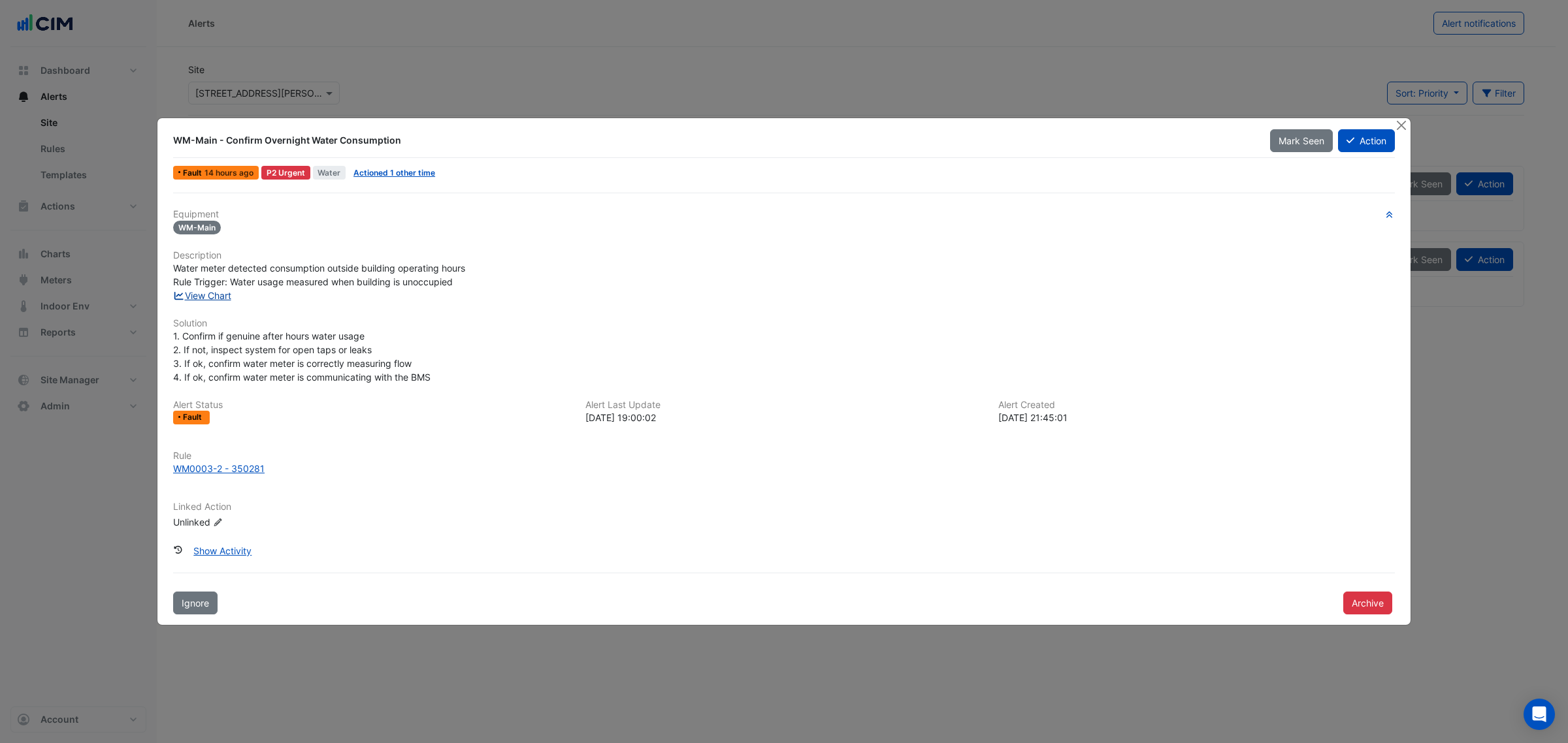
click at [221, 295] on link "View Chart" at bounding box center [202, 295] width 58 height 11
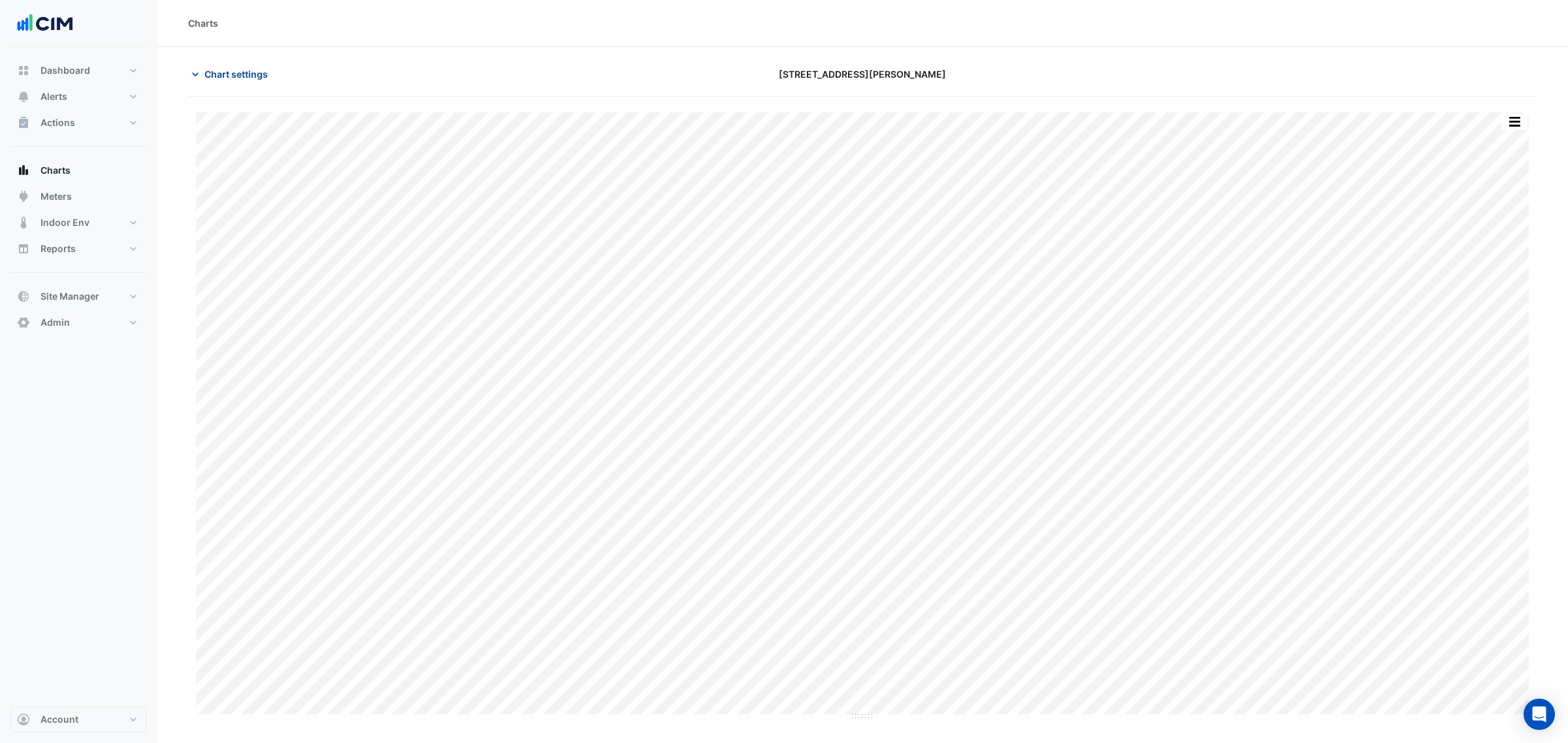
click at [203, 81] on button "Chart settings" at bounding box center [231, 74] width 88 height 23
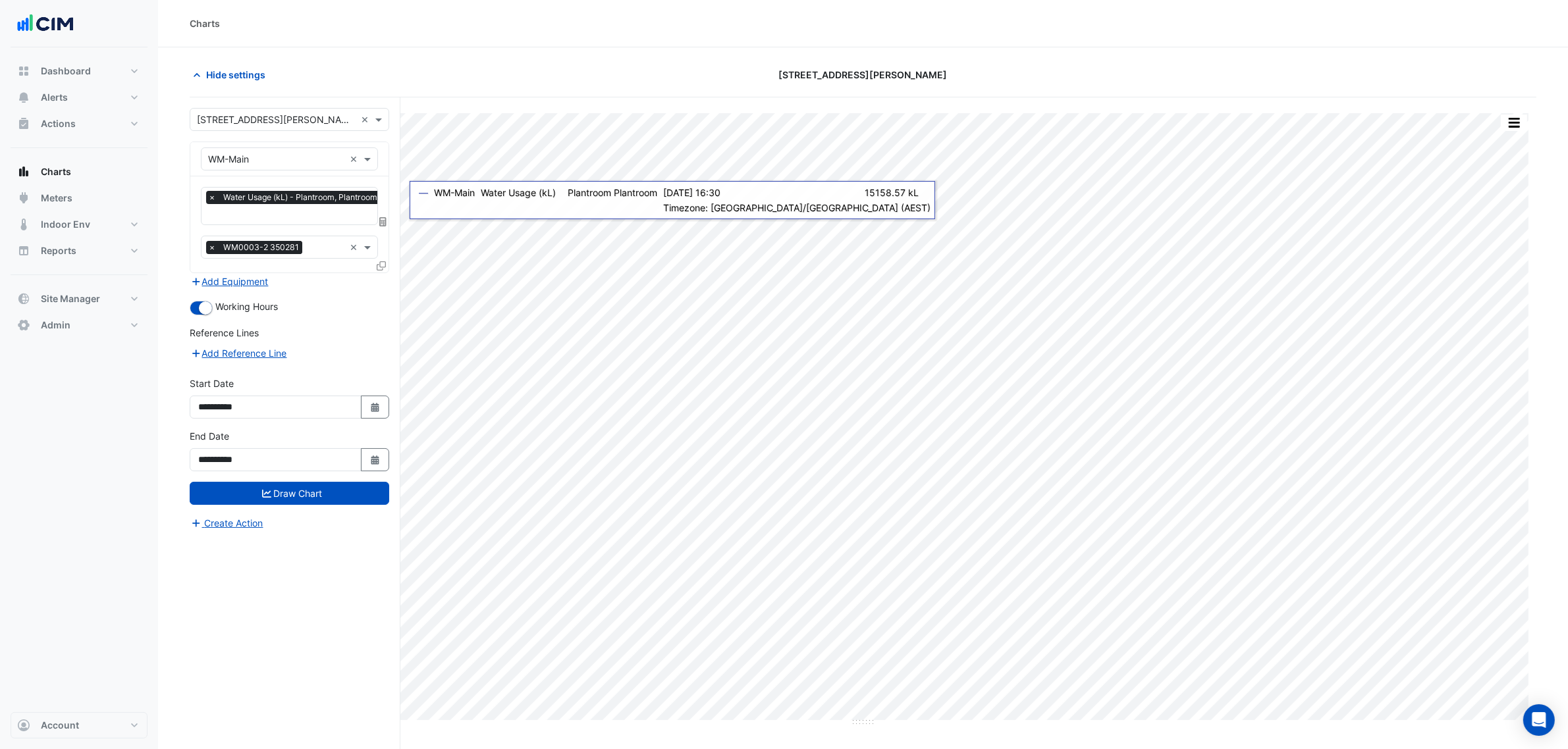
click at [387, 219] on fa-layers at bounding box center [383, 222] width 12 height 9
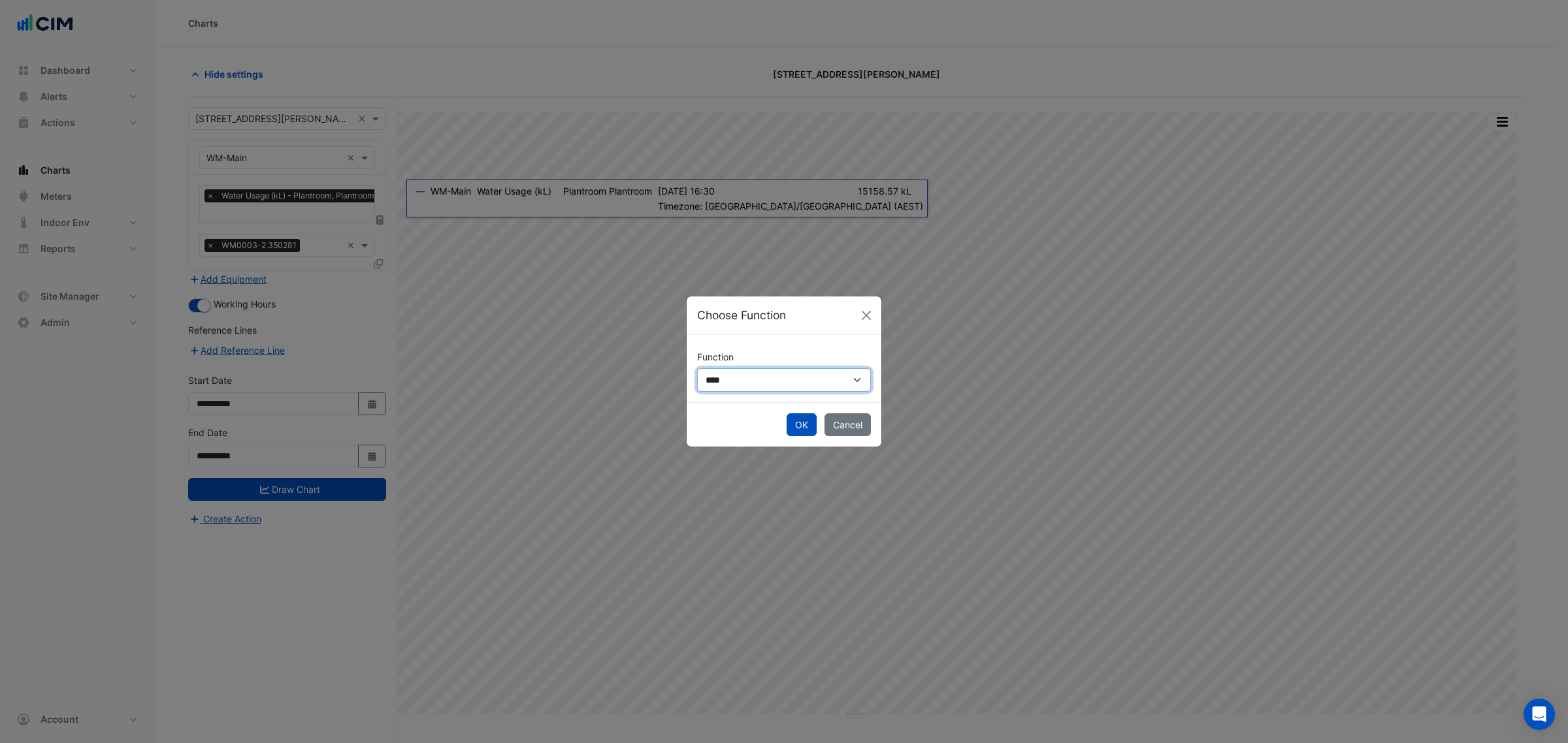
click at [753, 370] on select "**********" at bounding box center [784, 379] width 174 height 23
select select "******"
click at [697, 368] on select "**********" at bounding box center [784, 379] width 174 height 23
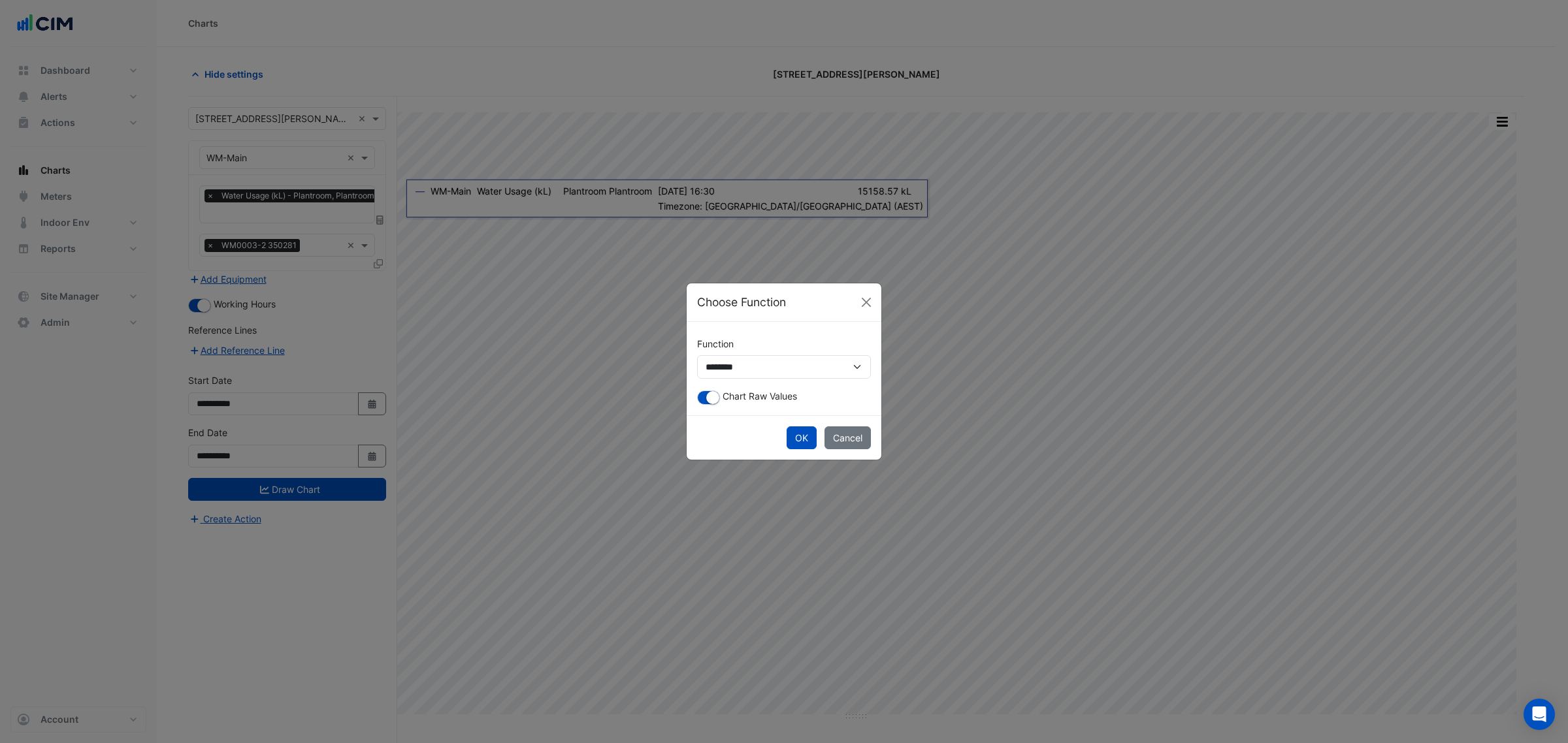
click at [771, 397] on span "Chart Raw Values" at bounding box center [760, 396] width 75 height 11
click at [807, 445] on button "OK" at bounding box center [801, 438] width 30 height 23
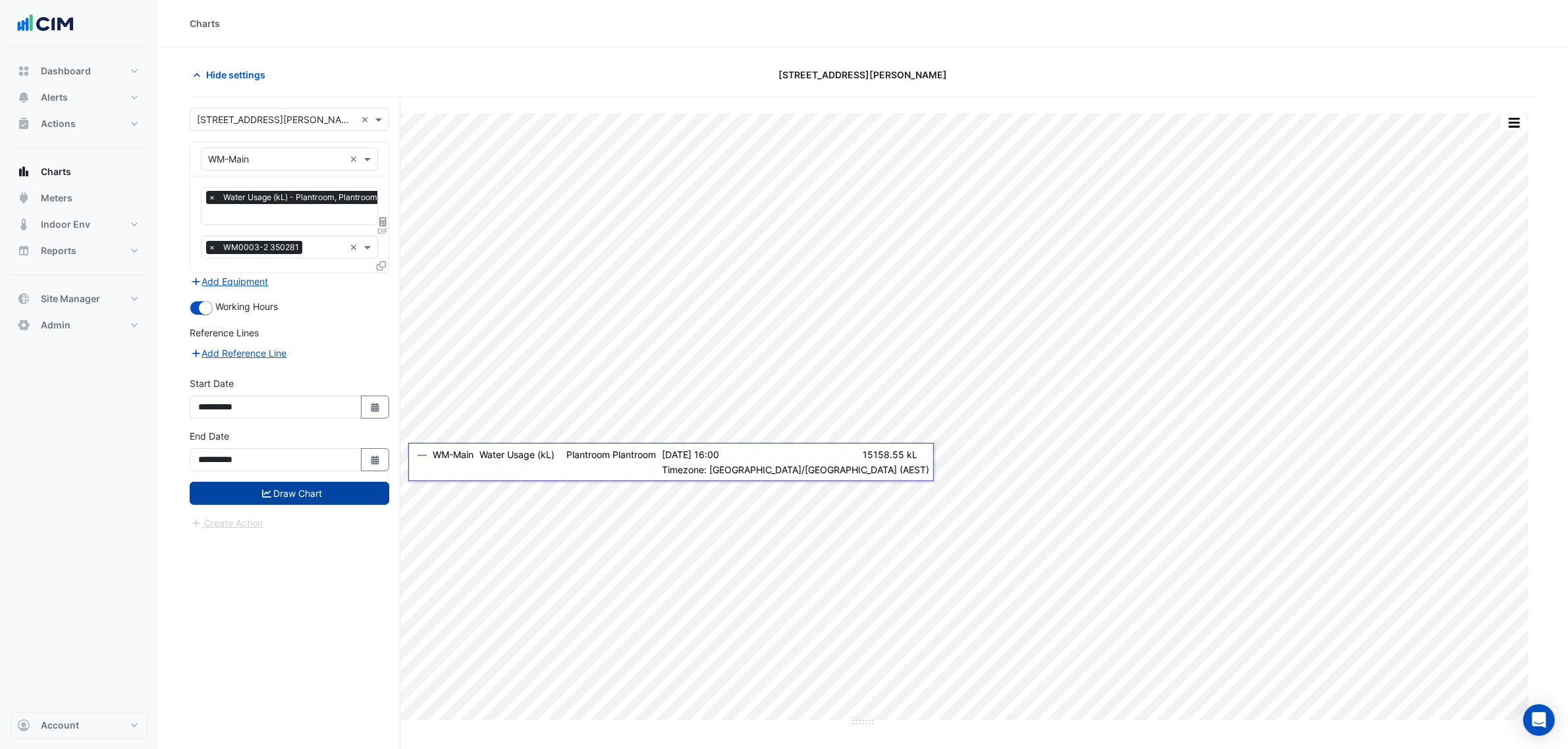
click at [363, 490] on button "Draw Chart" at bounding box center [289, 493] width 199 height 23
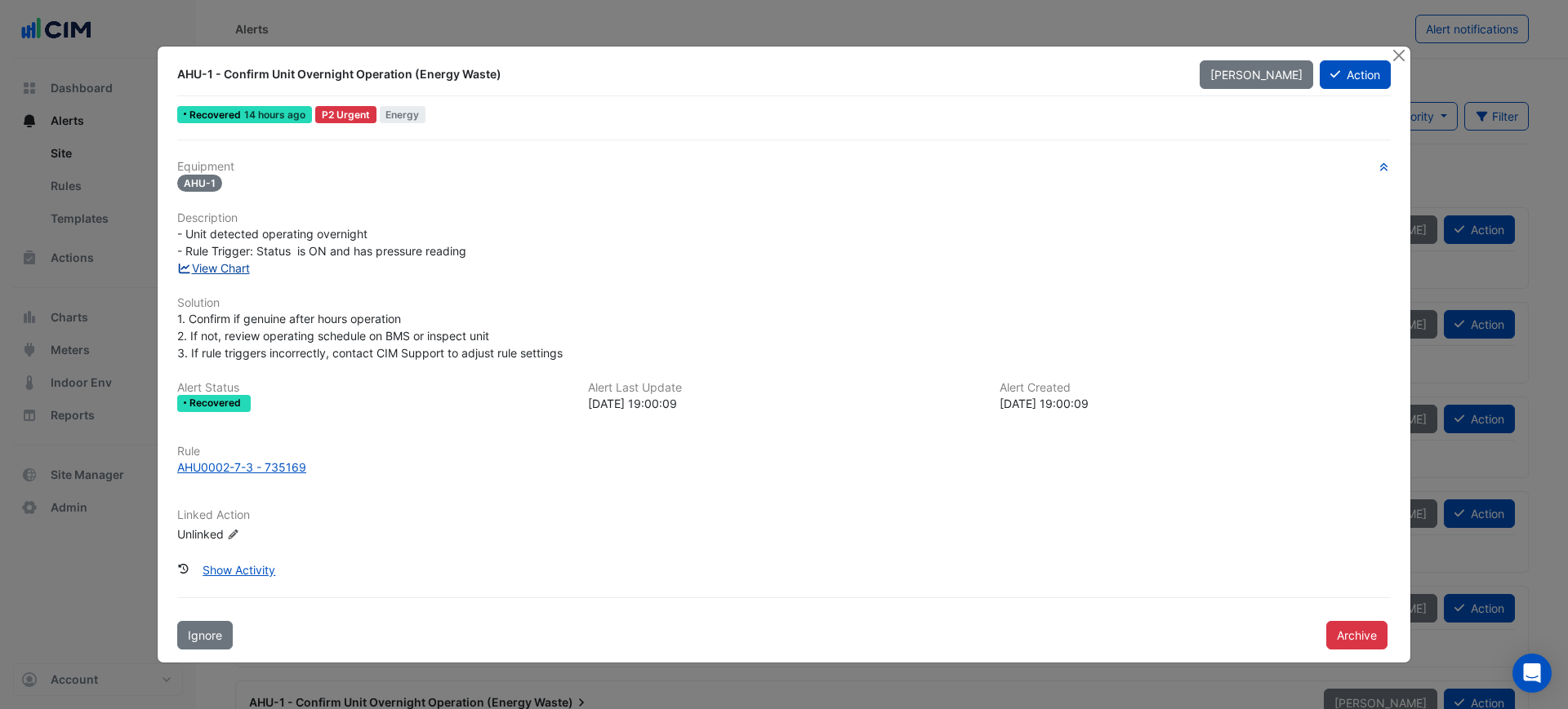
click at [234, 268] on link "View Chart" at bounding box center [213, 268] width 73 height 14
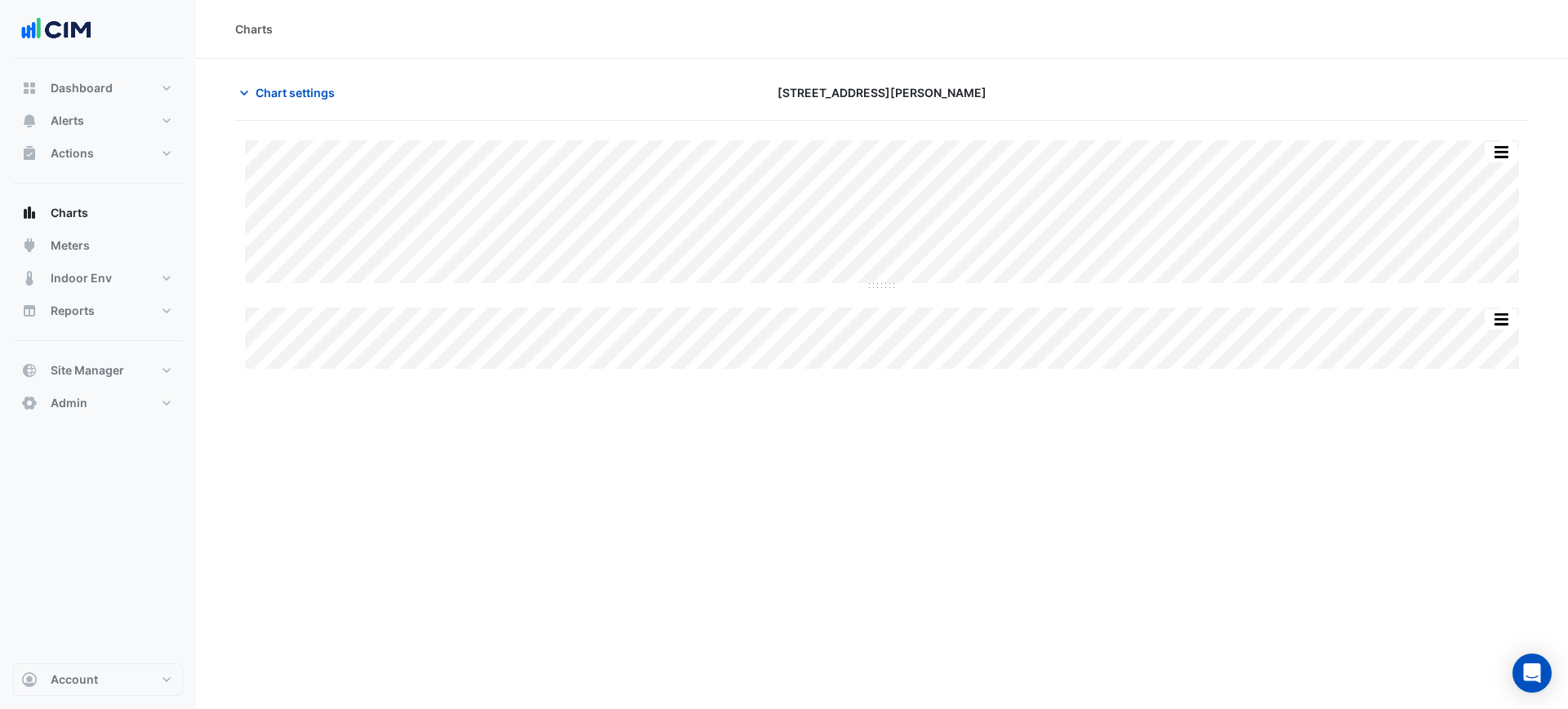
click at [268, 491] on div "Charts Chart settings [STREET_ADDRESS][PERSON_NAME] Split All Split None Print …" at bounding box center [882, 354] width 1372 height 709
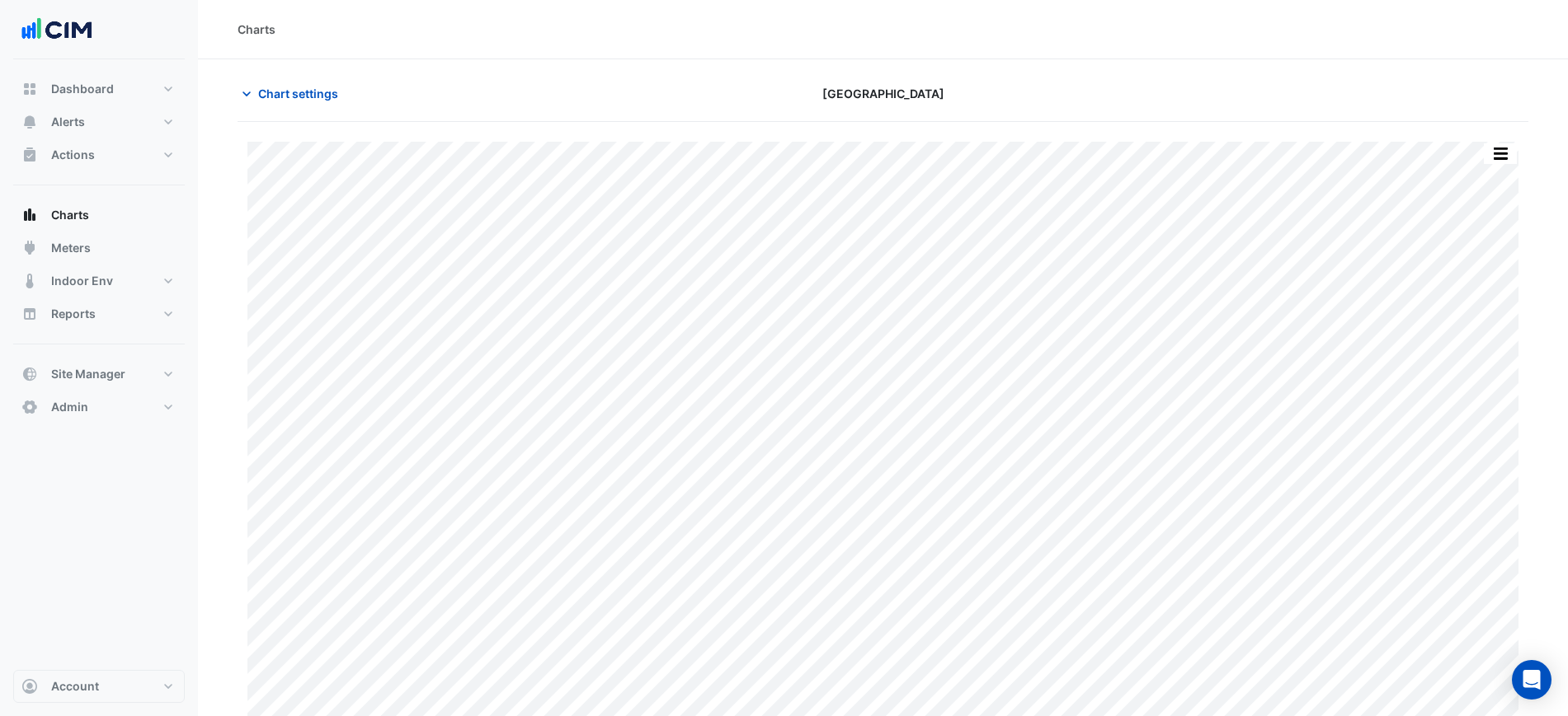
click at [899, 81] on div "Chifley Tower" at bounding box center [883, 93] width 438 height 29
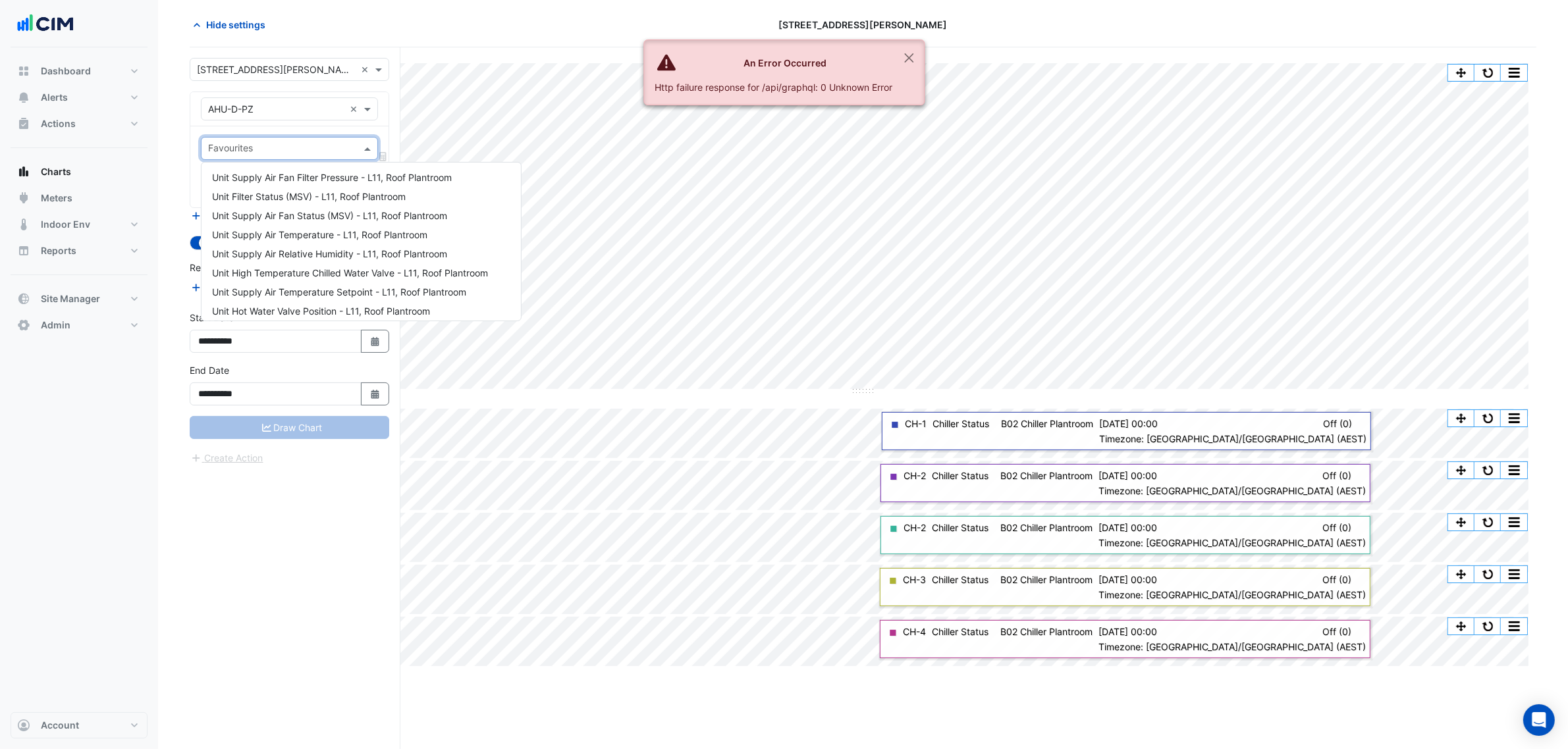
scroll to position [329, 0]
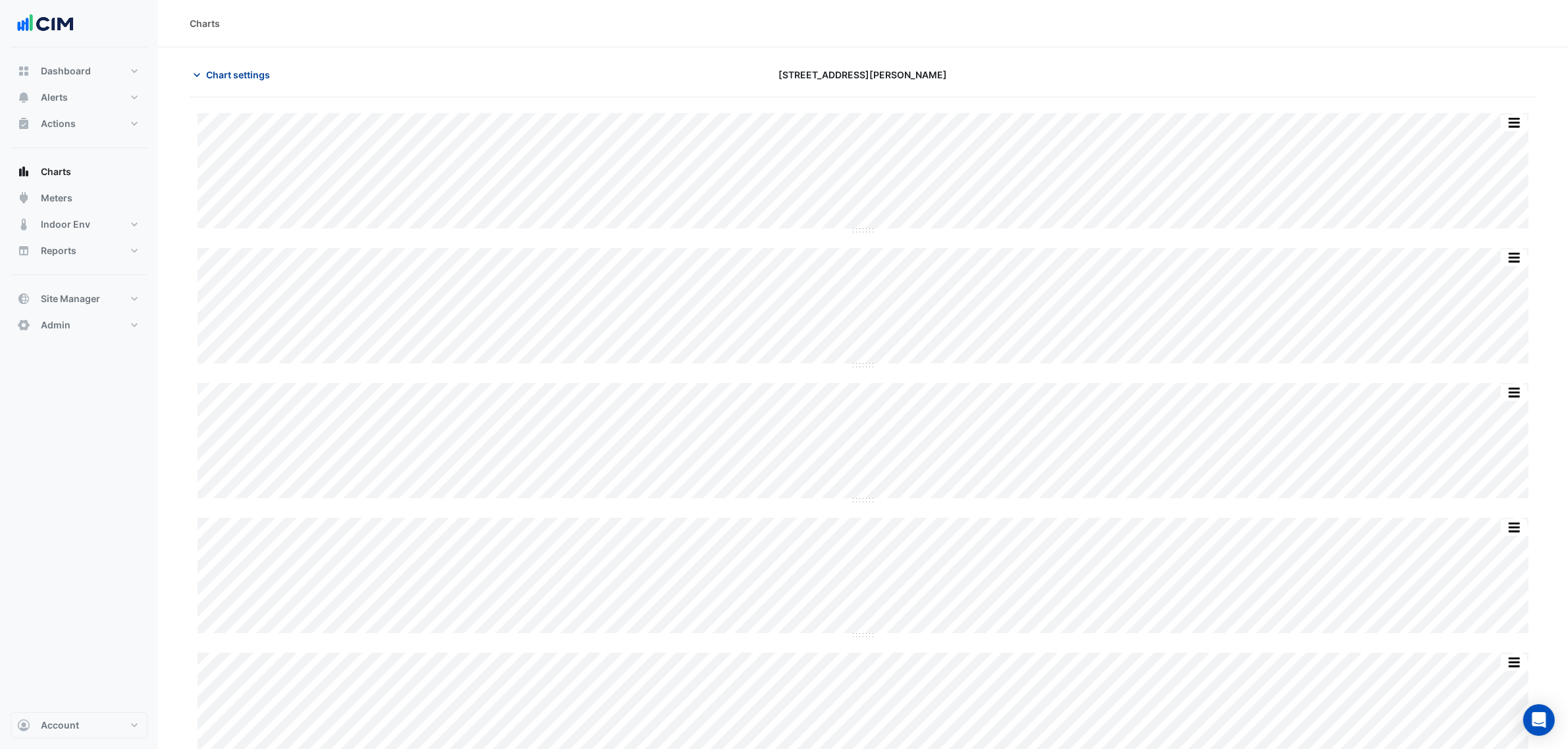
click at [247, 74] on span "Chart settings" at bounding box center [238, 75] width 64 height 14
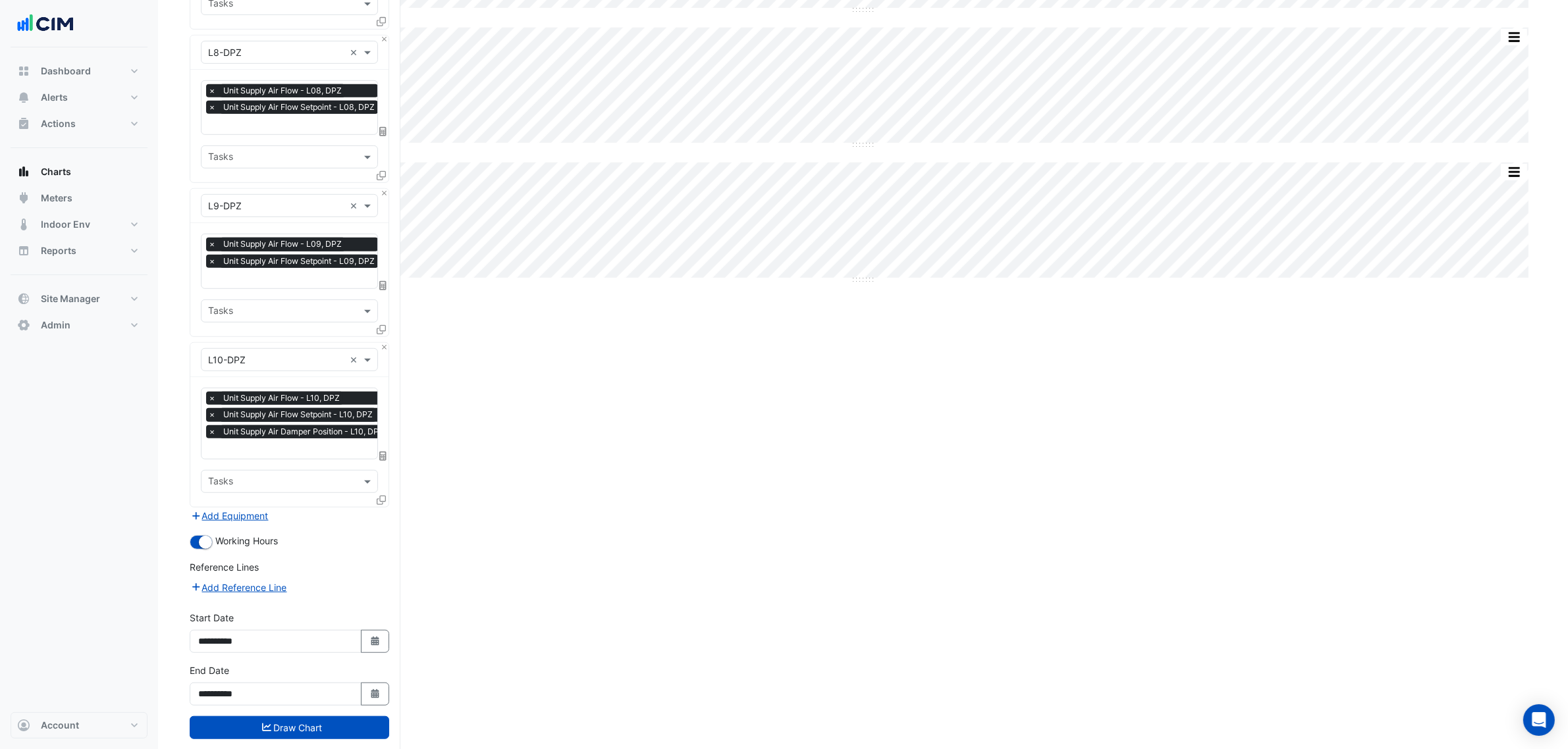
scroll to position [1052, 0]
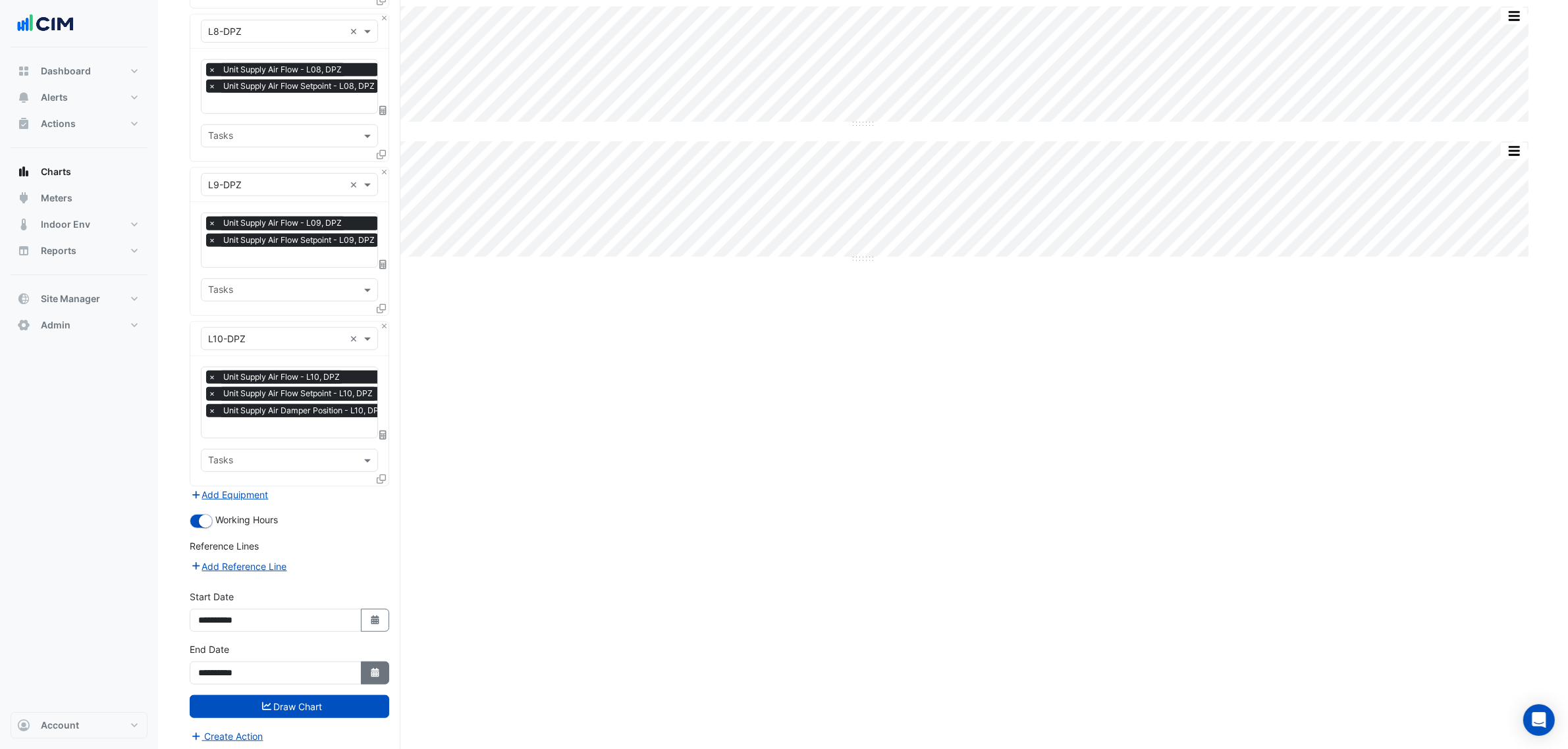
click at [385, 670] on button "Select Date" at bounding box center [375, 673] width 29 height 23
click at [254, 536] on div "3" at bounding box center [254, 536] width 21 height 21
type input "**********"
click at [357, 695] on button "Draw Chart" at bounding box center [289, 706] width 199 height 23
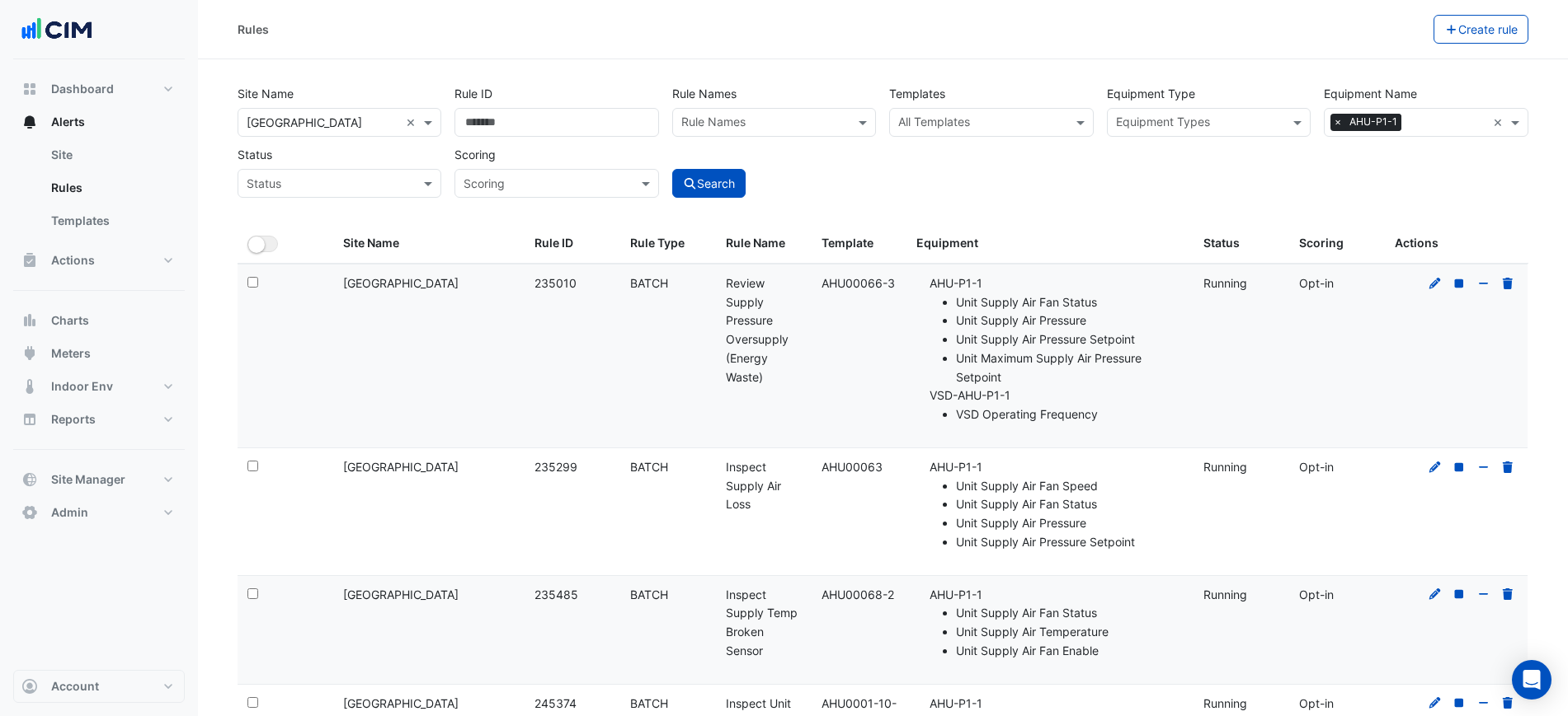
select select "***"
click at [1072, 47] on div "Rules Create rule" at bounding box center [883, 29] width 1370 height 59
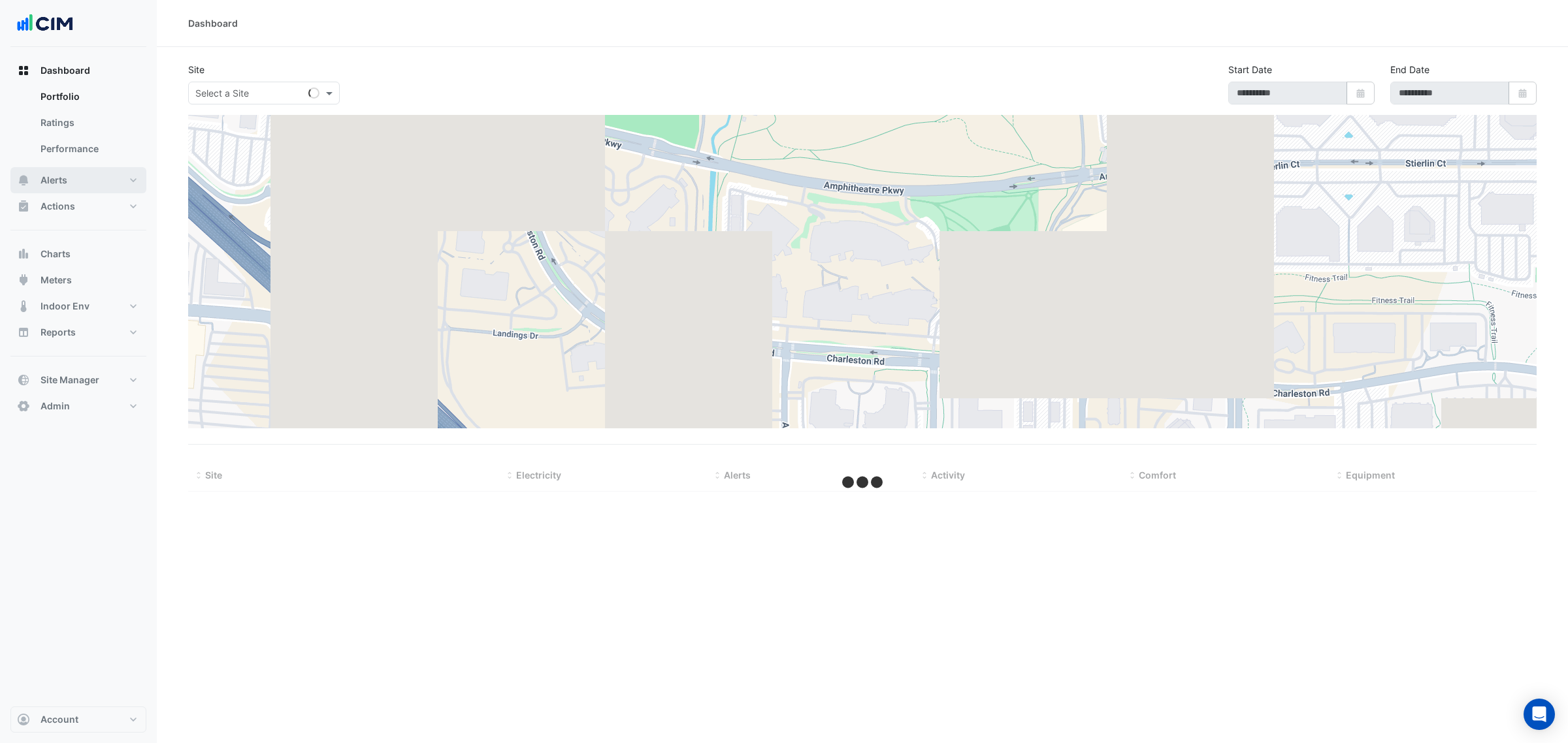
click at [83, 181] on button "Alerts" at bounding box center [78, 180] width 136 height 26
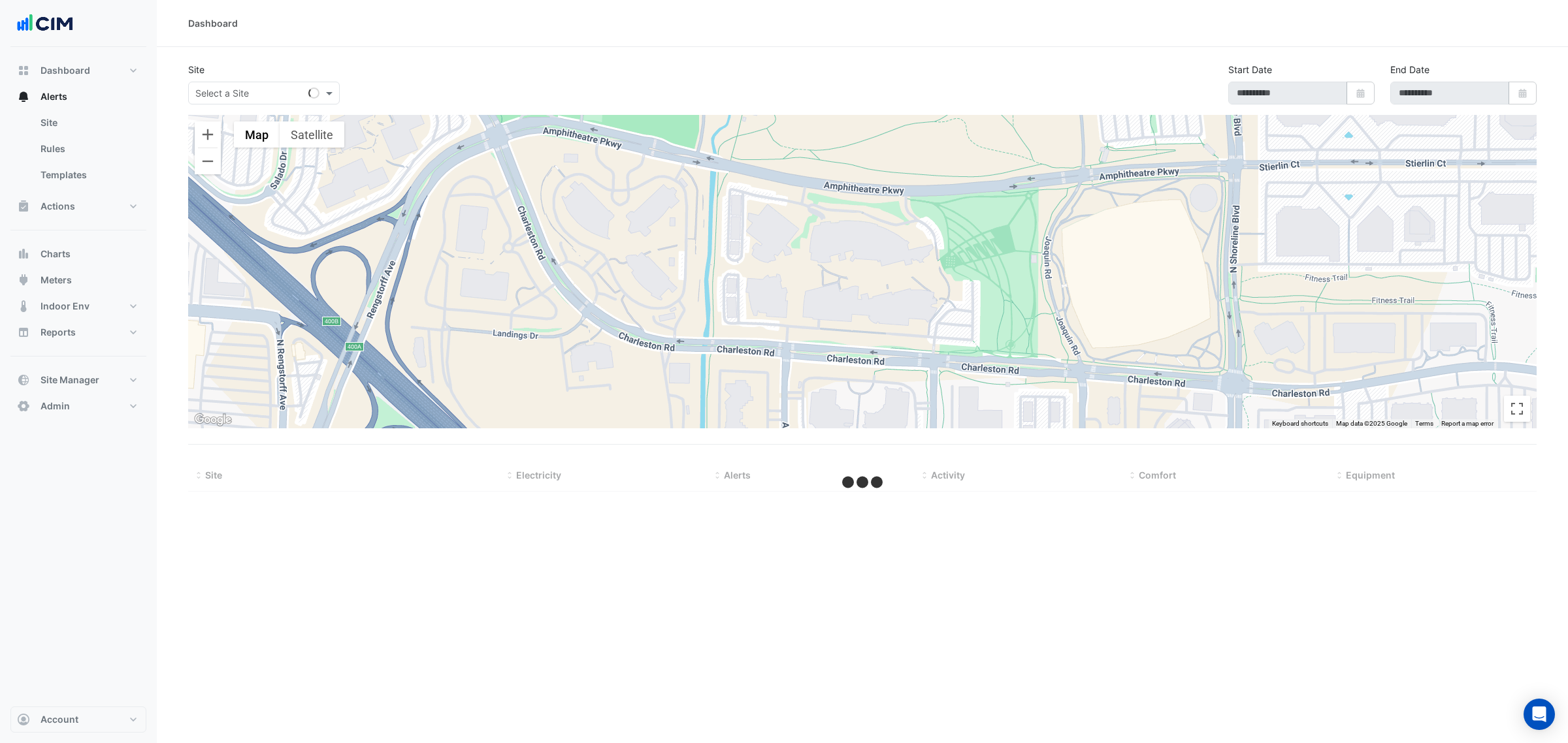
click at [286, 91] on input "text" at bounding box center [251, 93] width 111 height 14
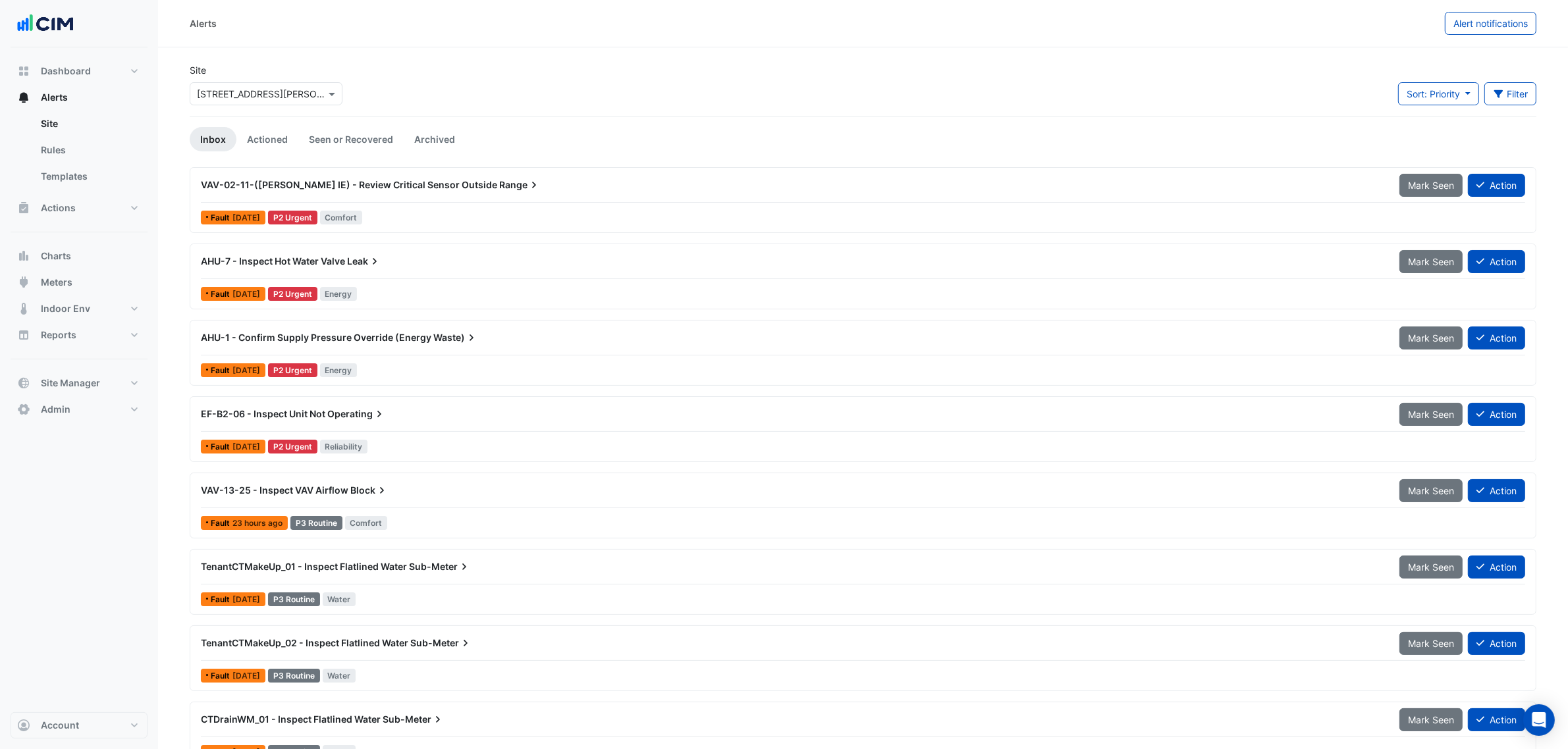
click at [288, 89] on input "text" at bounding box center [253, 94] width 112 height 14
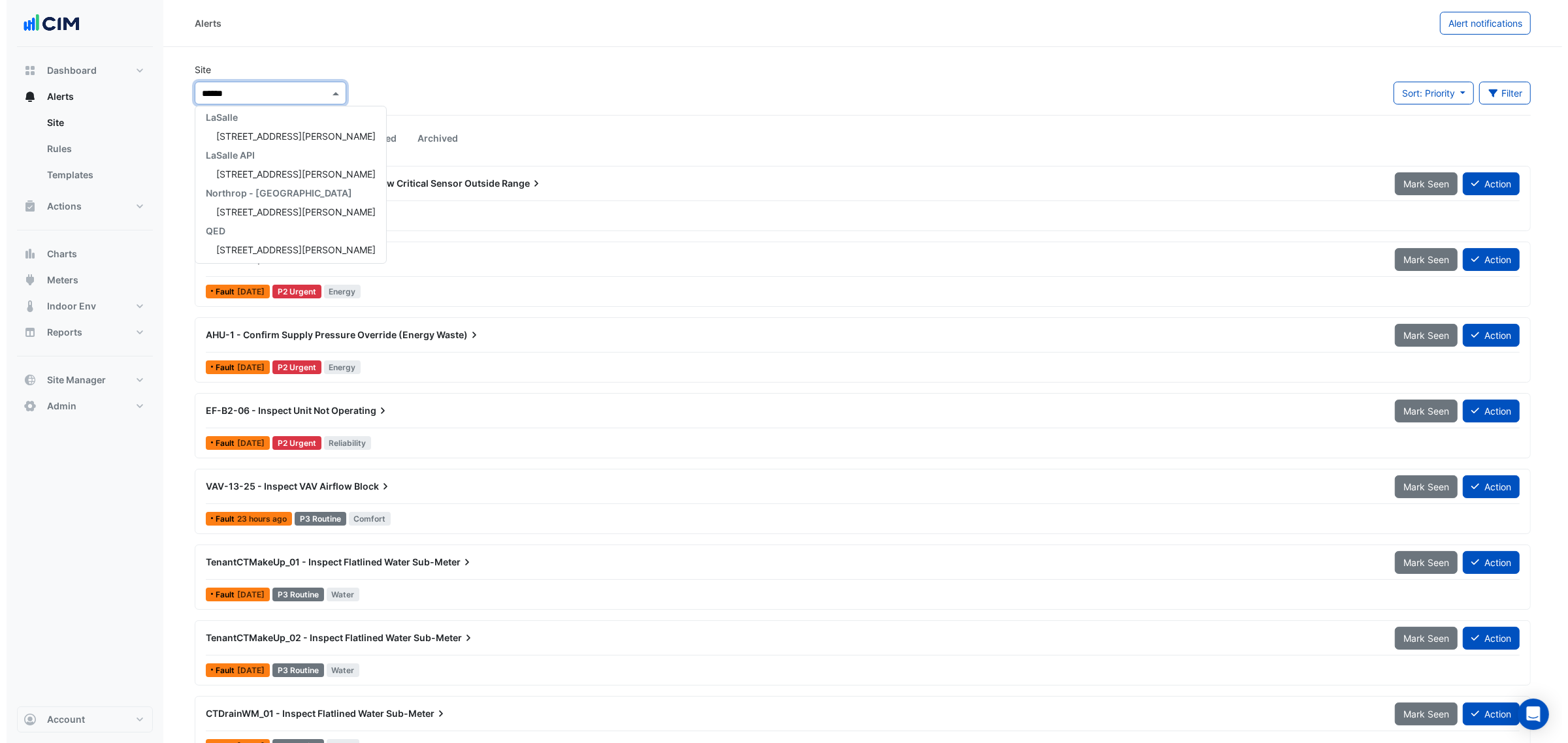
scroll to position [81, 0]
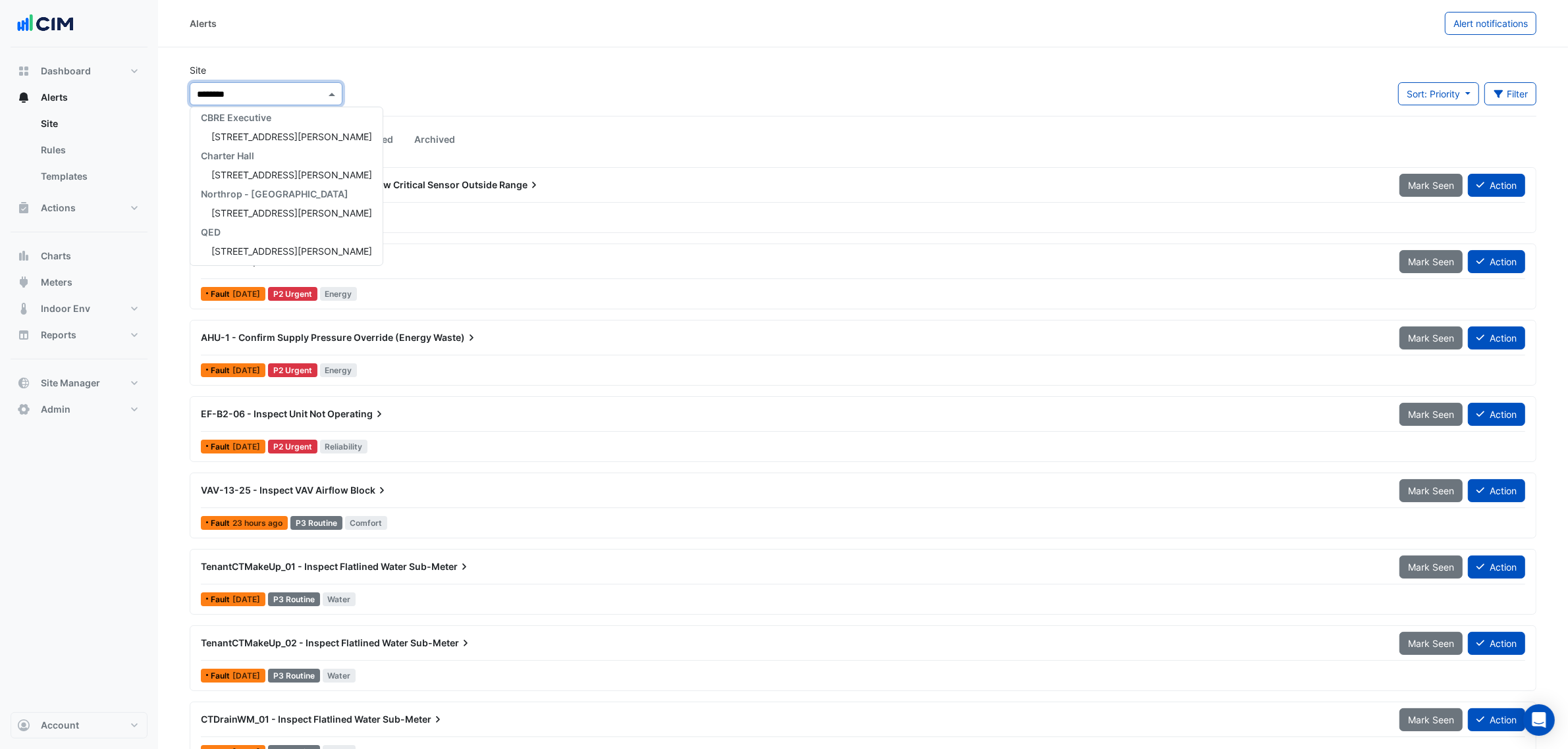
type input "*********"
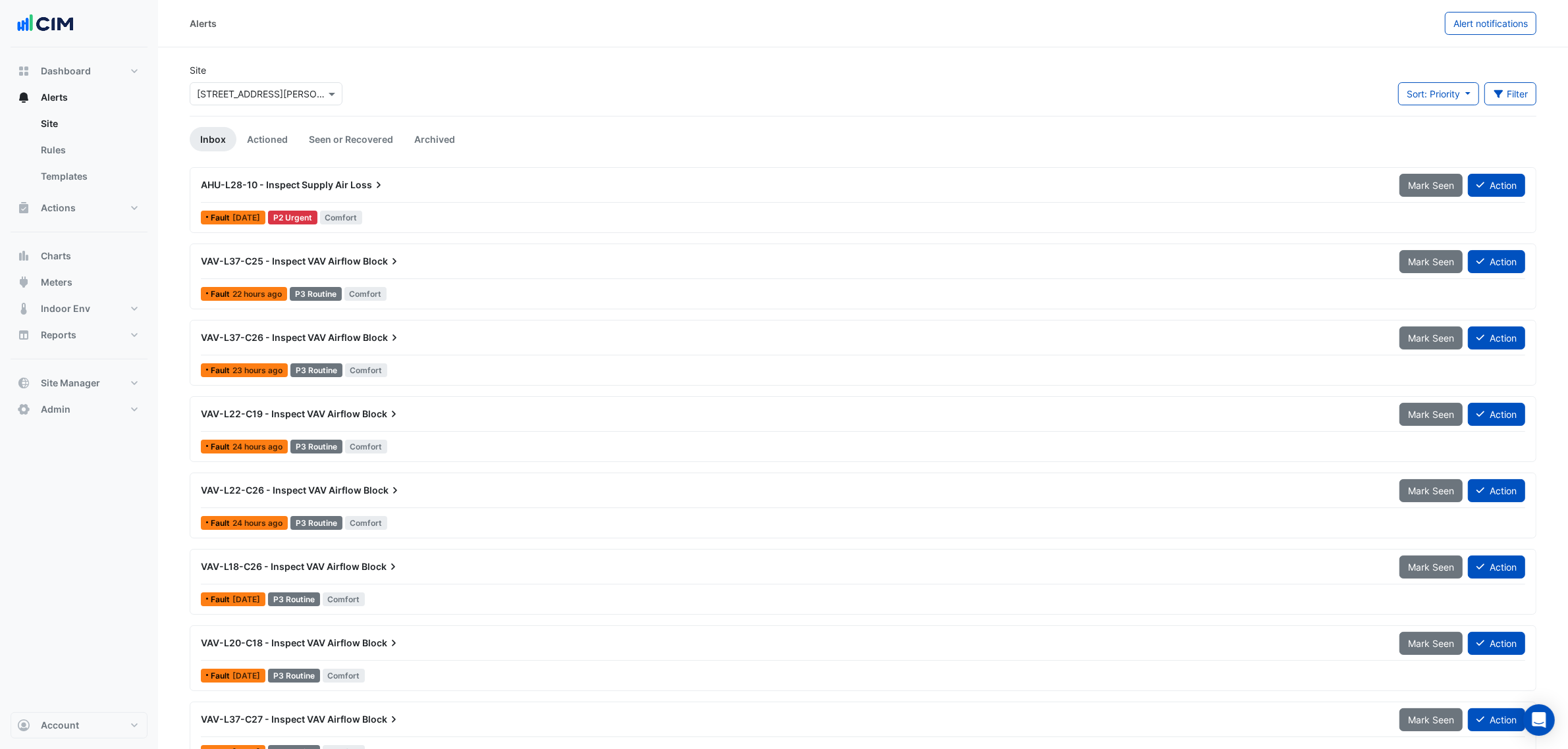
click at [297, 175] on div "AHU-L28-10 - Inspect Supply Air Loss" at bounding box center [792, 185] width 1199 height 24
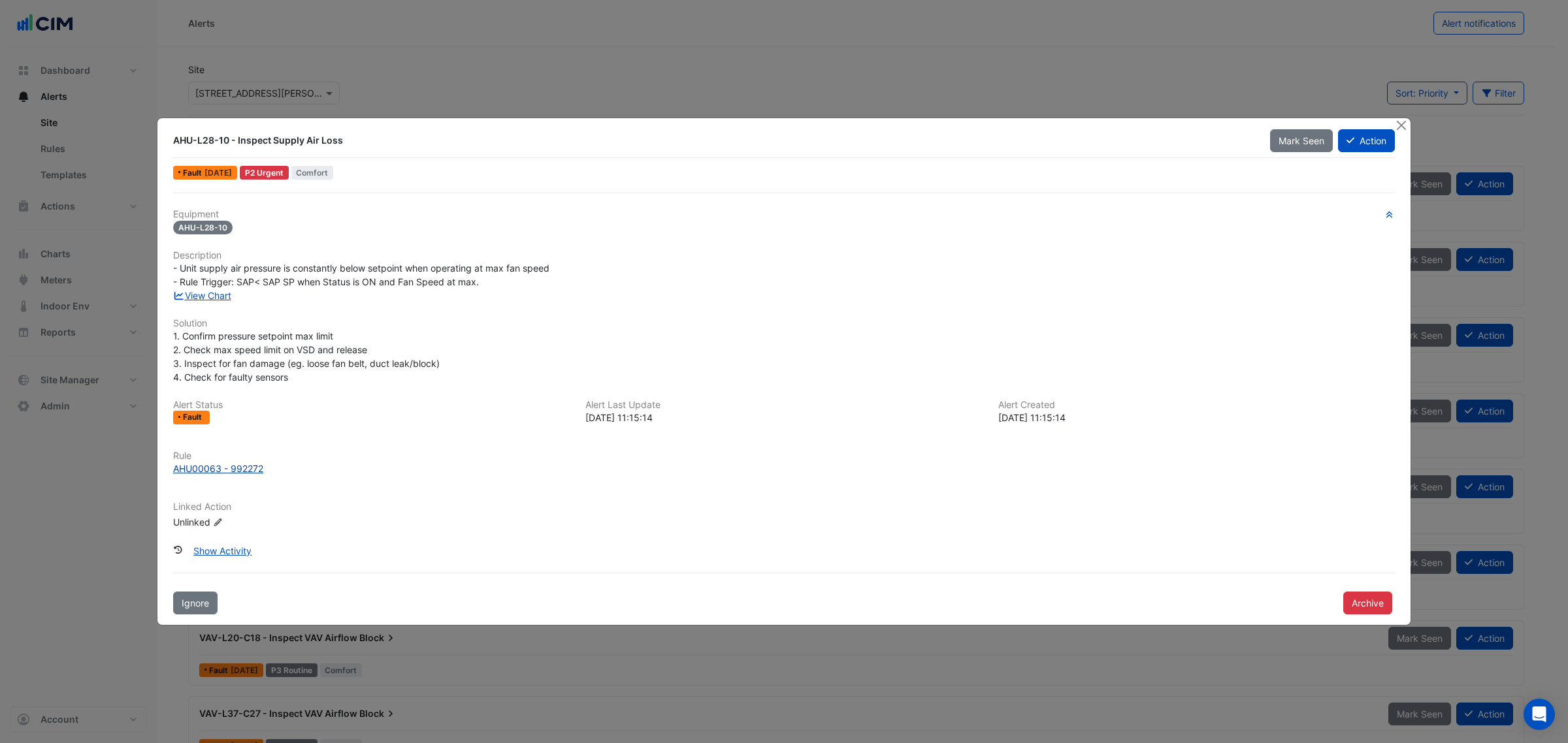
click at [194, 468] on div "AHU00063 - 992272" at bounding box center [218, 468] width 90 height 14
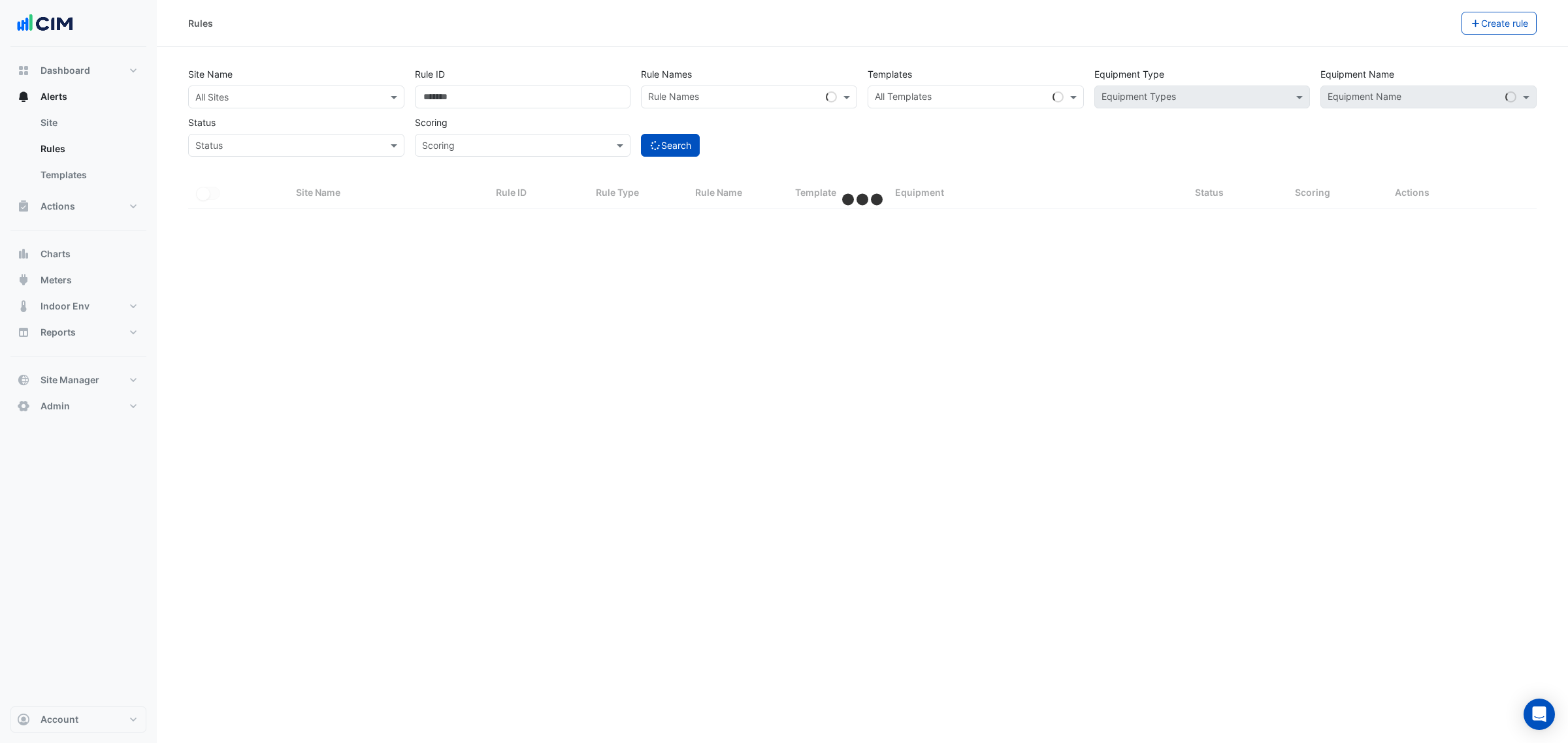
select select "***"
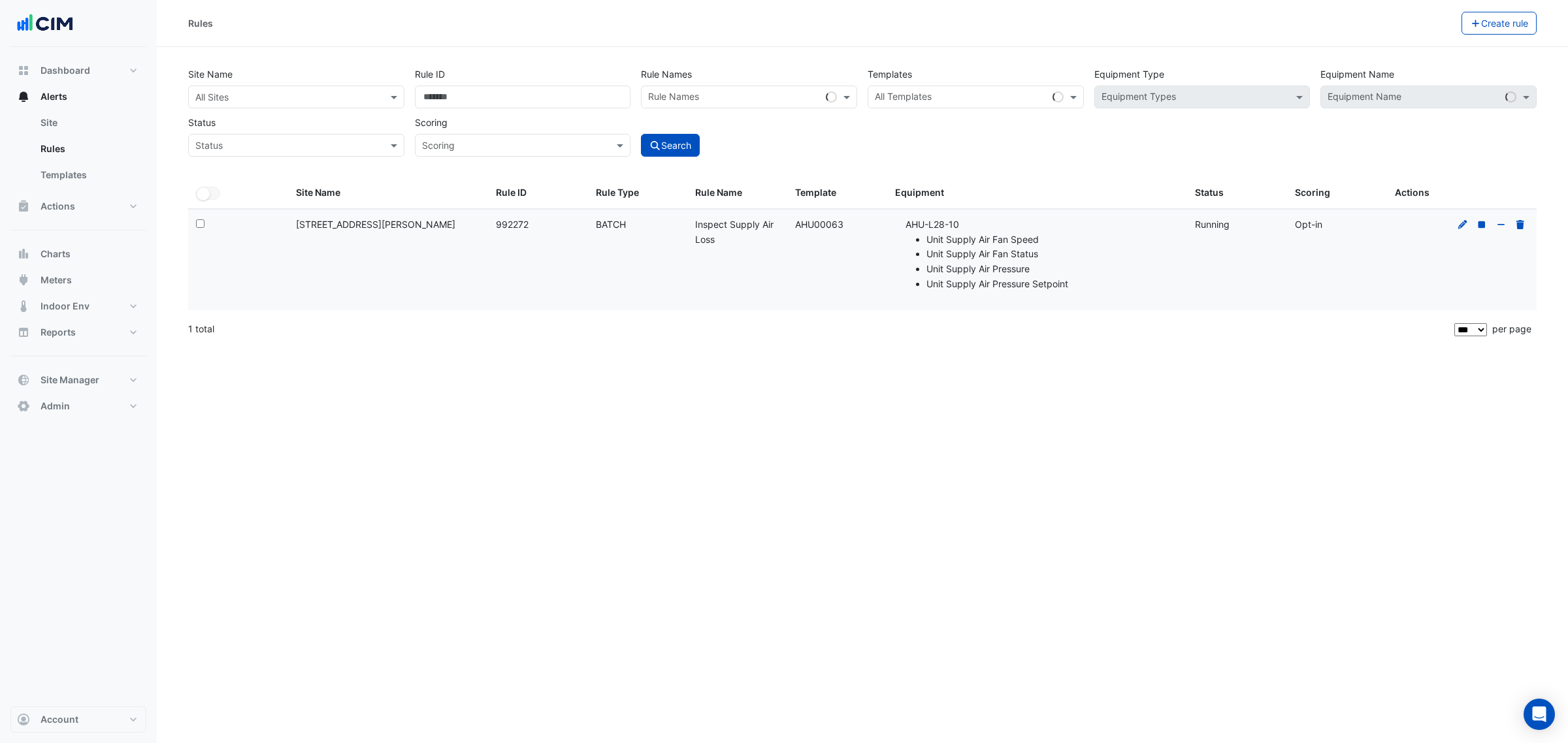
drag, startPoint x: 792, startPoint y: 227, endPoint x: 846, endPoint y: 226, distance: 54.0
click at [846, 226] on div "Template: AHU00063" at bounding box center [837, 225] width 84 height 15
click at [846, 226] on div "Template: AHU00063" at bounding box center [837, 225] width 84 height 15
drag, startPoint x: 846, startPoint y: 226, endPoint x: 782, endPoint y: 226, distance: 64.0
click at [782, 226] on div "Select: Site Name: 201 Elizabeth St Rule ID: 992272 Rule Type: BATCH Rule Name:…" at bounding box center [862, 260] width 1348 height 100
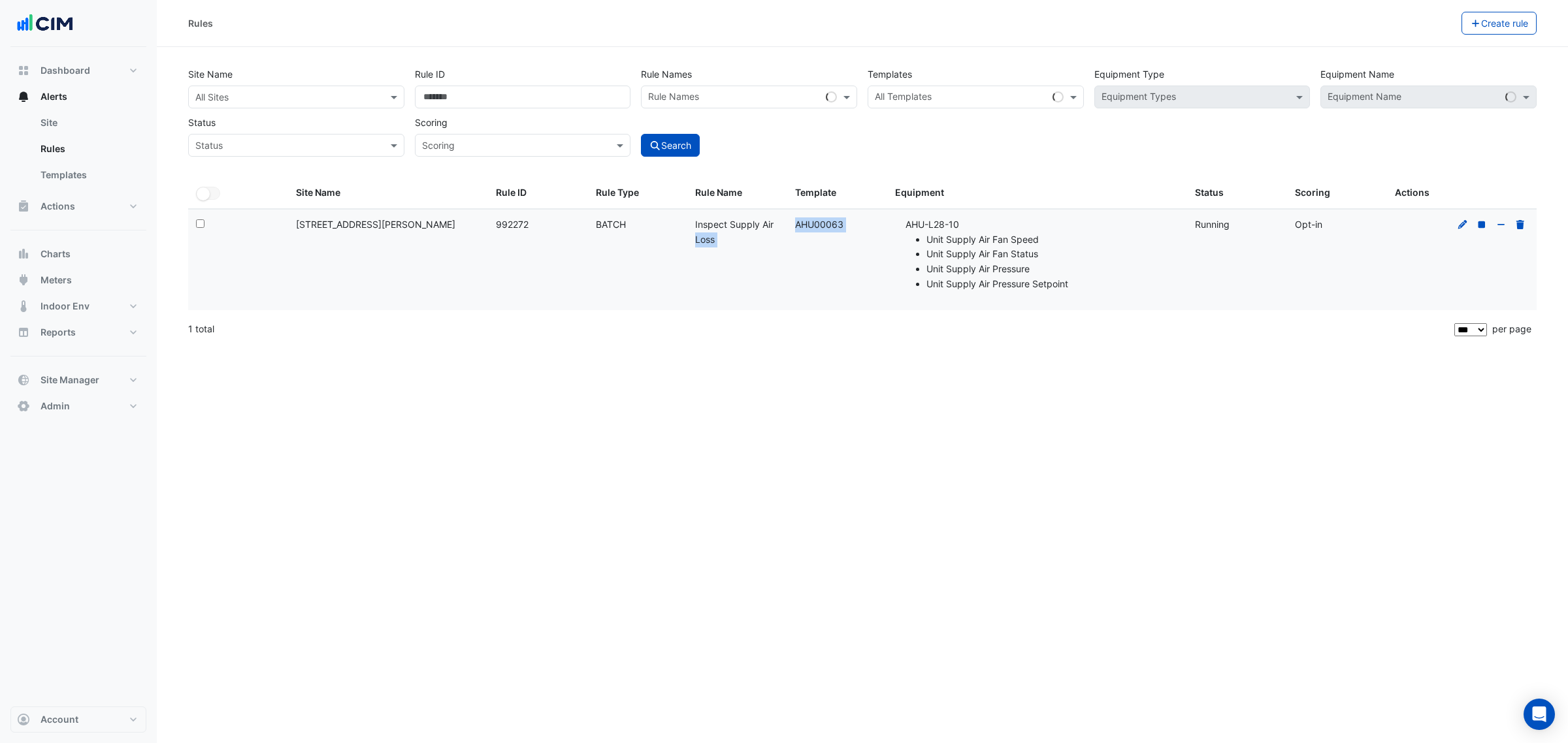
click at [841, 239] on datatable-body-cell "Template: AHU00063" at bounding box center [837, 260] width 100 height 100
drag, startPoint x: 843, startPoint y: 225, endPoint x: 795, endPoint y: 231, distance: 48.4
click at [795, 231] on div "Template: AHU00063" at bounding box center [837, 225] width 84 height 15
copy div "AHU00063"
click at [902, 108] on div "All Templates" at bounding box center [975, 97] width 216 height 23
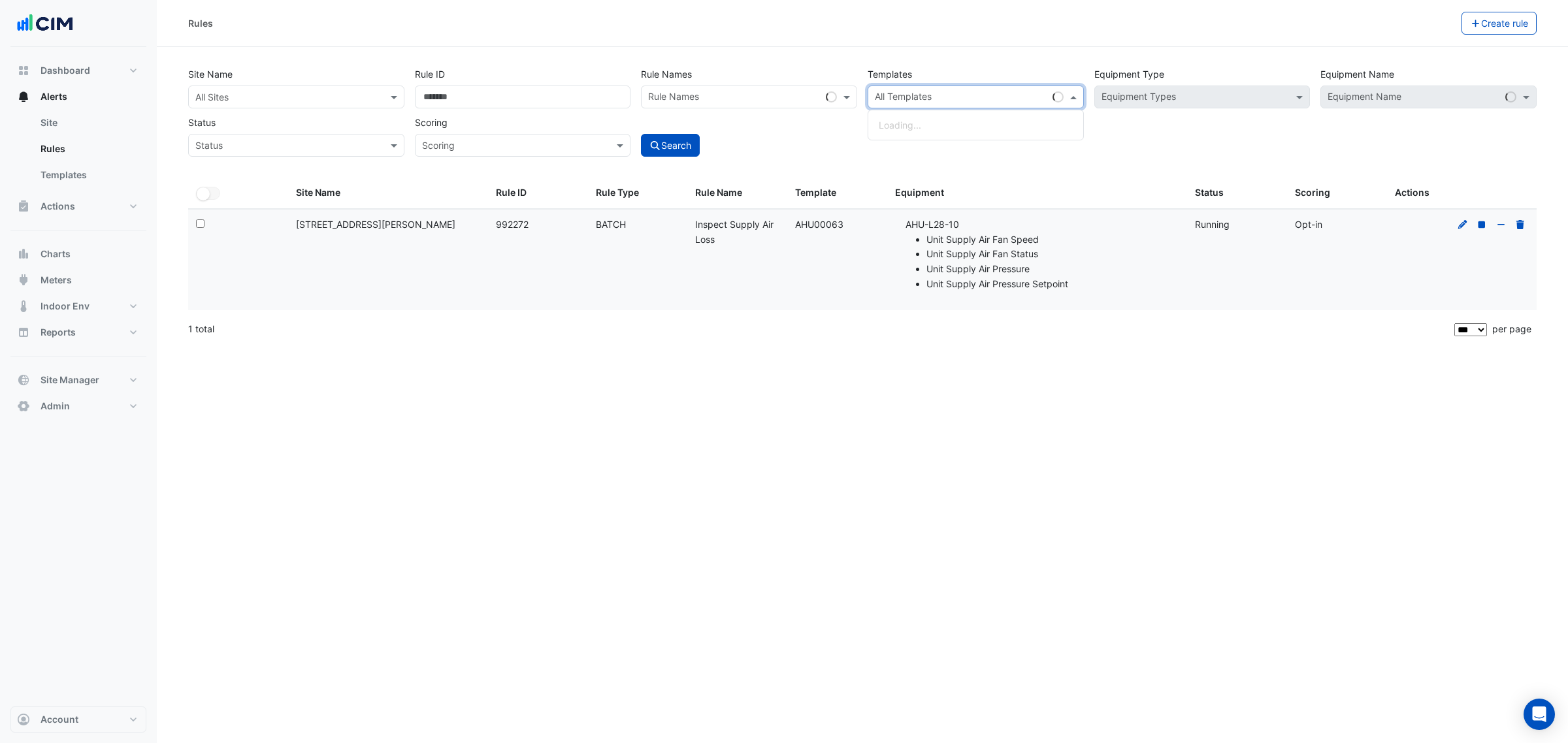
paste input "********"
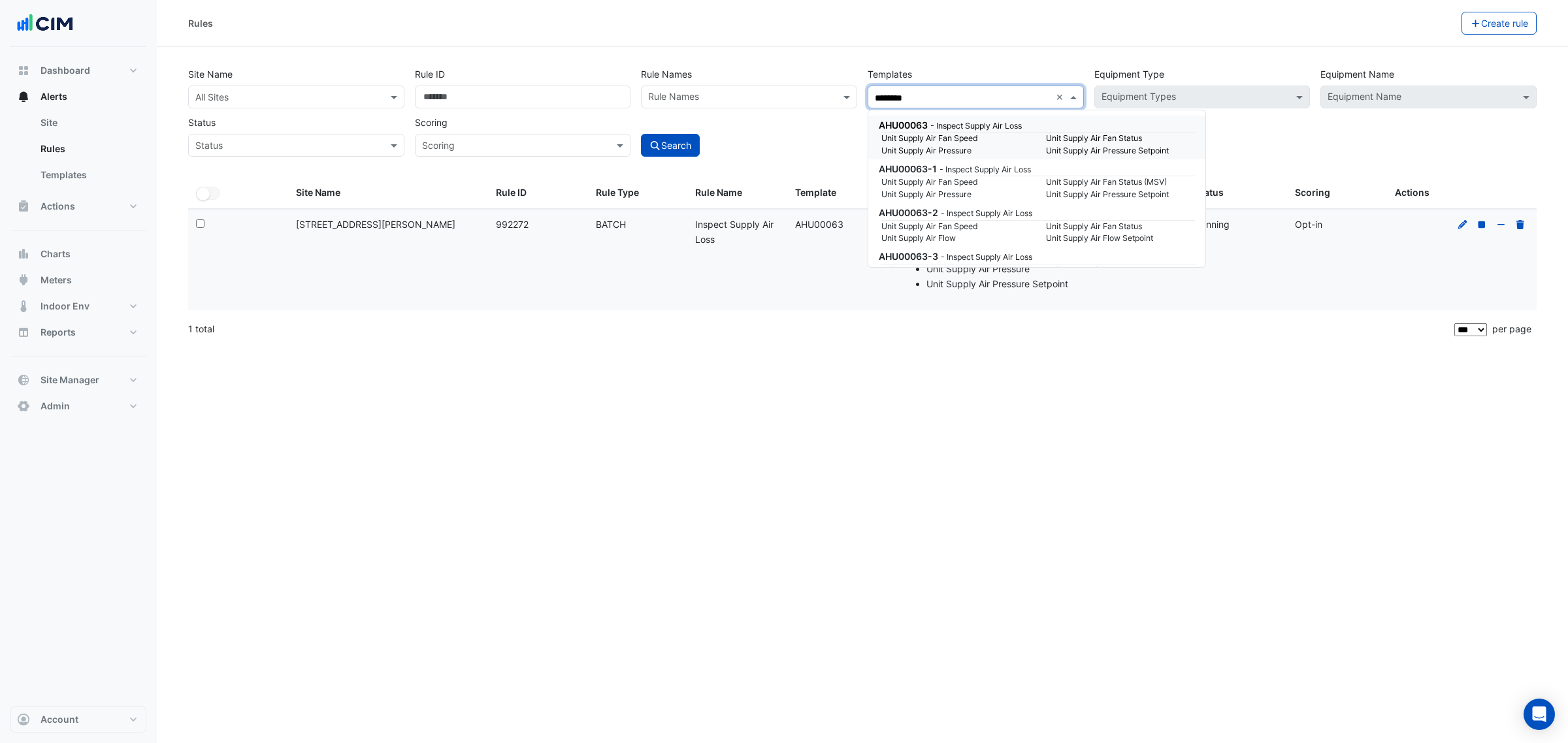
drag, startPoint x: 917, startPoint y: 126, endPoint x: 910, endPoint y: 122, distance: 8.1
click at [910, 122] on span "AHU00063" at bounding box center [903, 125] width 49 height 11
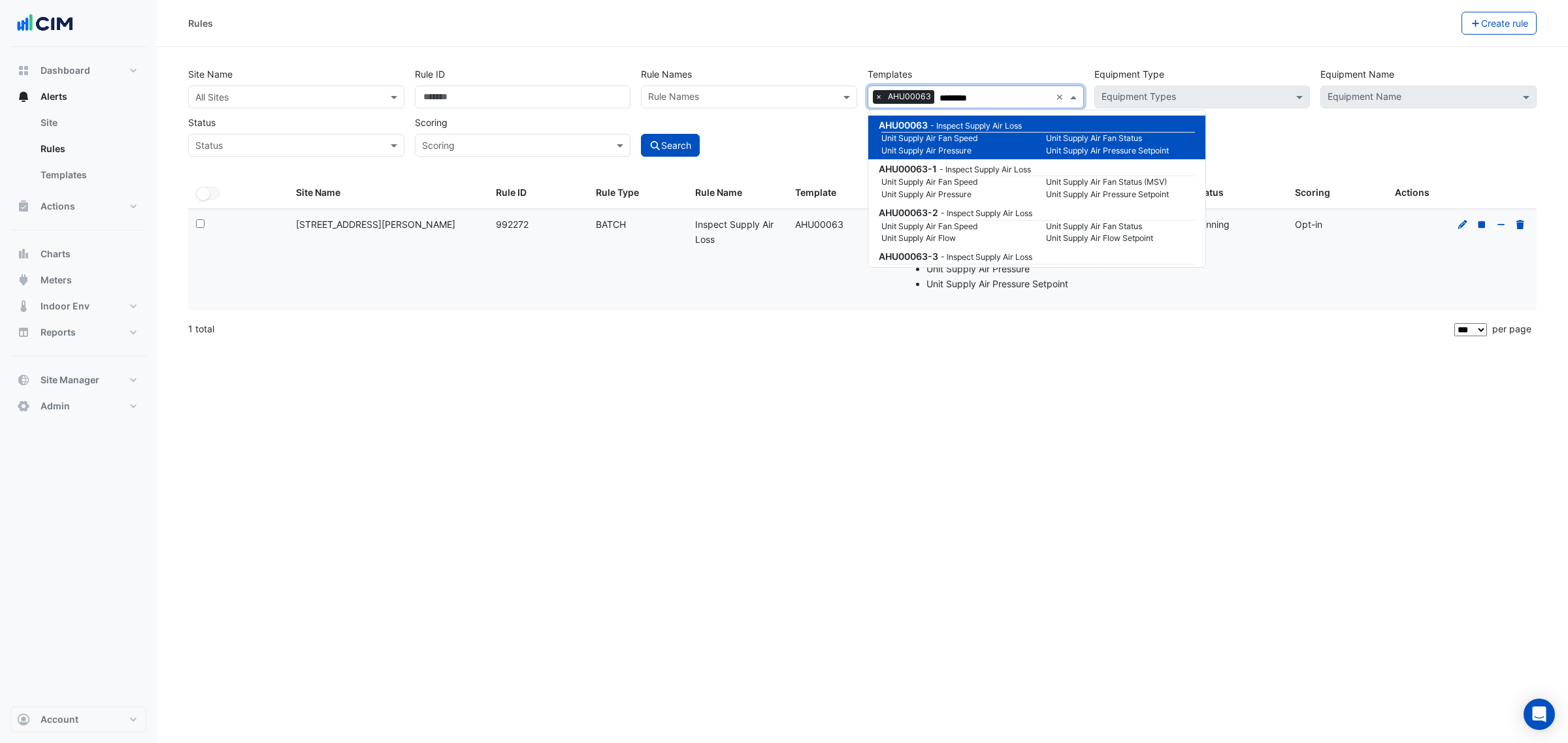
type input "********"
drag, startPoint x: 529, startPoint y: 92, endPoint x: 332, endPoint y: 86, distance: 197.1
click at [332, 86] on div "Site Name All Sites Rule ID ****** Rule Names Rule Names Templates All Template…" at bounding box center [862, 108] width 1359 height 97
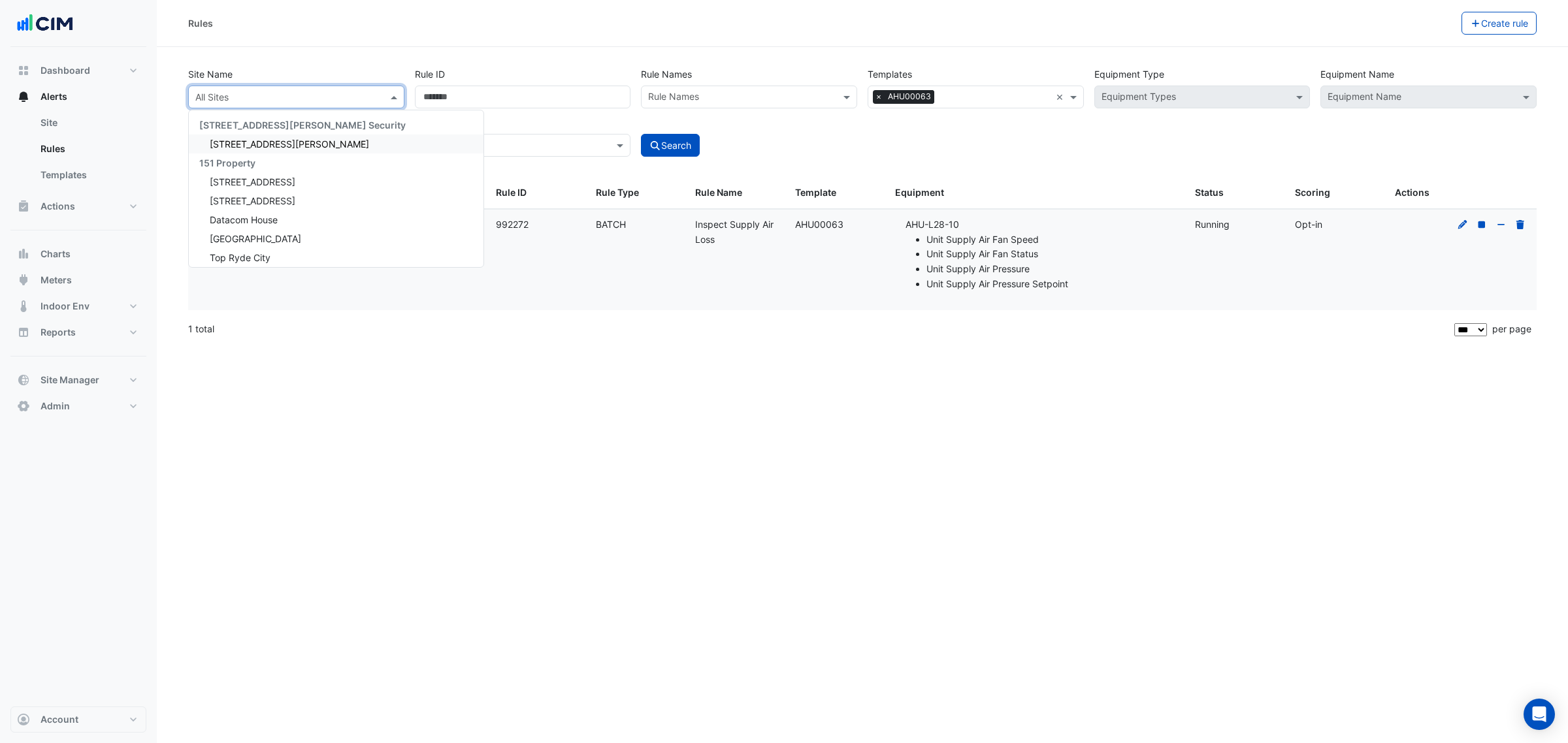
click at [276, 88] on div "All Sites" at bounding box center [296, 97] width 216 height 23
type input "*********"
click at [274, 138] on span "[STREET_ADDRESS][PERSON_NAME]" at bounding box center [289, 143] width 159 height 11
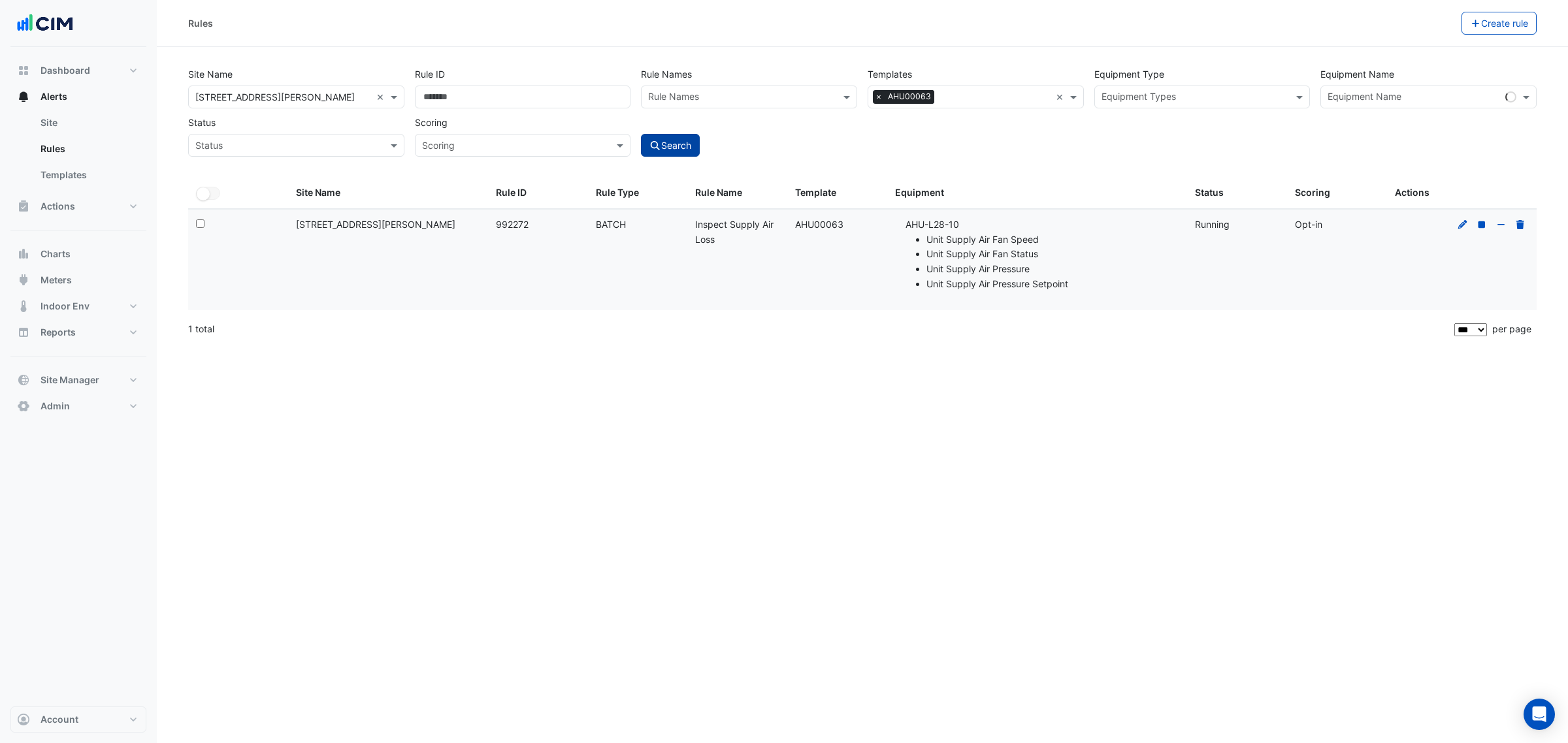
click at [655, 135] on button "Search" at bounding box center [670, 145] width 59 height 23
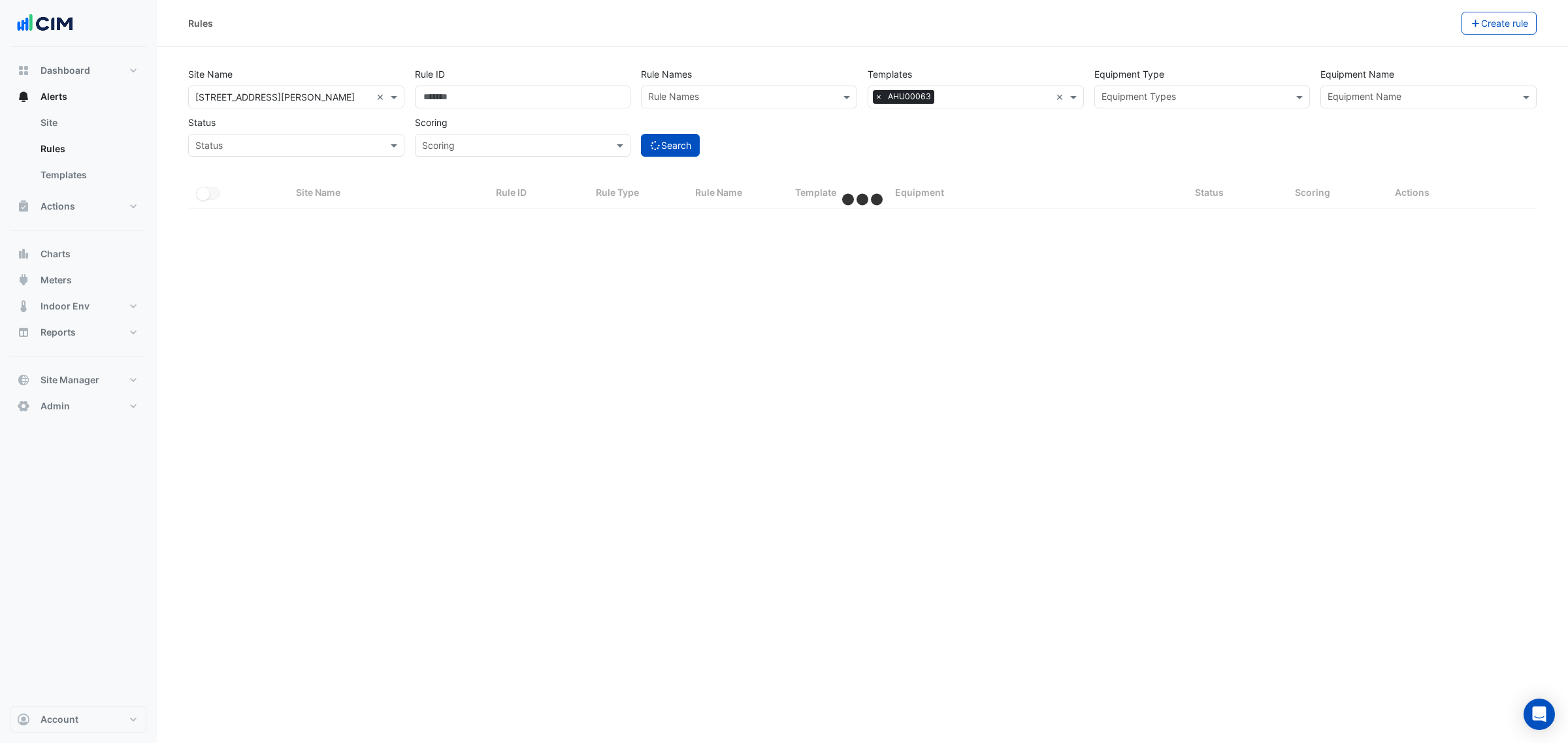
select select "***"
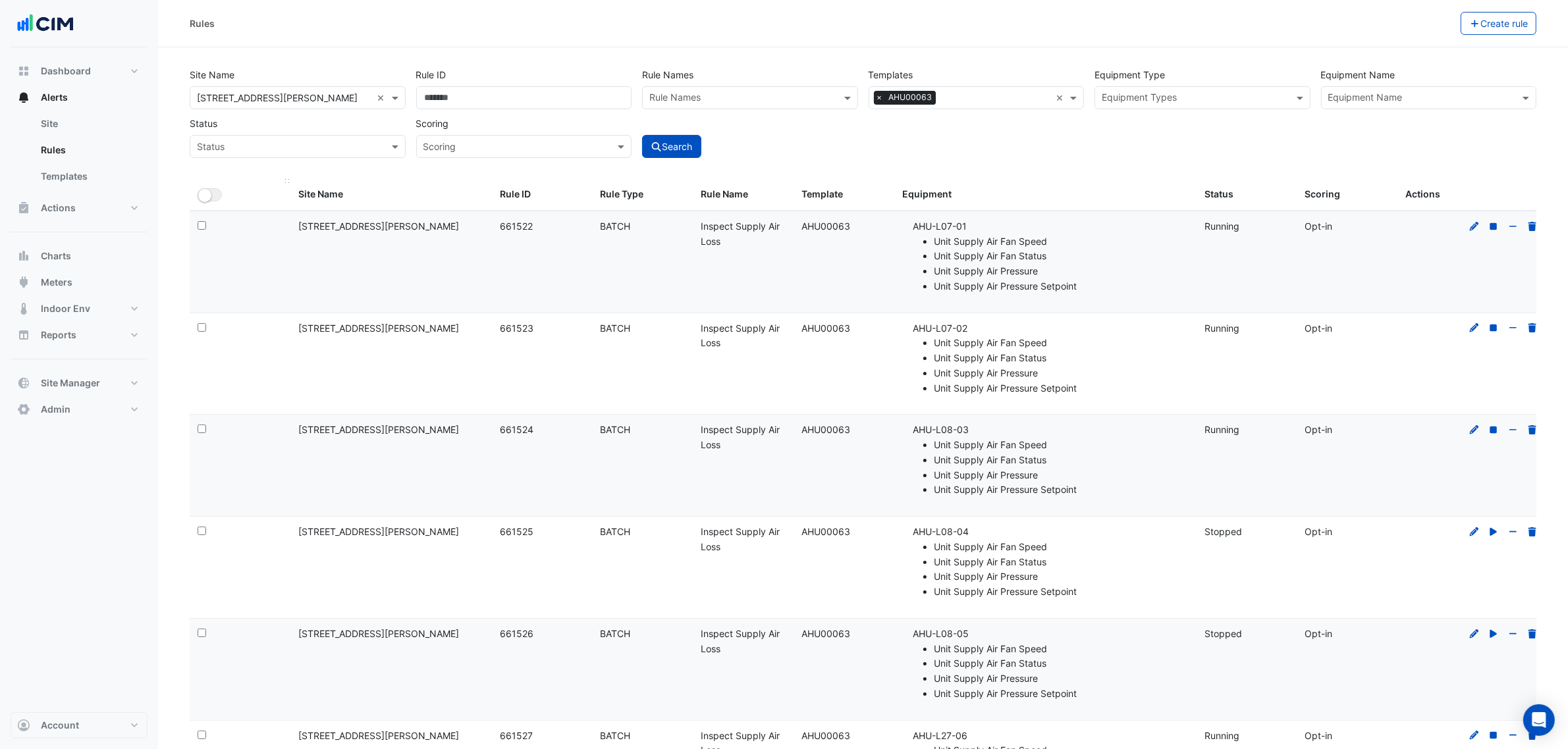
click at [211, 188] on div "All Selected" at bounding box center [239, 195] width 85 height 15
click at [212, 193] on button "All Selected" at bounding box center [209, 195] width 25 height 13
click at [1369, 7] on div "Rules Bulk Actions Update 22 selected AHU00063 rules Start 8 selected rules Sto…" at bounding box center [863, 23] width 1410 height 47
click at [1381, 15] on button "Bulk Actions" at bounding box center [1419, 23] width 78 height 23
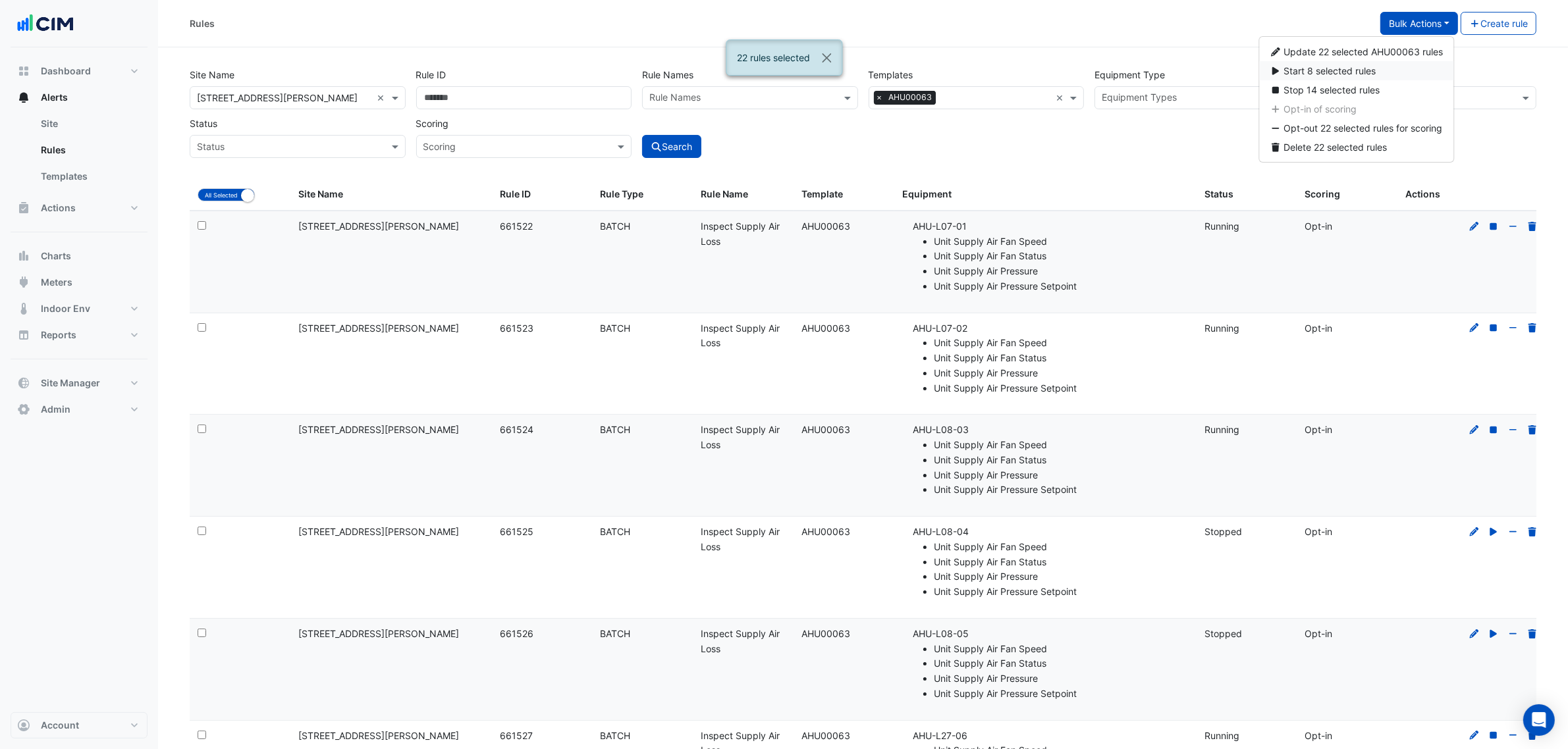
click at [1363, 68] on span "Start 8 selected rules" at bounding box center [1330, 71] width 92 height 11
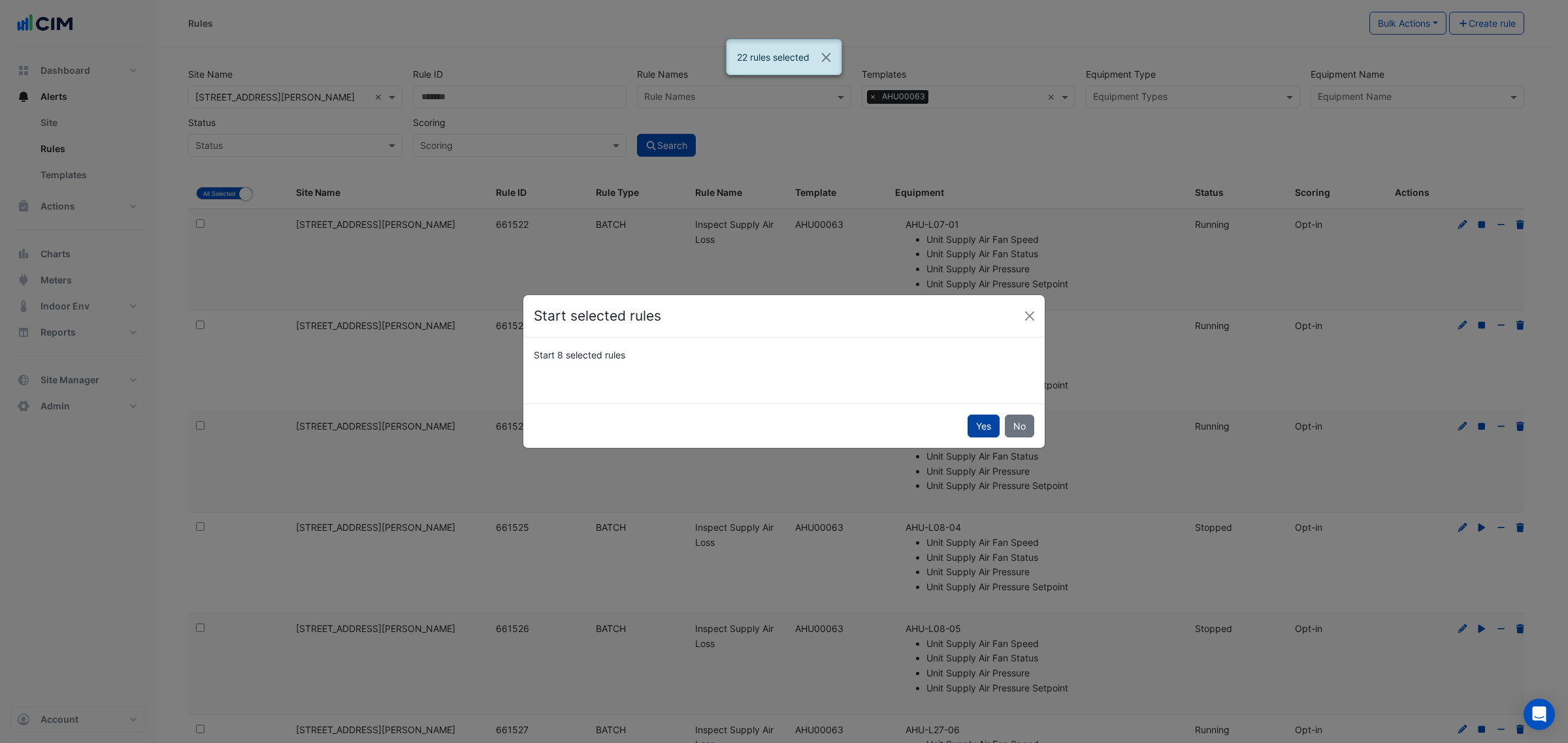
click at [981, 418] on button "Yes" at bounding box center [983, 426] width 32 height 23
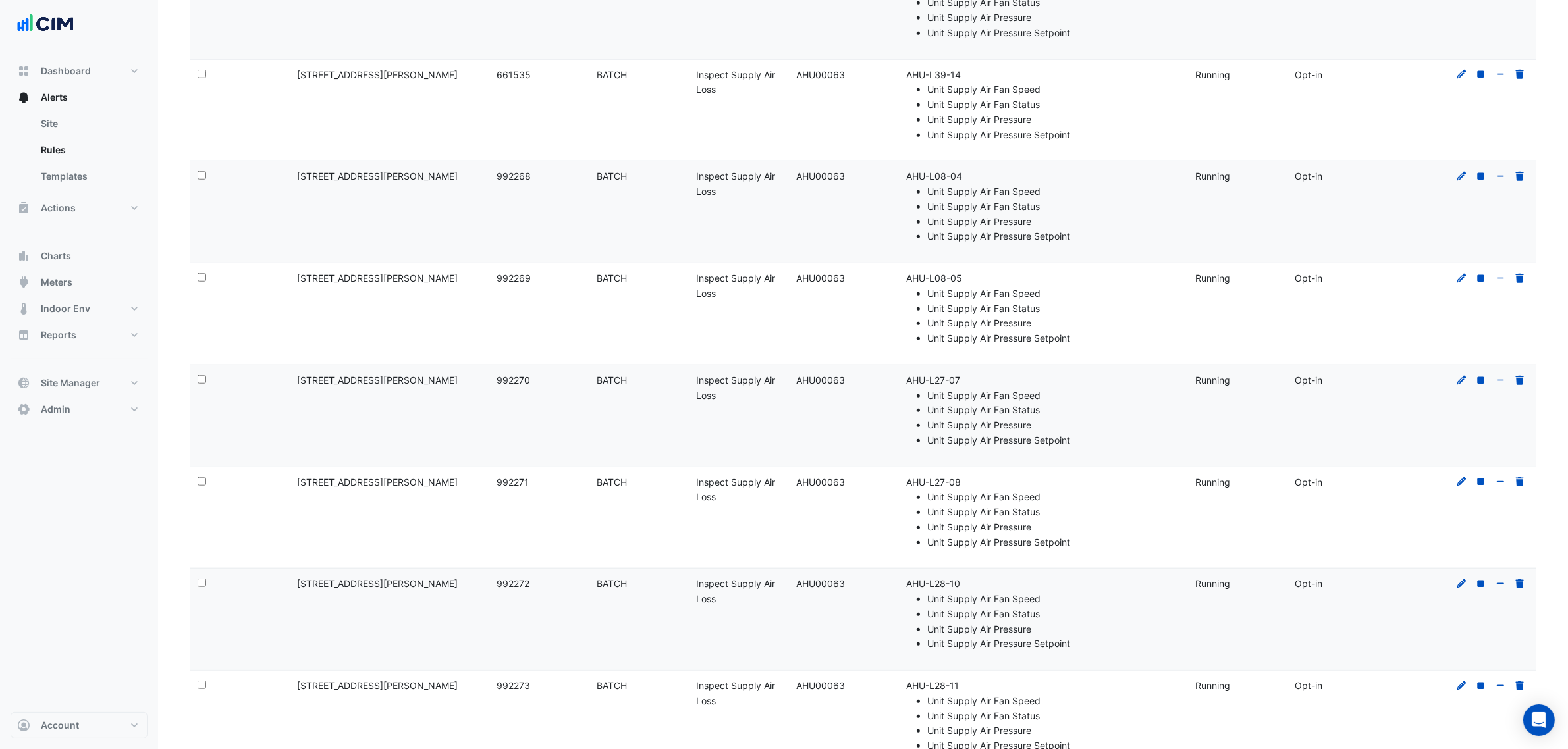
scroll to position [1646, 0]
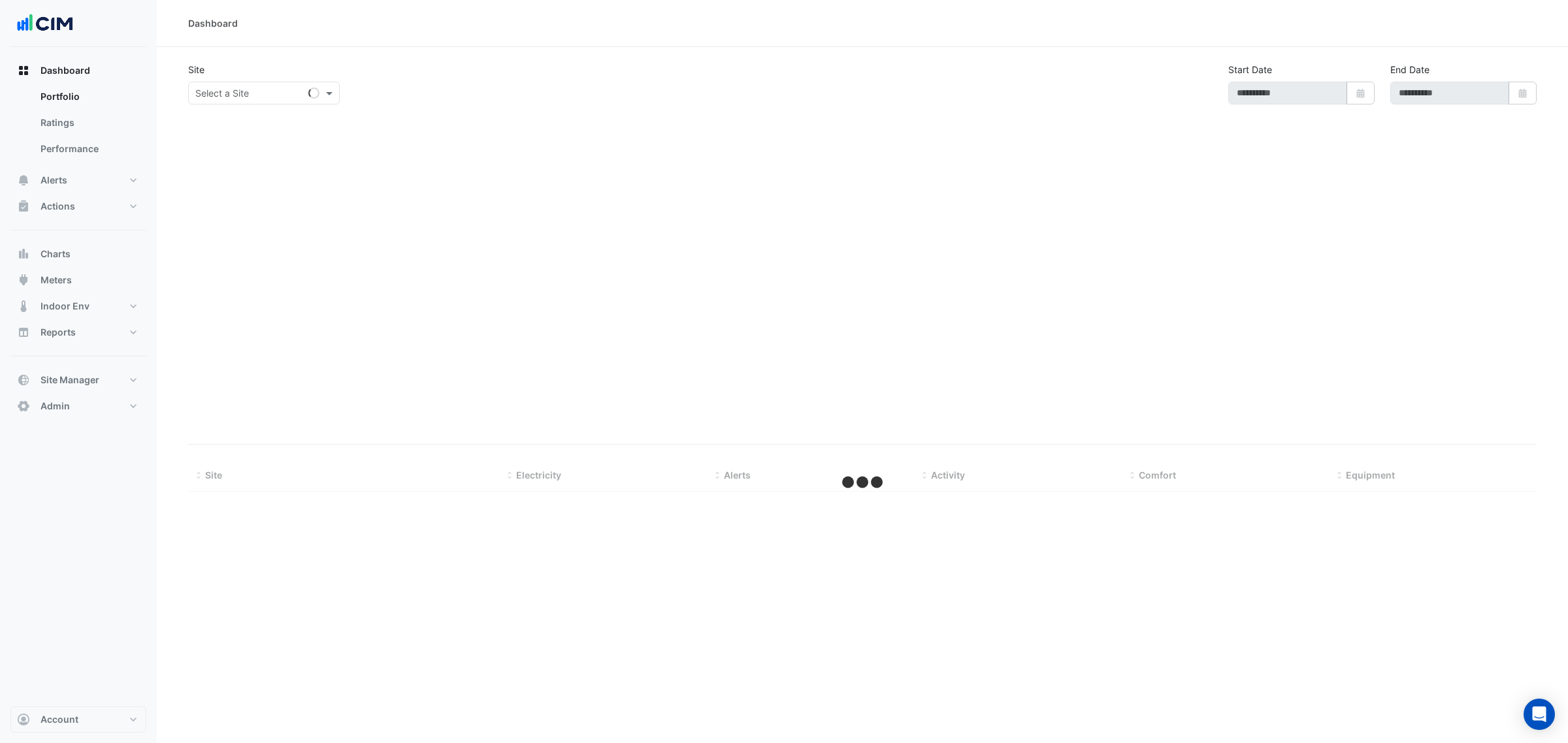
select select "***"
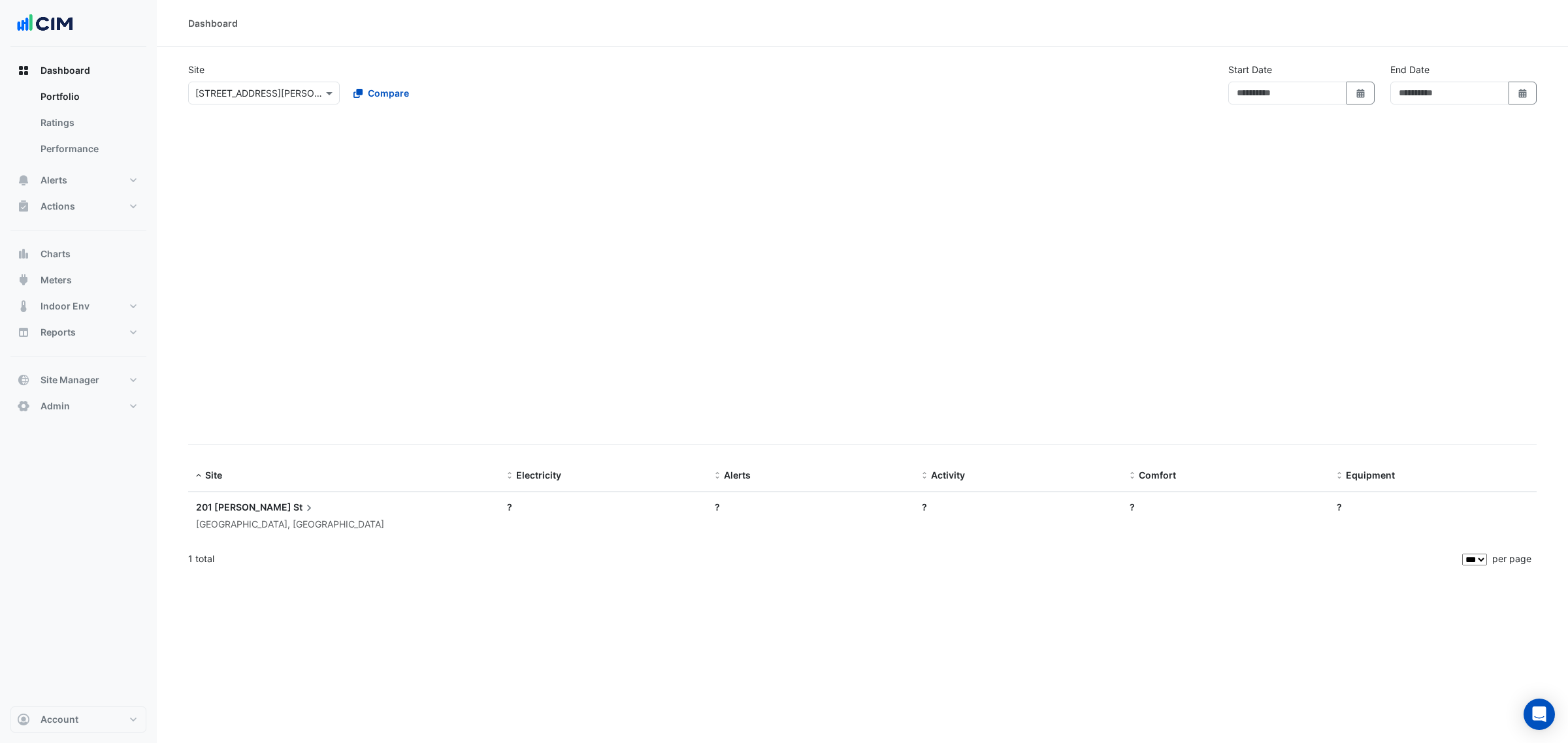
type input "**********"
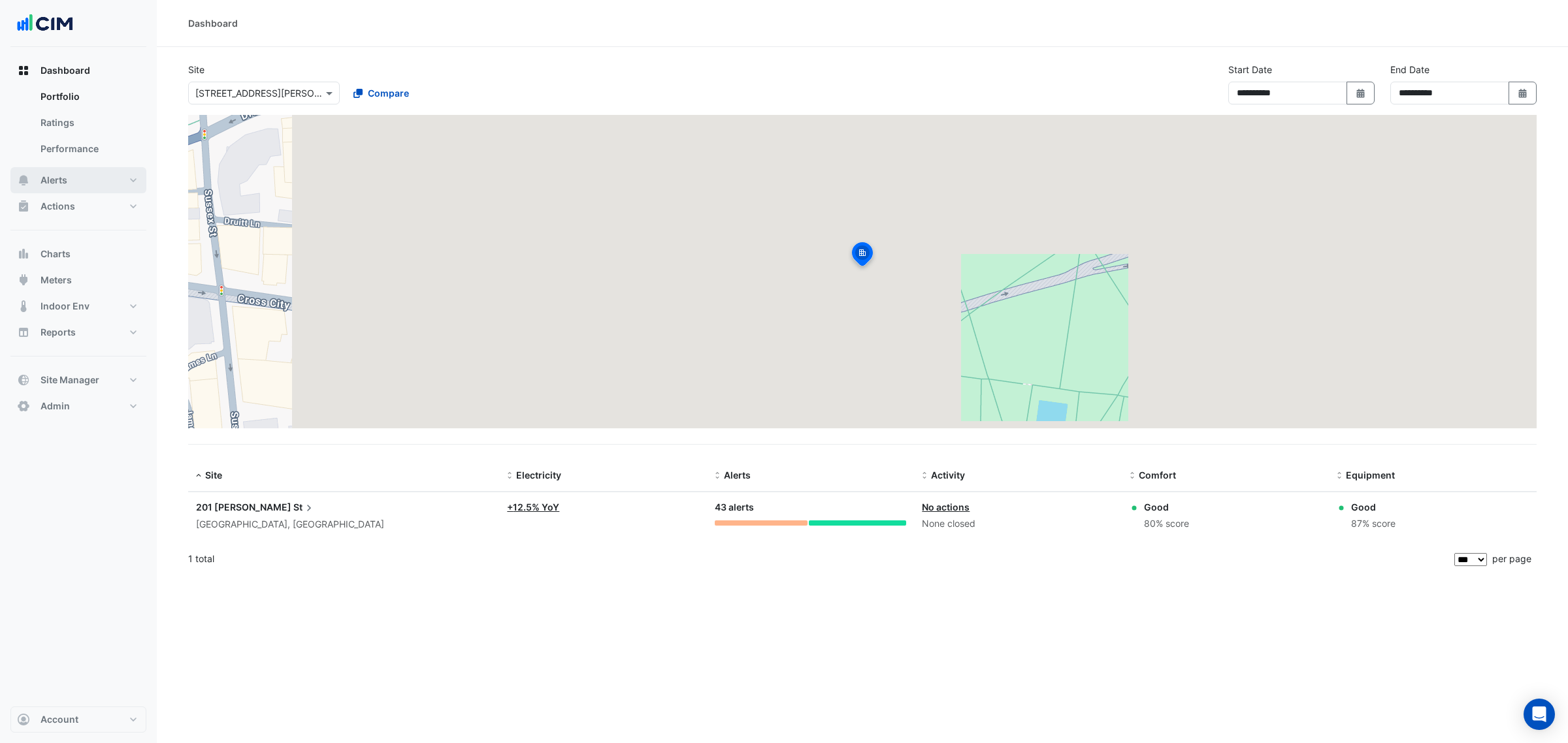
click at [124, 176] on button "Alerts" at bounding box center [78, 180] width 136 height 26
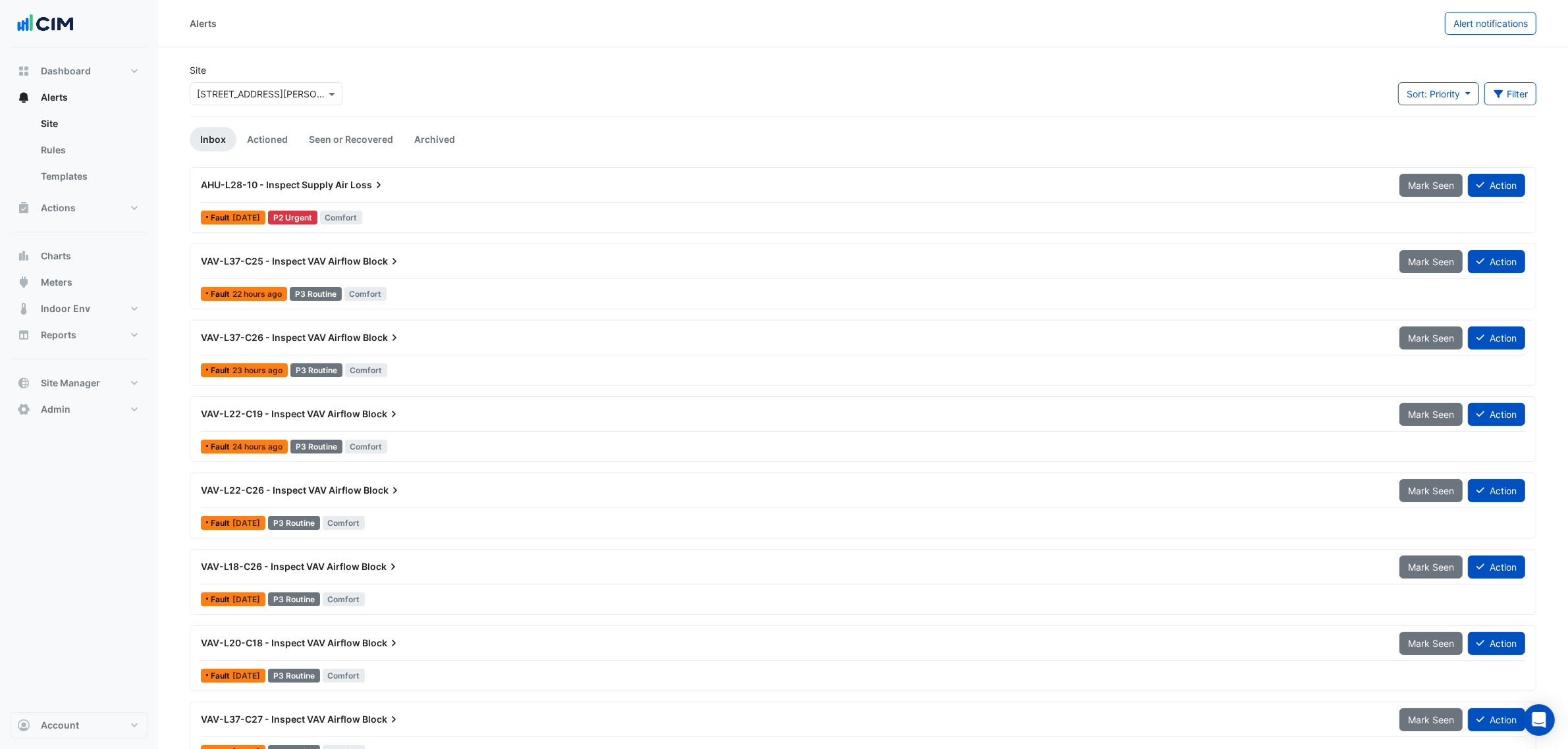
click at [257, 97] on input "text" at bounding box center [253, 94] width 112 height 14
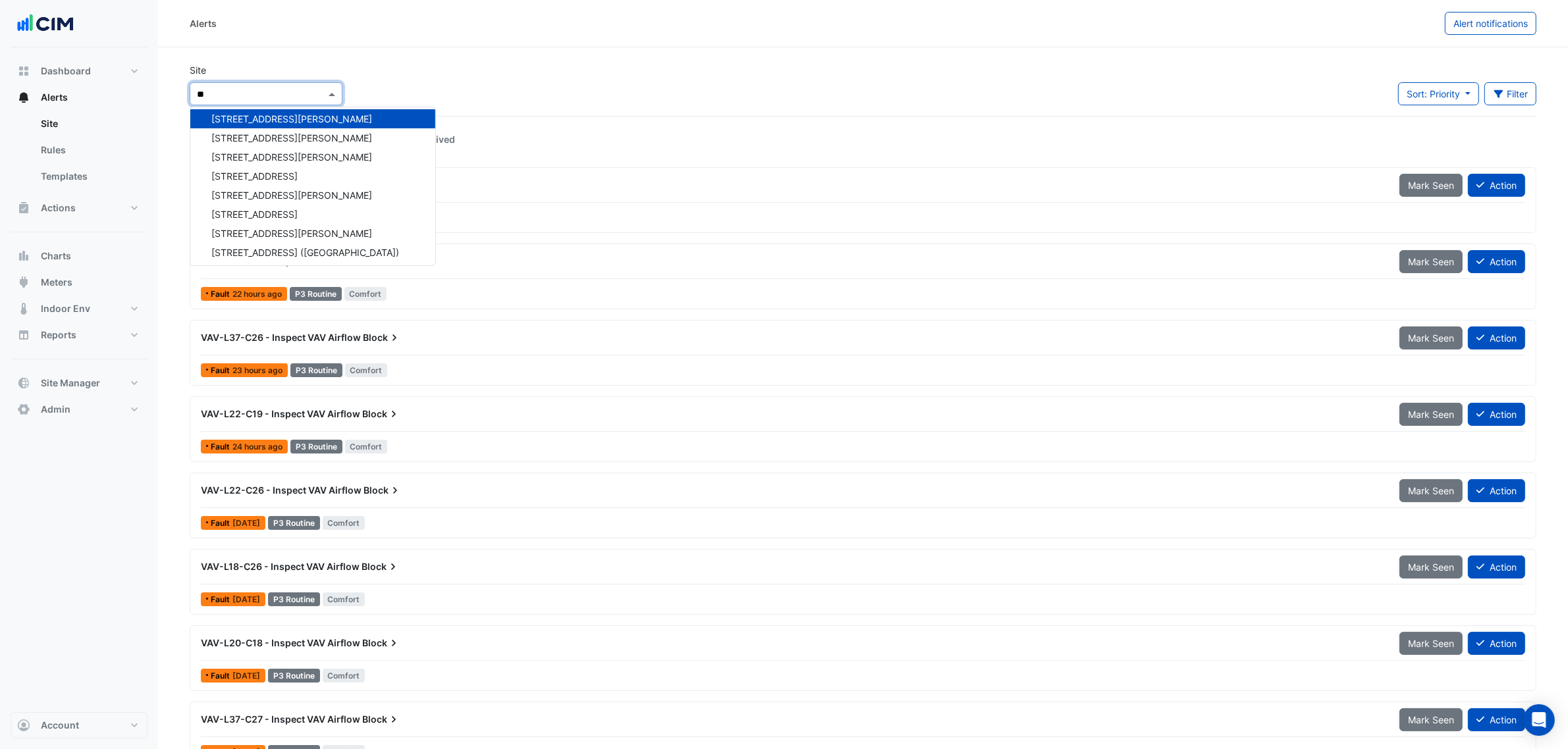
scroll to position [786, 0]
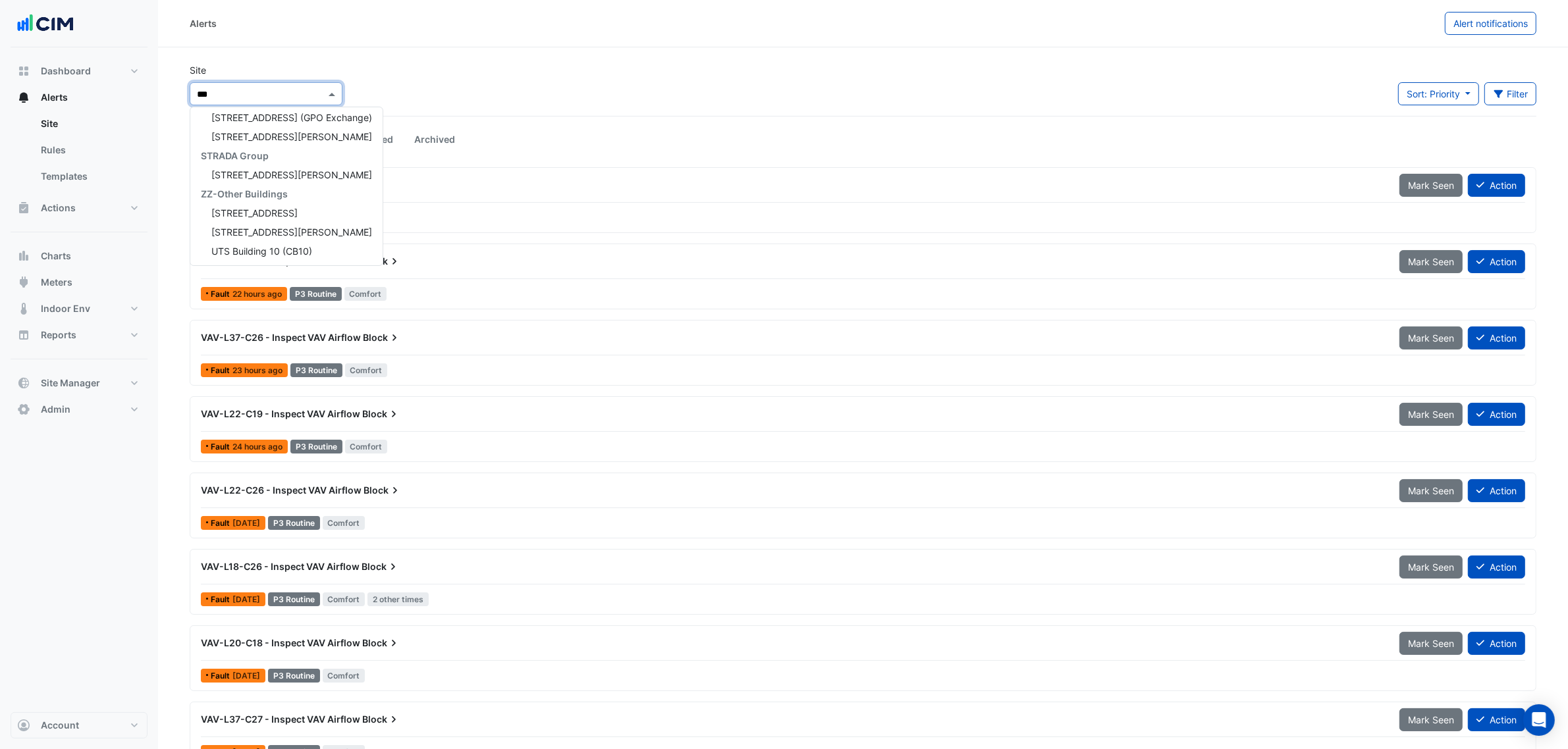
type input "****"
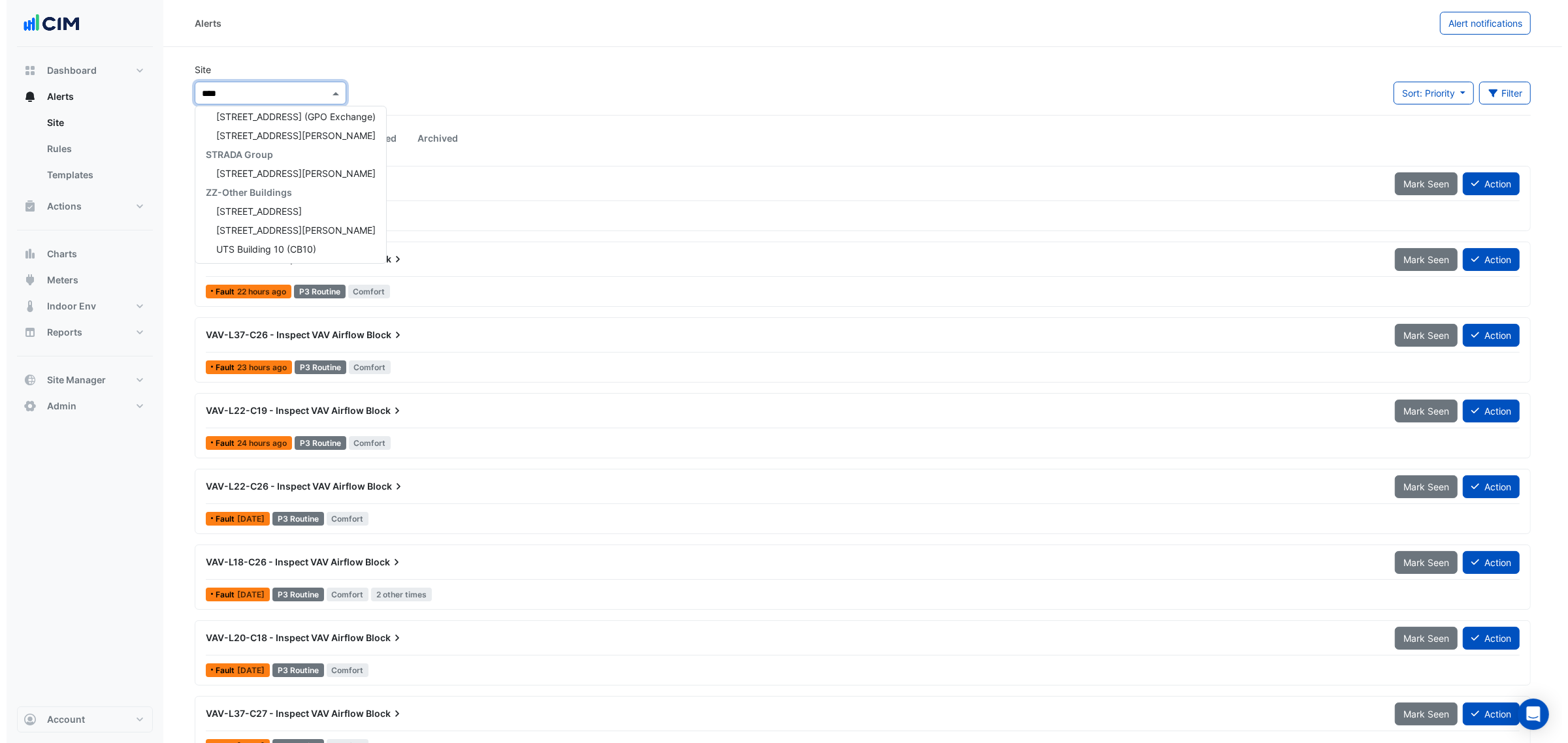
scroll to position [118, 0]
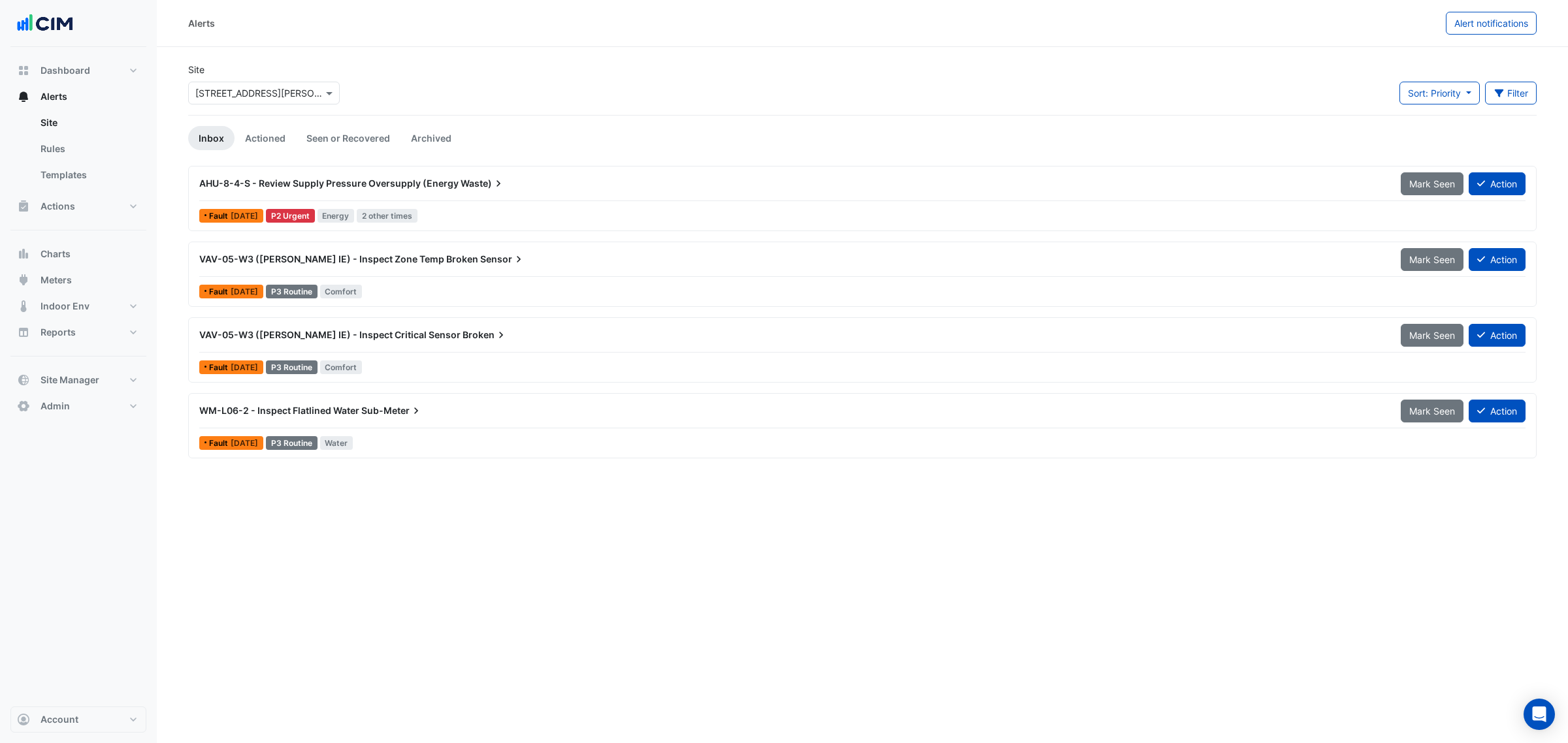
click at [450, 76] on div "Site Select a Site × [STREET_ADDRESS][PERSON_NAME] Sort: Priority Priority Upda…" at bounding box center [862, 89] width 1364 height 52
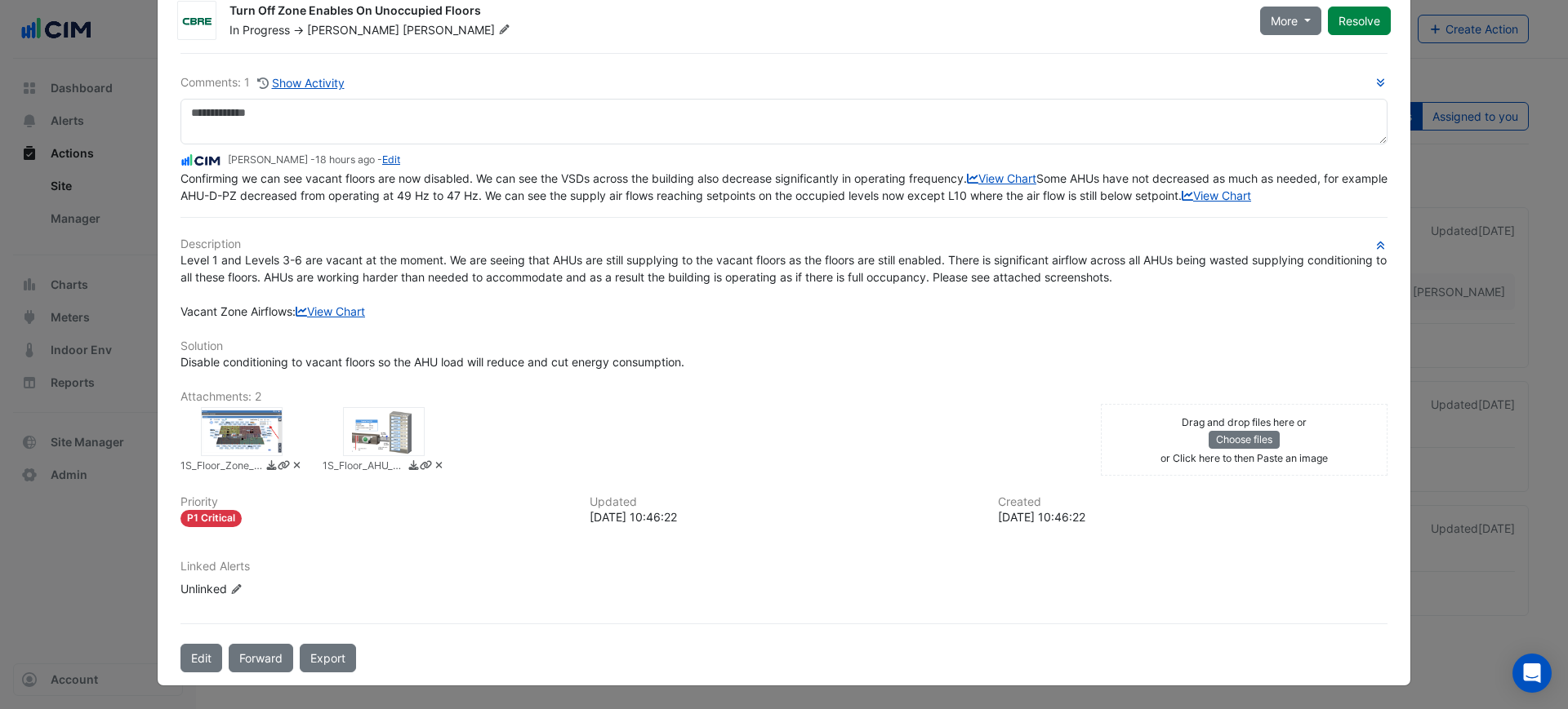
scroll to position [26, 0]
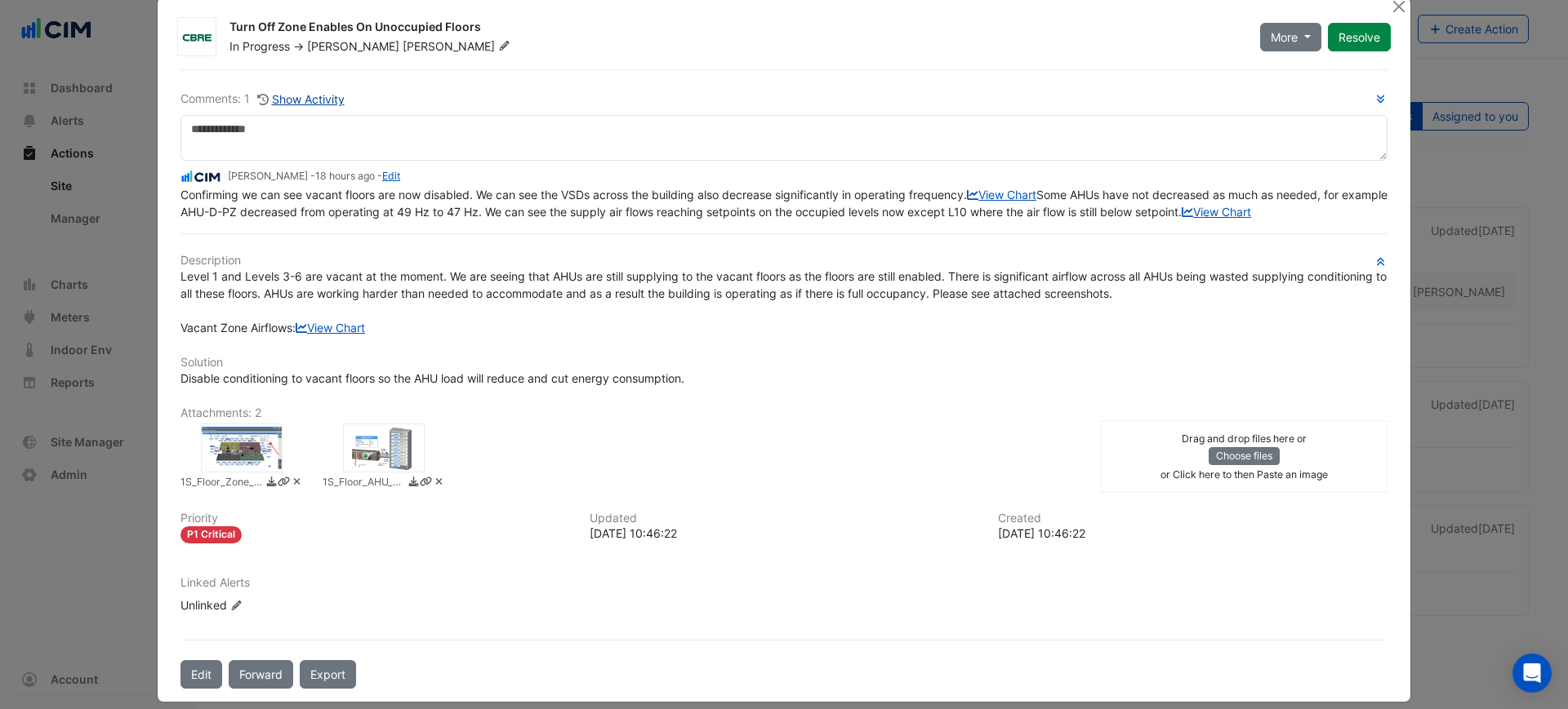
click at [310, 99] on button "Show Activity" at bounding box center [301, 99] width 89 height 19
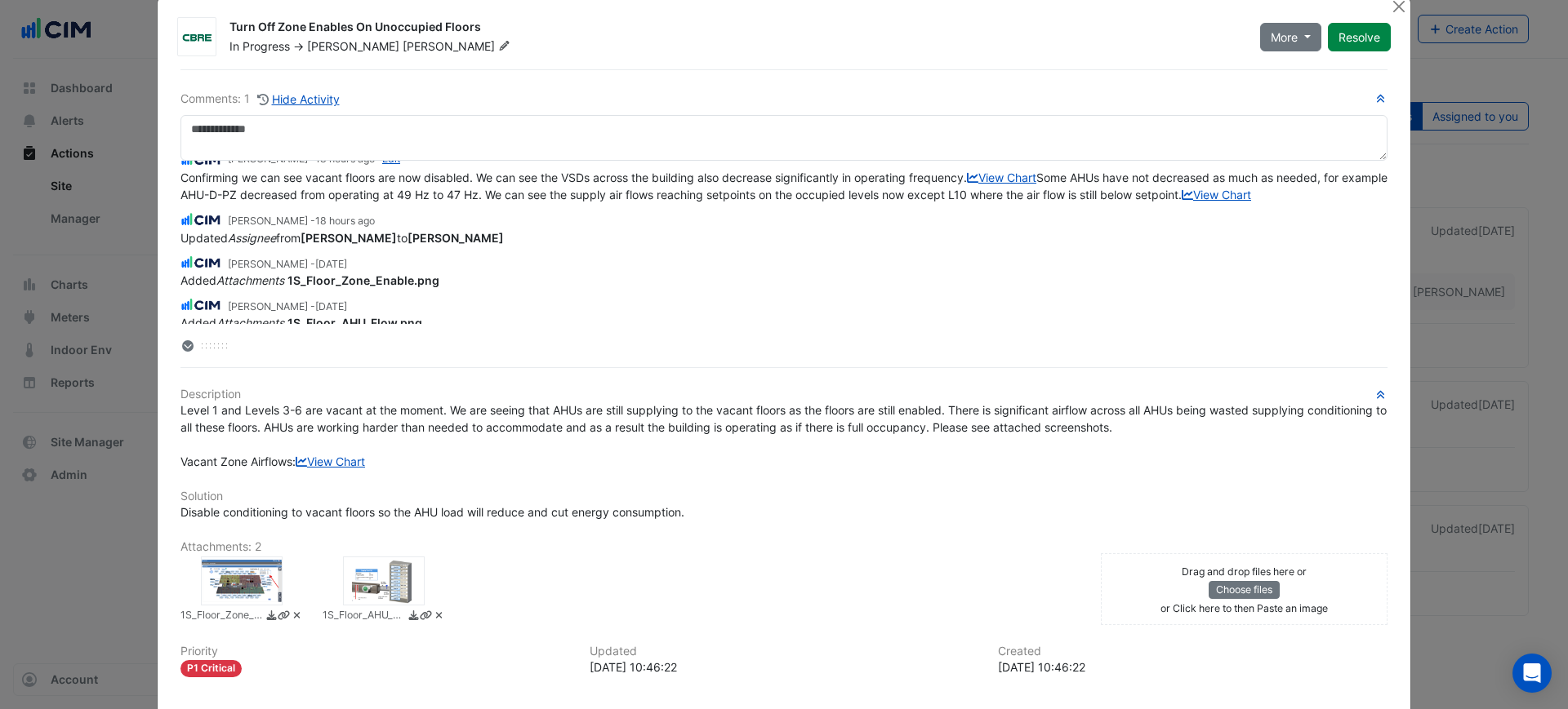
scroll to position [20, 0]
click at [963, 66] on div "Turn Off Zone Enables On Unoccupied Floors In Progress -> ​Lewis Perkins More O…" at bounding box center [784, 416] width 1252 height 838
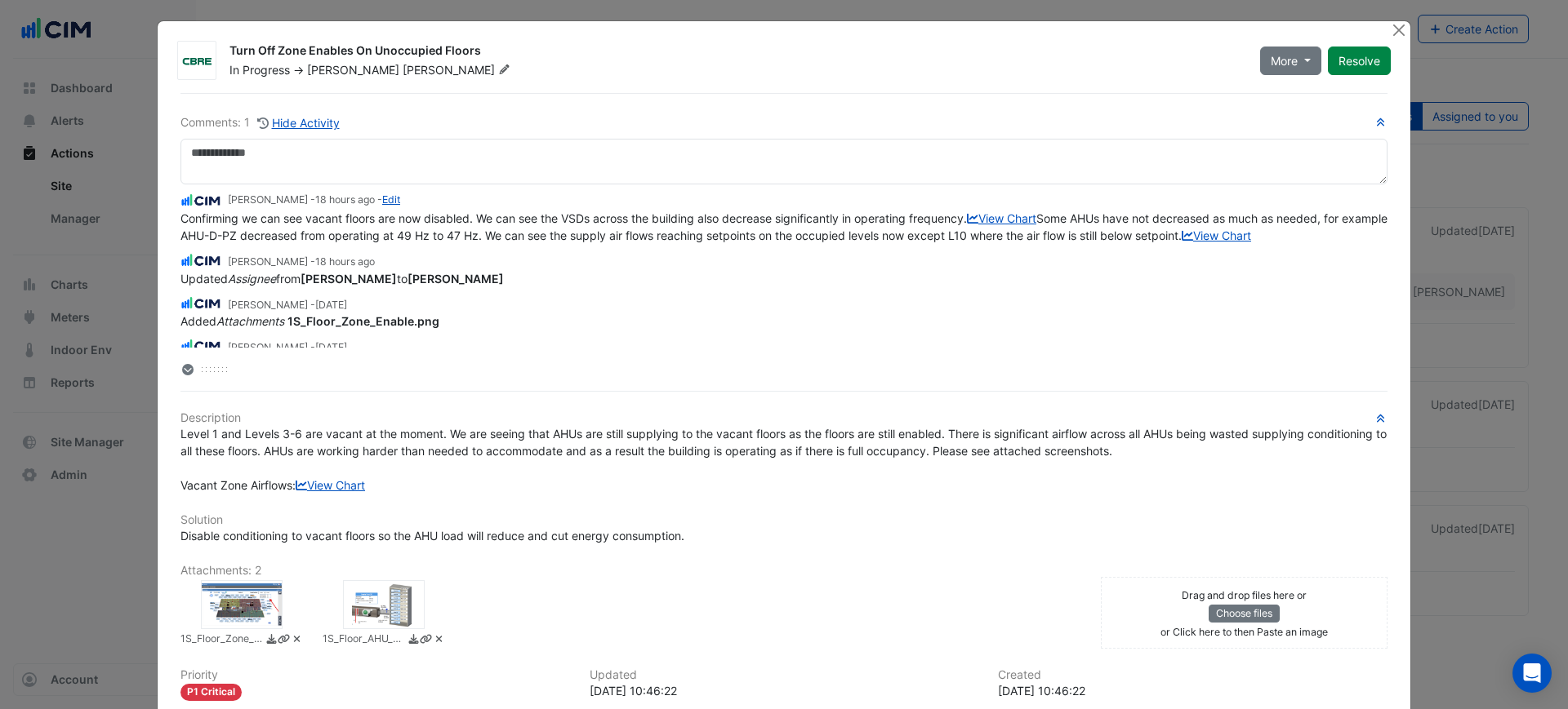
scroll to position [0, 0]
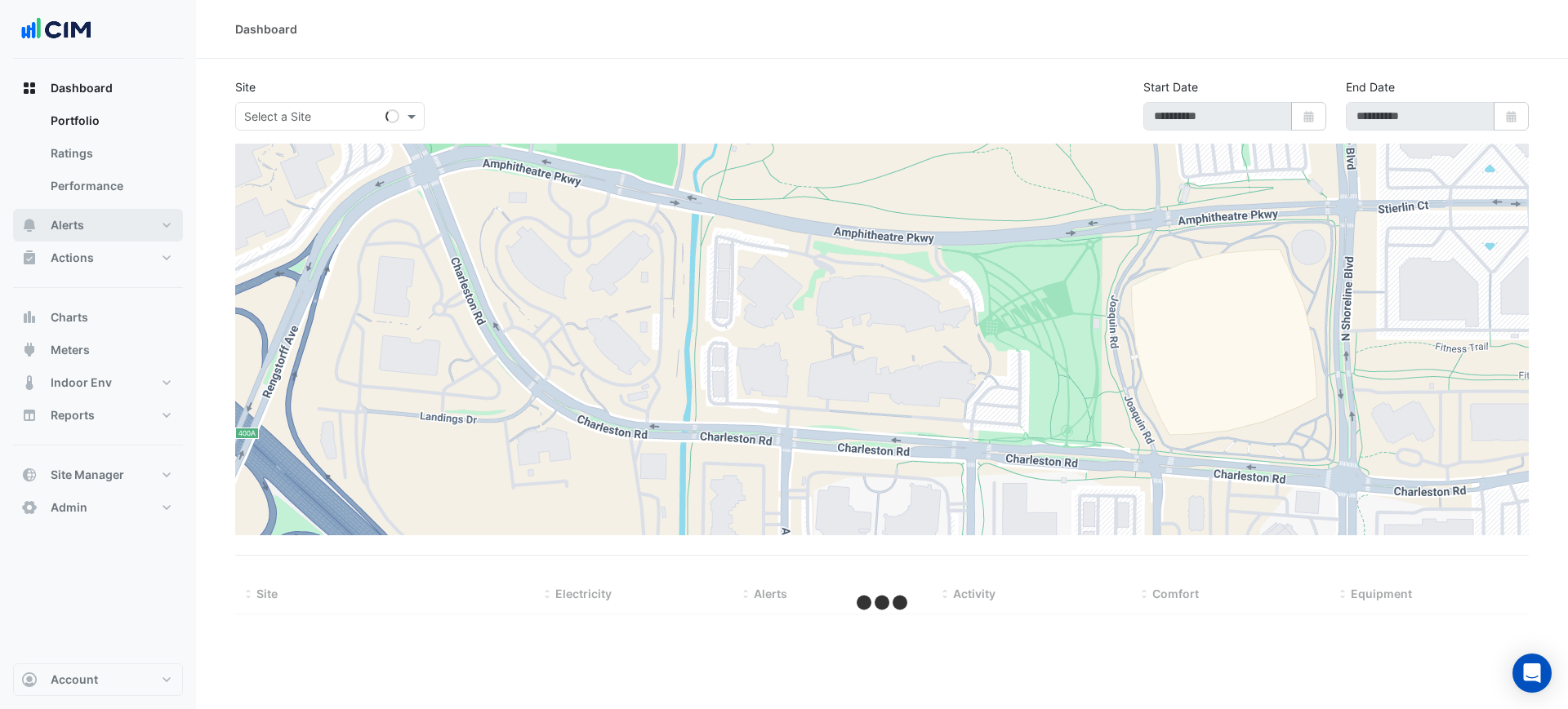
click at [80, 223] on span "Alerts" at bounding box center [67, 226] width 34 height 17
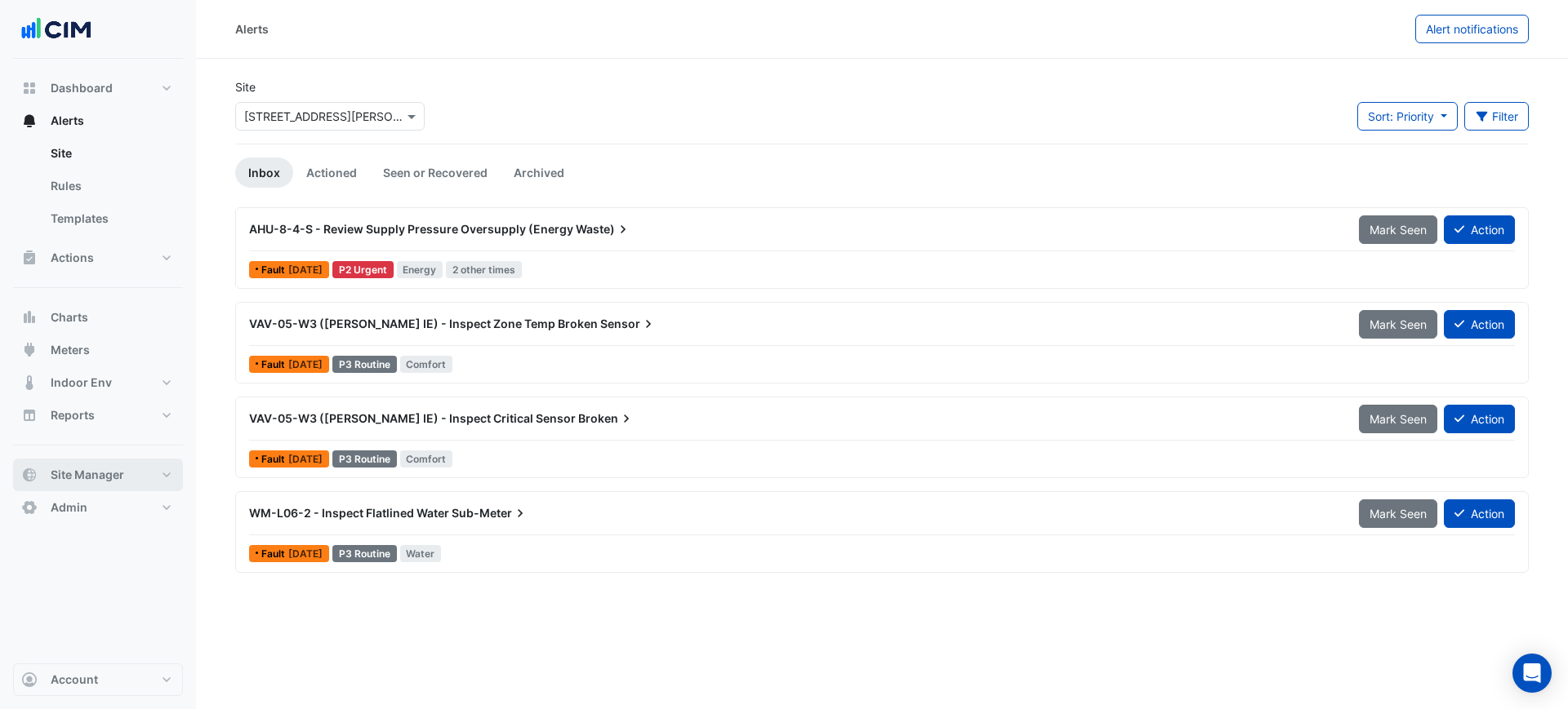
click at [141, 469] on button "Site Manager" at bounding box center [98, 475] width 169 height 33
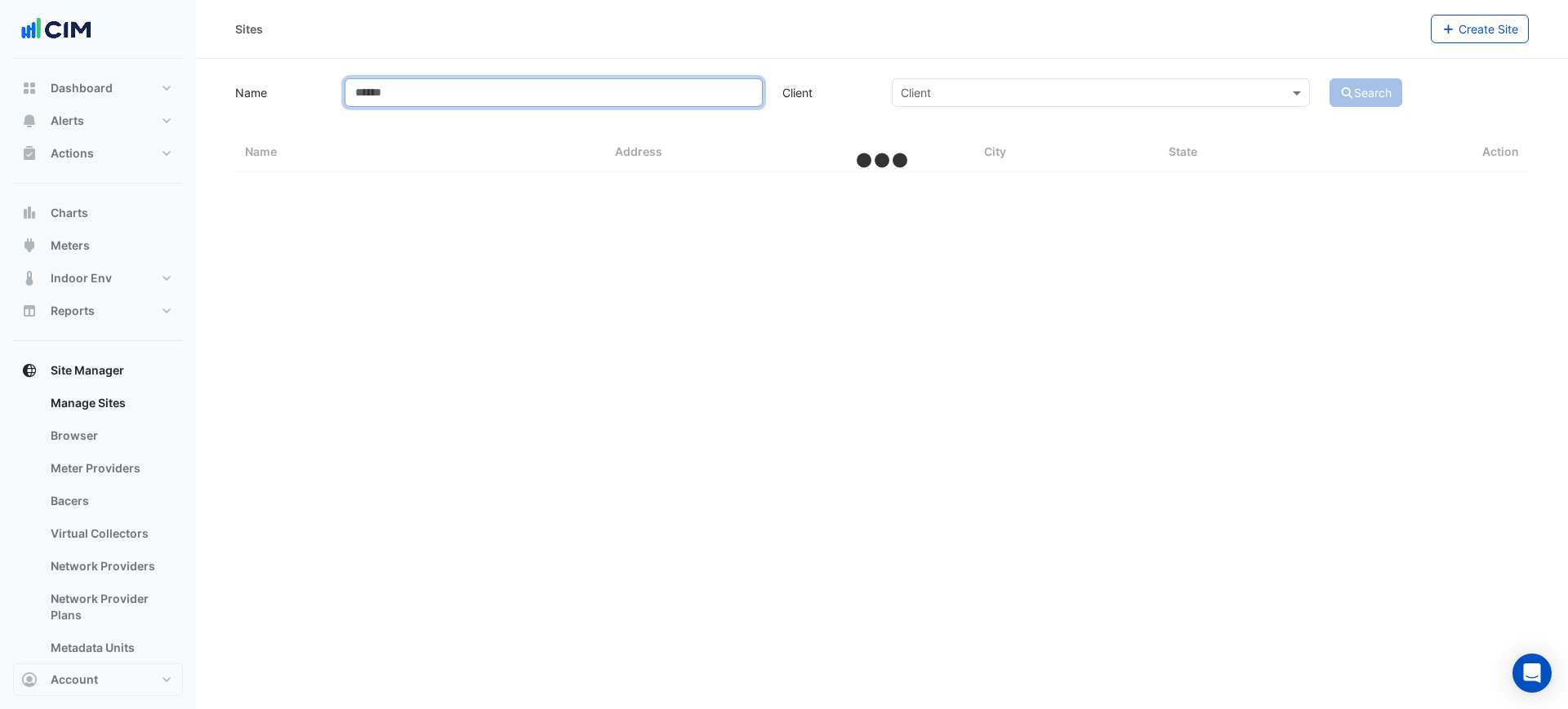
click at [431, 103] on input "Name" at bounding box center [554, 93] width 418 height 29
type input "**********"
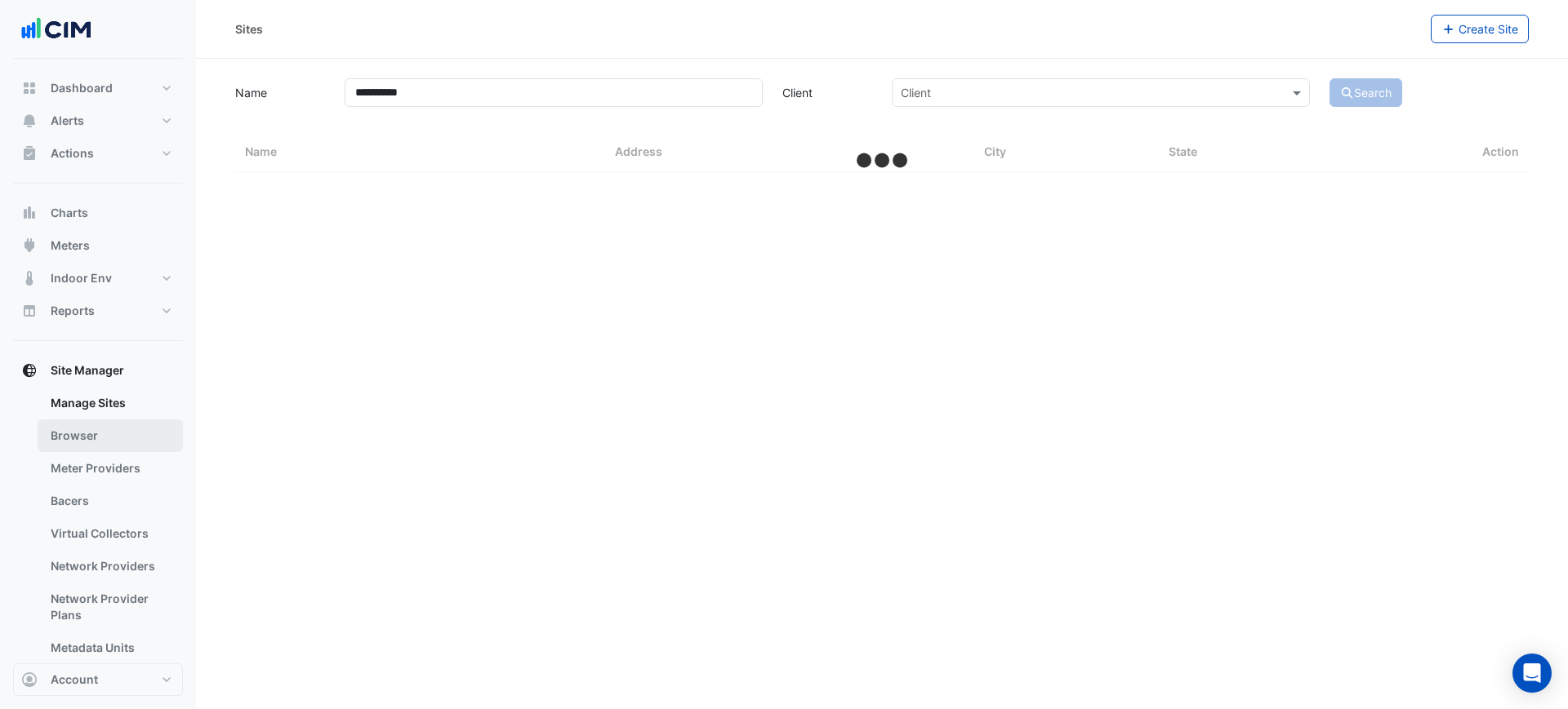
click at [122, 440] on link "Browser" at bounding box center [110, 436] width 145 height 33
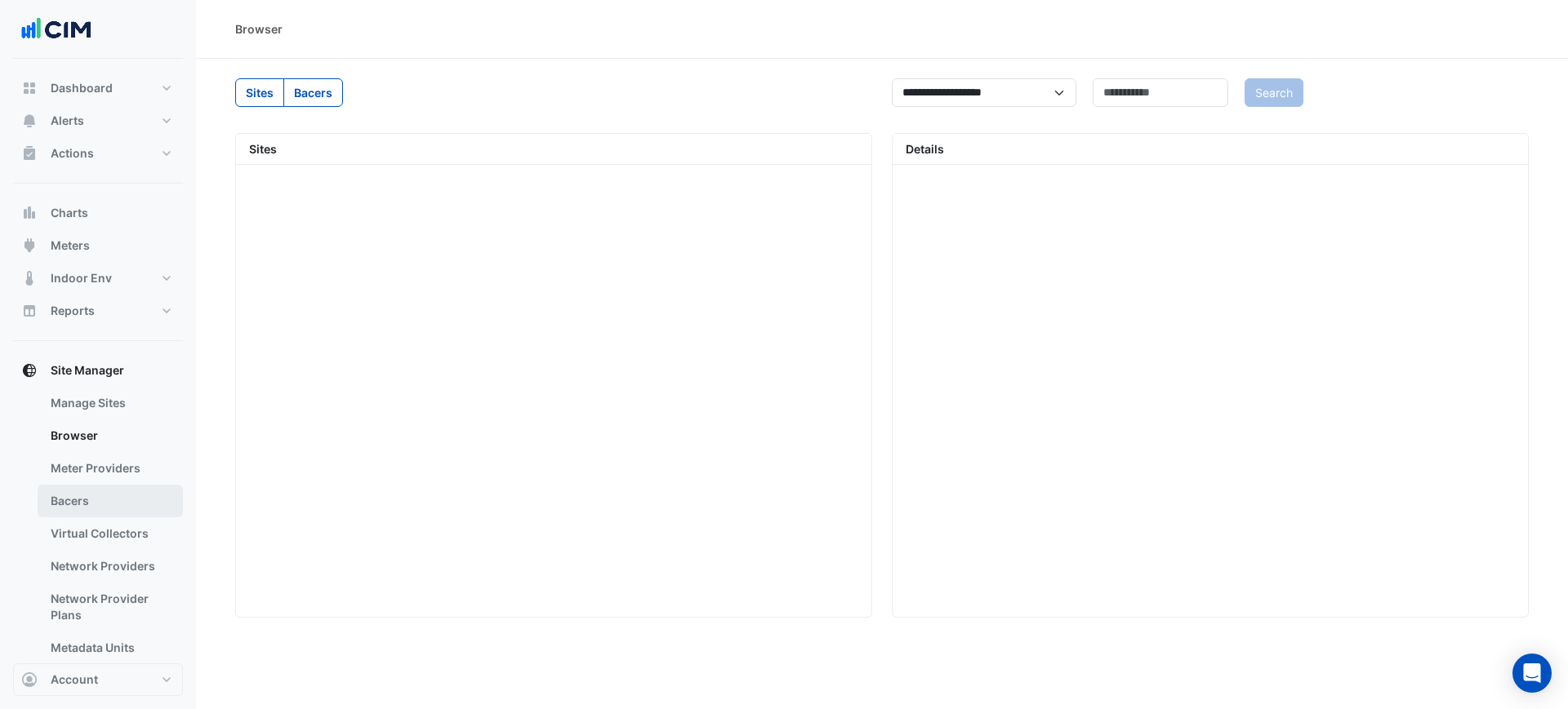
click at [107, 486] on link "Bacers" at bounding box center [110, 502] width 145 height 33
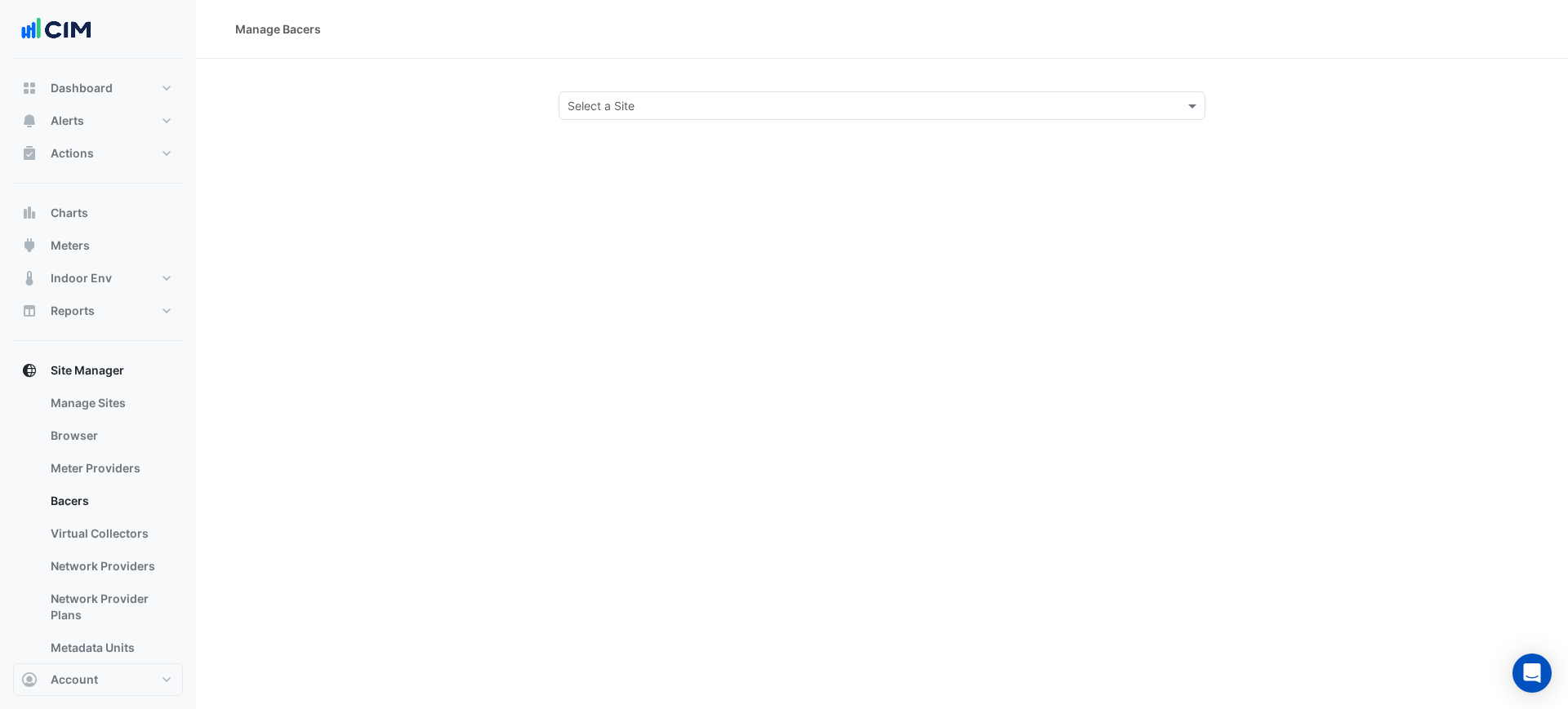
click at [621, 106] on input "text" at bounding box center [865, 107] width 596 height 17
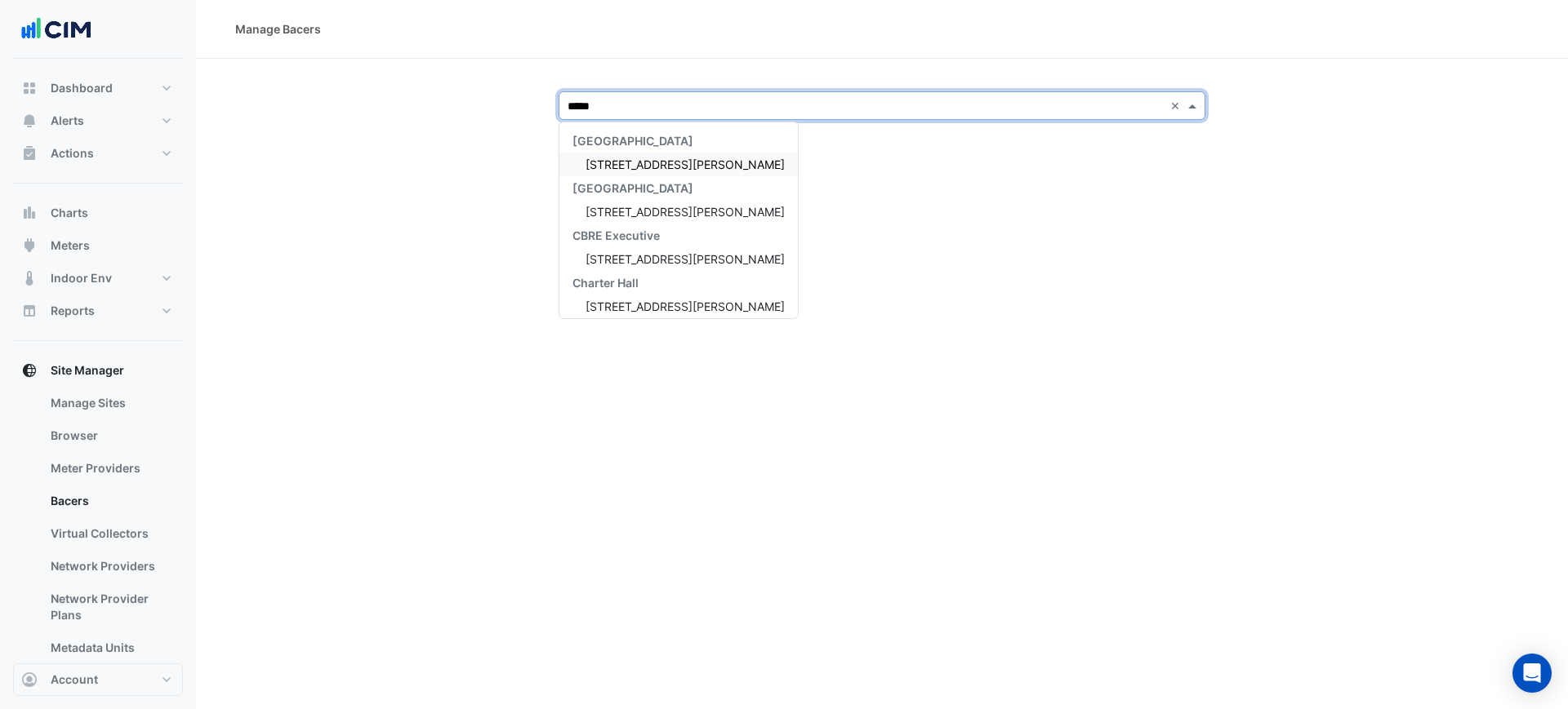
type input "******"
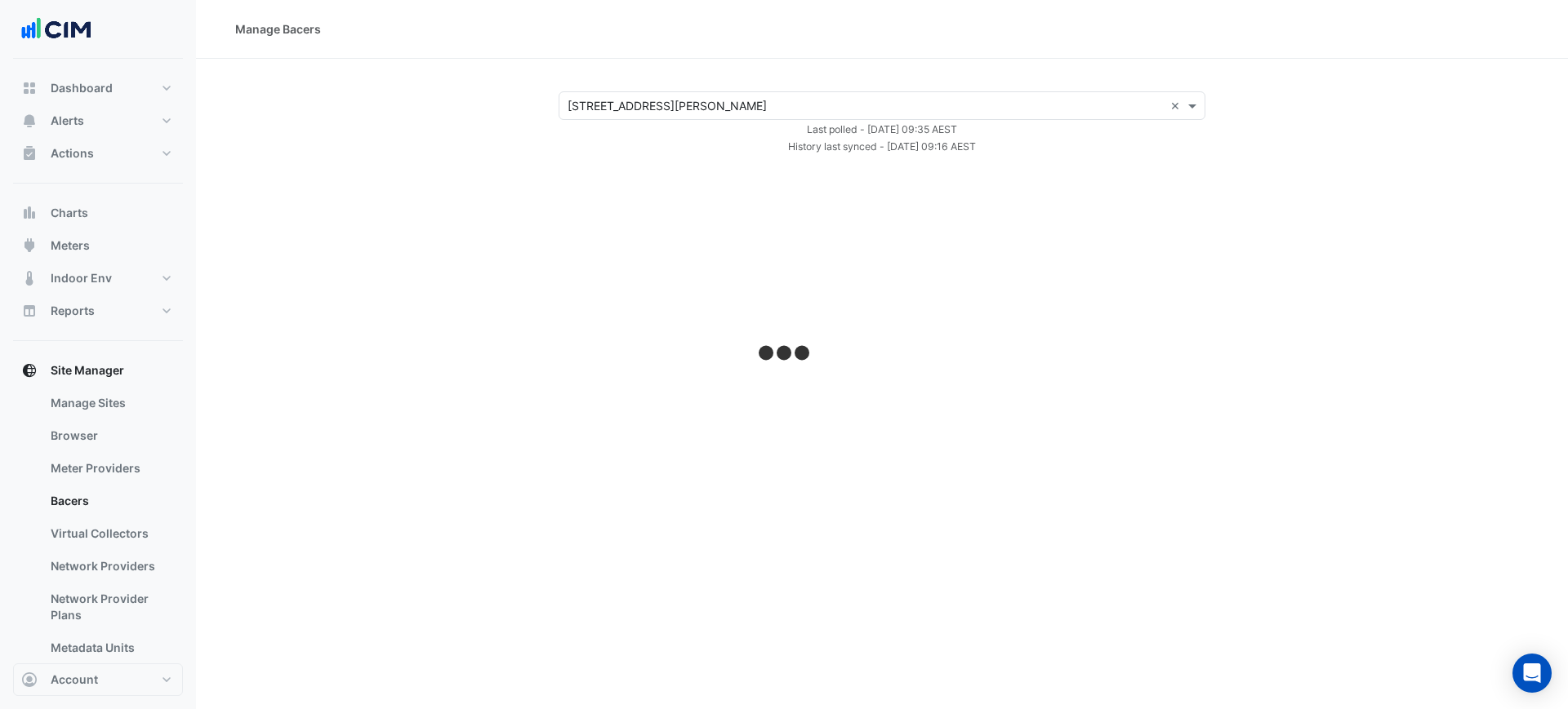
select select "***"
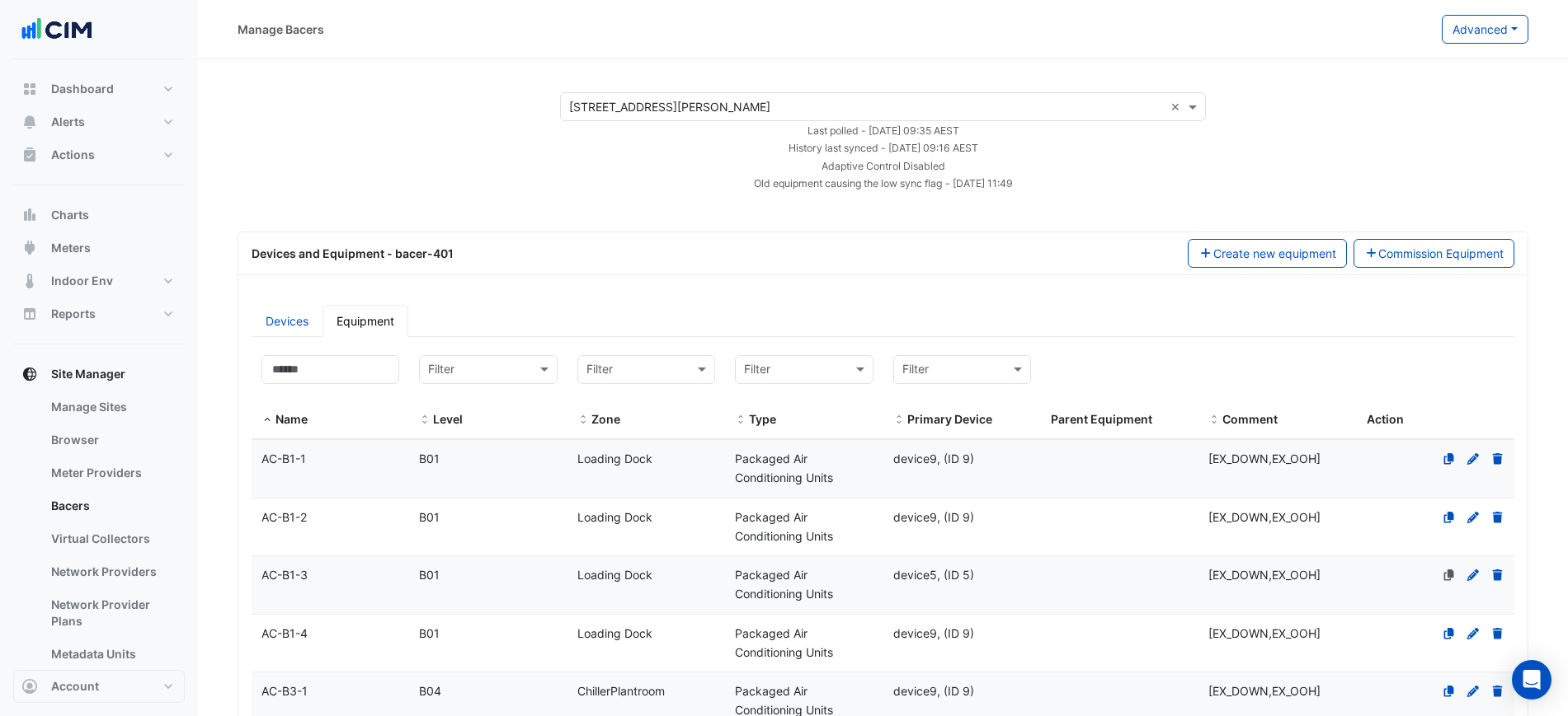
click at [727, 99] on input "text" at bounding box center [867, 108] width 594 height 18
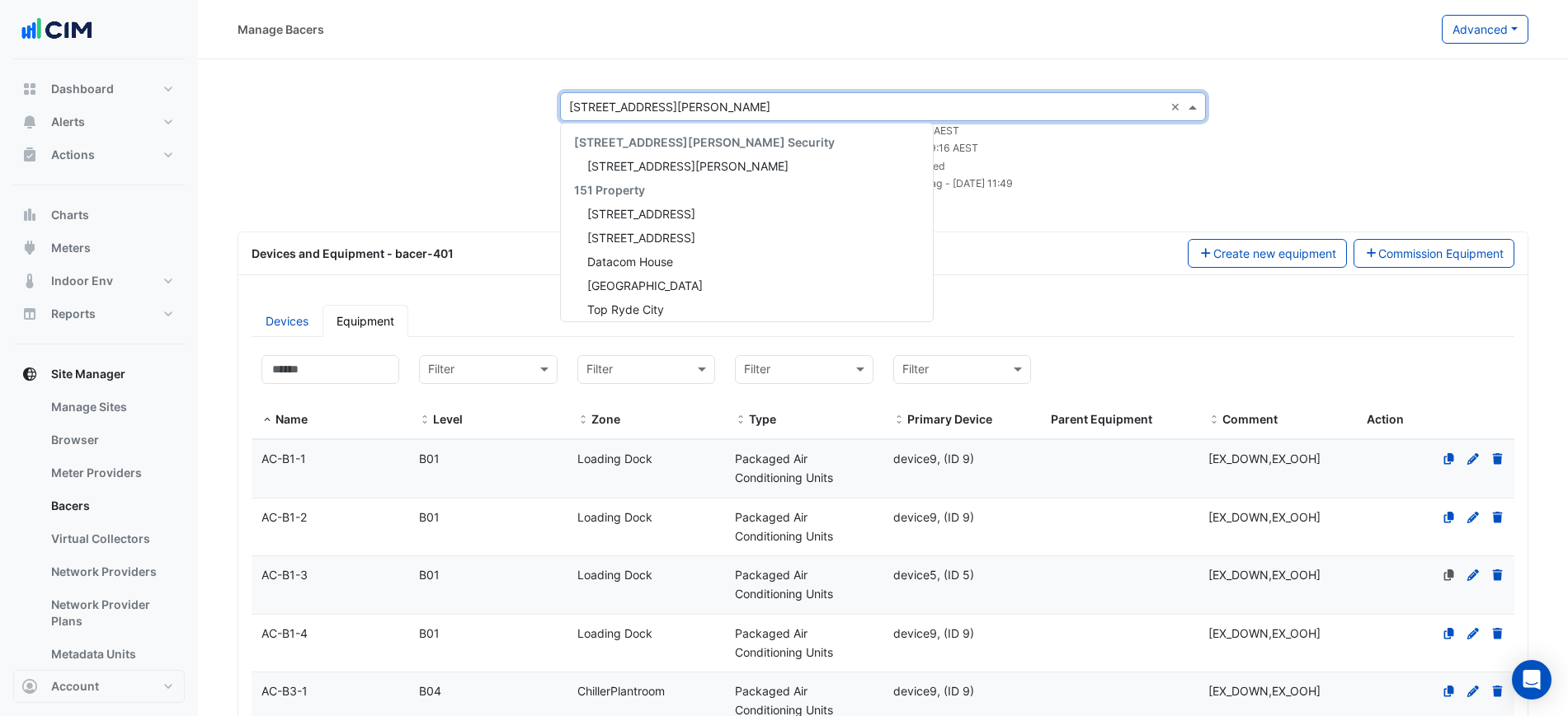
scroll to position [3330, 0]
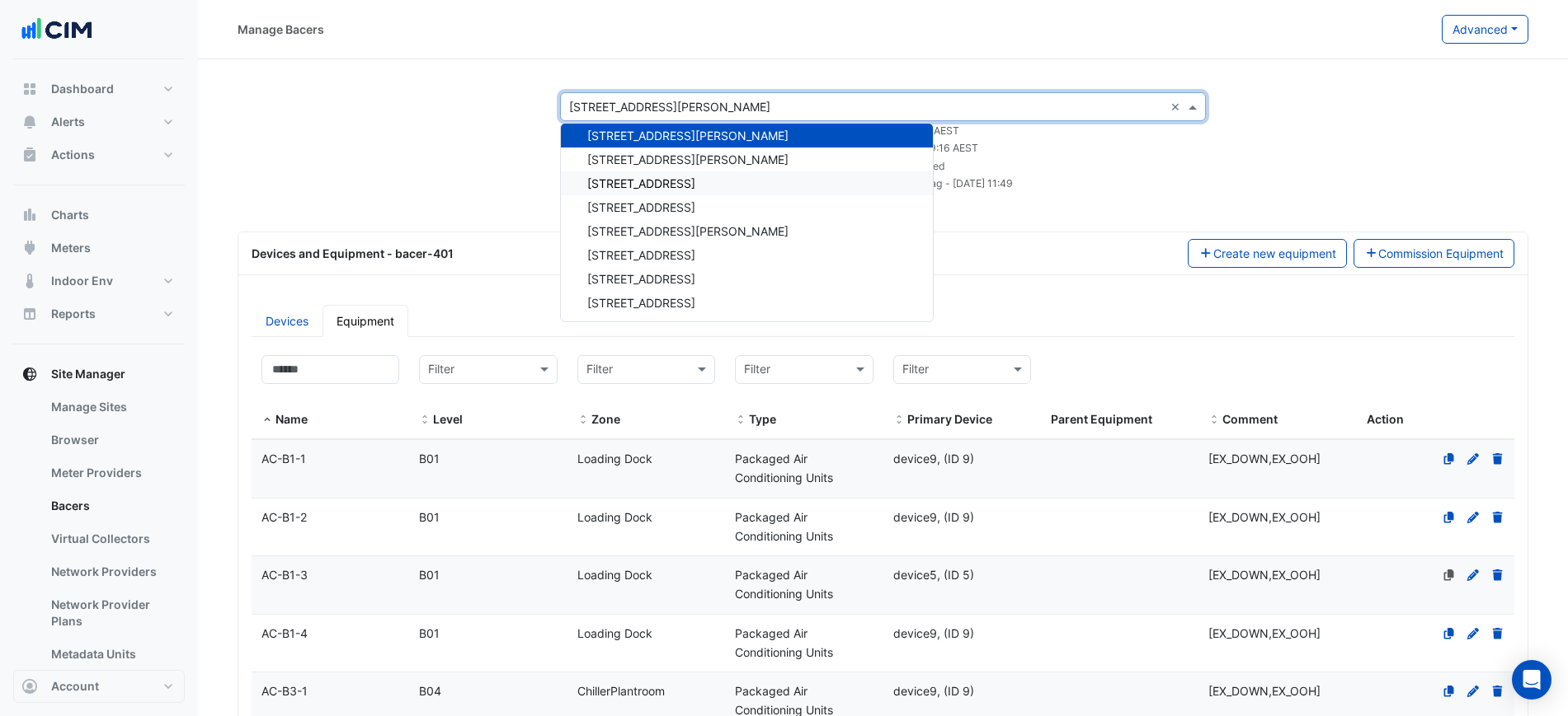
click at [666, 185] on span "11-33 Exhibition Street" at bounding box center [640, 183] width 108 height 14
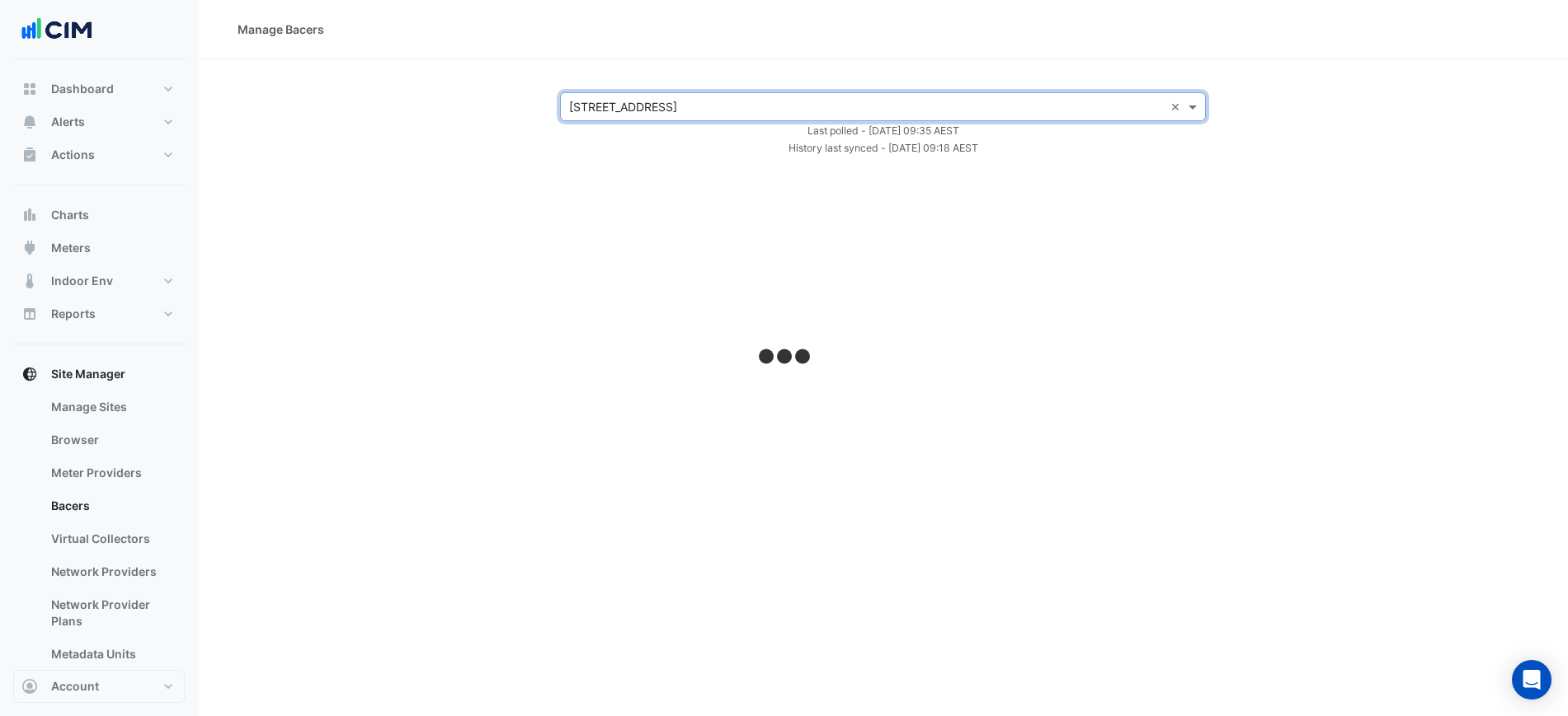
select select "***"
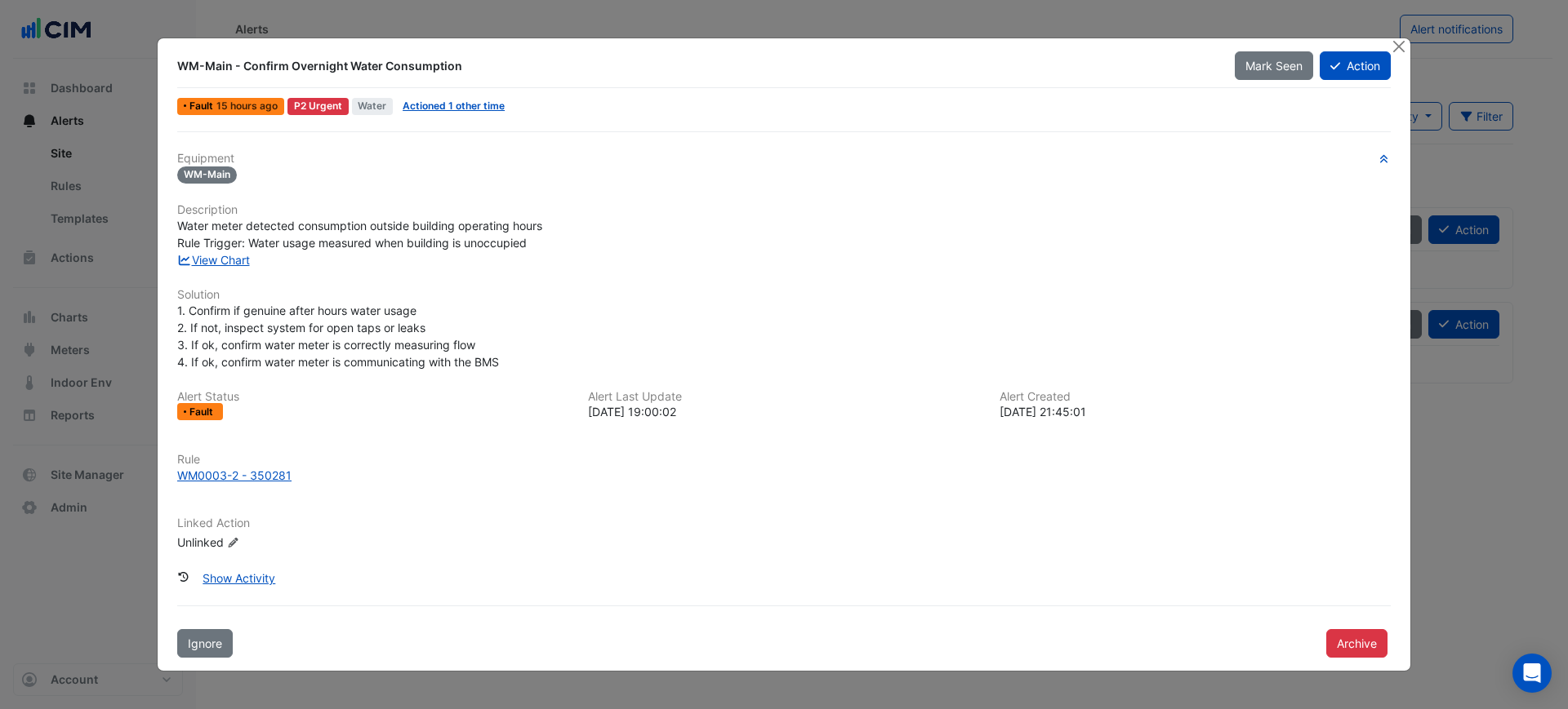
click at [238, 271] on div "Equipment WM-Main Description Water meter detected consumption outside building…" at bounding box center [784, 359] width 1213 height 413
click at [458, 106] on link "Actioned 1 other time" at bounding box center [453, 106] width 102 height 12
click at [244, 260] on link "View Chart" at bounding box center [213, 259] width 73 height 14
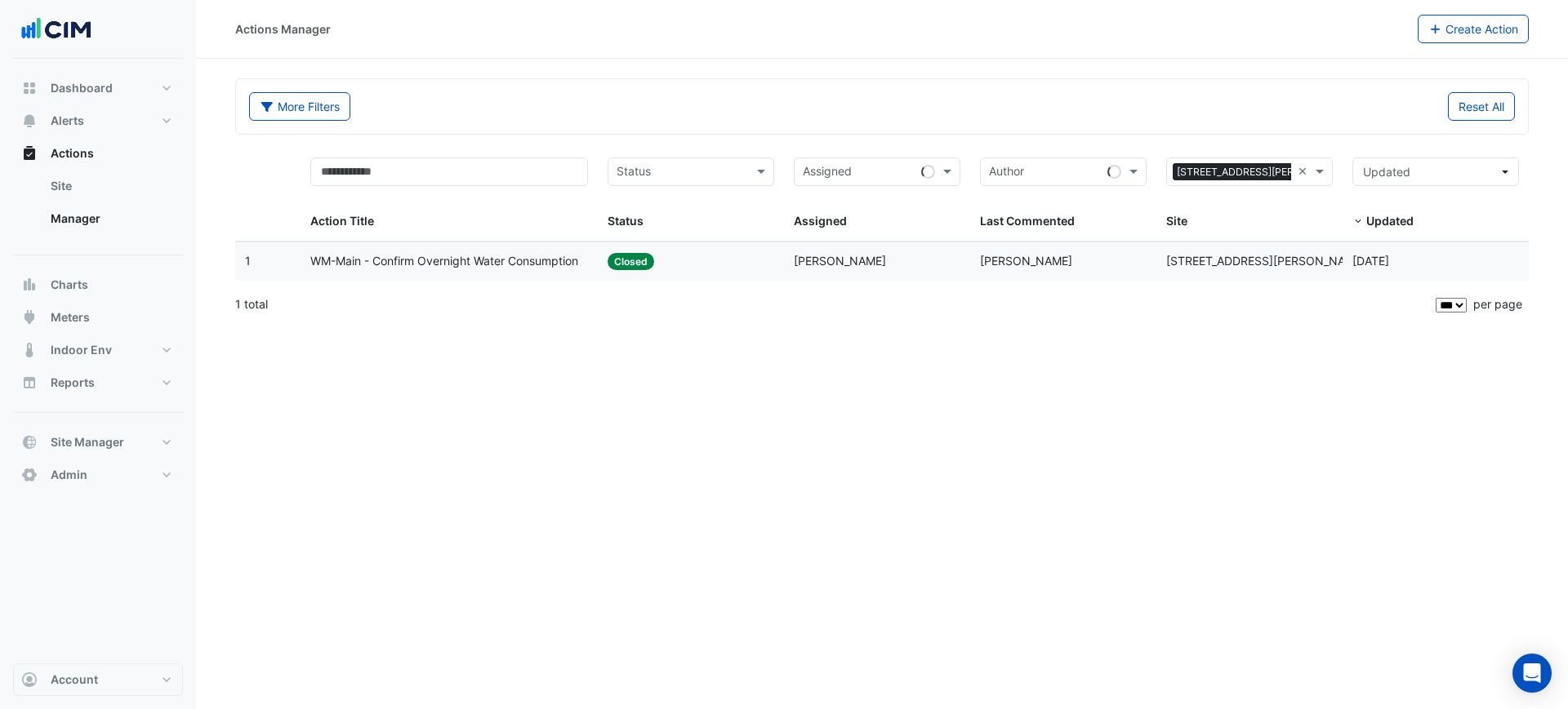
select select "***"
click at [614, 257] on span "Closed" at bounding box center [631, 261] width 46 height 17
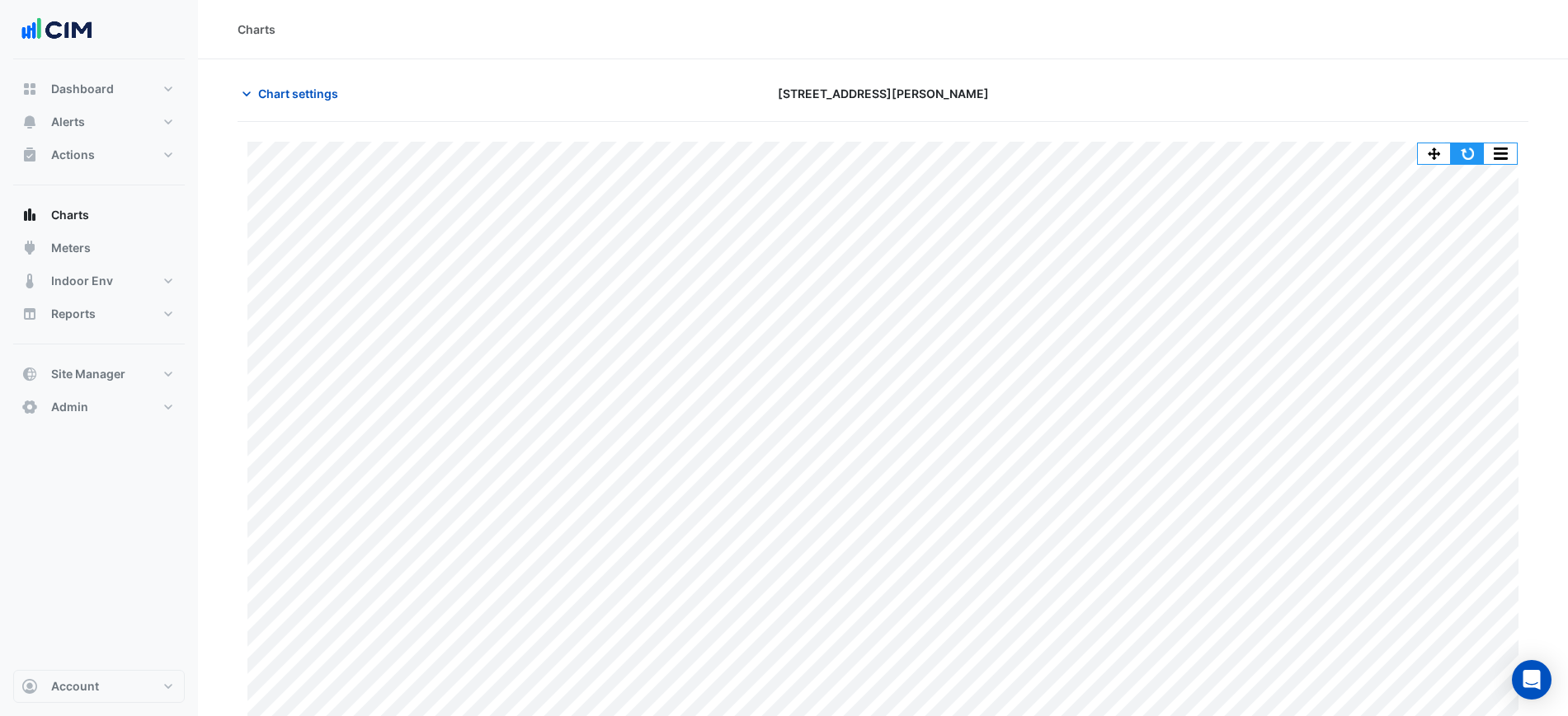
click at [1470, 157] on button "button" at bounding box center [1468, 154] width 33 height 21
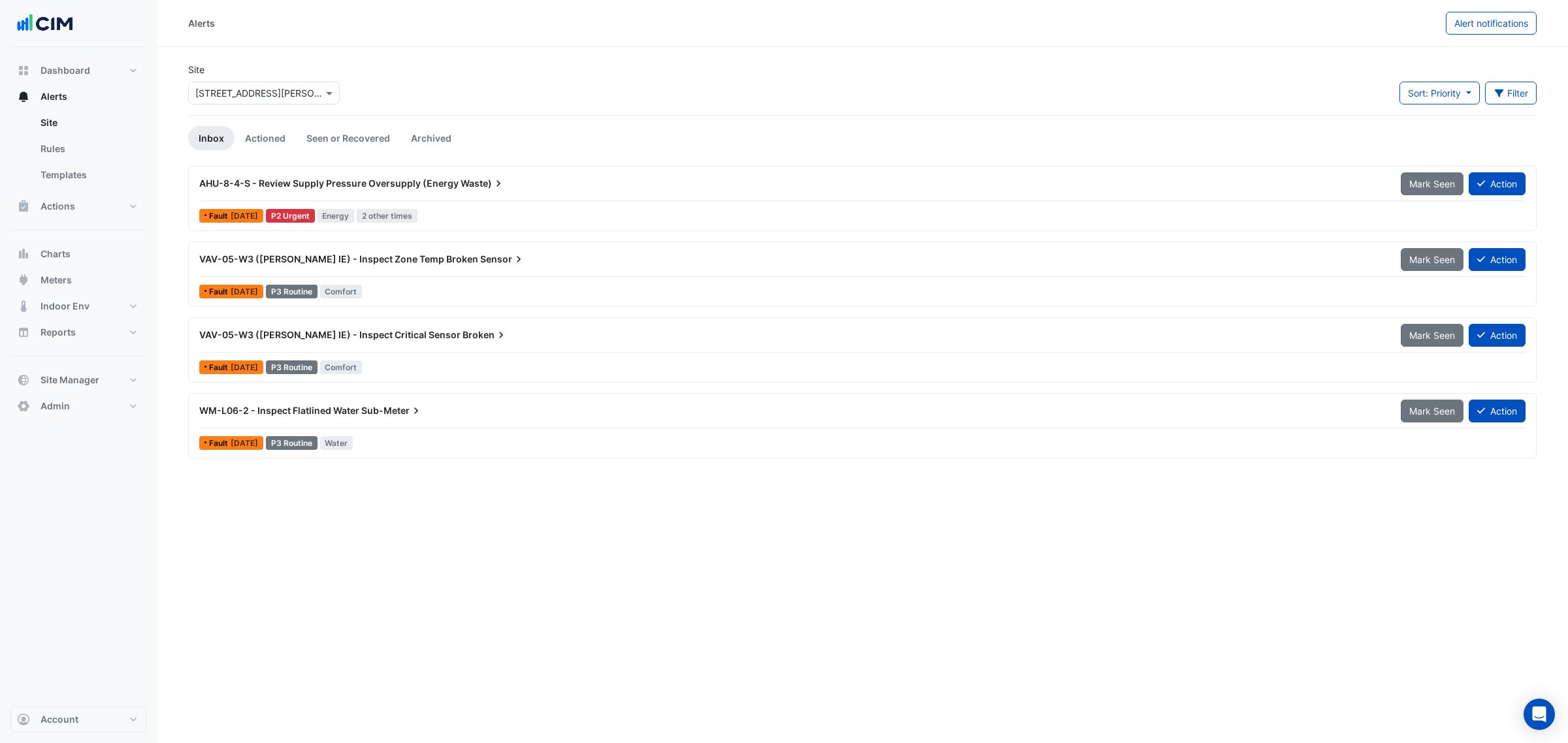
click at [301, 108] on div "Site Select a Site × 10 Shelley Street" at bounding box center [264, 89] width 167 height 52
click at [300, 100] on div "Select a Site × 10 Shelley Street" at bounding box center [263, 93] width 151 height 23
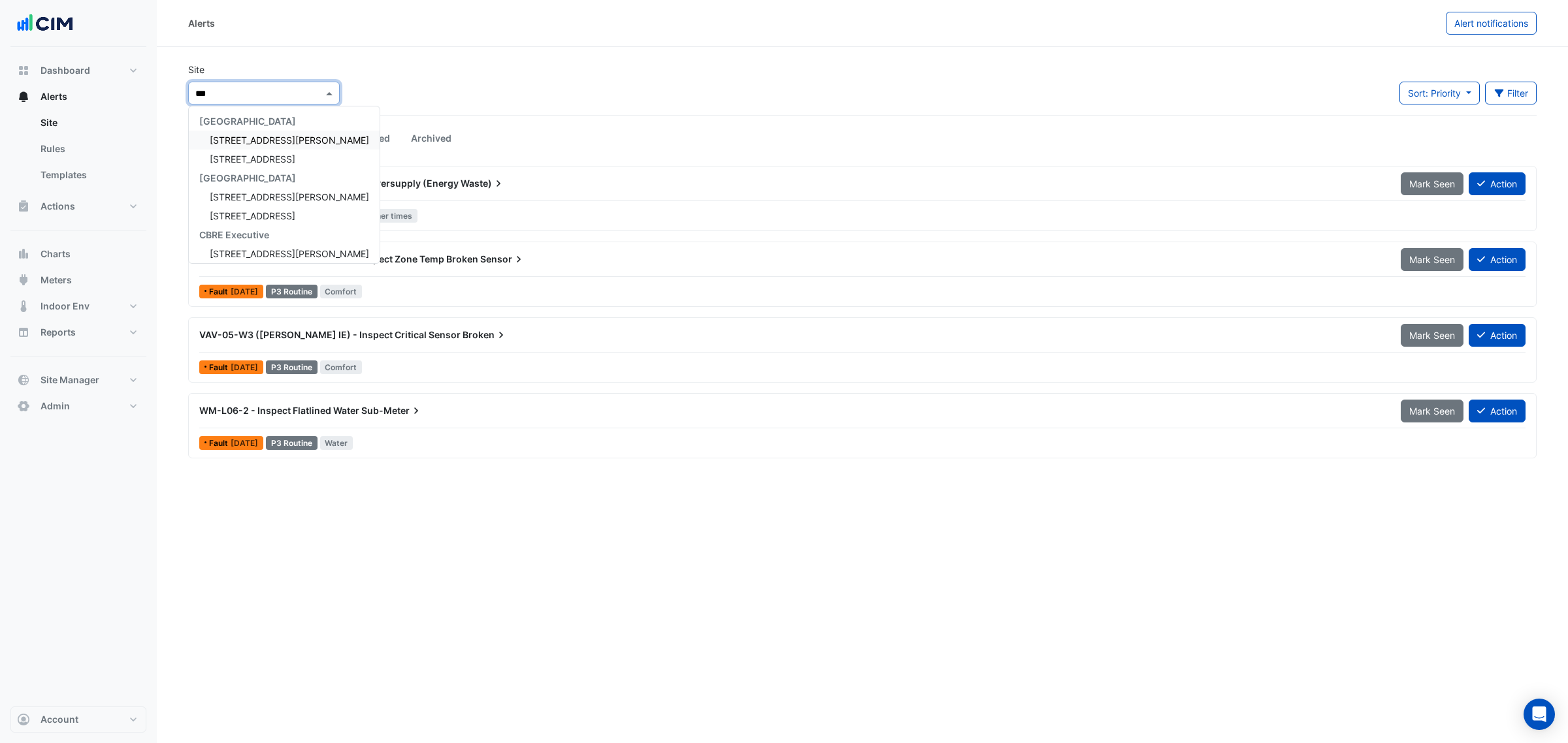
type input "****"
click at [233, 143] on span "12 Shelley Street" at bounding box center [289, 139] width 159 height 11
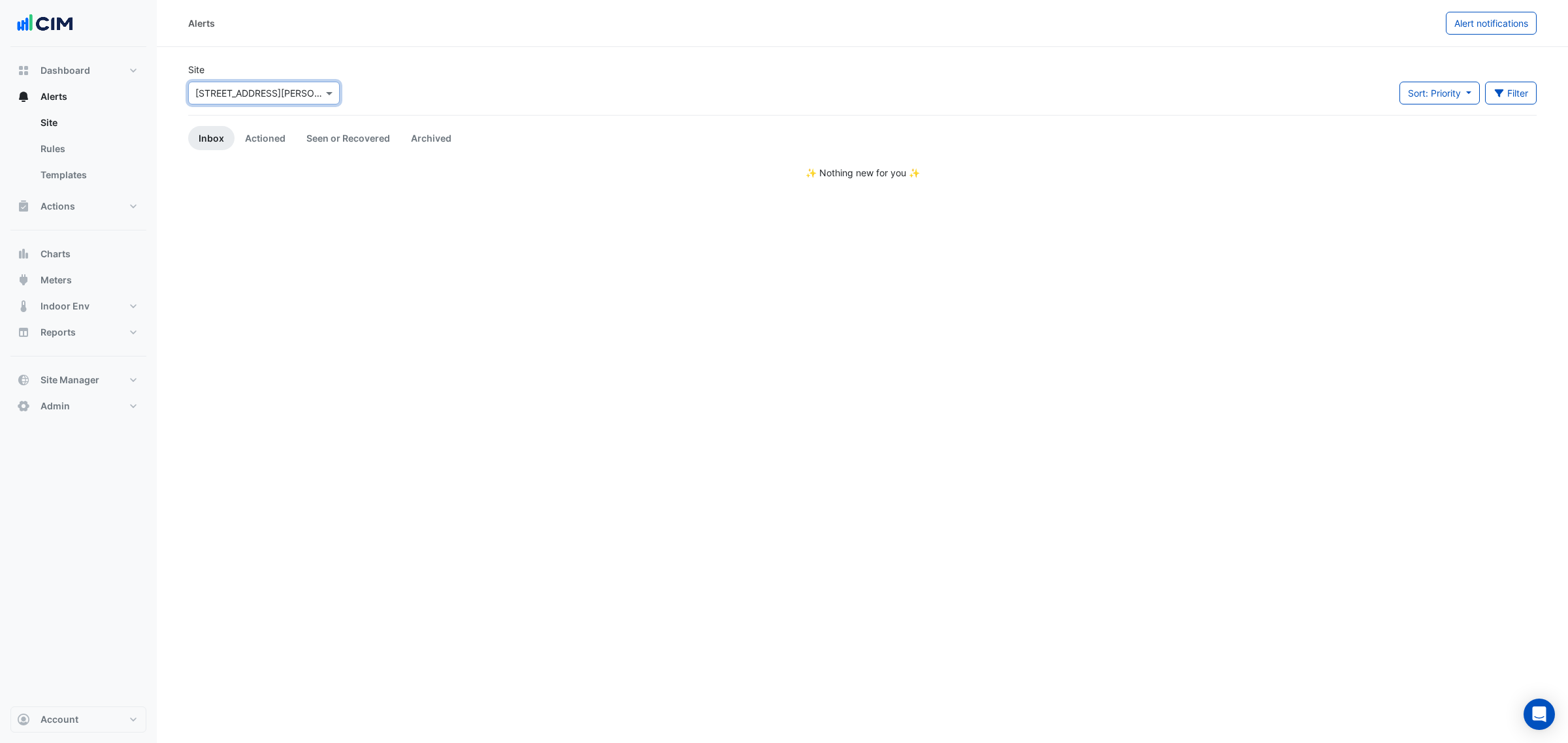
click at [235, 91] on input "text" at bounding box center [251, 93] width 111 height 14
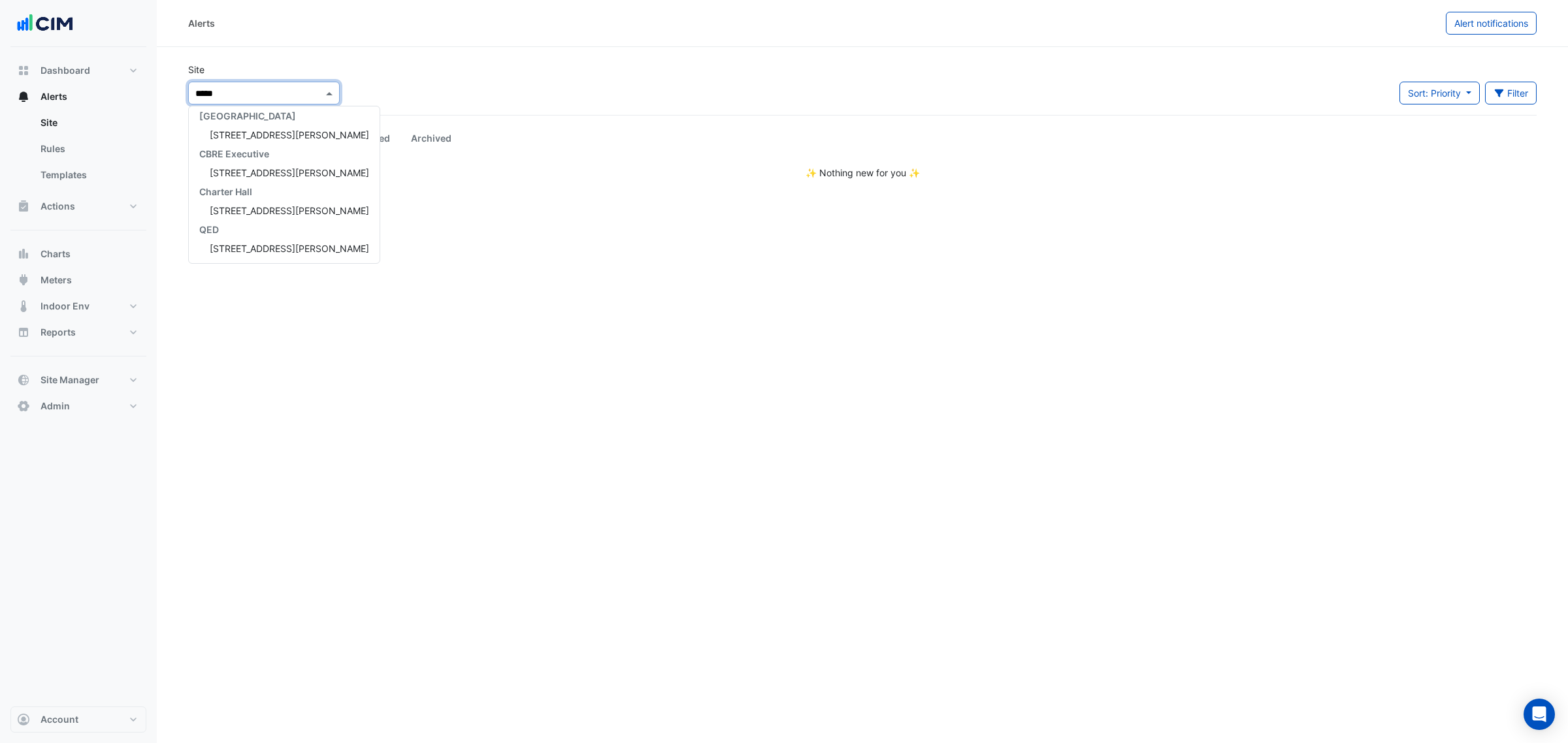
scroll to position [43, 0]
type input "*******"
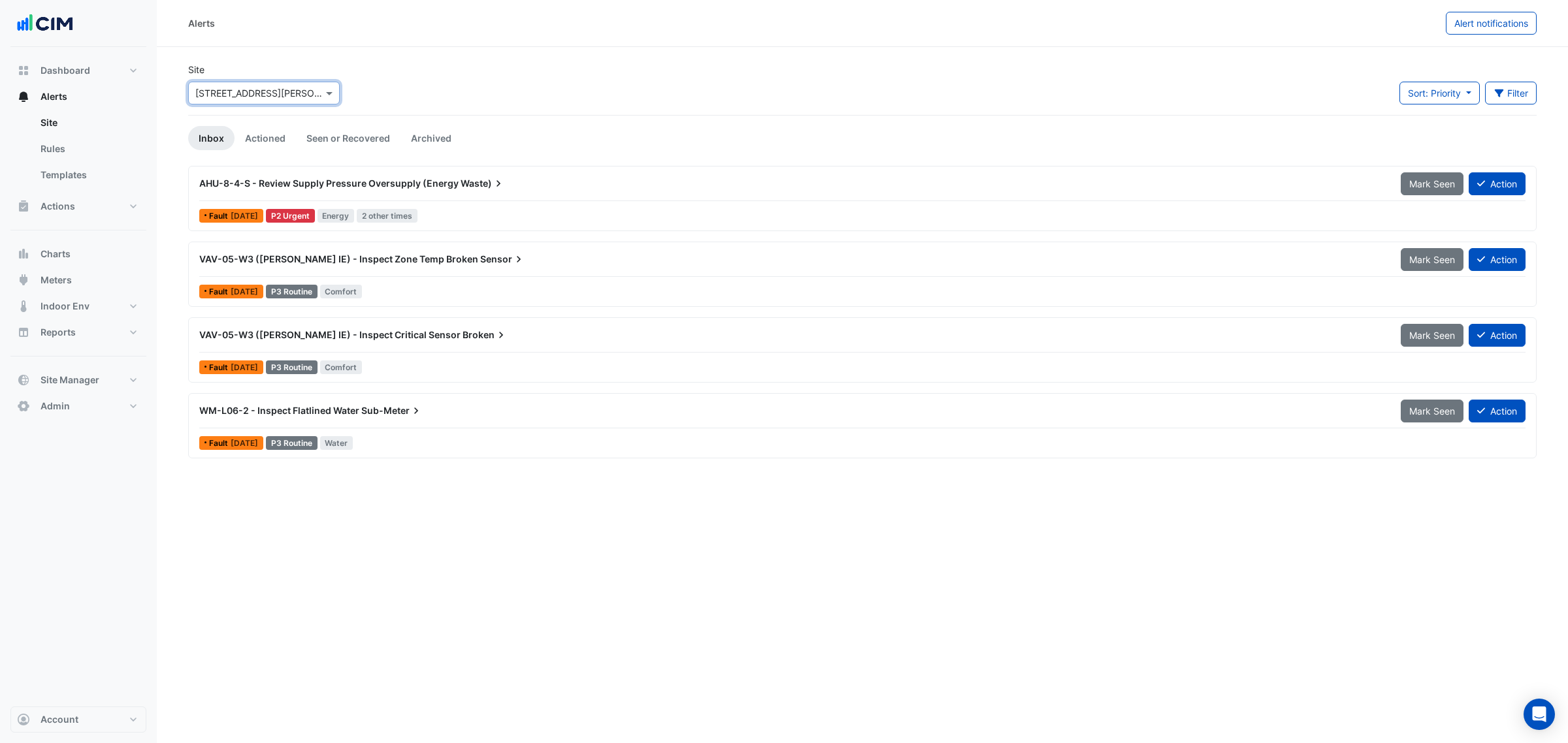
click at [305, 184] on span "AHU-8-4-S - Review Supply Pressure Oversupply (Energy" at bounding box center [329, 183] width 259 height 11
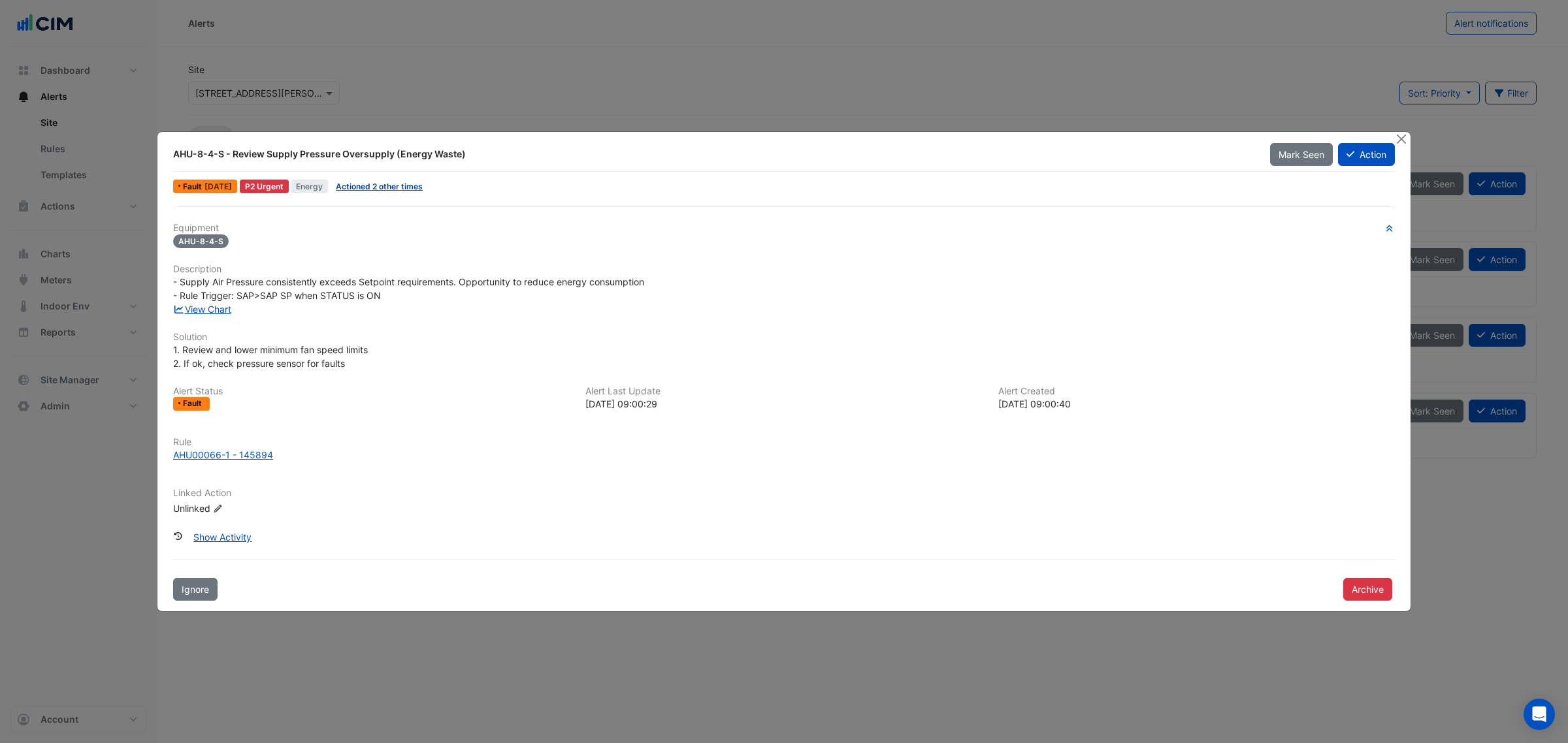
click at [405, 190] on link "Actioned 2 other times" at bounding box center [379, 186] width 87 height 10
click at [226, 307] on link "View Chart" at bounding box center [202, 309] width 58 height 11
click at [1403, 140] on button "Close" at bounding box center [1401, 139] width 14 height 14
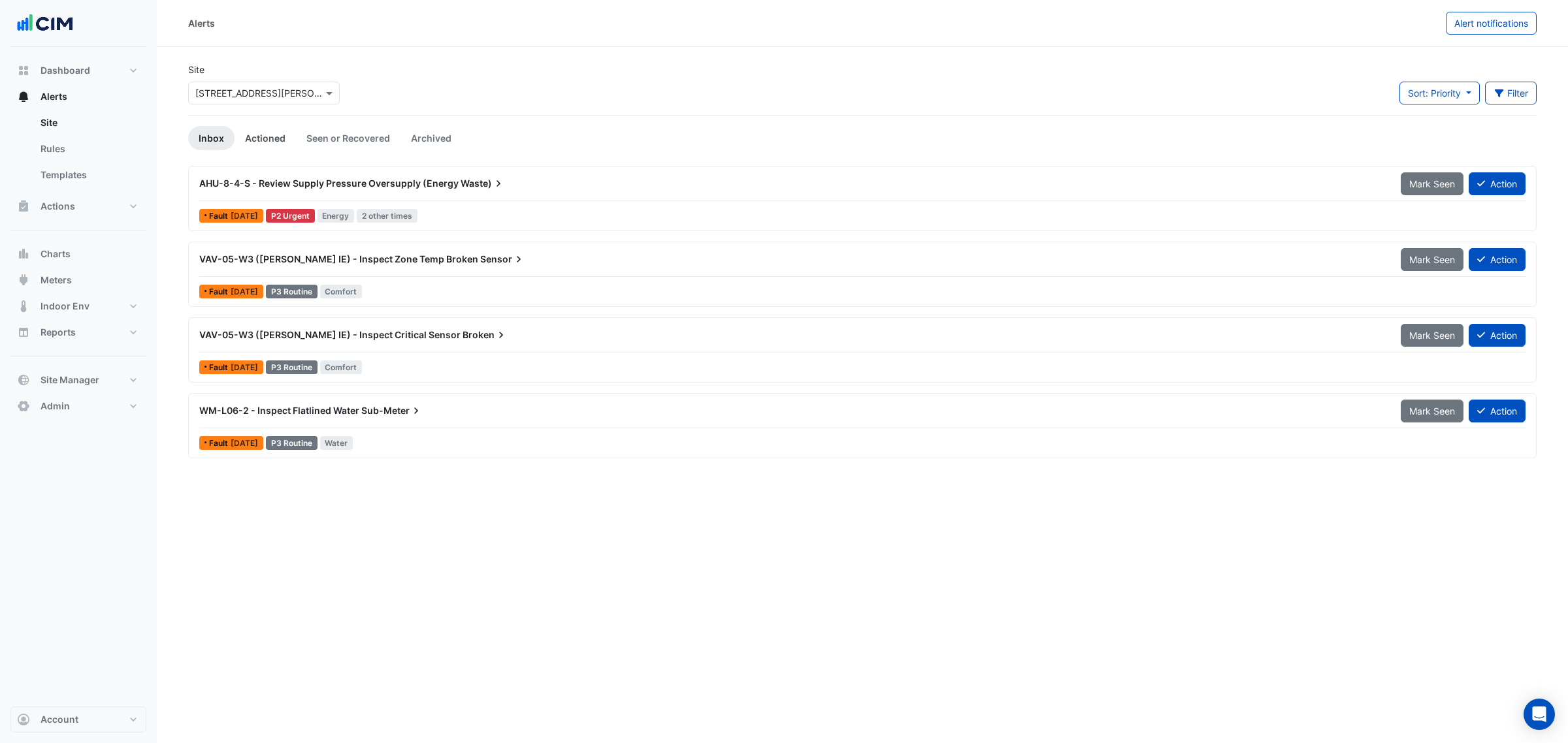
click at [261, 136] on link "Actioned" at bounding box center [265, 138] width 62 height 24
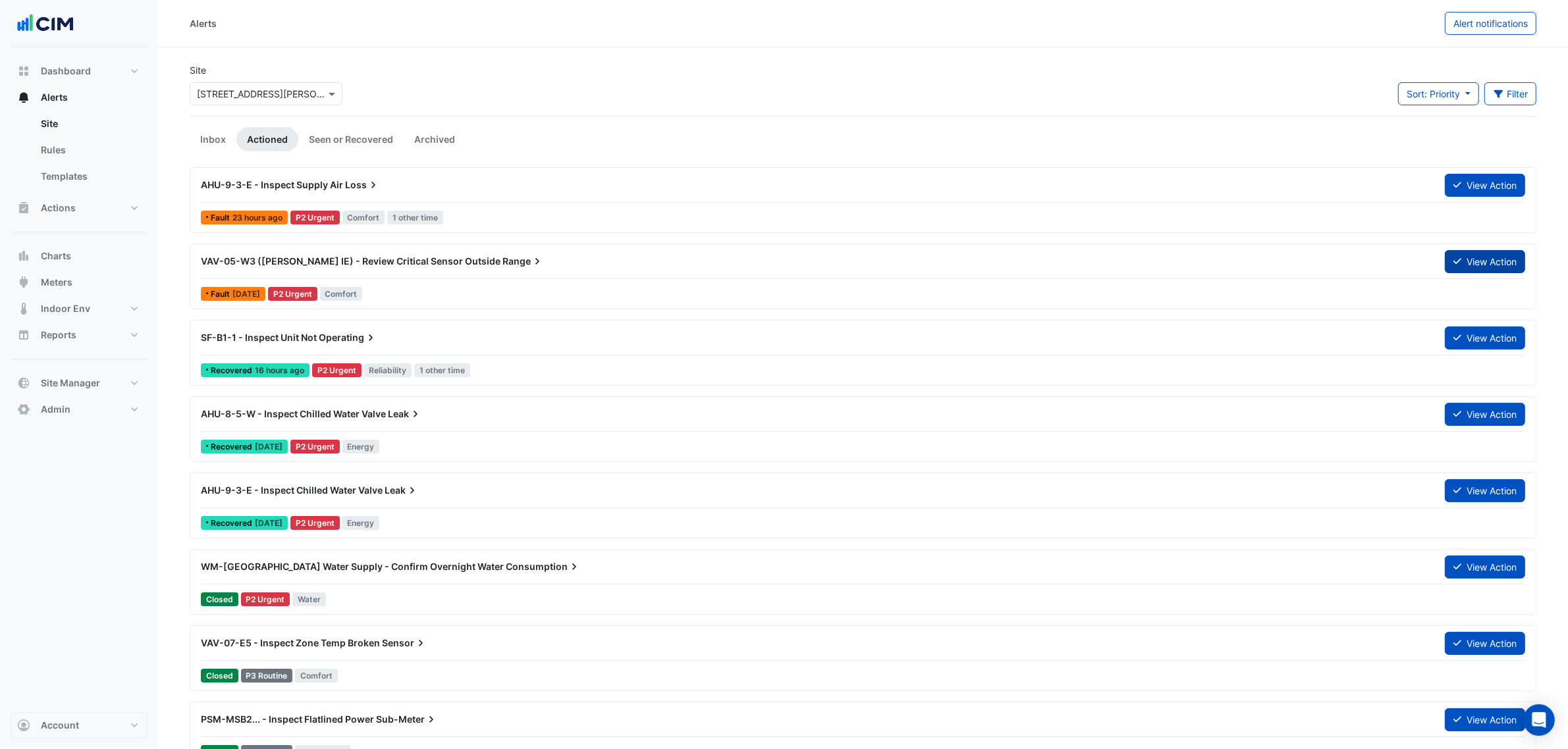
click at [1485, 262] on button "View Action" at bounding box center [1485, 261] width 81 height 23
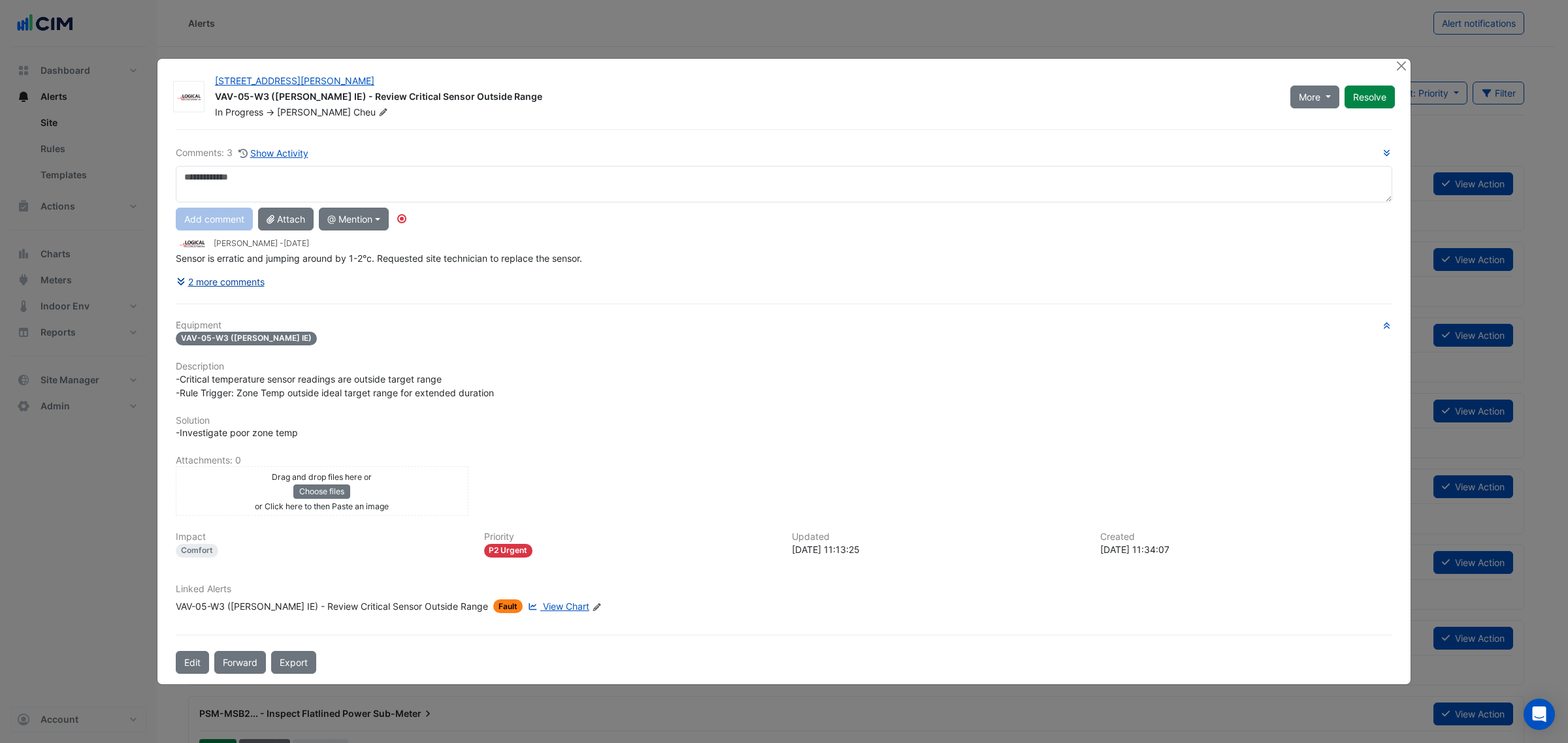
click at [250, 282] on button "2 more comments" at bounding box center [220, 282] width 89 height 23
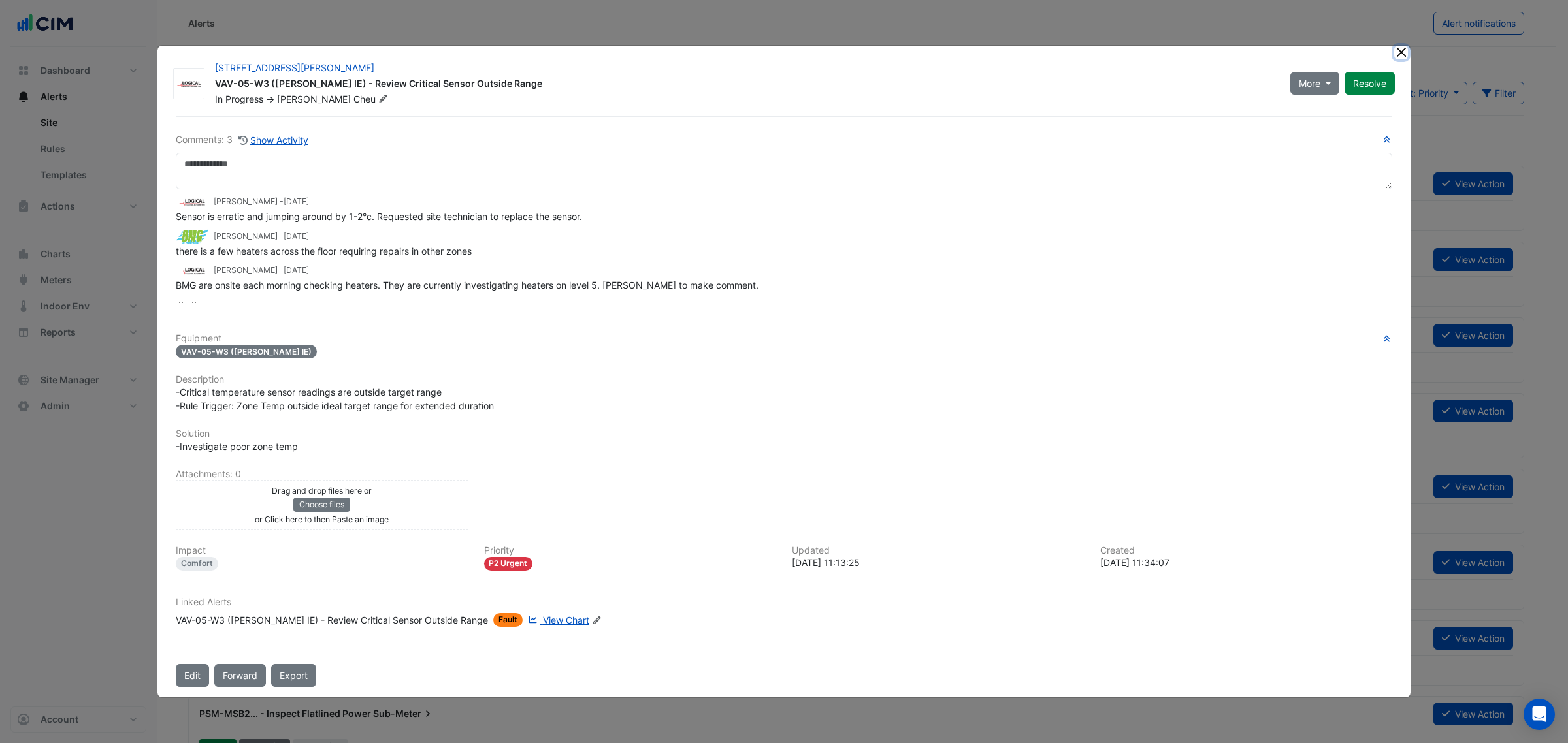
click at [1403, 52] on button "Close" at bounding box center [1401, 52] width 14 height 14
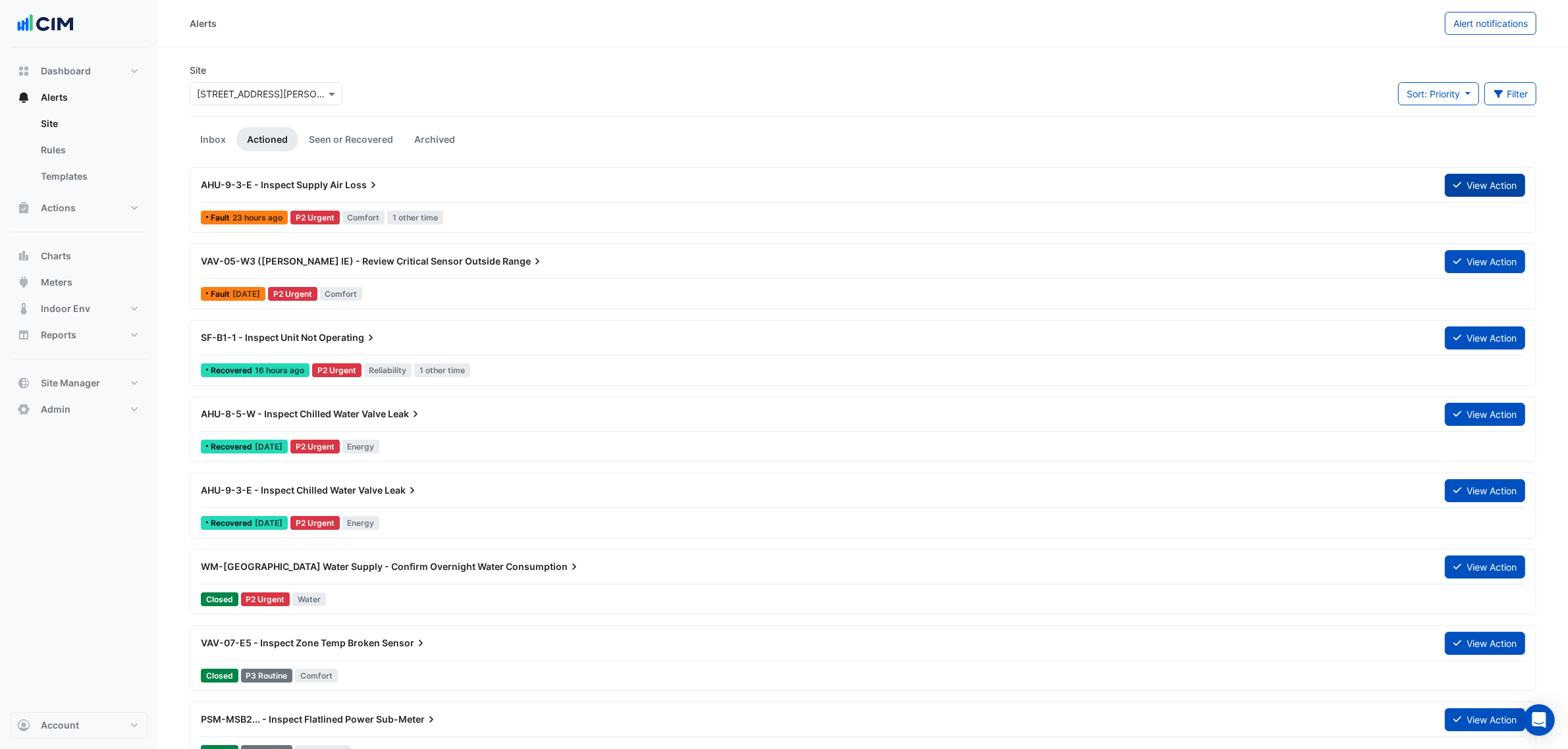
click at [1473, 187] on button "View Action" at bounding box center [1485, 185] width 81 height 23
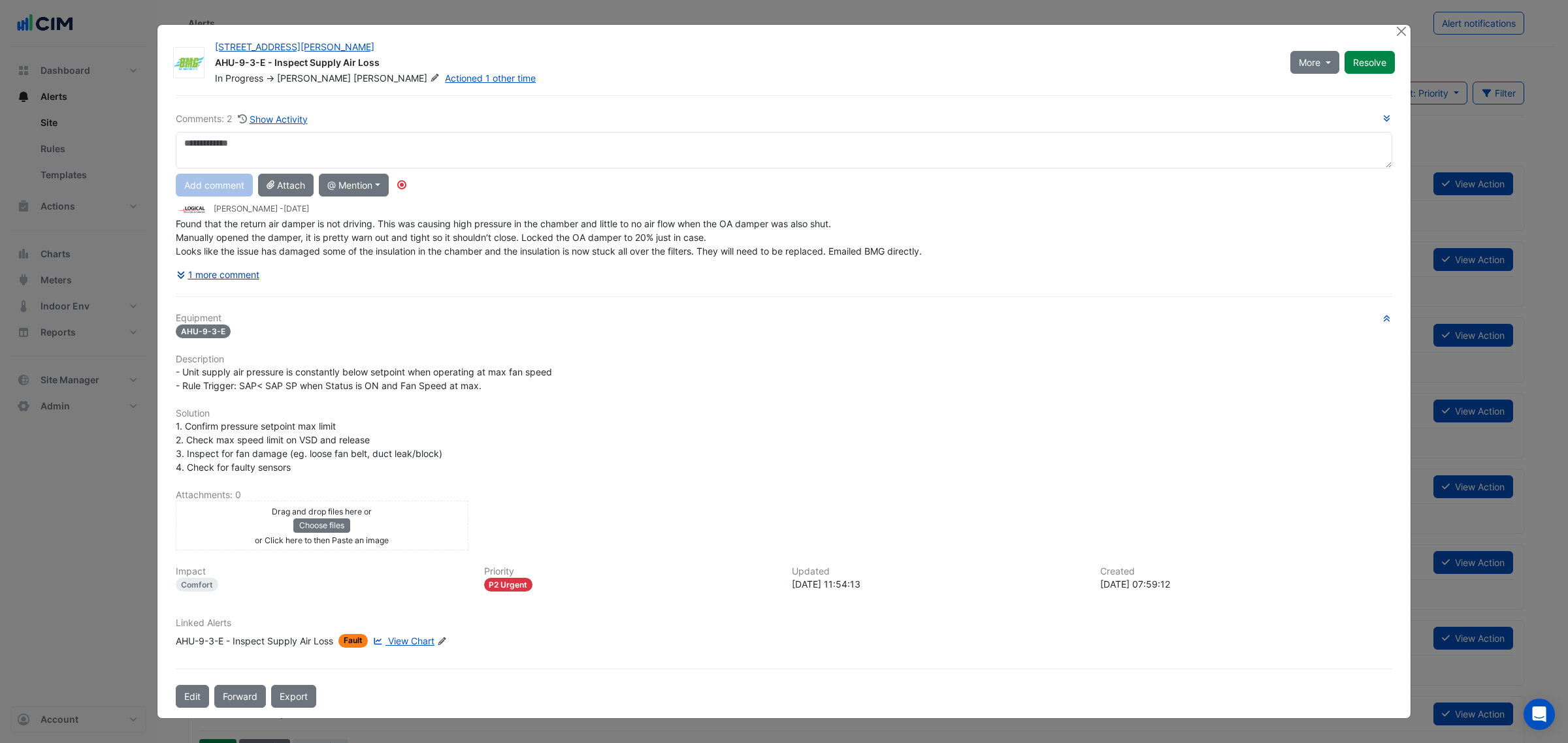
click at [214, 275] on button "1 more comment" at bounding box center [218, 274] width 84 height 23
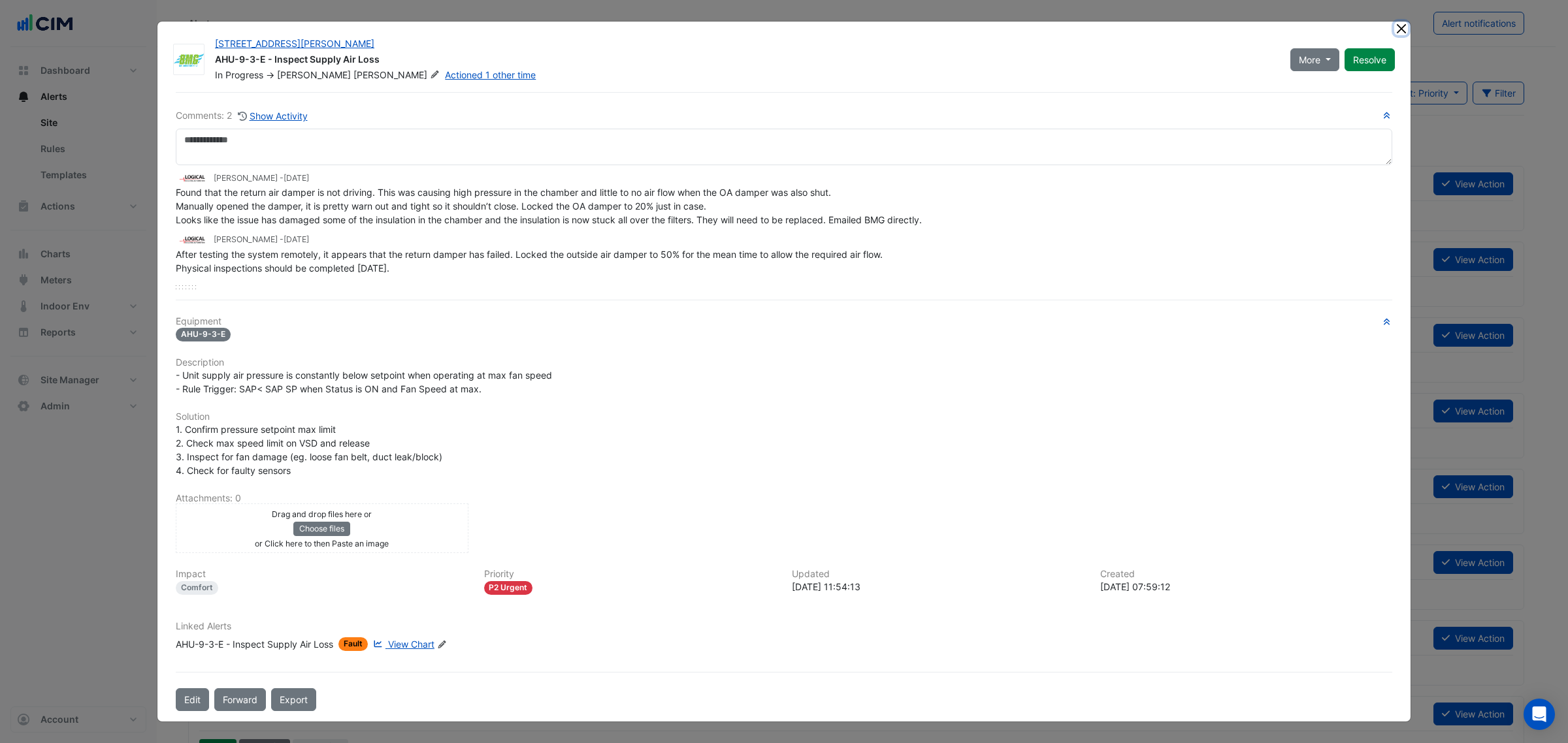
click at [1399, 30] on button "Close" at bounding box center [1401, 28] width 14 height 14
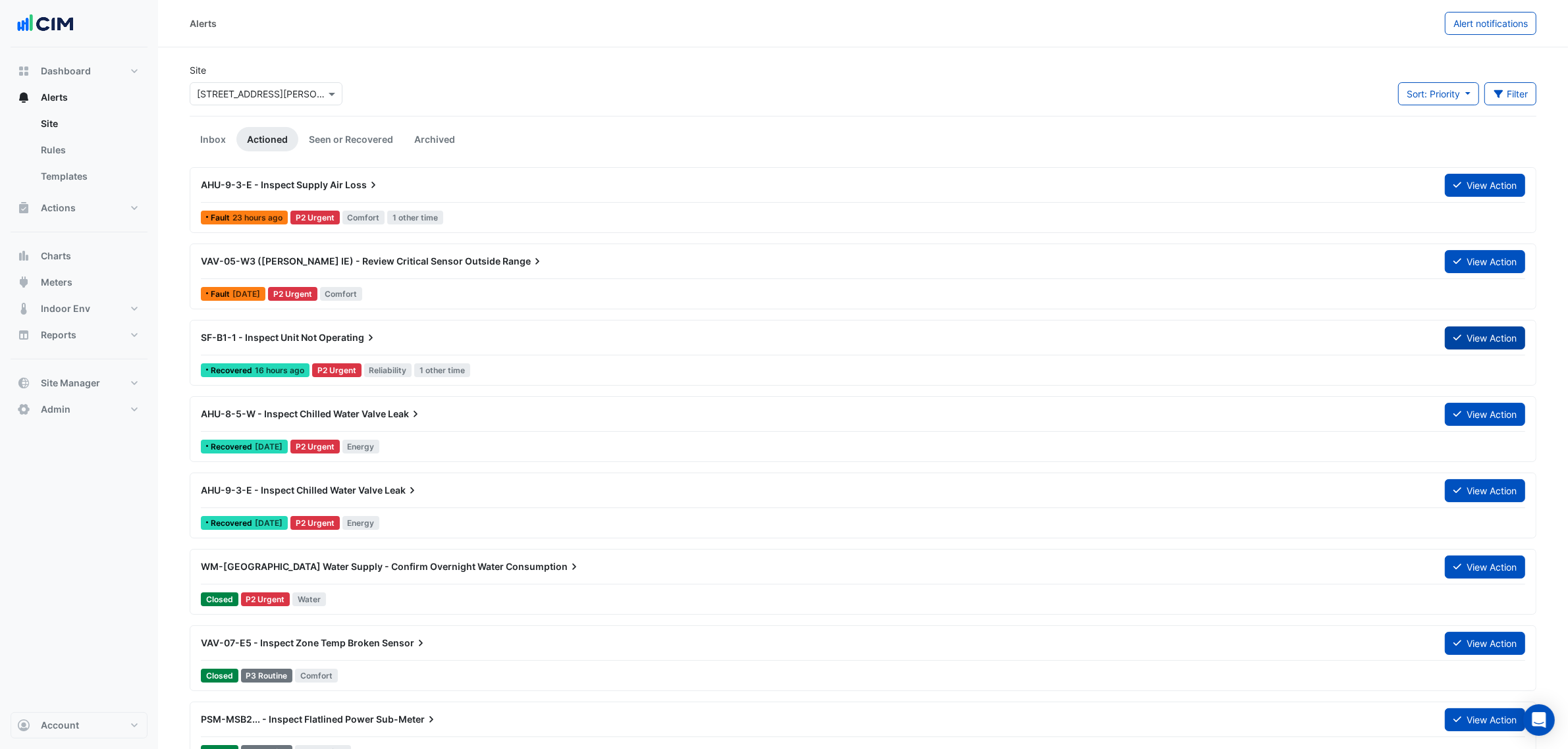
click at [1499, 336] on button "View Action" at bounding box center [1485, 338] width 81 height 23
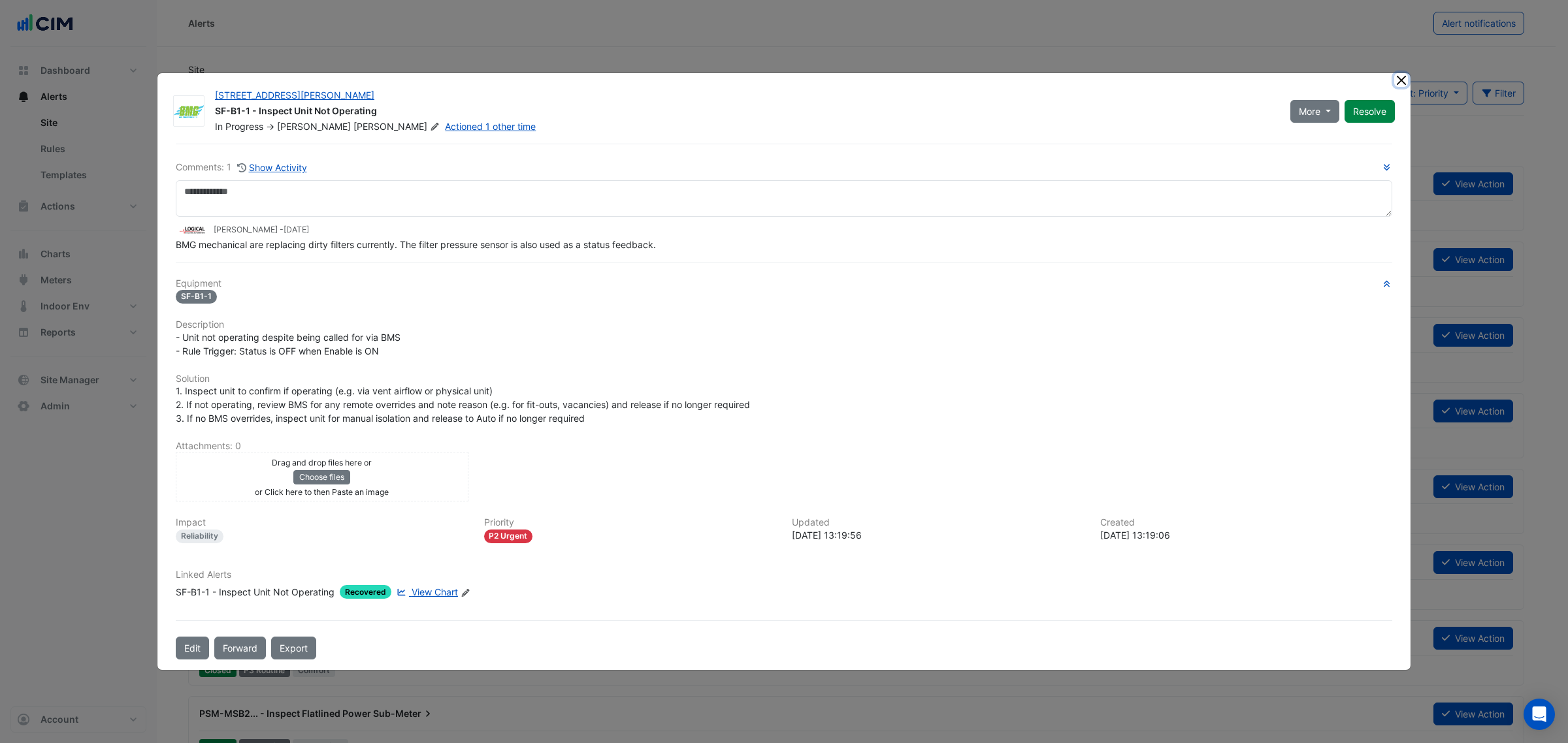
click at [1401, 63] on ngb-modal-window "10 Shelley Street SF-B1-1 - Inspect Unit Not Operating In Progress -> Kyle Rudd…" at bounding box center [784, 372] width 1568 height 743
click at [1405, 73] on ngb-modal-window "10 Shelley Street SF-B1-1 - Inspect Unit Not Operating In Progress -> Kyle Rudd…" at bounding box center [784, 372] width 1568 height 743
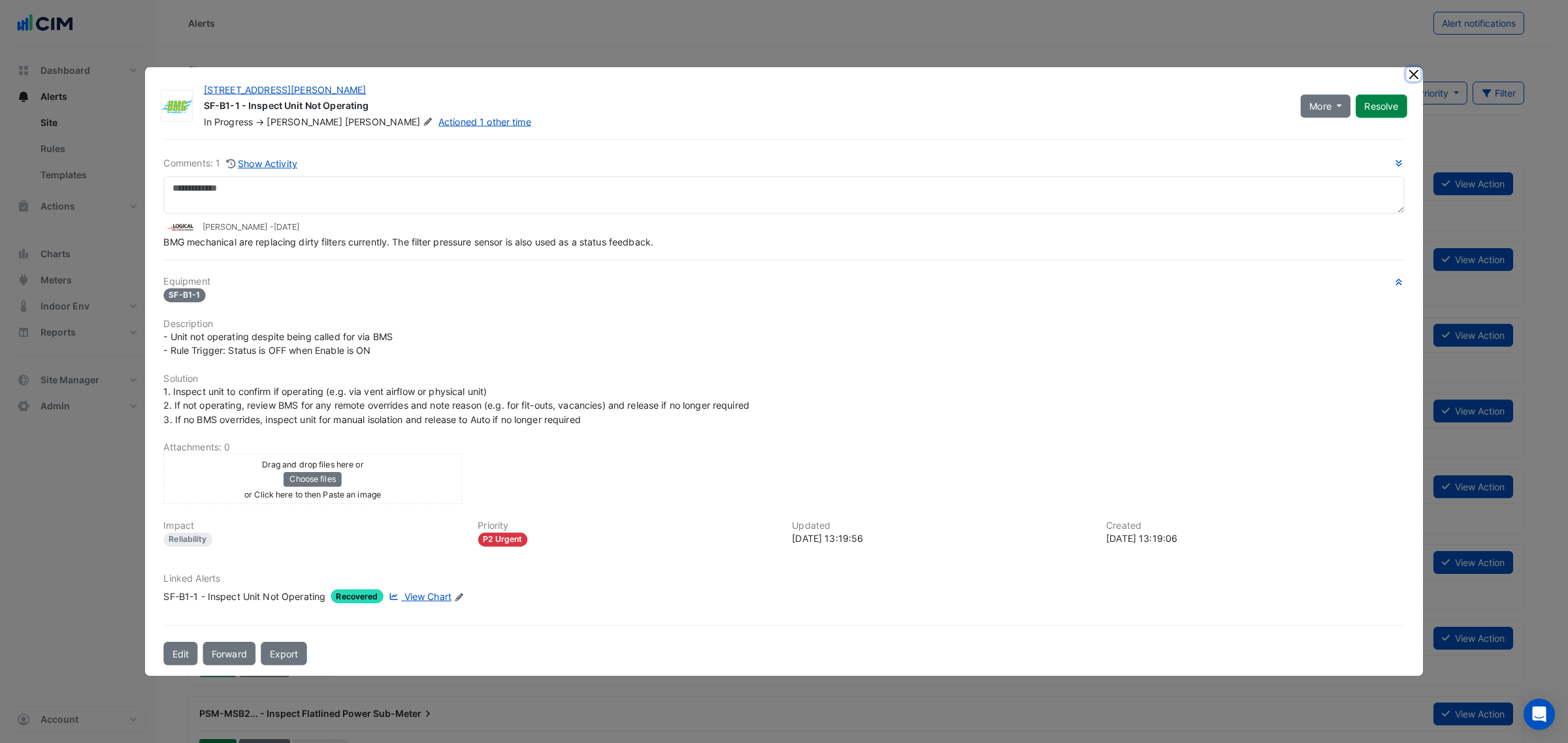
click at [1407, 77] on button "Close" at bounding box center [1413, 74] width 14 height 14
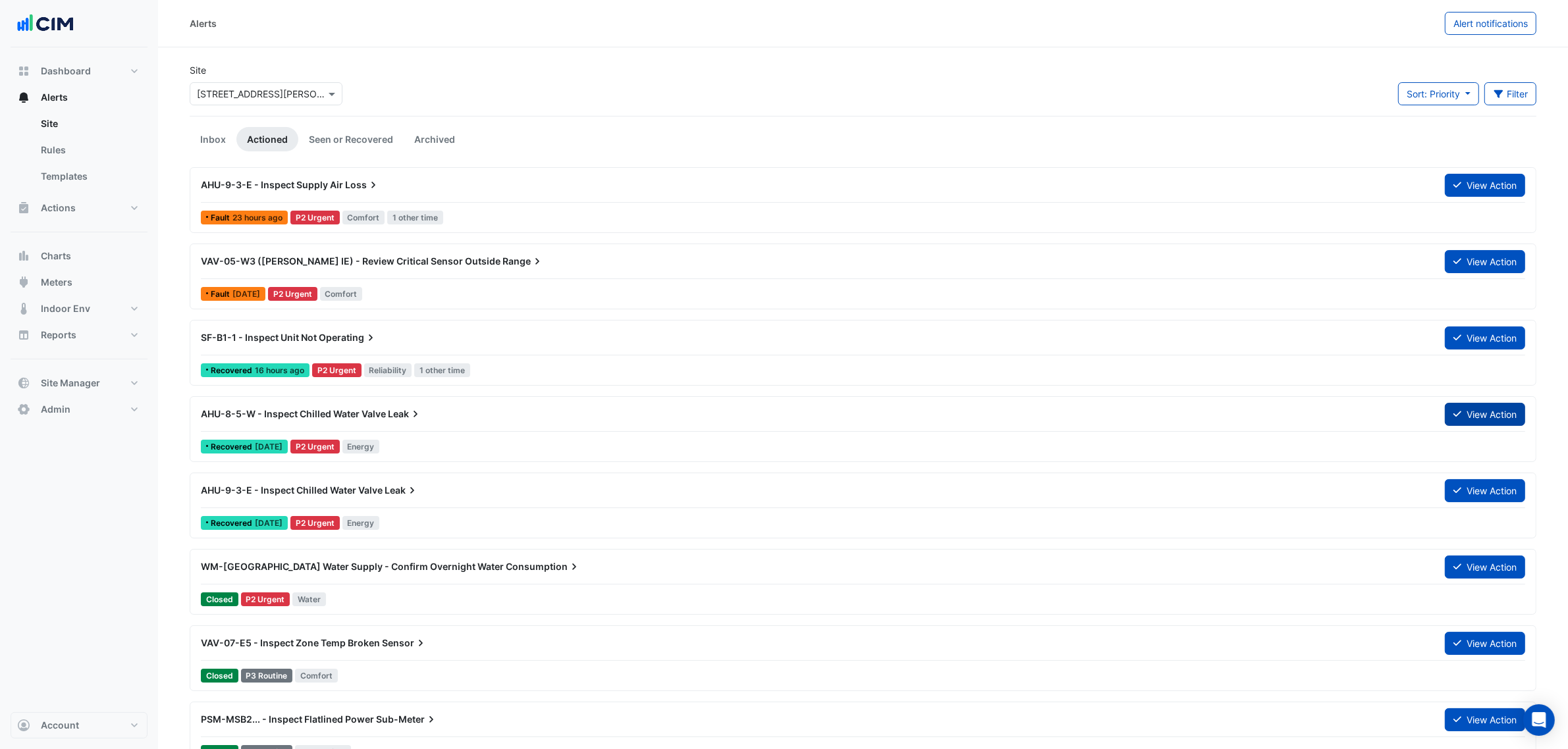
click at [1497, 408] on button "View Action" at bounding box center [1485, 414] width 81 height 23
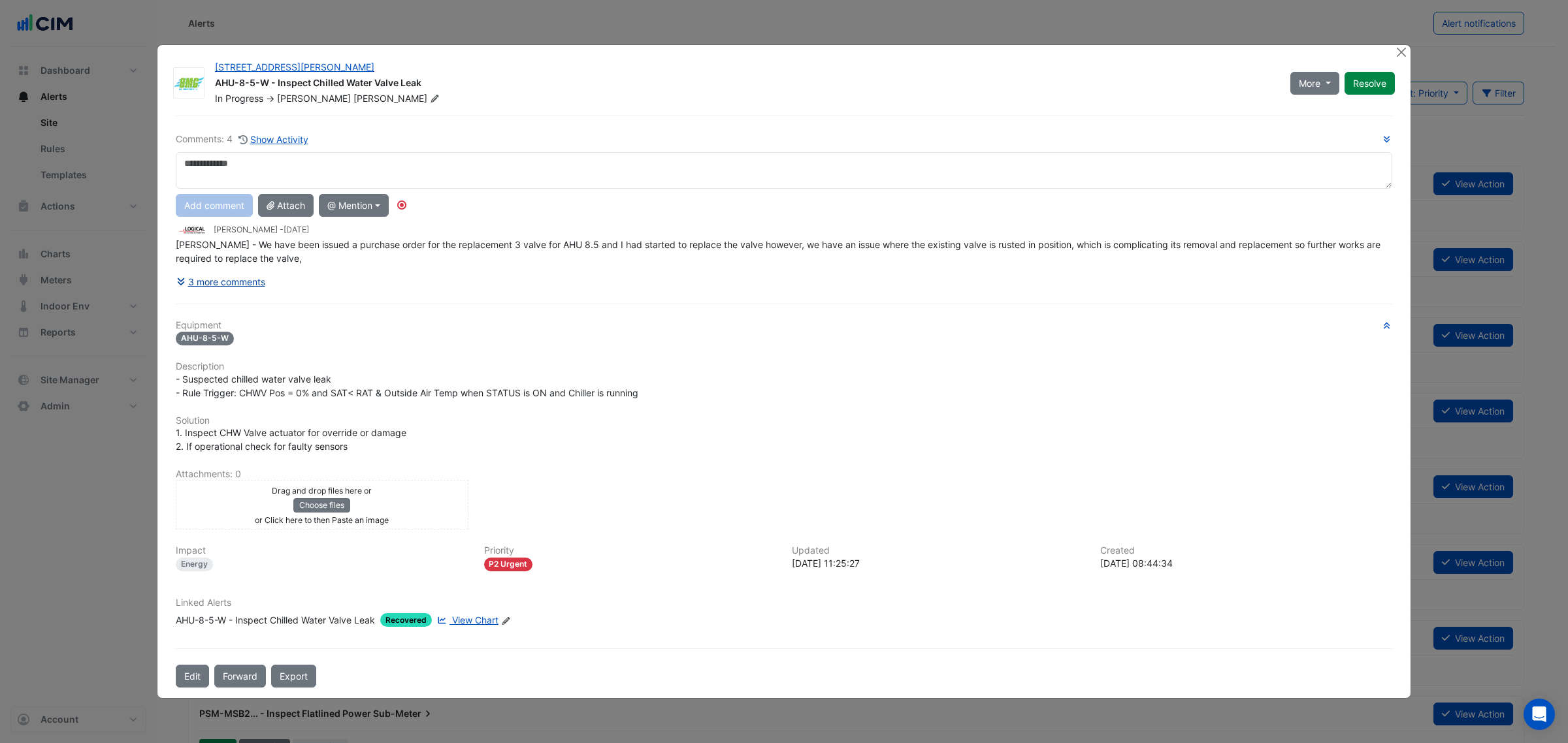
click at [216, 292] on button "3 more comments" at bounding box center [221, 282] width 90 height 23
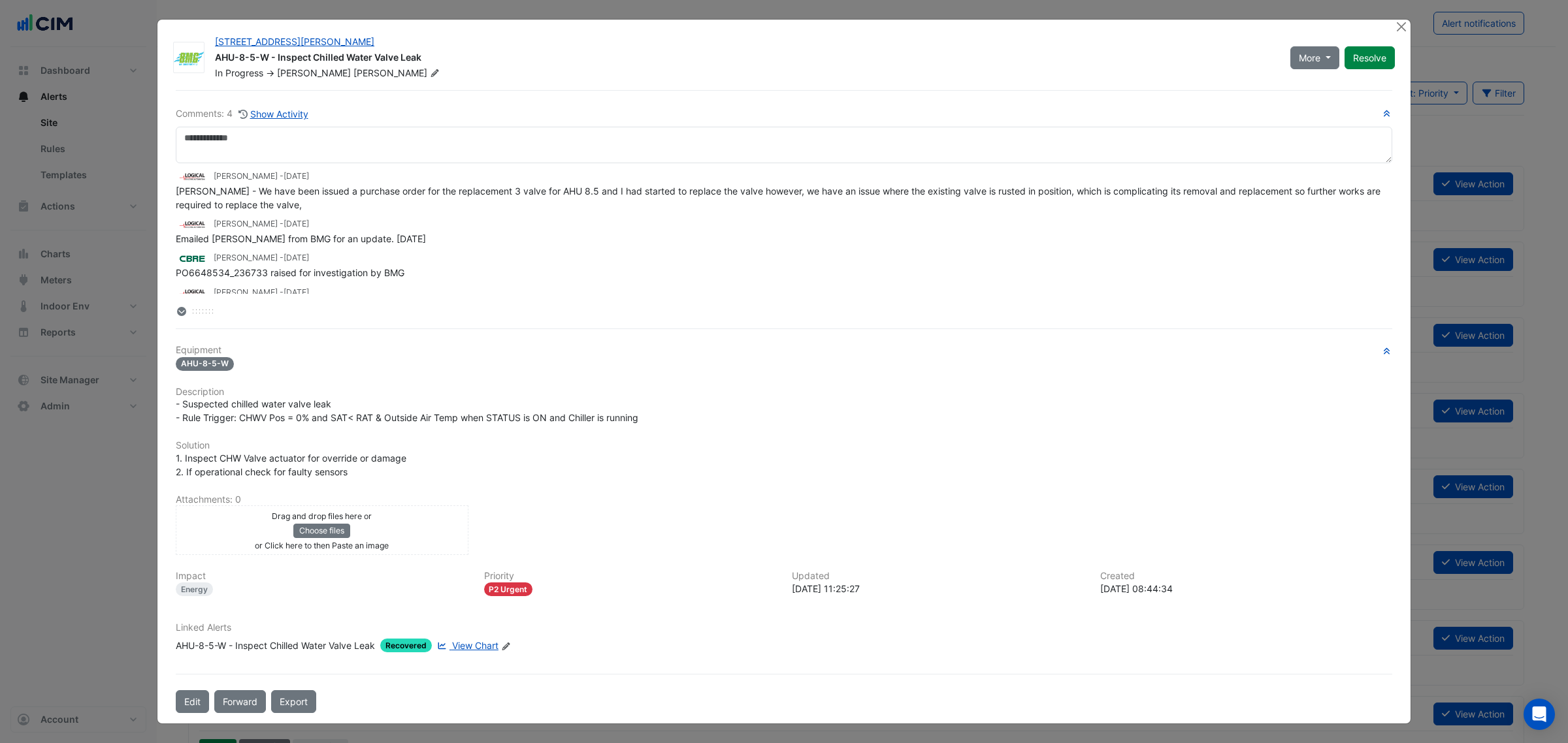
click at [1393, 26] on div "10 Shelley Street AHU-8-5-W - Inspect Chilled Water Valve Leak In Progress -> K…" at bounding box center [784, 372] width 1253 height 703
click at [1399, 24] on button "Close" at bounding box center [1401, 26] width 14 height 14
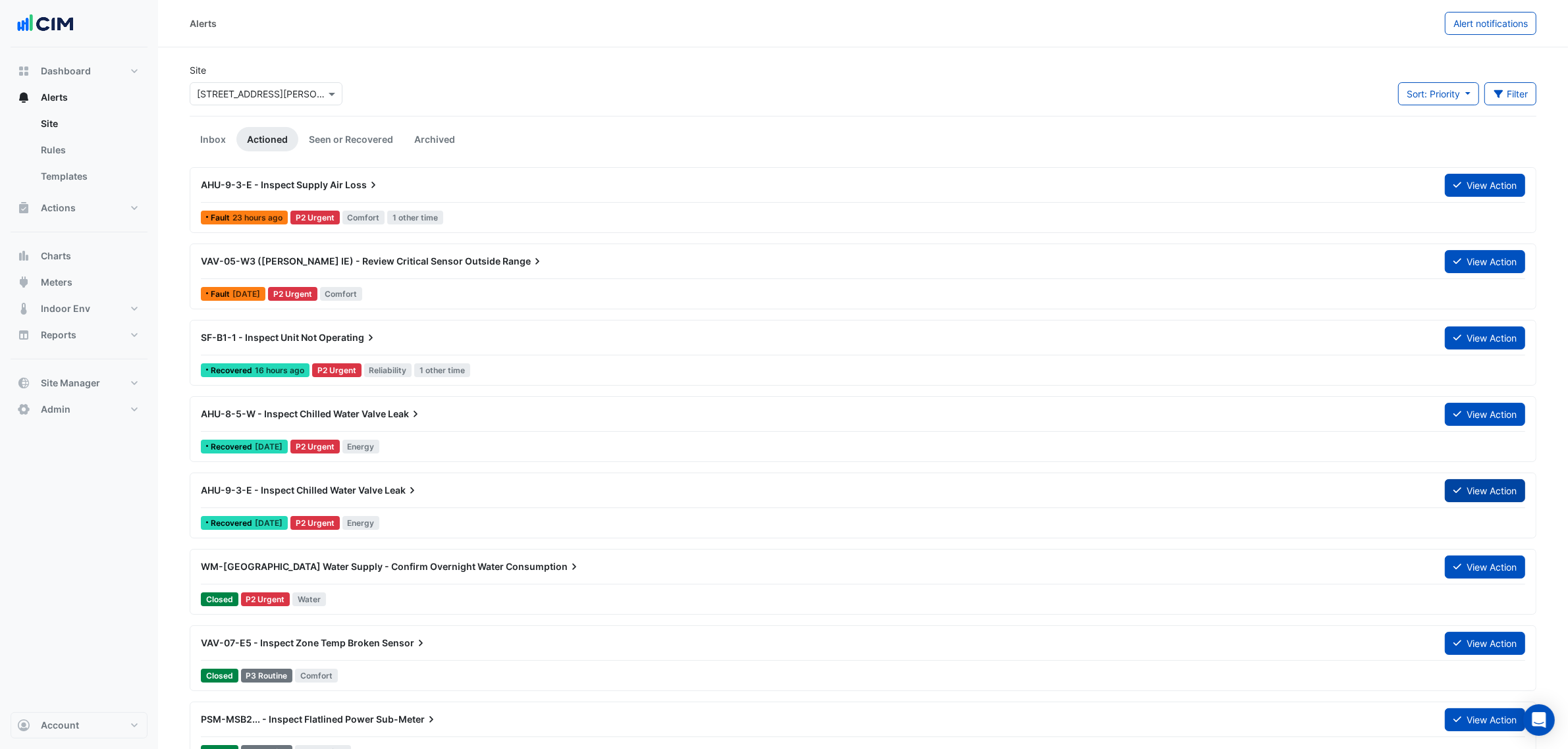
click at [1509, 497] on button "View Action" at bounding box center [1485, 490] width 81 height 23
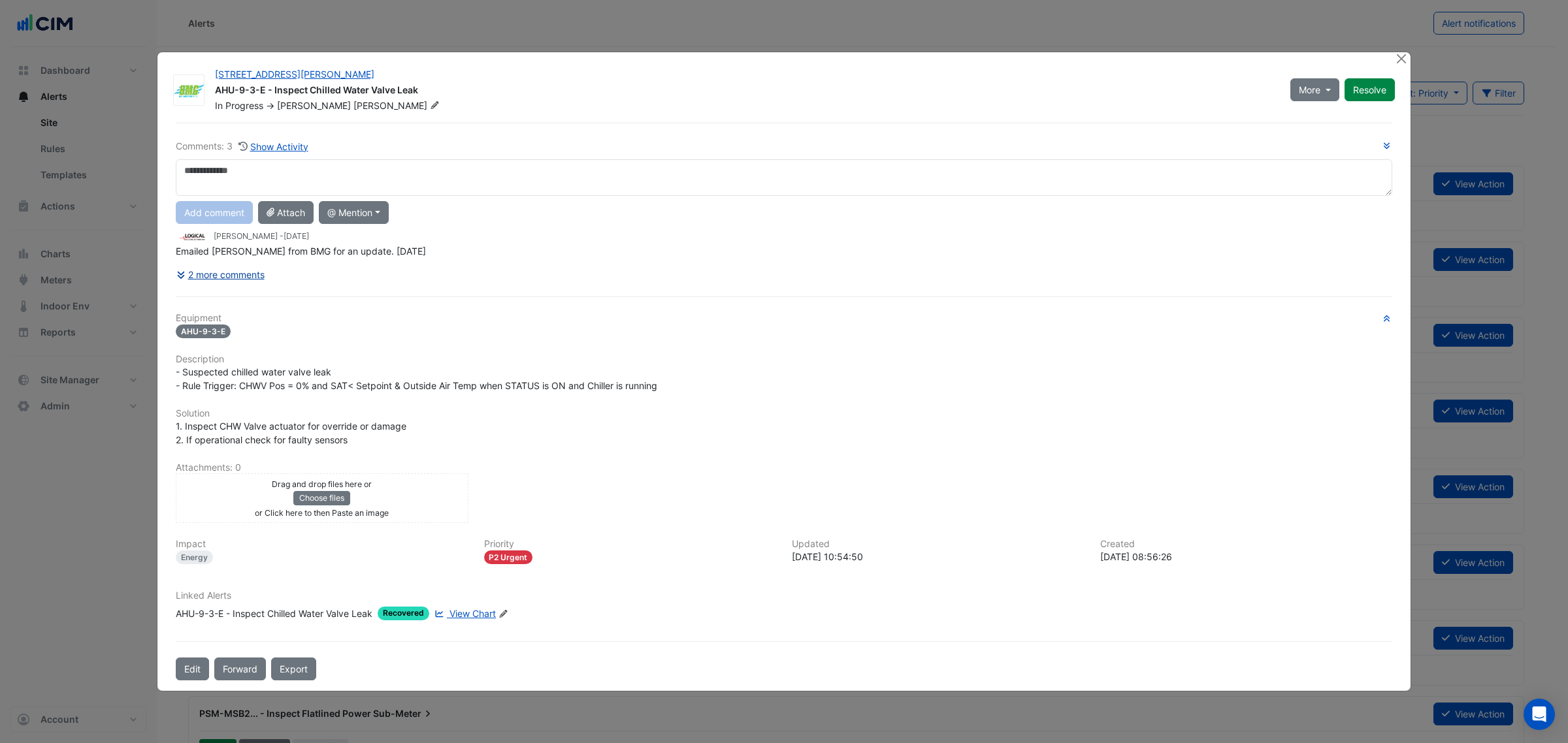
click at [226, 275] on button "2 more comments" at bounding box center [220, 274] width 89 height 23
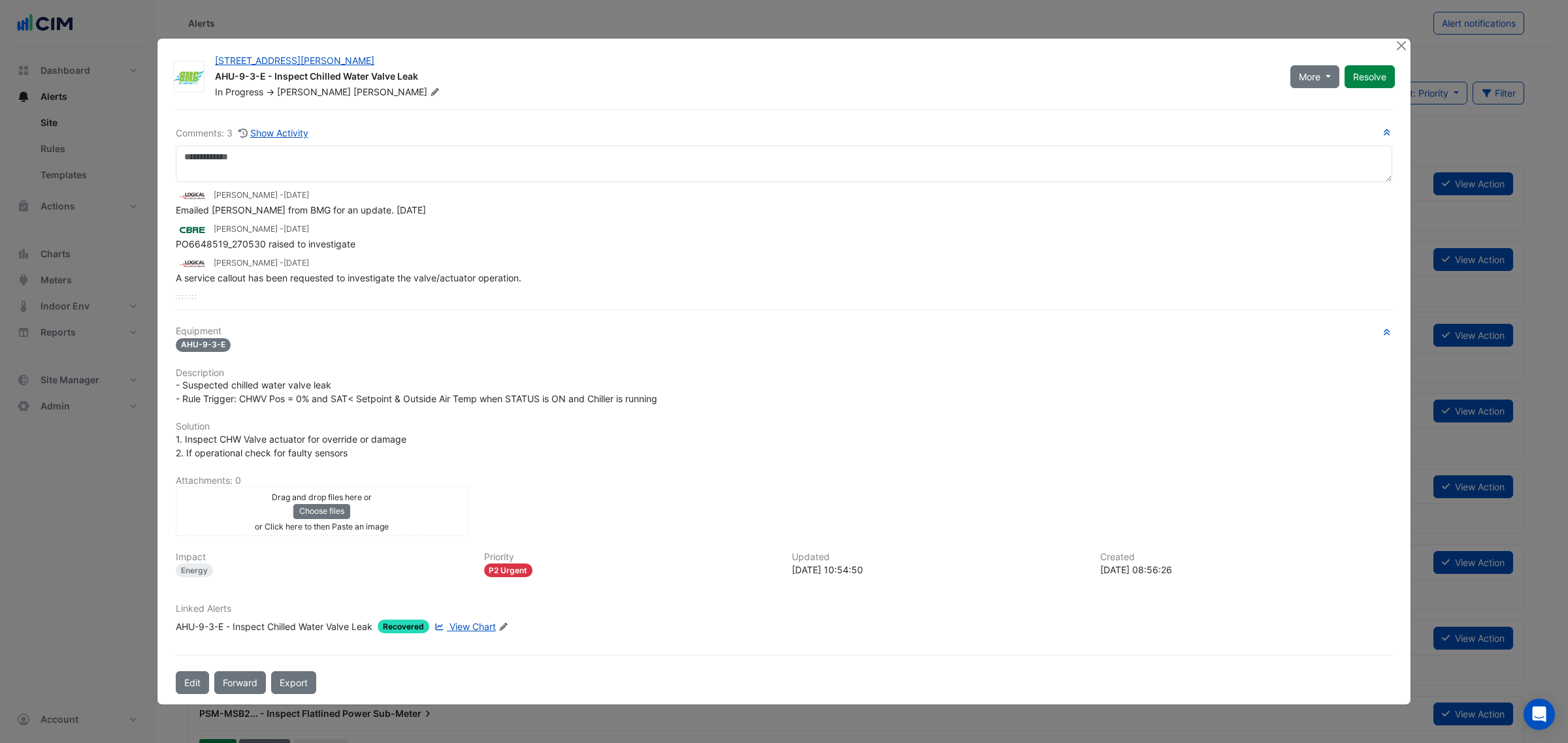
click at [1393, 46] on div "10 Shelley Street AHU-9-3-E - Inspect Chilled Water Valve Leak In Progress -> K…" at bounding box center [784, 371] width 1253 height 666
click at [1399, 42] on button "Close" at bounding box center [1401, 45] width 14 height 14
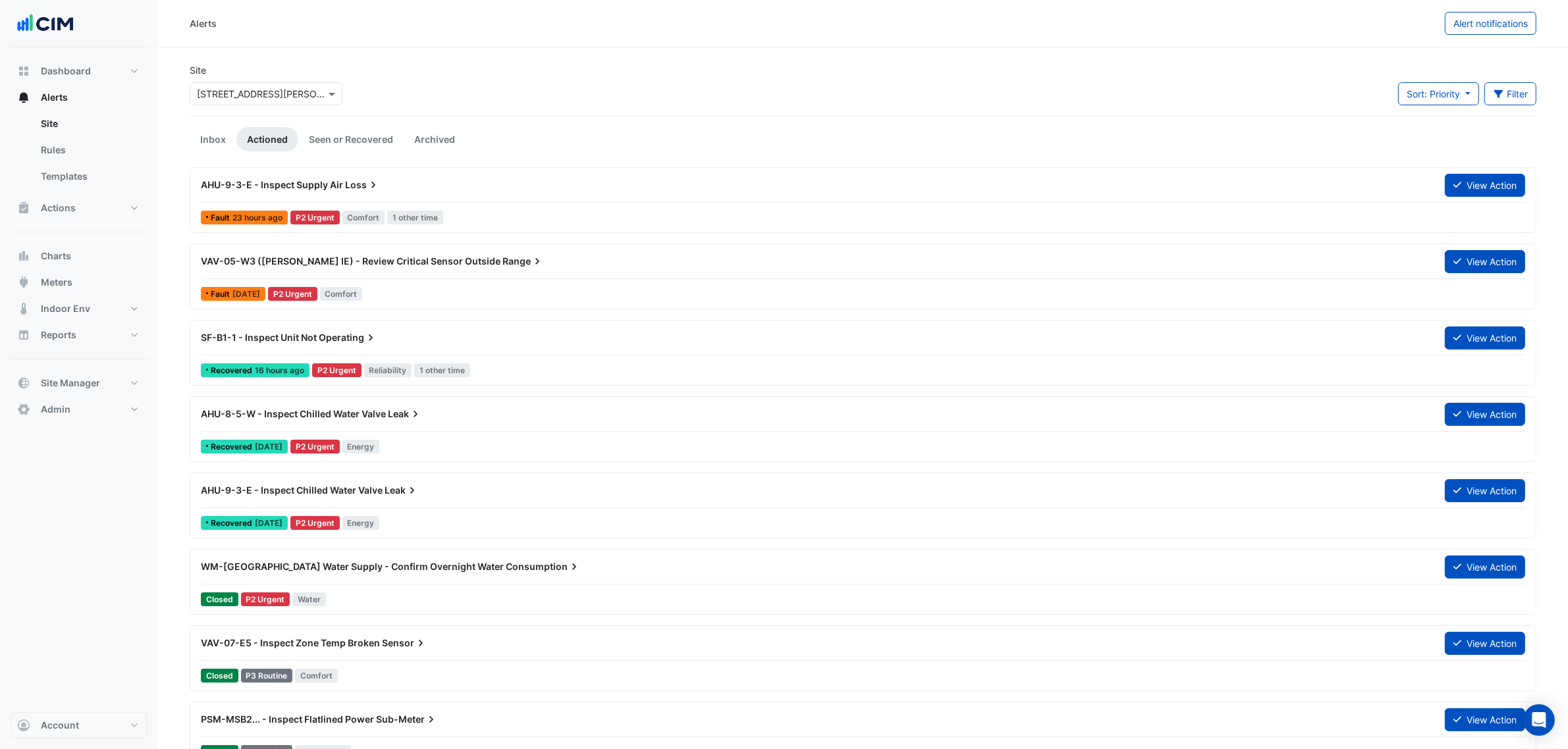
click at [362, 133] on link "Seen or Recovered" at bounding box center [351, 139] width 105 height 25
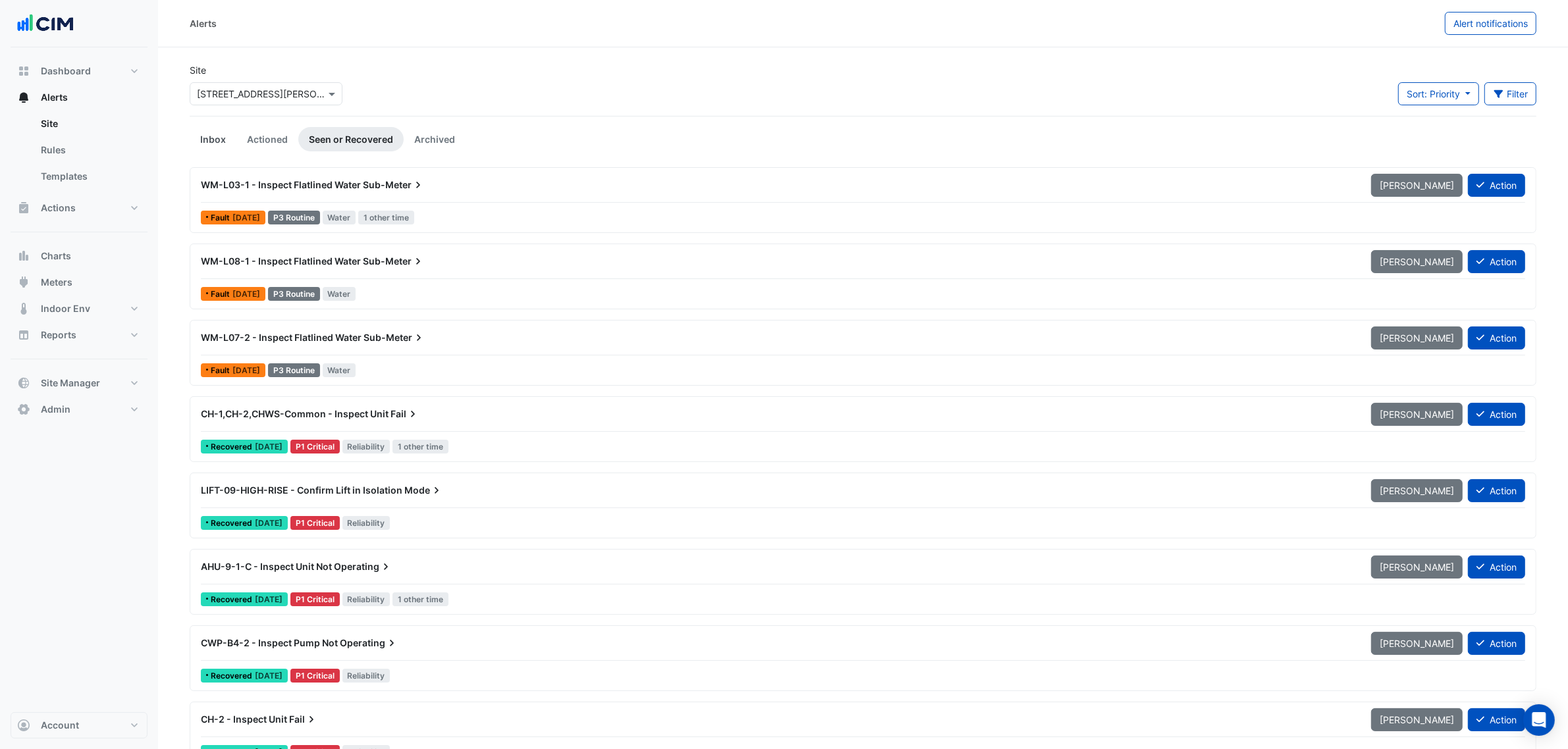
click at [219, 135] on link "Inbox" at bounding box center [213, 139] width 47 height 25
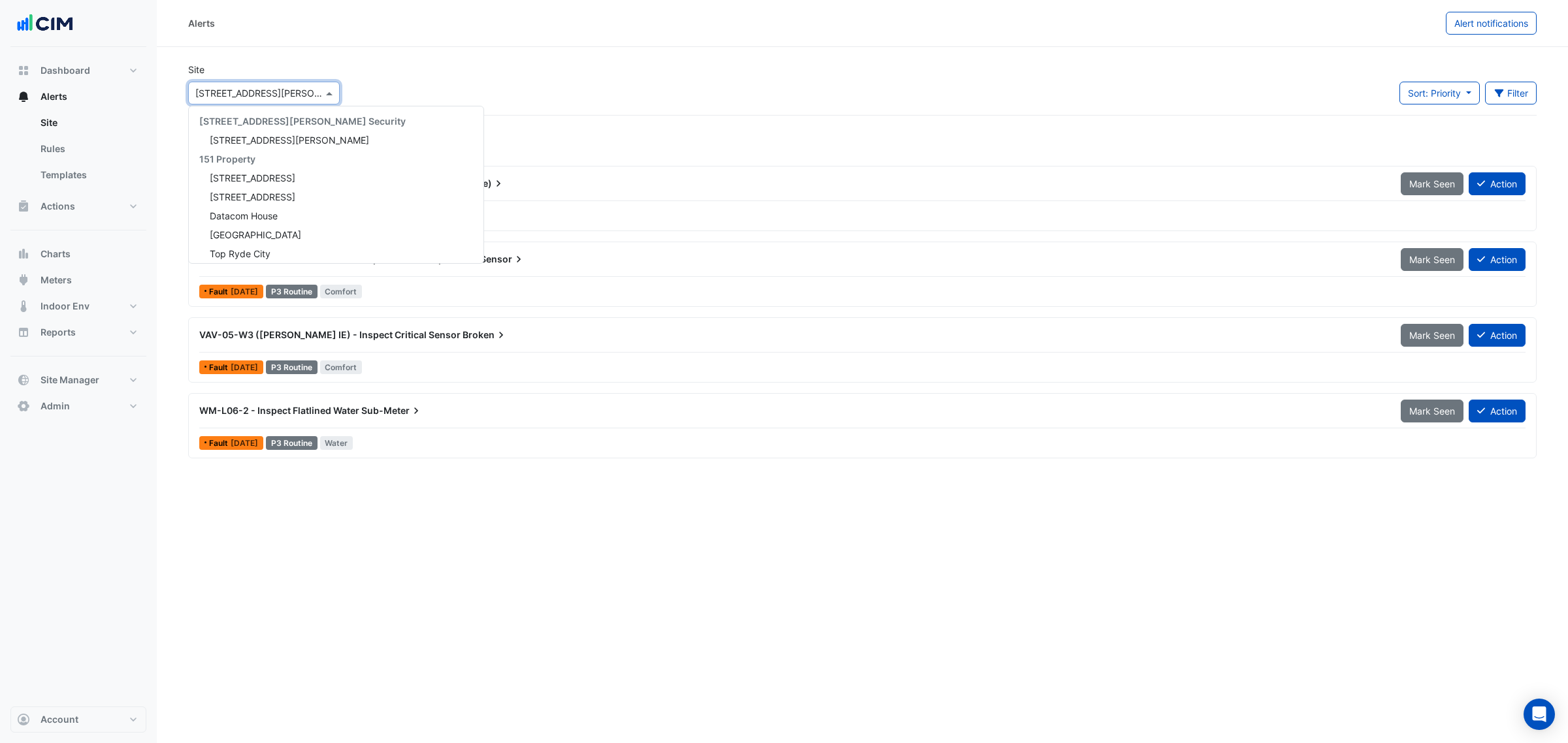
click at [227, 96] on input "text" at bounding box center [251, 93] width 111 height 14
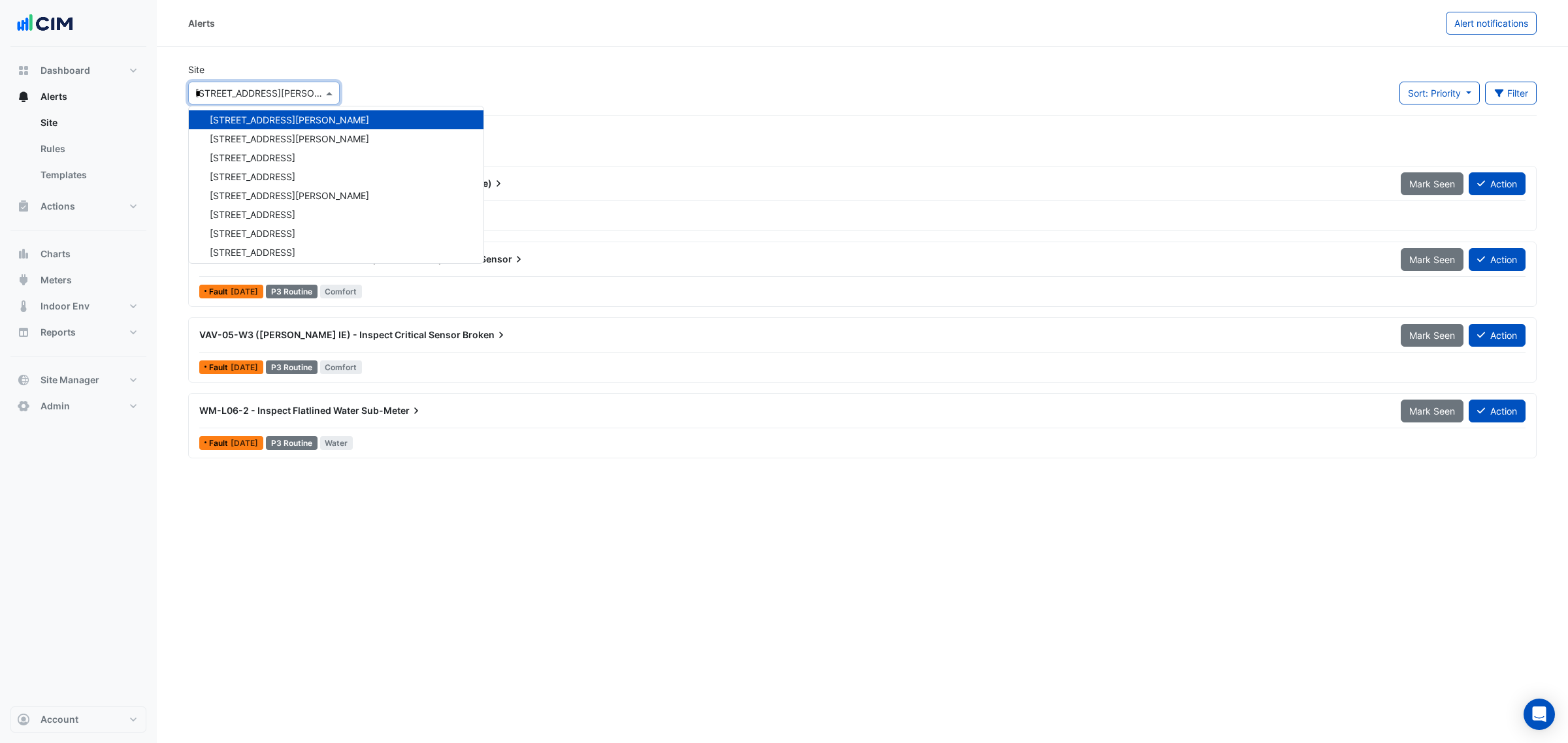
type input "**"
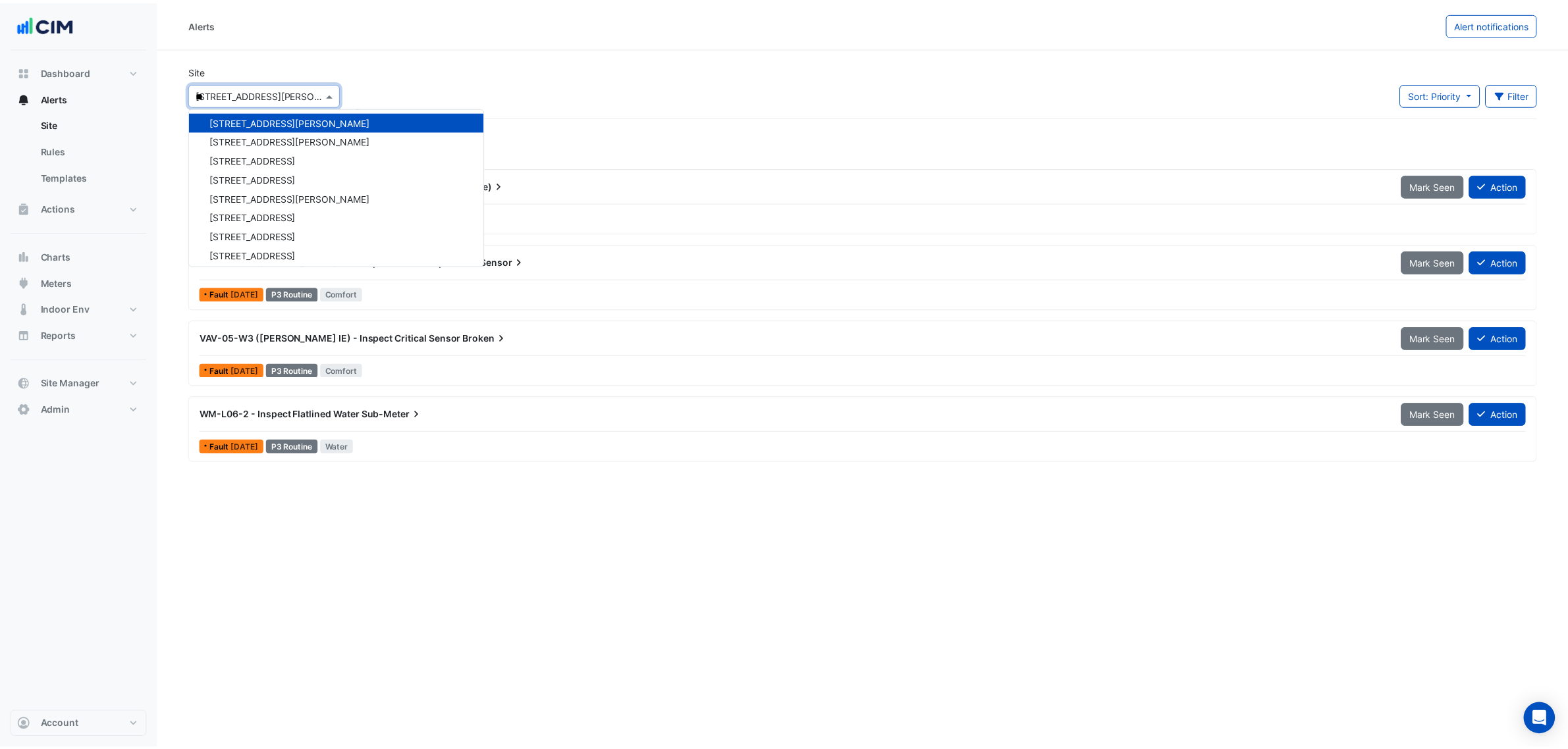
scroll to position [24, 0]
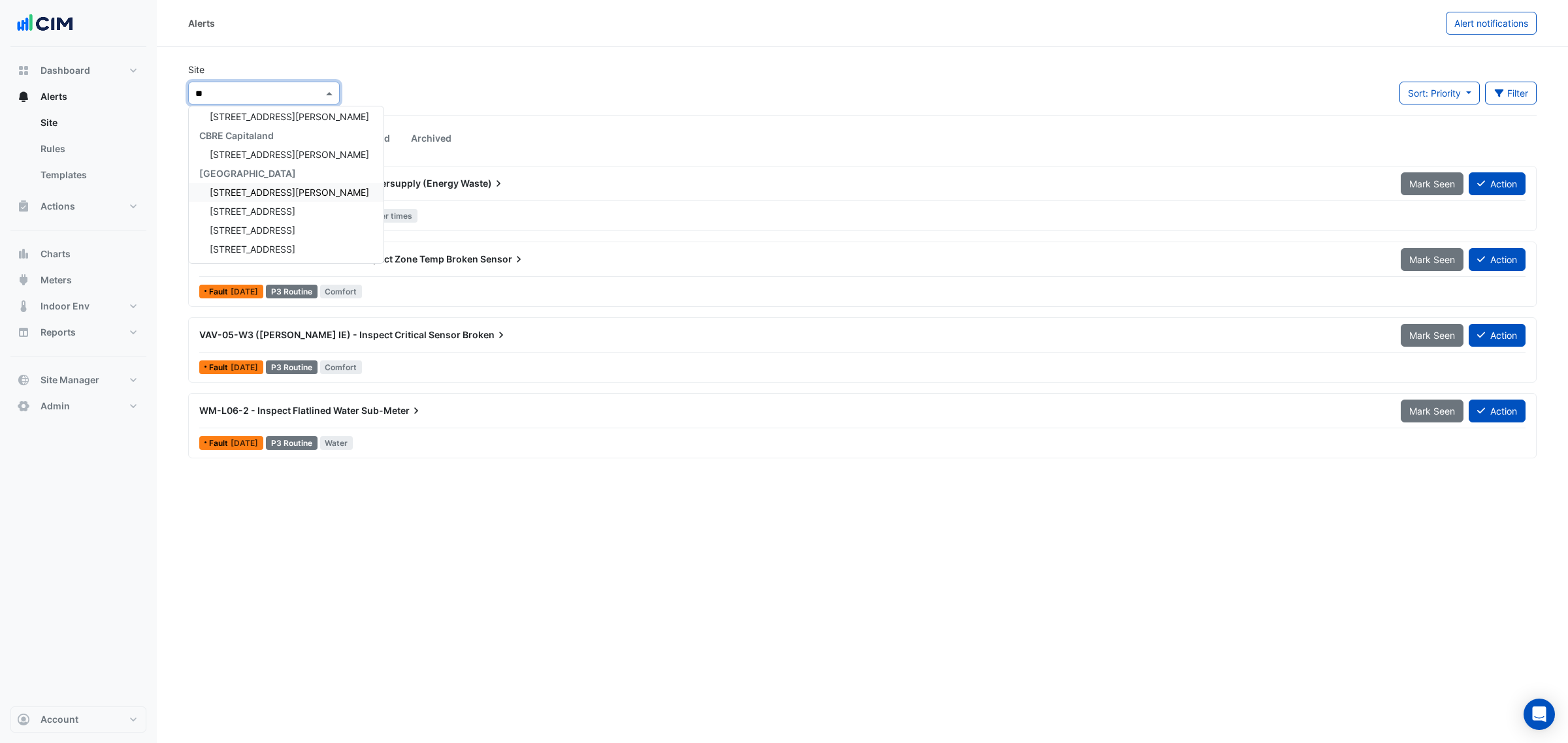
click at [247, 187] on span "12 Shelley Street" at bounding box center [289, 192] width 159 height 11
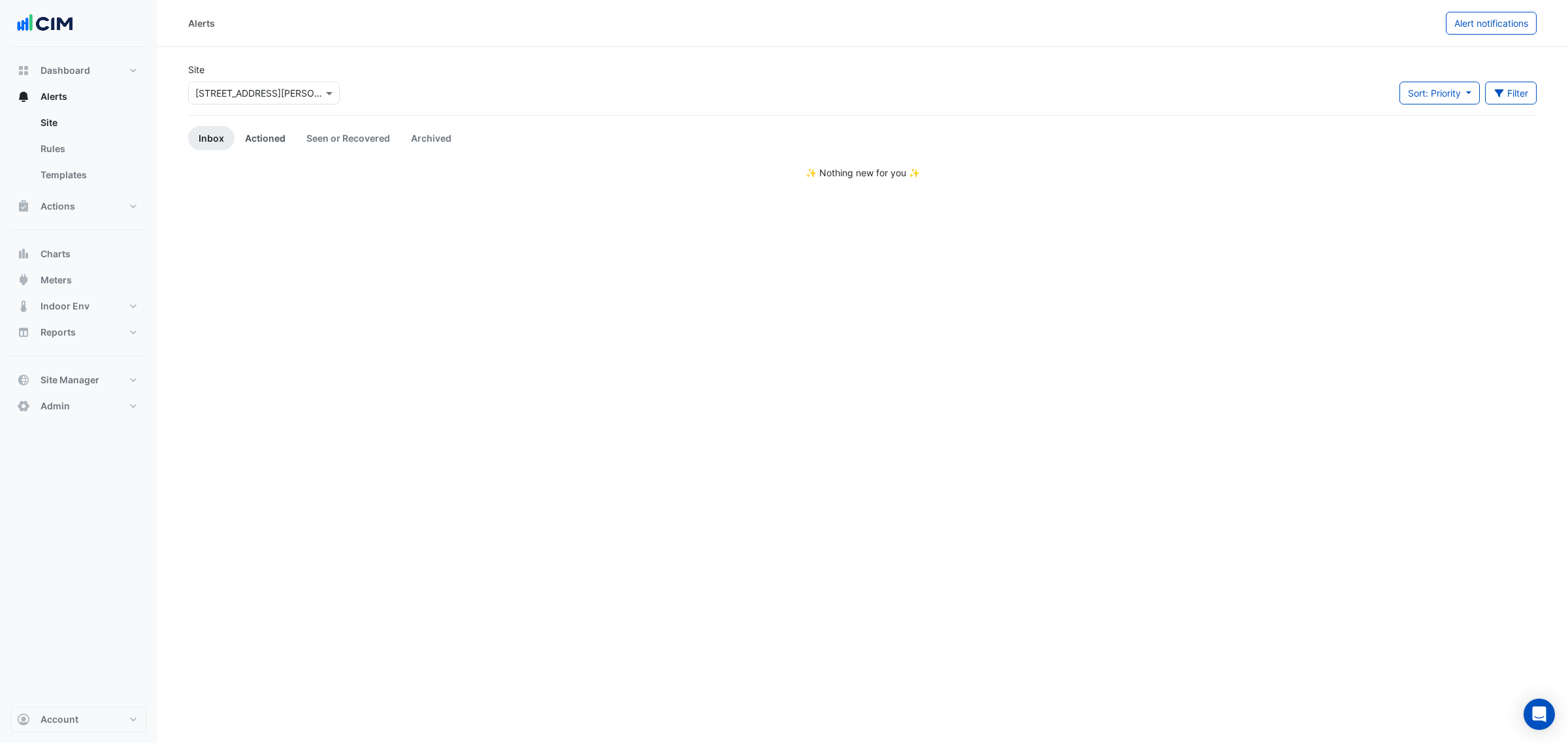
click at [270, 139] on link "Actioned" at bounding box center [265, 138] width 62 height 24
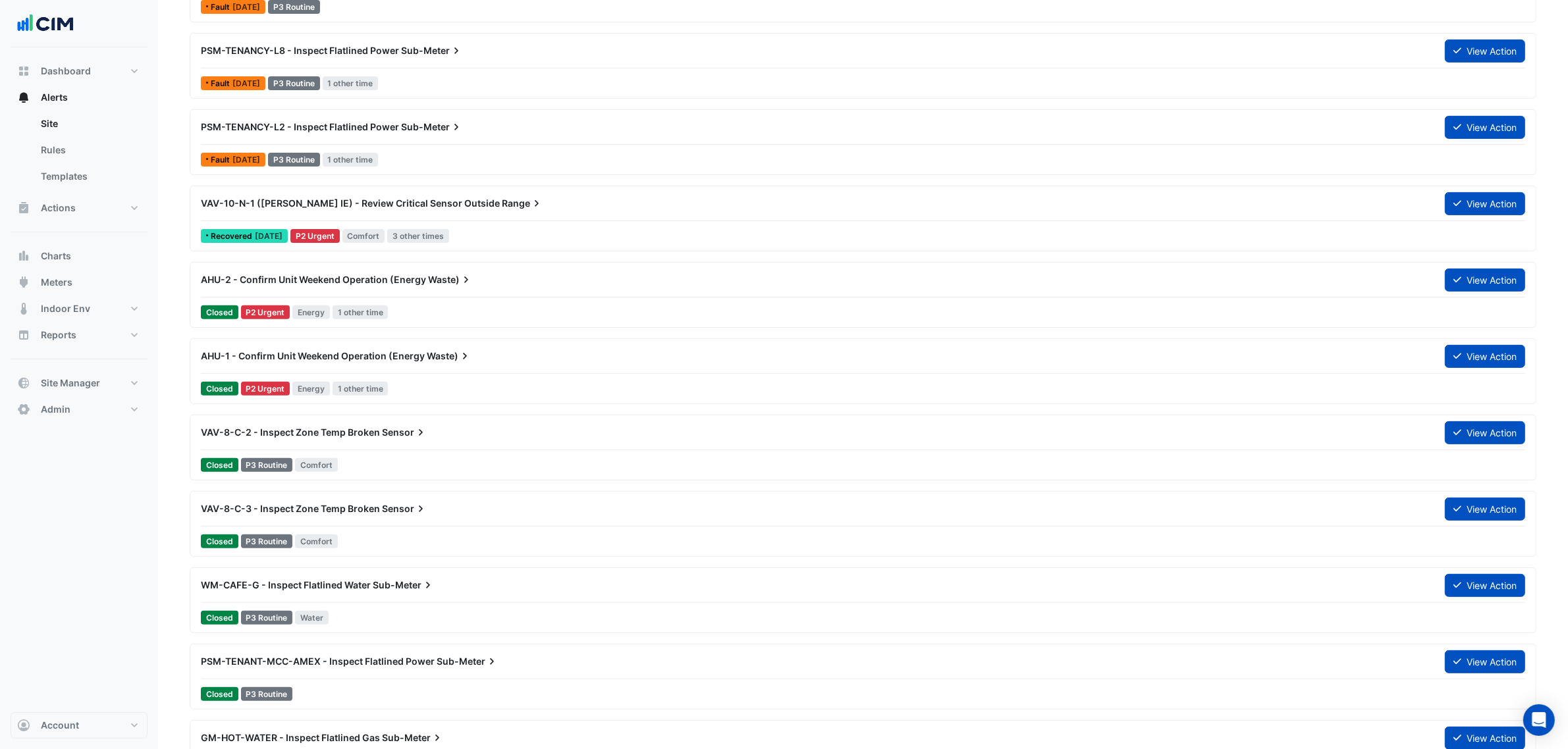
scroll to position [494, 0]
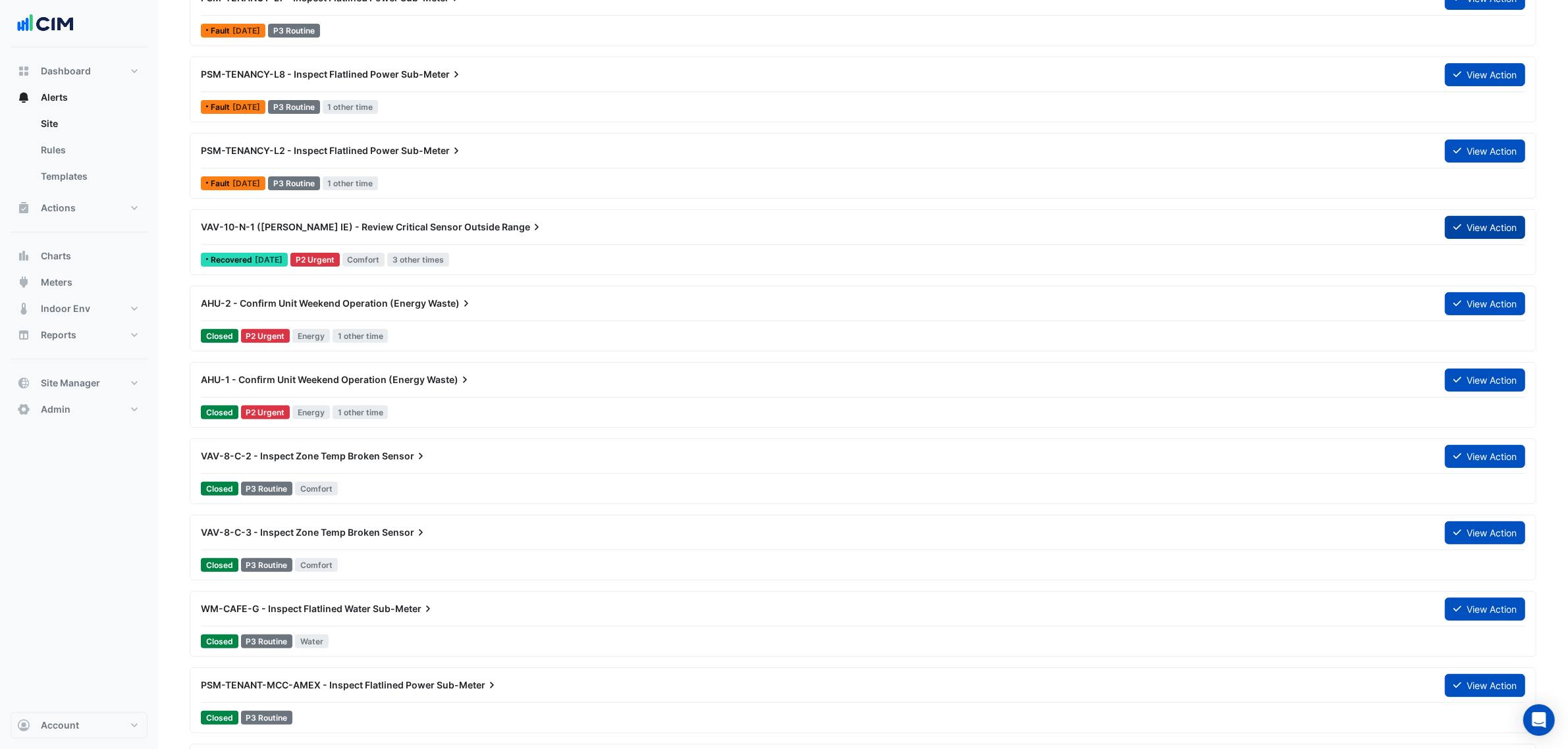
click at [1459, 229] on icon at bounding box center [1457, 227] width 8 height 9
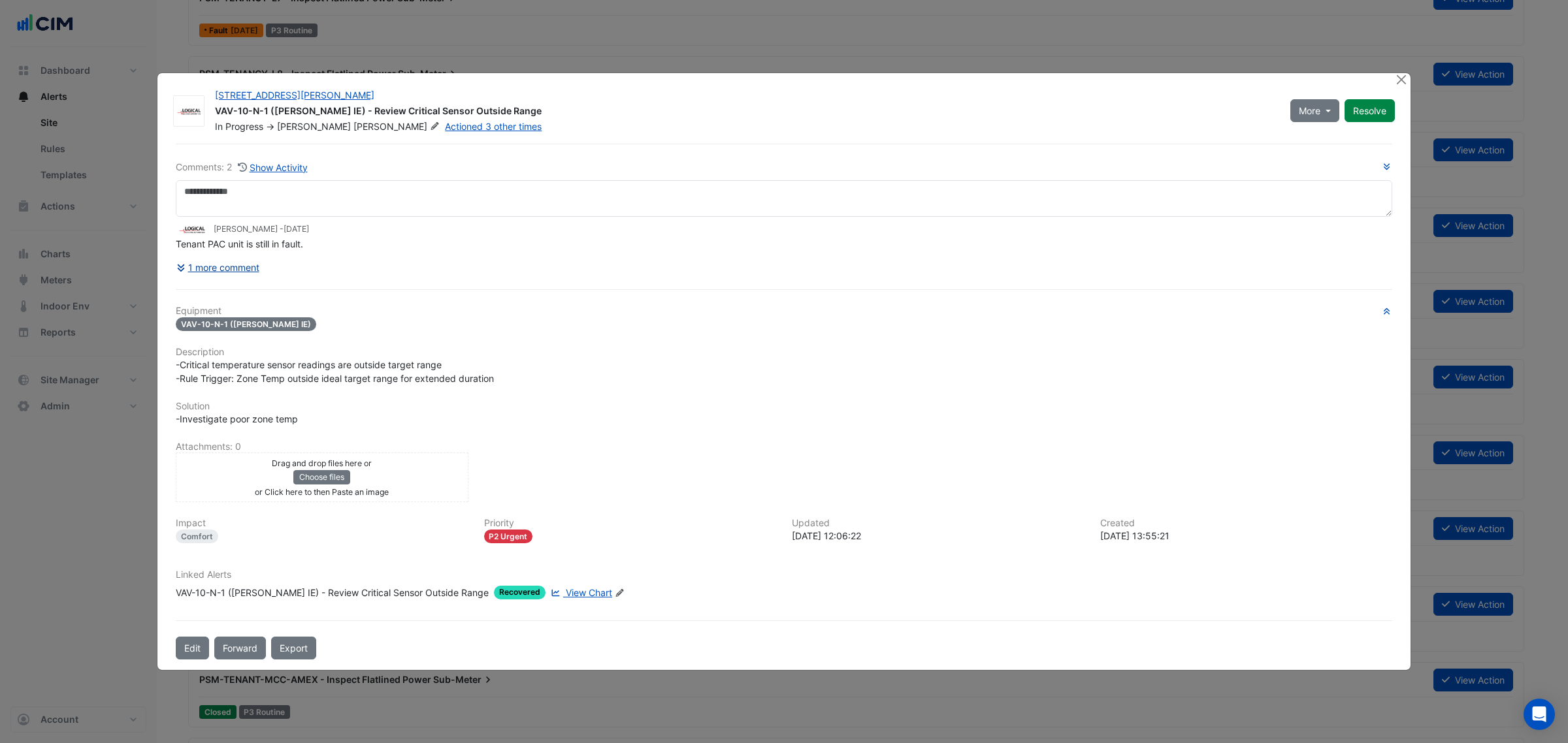
click at [247, 286] on div "Comments: 2 Show Activity Josh Beaman - 1 week and 1 day ago Tenant PAC unit is…" at bounding box center [784, 401] width 1232 height 516
click at [247, 274] on button "1 more comment" at bounding box center [218, 267] width 84 height 23
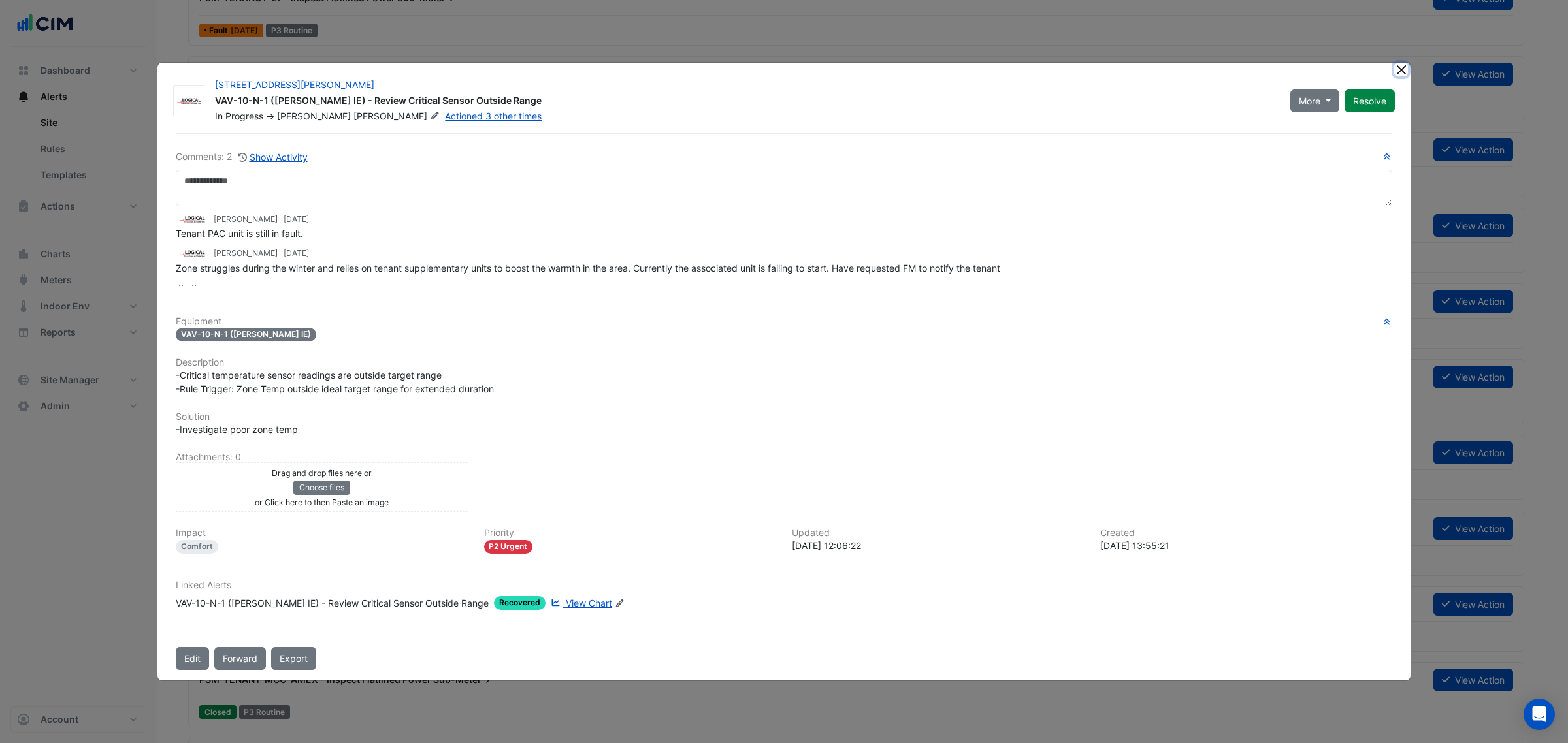
click at [1406, 67] on button "Close" at bounding box center [1401, 69] width 14 height 14
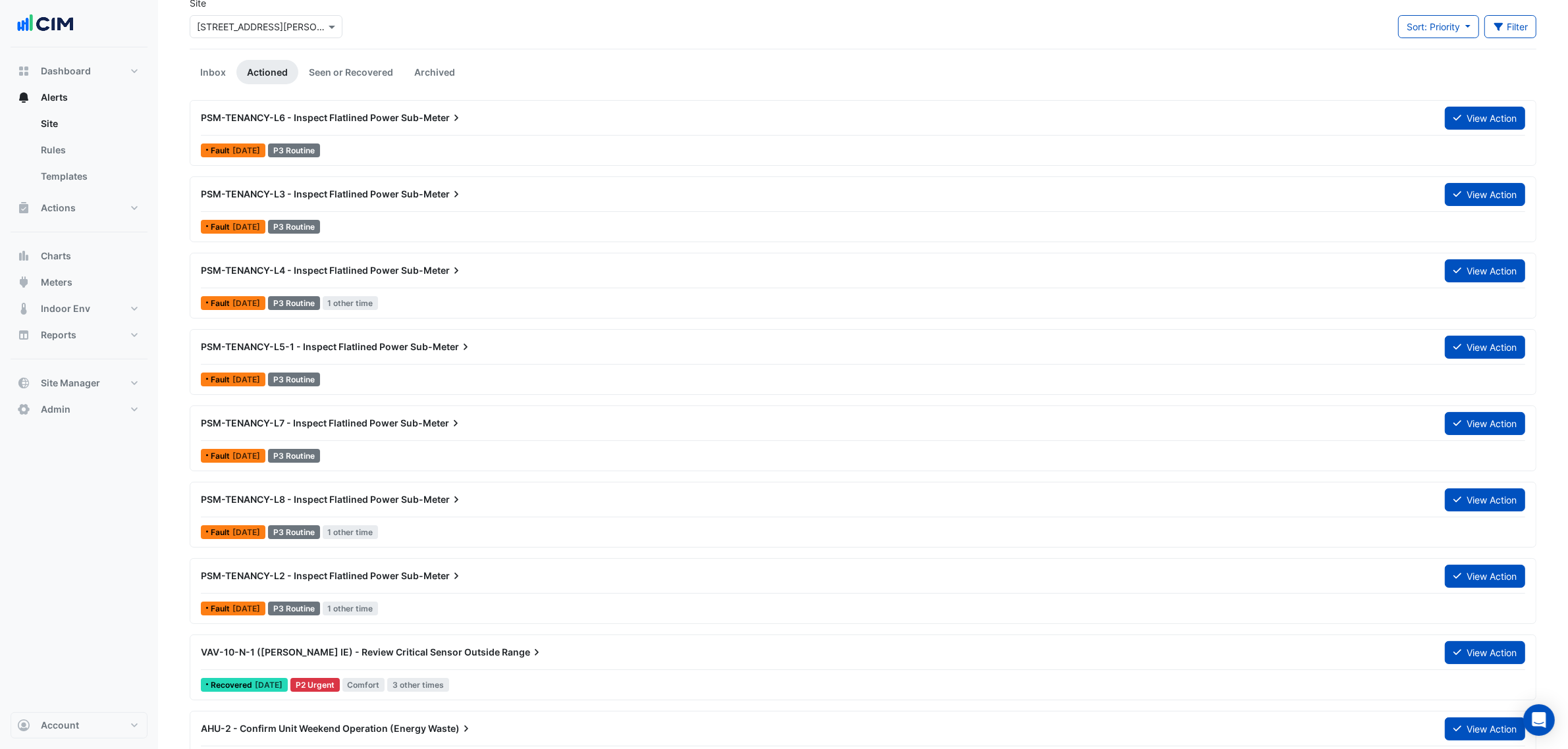
scroll to position [0, 0]
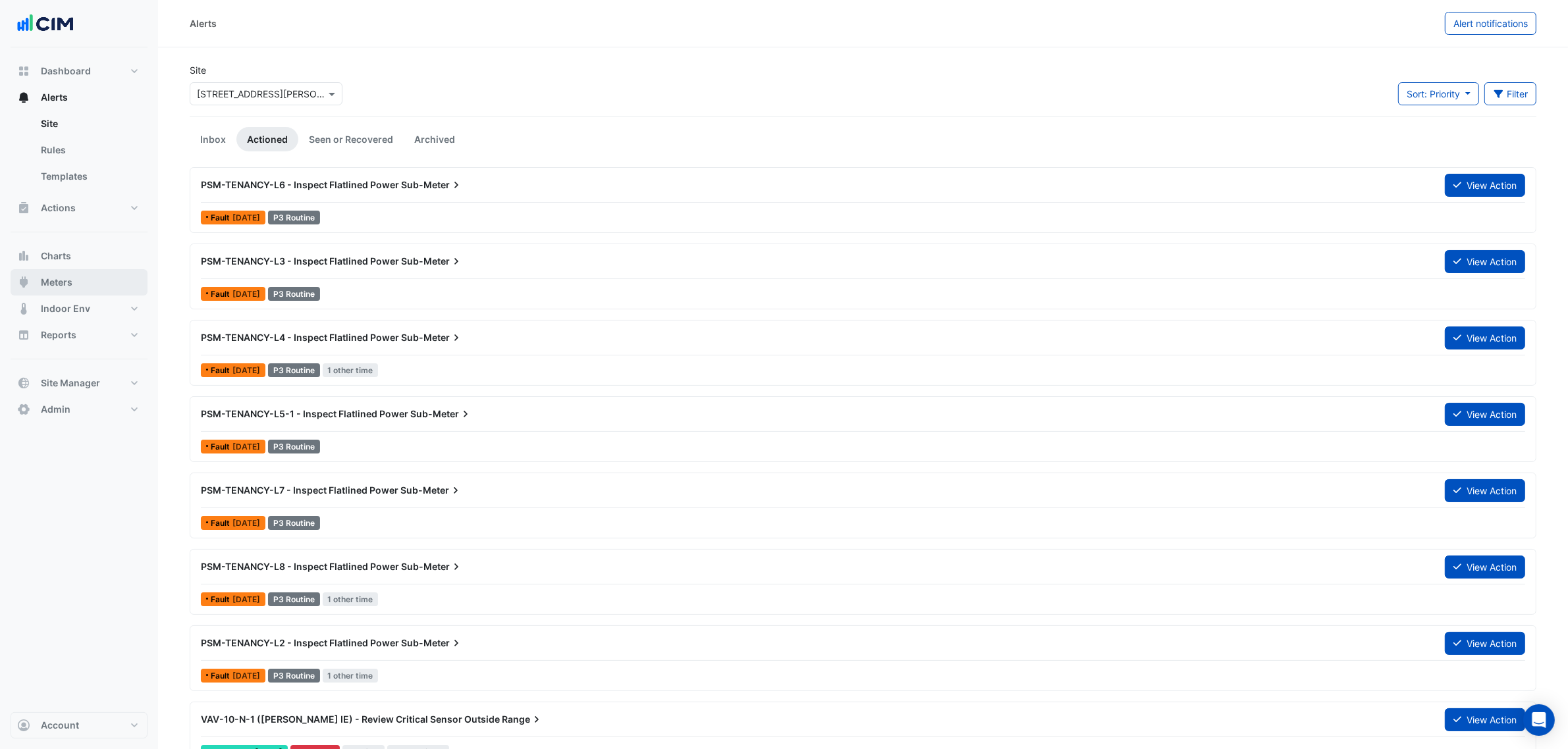
click at [64, 279] on span "Meters" at bounding box center [56, 283] width 31 height 13
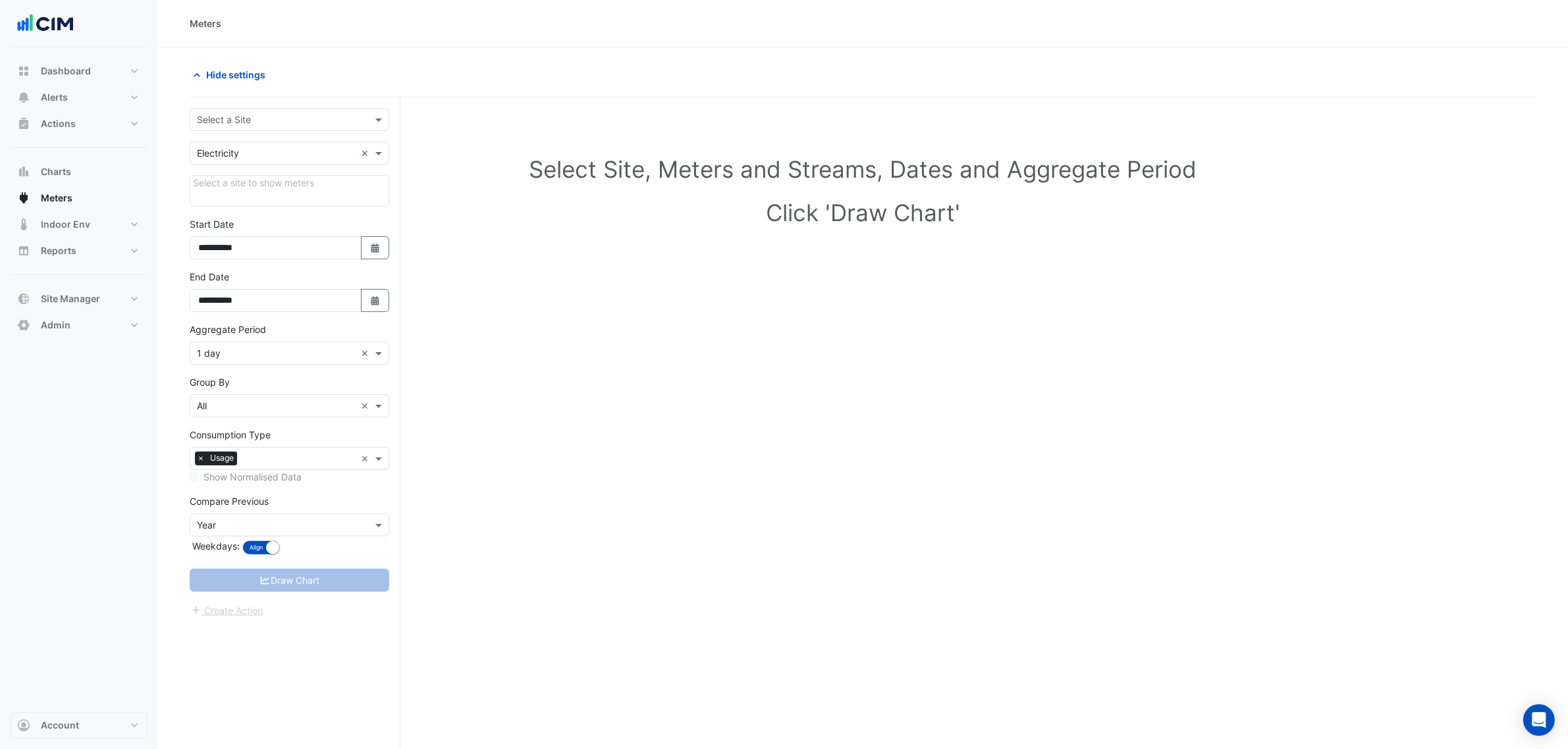
click at [282, 126] on input "text" at bounding box center [276, 120] width 159 height 14
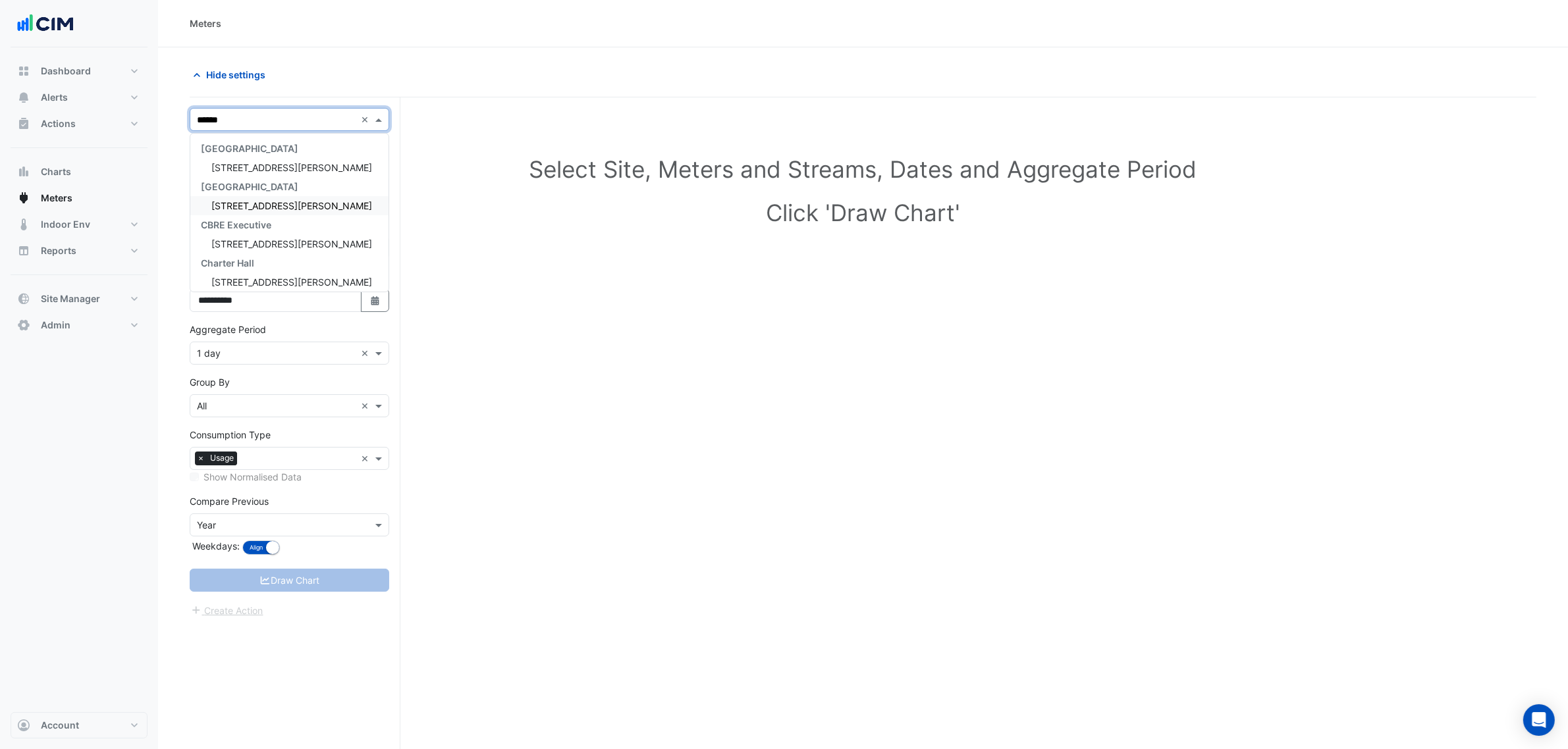
type input "*******"
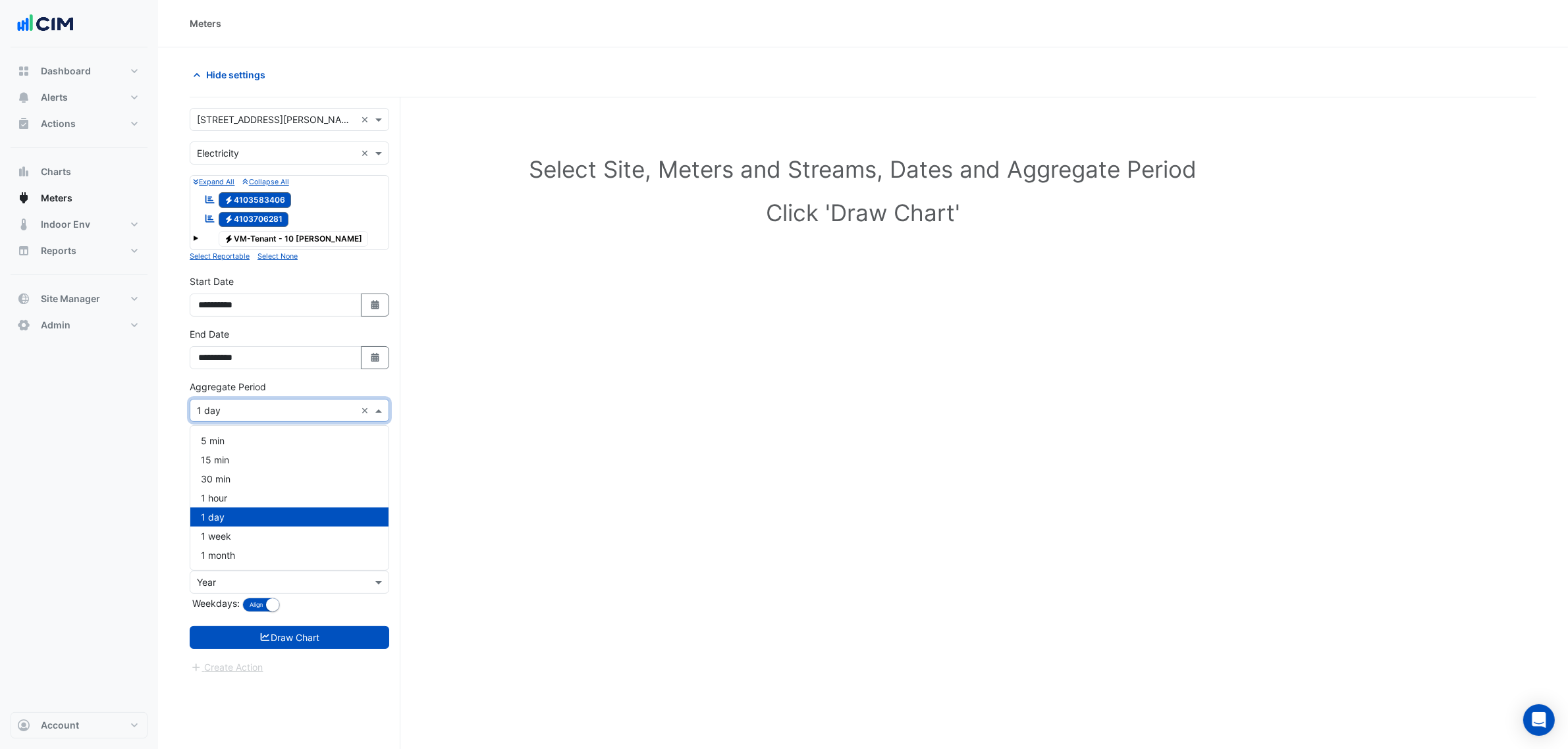
click at [279, 410] on input "text" at bounding box center [276, 411] width 159 height 14
click at [229, 498] on div "1 hour" at bounding box center [289, 498] width 198 height 19
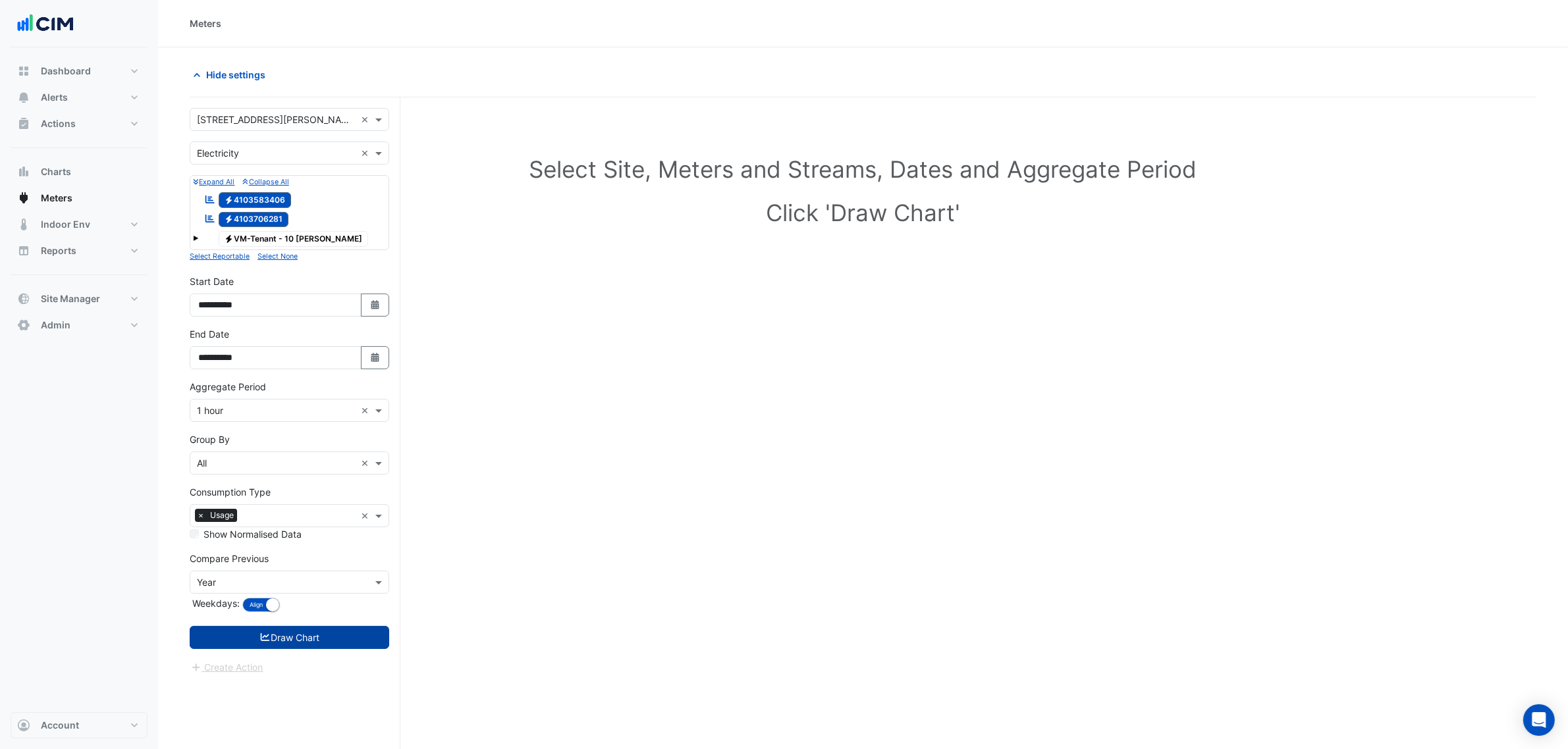
click at [311, 636] on button "Draw Chart" at bounding box center [289, 637] width 199 height 23
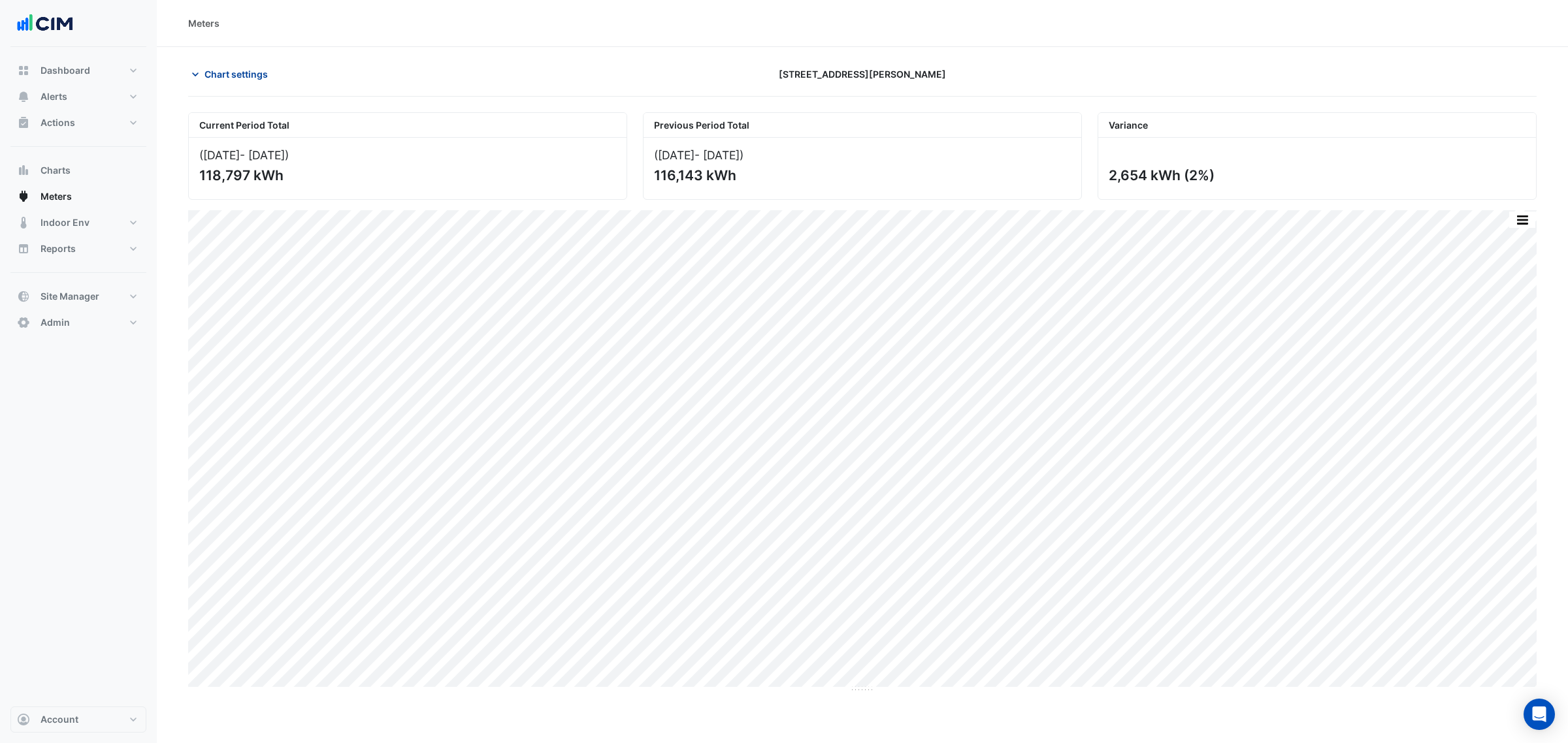
click at [224, 80] on span "Chart settings" at bounding box center [236, 74] width 63 height 14
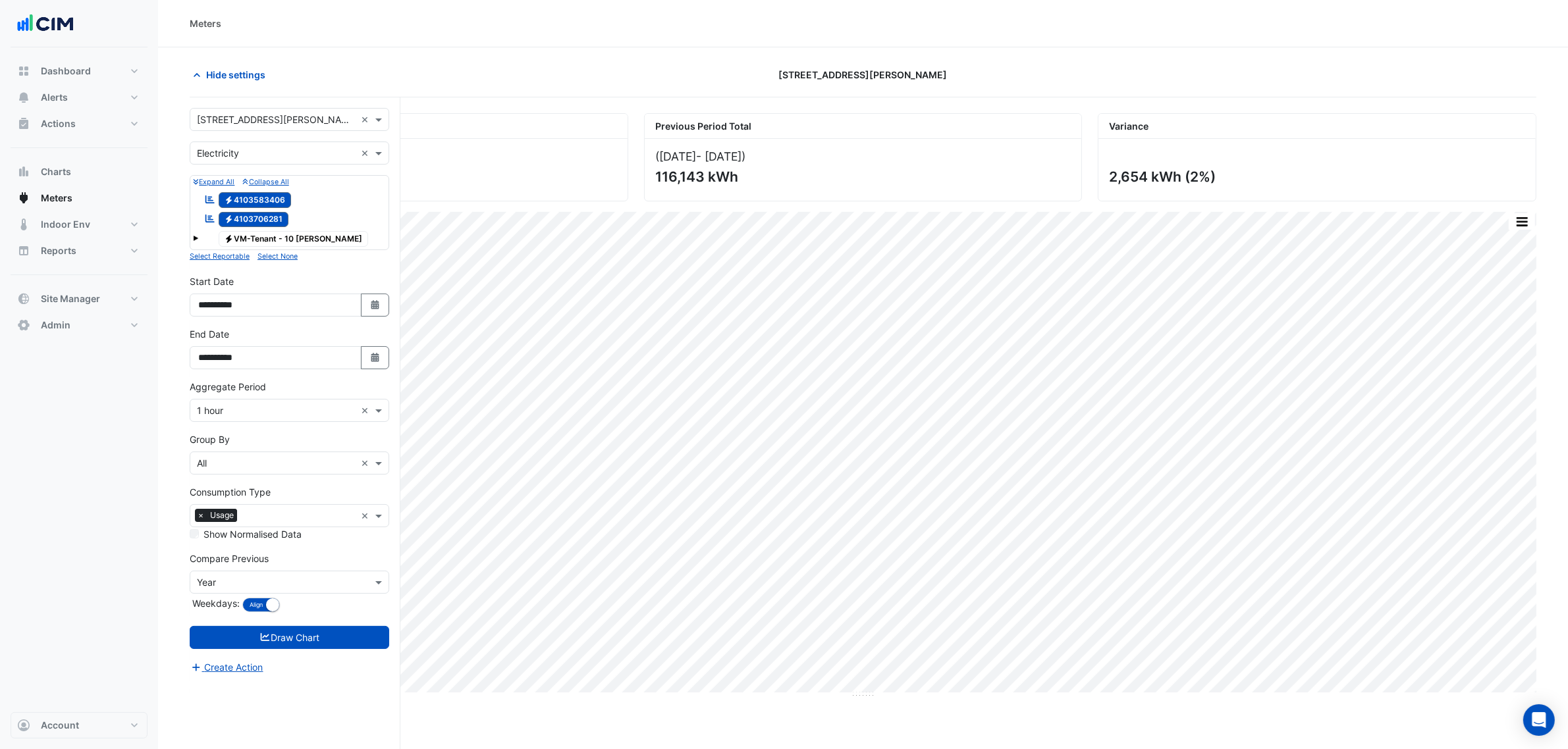
click at [243, 126] on input "text" at bounding box center [276, 120] width 159 height 14
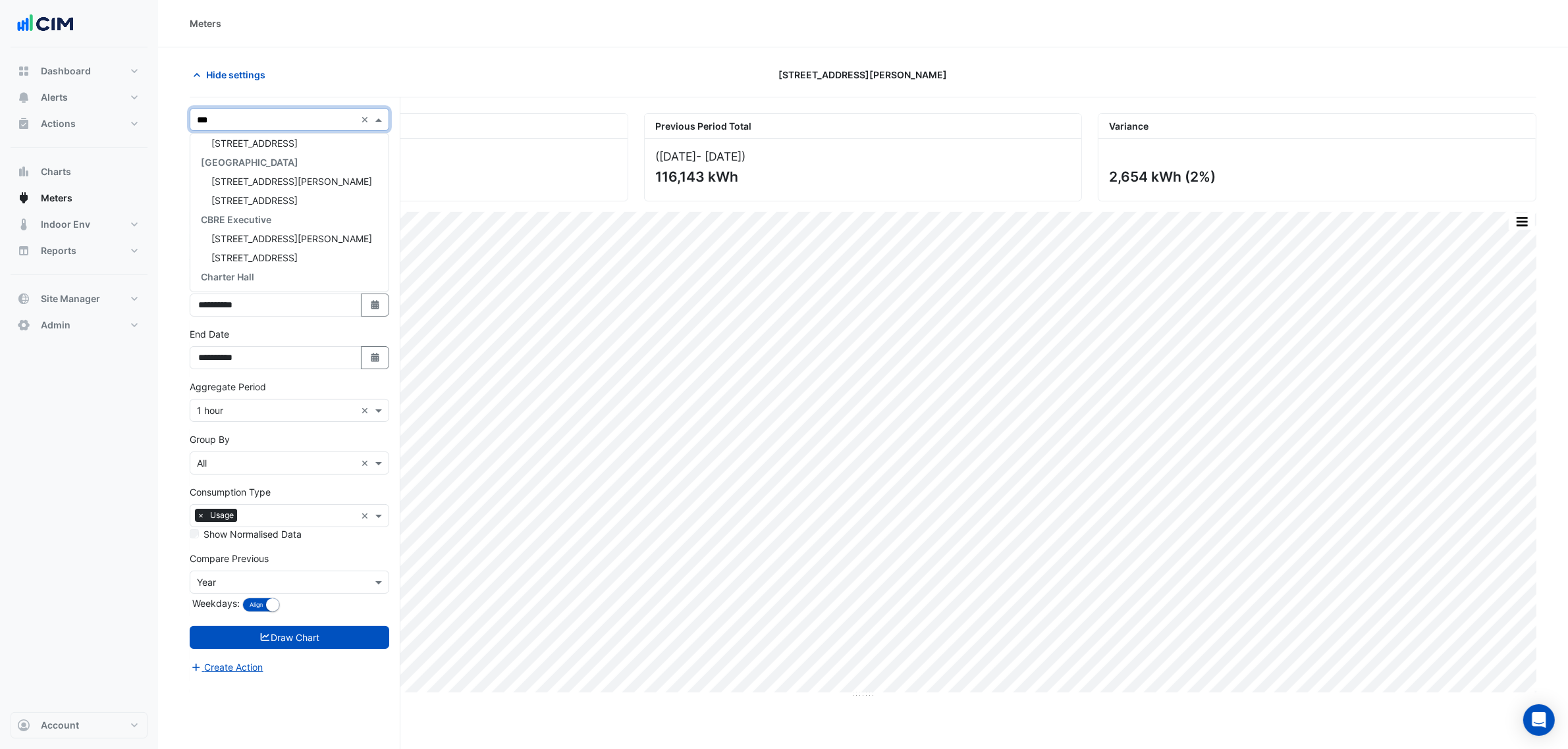
type input "****"
click at [264, 143] on span "12 Shelley Street" at bounding box center [291, 143] width 161 height 11
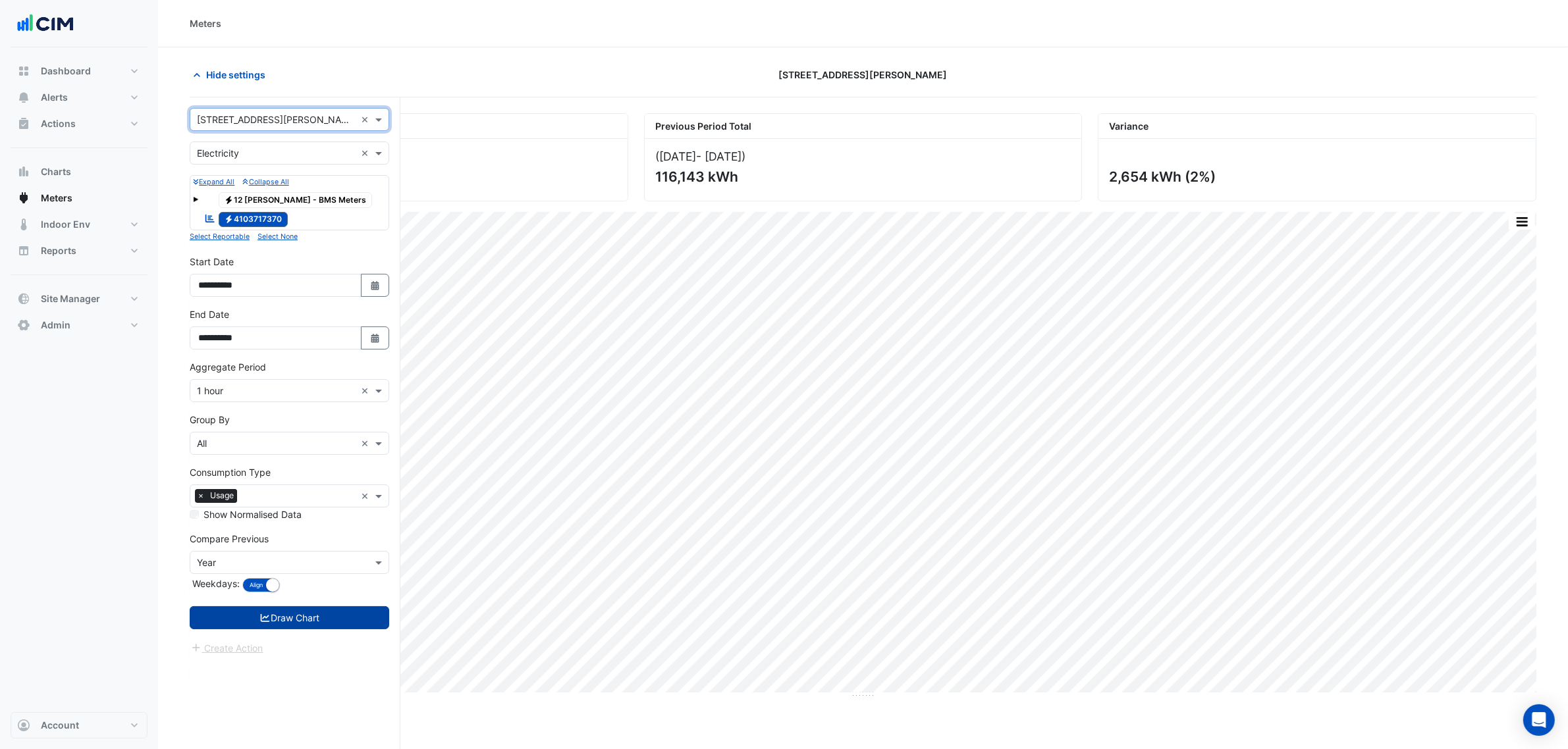
click at [306, 616] on button "Draw Chart" at bounding box center [289, 618] width 199 height 23
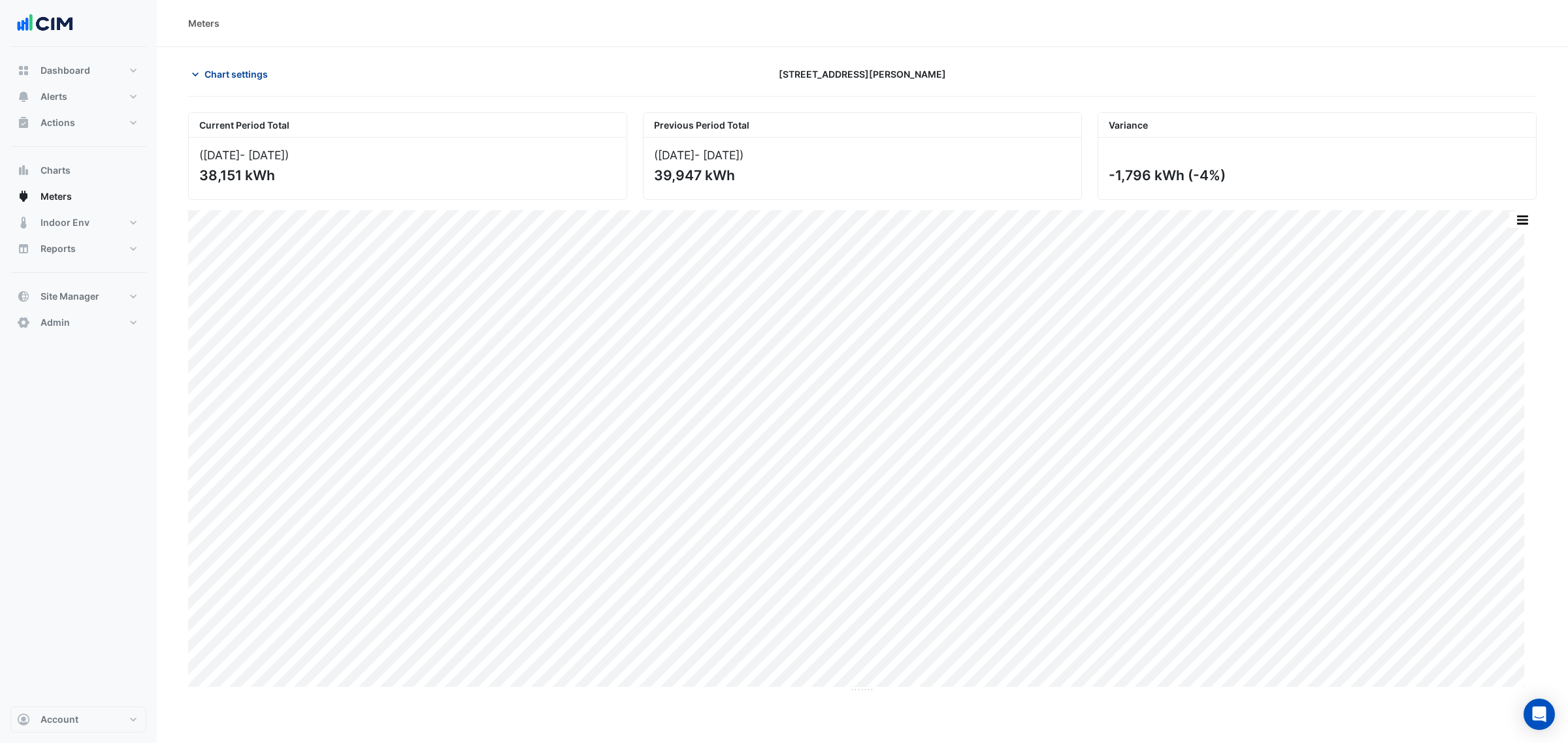
click at [232, 80] on span "Chart settings" at bounding box center [236, 74] width 63 height 14
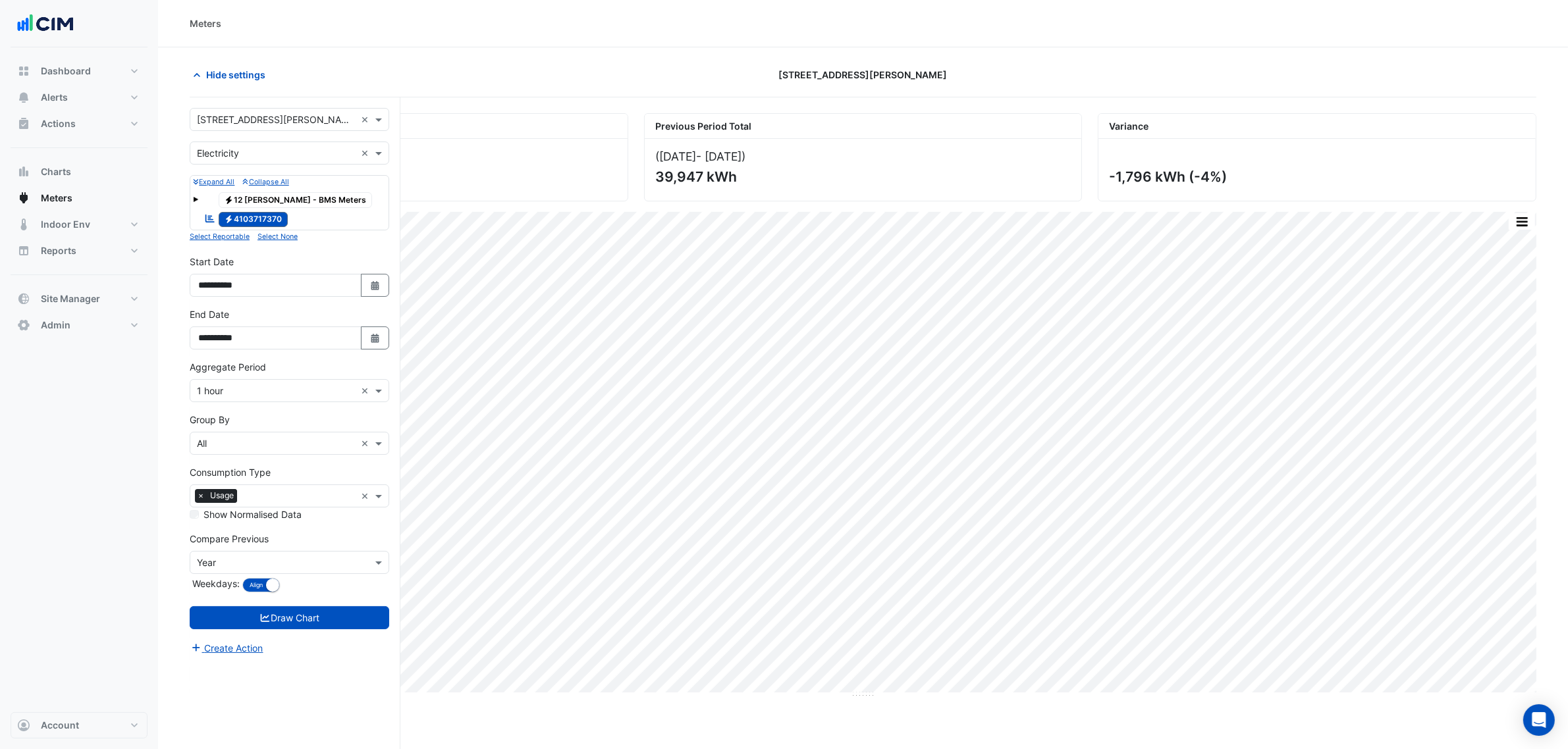
click at [244, 151] on input "text" at bounding box center [276, 153] width 159 height 14
click at [233, 197] on div "Gas" at bounding box center [289, 201] width 198 height 19
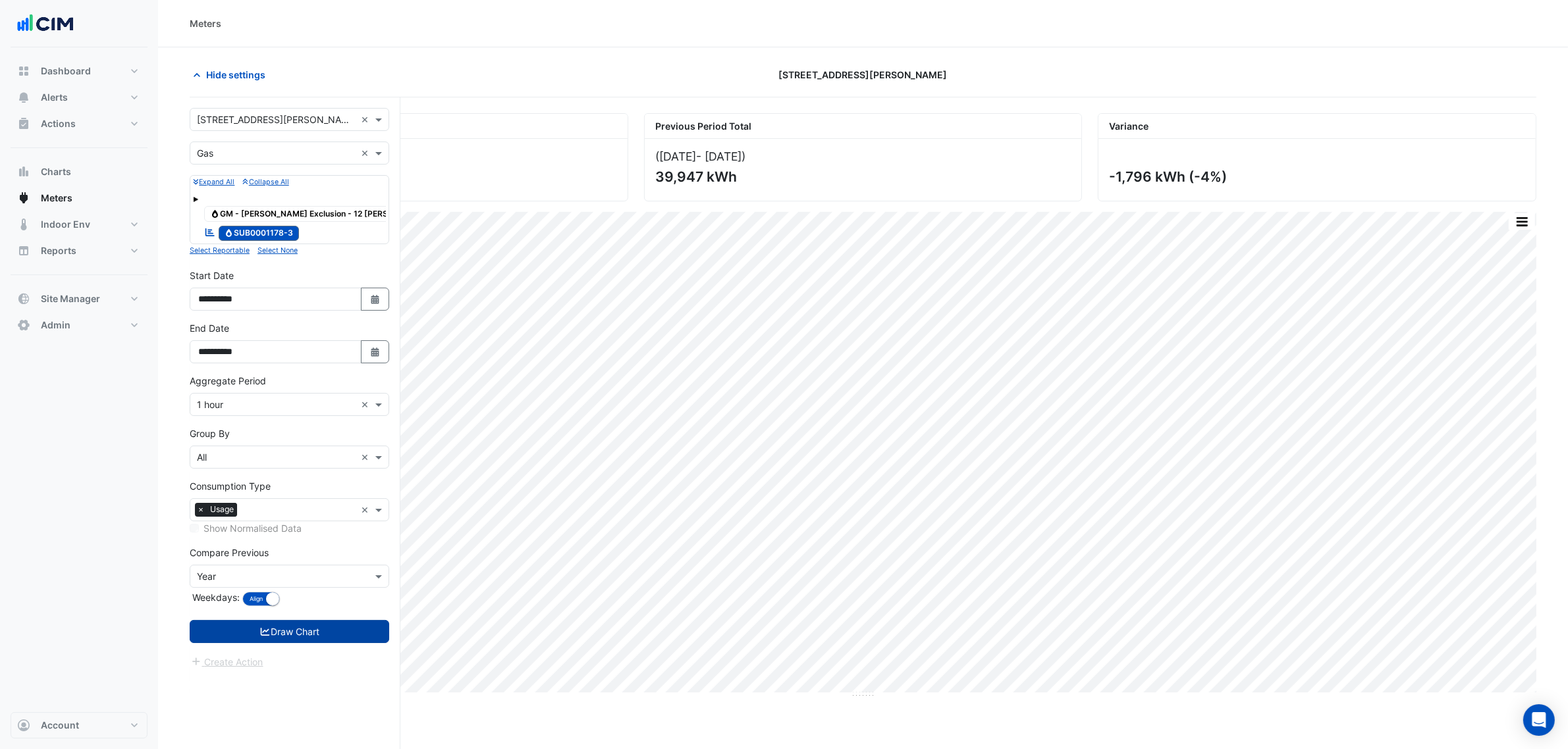
click at [306, 626] on button "Draw Chart" at bounding box center [289, 632] width 199 height 23
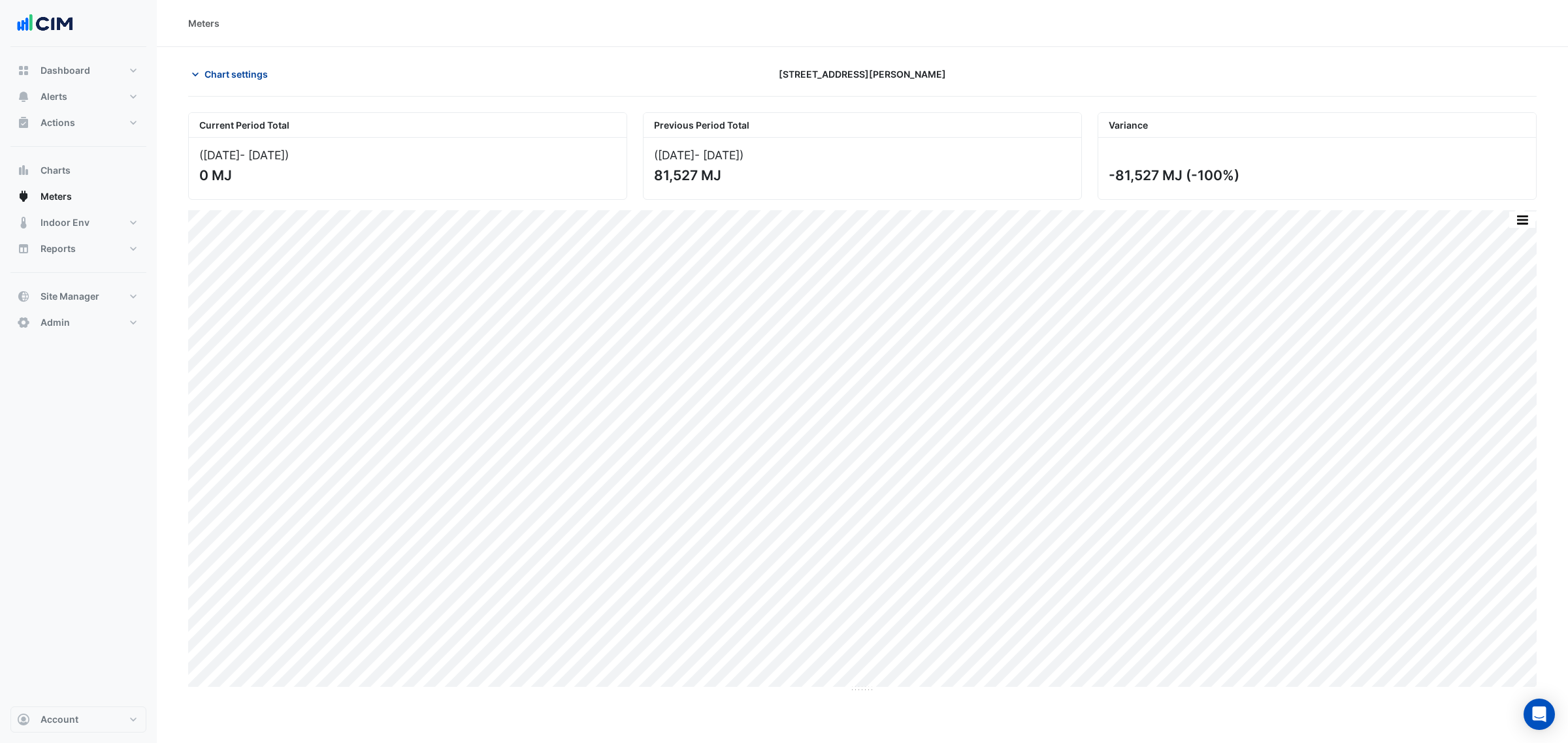
click at [236, 79] on span "Chart settings" at bounding box center [236, 74] width 63 height 14
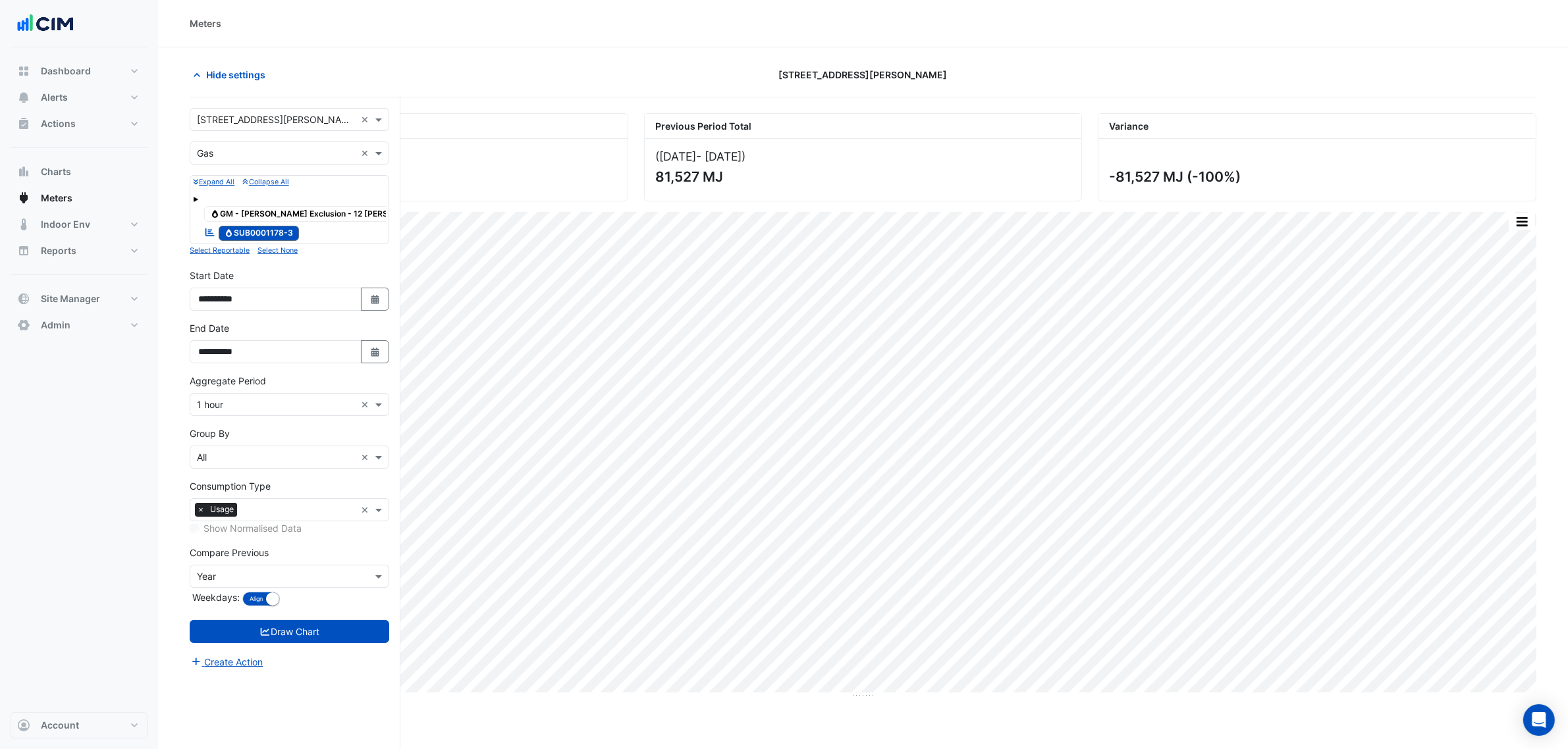
drag, startPoint x: 232, startPoint y: 175, endPoint x: 237, endPoint y: 167, distance: 9.4
click at [233, 175] on div "Expand All Collapse All Gas GM - NABERS Exclusion - 12 Shelley Reportable Gas S…" at bounding box center [289, 210] width 199 height 69
click at [243, 151] on input "text" at bounding box center [276, 153] width 159 height 14
click at [257, 223] on div "Water" at bounding box center [289, 220] width 198 height 19
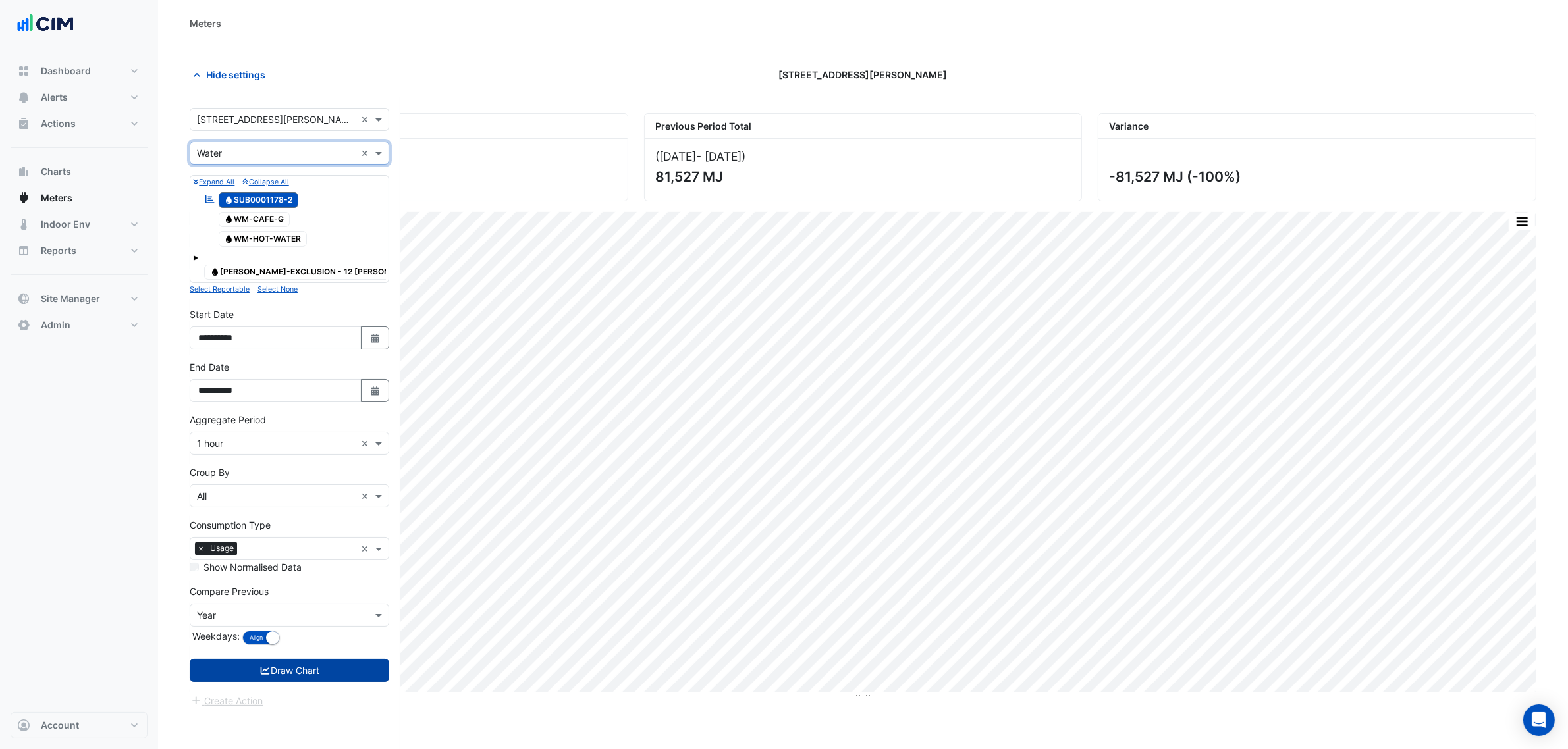
click at [367, 676] on button "Draw Chart" at bounding box center [289, 670] width 199 height 23
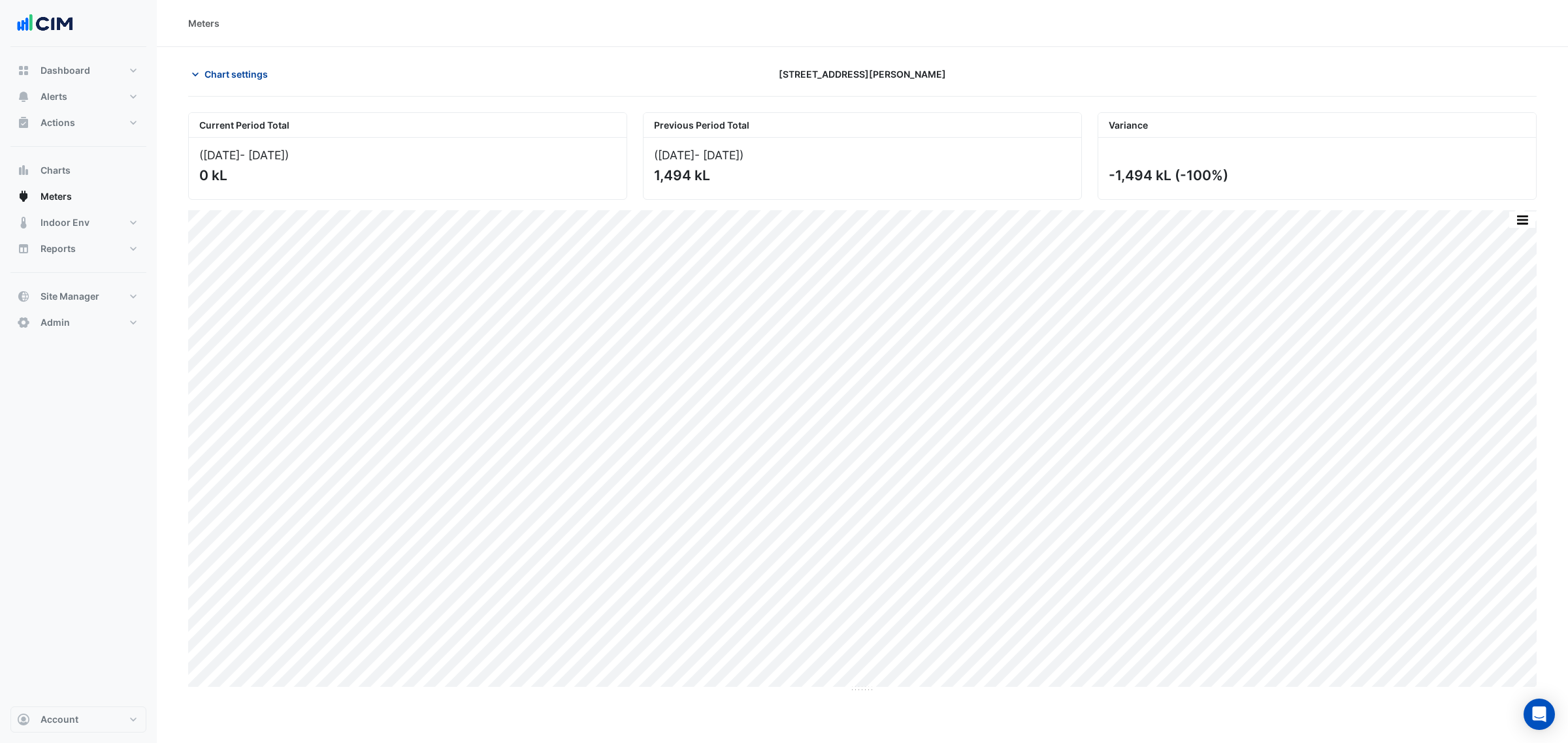
click at [233, 81] on button "Chart settings" at bounding box center [231, 74] width 88 height 23
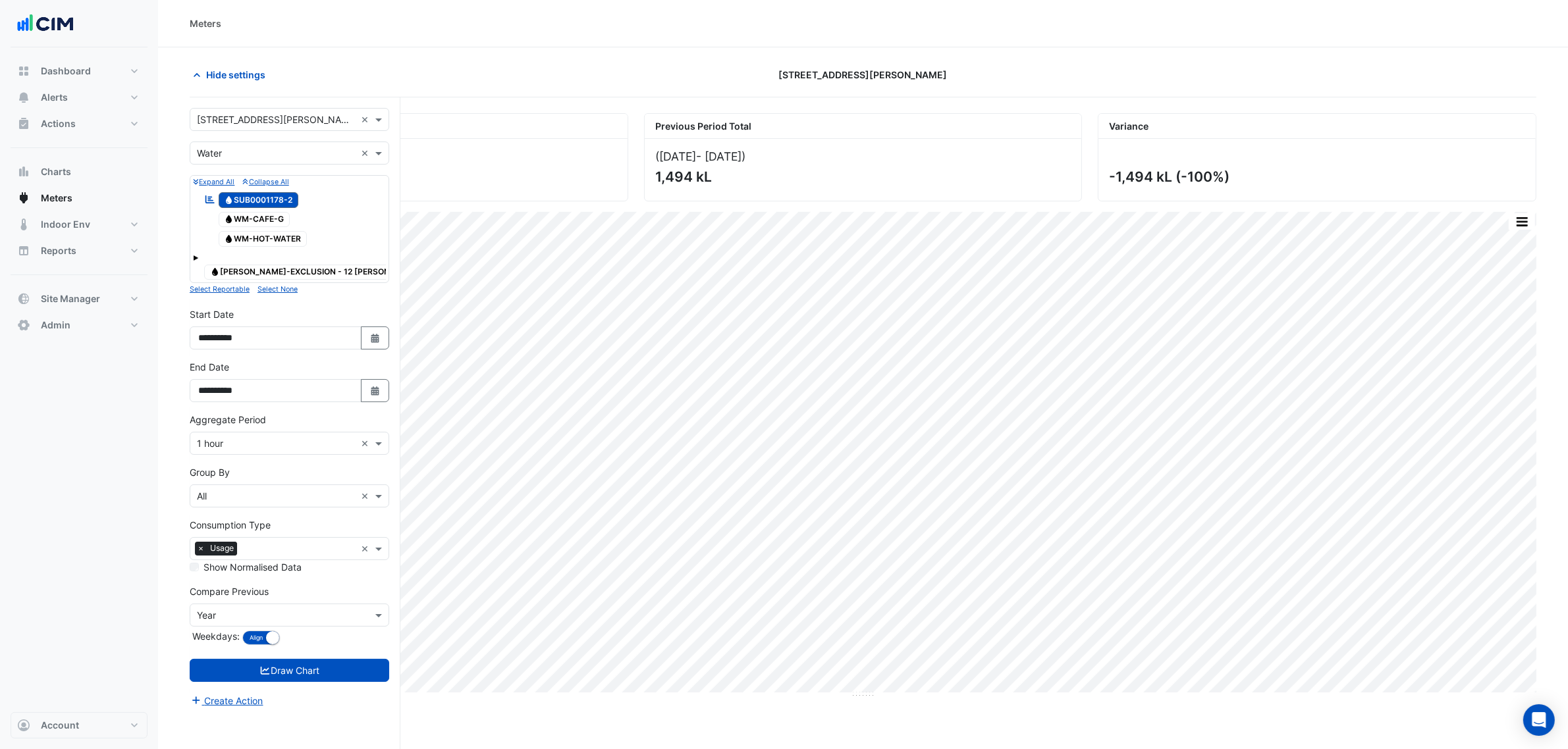
click at [244, 156] on input "text" at bounding box center [276, 153] width 159 height 14
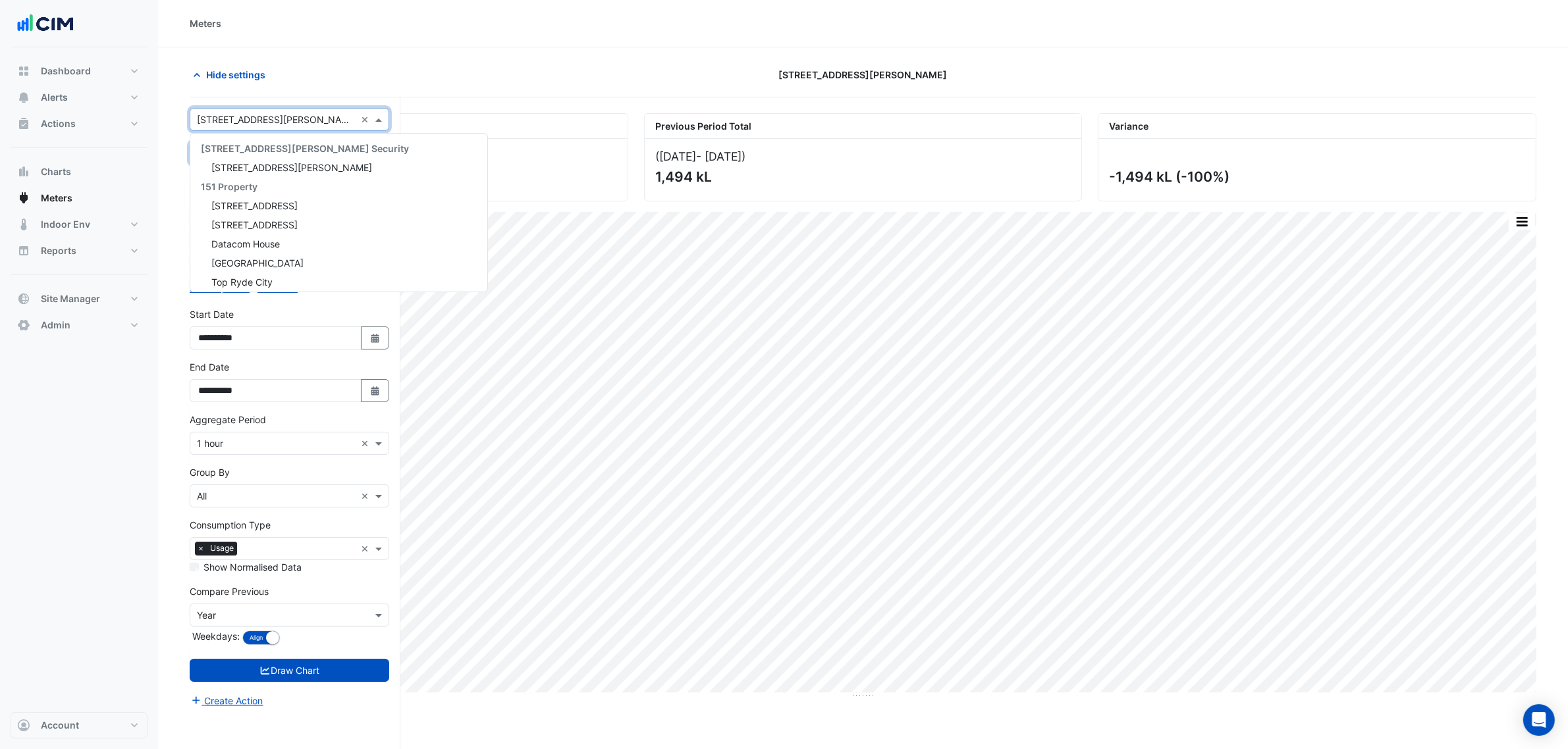
click at [249, 110] on div "Select a Site × 12 Shelley Street ×" at bounding box center [289, 119] width 199 height 23
type input "******"
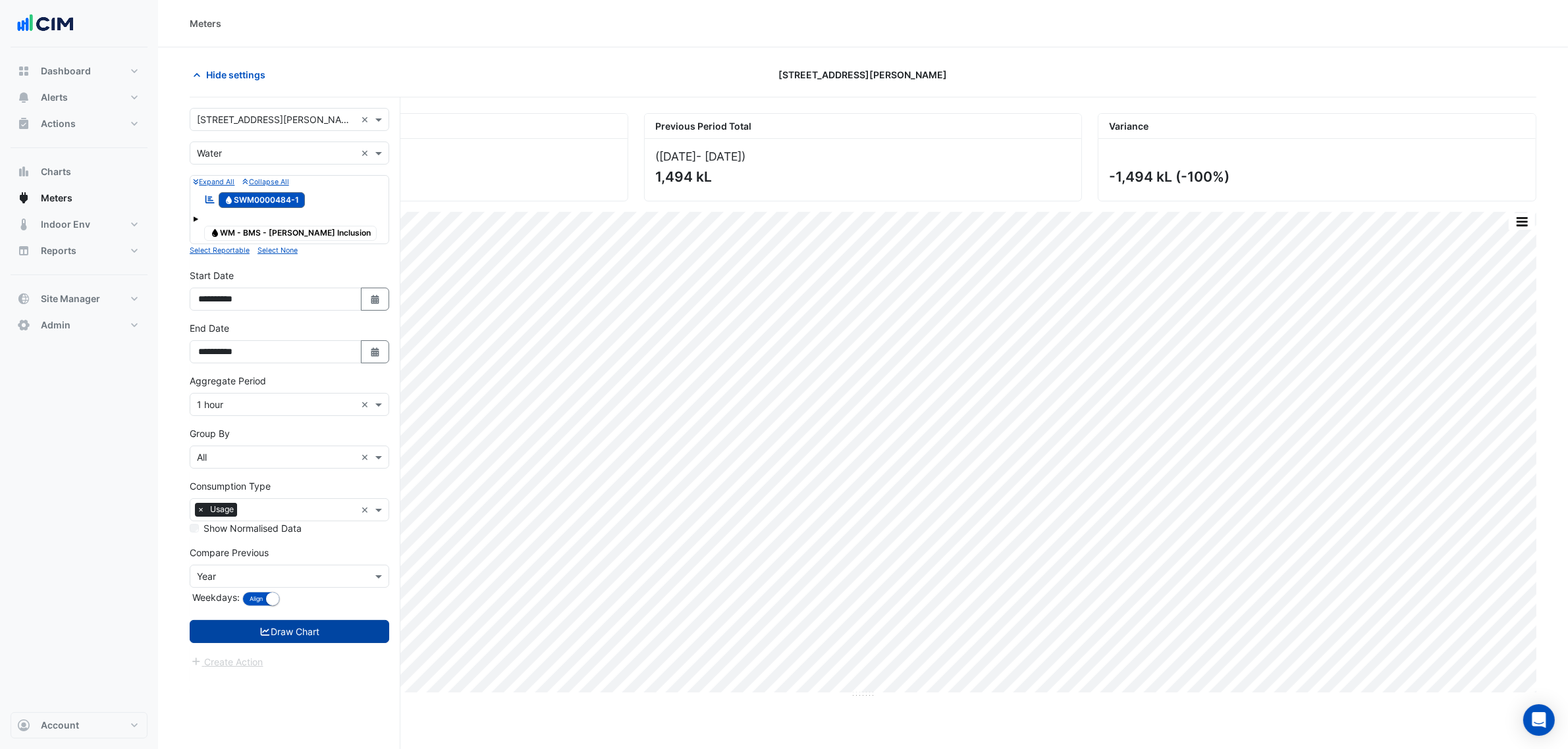
drag, startPoint x: 335, startPoint y: 606, endPoint x: 338, endPoint y: 616, distance: 10.4
click at [337, 610] on form "**********" at bounding box center [289, 388] width 199 height 562
click at [338, 620] on button "Draw Chart" at bounding box center [289, 632] width 199 height 23
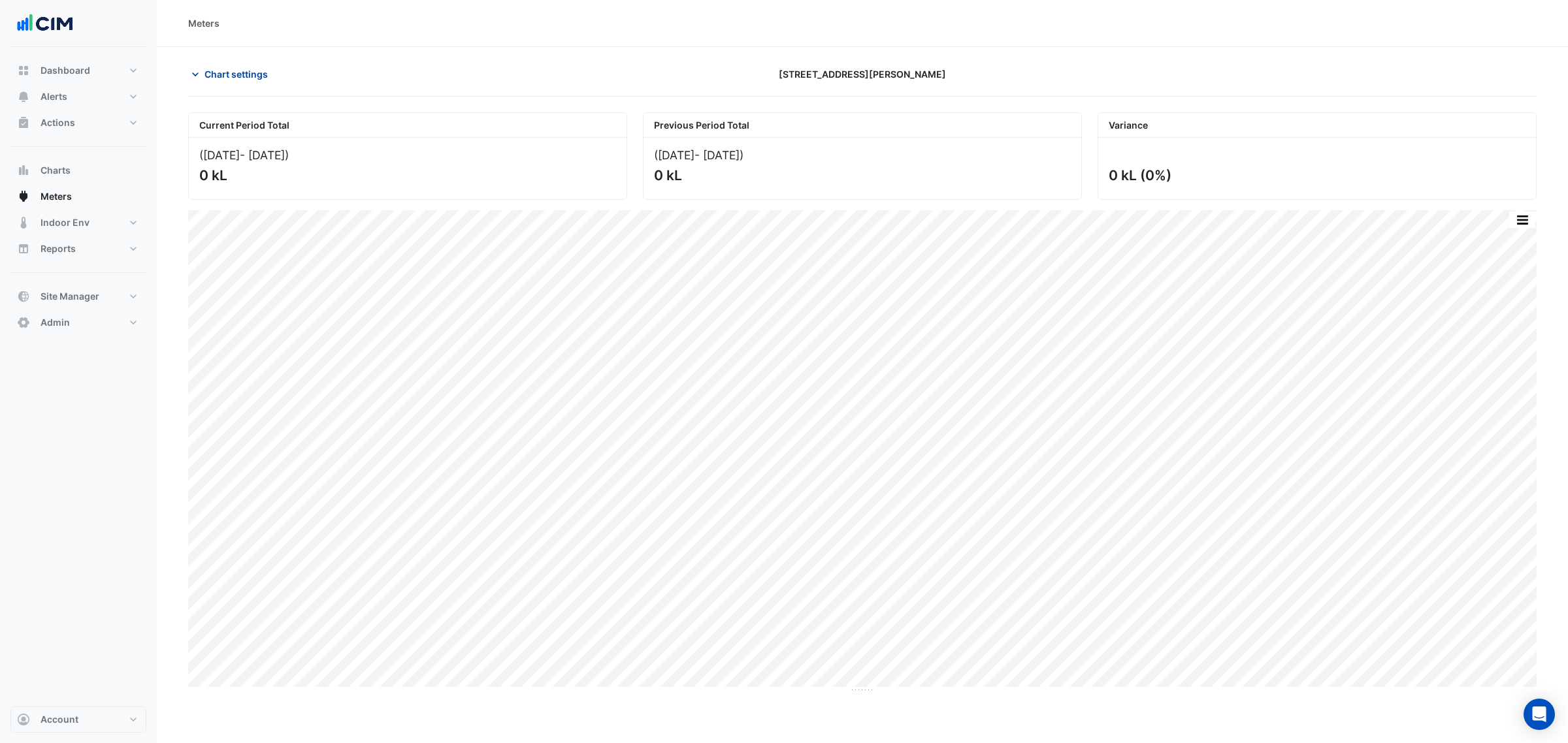
click at [270, 72] on button "Chart settings" at bounding box center [231, 74] width 88 height 23
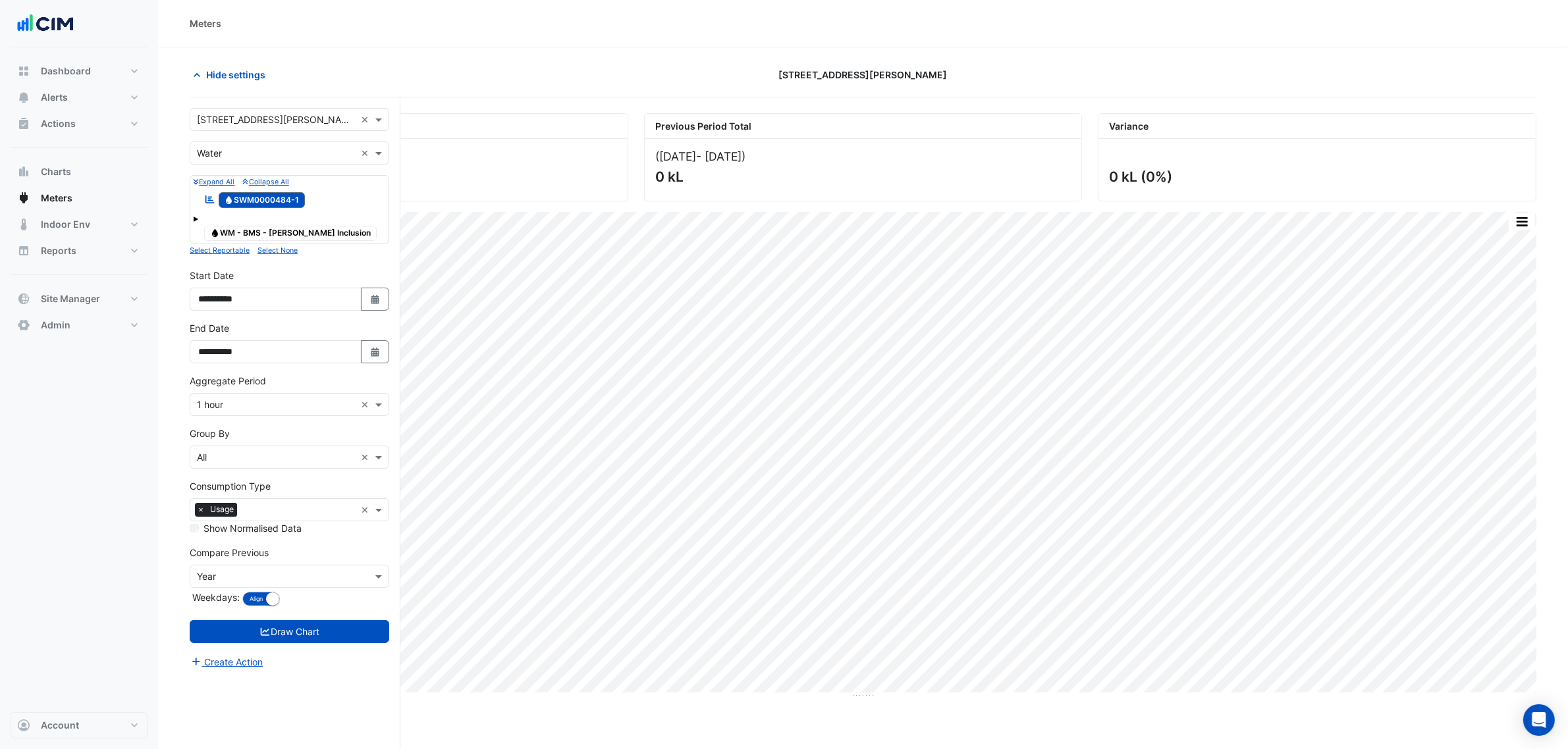
click at [271, 149] on input "text" at bounding box center [276, 153] width 159 height 14
click at [274, 195] on div "Gas" at bounding box center [289, 201] width 198 height 19
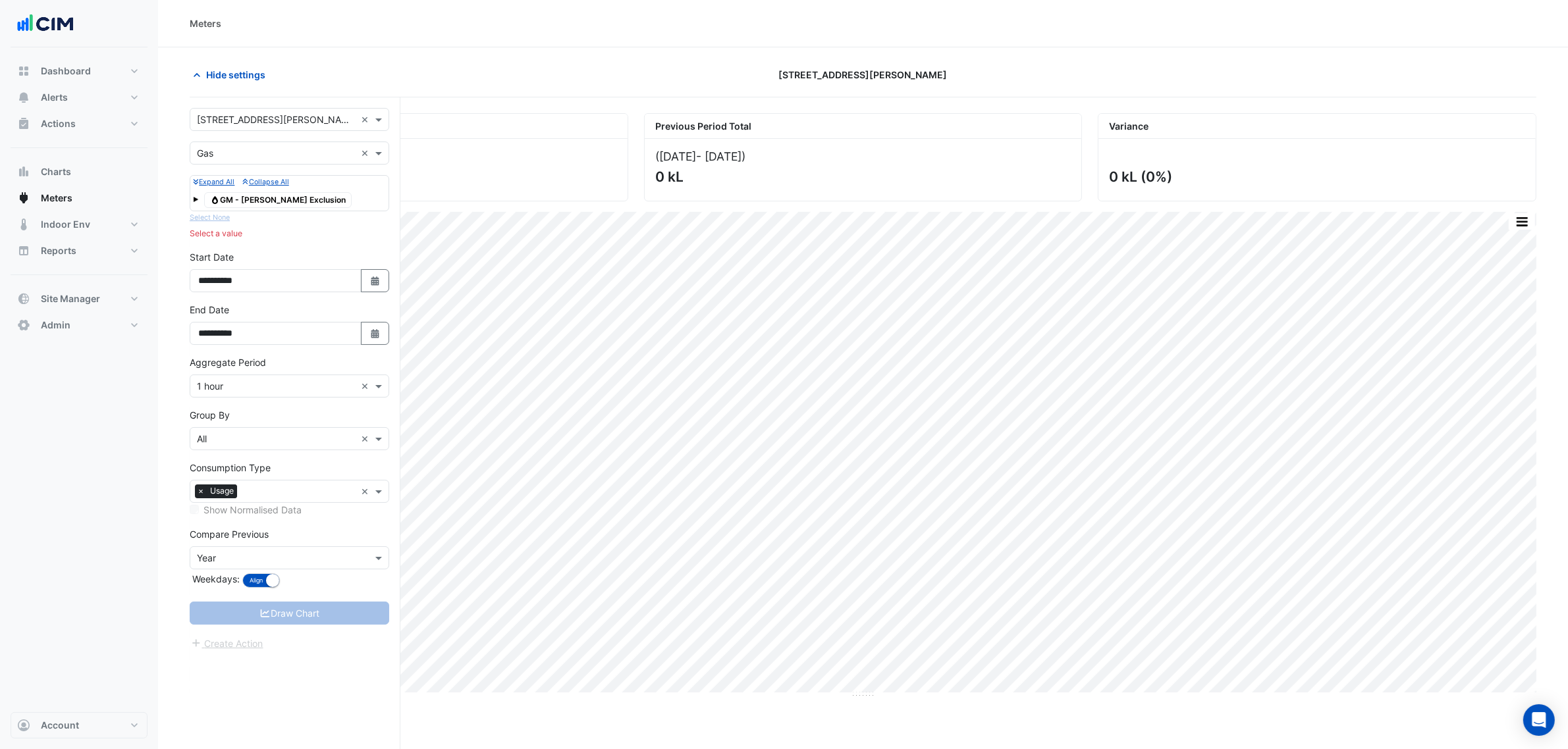
click at [308, 204] on span "Gas GM - NABERS Exclusion" at bounding box center [277, 200] width 147 height 16
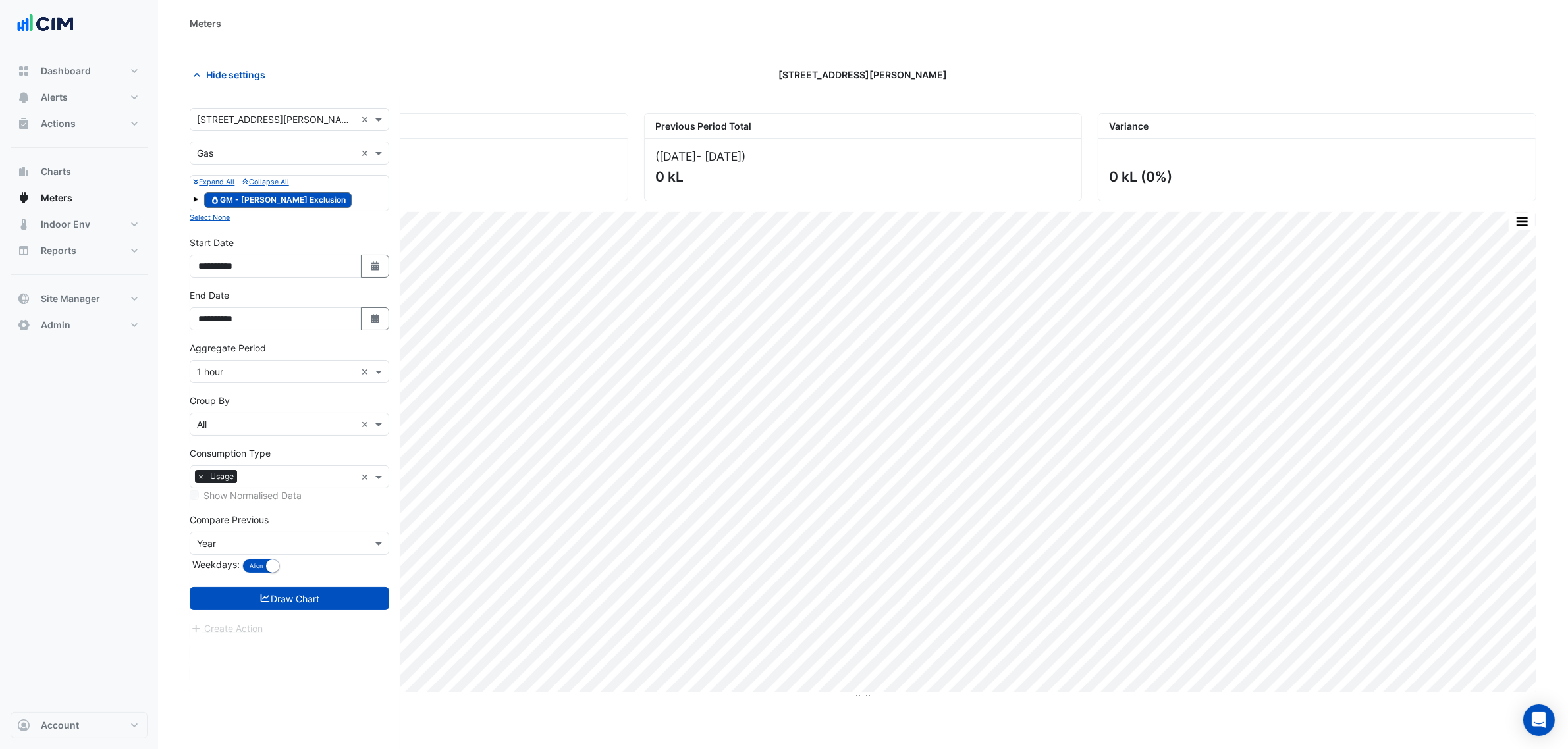
click at [314, 613] on form "**********" at bounding box center [289, 372] width 199 height 528
click at [315, 607] on button "Draw Chart" at bounding box center [289, 598] width 199 height 23
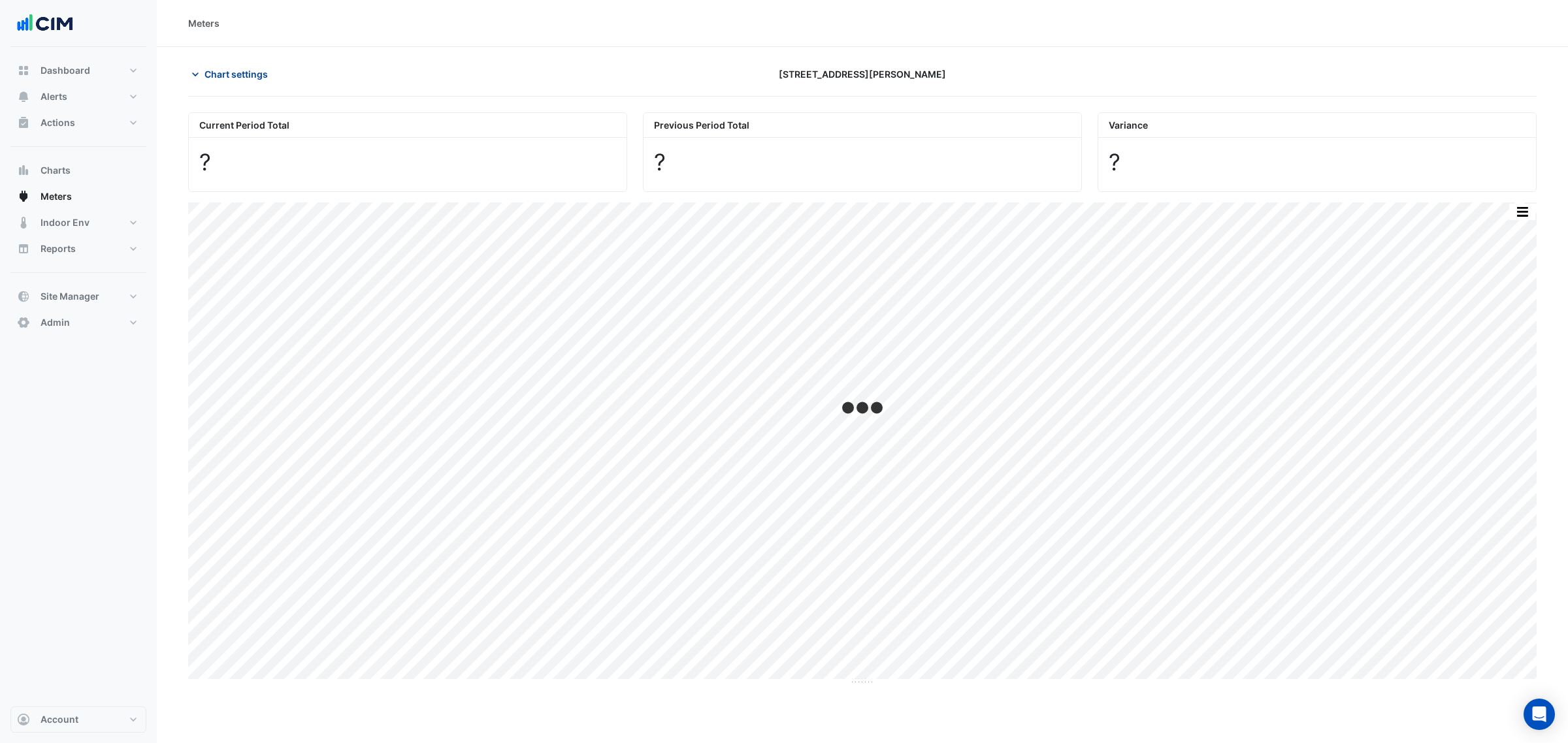
click at [247, 73] on span "Chart settings" at bounding box center [236, 74] width 63 height 14
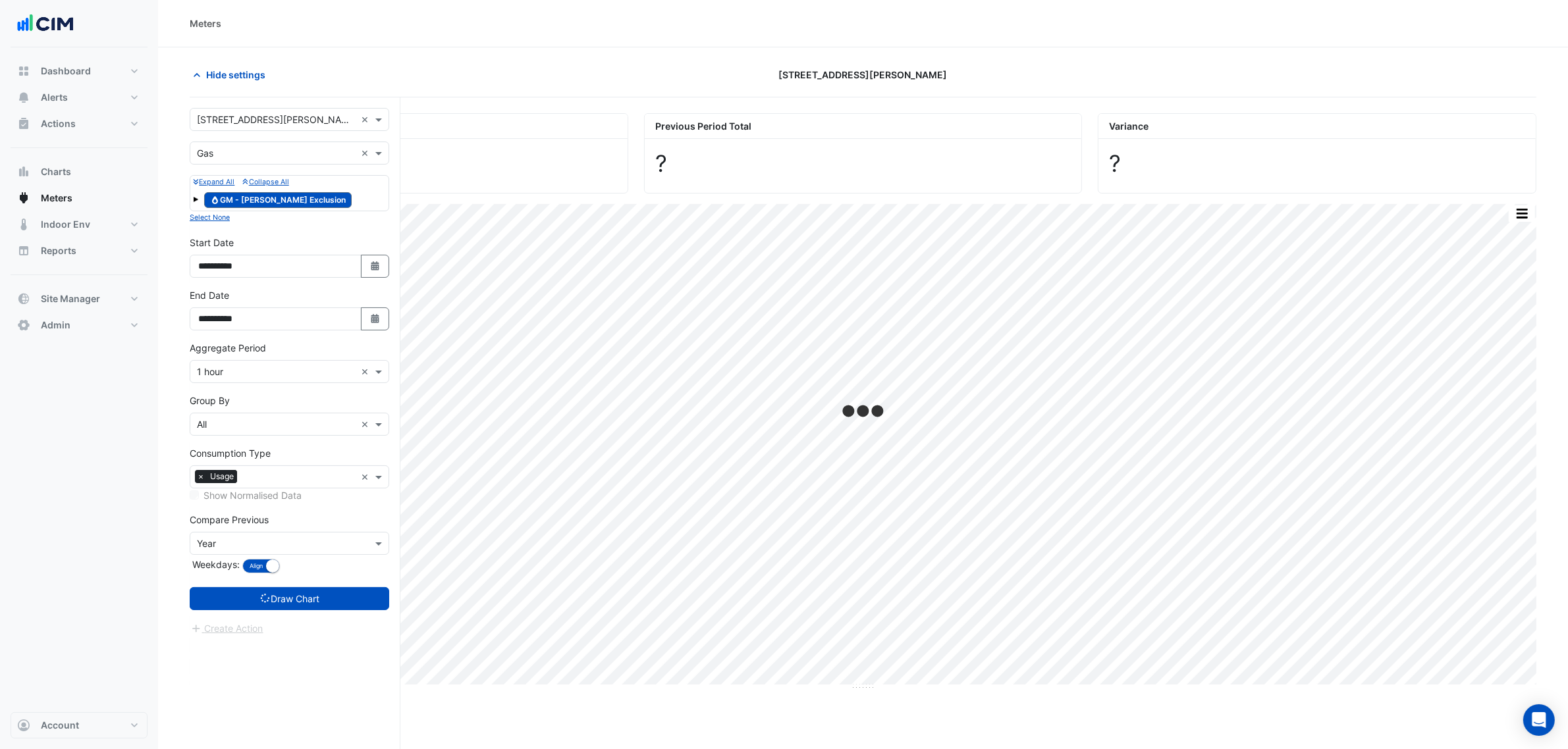
click at [255, 145] on div "Utility Type × Gas ×" at bounding box center [289, 153] width 199 height 23
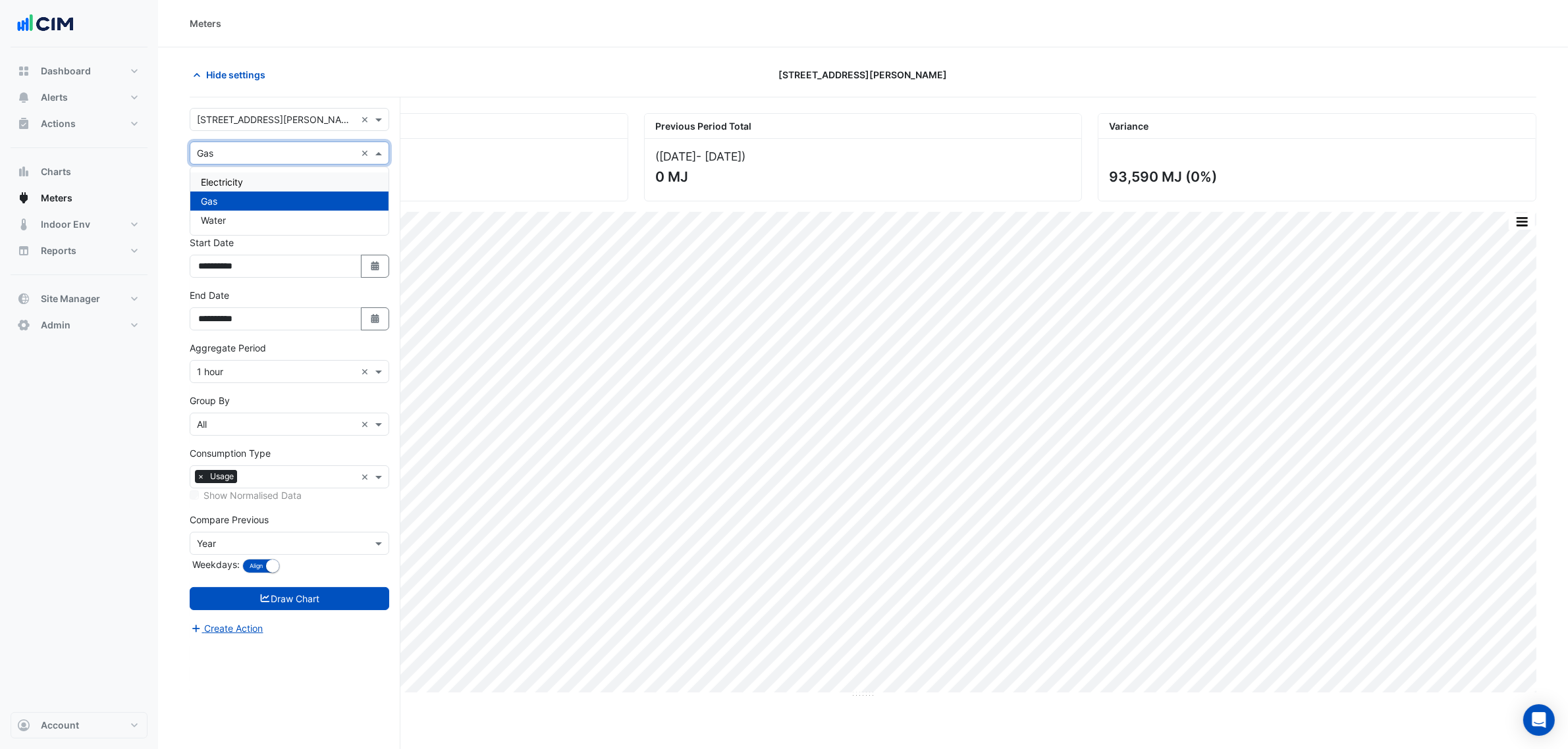
click at [252, 176] on div "Electricity" at bounding box center [289, 182] width 198 height 19
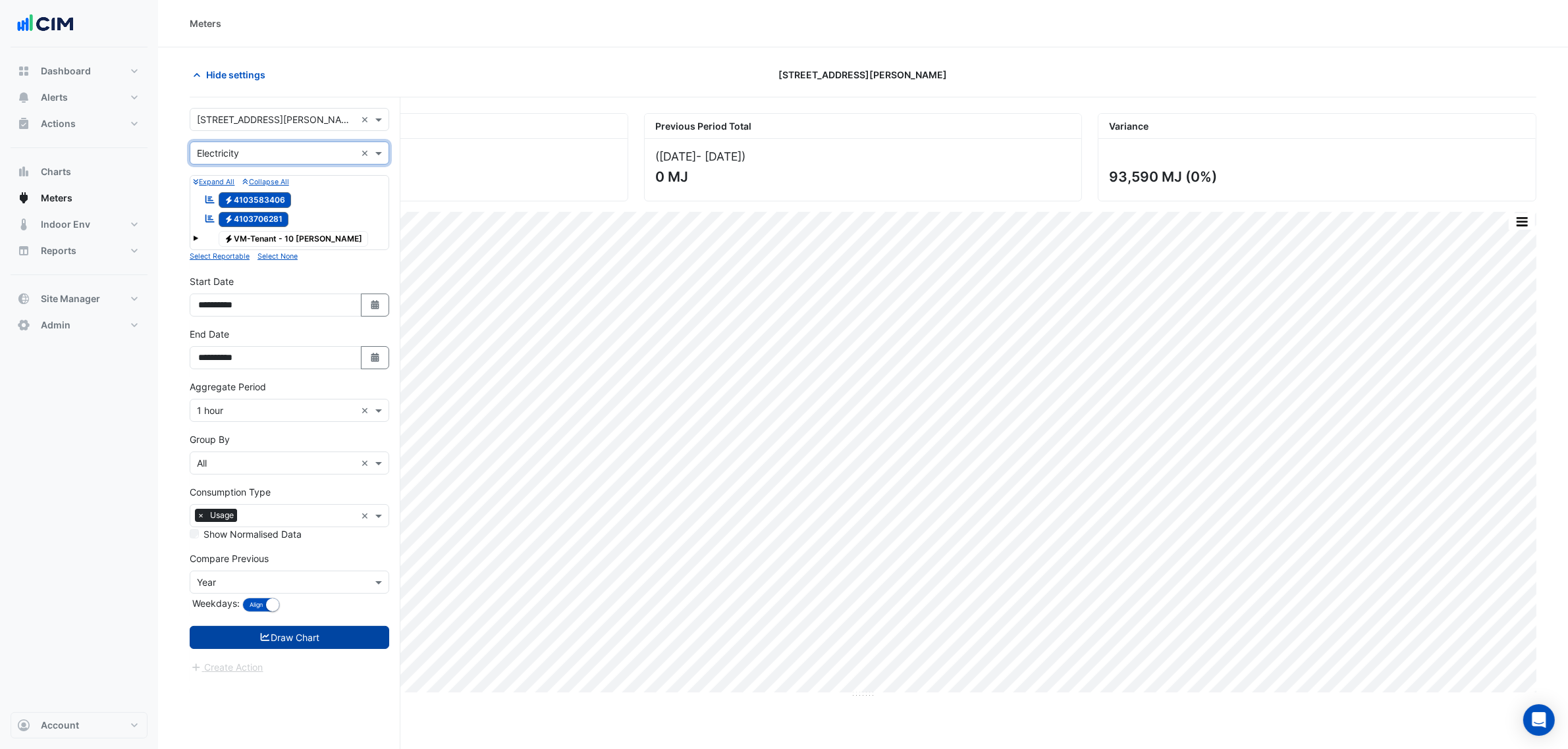
click at [297, 638] on button "Draw Chart" at bounding box center [289, 637] width 199 height 23
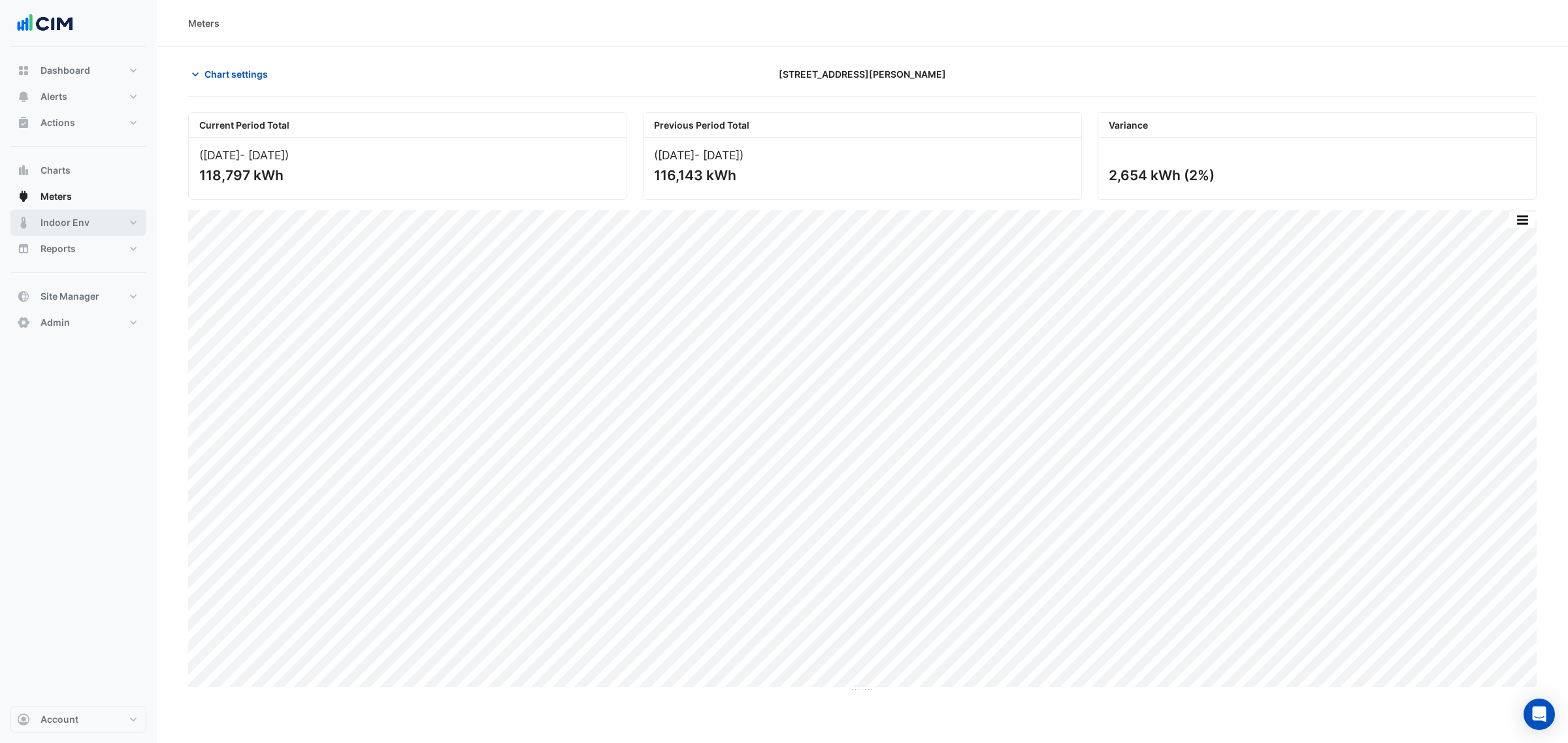
click at [101, 226] on button "Indoor Env" at bounding box center [78, 223] width 136 height 26
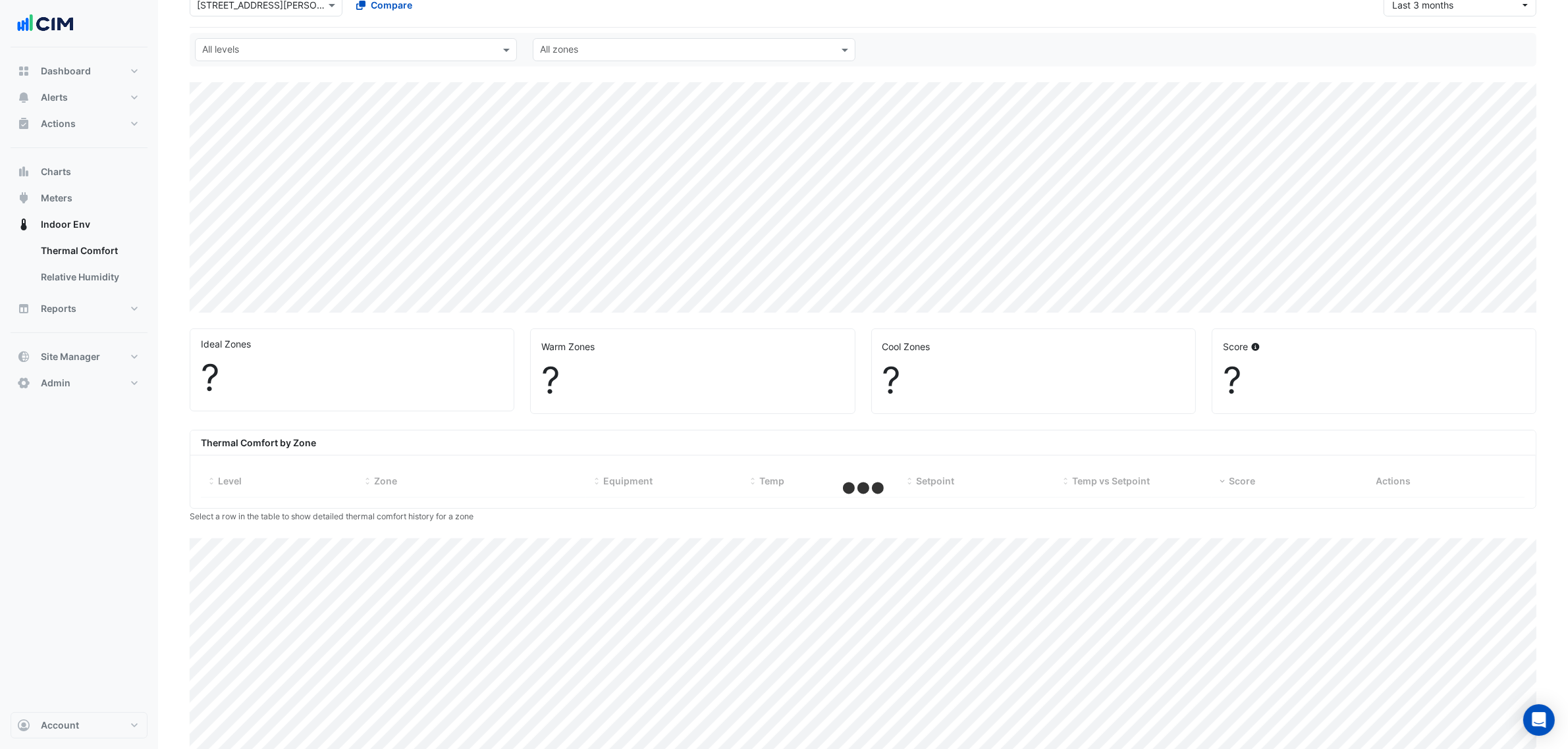
select select "***"
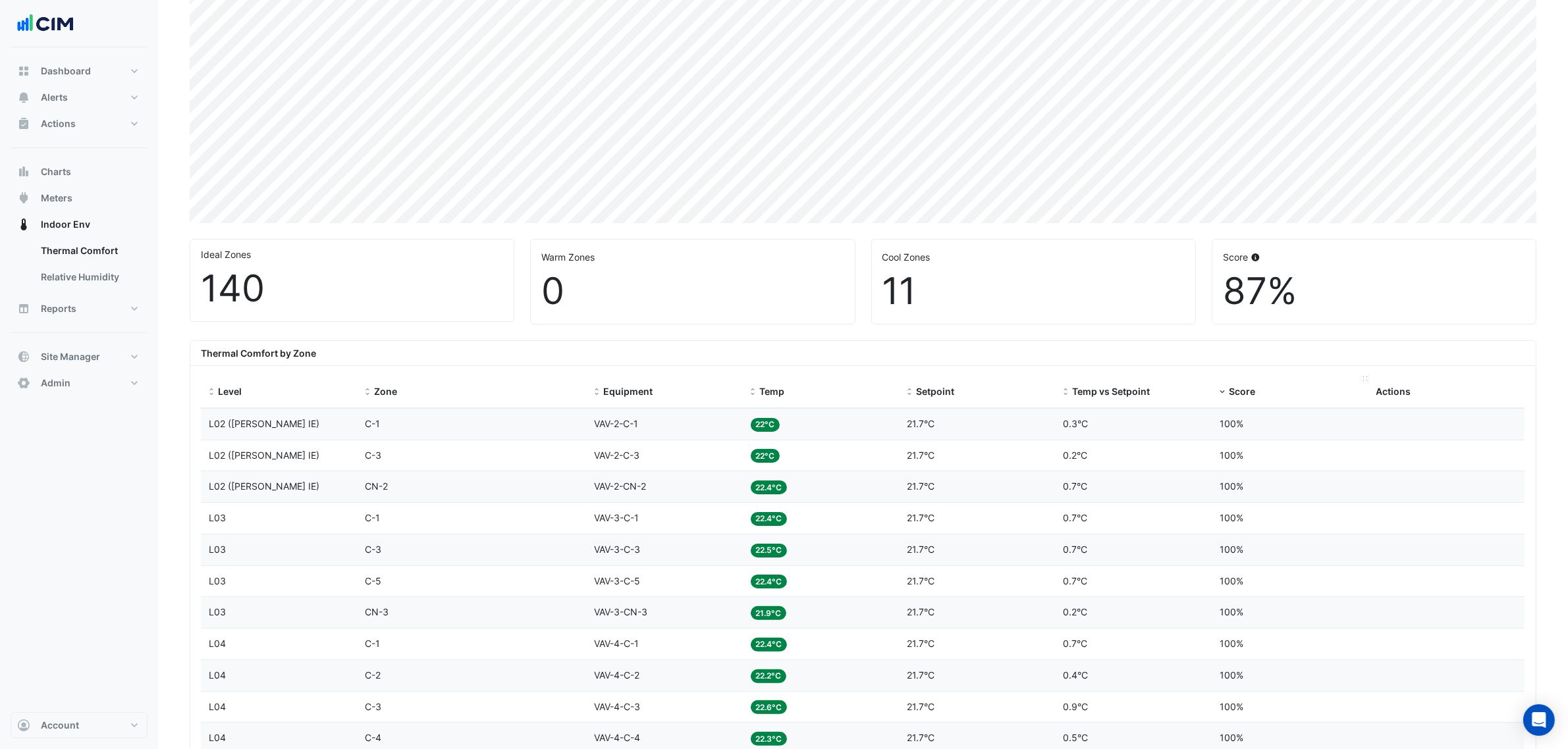
scroll to position [207, 0]
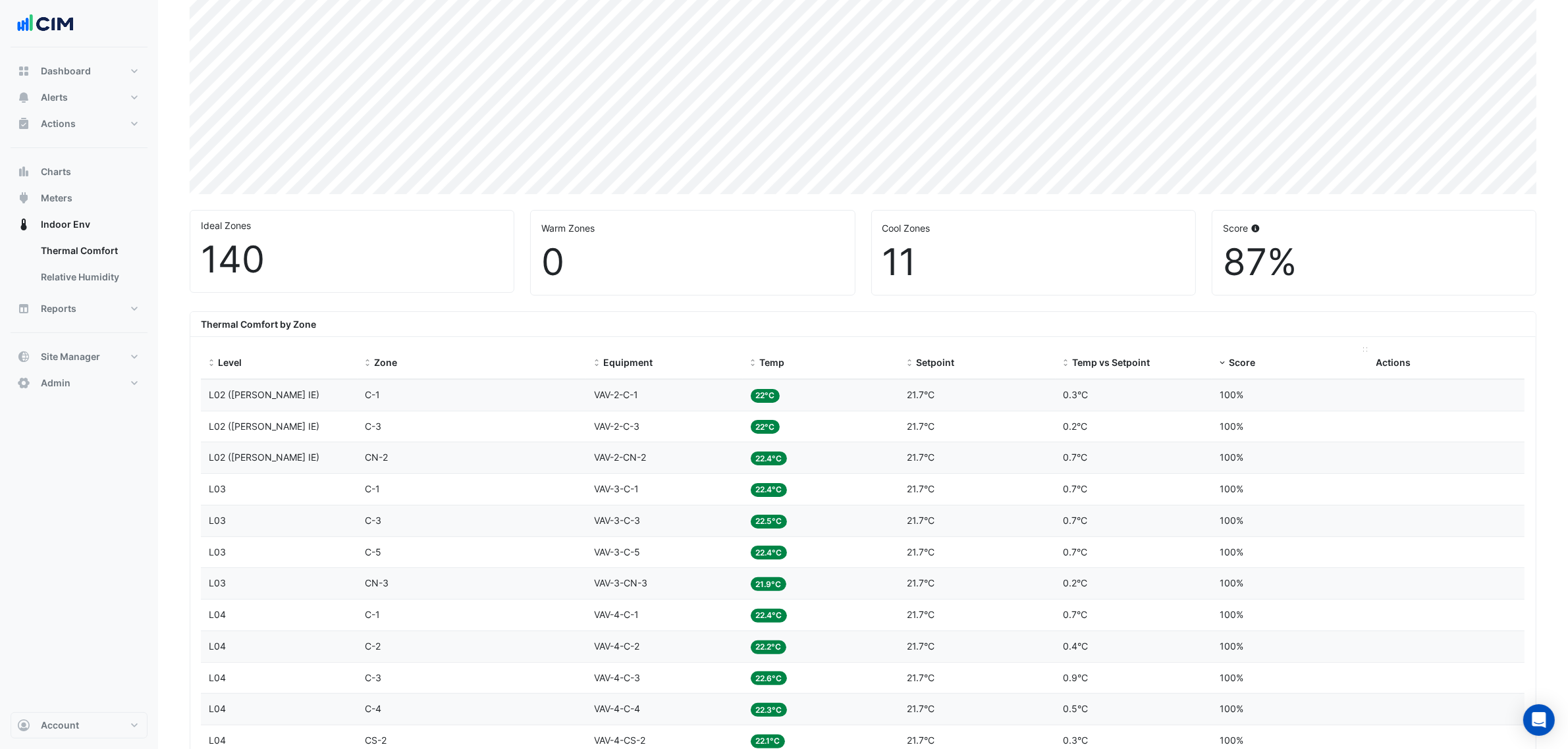
click at [1242, 359] on span "Score" at bounding box center [1242, 362] width 27 height 11
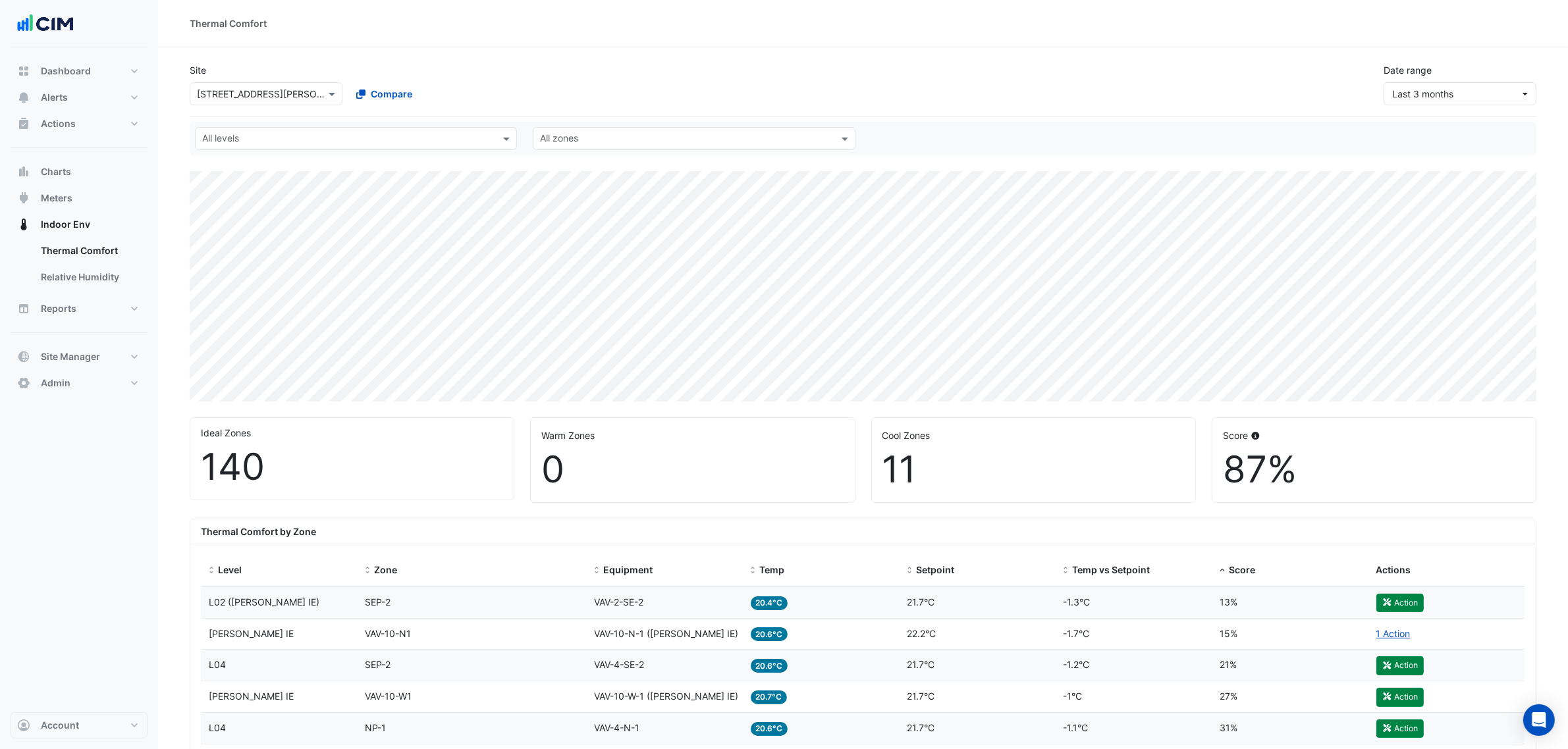
click at [236, 77] on div "Select a Site × 12 Shelley Street Compare" at bounding box center [345, 91] width 316 height 28
click at [236, 78] on div "Select a Site × 12 Shelley Street Compare" at bounding box center [345, 91] width 316 height 28
click at [241, 82] on div "Select a Site × [STREET_ADDRESS][PERSON_NAME]" at bounding box center [265, 93] width 153 height 23
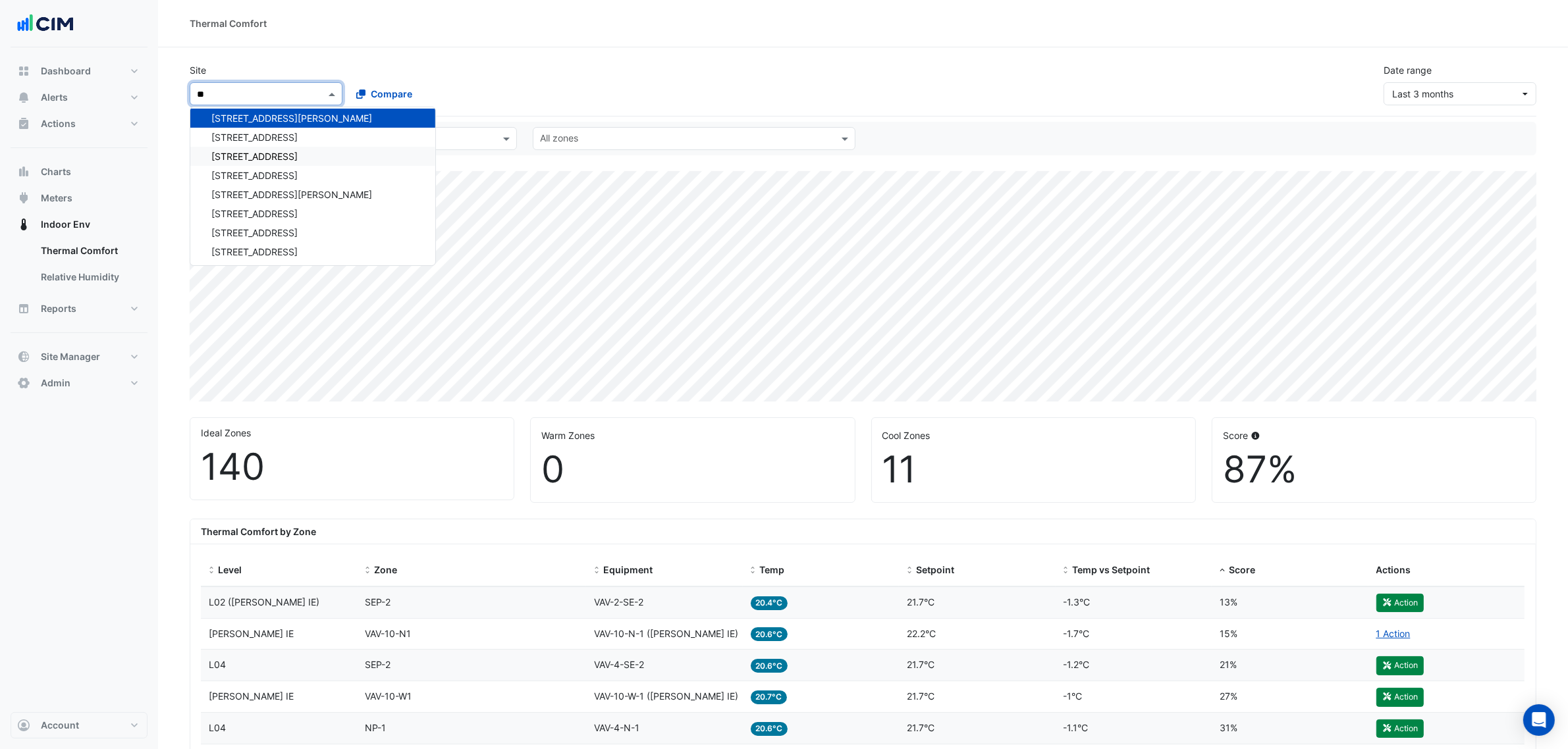
scroll to position [786, 0]
type input "**"
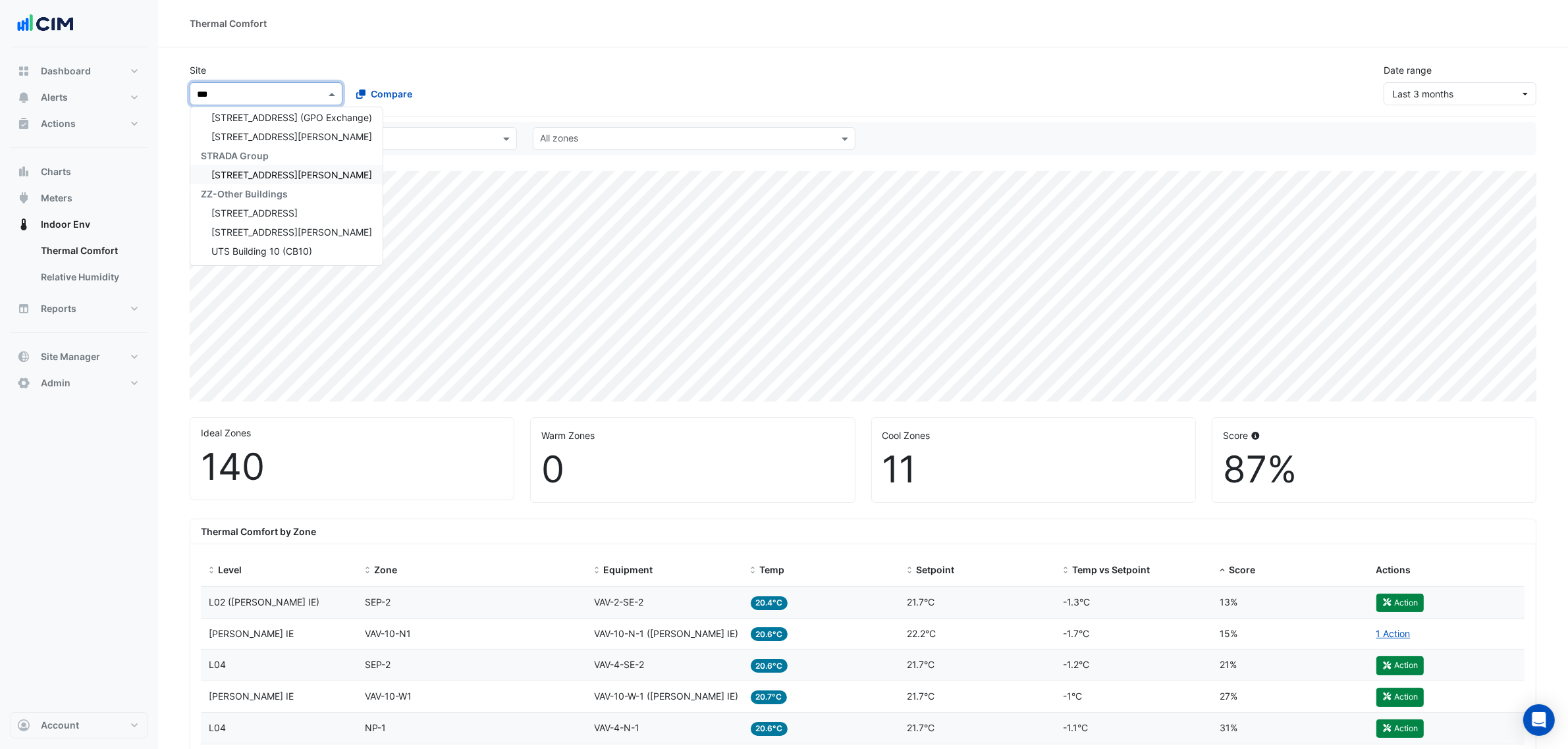
click at [265, 139] on span "[STREET_ADDRESS][PERSON_NAME]" at bounding box center [291, 137] width 161 height 11
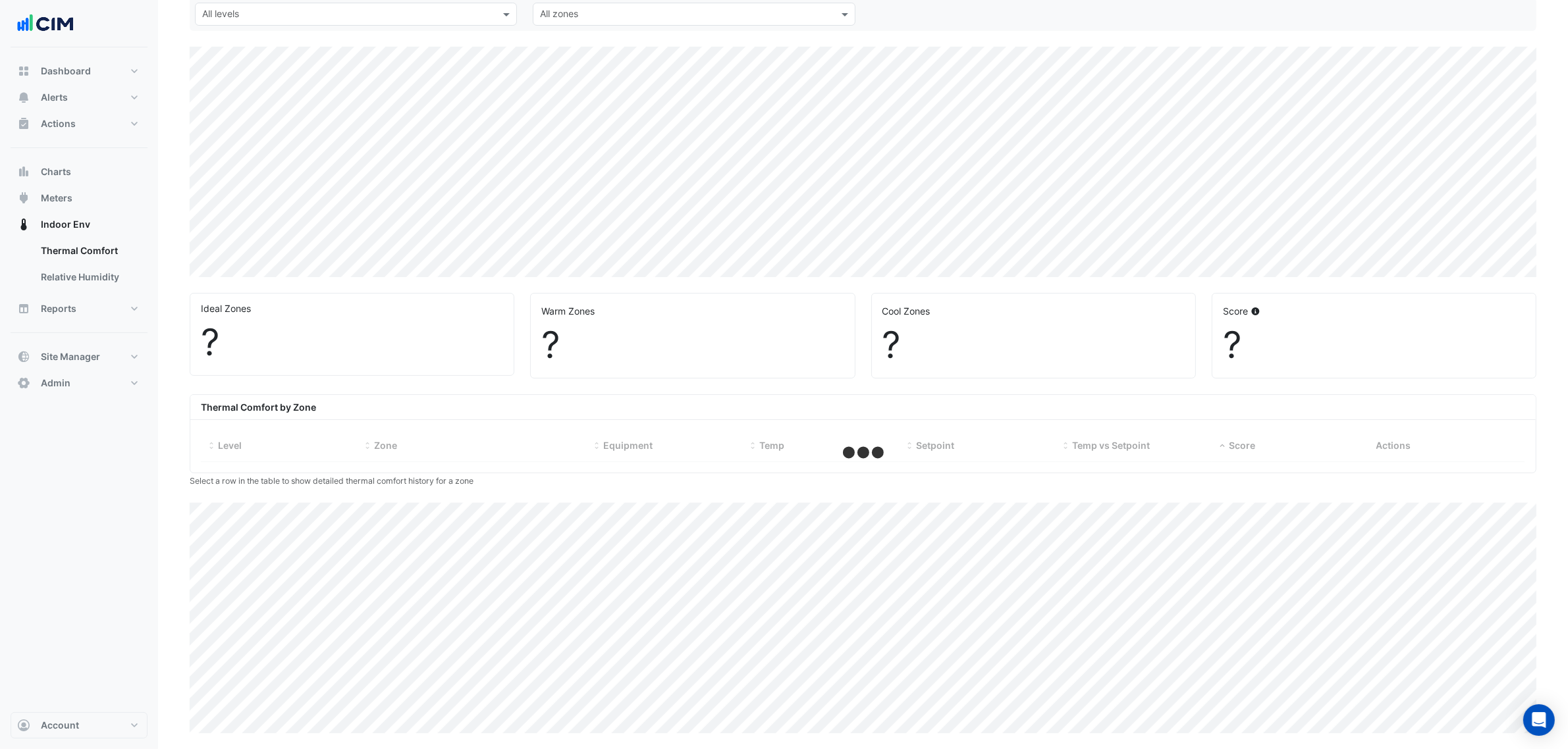
select select "***"
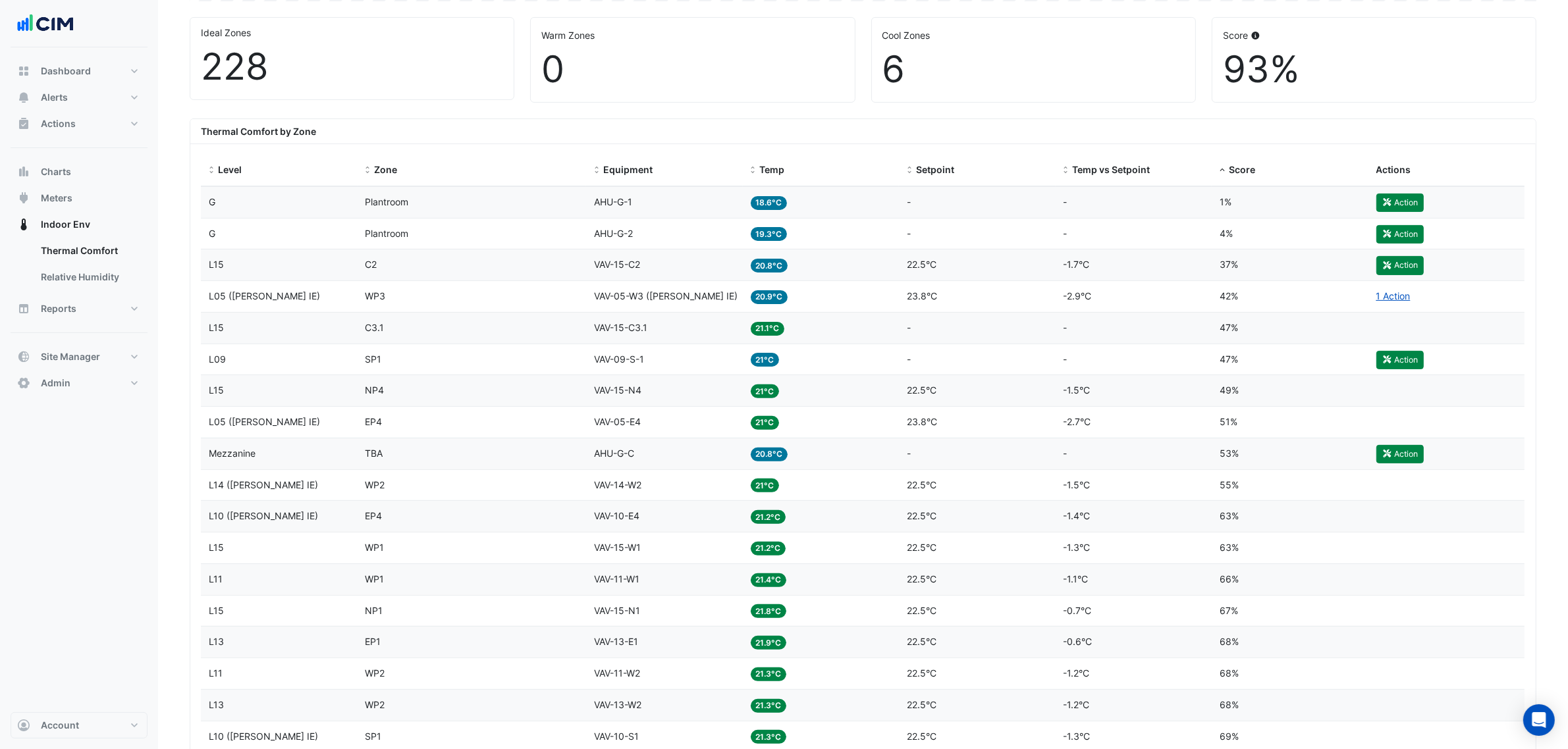
scroll to position [372, 0]
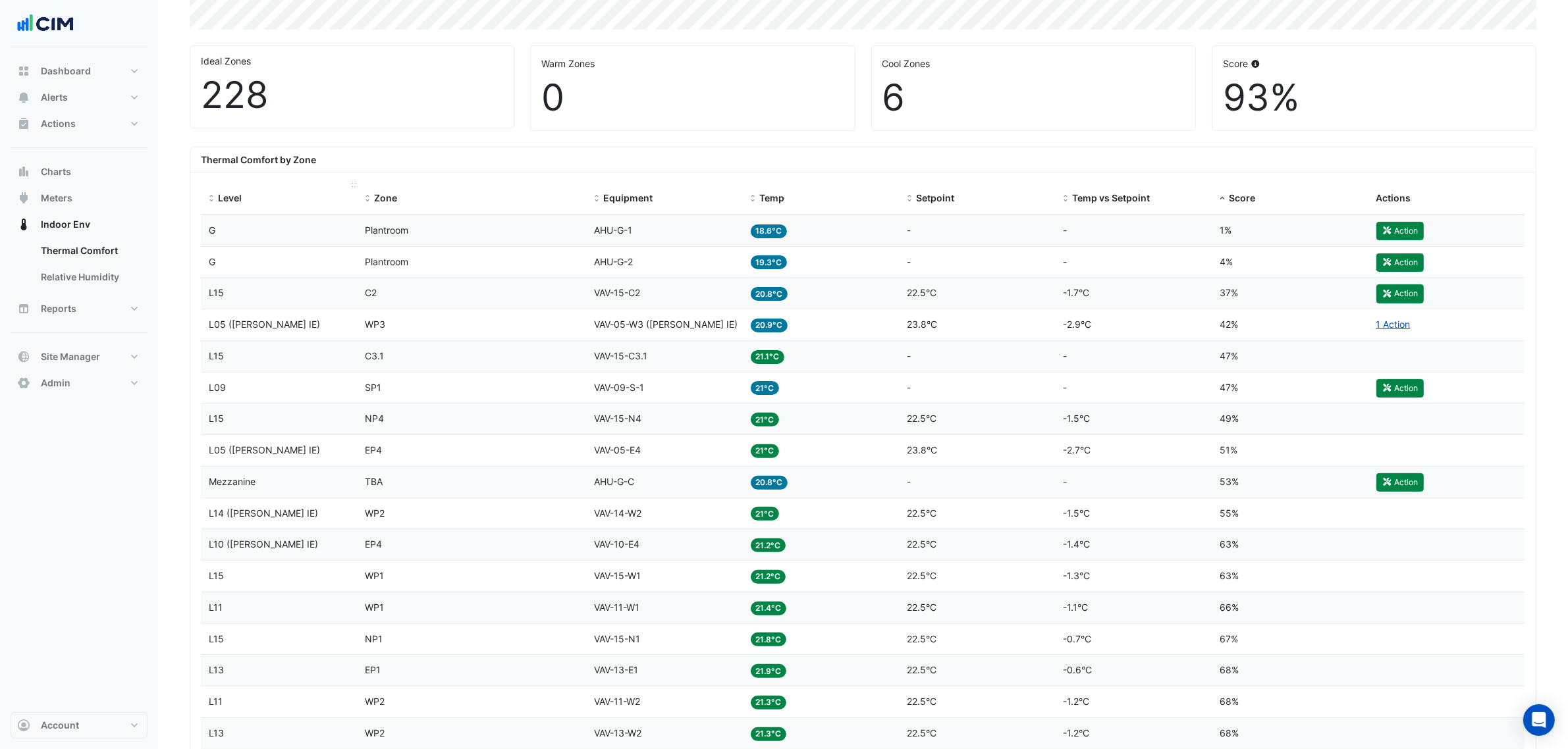
click at [235, 203] on span "Level" at bounding box center [230, 197] width 24 height 11
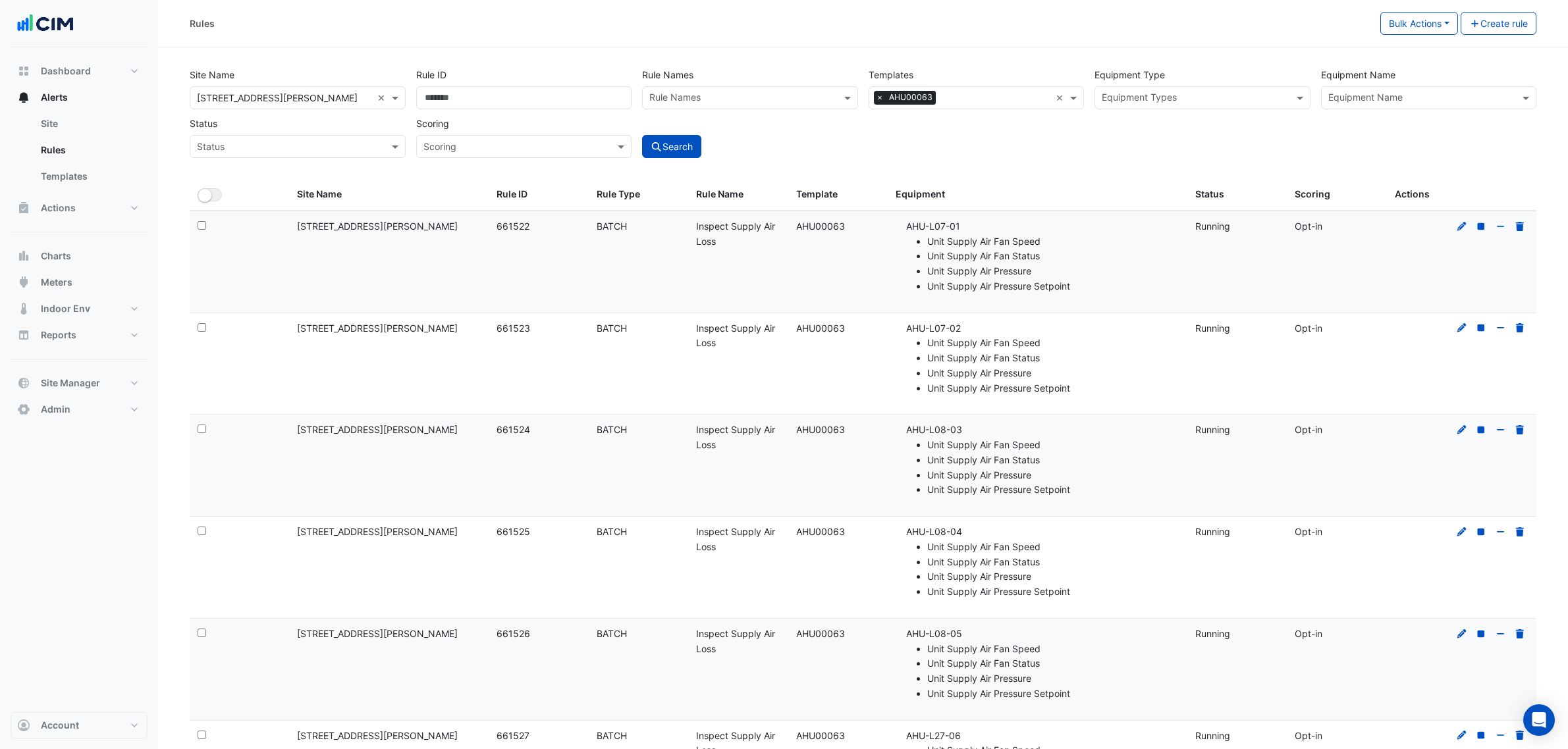
select select "***"
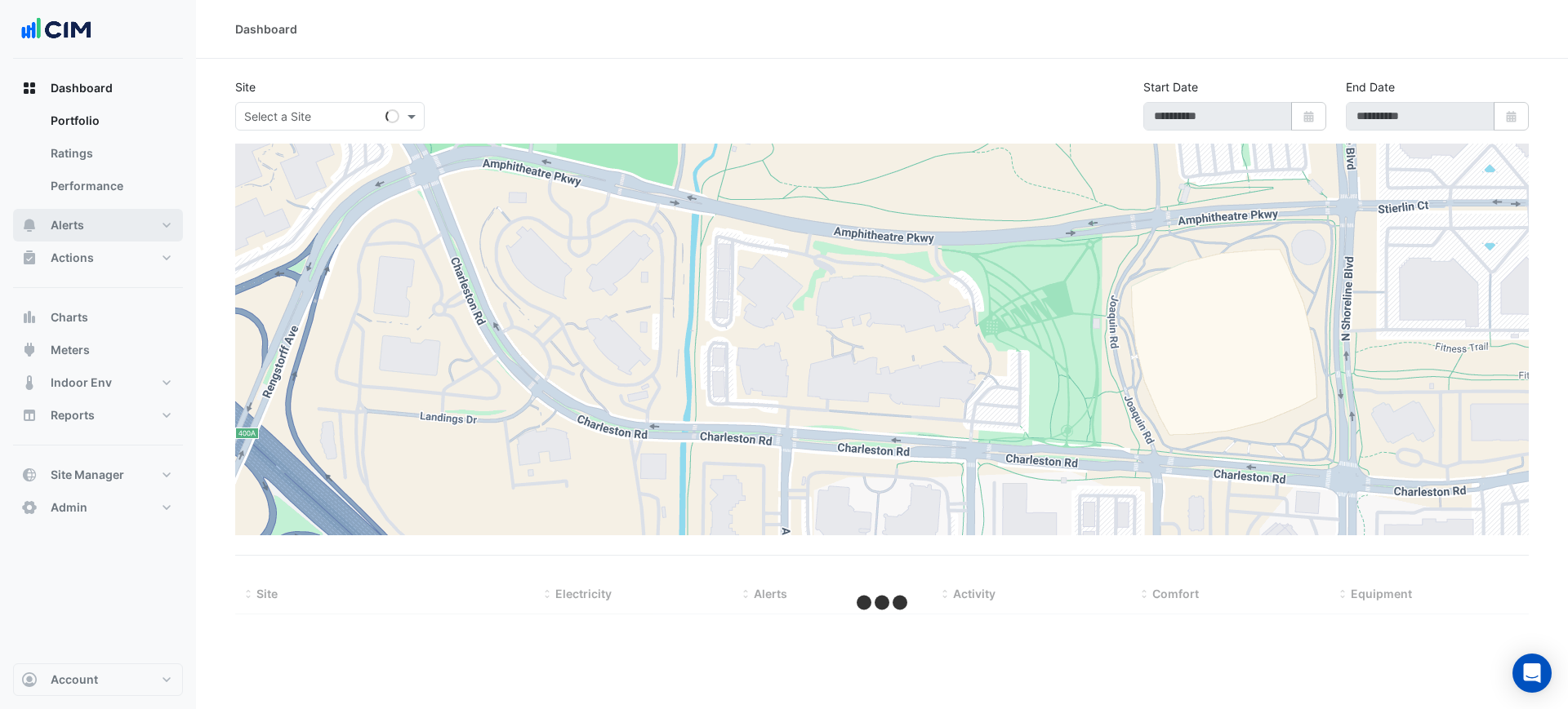
click at [116, 216] on button "Alerts" at bounding box center [98, 226] width 169 height 33
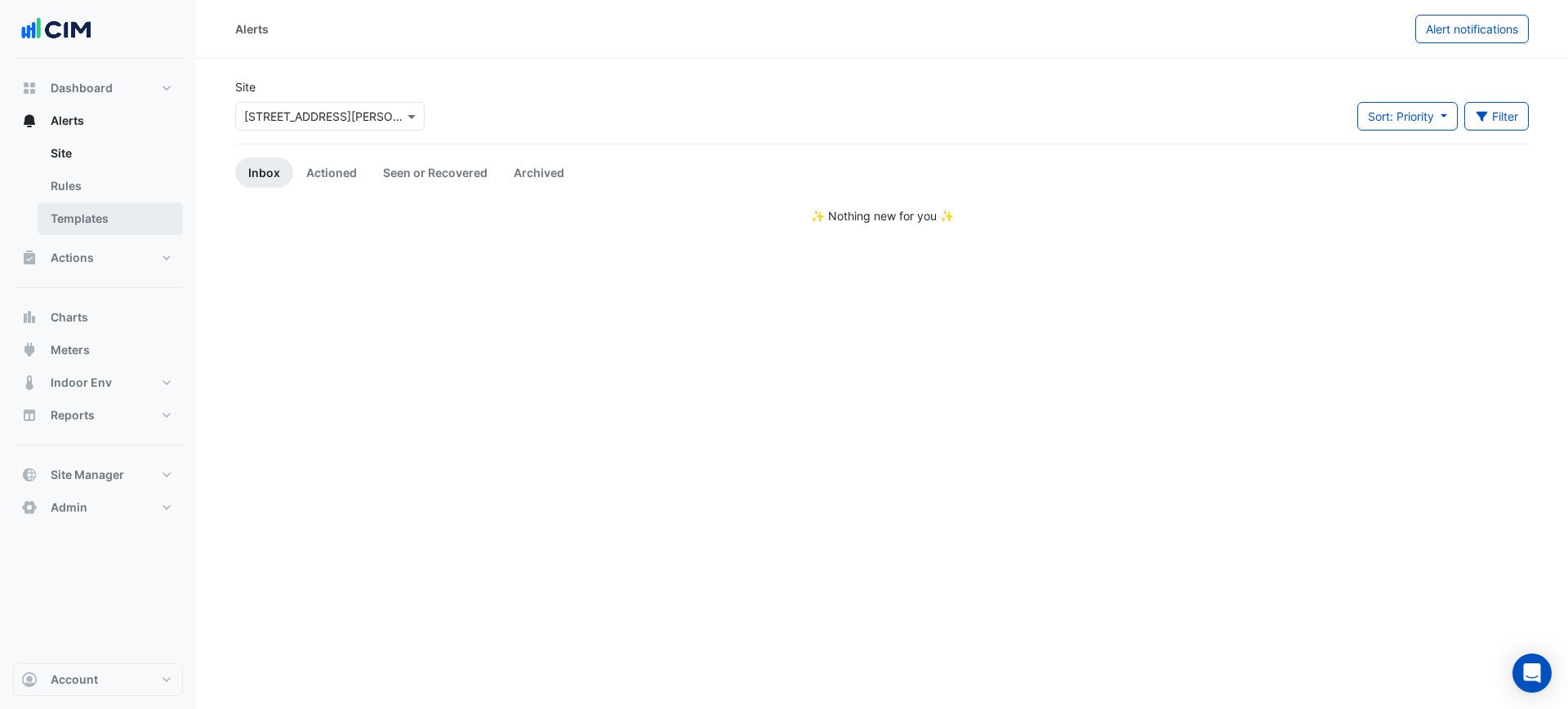
click at [108, 216] on link "Templates" at bounding box center [110, 219] width 145 height 33
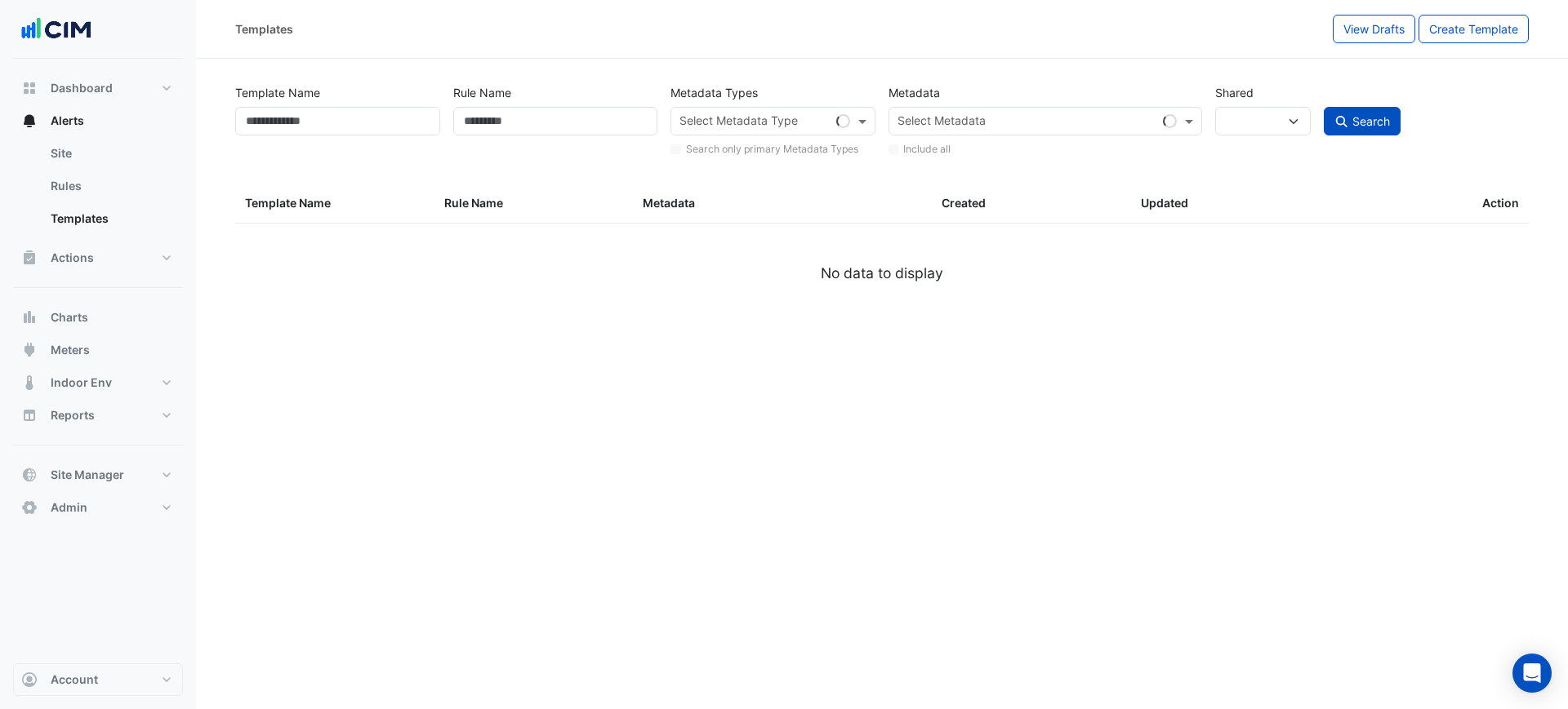
select select
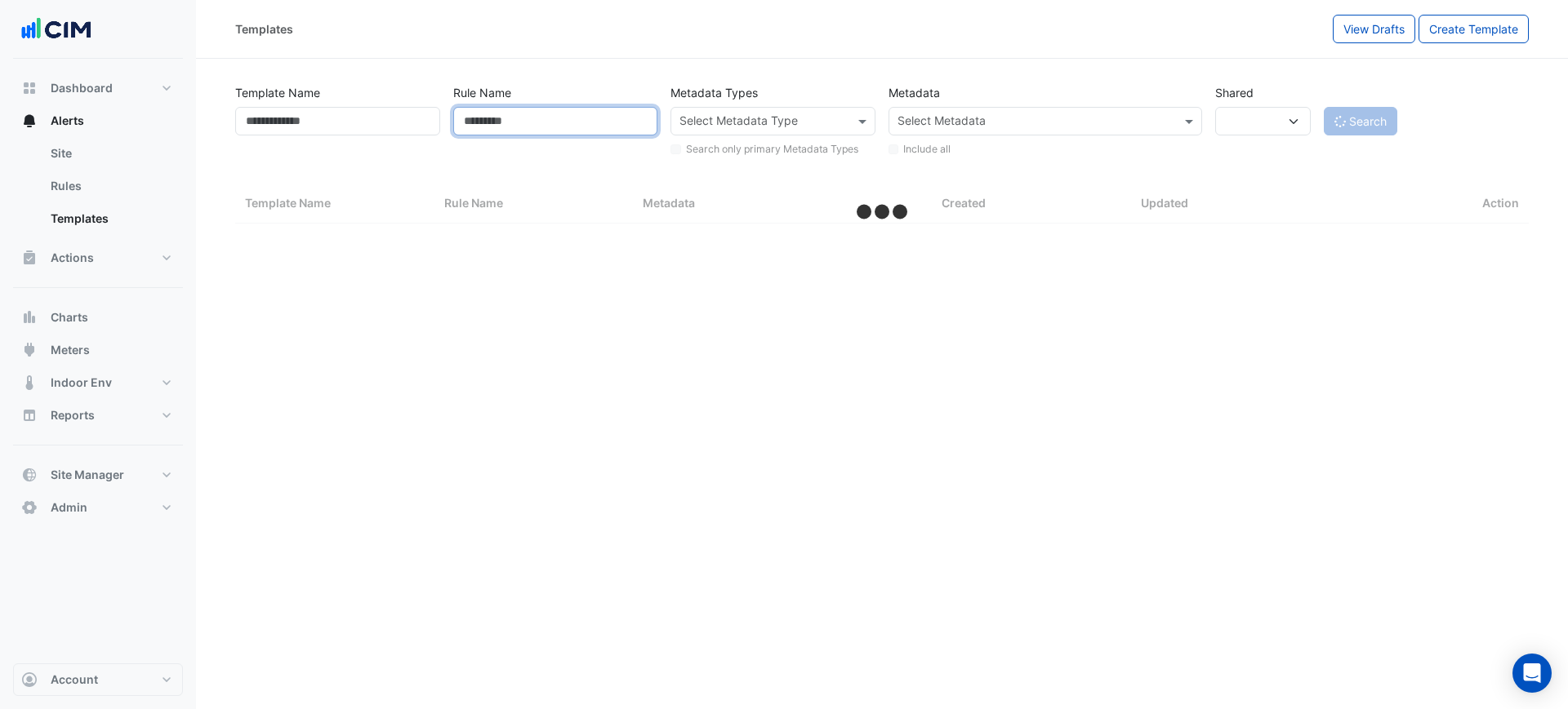
click at [500, 114] on input "Rule Name" at bounding box center [555, 121] width 205 height 29
select select "***"
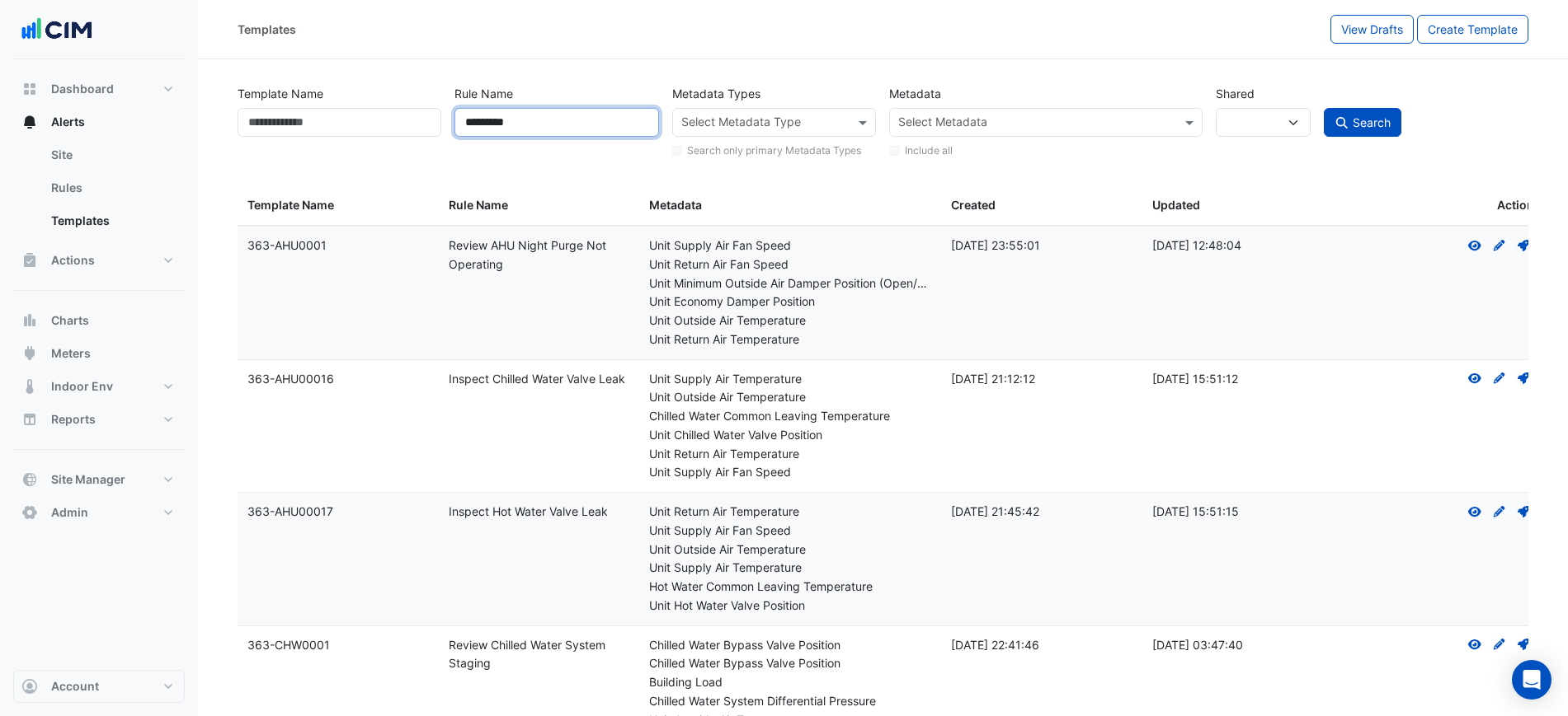
type input "*********"
click at [1323, 108] on button "Search" at bounding box center [1362, 122] width 78 height 29
select select
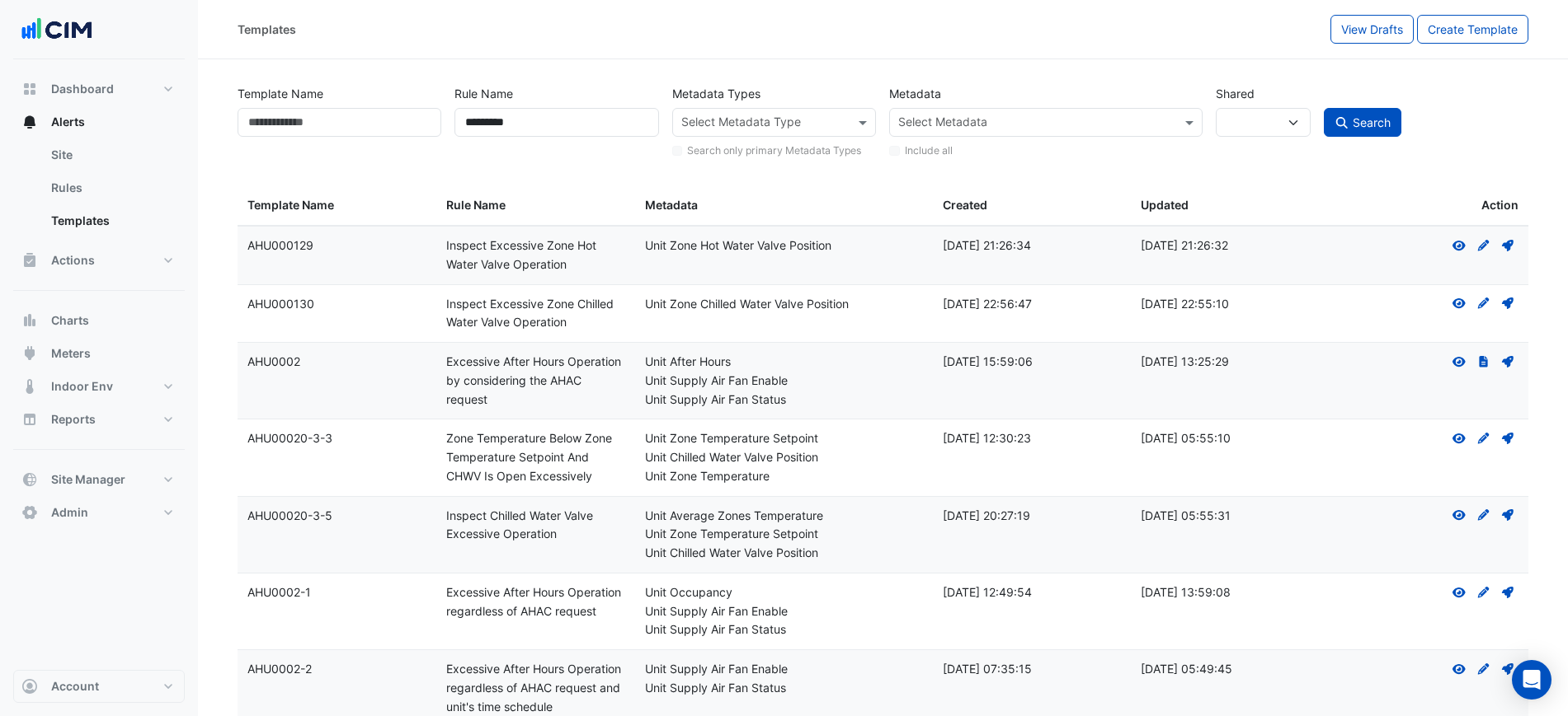
click at [748, 124] on input "text" at bounding box center [765, 124] width 167 height 18
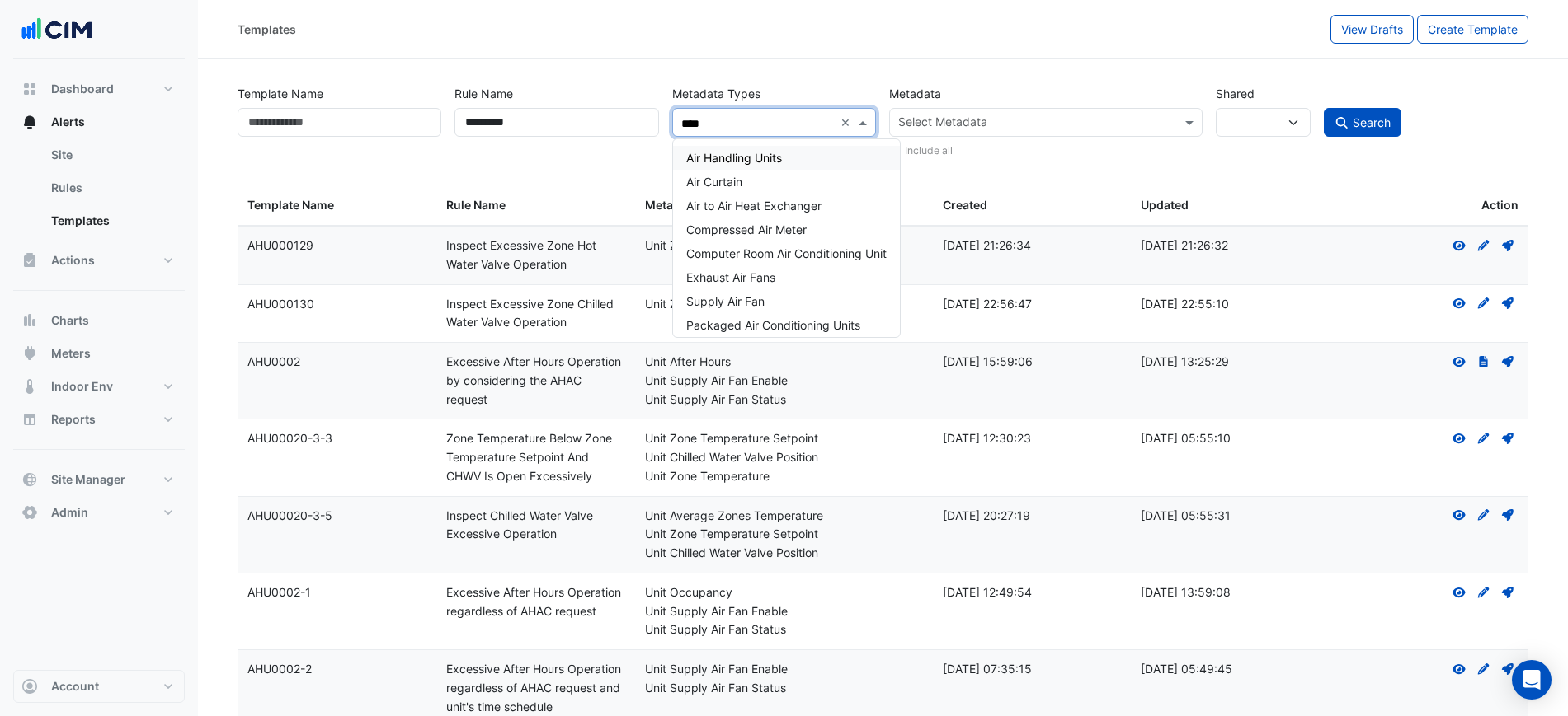
click at [771, 165] on div "Air Handling Units" at bounding box center [787, 158] width 227 height 24
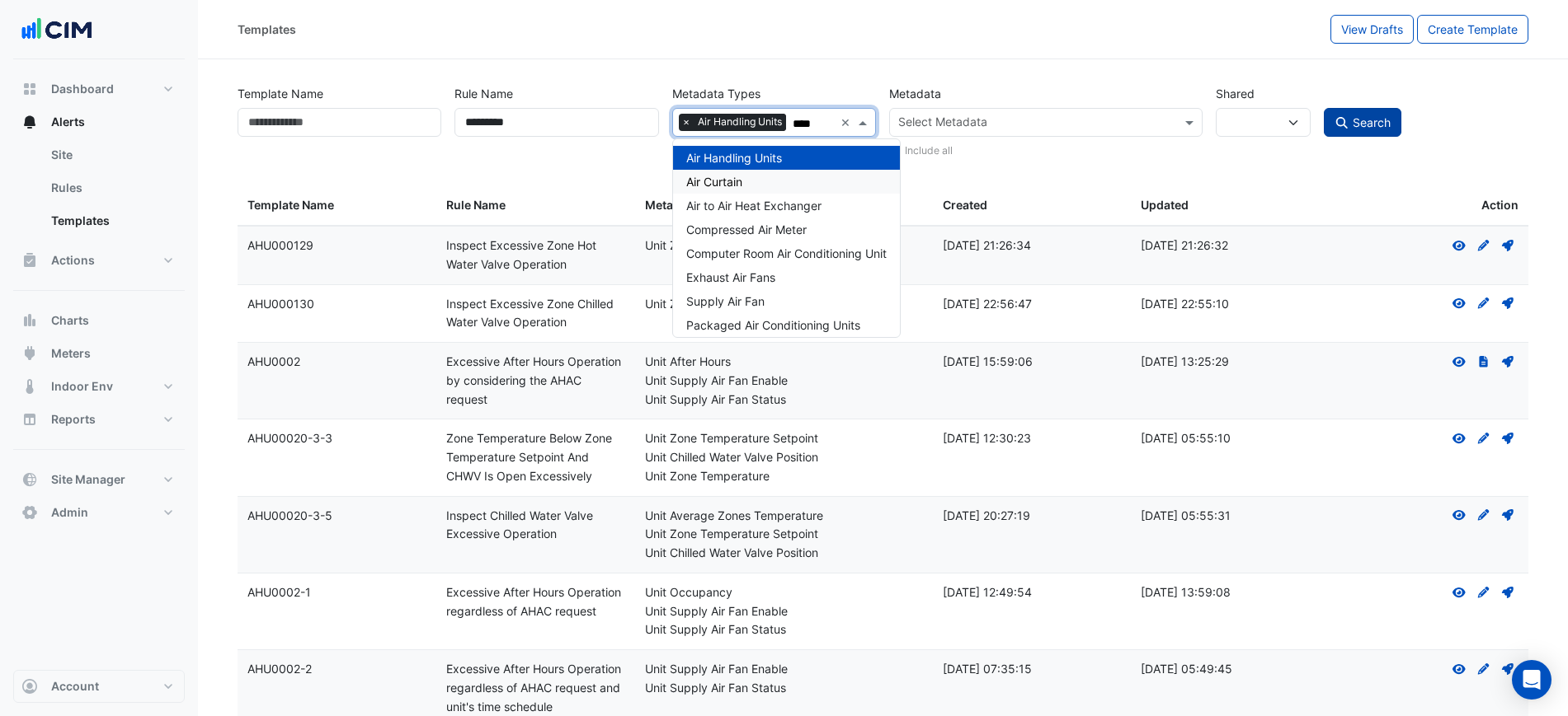
type input "***"
click at [1346, 130] on button "Search" at bounding box center [1362, 122] width 78 height 29
select select
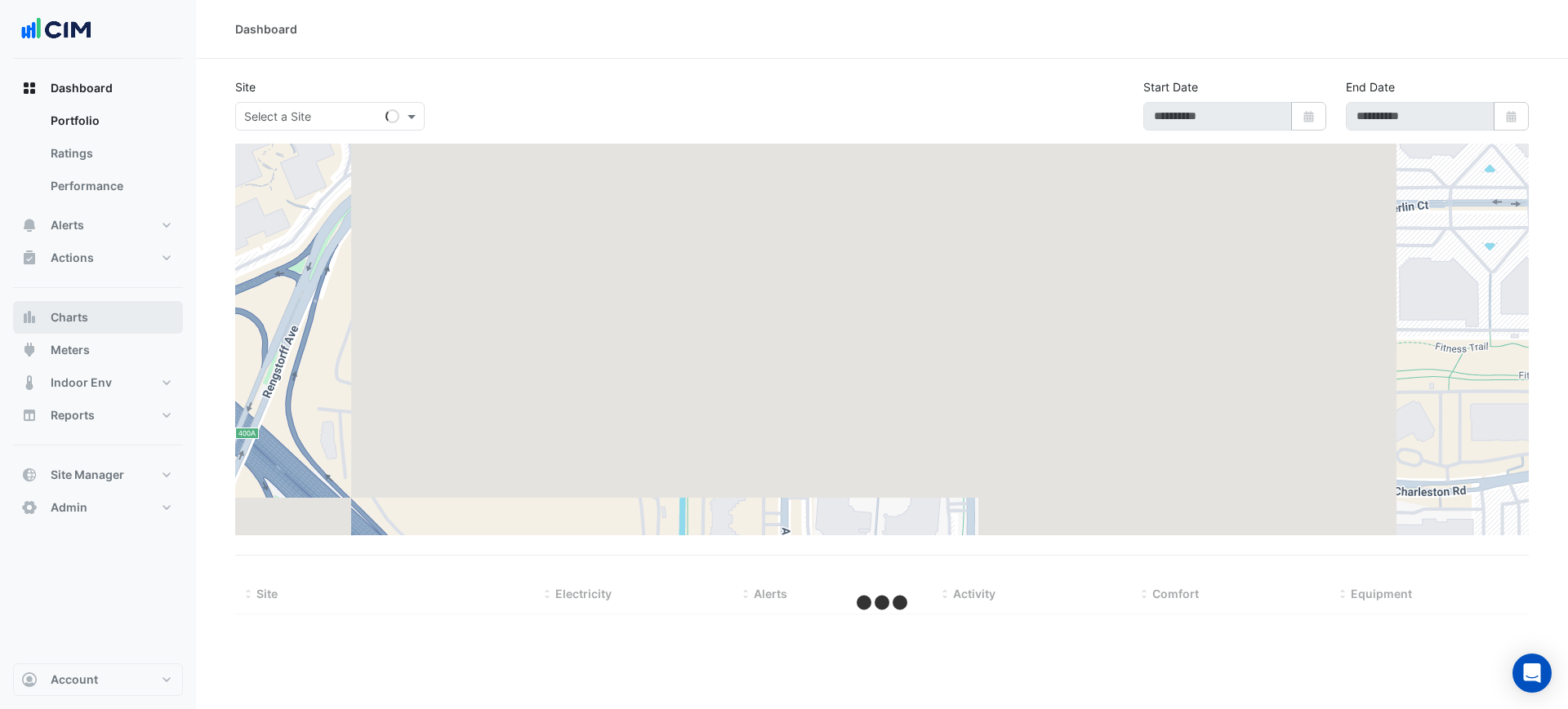
click at [79, 302] on button "Charts" at bounding box center [98, 318] width 169 height 33
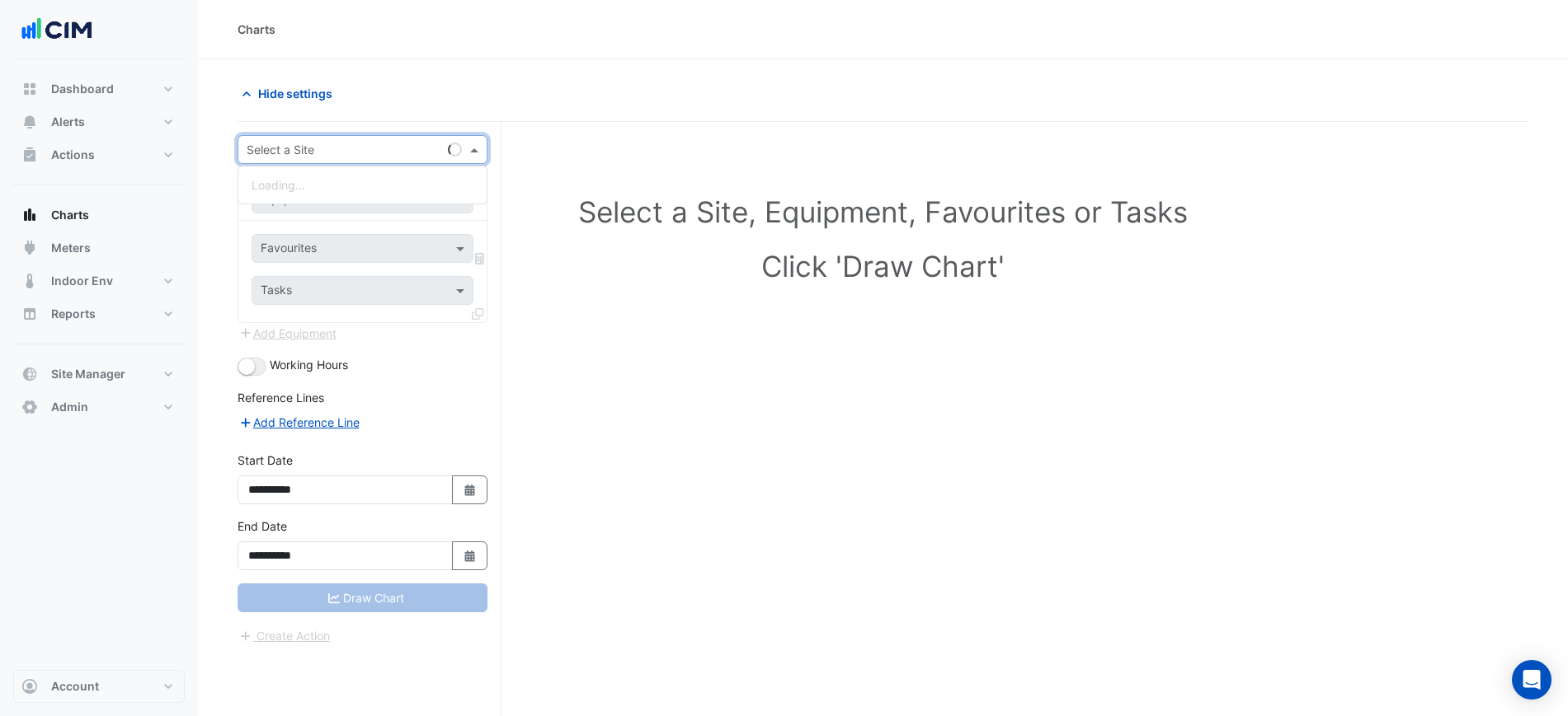
drag, startPoint x: 309, startPoint y: 154, endPoint x: 100, endPoint y: 144, distance: 209.2
click at [310, 155] on input "text" at bounding box center [346, 150] width 199 height 18
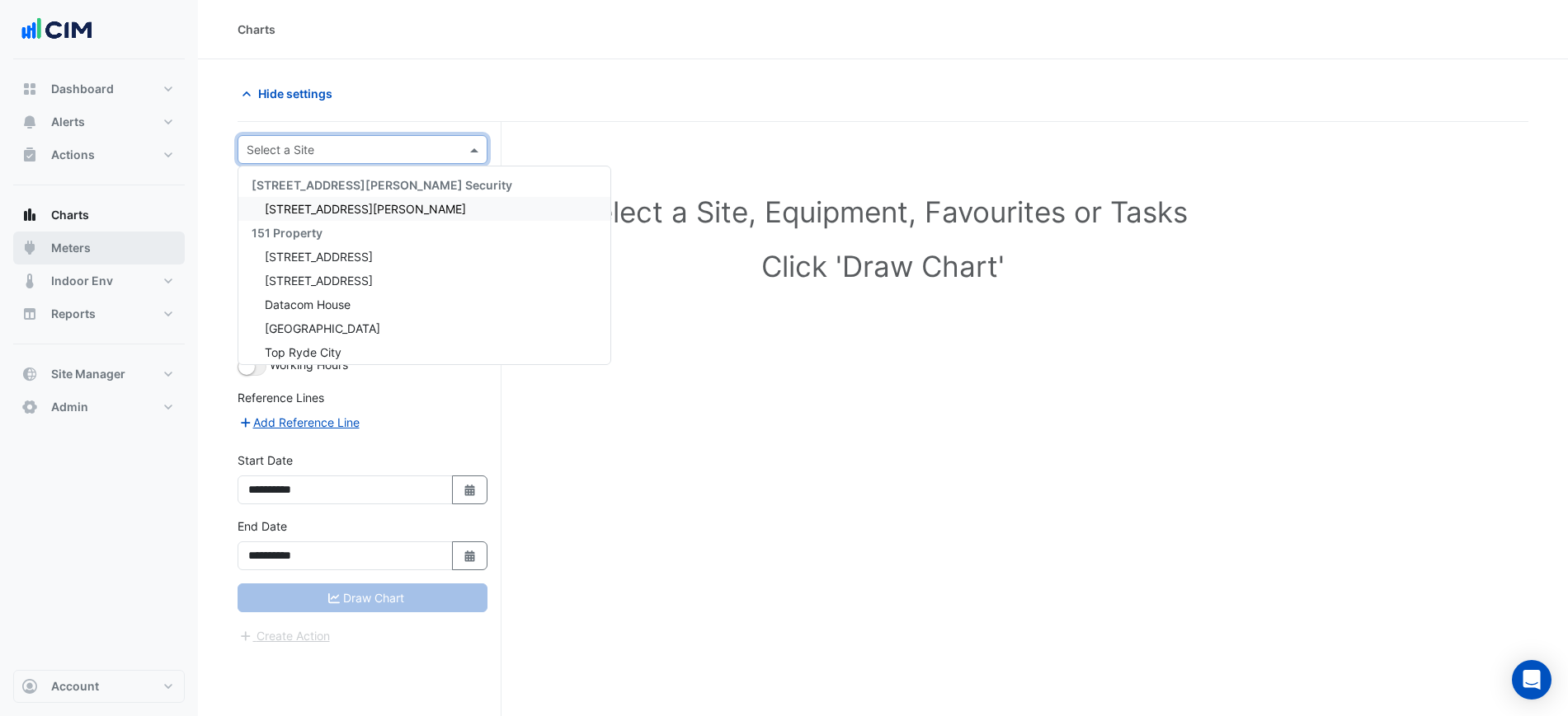
click at [77, 245] on span "Meters" at bounding box center [70, 248] width 39 height 17
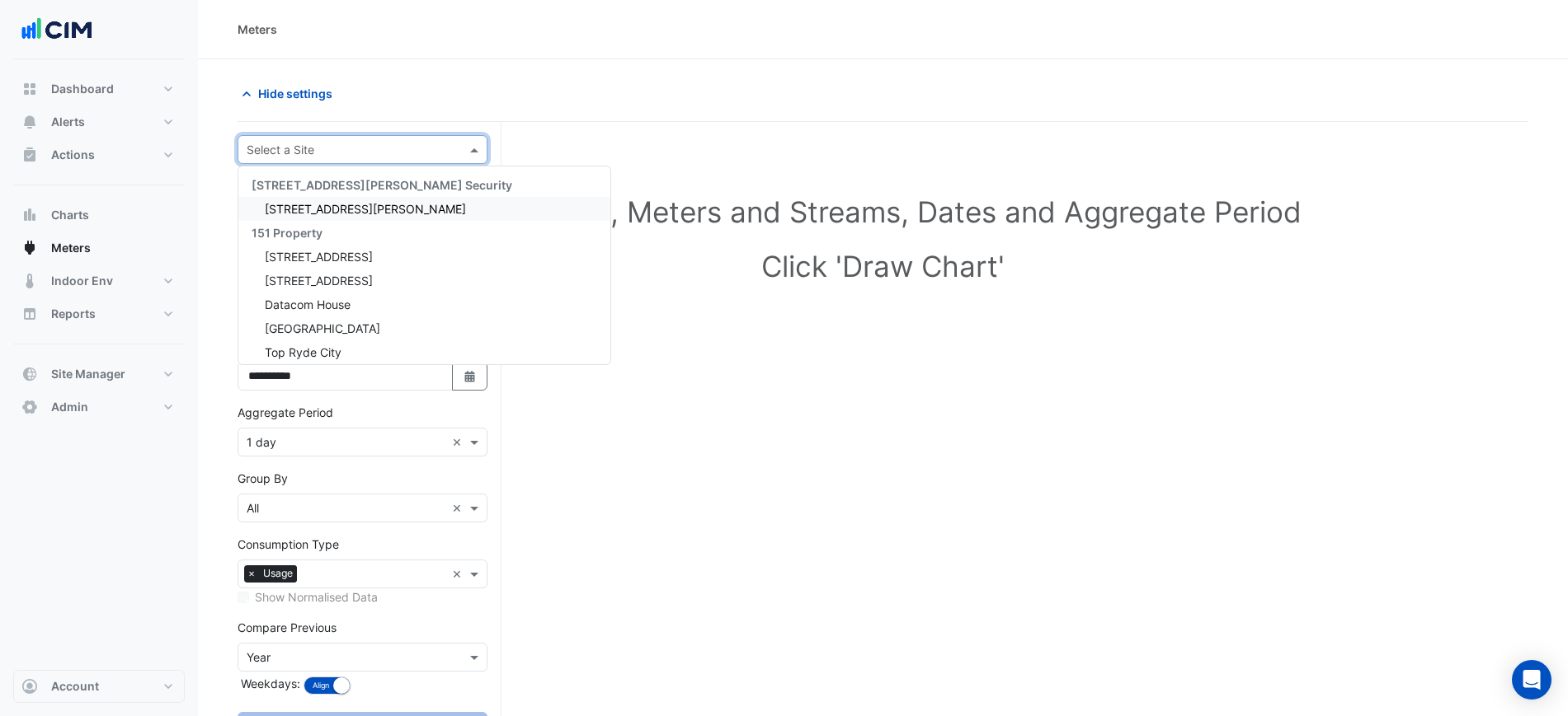
click at [300, 161] on div "Select a Site" at bounding box center [362, 149] width 250 height 29
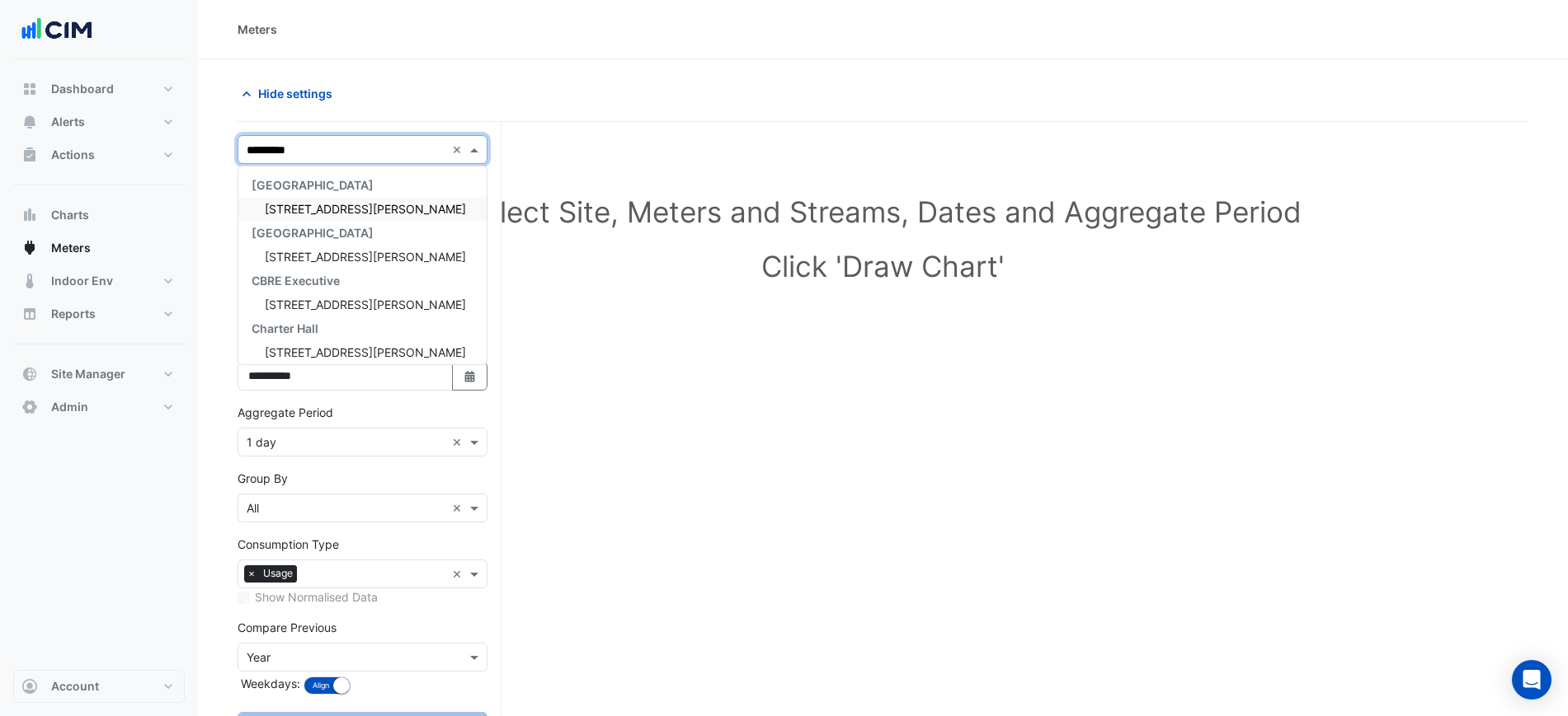
type input "**********"
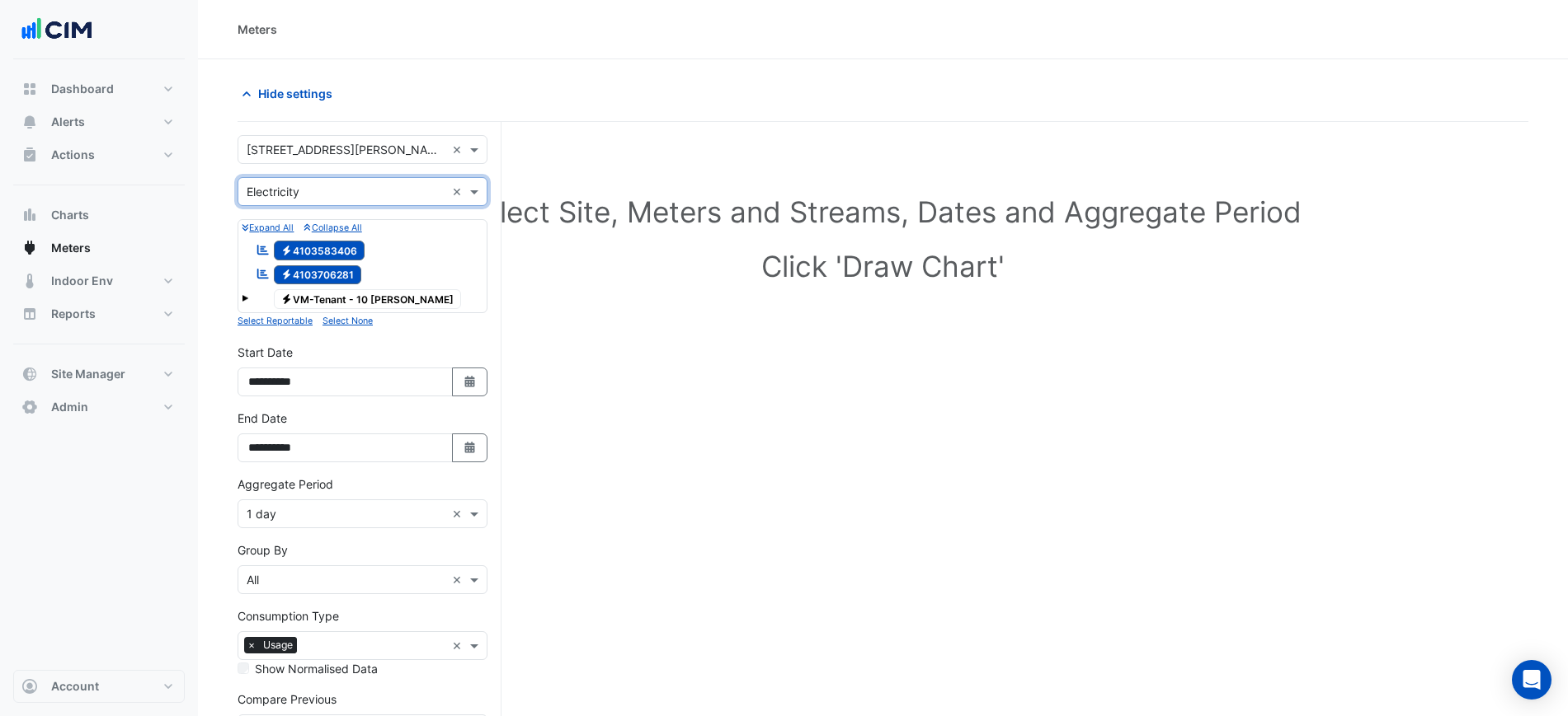
scroll to position [103, 0]
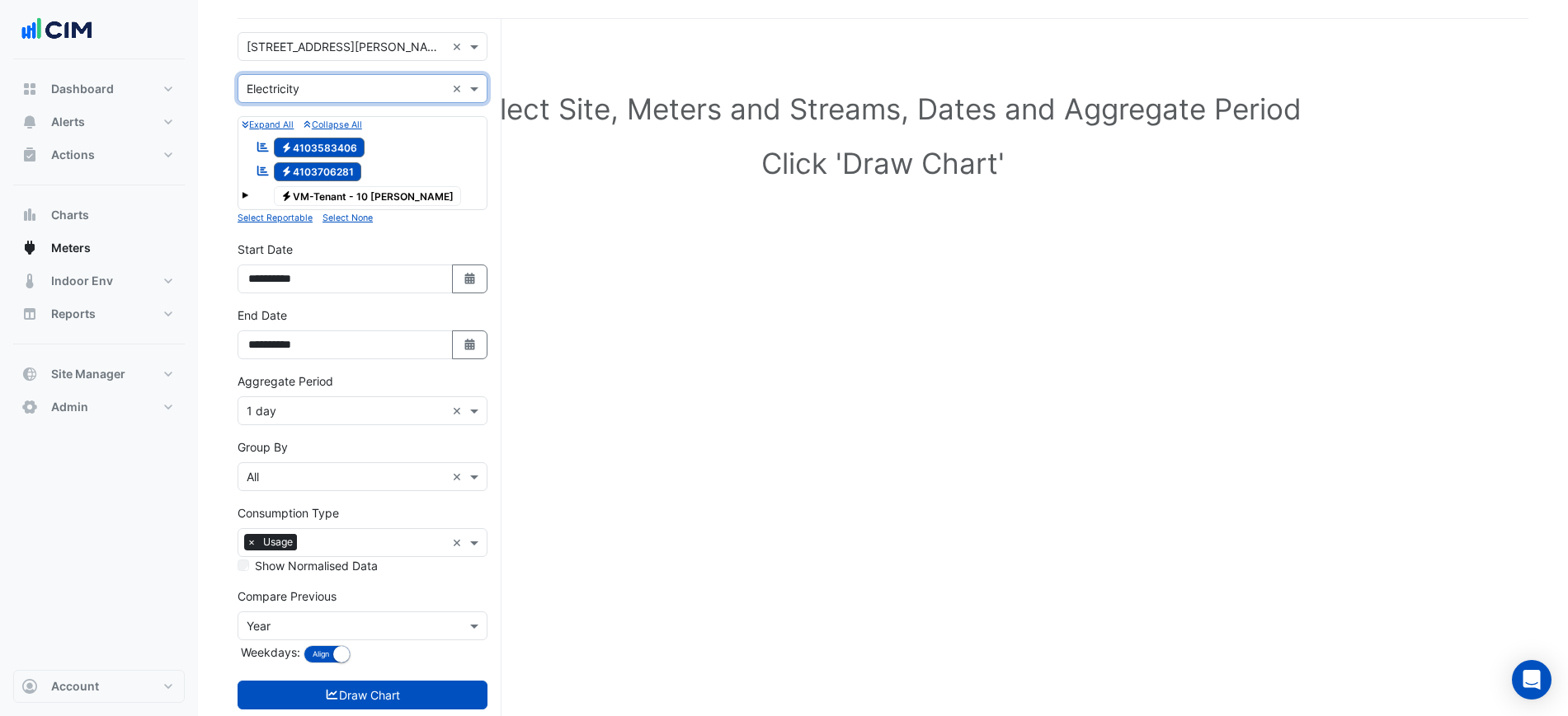
click at [367, 407] on input "text" at bounding box center [346, 411] width 199 height 18
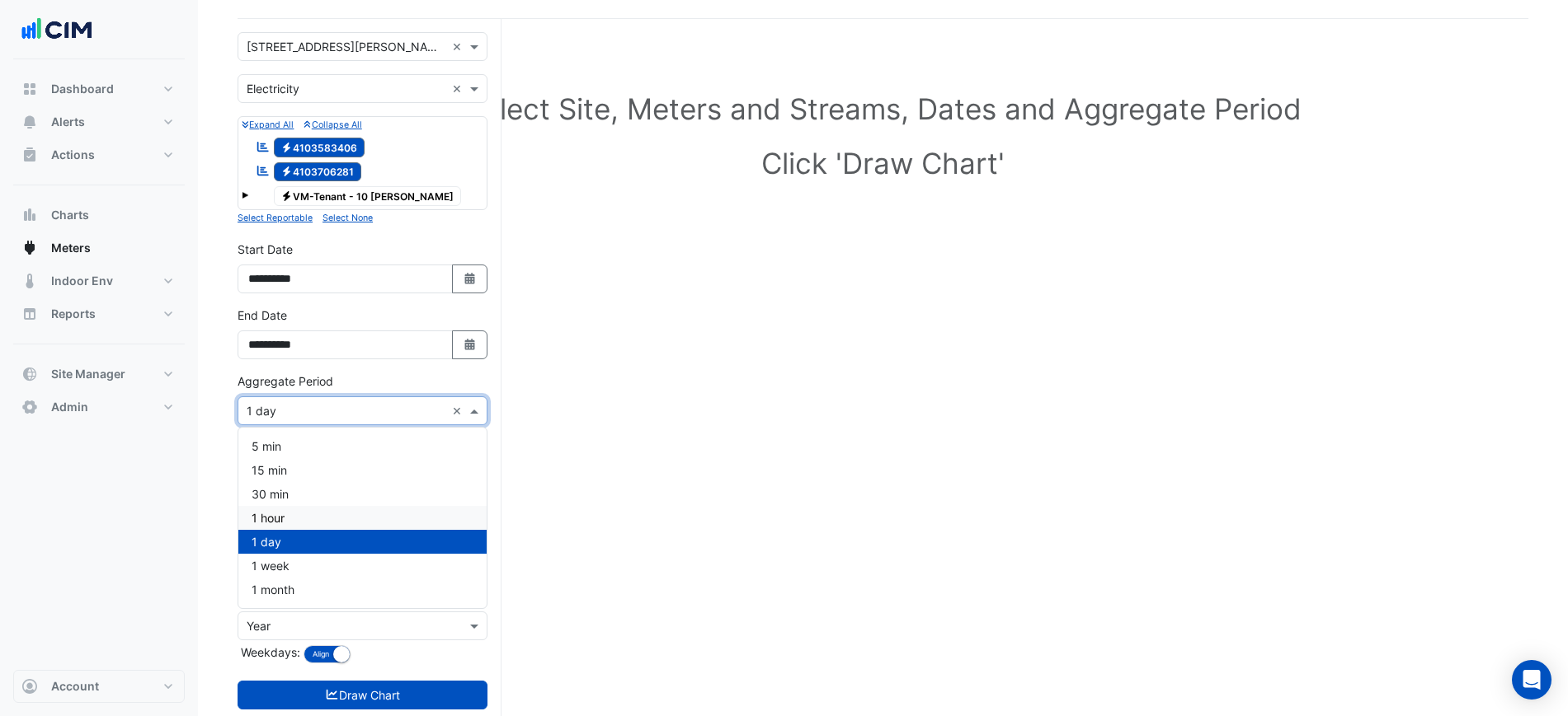
click at [316, 518] on div "1 hour" at bounding box center [362, 518] width 248 height 24
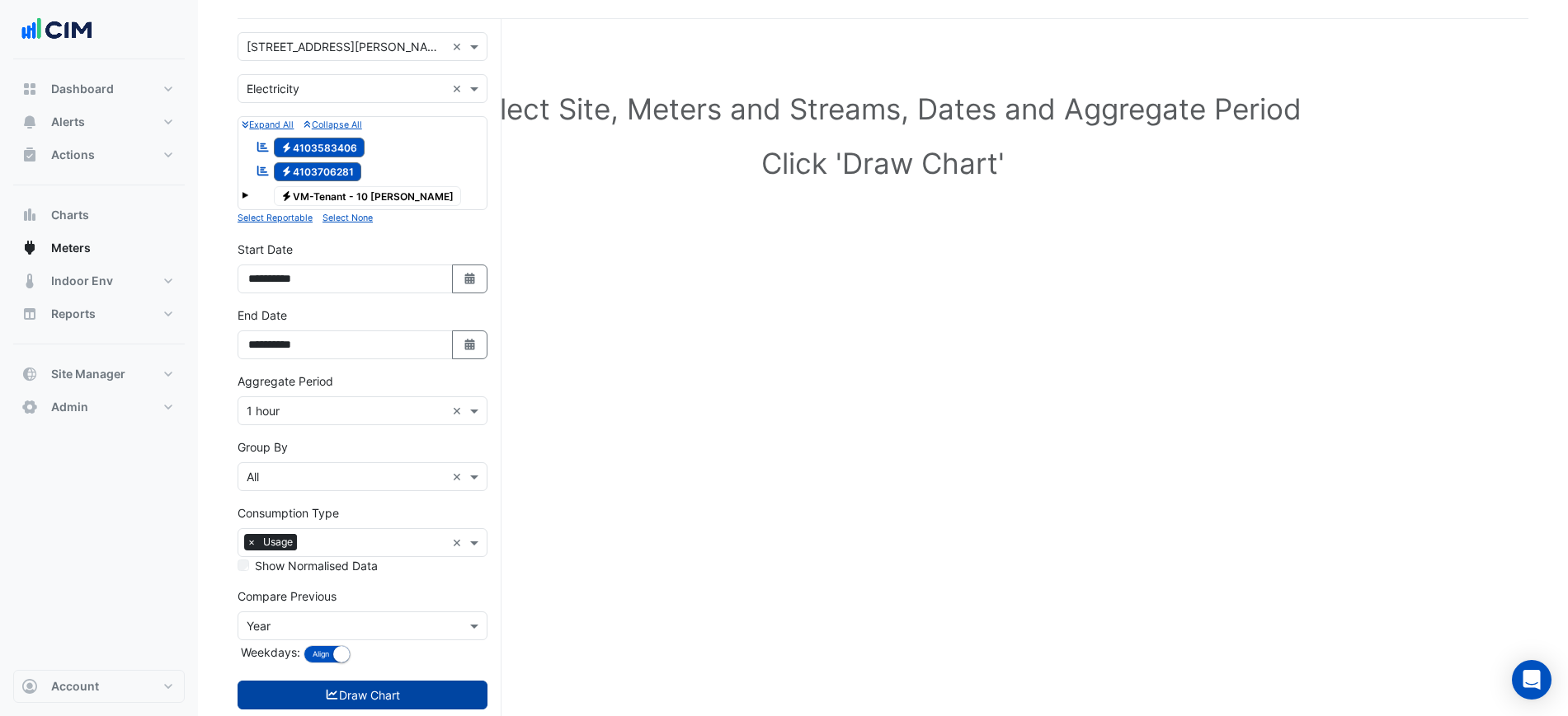
click at [402, 682] on button "Draw Chart" at bounding box center [362, 695] width 250 height 29
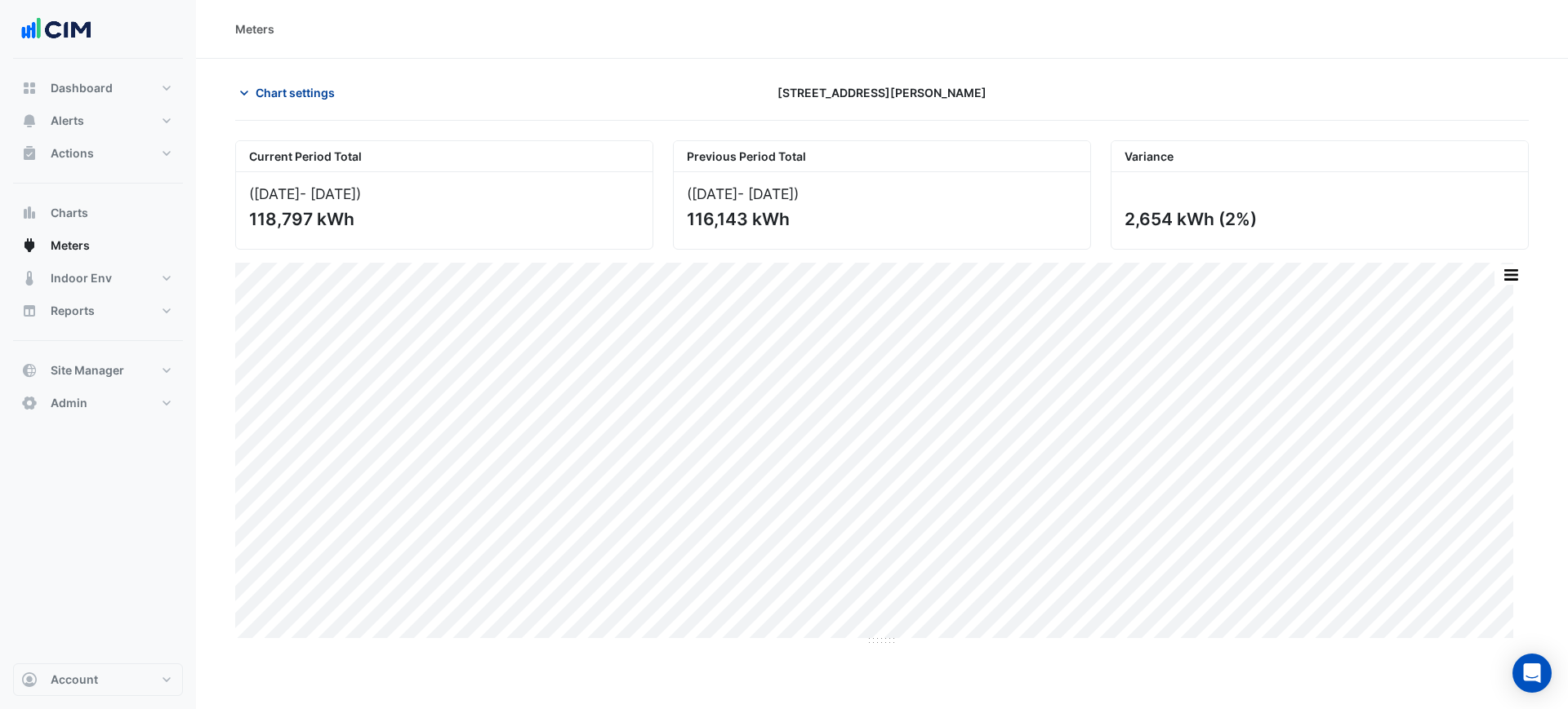
click at [281, 106] on button "Chart settings" at bounding box center [289, 93] width 110 height 29
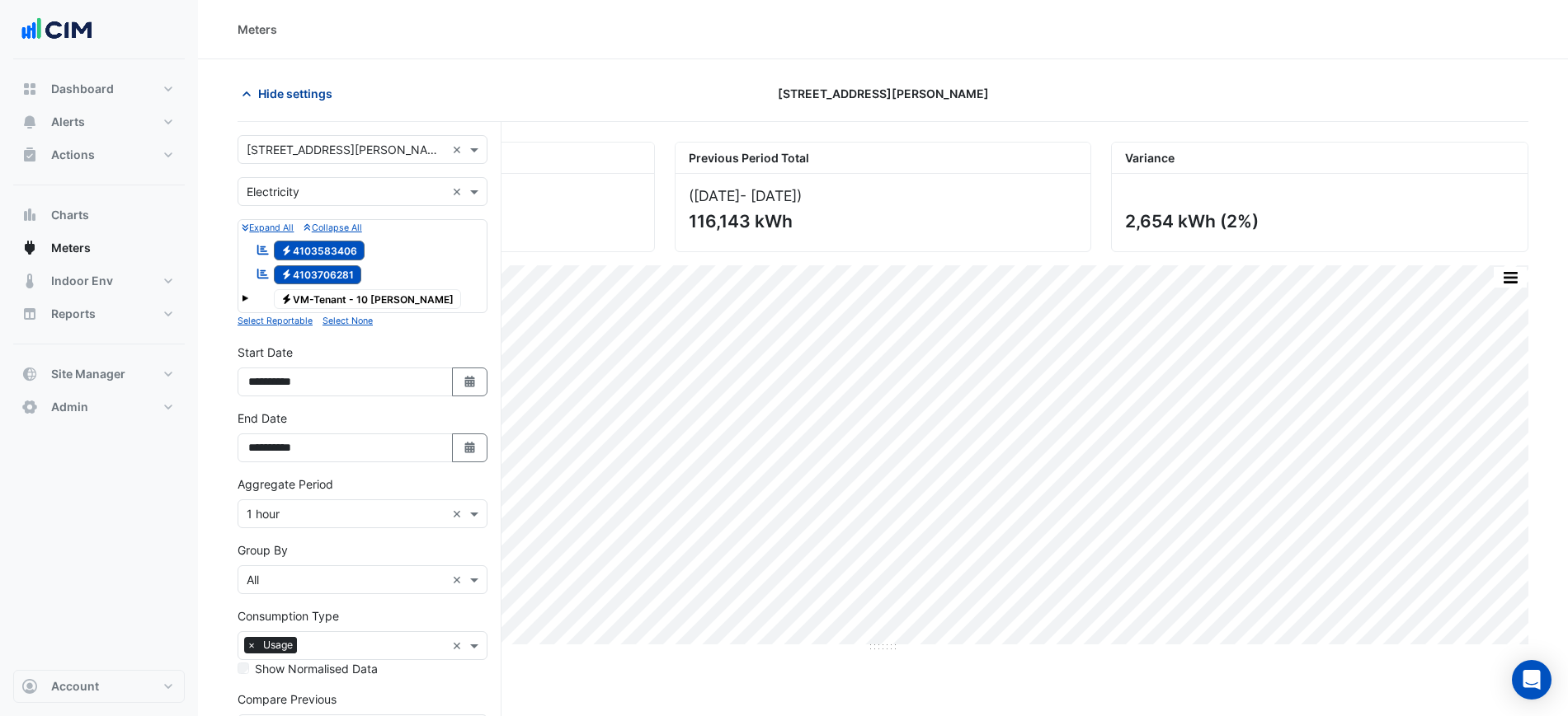
click at [284, 107] on button "Hide settings" at bounding box center [290, 93] width 105 height 29
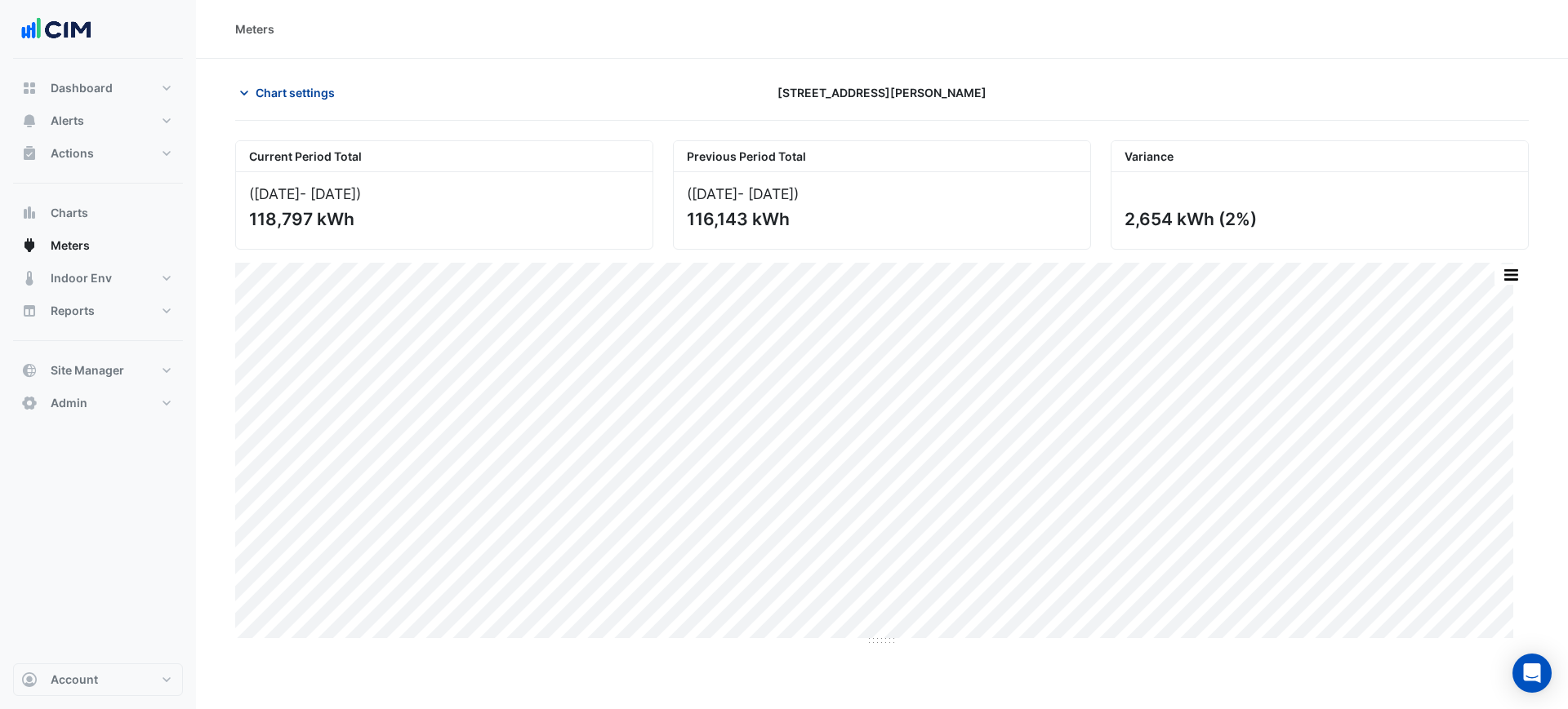
click at [281, 106] on button "Chart settings" at bounding box center [289, 93] width 110 height 29
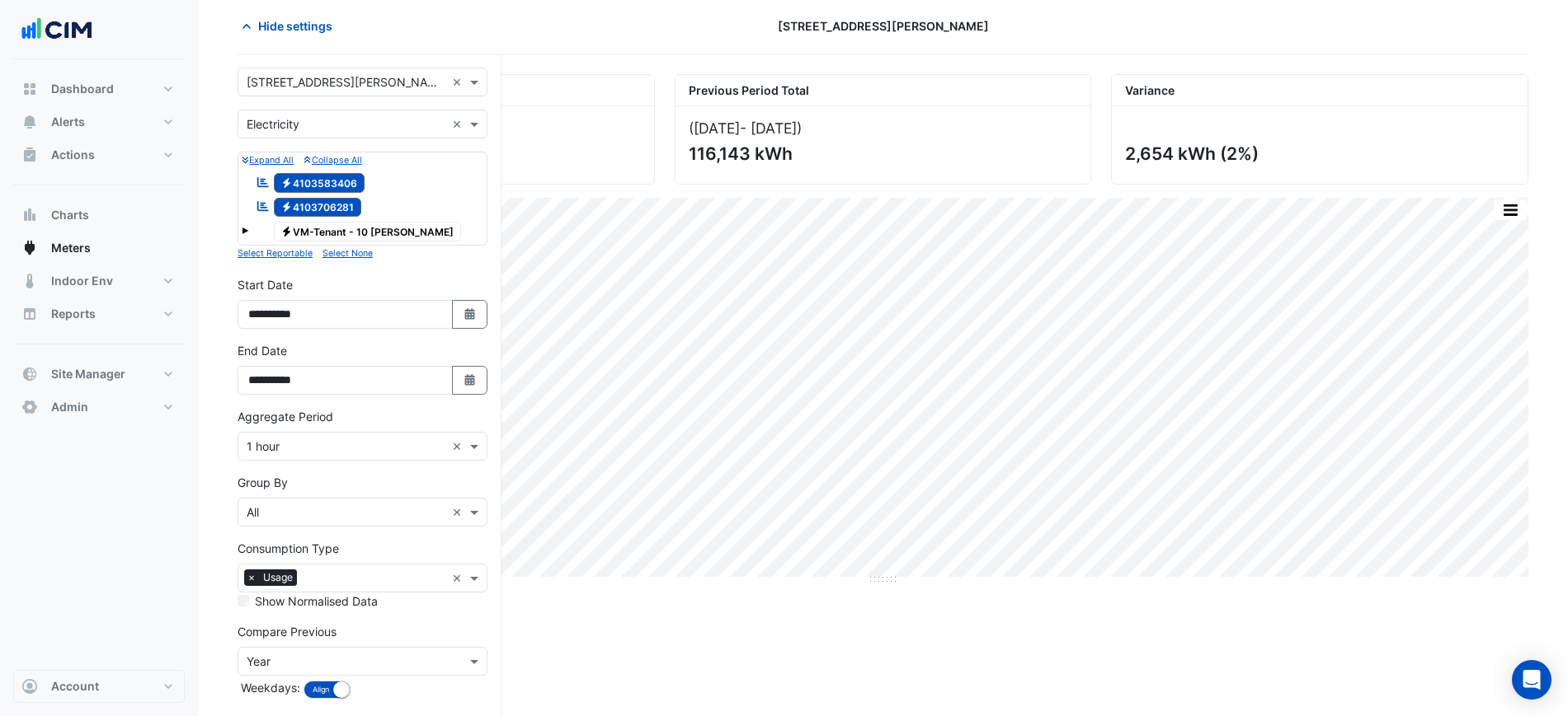
scroll to position [103, 0]
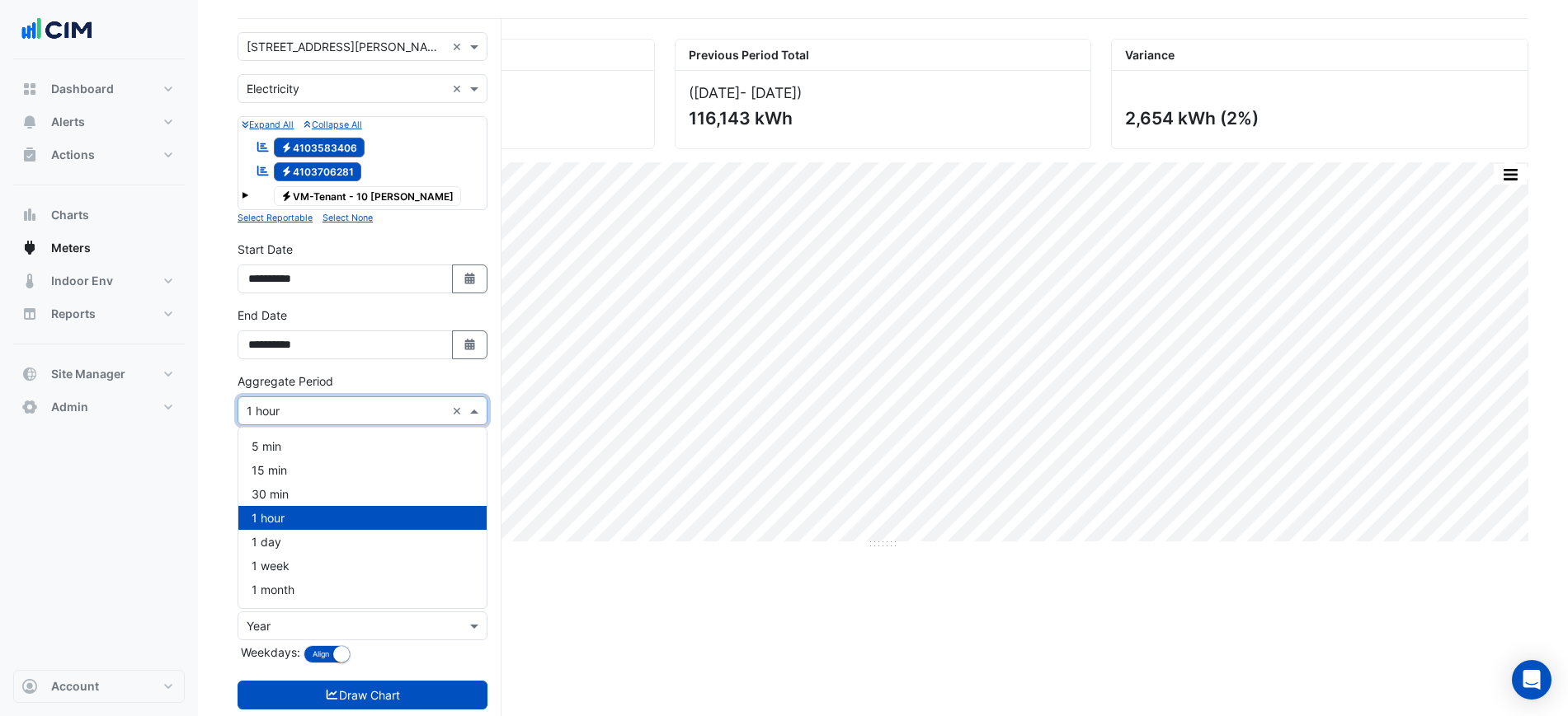
click at [315, 411] on input "text" at bounding box center [346, 411] width 199 height 18
click at [300, 587] on div "1 month" at bounding box center [362, 589] width 248 height 24
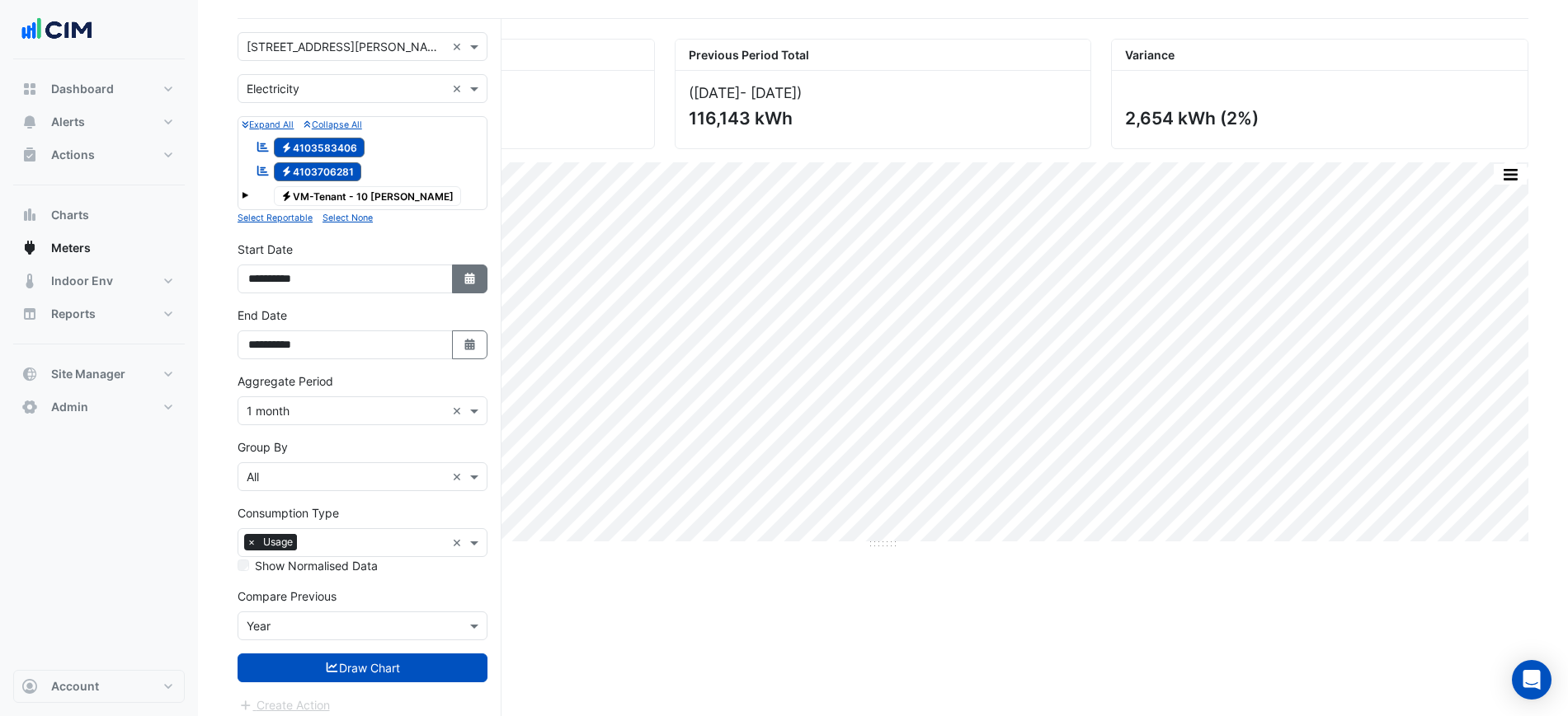
click at [469, 268] on button "Select Date" at bounding box center [469, 279] width 36 height 29
select select "*"
select select "****"
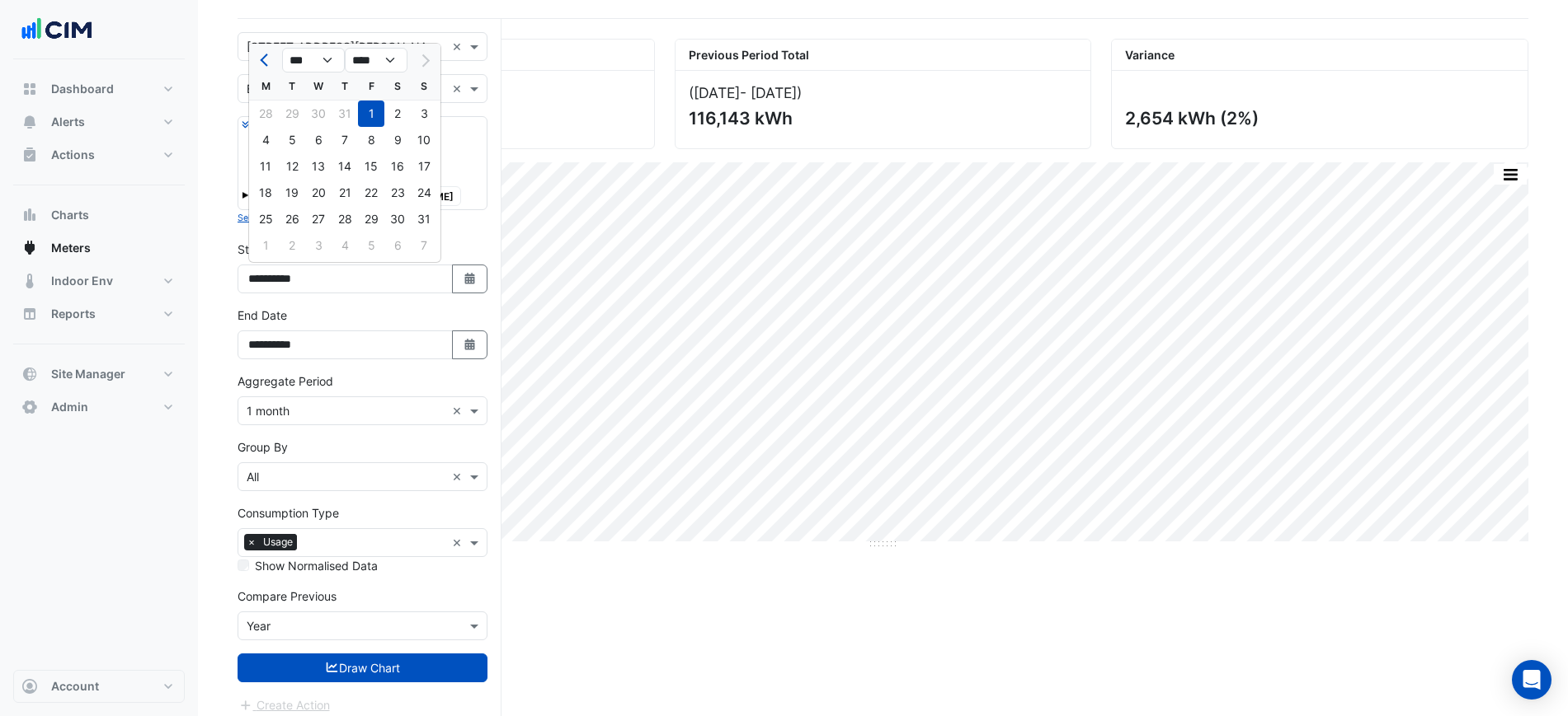
click at [254, 63] on div at bounding box center [266, 60] width 33 height 27
click at [262, 60] on span "Previous month" at bounding box center [266, 60] width 13 height 13
select select "*"
click at [288, 114] on div "1" at bounding box center [292, 114] width 27 height 27
type input "**********"
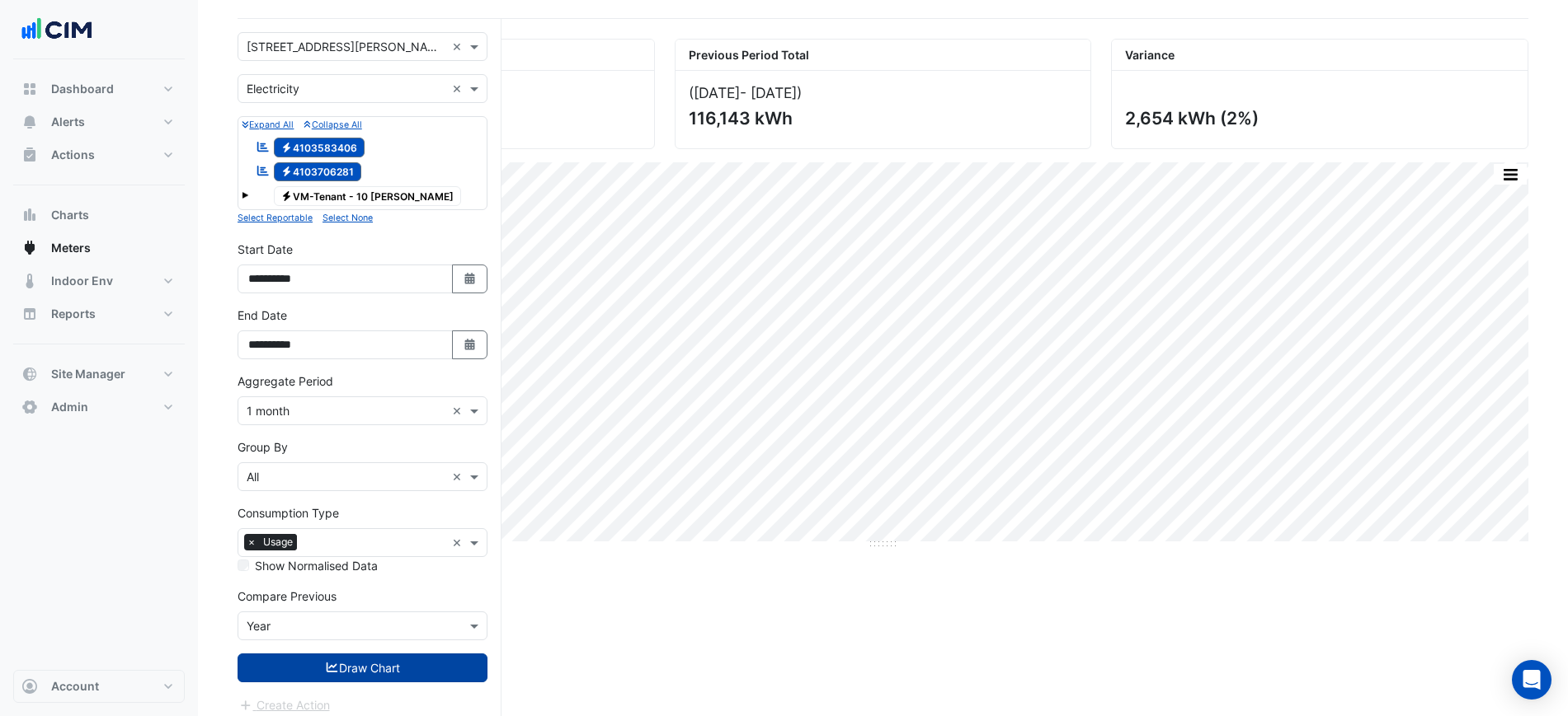
click at [362, 676] on button "Draw Chart" at bounding box center [362, 668] width 250 height 29
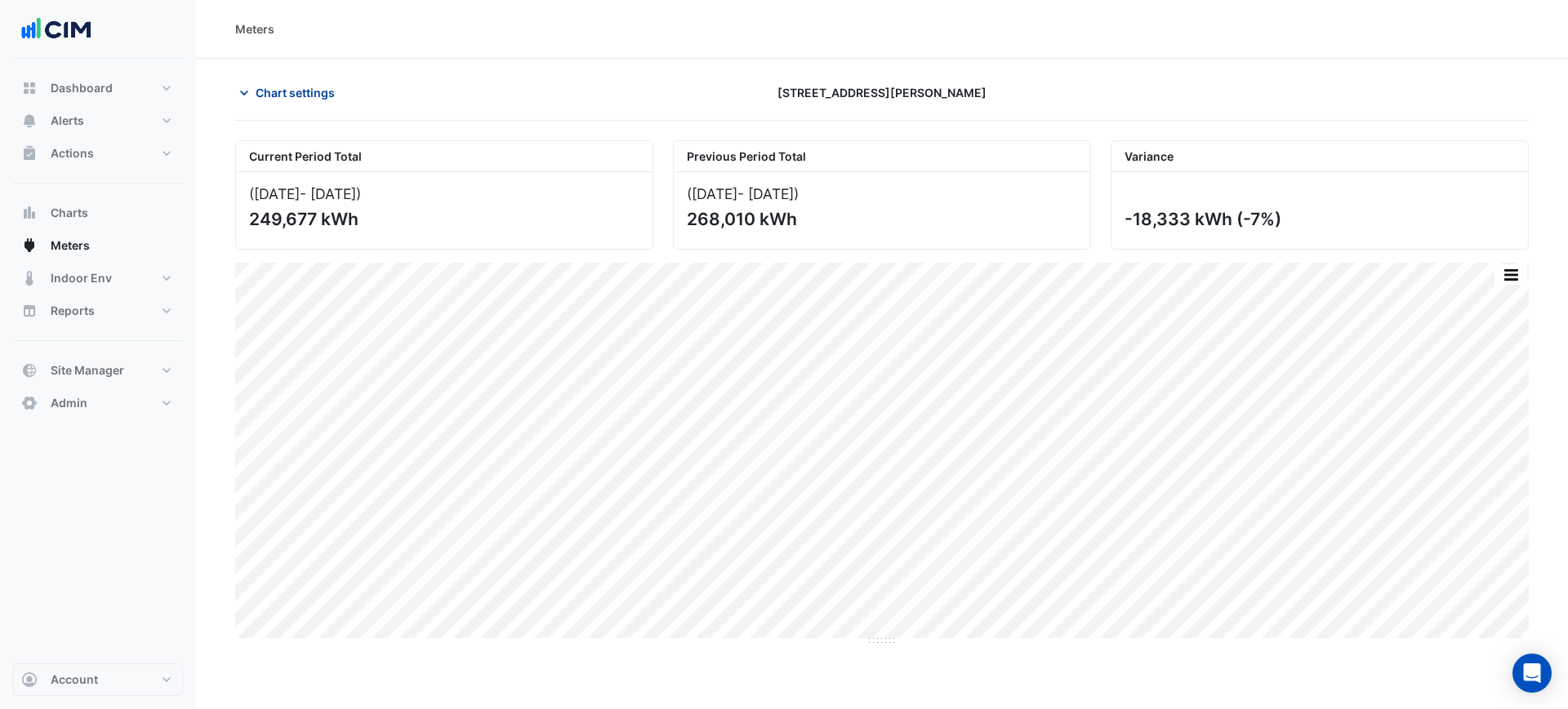
click at [335, 88] on span "Chart settings" at bounding box center [295, 93] width 79 height 17
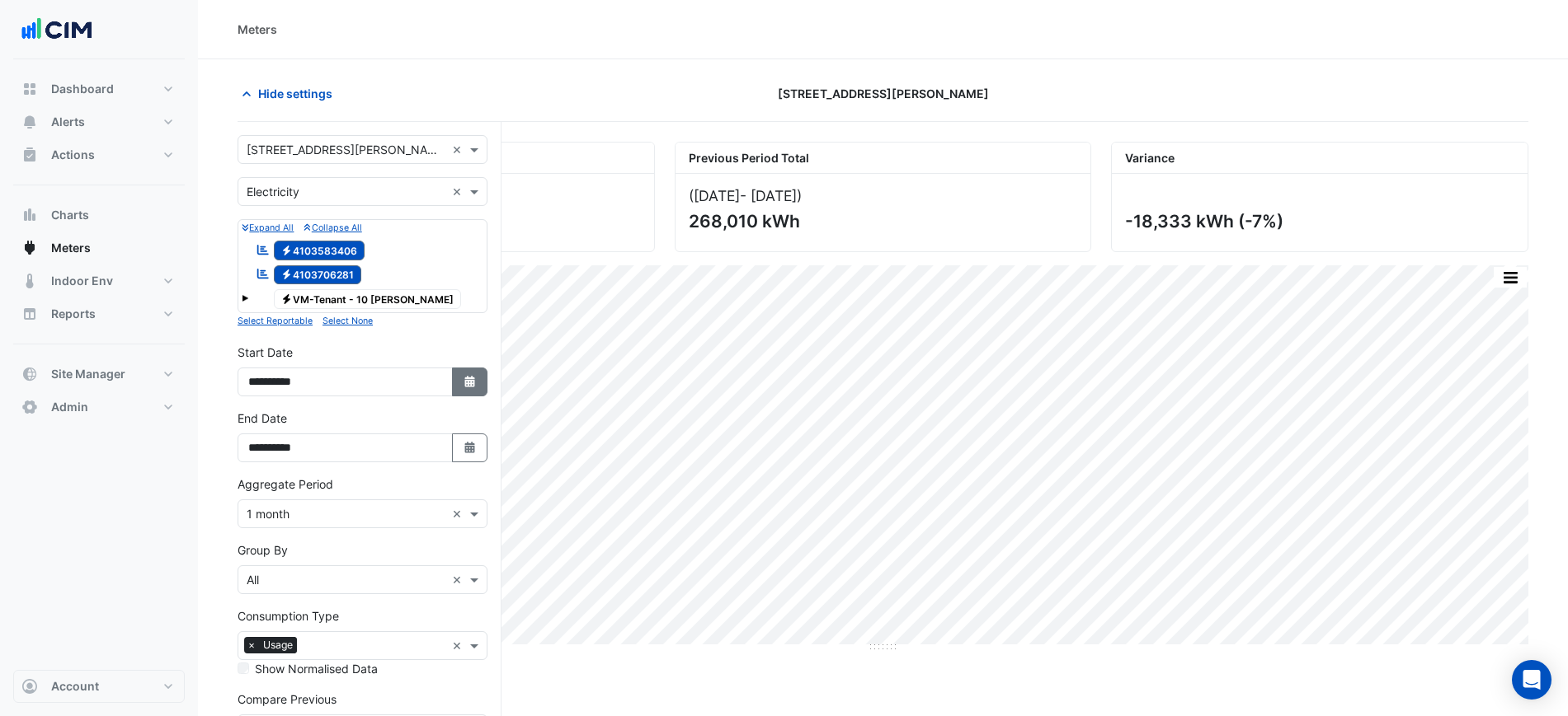
click at [463, 380] on icon "Select Date" at bounding box center [470, 381] width 15 height 12
select select "*"
select select "****"
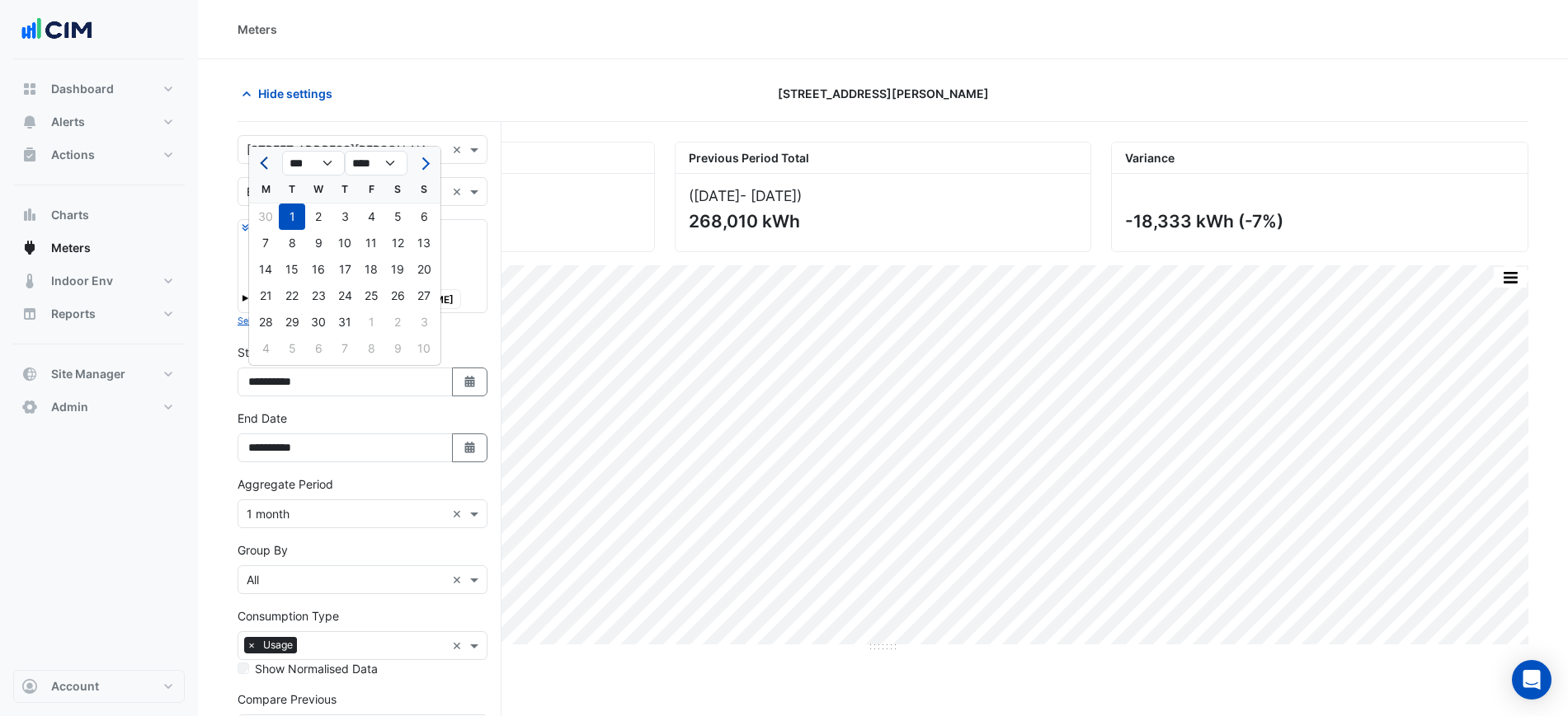
click at [261, 161] on span "Previous month" at bounding box center [266, 164] width 13 height 13
select select "*"
click at [420, 226] on div "1" at bounding box center [424, 217] width 27 height 27
type input "**********"
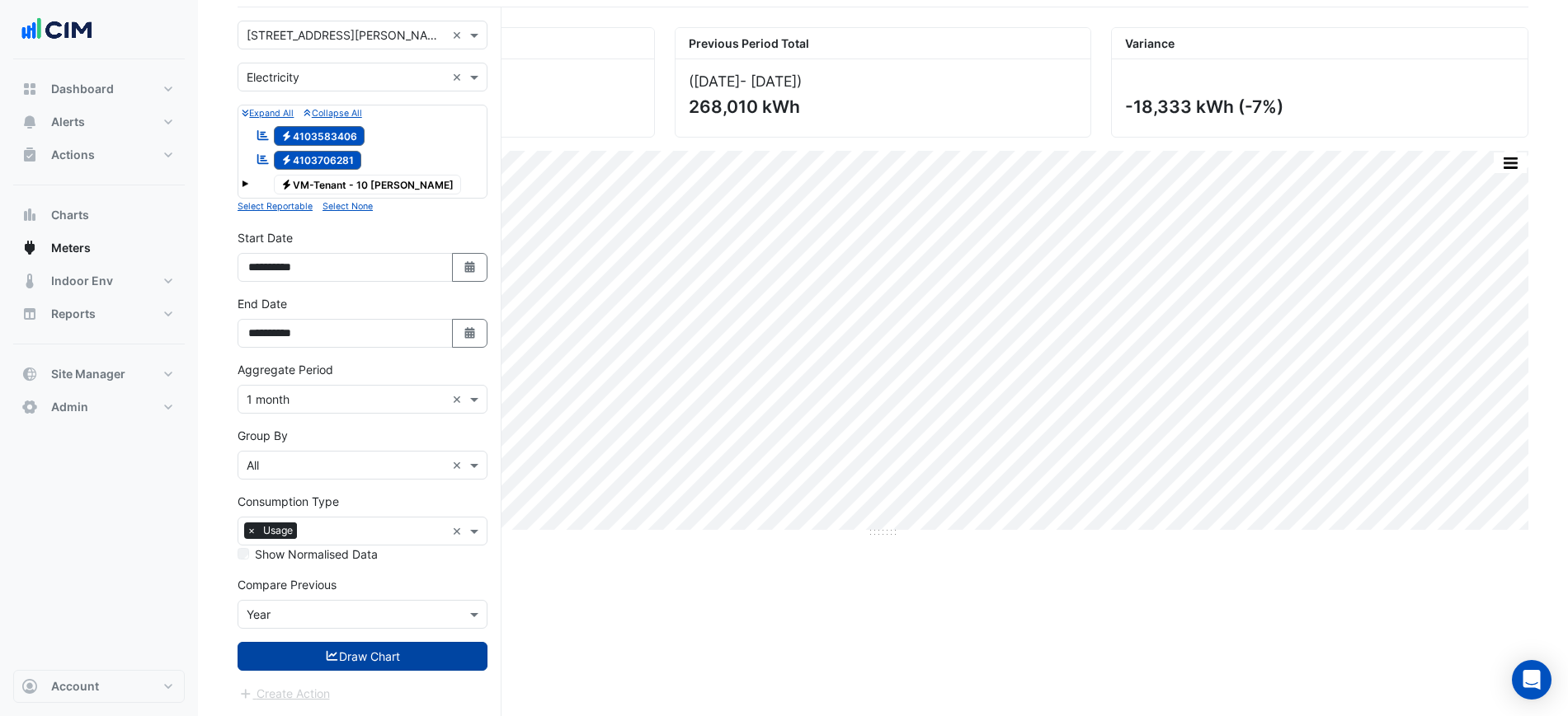
click at [412, 655] on button "Draw Chart" at bounding box center [362, 657] width 250 height 29
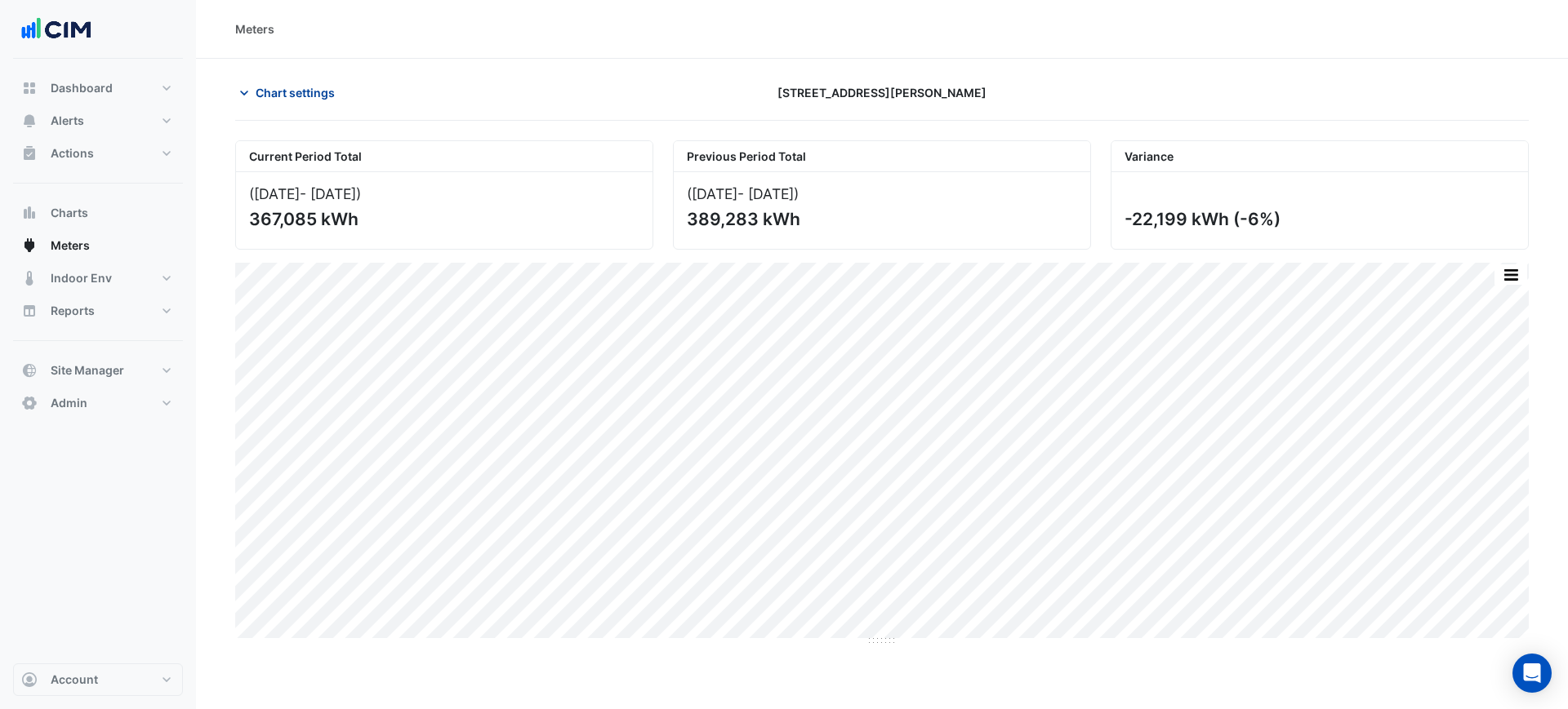
click at [336, 97] on button "Chart settings" at bounding box center [289, 93] width 110 height 29
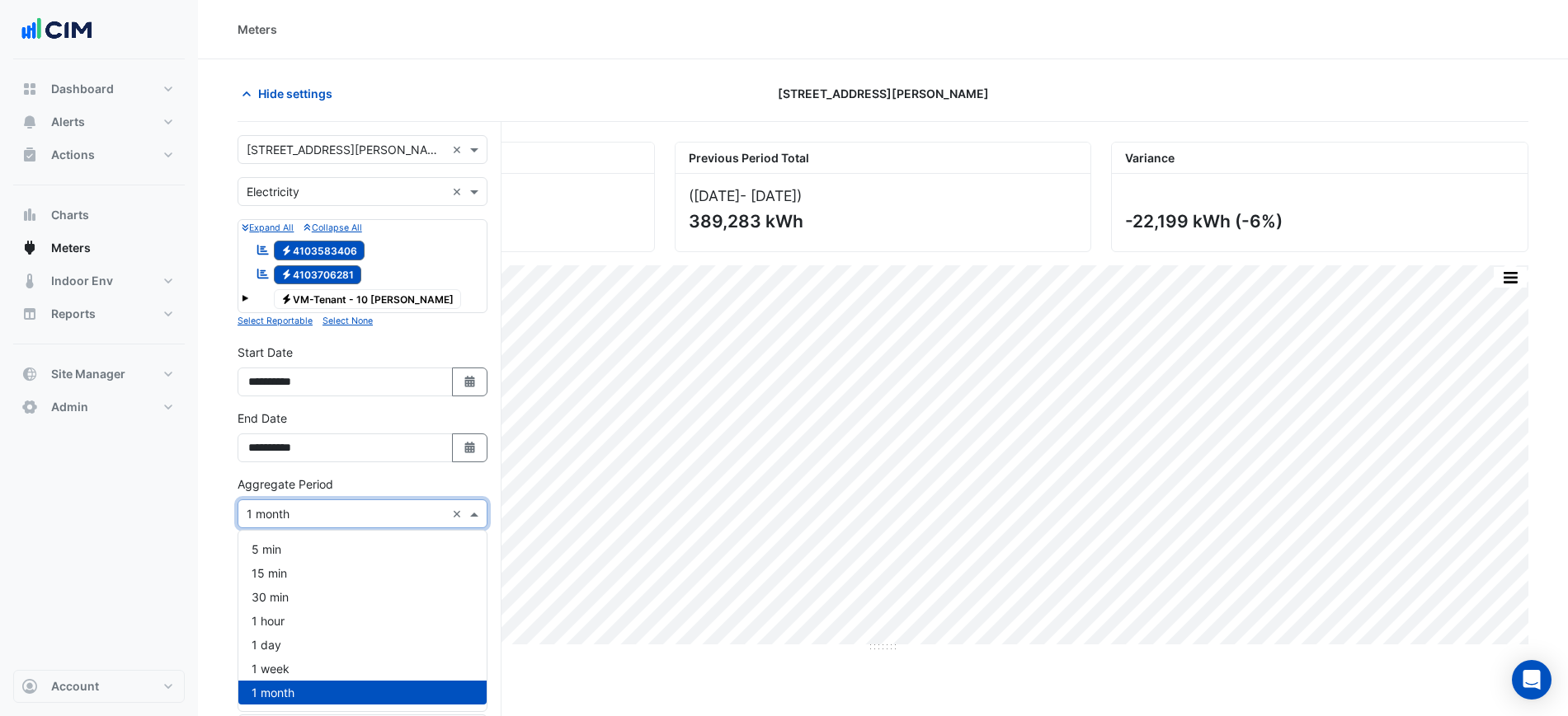
click at [375, 516] on input "text" at bounding box center [346, 515] width 199 height 18
click at [328, 643] on div "1 day" at bounding box center [362, 645] width 248 height 24
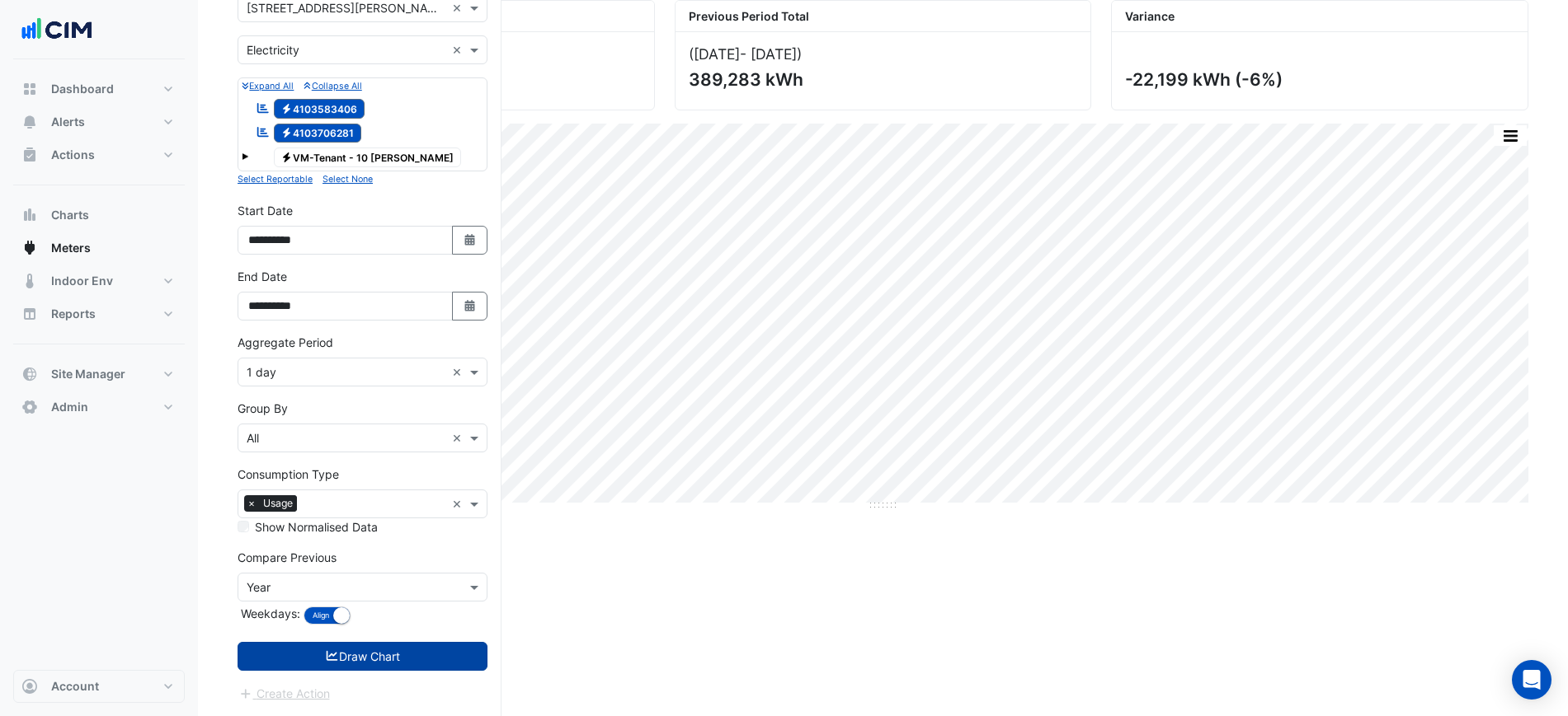
click at [336, 661] on button "Draw Chart" at bounding box center [362, 657] width 250 height 29
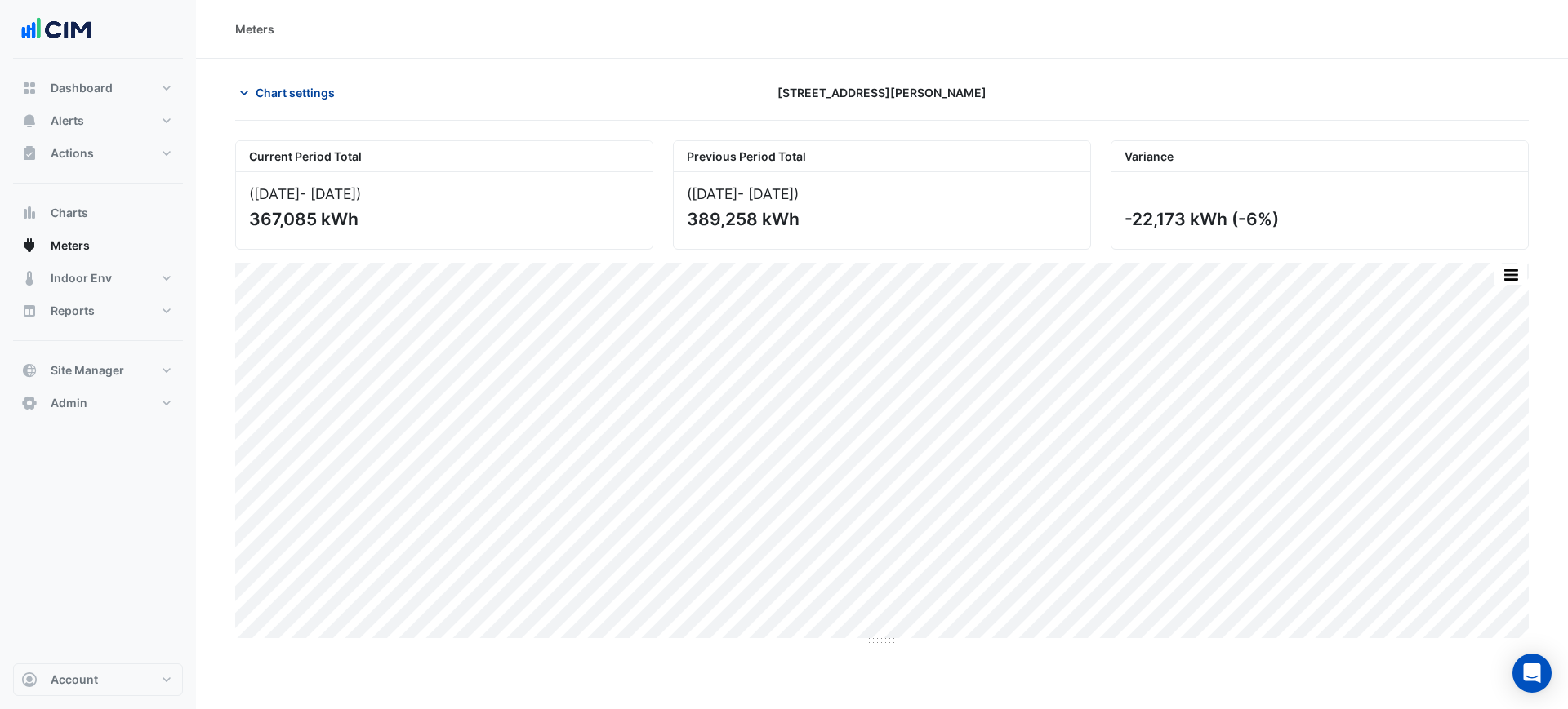
click at [298, 88] on span "Chart settings" at bounding box center [295, 93] width 79 height 17
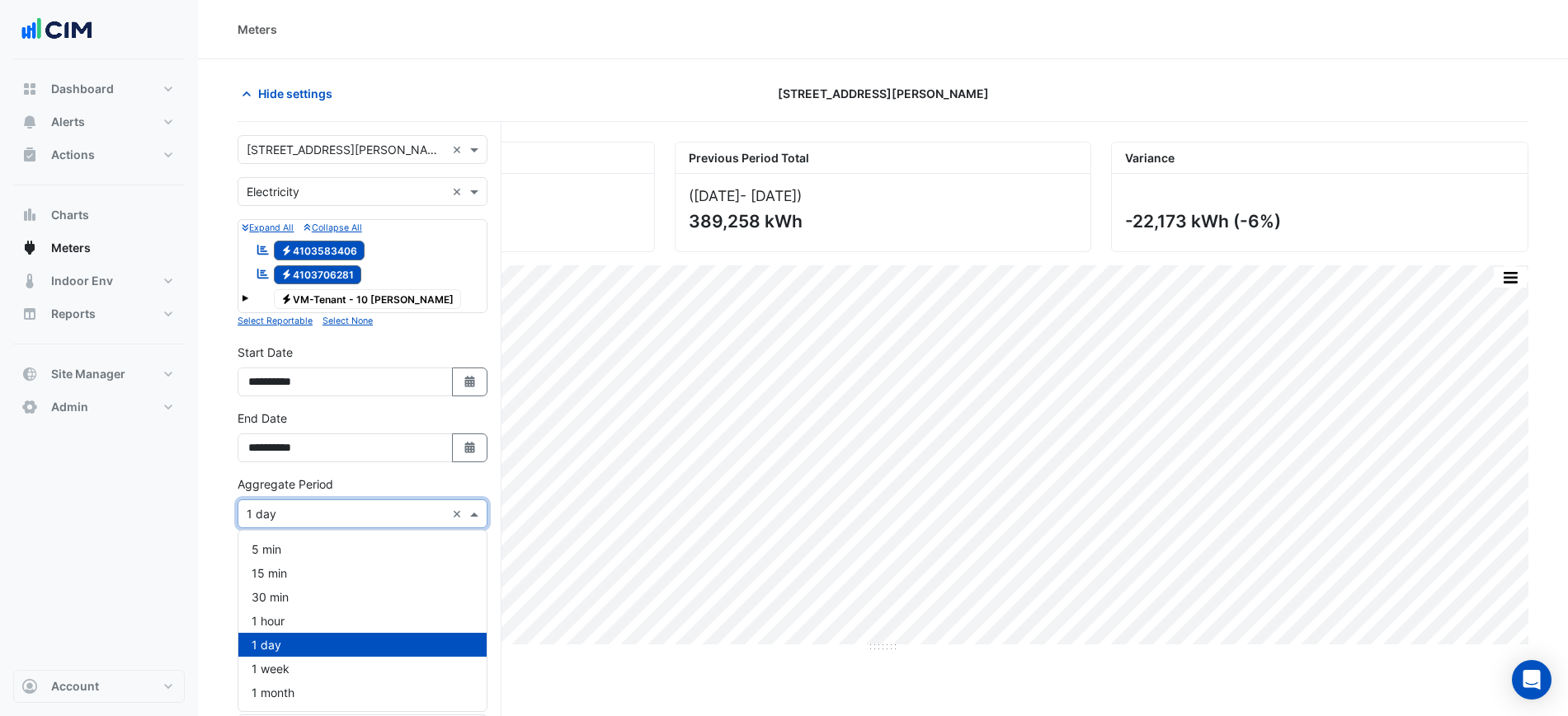
click at [405, 522] on div "Aggregate Period × 1 day ×" at bounding box center [362, 514] width 250 height 29
click at [334, 683] on div "1 month" at bounding box center [362, 693] width 248 height 24
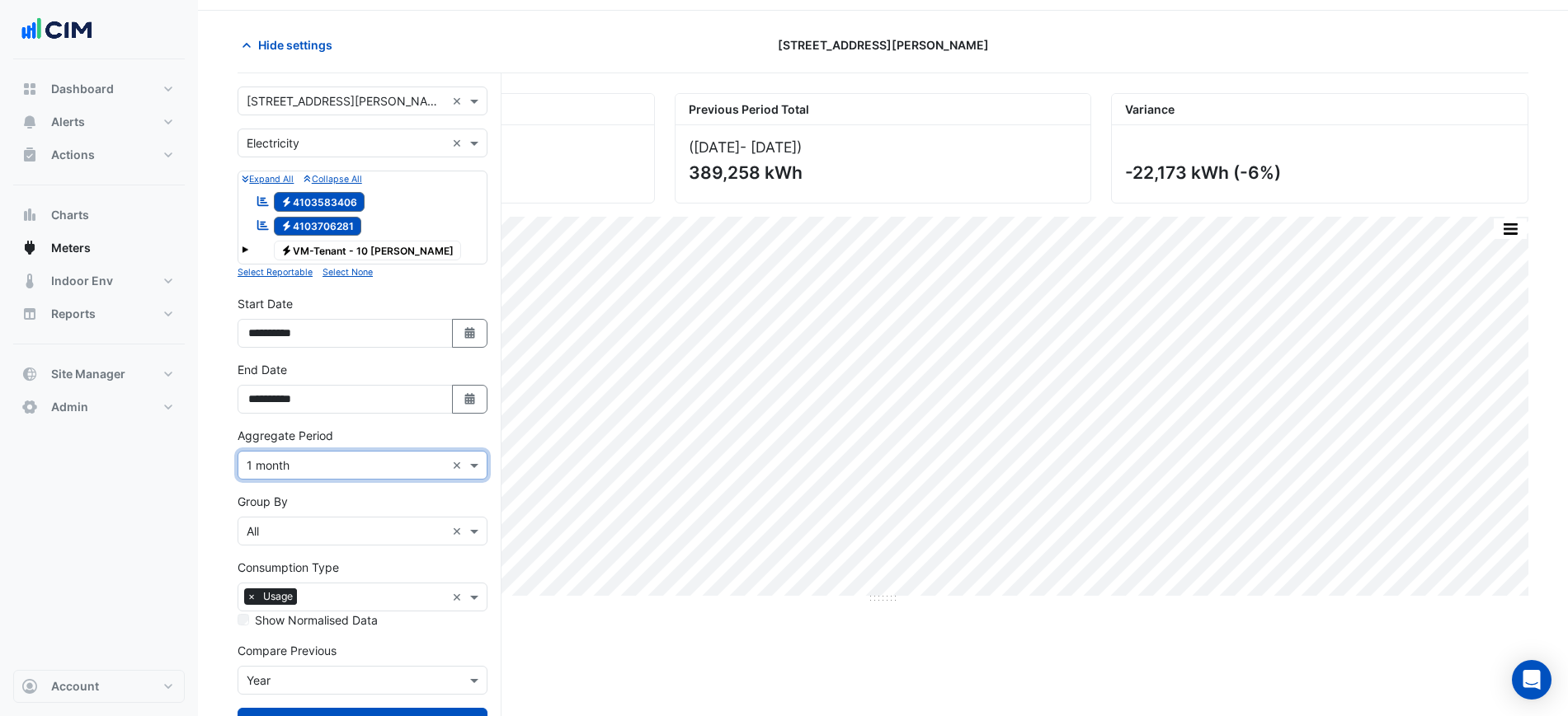
scroll to position [114, 0]
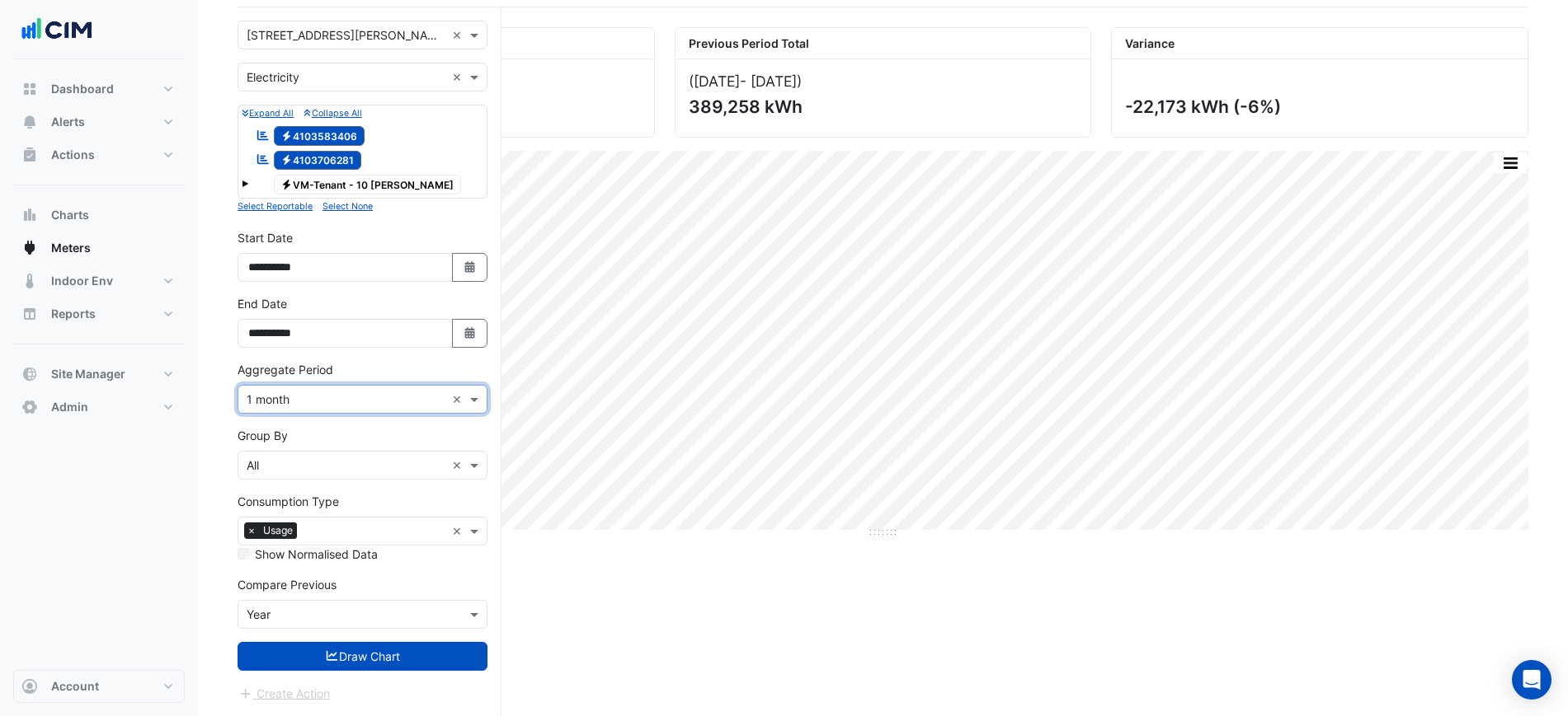
click at [391, 673] on form "Select a Site × 10 Shelley Street × Utility Type × Electricity × Expand All Col…" at bounding box center [362, 362] width 250 height 683
click at [397, 670] on form "Select a Site × 10 Shelley Street × Utility Type × Electricity × Expand All Col…" at bounding box center [362, 362] width 250 height 683
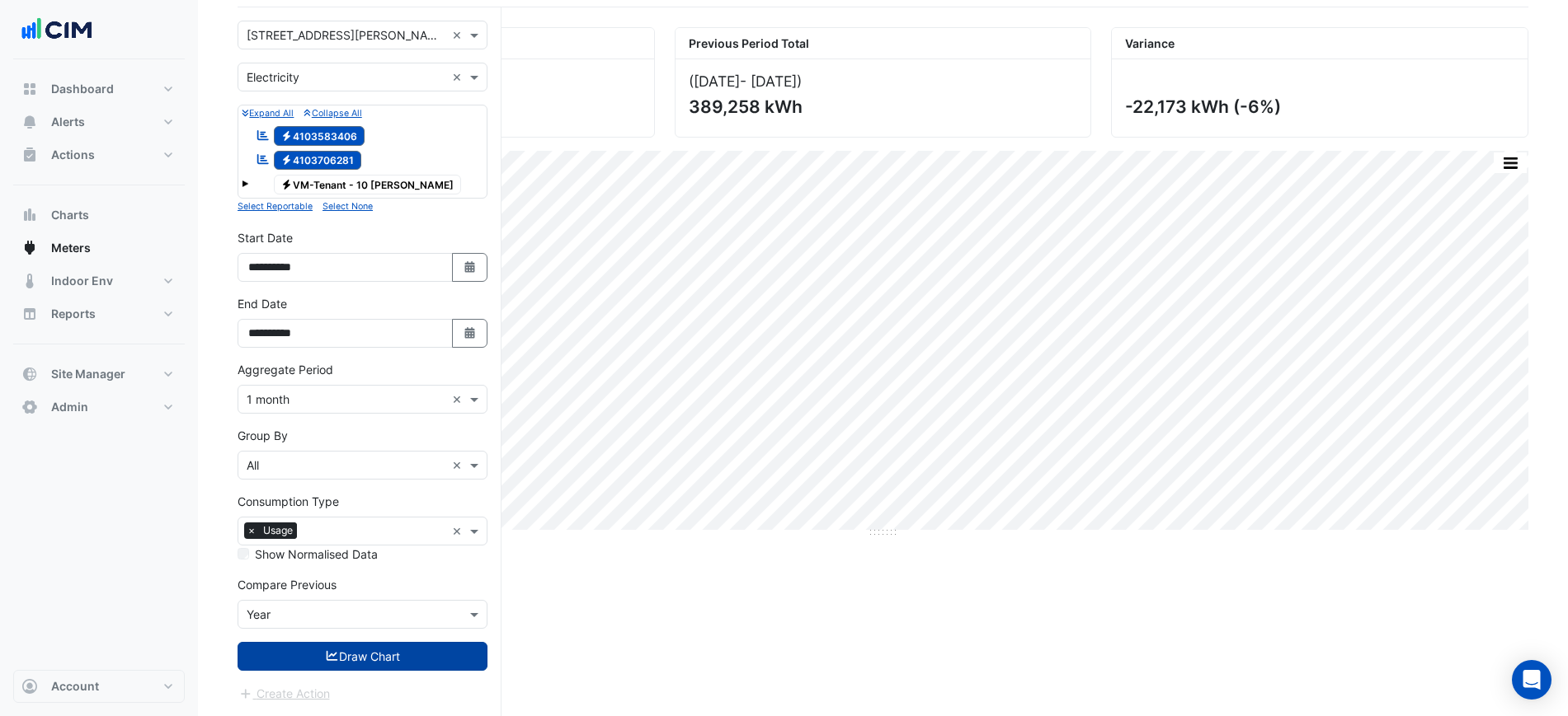
click at [410, 643] on button "Draw Chart" at bounding box center [362, 657] width 250 height 29
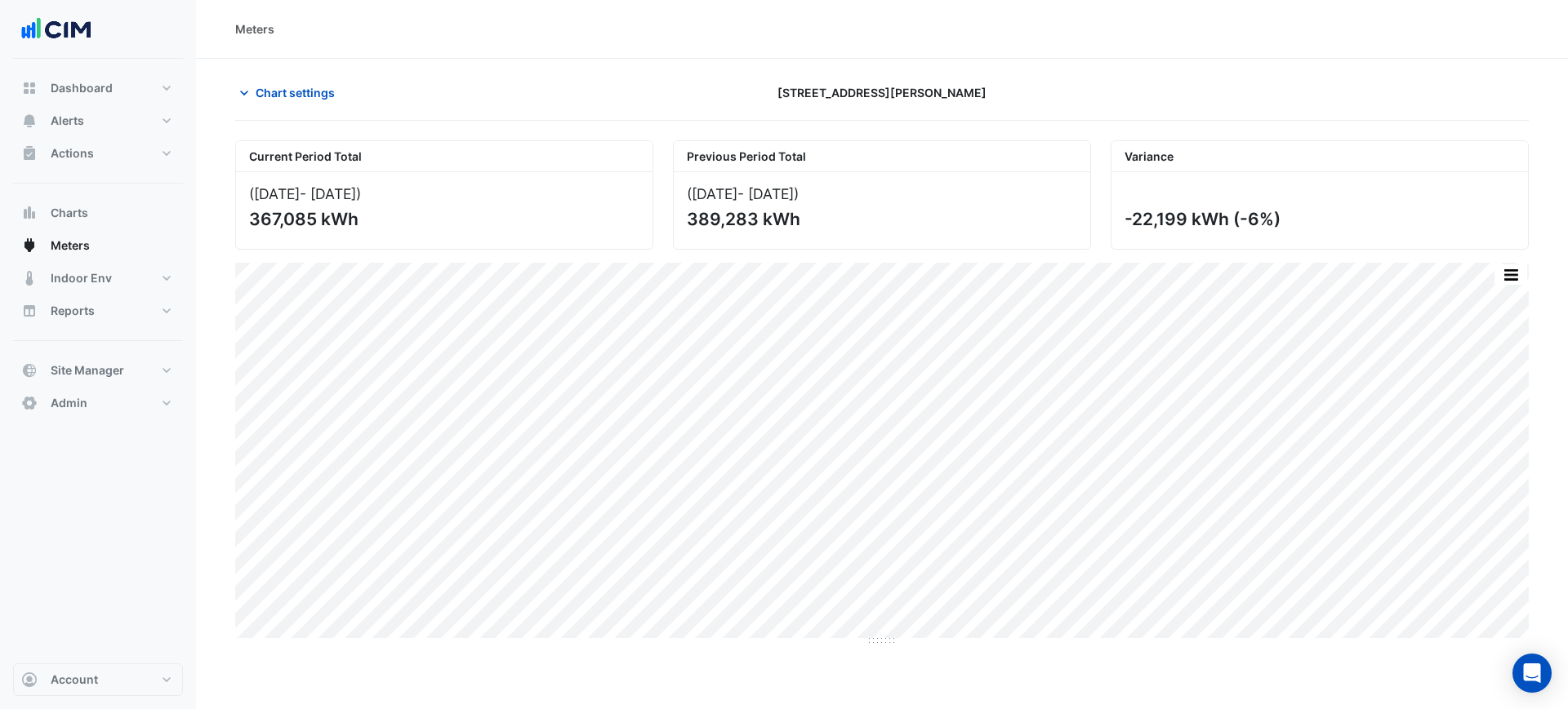
click at [1019, 77] on section "Chart settings 10 Shelley Street Current Period Total (Jun 25 - Aug 25 ) 367,08…" at bounding box center [882, 352] width 1372 height 588
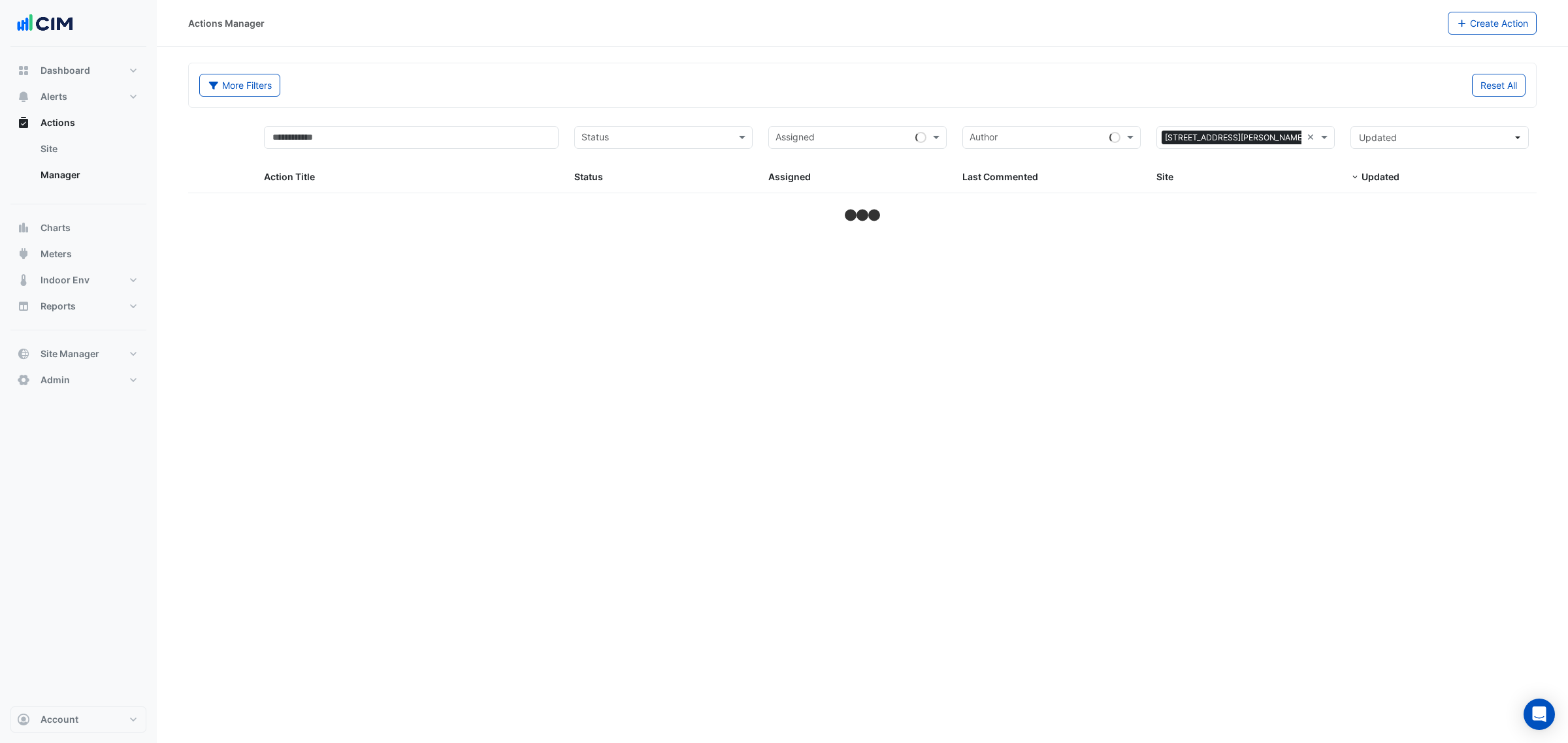
select select "***"
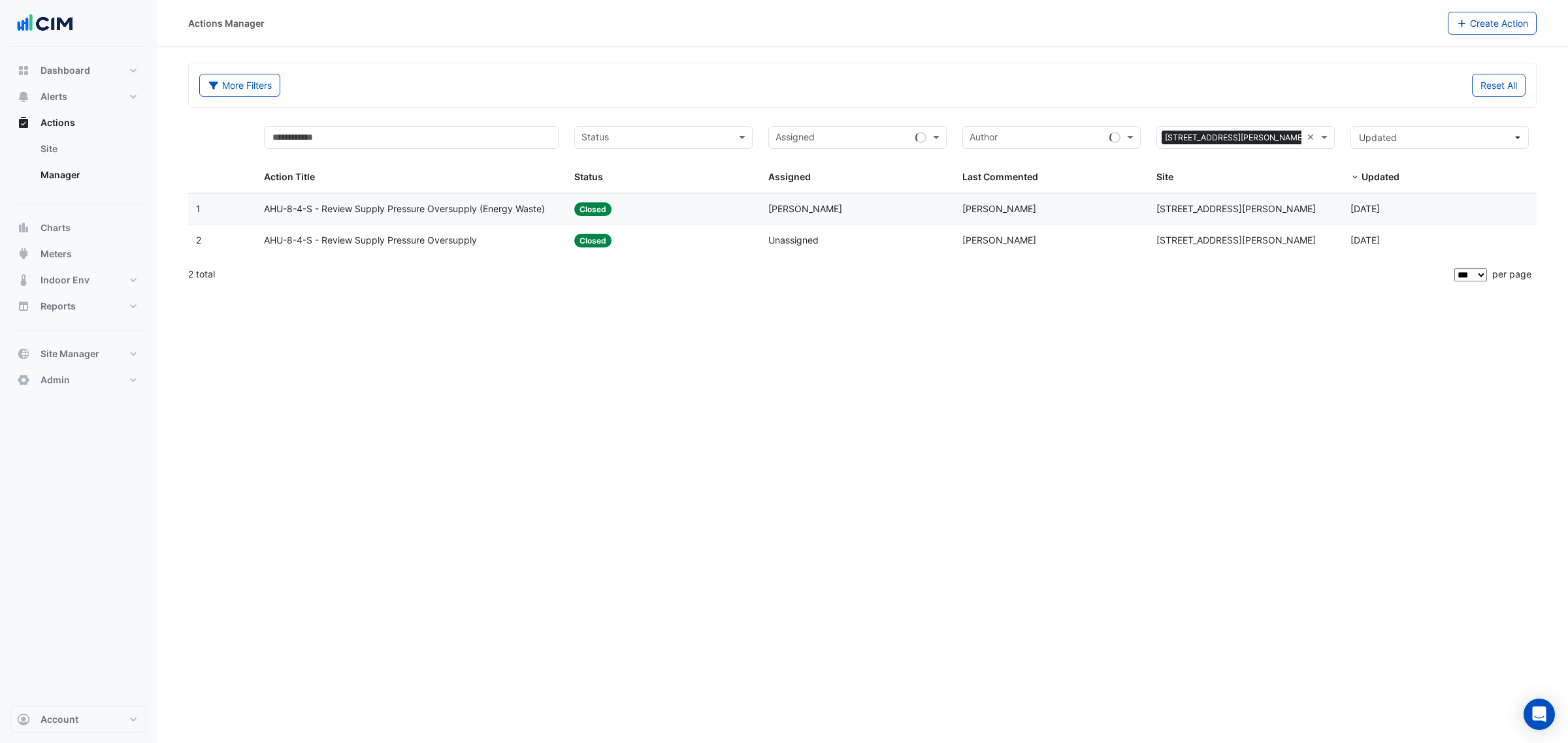
click at [531, 204] on span "AHU-8-4-S - Review Supply Pressure Oversupply (Energy Waste)" at bounding box center [404, 209] width 281 height 15
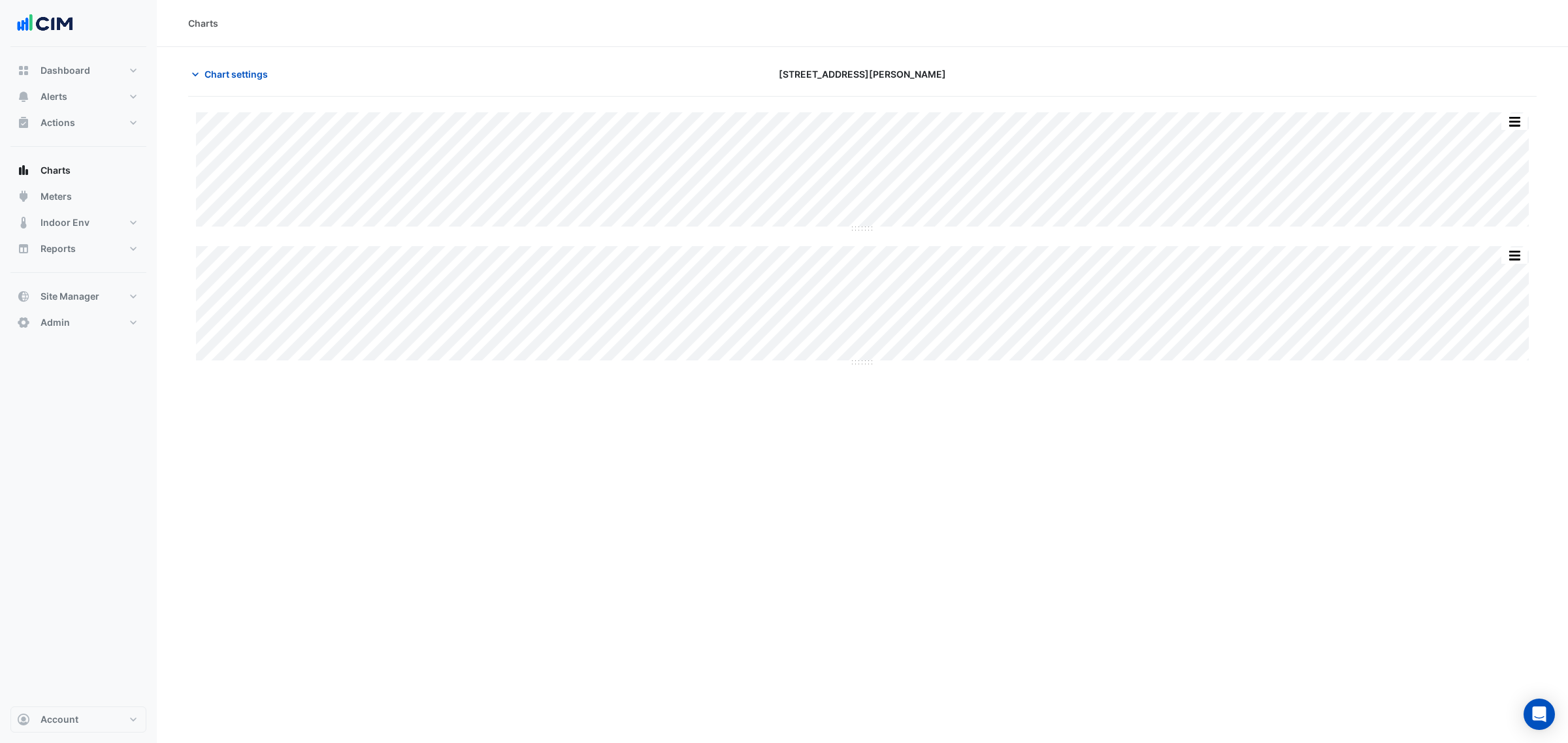
type input "**********"
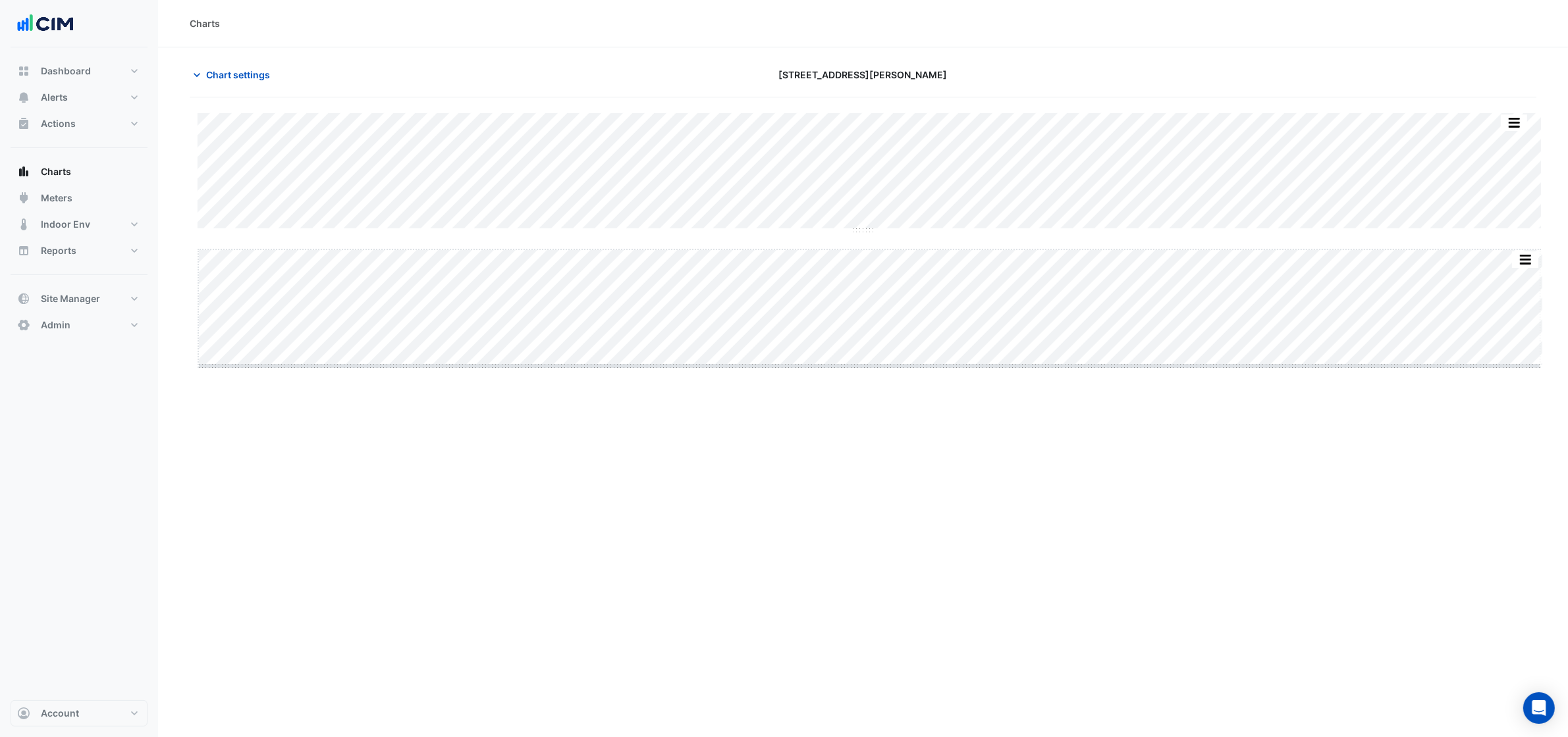
drag, startPoint x: 874, startPoint y: 367, endPoint x: 853, endPoint y: 508, distance: 142.6
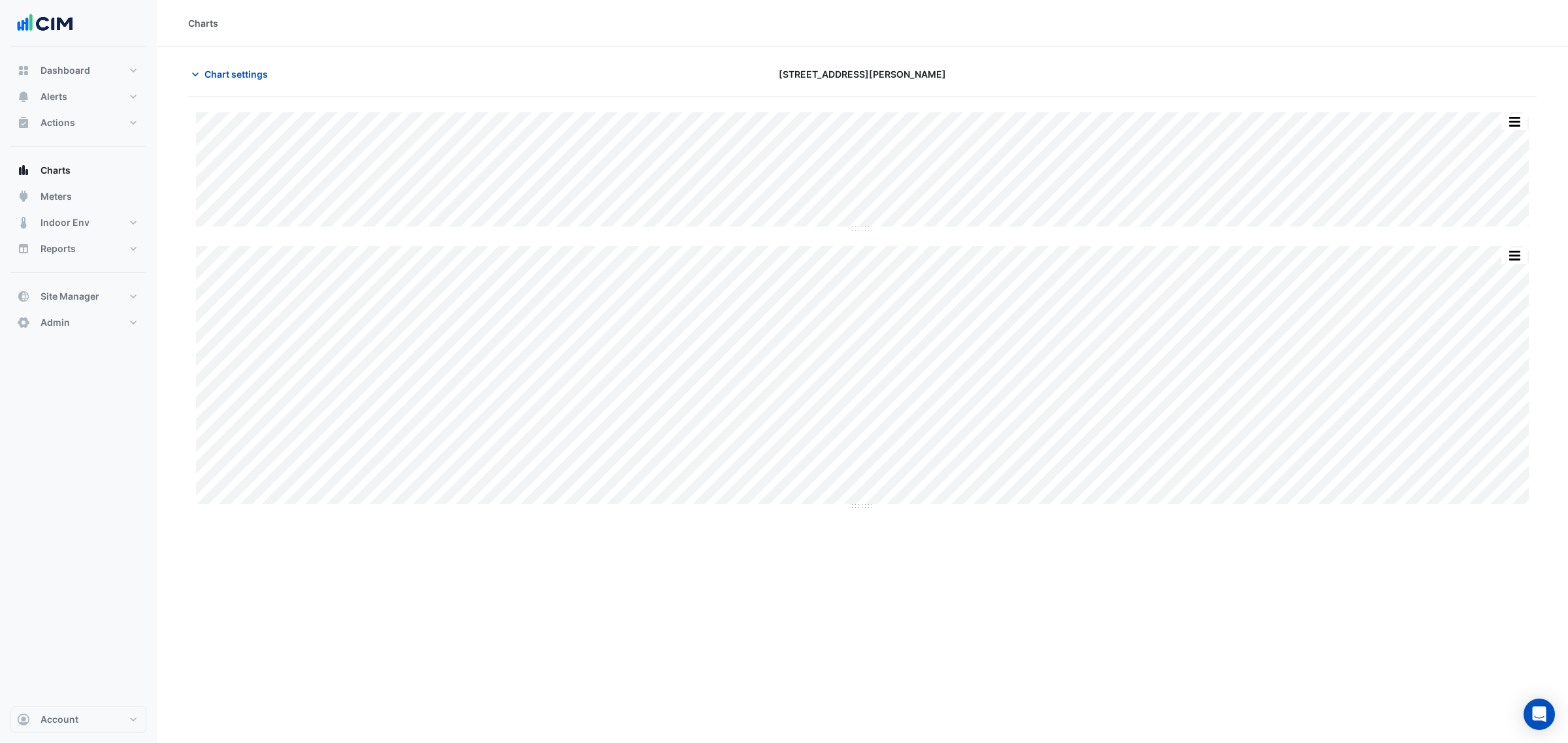
click at [866, 231] on div "Split All Split None Print Save as JPEG Save as PNG Pivot Data Table Export CSV…" at bounding box center [862, 310] width 1348 height 396
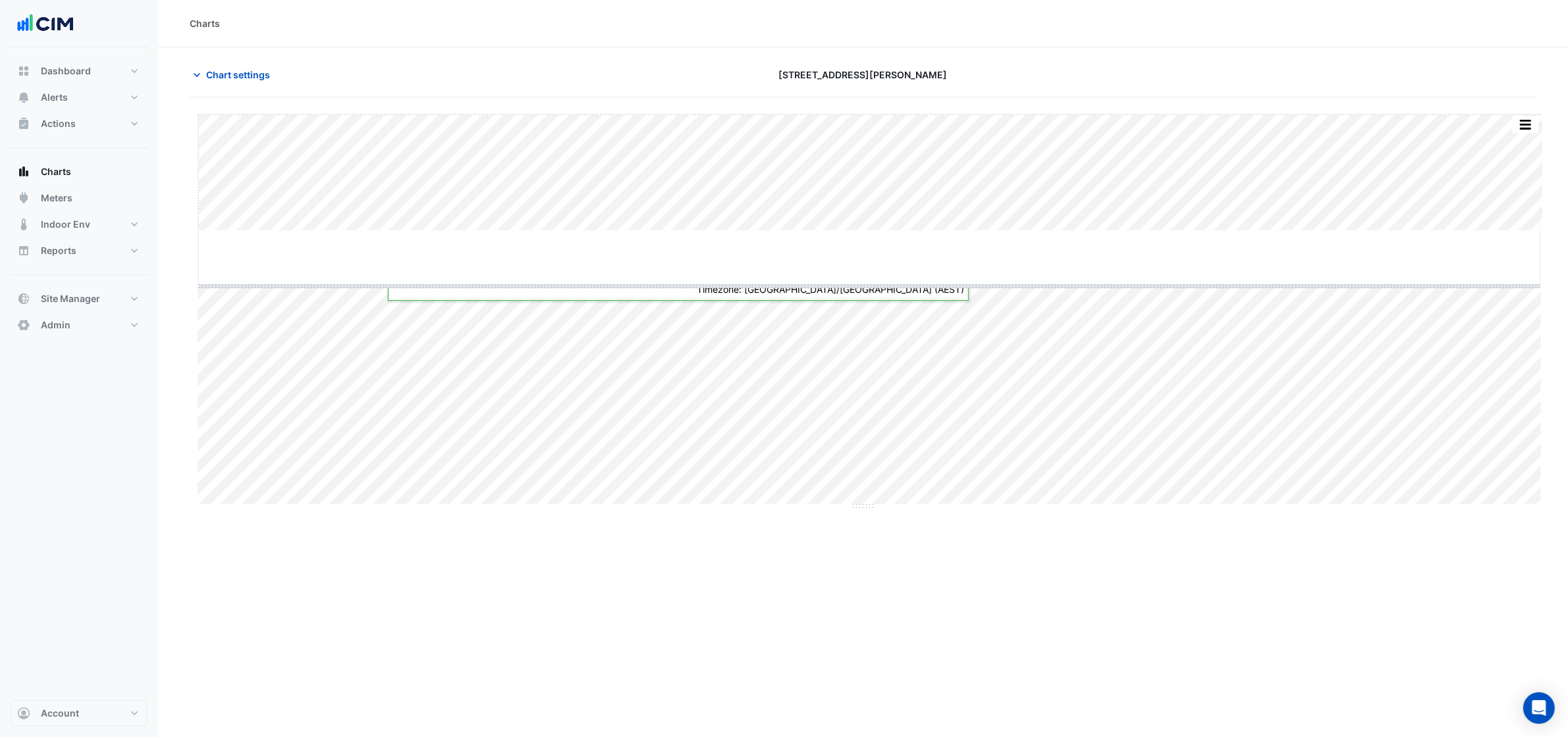
drag, startPoint x: 875, startPoint y: 229, endPoint x: 864, endPoint y: 373, distance: 144.4
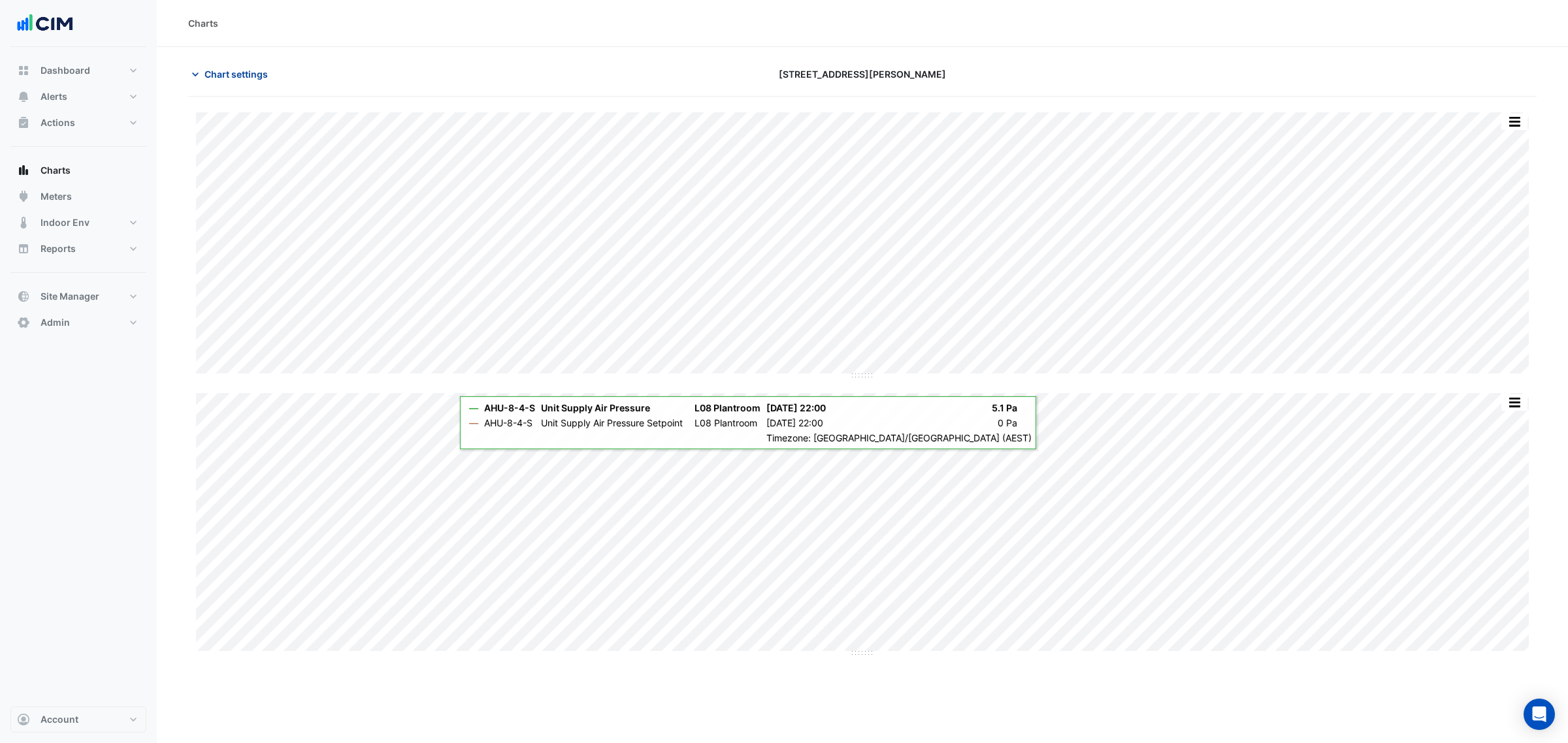
click at [233, 83] on button "Chart settings" at bounding box center [231, 74] width 88 height 23
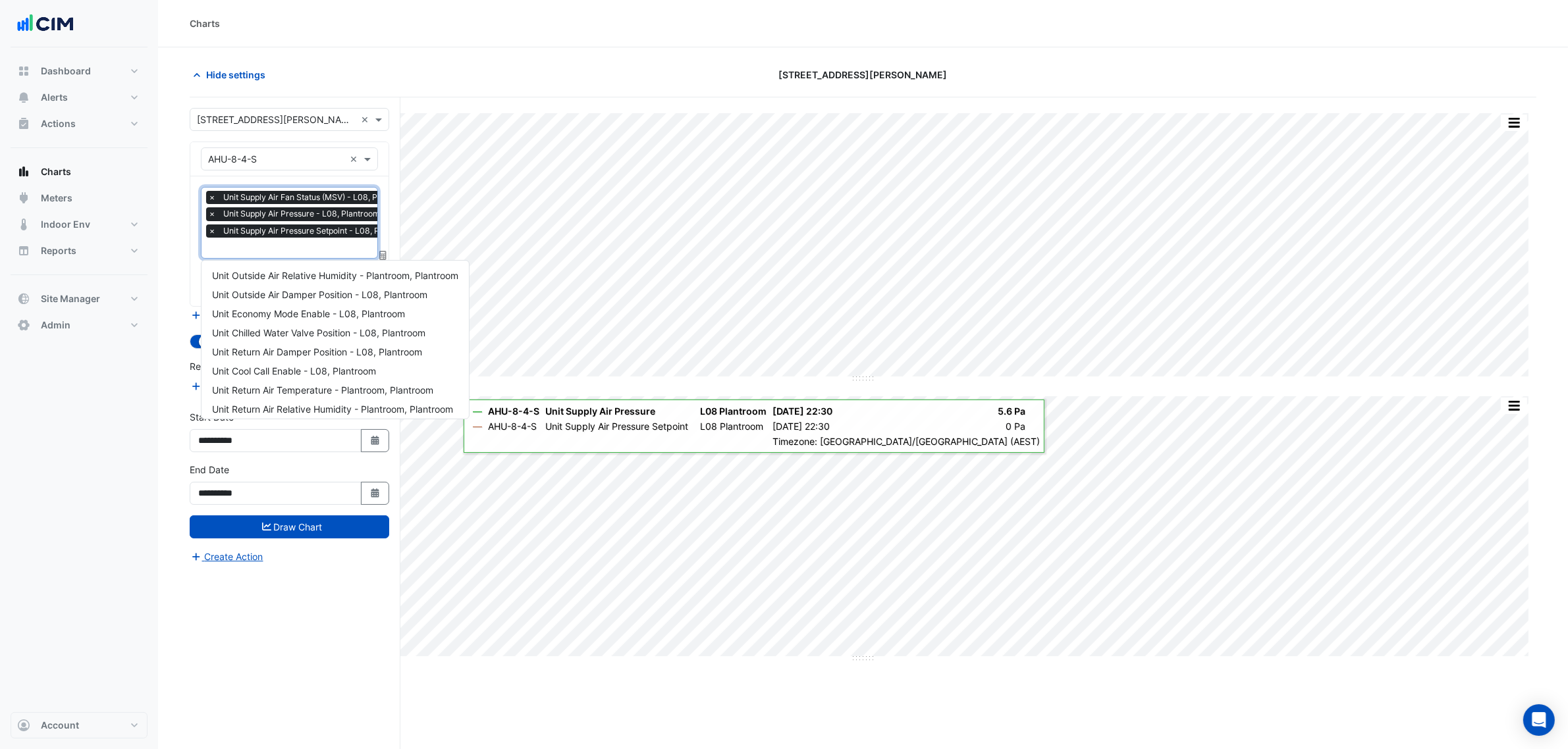
click at [258, 236] on span "Unit Supply Air Pressure Setpoint - L08, Plantroom" at bounding box center [318, 231] width 196 height 13
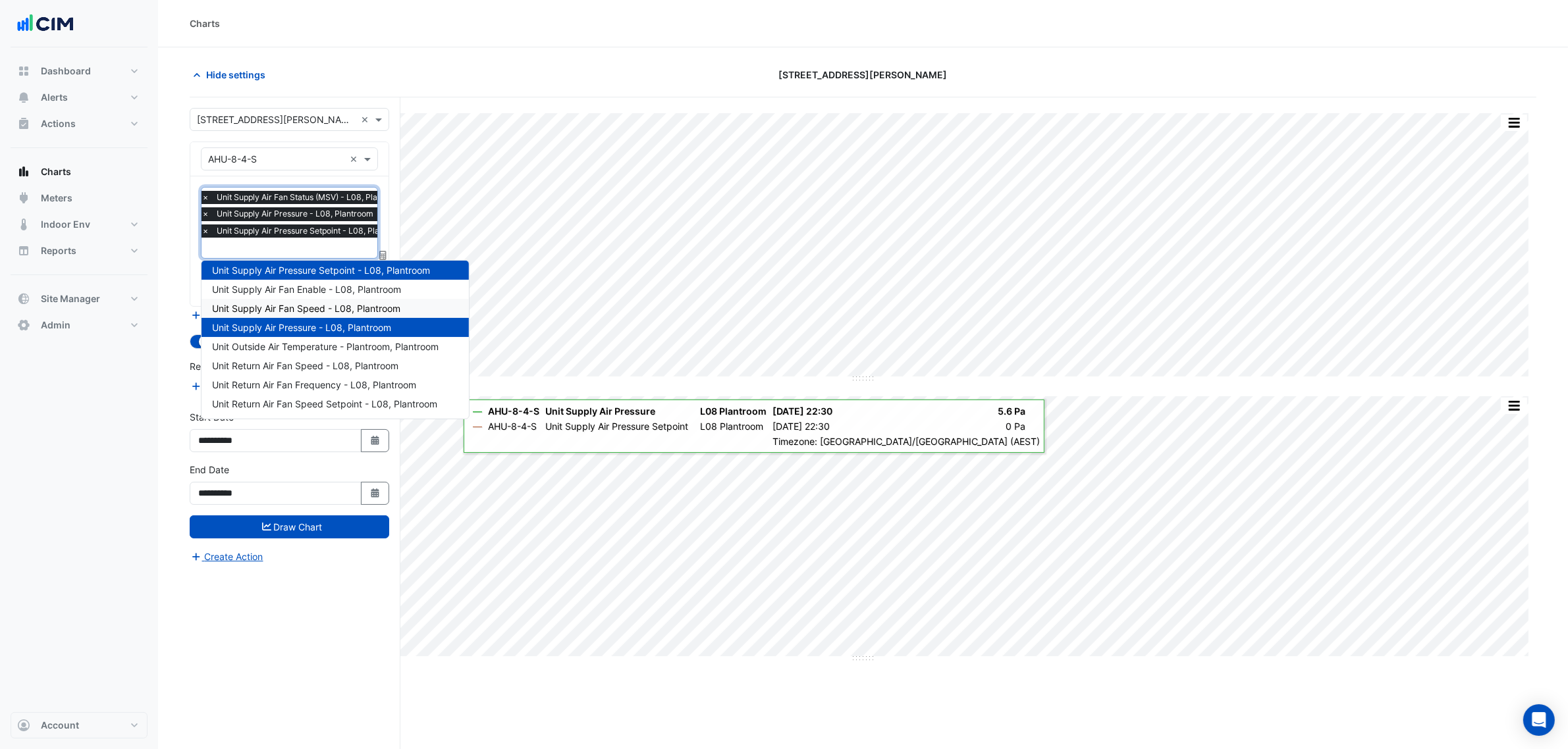
click at [311, 307] on span "Unit Supply Air Fan Speed - L08, Plantroom" at bounding box center [306, 308] width 189 height 11
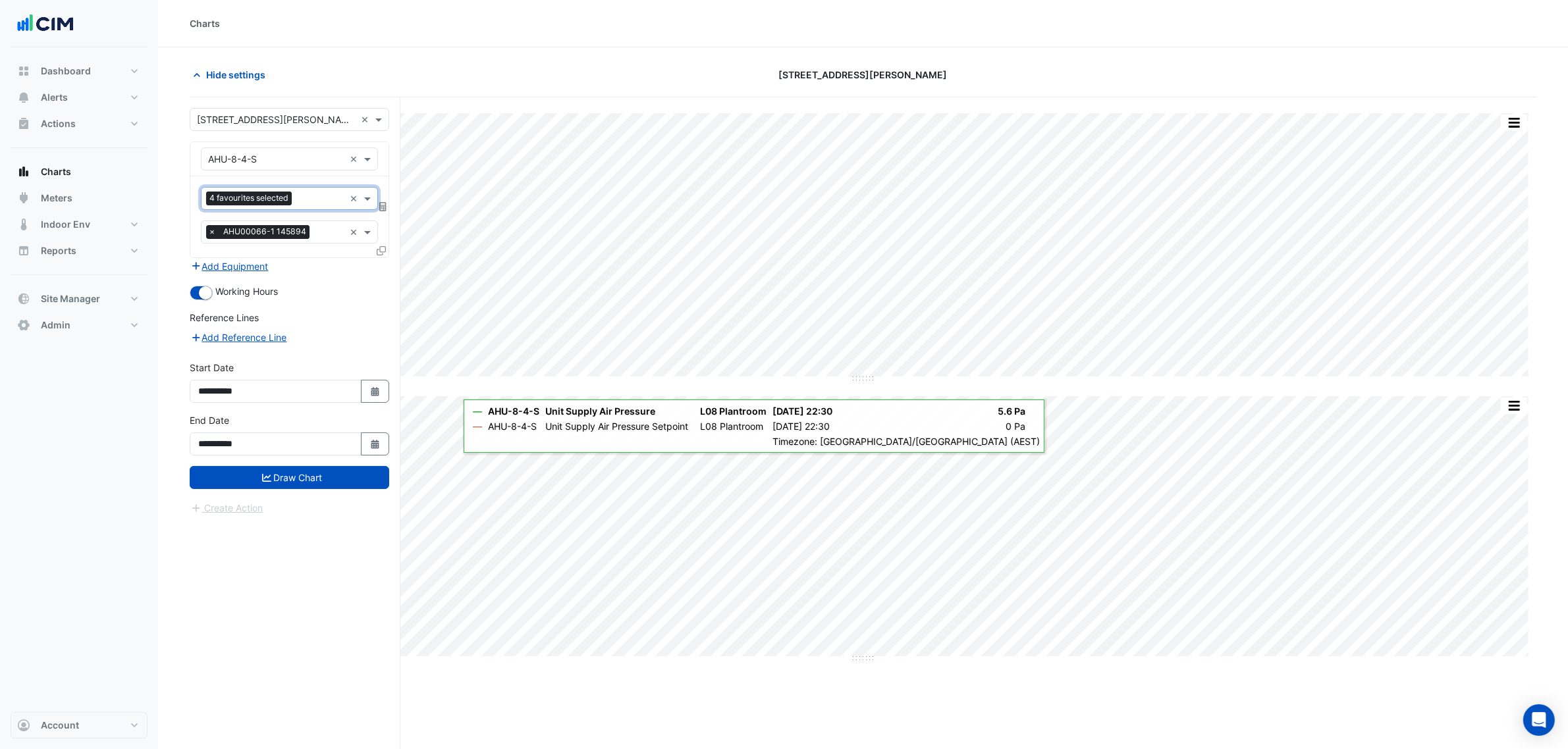
scroll to position [0, 0]
click at [353, 484] on button "Draw Chart" at bounding box center [289, 477] width 199 height 23
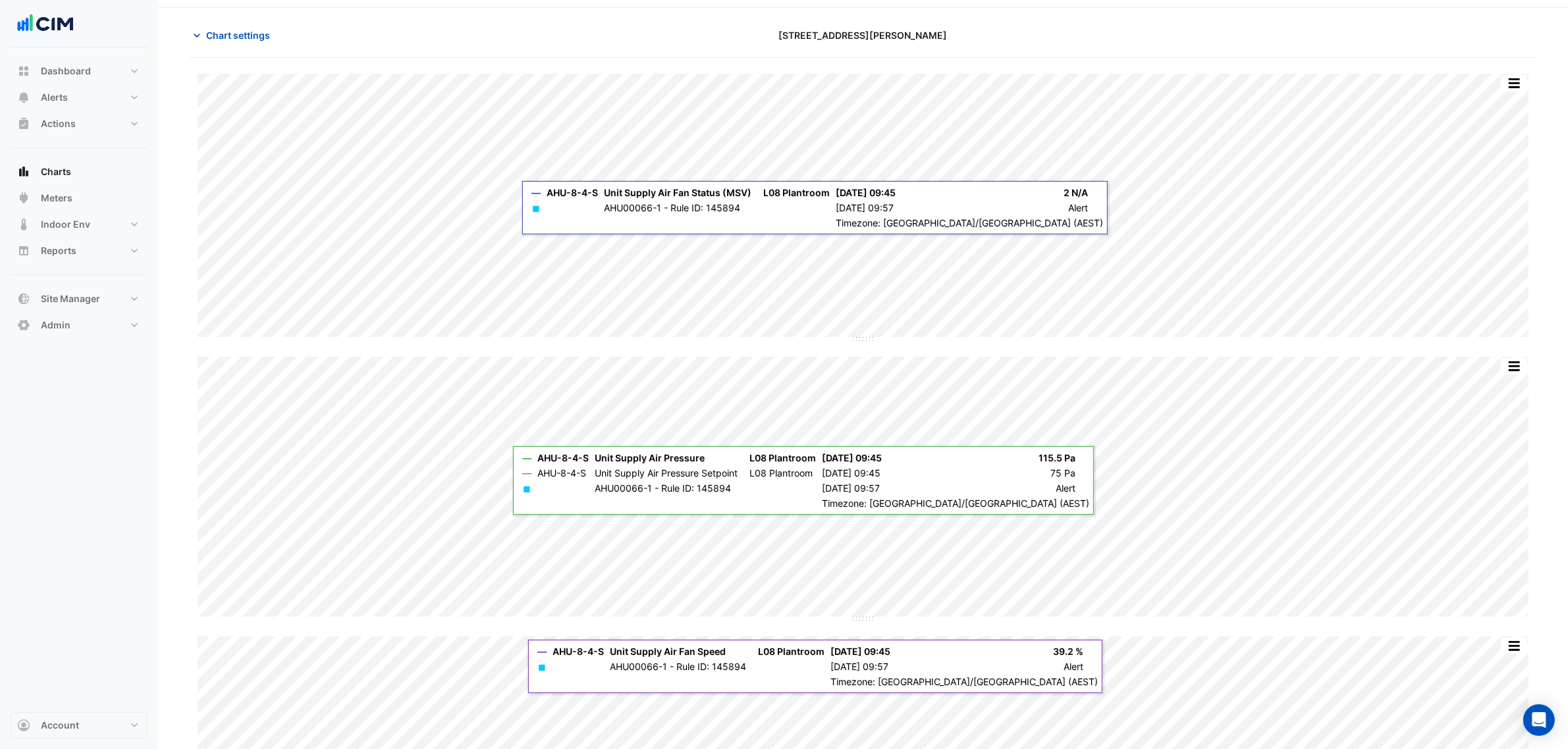
scroll to position [61, 0]
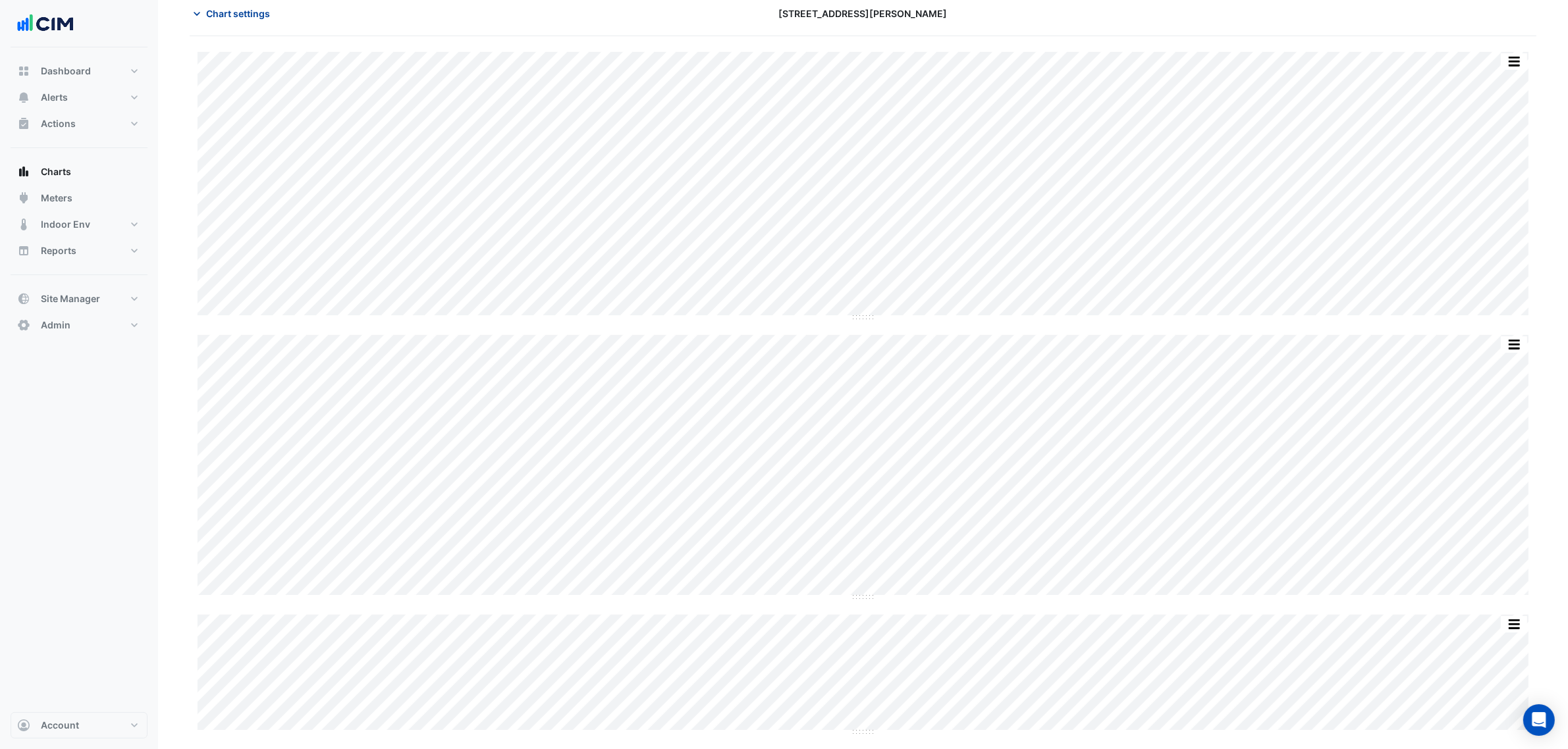
click at [243, 17] on span "Chart settings" at bounding box center [238, 13] width 64 height 14
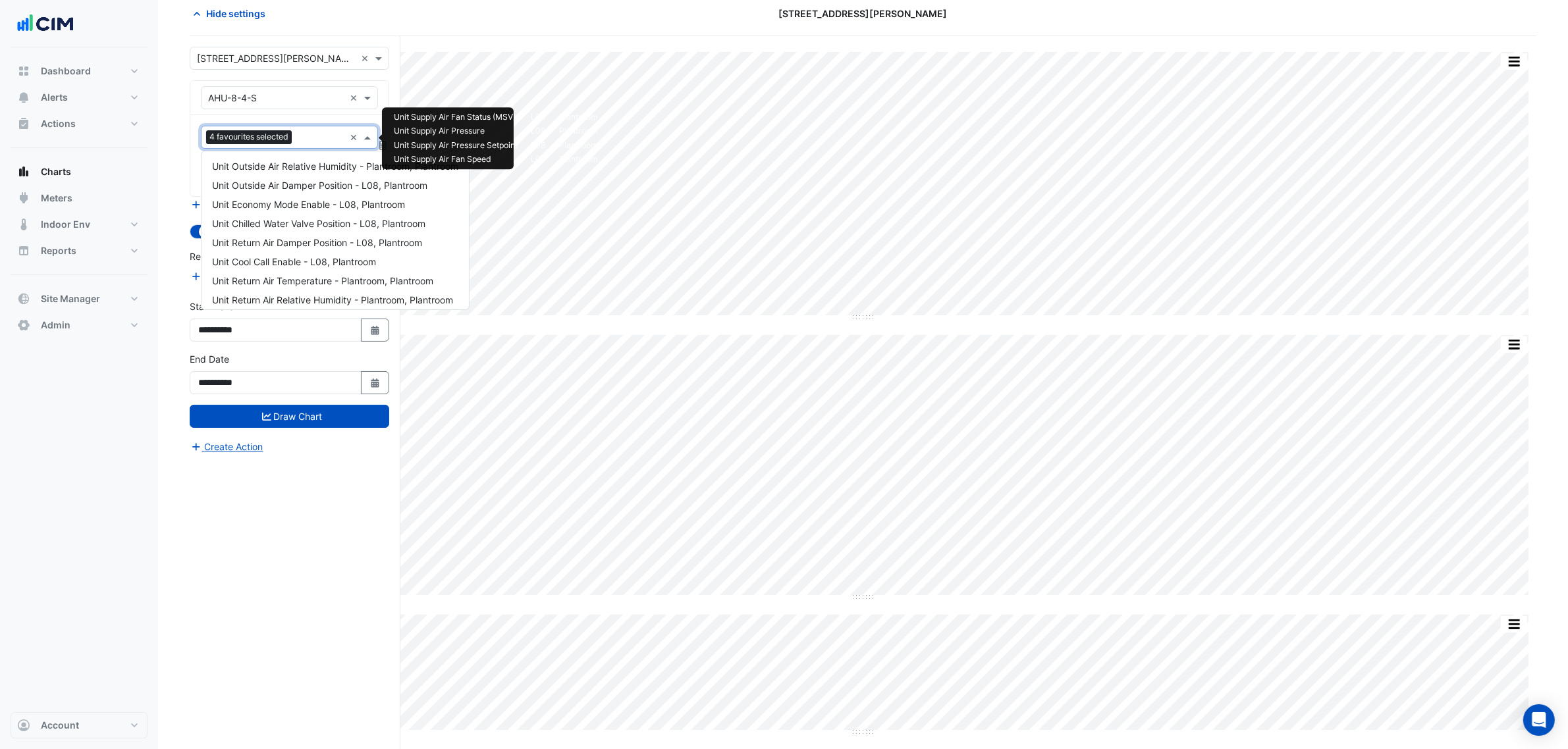
click at [290, 129] on div "Favourites 4 favourites selected" at bounding box center [273, 137] width 143 height 21
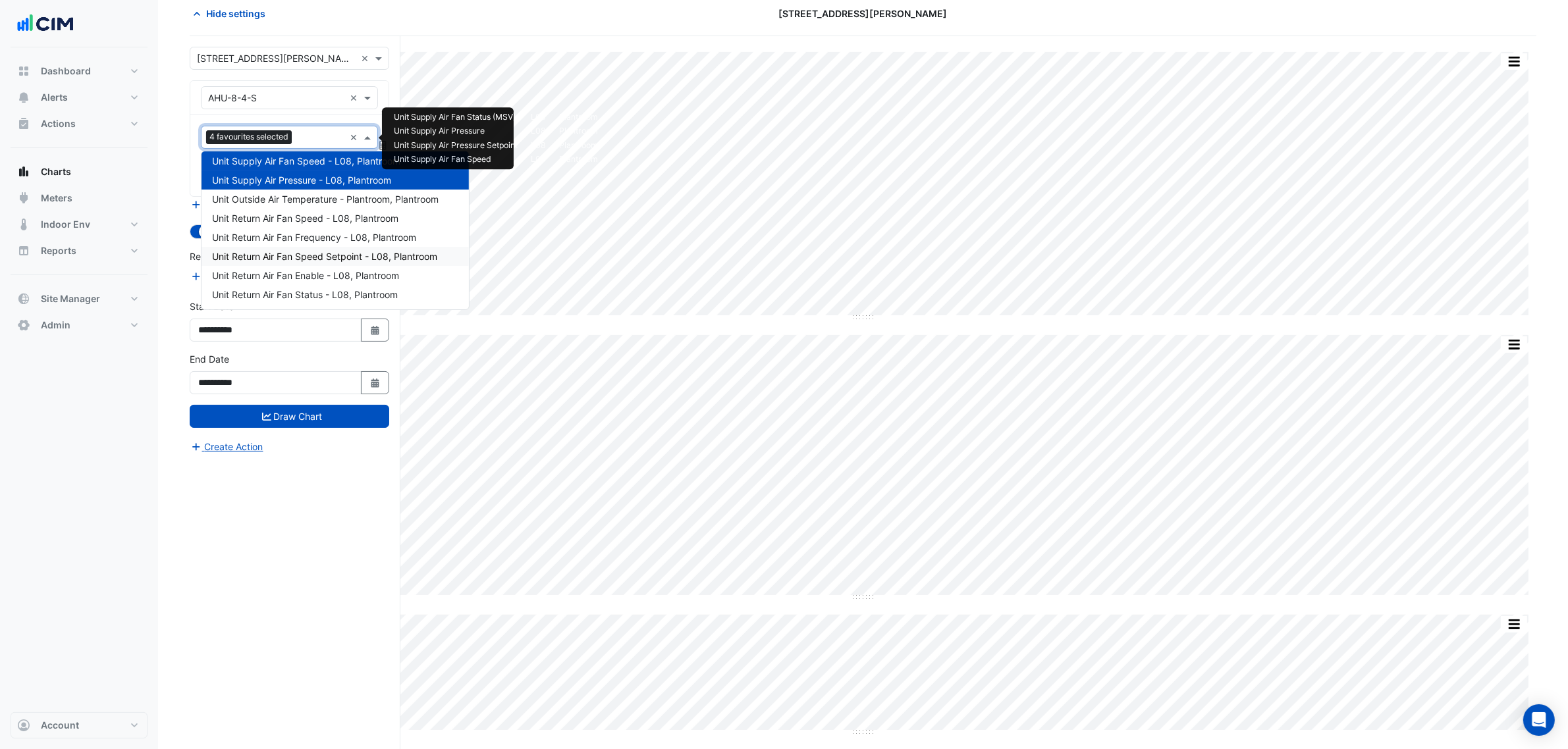
click at [407, 257] on span "Unit Return Air Fan Speed Setpoint - L08, Plantroom" at bounding box center [325, 256] width 225 height 11
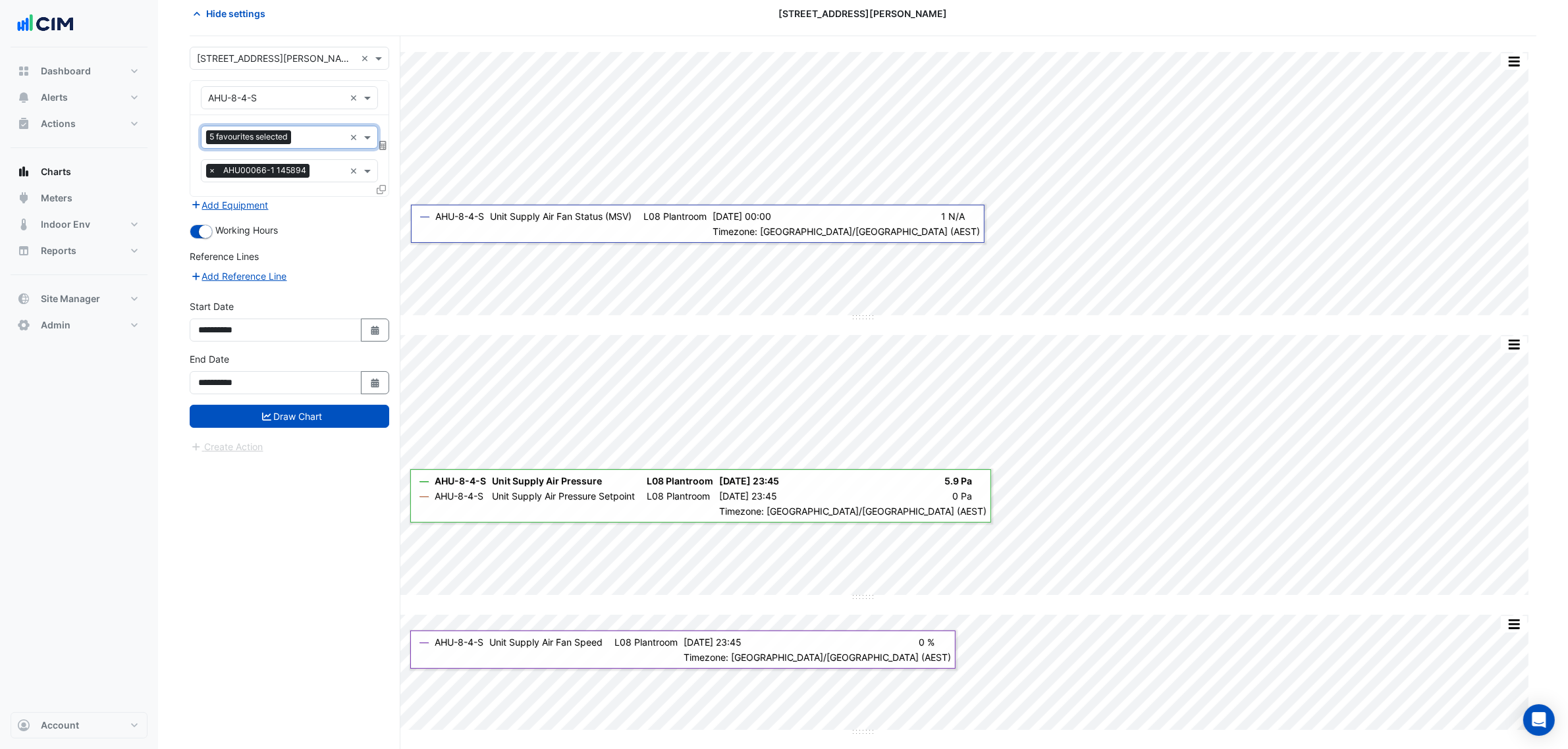
click at [321, 135] on input "text" at bounding box center [321, 139] width 48 height 14
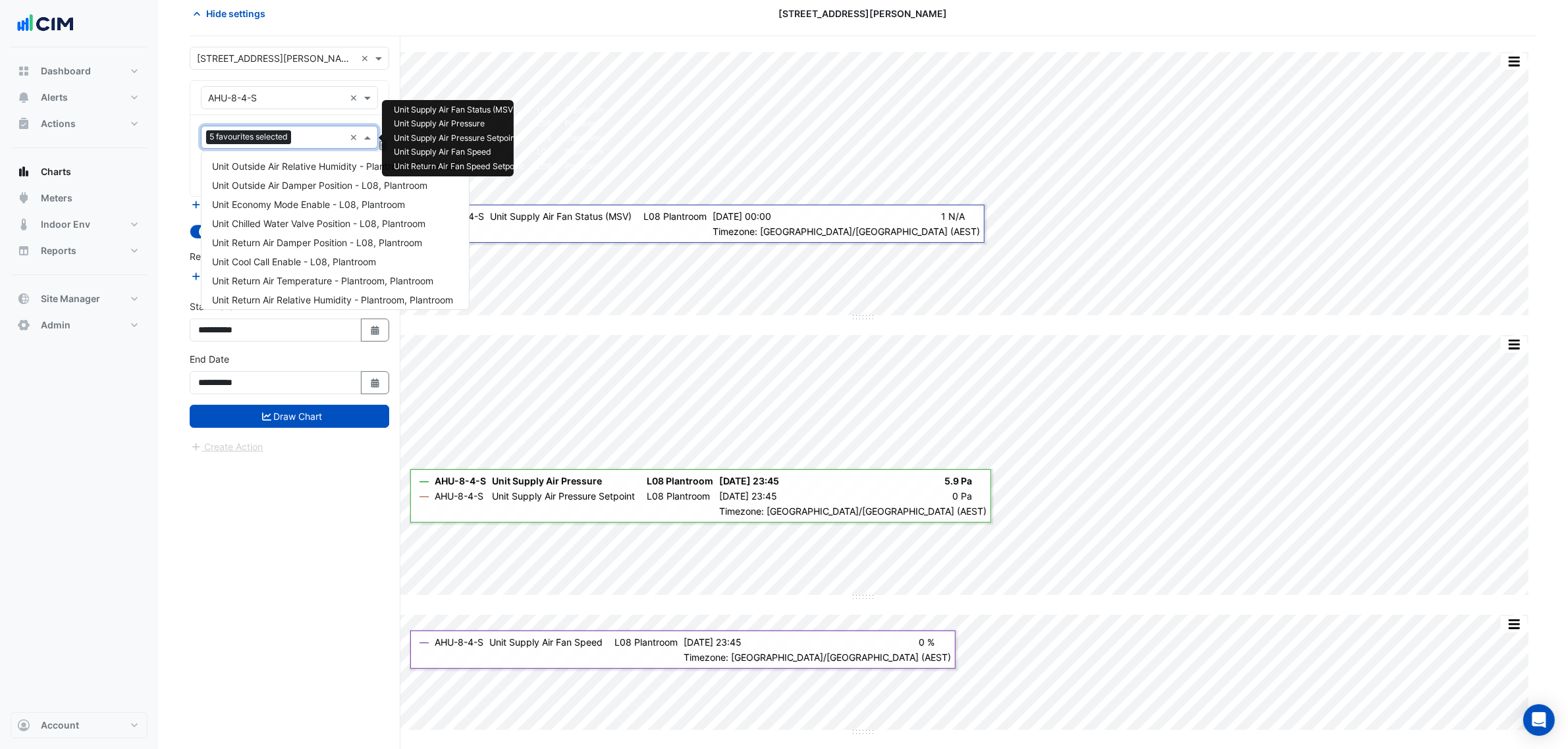
scroll to position [291, 0]
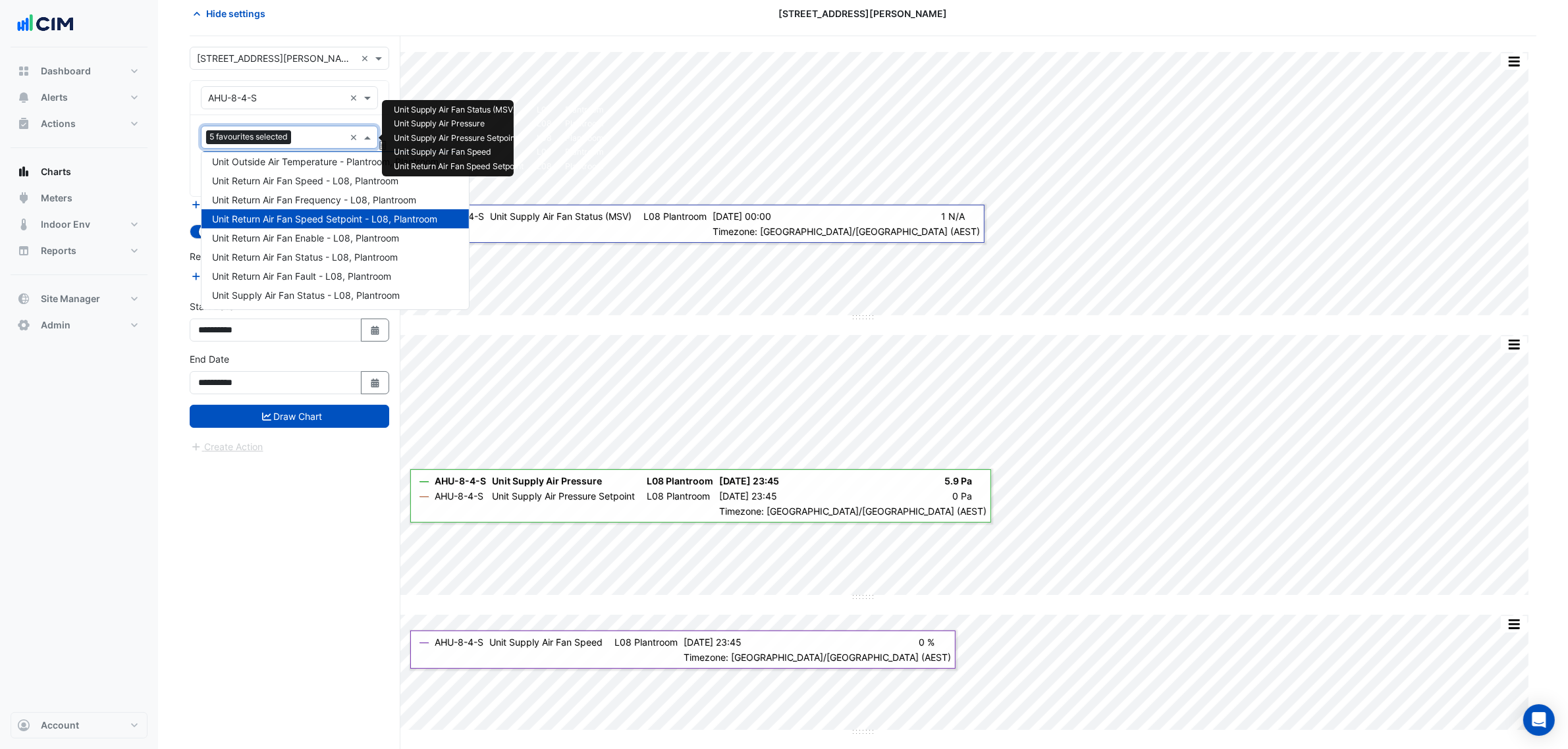
click at [326, 216] on span "Unit Return Air Fan Speed Setpoint - L08, Plantroom" at bounding box center [325, 219] width 225 height 11
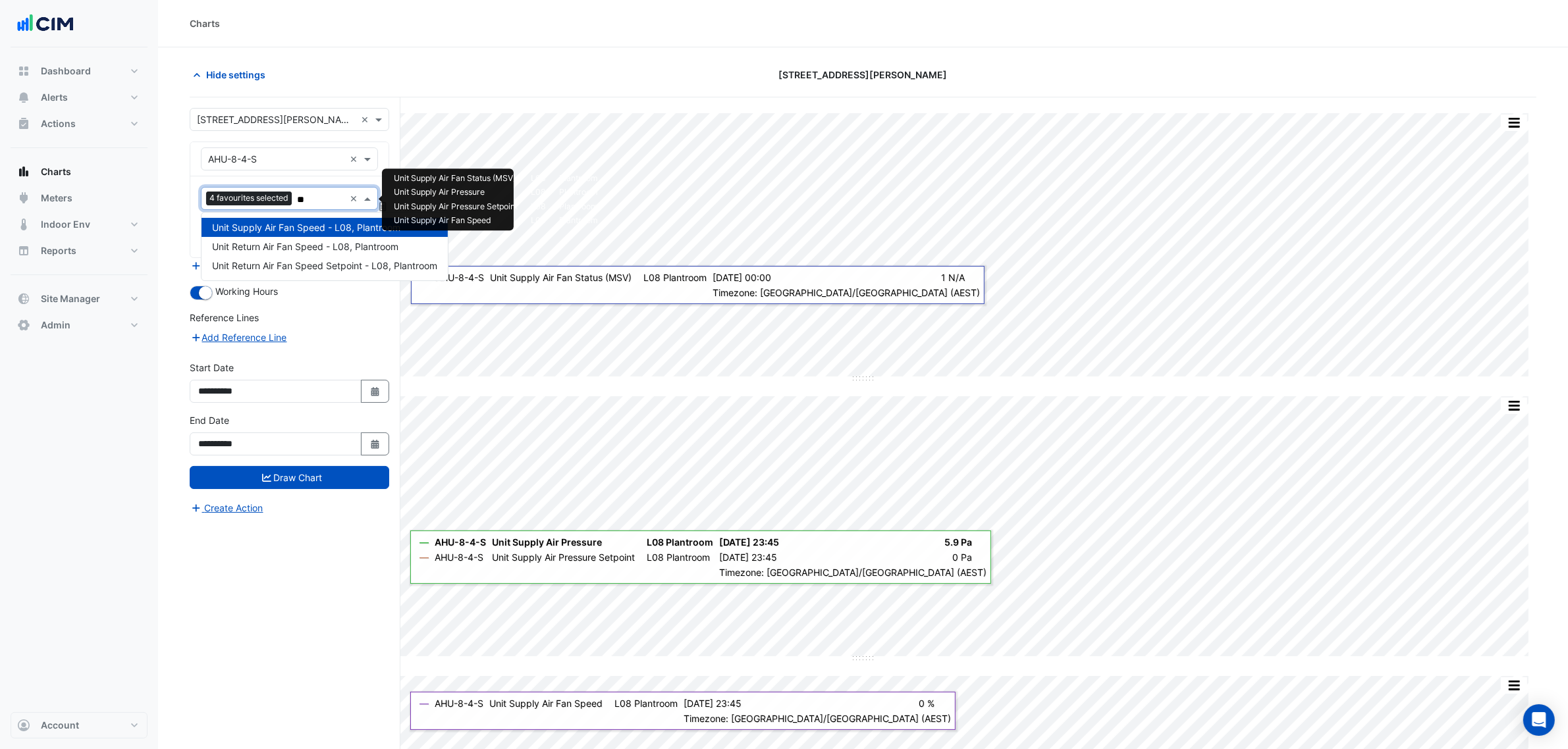
scroll to position [0, 0]
type input "*****"
click at [350, 308] on form "**********" at bounding box center [289, 311] width 199 height 407
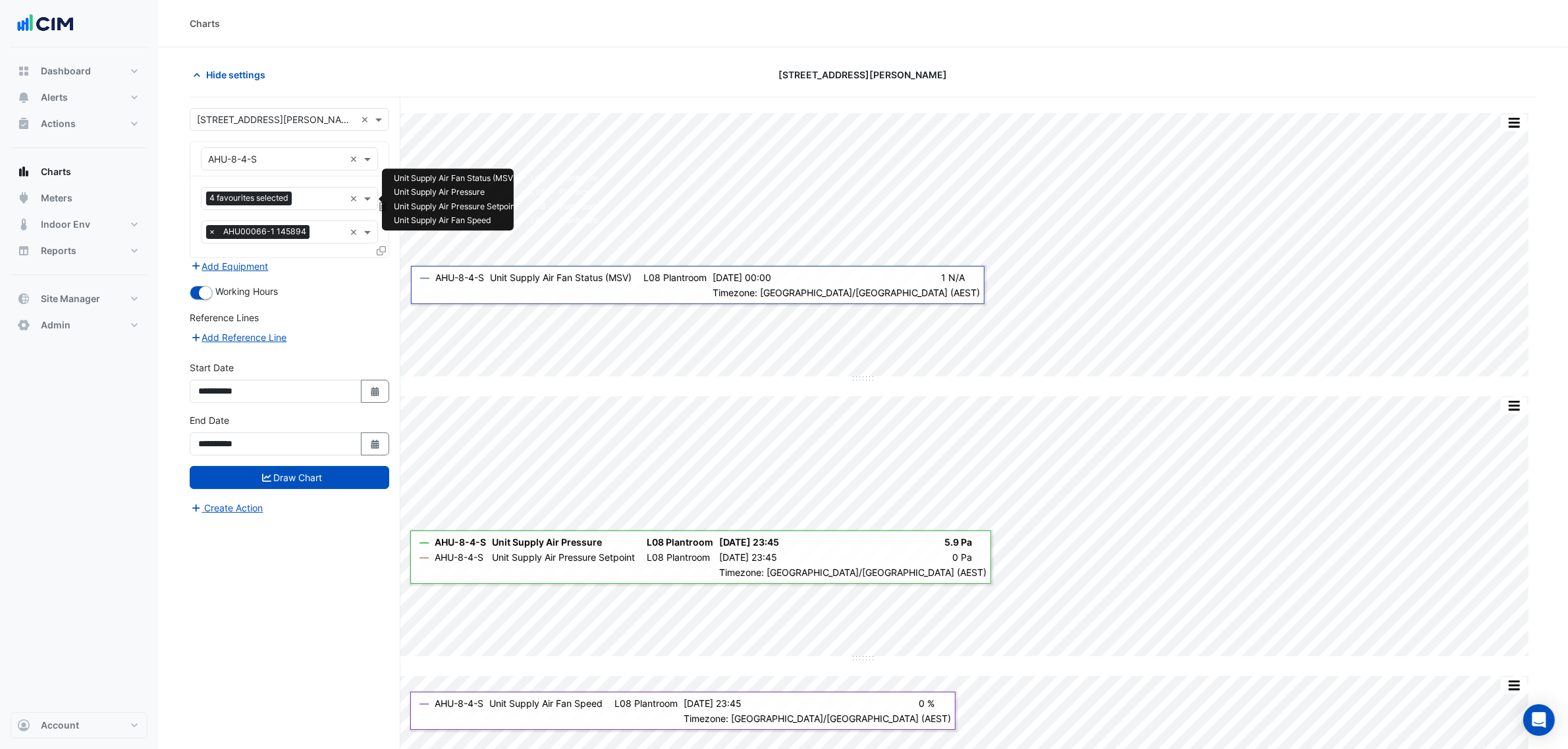
click at [329, 189] on div "Favourites 4 favourites selected" at bounding box center [273, 199] width 143 height 21
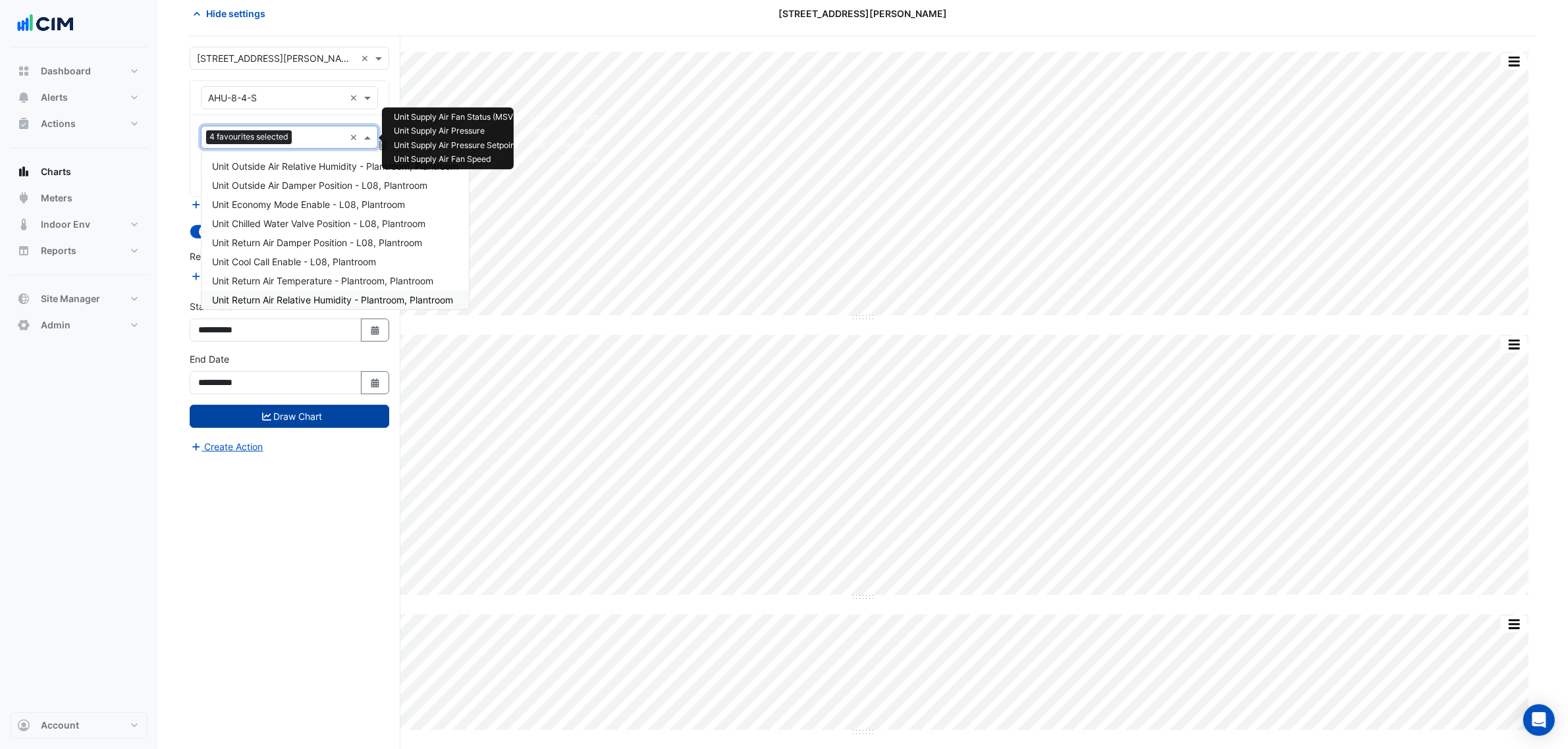
click at [351, 421] on button "Draw Chart" at bounding box center [289, 416] width 199 height 23
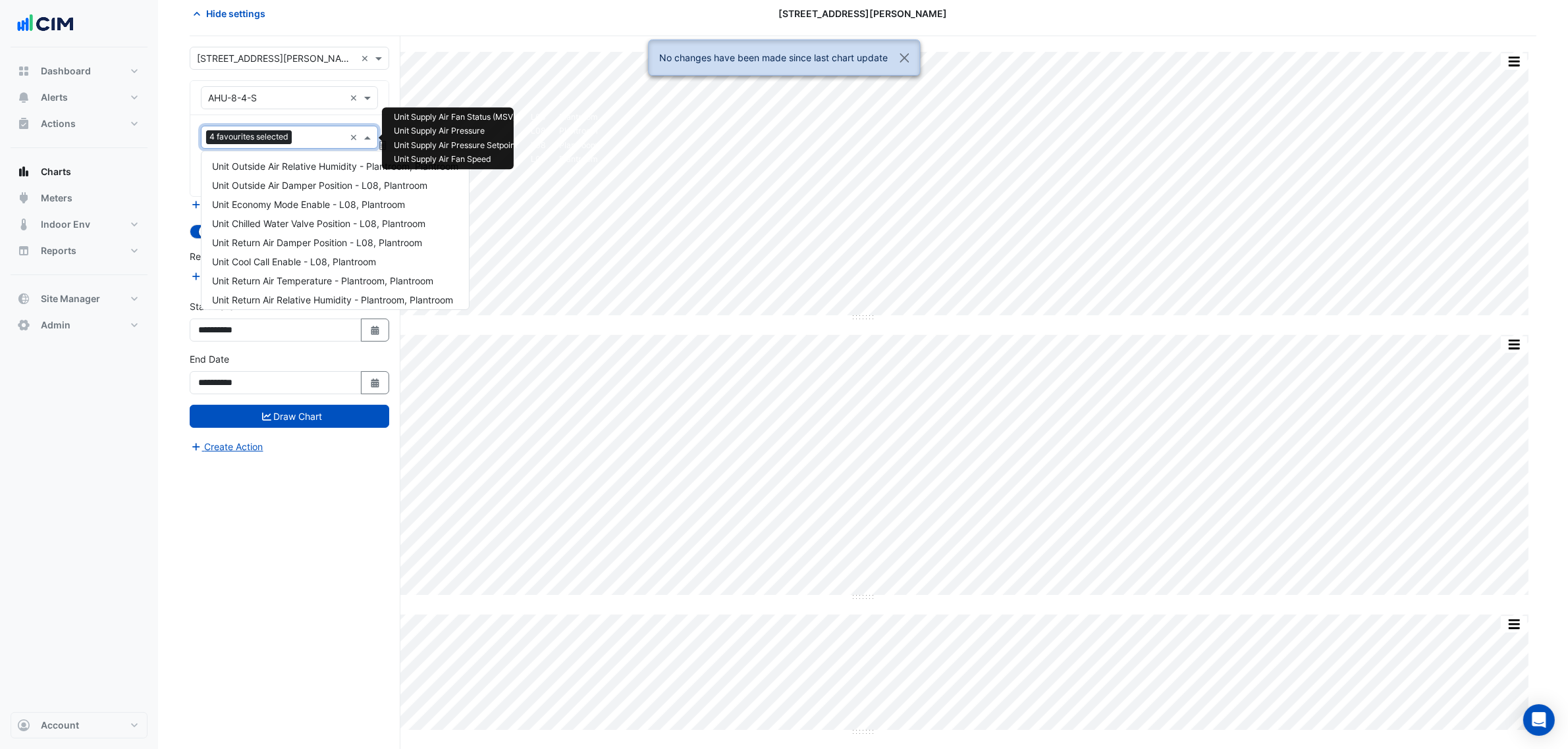
click at [317, 149] on div "Favourites 4 favourites selected ×" at bounding box center [289, 137] width 177 height 23
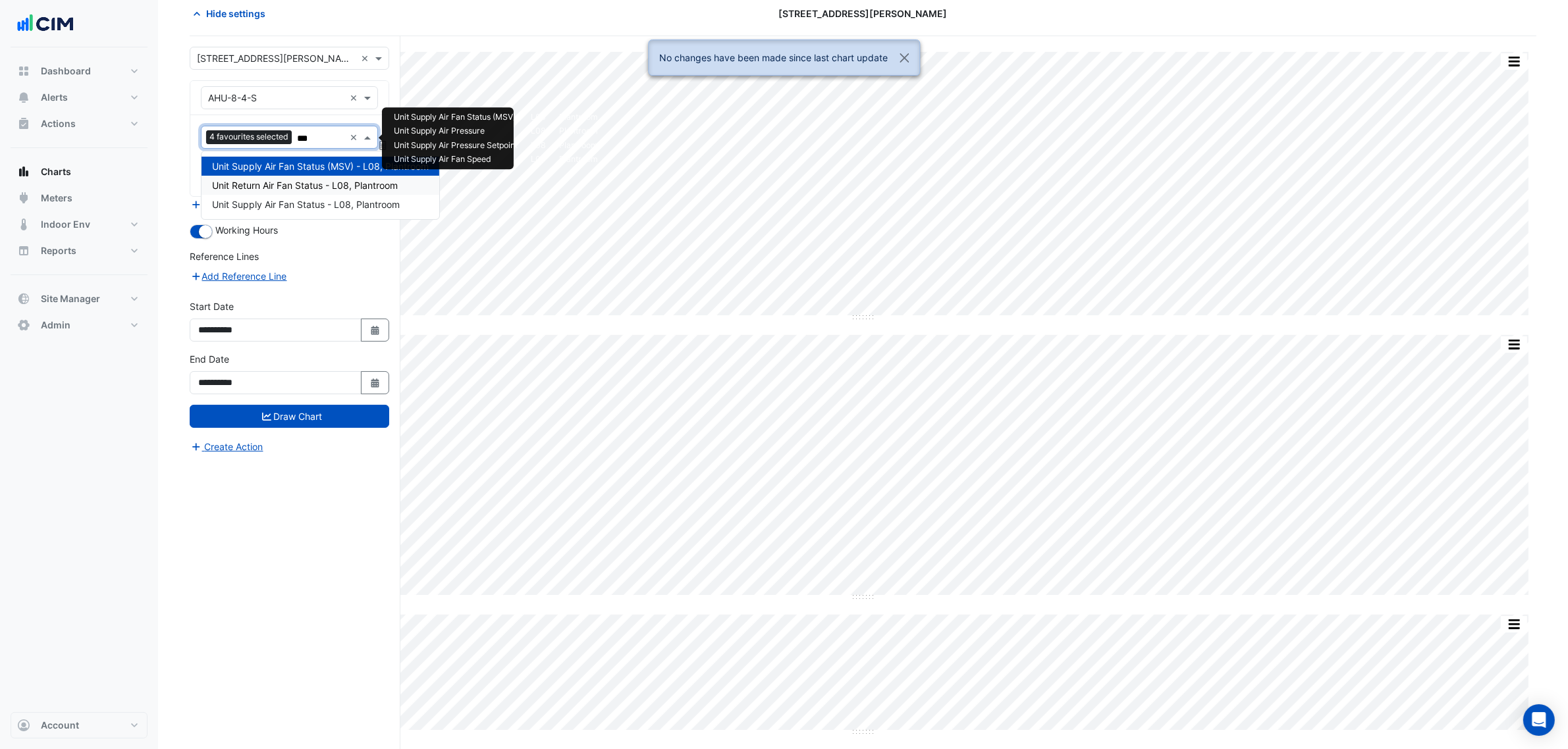
type input "****"
click at [347, 203] on span "Unit Supply Air Fan Status - L08, Plantroom" at bounding box center [306, 204] width 188 height 11
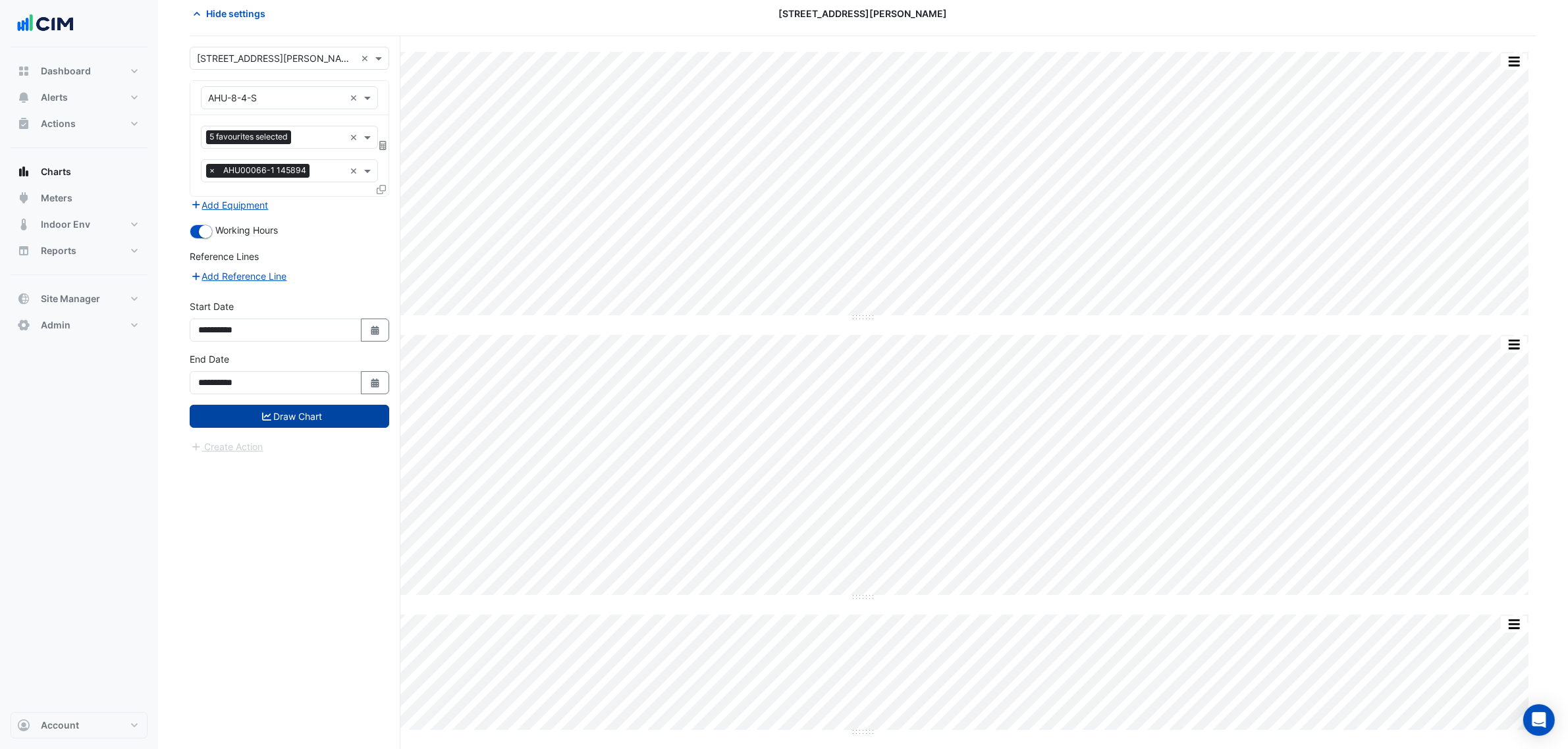
click at [329, 412] on button "Draw Chart" at bounding box center [289, 416] width 199 height 23
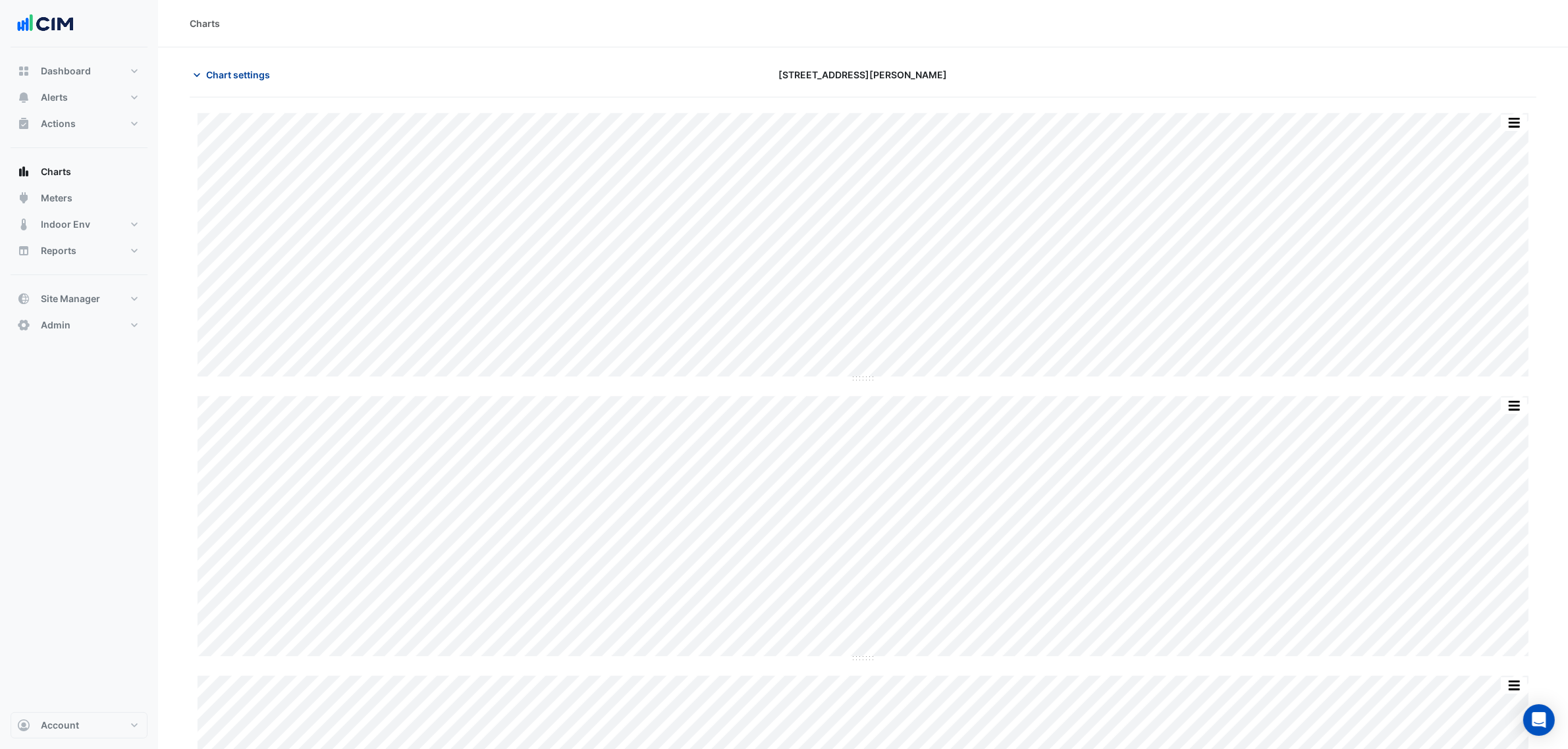
click at [262, 79] on span "Chart settings" at bounding box center [238, 75] width 64 height 14
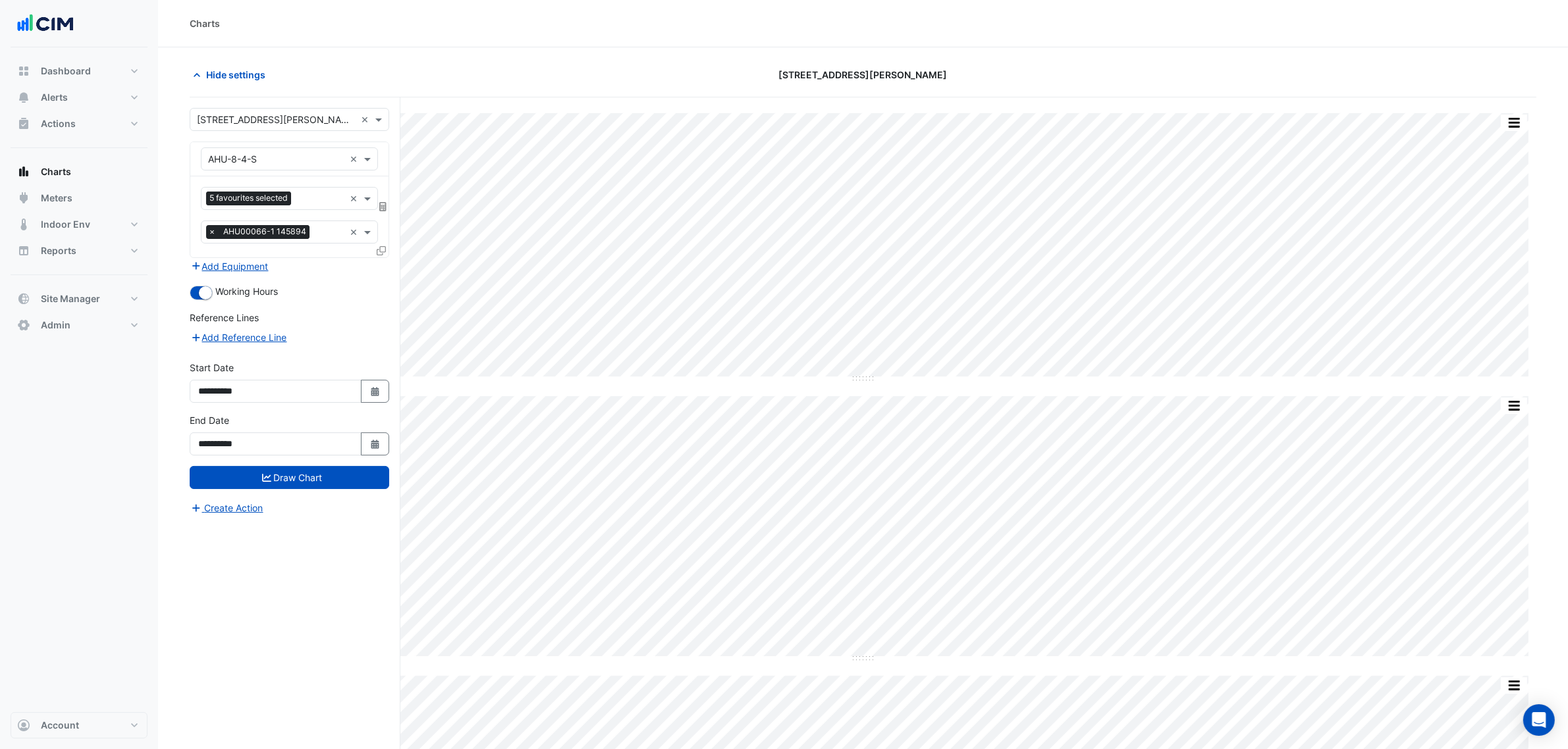
click at [273, 155] on input "text" at bounding box center [276, 159] width 136 height 14
type input "**"
click at [482, 69] on div "Hide settings" at bounding box center [409, 75] width 455 height 23
click at [253, 75] on span "Hide settings" at bounding box center [235, 75] width 59 height 14
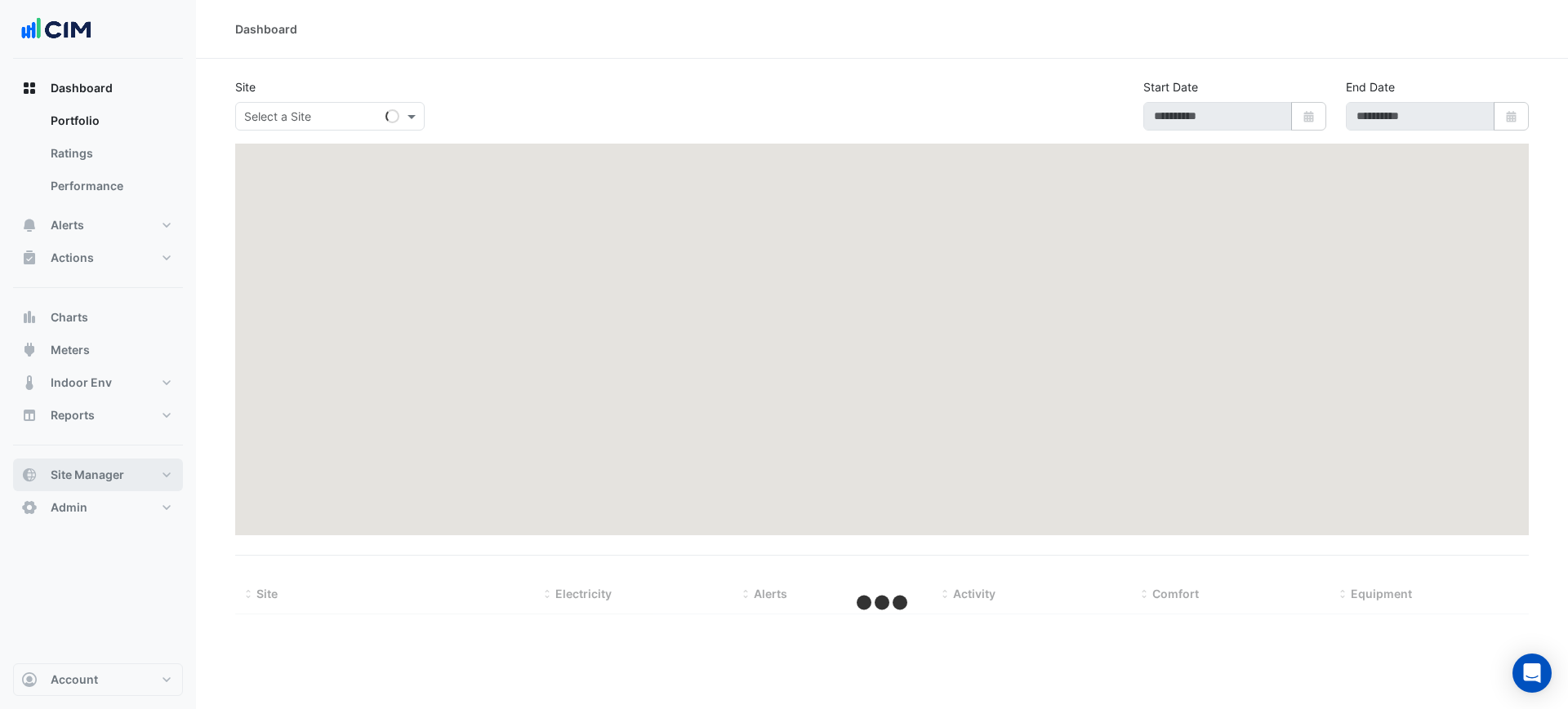
click at [27, 480] on icon "button" at bounding box center [30, 475] width 13 height 13
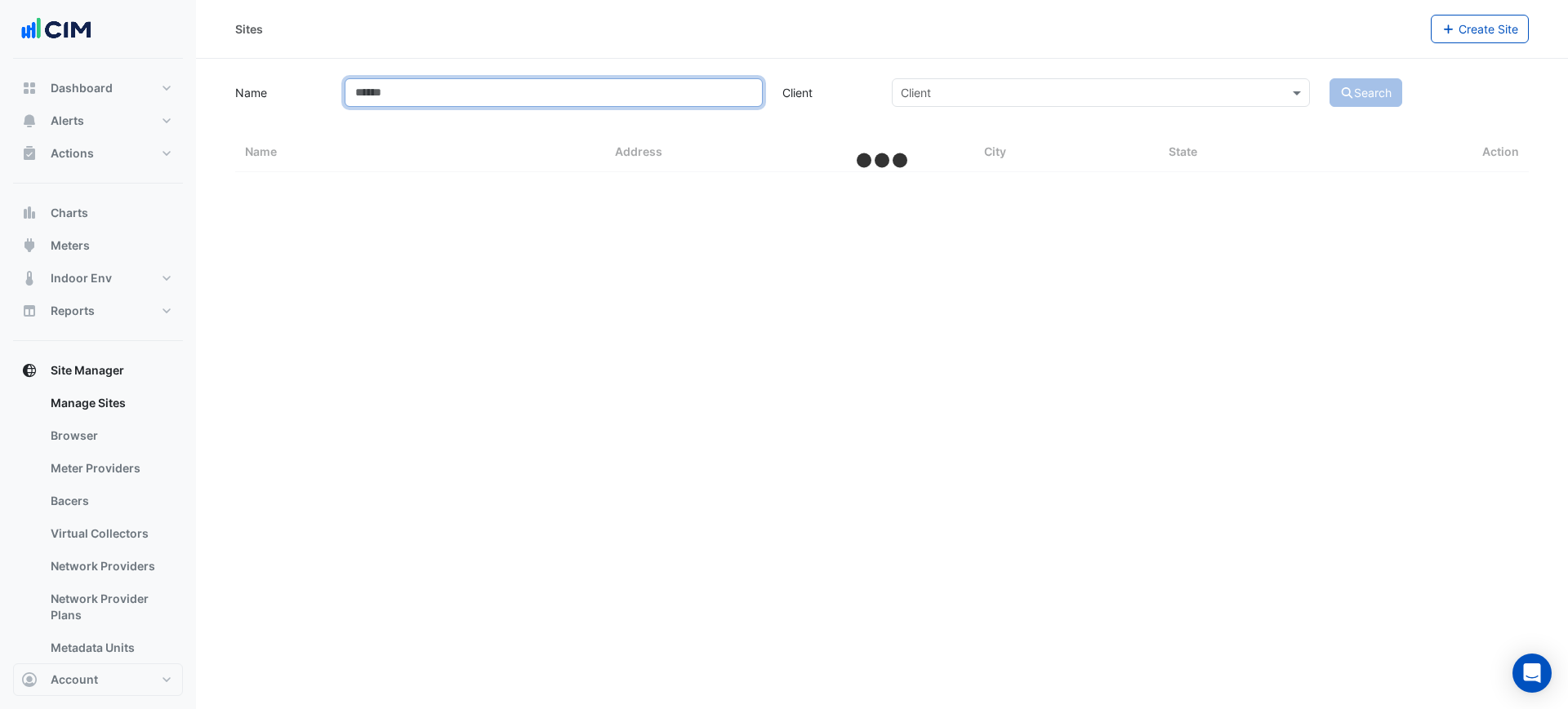
click at [420, 88] on input "Name" at bounding box center [554, 93] width 418 height 29
type input "**"
select select "***"
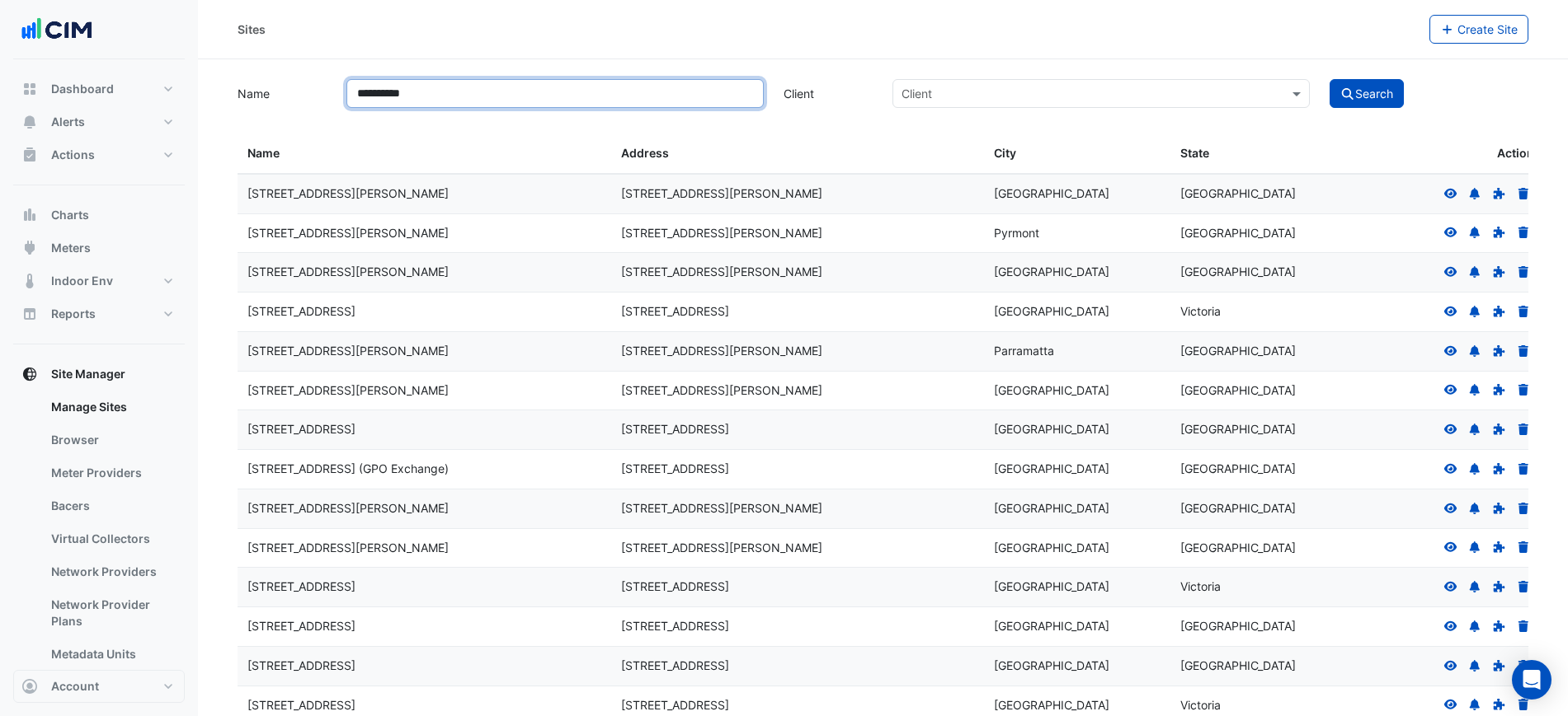
type input "**********"
click at [1329, 79] on button "Search" at bounding box center [1366, 93] width 74 height 29
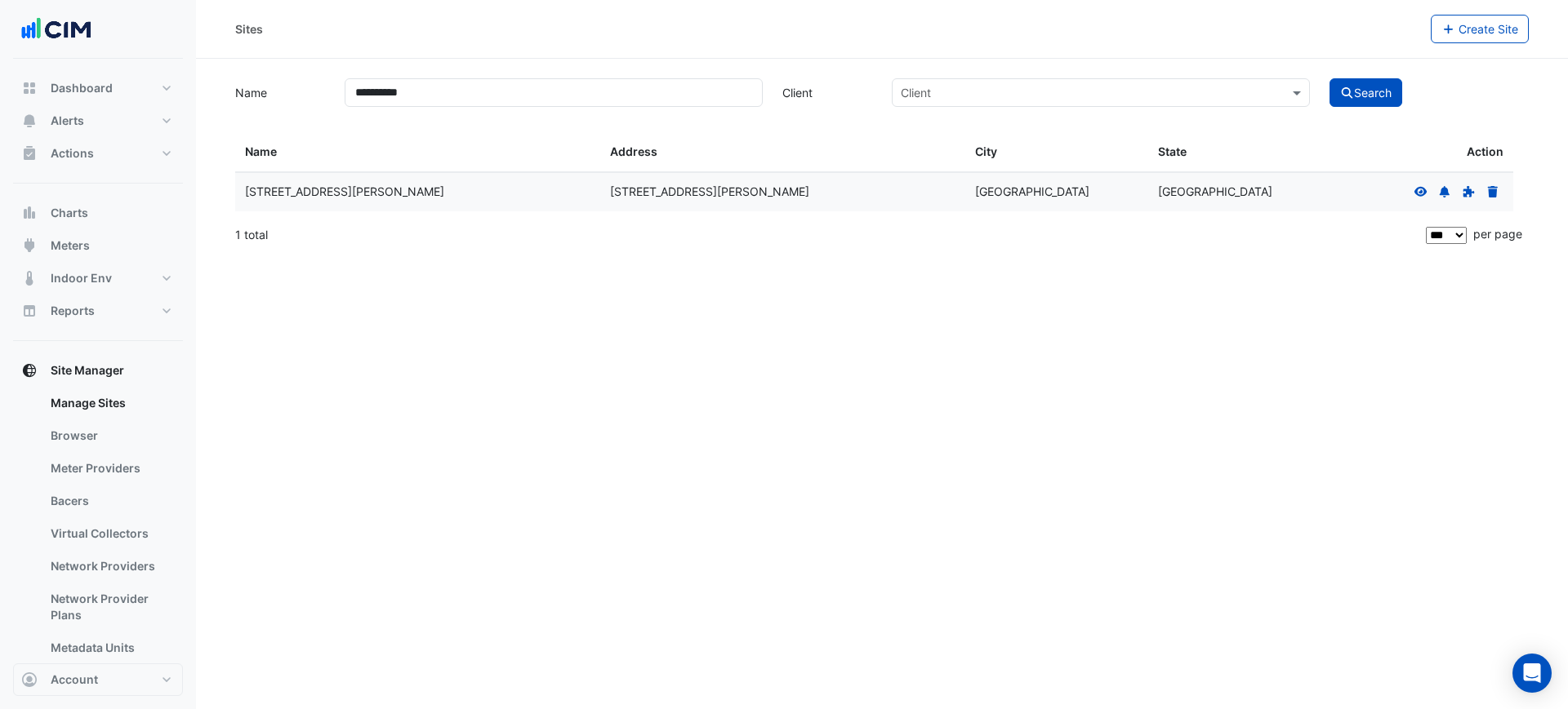
click at [1418, 186] on icon at bounding box center [1421, 192] width 15 height 12
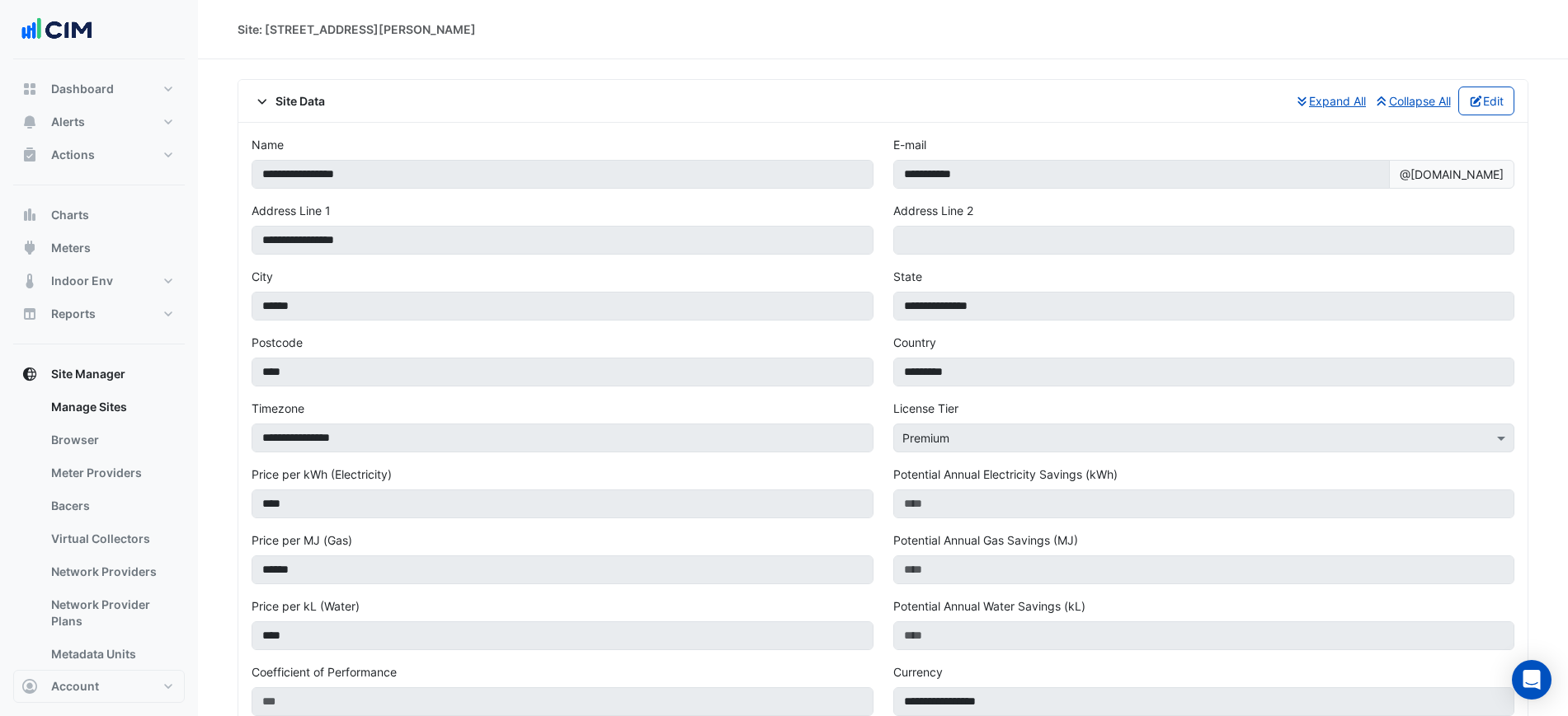
select select "***"
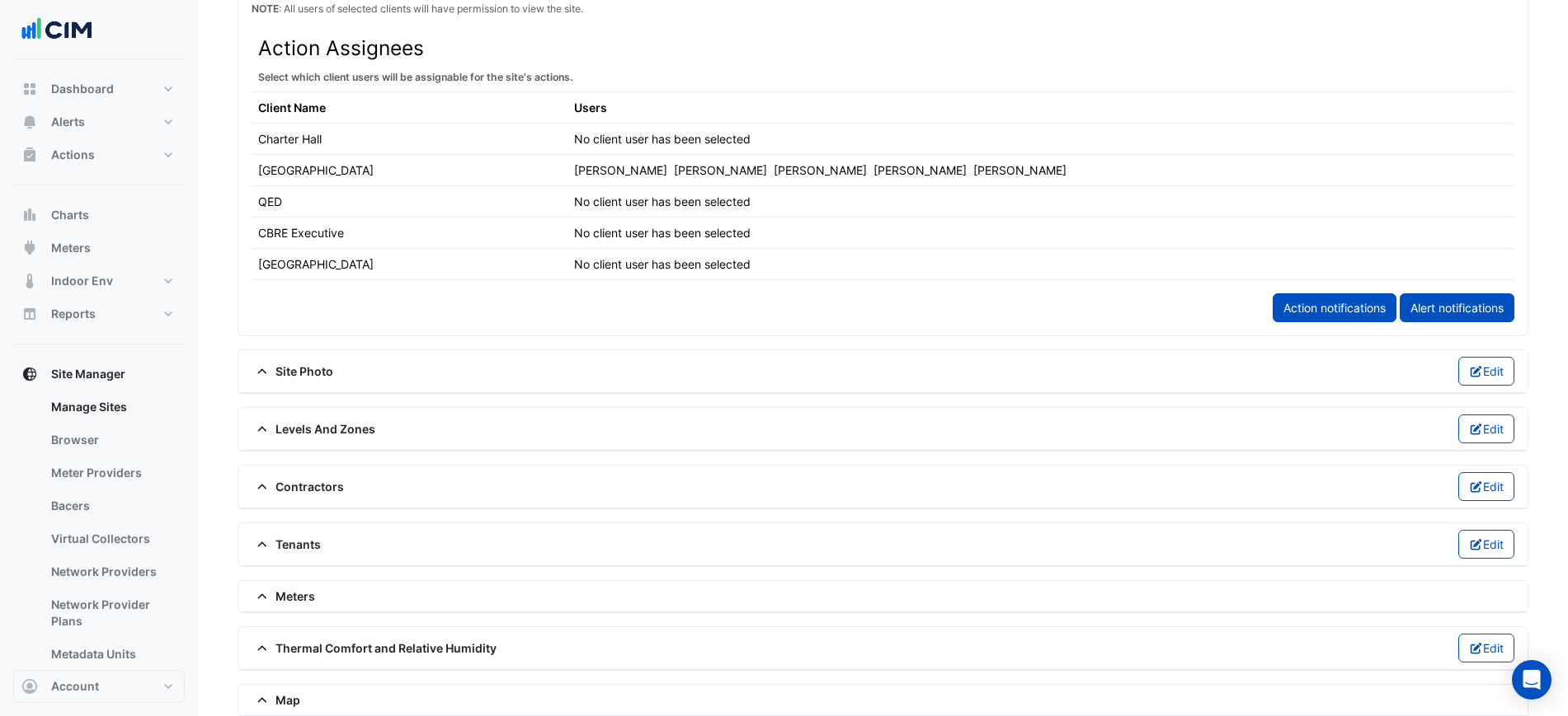
scroll to position [1094, 0]
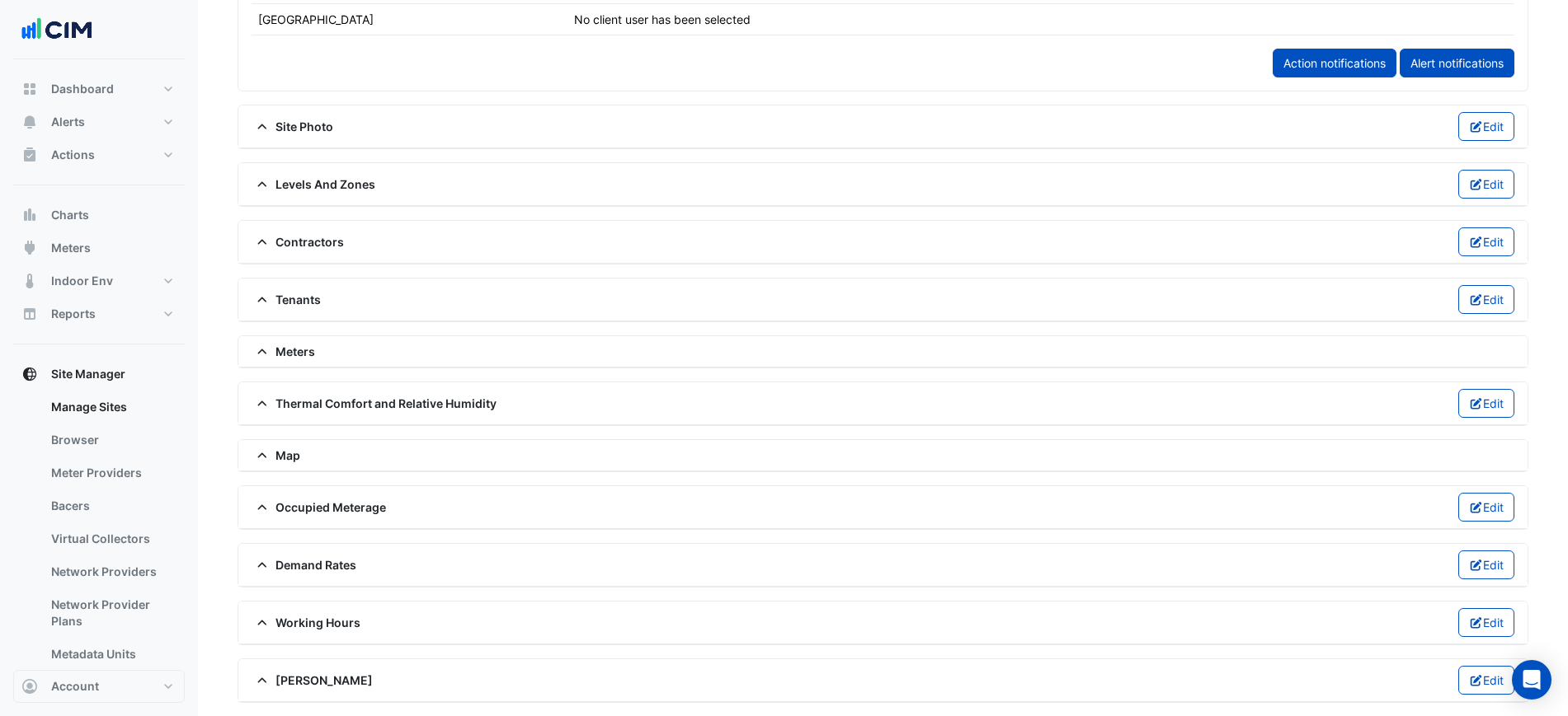
click at [307, 185] on span "Levels And Zones" at bounding box center [313, 184] width 124 height 18
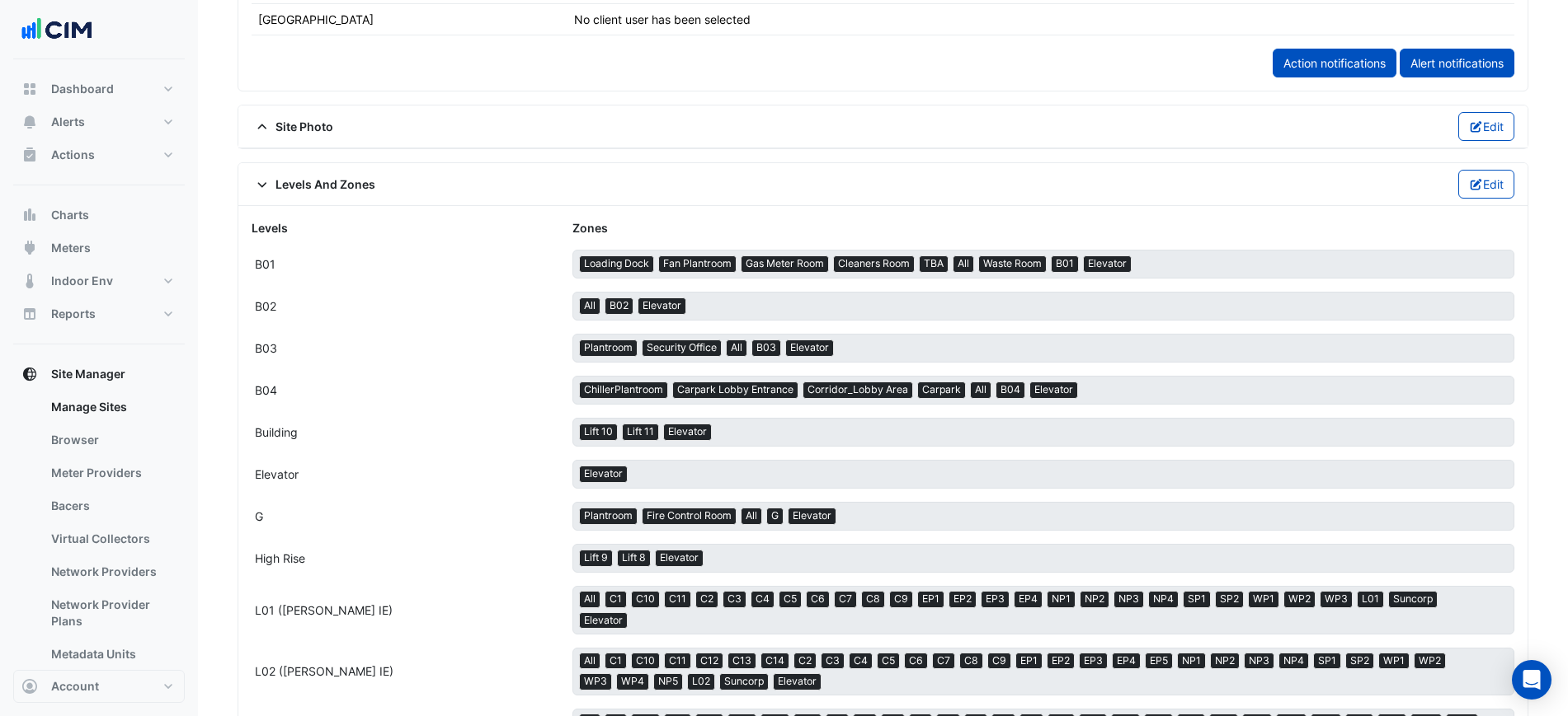
click at [306, 184] on span "Levels And Zones" at bounding box center [313, 184] width 124 height 18
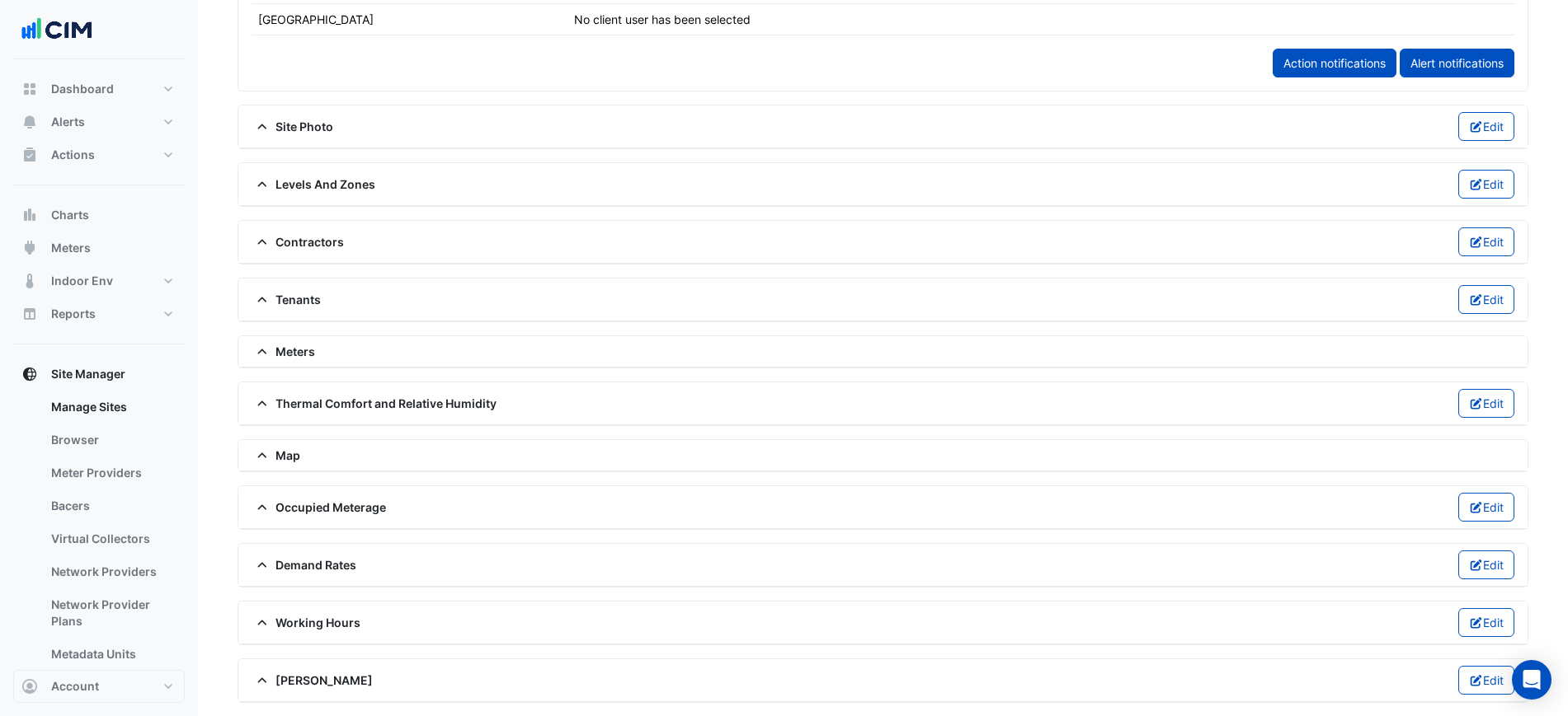
click at [305, 401] on span "Thermal Comfort and Relative Humidity" at bounding box center [373, 403] width 245 height 18
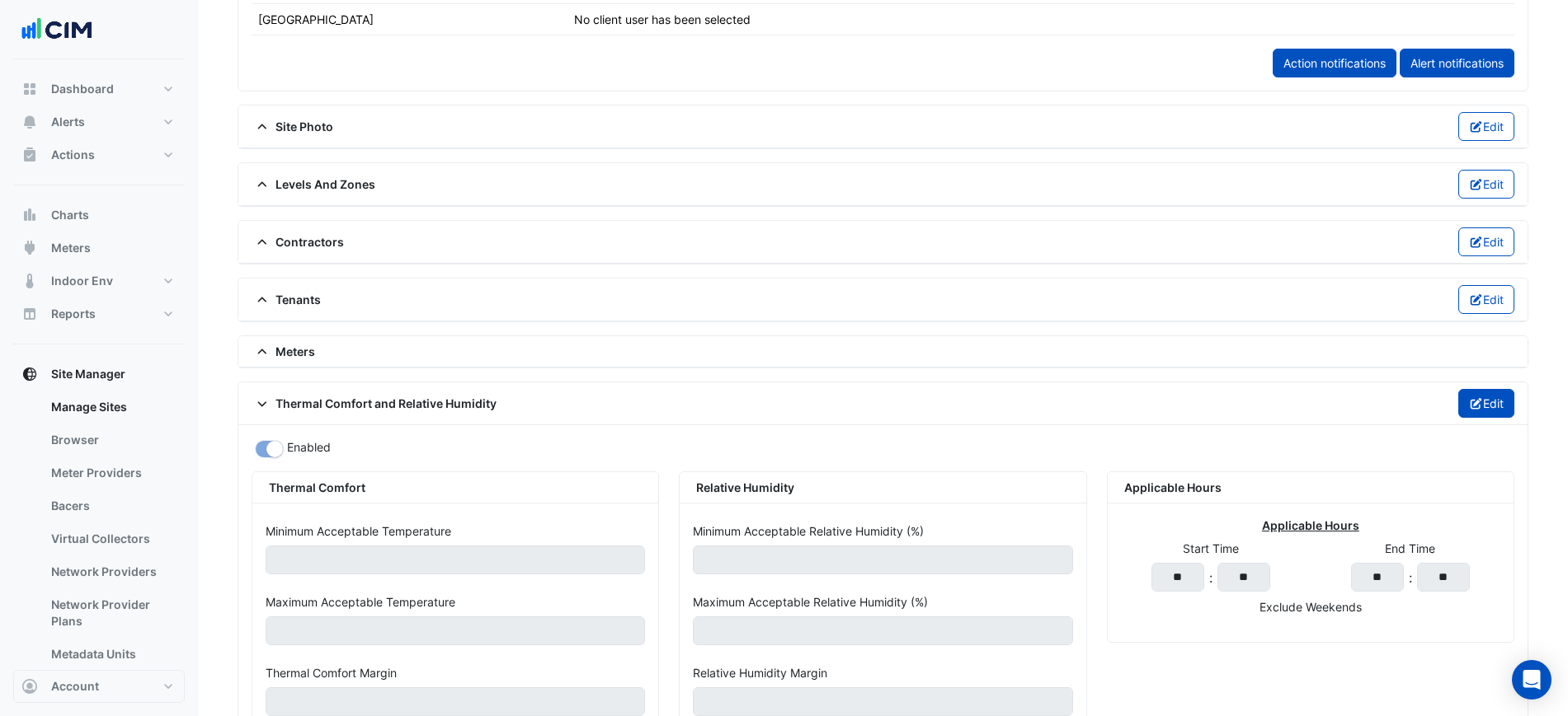
click at [1469, 406] on icon "button" at bounding box center [1476, 404] width 15 height 12
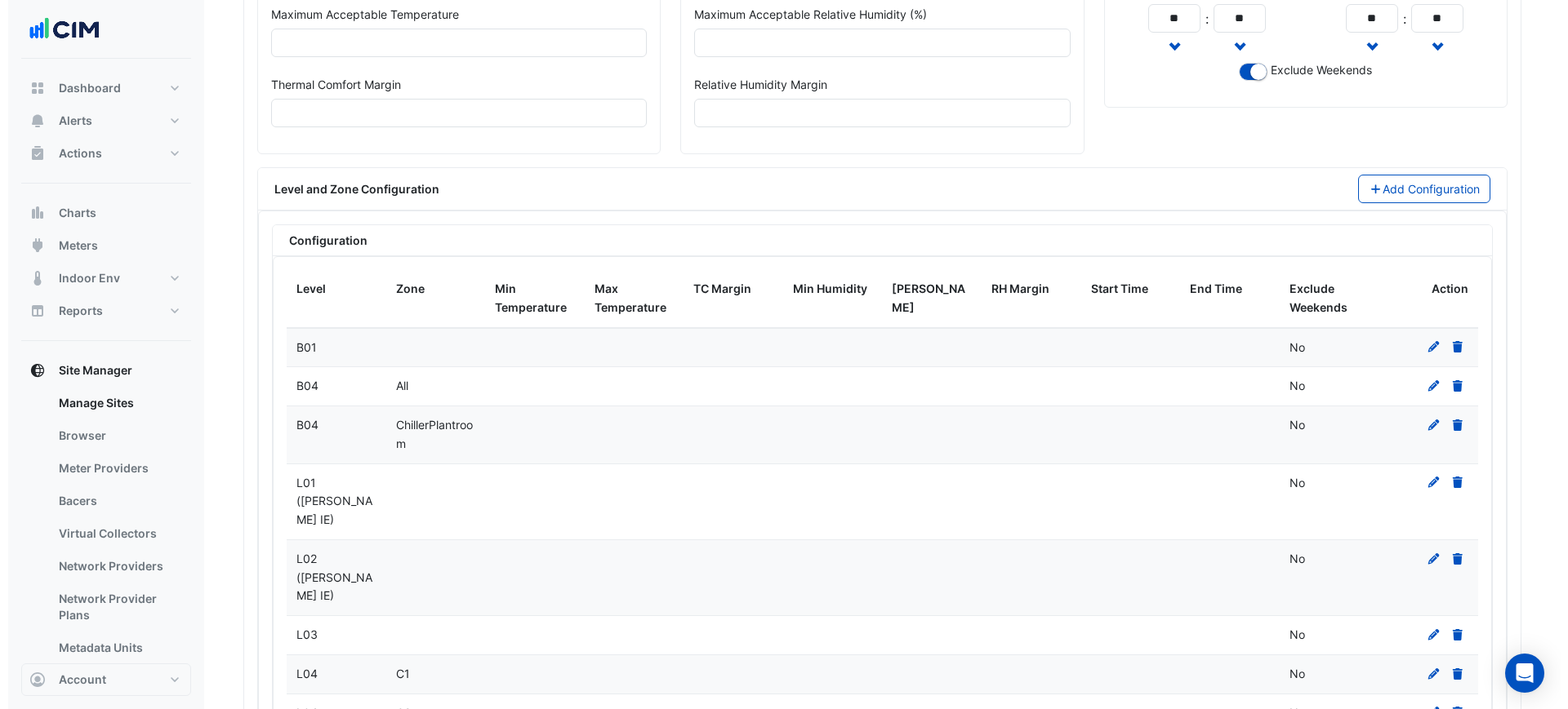
scroll to position [1797, 0]
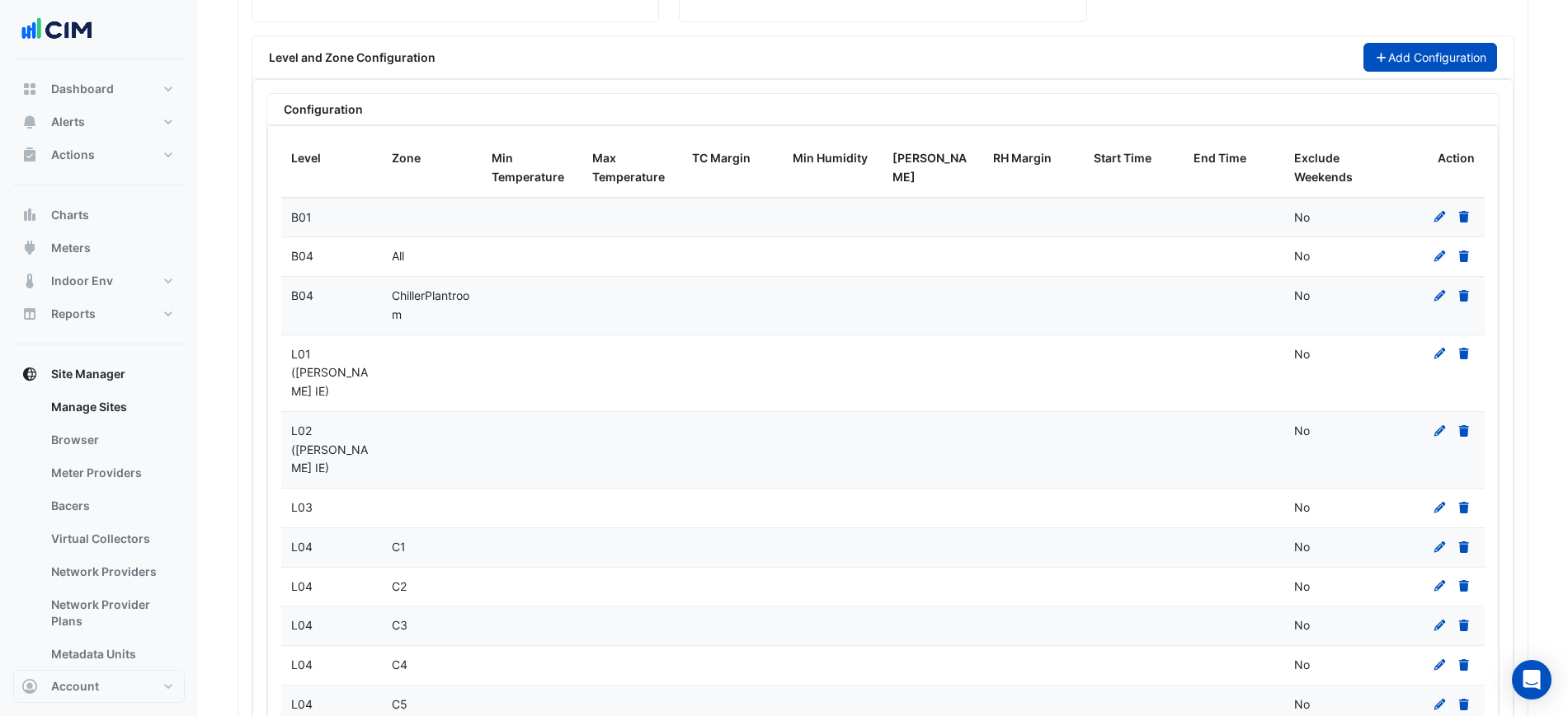
click at [1395, 63] on button "Add Configuration" at bounding box center [1430, 57] width 134 height 29
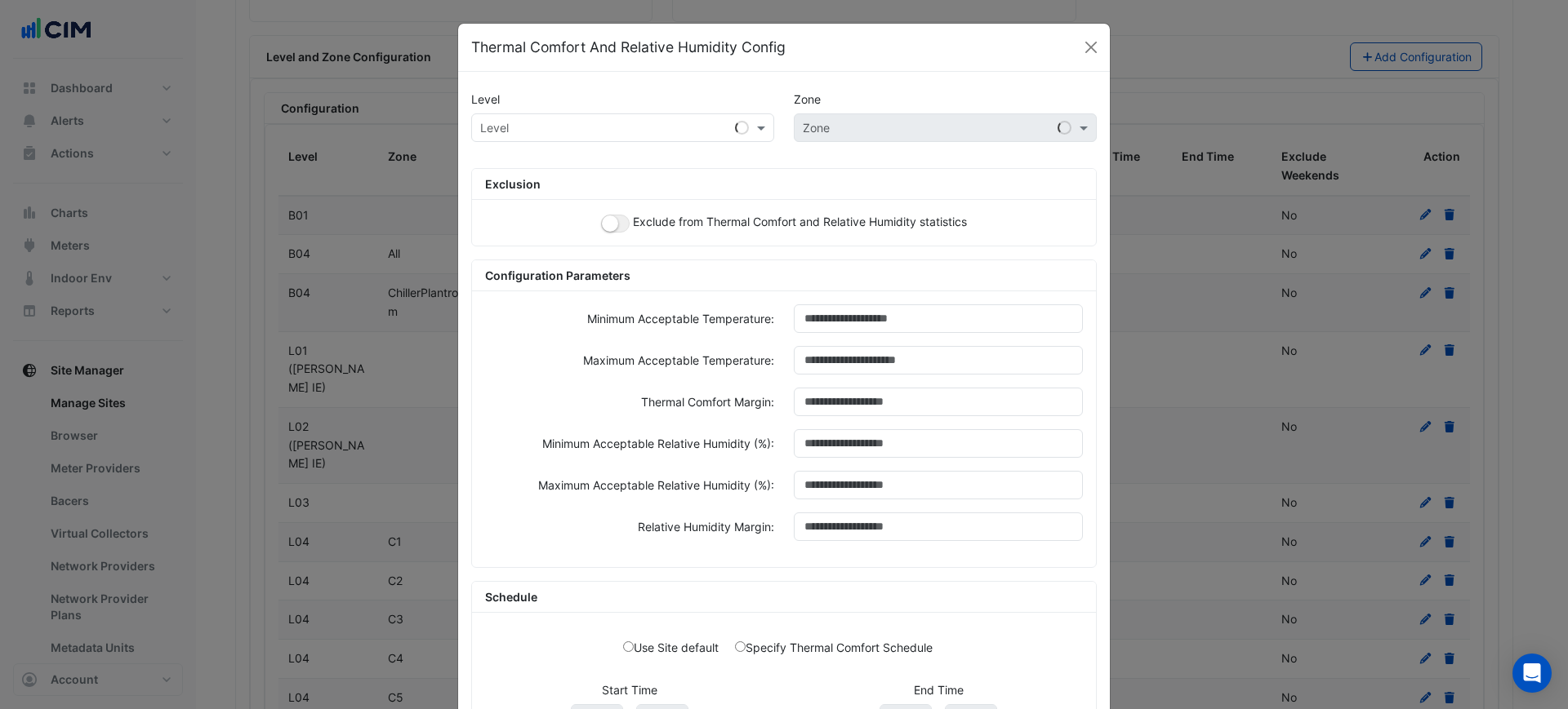
scroll to position [154, 0]
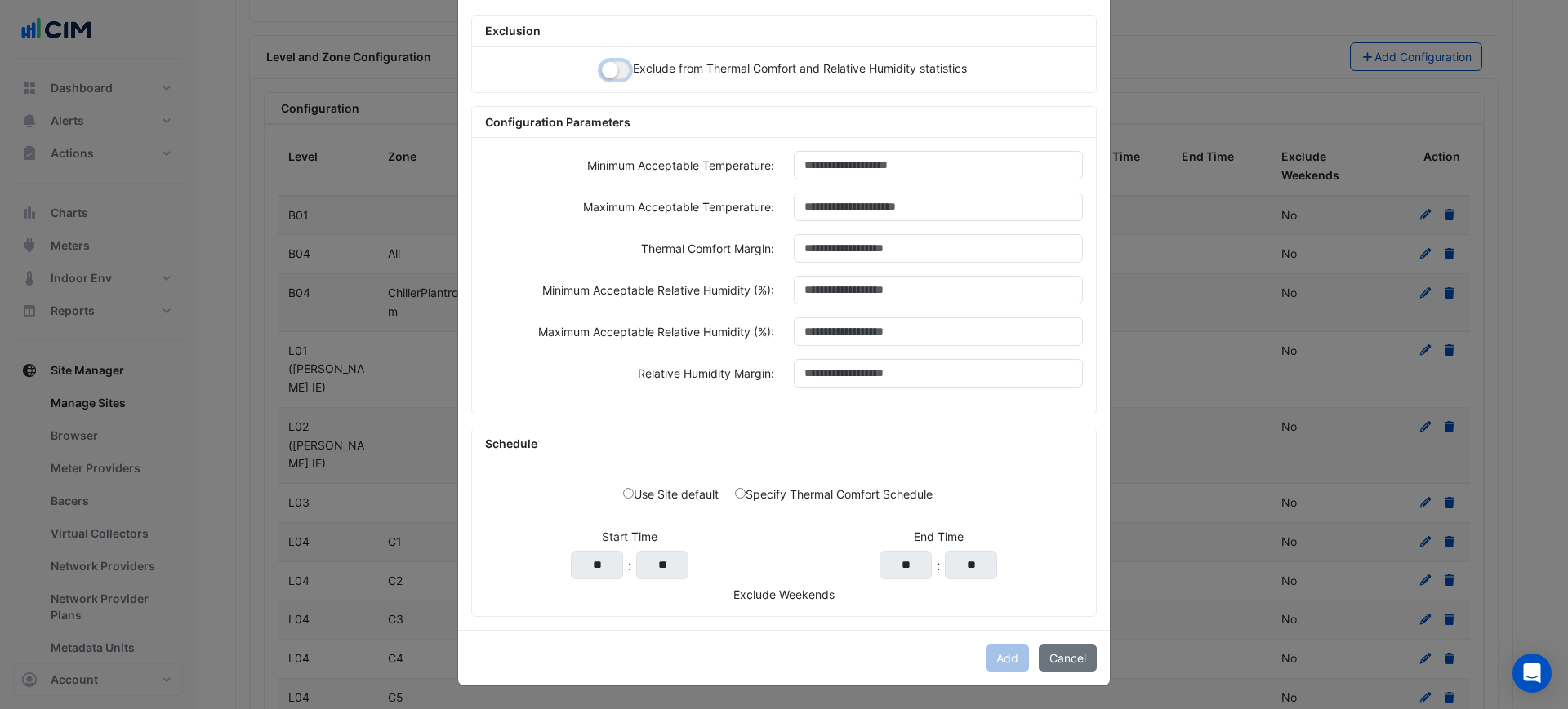
click at [602, 65] on small "button" at bounding box center [610, 70] width 17 height 17
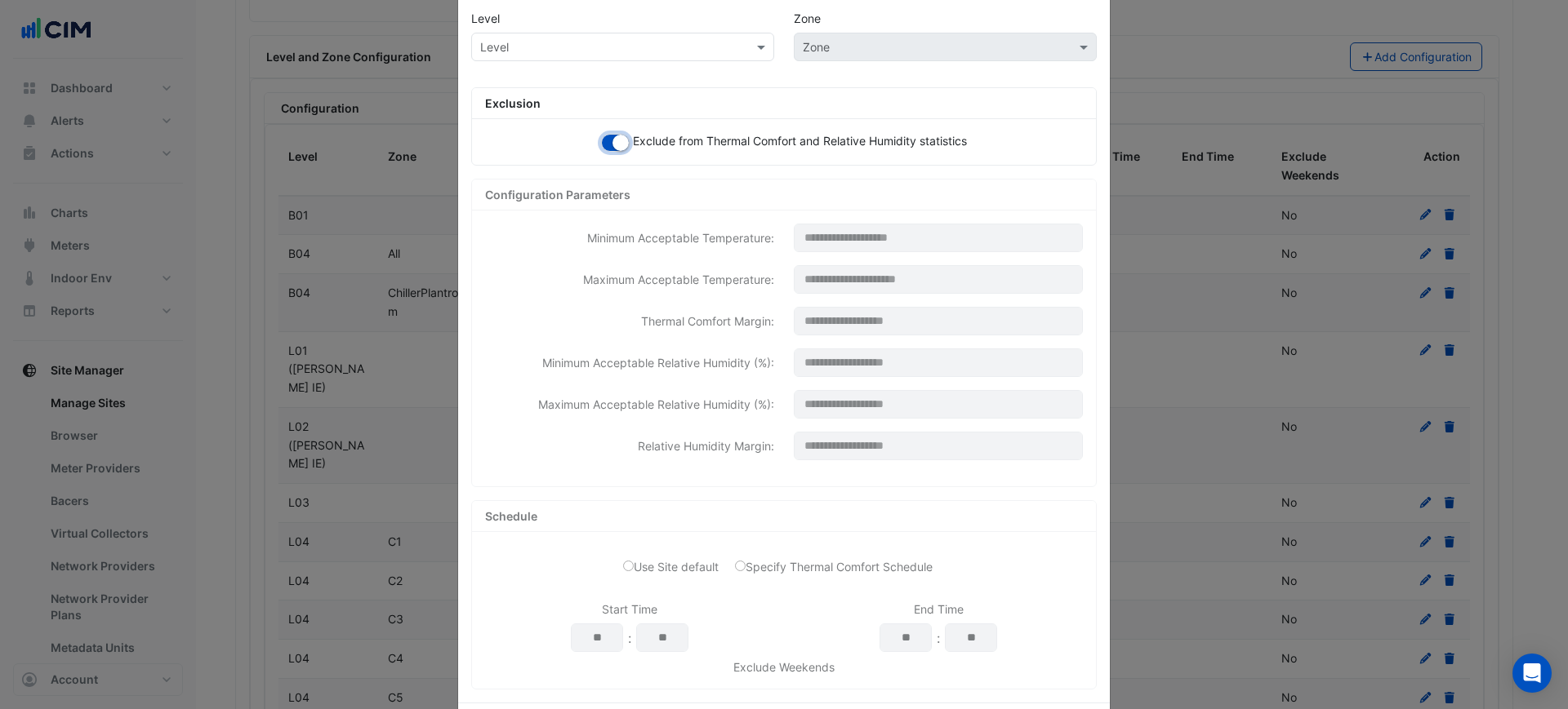
scroll to position [0, 0]
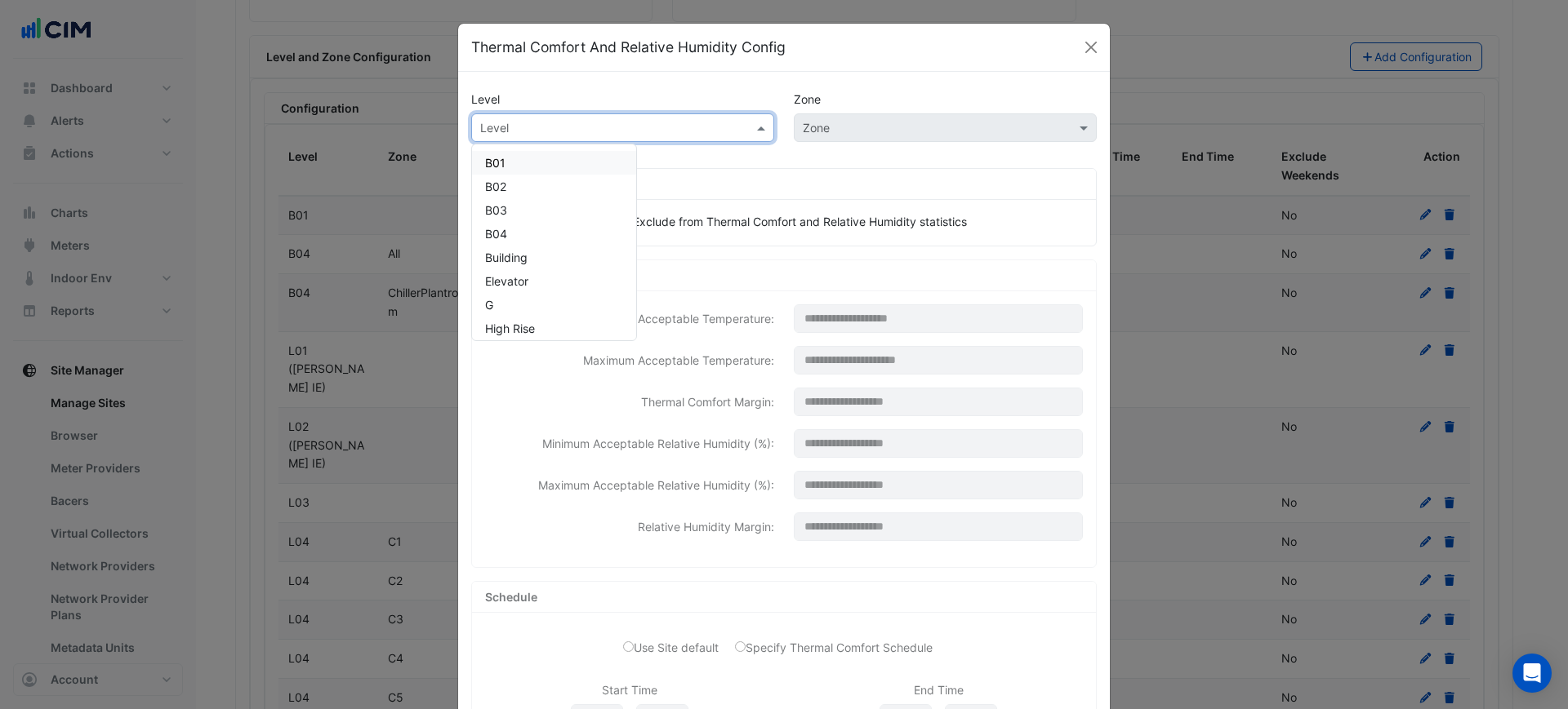
click at [651, 127] on input "text" at bounding box center [606, 128] width 252 height 17
type input "*"
click at [489, 190] on div "G" at bounding box center [510, 186] width 76 height 24
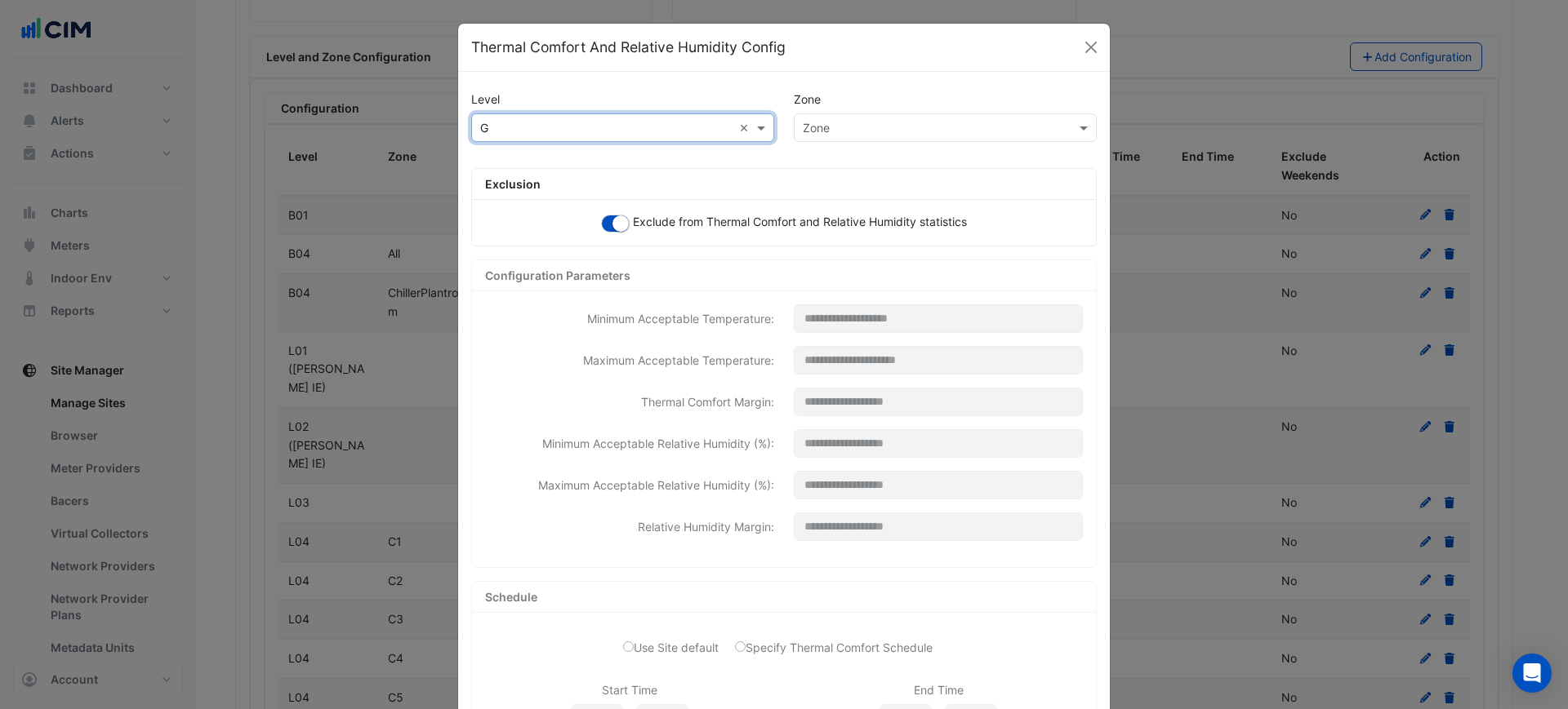
click at [857, 131] on input "text" at bounding box center [928, 128] width 252 height 17
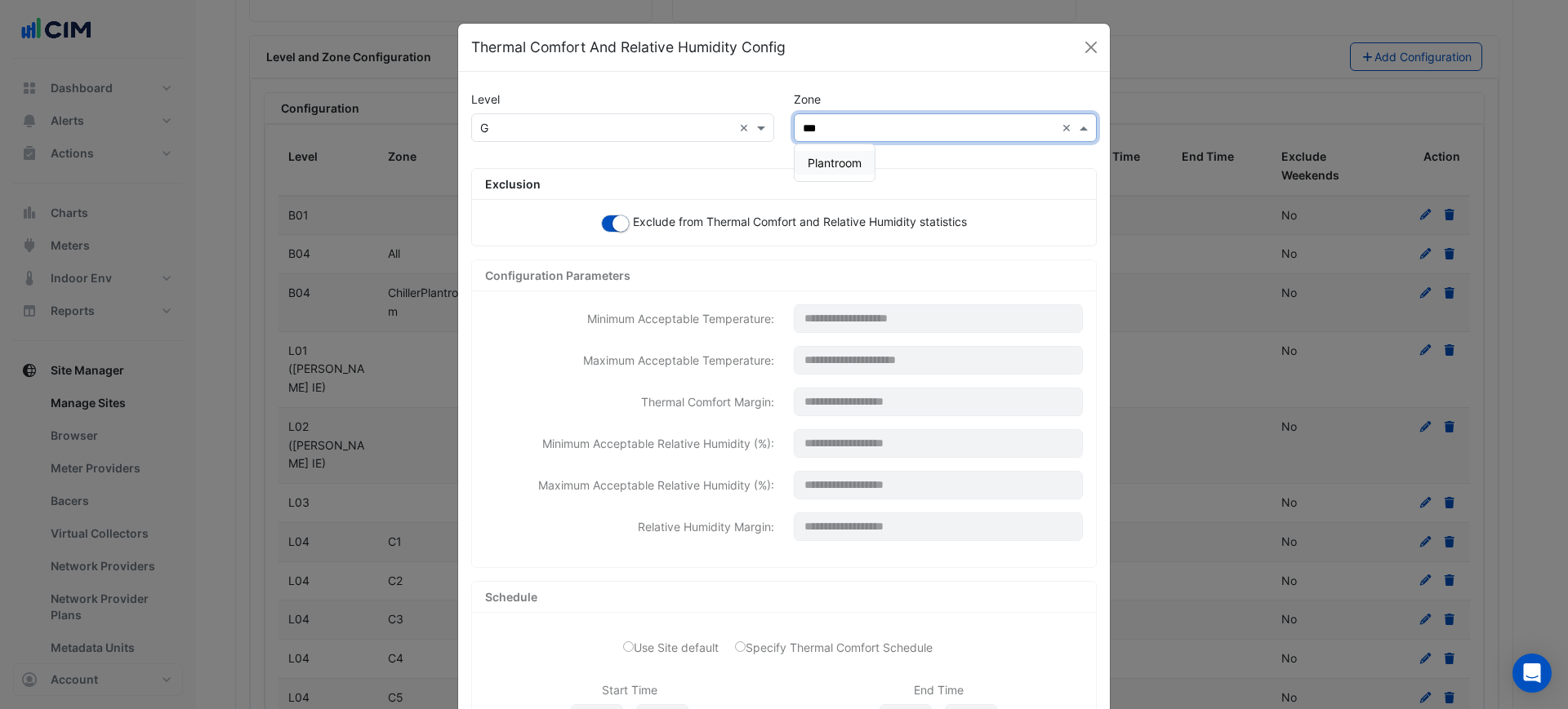
type input "****"
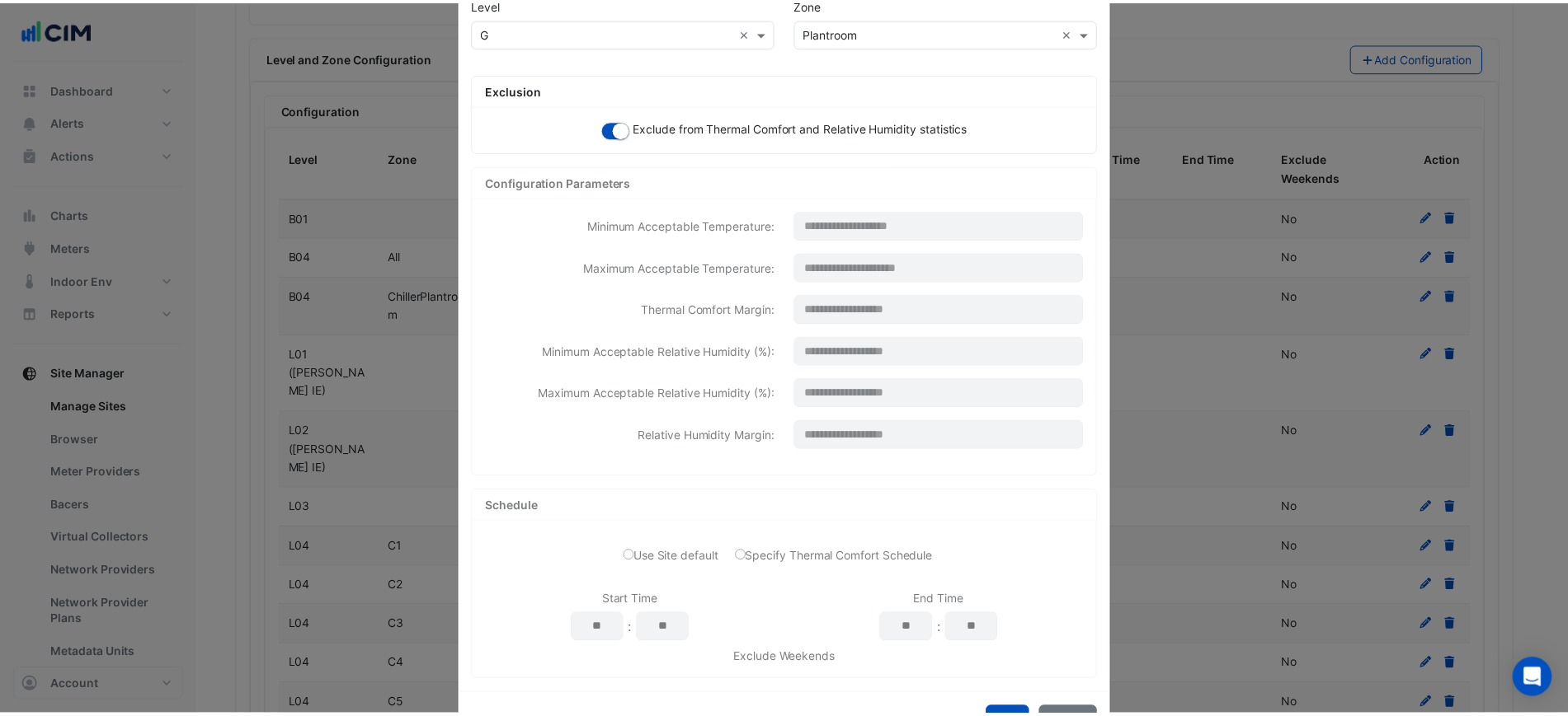
scroll to position [155, 0]
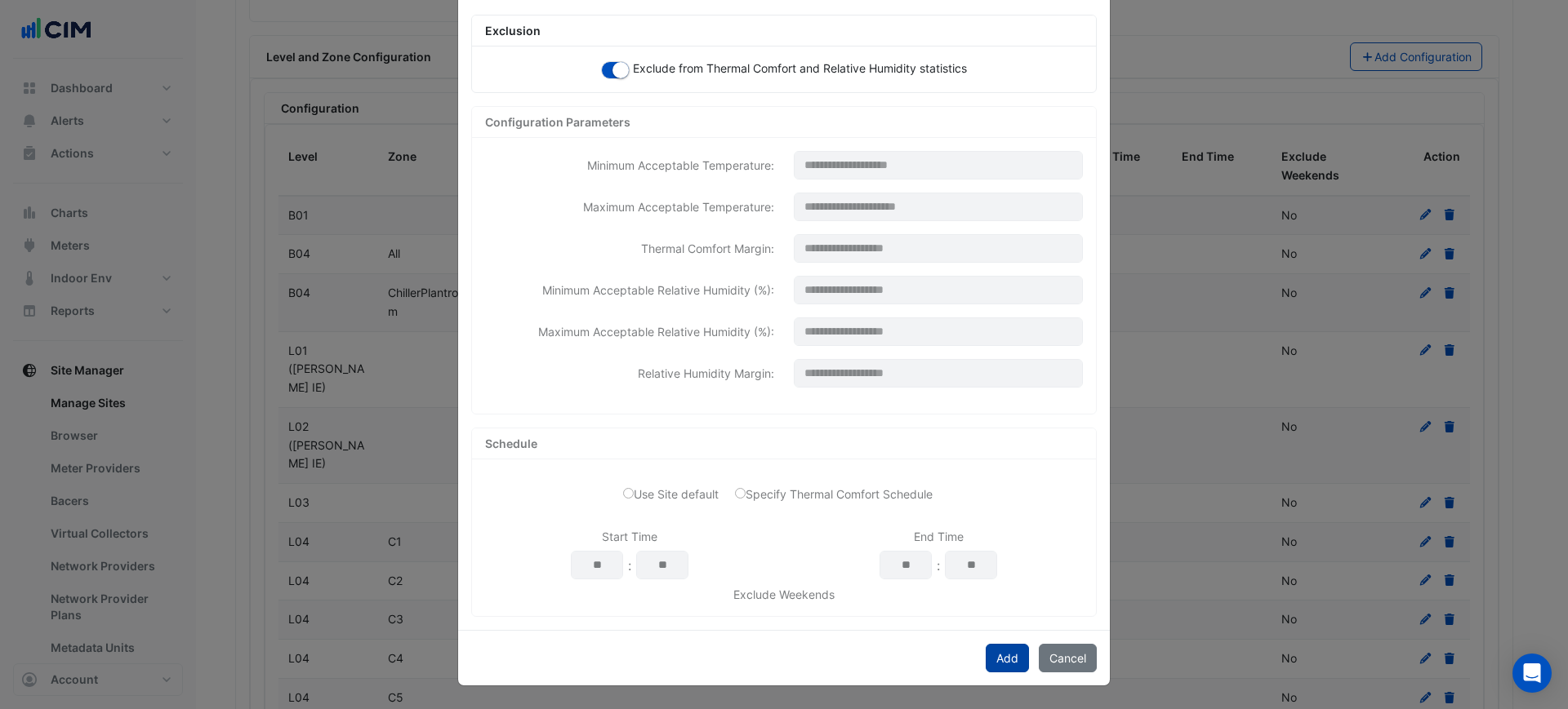
click at [991, 650] on button "Add" at bounding box center [1007, 658] width 43 height 29
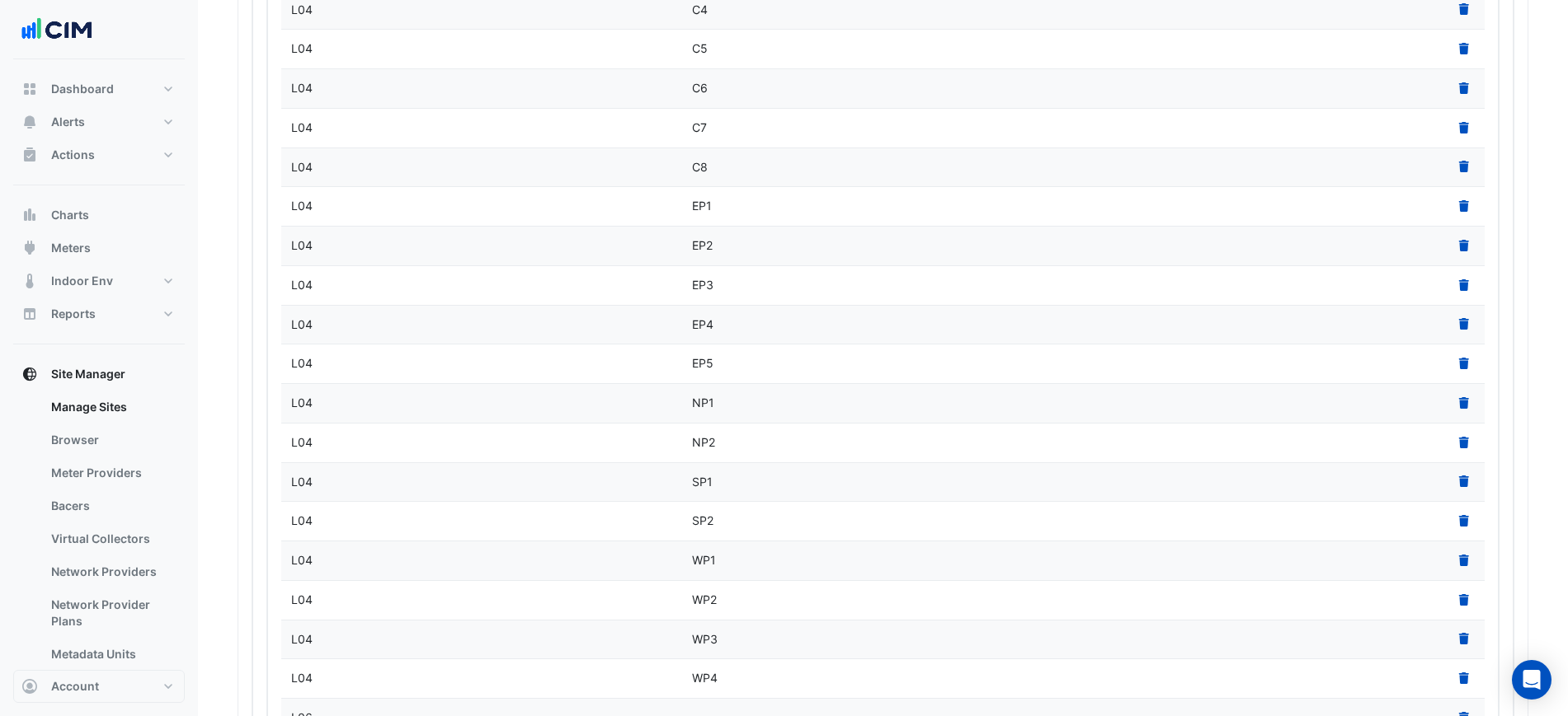
scroll to position [4772, 0]
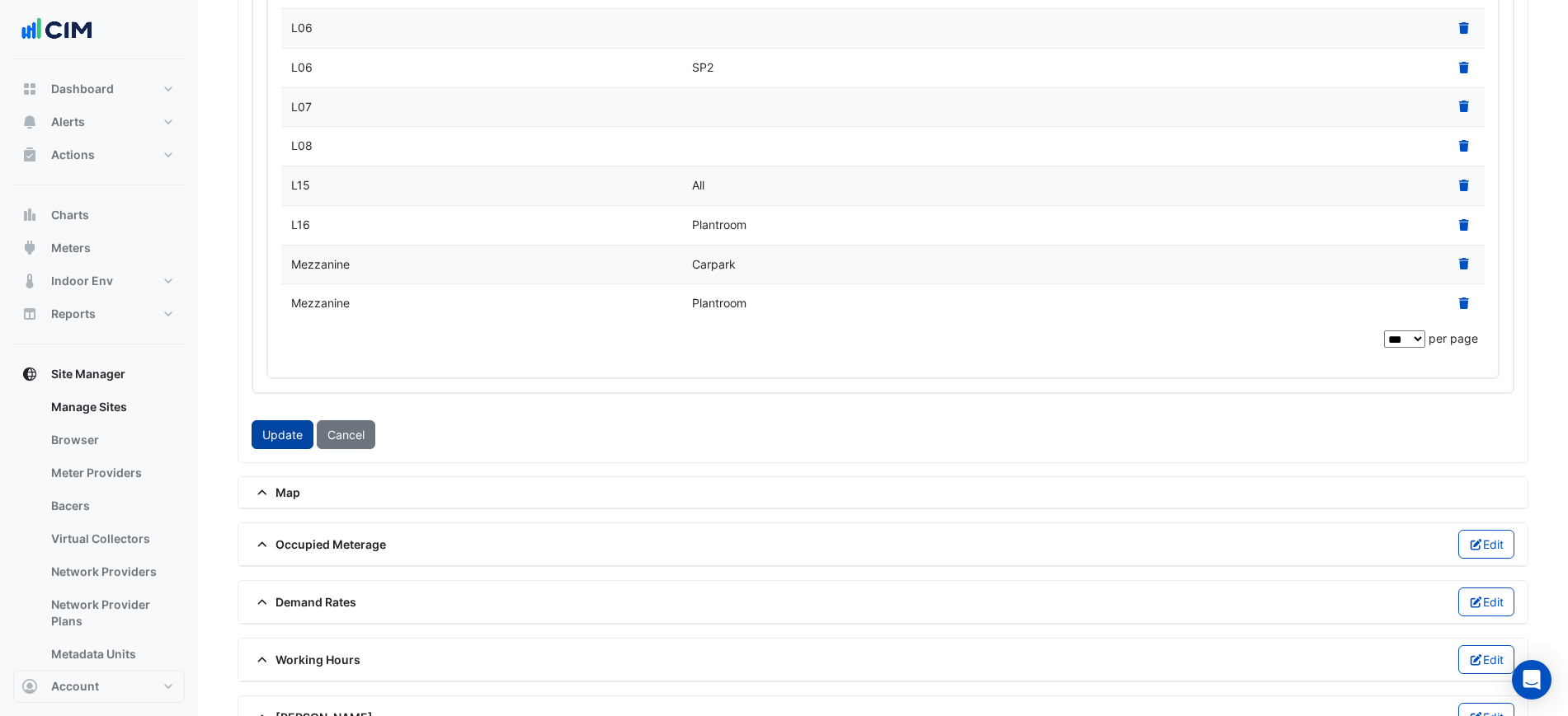
click at [296, 421] on button "Update" at bounding box center [282, 435] width 62 height 29
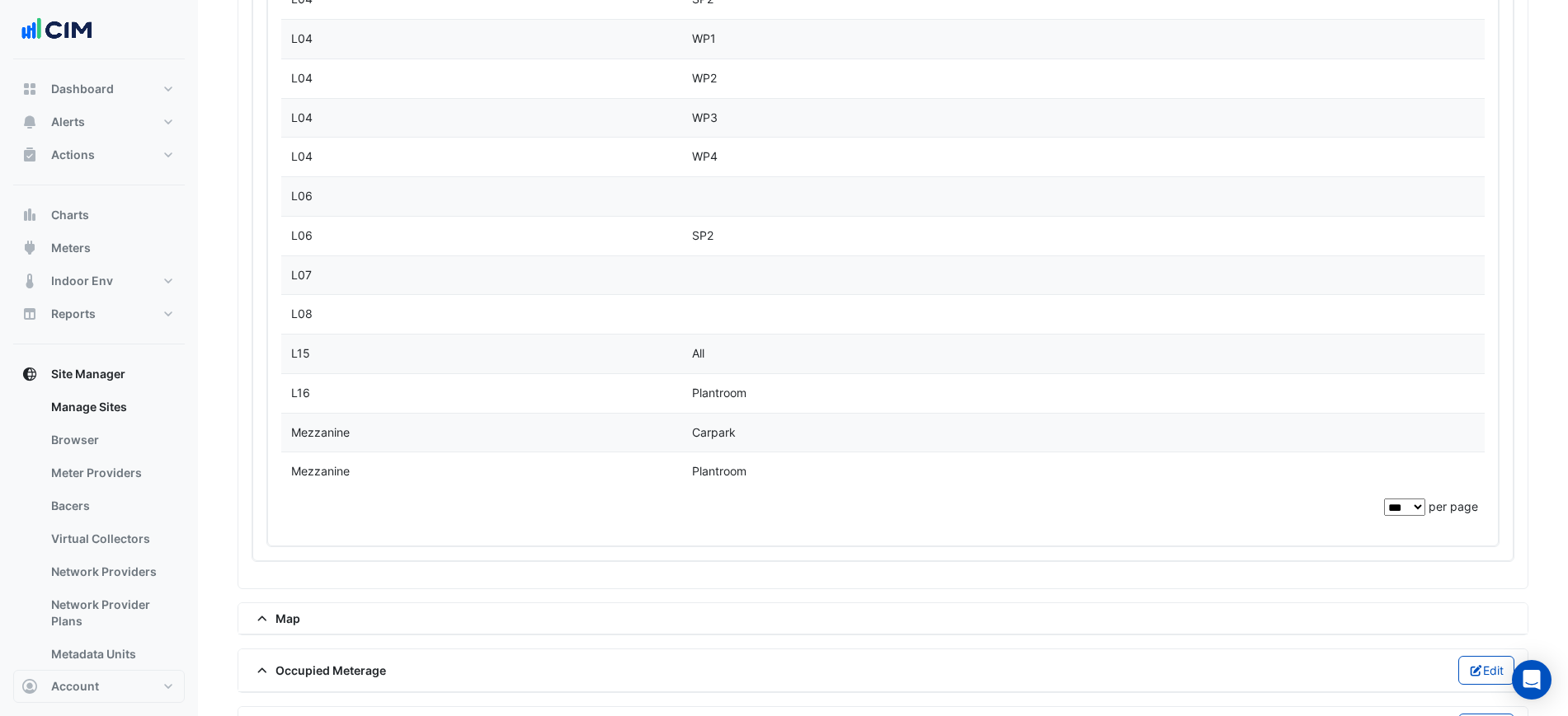
scroll to position [4512, 0]
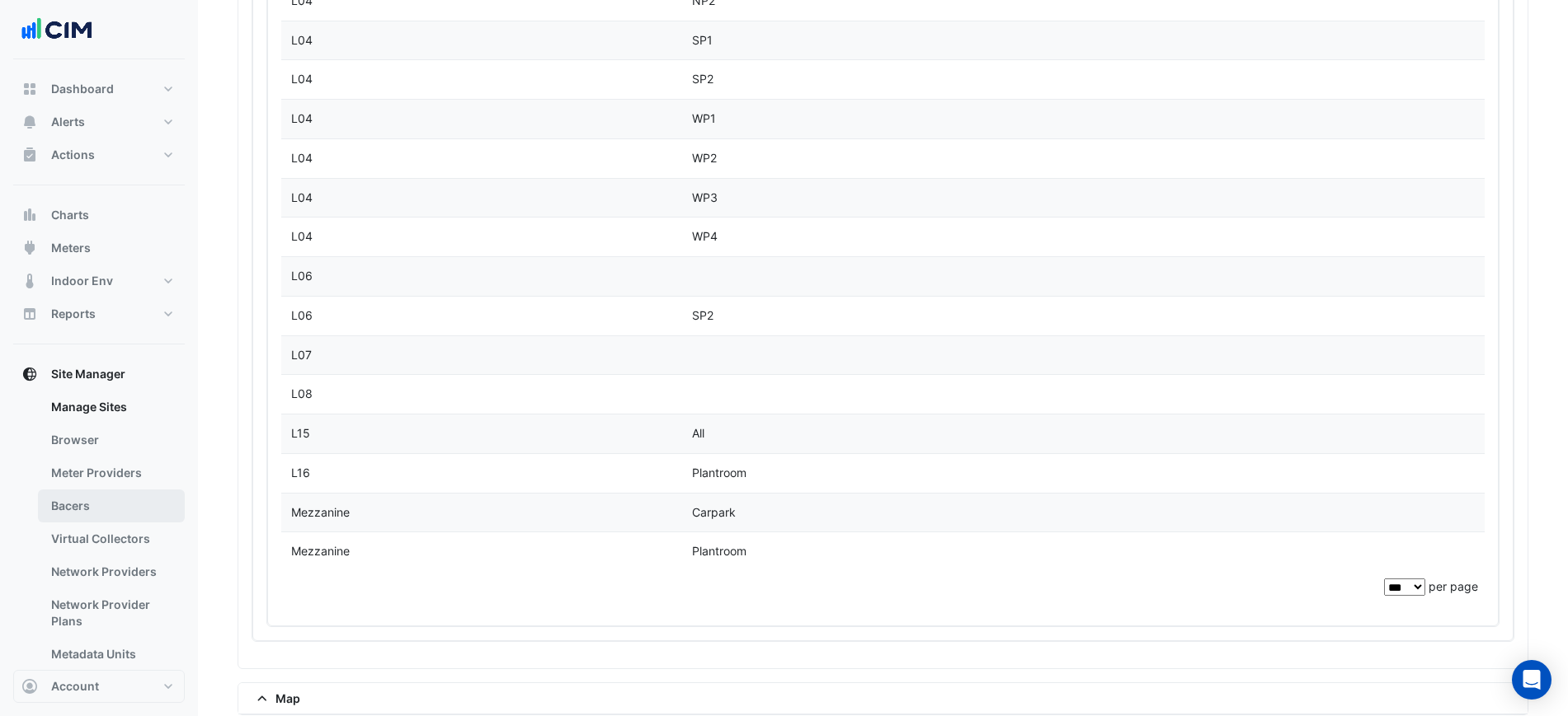
click at [107, 492] on link "Bacers" at bounding box center [111, 507] width 147 height 33
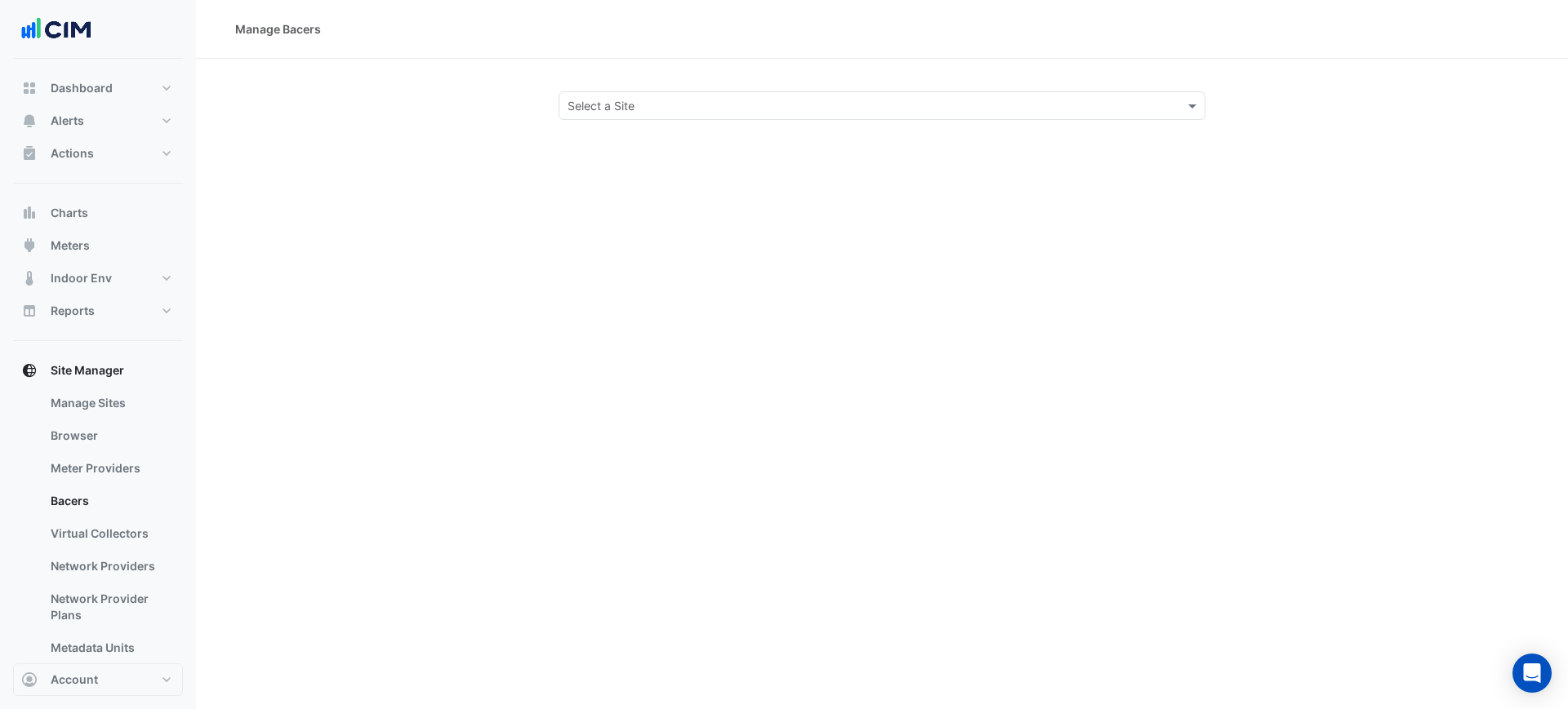
click at [626, 135] on div "Manage Bacers Select a Site" at bounding box center [882, 354] width 1372 height 709
click at [631, 111] on input "text" at bounding box center [865, 107] width 596 height 17
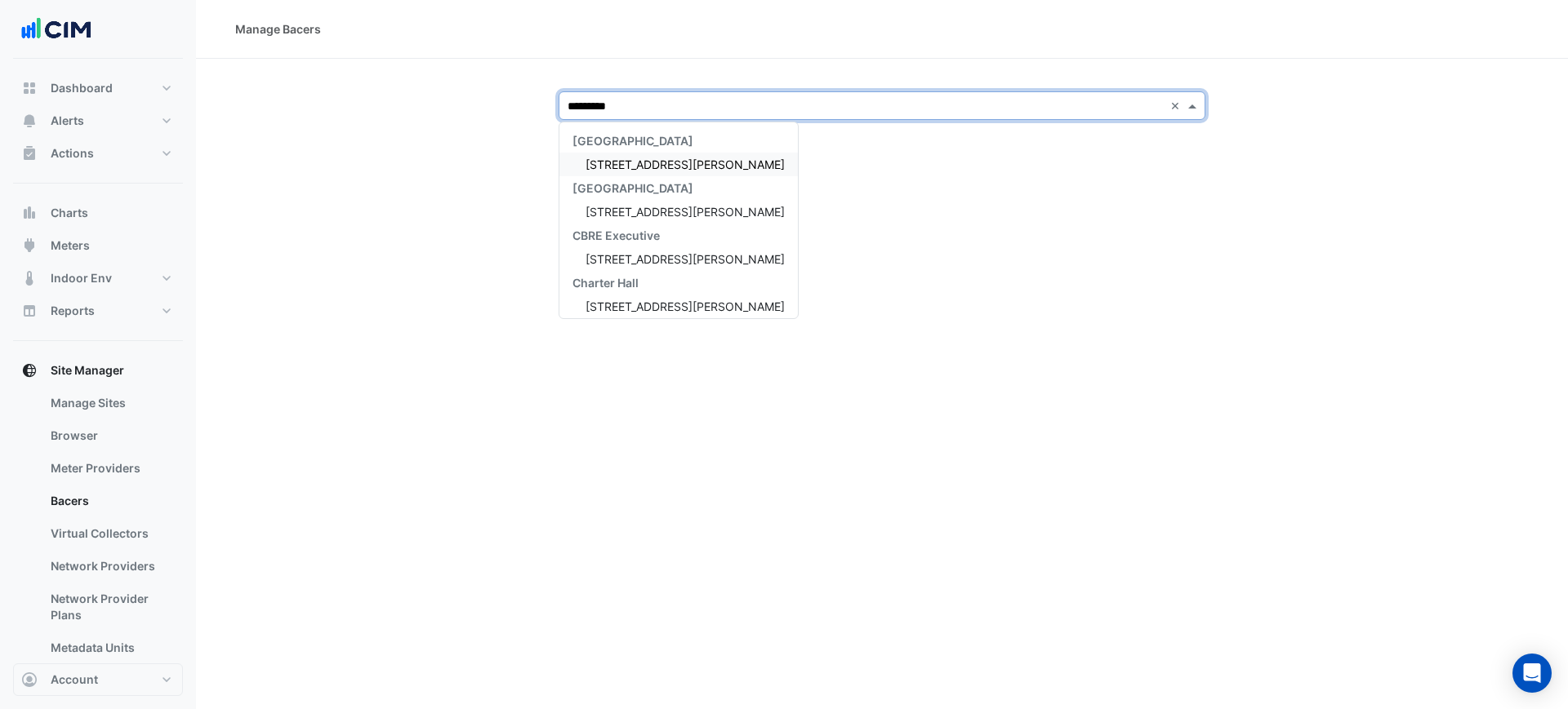
type input "**********"
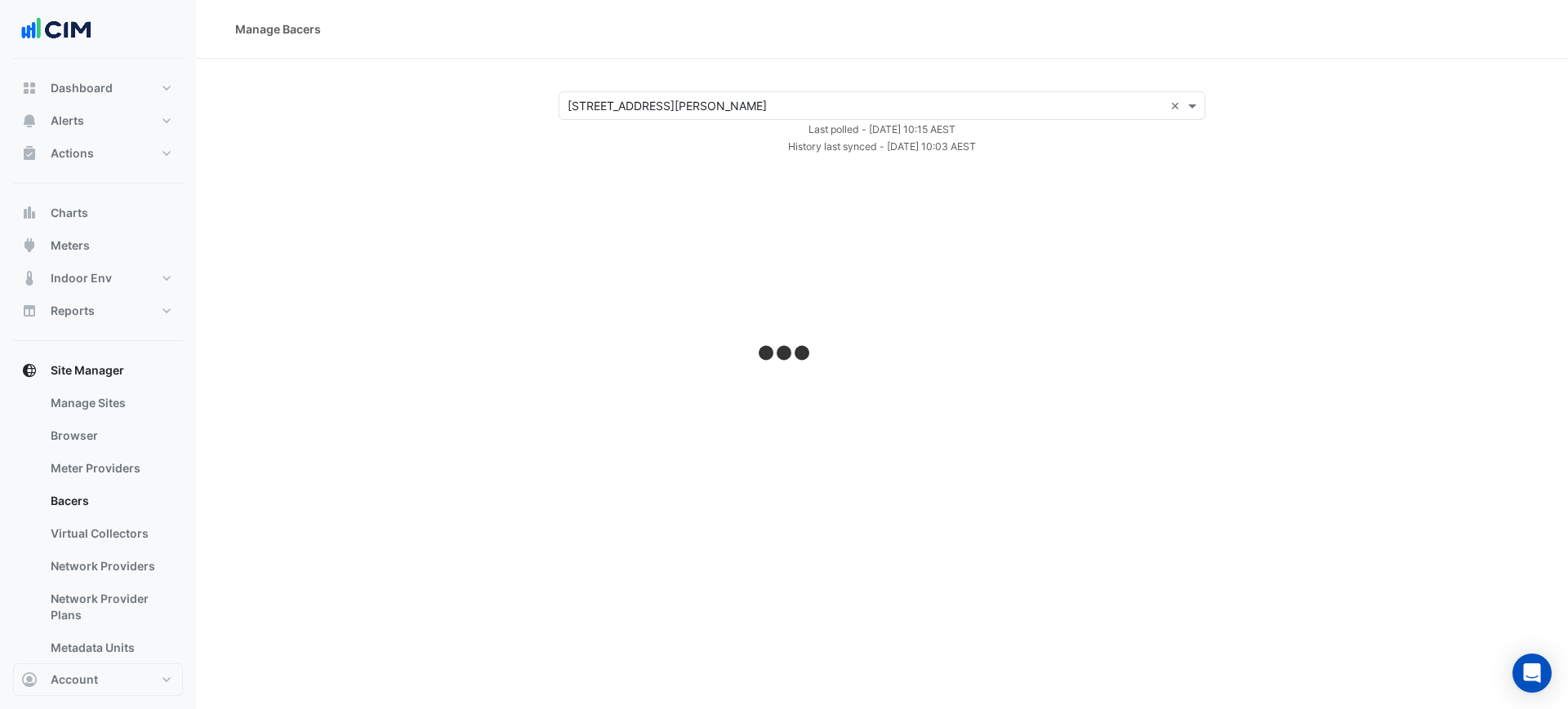
select select "***"
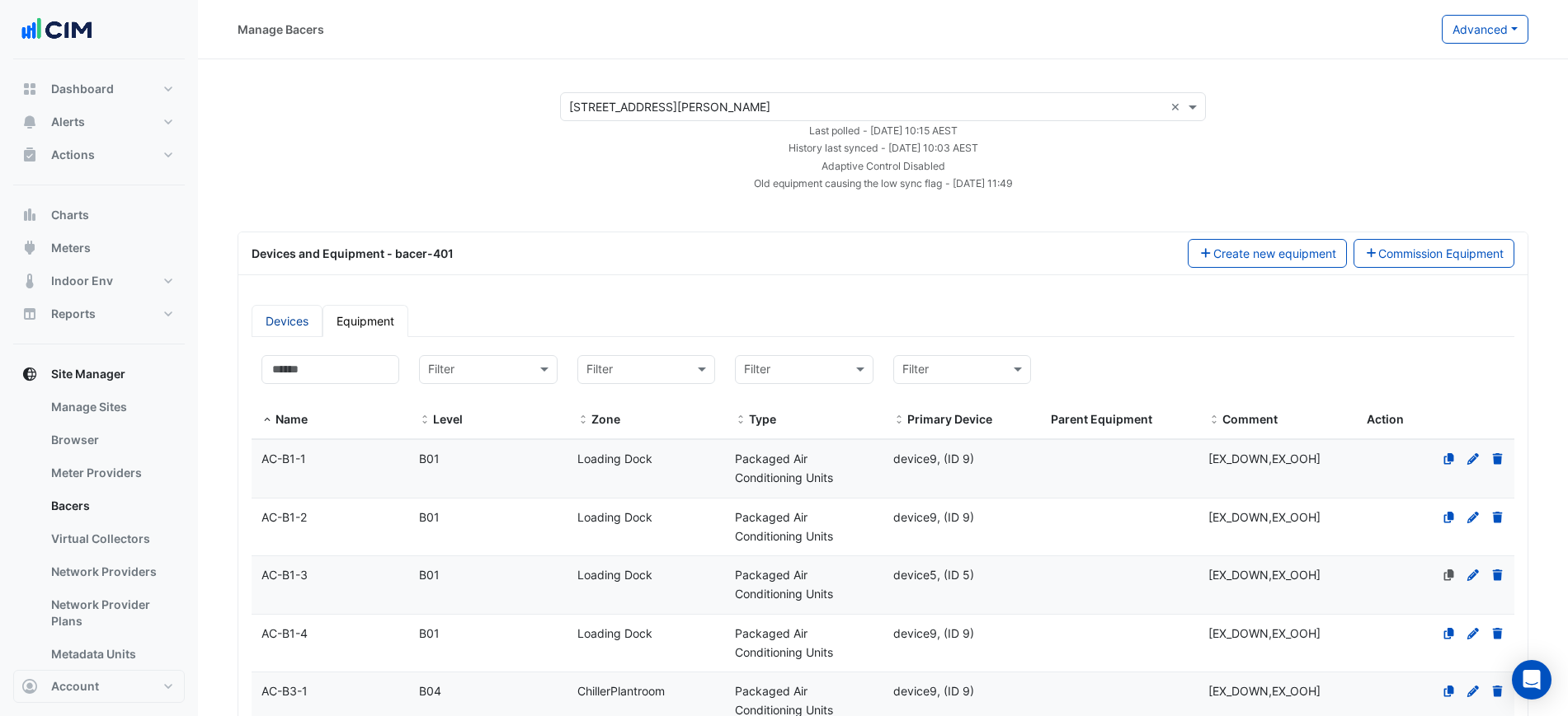
click at [303, 317] on link "Devices" at bounding box center [286, 320] width 71 height 33
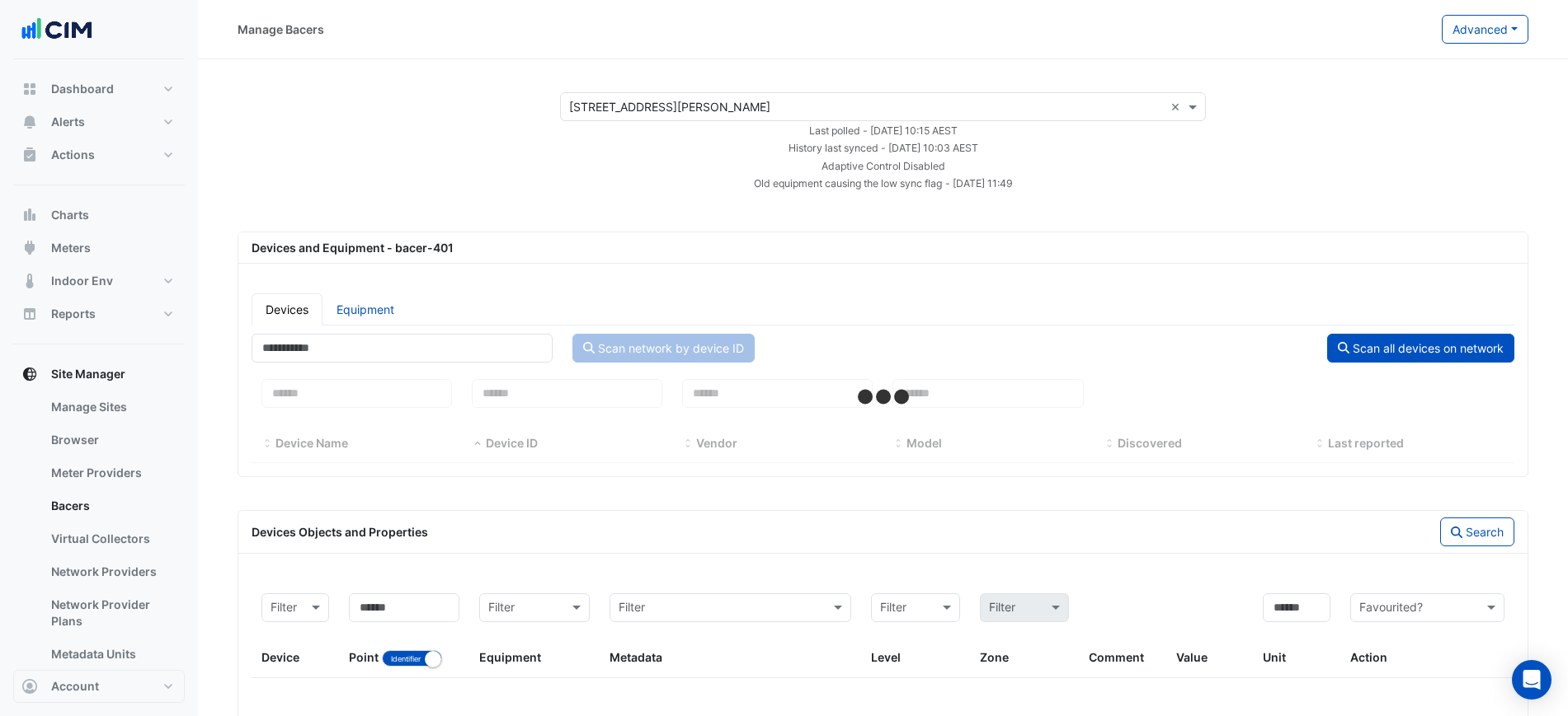
scroll to position [109, 0]
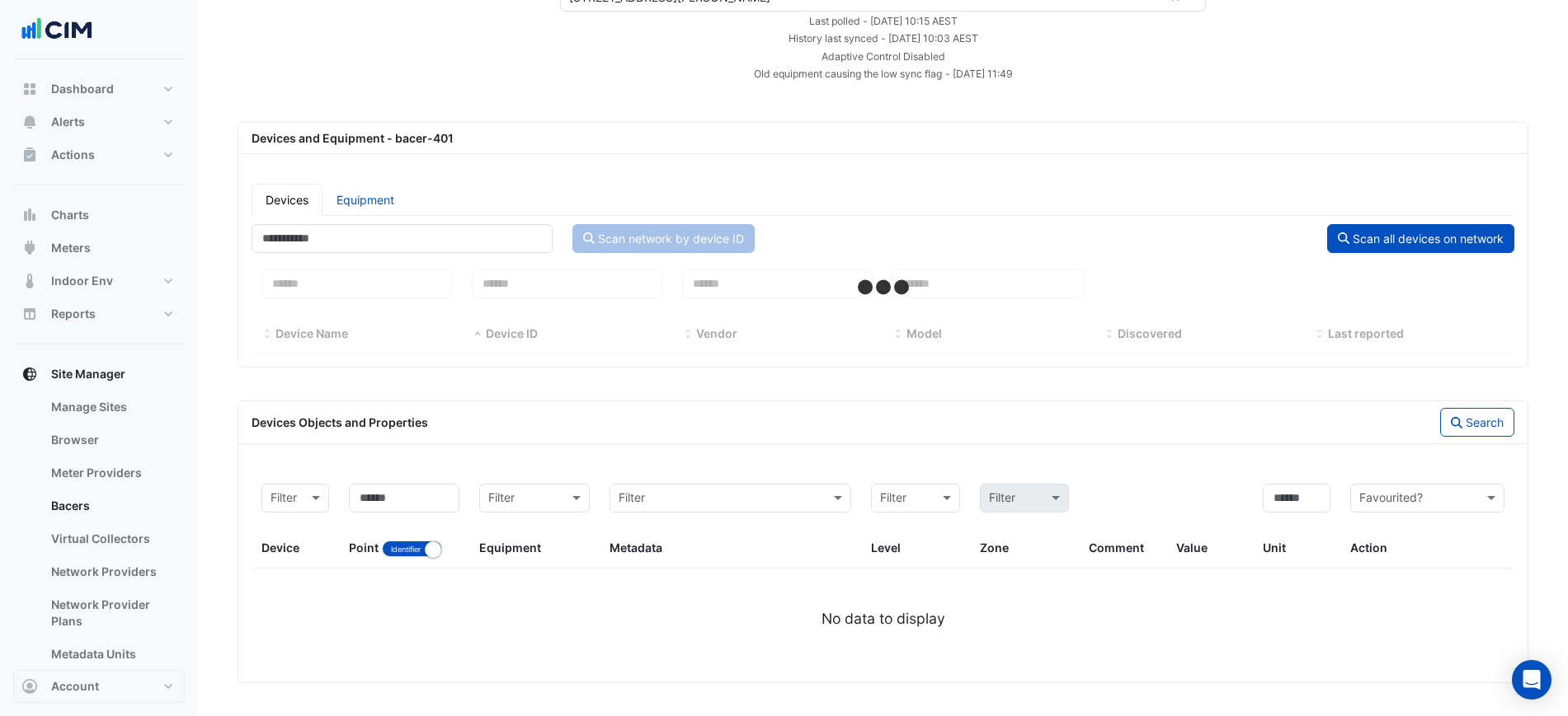
select select "***"
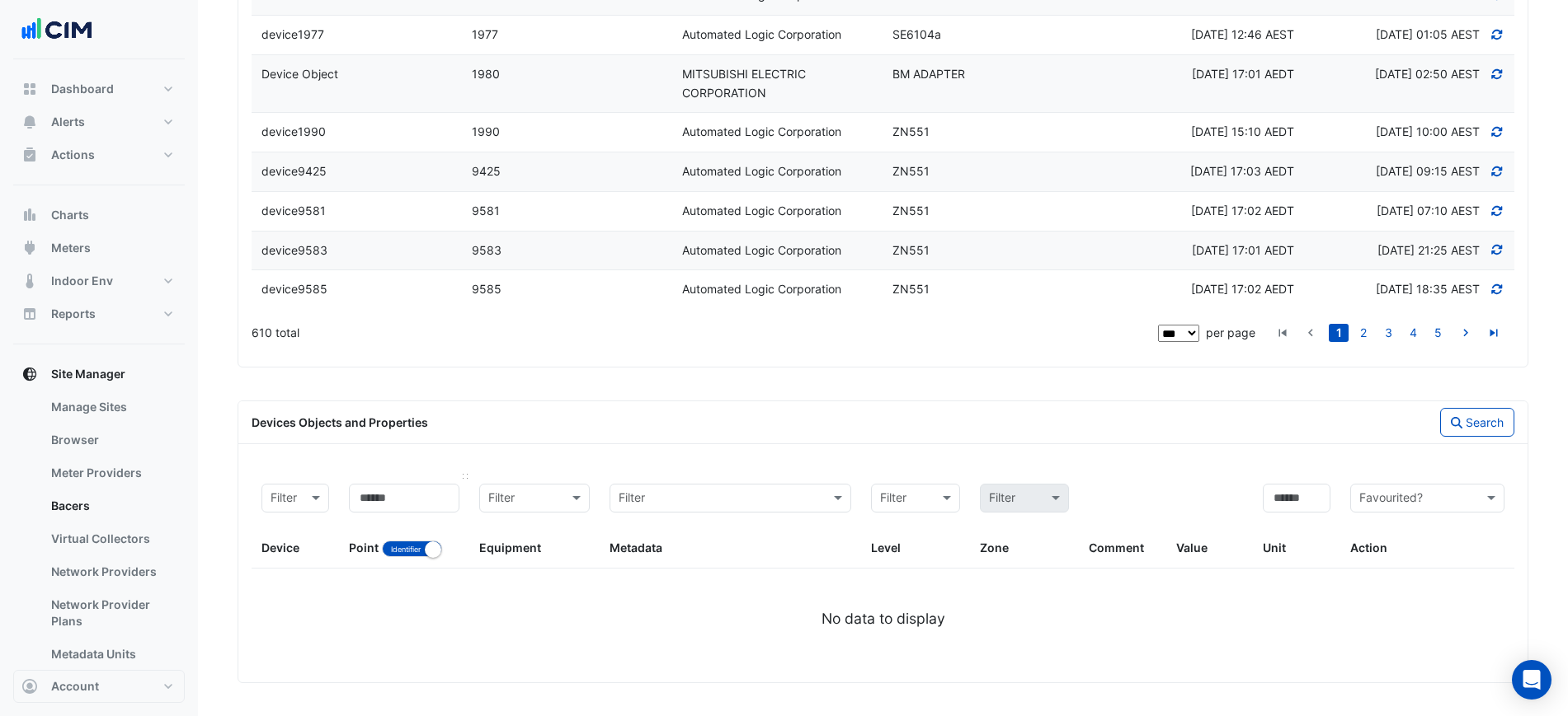
scroll to position [5291, 0]
click at [366, 497] on input at bounding box center [404, 498] width 110 height 29
click at [402, 544] on button "Identifier Name" at bounding box center [412, 549] width 60 height 17
click at [410, 514] on div "Point Identifier Name" at bounding box center [404, 521] width 110 height 74
click at [413, 507] on input at bounding box center [404, 498] width 110 height 29
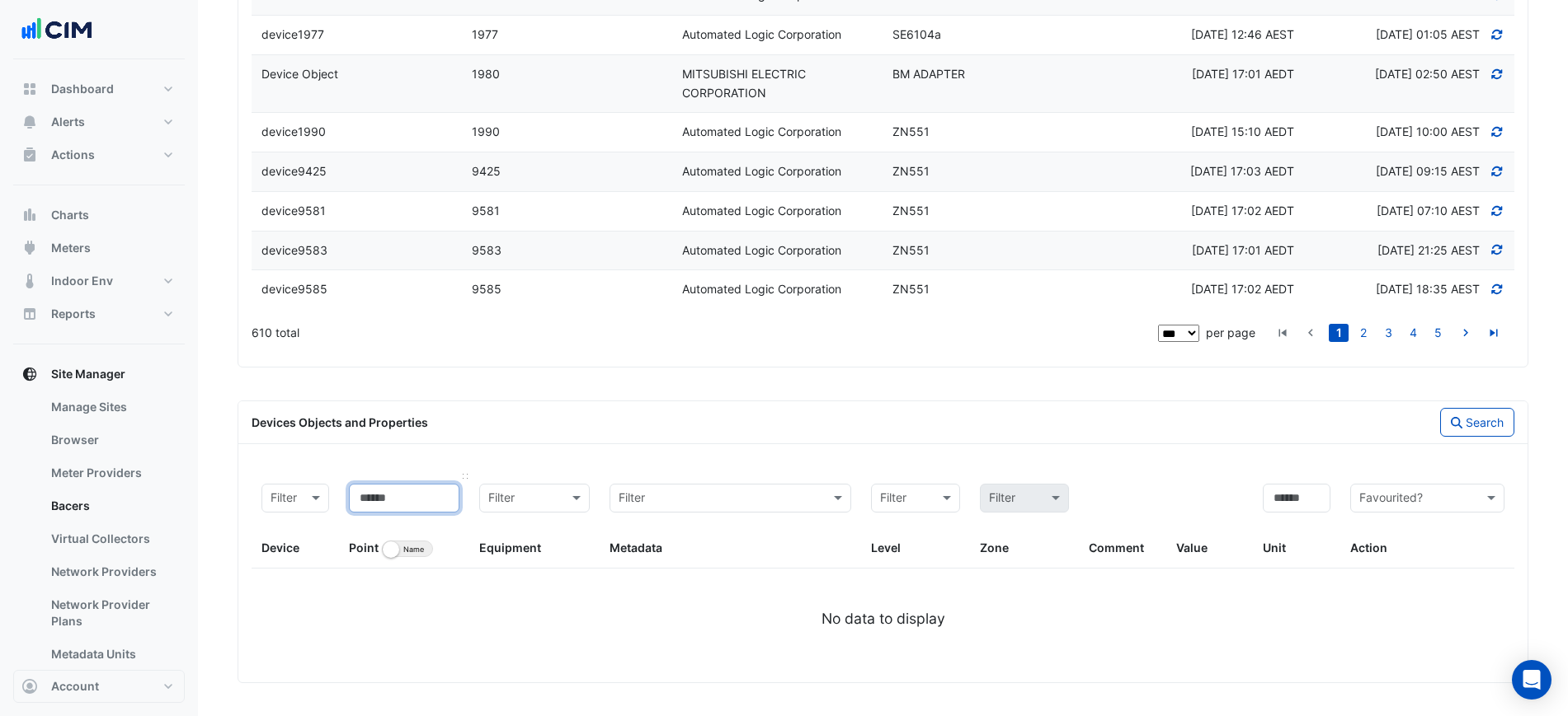
type input "*"
type input "***"
click at [1429, 445] on div "Devices Objects and Properties Search Filter by device Filter Filter by indenti…" at bounding box center [883, 542] width 1291 height 283
click at [1455, 430] on button "Search" at bounding box center [1477, 422] width 74 height 29
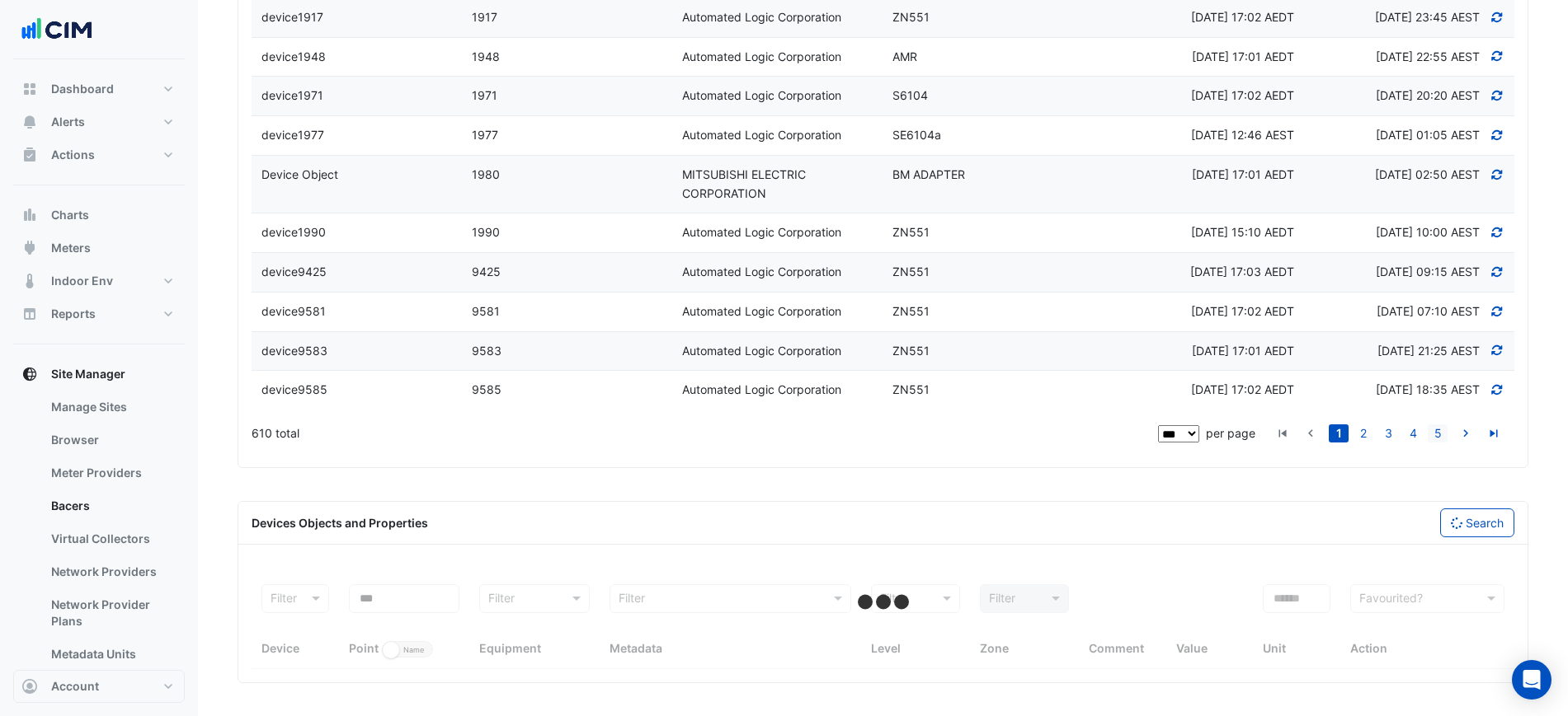
scroll to position [5190, 0]
select select "***"
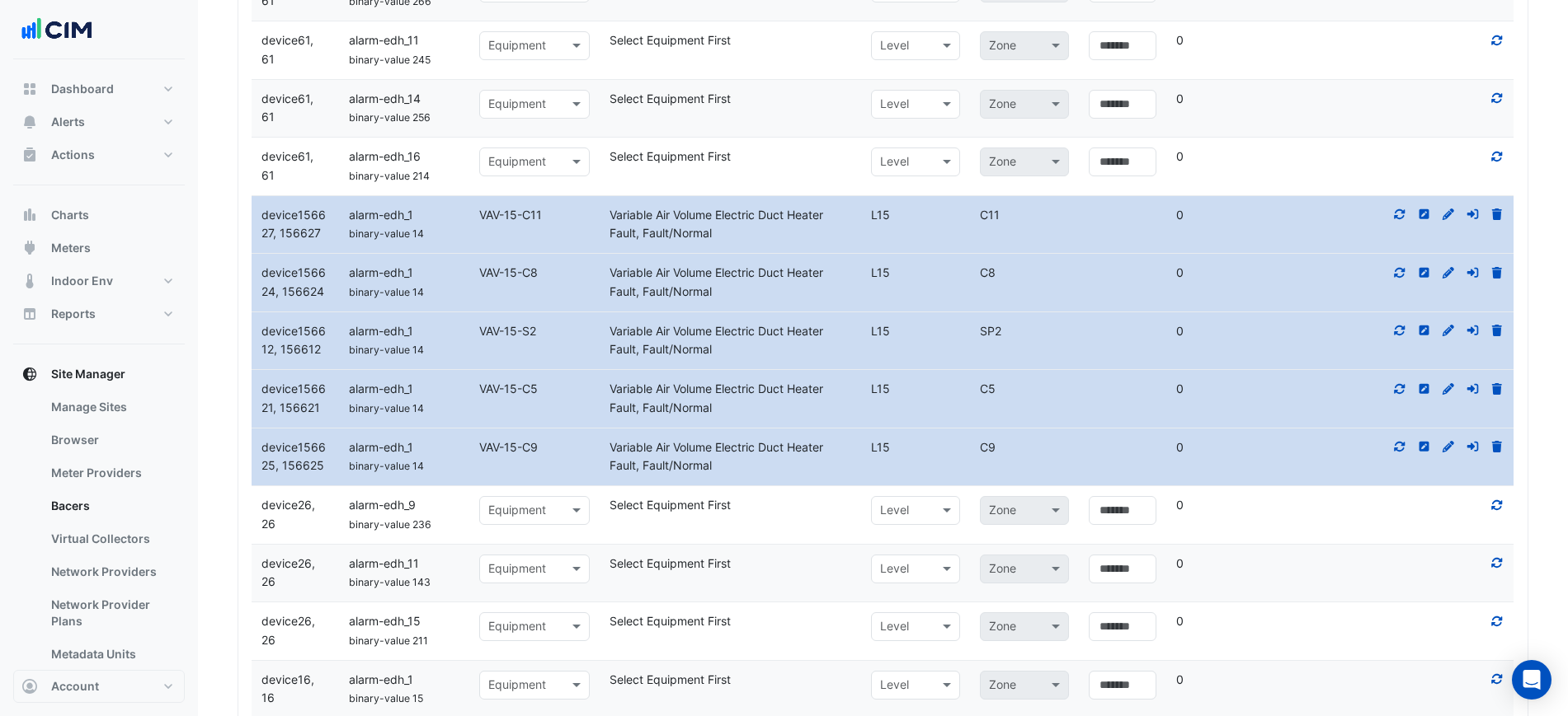
scroll to position [5351, 0]
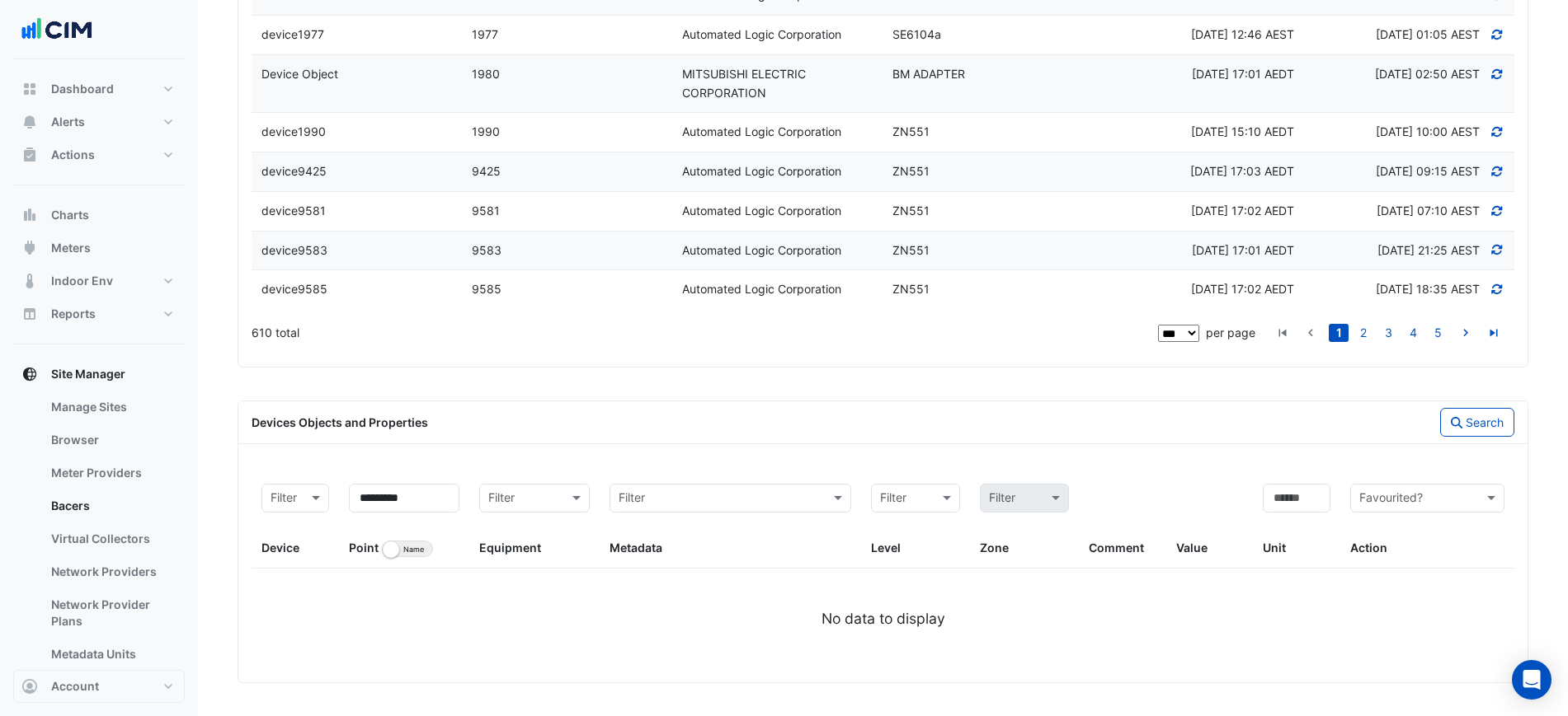
scroll to position [5291, 0]
drag, startPoint x: 397, startPoint y: 497, endPoint x: 336, endPoint y: 505, distance: 61.5
click at [336, 505] on div "Filter Device ********* Point Identifier Name Filter Equipment Filter Metadata …" at bounding box center [883, 522] width 1262 height 95
type input "***"
click at [1479, 424] on button "Search" at bounding box center [1477, 422] width 74 height 29
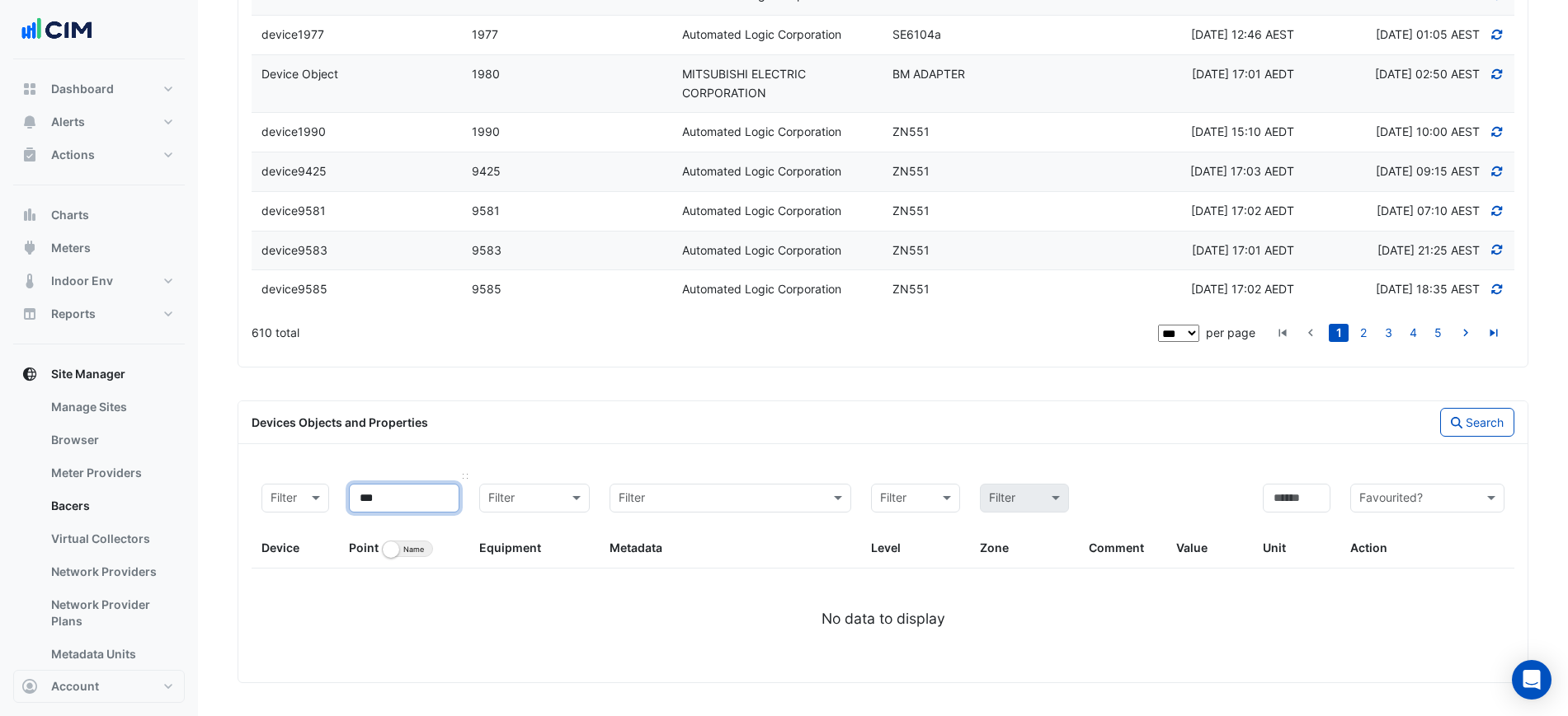
click at [404, 485] on input "***" at bounding box center [404, 498] width 110 height 29
click at [404, 486] on input "***" at bounding box center [404, 498] width 110 height 29
type input "*****"
click at [1500, 427] on button "Search" at bounding box center [1477, 422] width 74 height 29
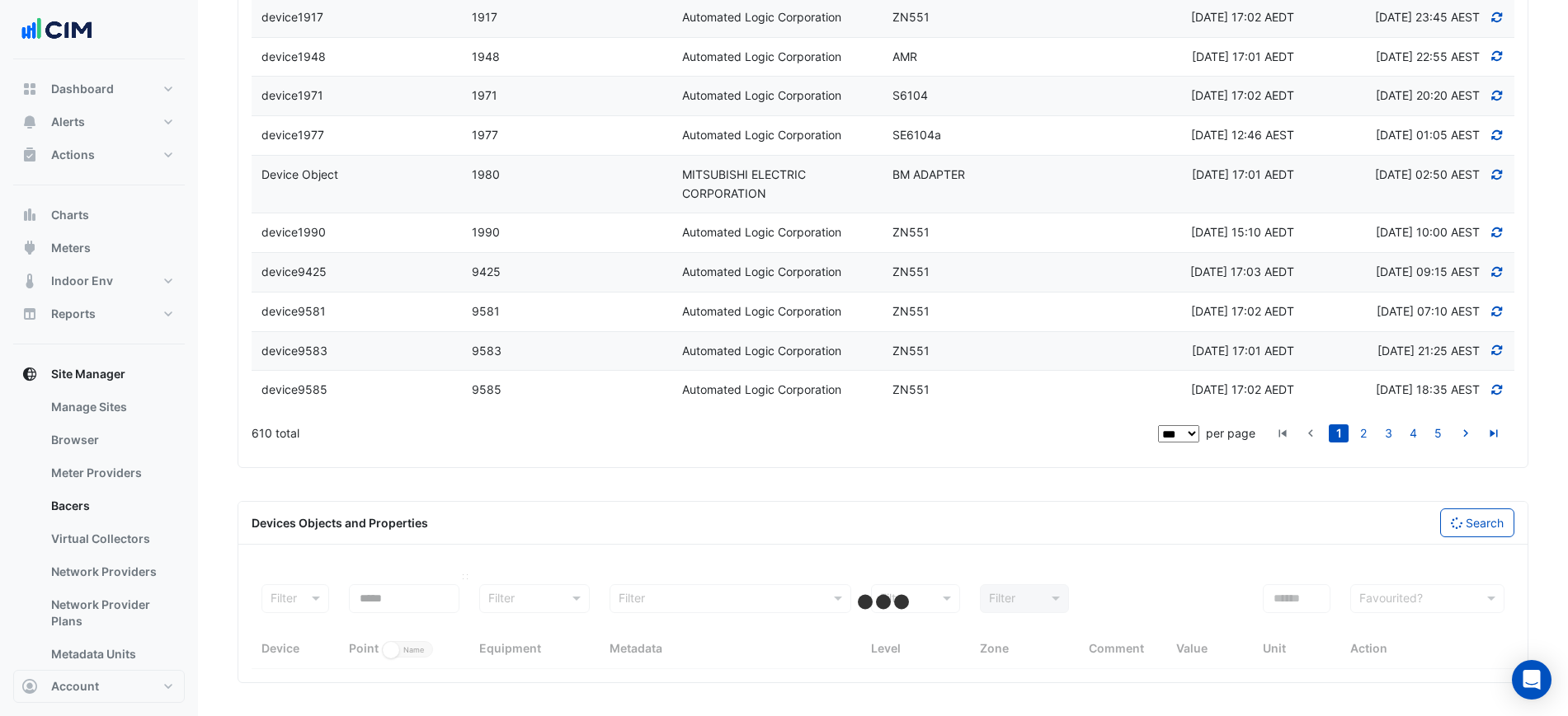
select select "***"
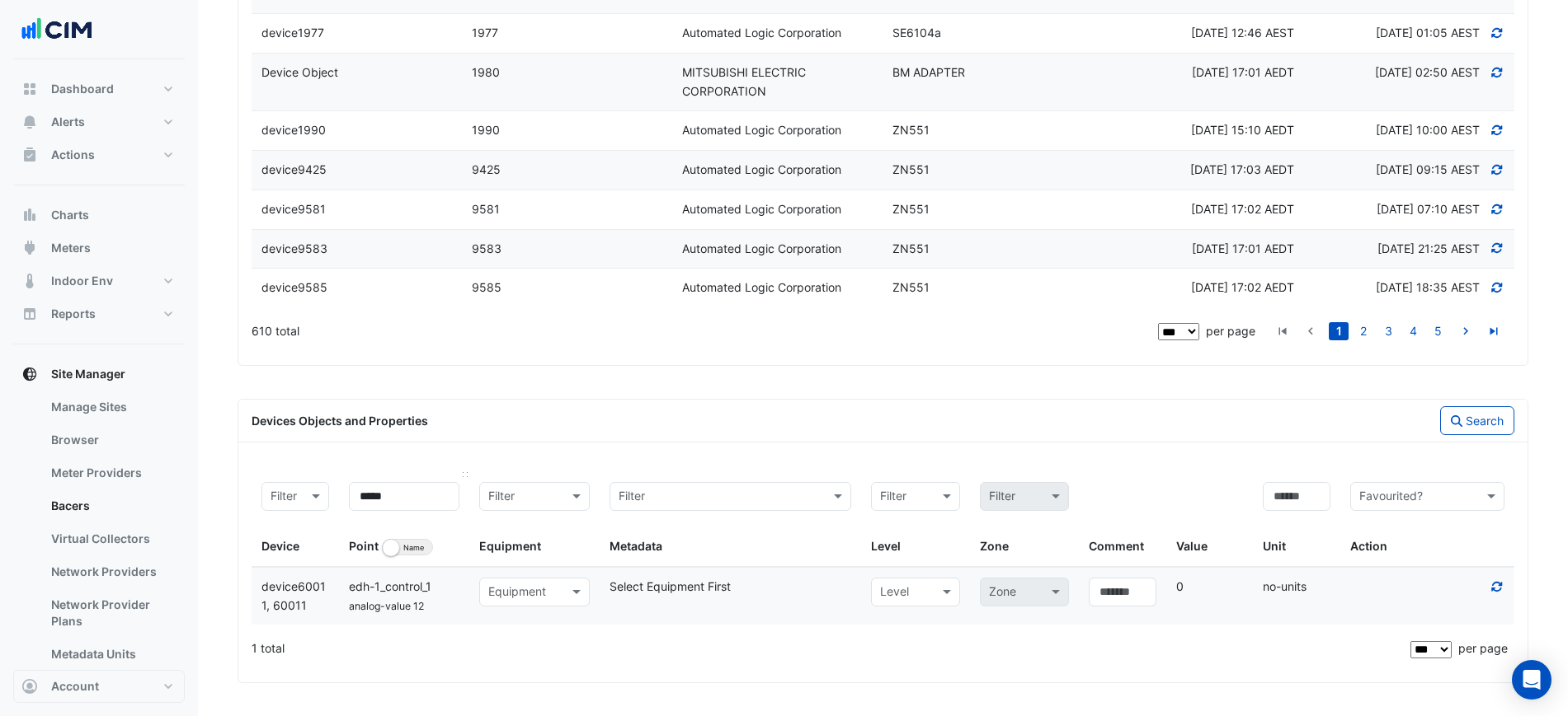
scroll to position [5293, 0]
click at [448, 493] on input "*****" at bounding box center [404, 497] width 110 height 29
click at [1459, 431] on button "Search" at bounding box center [1477, 421] width 74 height 29
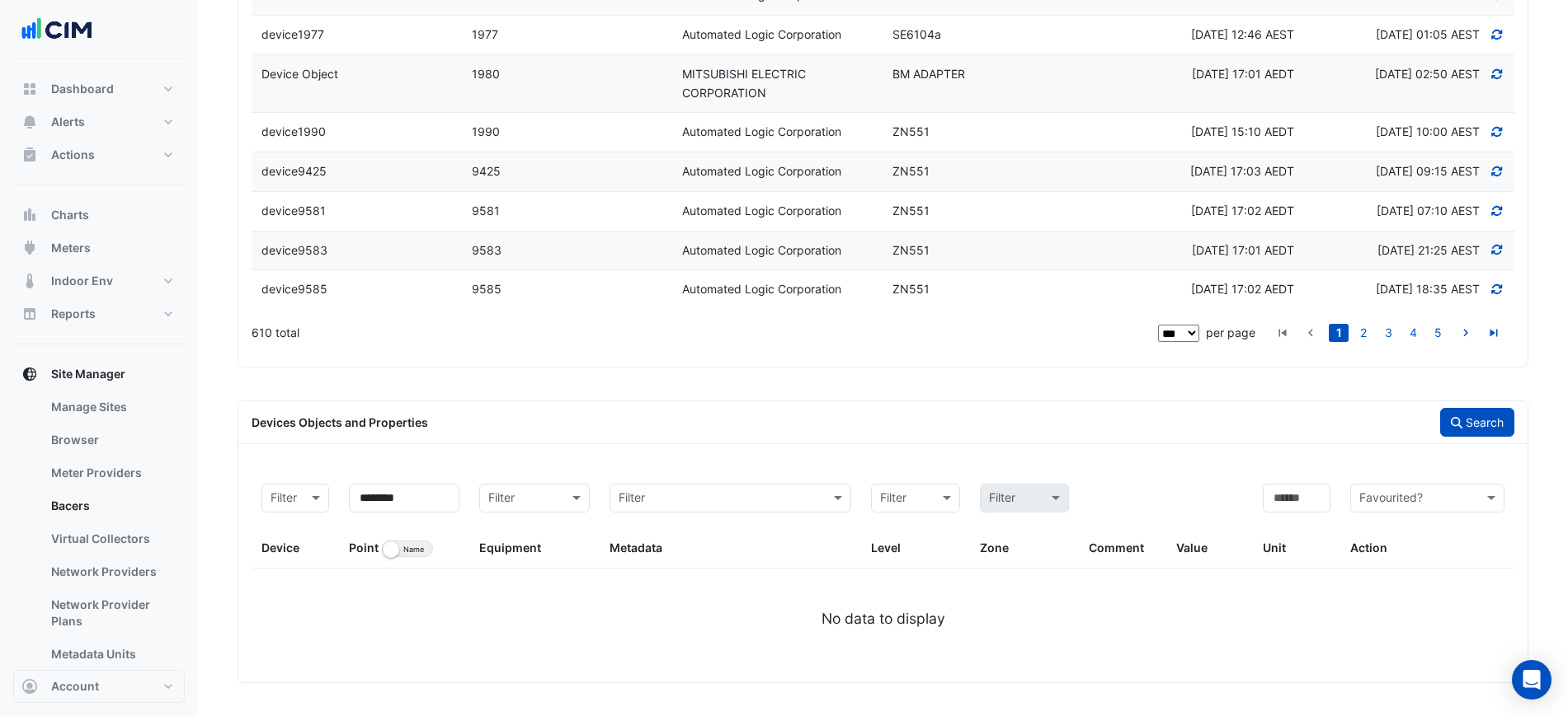
scroll to position [5291, 0]
click at [390, 500] on input "********" at bounding box center [404, 498] width 110 height 29
drag, startPoint x: 1524, startPoint y: 424, endPoint x: 1504, endPoint y: 427, distance: 20.2
click at [1520, 424] on div "Search" at bounding box center [1204, 422] width 642 height 29
click at [1504, 427] on button "Search" at bounding box center [1477, 422] width 74 height 29
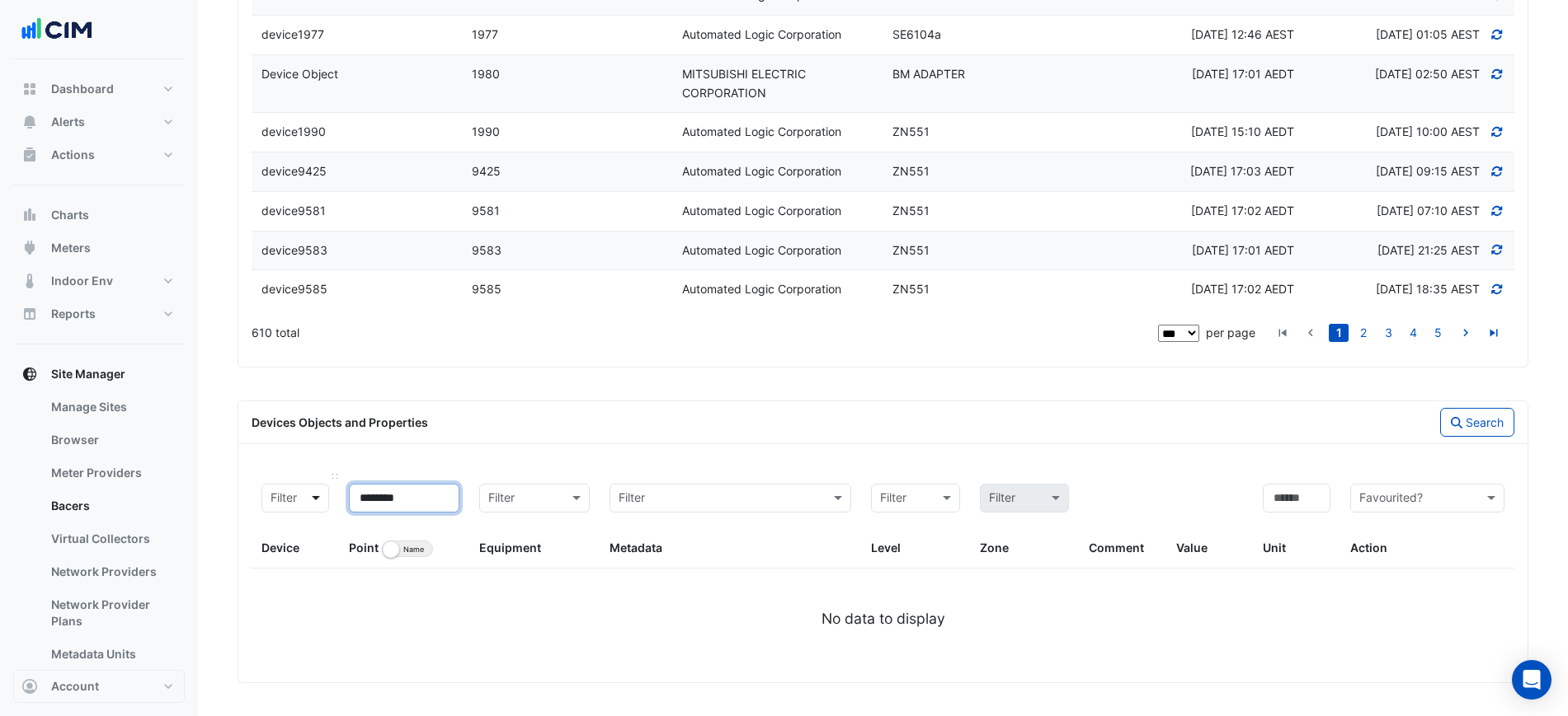
drag, startPoint x: 397, startPoint y: 501, endPoint x: 324, endPoint y: 502, distance: 73.0
click at [324, 502] on div "Filter Device ******** Point Identifier Name Filter Equipment Filter Metadata F…" at bounding box center [883, 522] width 1262 height 95
type input "***"
click at [1484, 416] on button "Search" at bounding box center [1477, 422] width 74 height 29
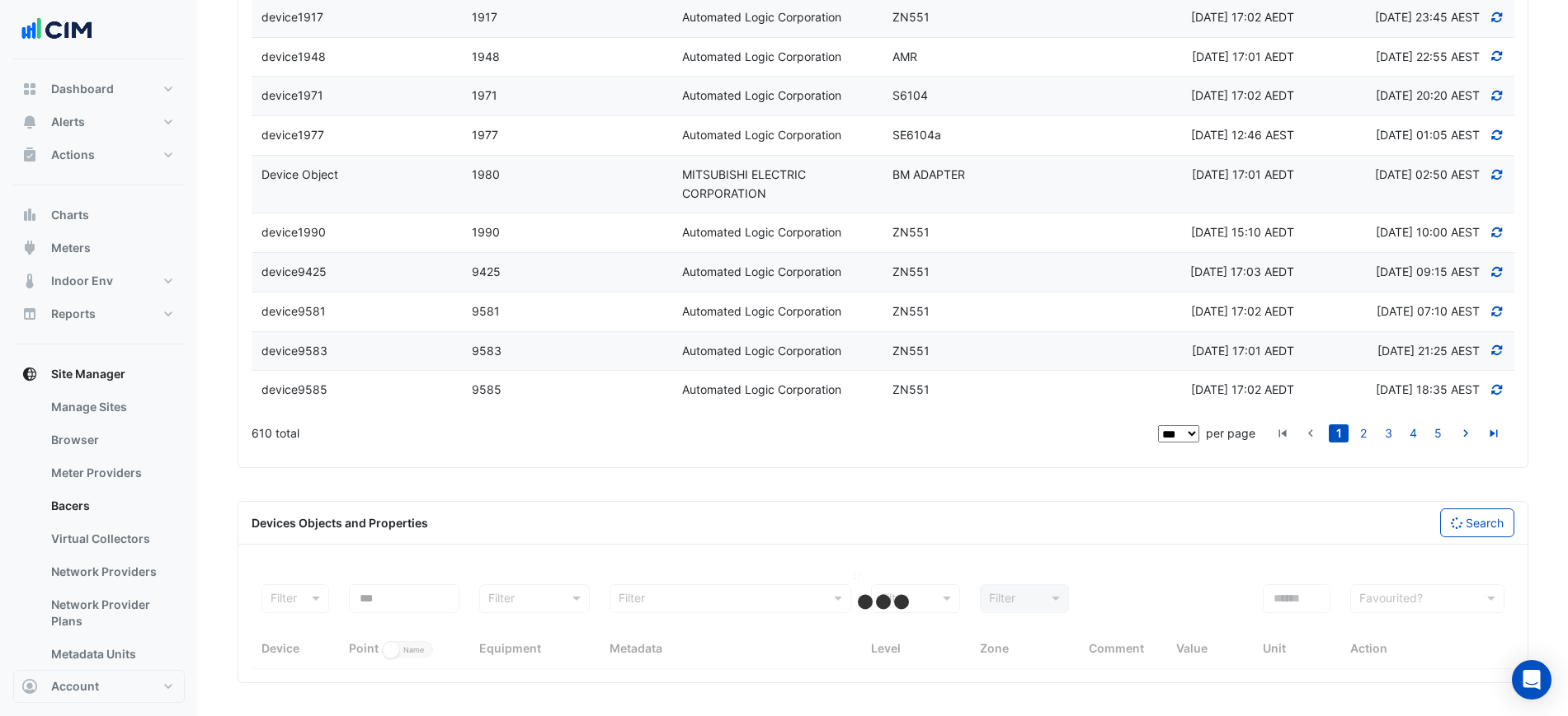
select select "***"
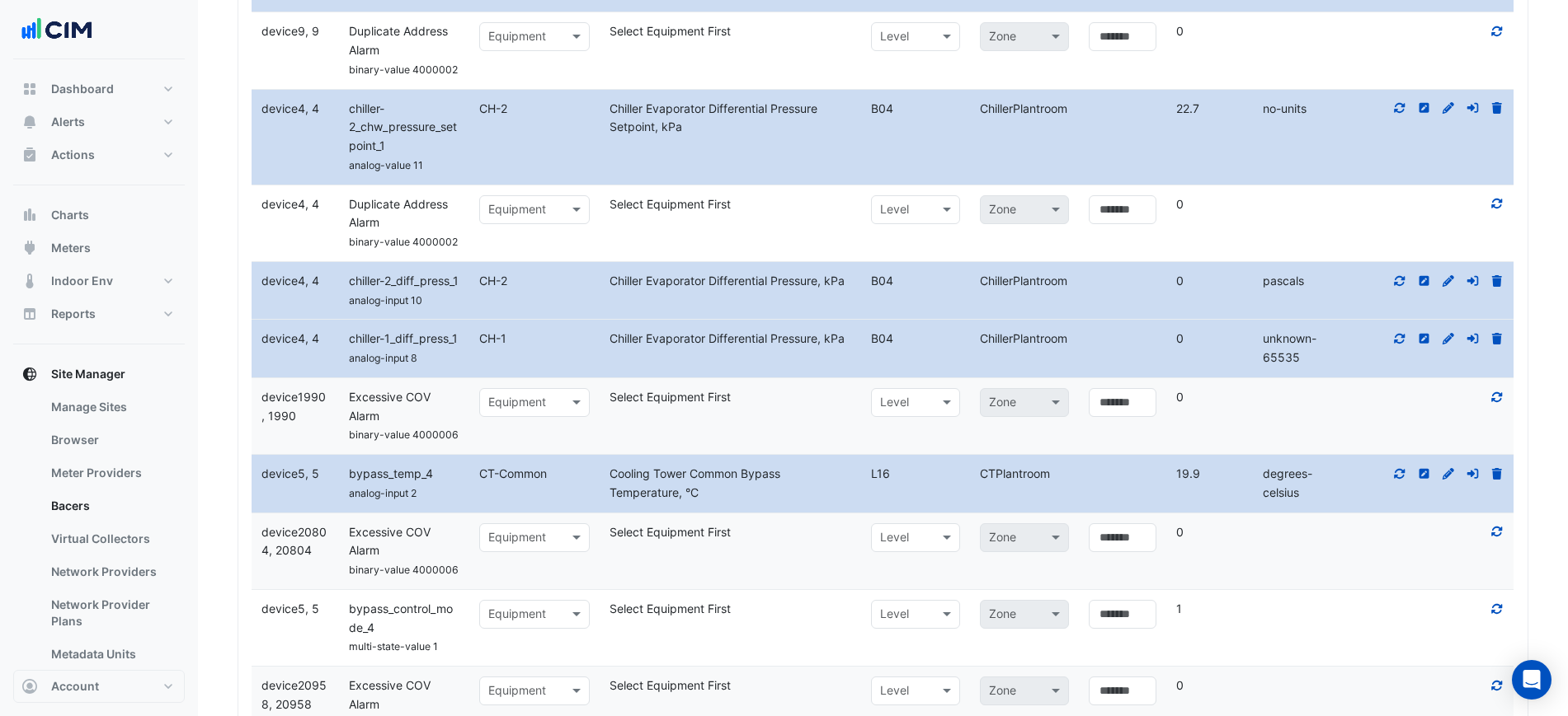
scroll to position [9412, 0]
drag, startPoint x: 1164, startPoint y: 682, endPoint x: 1168, endPoint y: 672, distance: 10.8
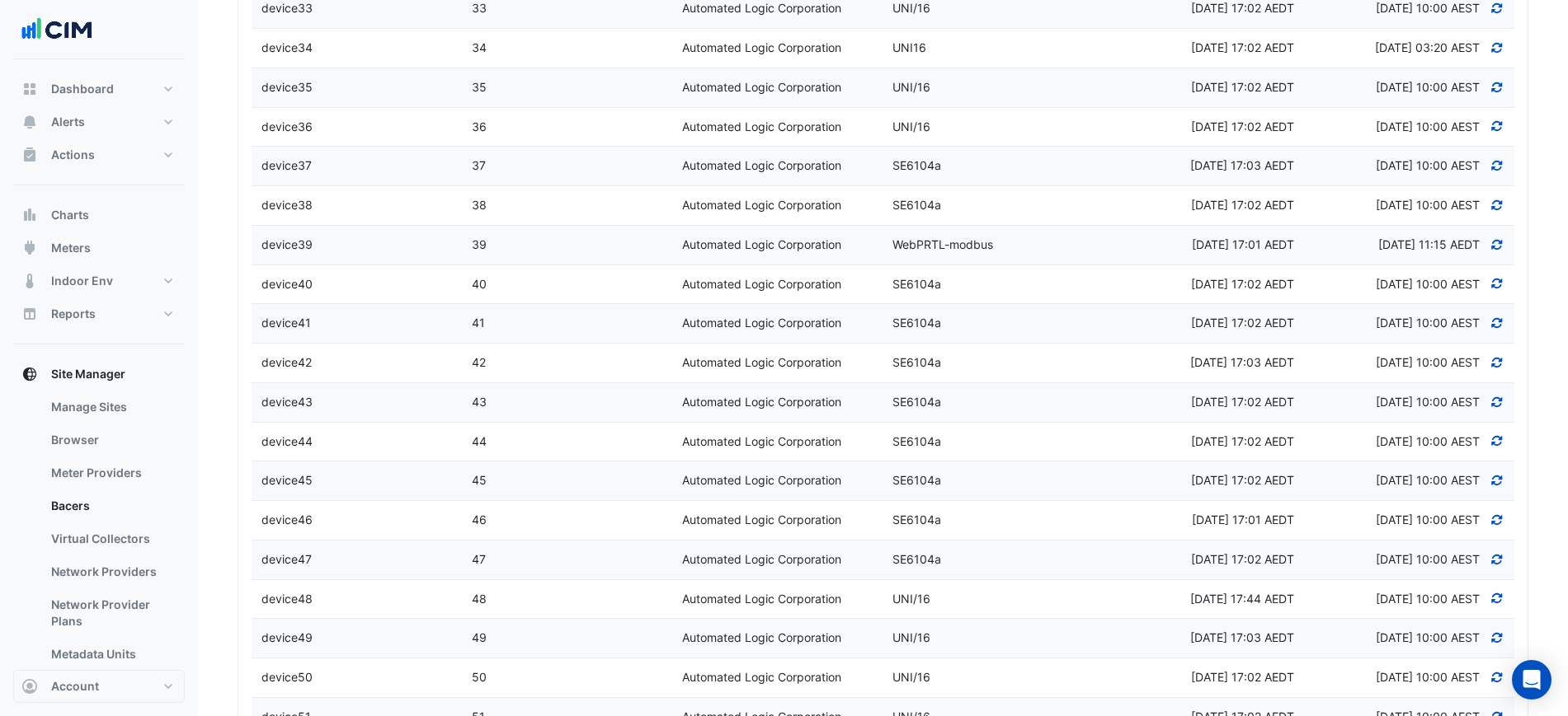
scroll to position [0, 0]
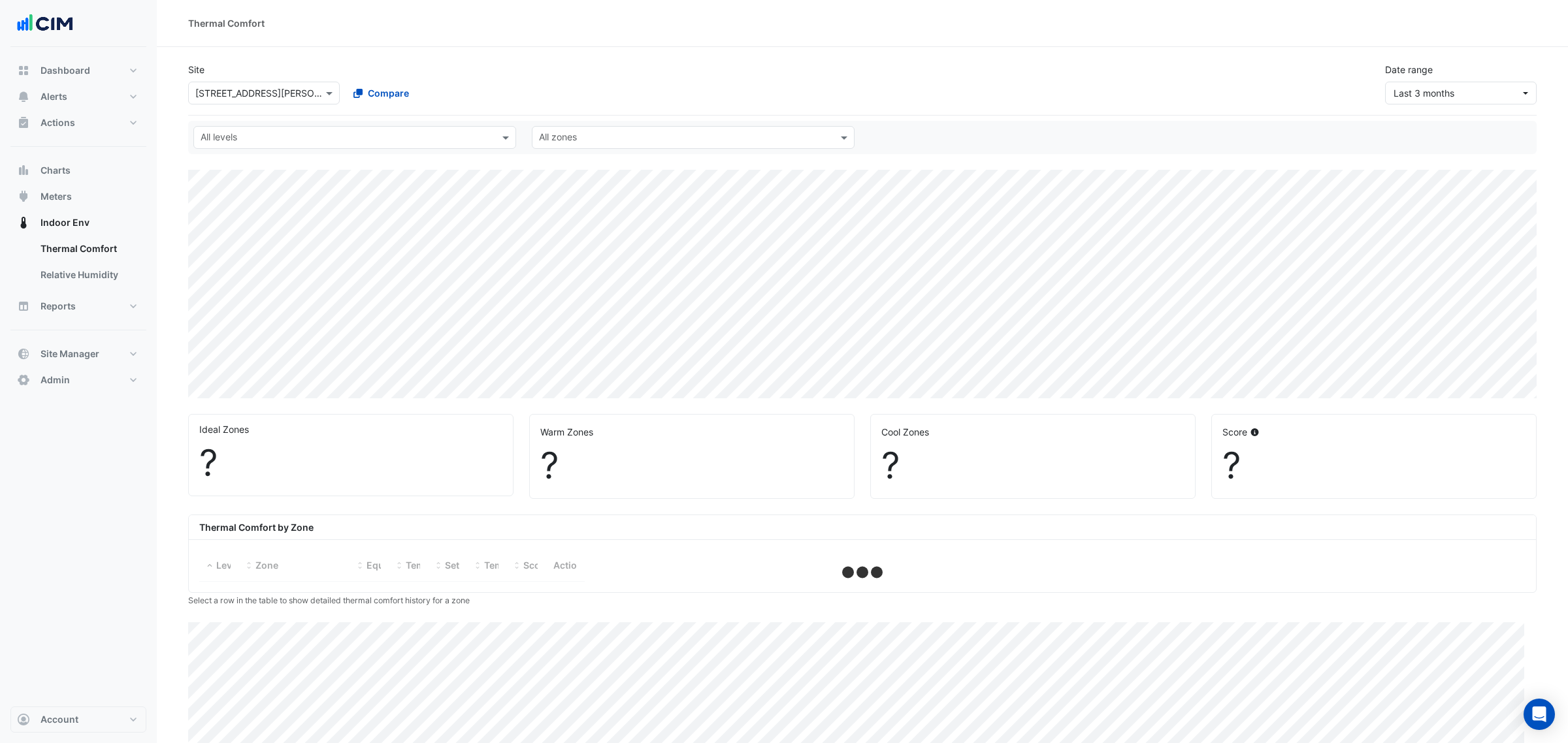
select select "***"
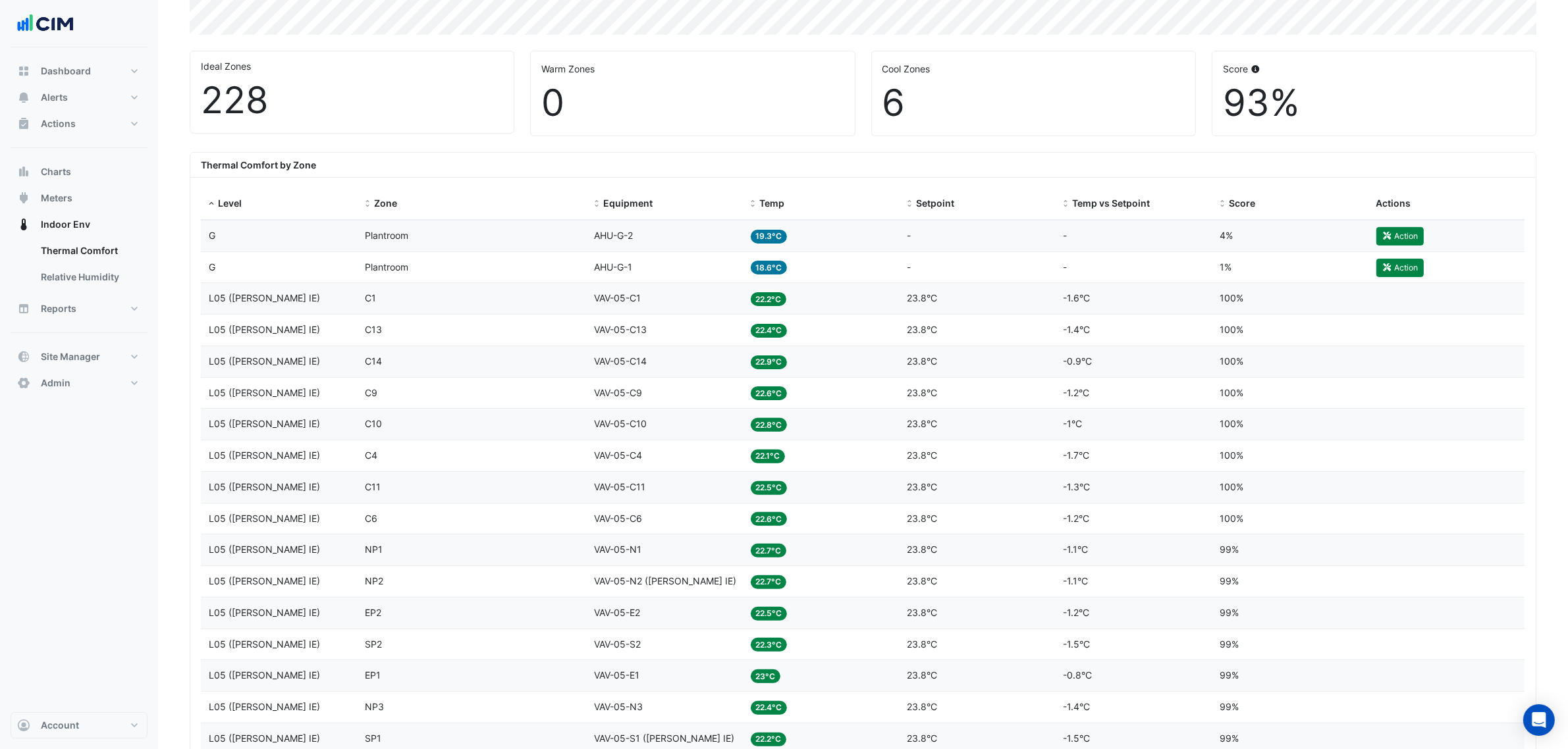
scroll to position [82, 0]
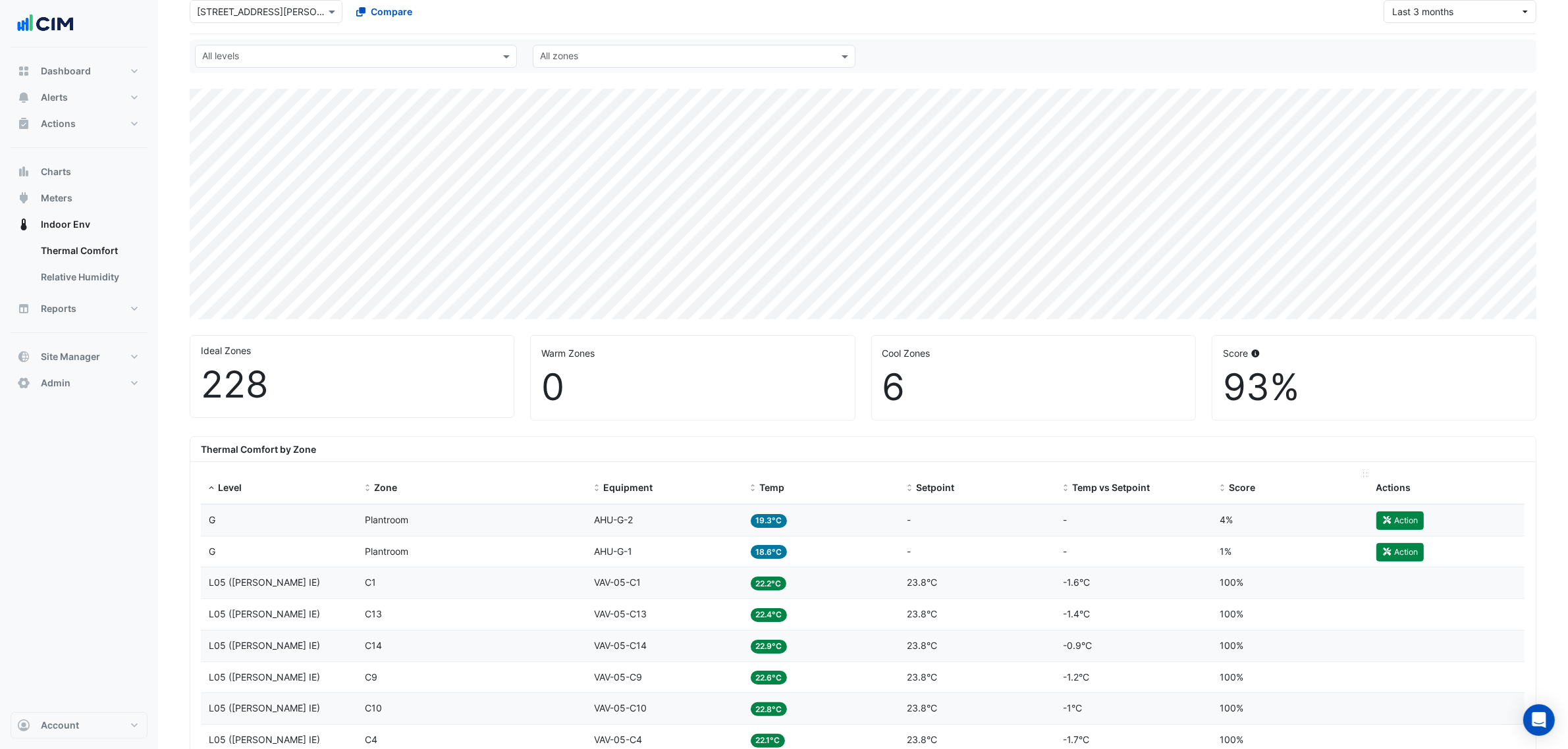
click at [1228, 492] on div "Score" at bounding box center [1289, 488] width 141 height 15
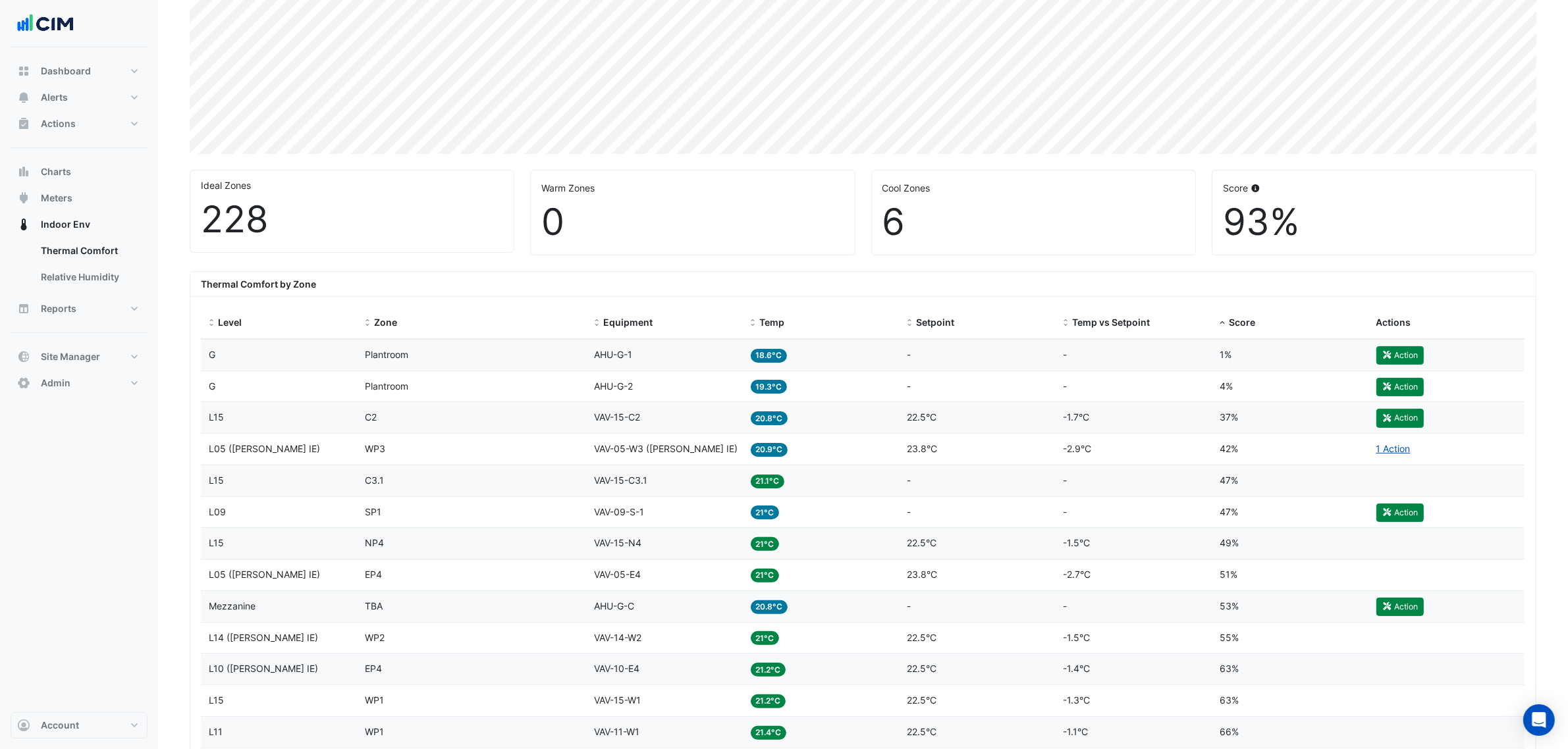
scroll to position [411, 0]
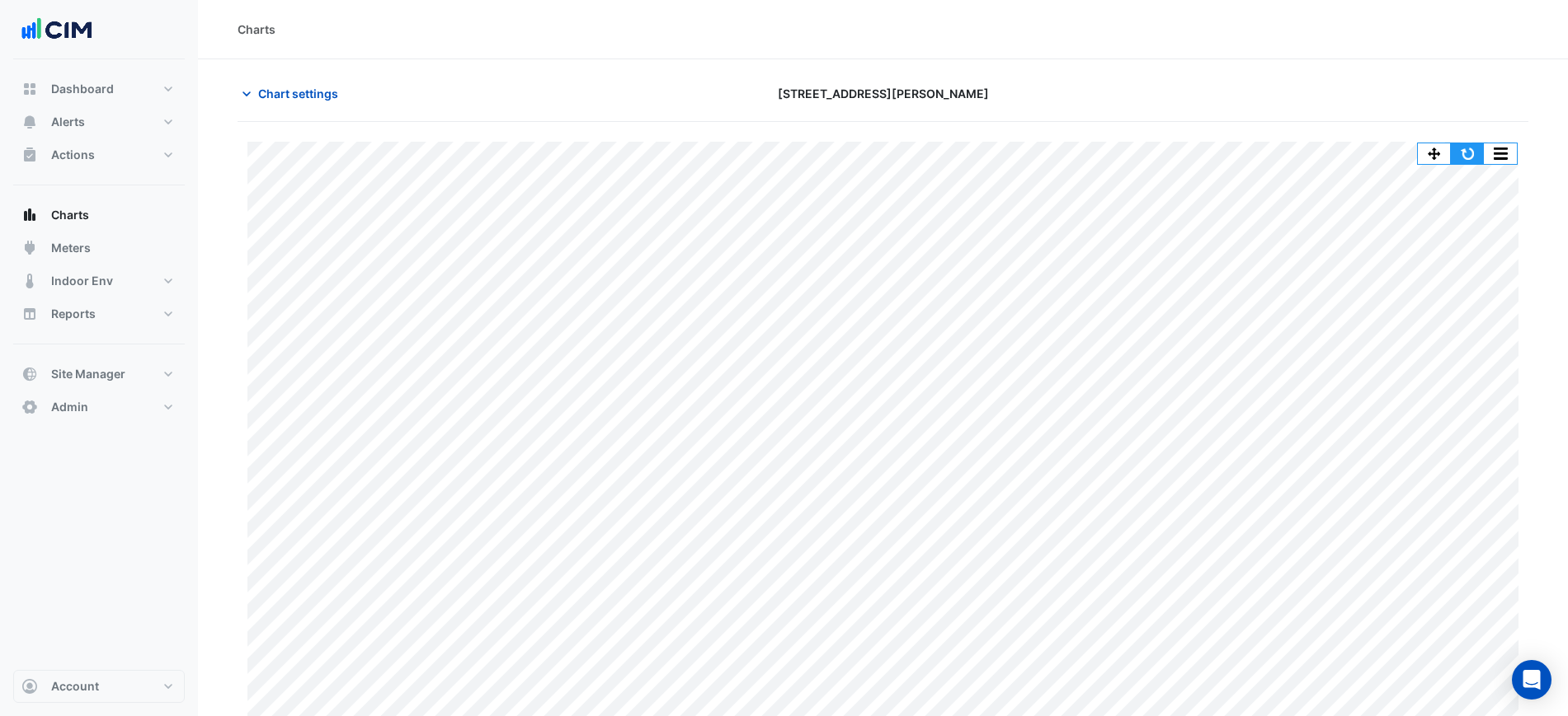
click at [1464, 148] on button "button" at bounding box center [1468, 154] width 33 height 21
click at [951, 33] on div "Charts" at bounding box center [883, 29] width 1291 height 18
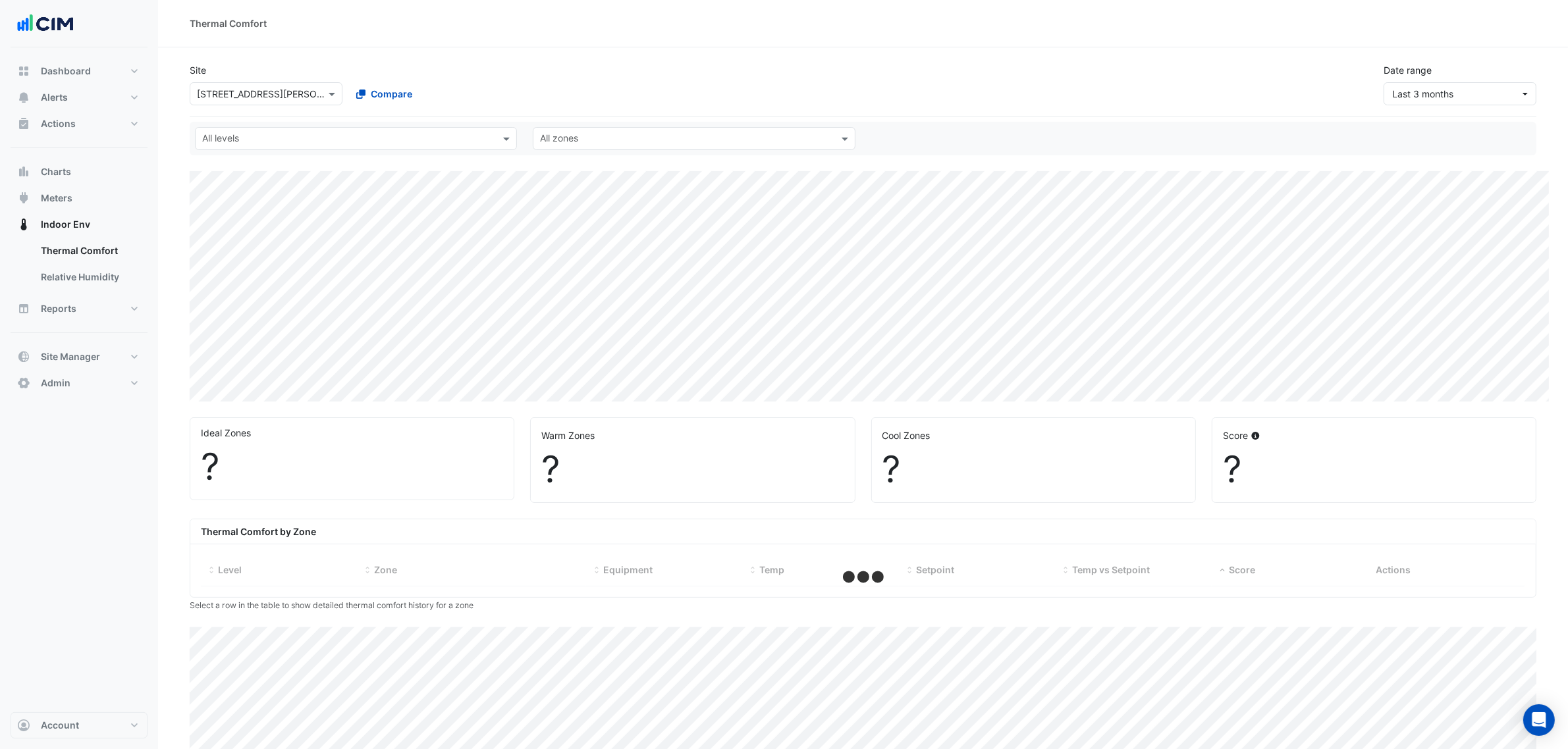
select select "***"
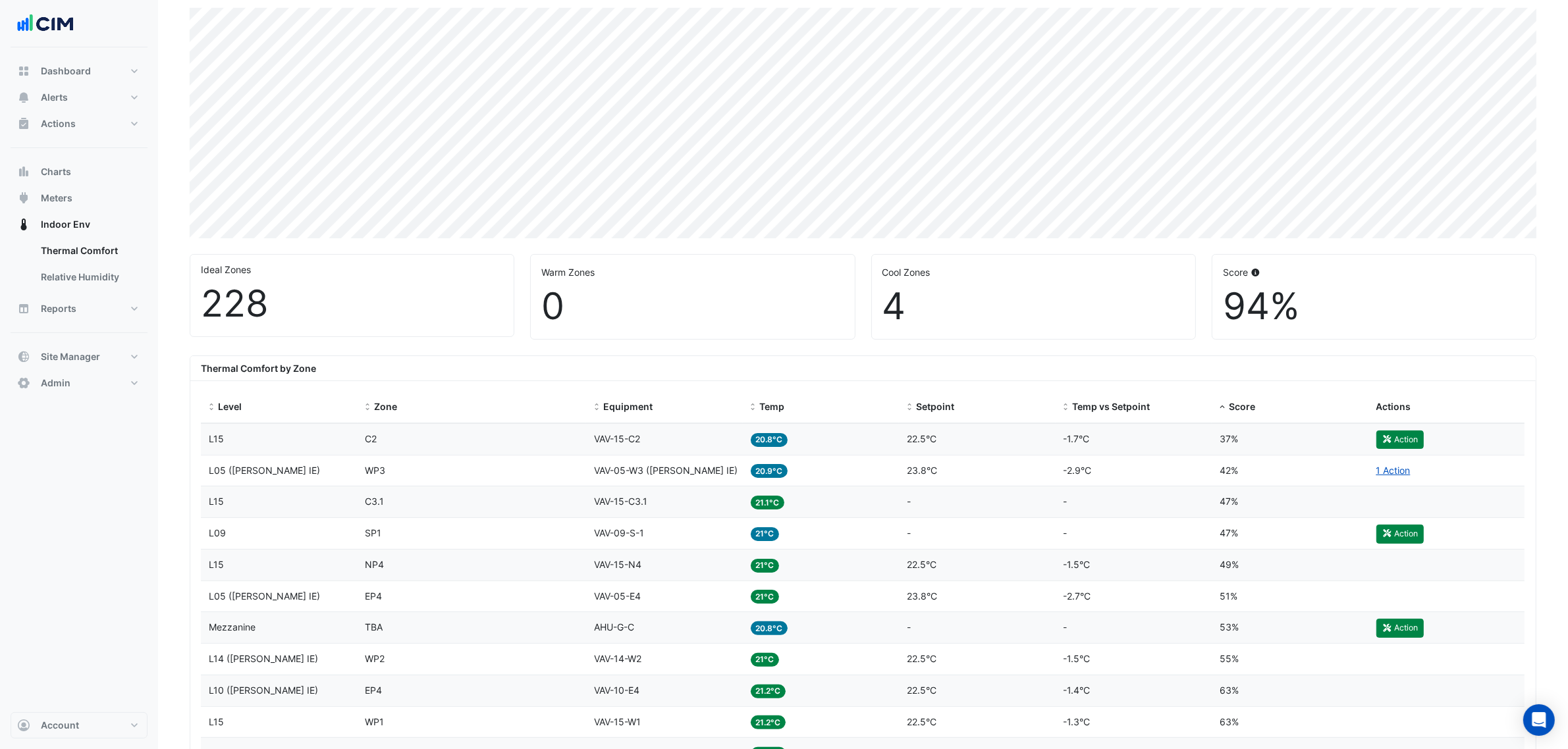
scroll to position [165, 0]
click at [1243, 412] on div "Score" at bounding box center [1289, 406] width 141 height 15
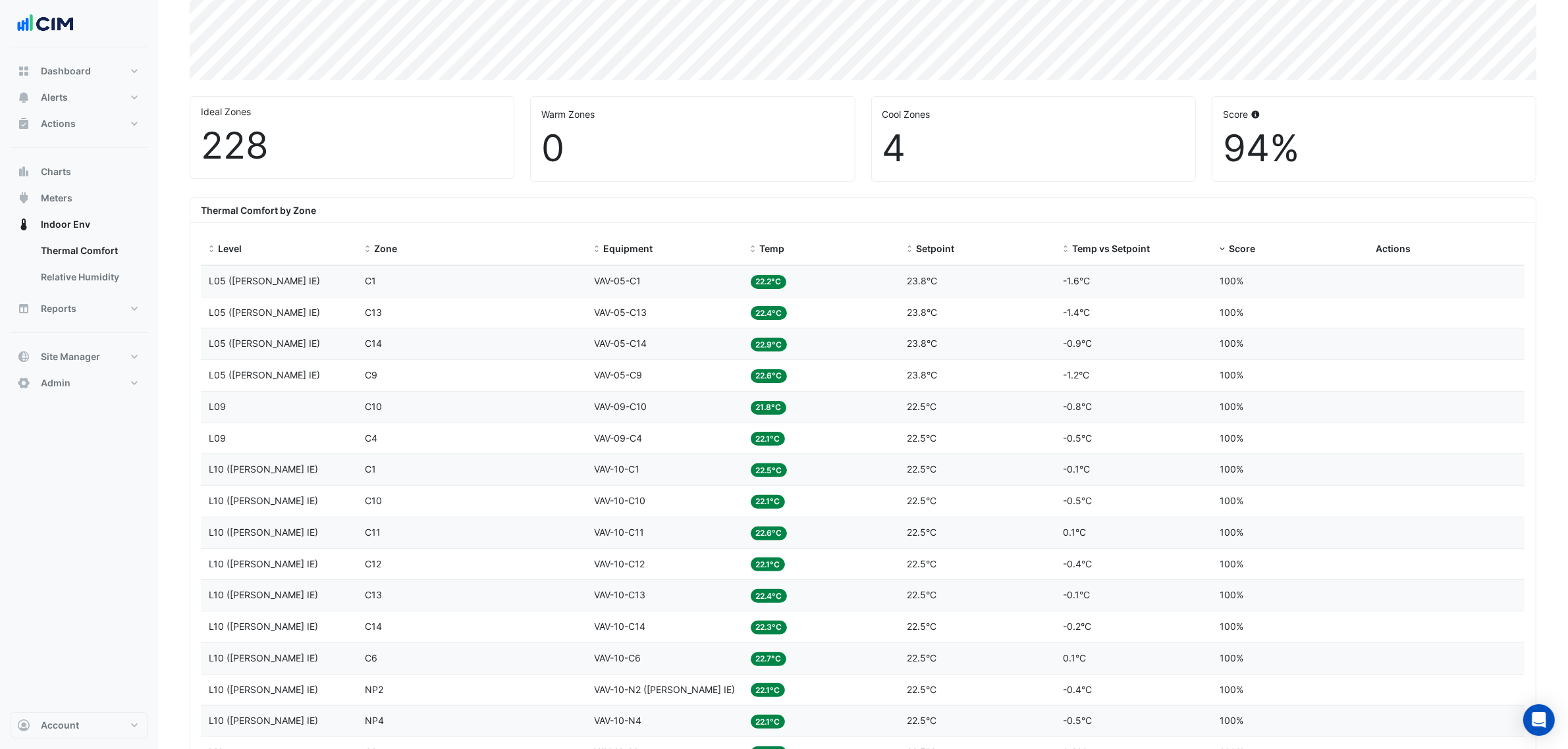
scroll to position [329, 0]
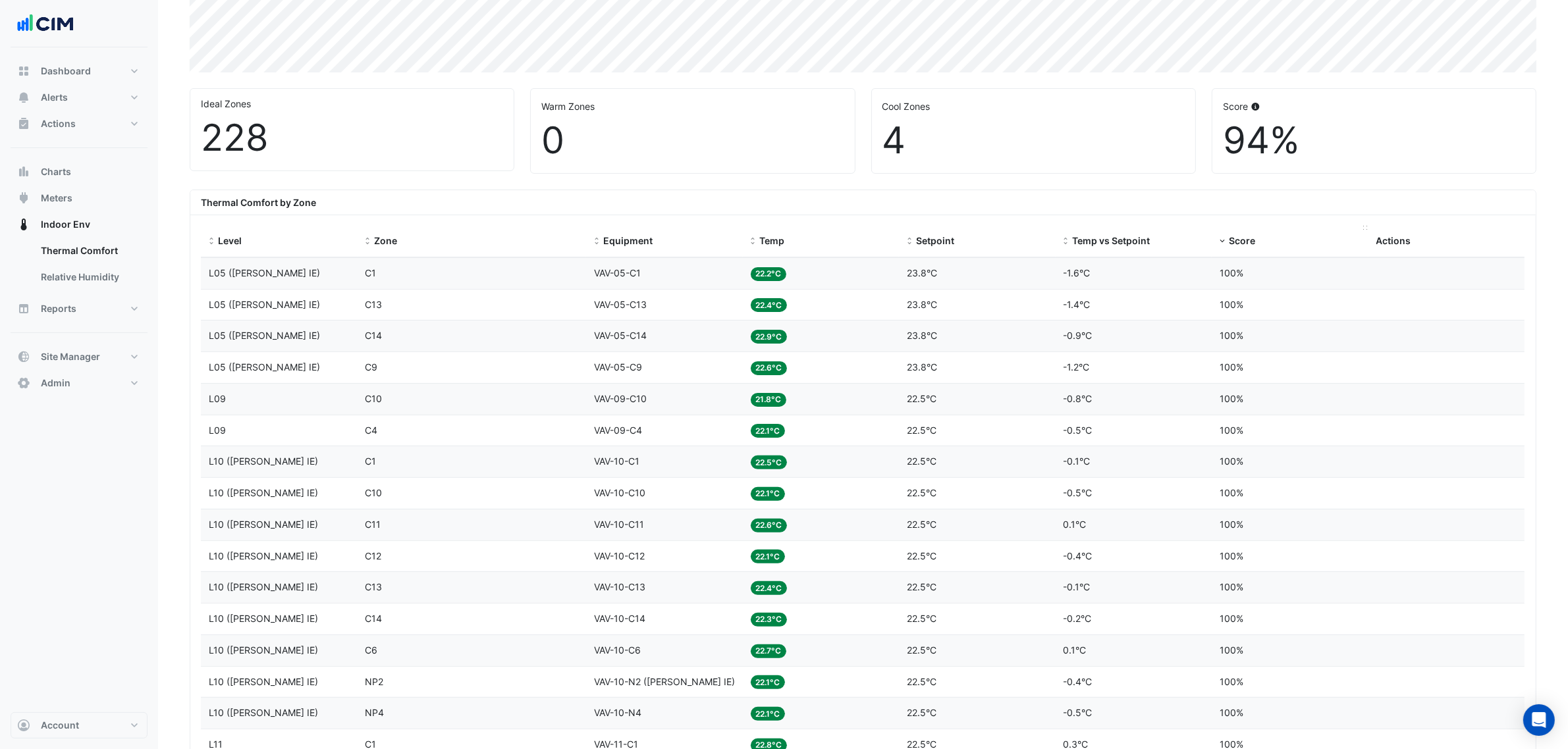
click at [1235, 239] on span "Score" at bounding box center [1242, 241] width 27 height 11
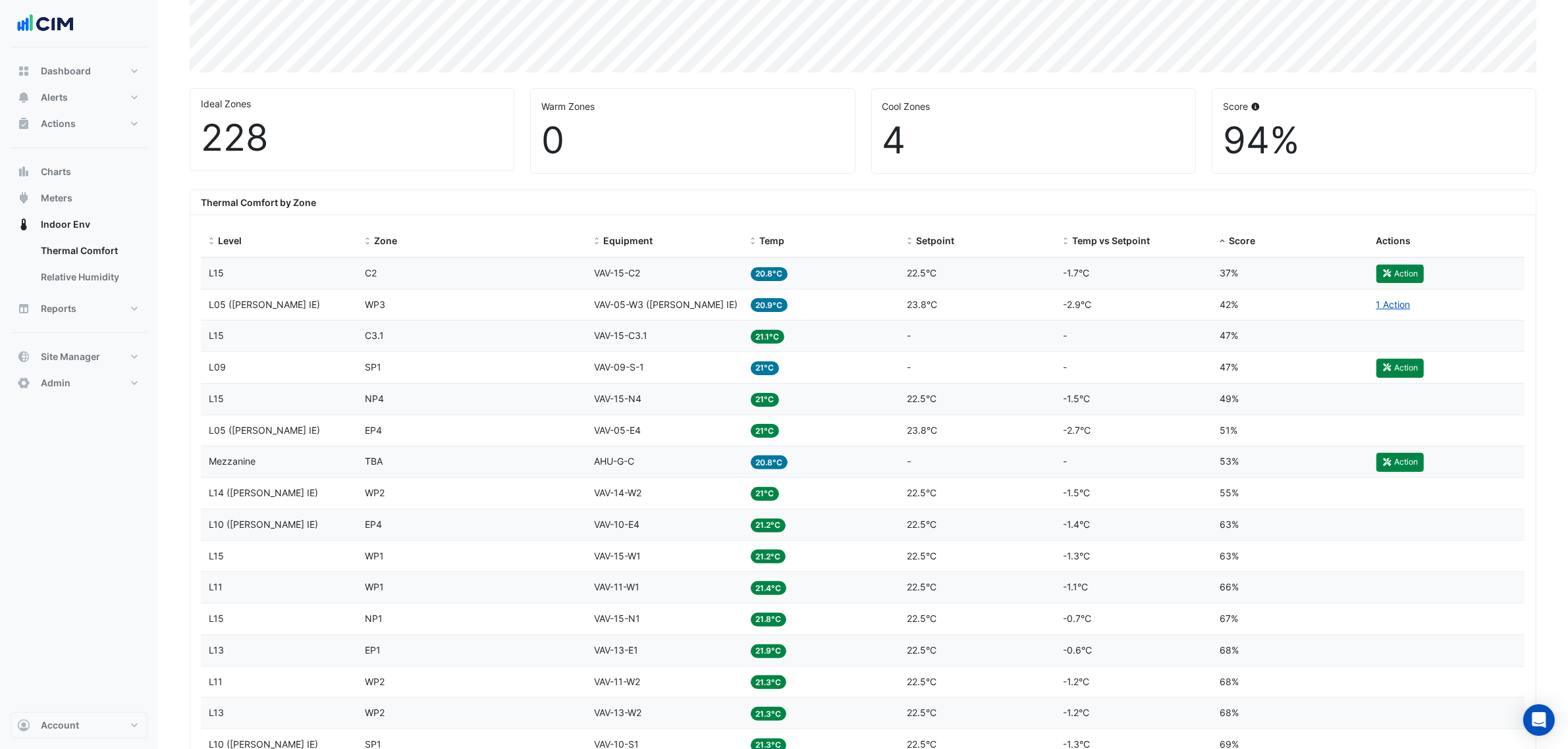
drag, startPoint x: 109, startPoint y: 520, endPoint x: 181, endPoint y: 456, distance: 96.3
click at [109, 520] on div "Dashboard Portfolio Ratings Performance Alerts Site Rules Templates Actions Sit…" at bounding box center [79, 380] width 137 height 665
click at [89, 169] on button "Charts" at bounding box center [79, 172] width 137 height 27
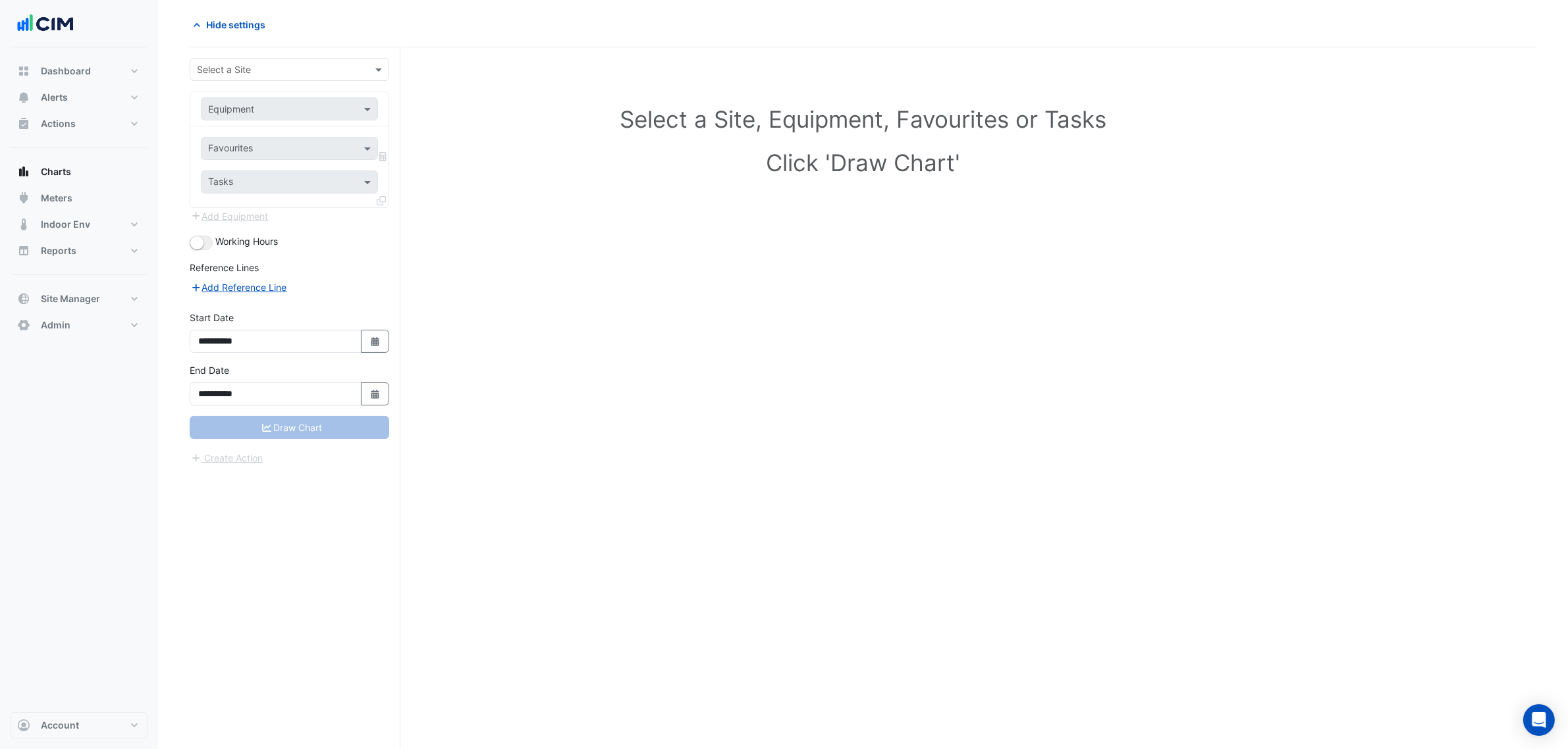
click at [267, 71] on input "text" at bounding box center [276, 70] width 159 height 14
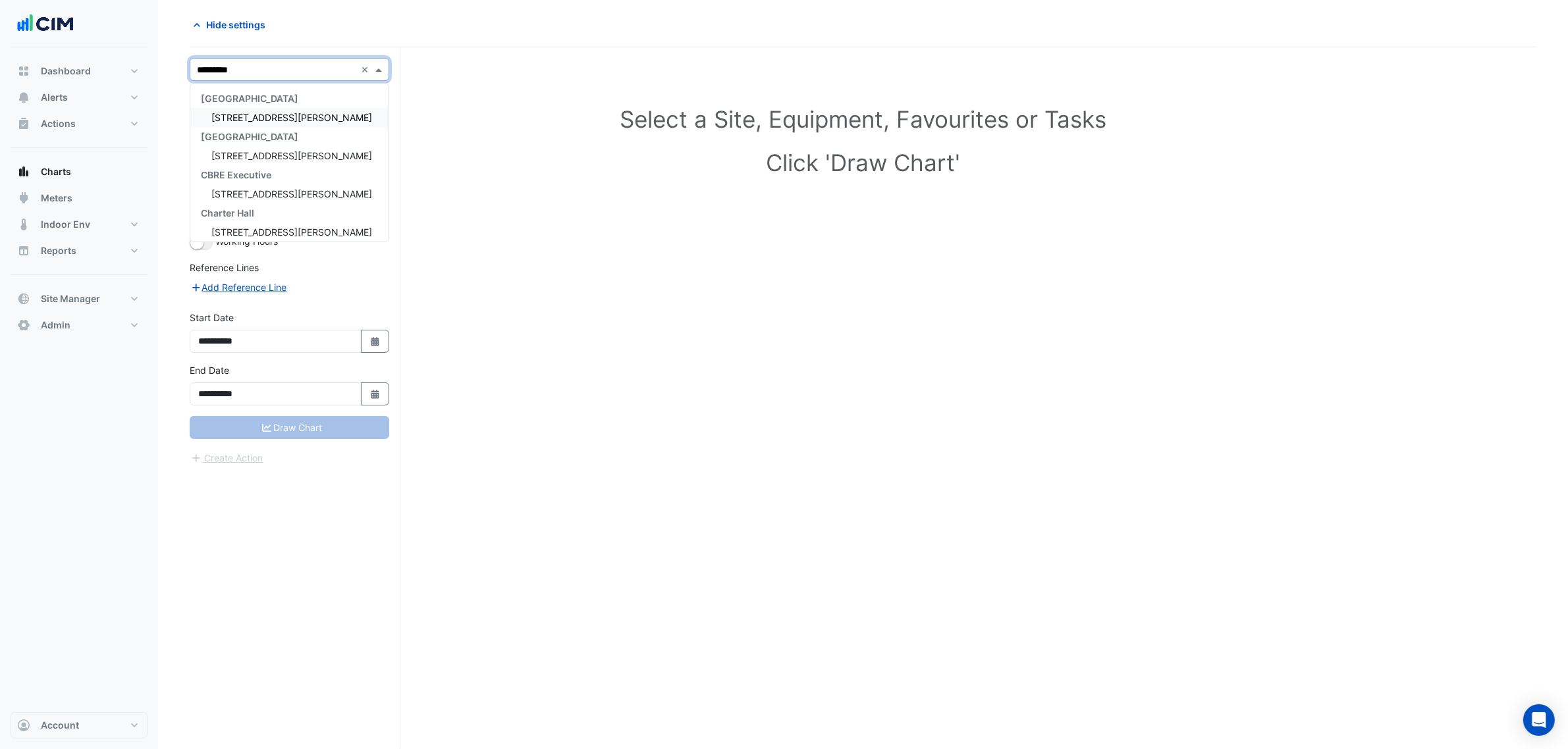
type input "**********"
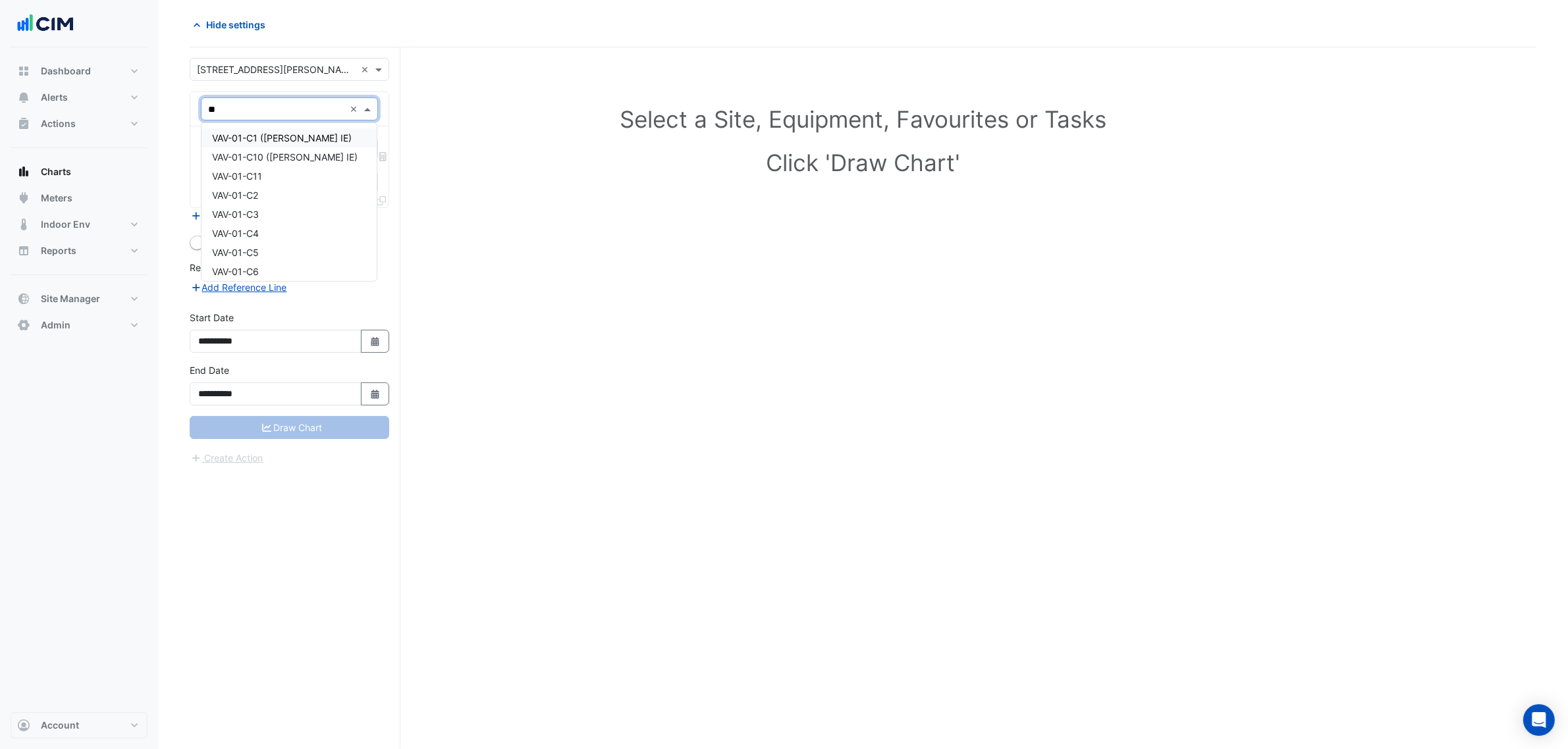
type input "***"
type input "*"
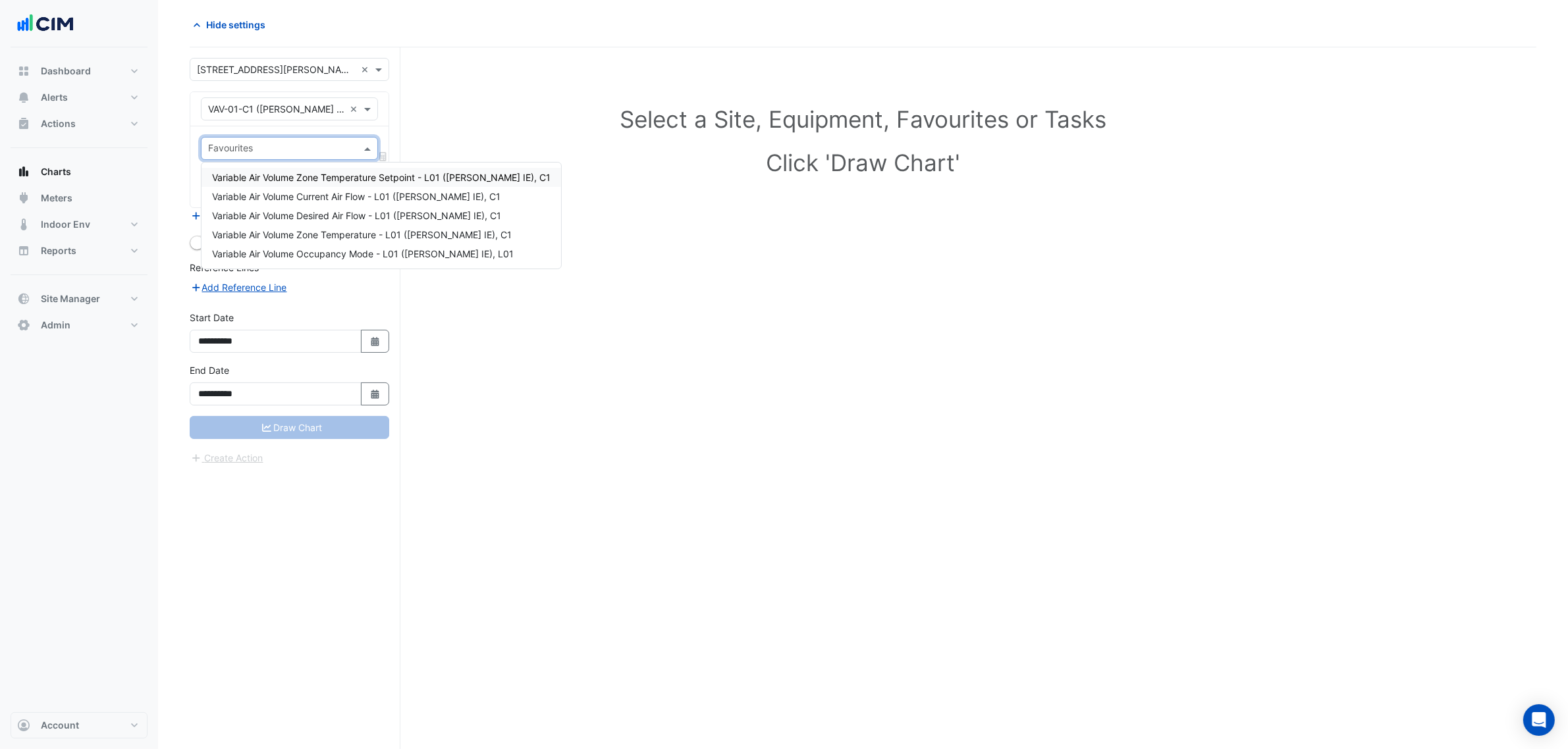
drag, startPoint x: 257, startPoint y: 123, endPoint x: 270, endPoint y: 114, distance: 15.8
click at [261, 122] on div "Equipment × VAV-01-C1 (NABERS IE) ×" at bounding box center [289, 109] width 198 height 34
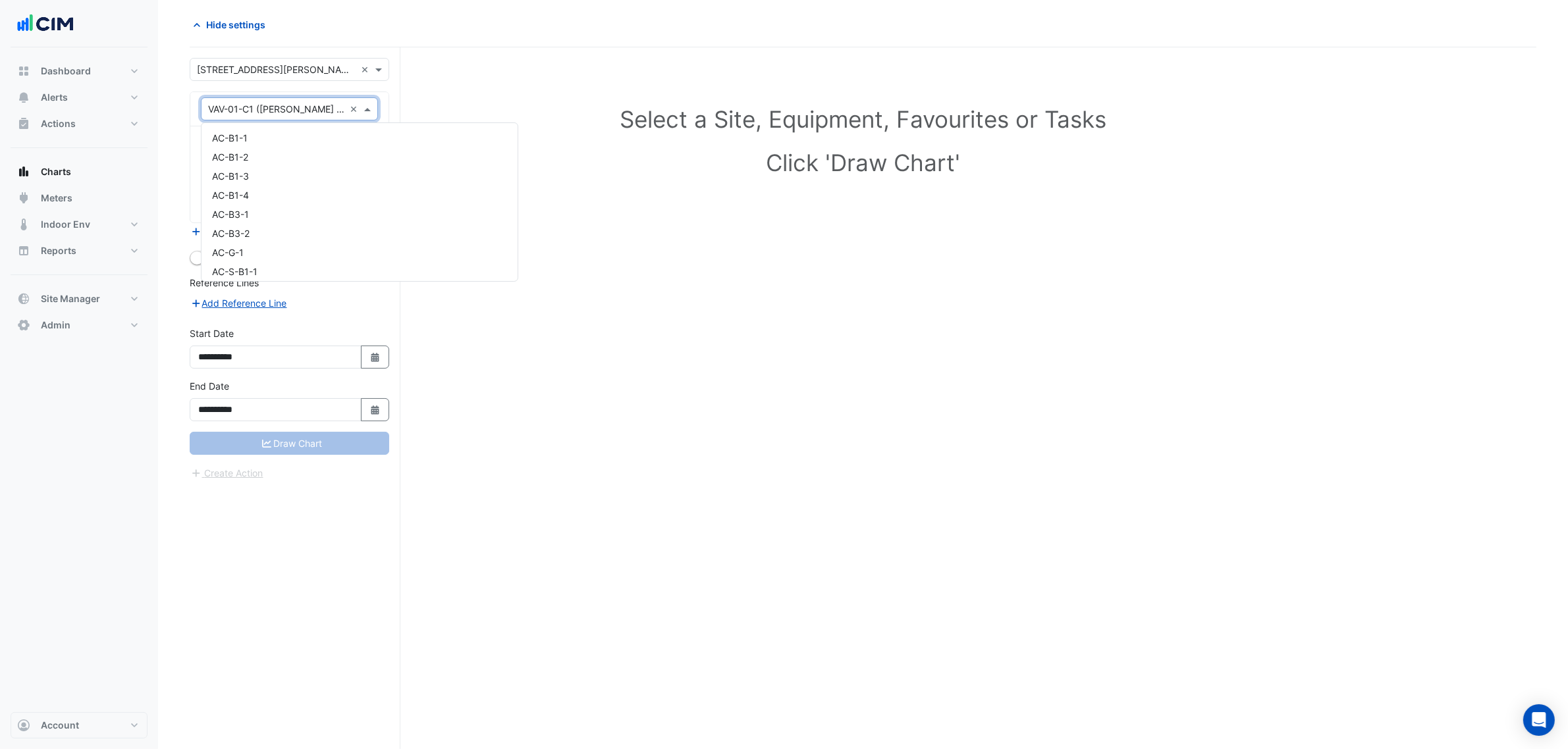
click at [275, 111] on input "text" at bounding box center [276, 109] width 136 height 14
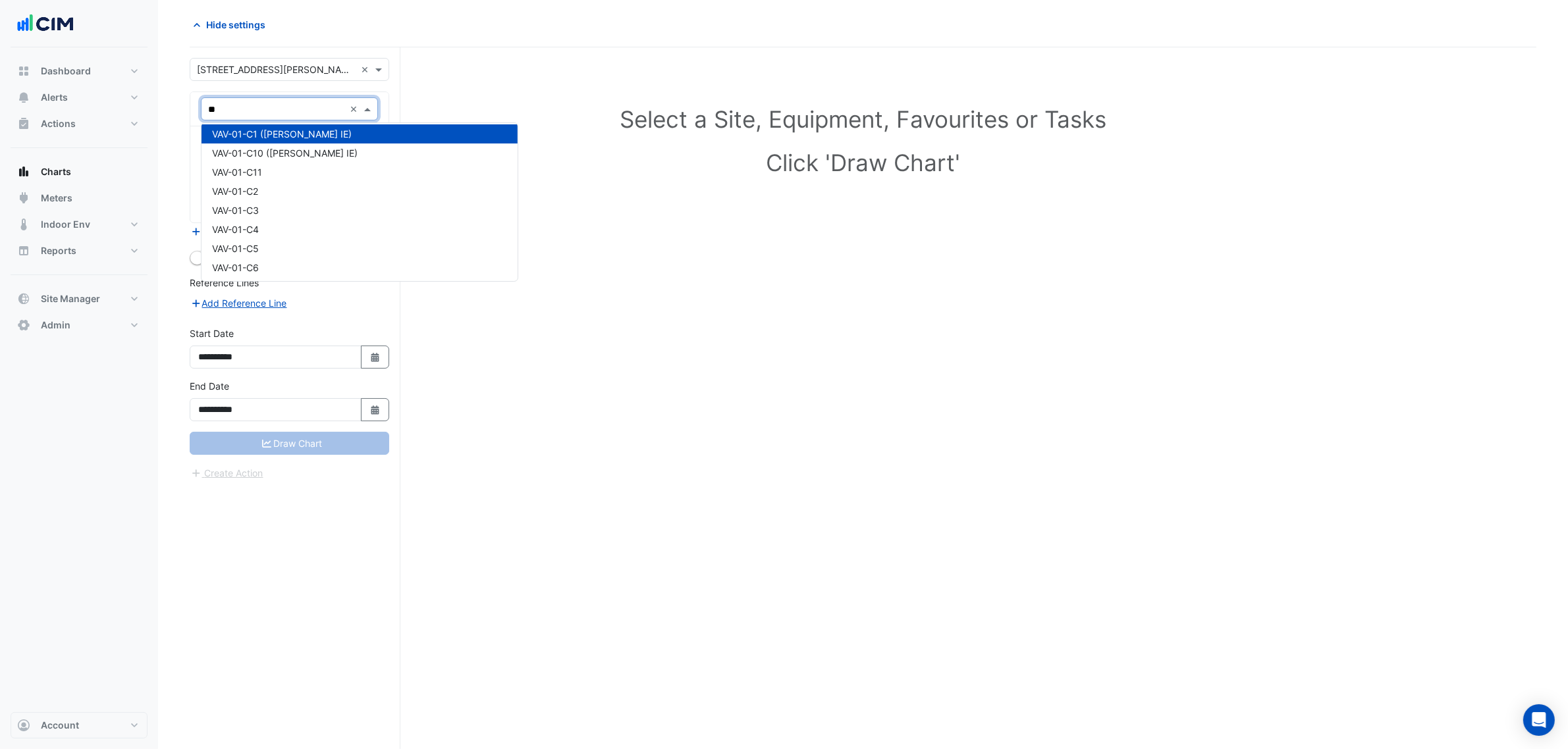
type input "***"
click at [290, 201] on div "VAV-03-W3" at bounding box center [289, 199] width 175 height 19
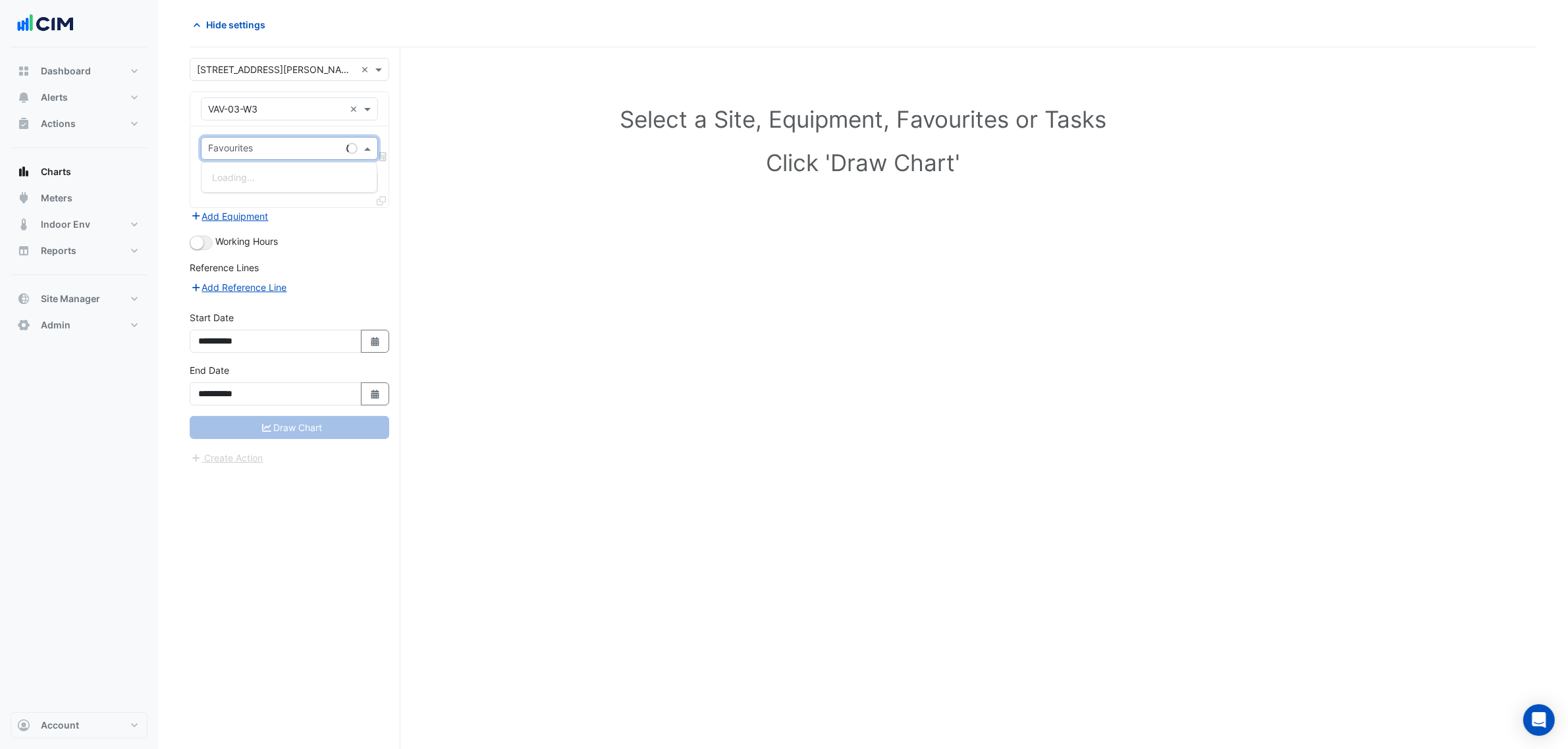
click at [291, 149] on input "text" at bounding box center [275, 149] width 133 height 14
type input "****"
click at [291, 149] on input "****" at bounding box center [276, 149] width 136 height 14
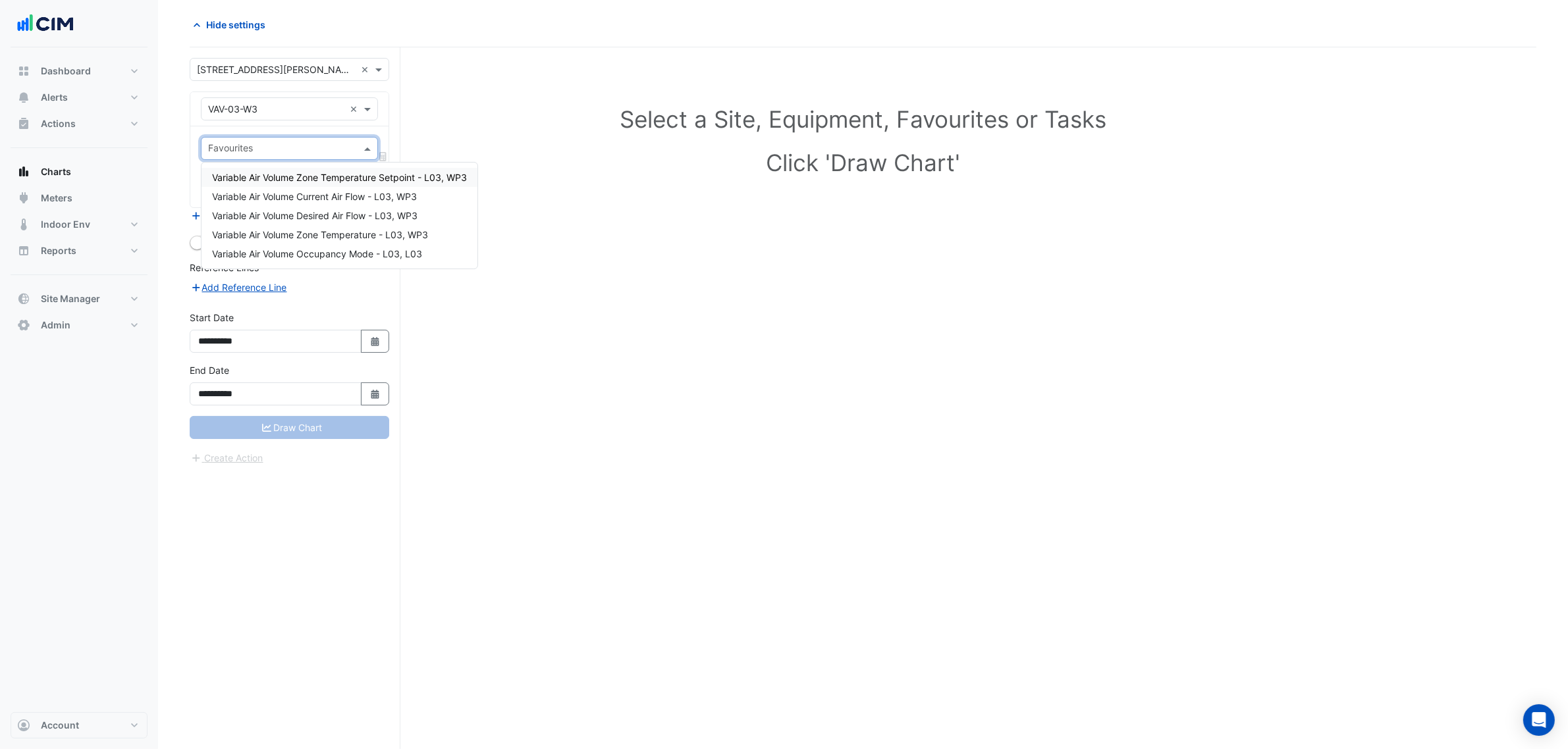
click at [498, 127] on h1 "Select a Site, Equipment, Favourites or Tasks" at bounding box center [863, 119] width 1289 height 27
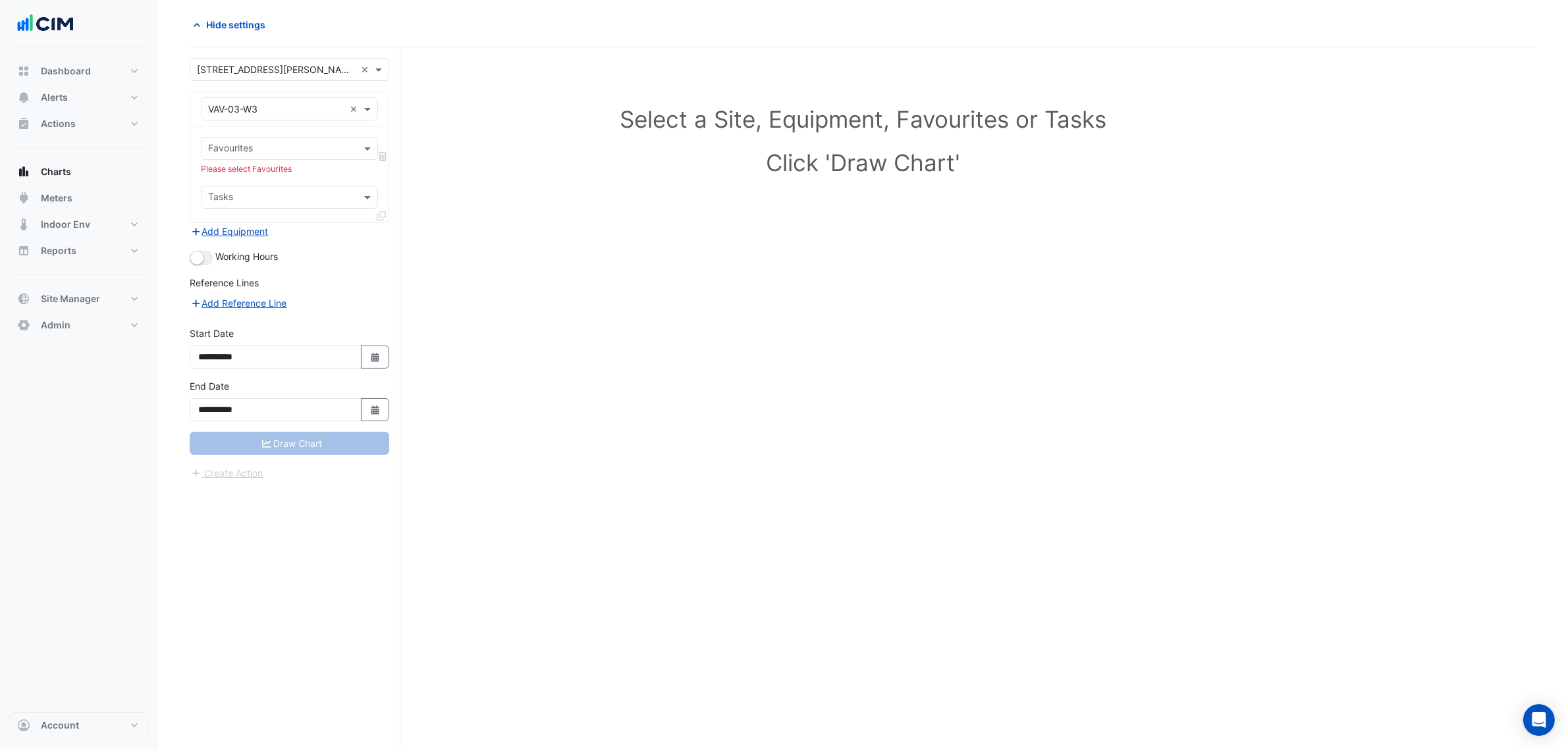
click at [260, 114] on input "text" at bounding box center [276, 109] width 136 height 14
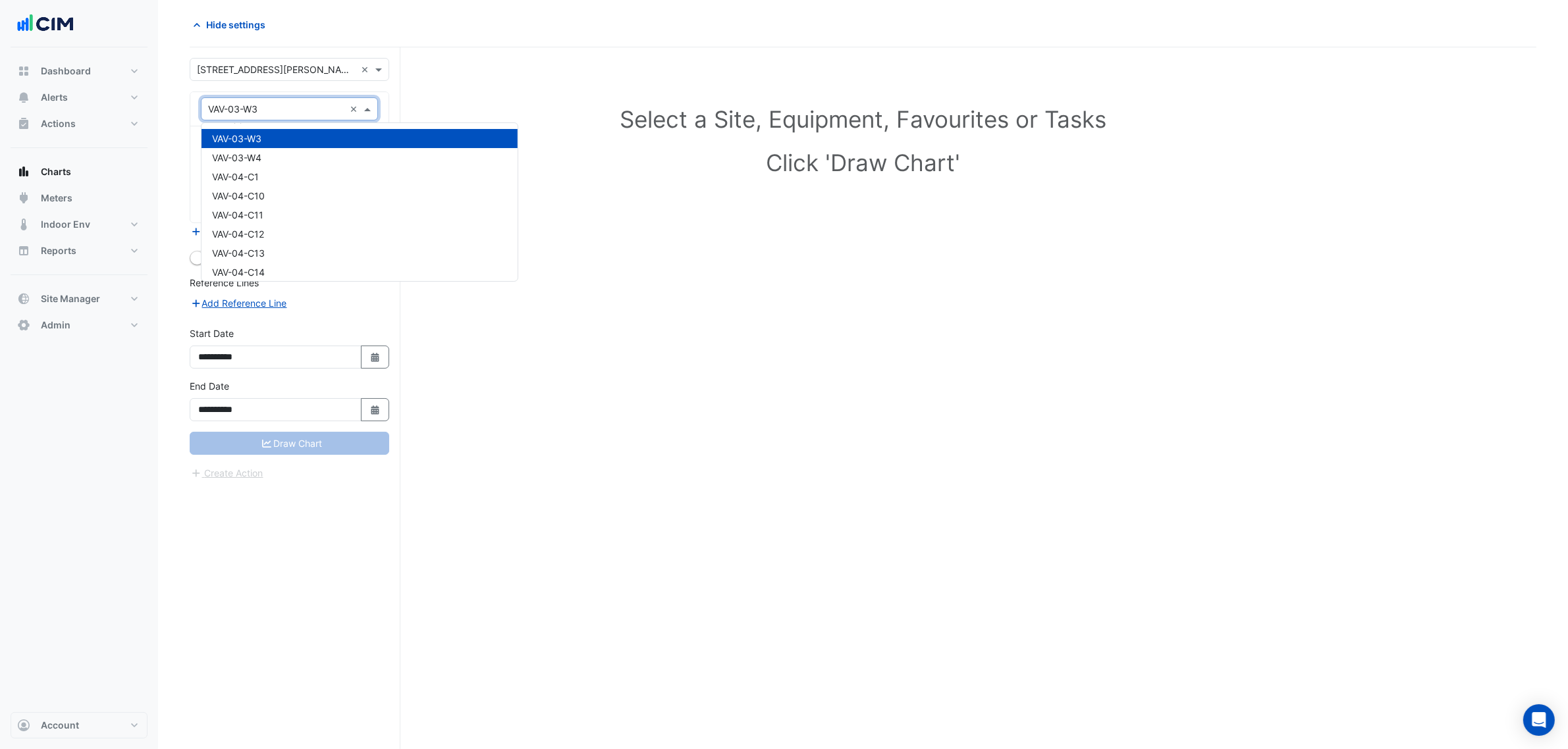
click at [255, 74] on input "text" at bounding box center [276, 70] width 159 height 14
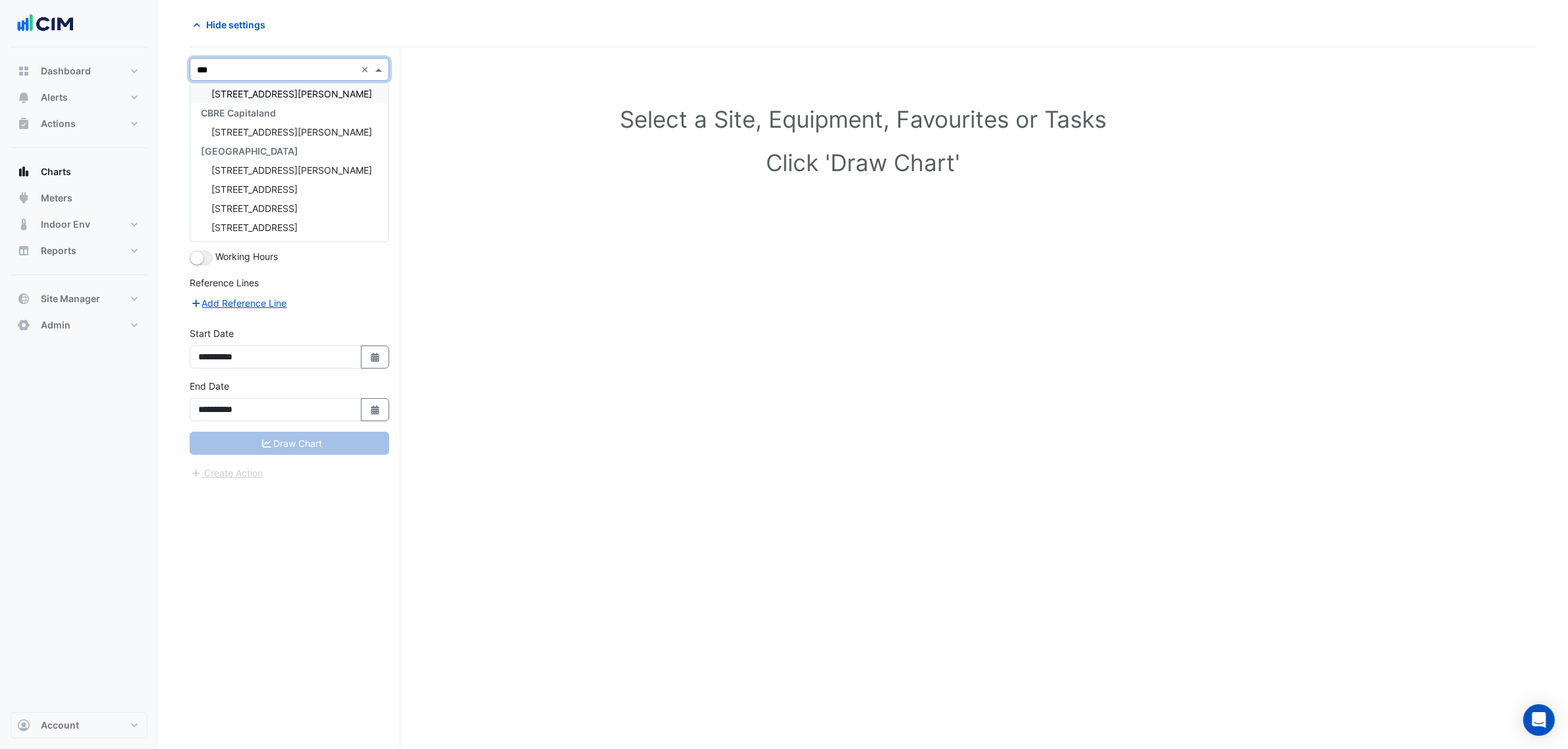
scroll to position [0, 0]
type input "****"
click at [257, 115] on span "12 Shelley Street" at bounding box center [291, 117] width 161 height 11
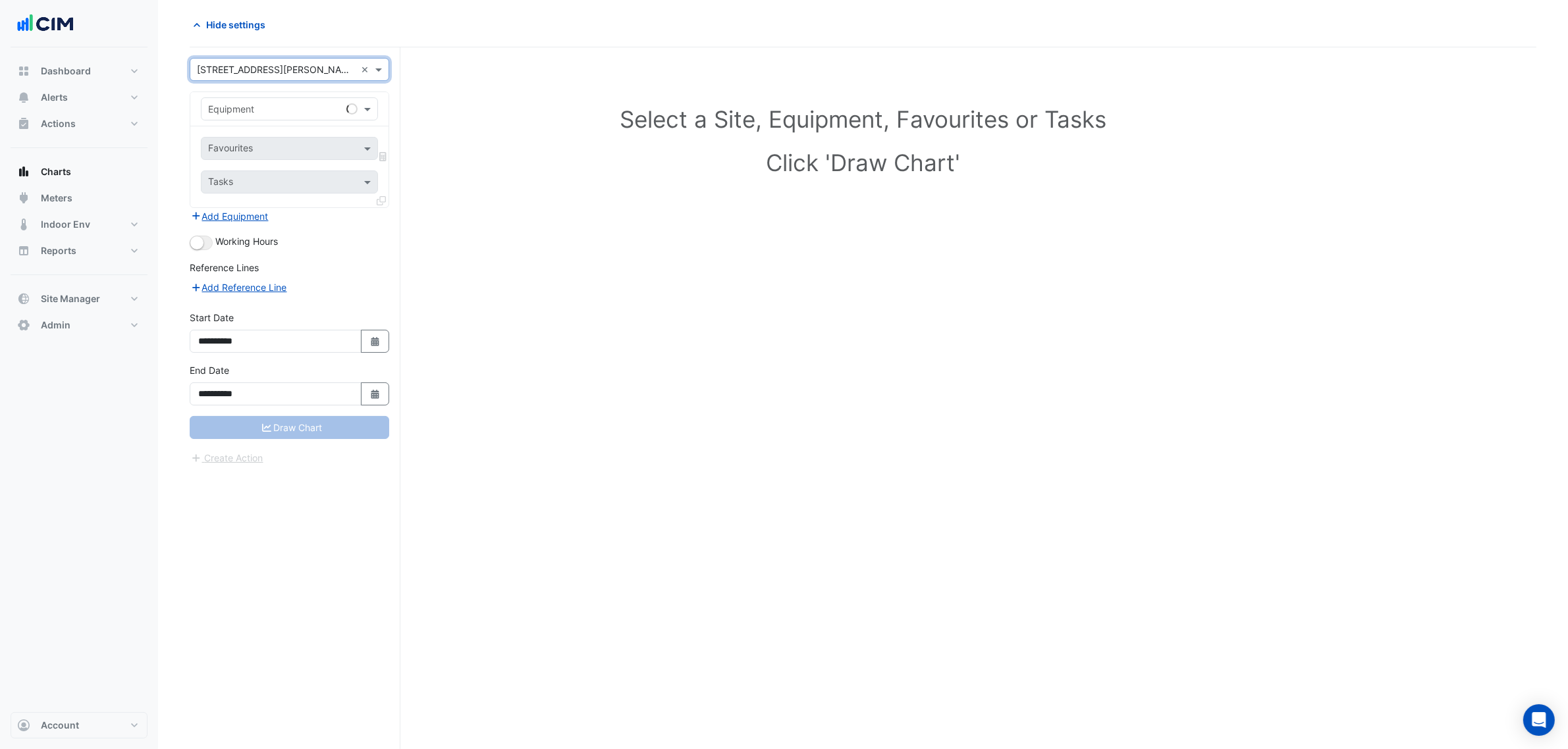
click at [257, 116] on div "Equipment" at bounding box center [271, 109] width 139 height 14
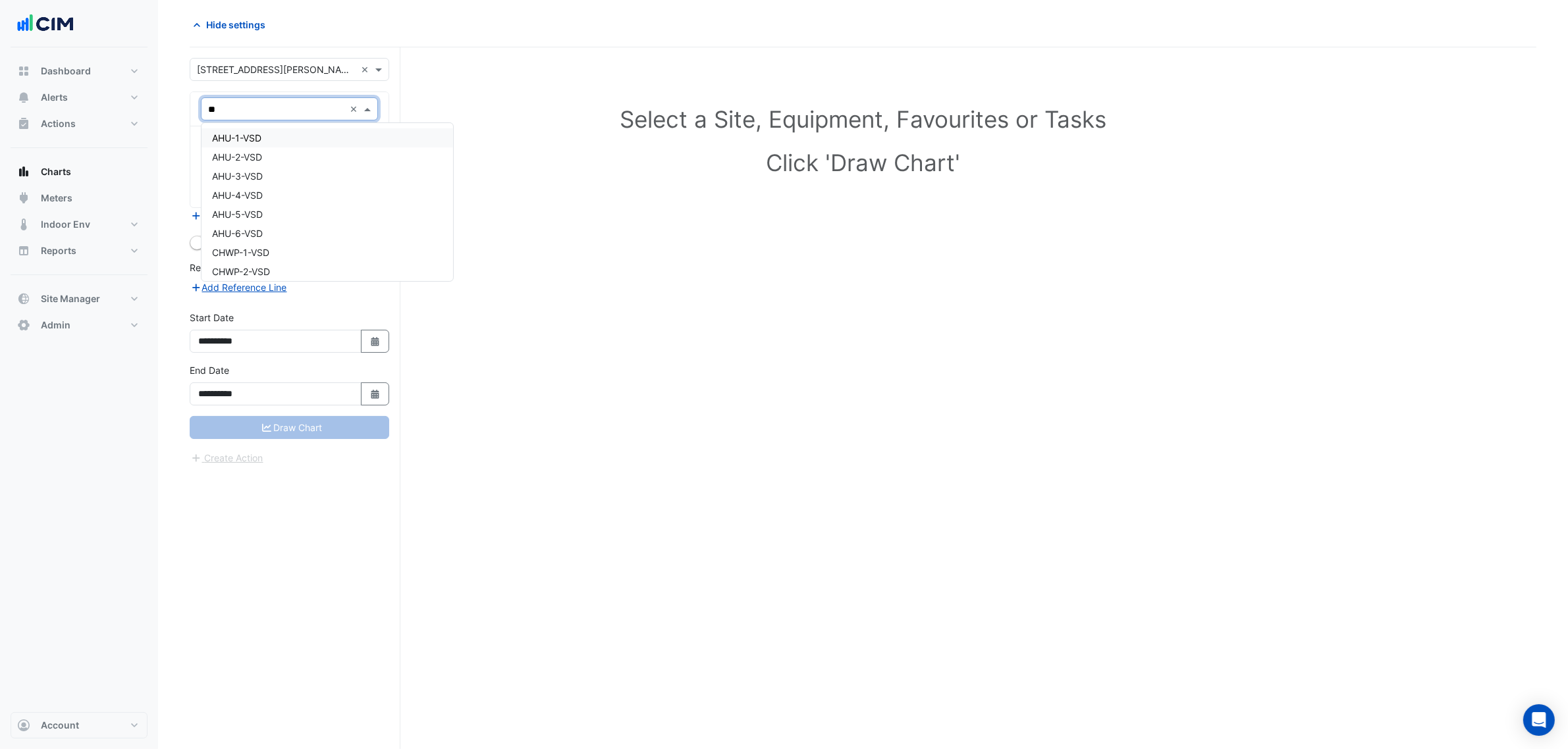
type input "***"
click at [299, 221] on div "VAV-2-C-3" at bounding box center [289, 230] width 175 height 19
click at [275, 155] on input "text" at bounding box center [275, 149] width 133 height 14
type input "****"
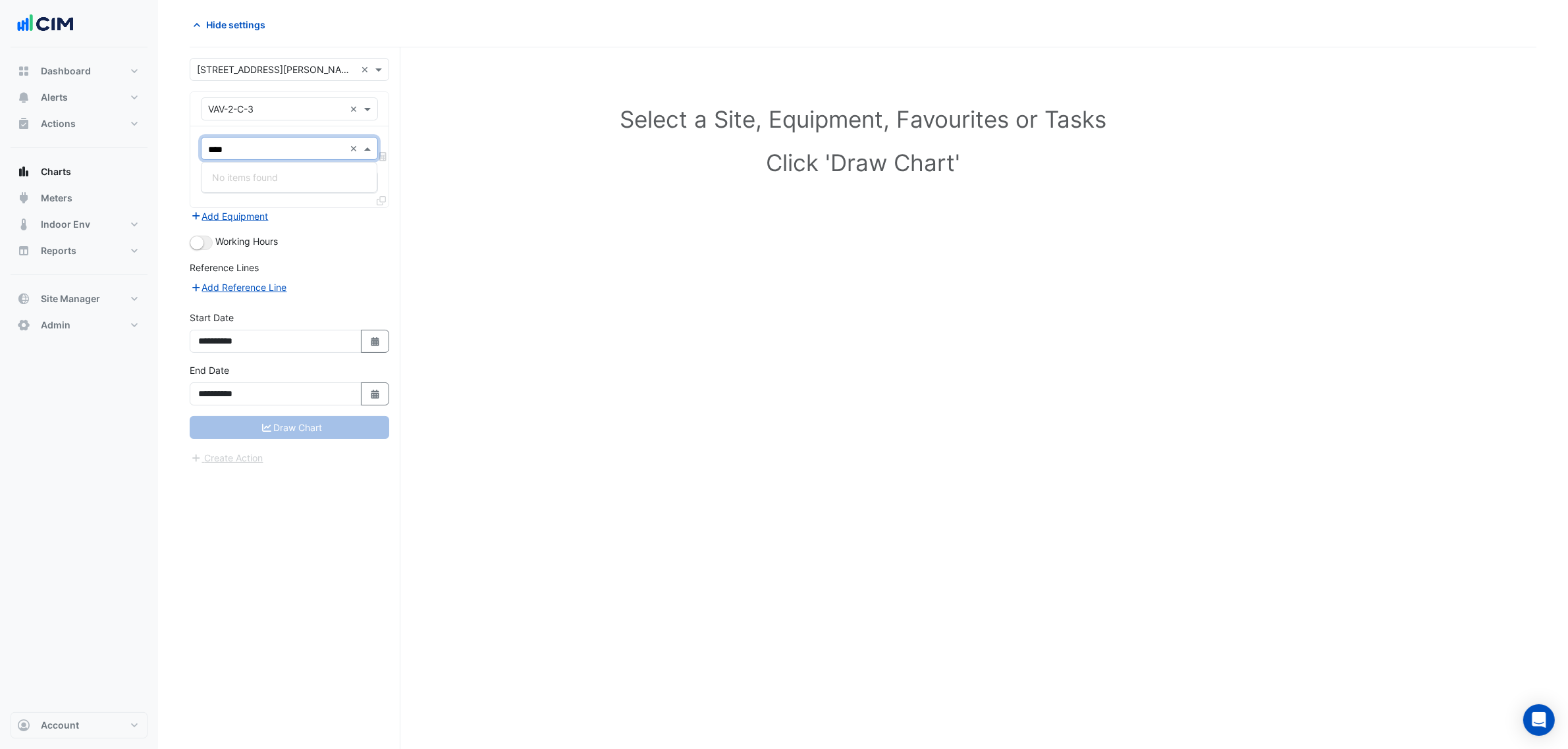
click at [462, 170] on h1 "Click 'Draw Chart'" at bounding box center [863, 162] width 1289 height 27
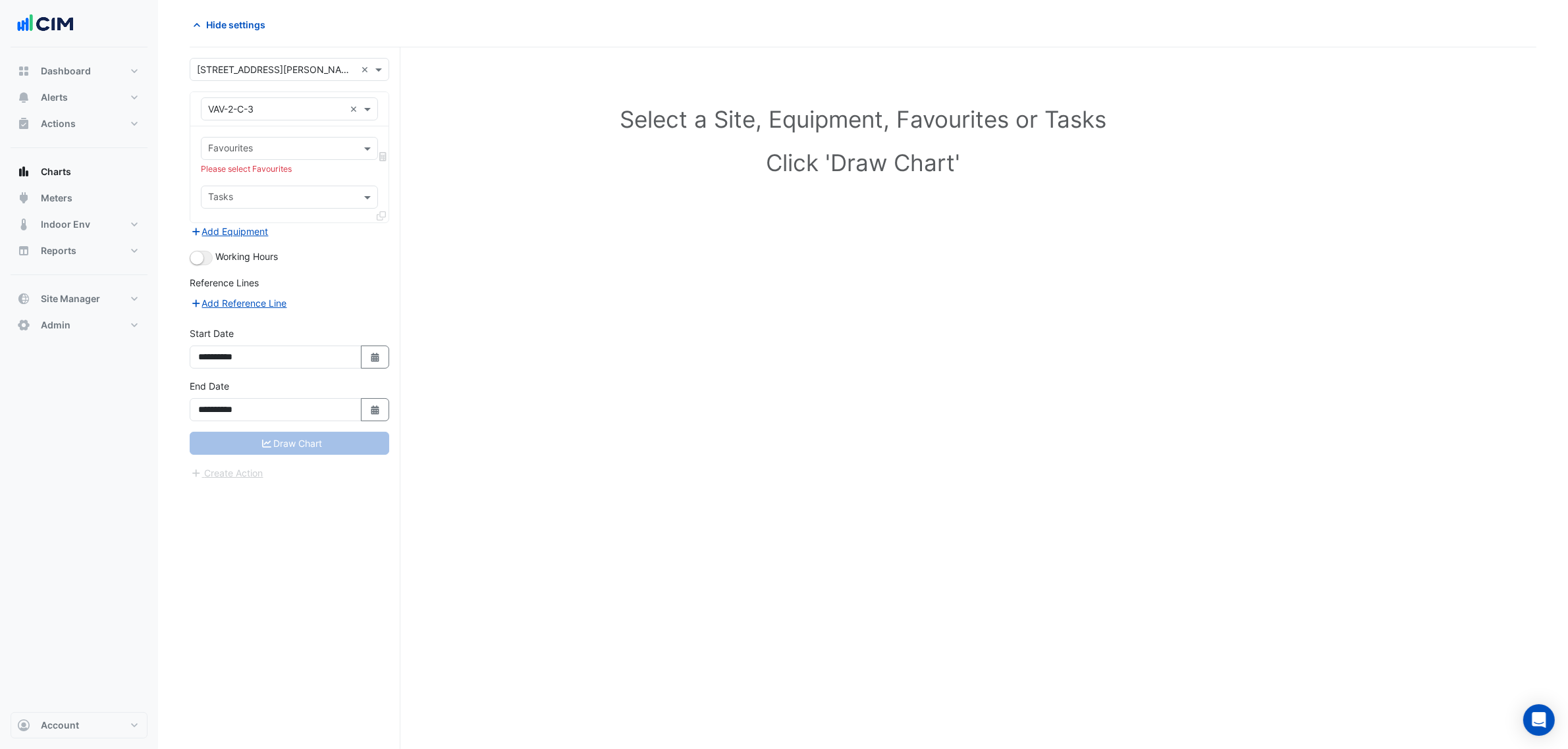
click at [271, 138] on div "Favourites" at bounding box center [289, 148] width 177 height 23
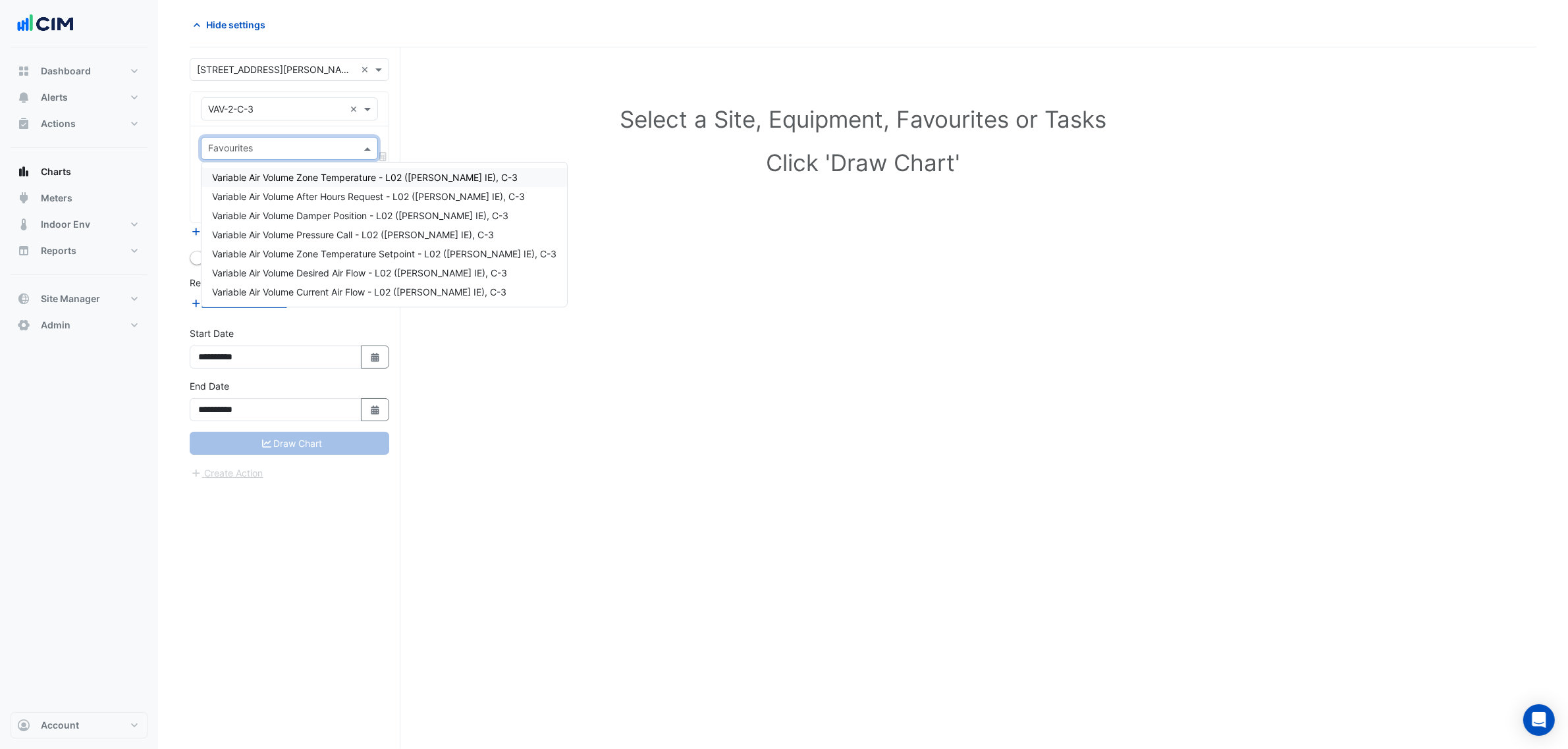
click at [759, 165] on h1 "Click 'Draw Chart'" at bounding box center [863, 162] width 1289 height 27
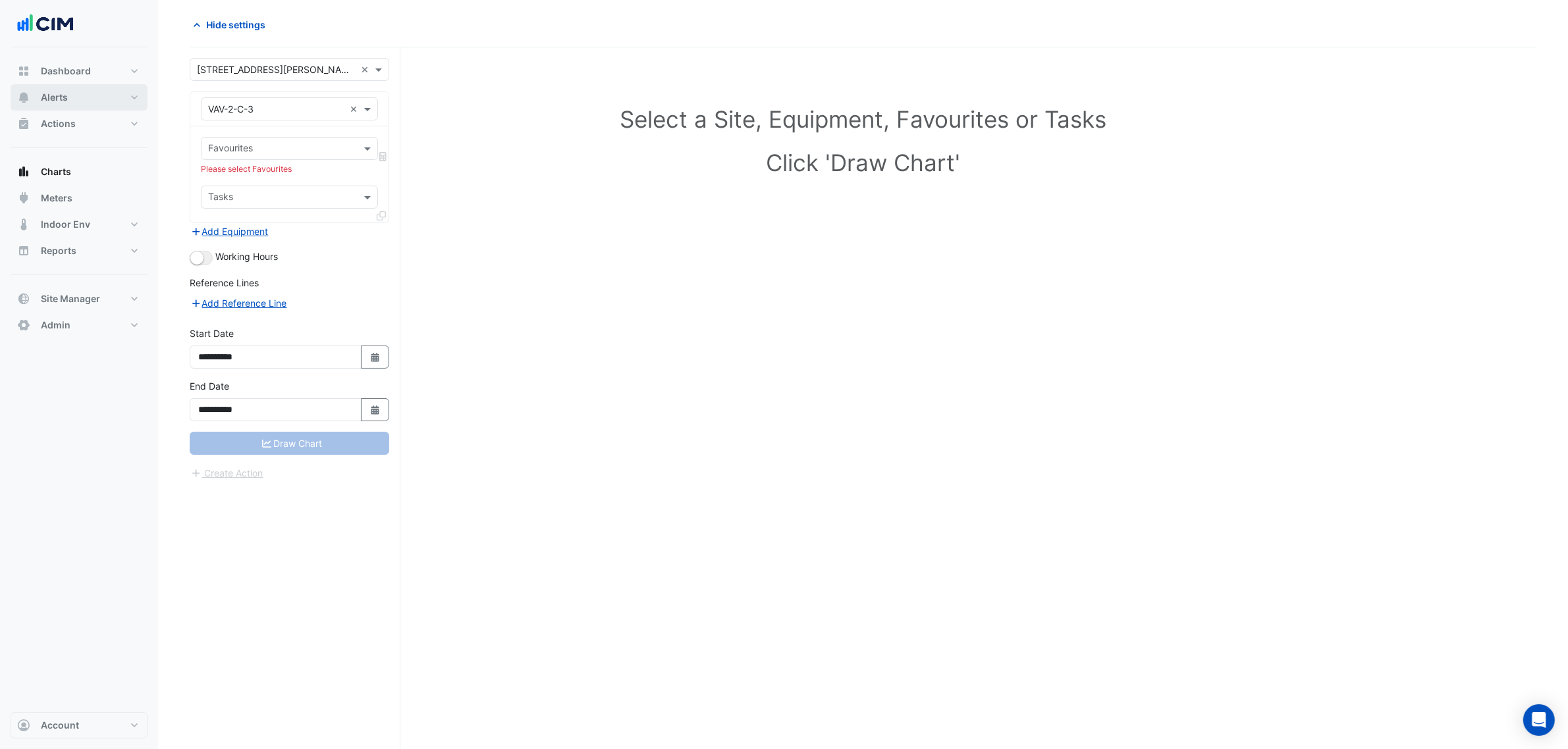
click at [71, 93] on button "Alerts" at bounding box center [79, 97] width 137 height 27
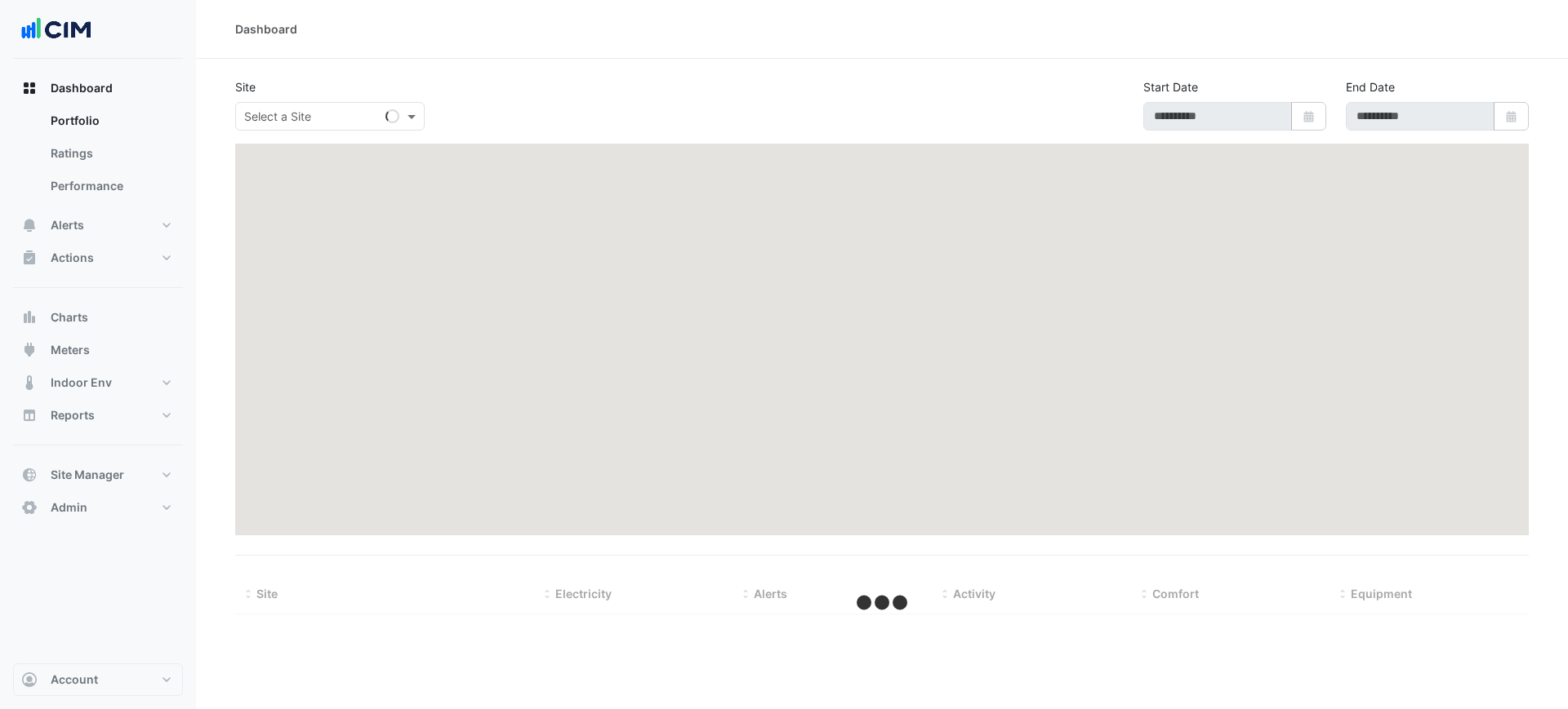
click at [293, 130] on div "Site Select a Site Start Date Select Date End Date Select Date" at bounding box center [882, 111] width 1313 height 65
click at [297, 119] on input "text" at bounding box center [313, 117] width 139 height 17
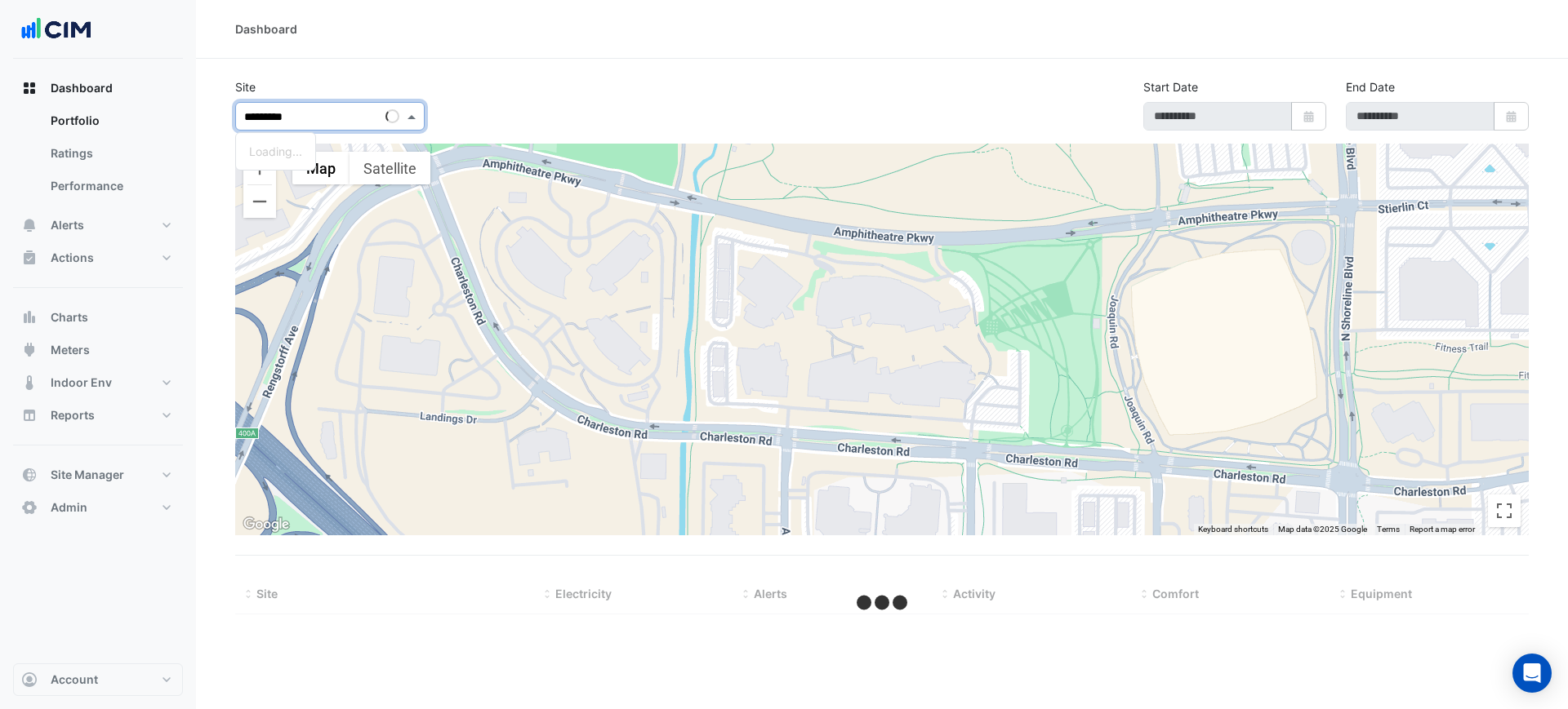
type input "**********"
select select "***"
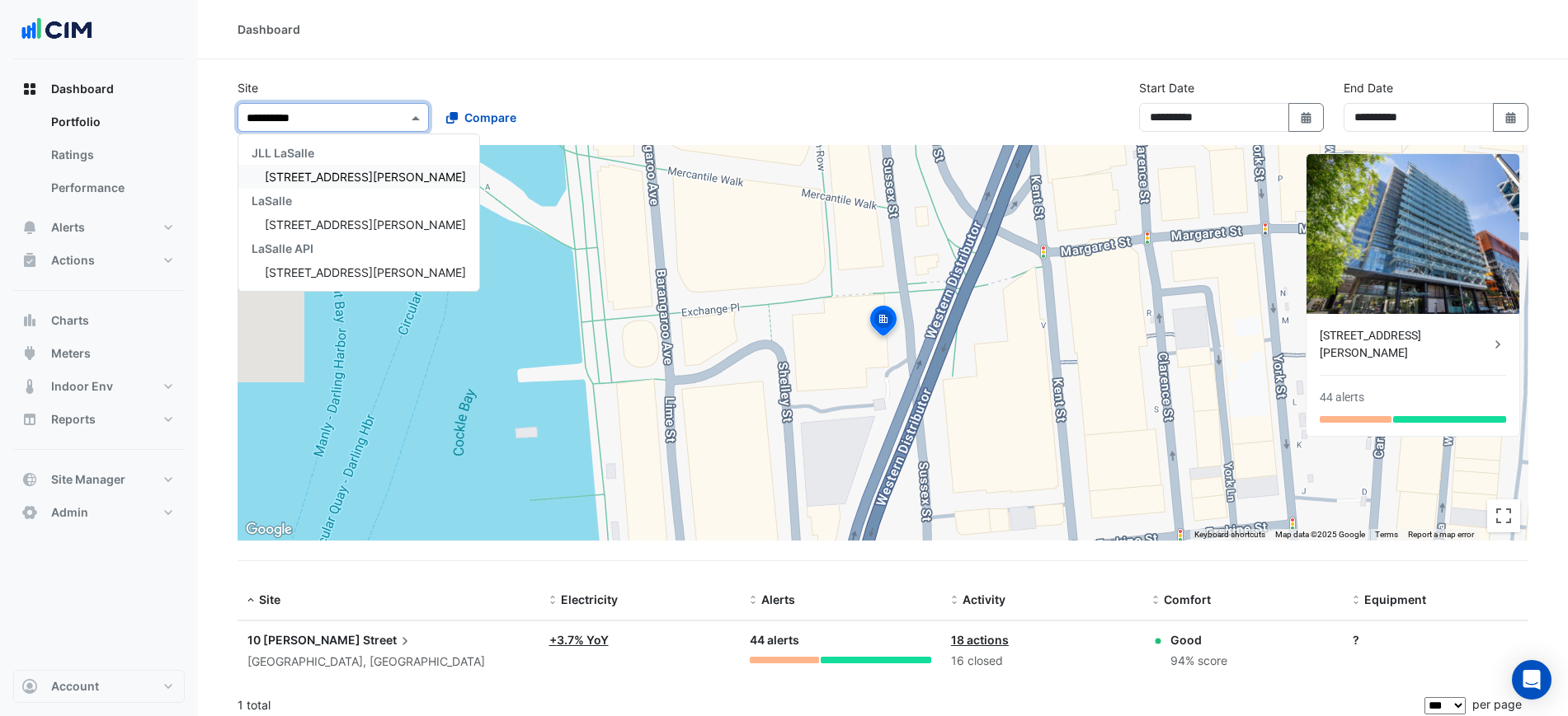
click at [352, 180] on span "[STREET_ADDRESS][PERSON_NAME]" at bounding box center [365, 176] width 201 height 14
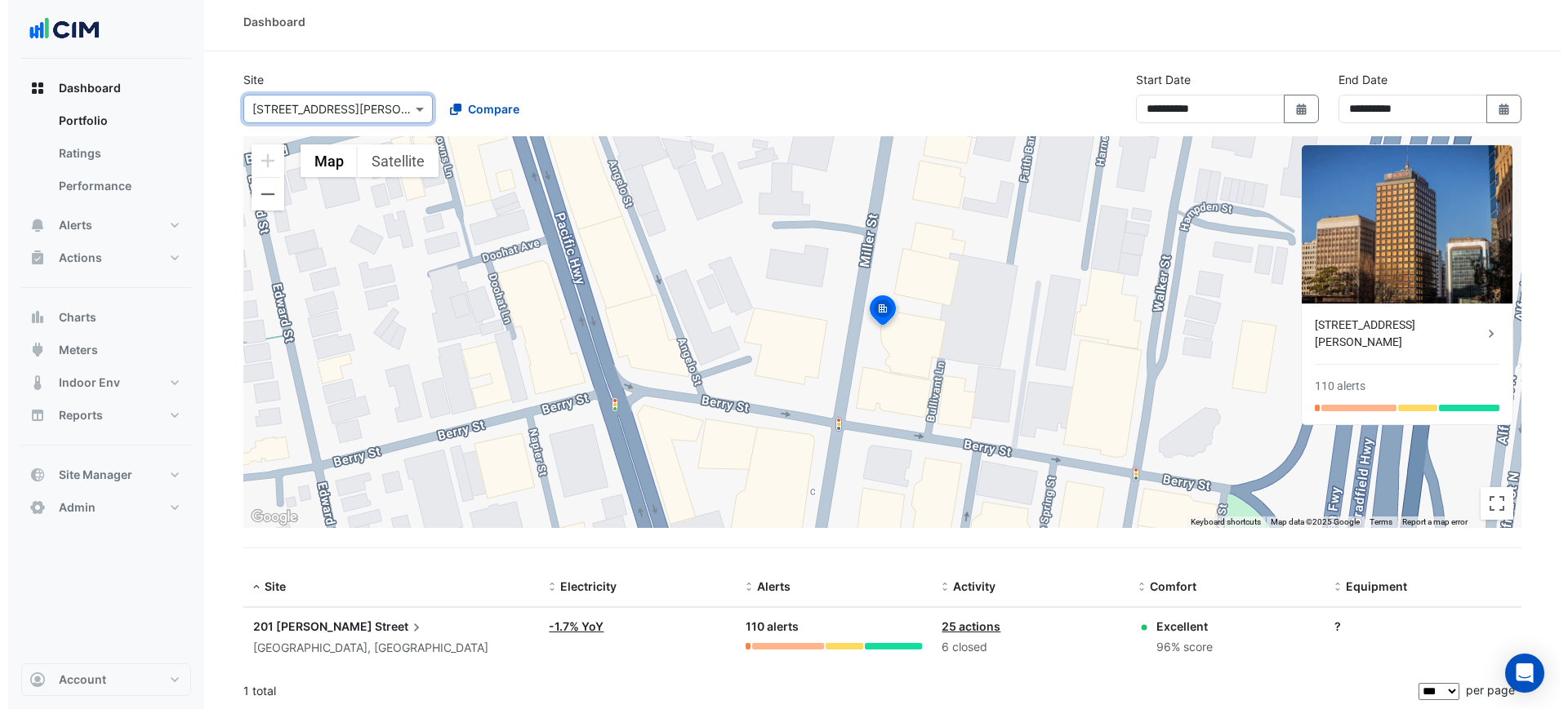
scroll to position [10, 0]
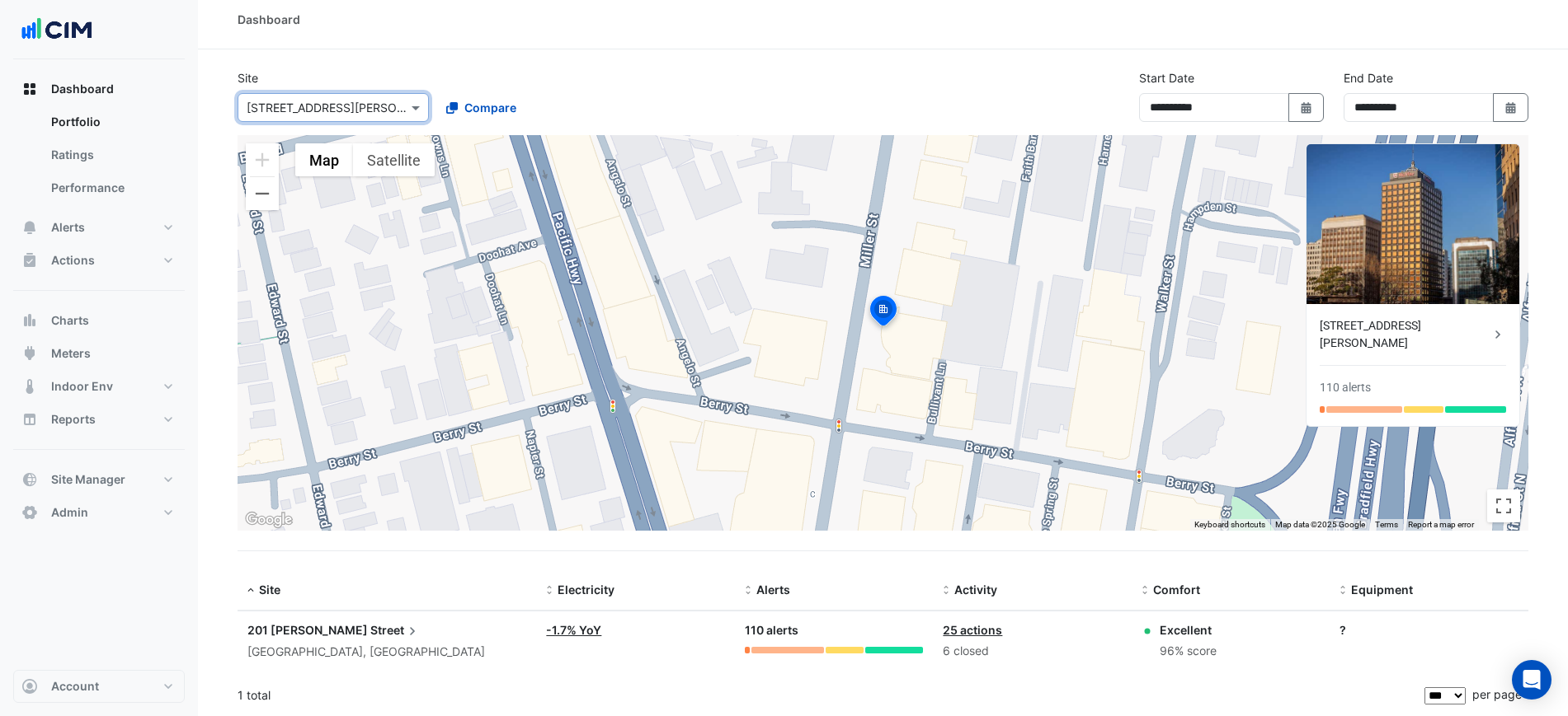
click at [371, 632] on span "Street" at bounding box center [396, 631] width 50 height 18
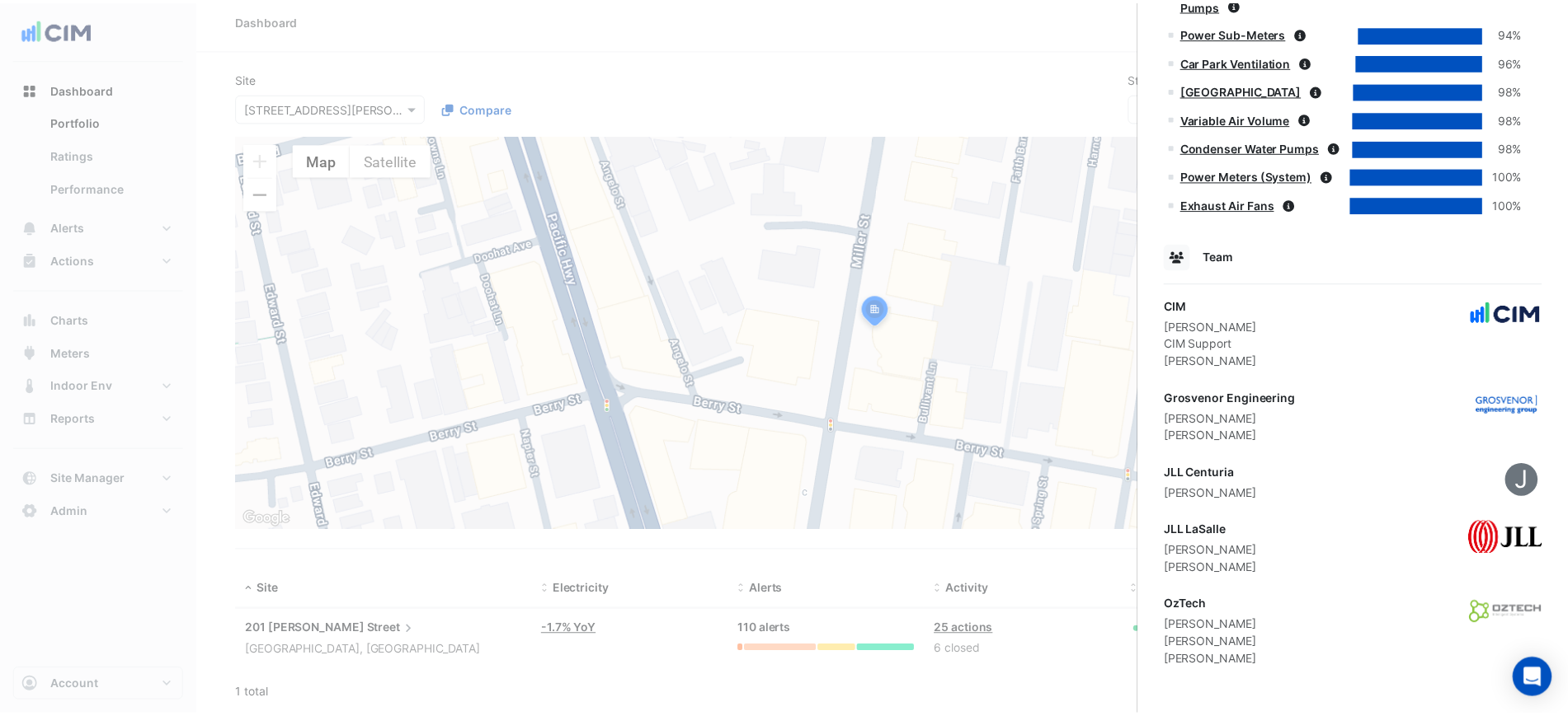
scroll to position [1410, 0]
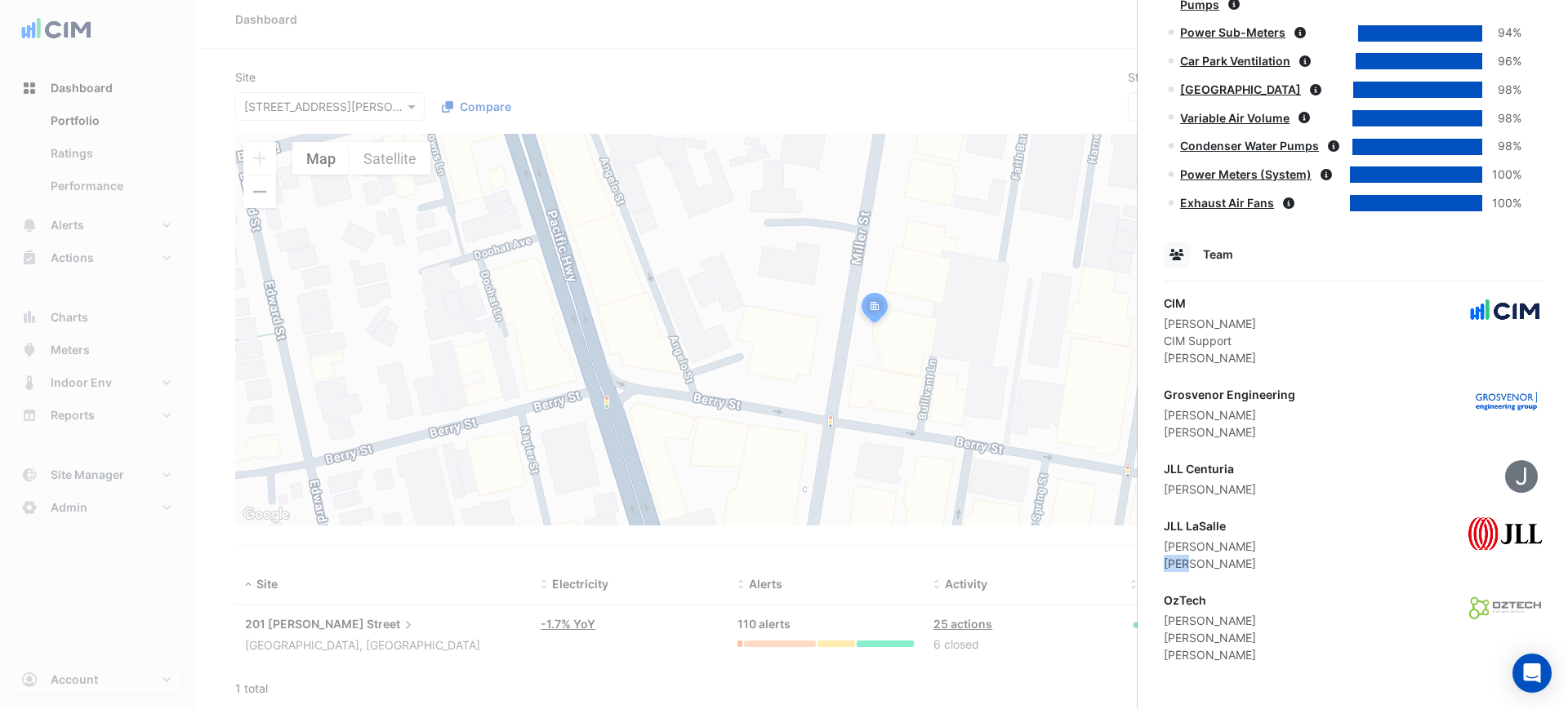
drag, startPoint x: 1165, startPoint y: 566, endPoint x: 1188, endPoint y: 568, distance: 23.1
click at [1188, 568] on div "[PERSON_NAME]" at bounding box center [1210, 564] width 93 height 17
copy div "[PERSON_NAME]"
click at [806, 62] on ngb-offcanvas-backdrop at bounding box center [784, 354] width 1568 height 709
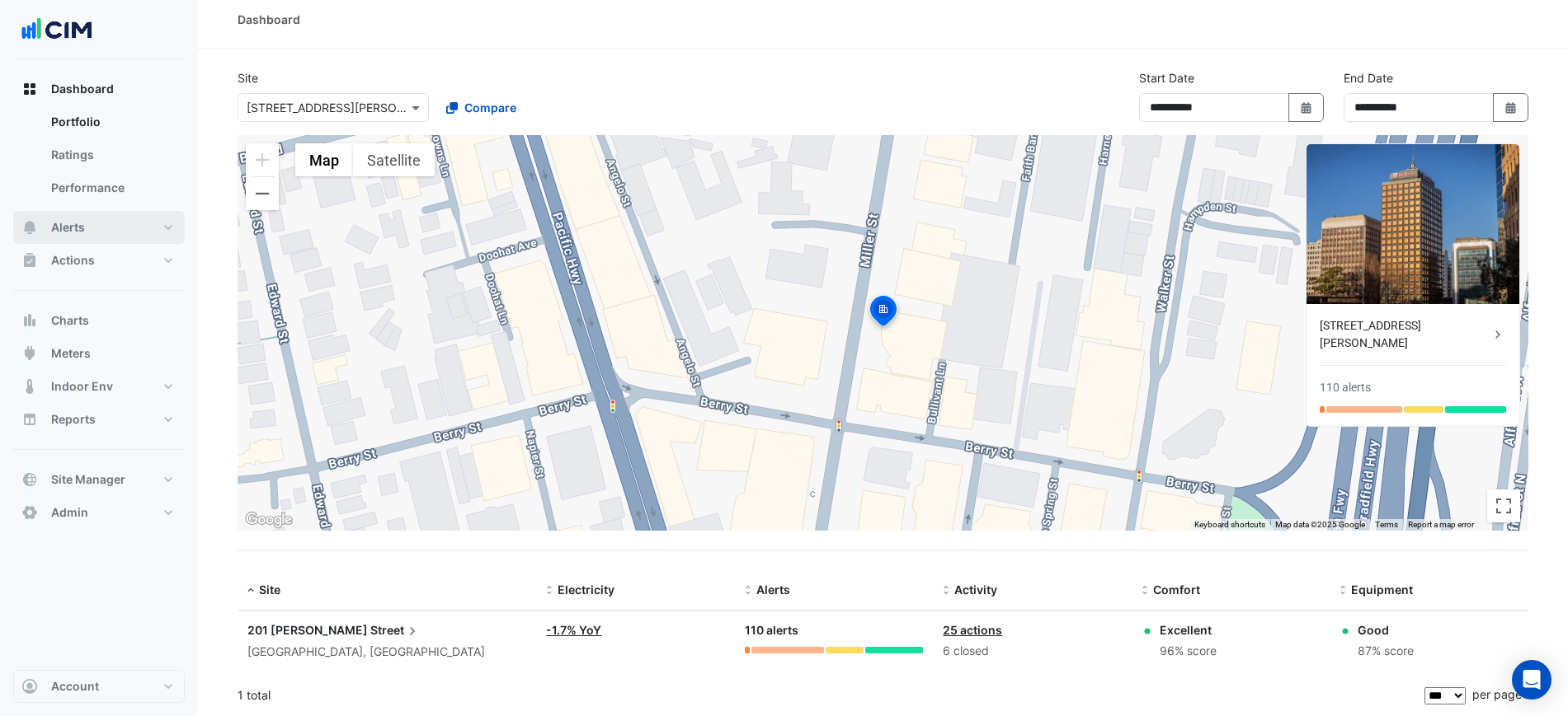
click at [89, 232] on button "Alerts" at bounding box center [99, 228] width 171 height 33
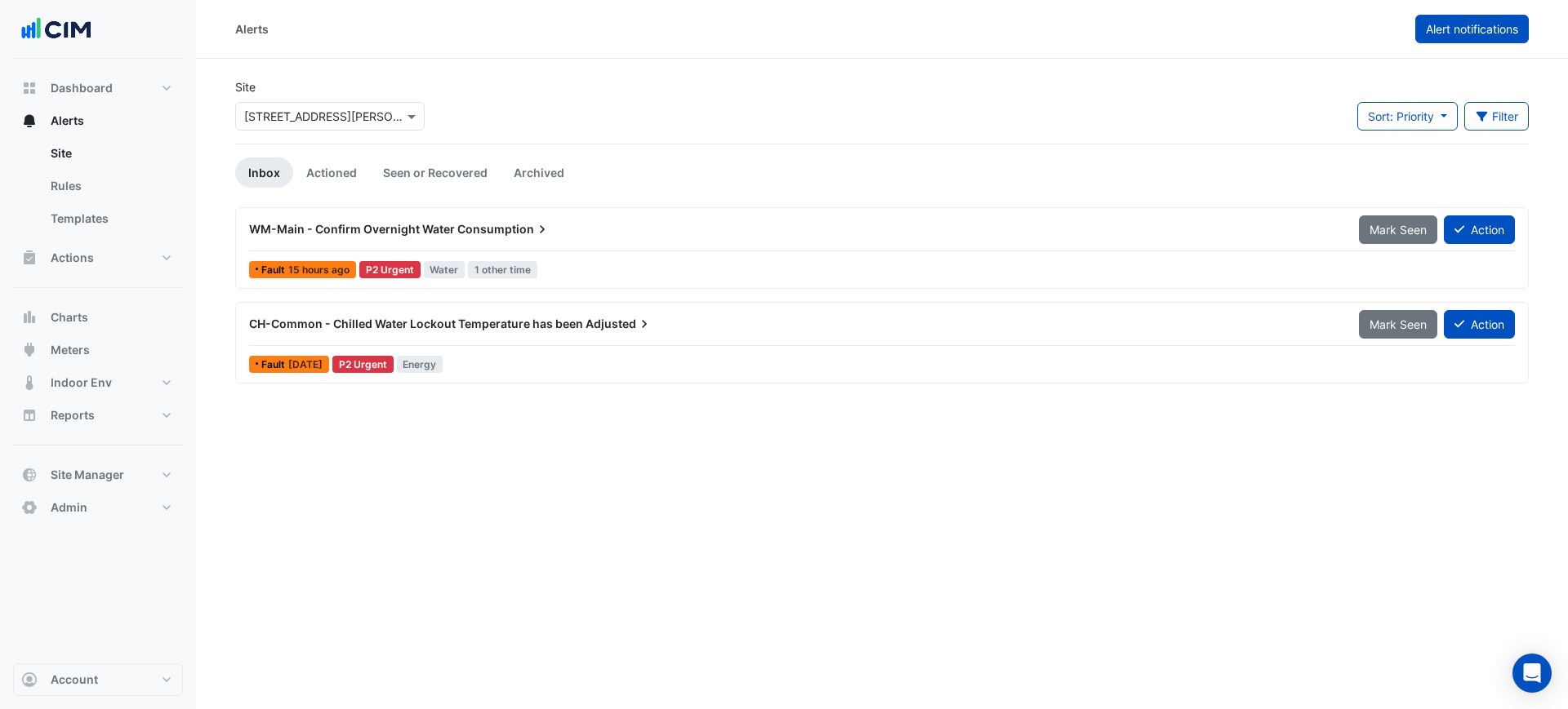
click at [1449, 31] on span "Alert notifications" at bounding box center [1472, 29] width 93 height 14
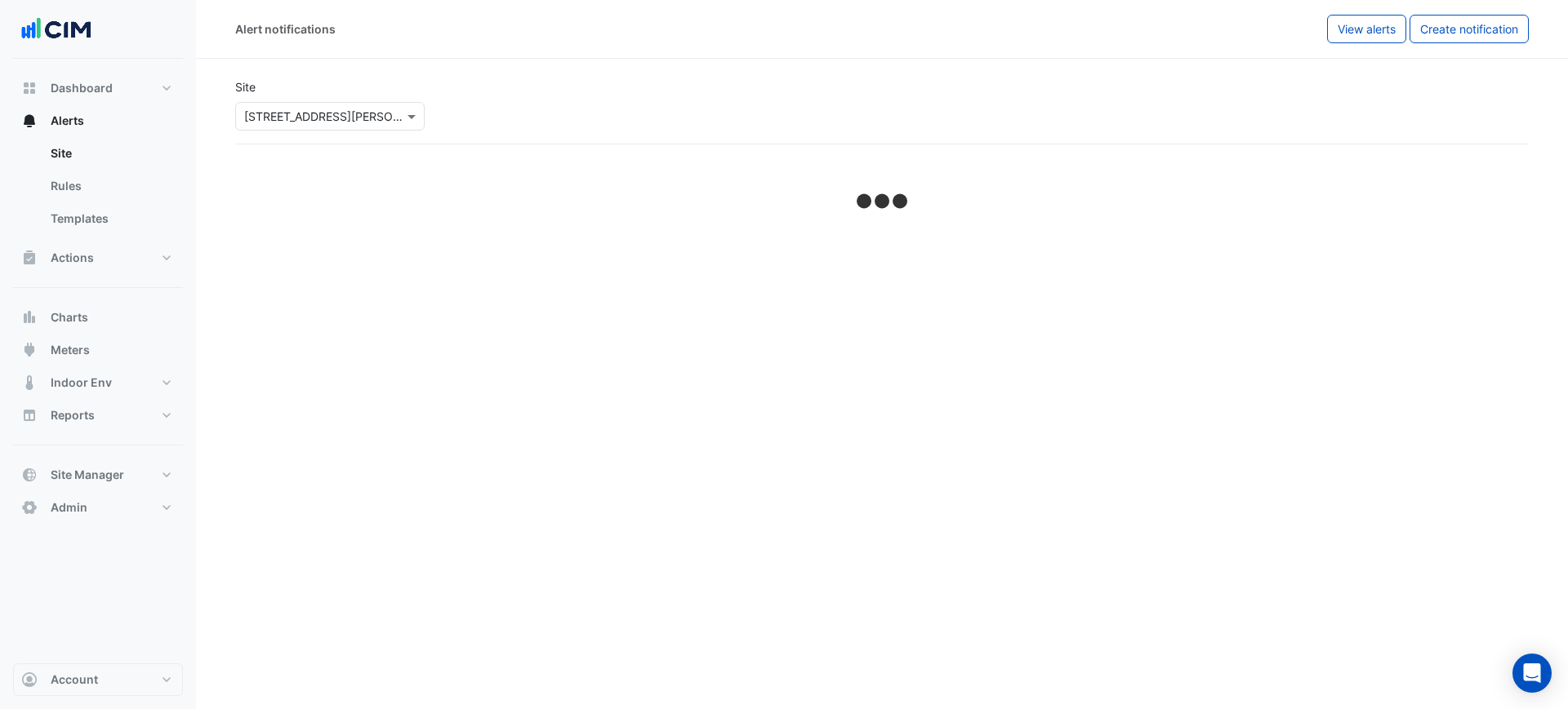
select select "******"
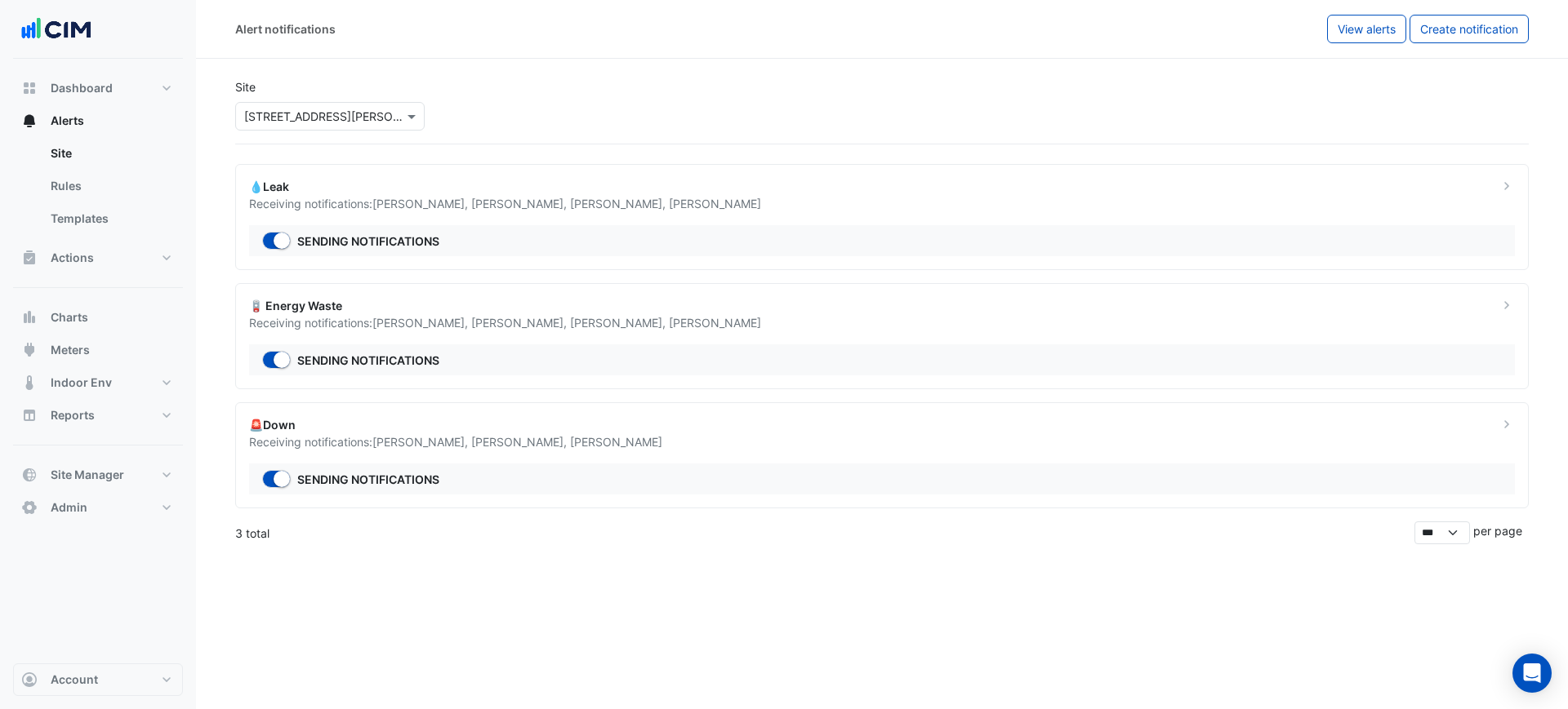
click at [68, 31] on img at bounding box center [56, 30] width 74 height 33
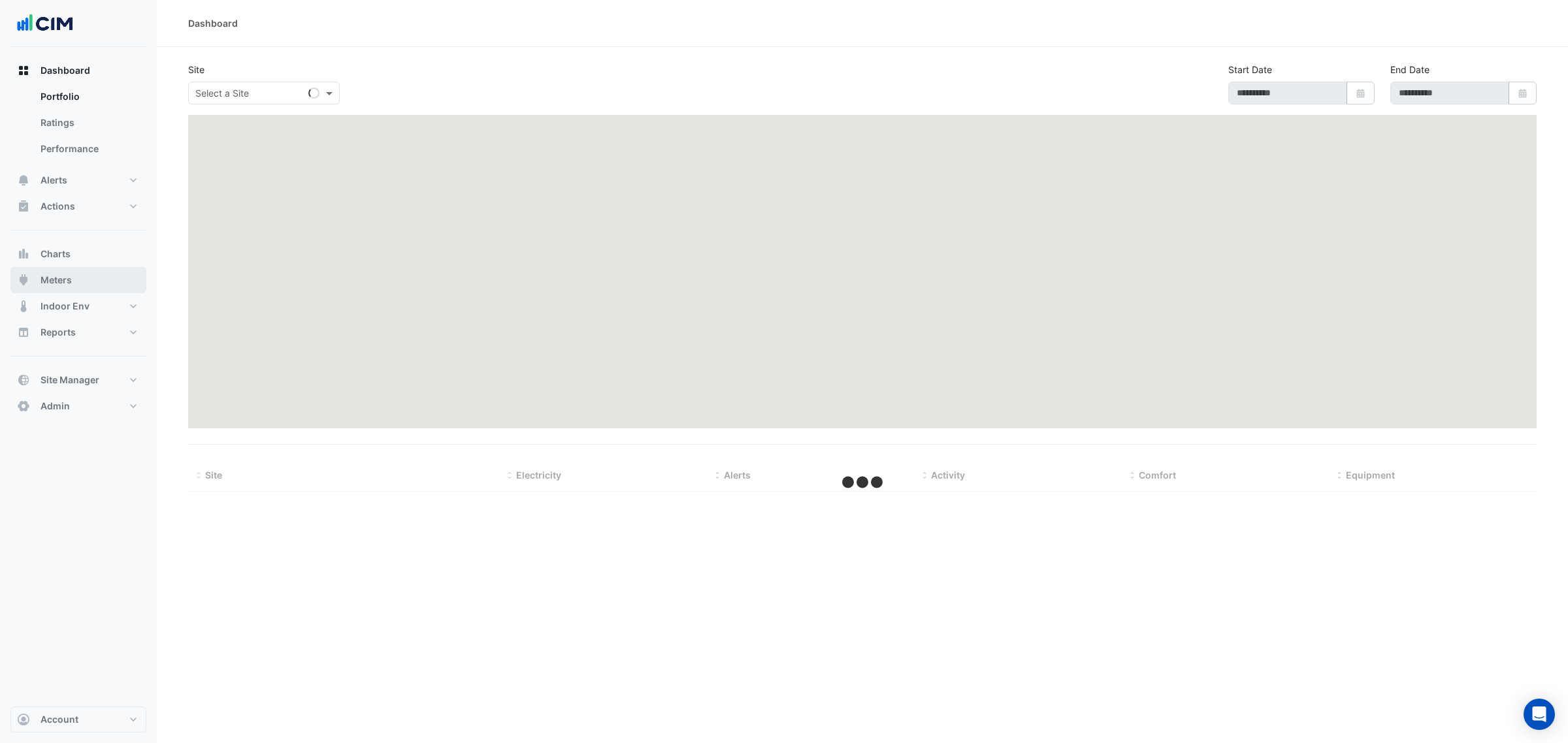
click at [73, 279] on button "Meters" at bounding box center [78, 280] width 136 height 26
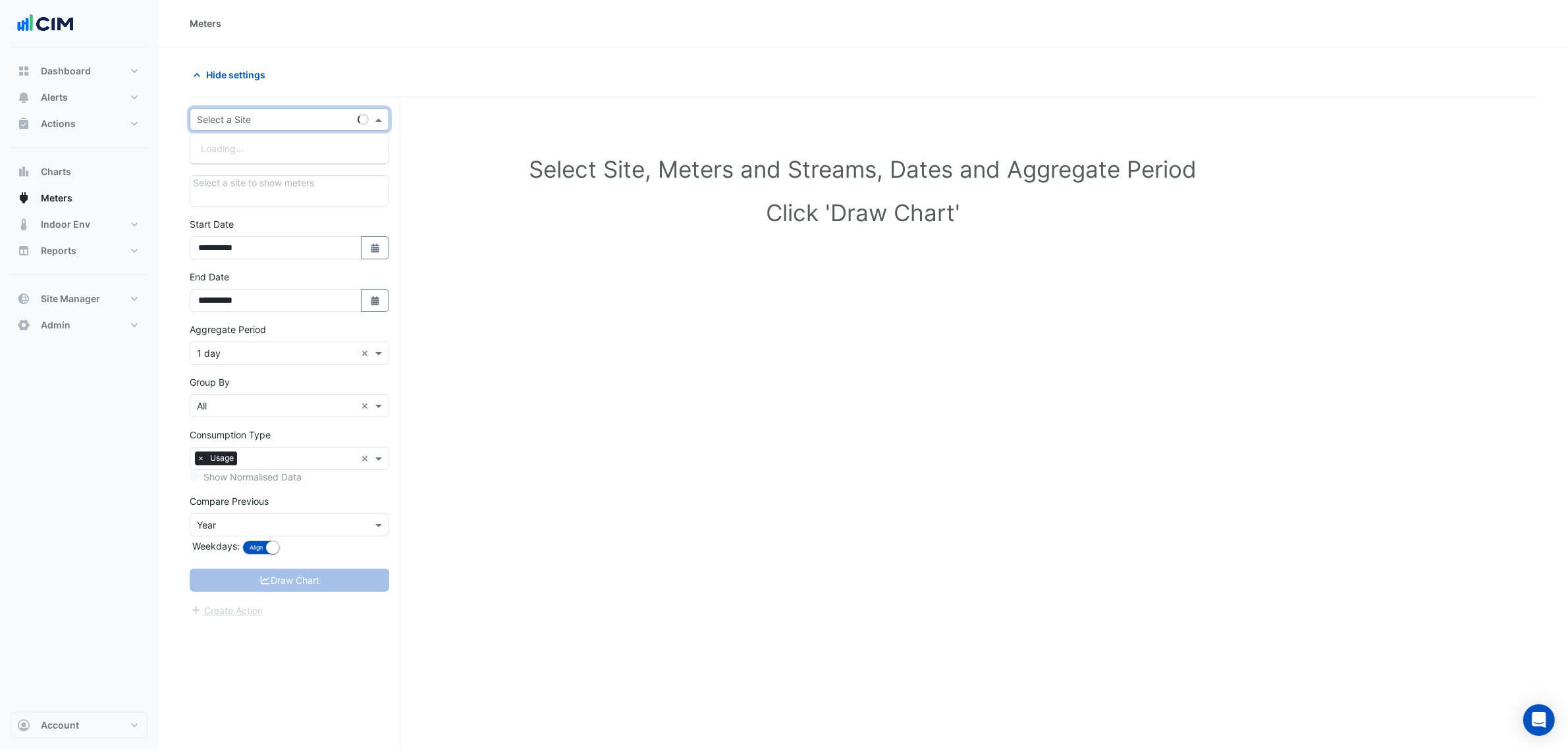
click at [242, 114] on input "text" at bounding box center [276, 120] width 159 height 14
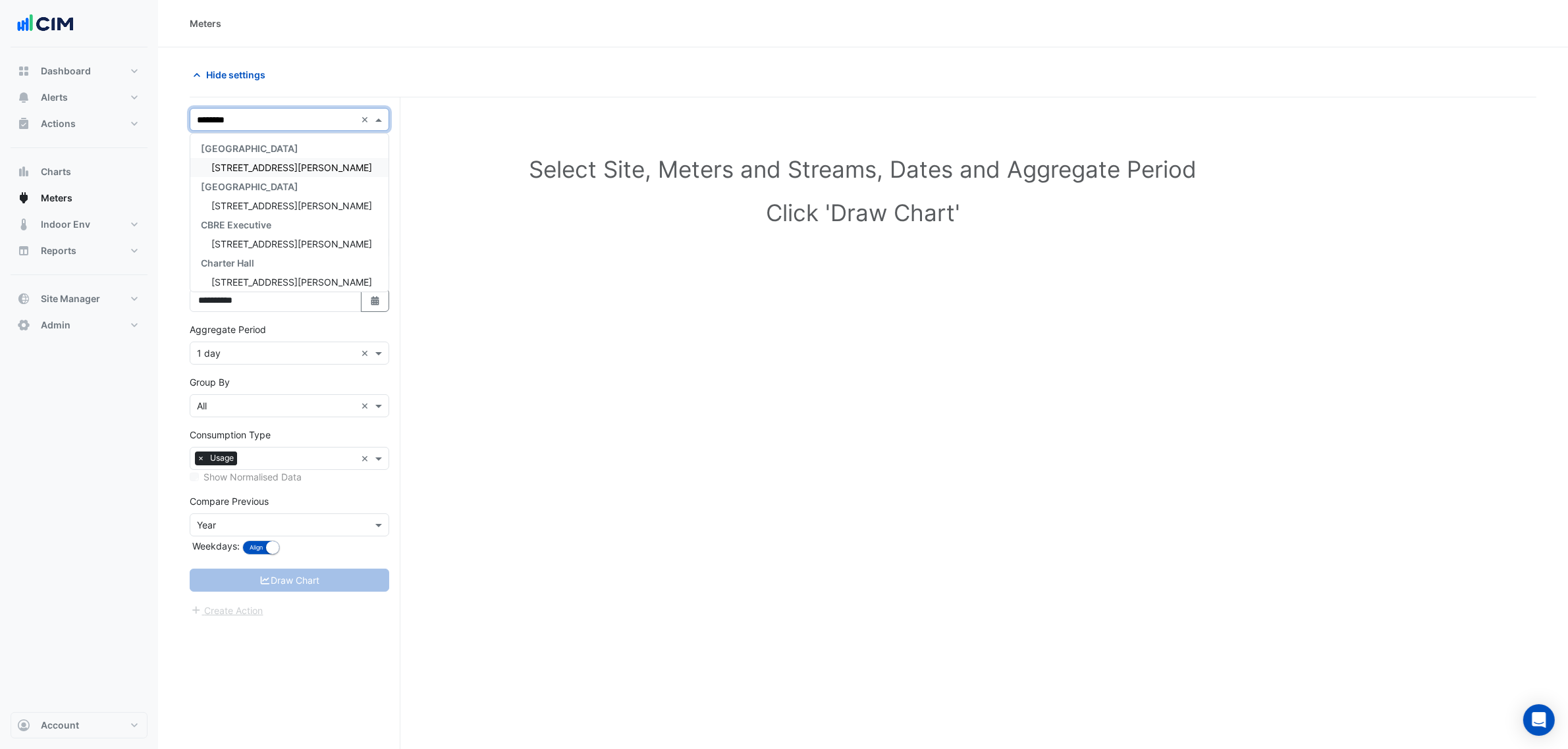
type input "*********"
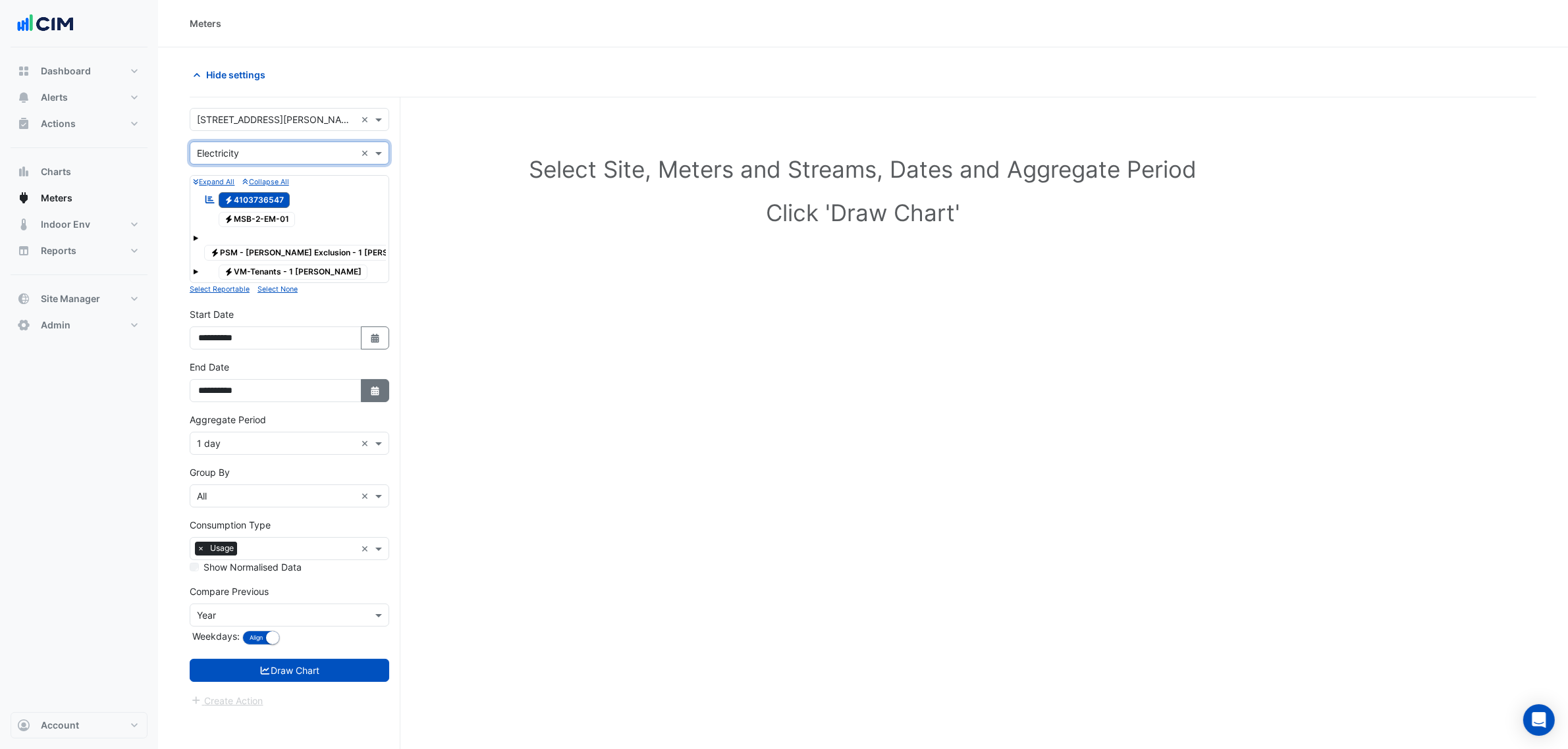
click at [380, 379] on button "Select Date" at bounding box center [375, 390] width 29 height 23
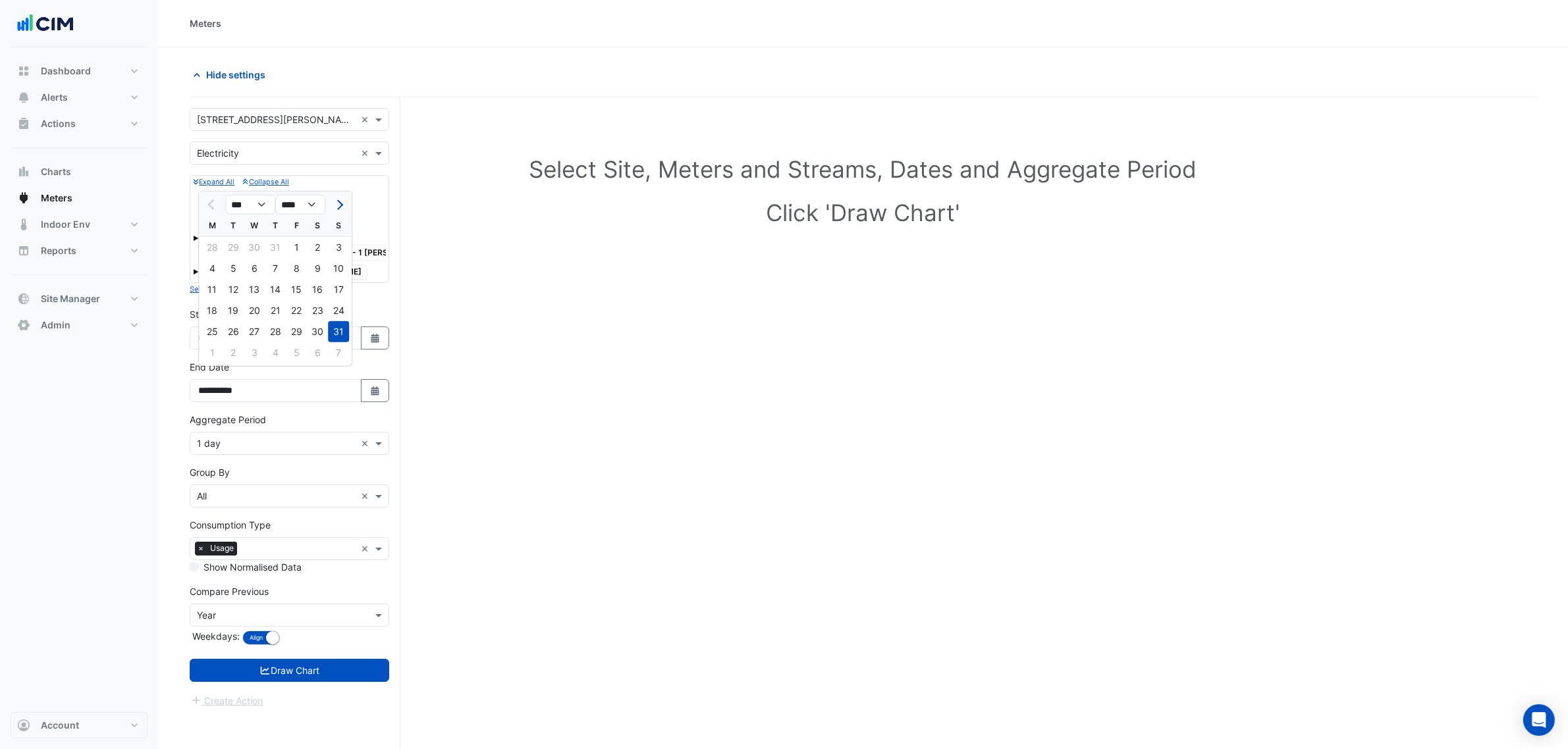
click at [343, 205] on button "Next month" at bounding box center [339, 205] width 16 height 21
select select "*"
click at [261, 241] on div "3" at bounding box center [254, 248] width 21 height 21
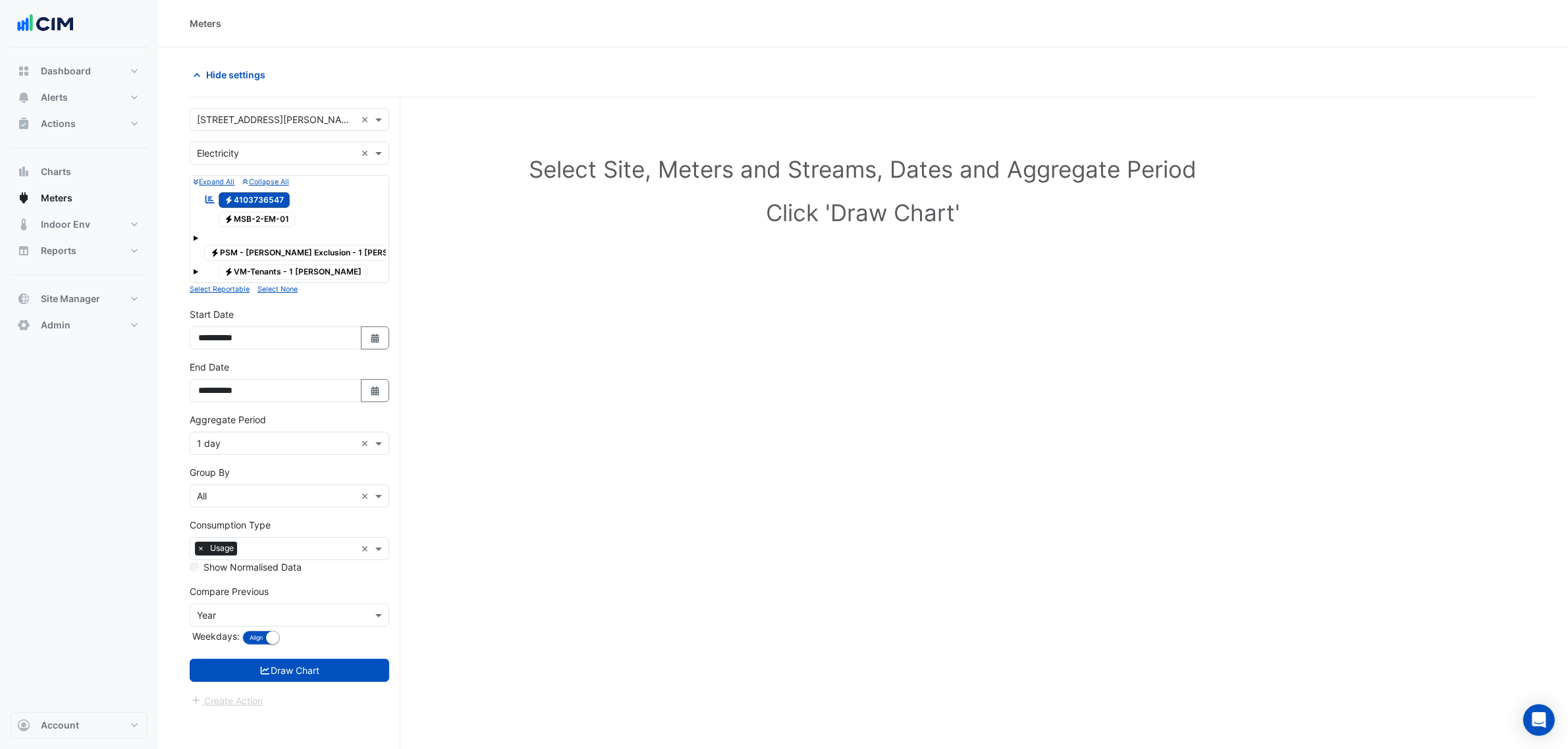
type input "**********"
click at [369, 327] on button "Select Date" at bounding box center [375, 338] width 29 height 23
select select "*"
select select "****"
click at [333, 279] on div "31" at bounding box center [339, 279] width 21 height 21
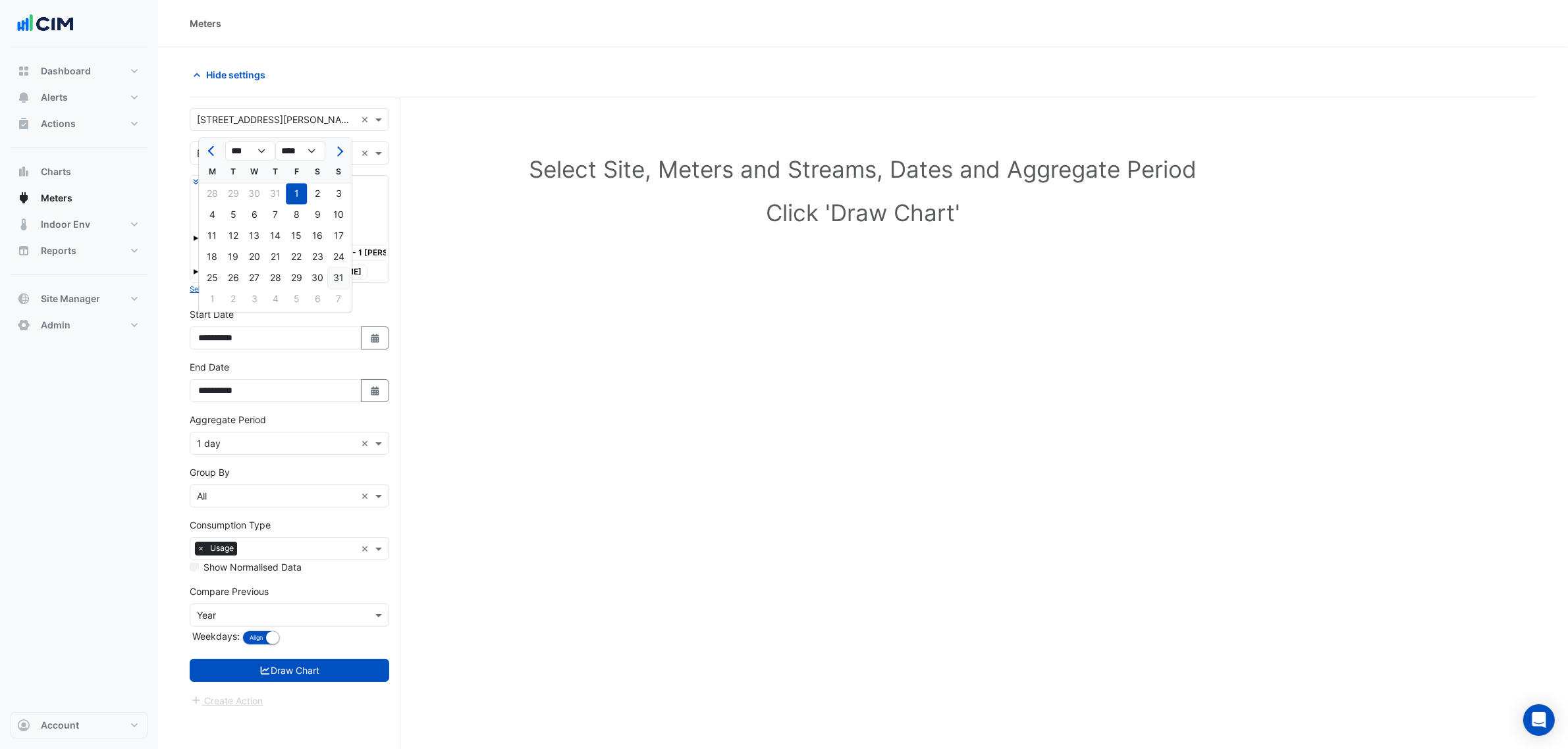
type input "**********"
click at [281, 437] on input "text" at bounding box center [276, 444] width 159 height 14
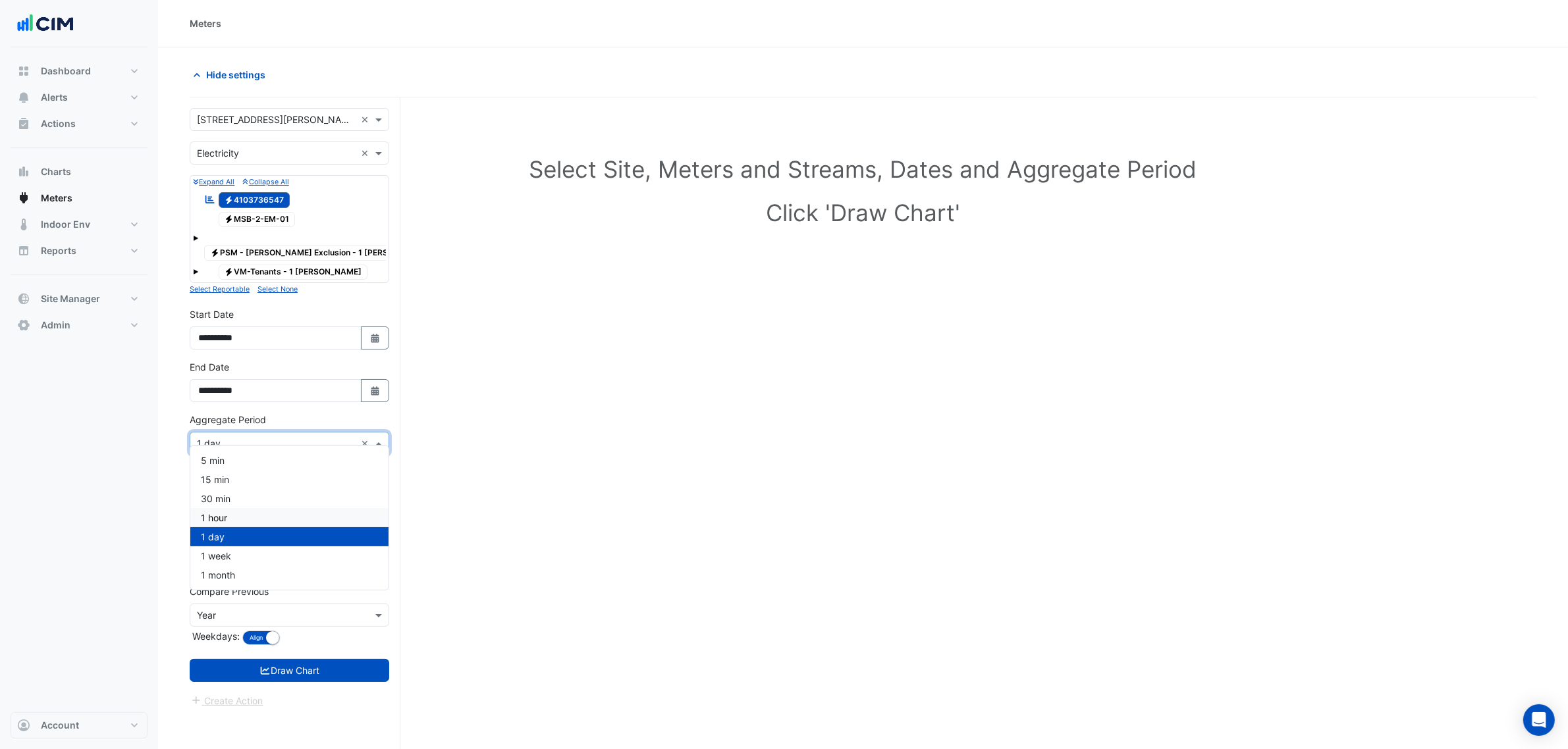
drag, startPoint x: 250, startPoint y: 514, endPoint x: 248, endPoint y: 524, distance: 10.2
click at [251, 514] on div "1 hour" at bounding box center [289, 518] width 198 height 19
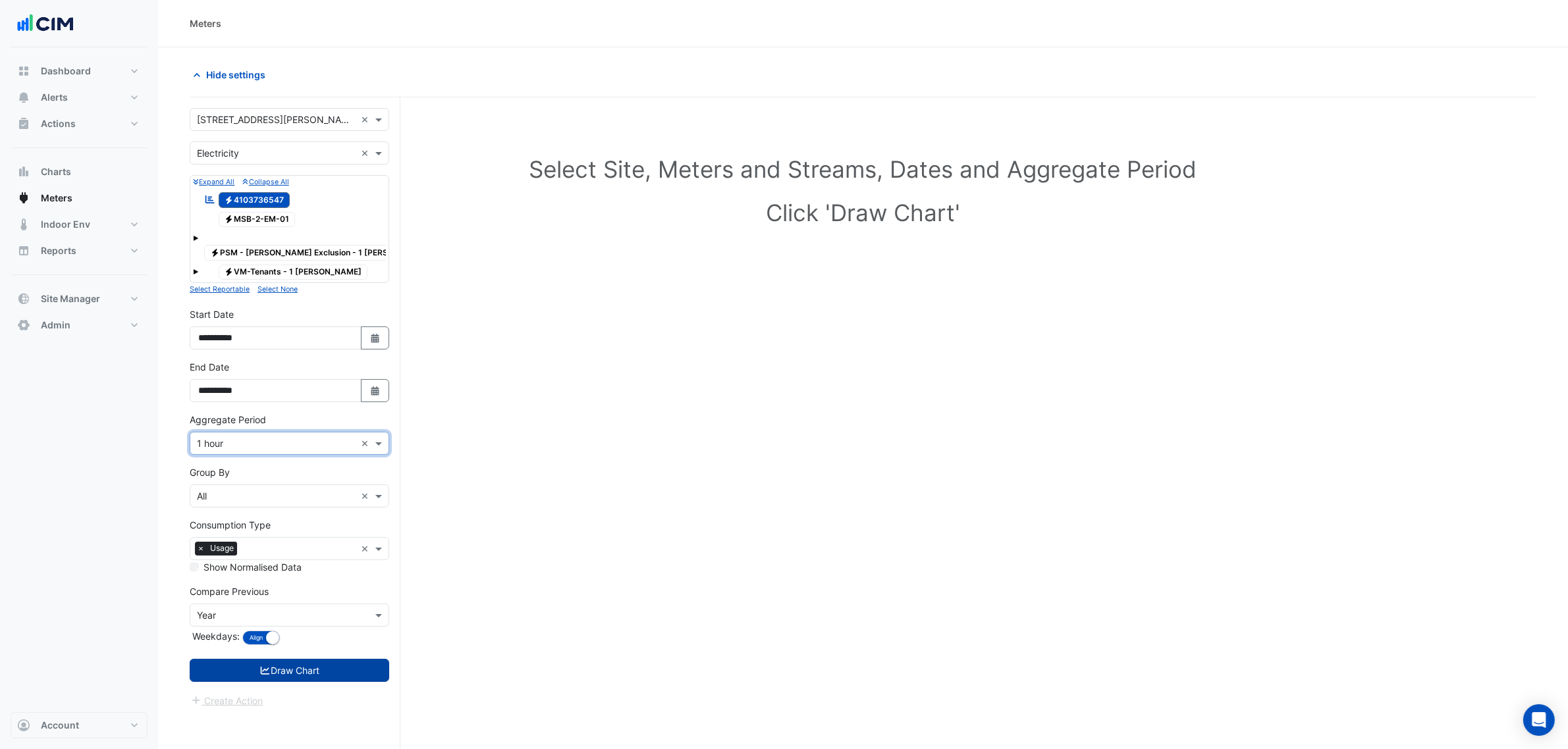
click at [308, 666] on button "Draw Chart" at bounding box center [289, 670] width 199 height 23
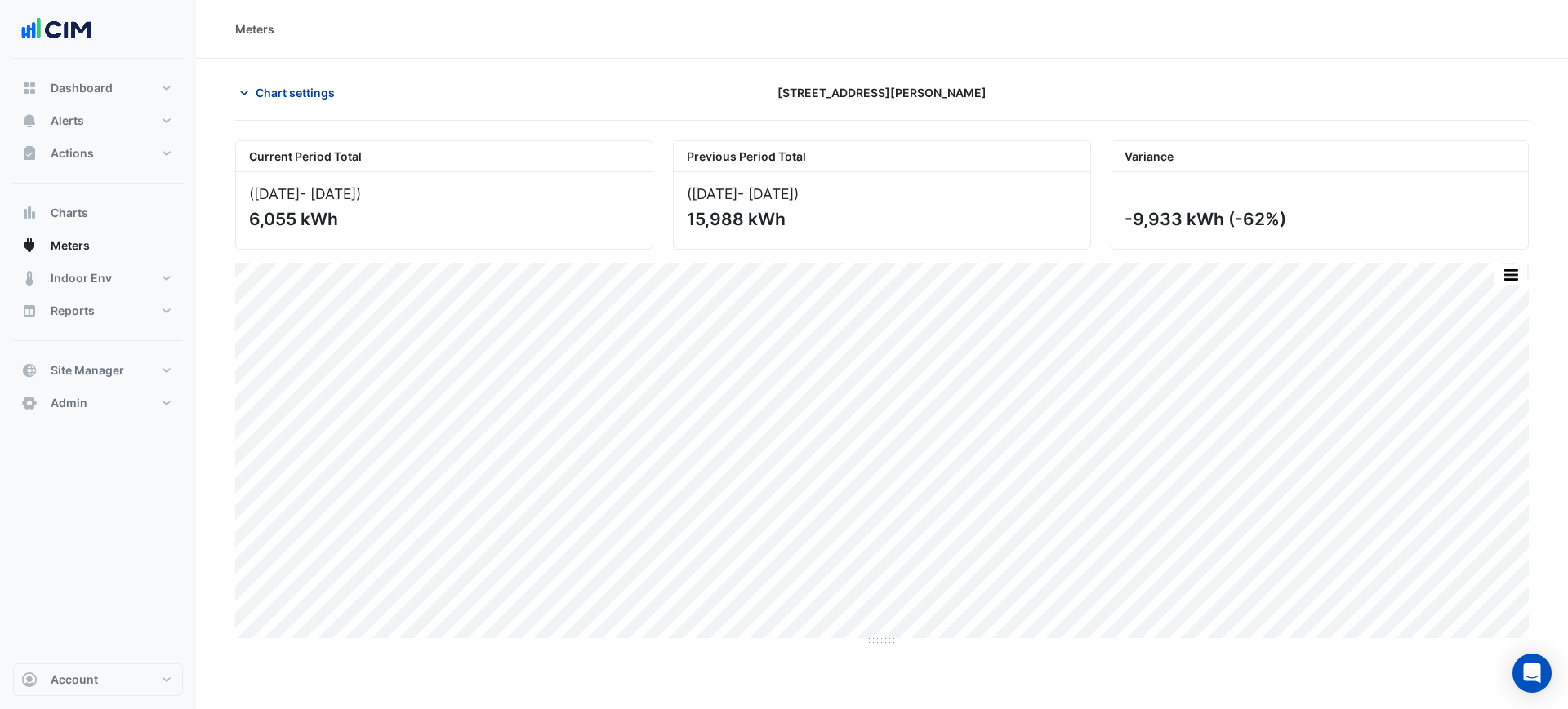
click at [267, 96] on span "Chart settings" at bounding box center [295, 93] width 79 height 17
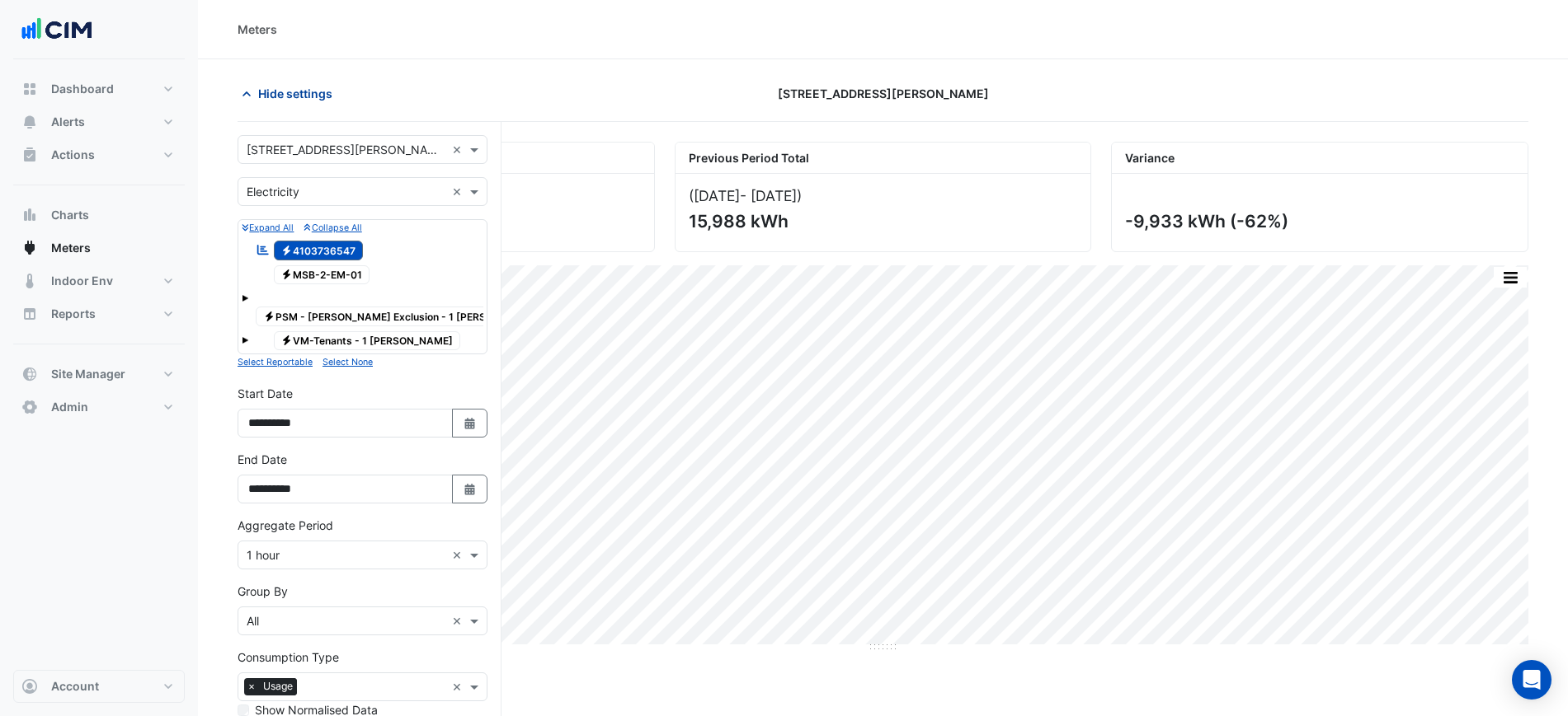
click at [291, 105] on button "Hide settings" at bounding box center [290, 93] width 105 height 29
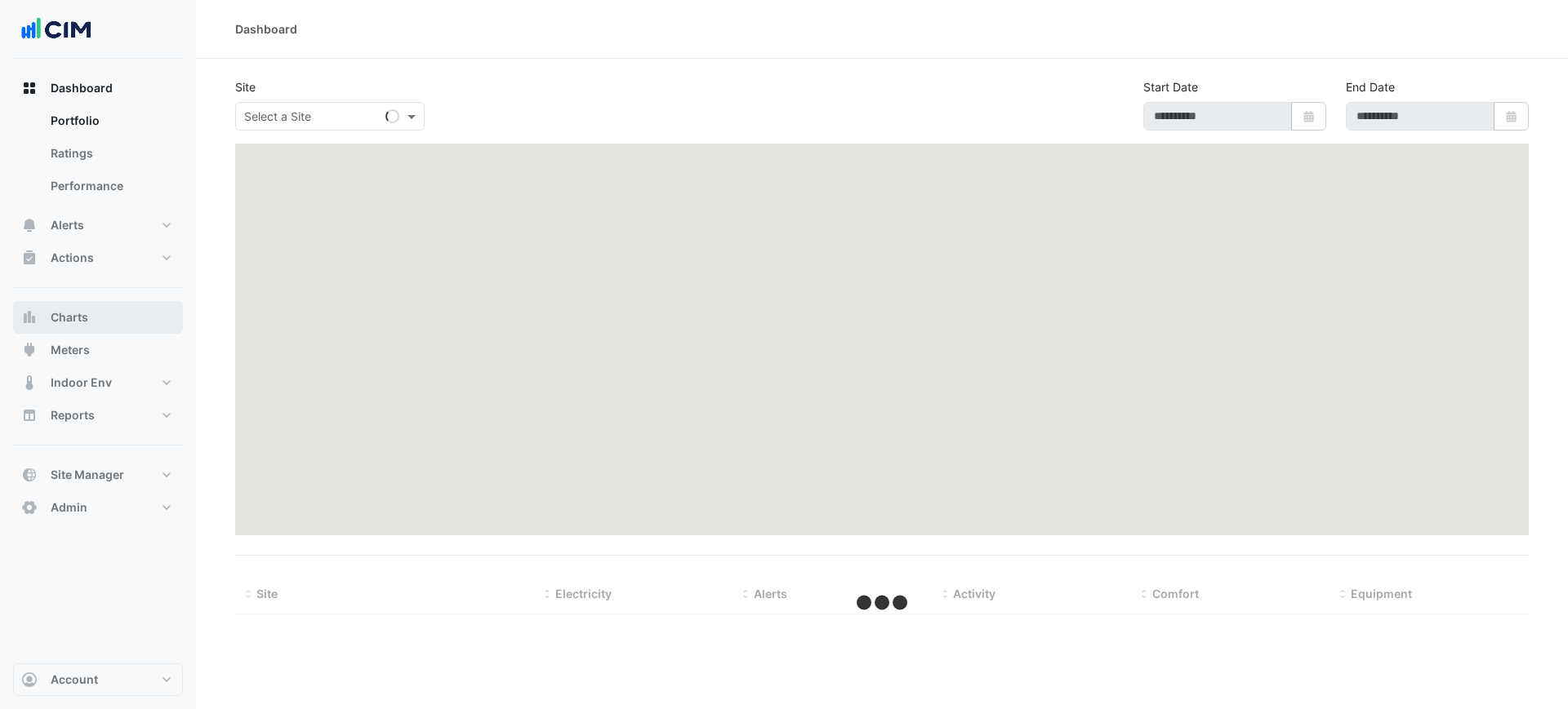
click at [102, 323] on button "Charts" at bounding box center [98, 318] width 169 height 33
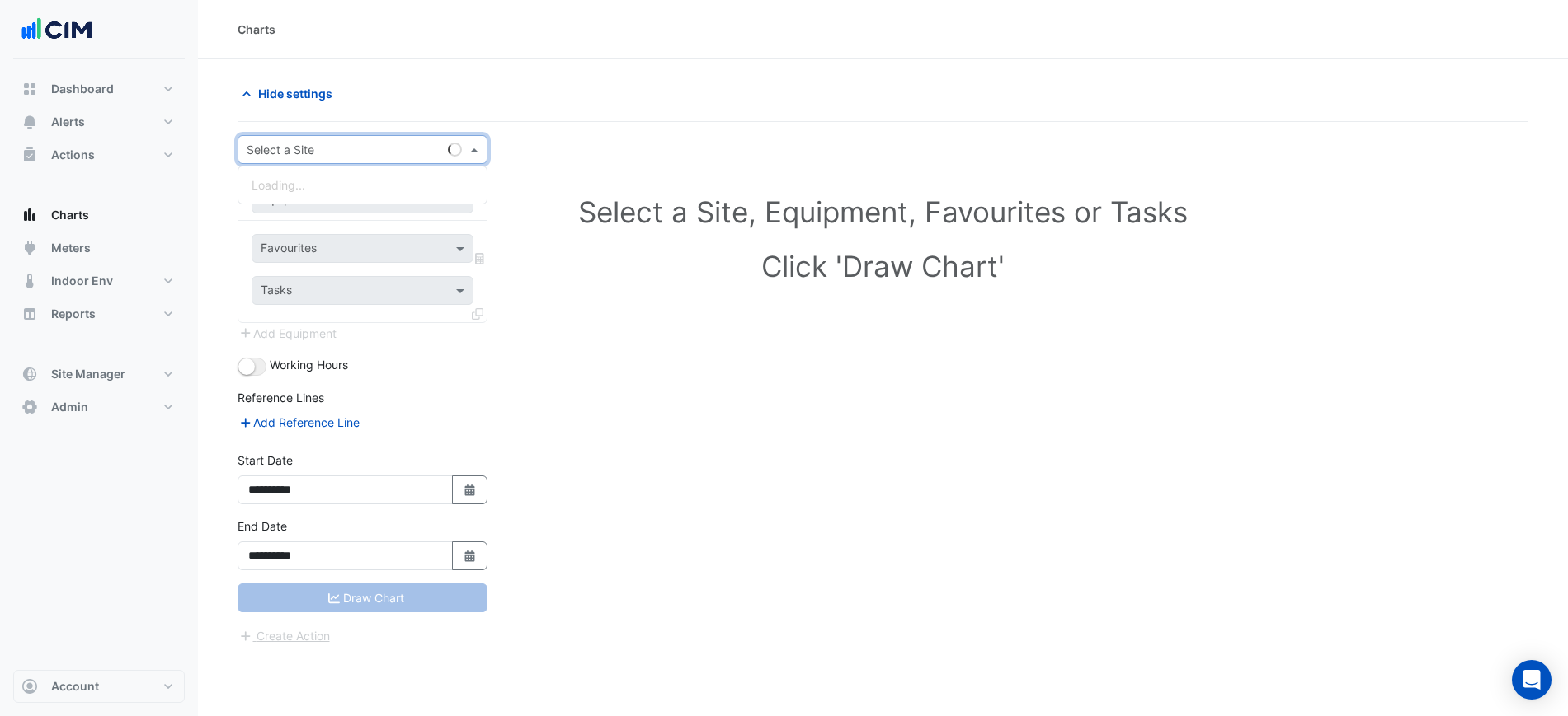
click at [282, 154] on input "text" at bounding box center [346, 150] width 199 height 18
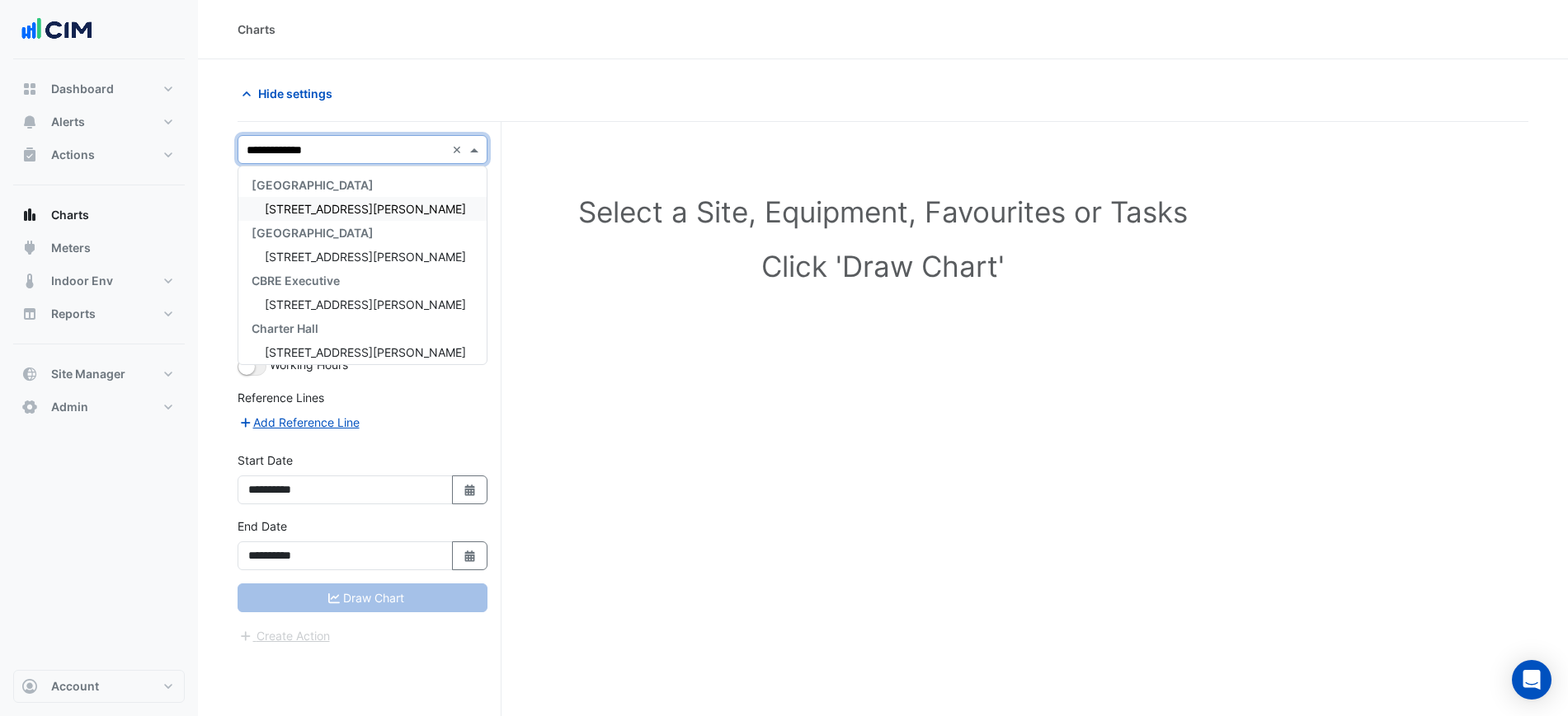
type input "**********"
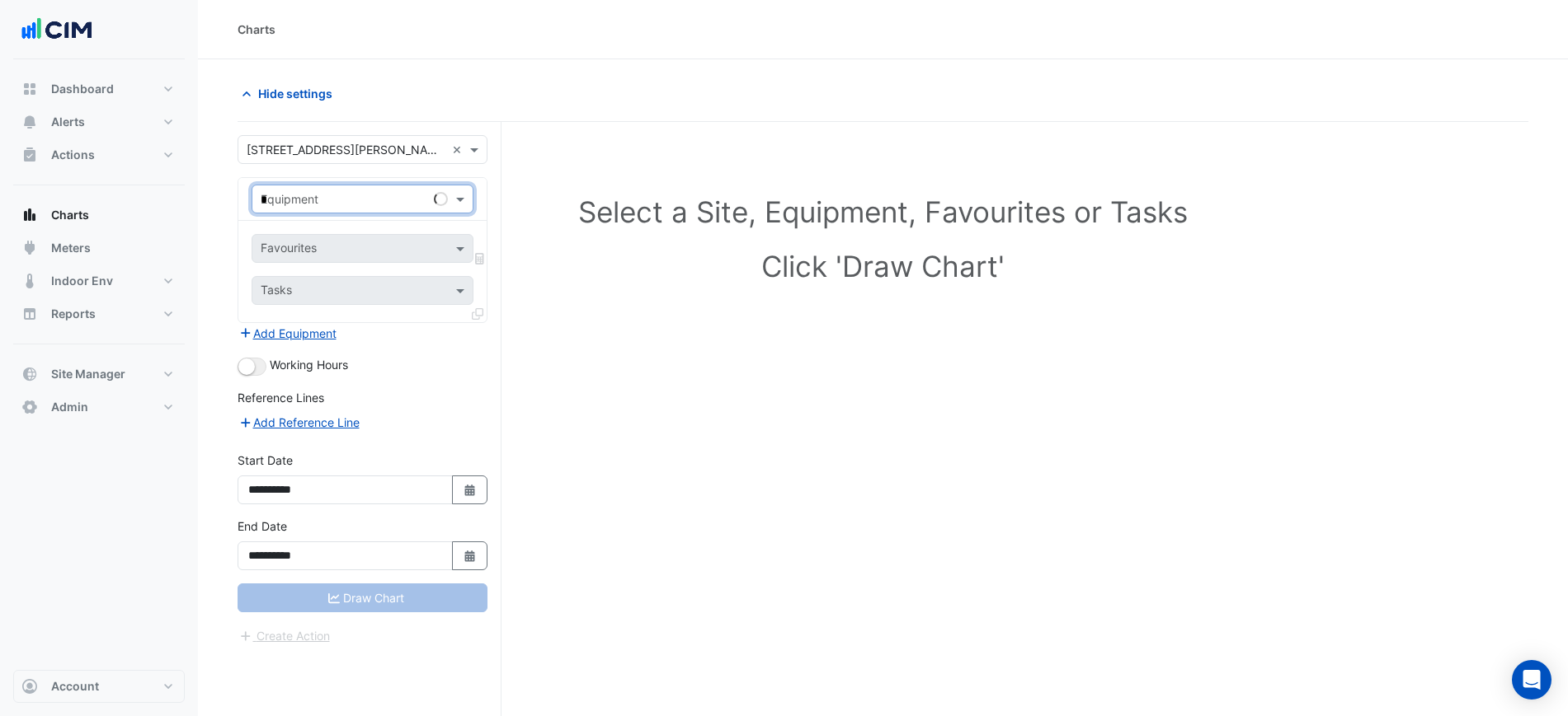
type input "**"
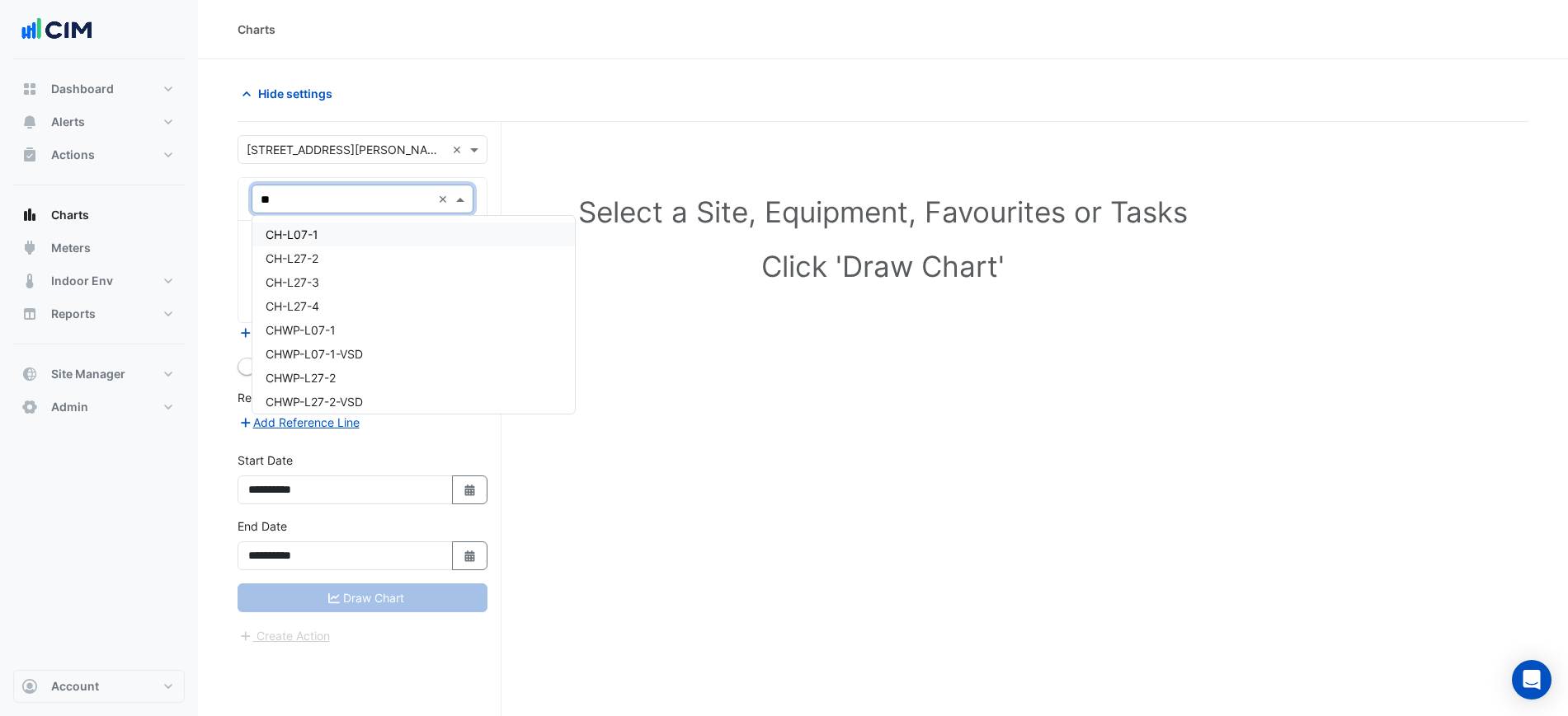
scroll to position [18, 0]
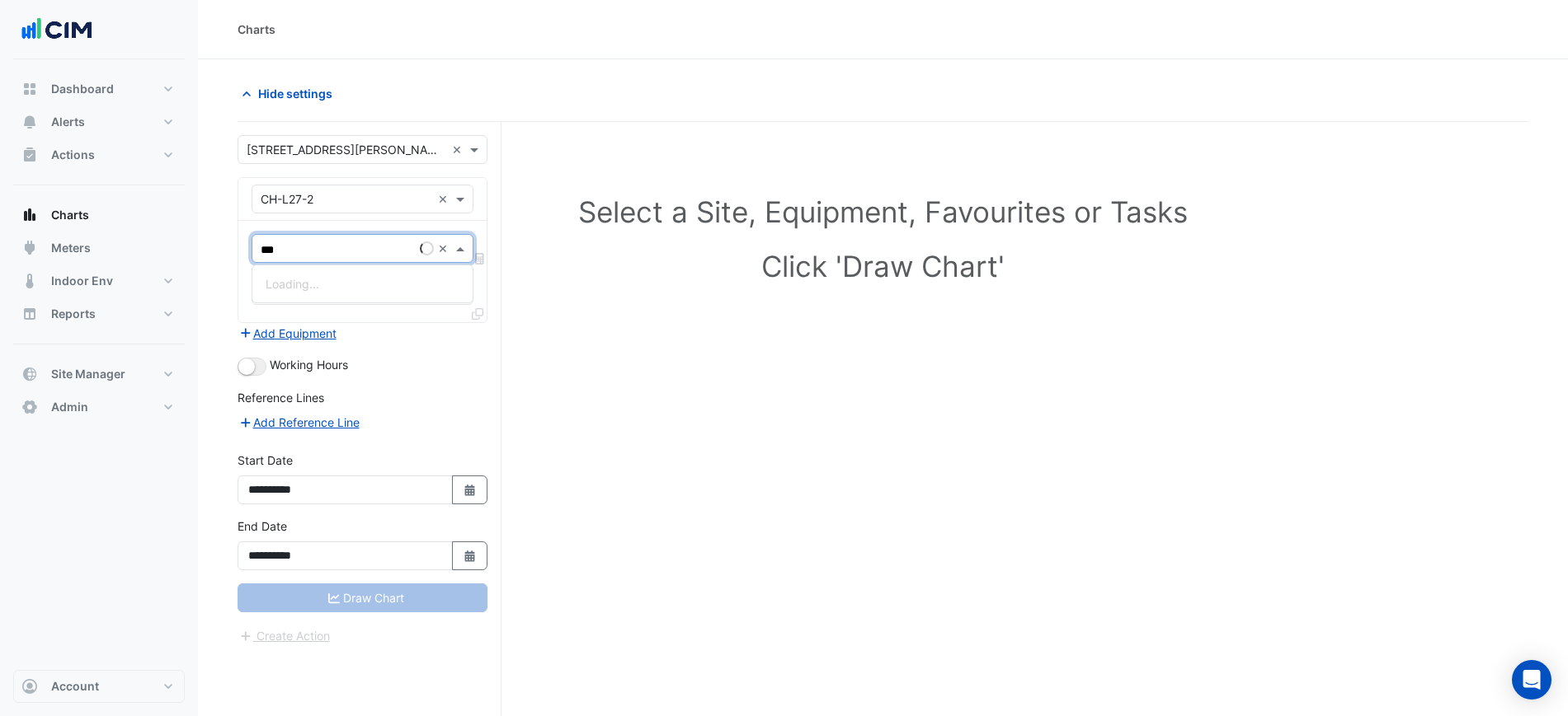
type input "****"
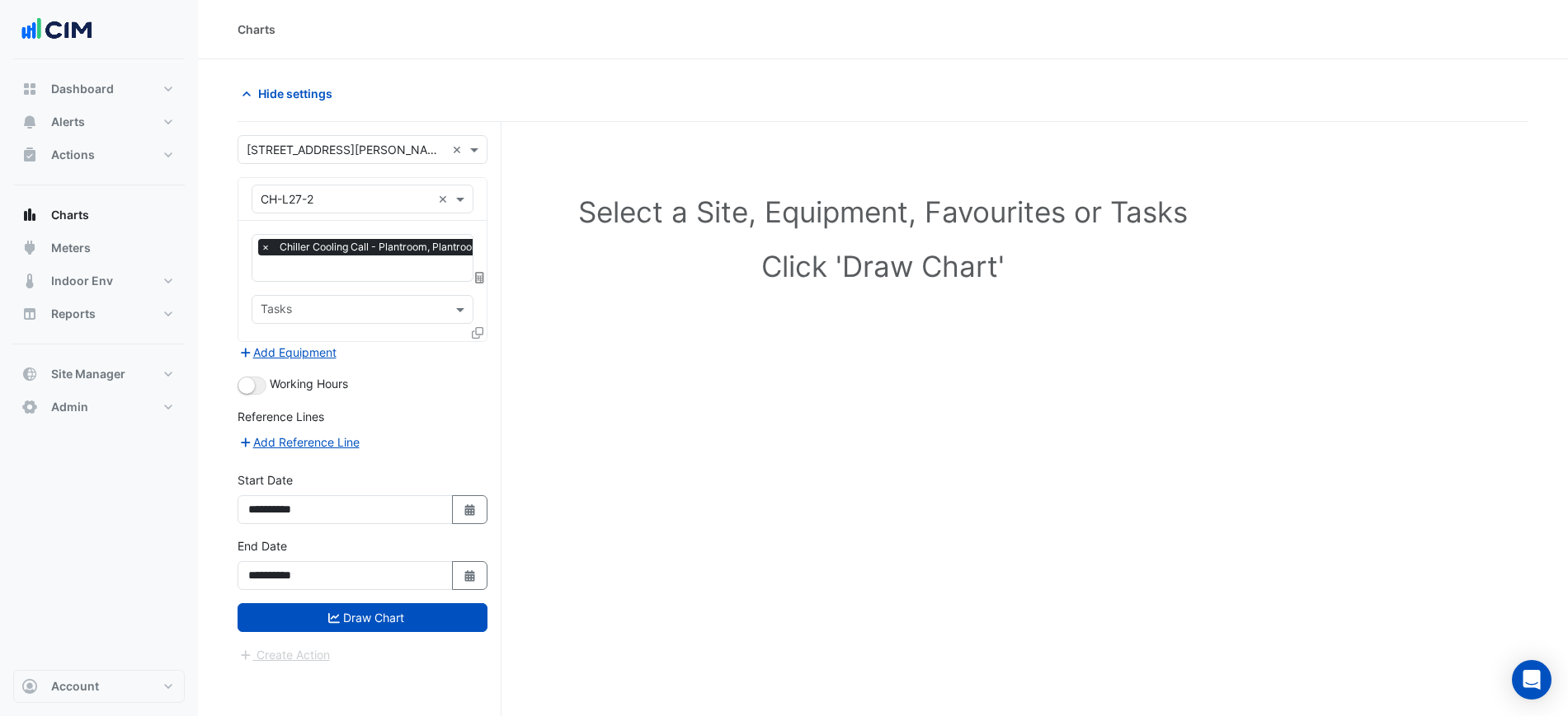
click at [275, 396] on form "**********" at bounding box center [362, 400] width 250 height 529
click at [262, 391] on div "Working Hours" at bounding box center [362, 385] width 250 height 20
click at [254, 390] on button "button" at bounding box center [251, 386] width 29 height 18
click at [393, 610] on button "Draw Chart" at bounding box center [362, 618] width 250 height 29
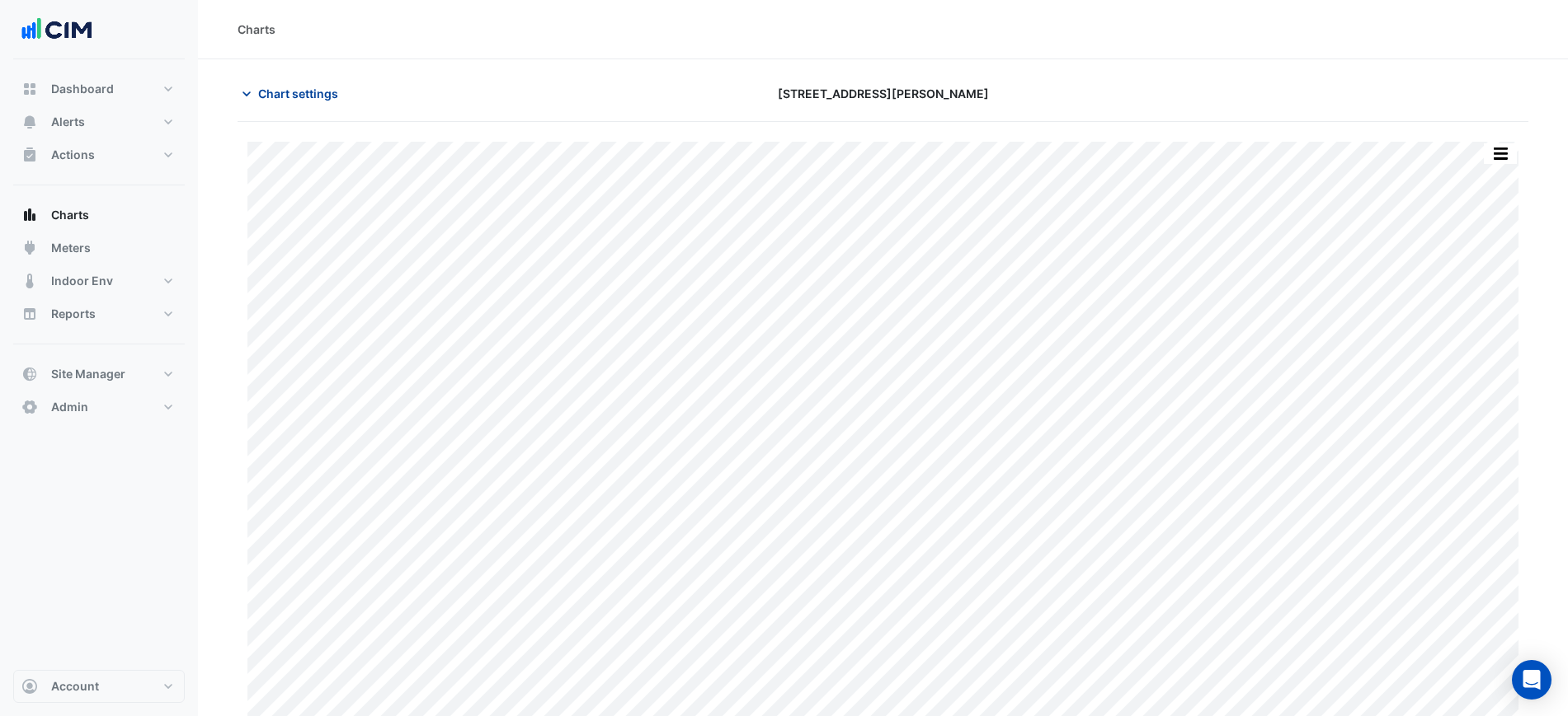
click at [330, 94] on span "Chart settings" at bounding box center [298, 93] width 80 height 18
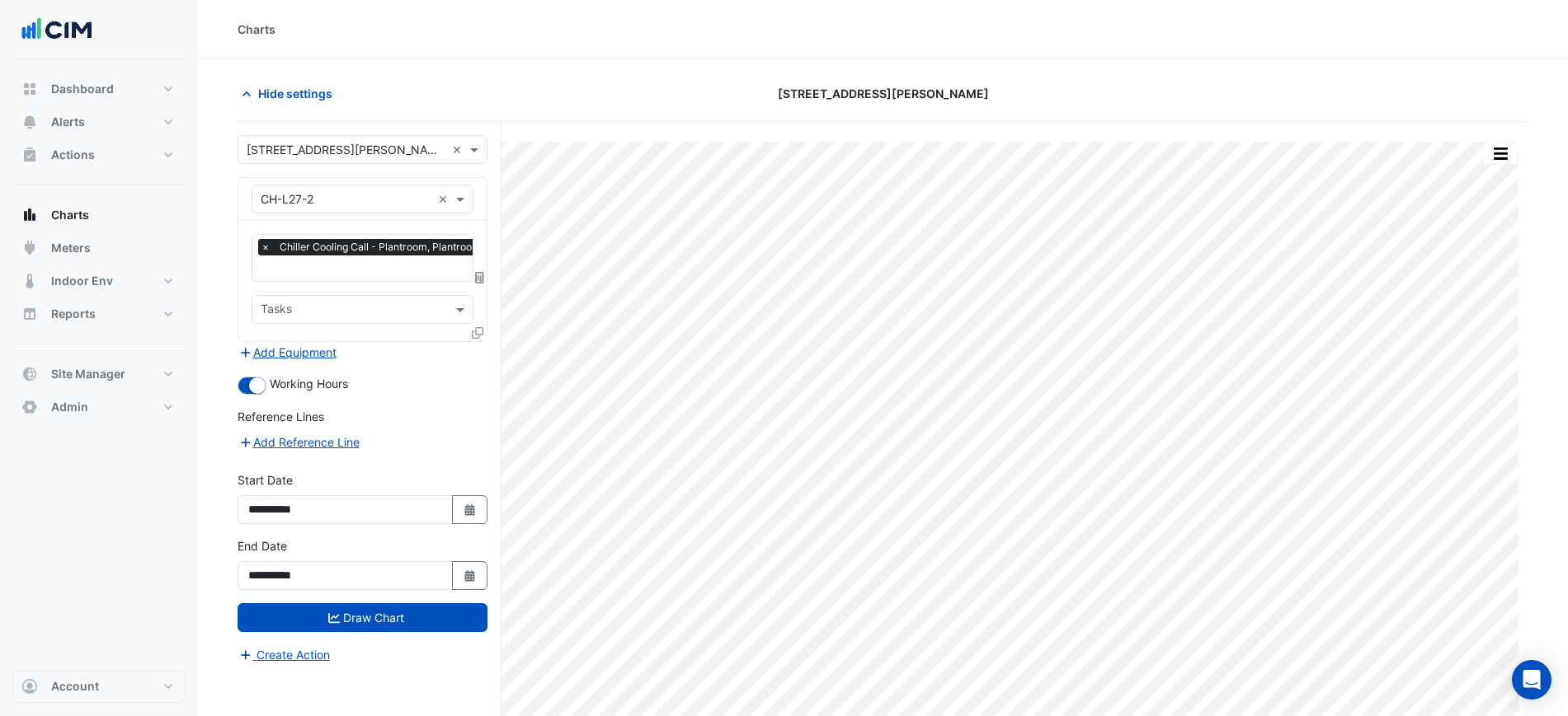
click at [271, 249] on span "×" at bounding box center [266, 247] width 15 height 17
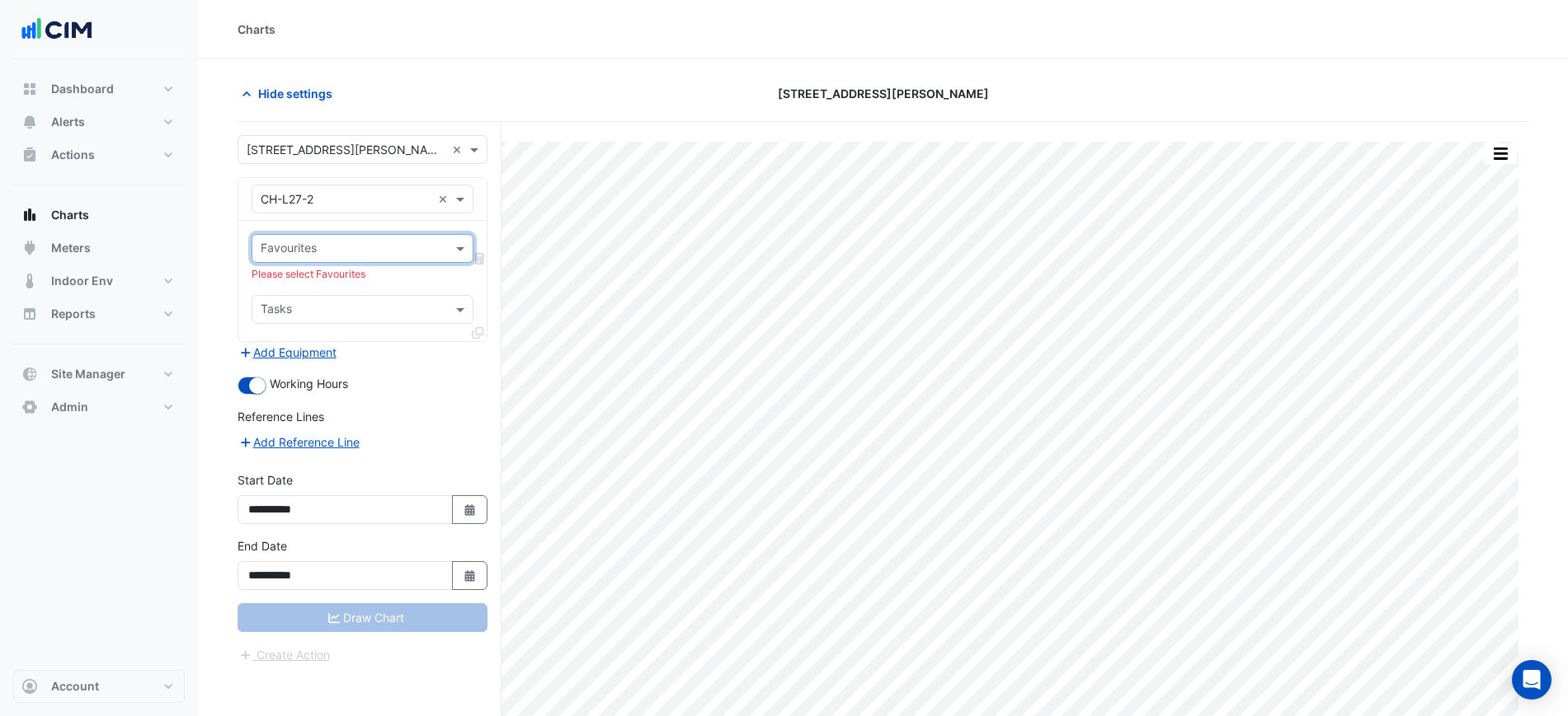
click at [283, 252] on input "text" at bounding box center [352, 250] width 185 height 18
type input "*"
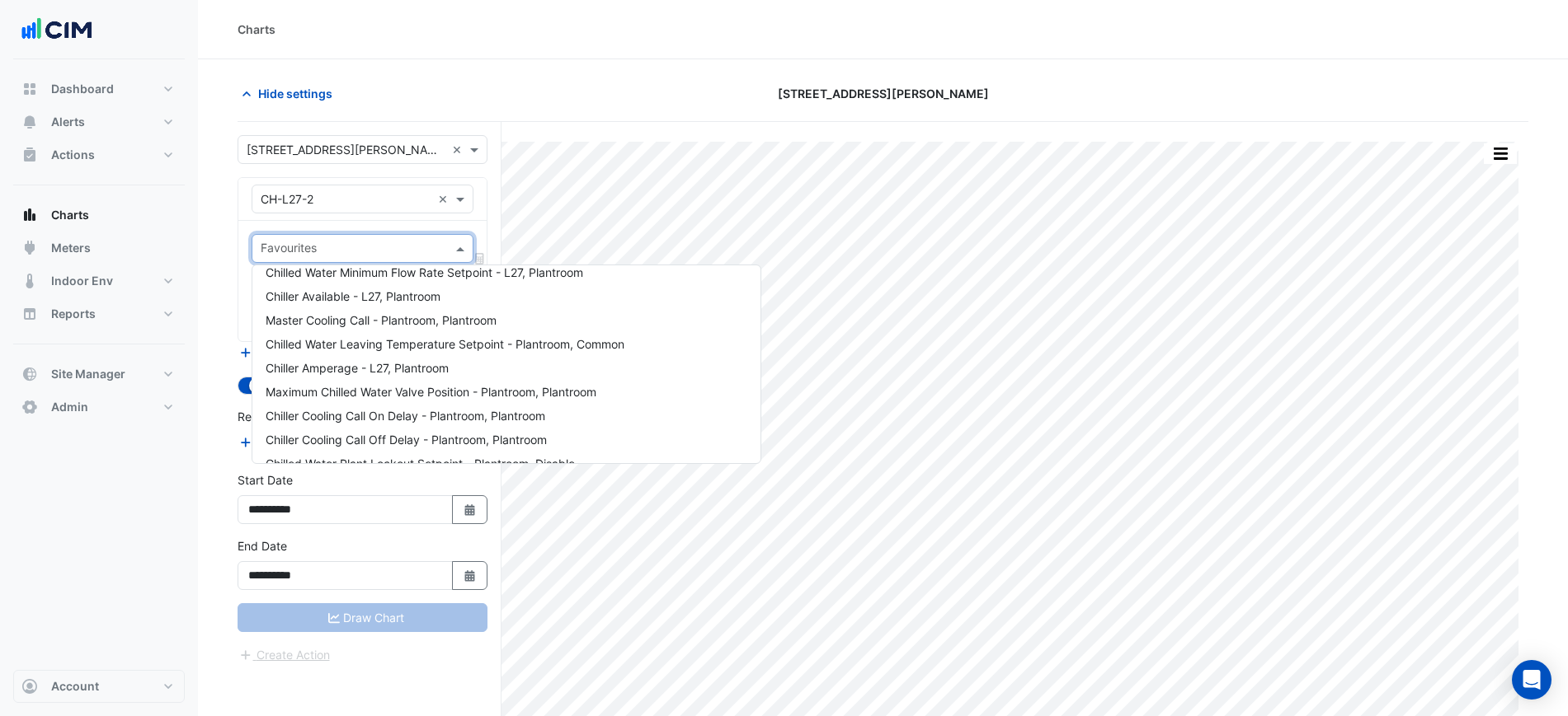
scroll to position [604, 0]
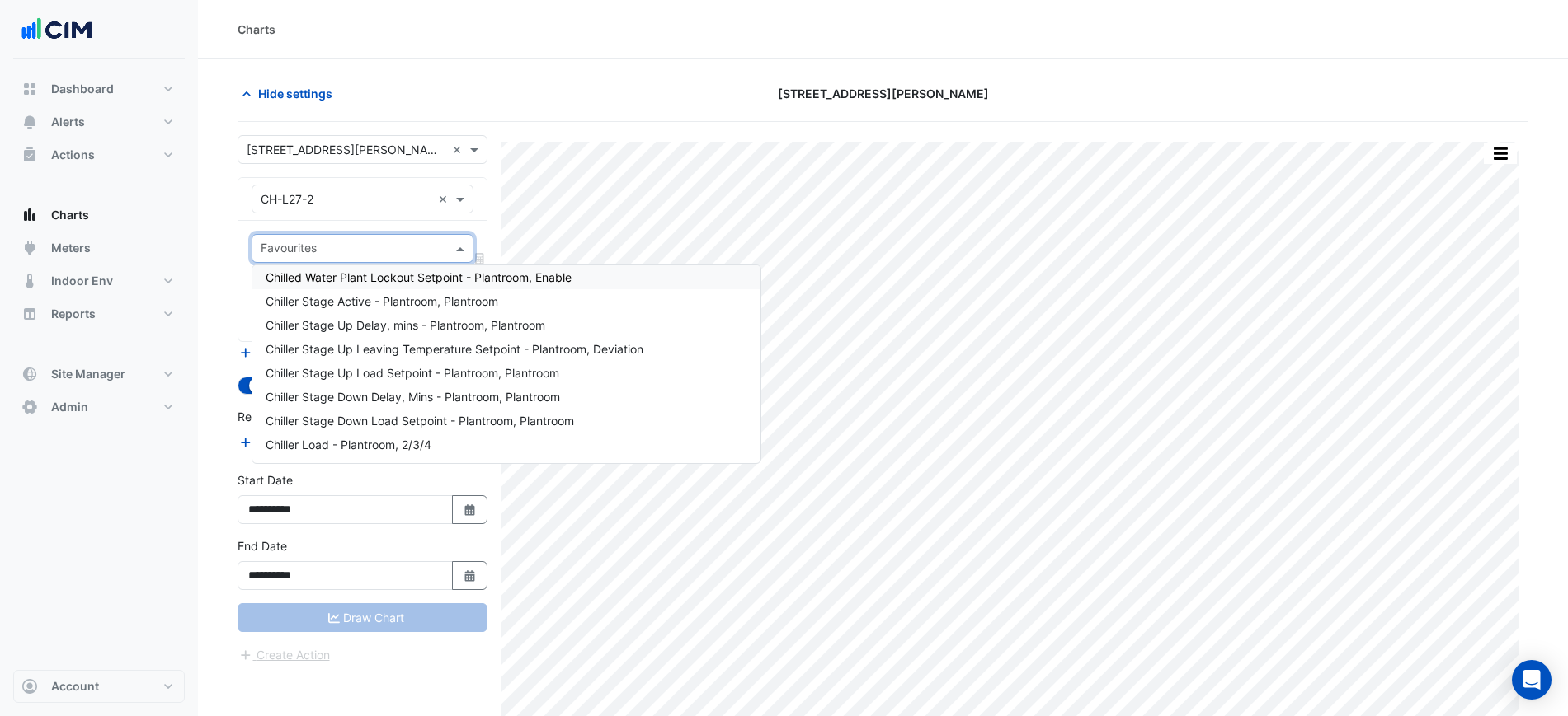
click at [329, 200] on input "text" at bounding box center [346, 199] width 170 height 18
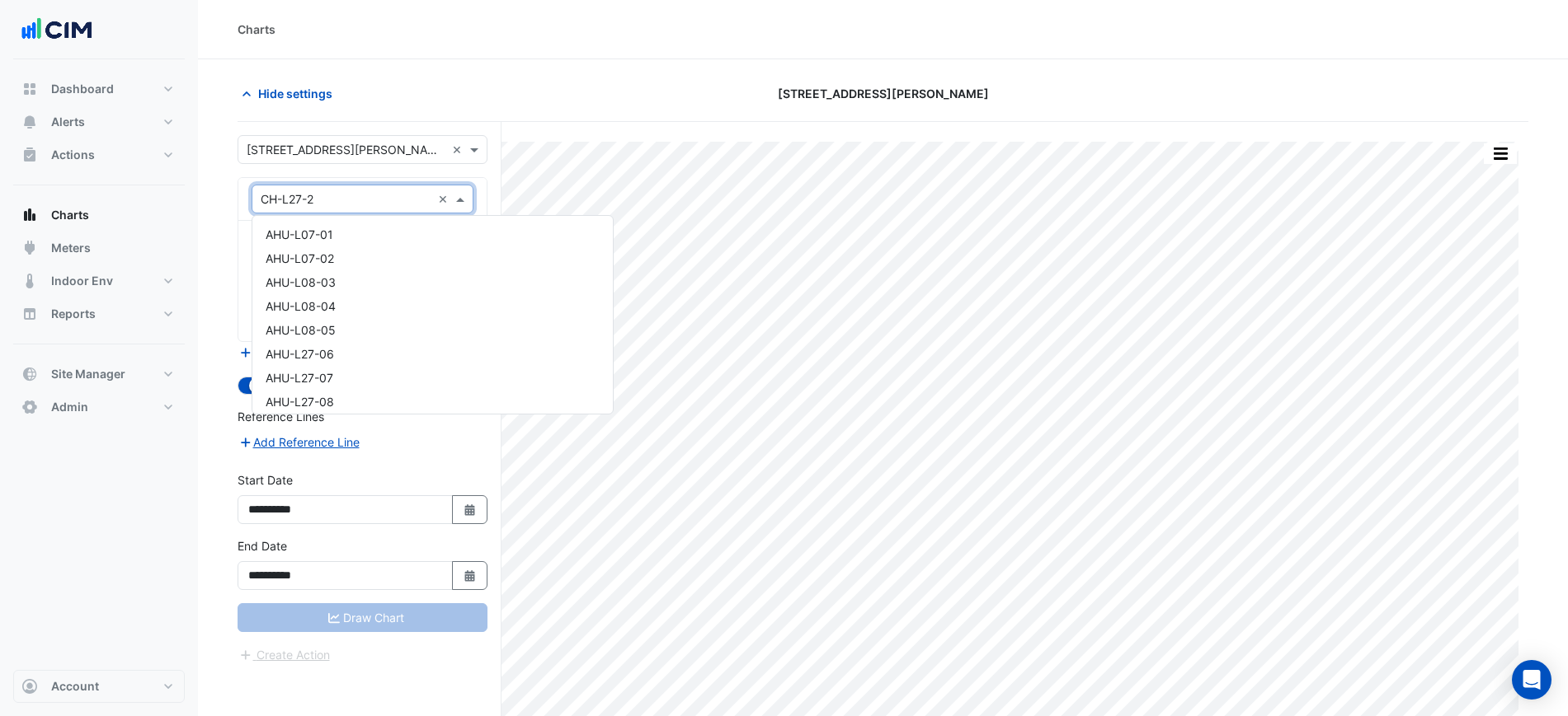
scroll to position [389, 0]
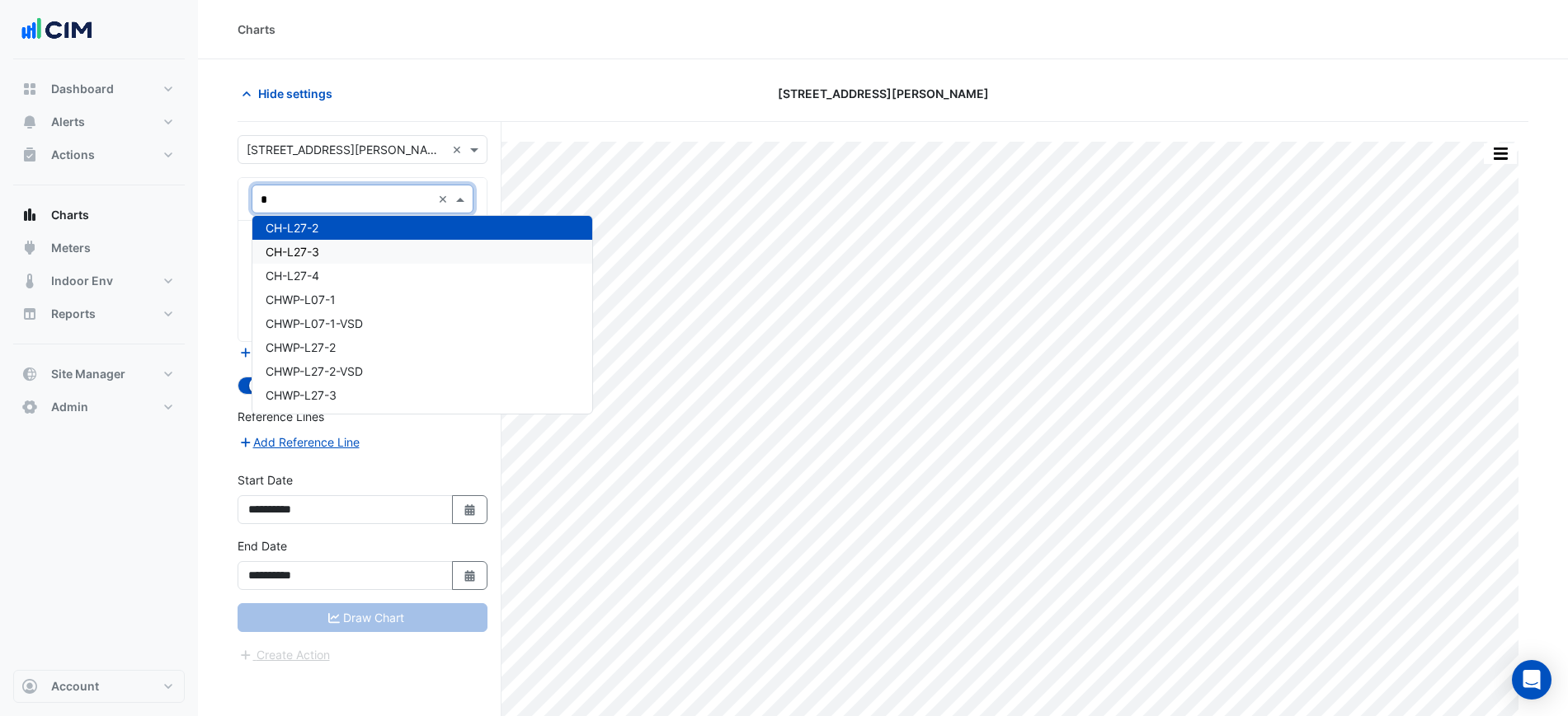
type input "**"
click at [345, 249] on div "CH-L27-3" at bounding box center [413, 251] width 322 height 24
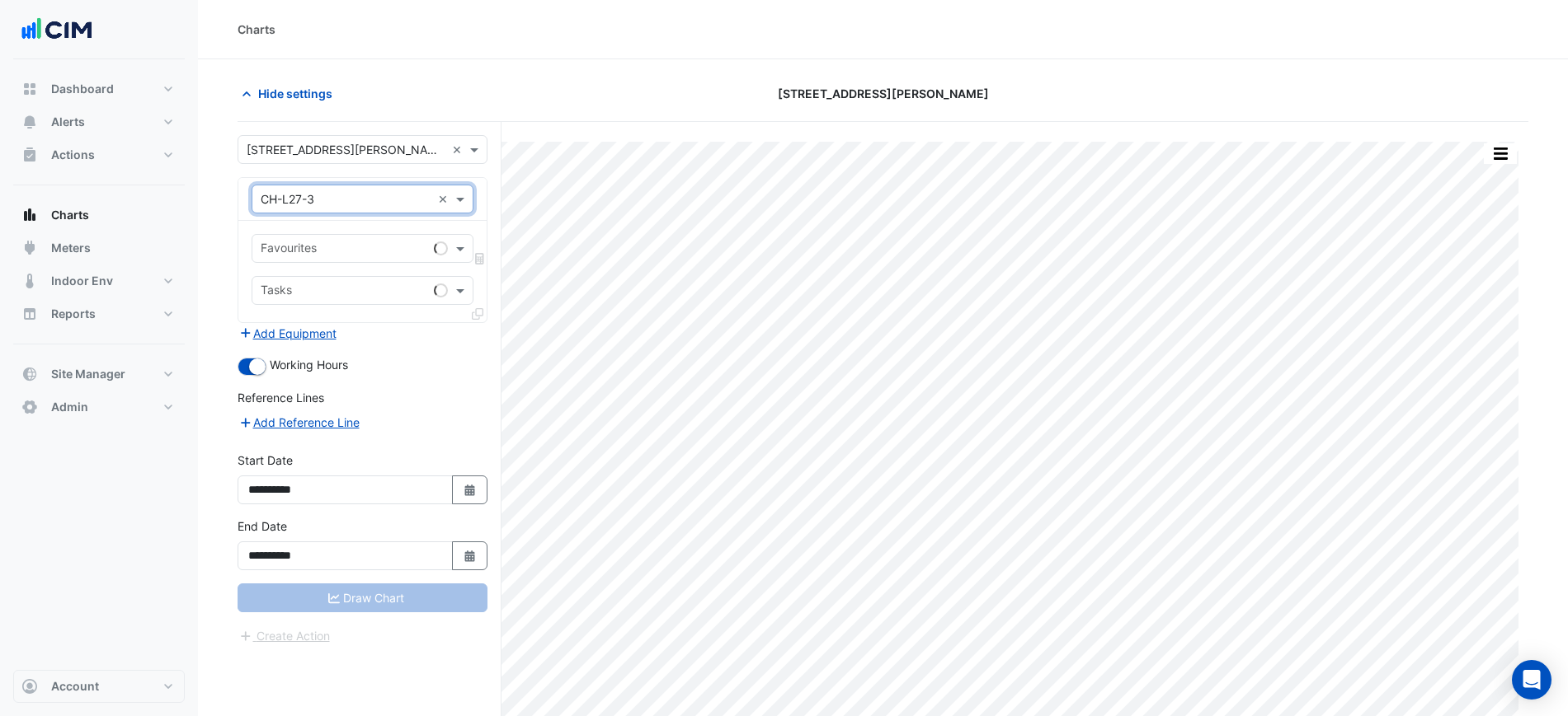
click at [345, 245] on input "text" at bounding box center [344, 250] width 167 height 18
type input "*"
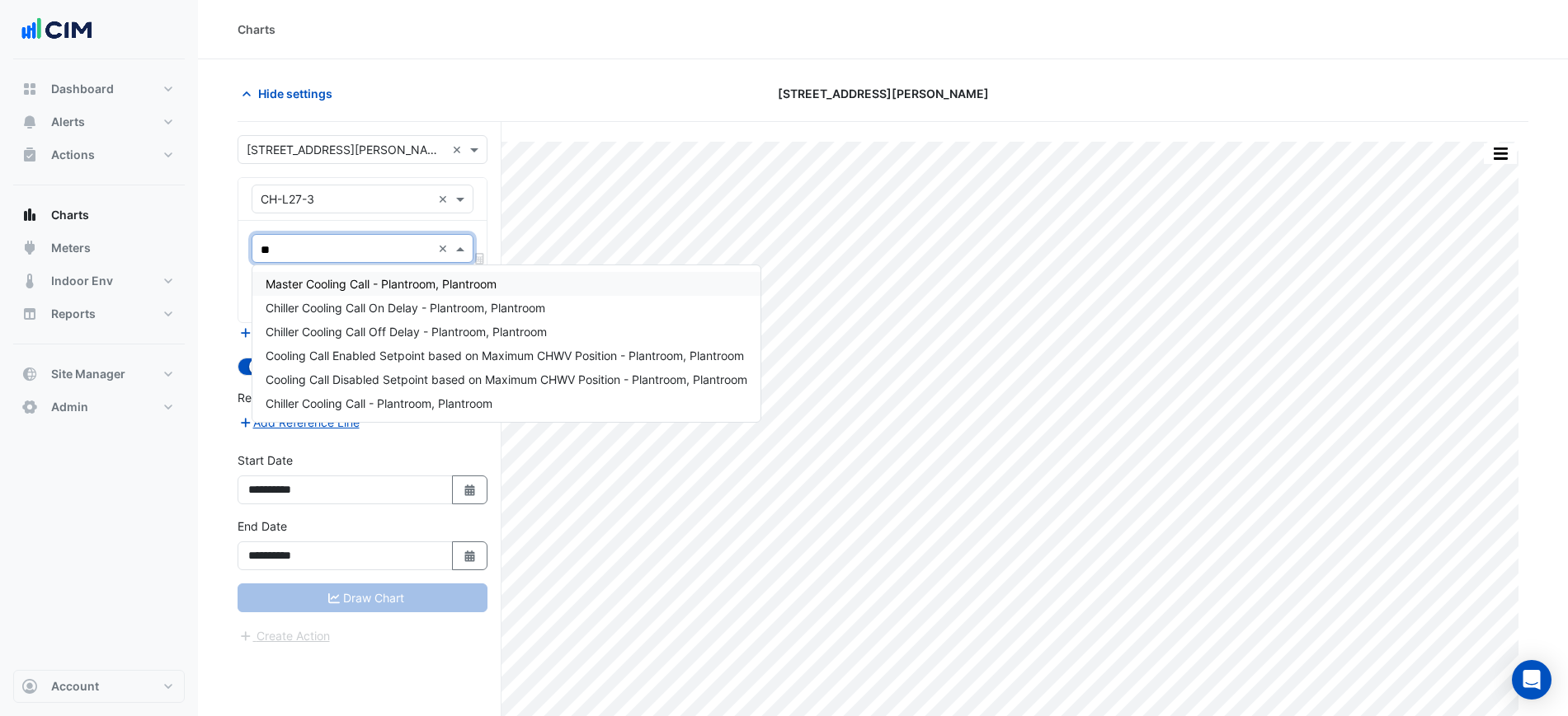
type input "*"
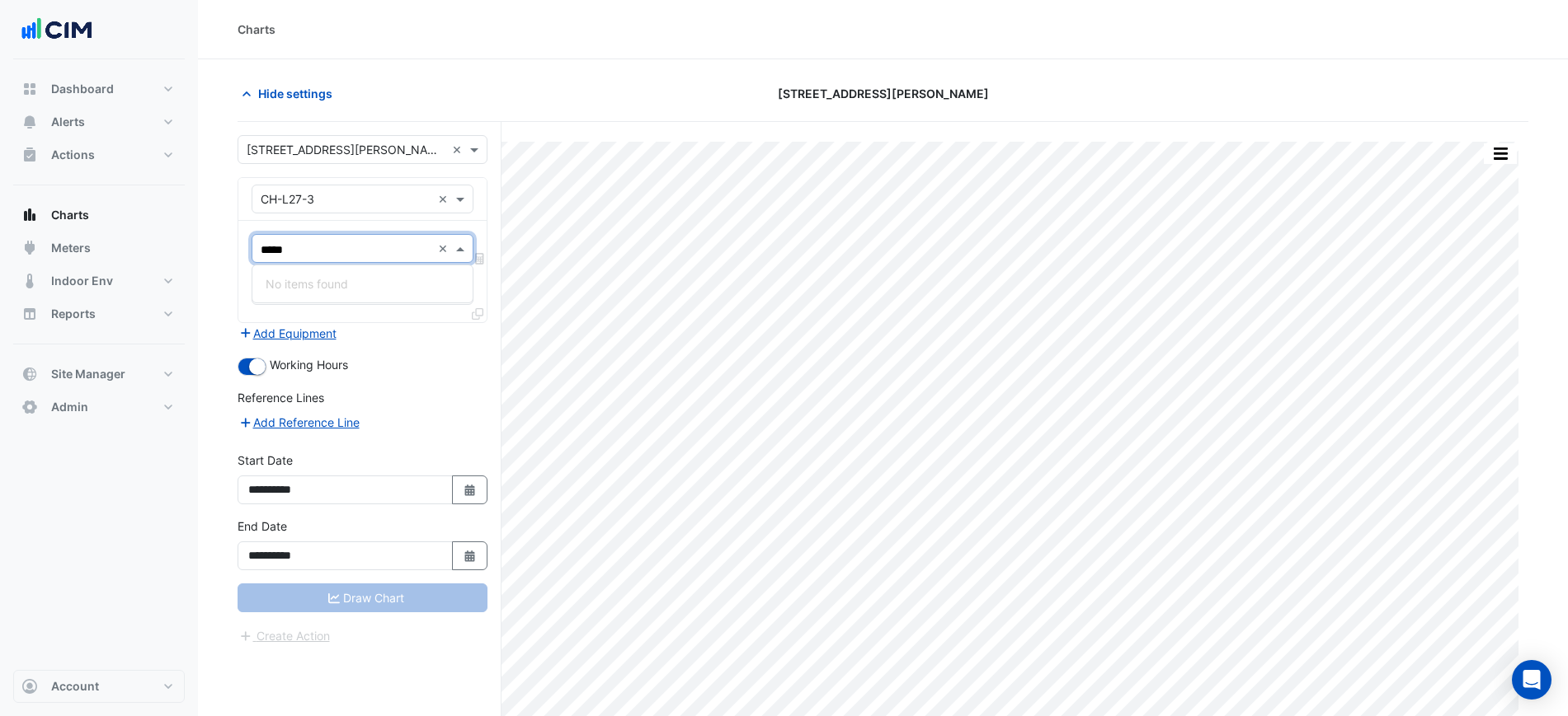
type input "******"
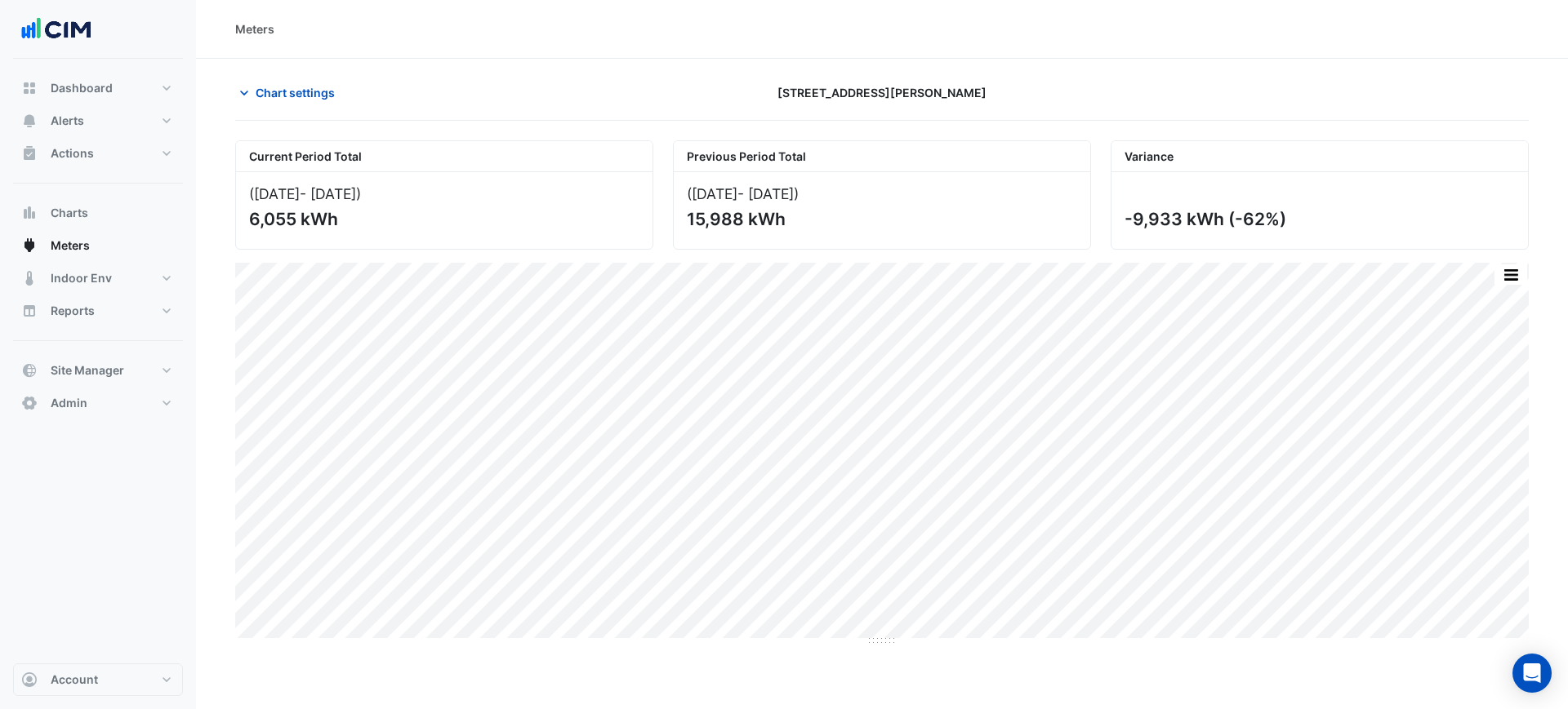
click at [872, 30] on div "Meters" at bounding box center [881, 29] width 1294 height 17
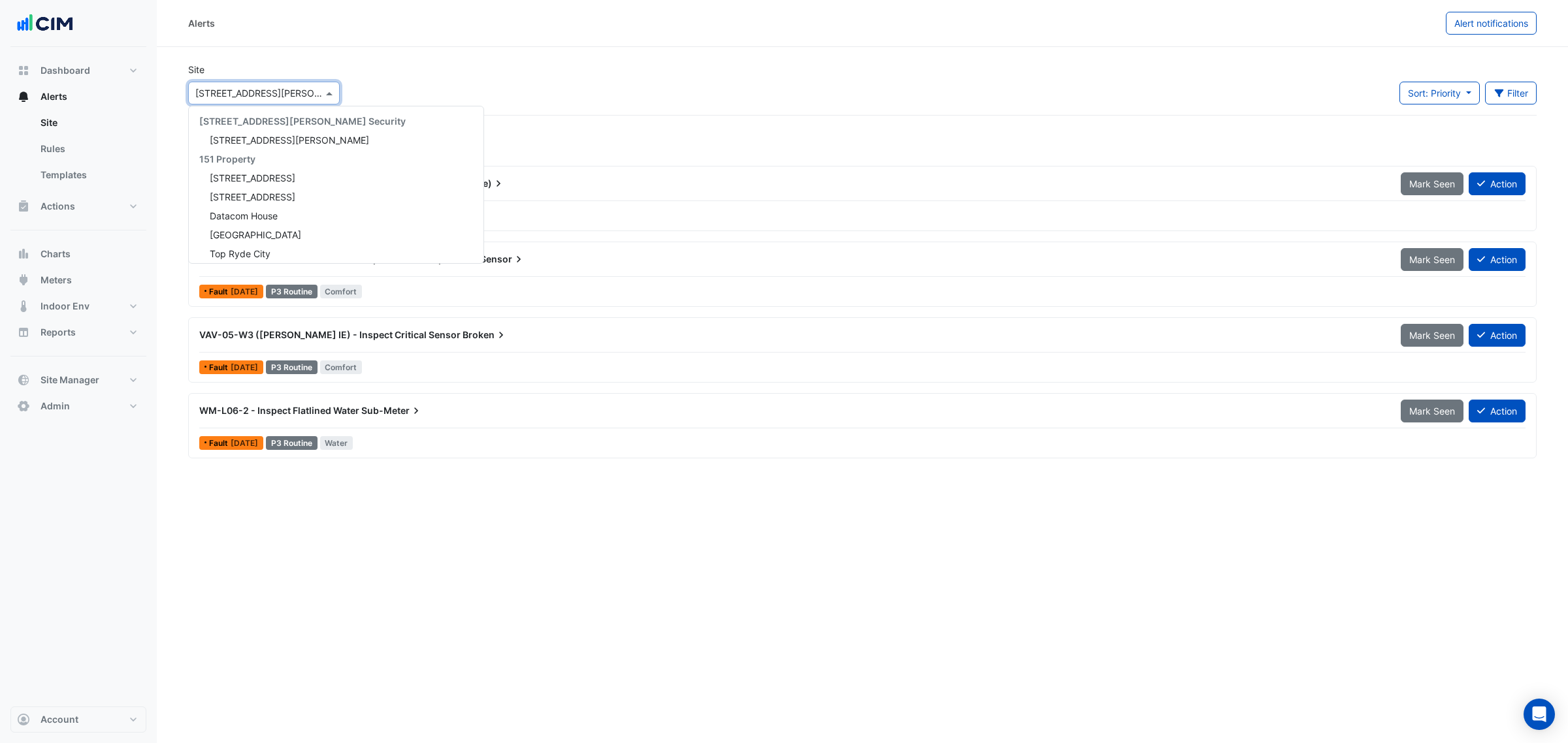
click at [262, 96] on input "text" at bounding box center [251, 93] width 111 height 14
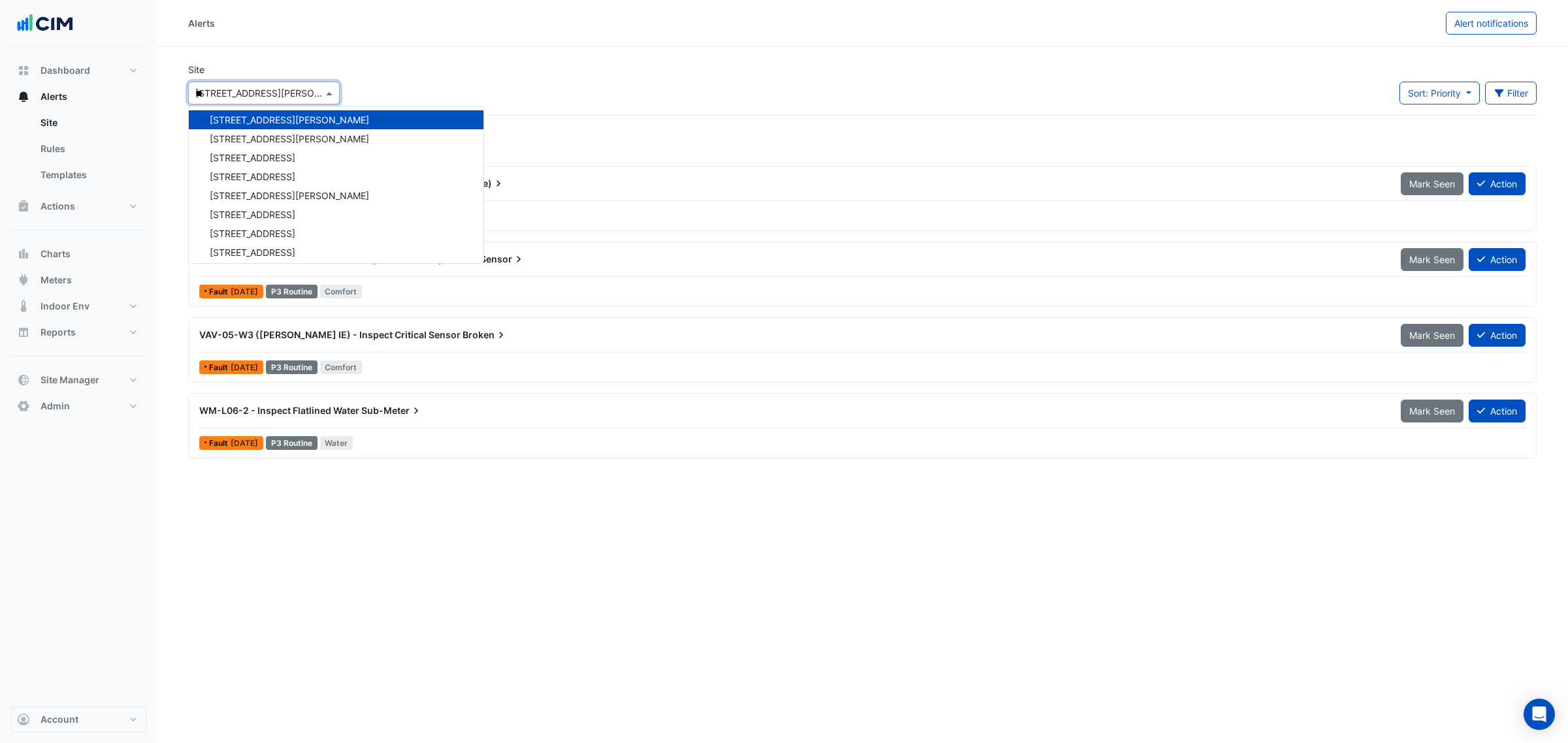
scroll to position [24, 0]
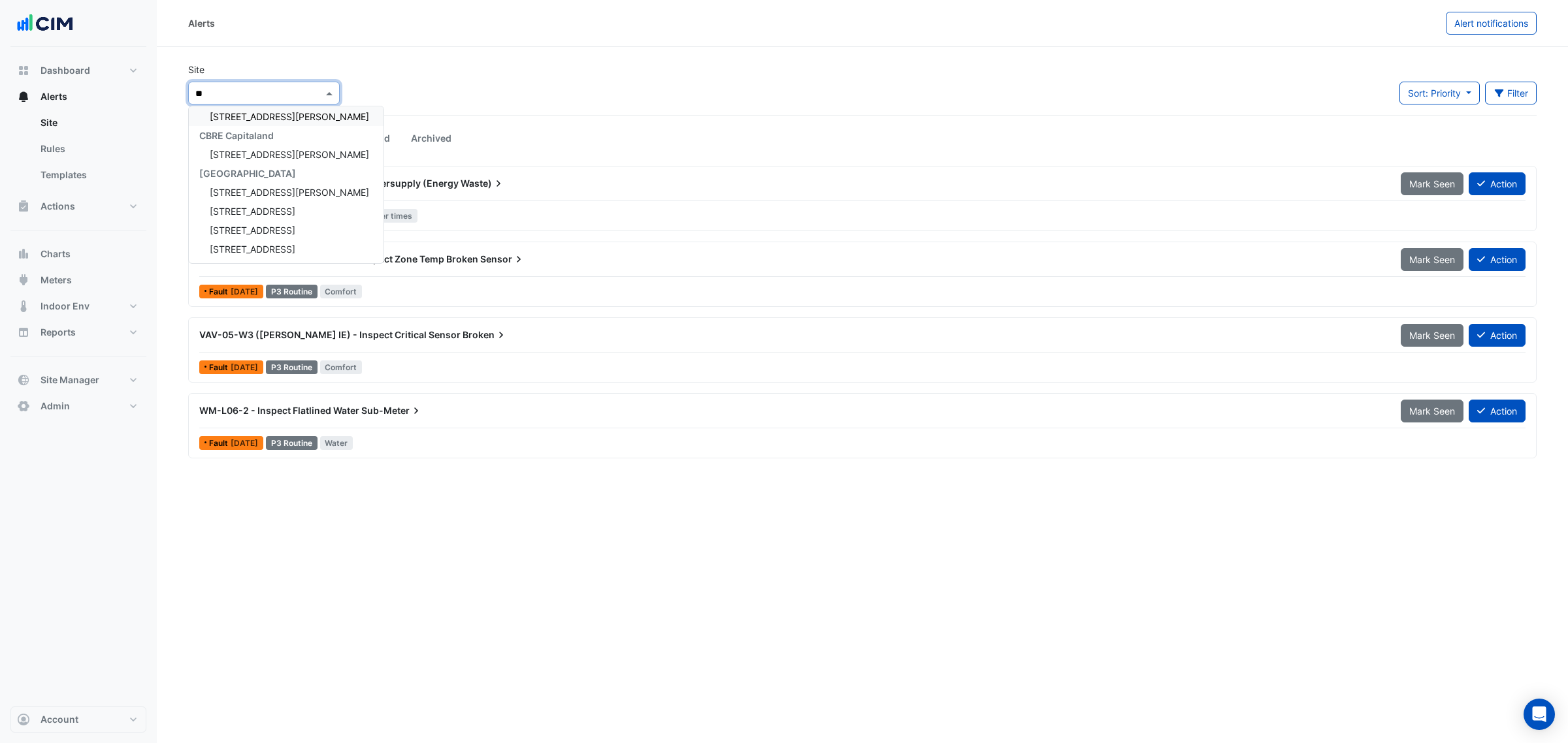
type input "**"
click at [245, 144] on span "[STREET_ADDRESS][PERSON_NAME]" at bounding box center [289, 139] width 159 height 11
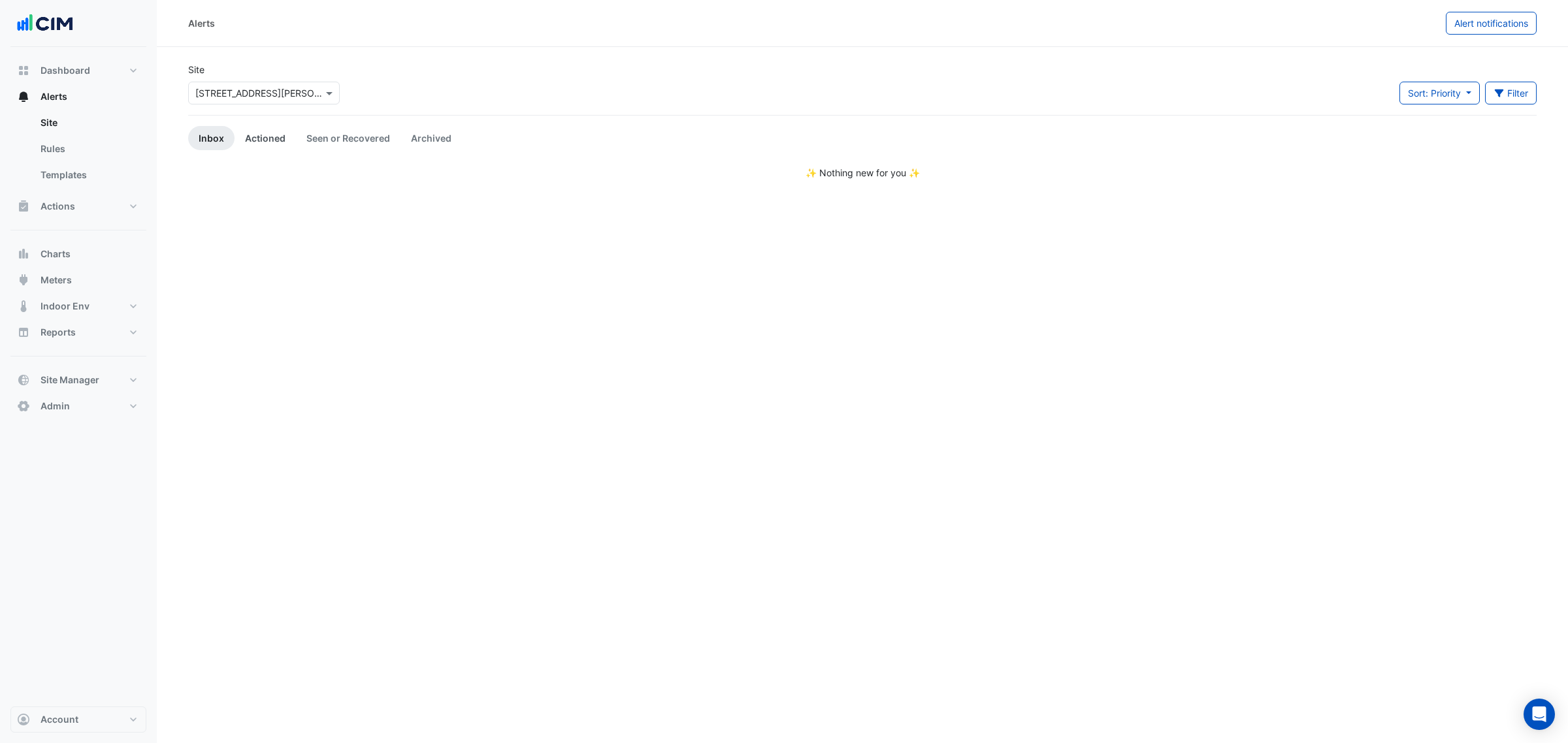
click at [259, 142] on link "Actioned" at bounding box center [265, 138] width 62 height 24
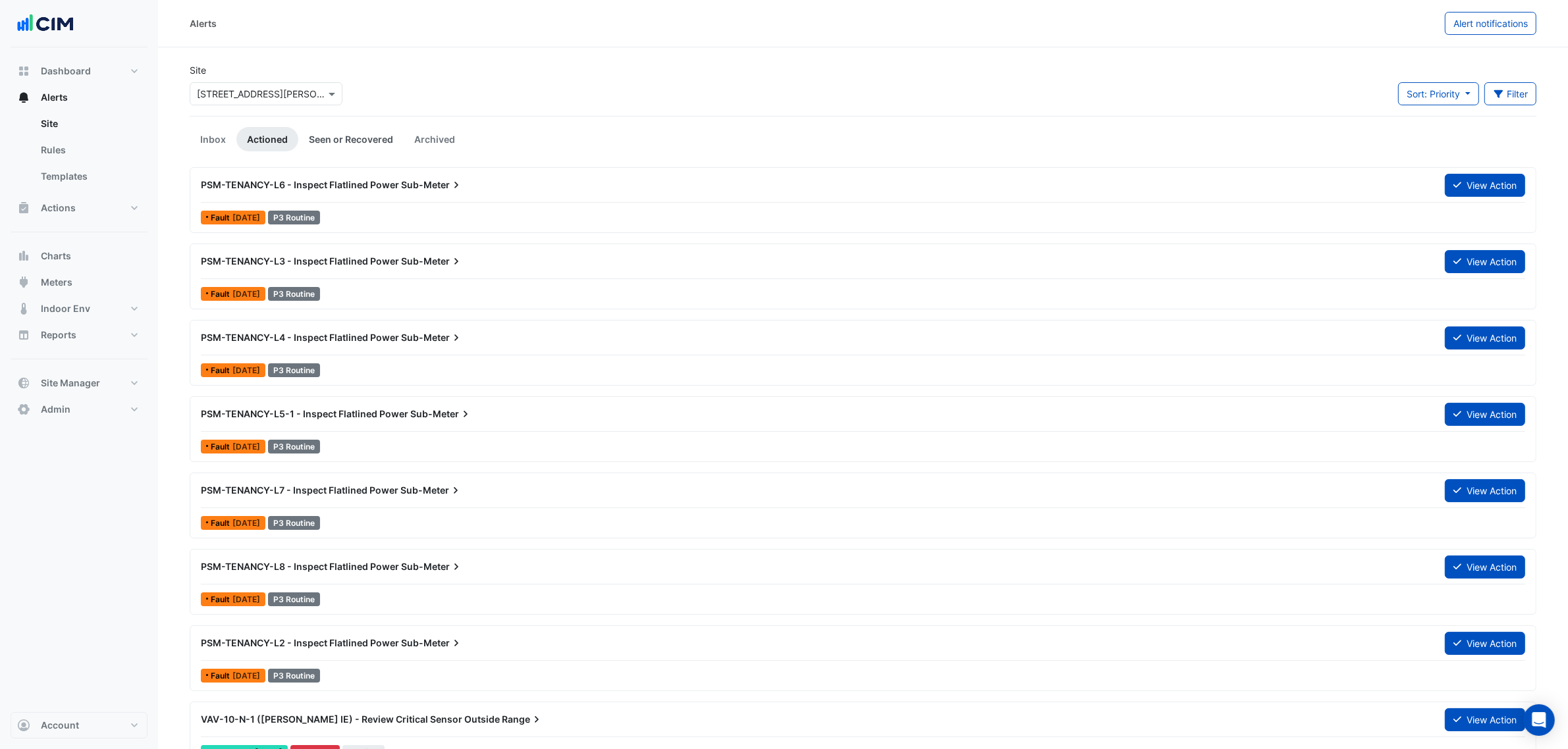
click at [371, 141] on link "Seen or Recovered" at bounding box center [351, 139] width 105 height 25
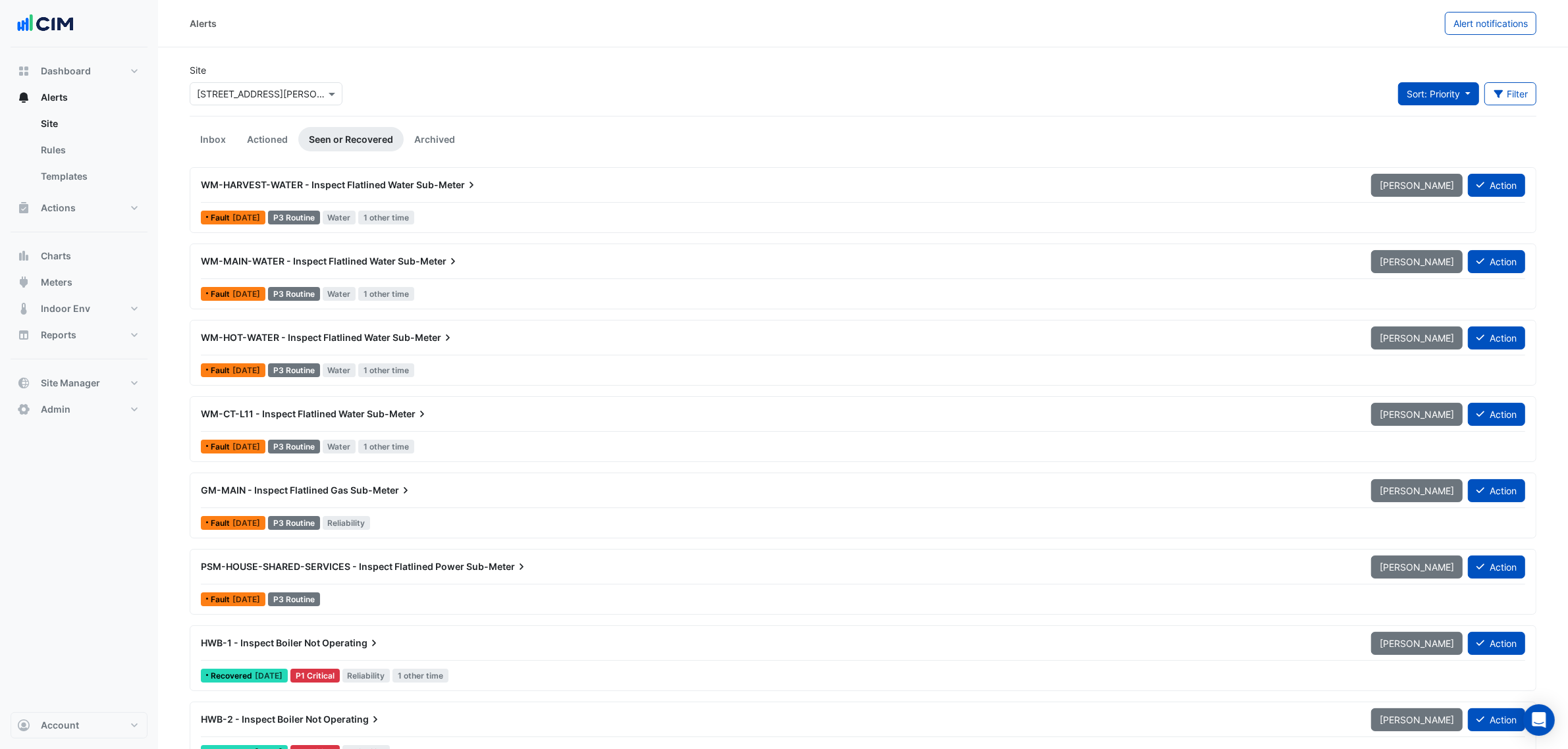
click at [1421, 93] on span "Sort: Priority" at bounding box center [1433, 93] width 53 height 11
drag, startPoint x: 1423, startPoint y: 119, endPoint x: 1427, endPoint y: 132, distance: 13.6
click at [1424, 120] on li "Priority" at bounding box center [1449, 123] width 104 height 19
click at [1427, 132] on ul "Inbox Actioned Seen or Recovered Archived" at bounding box center [863, 139] width 1347 height 25
click at [1433, 101] on button "Sort: Priority" at bounding box center [1439, 93] width 81 height 23
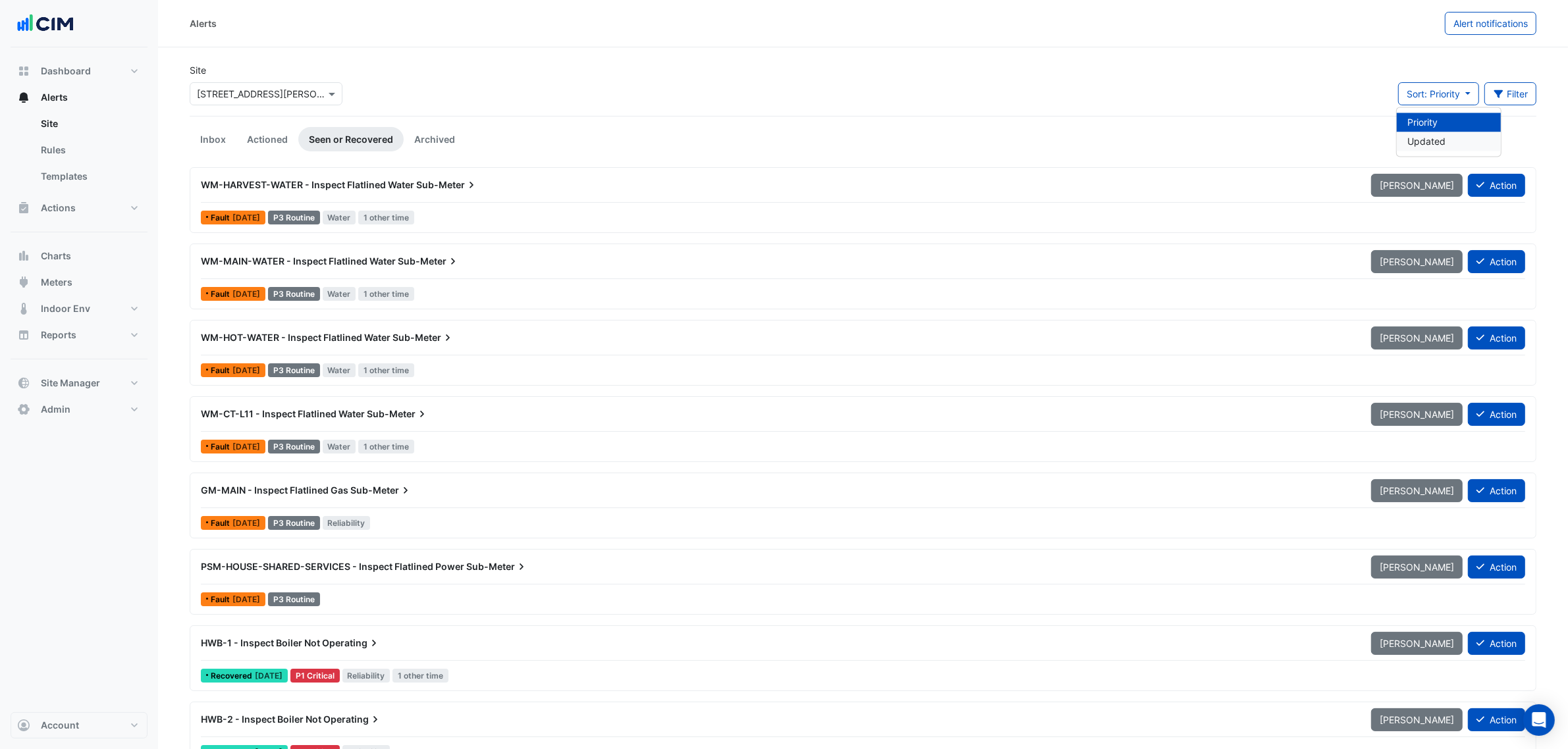
click at [1427, 135] on li "Updated" at bounding box center [1449, 142] width 104 height 19
click at [1406, 88] on span "Sort: Updated" at bounding box center [1429, 93] width 61 height 11
click at [1421, 121] on li "Priority" at bounding box center [1442, 123] width 104 height 19
click at [215, 149] on link "Inbox" at bounding box center [213, 139] width 47 height 25
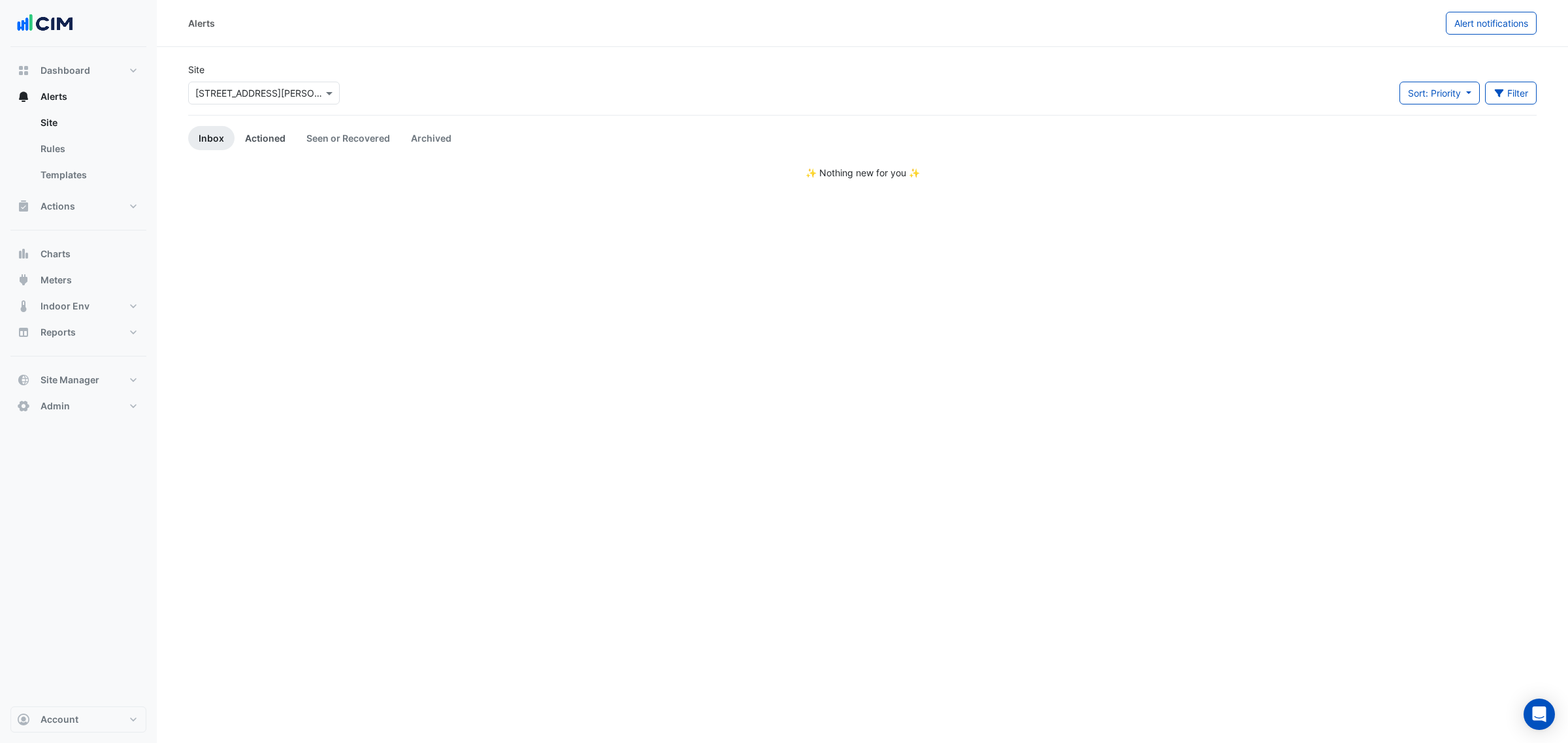
click at [265, 138] on link "Actioned" at bounding box center [265, 138] width 62 height 24
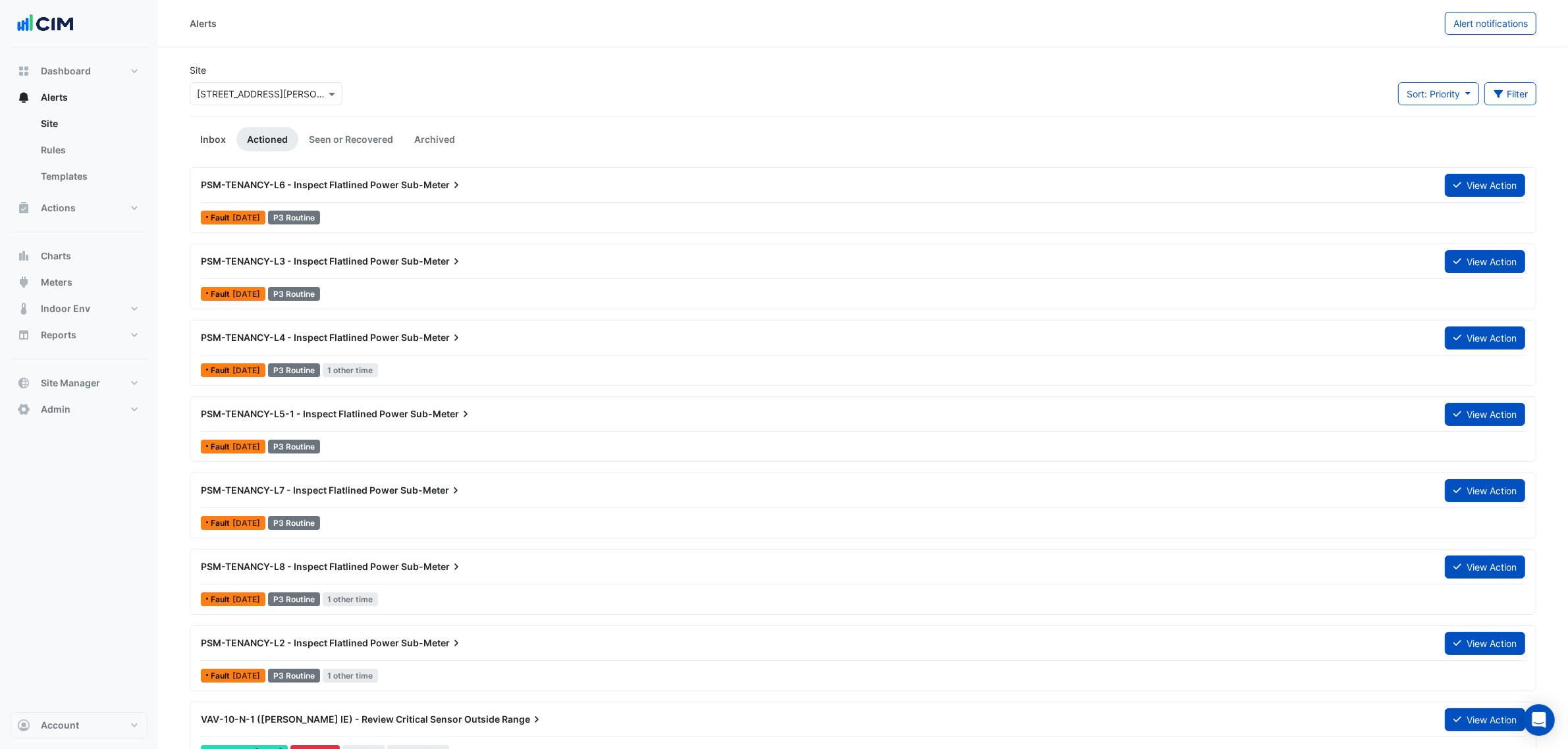
click at [194, 140] on link "Inbox" at bounding box center [213, 139] width 47 height 25
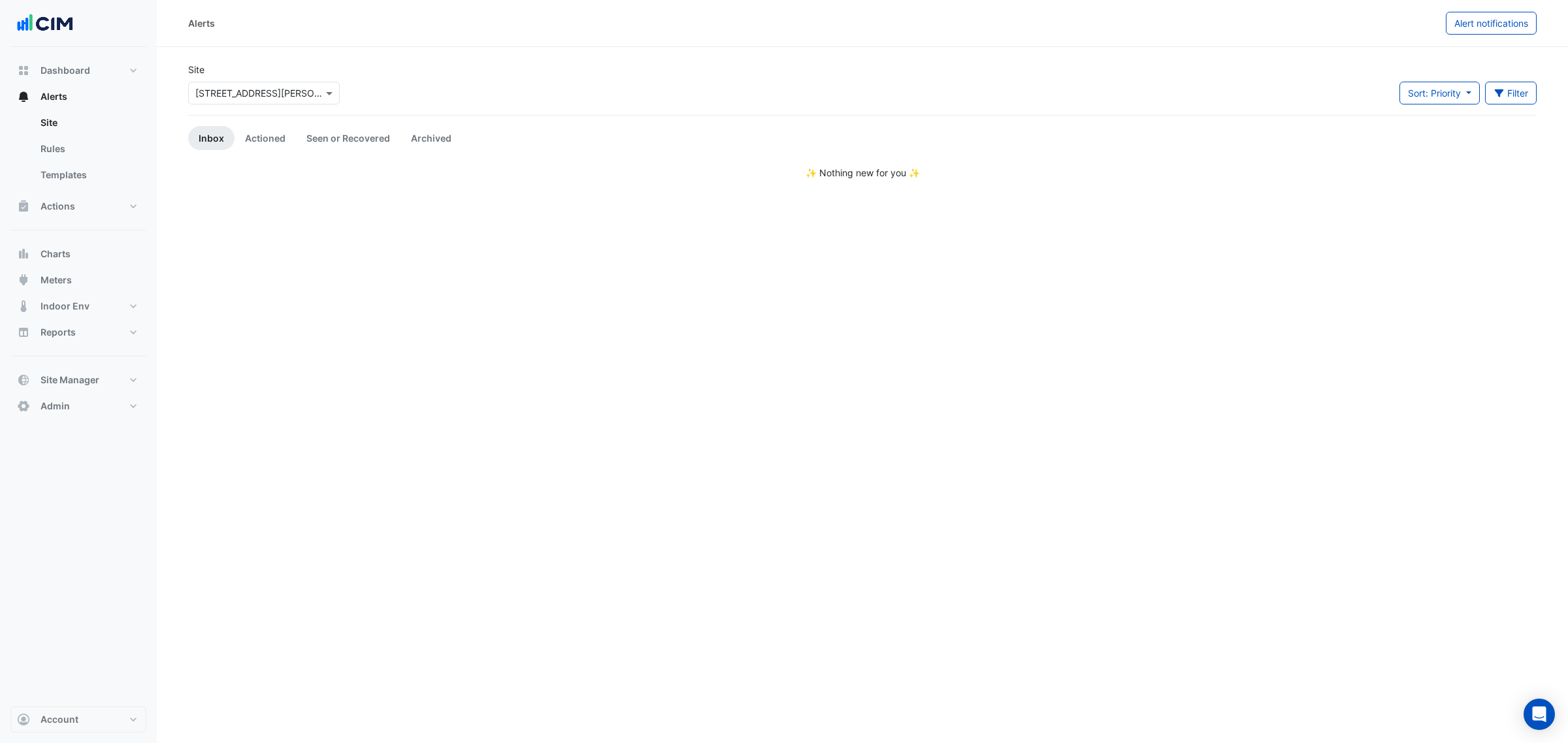
click at [224, 108] on div "Site Select a Site × [STREET_ADDRESS][PERSON_NAME]" at bounding box center [264, 89] width 167 height 52
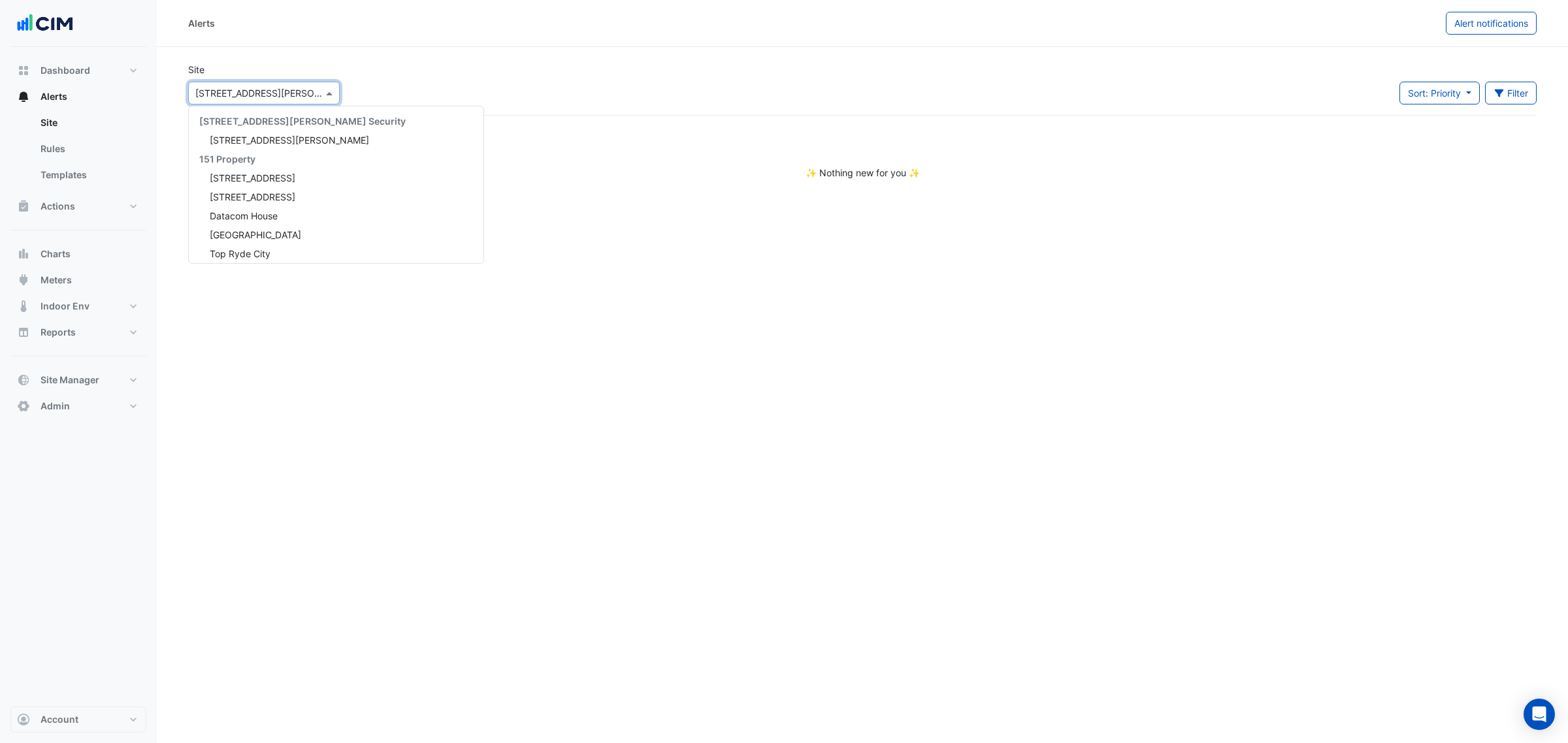
click at [226, 102] on div "Select a Site × [STREET_ADDRESS][PERSON_NAME]" at bounding box center [263, 93] width 151 height 23
type input "******"
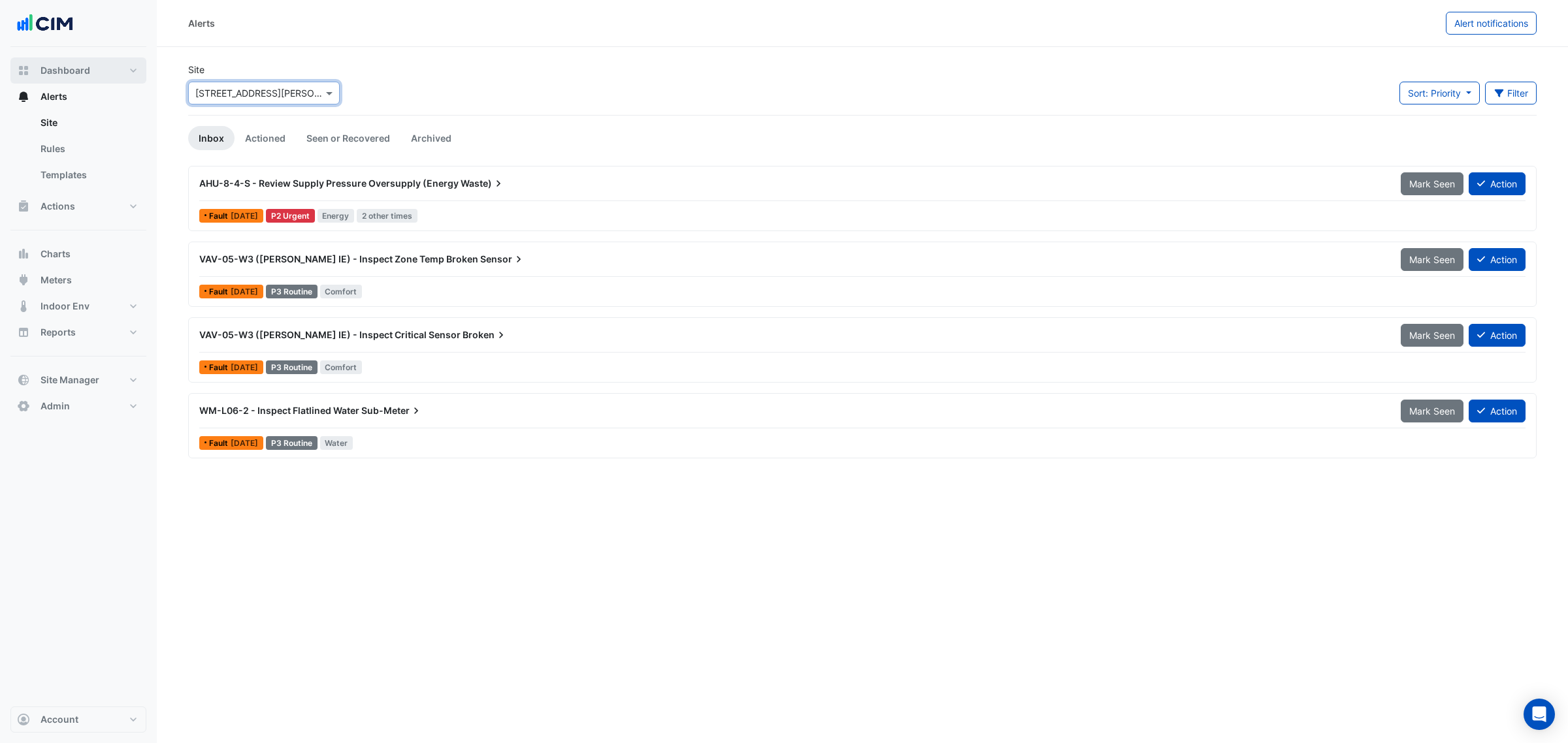
click at [81, 80] on button "Dashboard" at bounding box center [78, 71] width 136 height 26
select select "***"
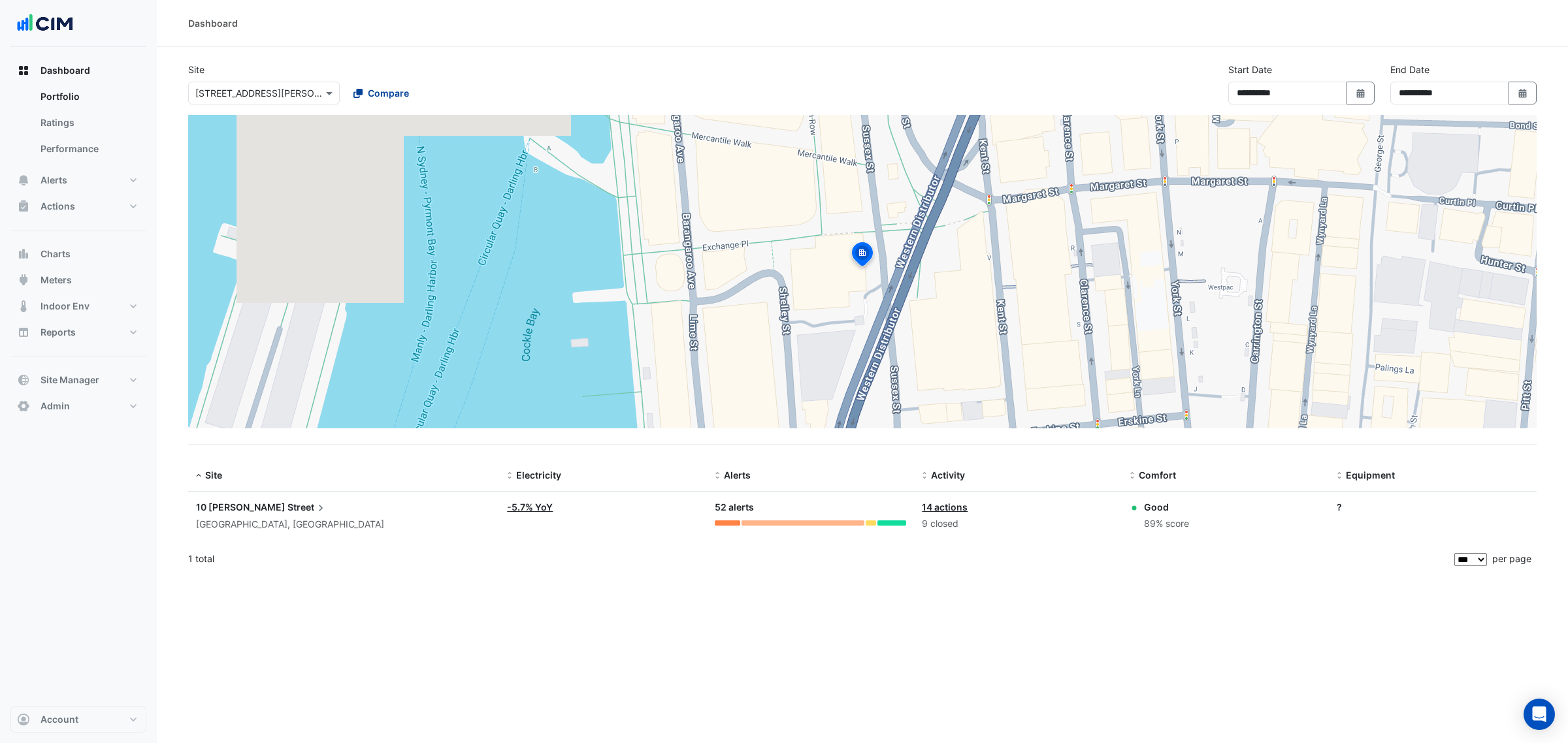
click at [399, 98] on span "Compare" at bounding box center [388, 93] width 41 height 14
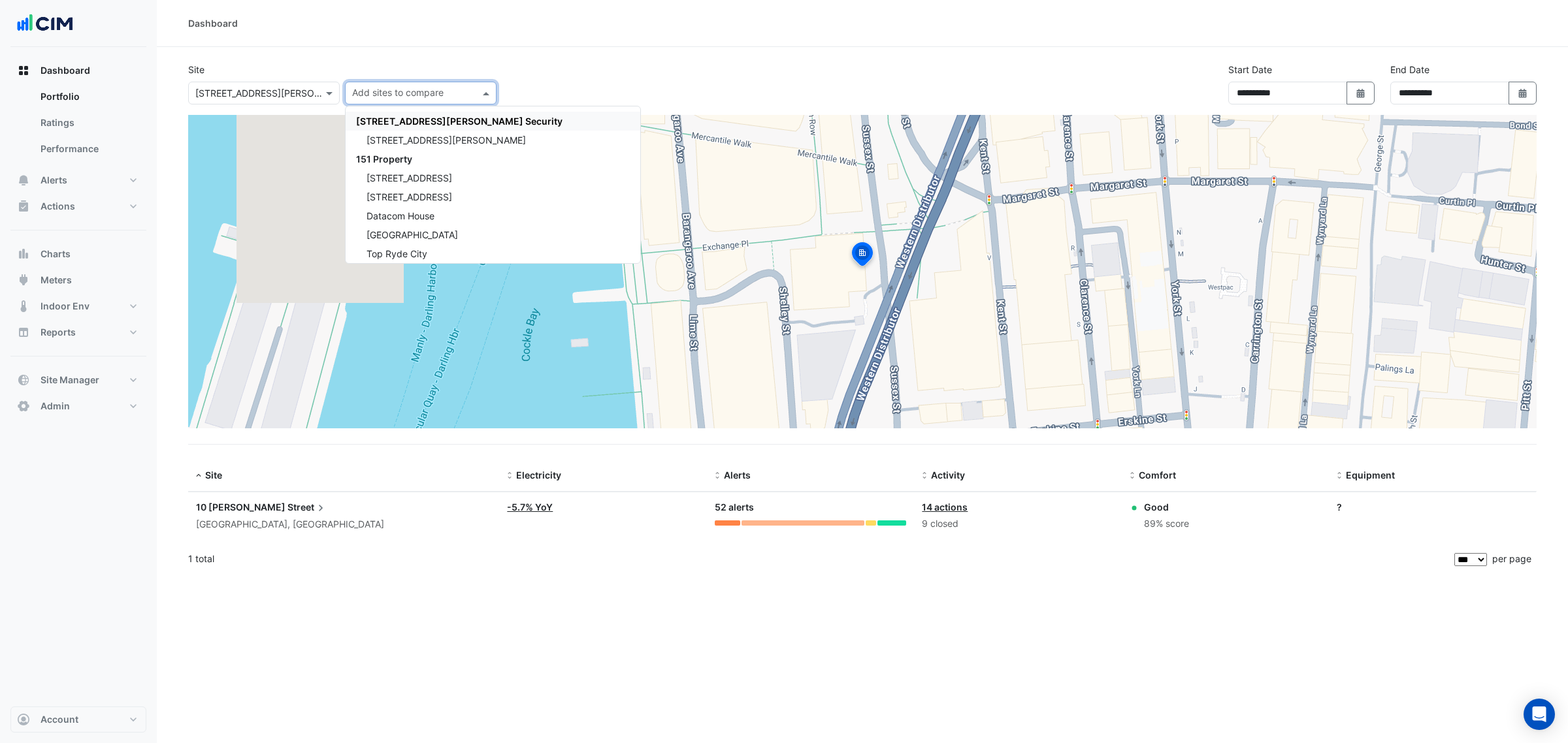
click at [399, 97] on input "text" at bounding box center [413, 94] width 122 height 14
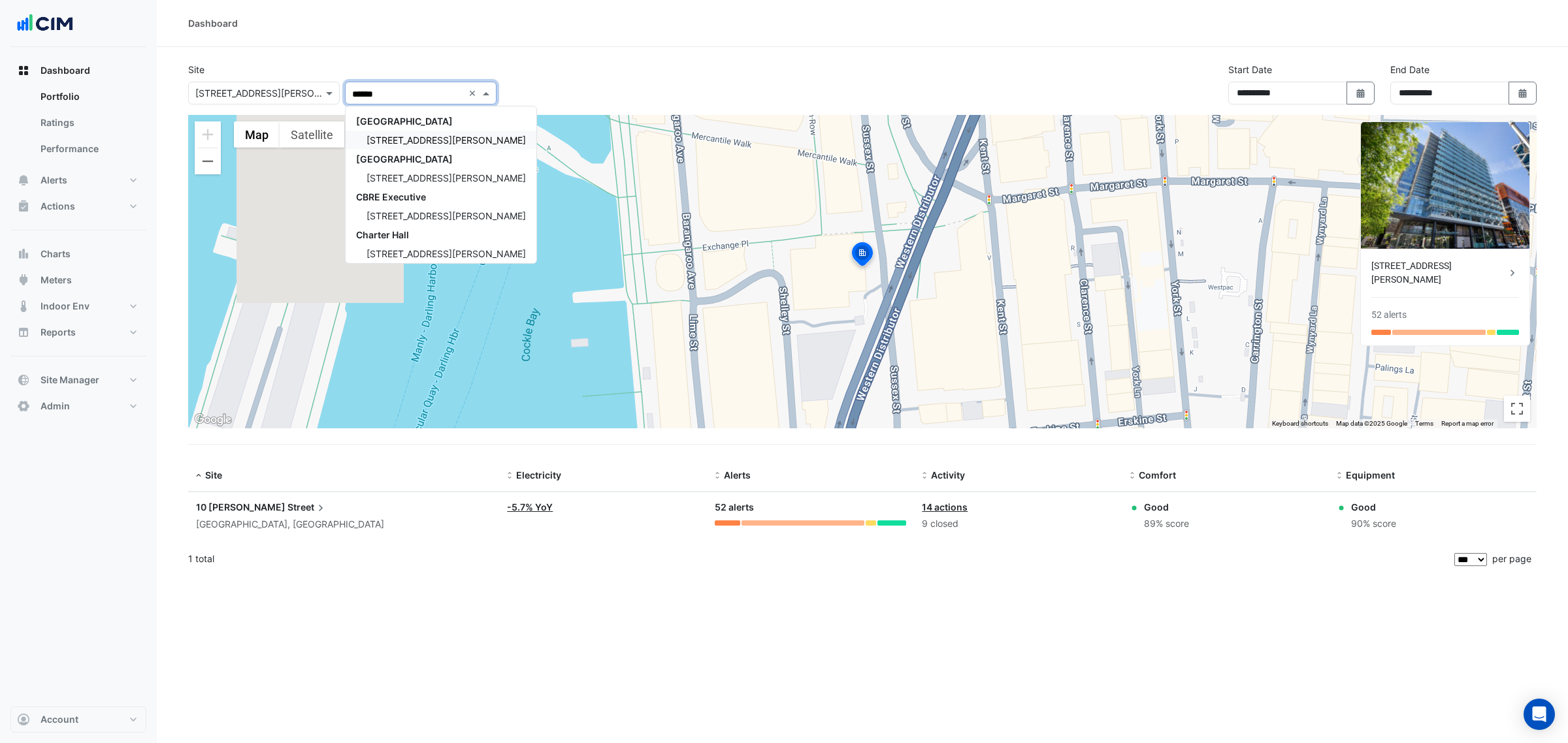
click at [400, 136] on span "[STREET_ADDRESS][PERSON_NAME]" at bounding box center [446, 139] width 159 height 11
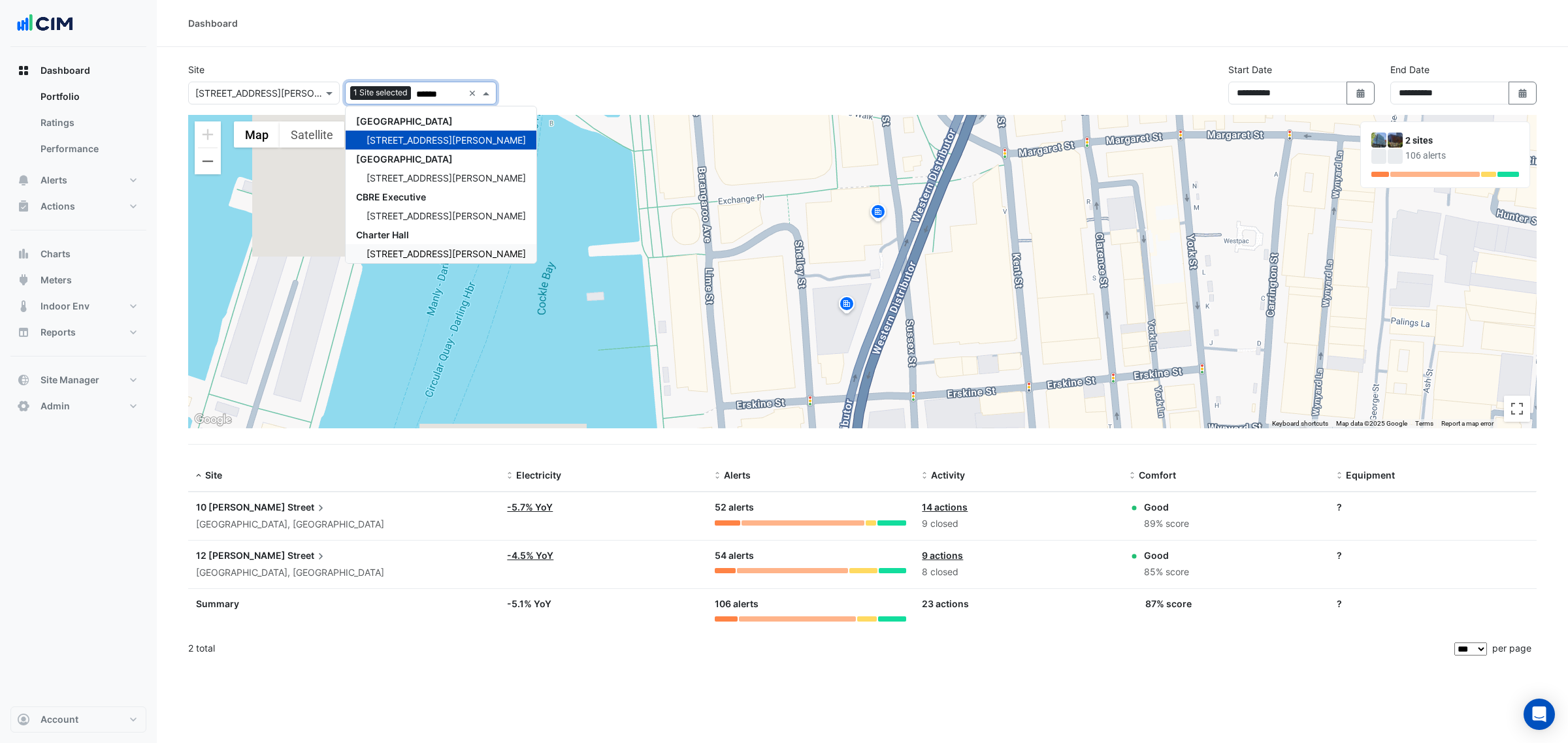
type input "******"
click at [796, 42] on div "Dashboard" at bounding box center [862, 23] width 1411 height 47
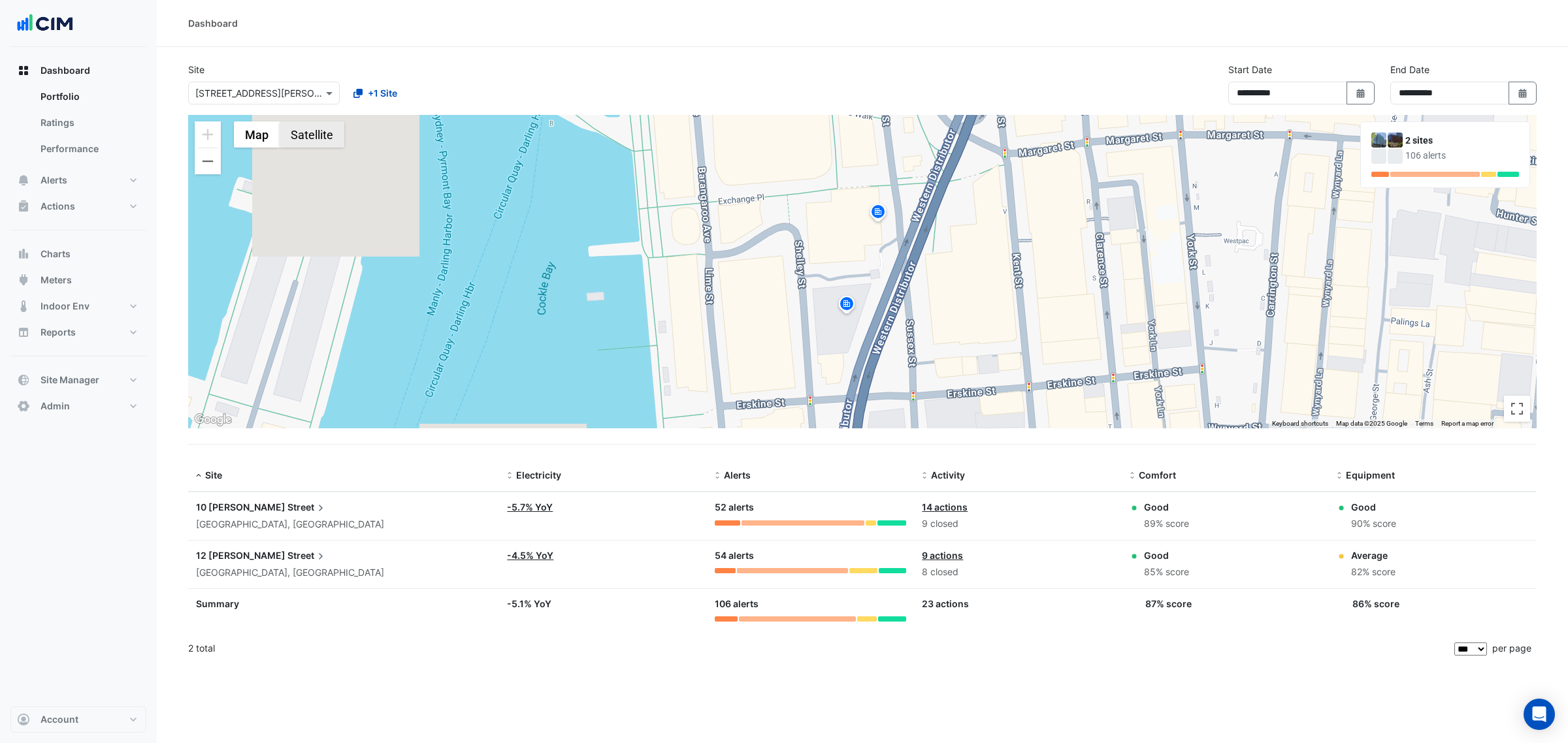
click at [310, 141] on button "Satellite" at bounding box center [312, 135] width 65 height 26
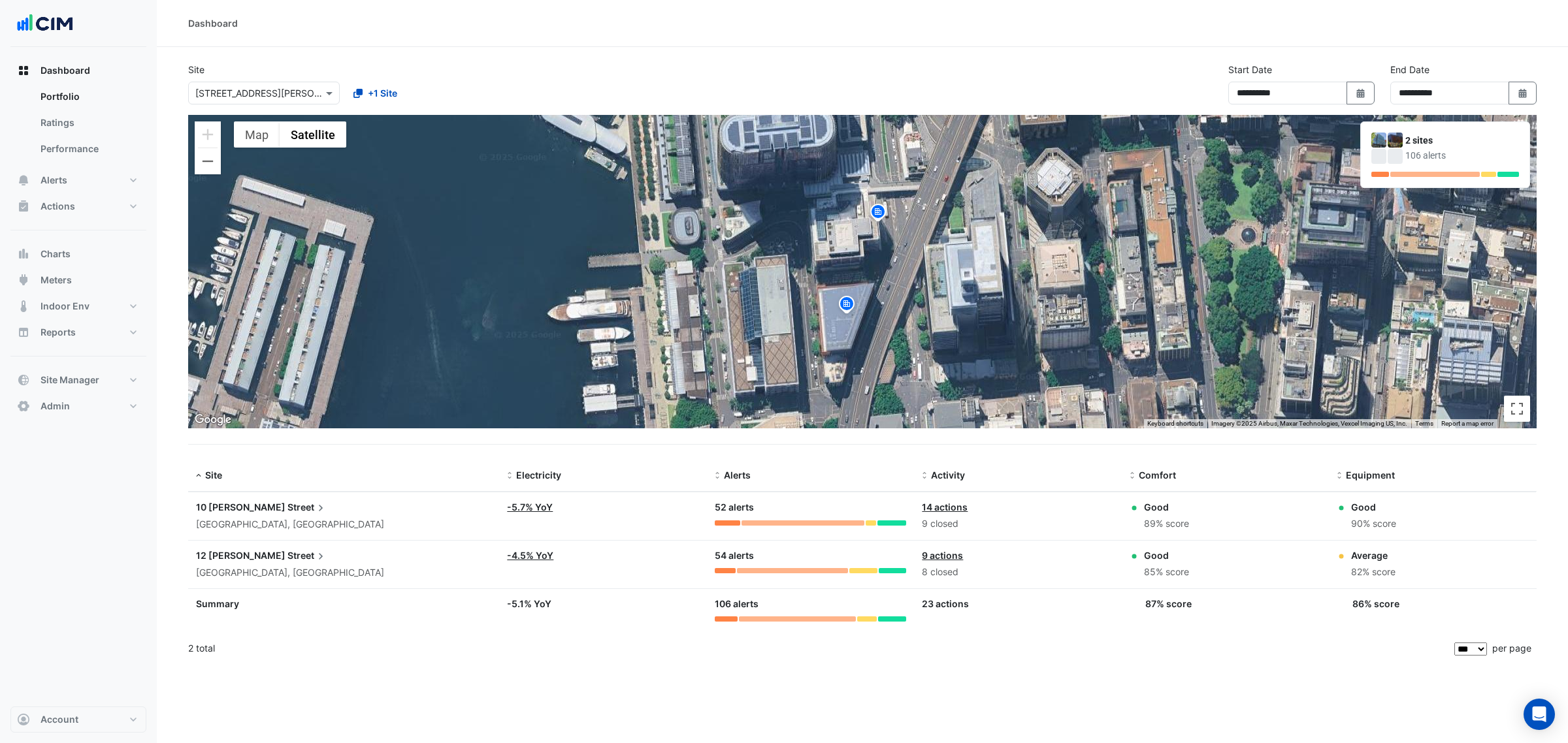
click at [1494, 150] on div "106 alerts" at bounding box center [1462, 155] width 114 height 14
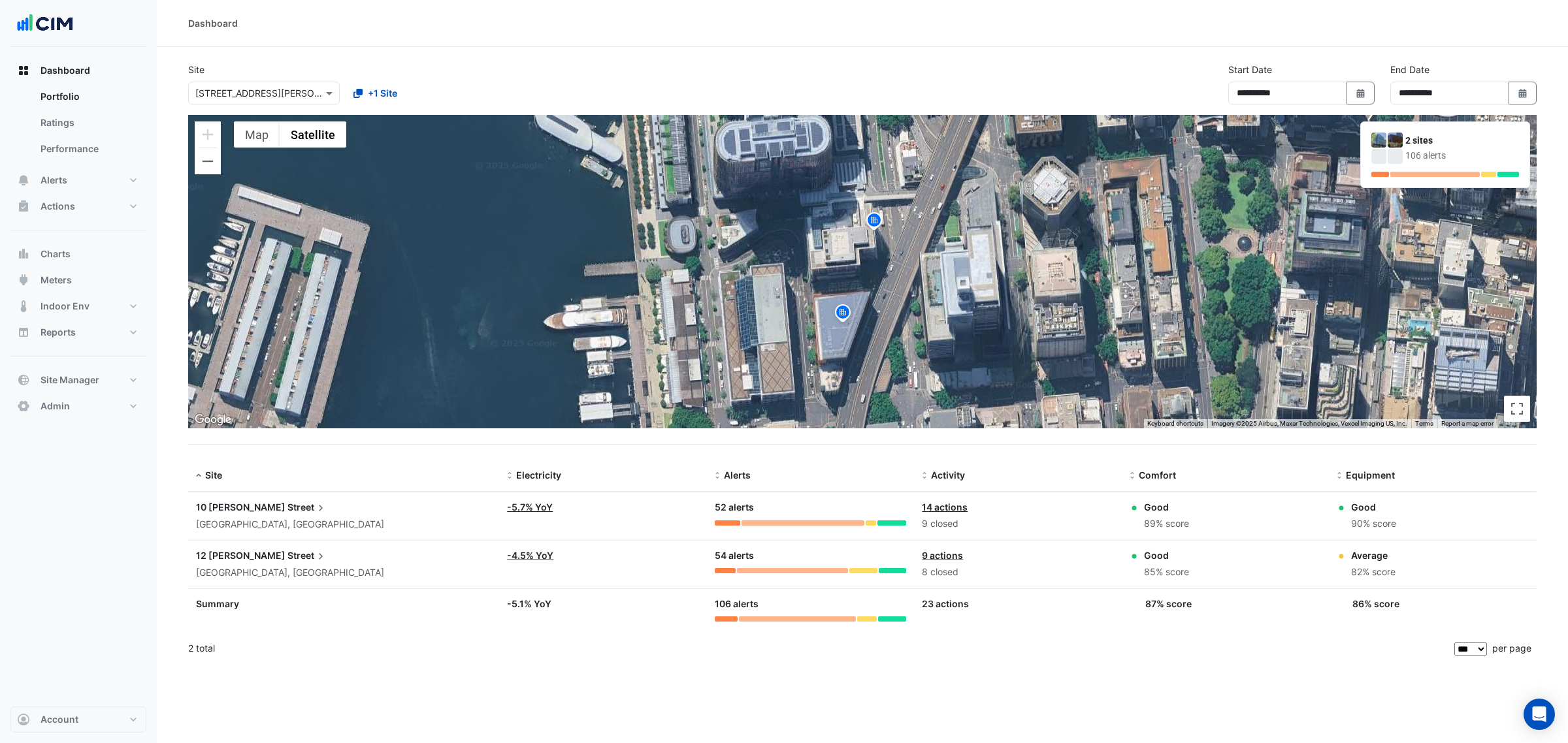
drag, startPoint x: 919, startPoint y: 262, endPoint x: 899, endPoint y: 300, distance: 42.9
click at [899, 300] on div "To activate drag with keyboard, press Alt + Enter. Once in keyboard drag state,…" at bounding box center [862, 272] width 1348 height 313
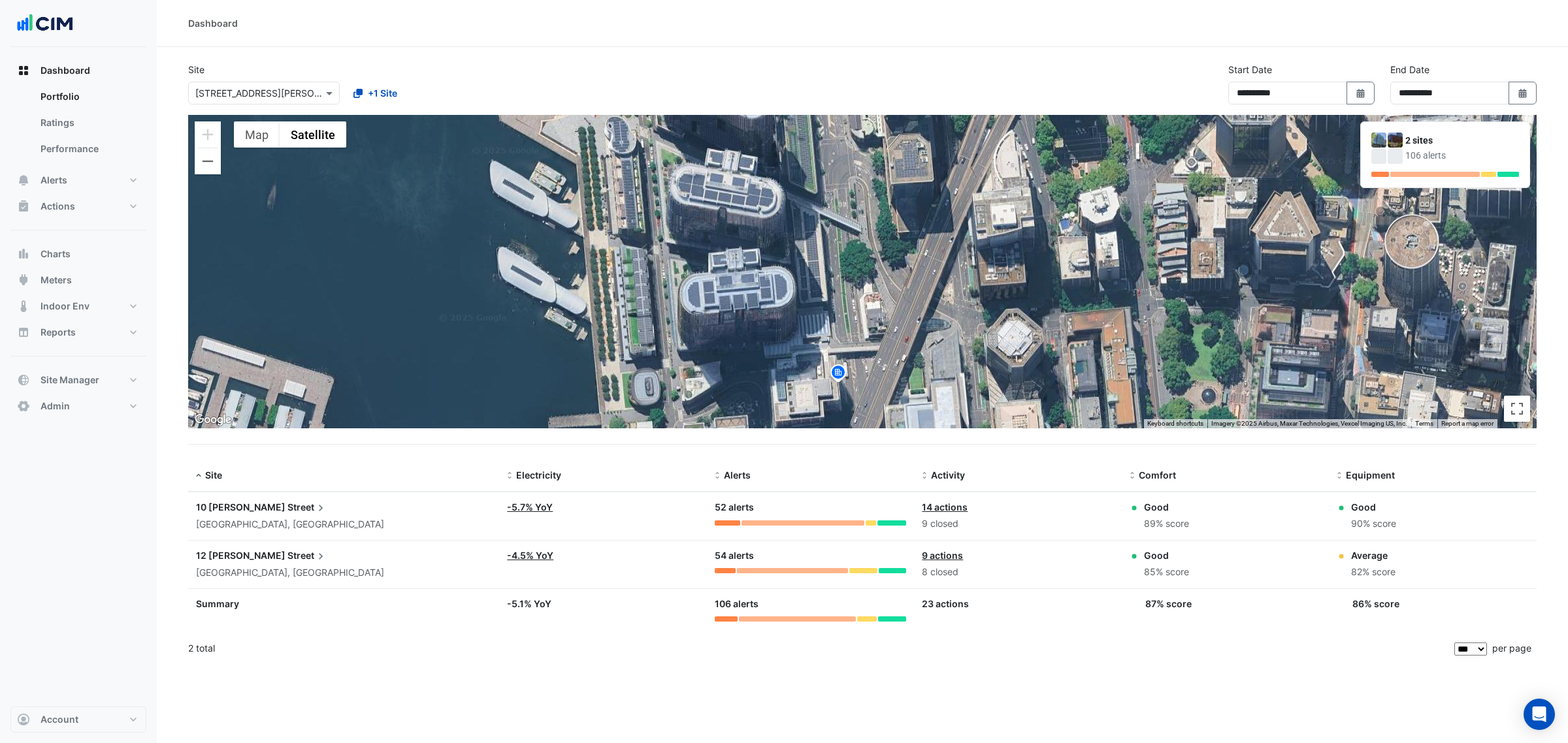
drag, startPoint x: 893, startPoint y: 256, endPoint x: 861, endPoint y: 402, distance: 149.5
click at [861, 402] on div "To activate drag with keyboard, press Alt + Enter. Once in keyboard drag state,…" at bounding box center [862, 272] width 1348 height 313
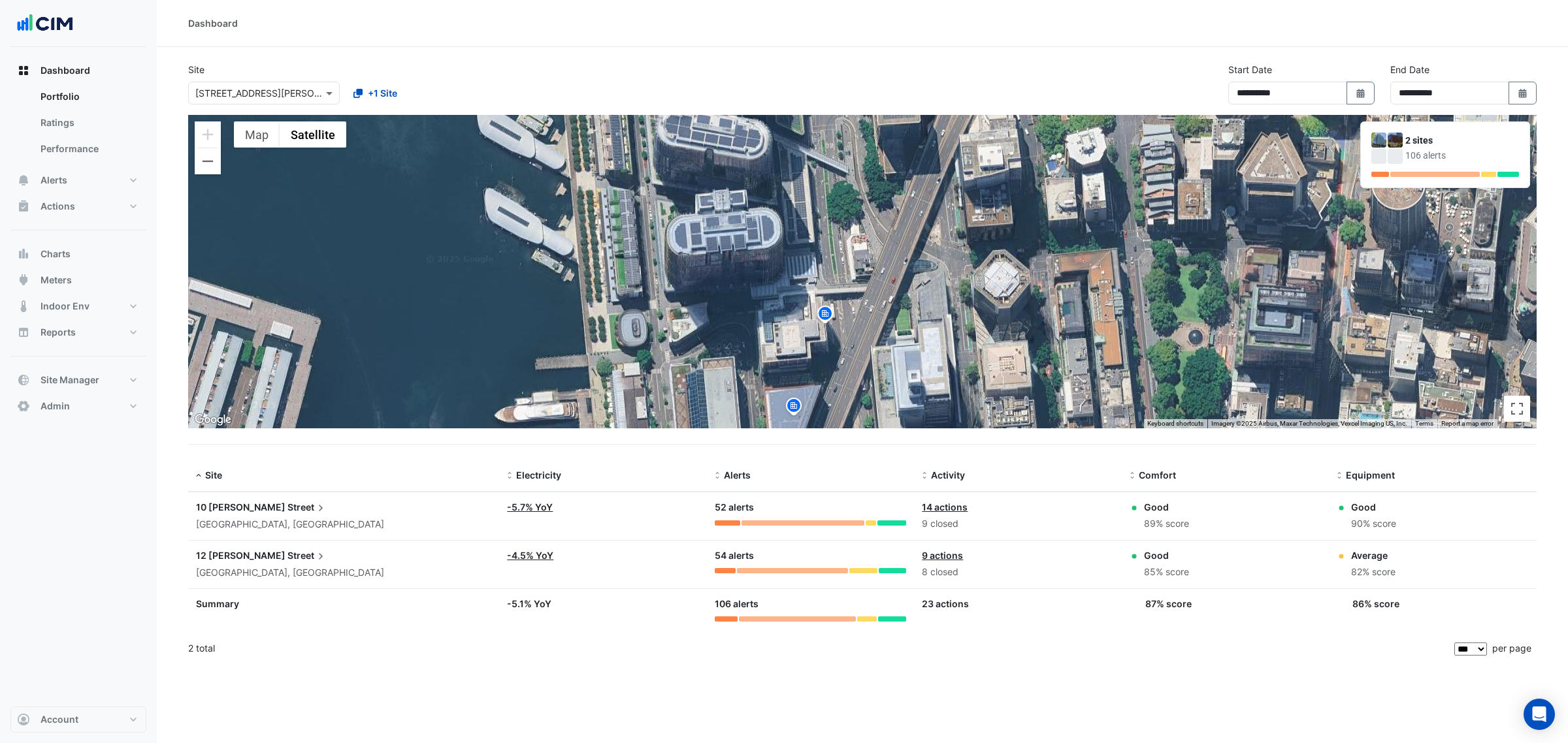
drag, startPoint x: 882, startPoint y: 338, endPoint x: 900, endPoint y: 141, distance: 197.8
click at [900, 141] on div "To activate drag with keyboard, press Alt + Enter. Once in keyboard drag state,…" at bounding box center [862, 272] width 1348 height 313
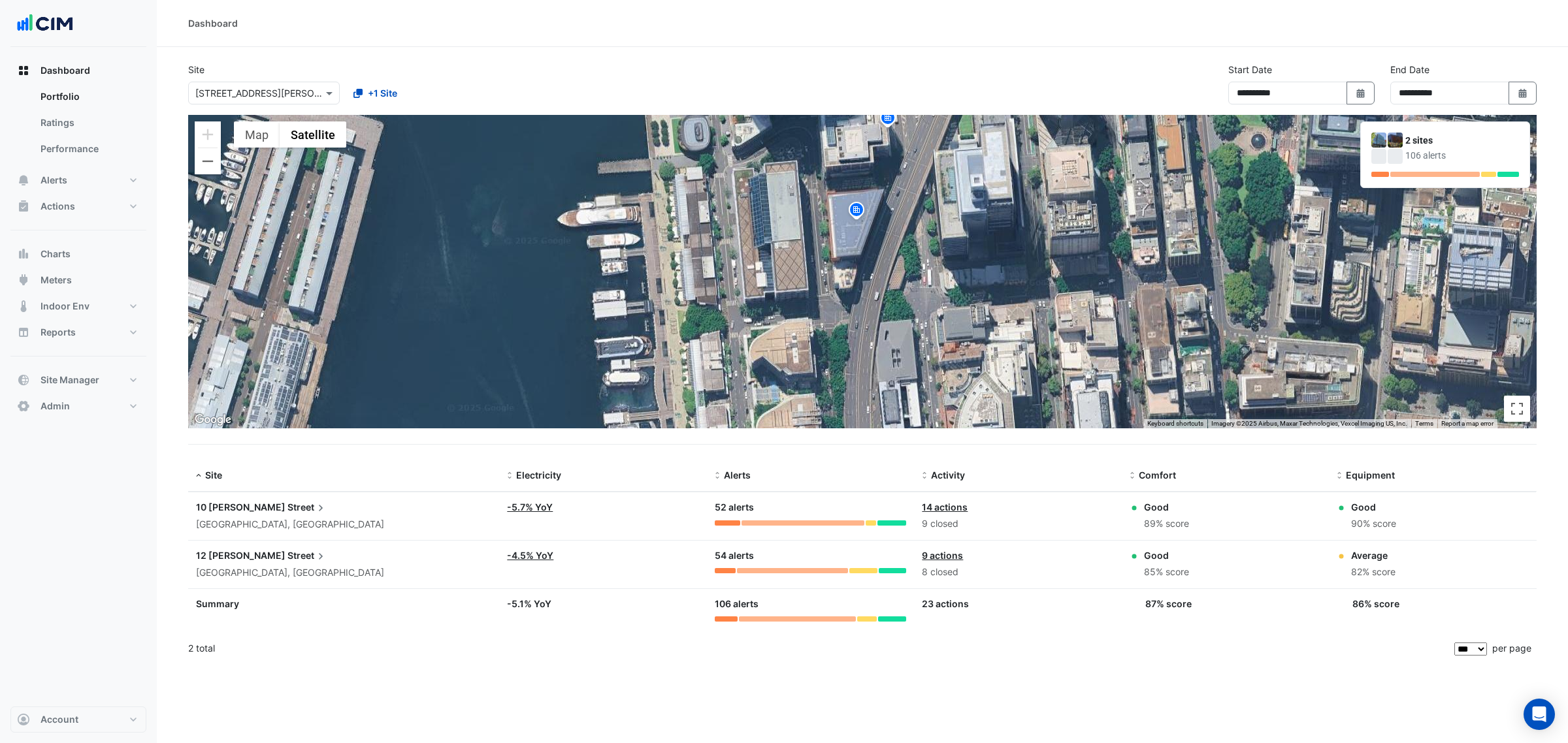
drag, startPoint x: 829, startPoint y: 305, endPoint x: 895, endPoint y: 149, distance: 169.4
click at [895, 149] on div "To activate drag with keyboard, press Alt + Enter. Once in keyboard drag state,…" at bounding box center [862, 272] width 1348 height 313
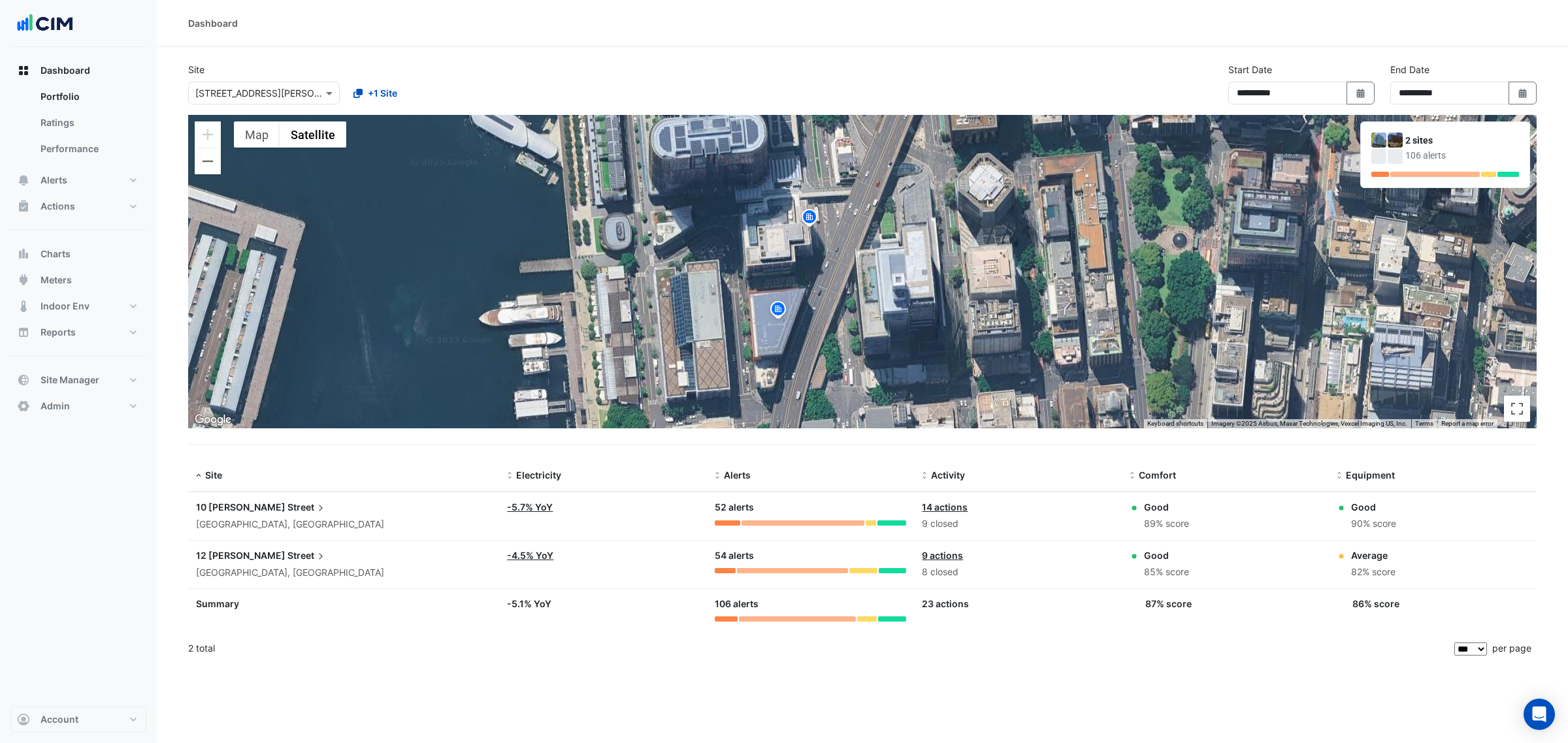
drag, startPoint x: 866, startPoint y: 311, endPoint x: 828, endPoint y: 292, distance: 42.5
click at [828, 292] on div "To activate drag with keyboard, press Alt + Enter. Once in keyboard drag state,…" at bounding box center [862, 272] width 1348 height 313
click at [87, 175] on button "Alerts" at bounding box center [78, 180] width 136 height 26
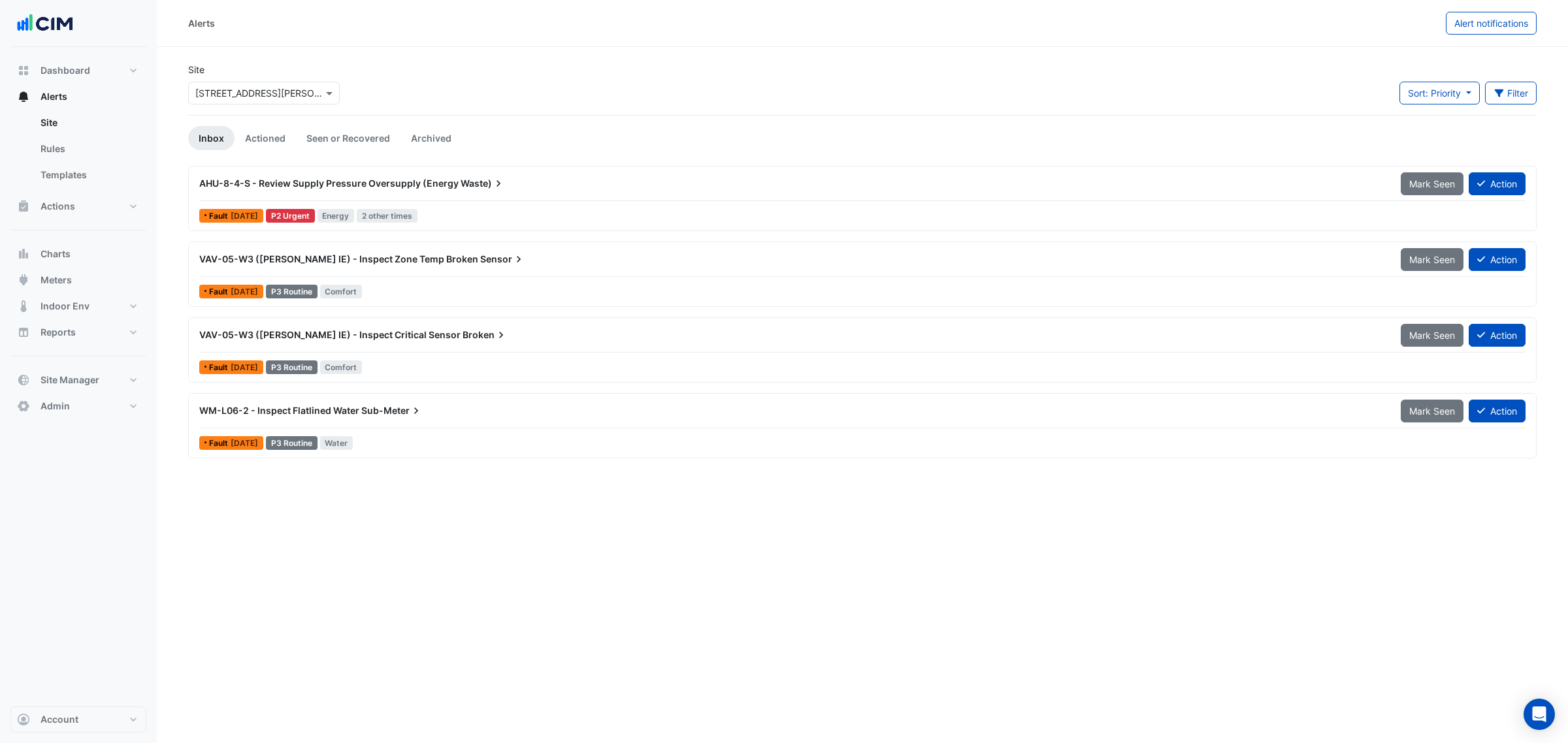
click at [458, 417] on div "WM-L06-2 - Inspect Flatlined Water Sub-Meter" at bounding box center [792, 411] width 1186 height 13
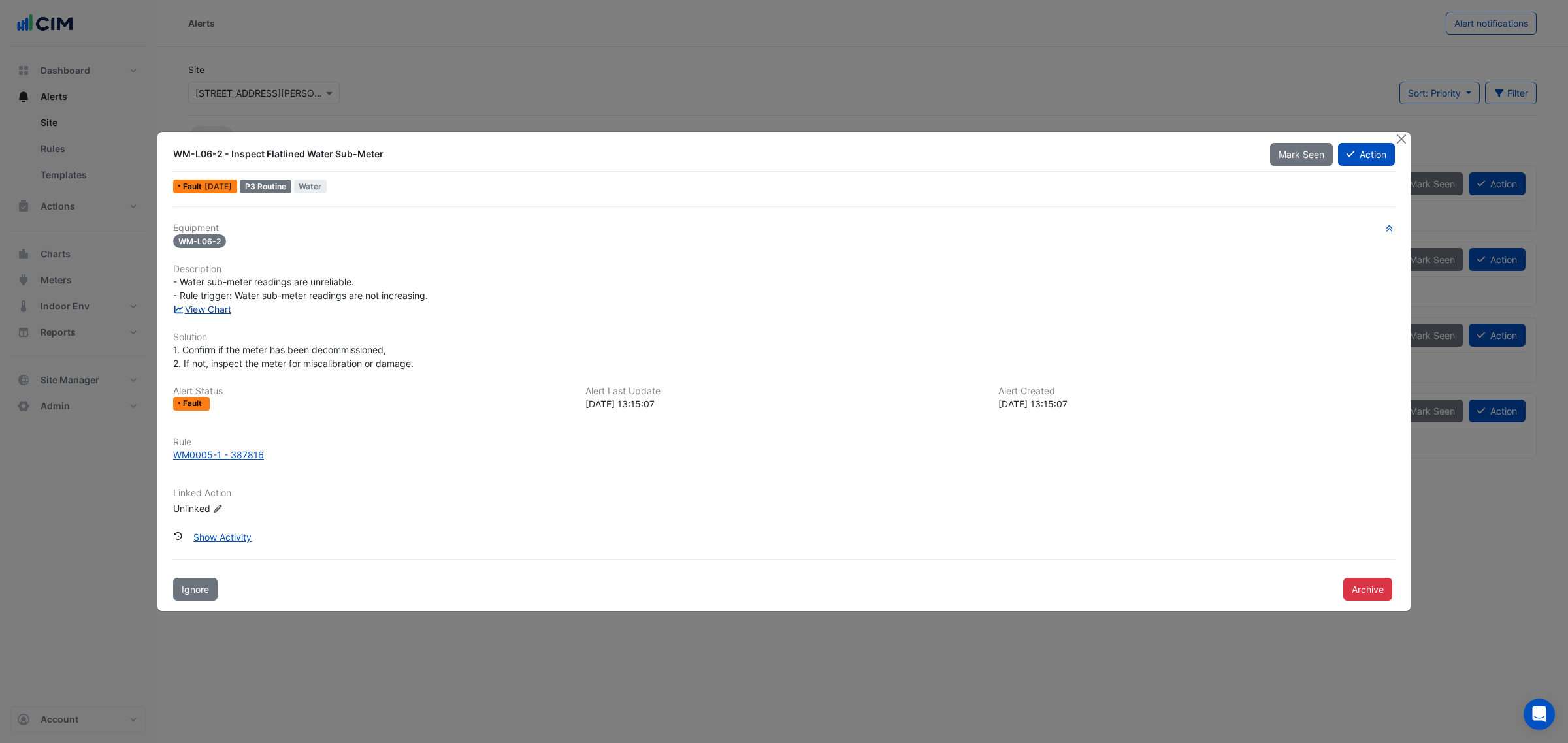
click at [198, 309] on link "View Chart" at bounding box center [202, 309] width 58 height 11
click at [1372, 154] on button "Action" at bounding box center [1366, 154] width 57 height 23
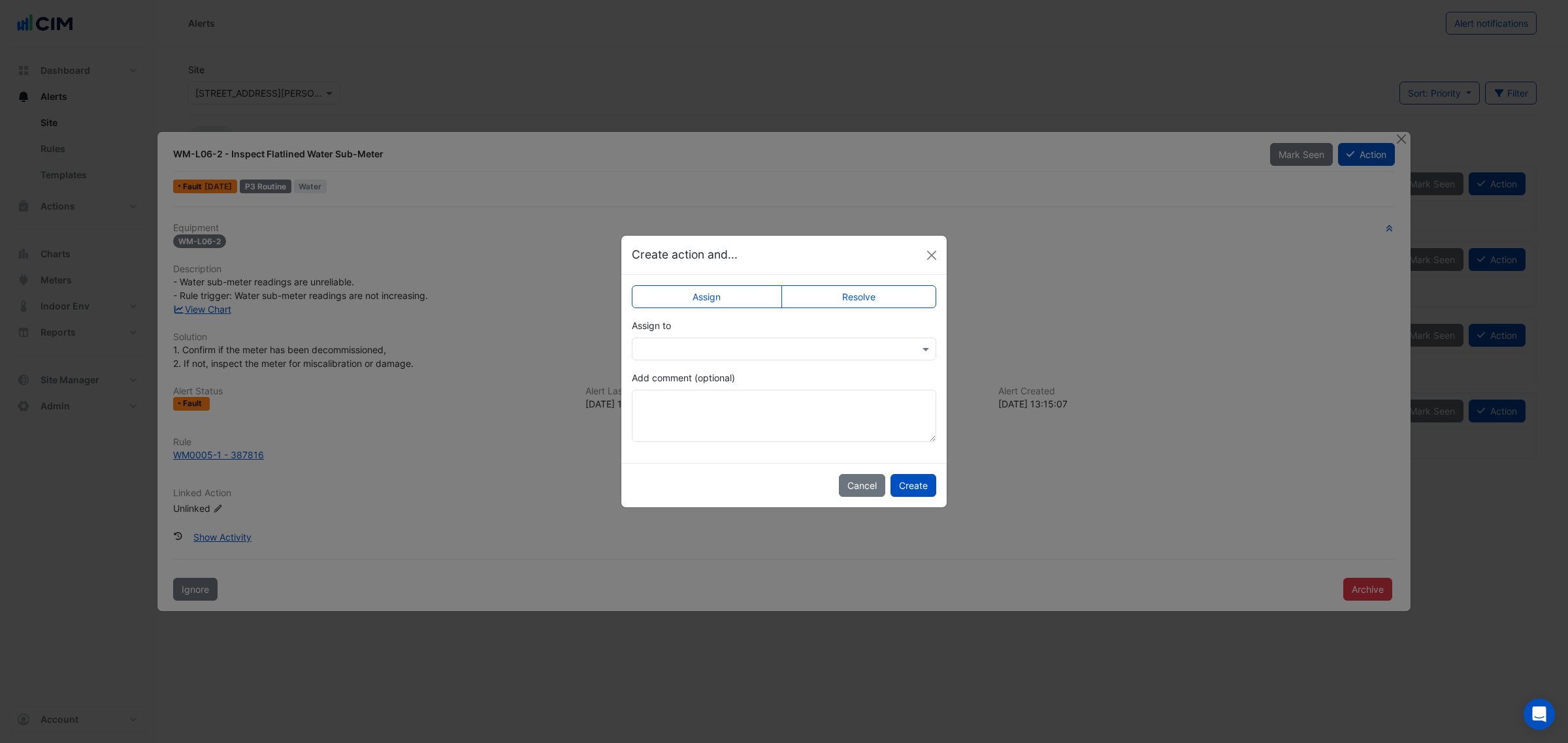
click at [817, 303] on label "Resolve" at bounding box center [858, 297] width 155 height 23
click at [751, 399] on textarea "Add comment (optional)" at bounding box center [784, 416] width 304 height 52
type textarea "******"
click at [919, 484] on button "Create" at bounding box center [913, 485] width 46 height 23
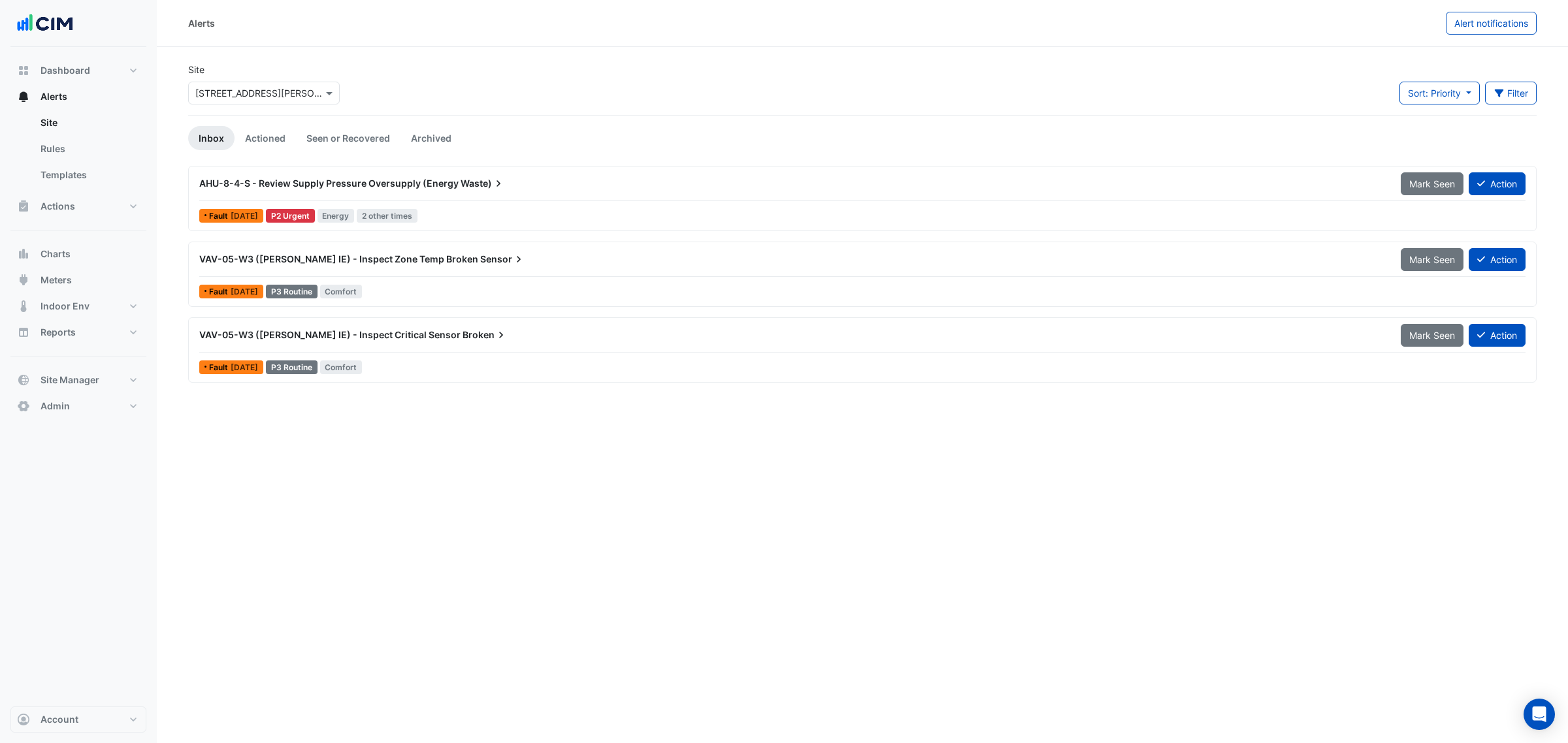
click at [286, 336] on span "VAV-05-W3 (NABERS IE) - Inspect Critical Sensor" at bounding box center [329, 334] width 261 height 11
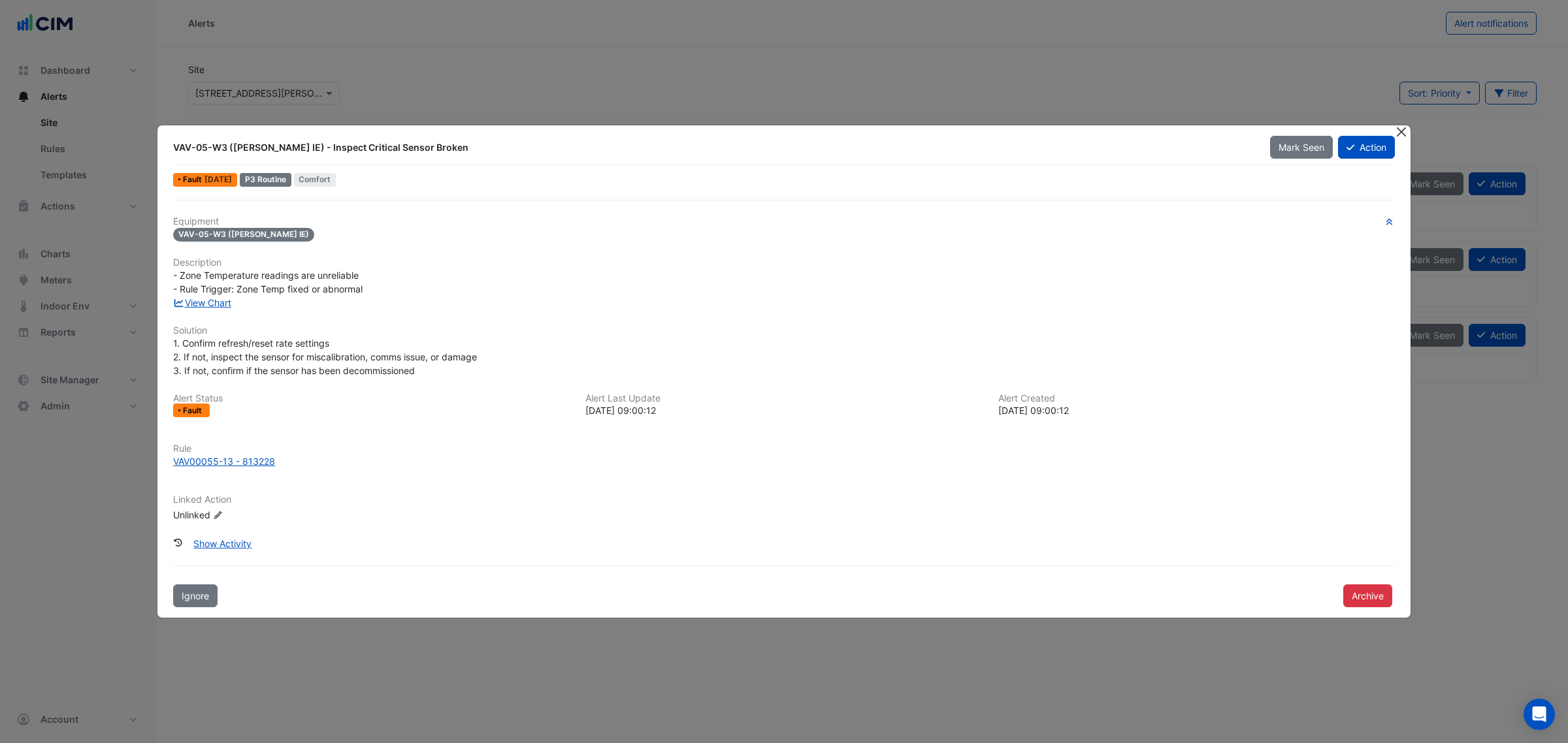
click at [1400, 129] on button "Close" at bounding box center [1401, 132] width 14 height 14
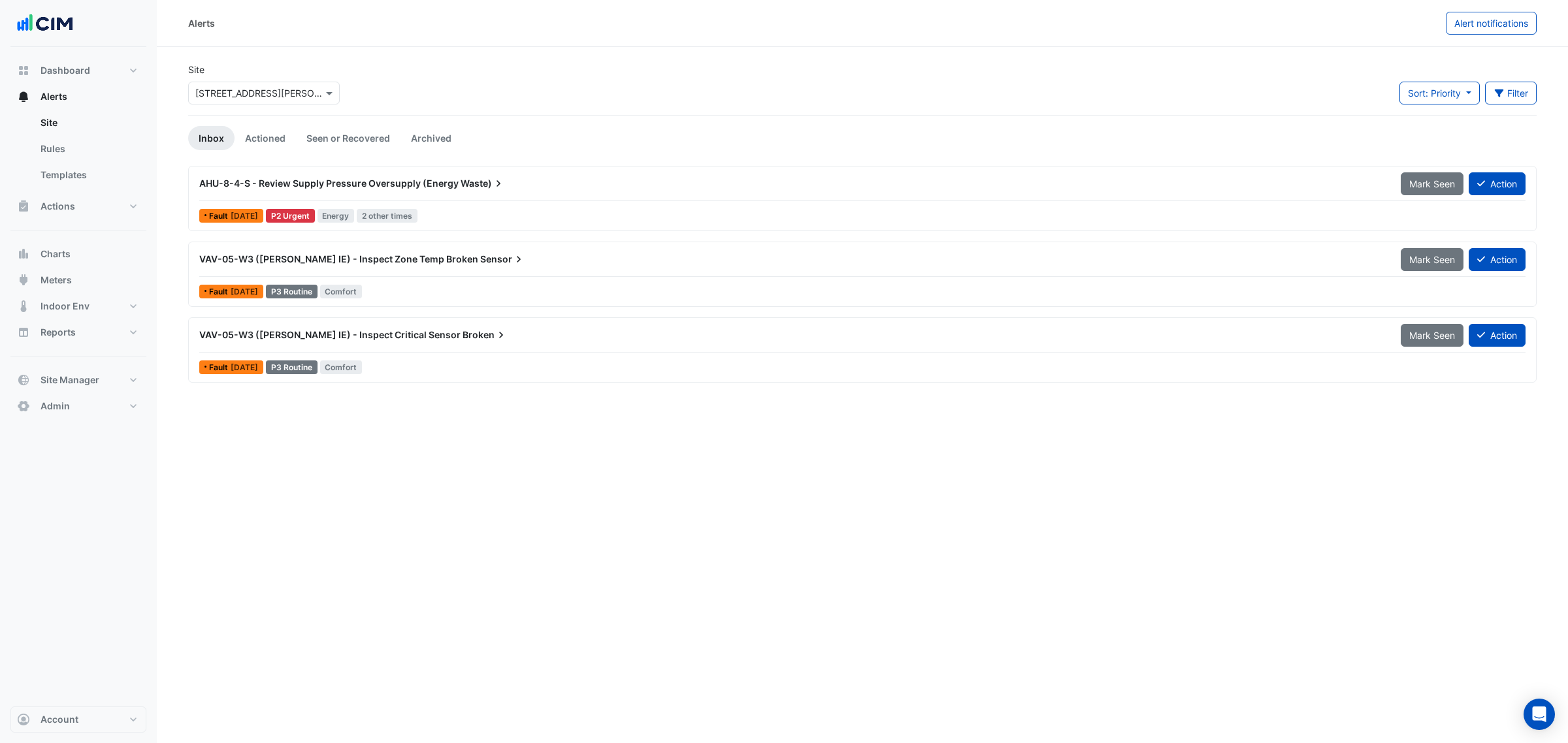
drag, startPoint x: 319, startPoint y: 336, endPoint x: 312, endPoint y: 338, distance: 7.3
click at [323, 336] on span "VAV-05-W3 (NABERS IE) - Inspect Critical Sensor" at bounding box center [329, 334] width 261 height 11
drag, startPoint x: 313, startPoint y: 338, endPoint x: 320, endPoint y: 334, distance: 8.1
click at [317, 336] on span "VAV-05-W3 (NABERS IE) - Inspect Critical Sensor" at bounding box center [329, 334] width 261 height 11
click at [320, 334] on span "VAV-05-W3 (NABERS IE) - Inspect Critical Sensor" at bounding box center [329, 334] width 261 height 11
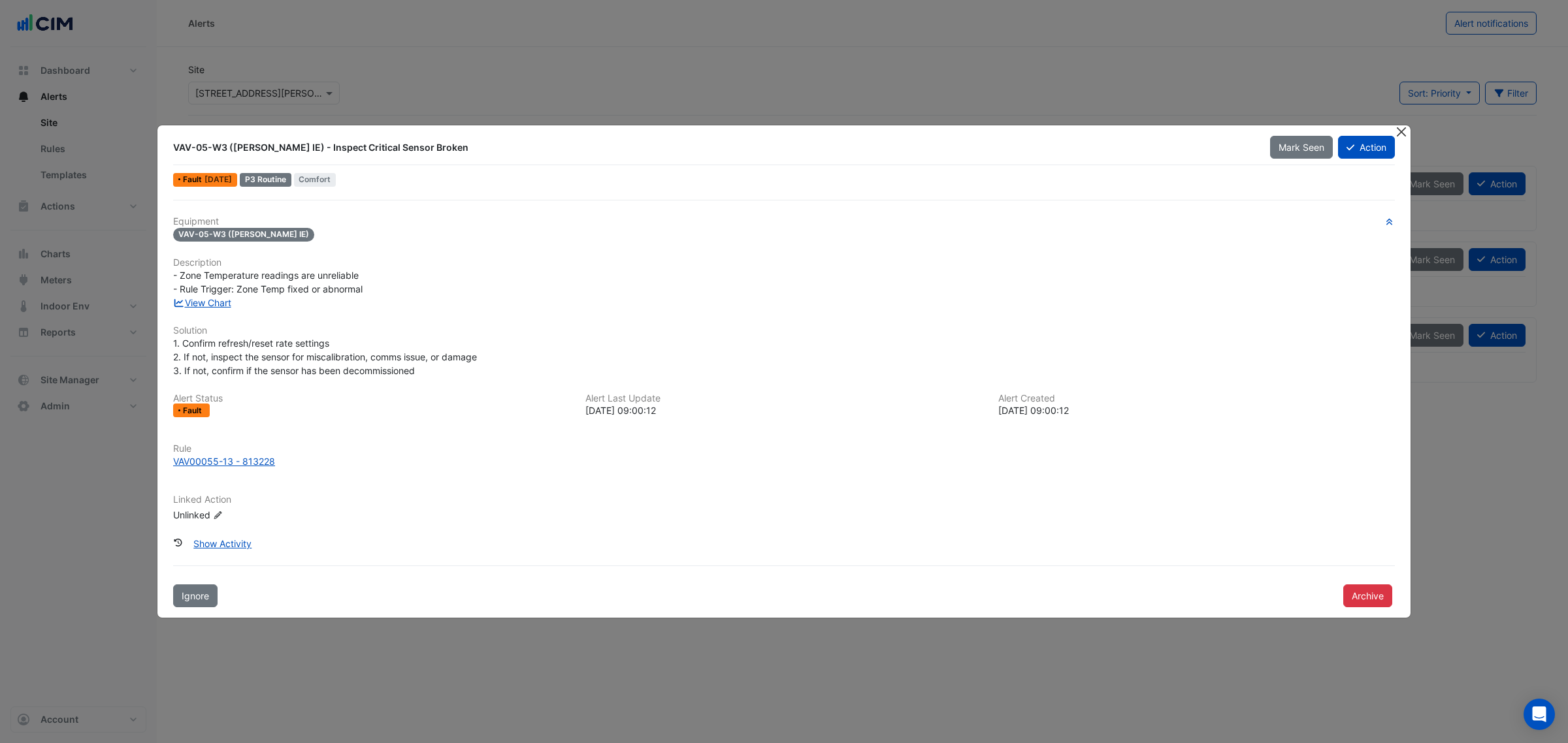
click at [1399, 126] on button "Close" at bounding box center [1401, 132] width 14 height 14
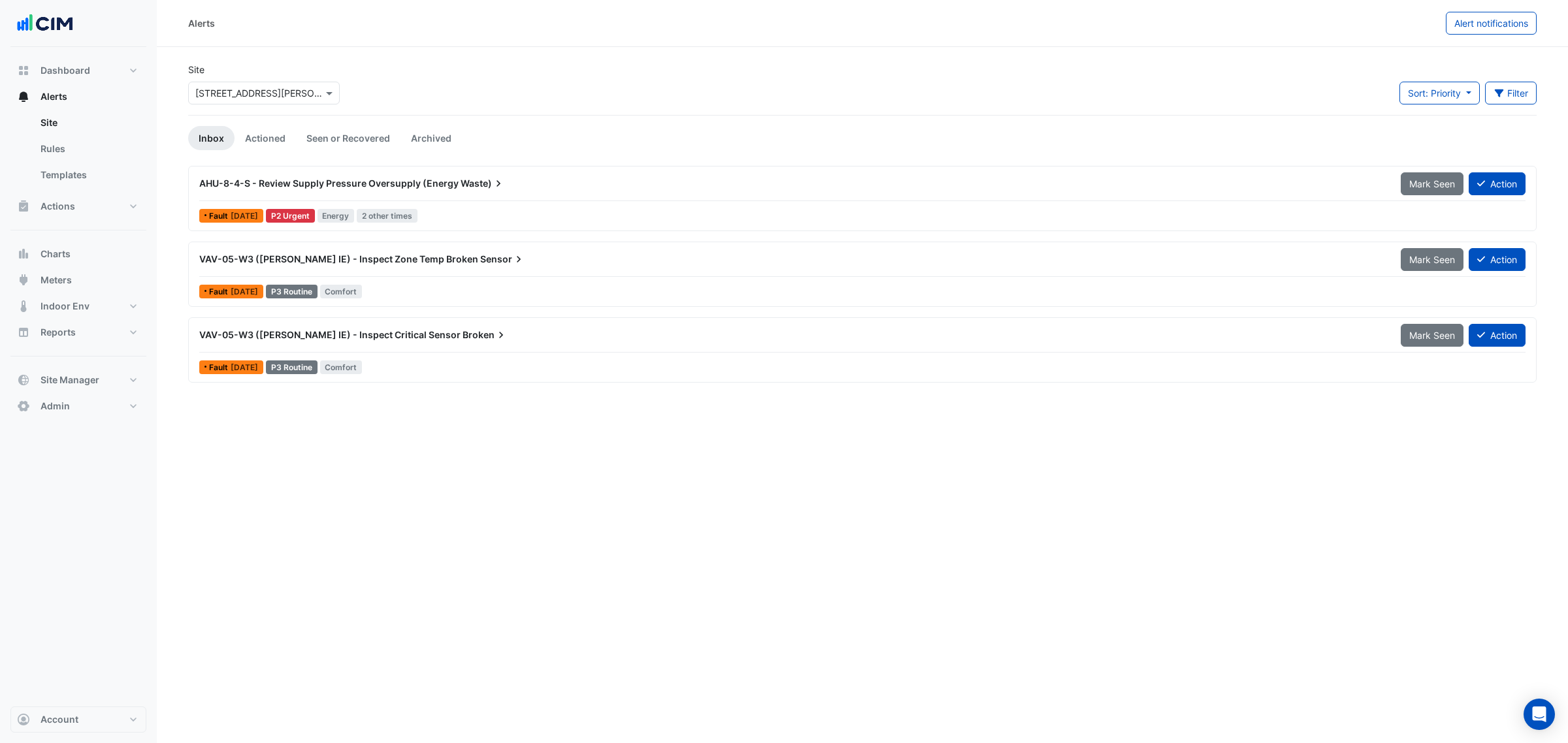
click at [1076, 266] on div "VAV-05-W3 (NABERS IE) - Inspect Zone Temp Broken Sensor" at bounding box center [792, 259] width 1186 height 13
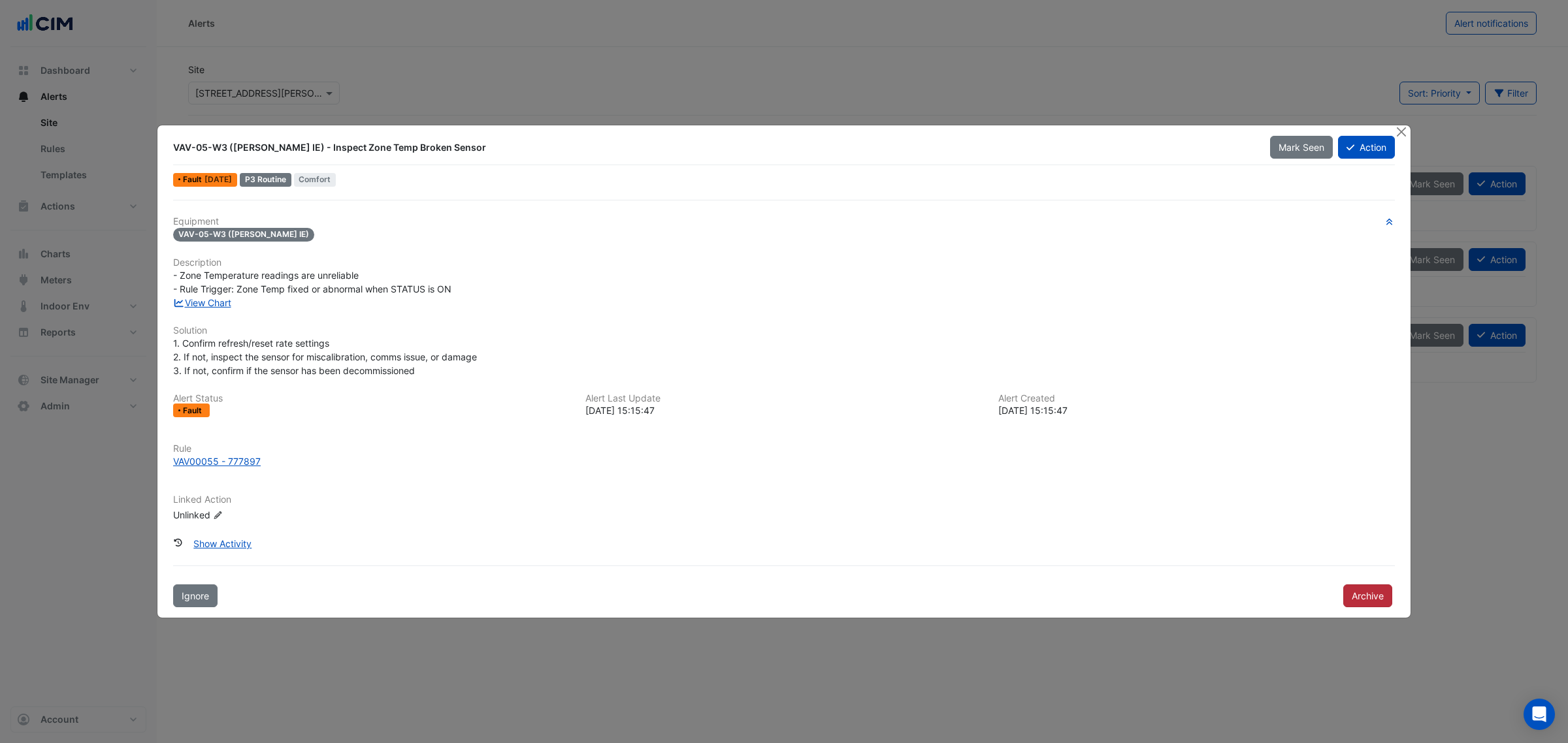
click at [1356, 595] on button "Archive" at bounding box center [1368, 596] width 49 height 23
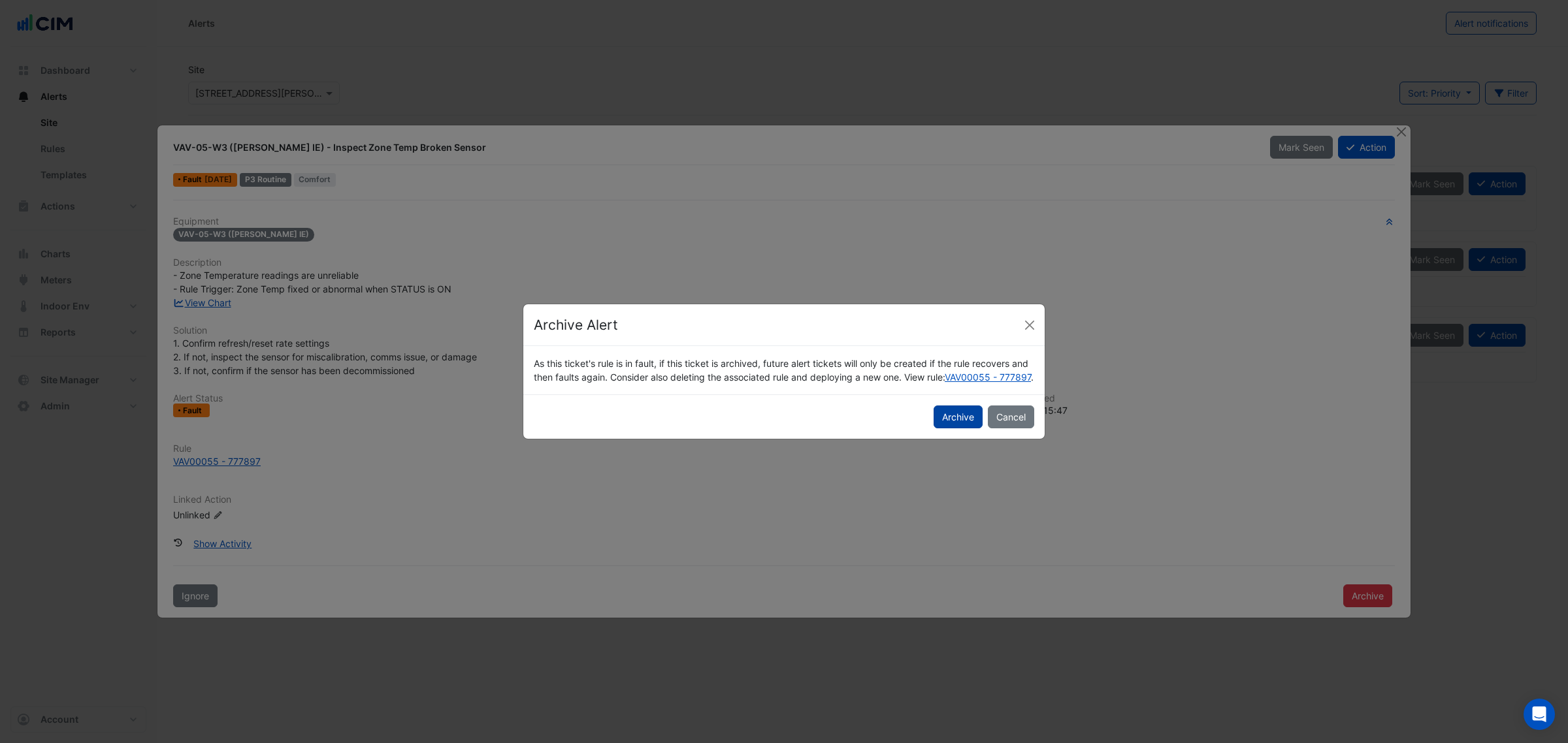
click at [936, 418] on button "Archive" at bounding box center [958, 416] width 49 height 23
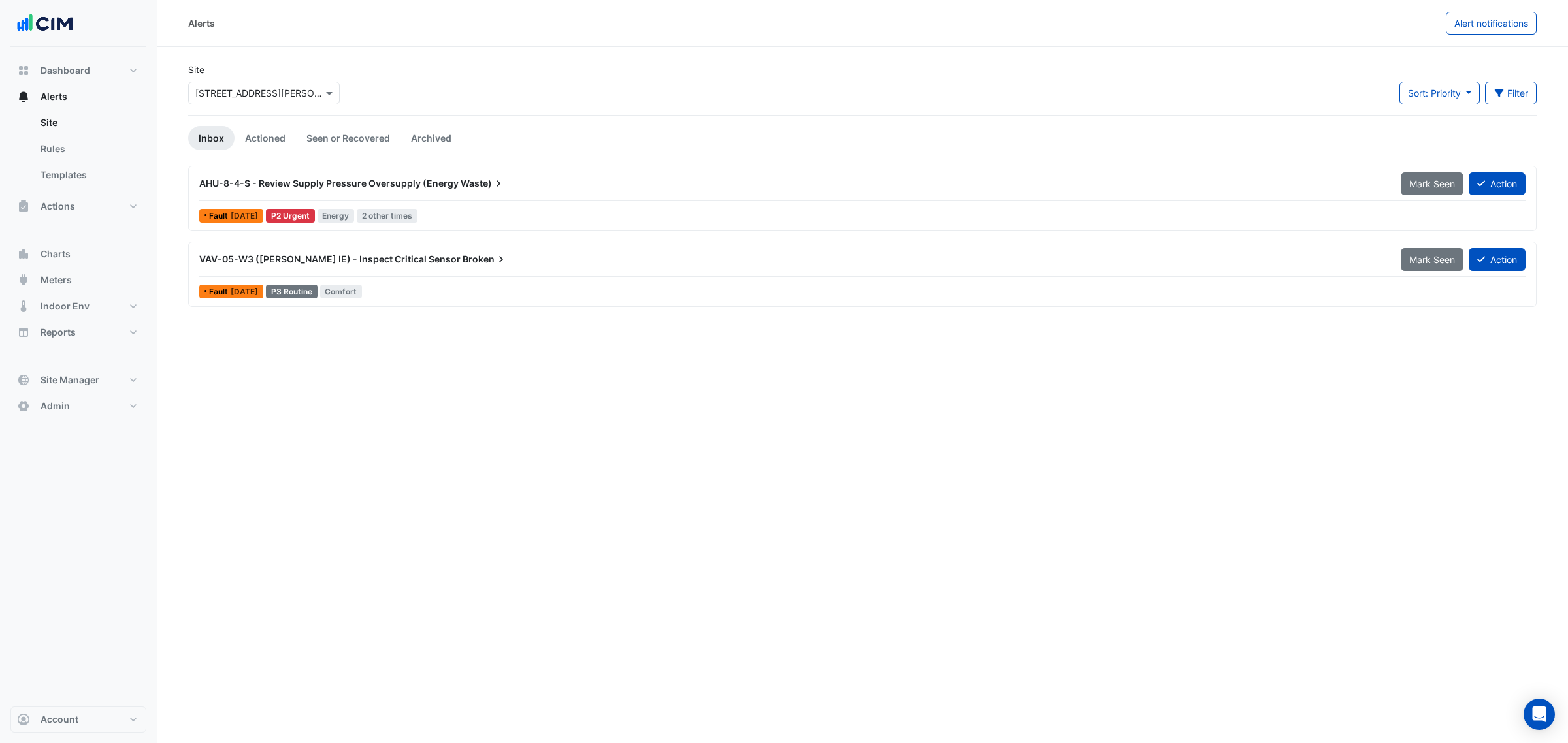
click at [299, 192] on div "AHU-8-4-S - Review Supply Pressure Oversupply (Energy Waste)" at bounding box center [792, 184] width 1202 height 24
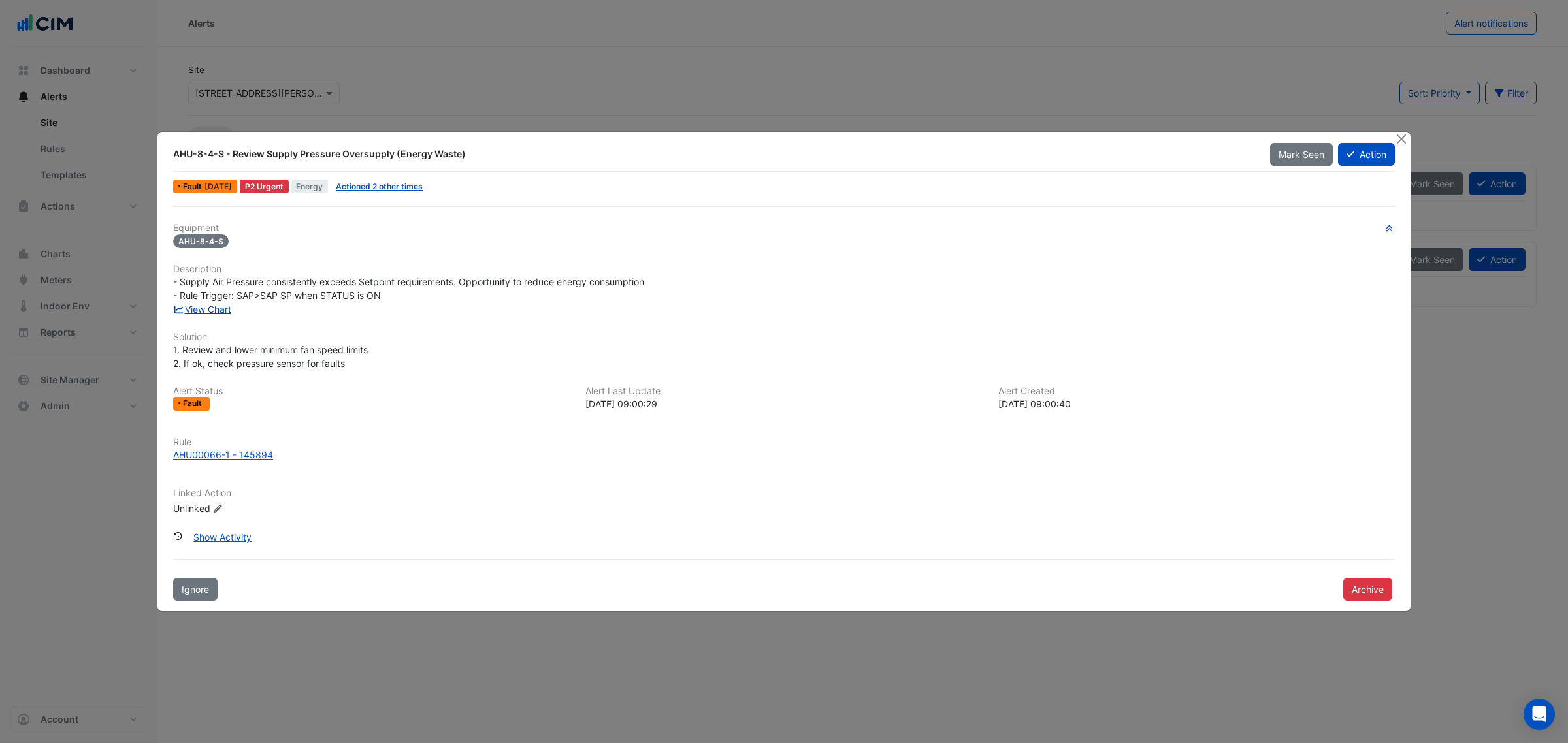
click at [207, 307] on link "View Chart" at bounding box center [202, 309] width 58 height 11
click at [1407, 136] on button "Close" at bounding box center [1401, 139] width 14 height 14
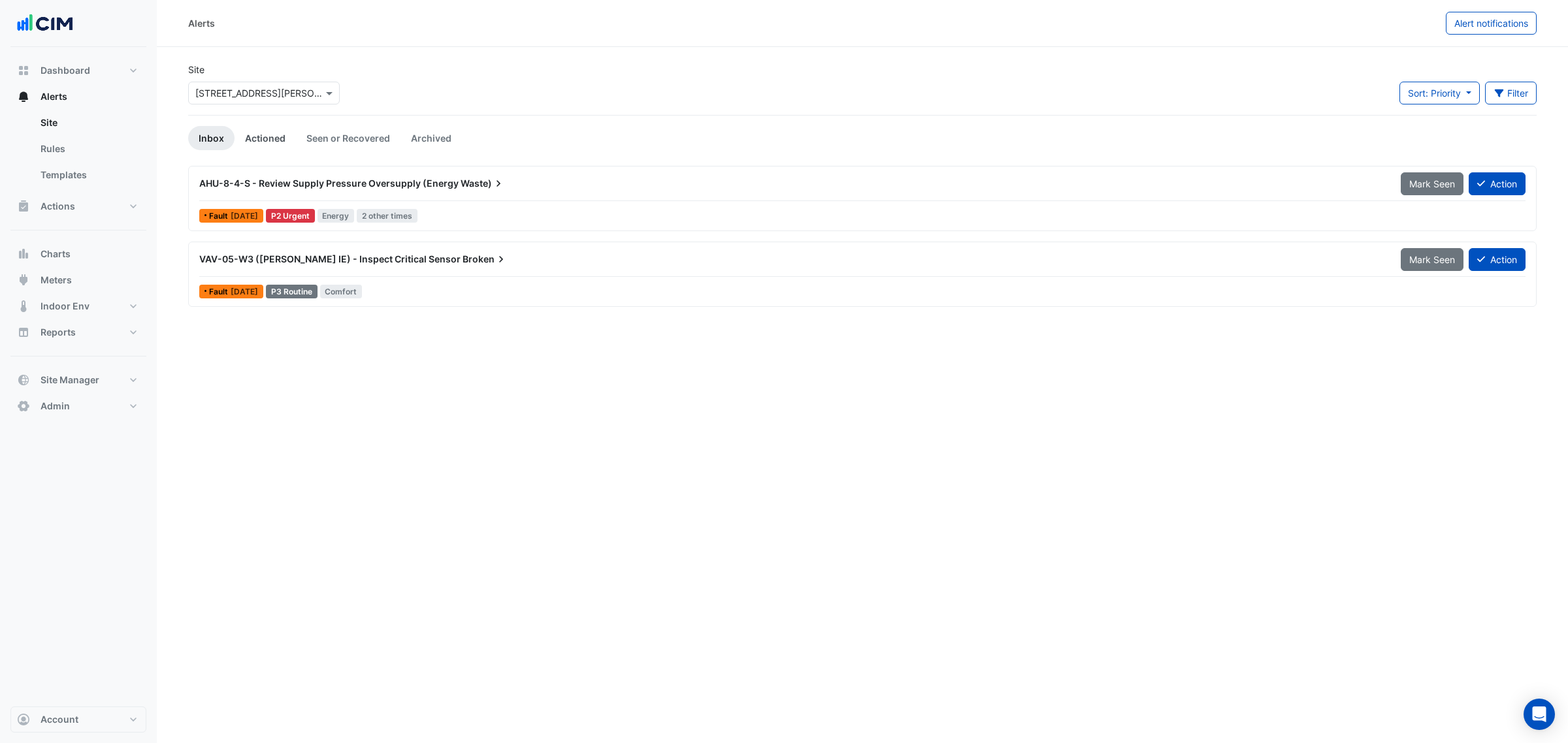
click at [272, 139] on link "Actioned" at bounding box center [265, 138] width 62 height 24
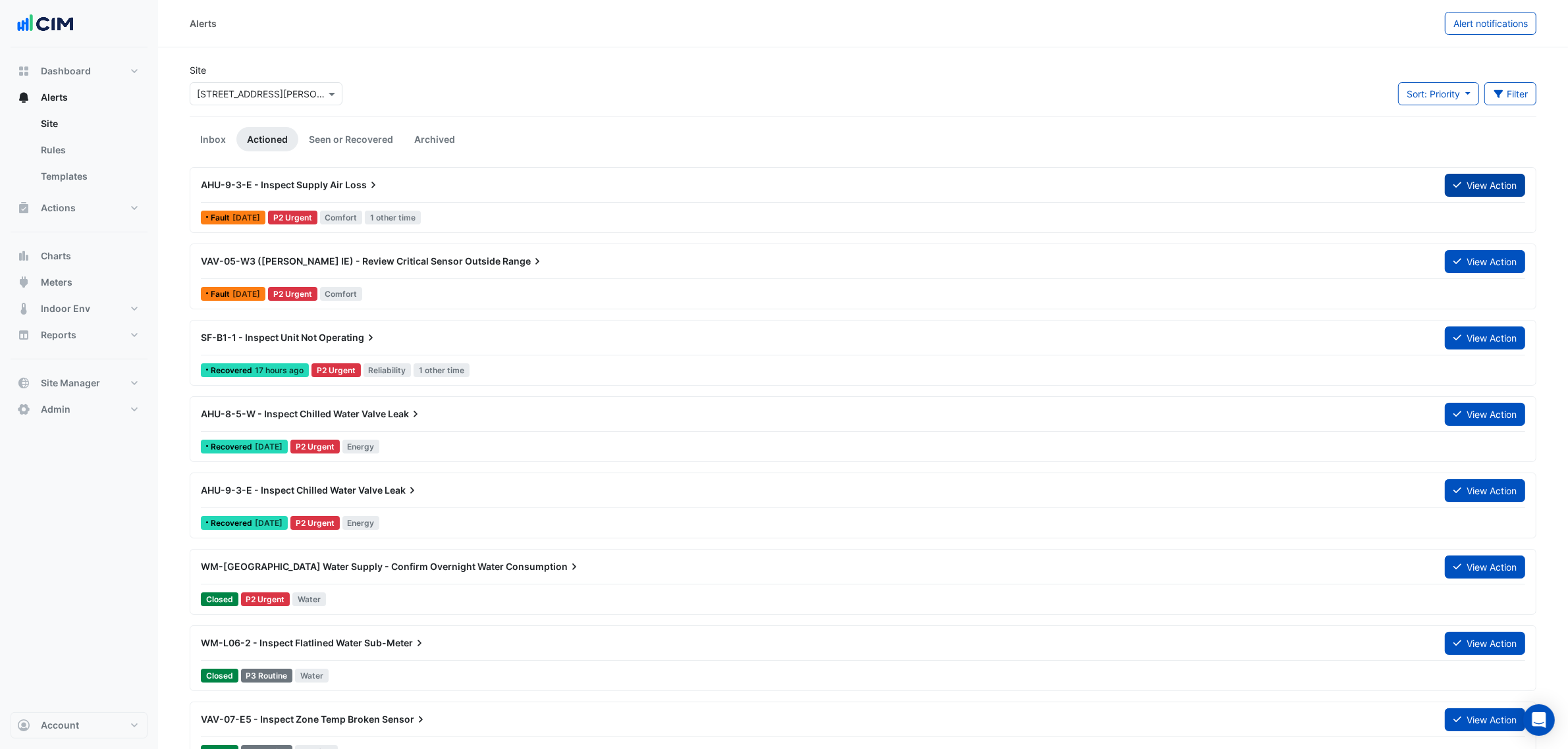
click at [1477, 179] on button "View Action" at bounding box center [1485, 185] width 81 height 23
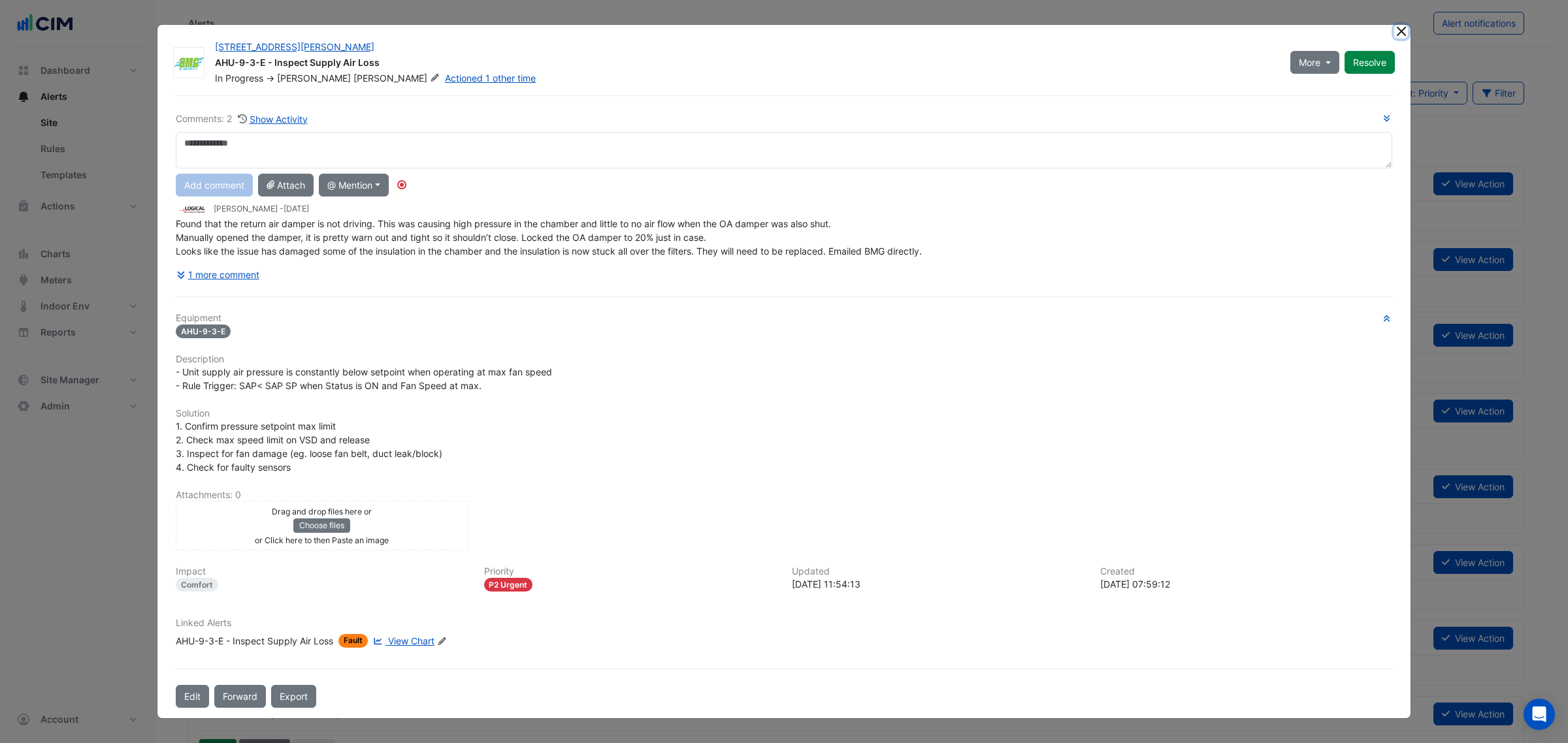
click at [1405, 31] on button "Close" at bounding box center [1401, 32] width 14 height 14
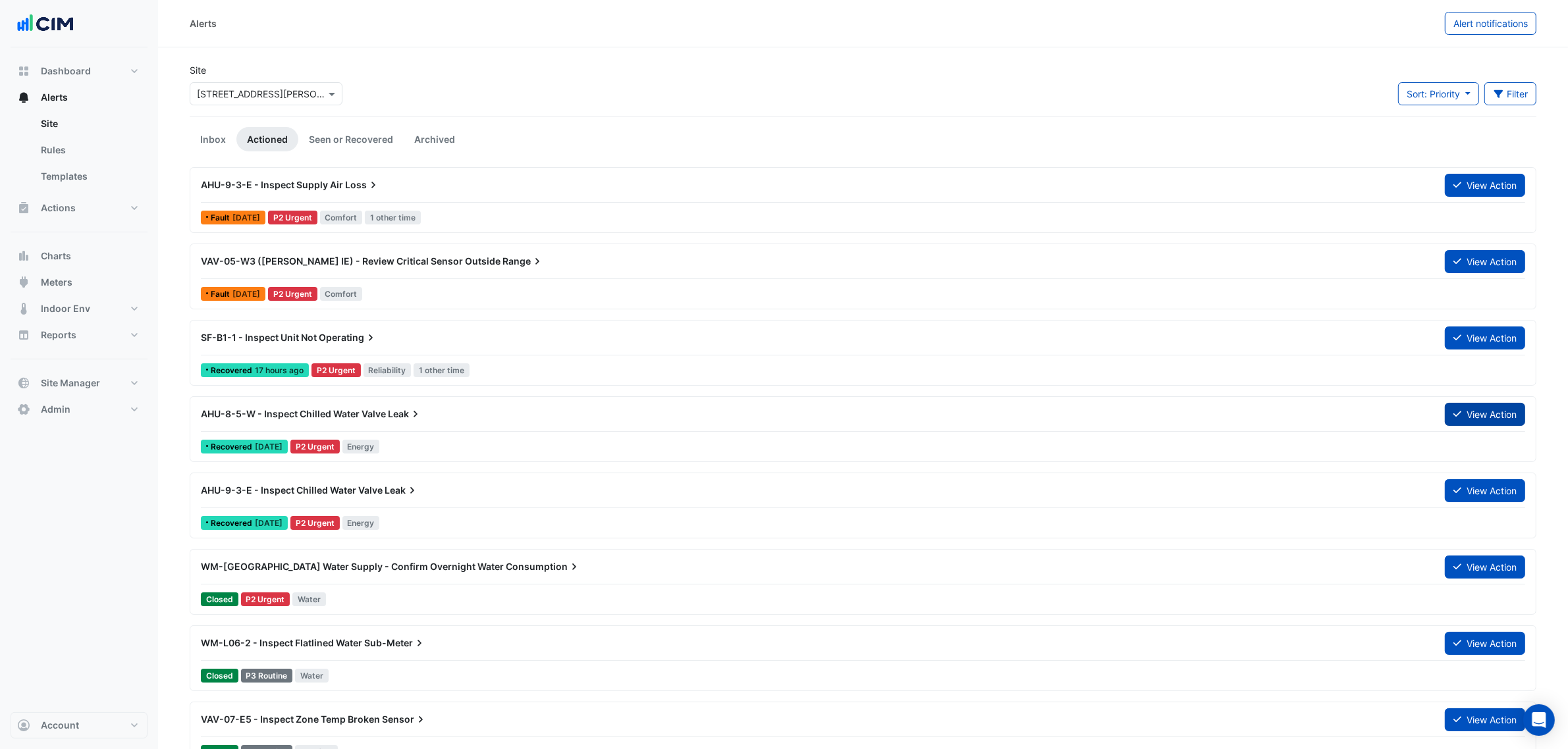
click at [1469, 412] on button "View Action" at bounding box center [1485, 414] width 81 height 23
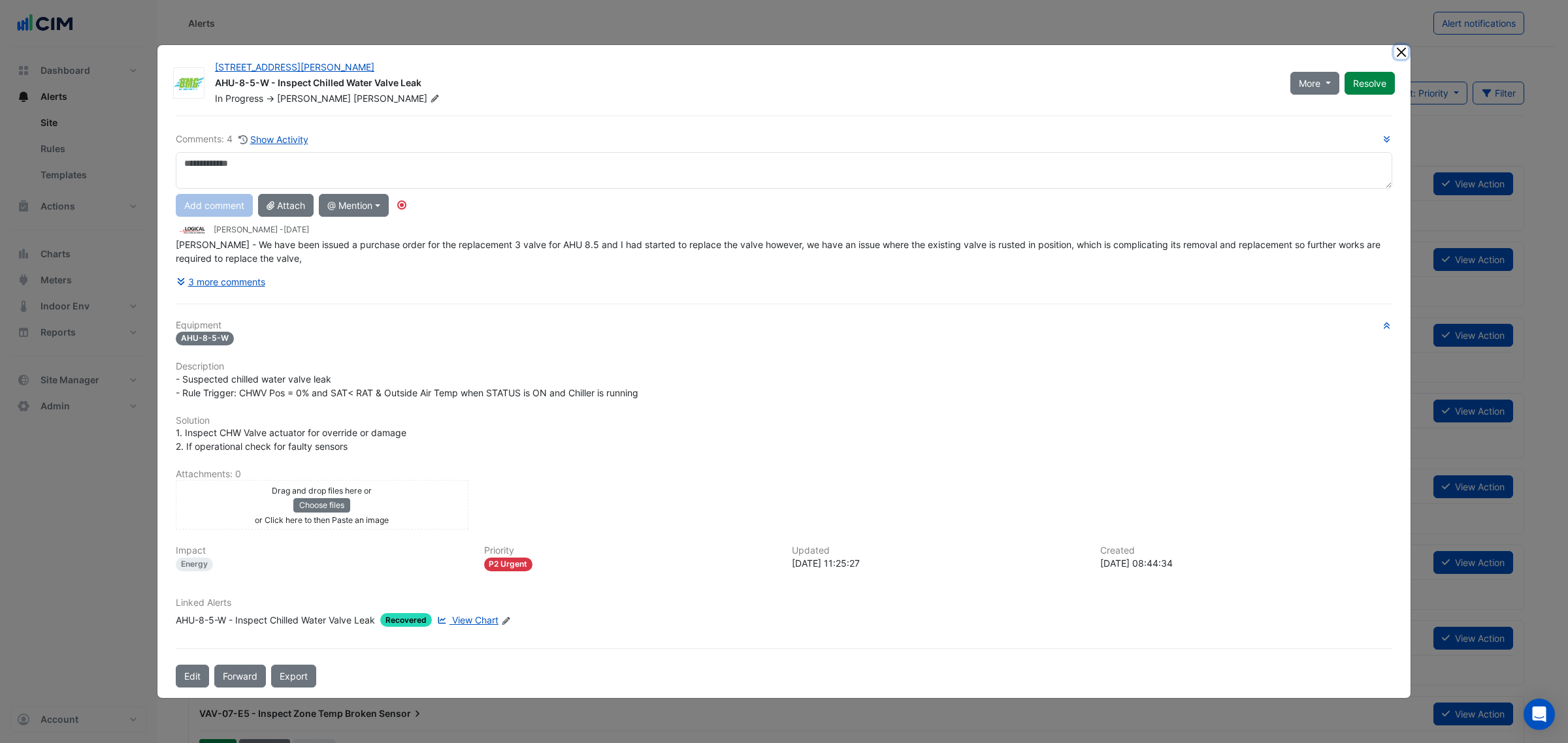
click at [1402, 50] on button "Close" at bounding box center [1401, 52] width 14 height 14
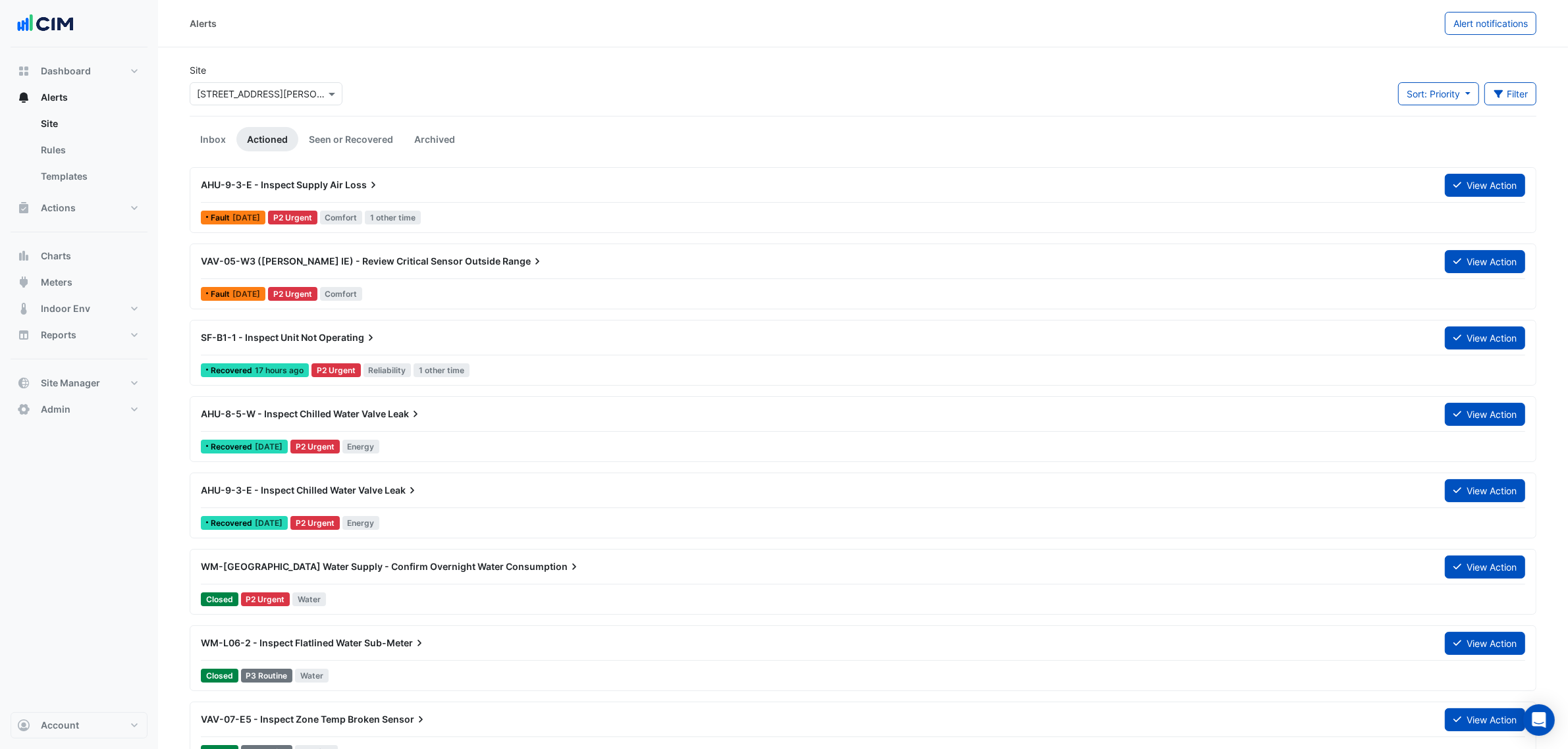
click at [249, 89] on input "text" at bounding box center [253, 94] width 112 height 14
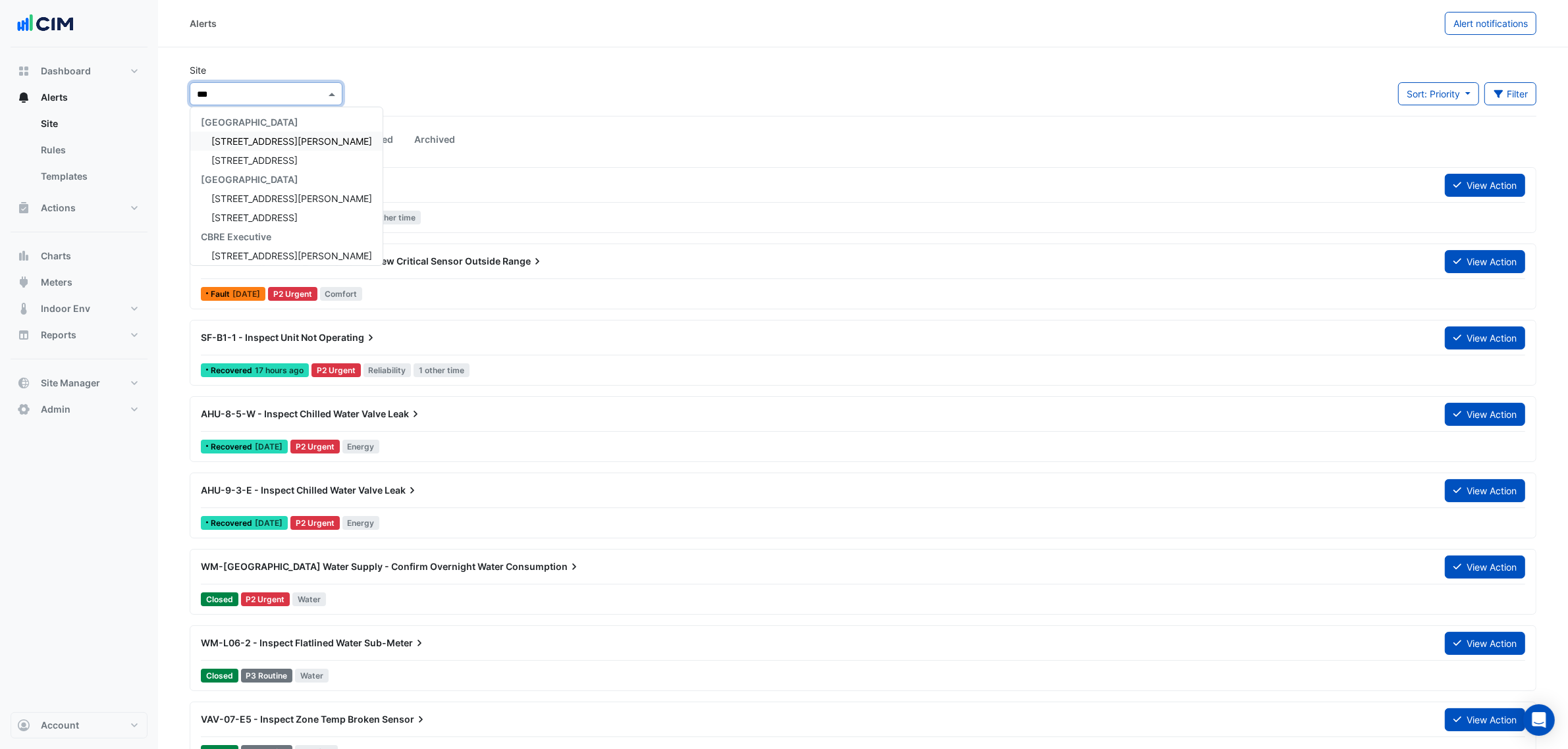
type input "****"
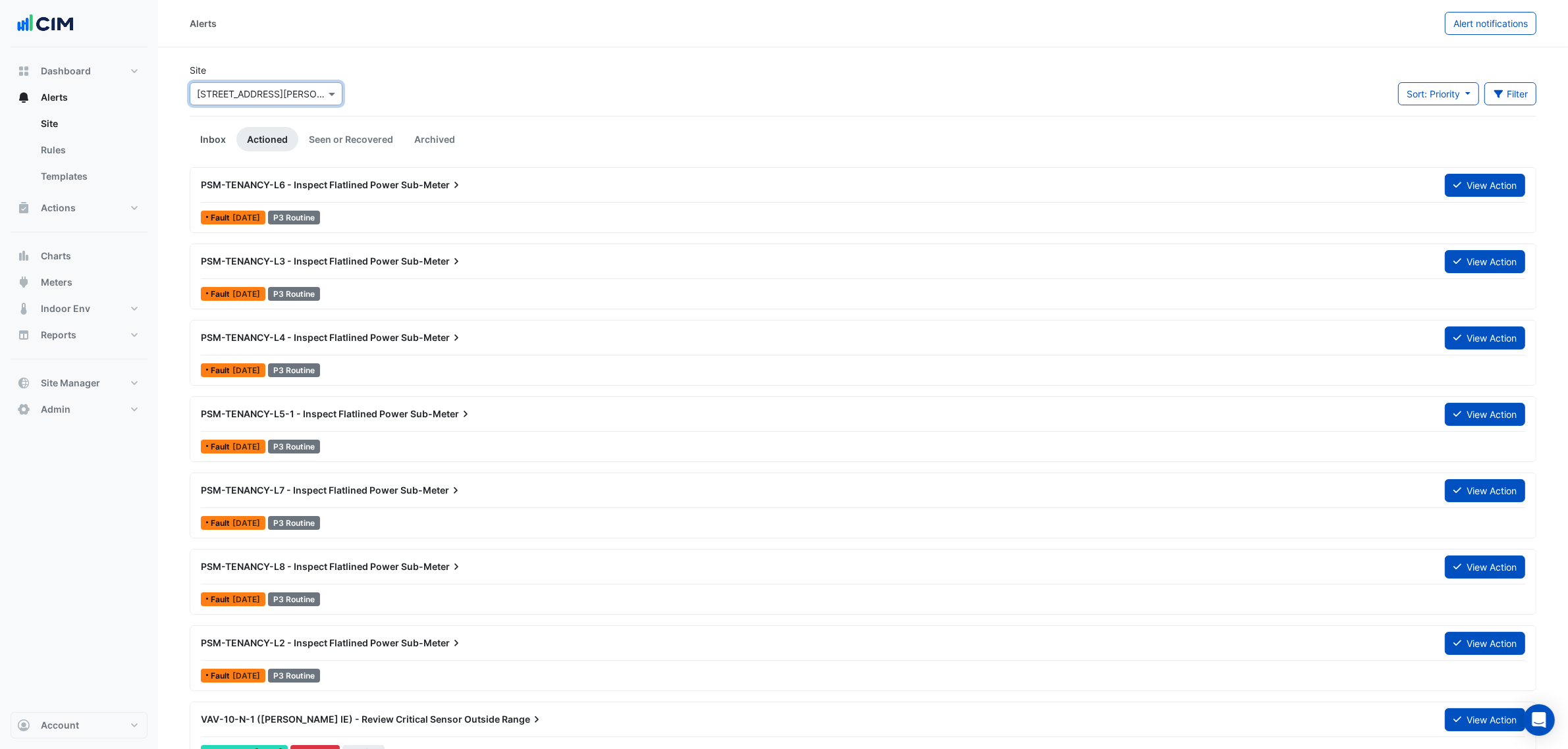
click at [225, 136] on link "Inbox" at bounding box center [213, 139] width 47 height 25
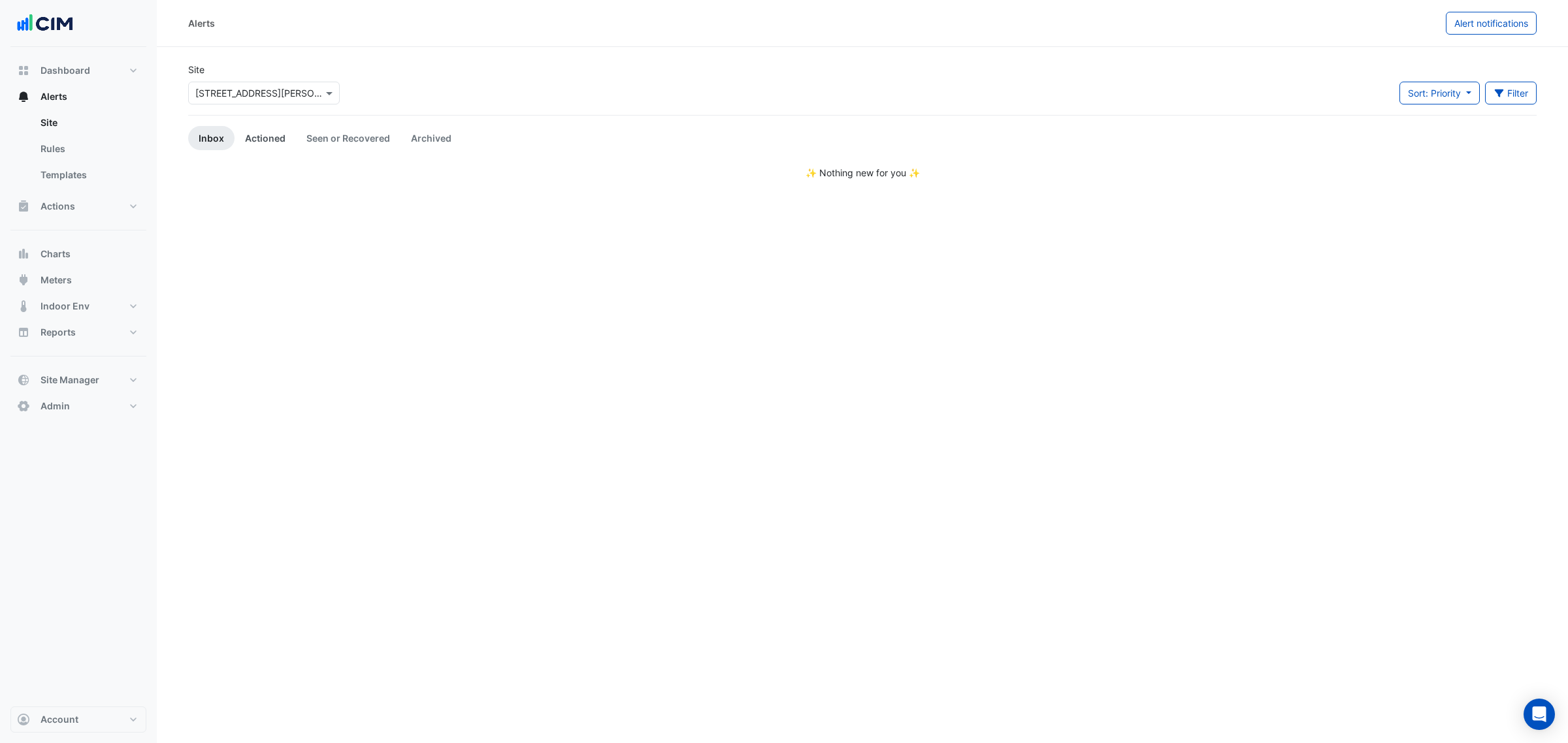
click at [276, 133] on link "Actioned" at bounding box center [265, 138] width 62 height 24
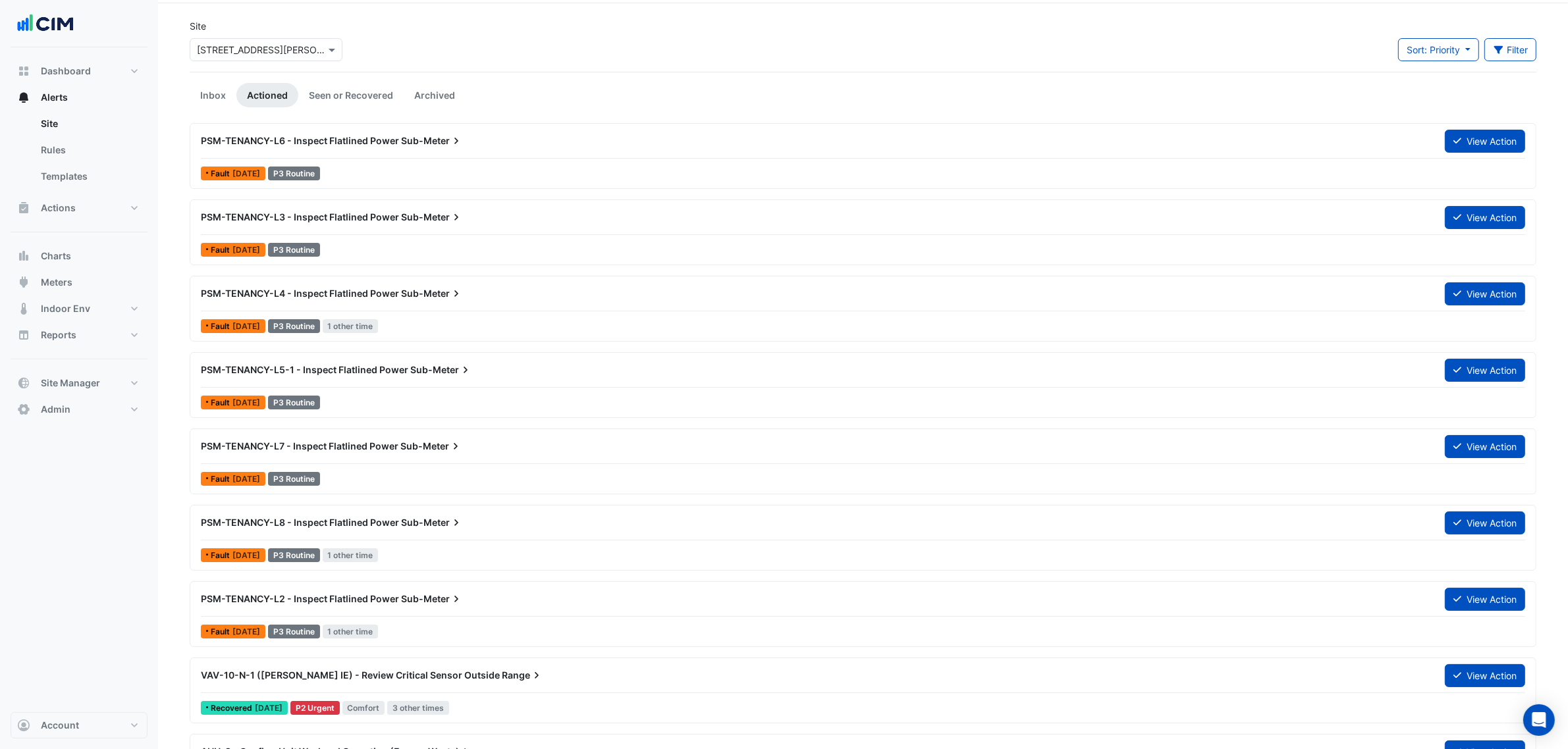
scroll to position [82, 0]
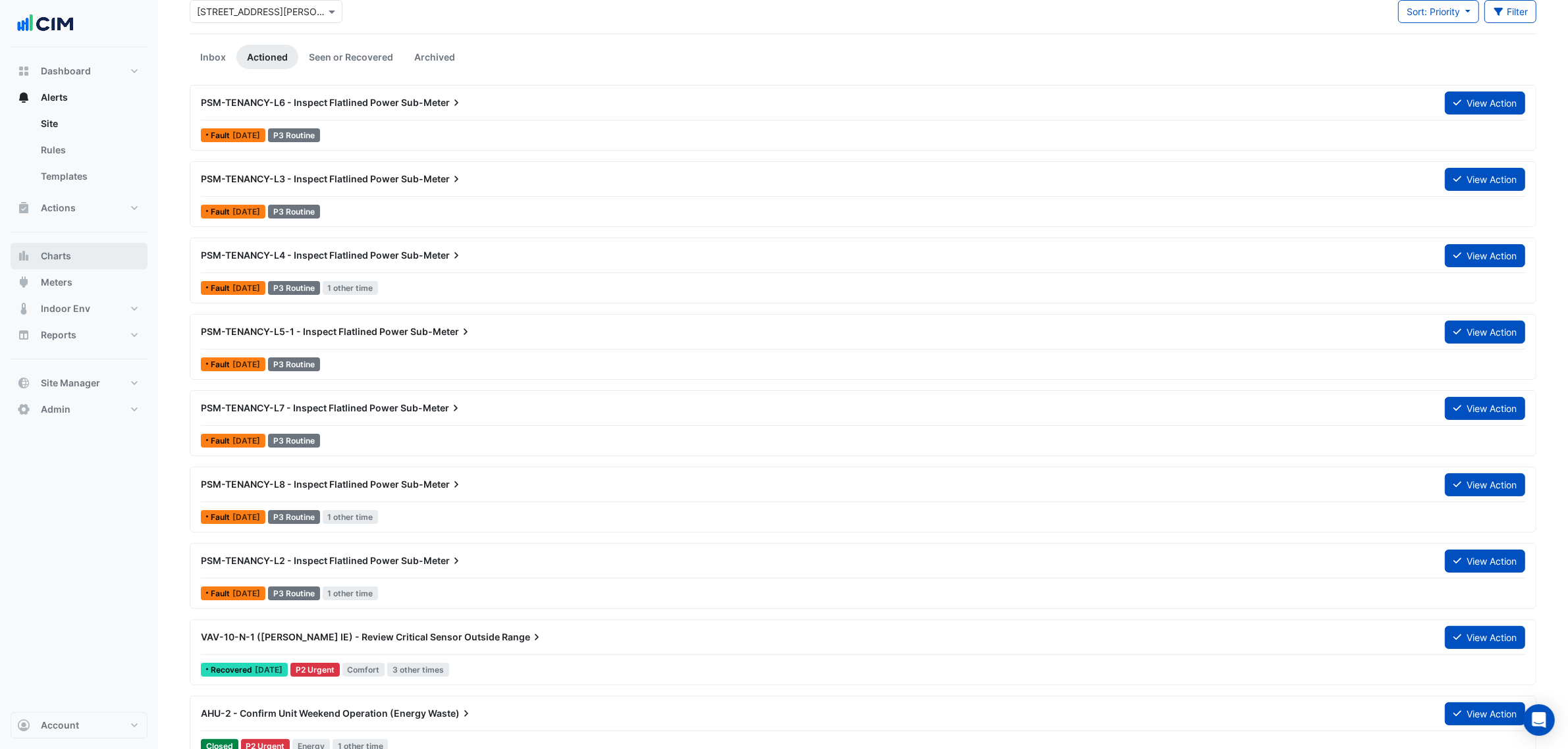
click at [82, 255] on button "Charts" at bounding box center [79, 257] width 137 height 27
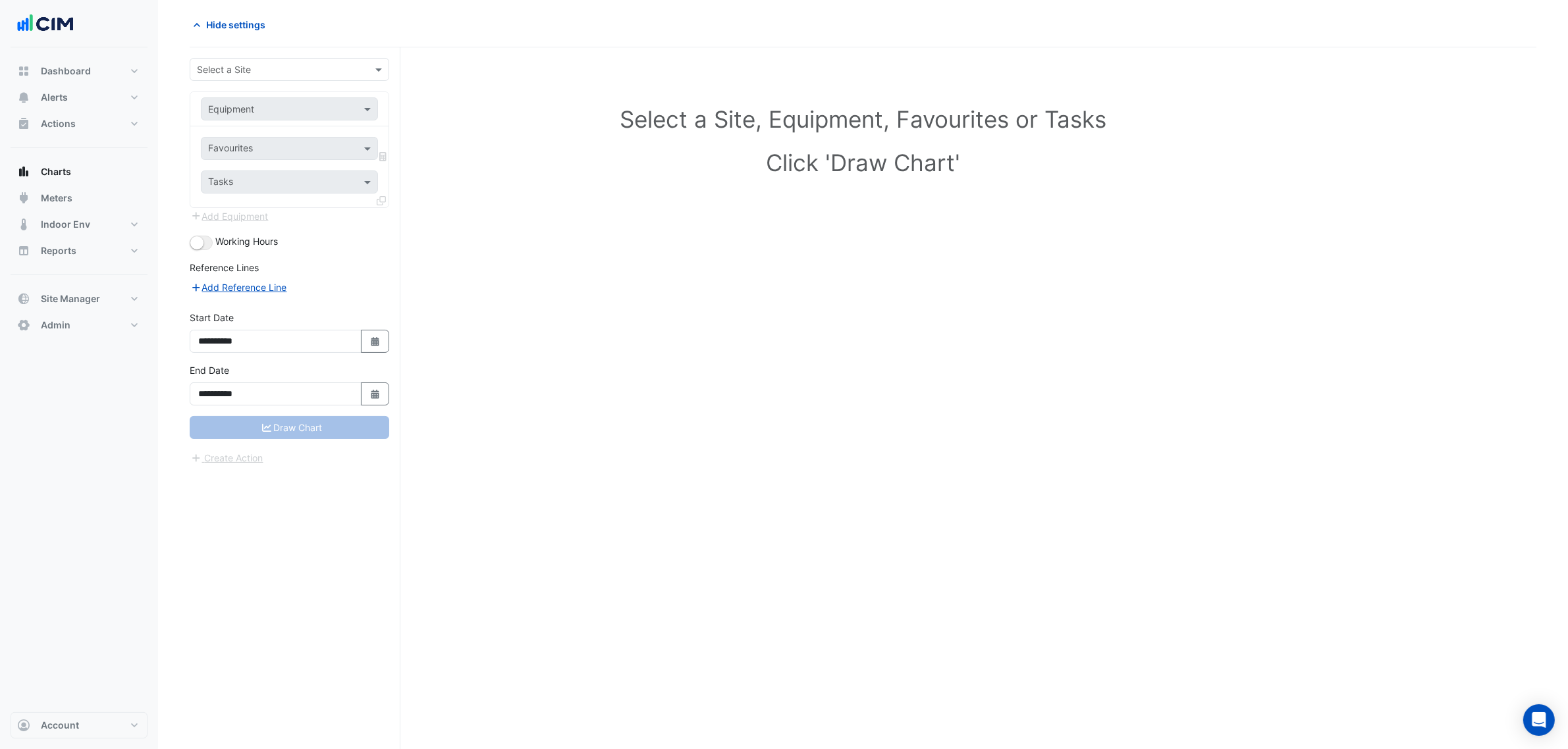
scroll to position [50, 0]
click at [279, 64] on input "text" at bounding box center [276, 70] width 159 height 14
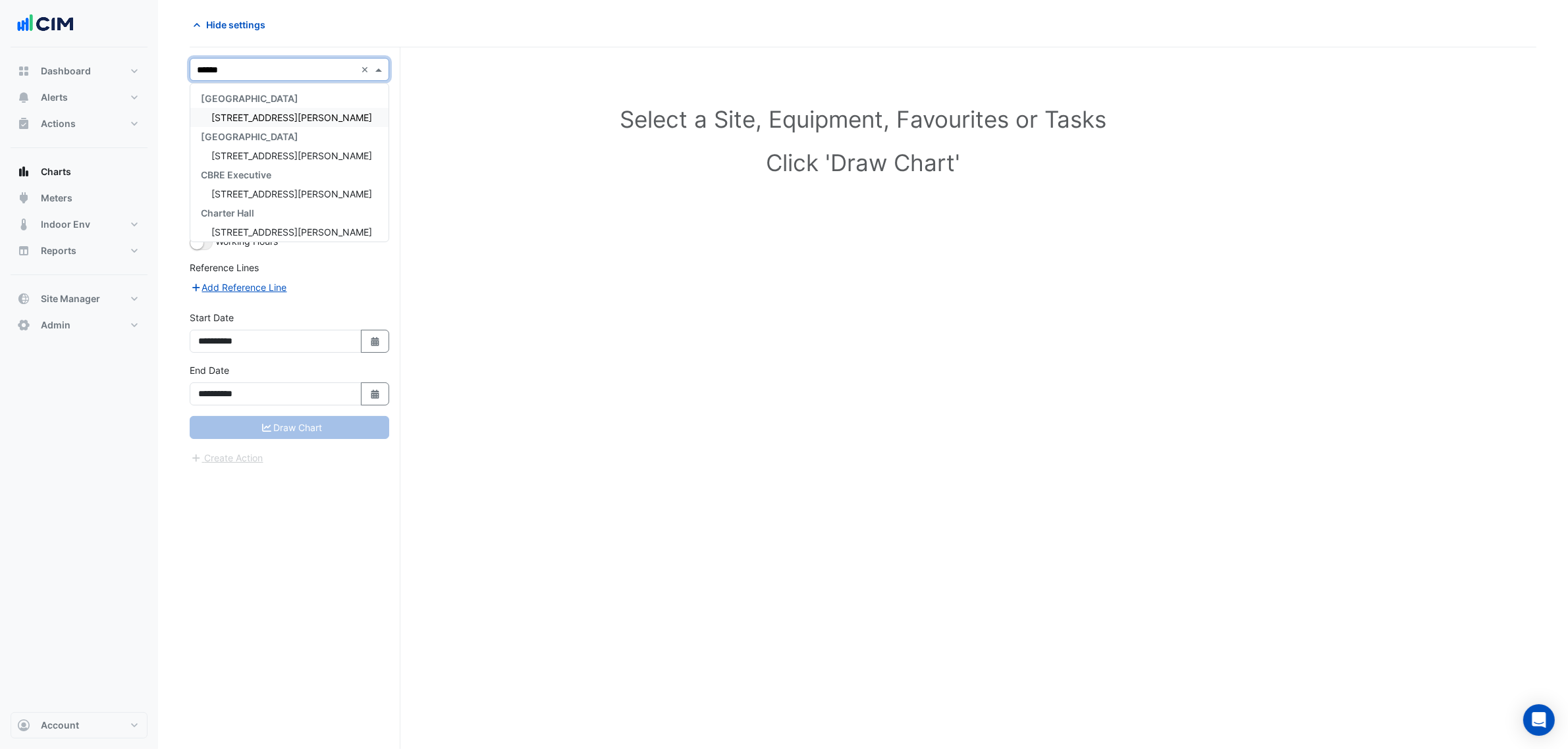
type input "*******"
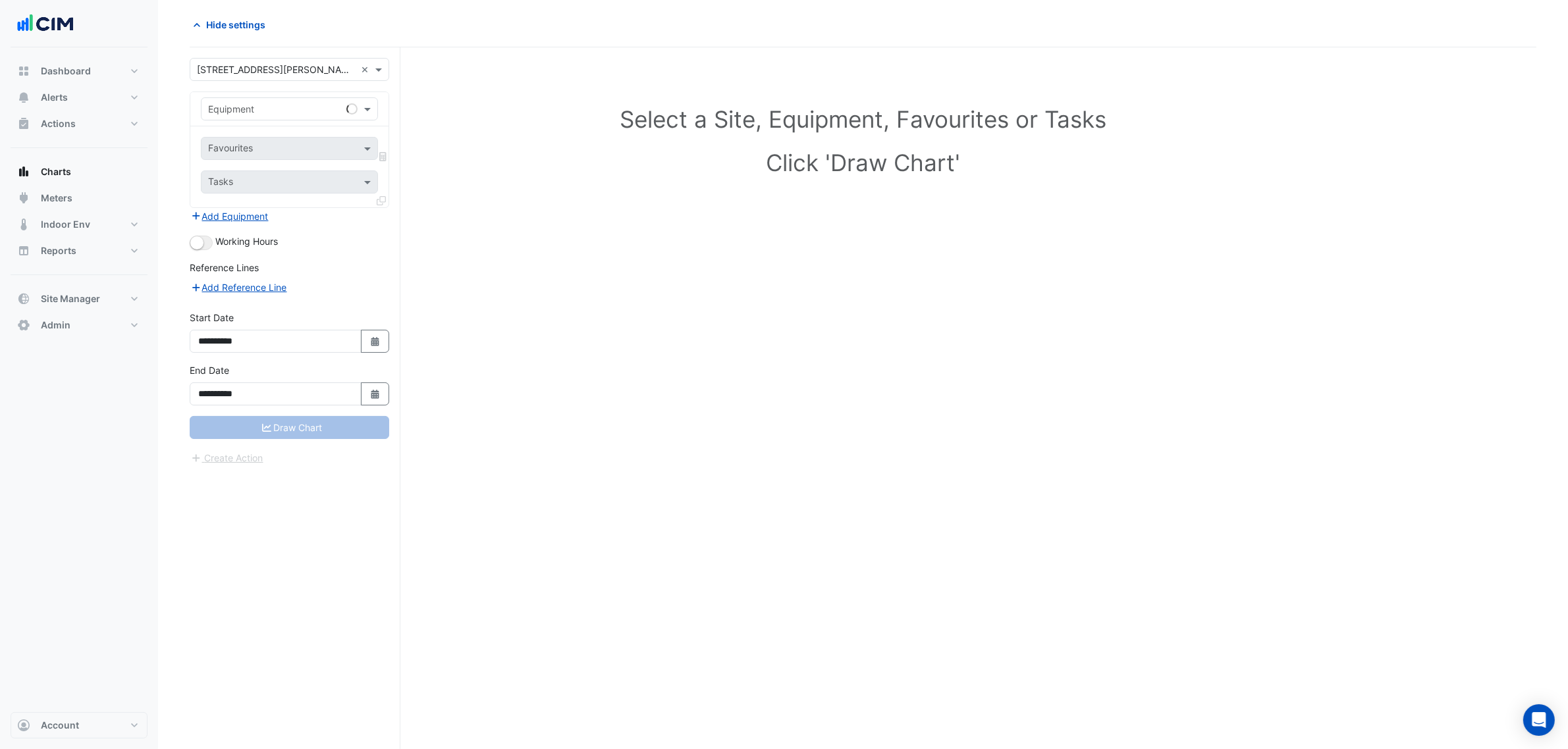
click at [299, 124] on div "Equipment" at bounding box center [289, 109] width 198 height 34
click at [301, 112] on input "text" at bounding box center [276, 109] width 136 height 14
type input "**"
click at [94, 82] on button "Dashboard" at bounding box center [79, 71] width 137 height 27
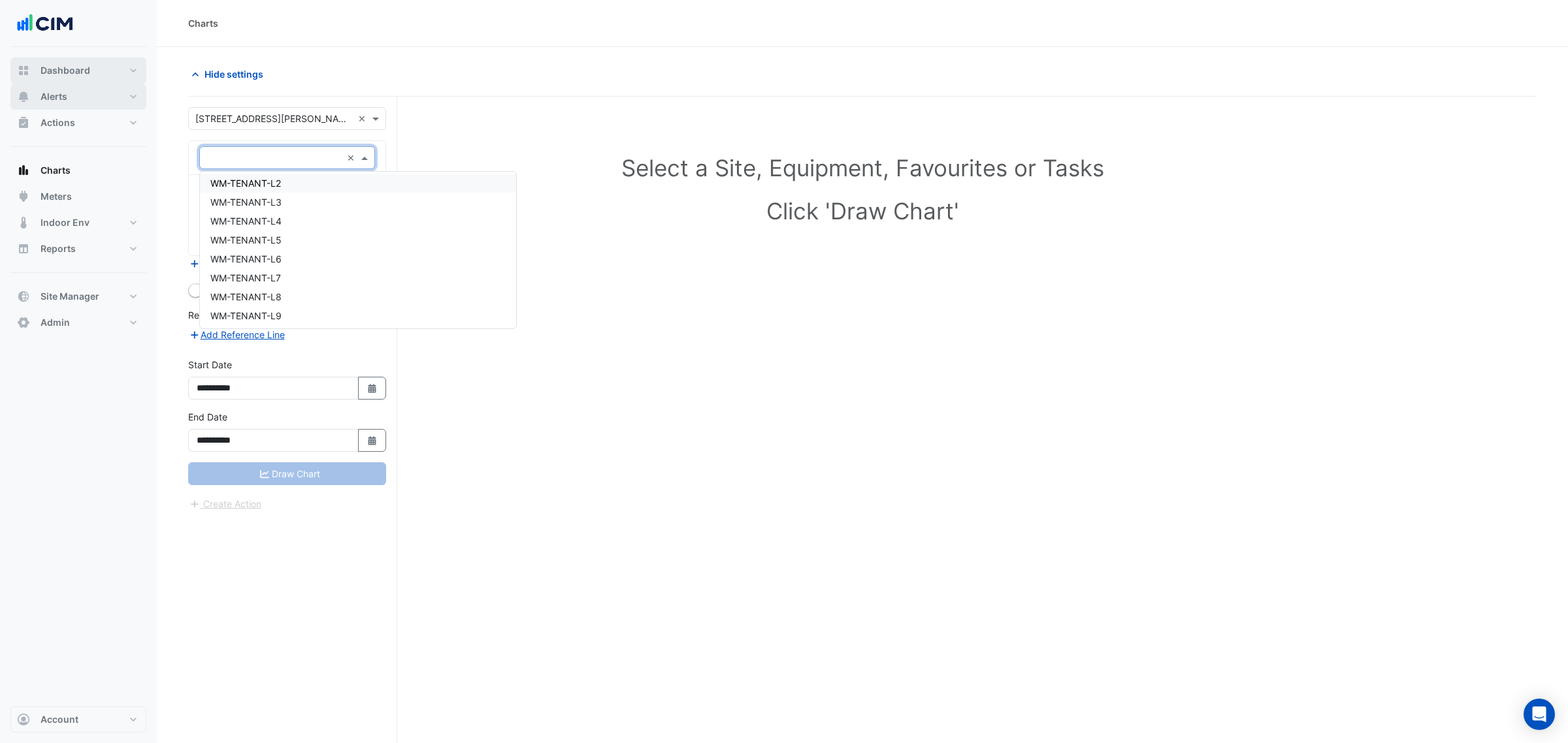
select select "***"
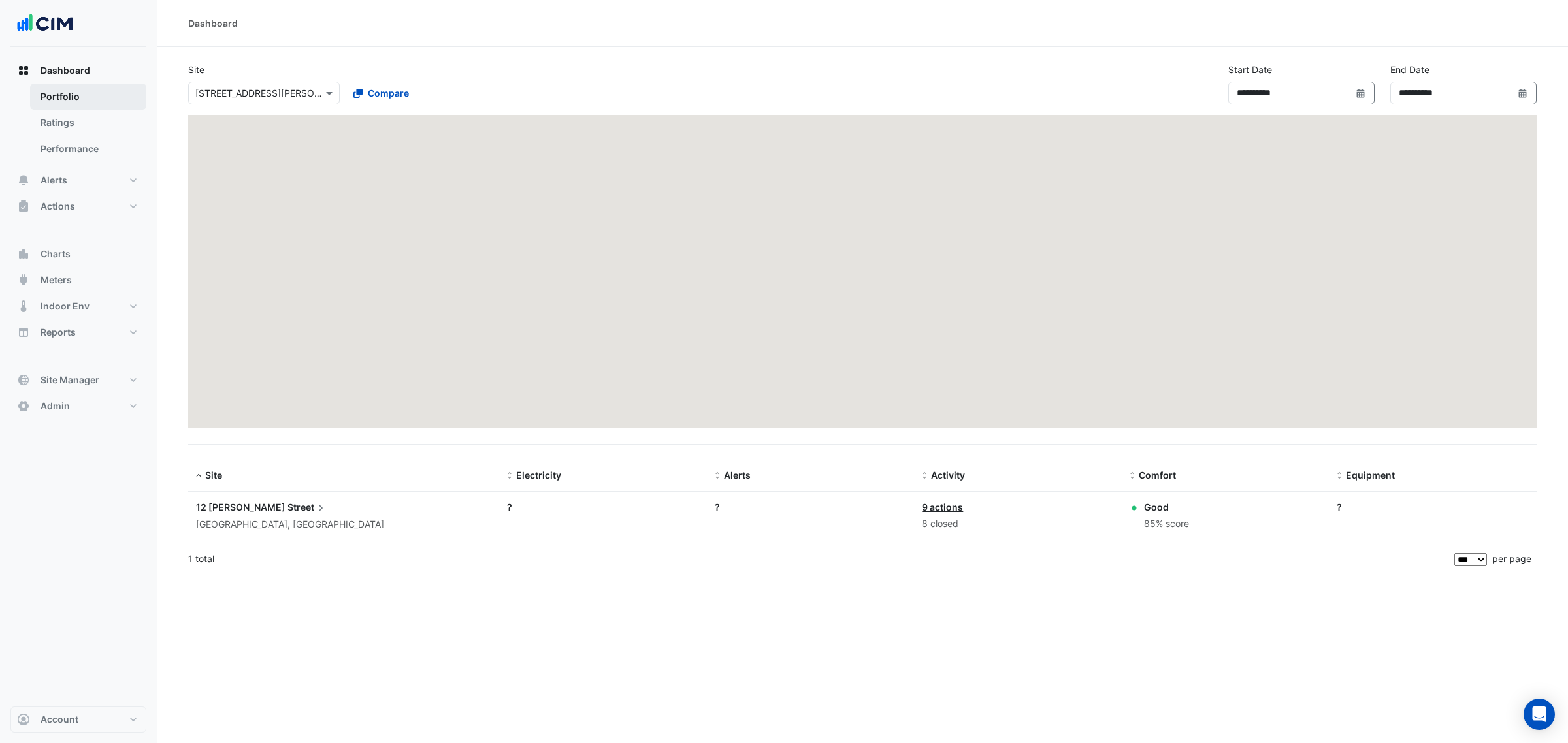
click at [93, 95] on link "Portfolio" at bounding box center [88, 97] width 116 height 26
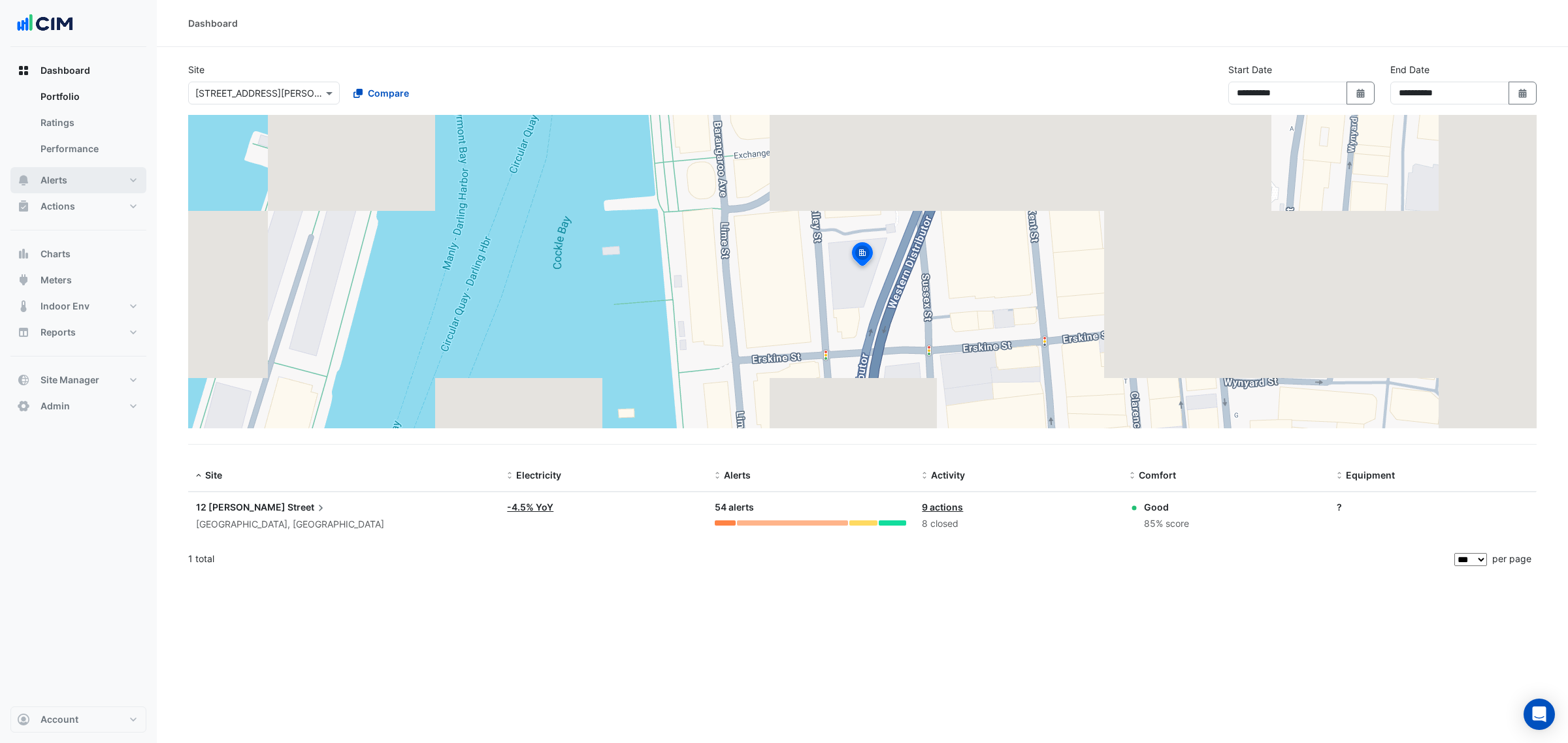
click at [80, 174] on button "Alerts" at bounding box center [78, 180] width 136 height 26
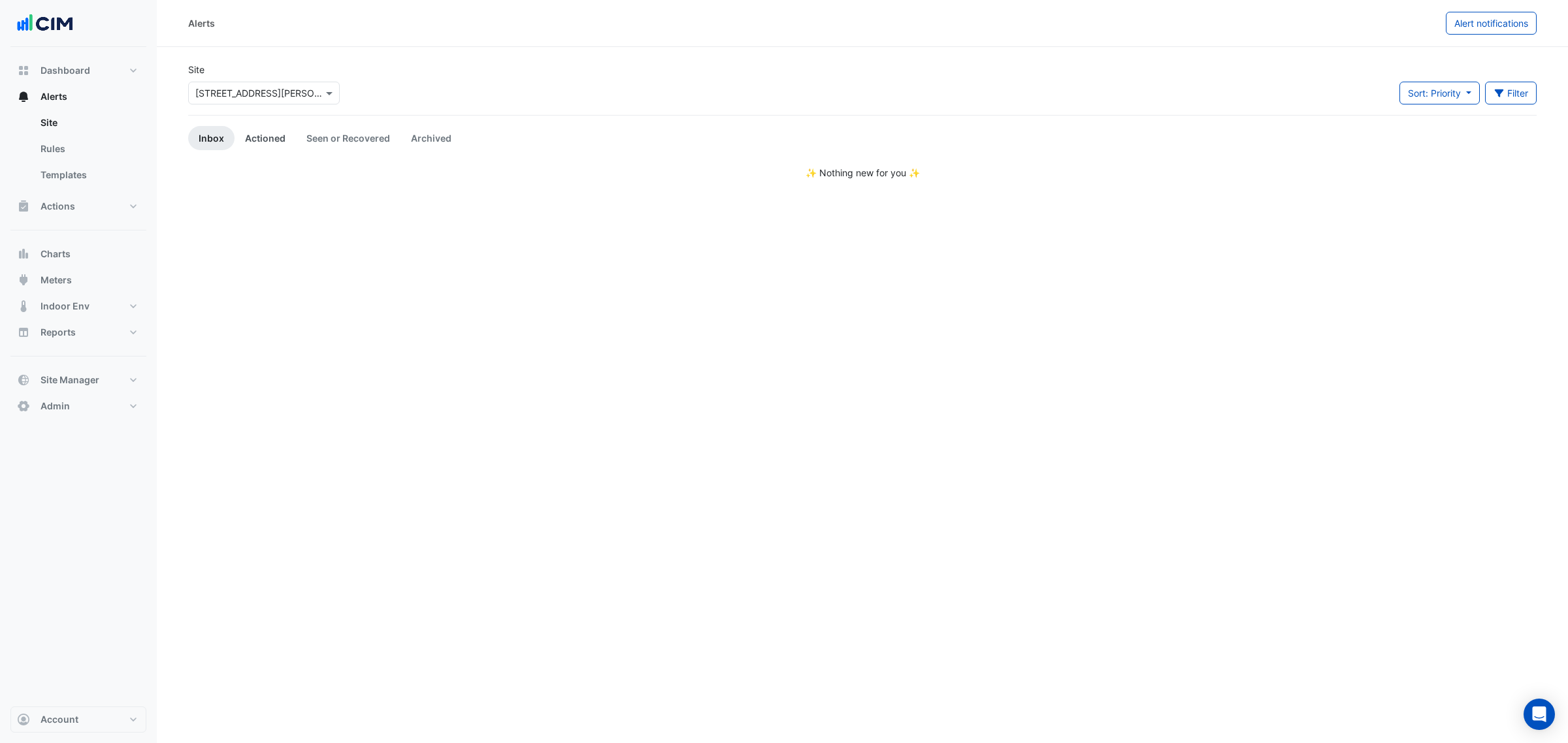
click at [265, 130] on link "Actioned" at bounding box center [265, 138] width 62 height 24
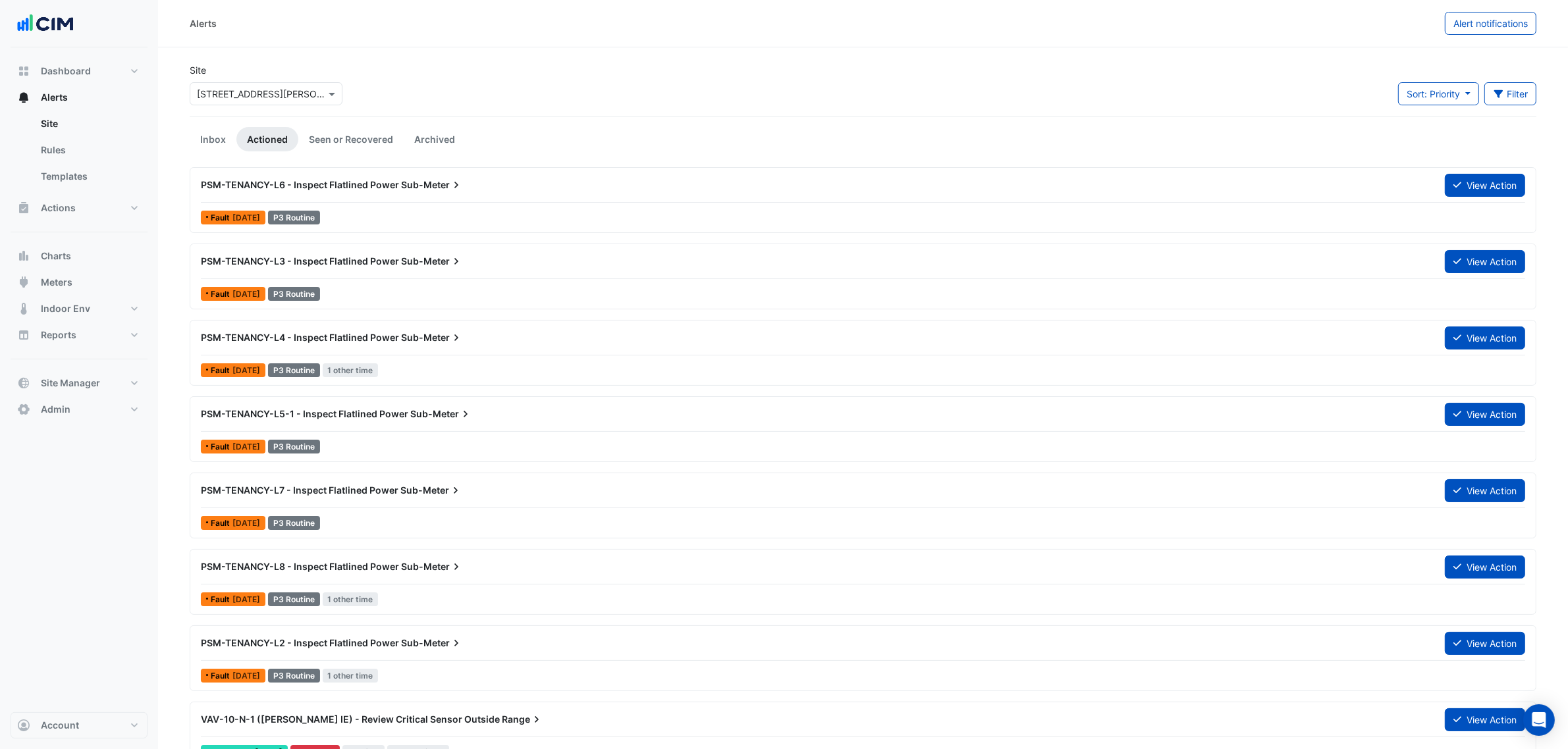
click at [425, 198] on div "PSM-TENANCY-L6 - Inspect Flatlined Power Sub-Meter View Action" at bounding box center [863, 188] width 1325 height 29
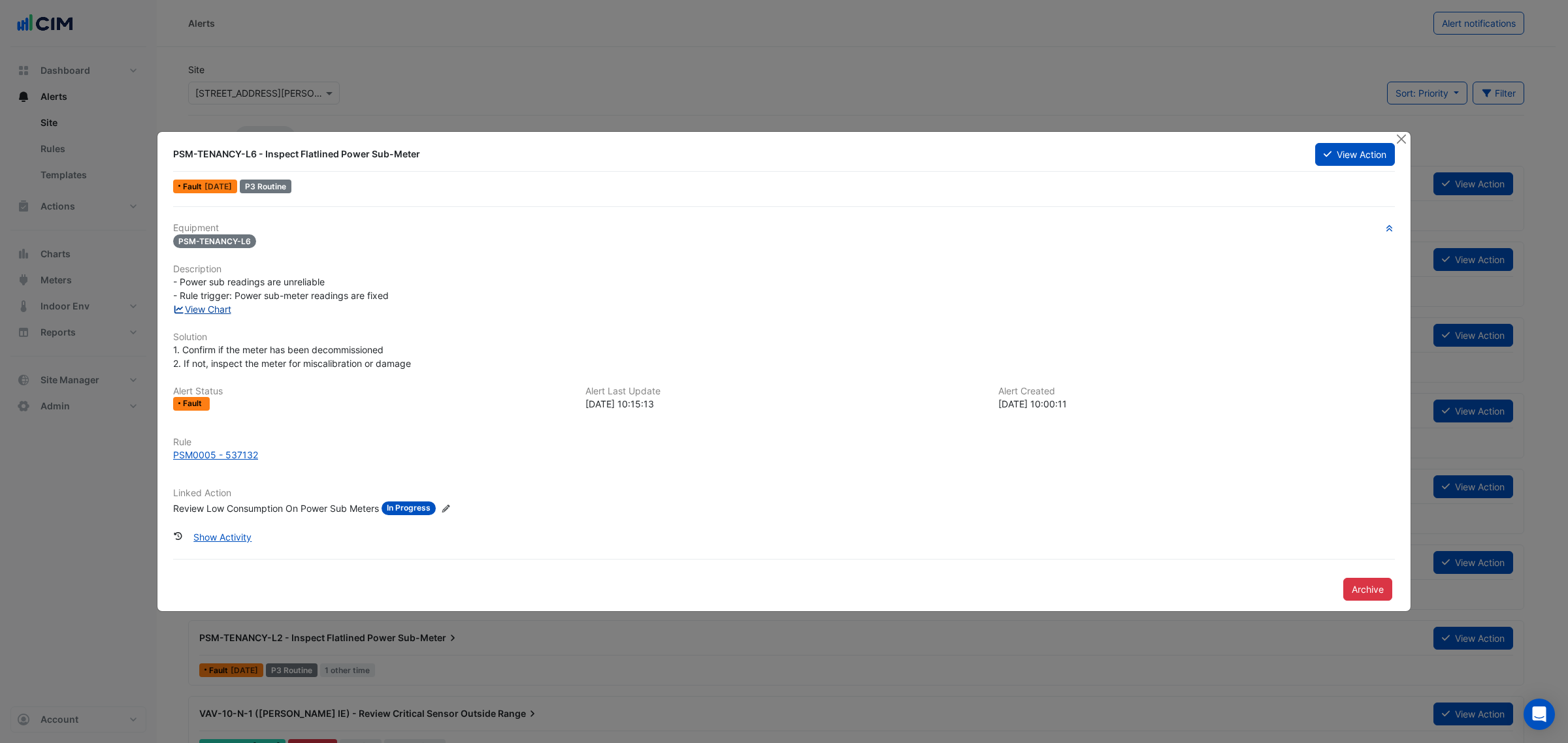
click at [204, 308] on link "View Chart" at bounding box center [202, 309] width 58 height 11
click at [1373, 153] on button "View Action" at bounding box center [1354, 154] width 80 height 23
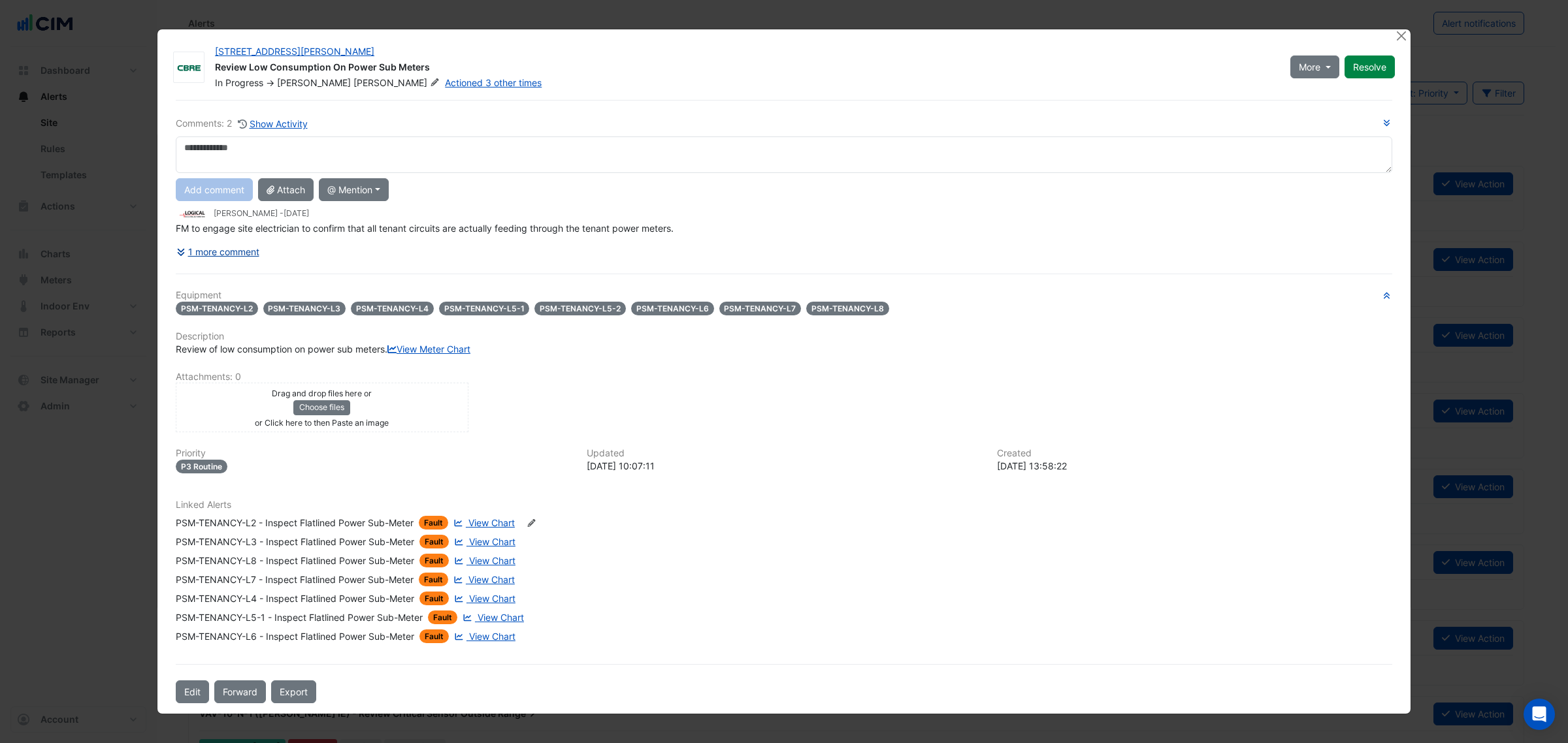
click at [227, 241] on button "1 more comment" at bounding box center [218, 252] width 84 height 23
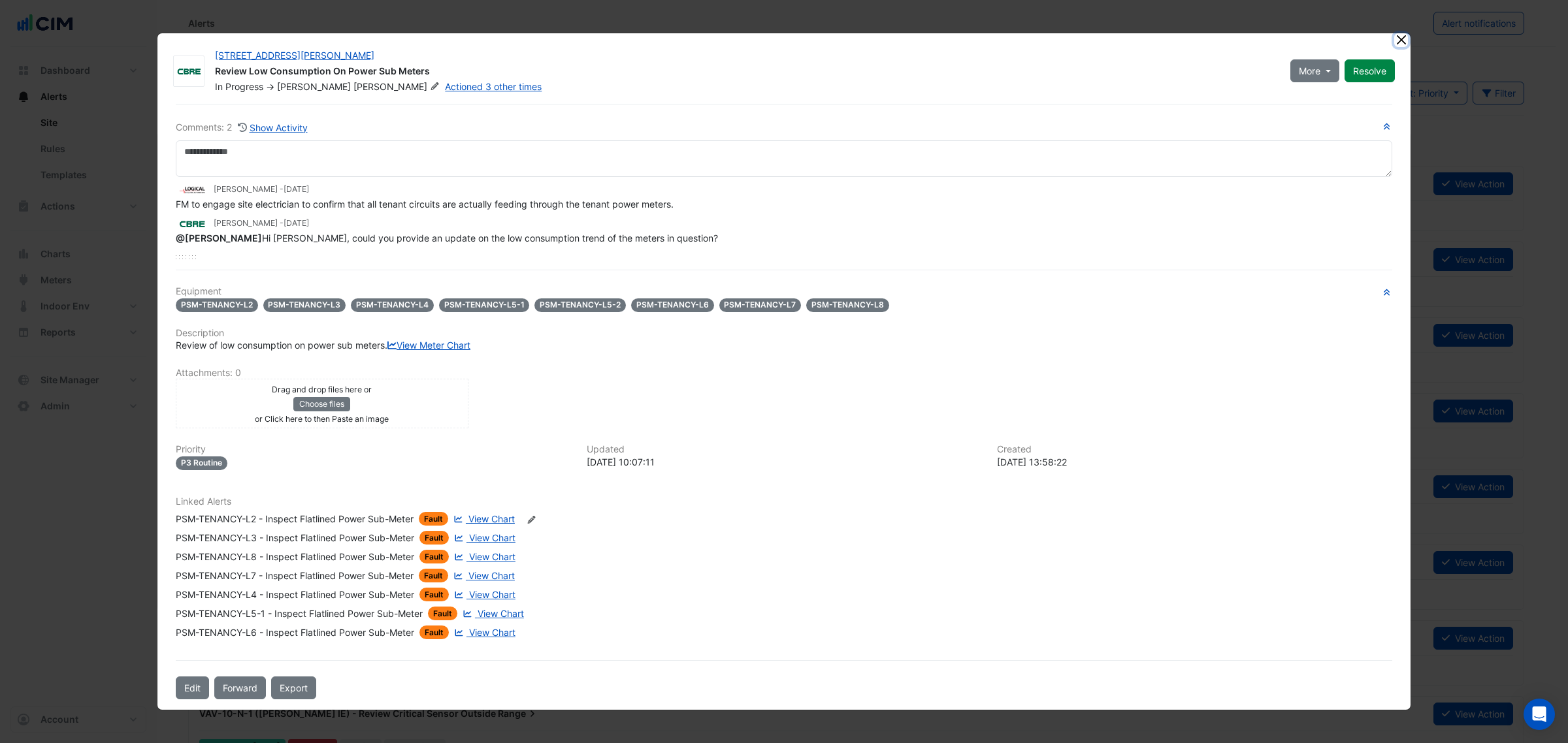
click at [1406, 33] on button "Close" at bounding box center [1401, 40] width 14 height 14
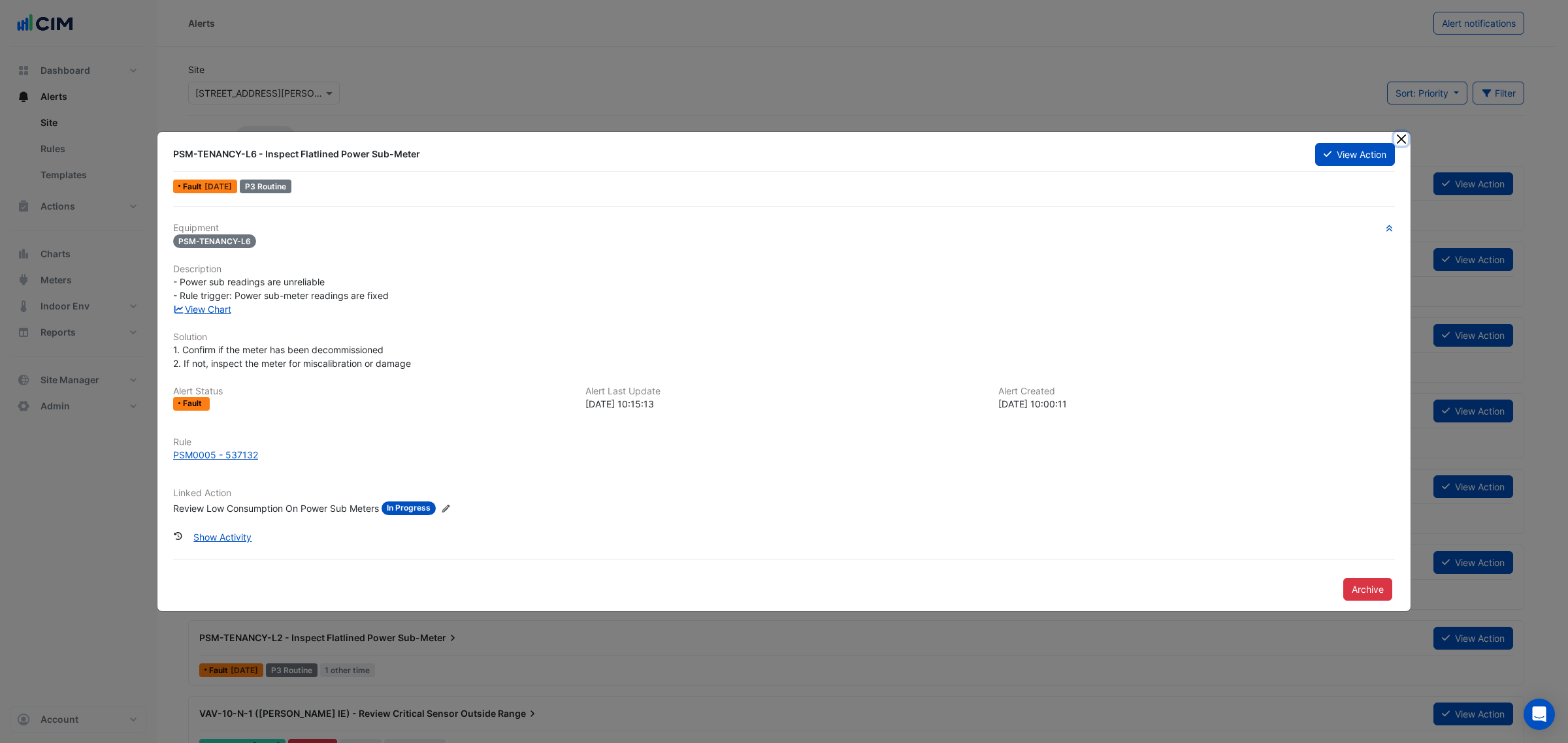
click at [1399, 139] on button "Close" at bounding box center [1401, 139] width 14 height 14
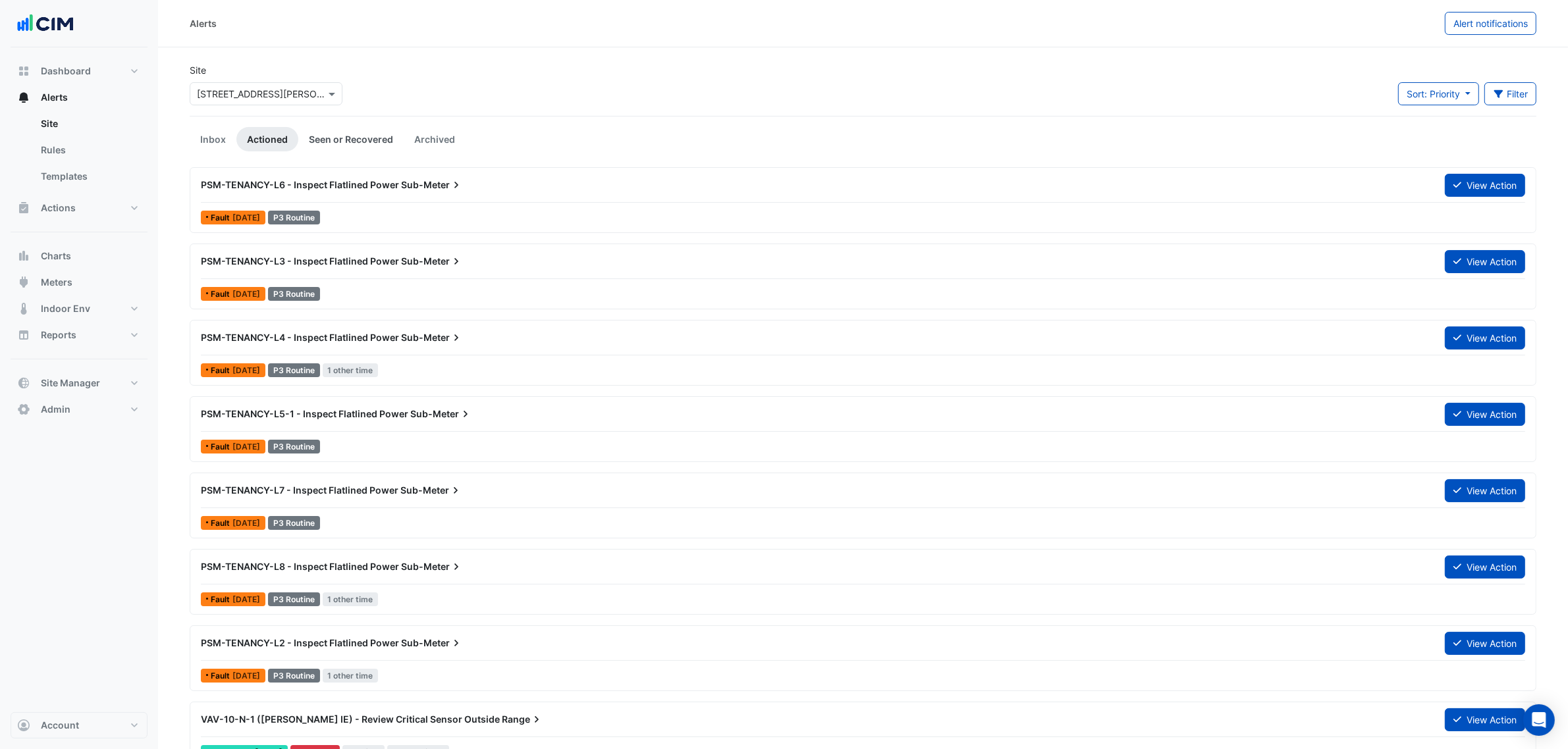
click at [333, 132] on link "Seen or Recovered" at bounding box center [351, 139] width 105 height 25
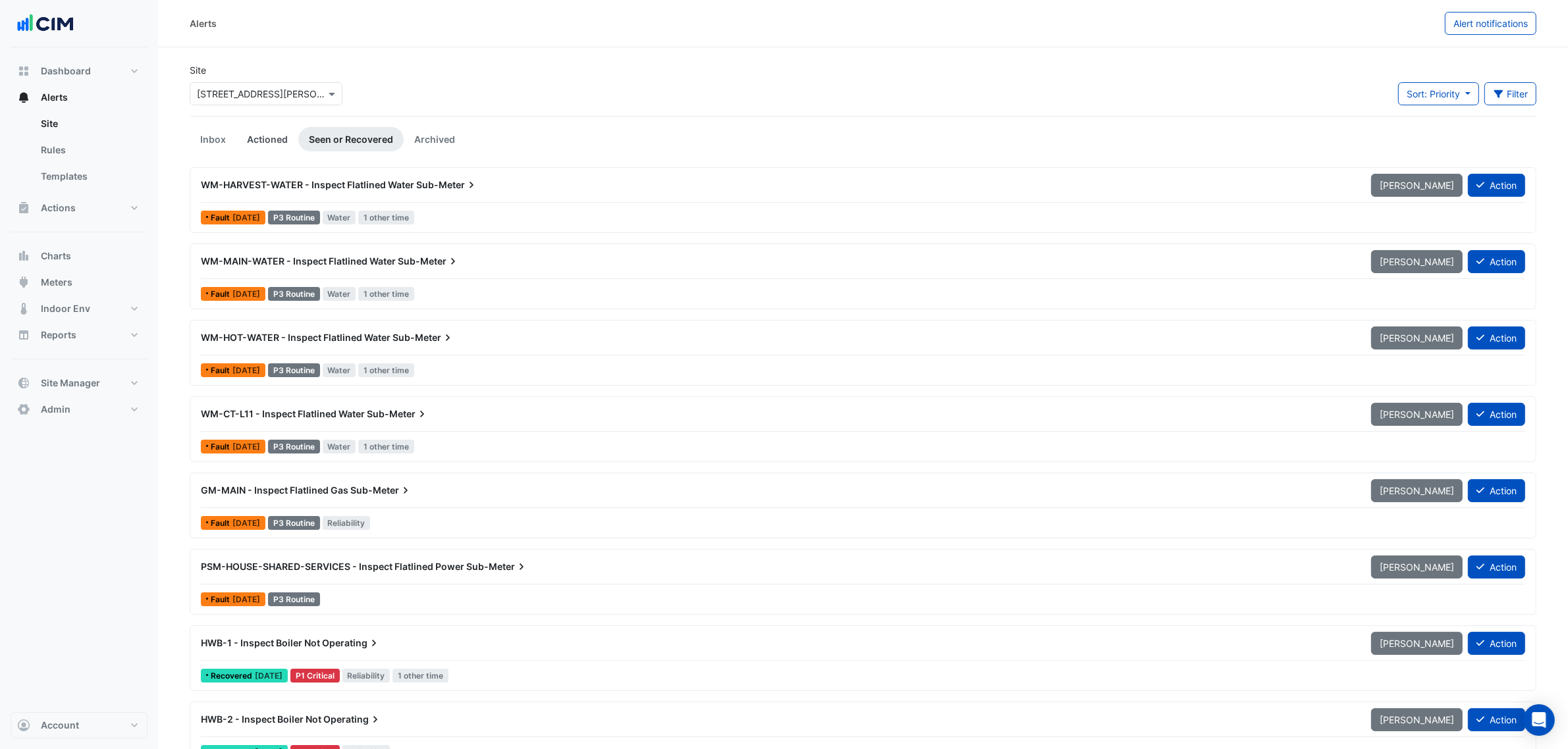
click at [273, 133] on link "Actioned" at bounding box center [267, 139] width 62 height 25
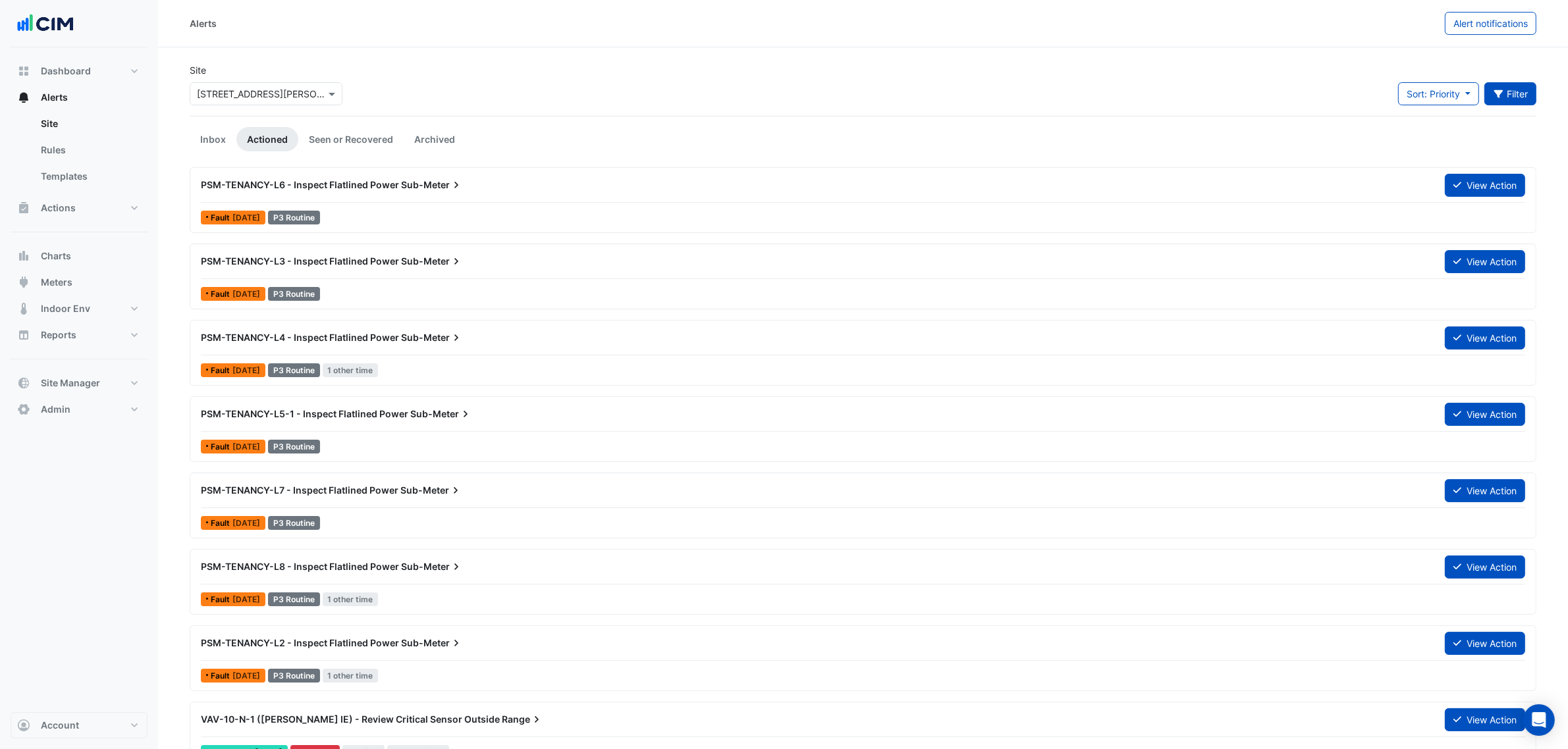
click at [1499, 95] on icon "button" at bounding box center [1499, 94] width 12 height 9
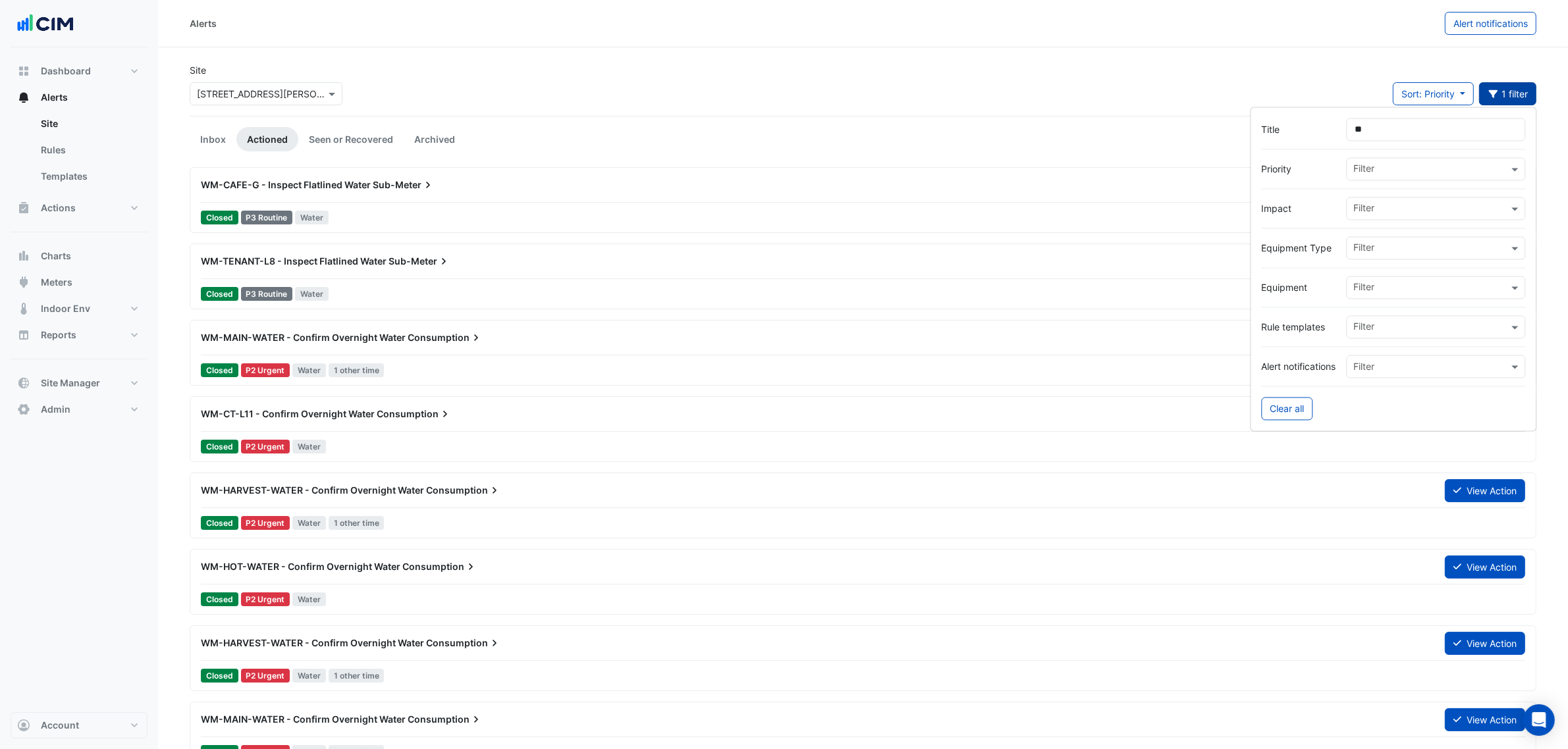
type input "**"
click at [772, 123] on app-alert-tickets "Site Select a Site × 12 Shelley Street Sort: Priority Priority Updated 1 filter…" at bounding box center [863, 712] width 1347 height 1298
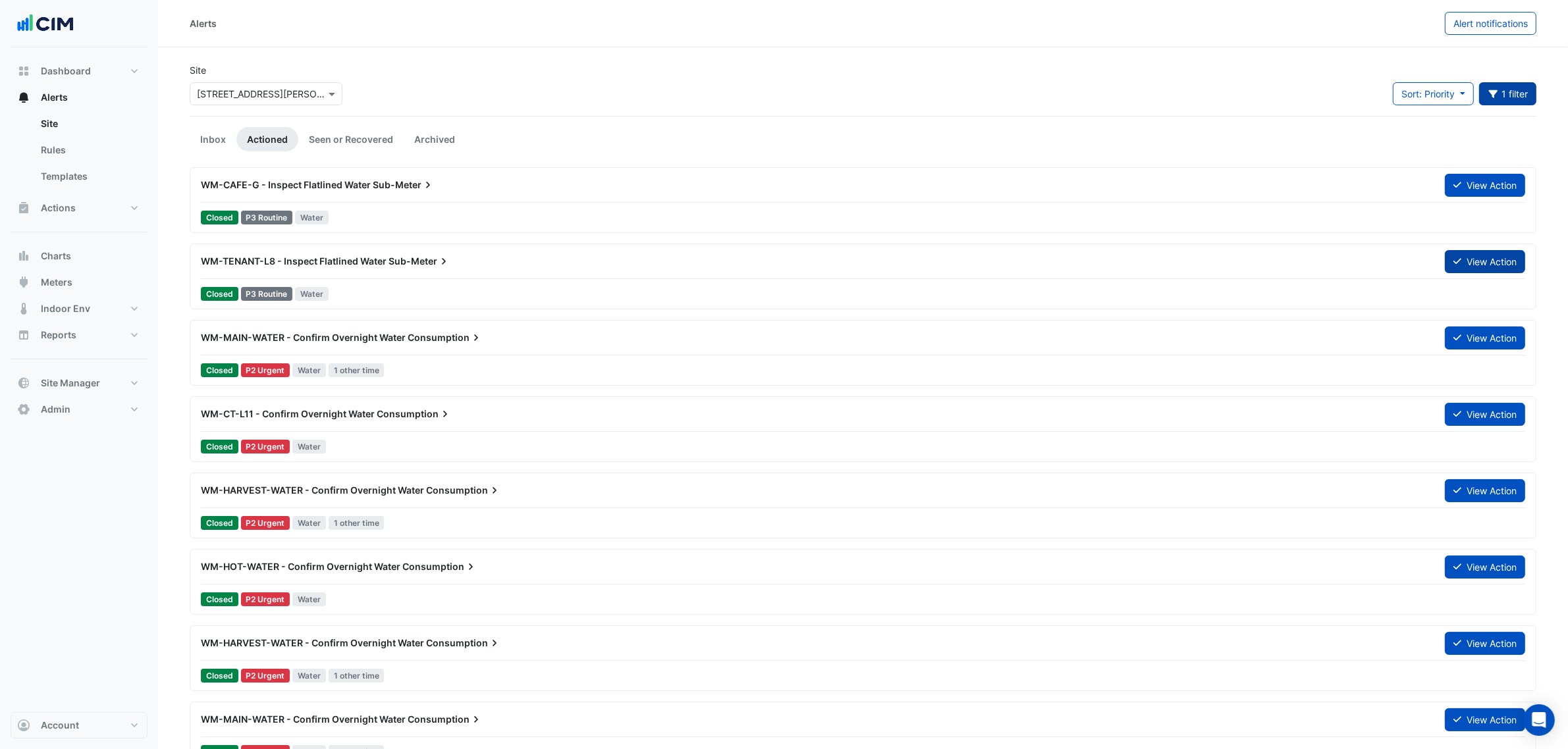
click at [1462, 265] on button "View Action" at bounding box center [1485, 261] width 81 height 23
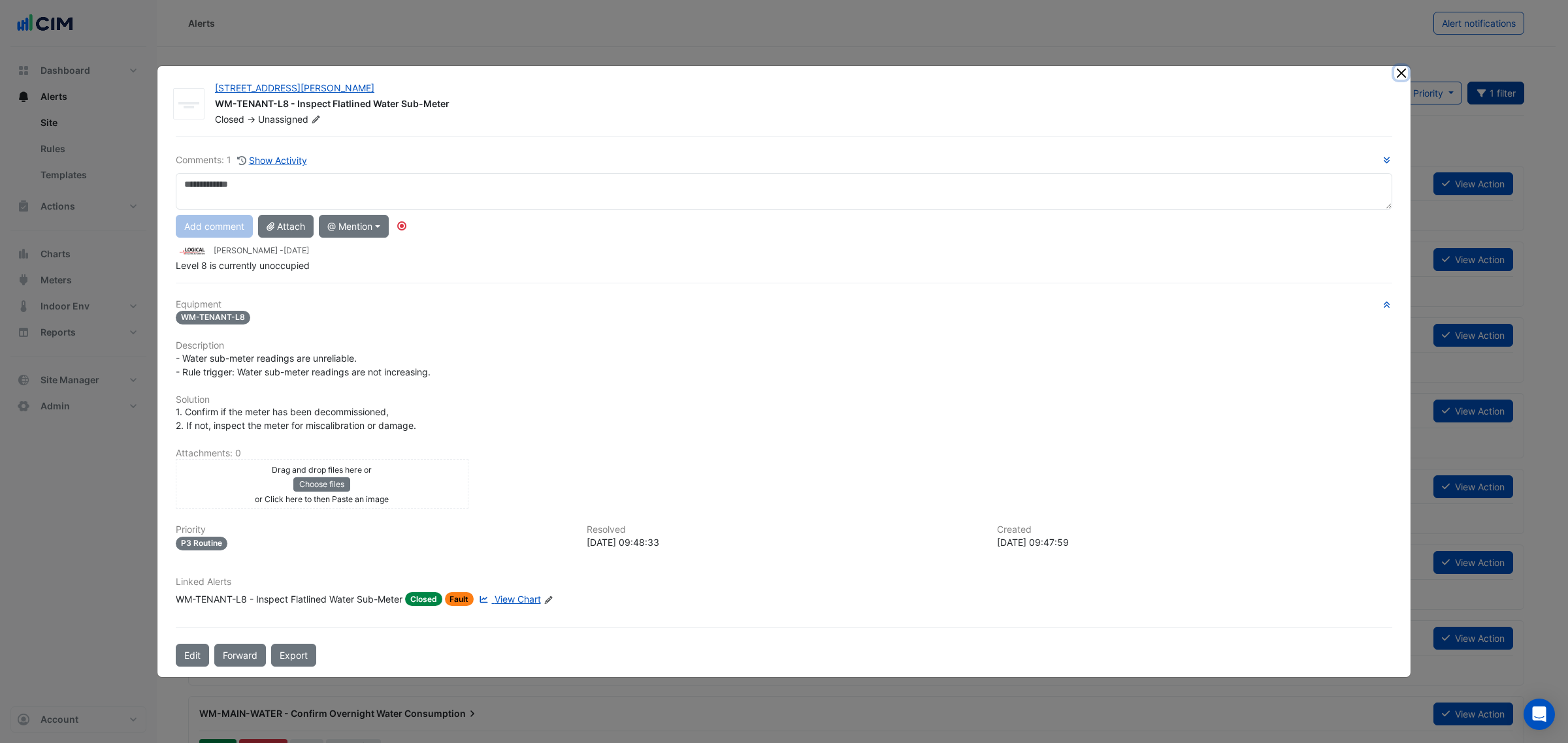
click at [1399, 70] on button "Close" at bounding box center [1401, 73] width 14 height 14
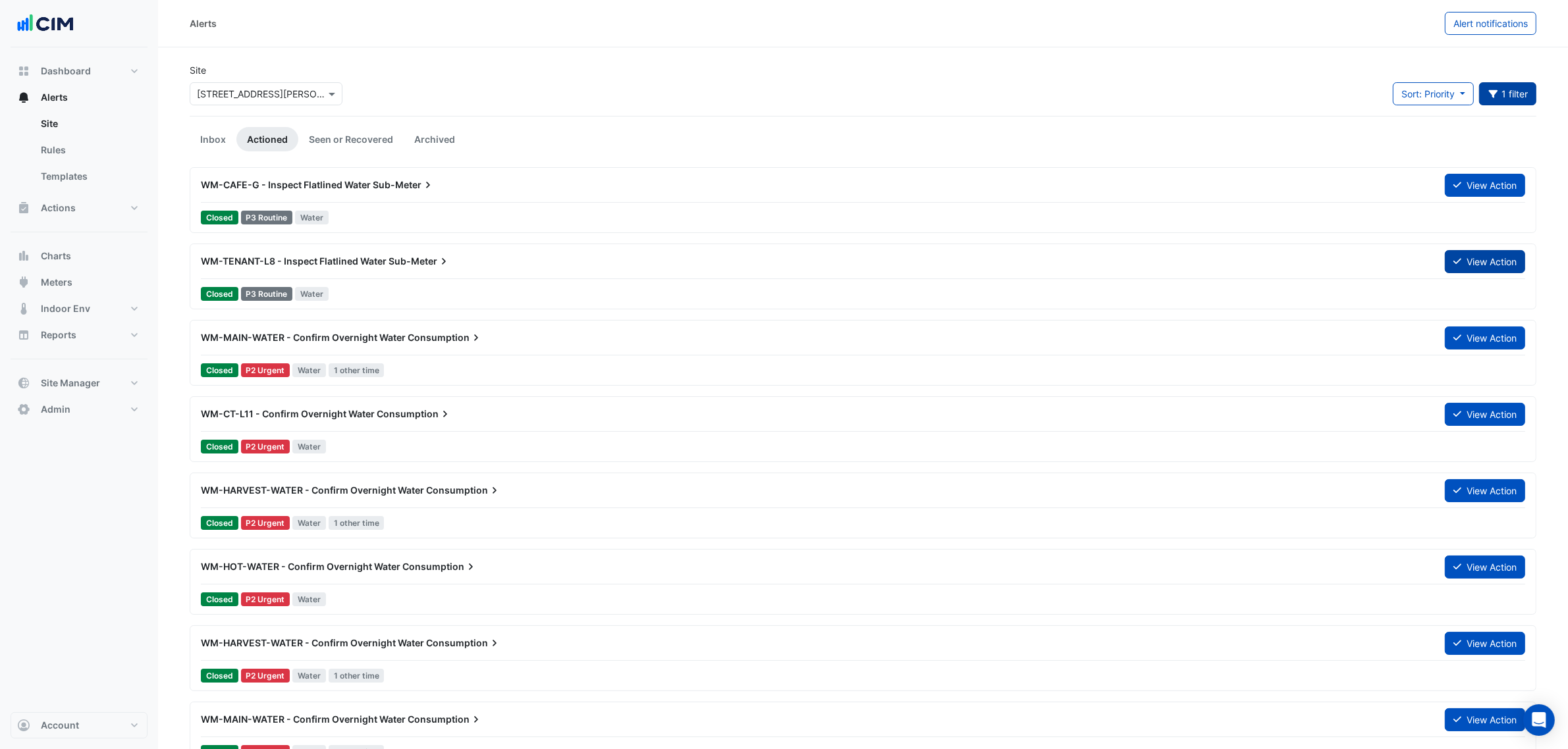
click at [1501, 263] on button "View Action" at bounding box center [1485, 261] width 81 height 23
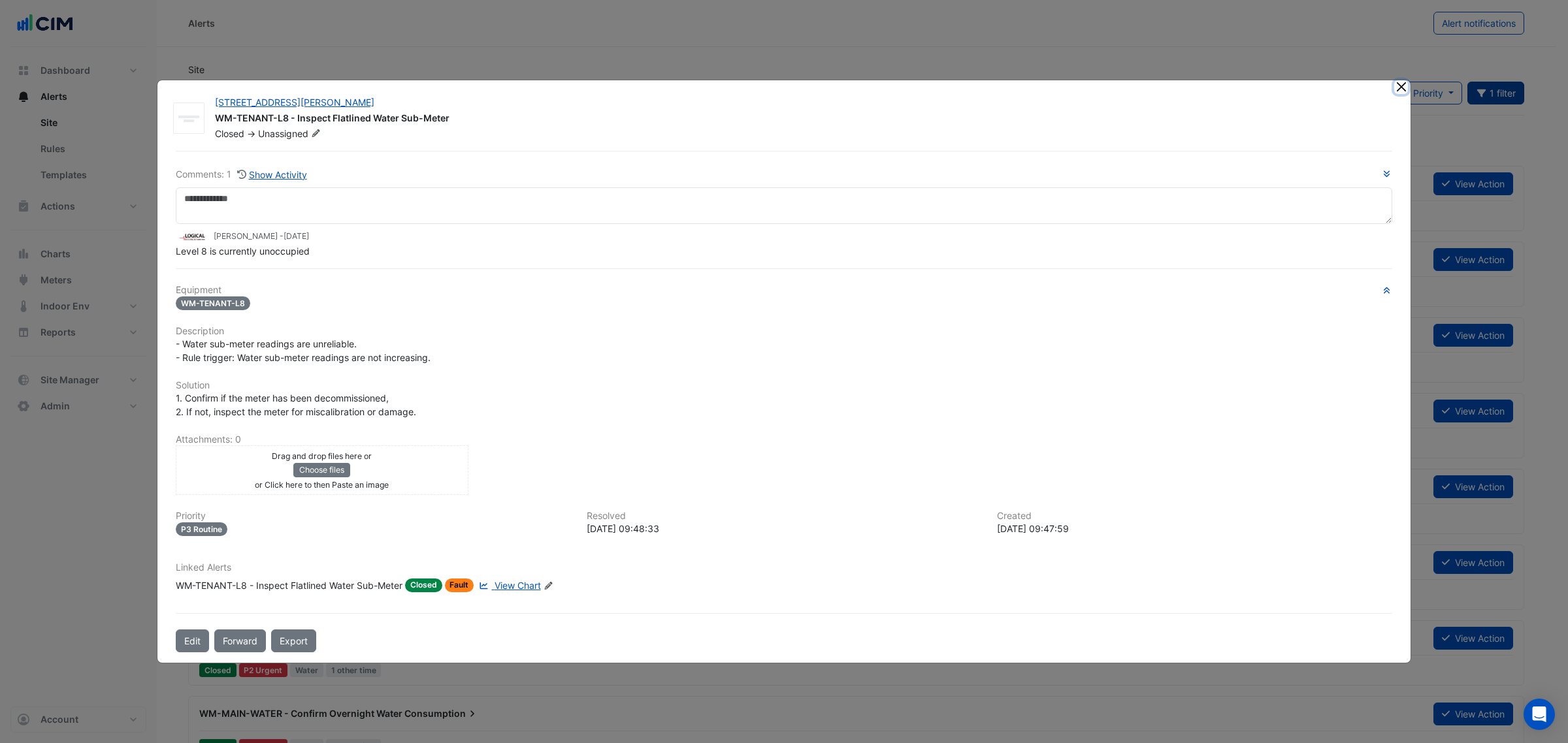
click at [1405, 85] on button "Close" at bounding box center [1401, 87] width 14 height 14
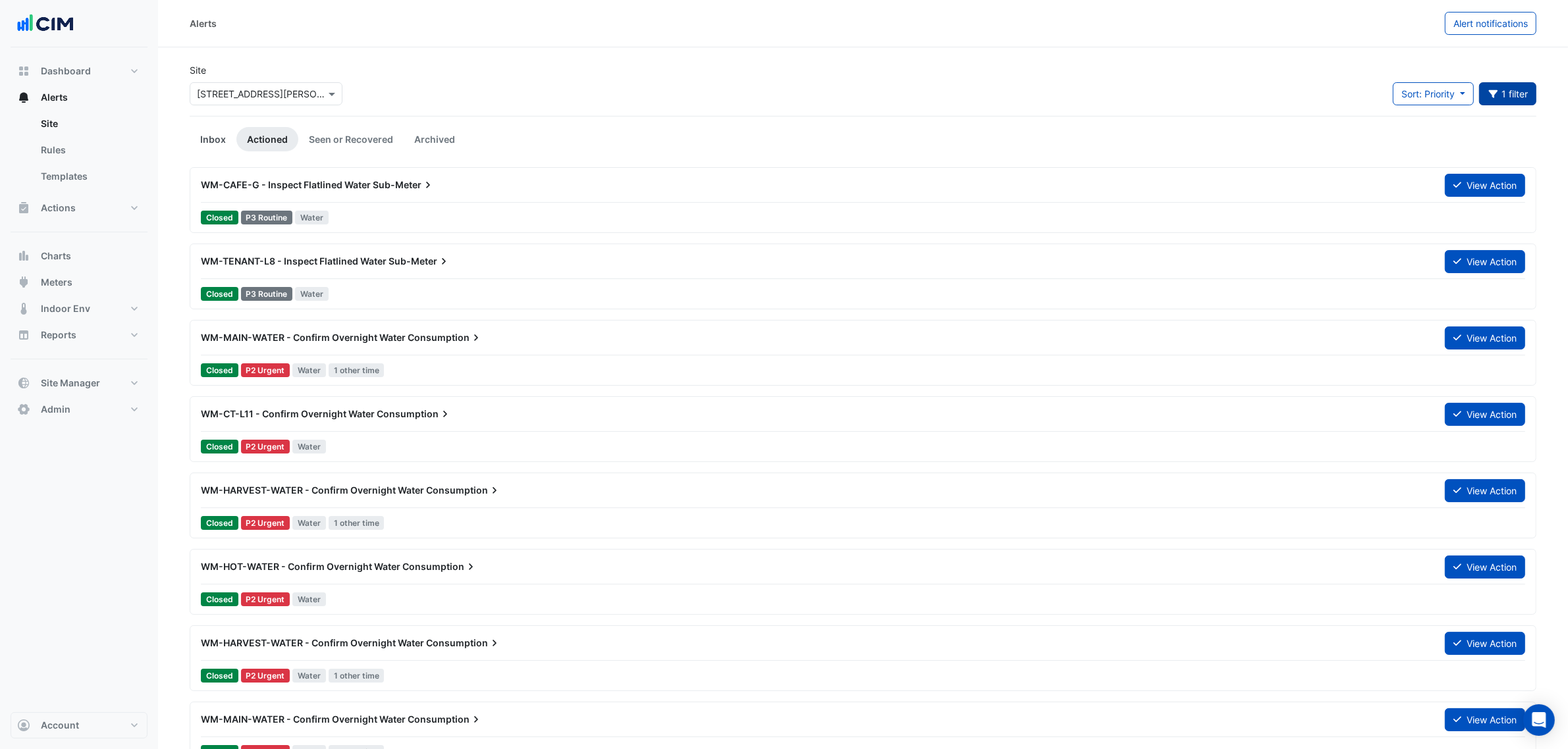
click at [221, 133] on link "Inbox" at bounding box center [213, 139] width 47 height 25
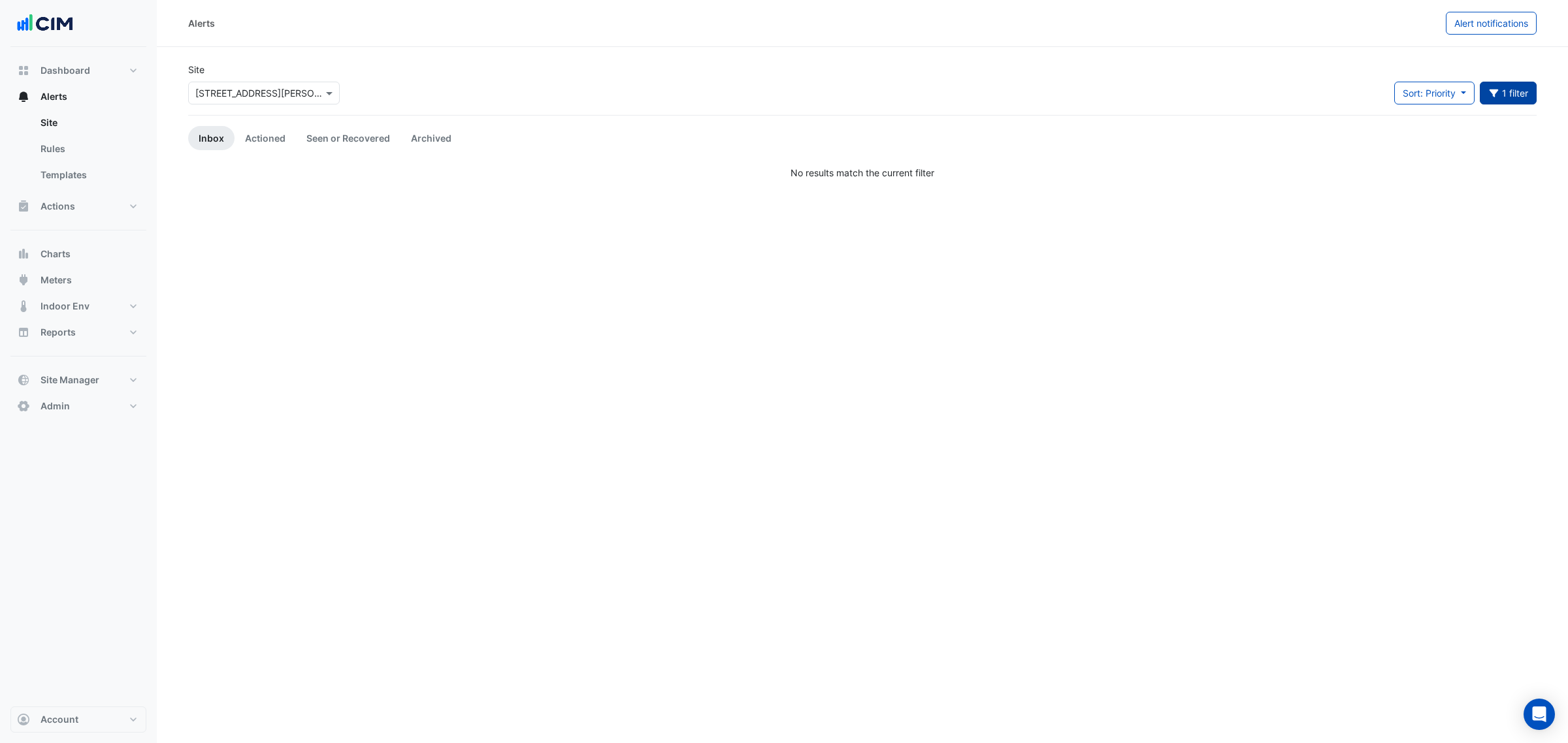
click at [1526, 85] on button "1 filter" at bounding box center [1508, 93] width 58 height 23
drag, startPoint x: 1288, startPoint y: 118, endPoint x: 1161, endPoint y: 109, distance: 127.3
click at [1183, 112] on body "Alerts Alert notifications Site Select a Site × 12 Shelley Street Sort: Priorit…" at bounding box center [784, 372] width 1568 height 743
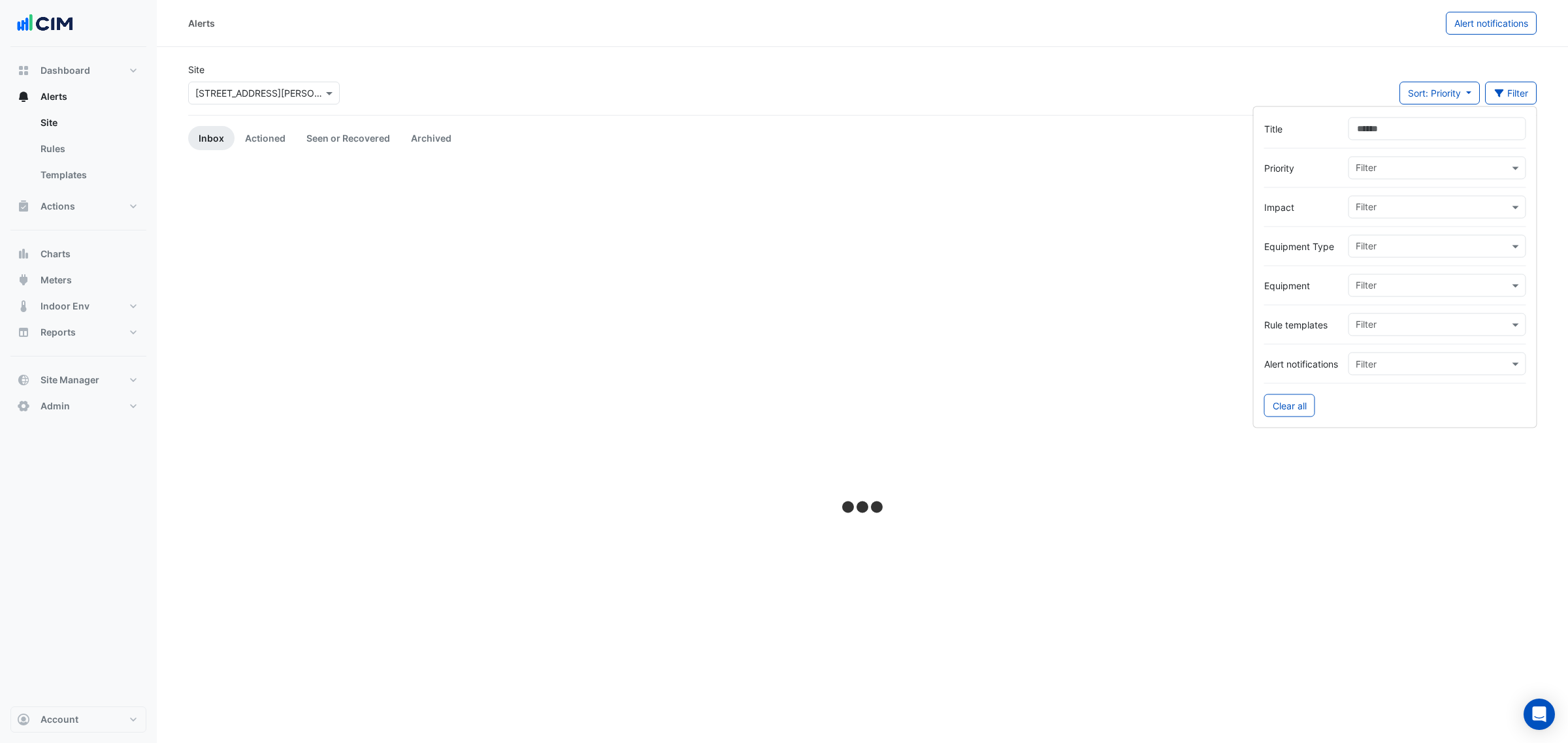
click at [885, 46] on div "Alerts Alert notifications" at bounding box center [862, 23] width 1411 height 47
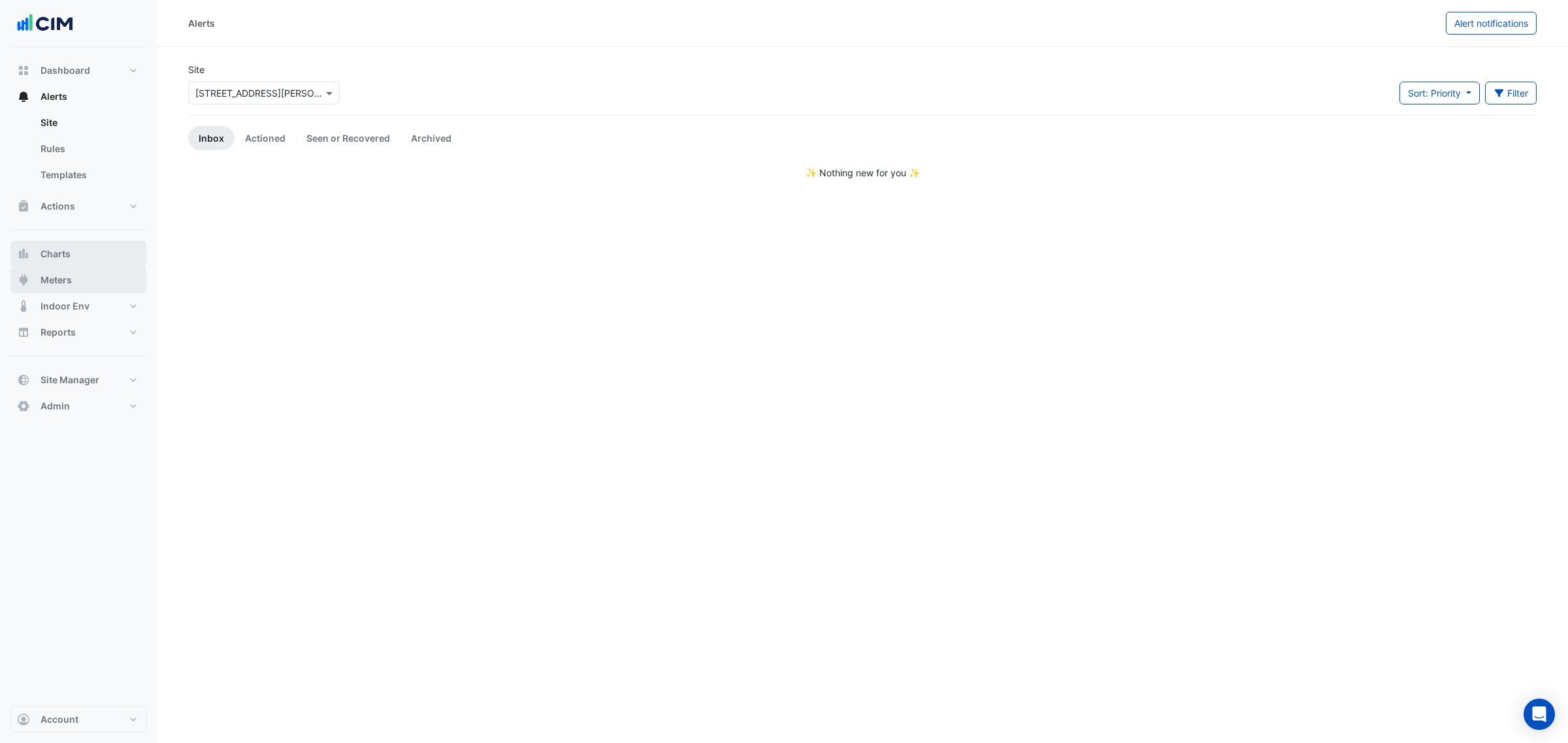
click at [60, 272] on button "Meters" at bounding box center [78, 280] width 136 height 26
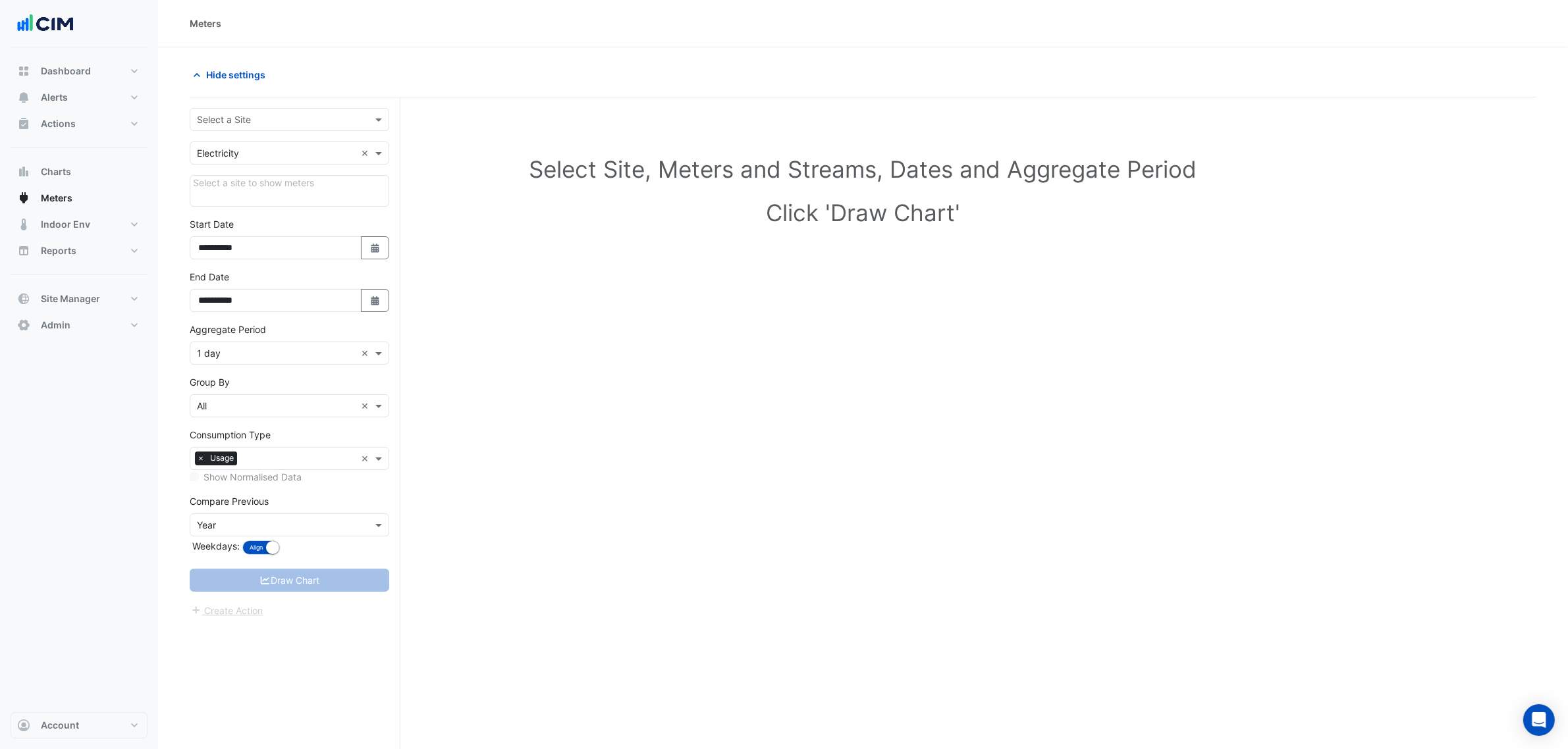
click at [241, 122] on input "text" at bounding box center [276, 120] width 159 height 14
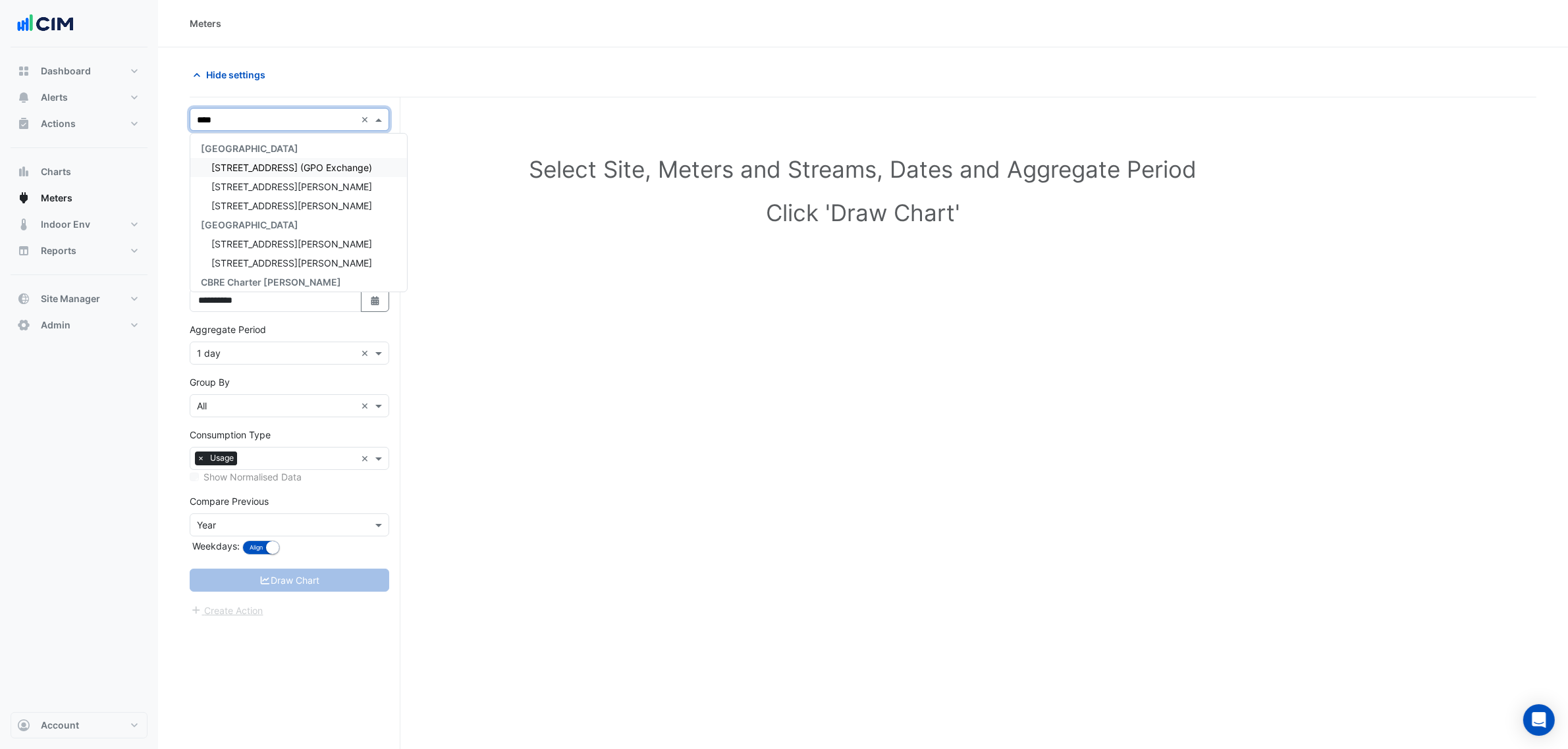
type input "*****"
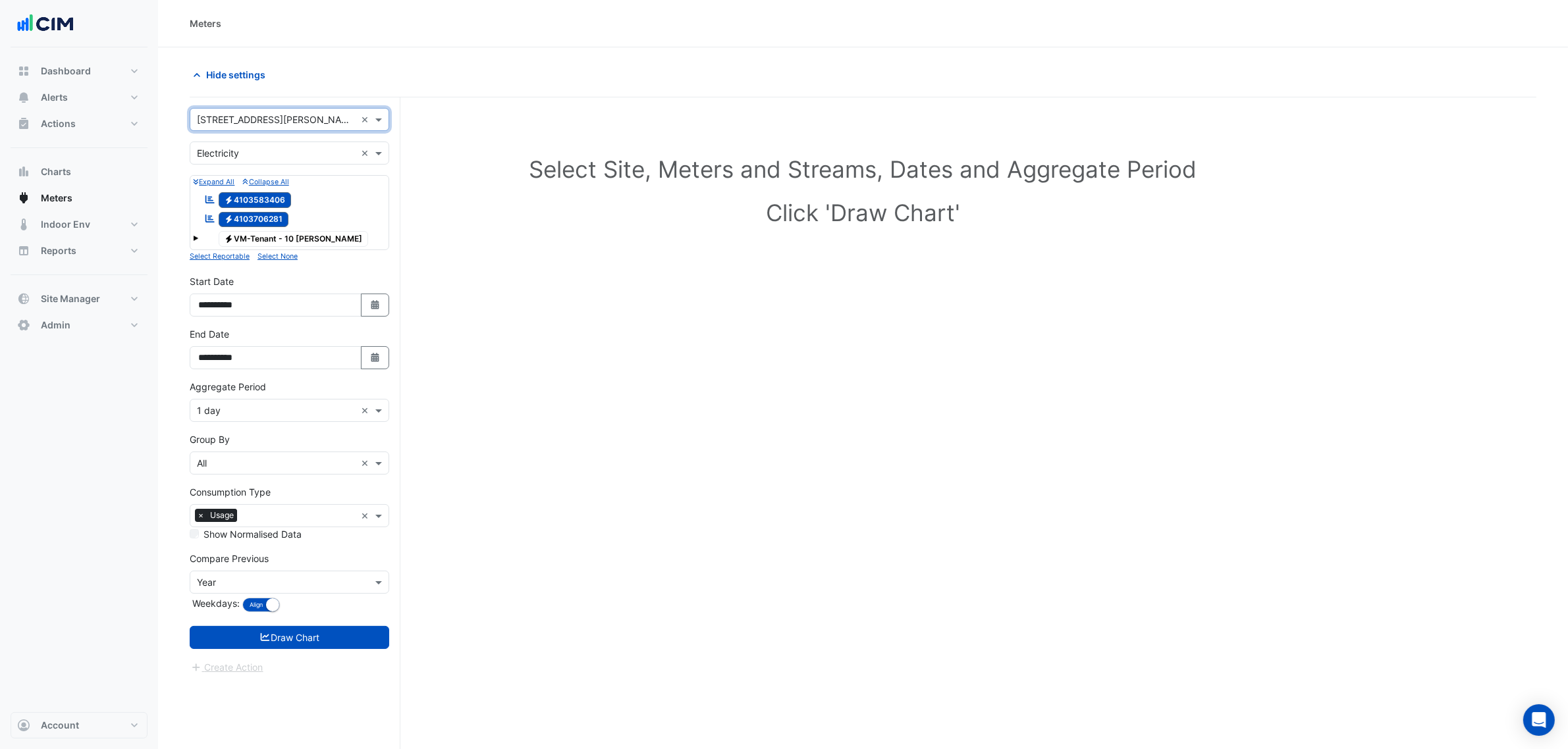
click at [260, 419] on div "Aggregate Period × 1 day ×" at bounding box center [289, 410] width 199 height 23
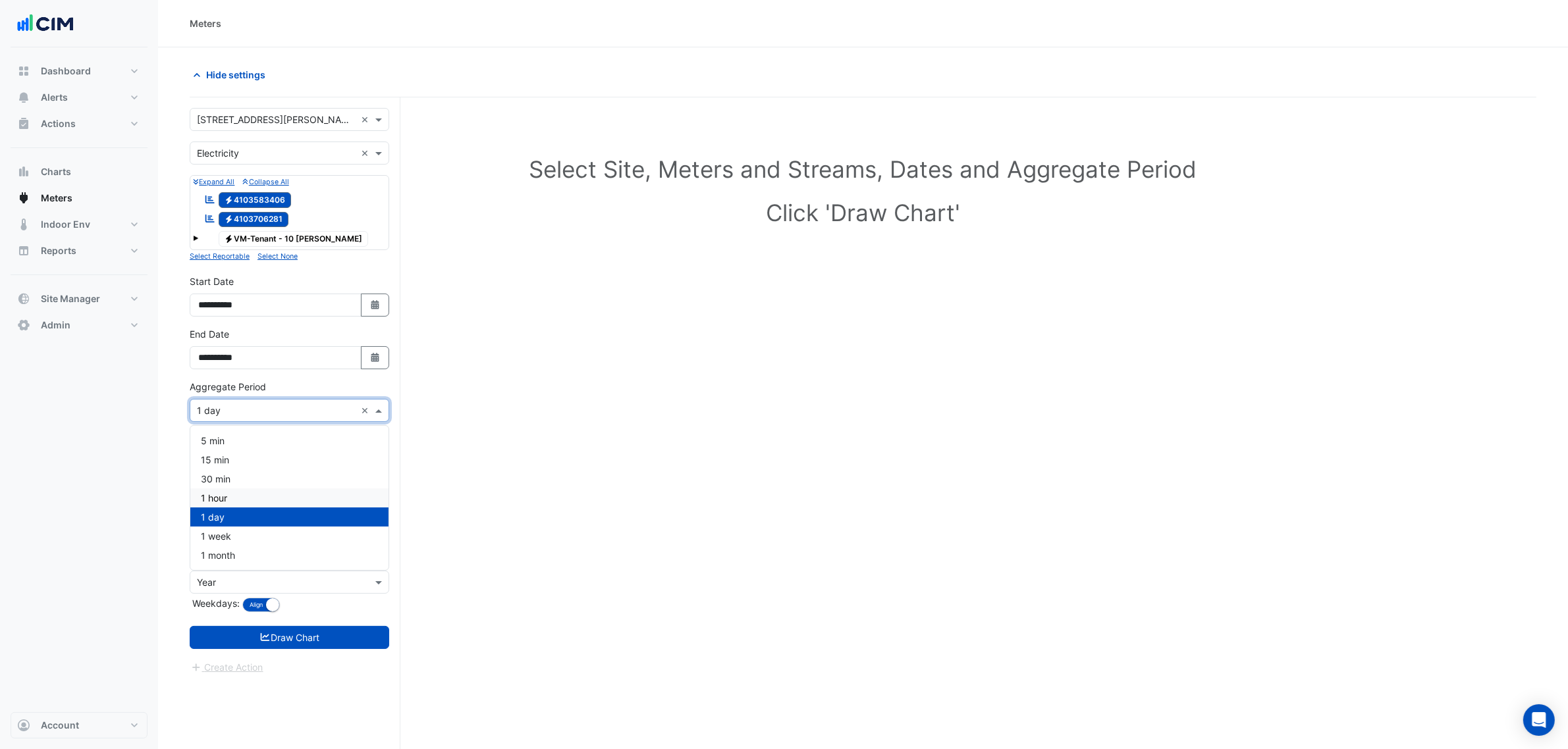
click at [241, 492] on div "1 hour" at bounding box center [289, 498] width 198 height 19
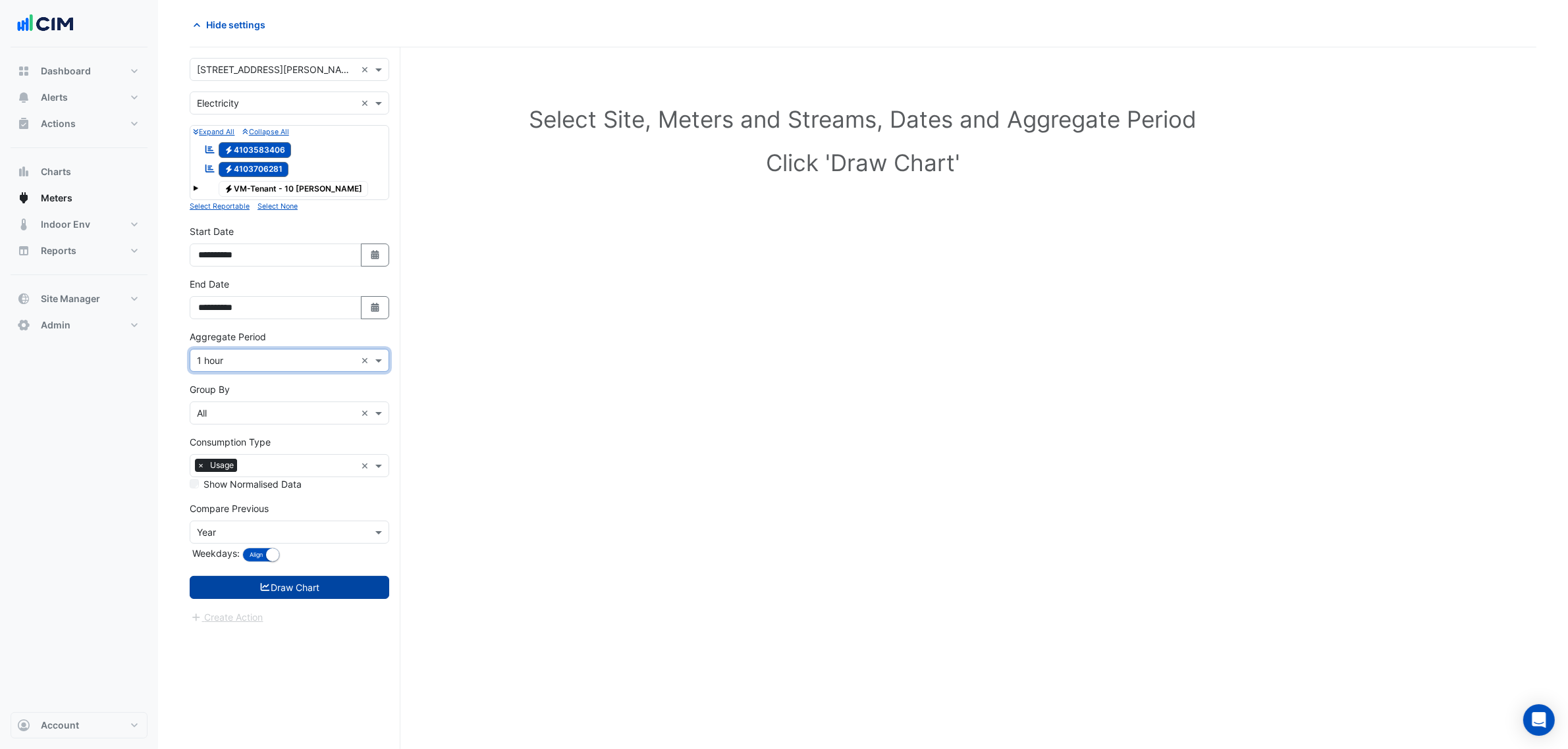
click at [297, 592] on button "Draw Chart" at bounding box center [289, 587] width 199 height 23
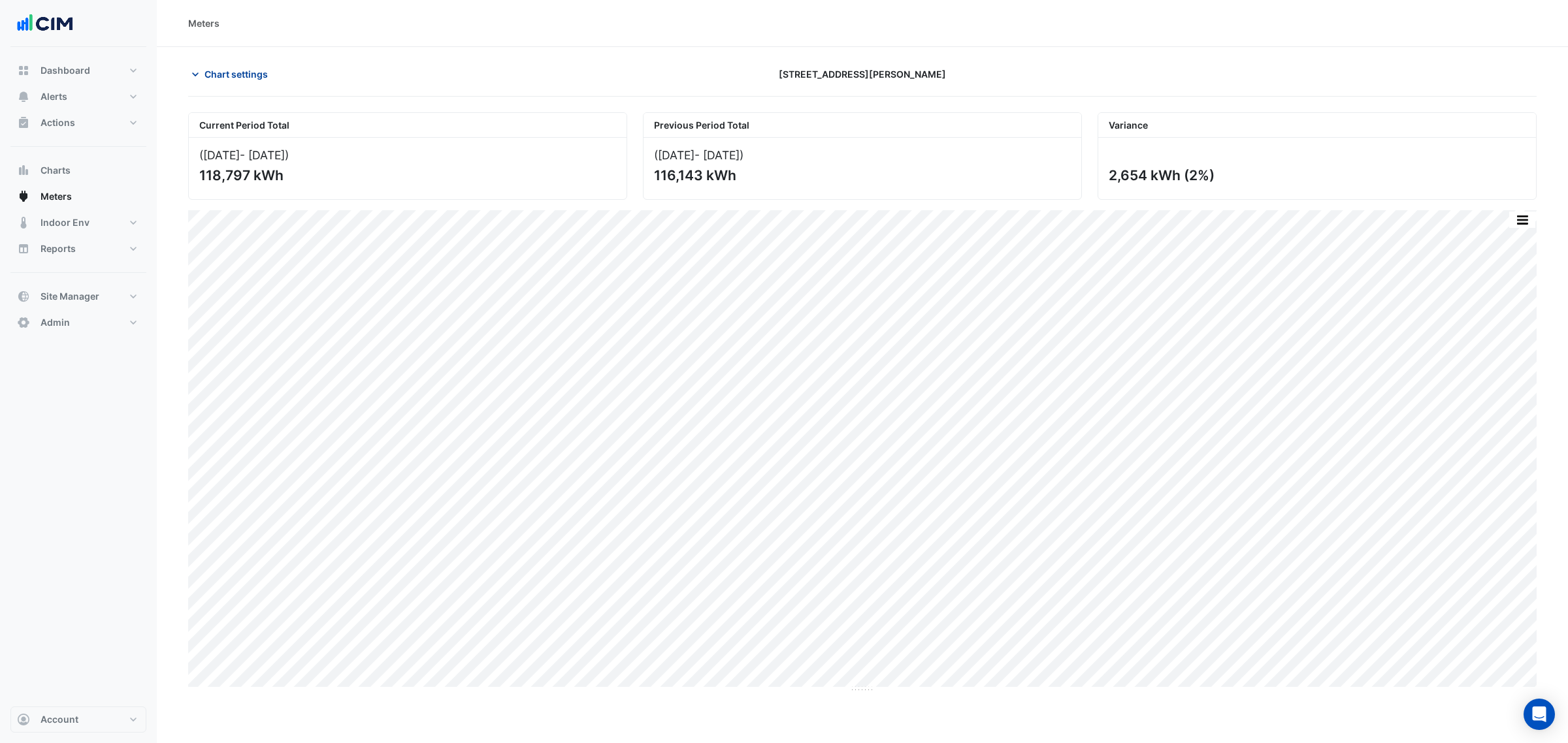
click at [249, 77] on span "Chart settings" at bounding box center [236, 74] width 63 height 14
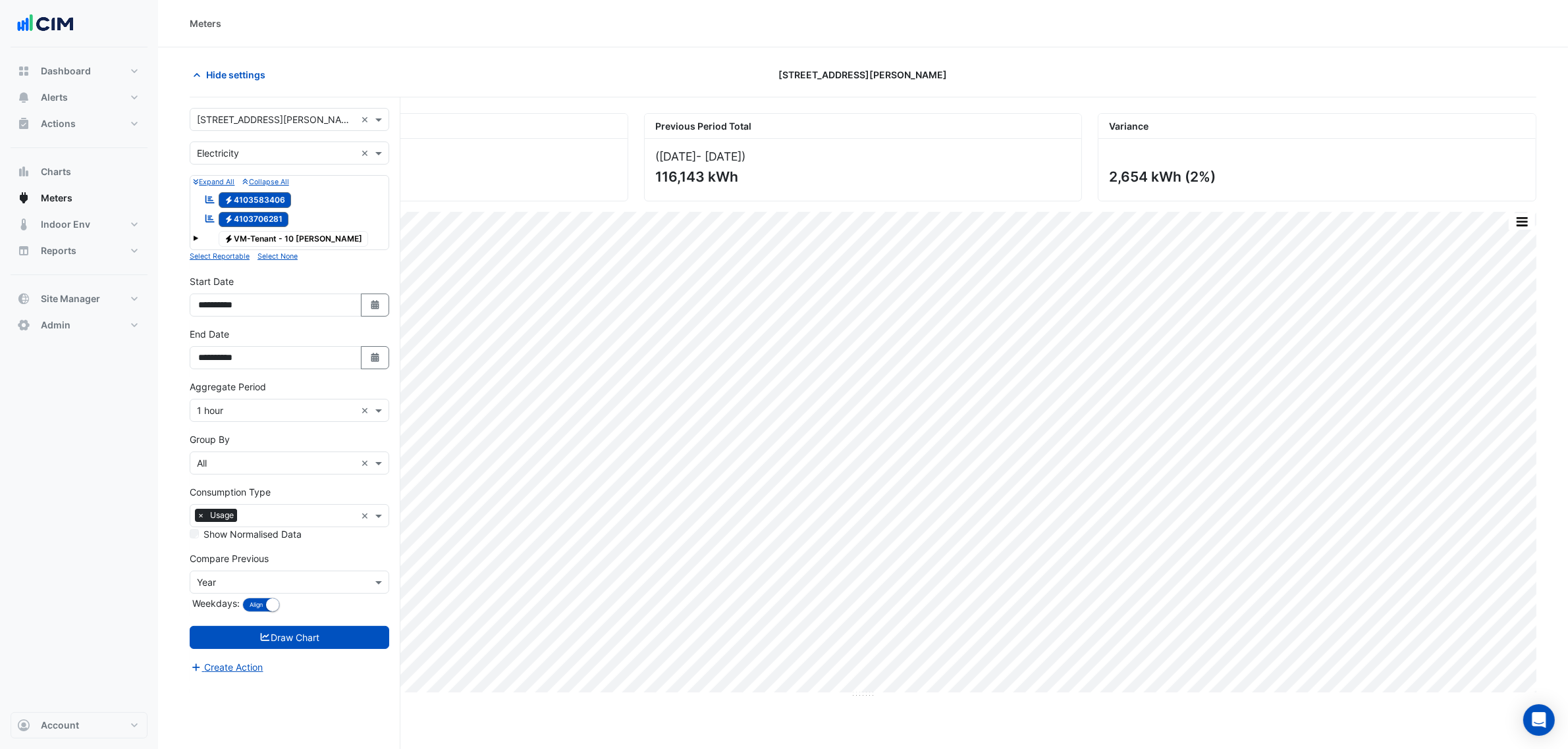
click at [306, 402] on div "Aggregate Period × 1 hour ×" at bounding box center [289, 410] width 199 height 23
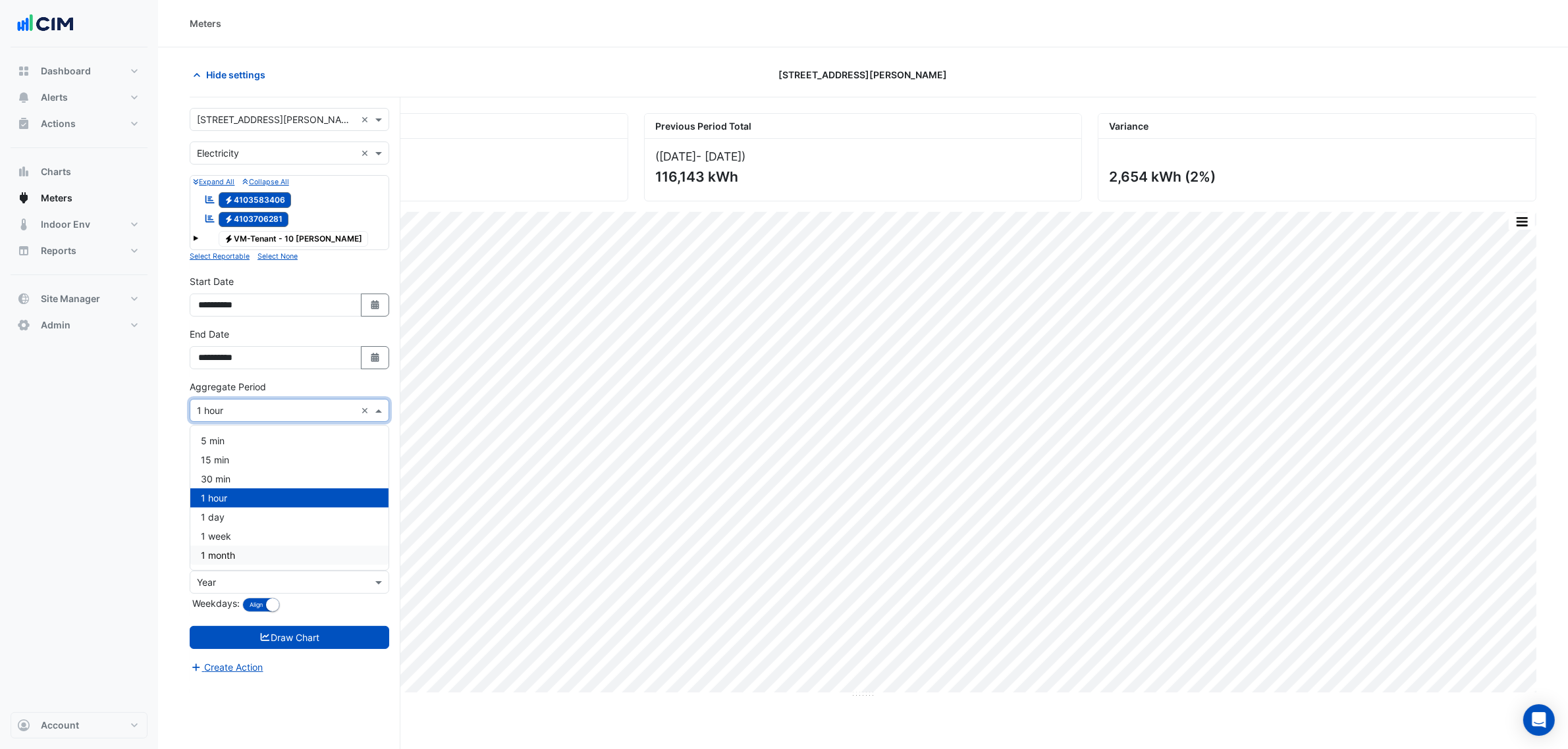
click at [248, 552] on div "1 month" at bounding box center [289, 555] width 198 height 19
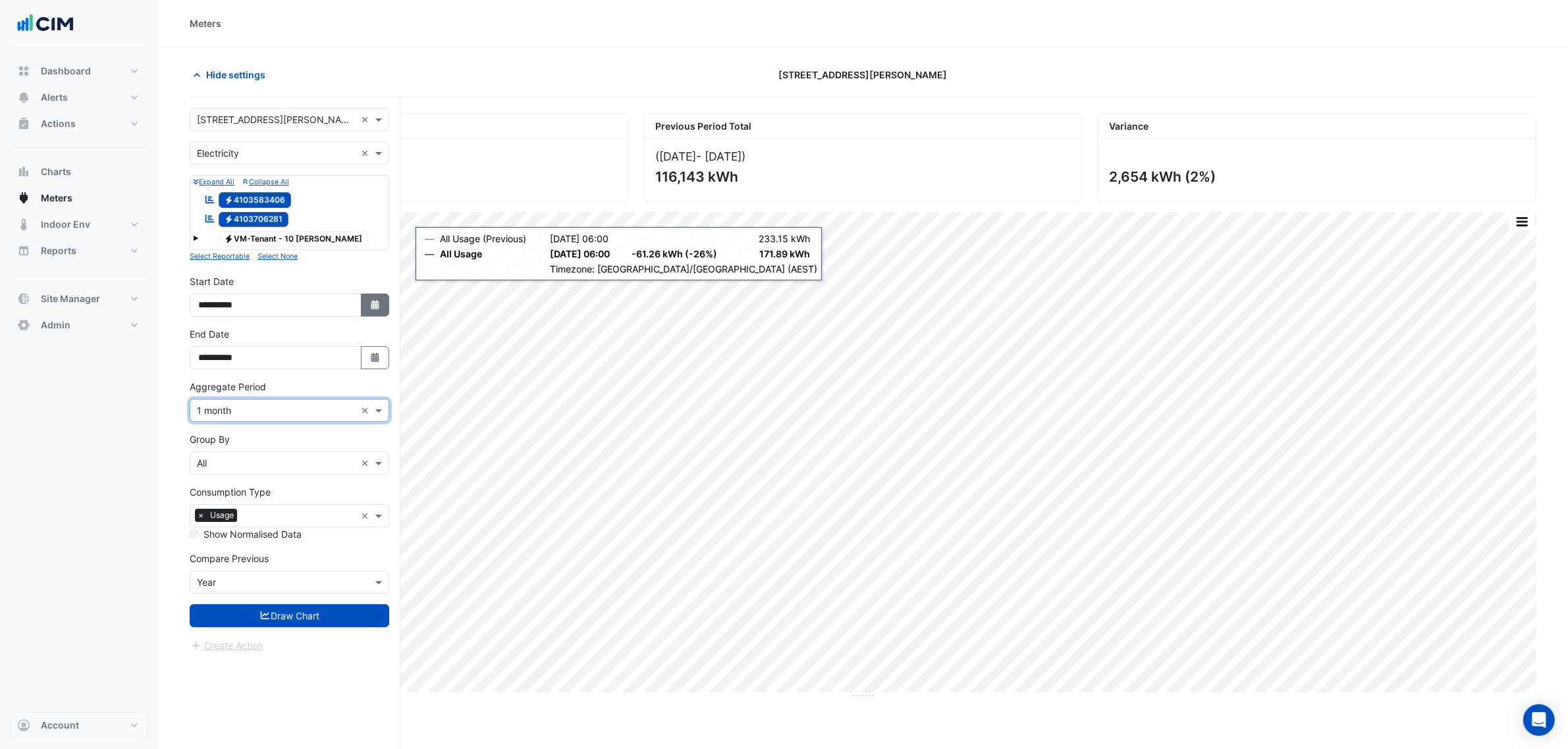
click at [379, 303] on icon "Select Date" at bounding box center [375, 305] width 12 height 9
select select "*"
select select "****"
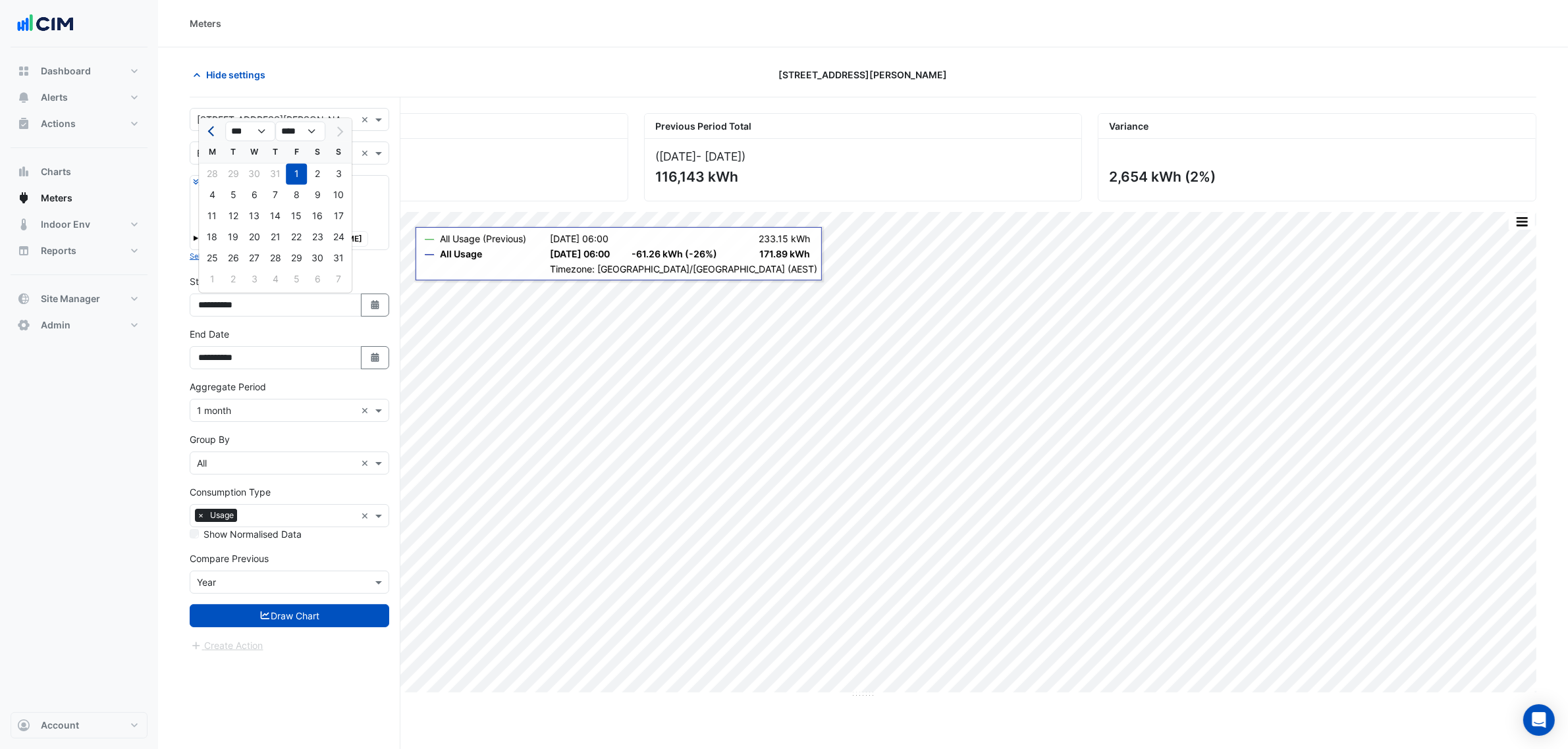
click at [211, 133] on span "Previous month" at bounding box center [213, 131] width 10 height 10
select select "*"
click at [337, 169] on div "1" at bounding box center [339, 175] width 21 height 21
type input "**********"
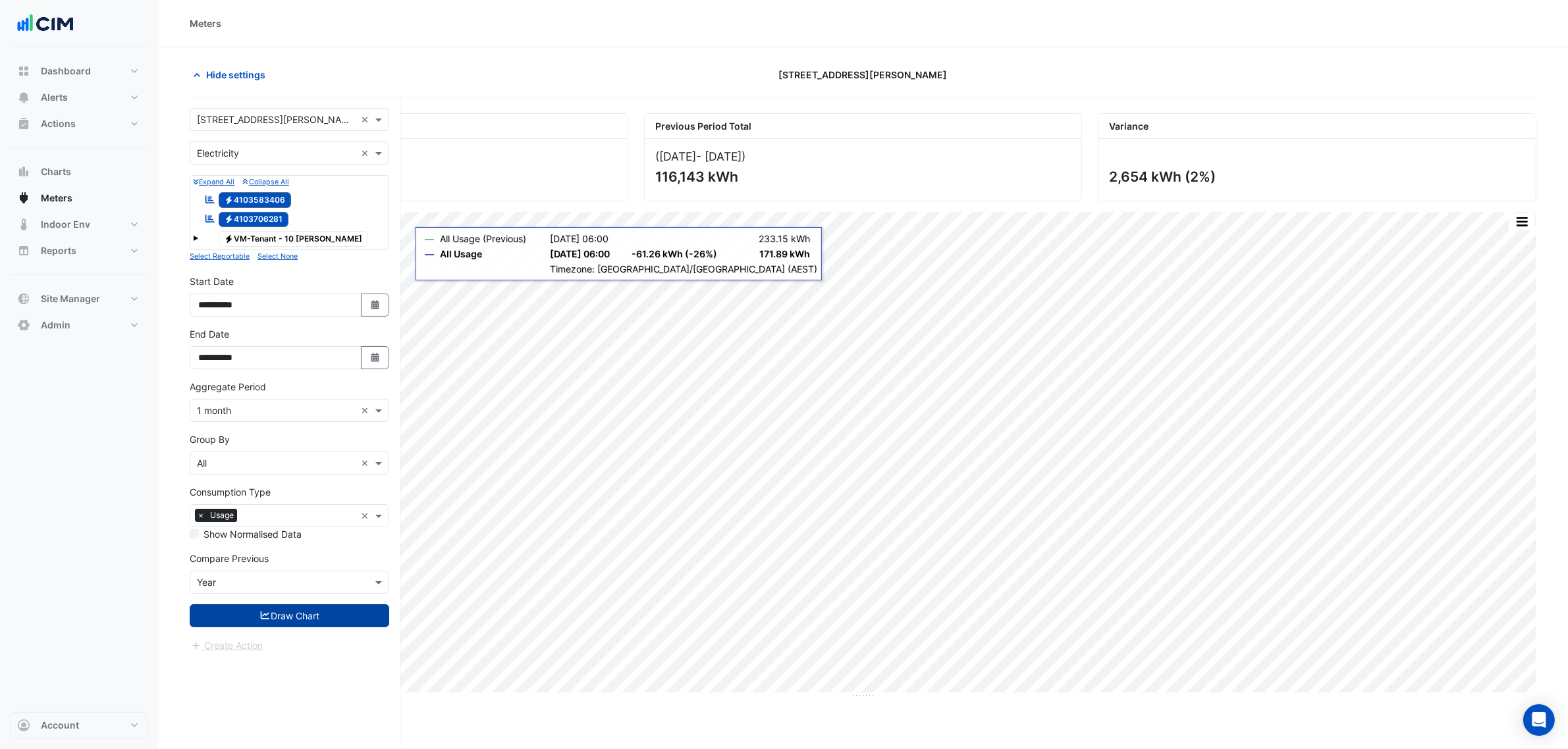
click at [341, 617] on button "Draw Chart" at bounding box center [289, 616] width 199 height 23
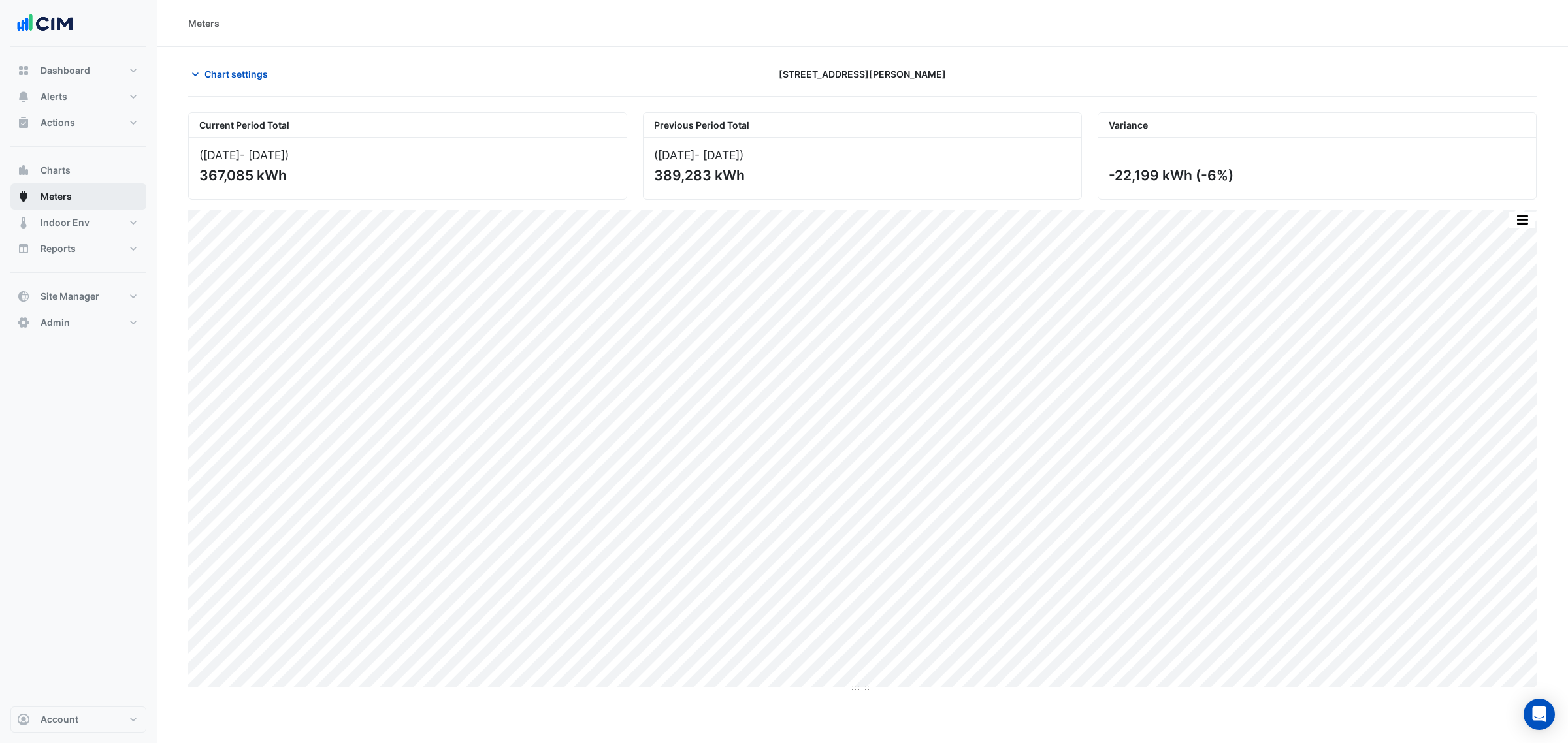
click at [70, 196] on span "Meters" at bounding box center [56, 196] width 31 height 13
click at [240, 77] on span "Chart settings" at bounding box center [236, 74] width 63 height 14
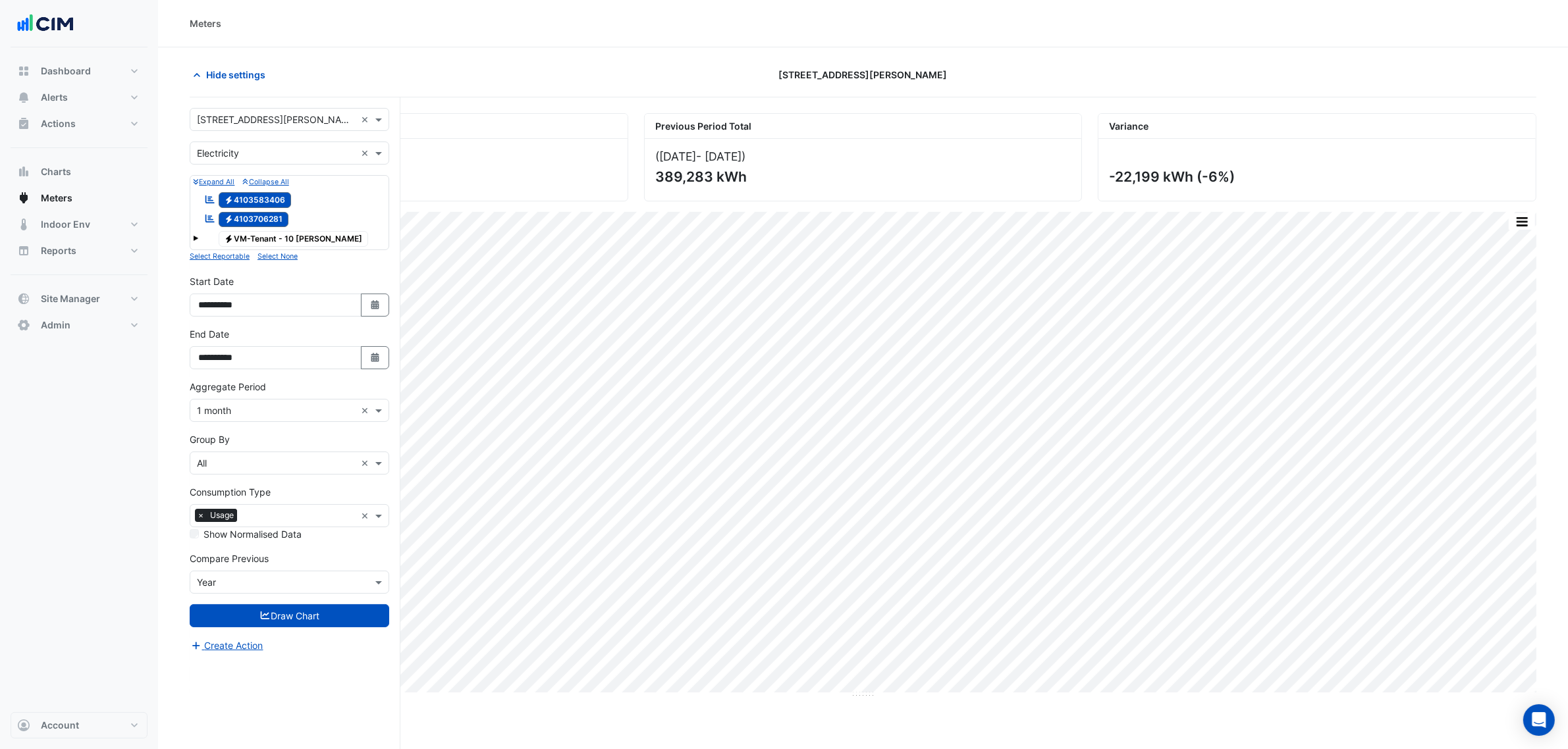
click at [249, 114] on input "text" at bounding box center [276, 120] width 159 height 14
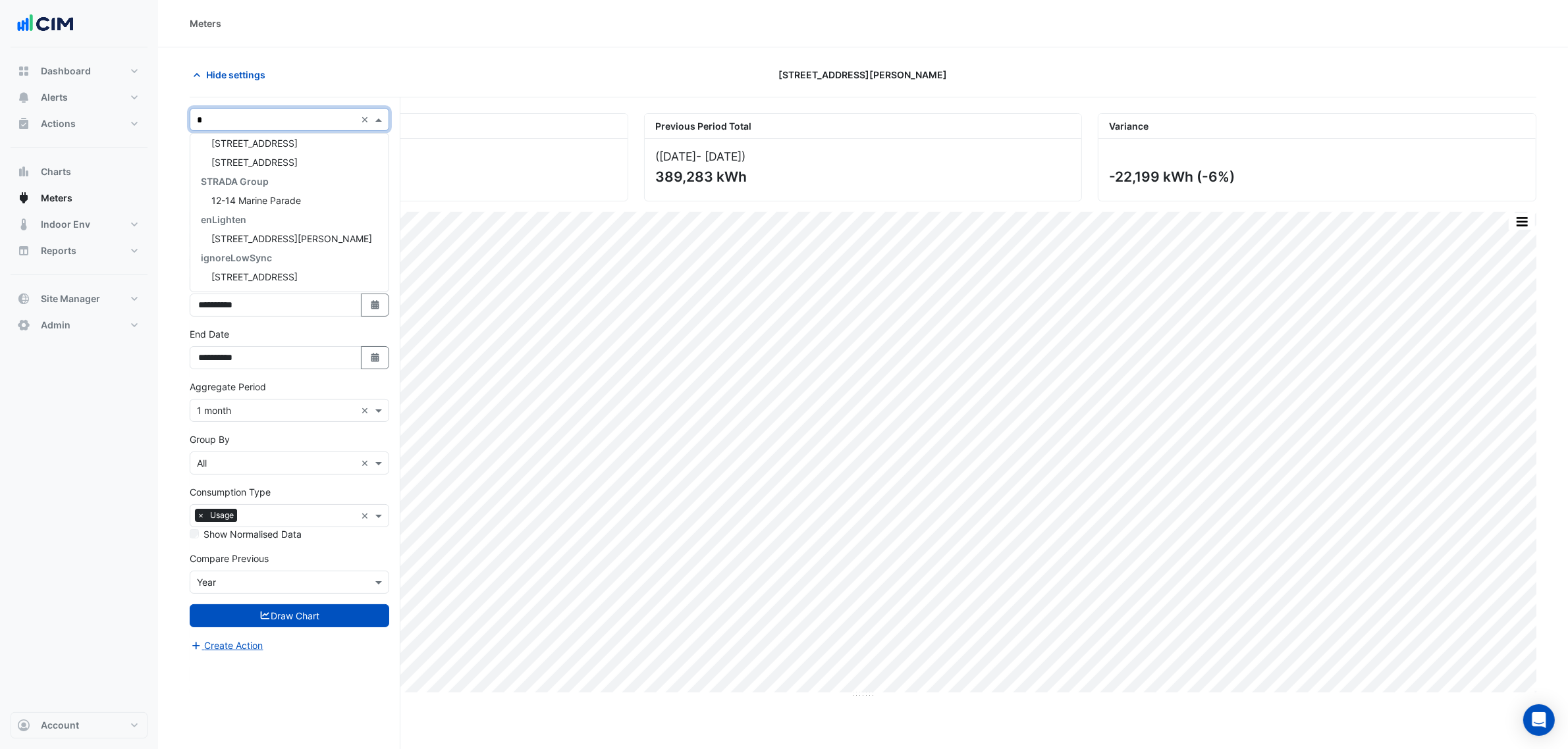
type input "**"
click at [261, 215] on span "[STREET_ADDRESS][PERSON_NAME]" at bounding box center [291, 220] width 161 height 11
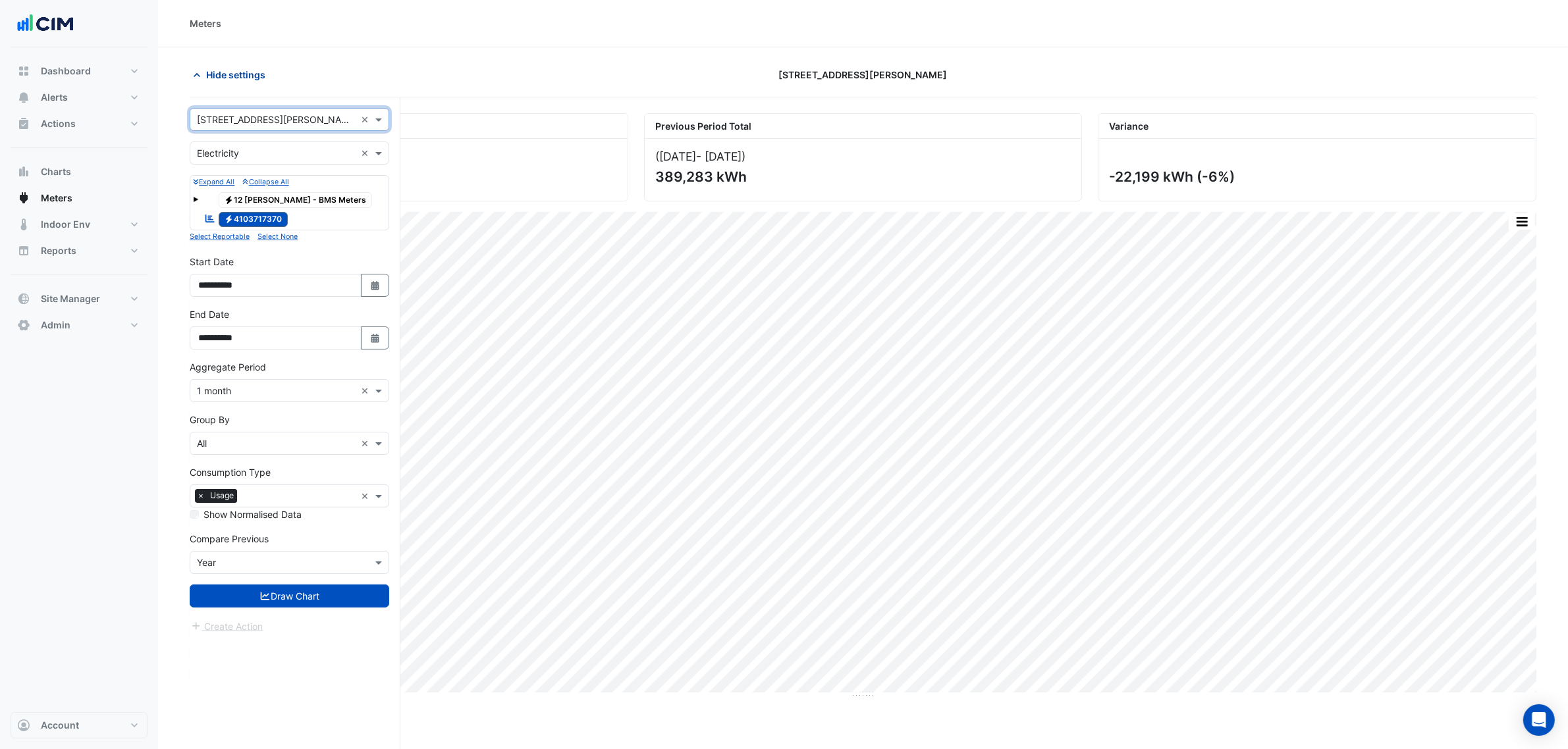
click at [261, 81] on span "Hide settings" at bounding box center [235, 75] width 59 height 14
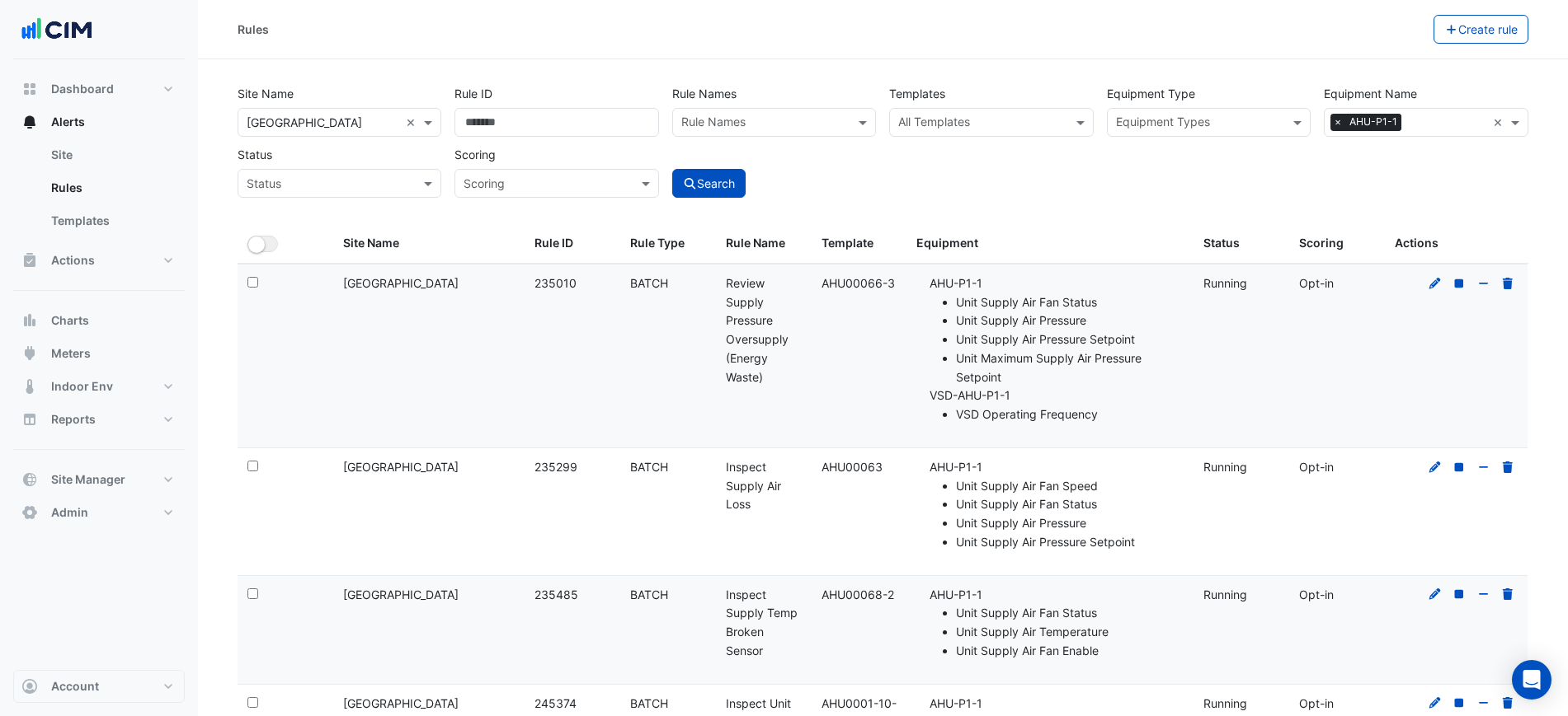
select select "***"
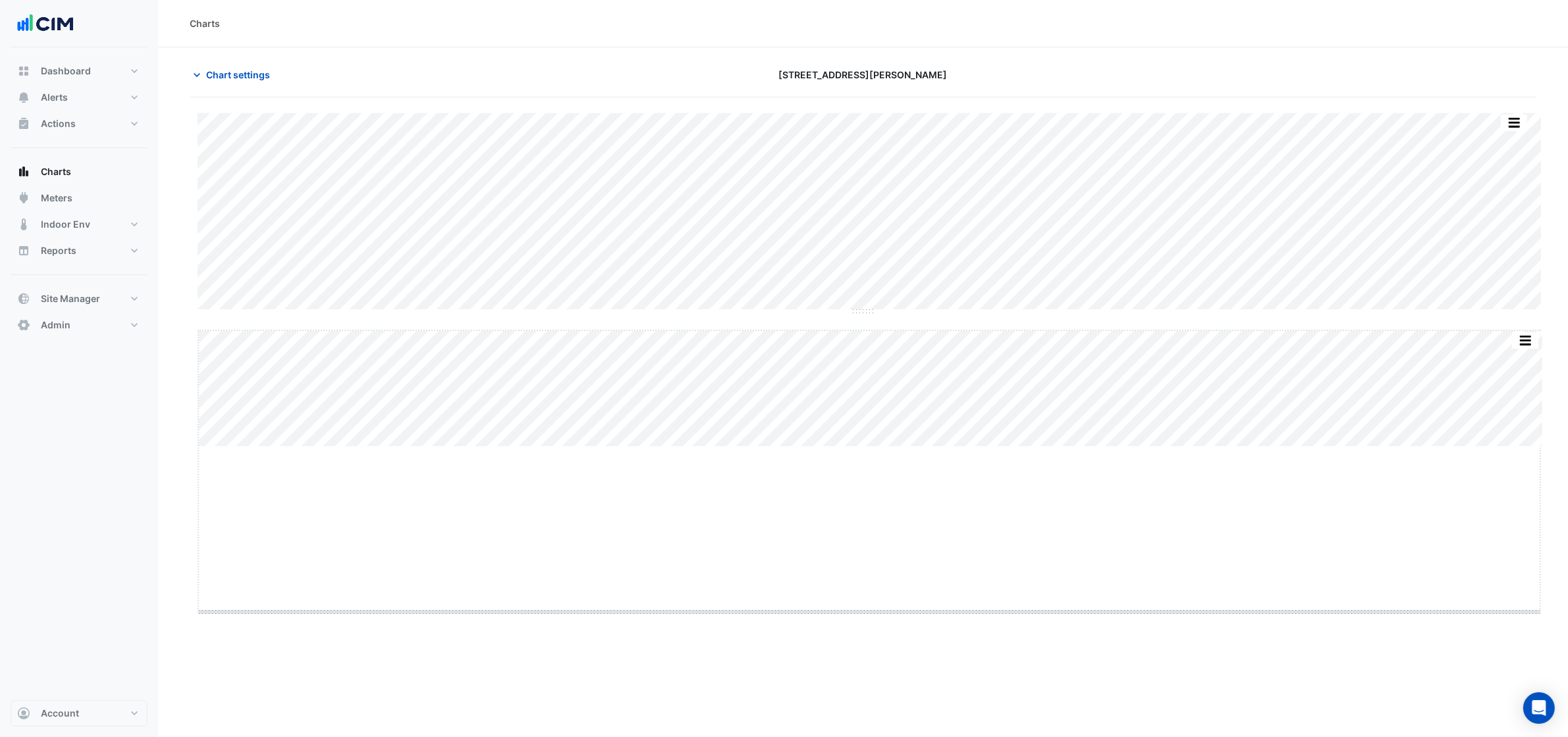
drag, startPoint x: 870, startPoint y: 448, endPoint x: 848, endPoint y: 617, distance: 170.4
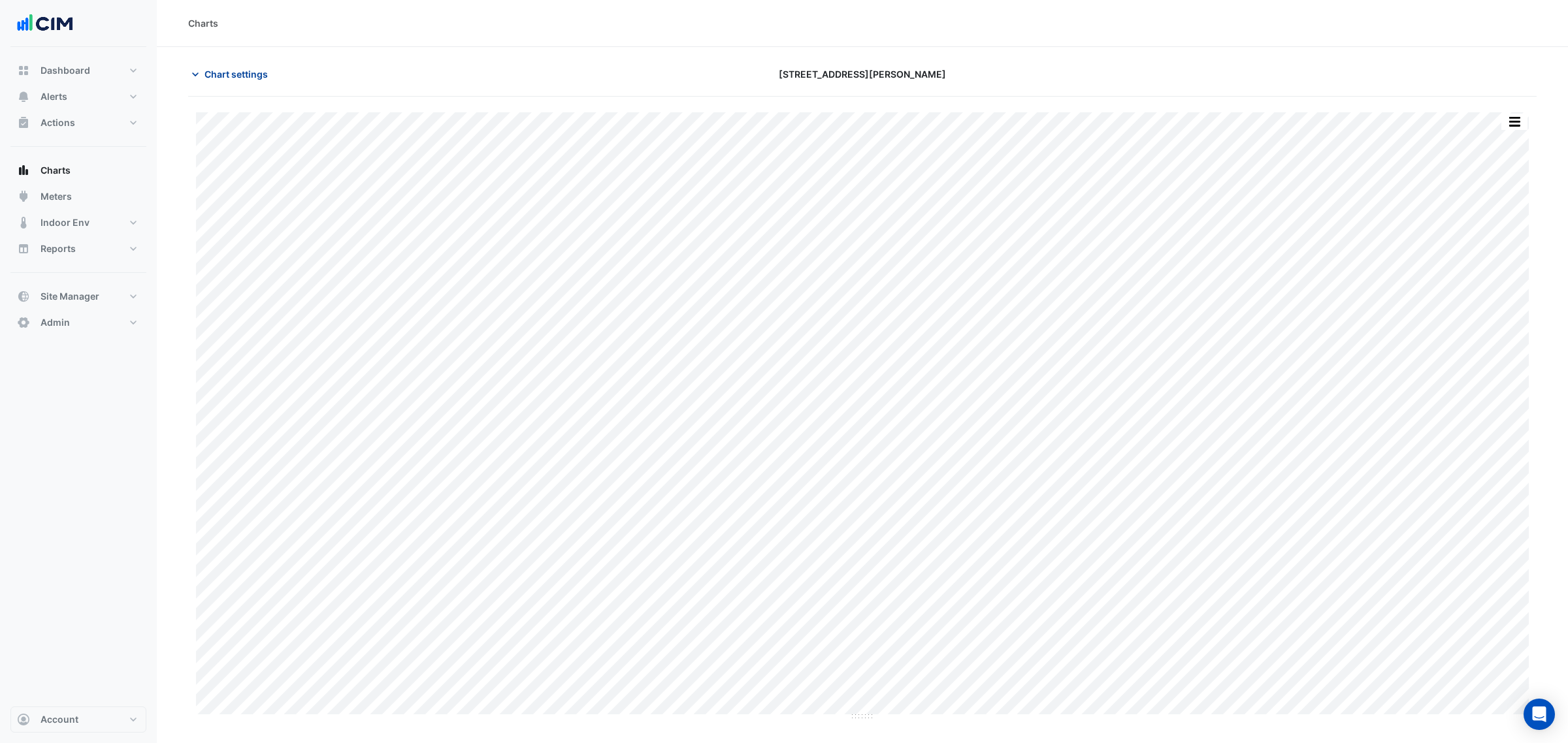
click at [251, 69] on span "Chart settings" at bounding box center [236, 74] width 63 height 14
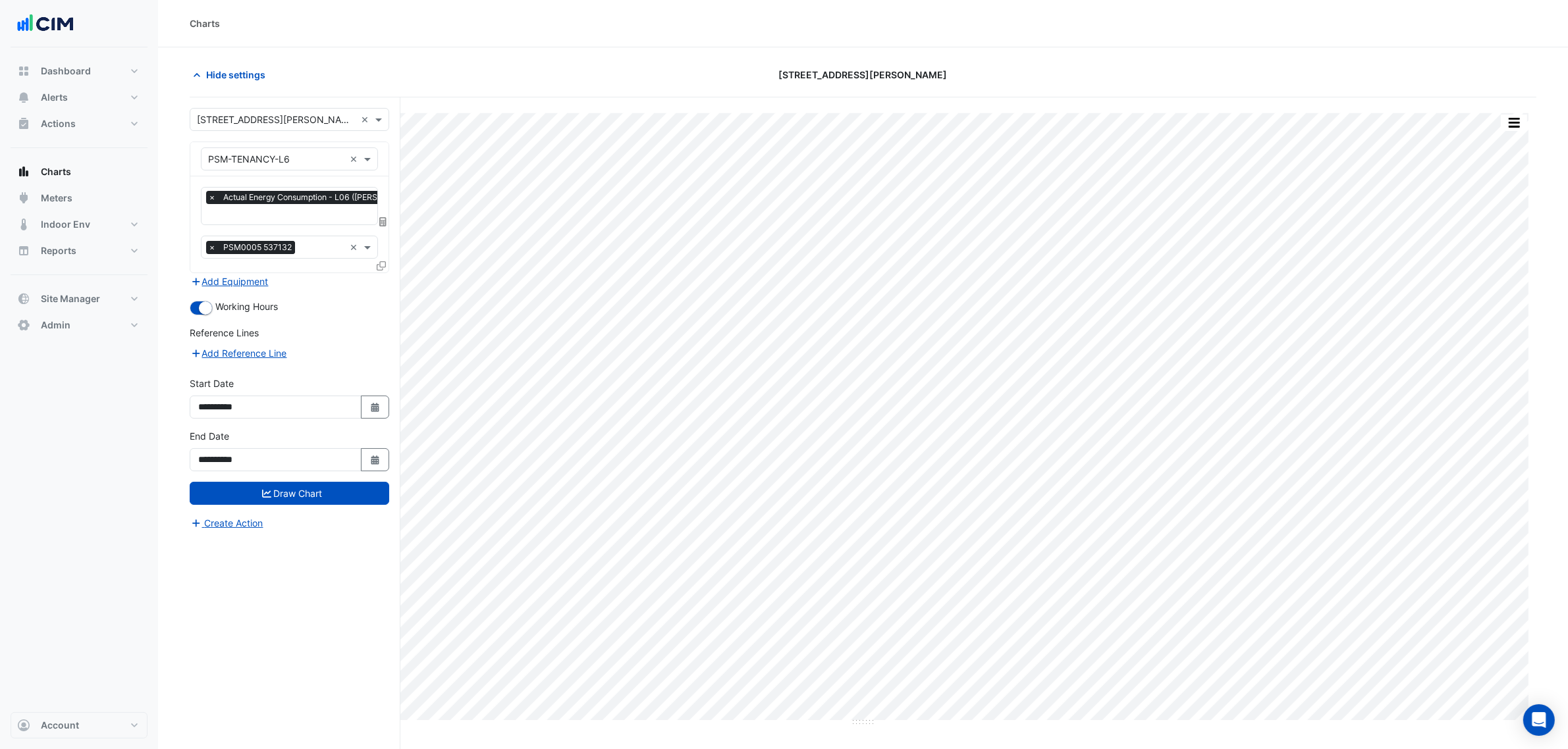
click at [251, 162] on input "text" at bounding box center [276, 159] width 136 height 14
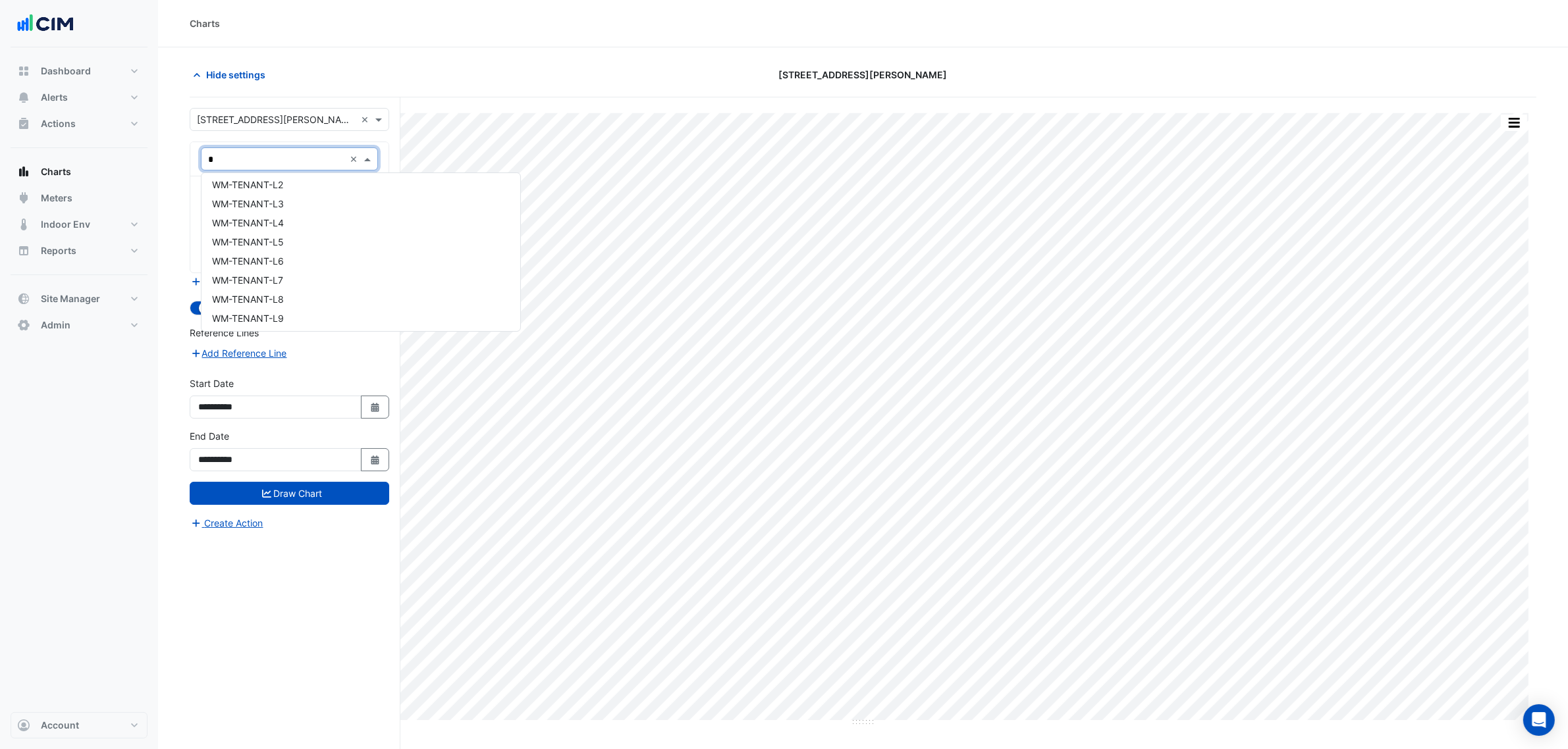
type input "**"
click at [307, 225] on div "WM-TENANT-L1" at bounding box center [361, 229] width 319 height 19
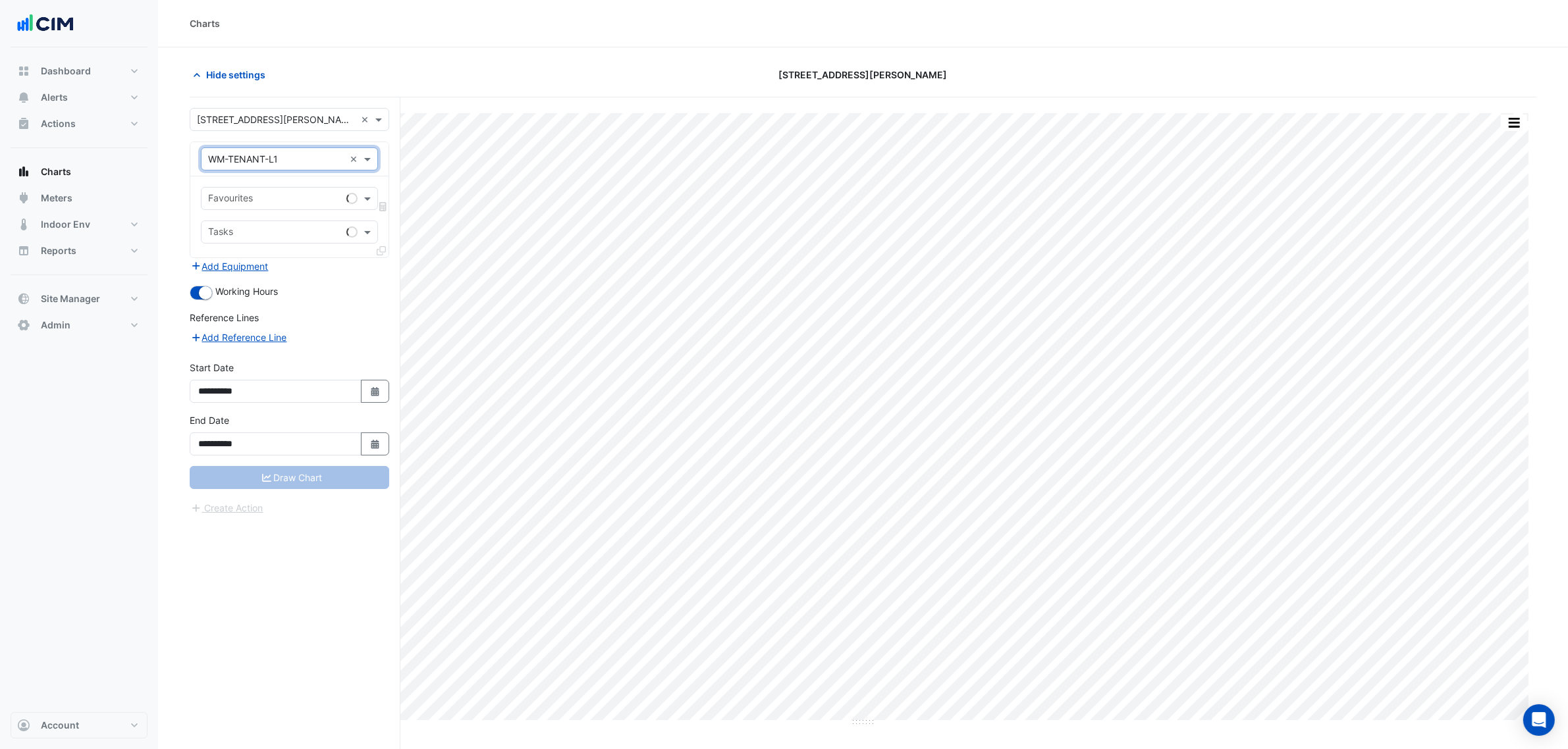
click at [288, 201] on input "text" at bounding box center [275, 199] width 133 height 14
click at [285, 228] on span "Water Usage - G, Plantroom" at bounding box center [272, 227] width 120 height 11
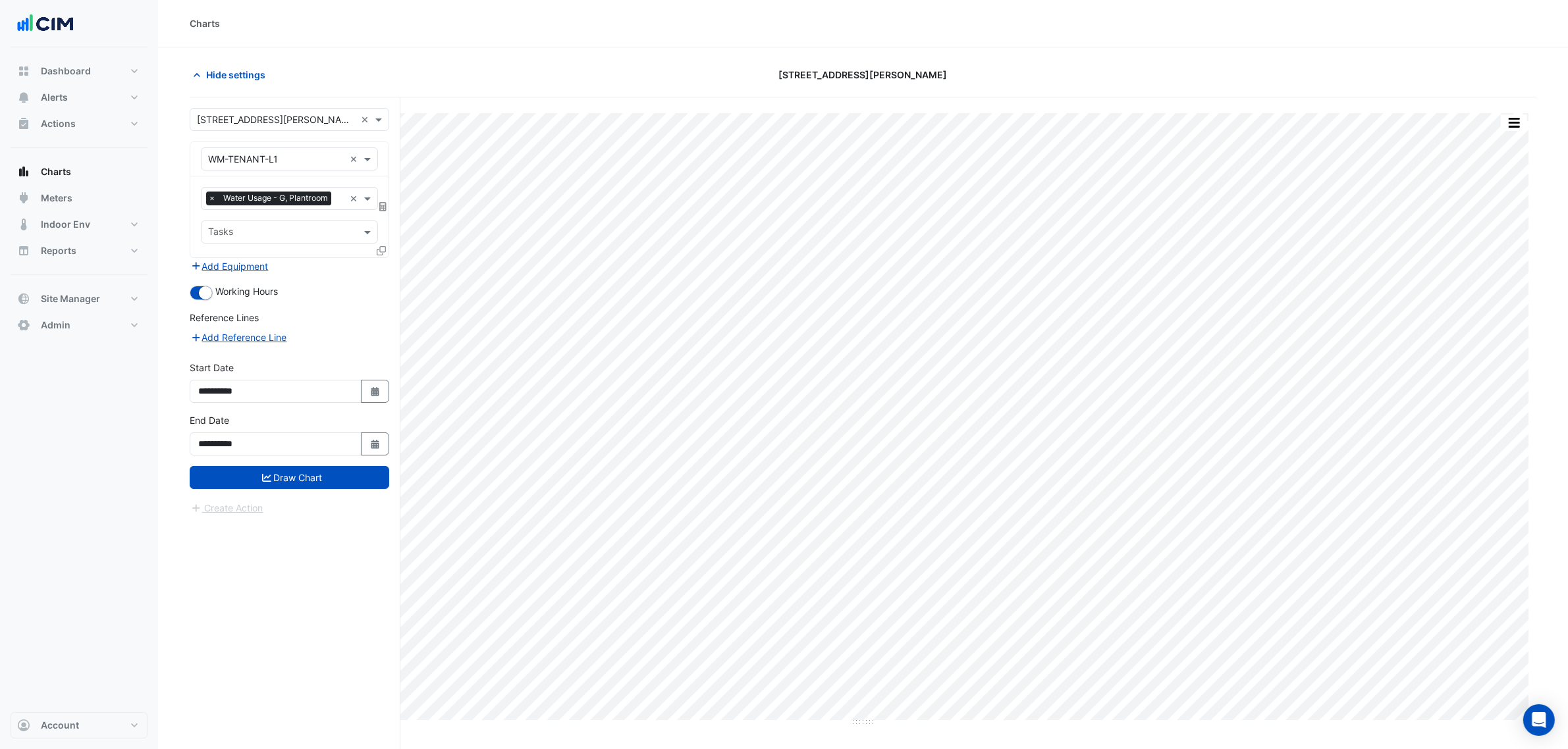
click at [383, 248] on icon at bounding box center [381, 251] width 9 height 9
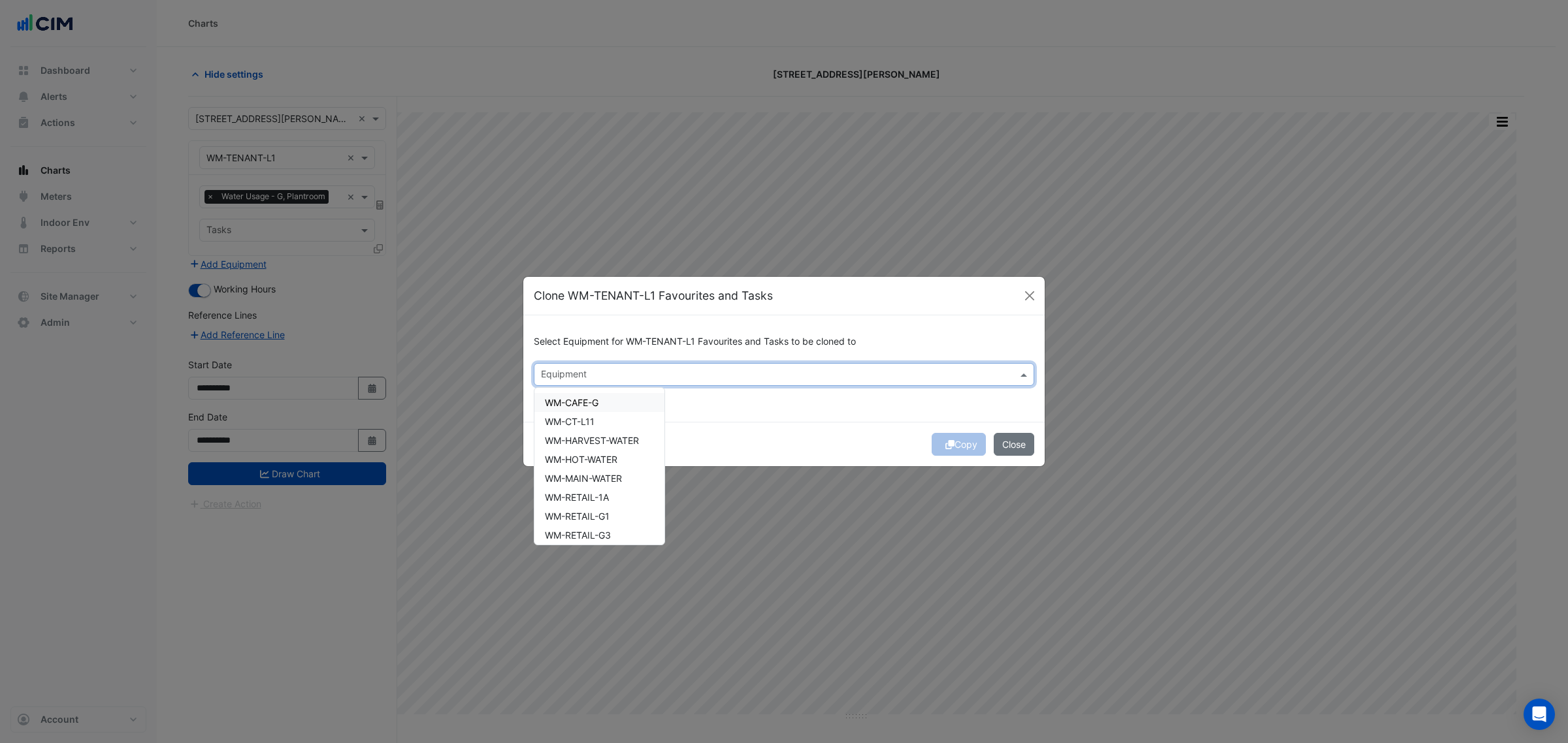
drag, startPoint x: 605, startPoint y: 373, endPoint x: 601, endPoint y: 387, distance: 14.6
click at [606, 374] on input "text" at bounding box center [776, 375] width 471 height 14
click at [760, 405] on div "Select Equipment for WM-TENANT-L1 Favourites and Tasks to be cloned to Equipmen…" at bounding box center [784, 368] width 521 height 106
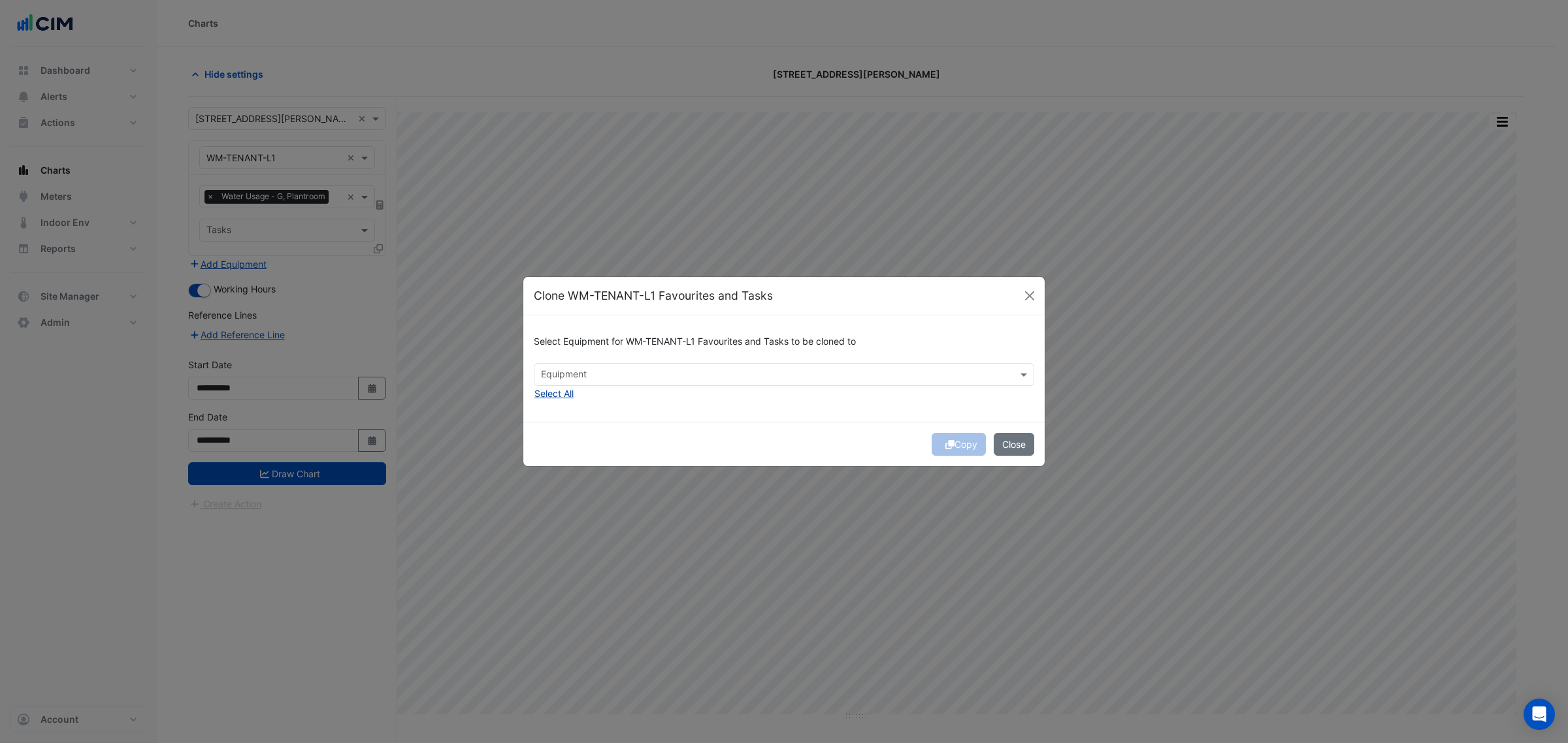
click at [556, 393] on button "Select All" at bounding box center [554, 393] width 40 height 15
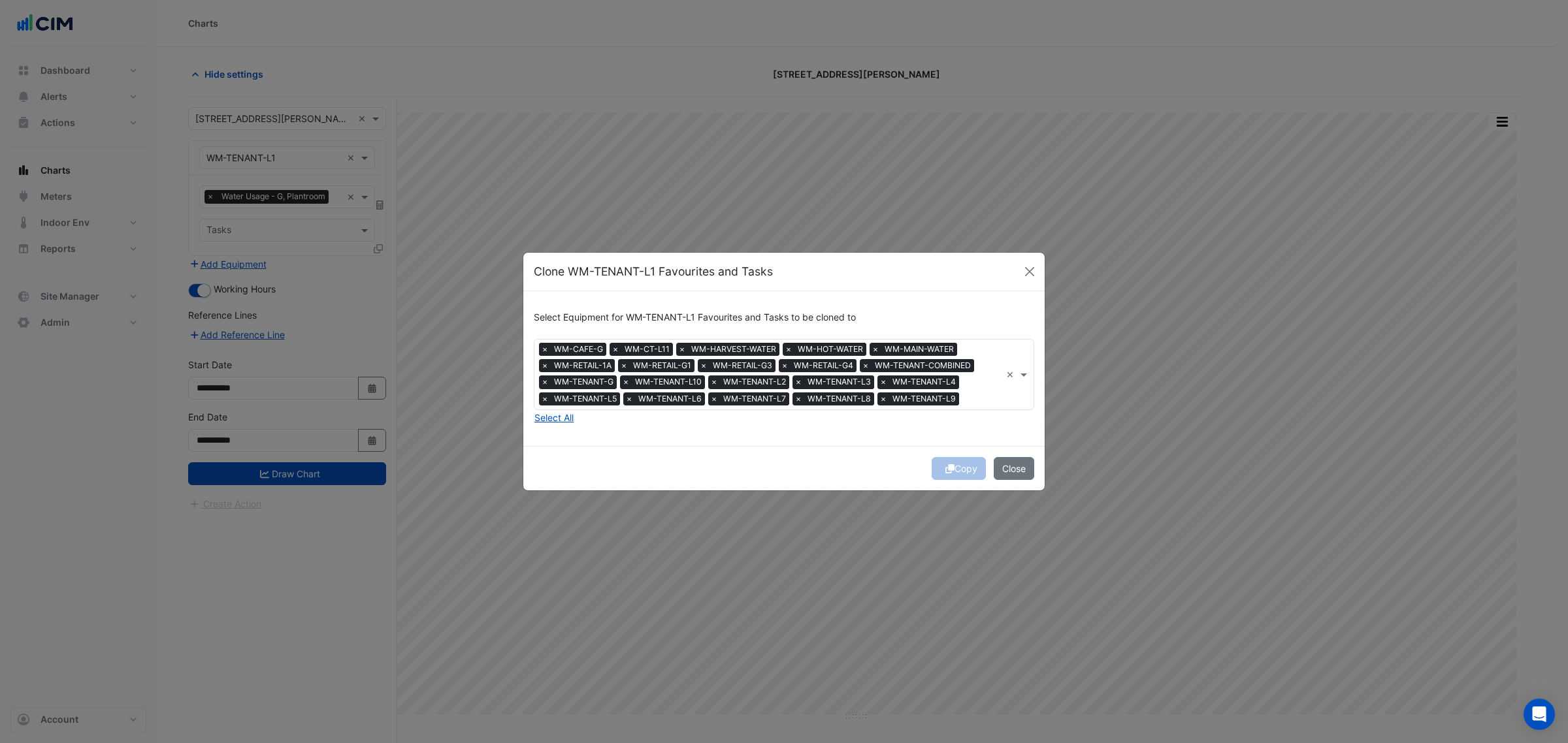
click at [548, 345] on span "×" at bounding box center [545, 350] width 12 height 13
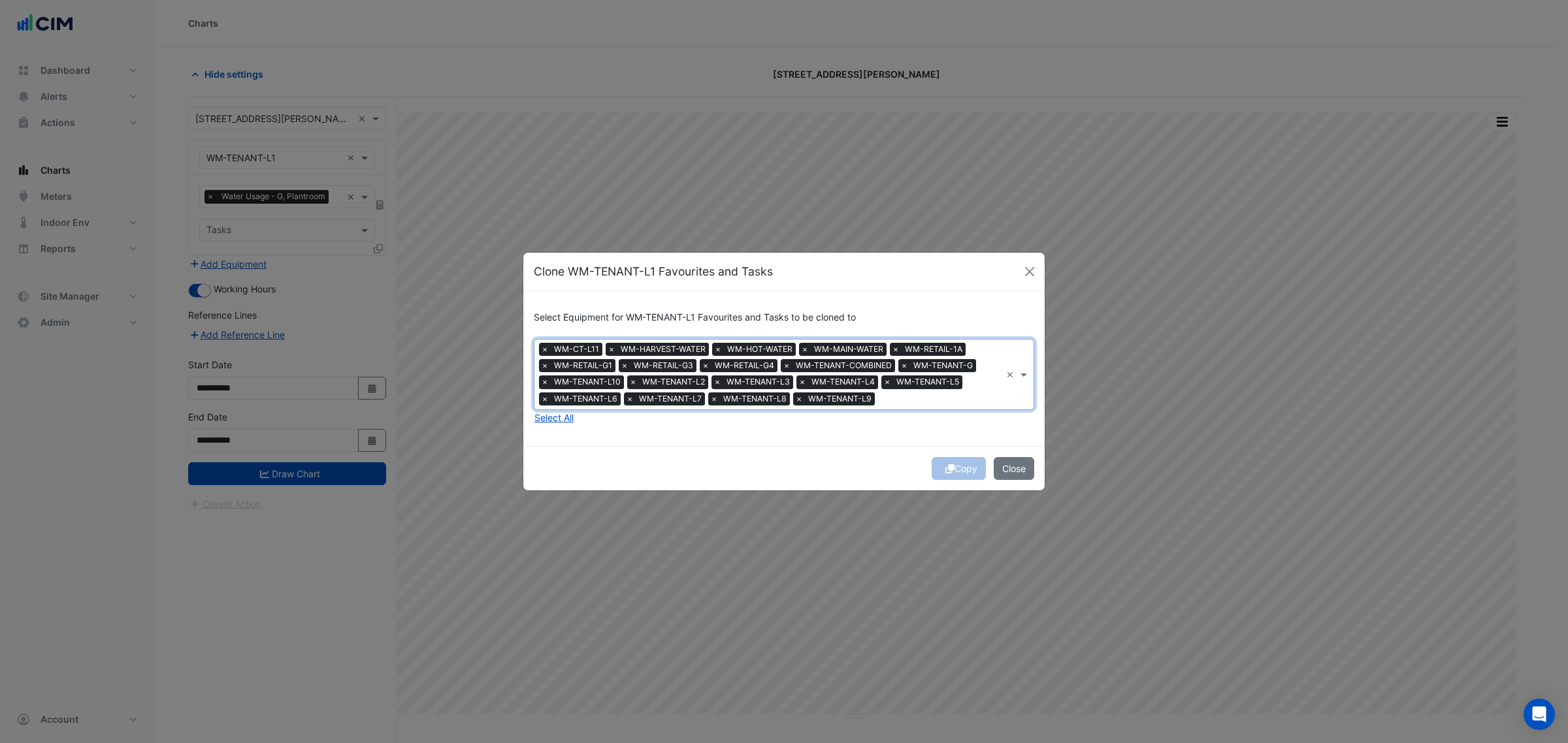
click at [548, 345] on span "×" at bounding box center [545, 350] width 12 height 13
click at [548, 347] on span "×" at bounding box center [545, 350] width 12 height 13
click at [549, 348] on span "×" at bounding box center [545, 350] width 12 height 13
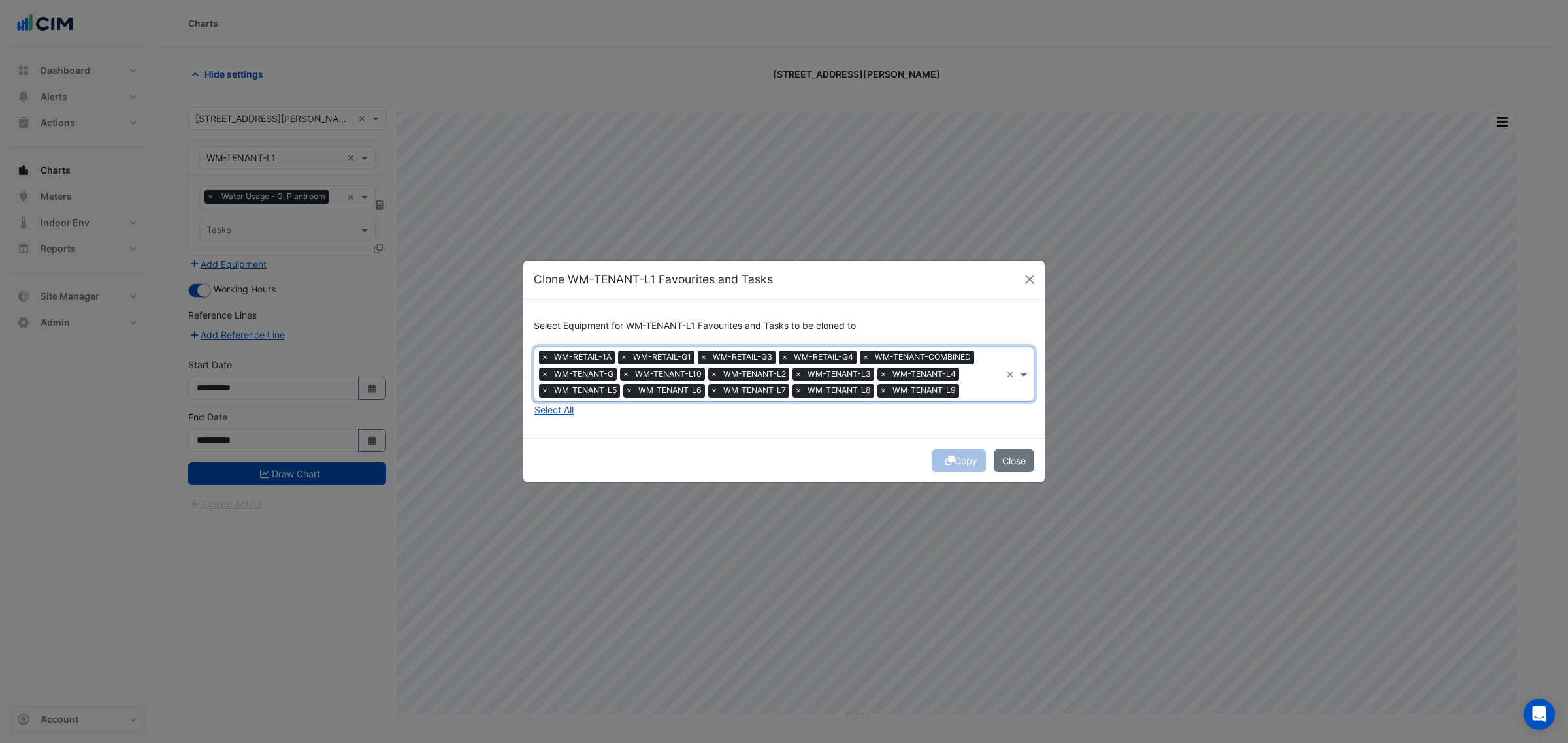
click at [550, 358] on span "×" at bounding box center [545, 357] width 12 height 13
click at [549, 357] on span "×" at bounding box center [545, 357] width 12 height 13
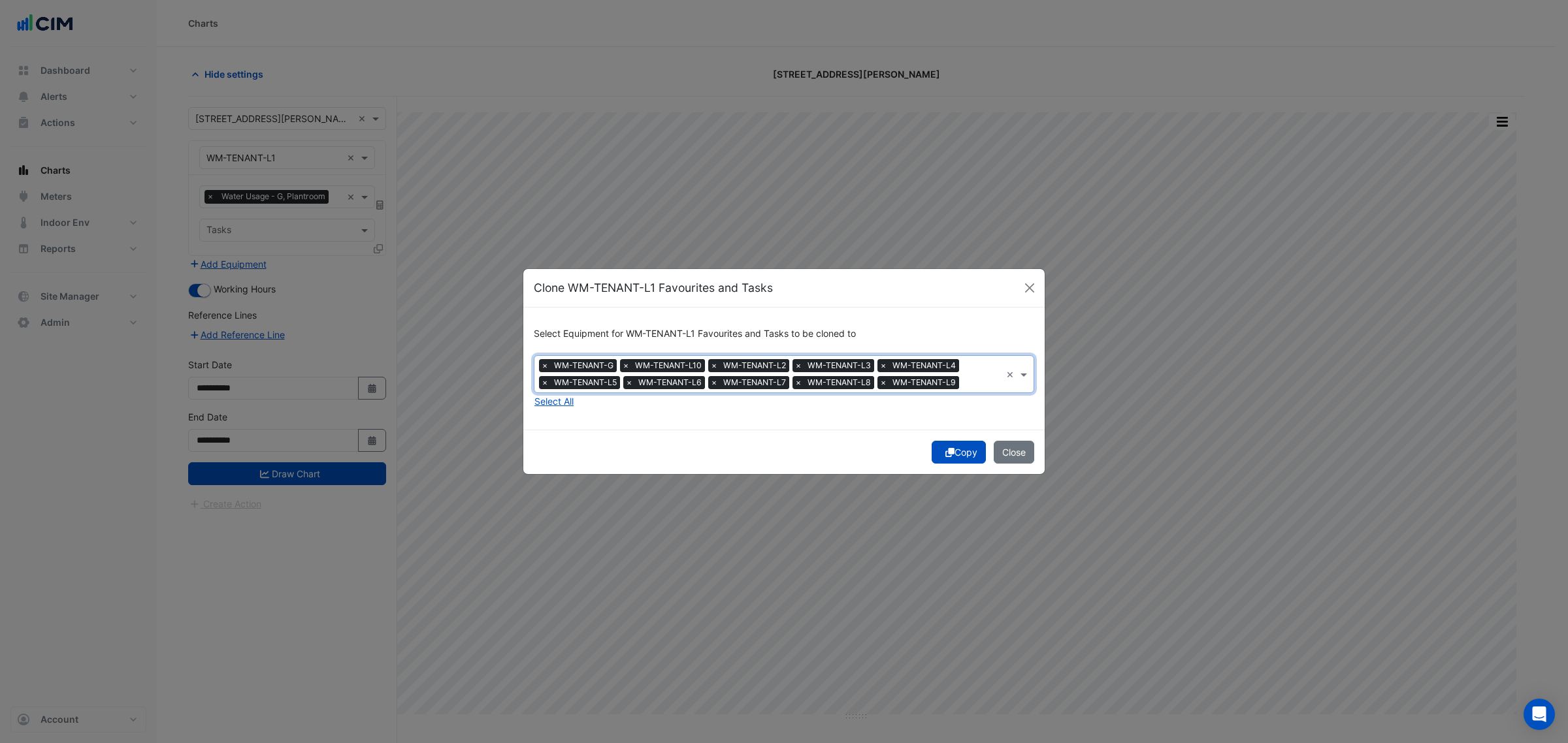
click at [960, 451] on button "Copy" at bounding box center [959, 452] width 54 height 23
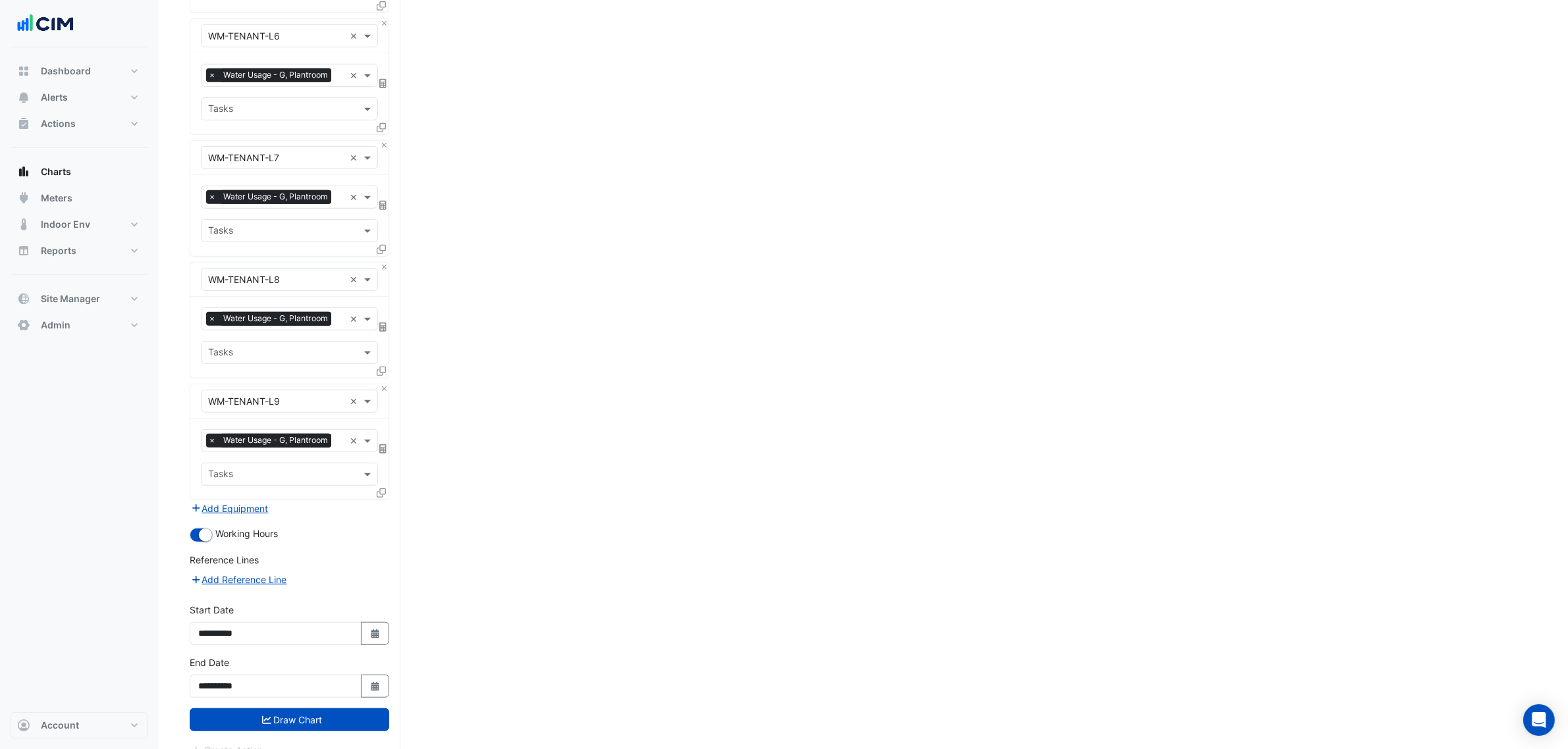
scroll to position [1000, 0]
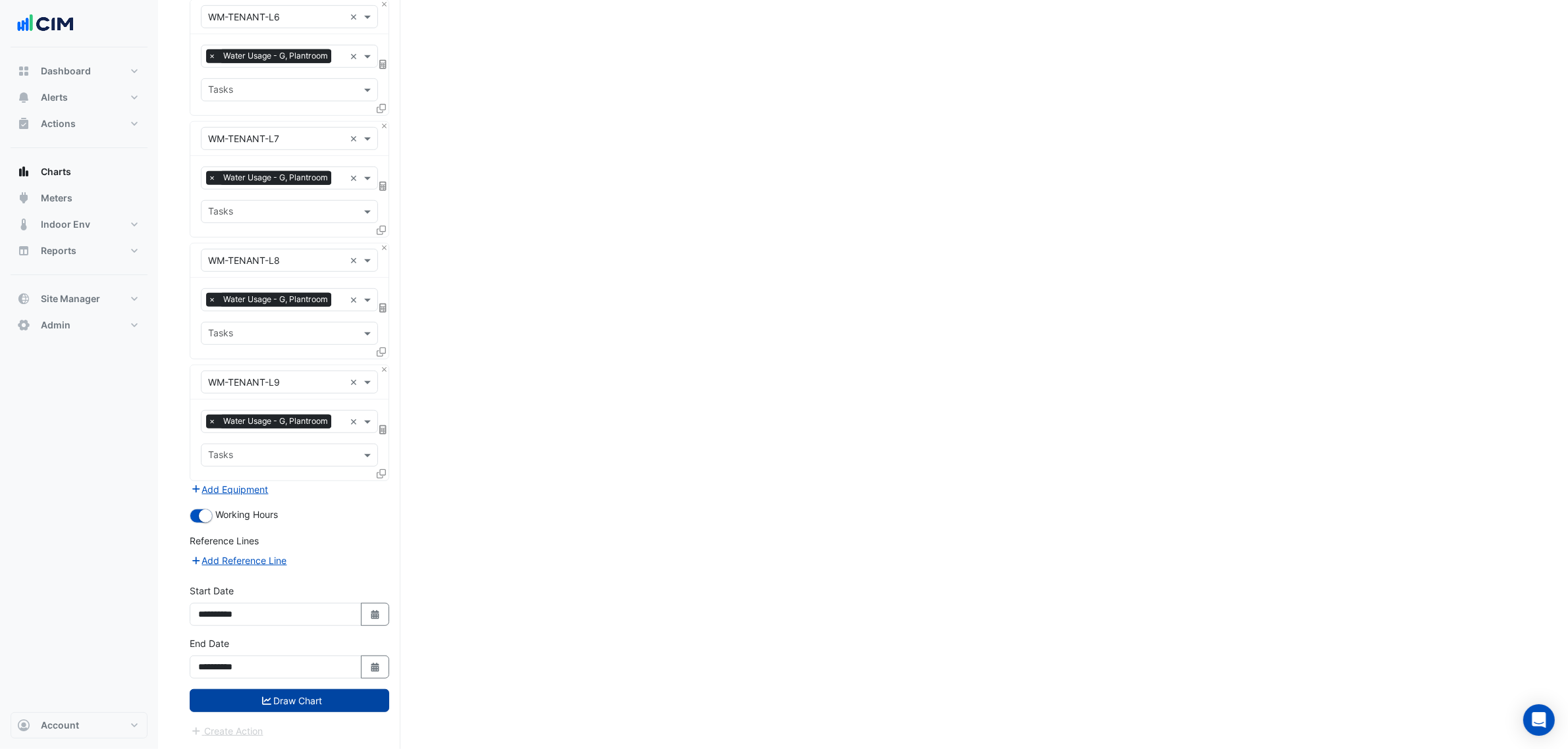
click at [341, 701] on button "Draw Chart" at bounding box center [289, 700] width 199 height 23
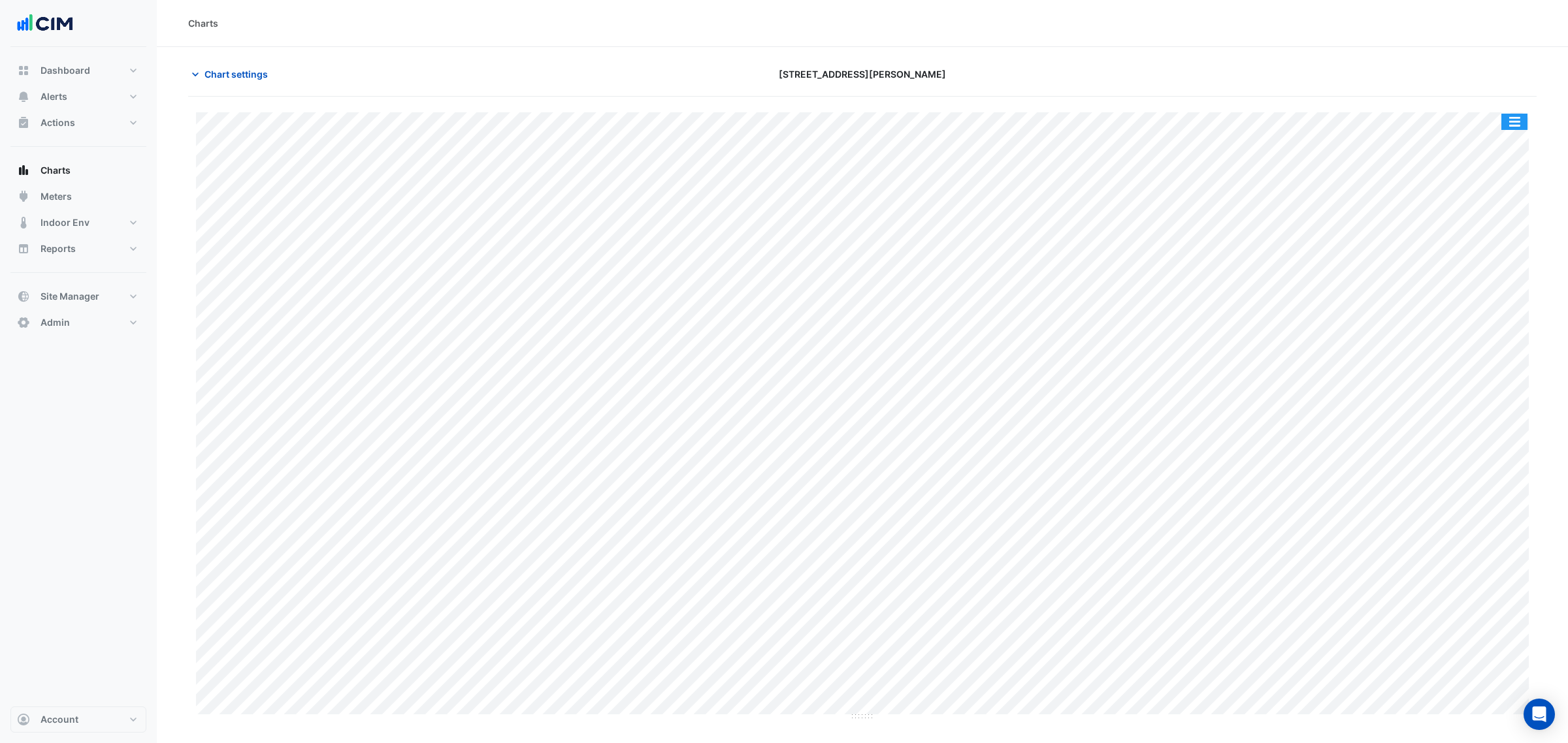
click at [1518, 123] on button "button" at bounding box center [1514, 122] width 26 height 17
click at [1510, 144] on div "Split by Equip" at bounding box center [1488, 145] width 79 height 24
click at [252, 88] on div "Chart settings [STREET_ADDRESS][PERSON_NAME]" at bounding box center [856, 79] width 1336 height 34
click at [246, 66] on button "Chart settings" at bounding box center [231, 74] width 88 height 23
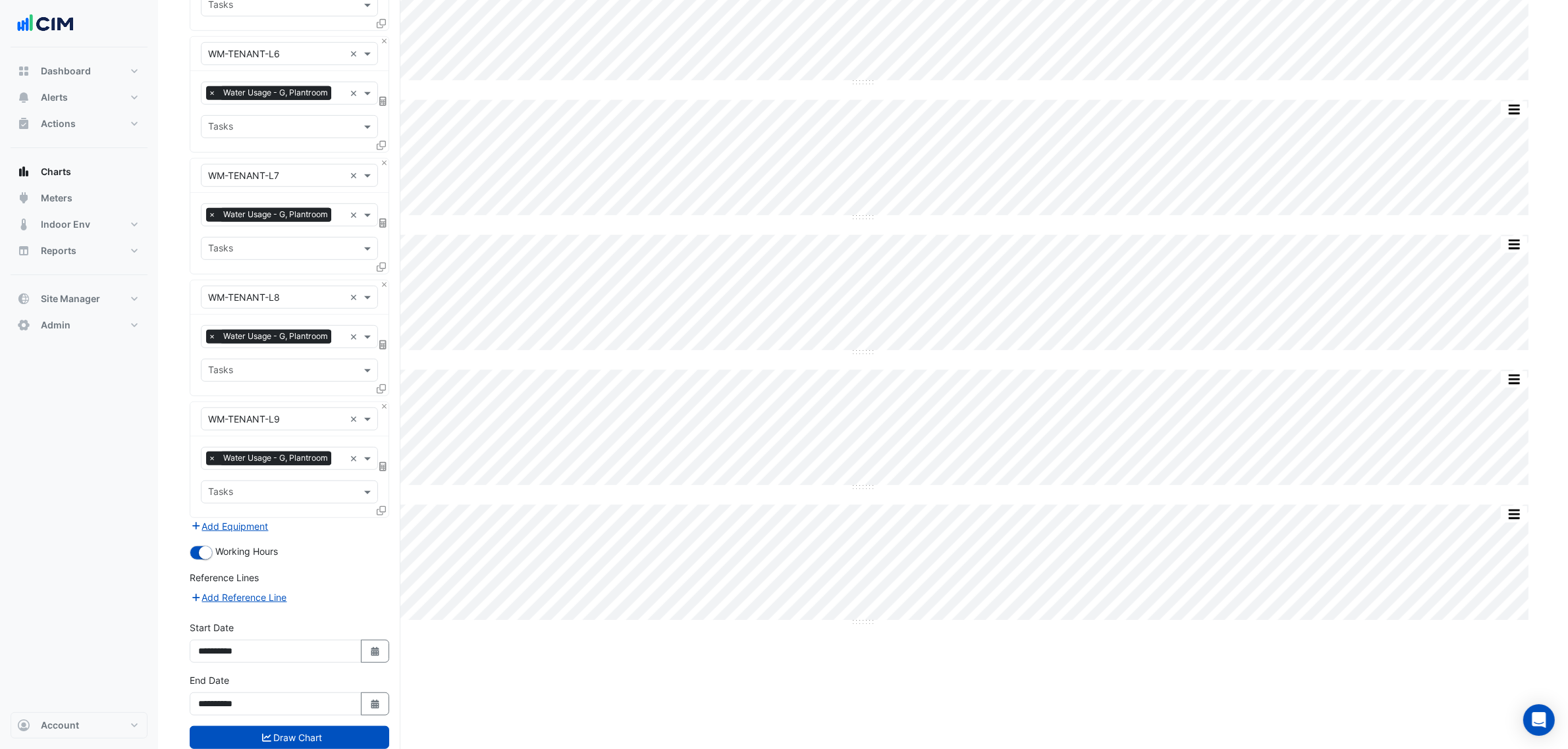
scroll to position [1000, 0]
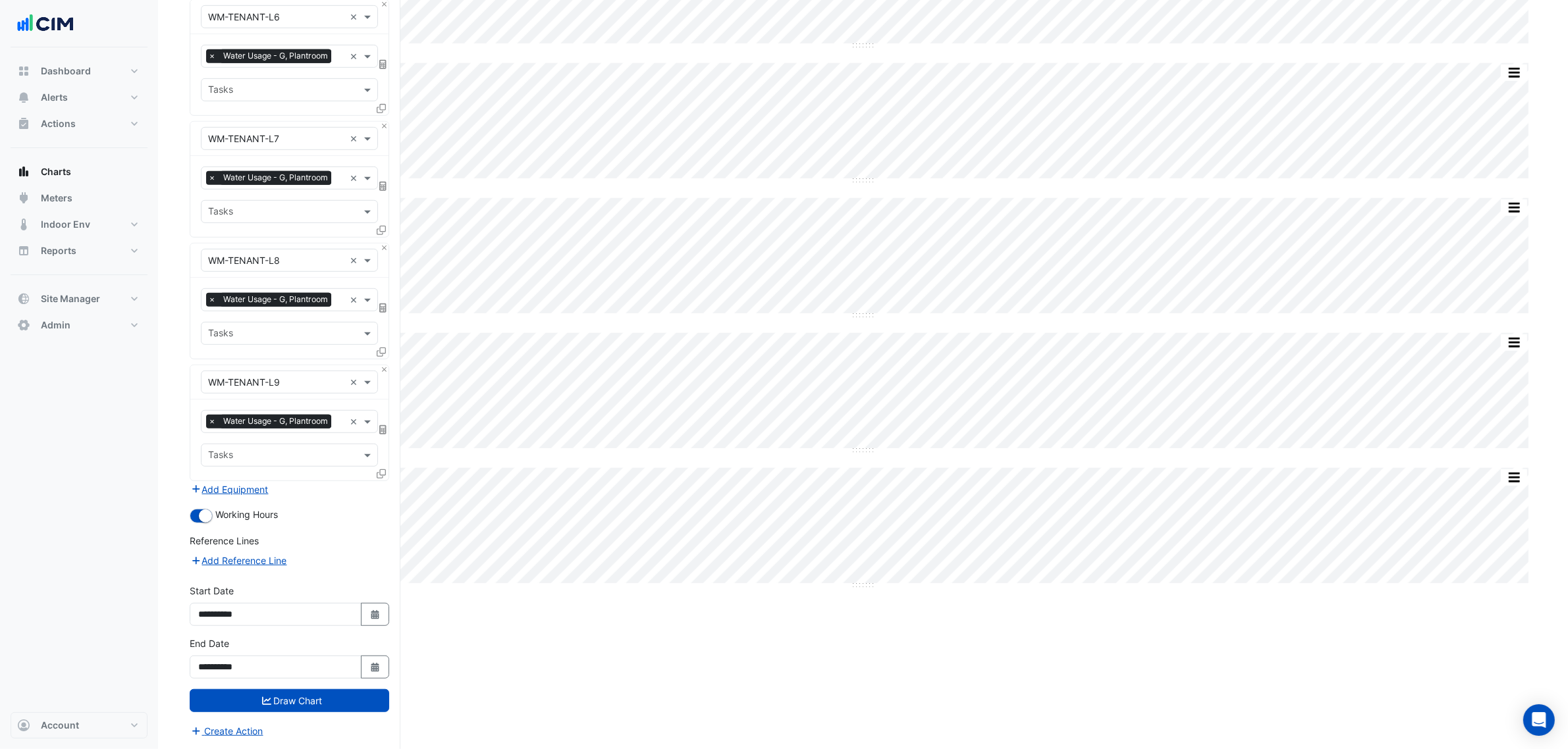
drag, startPoint x: 375, startPoint y: 612, endPoint x: 362, endPoint y: 600, distance: 17.7
click at [375, 613] on icon "Select Date" at bounding box center [375, 615] width 12 height 9
select select "*"
select select "****"
click at [247, 445] on select "*** *** *** *** *** *** *** ***" at bounding box center [250, 445] width 50 height 20
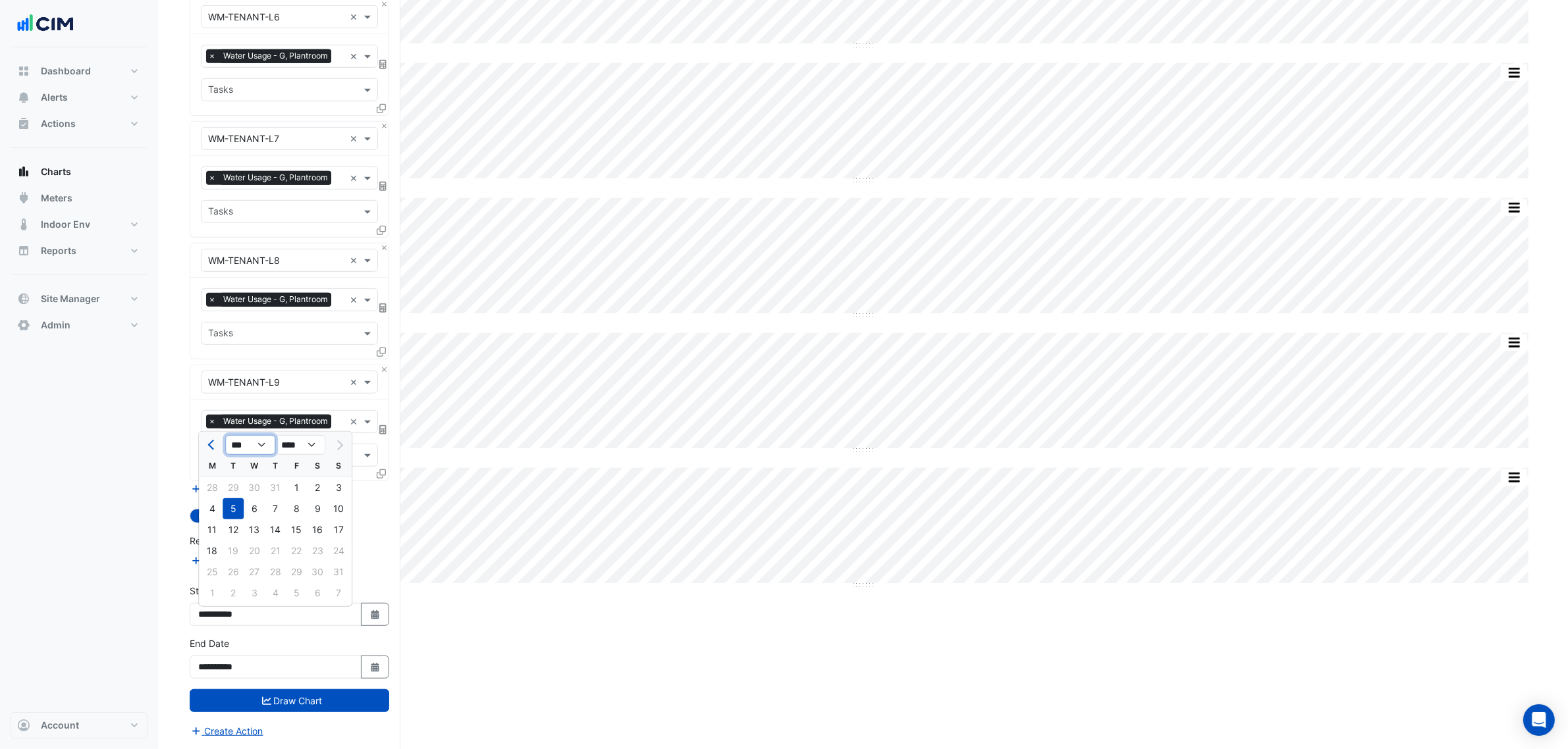
select select "*"
click at [225, 435] on select "*** *** *** *** *** *** *** ***" at bounding box center [250, 445] width 50 height 20
click at [317, 485] on div "1" at bounding box center [317, 488] width 21 height 21
type input "**********"
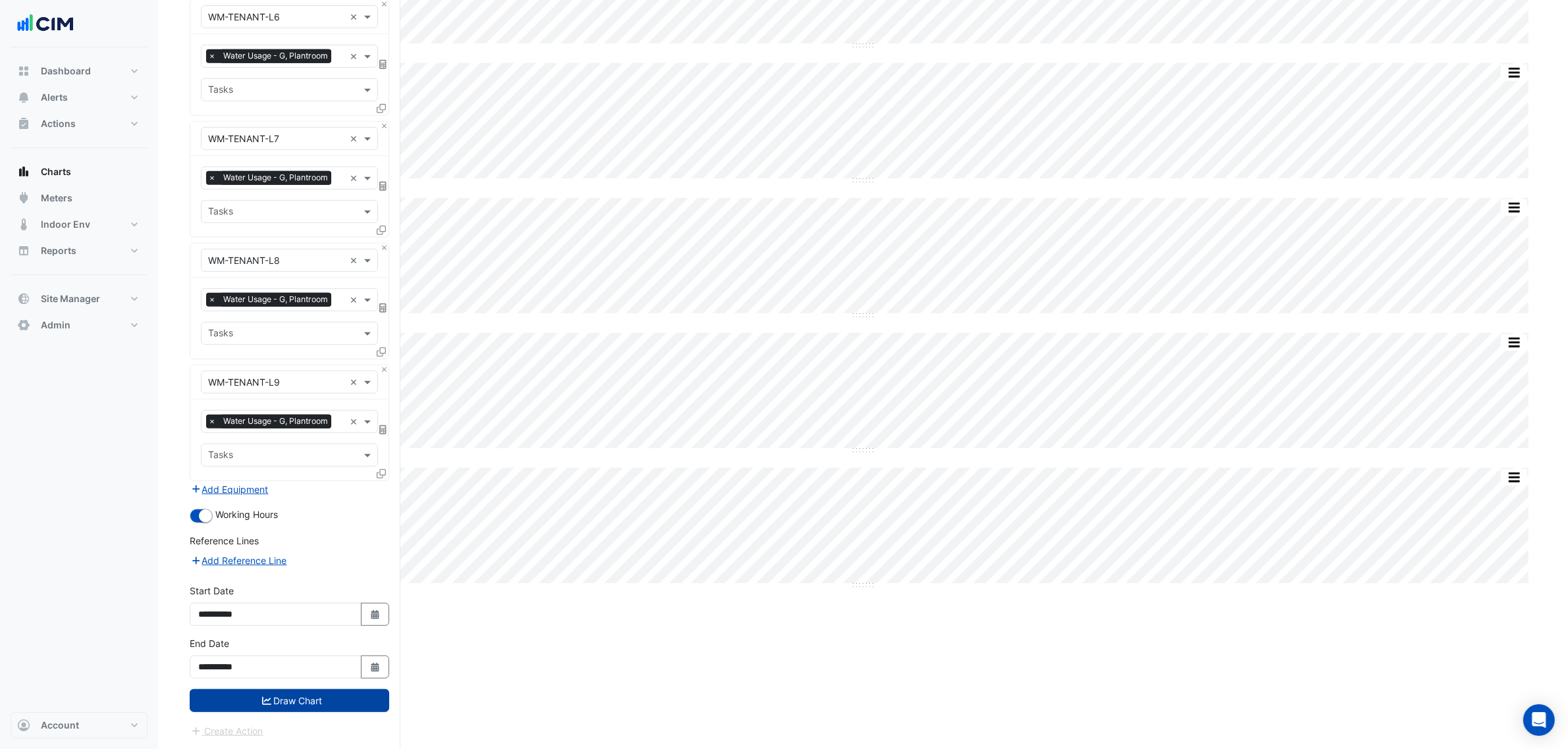
click at [335, 704] on button "Draw Chart" at bounding box center [289, 700] width 199 height 23
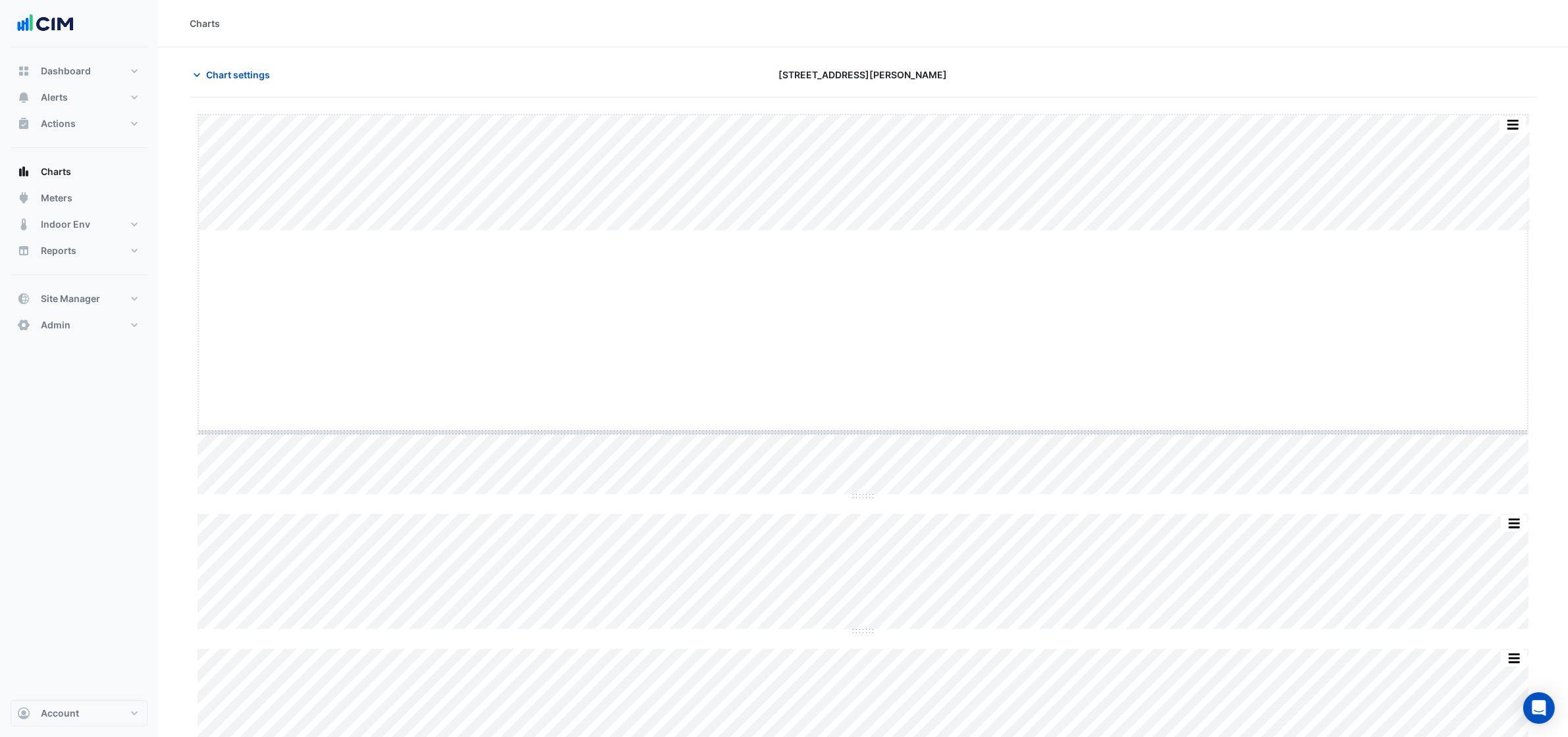
drag, startPoint x: 857, startPoint y: 231, endPoint x: 853, endPoint y: 450, distance: 219.0
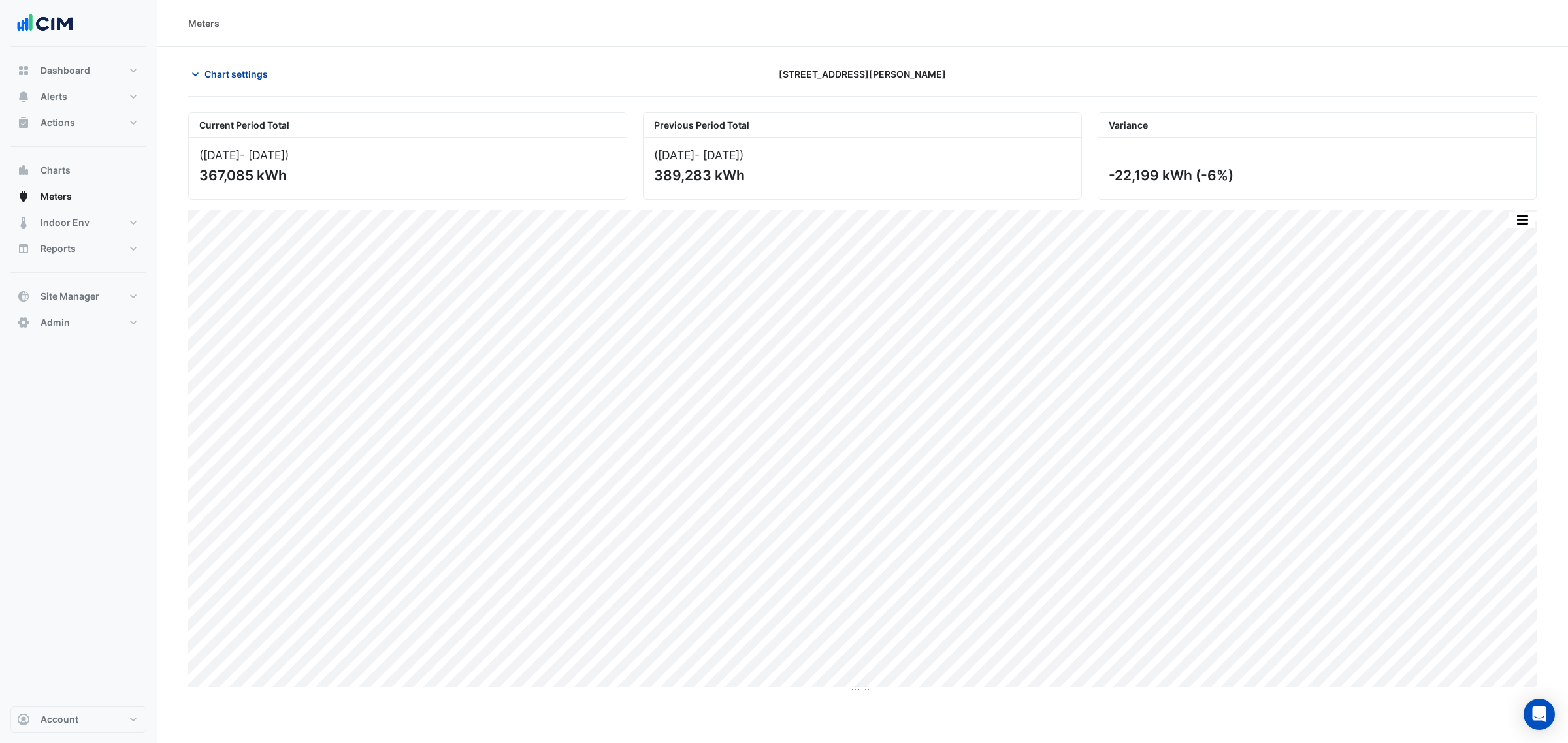
drag, startPoint x: 253, startPoint y: 72, endPoint x: 245, endPoint y: 73, distance: 8.1
click at [249, 71] on div "Chart settings [STREET_ADDRESS][PERSON_NAME]" at bounding box center [862, 79] width 1348 height 34
click at [245, 73] on span "Chart settings" at bounding box center [236, 74] width 63 height 14
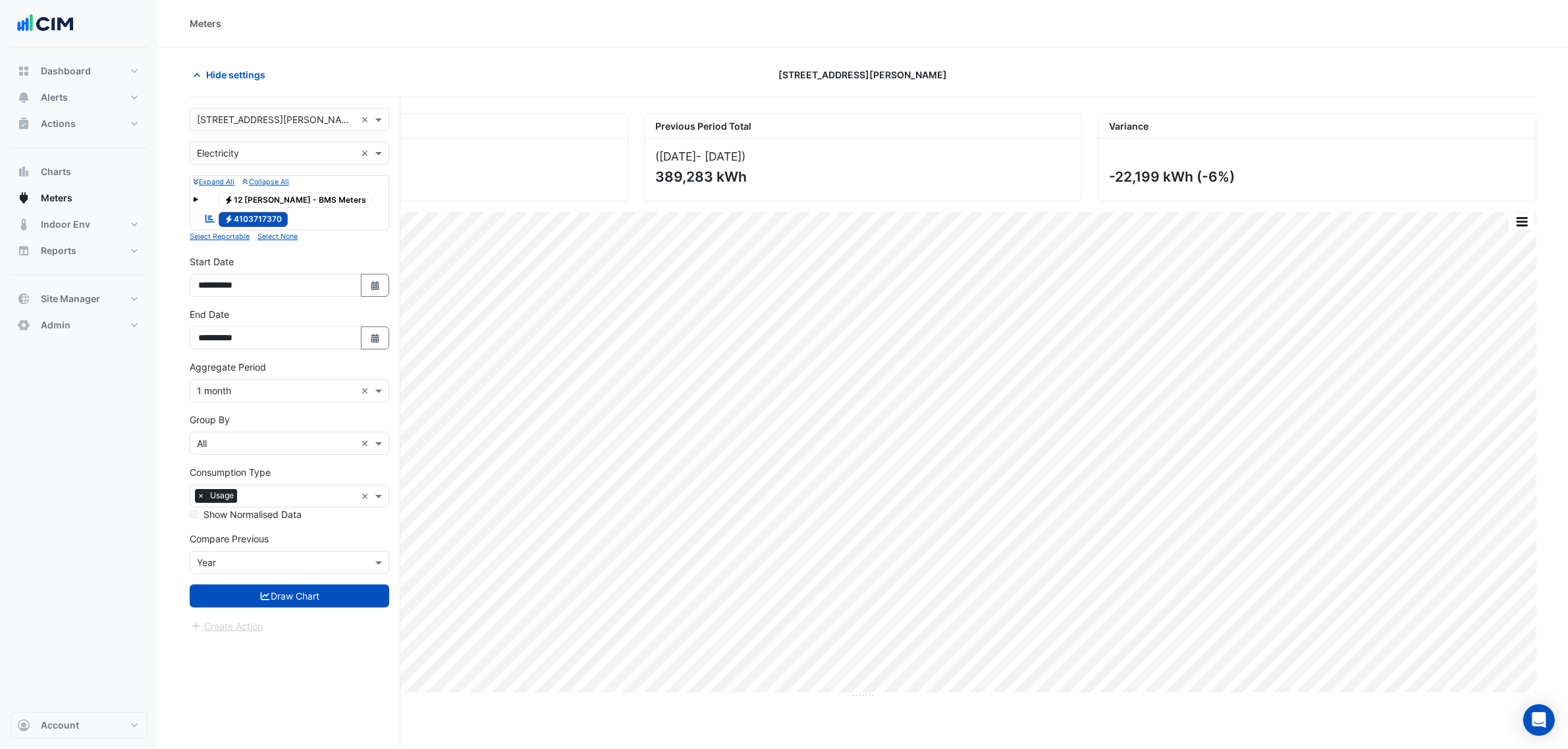
click at [247, 121] on input "text" at bounding box center [276, 120] width 159 height 14
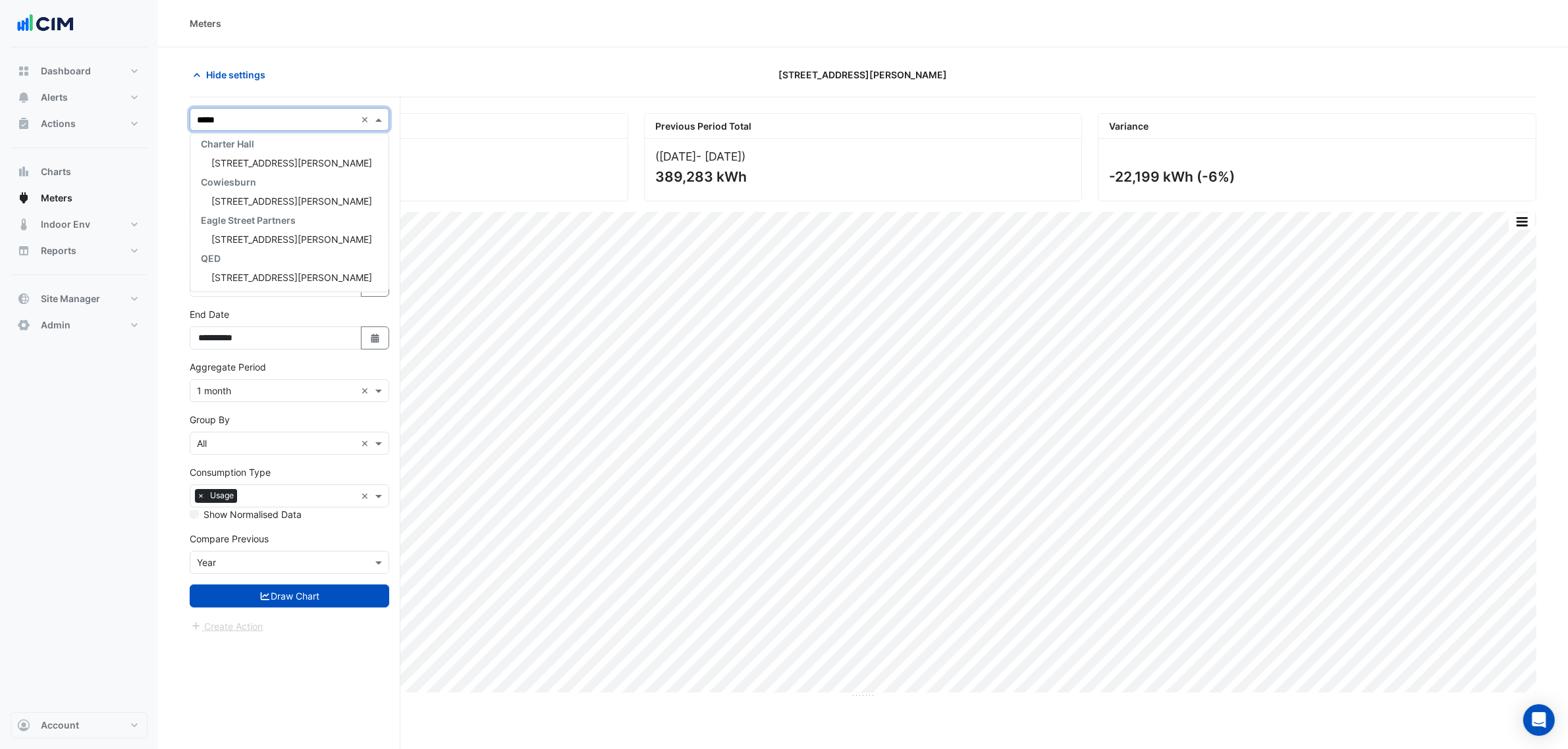
scroll to position [43, 0]
type input "******"
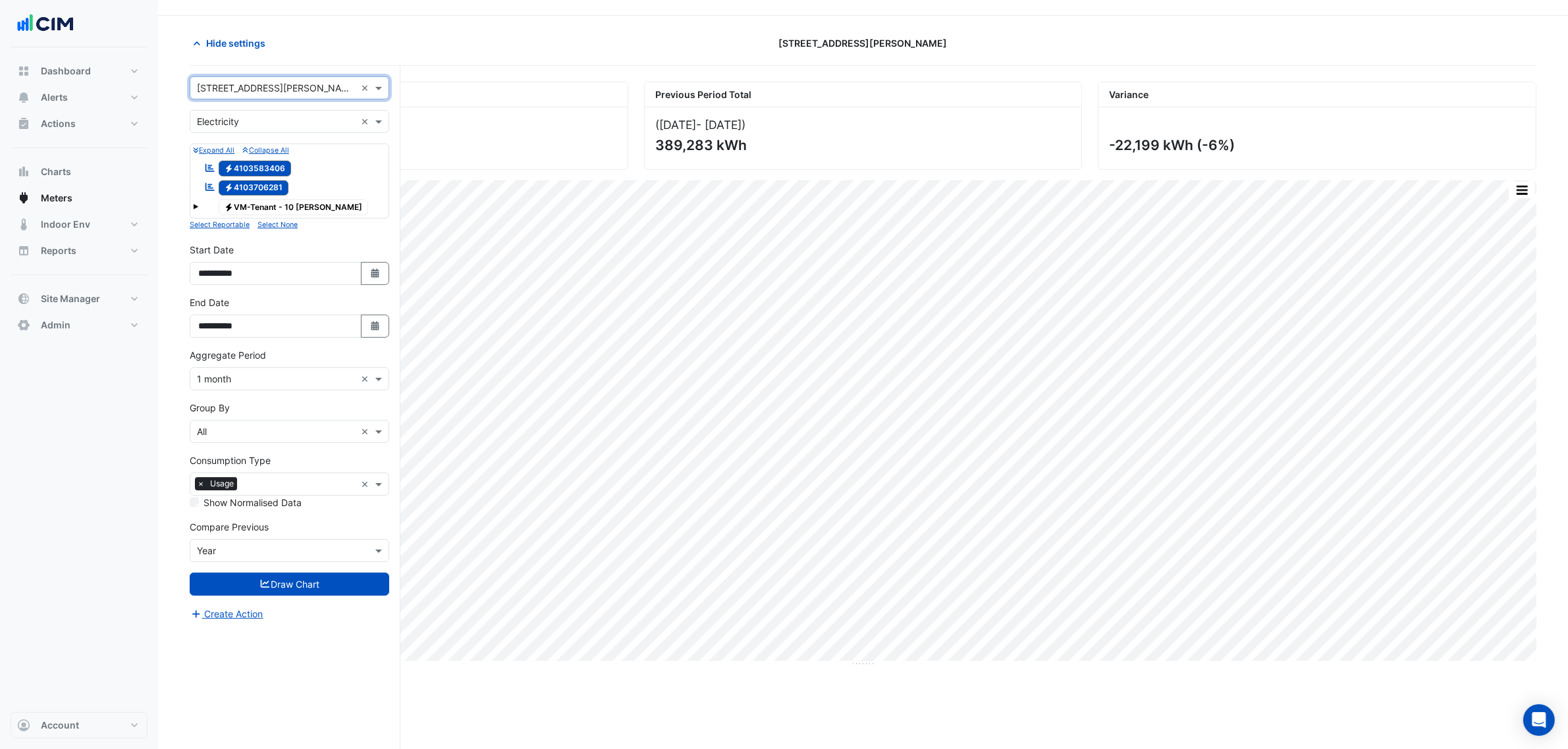
scroll to position [50, 0]
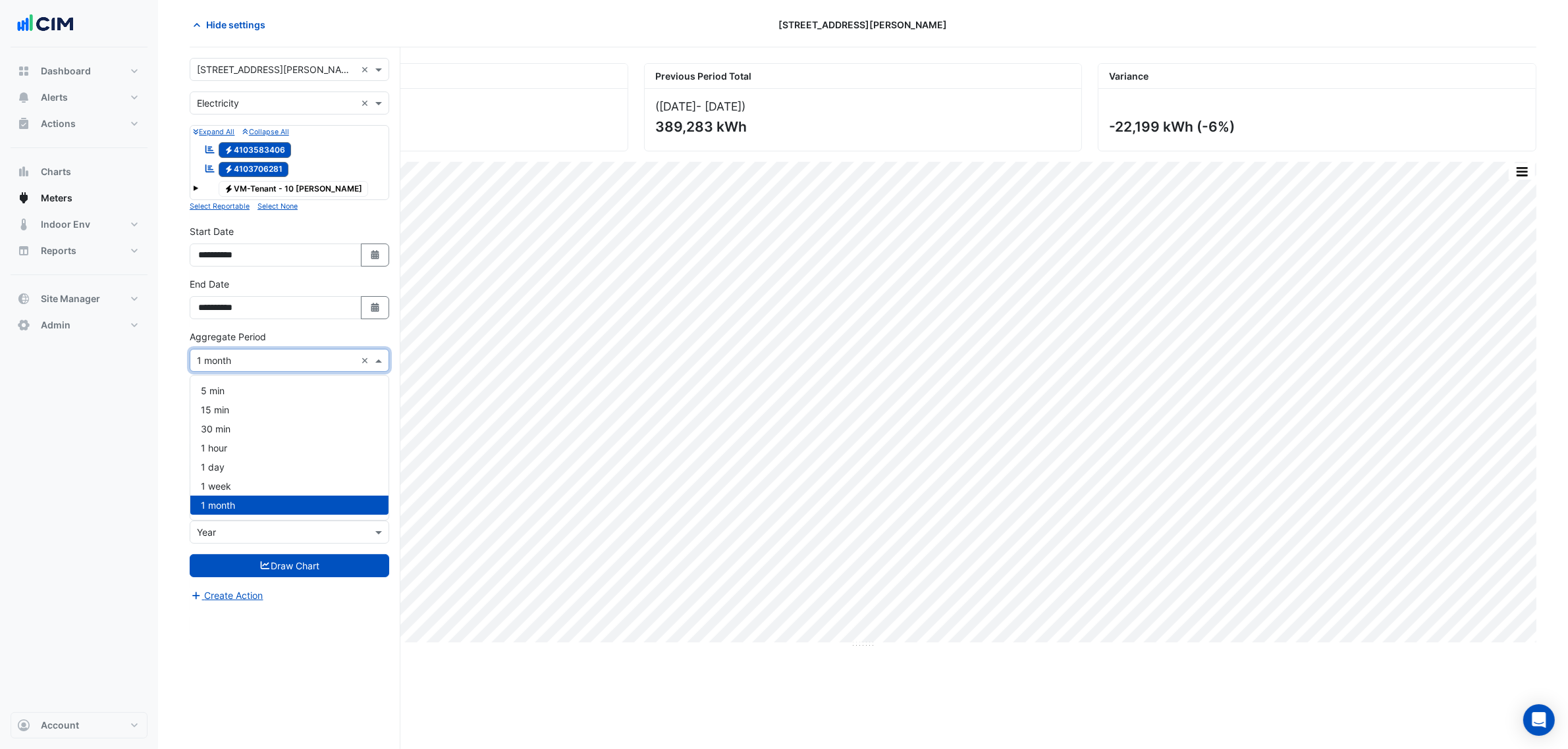
click at [323, 360] on input "text" at bounding box center [276, 361] width 159 height 14
drag, startPoint x: 257, startPoint y: 446, endPoint x: 262, endPoint y: 434, distance: 13.0
click at [257, 446] on div "1 hour" at bounding box center [289, 448] width 198 height 19
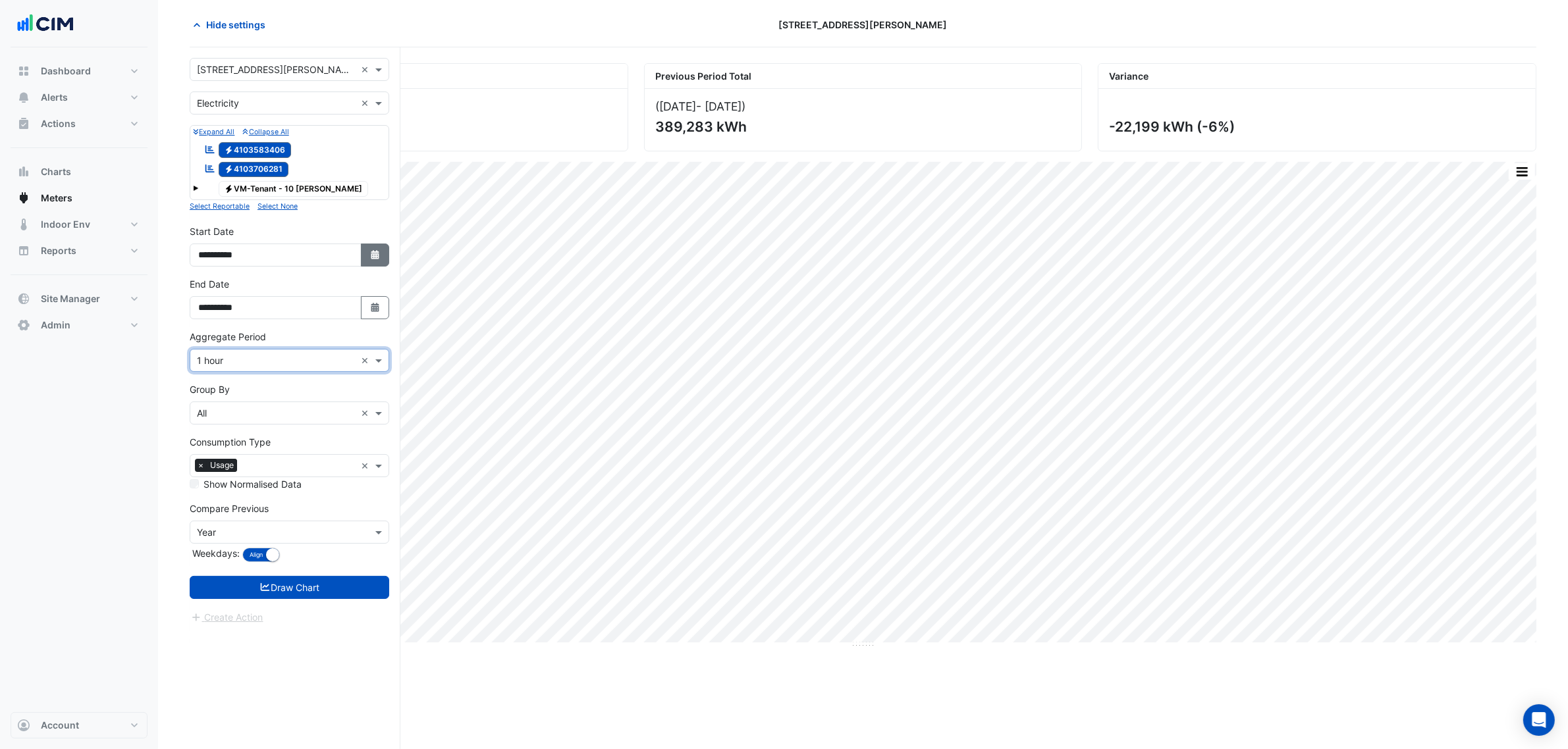
click at [382, 262] on button "Select Date" at bounding box center [375, 255] width 29 height 23
select select "*"
select select "****"
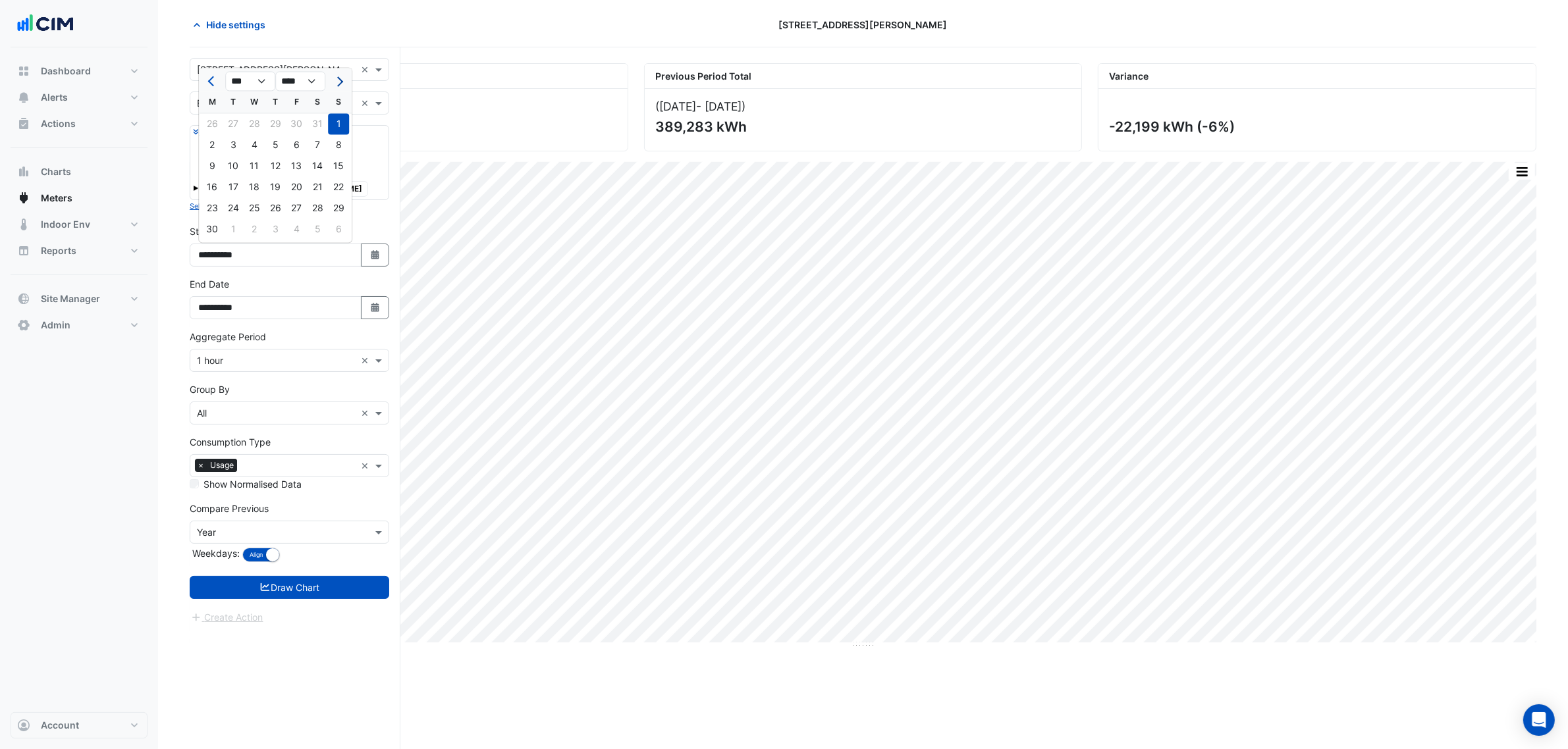
click at [341, 81] on span "Next month" at bounding box center [338, 81] width 10 height 10
click at [339, 81] on span "Next month" at bounding box center [338, 81] width 10 height 10
select select "*"
click at [301, 122] on div "1" at bounding box center [297, 125] width 21 height 21
type input "**********"
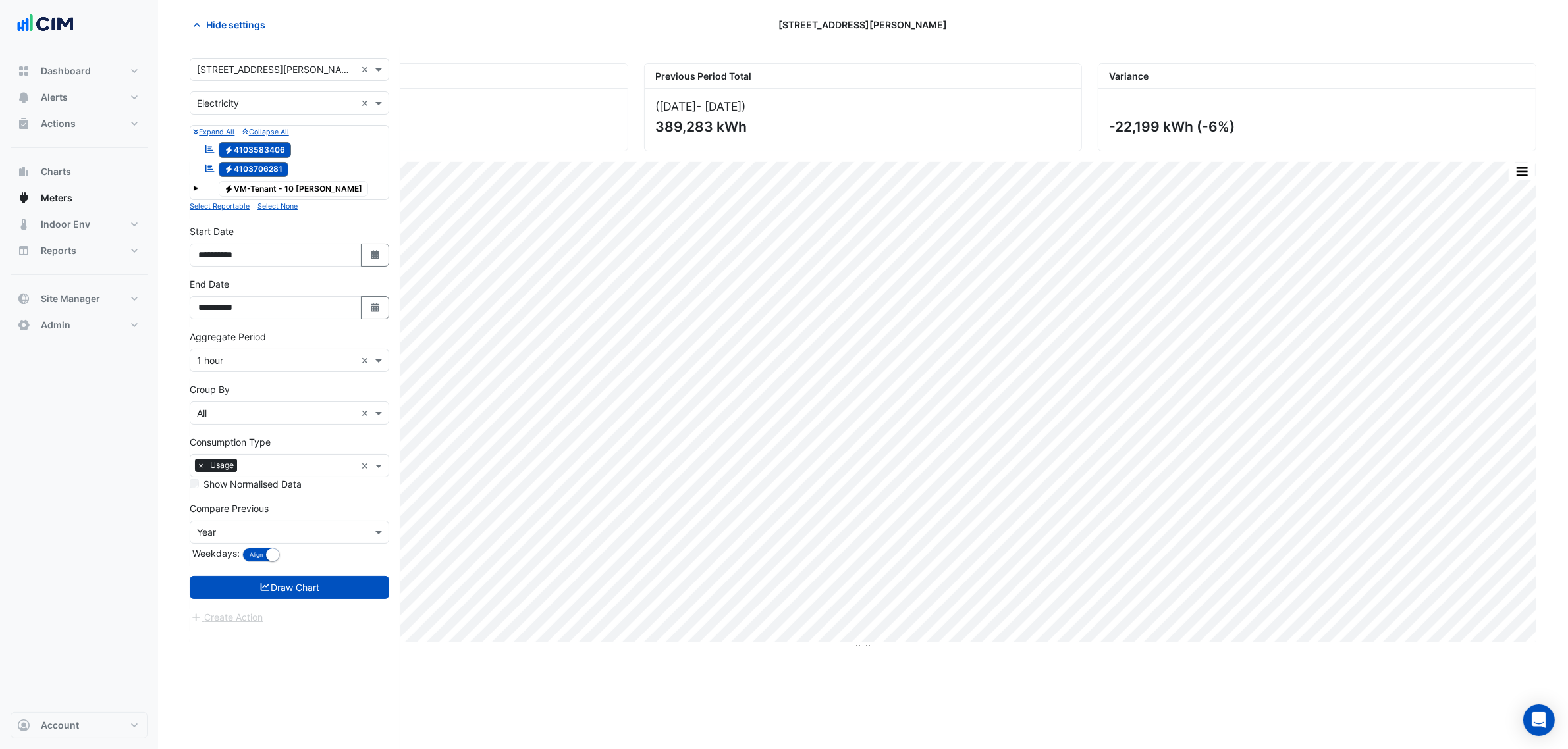
click at [317, 576] on form "Select a Site × 10 Shelley Street × Utility Type × Electricity × Expand All Col…" at bounding box center [289, 341] width 199 height 567
click at [321, 584] on button "Draw Chart" at bounding box center [289, 587] width 199 height 23
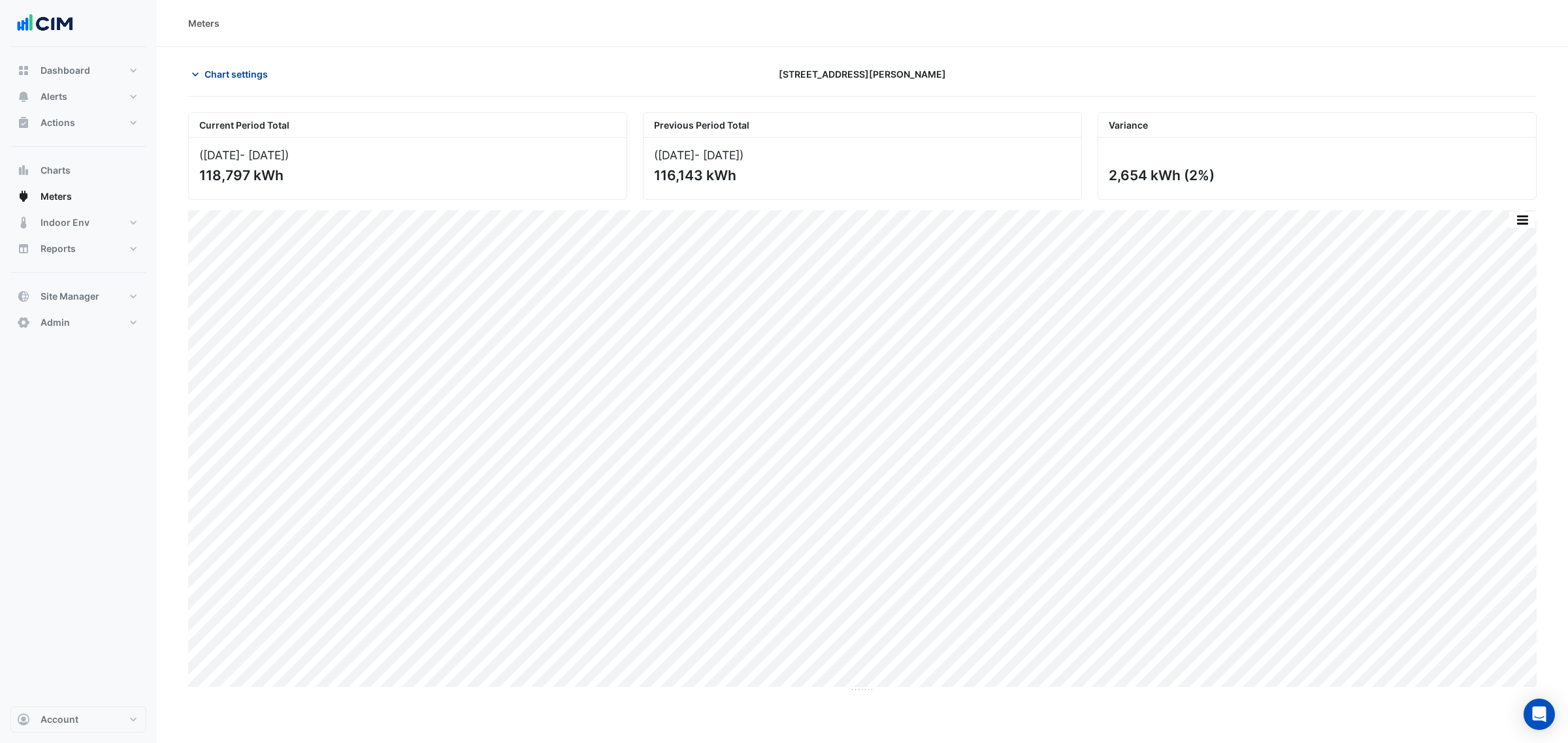
click at [217, 80] on span "Chart settings" at bounding box center [236, 74] width 63 height 14
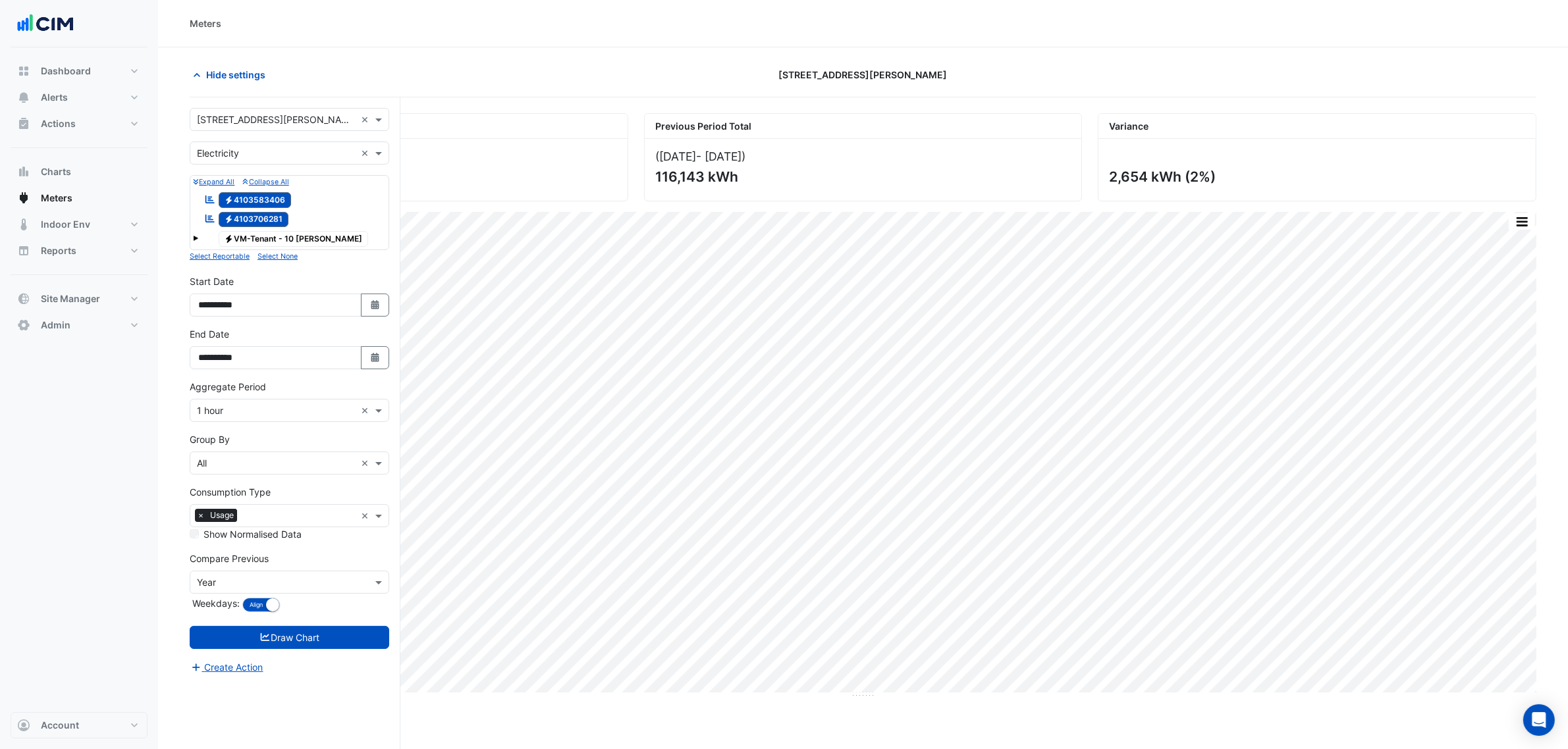
click at [234, 126] on input "text" at bounding box center [276, 120] width 159 height 14
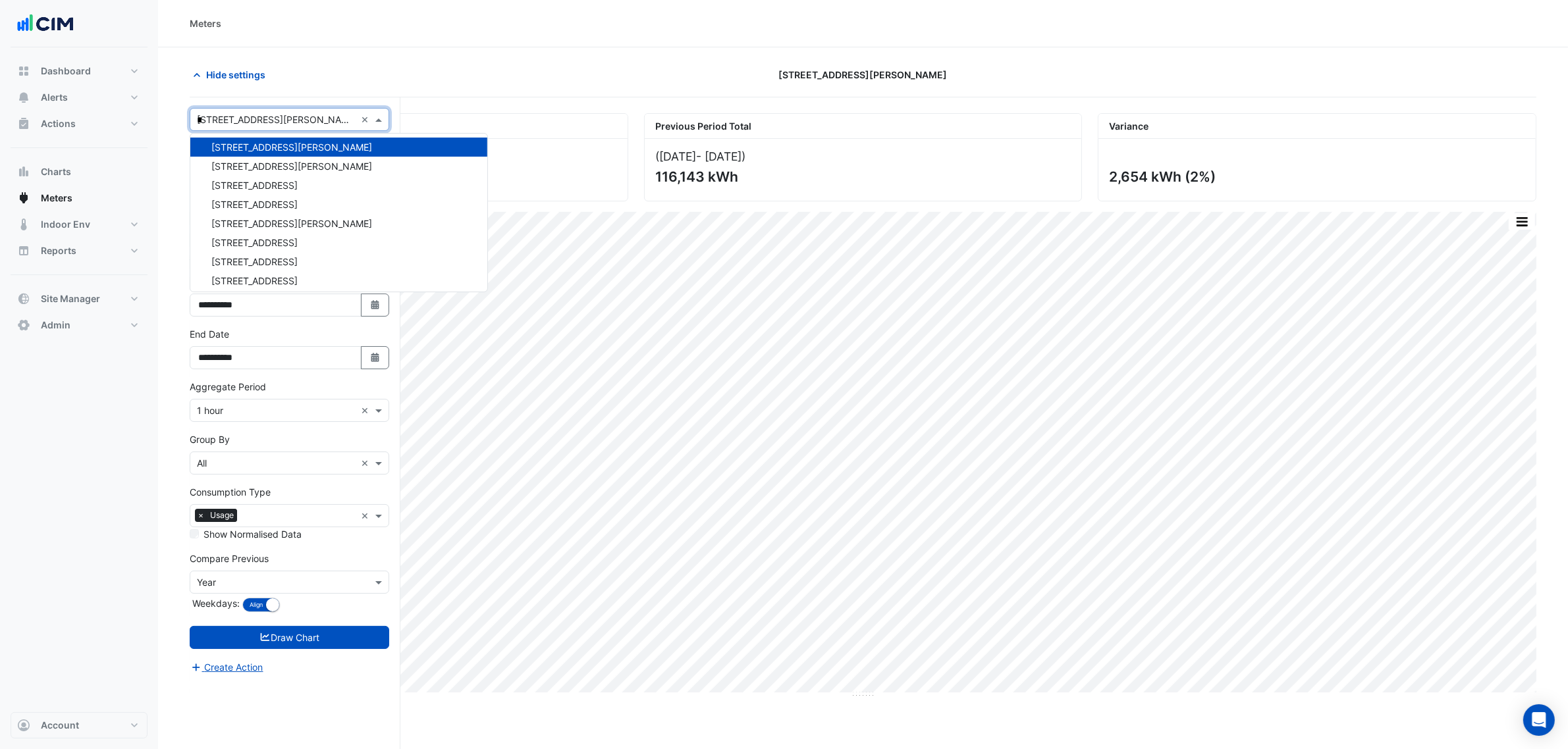
type input "**"
click at [258, 215] on span "12 Shelley Street" at bounding box center [291, 220] width 161 height 11
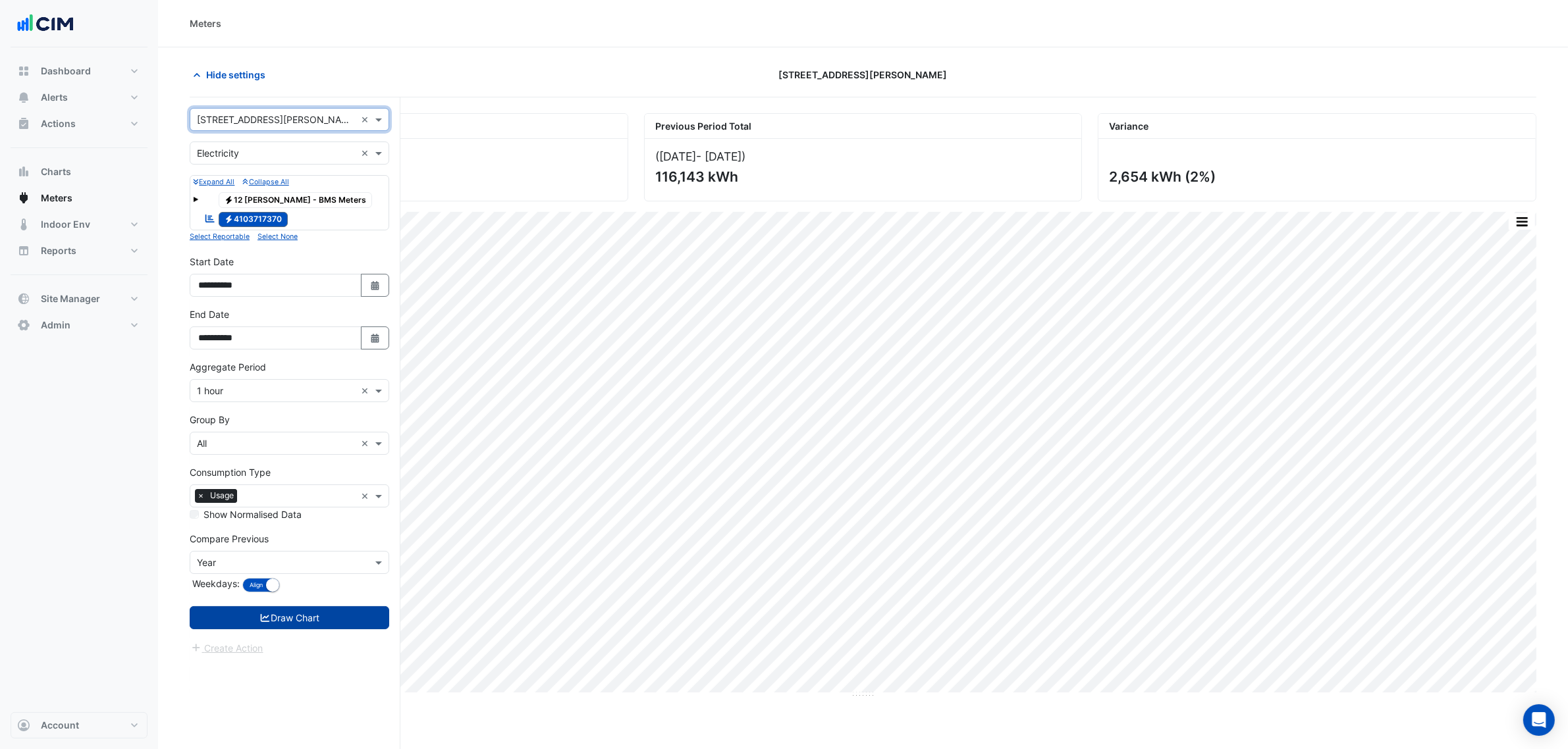
click at [327, 618] on button "Draw Chart" at bounding box center [289, 618] width 199 height 23
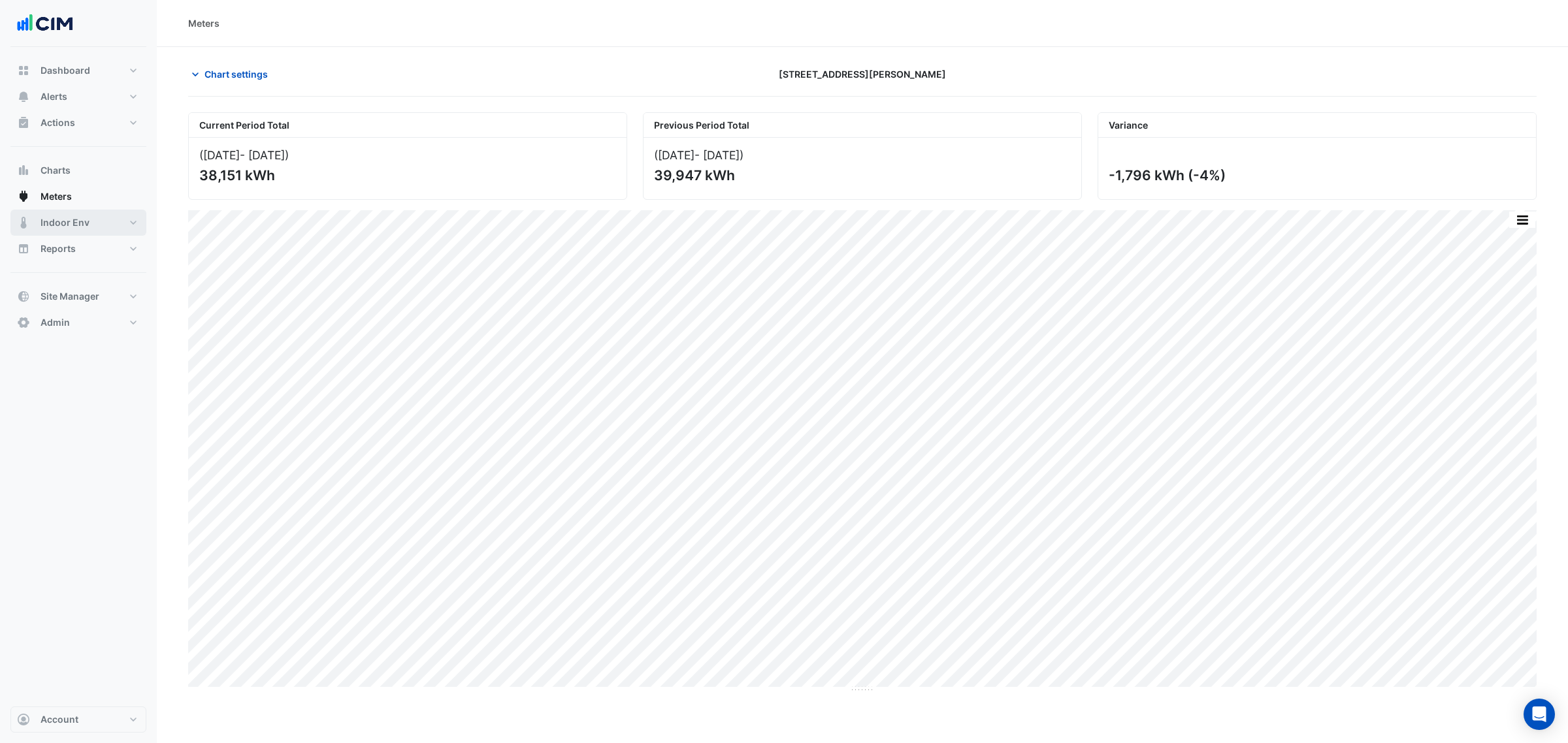
click at [39, 221] on button "Indoor Env" at bounding box center [78, 223] width 136 height 26
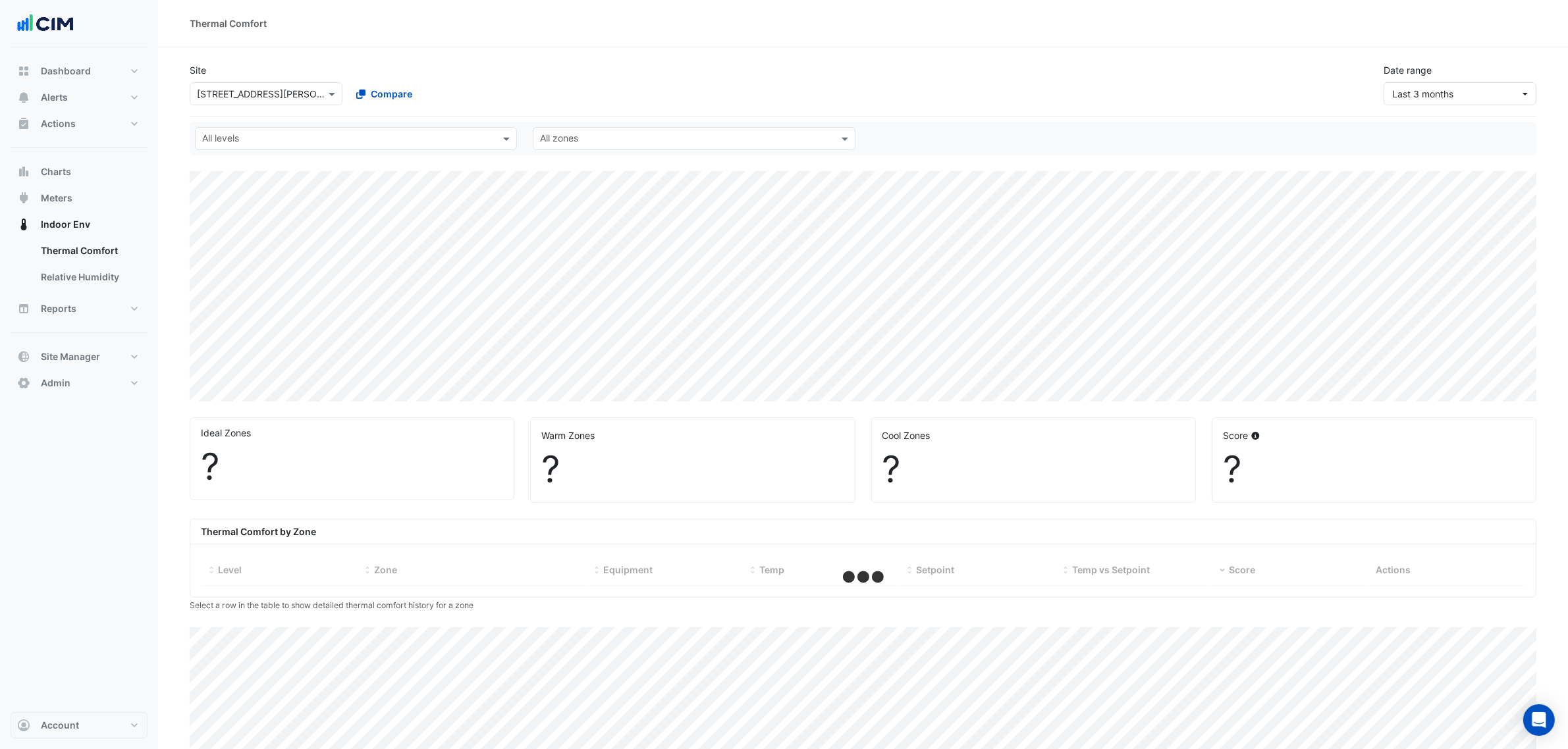
select select "***"
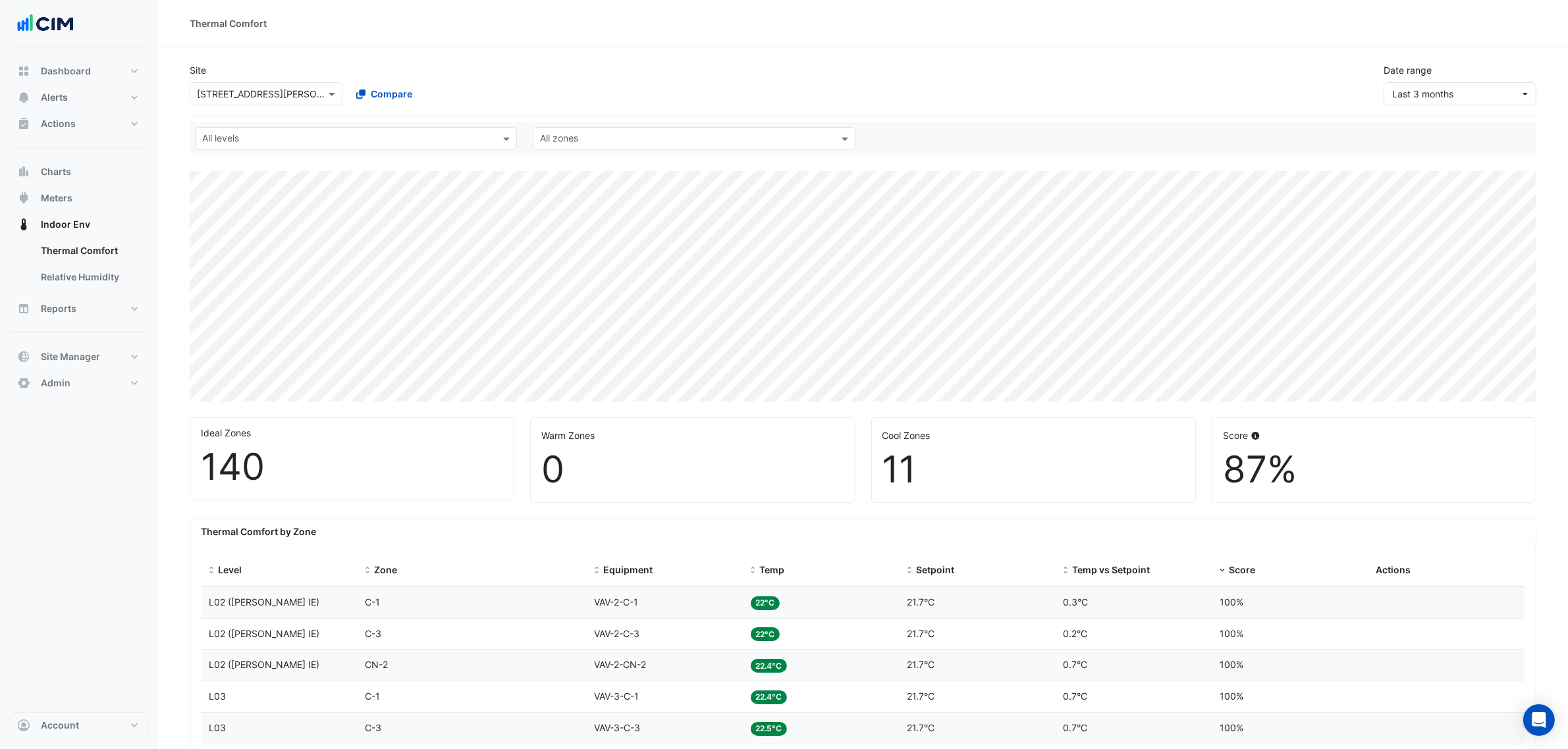
scroll to position [165, 0]
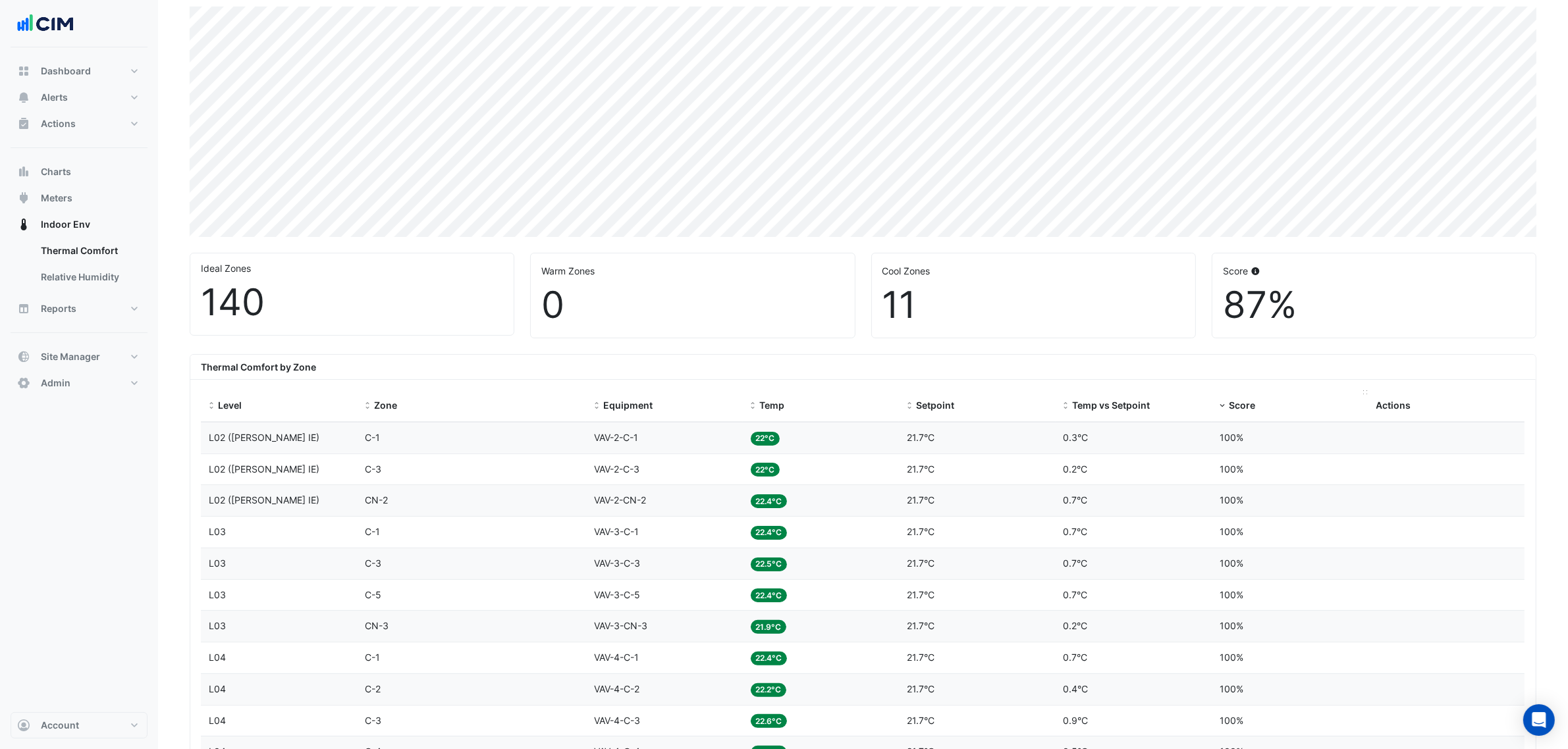
click at [1239, 409] on span "Score" at bounding box center [1242, 405] width 27 height 11
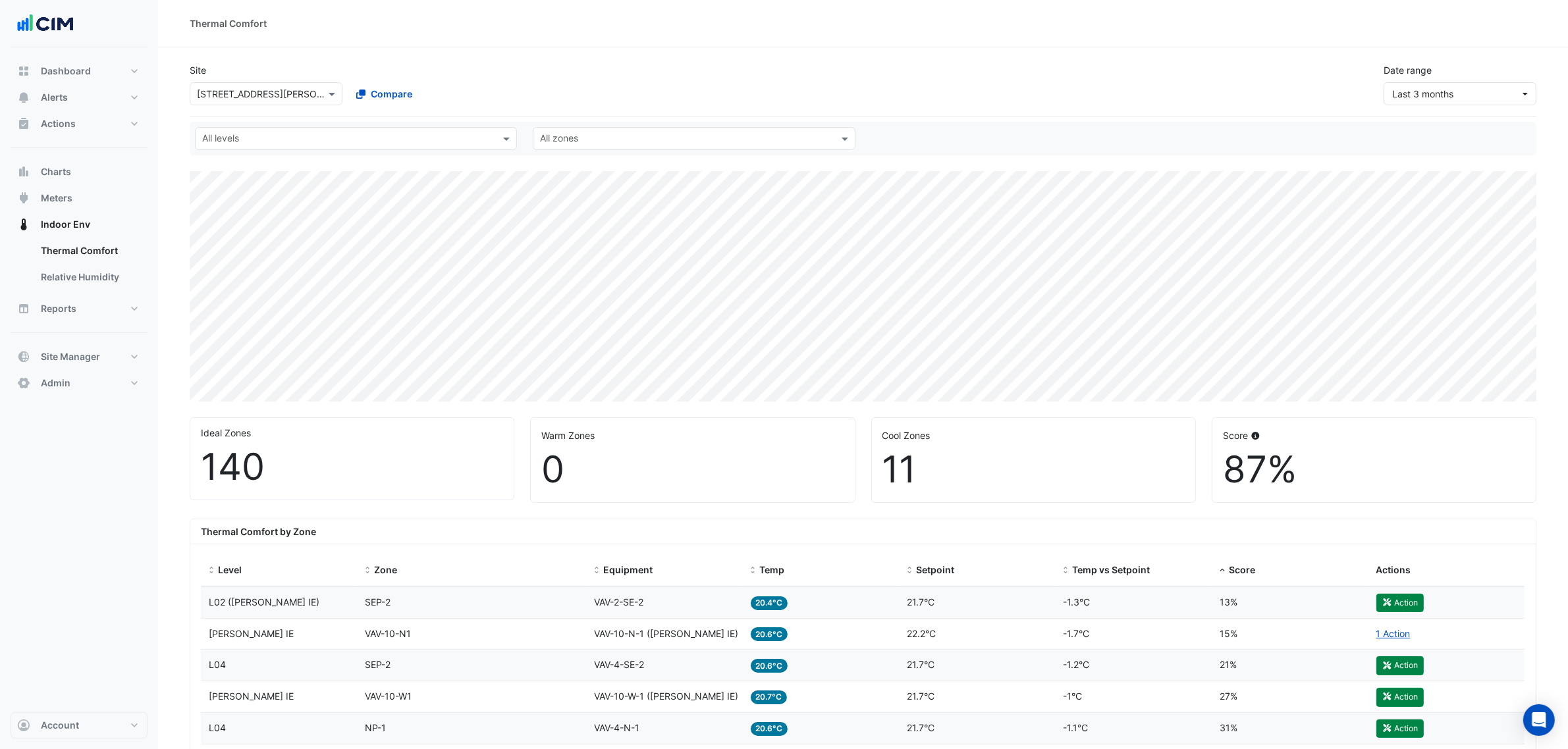
click at [268, 83] on div "Select a Site × 12 Shelley Street" at bounding box center [265, 93] width 153 height 23
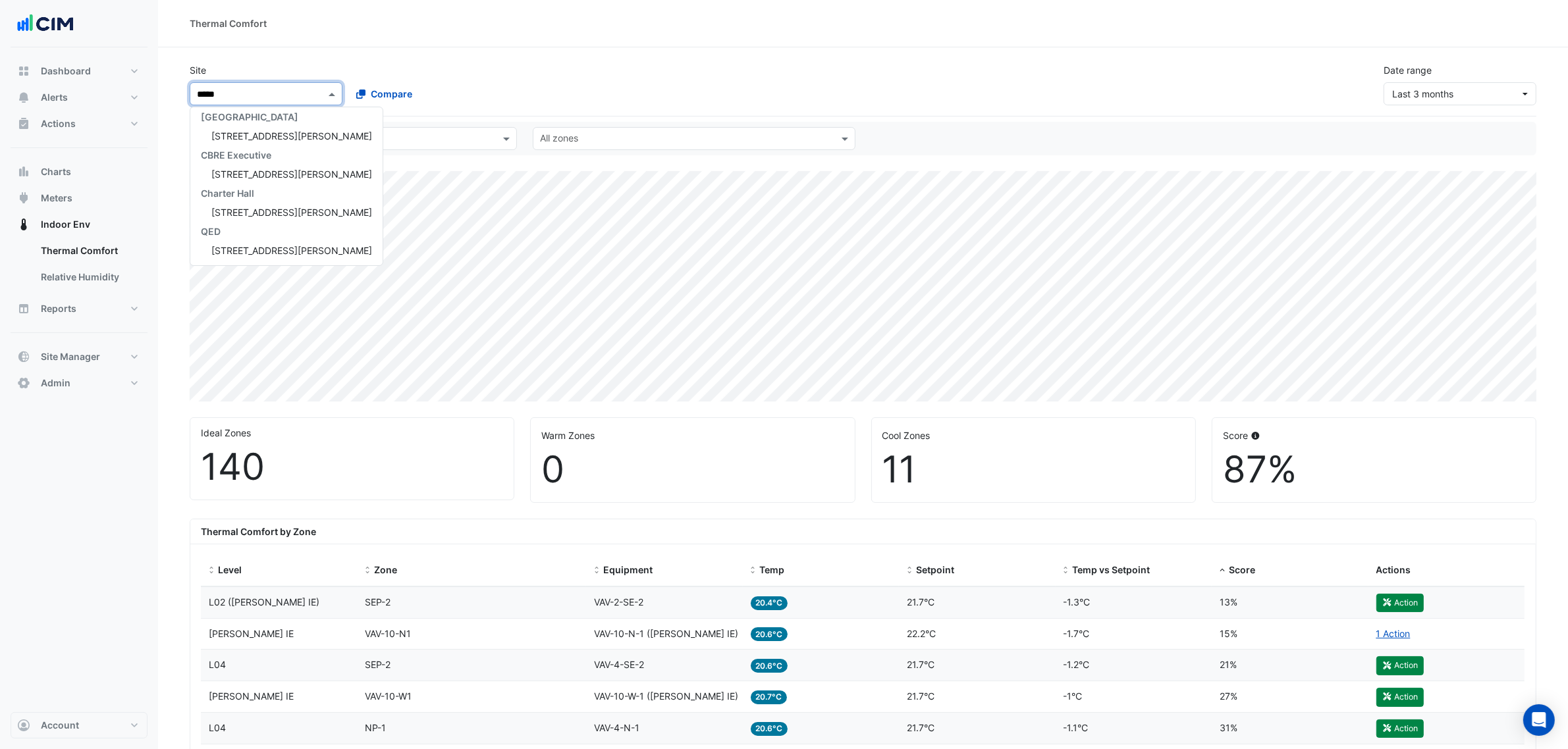
scroll to position [43, 0]
type input "******"
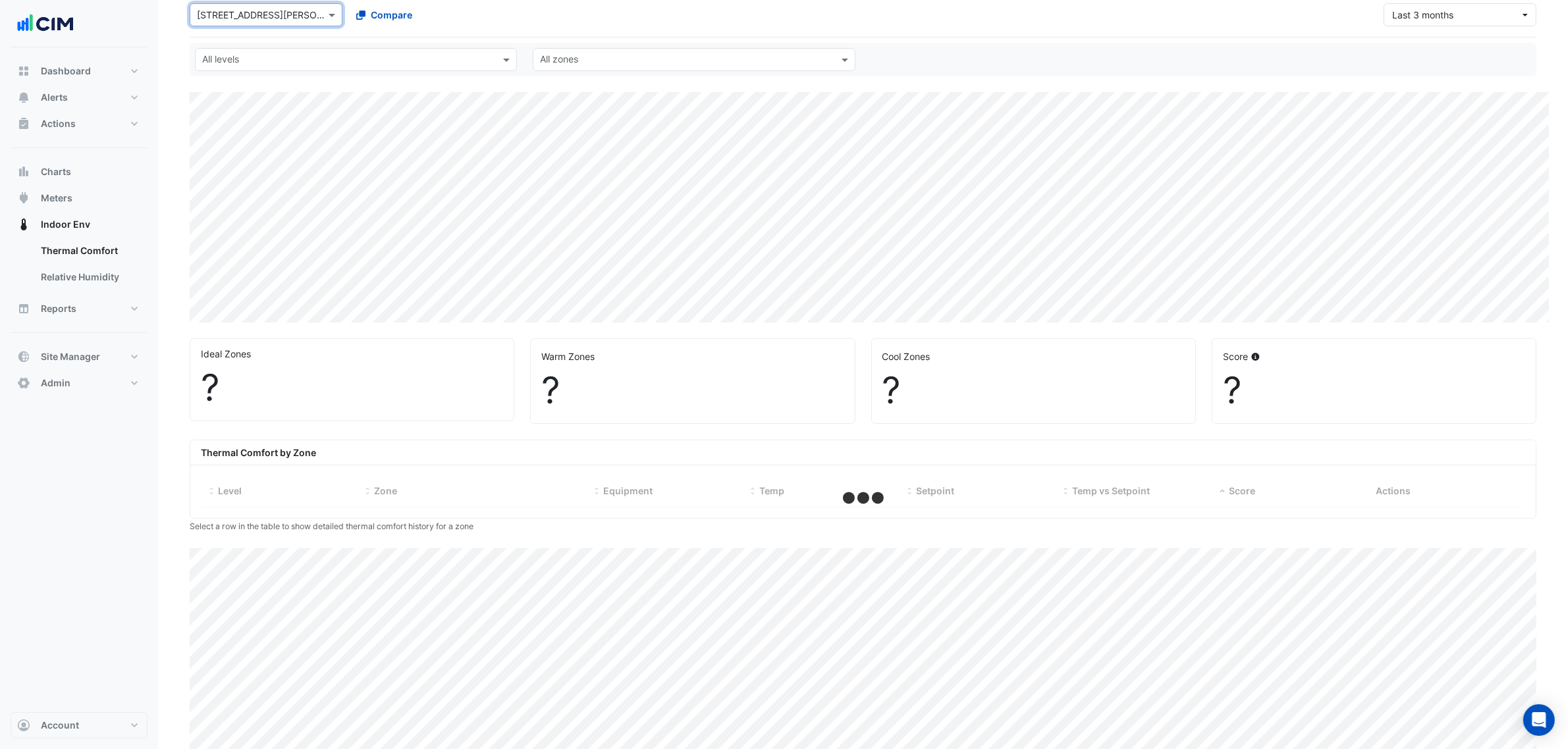
scroll to position [125, 0]
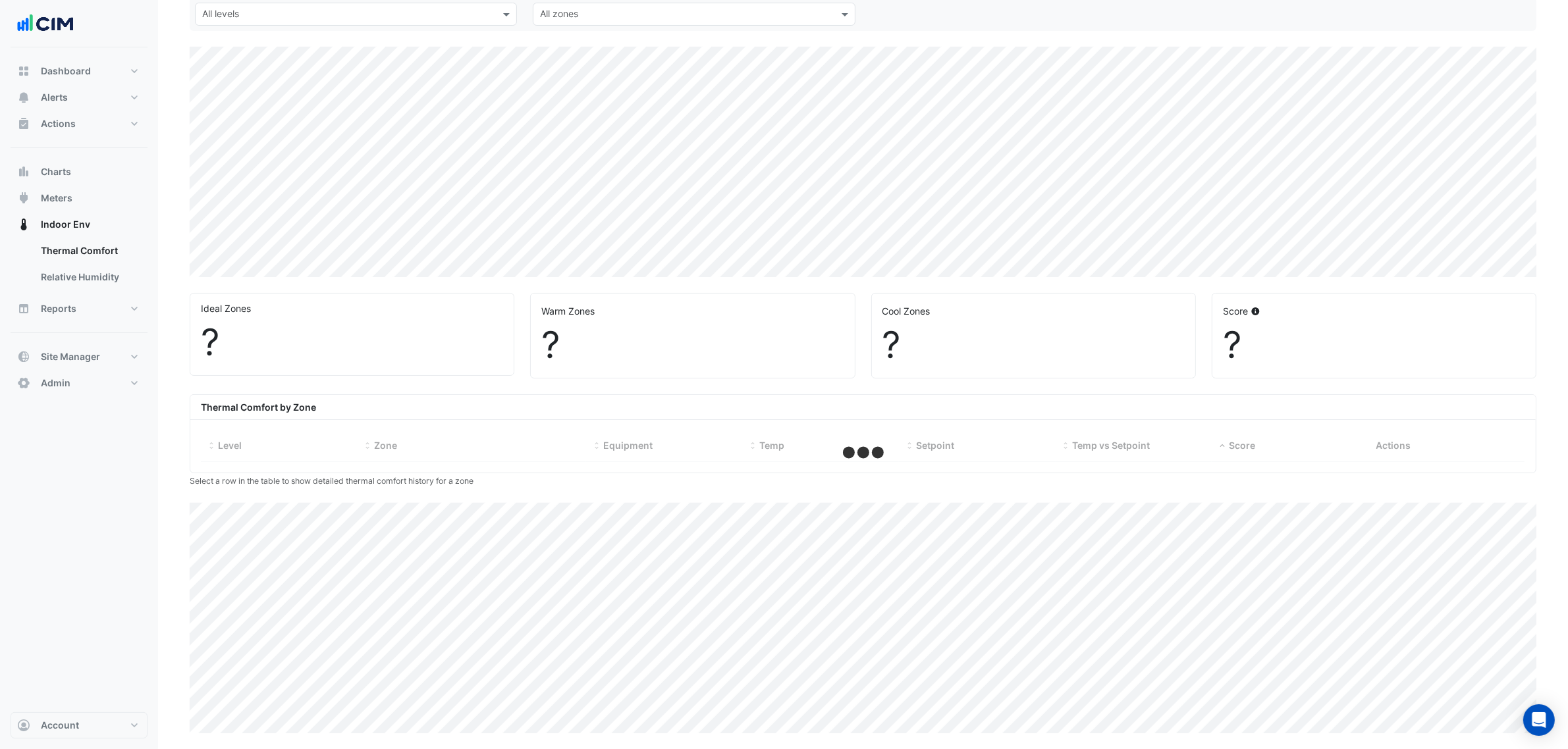
select select "***"
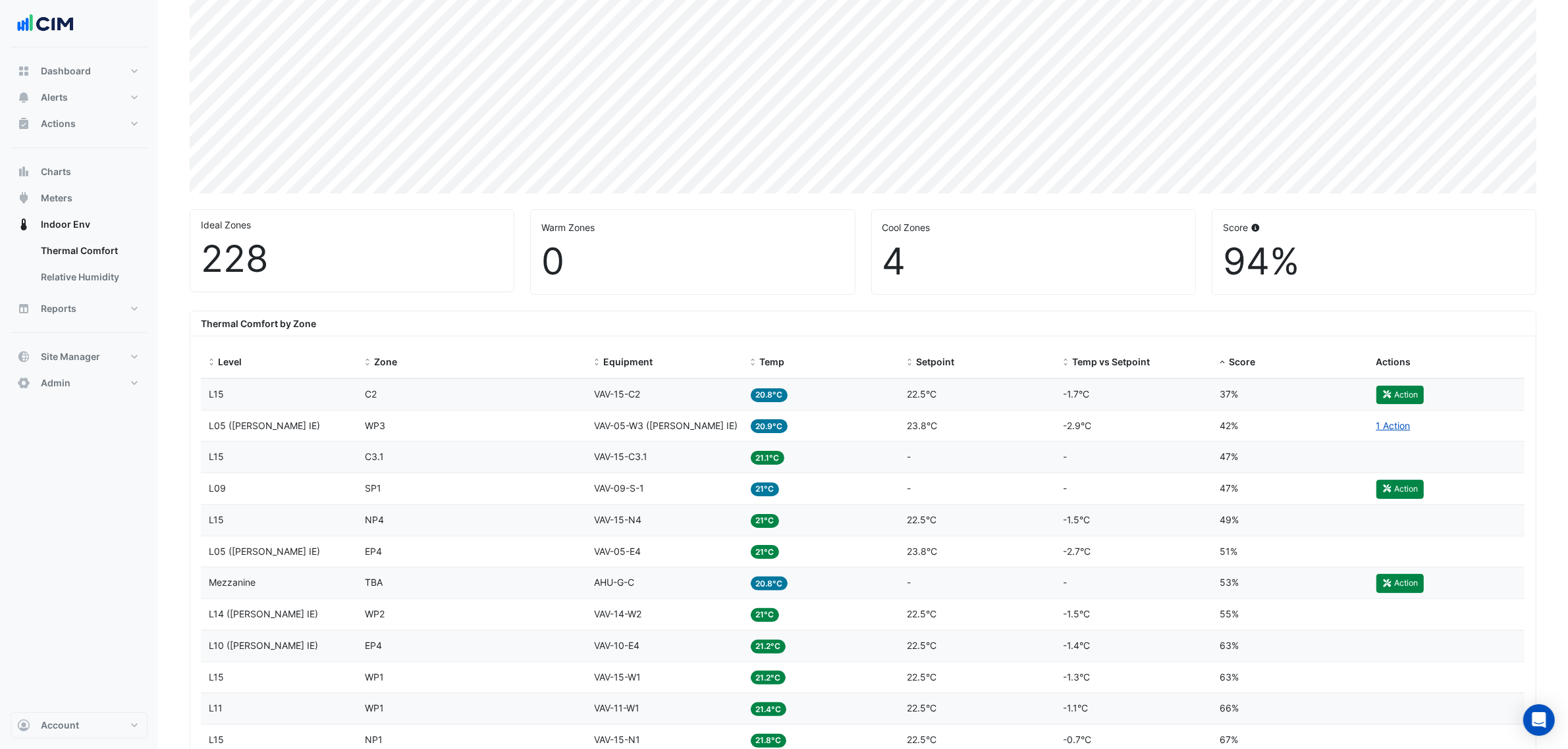
scroll to position [290, 0]
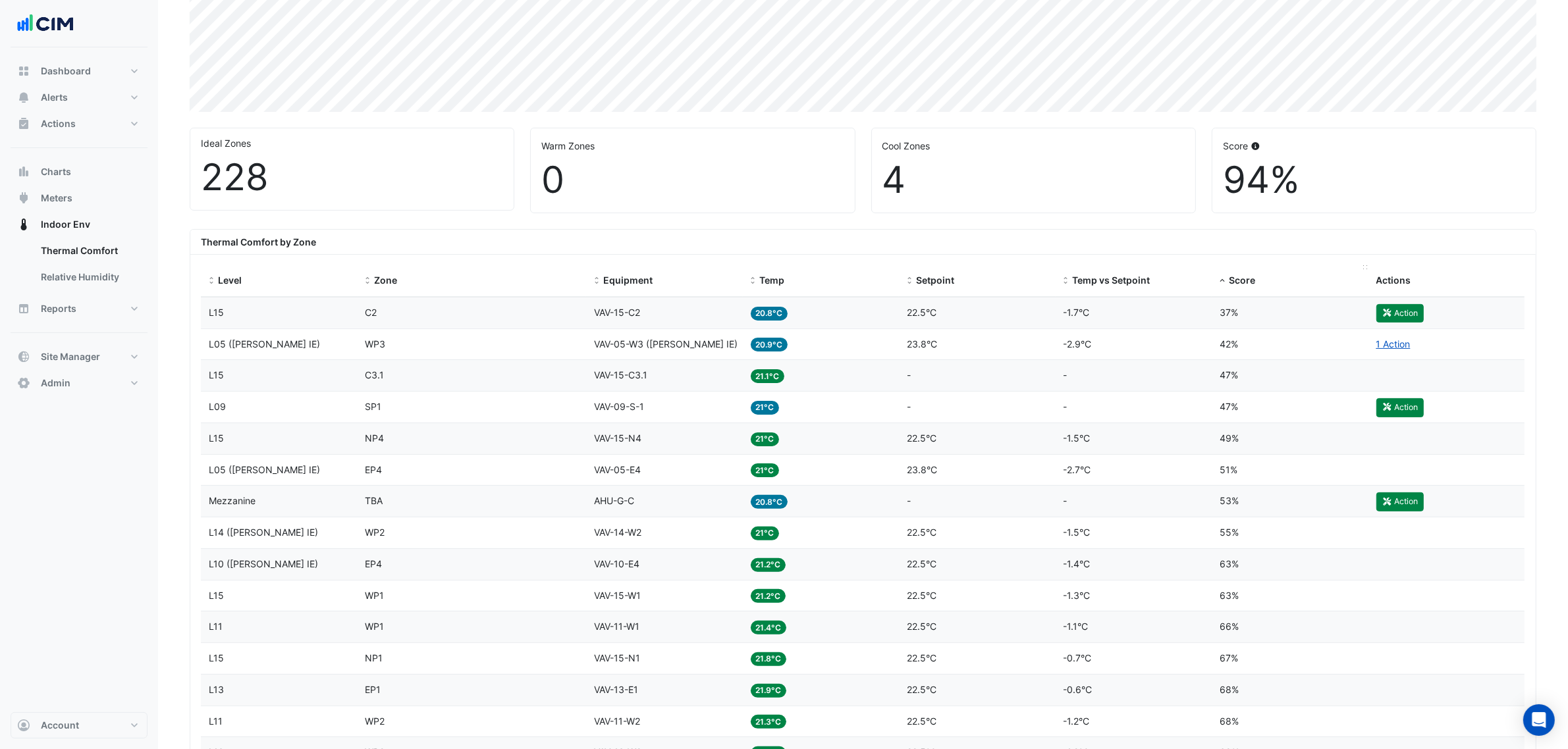
click at [1242, 283] on span "Score" at bounding box center [1242, 280] width 27 height 11
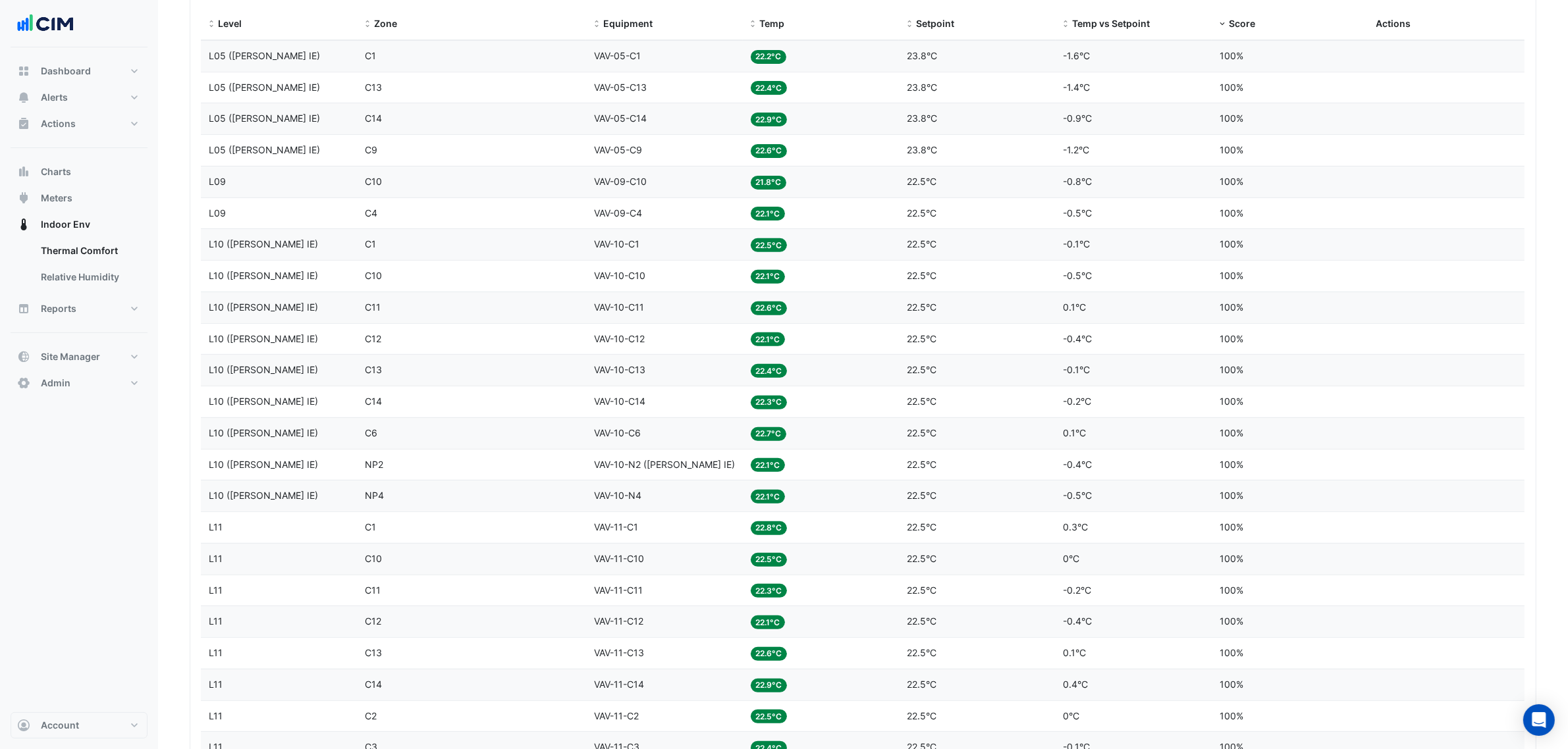
scroll to position [454, 0]
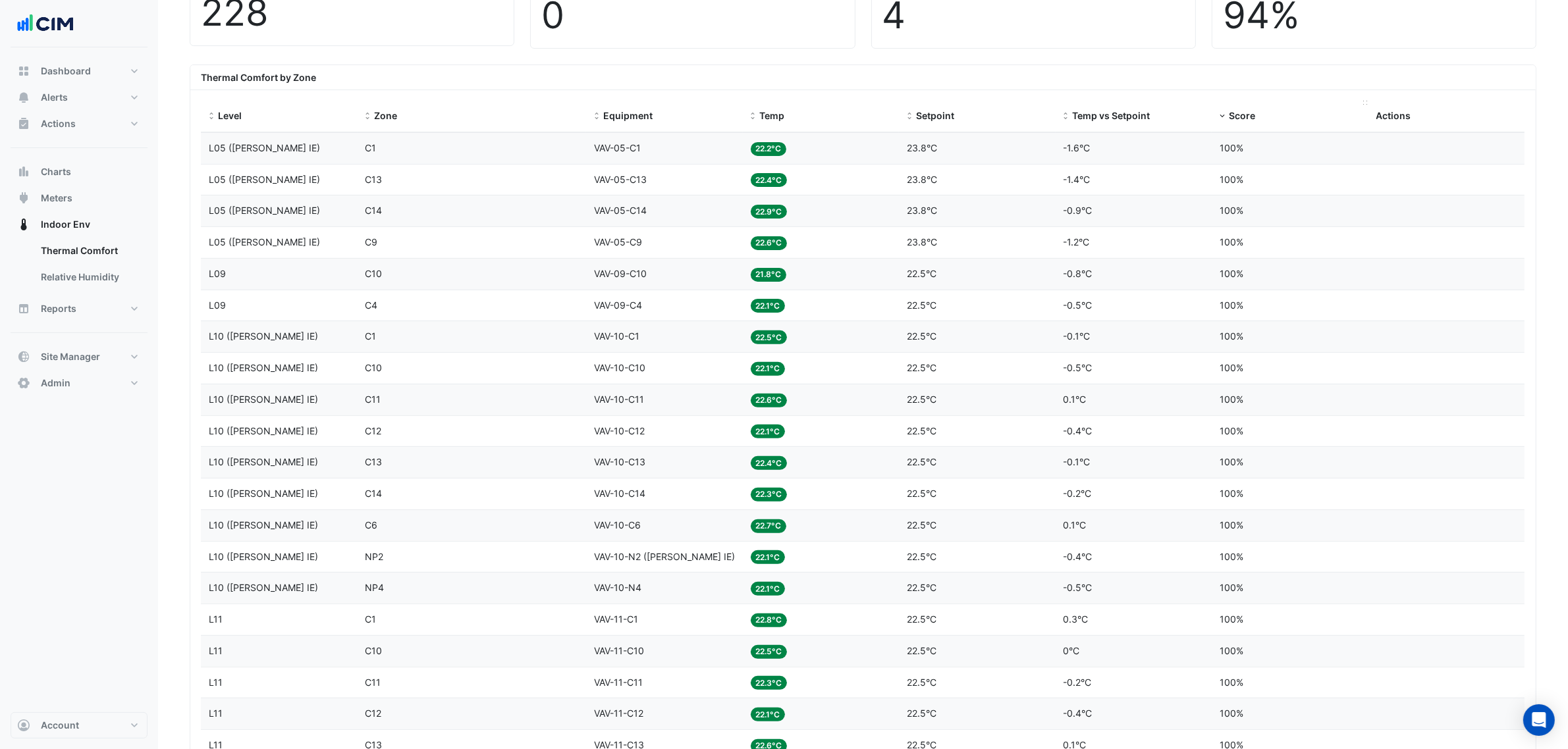
click at [1236, 115] on span "Score" at bounding box center [1242, 115] width 27 height 11
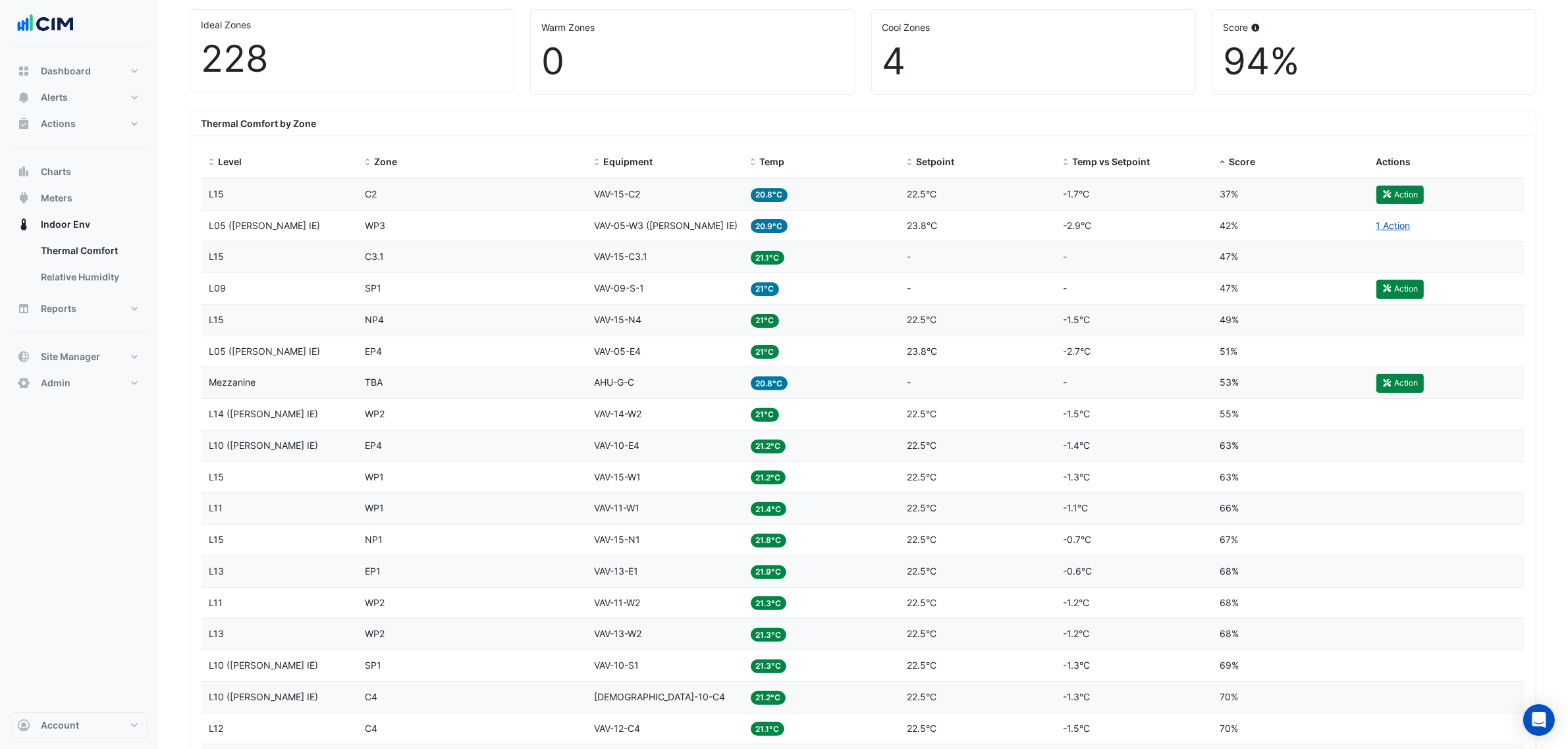
scroll to position [372, 0]
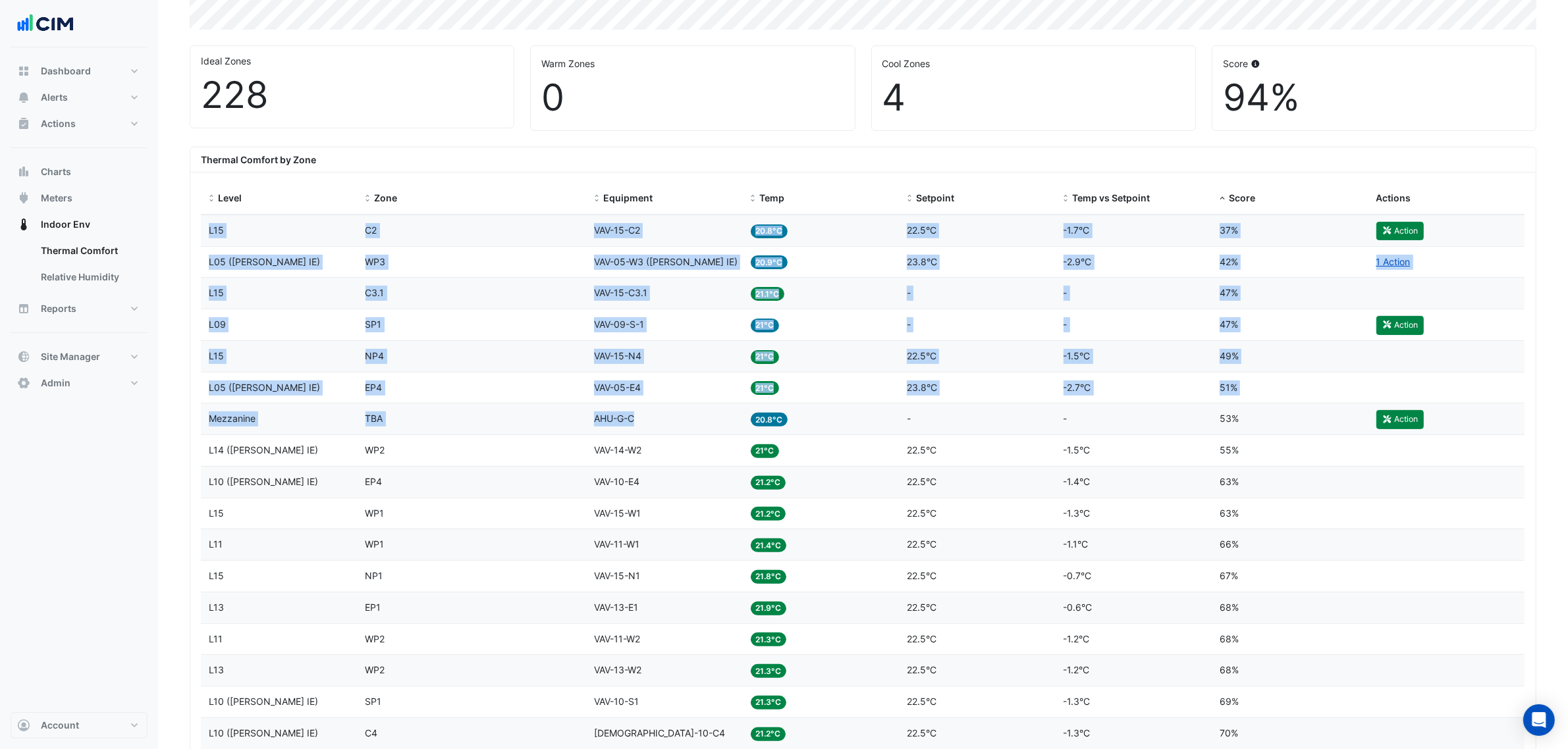
drag, startPoint x: 657, startPoint y: 424, endPoint x: 199, endPoint y: 428, distance: 458.0
click at [584, 429] on datatable-body-cell "Zone TBA" at bounding box center [472, 419] width 229 height 31
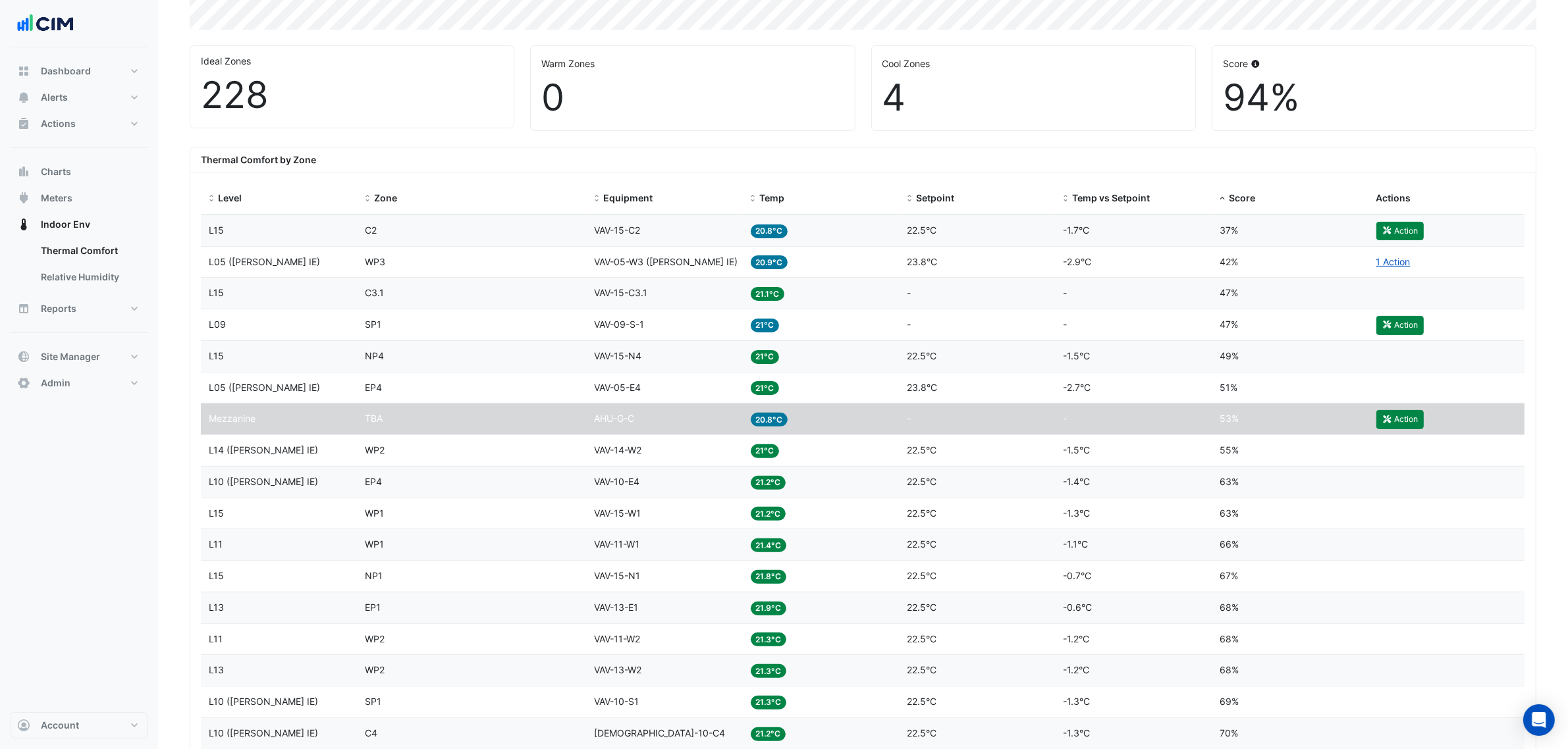
click at [697, 323] on div "Equipment VAV-09-S-1" at bounding box center [664, 325] width 141 height 15
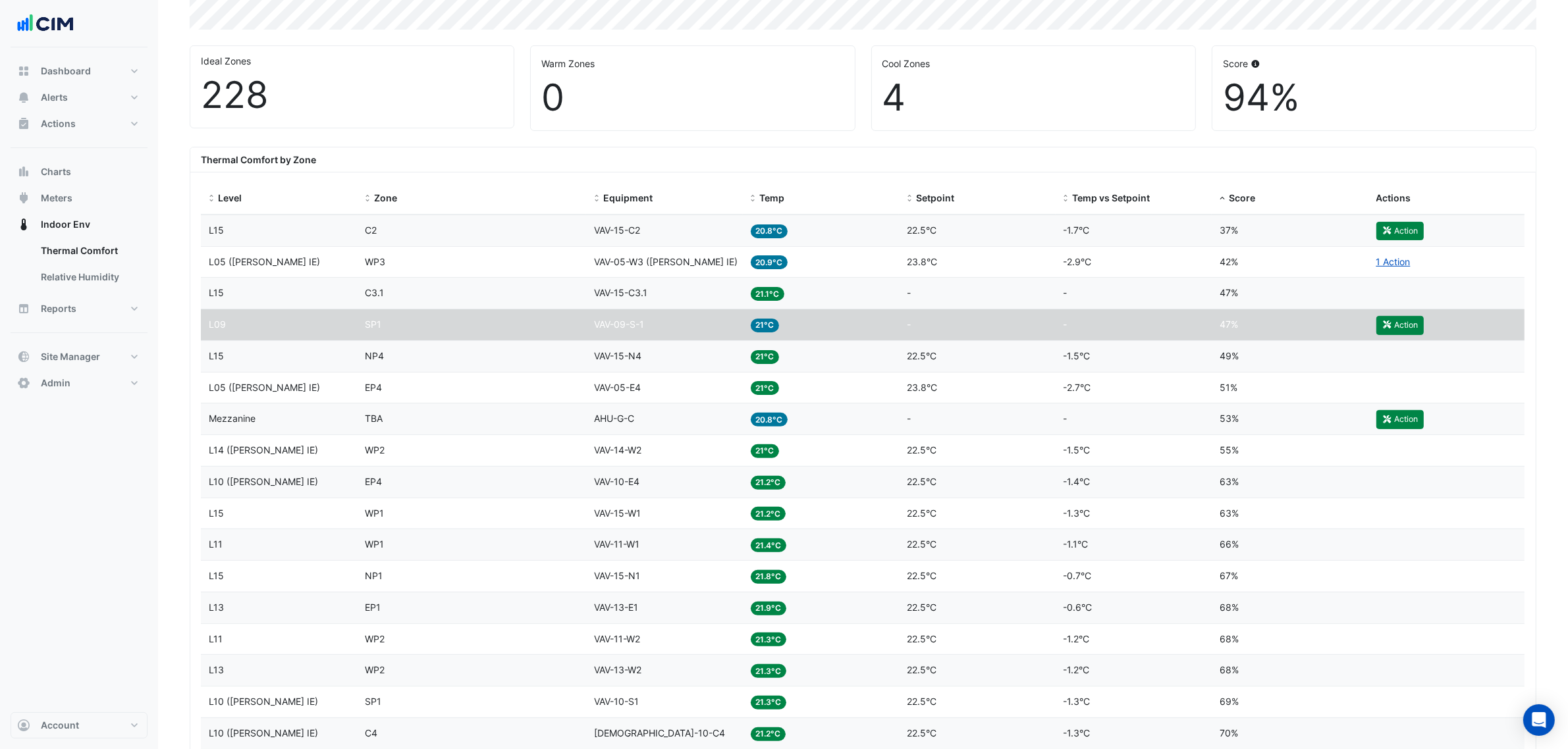
click at [687, 252] on datatable-body-cell "Equipment VAV-05-W3 (NABERS IE)" at bounding box center [664, 262] width 157 height 31
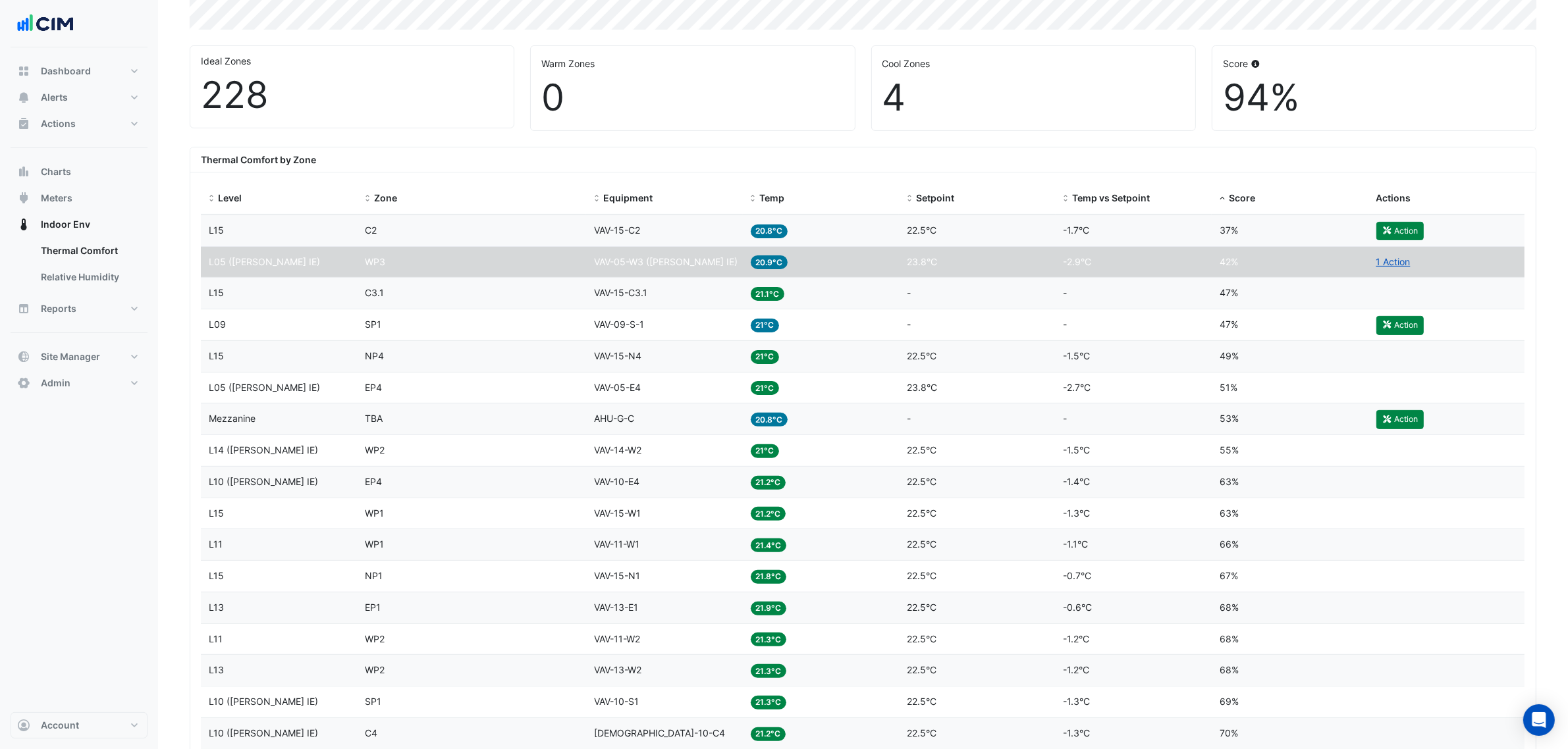
click at [686, 234] on div "Equipment VAV-15-C2" at bounding box center [664, 231] width 141 height 15
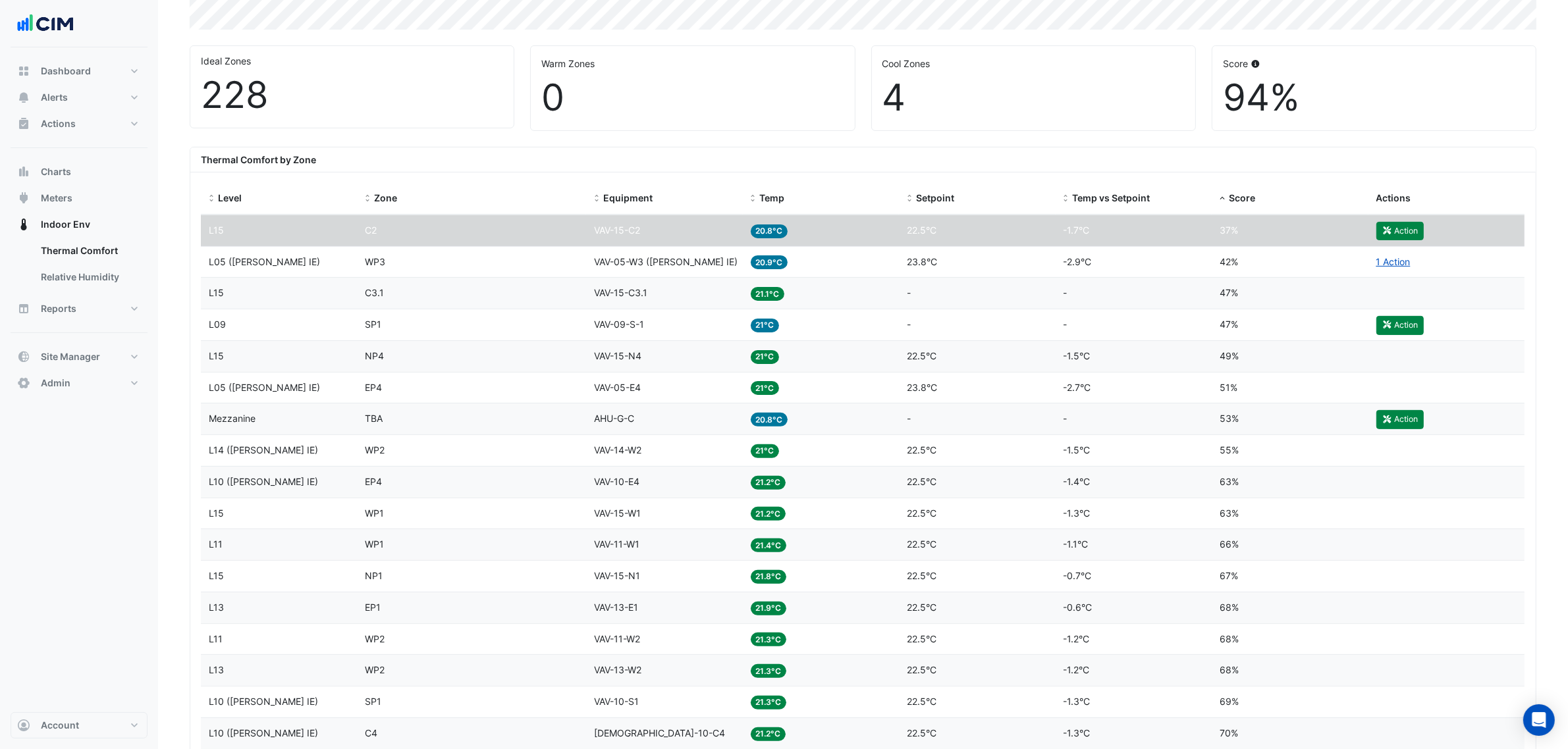
click at [683, 258] on span "VAV-05-W3 (NABERS IE)" at bounding box center [665, 261] width 143 height 11
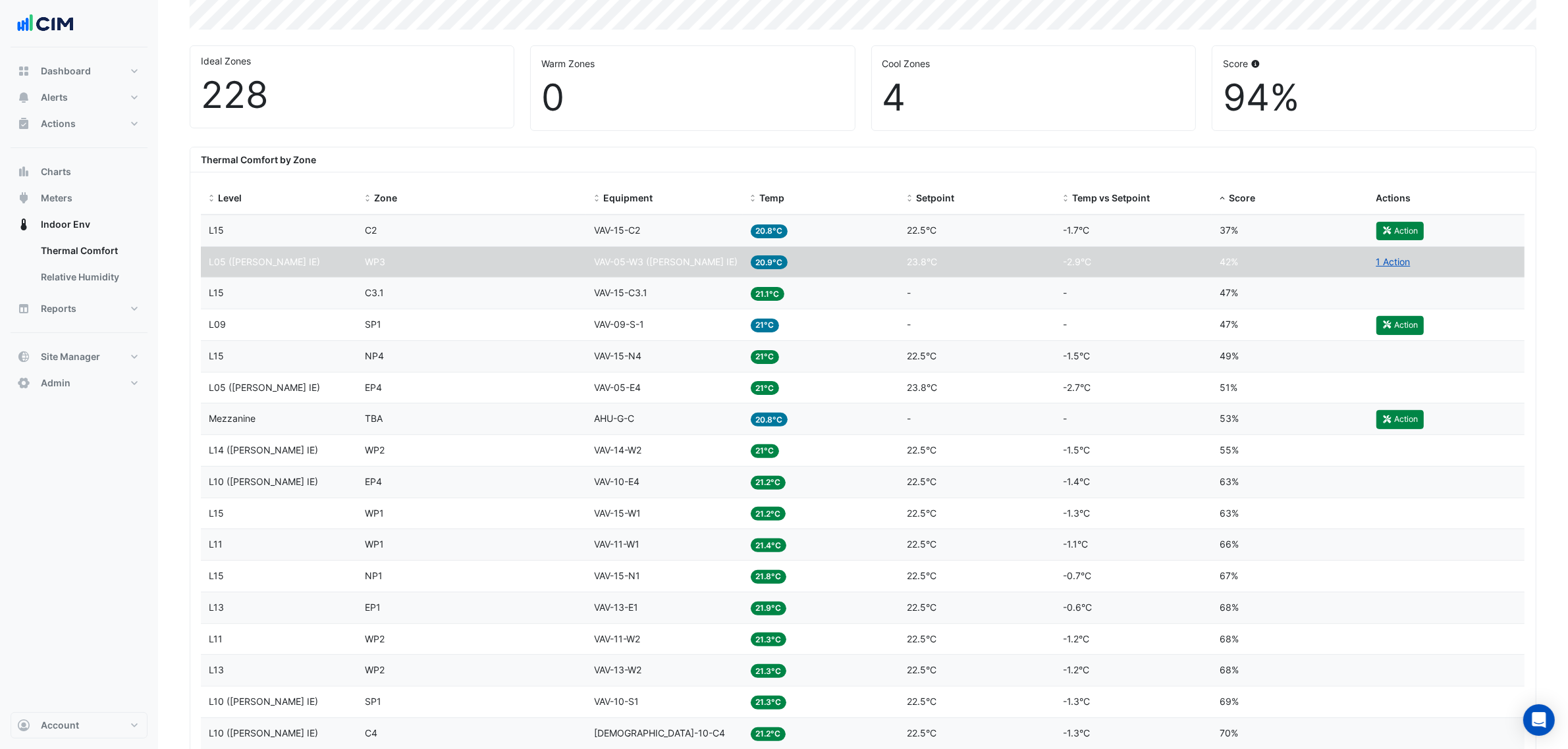
click at [737, 168] on div "Thermal Comfort by Zone" at bounding box center [863, 160] width 1345 height 25
click at [710, 258] on div "Equipment VAV-05-W3 (NABERS IE)" at bounding box center [664, 262] width 141 height 15
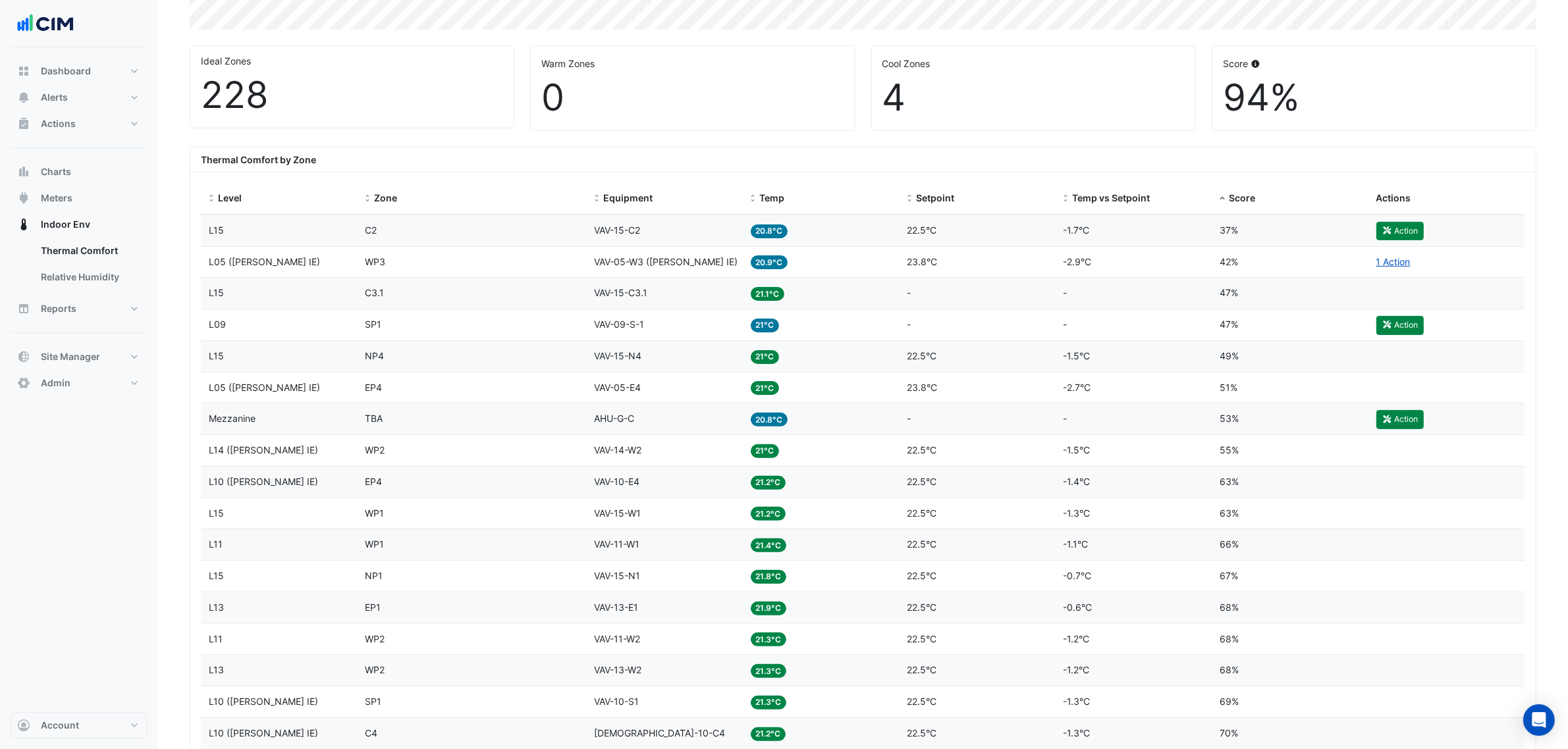
click at [824, 148] on div "Thermal Comfort by Zone" at bounding box center [863, 160] width 1345 height 25
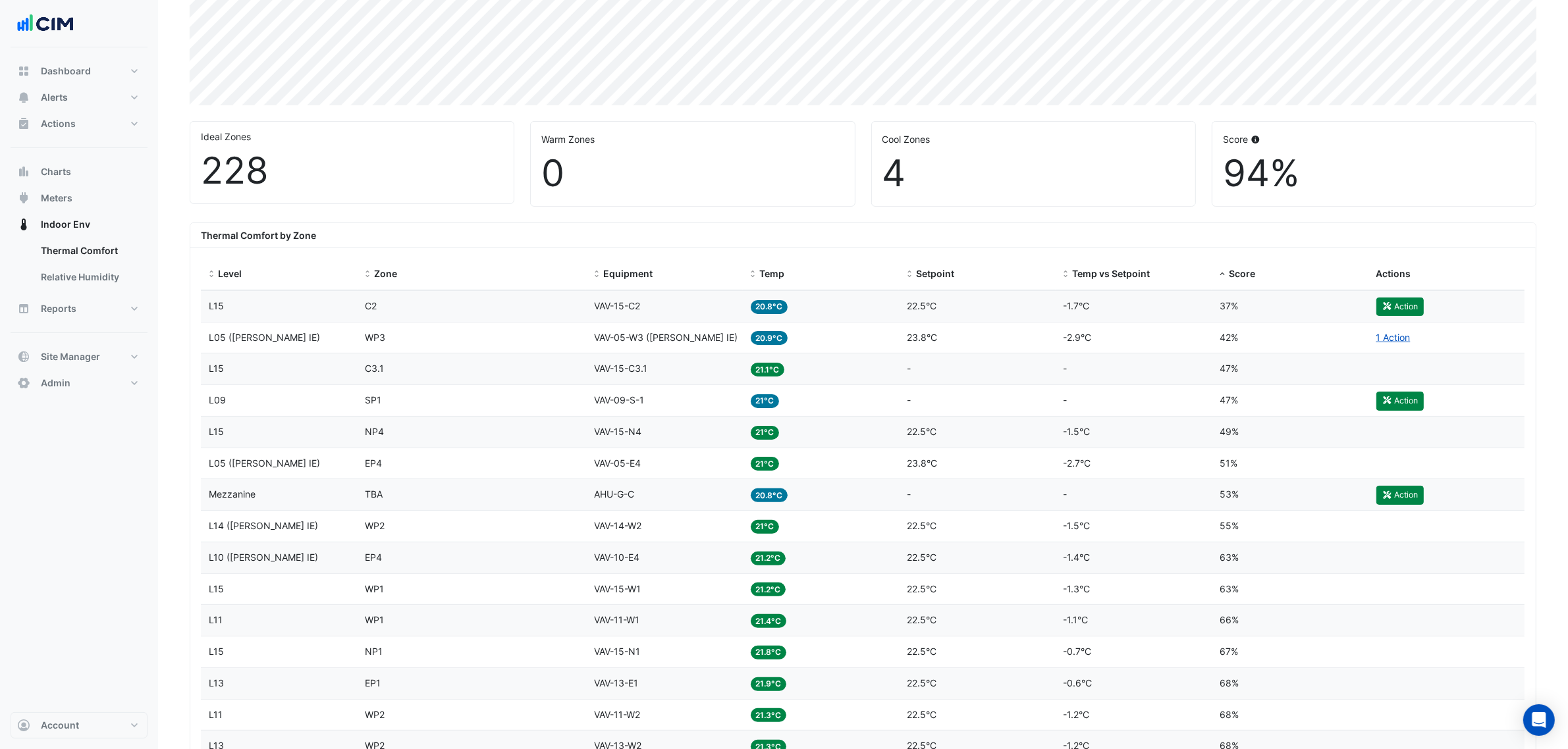
scroll to position [290, 0]
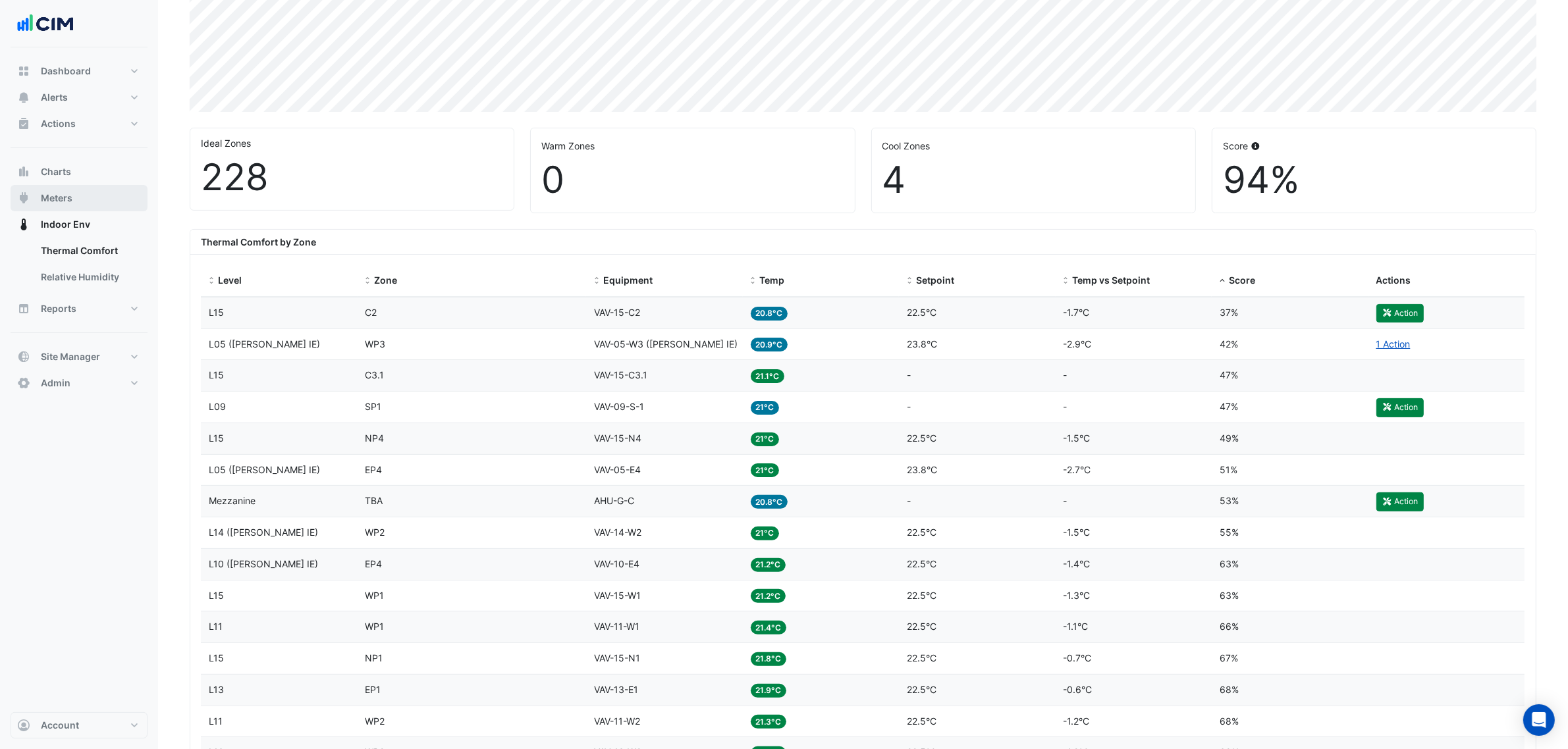
click at [84, 197] on button "Meters" at bounding box center [79, 199] width 137 height 27
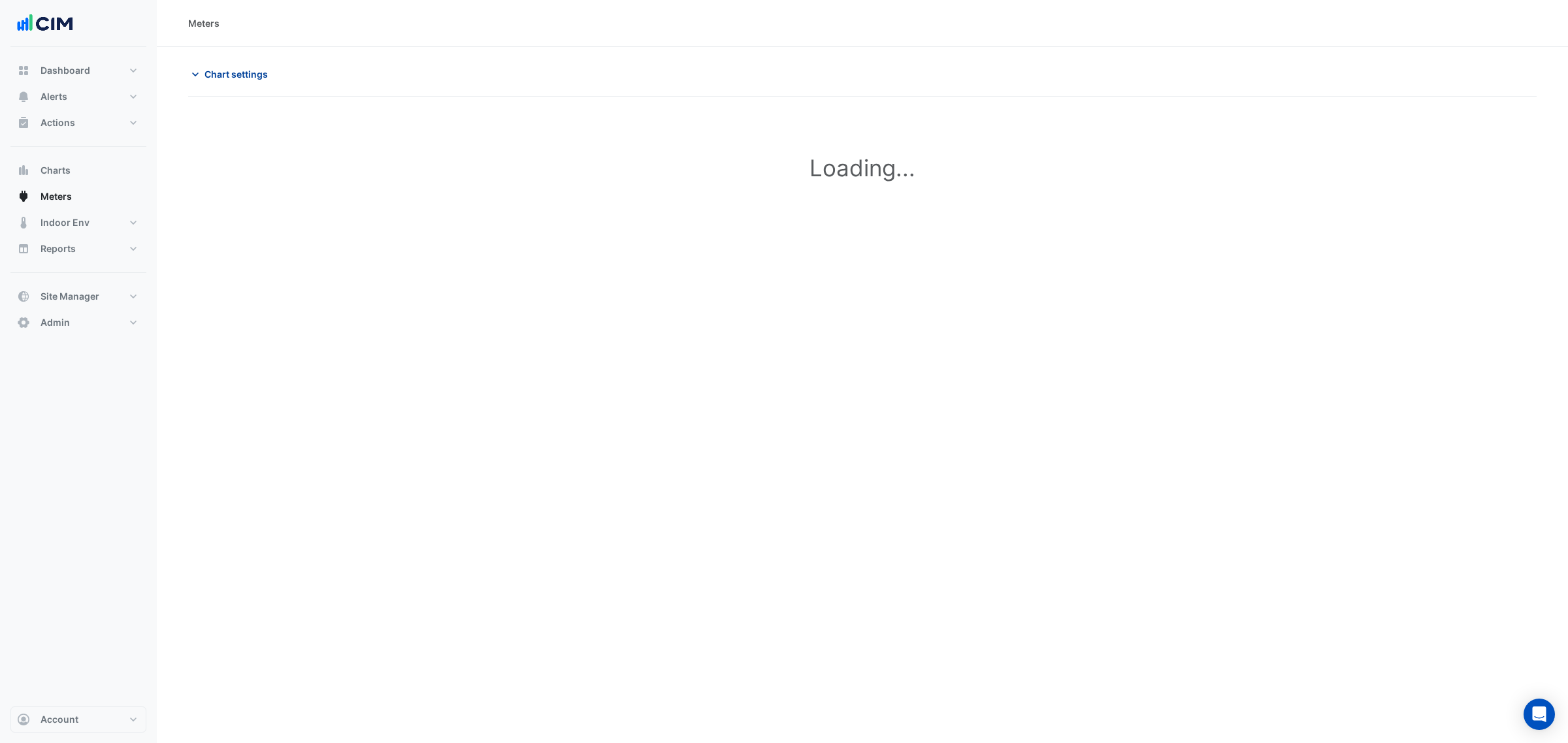
click at [241, 67] on span "Chart settings" at bounding box center [236, 74] width 63 height 14
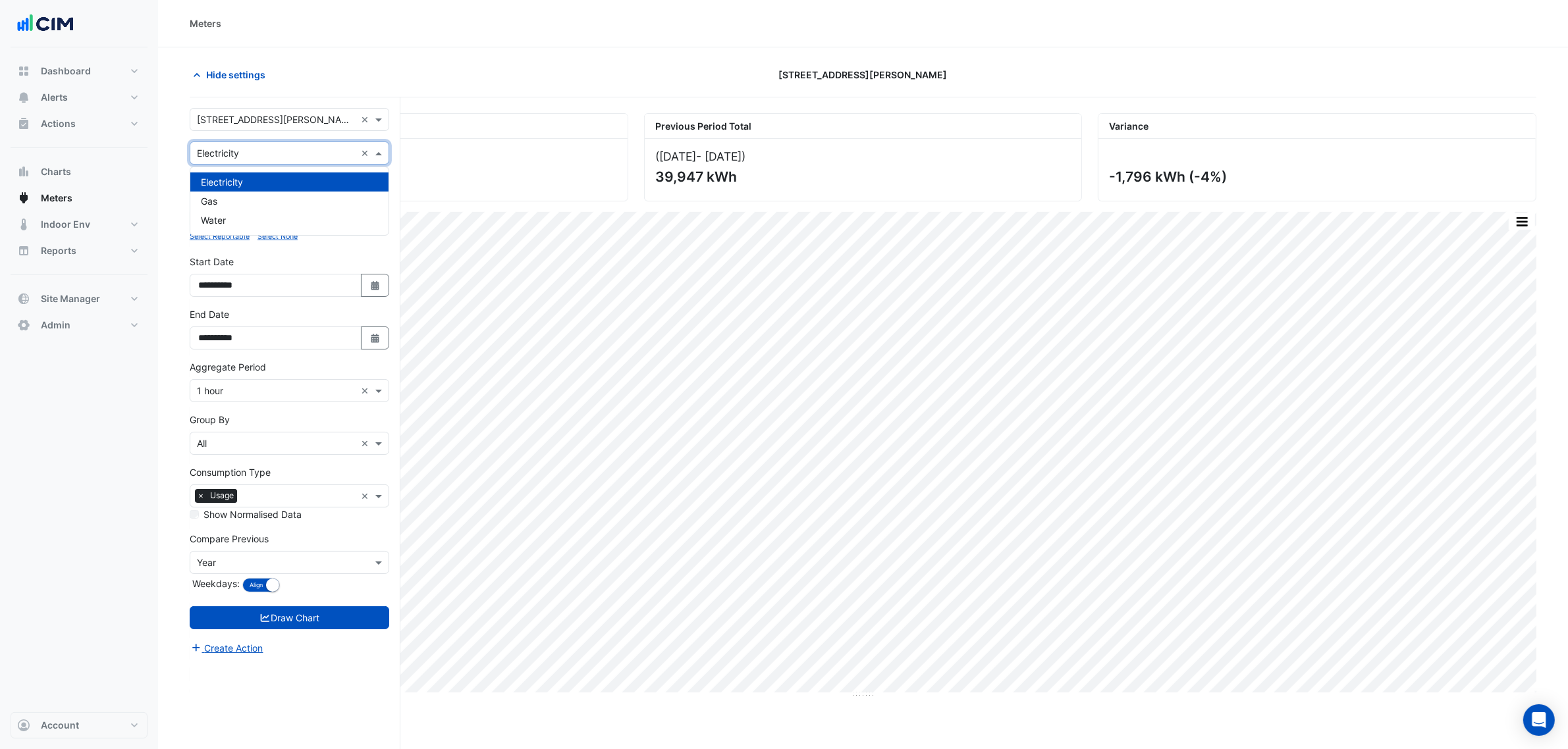
click at [249, 147] on input "text" at bounding box center [276, 153] width 159 height 14
click at [243, 219] on div "Water" at bounding box center [289, 220] width 198 height 19
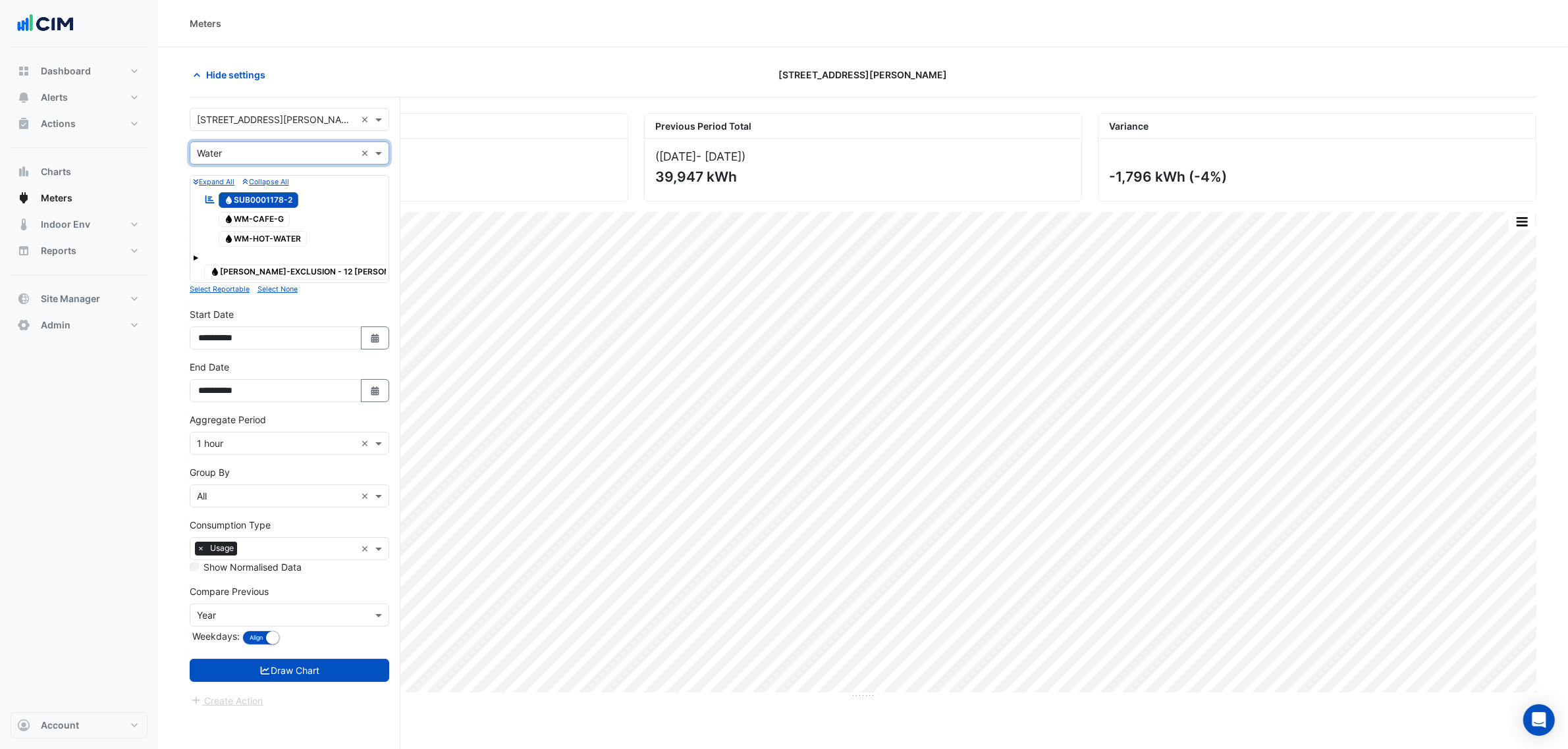
click at [243, 119] on input "text" at bounding box center [276, 120] width 159 height 14
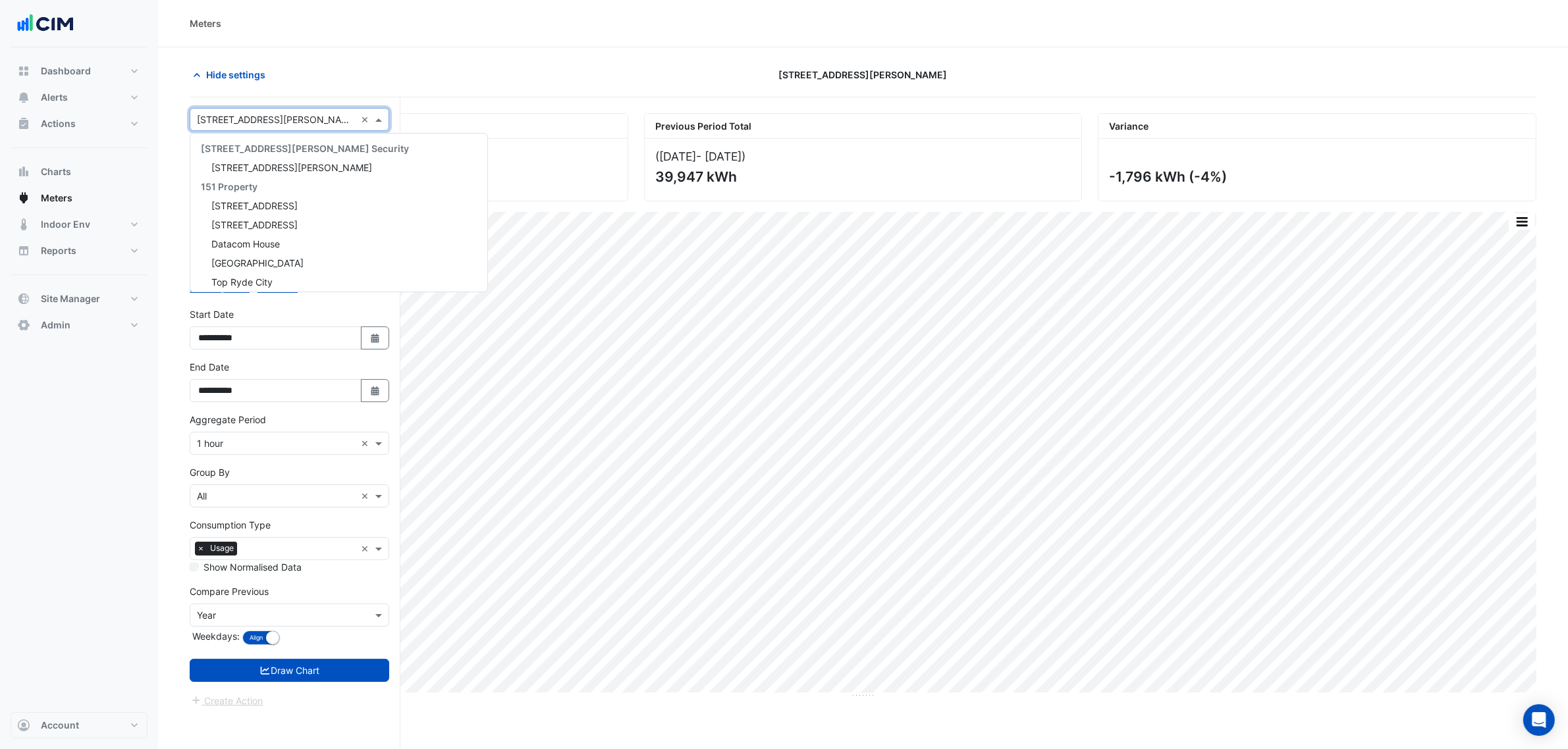
scroll to position [2731, 0]
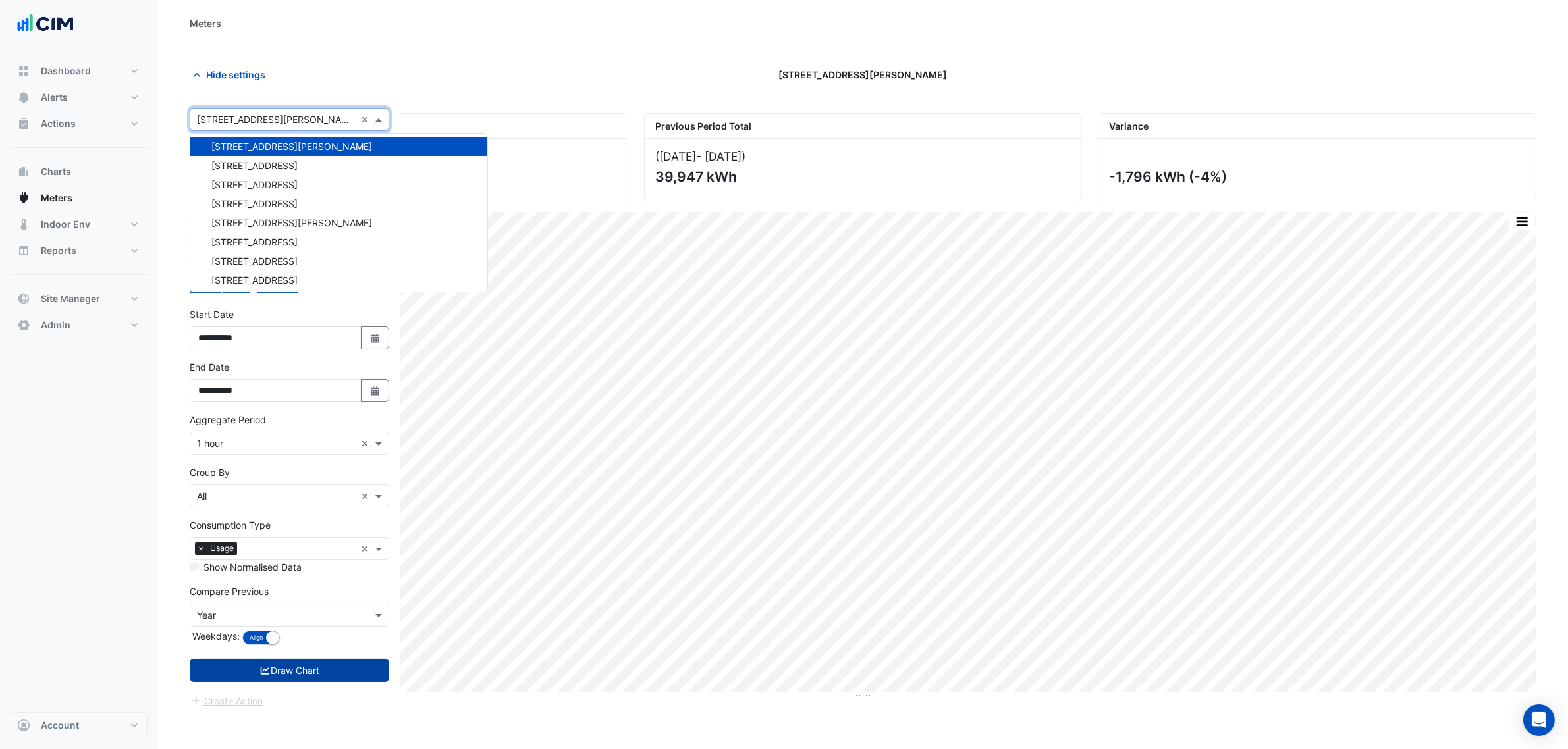
click at [331, 666] on button "Draw Chart" at bounding box center [289, 670] width 199 height 23
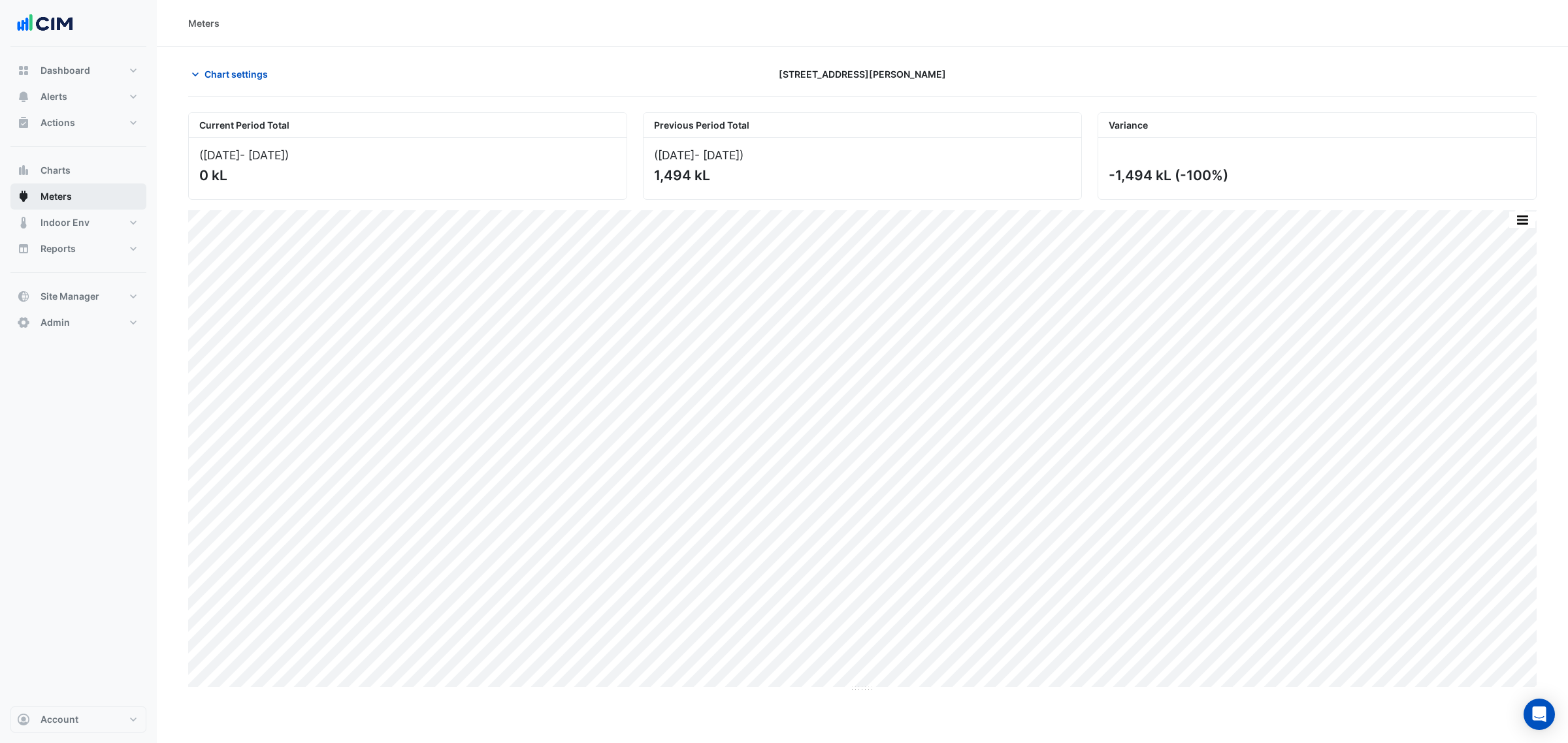
click at [101, 196] on button "Meters" at bounding box center [78, 197] width 136 height 26
click at [200, 77] on icon "button" at bounding box center [195, 75] width 13 height 13
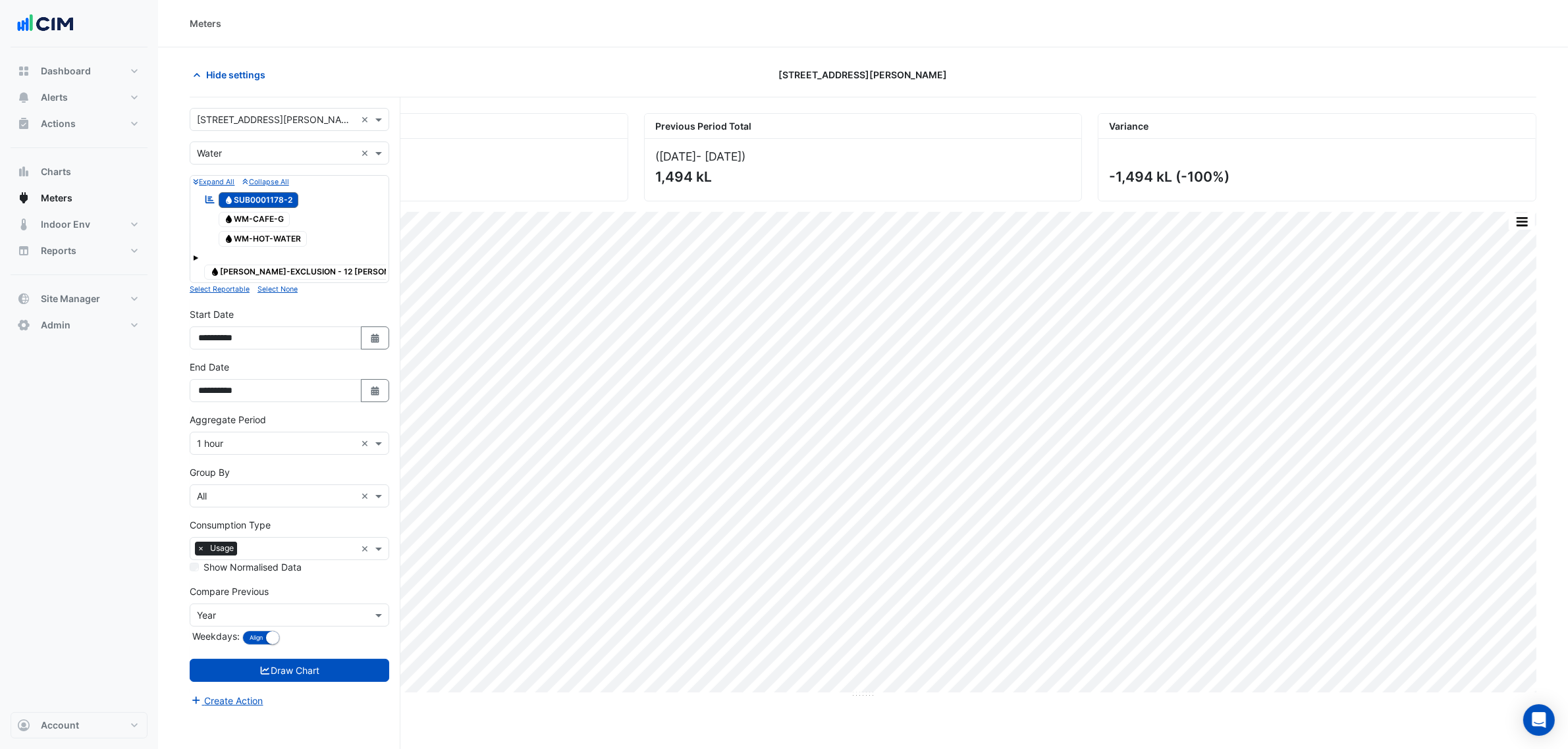
click at [235, 133] on form "Select a Site × 12 Shelley Street × Utility Type × Water × Expand All Collapse …" at bounding box center [289, 408] width 199 height 600
click at [237, 129] on div "Select a Site × 12 Shelley Street ×" at bounding box center [289, 119] width 199 height 23
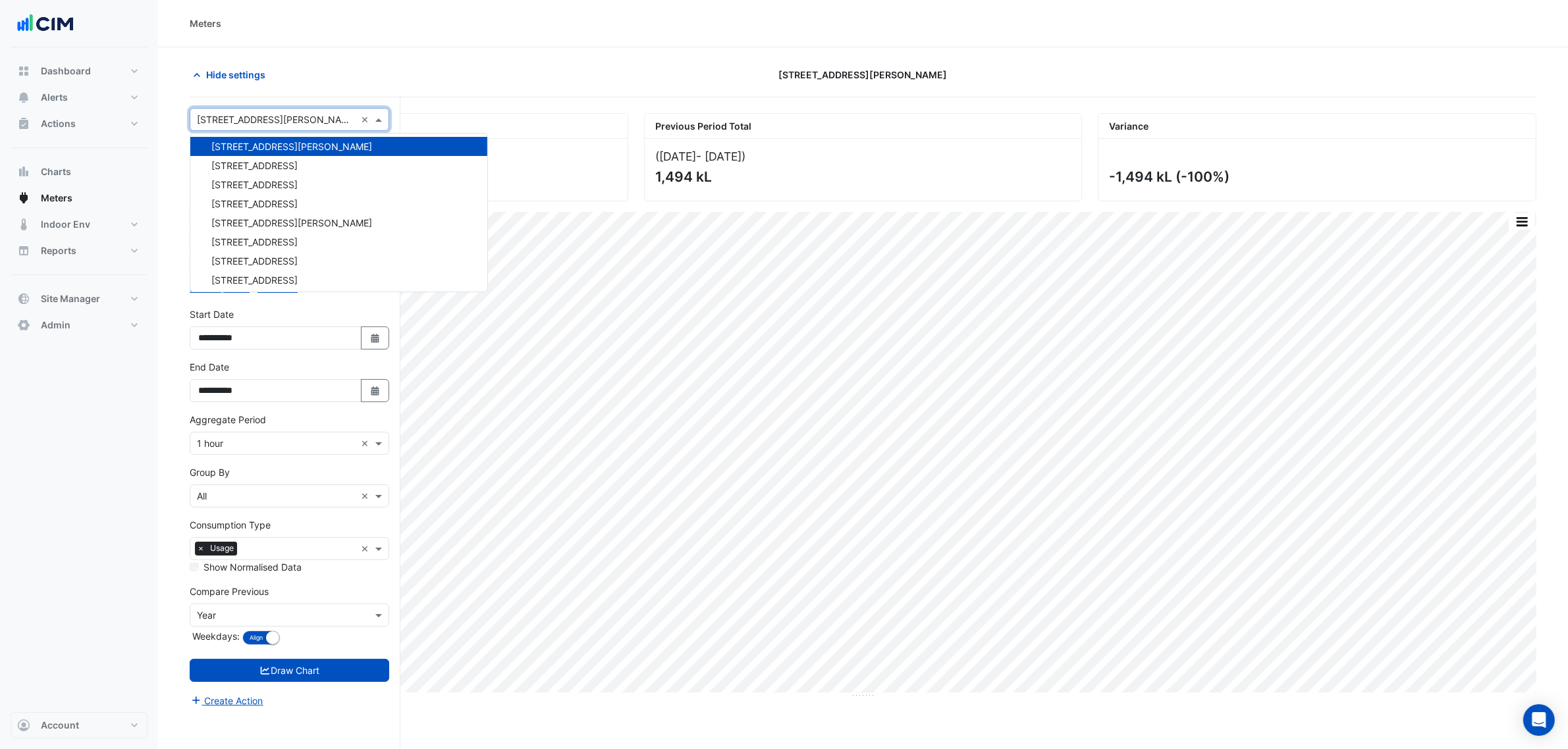
click at [239, 124] on input "text" at bounding box center [276, 120] width 159 height 14
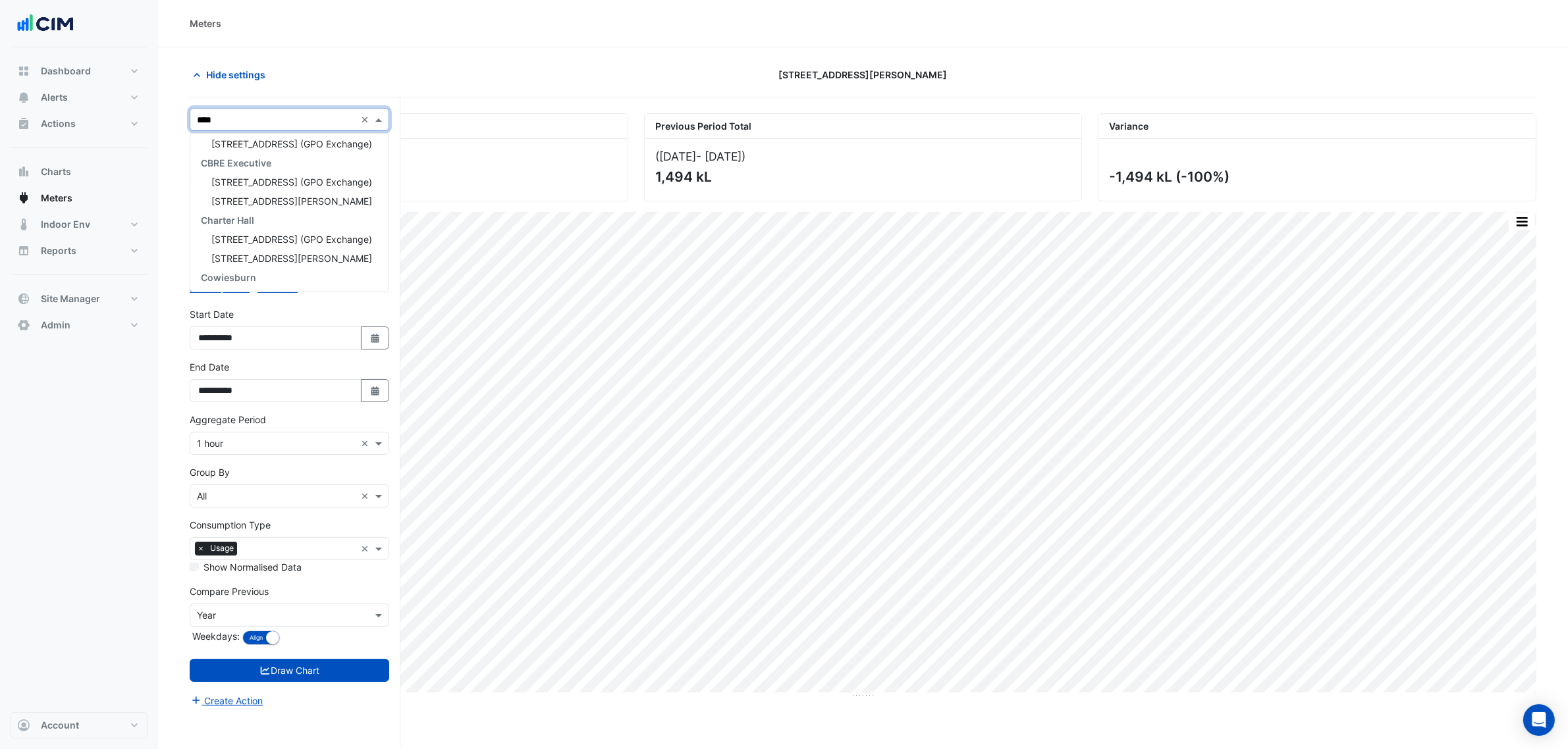
type input "*****"
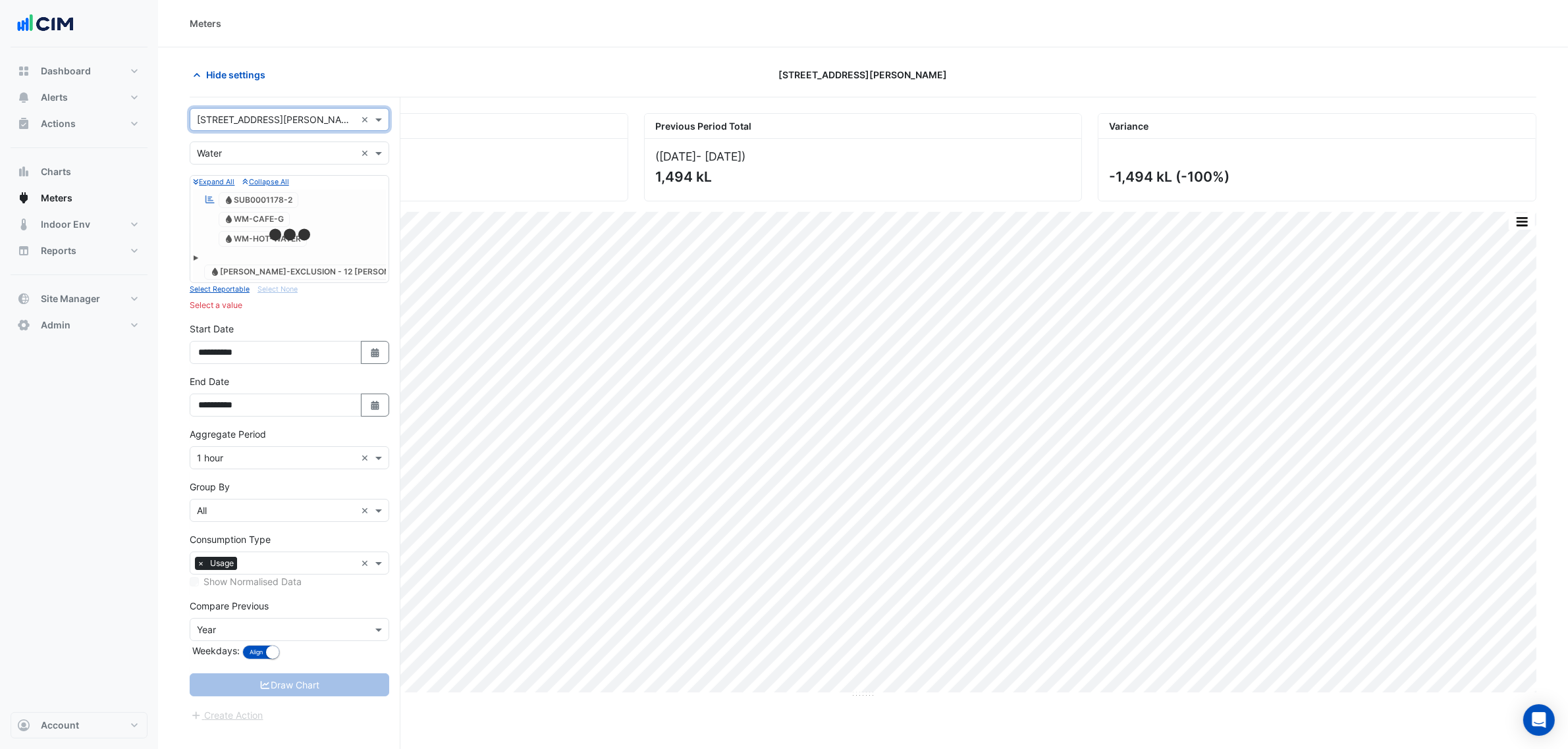
click at [193, 159] on div at bounding box center [289, 153] width 198 height 15
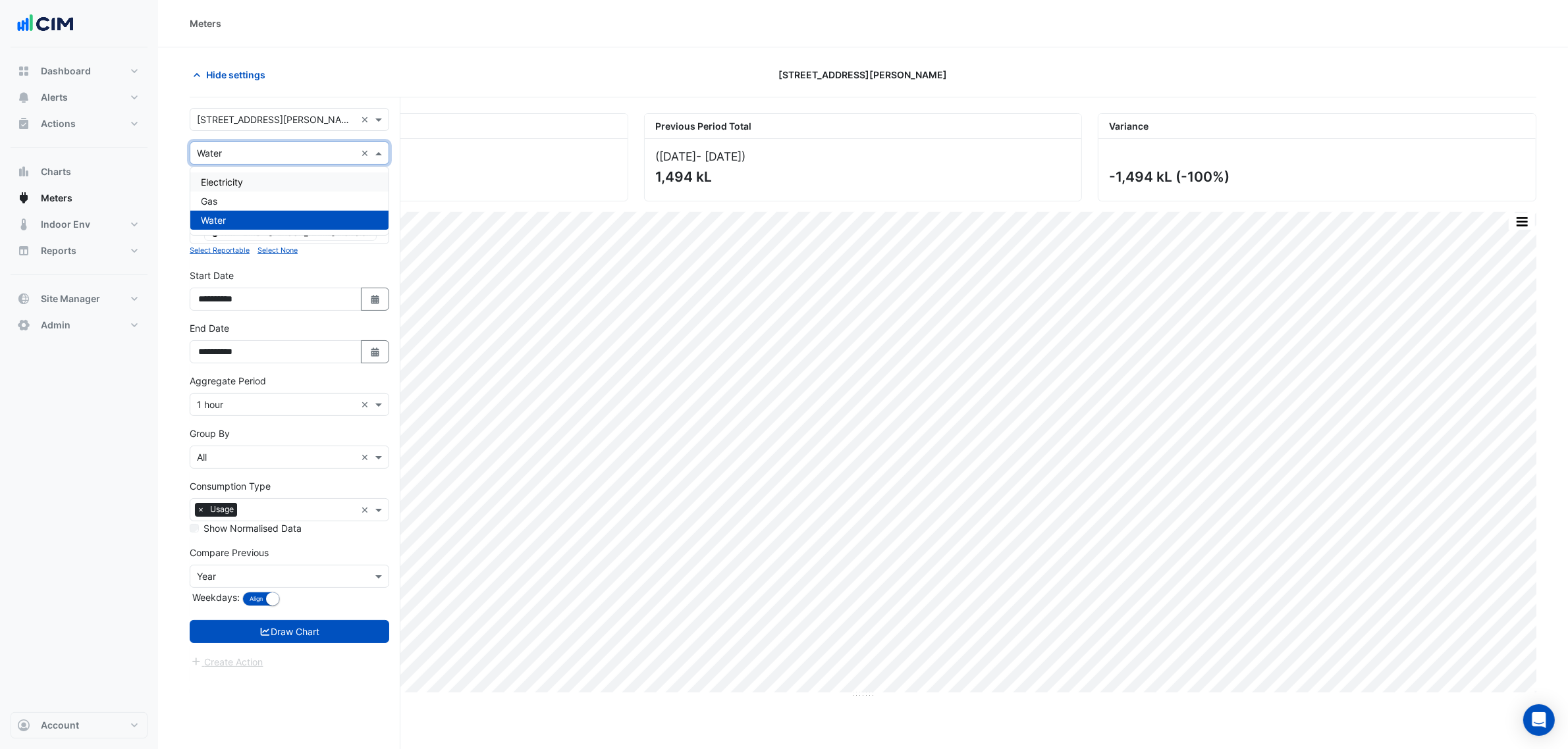
click at [213, 175] on div "Electricity" at bounding box center [289, 182] width 198 height 19
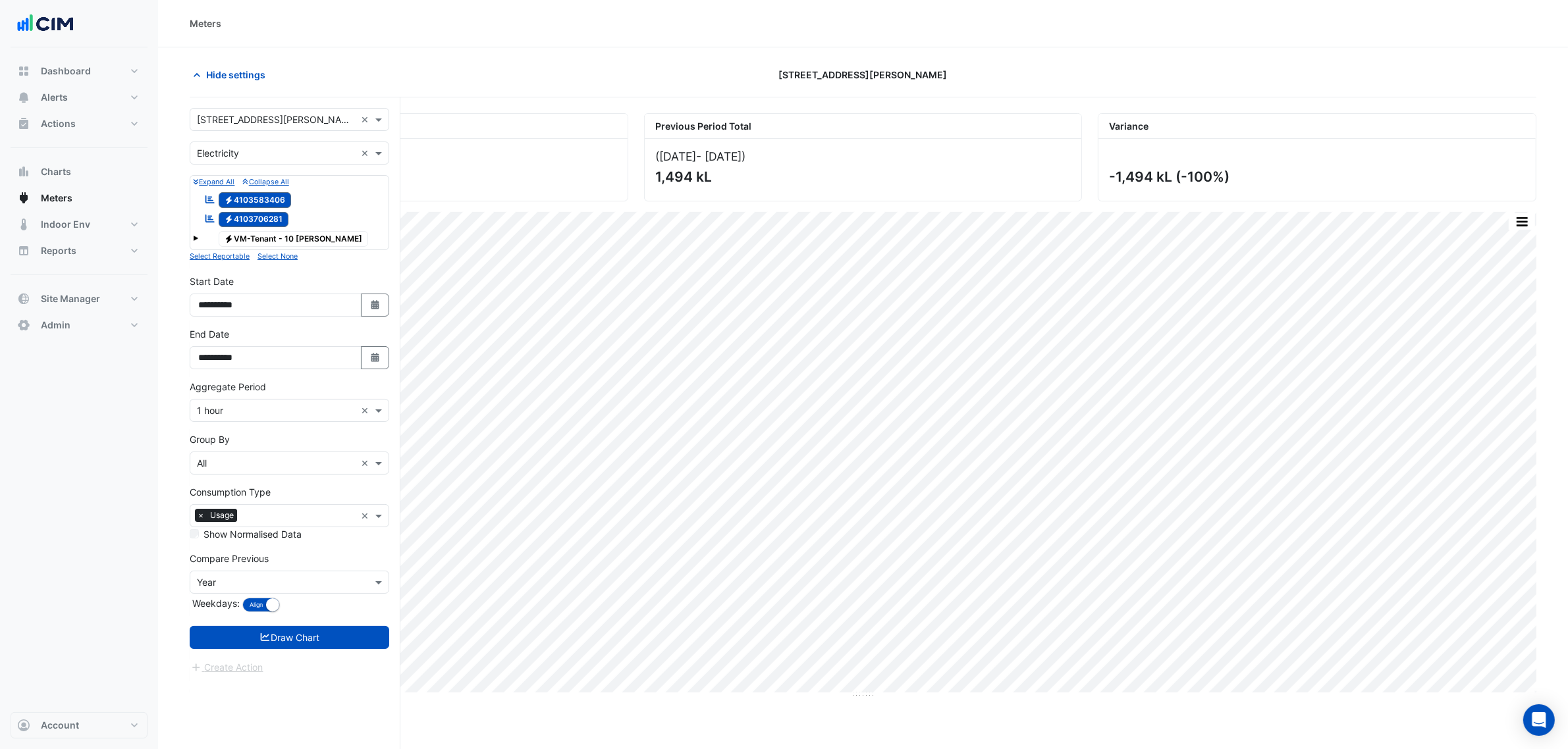
click at [194, 241] on span at bounding box center [195, 239] width 5 height 5
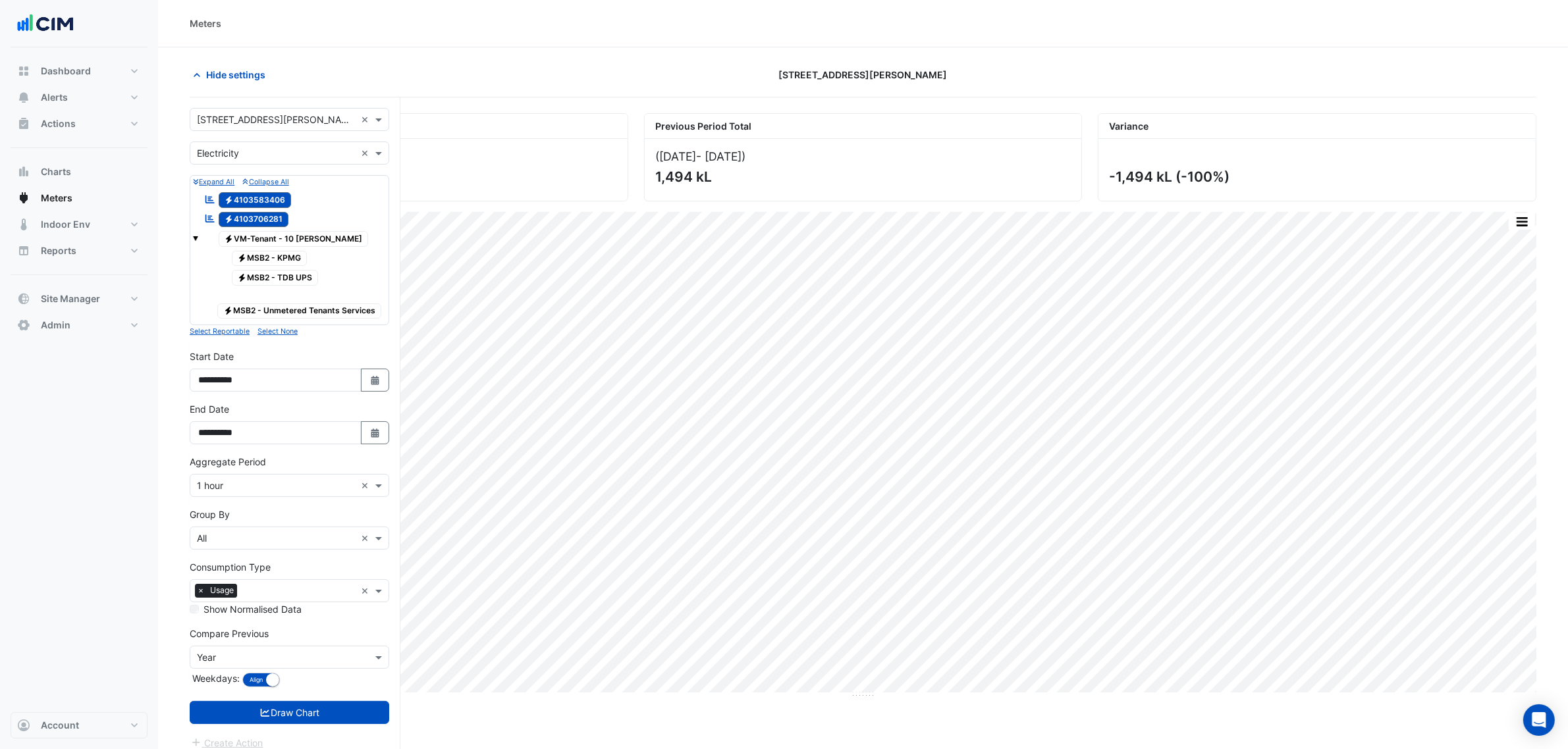
click at [194, 241] on span at bounding box center [195, 239] width 5 height 5
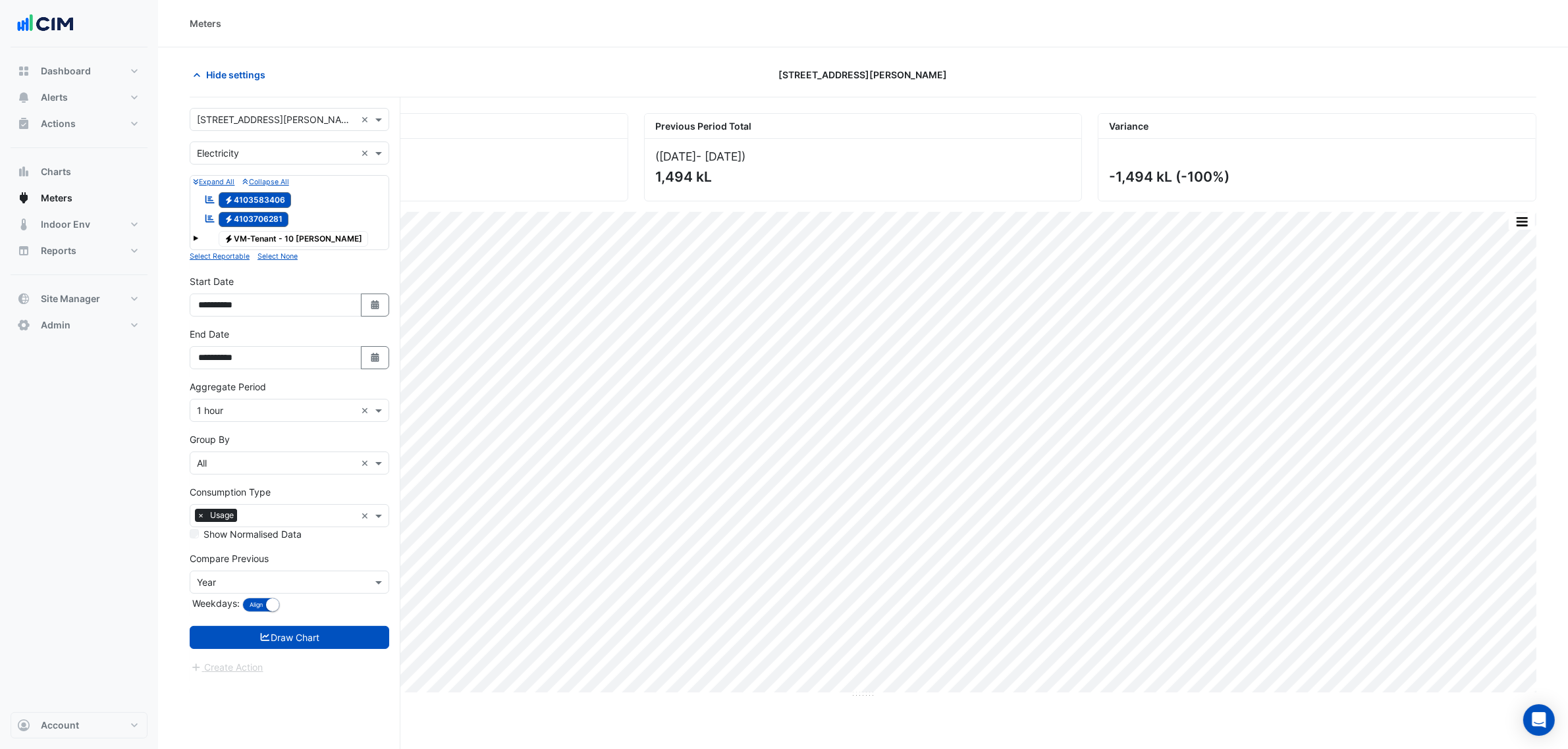
click at [261, 237] on span "Electricity VM-Tenant - 10 Shelley" at bounding box center [293, 239] width 150 height 16
click at [263, 209] on div "Reportable Electricity 4103583406" at bounding box center [247, 200] width 93 height 19
click at [264, 202] on span "Electricity 4103583406" at bounding box center [255, 200] width 73 height 16
click at [265, 214] on span "Electricity 4103706281" at bounding box center [254, 220] width 71 height 16
click at [267, 205] on span "Electricity 4103583406" at bounding box center [255, 200] width 73 height 16
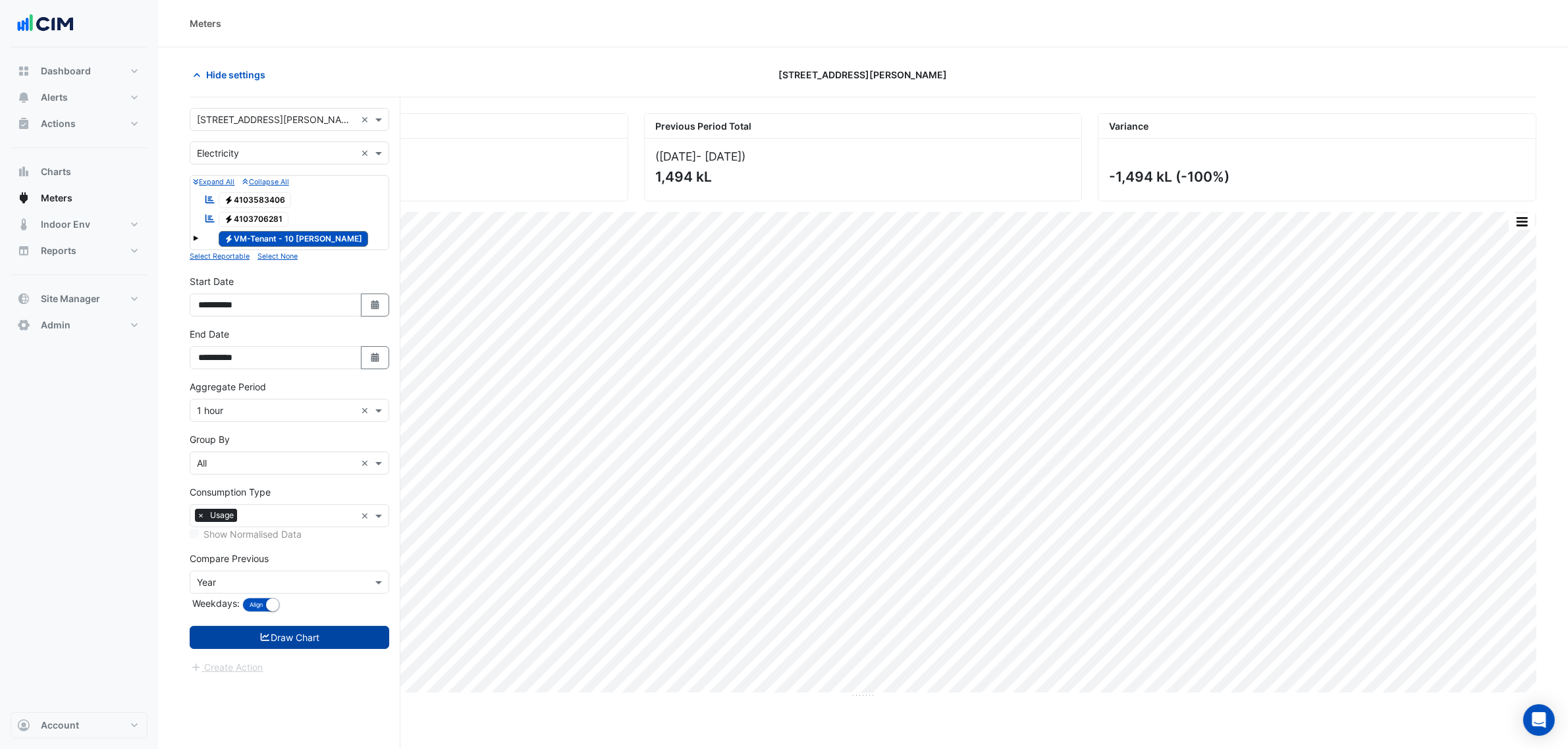
click at [356, 636] on button "Draw Chart" at bounding box center [289, 637] width 199 height 23
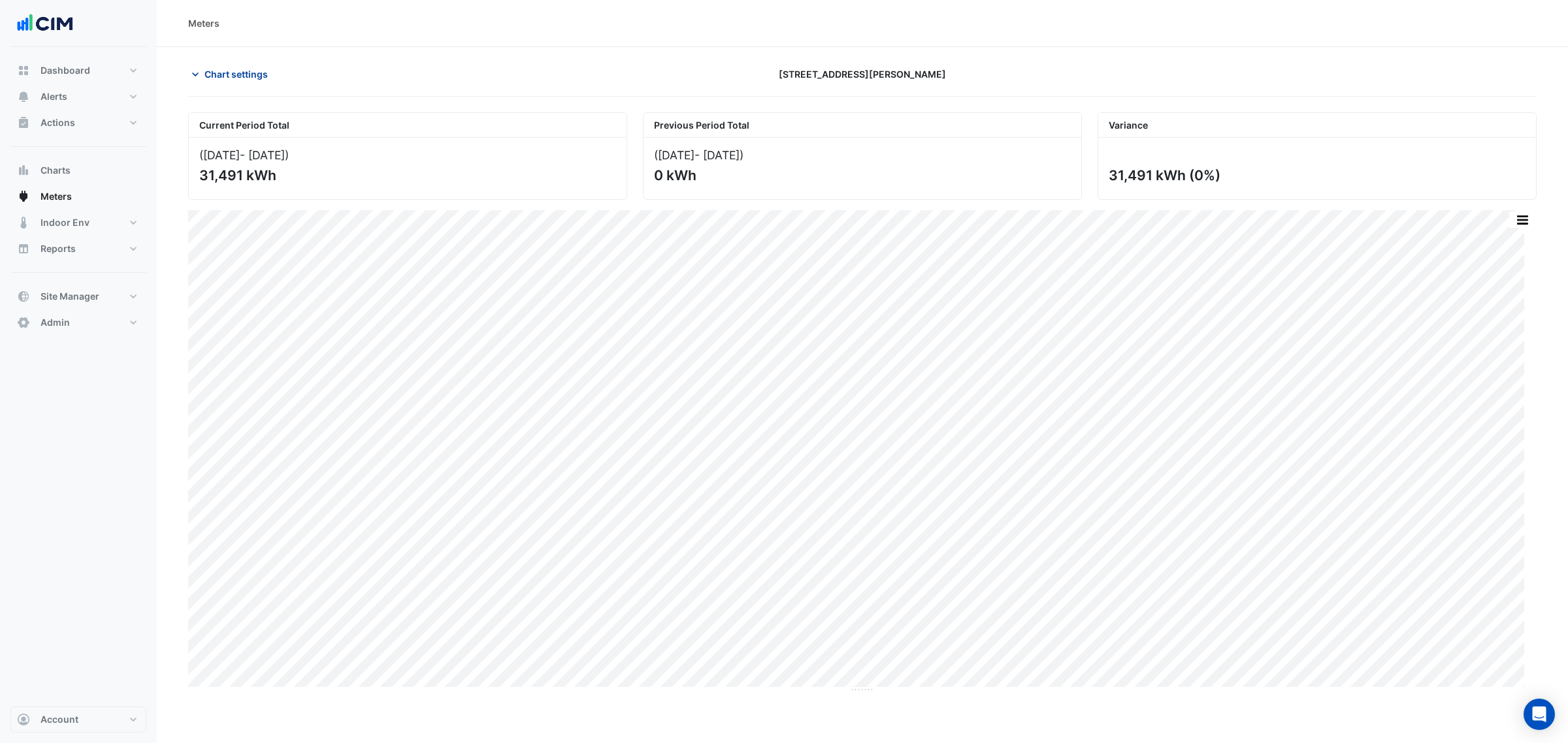
click at [245, 75] on span "Chart settings" at bounding box center [236, 74] width 63 height 14
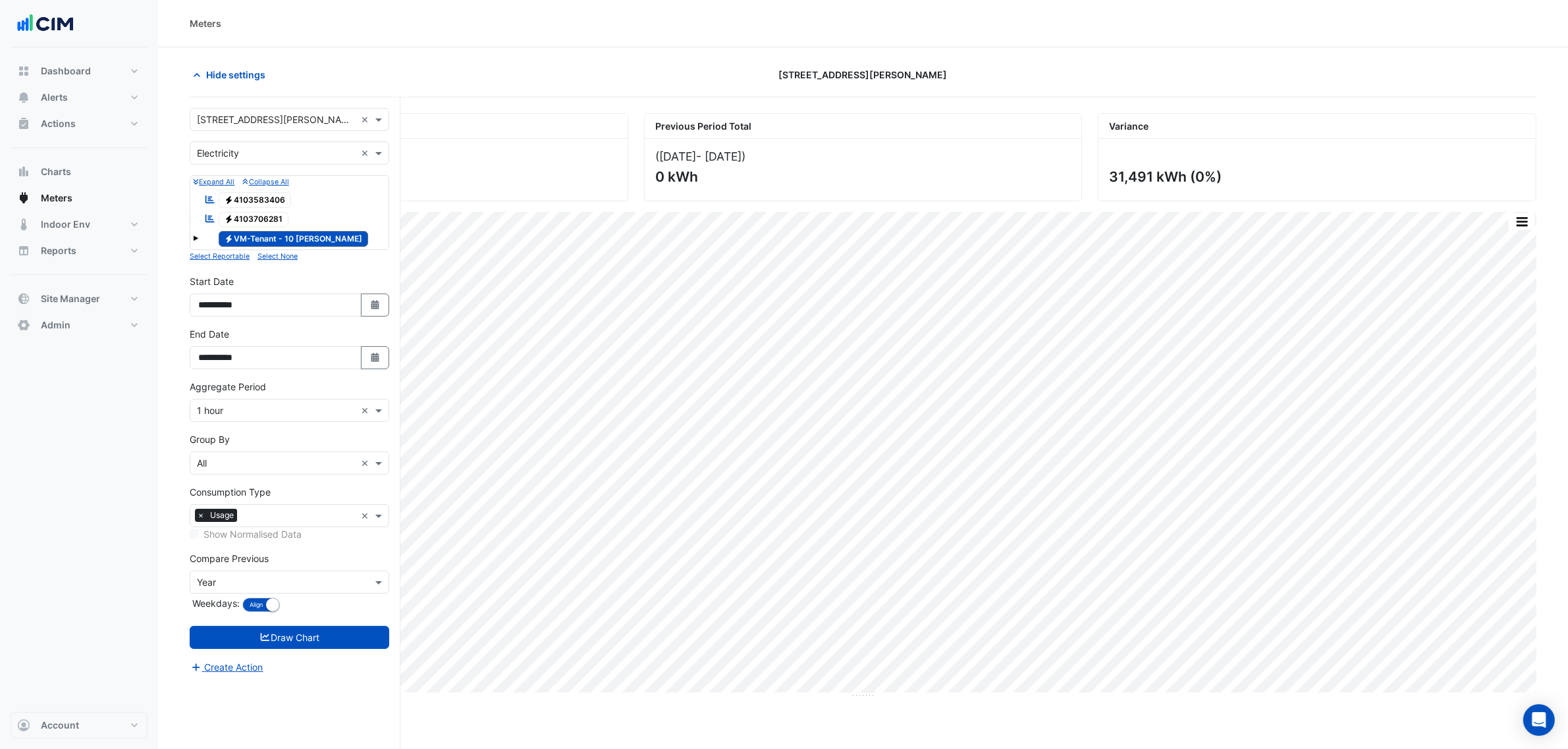
click at [193, 239] on span at bounding box center [195, 239] width 5 height 5
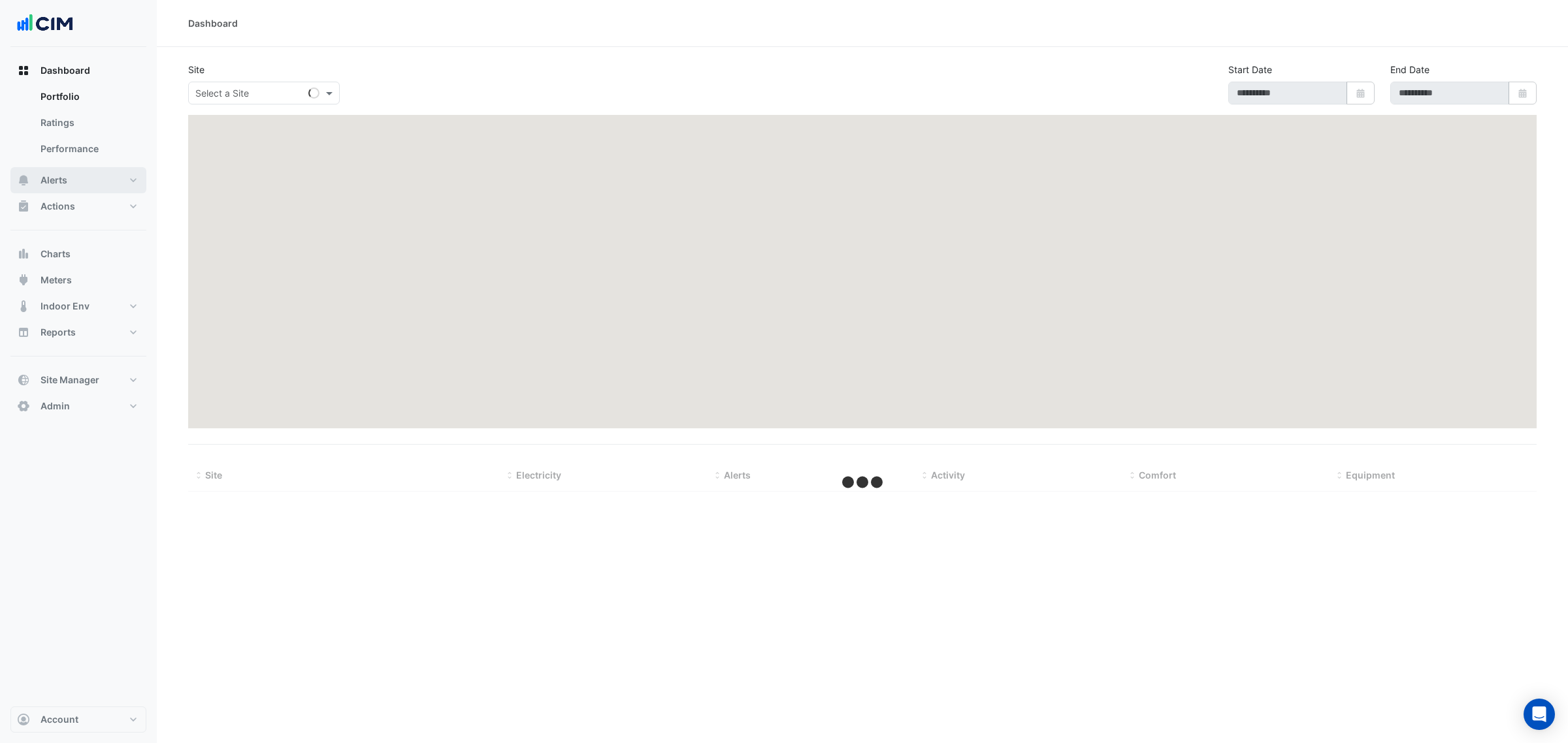
click at [102, 176] on button "Alerts" at bounding box center [78, 180] width 136 height 26
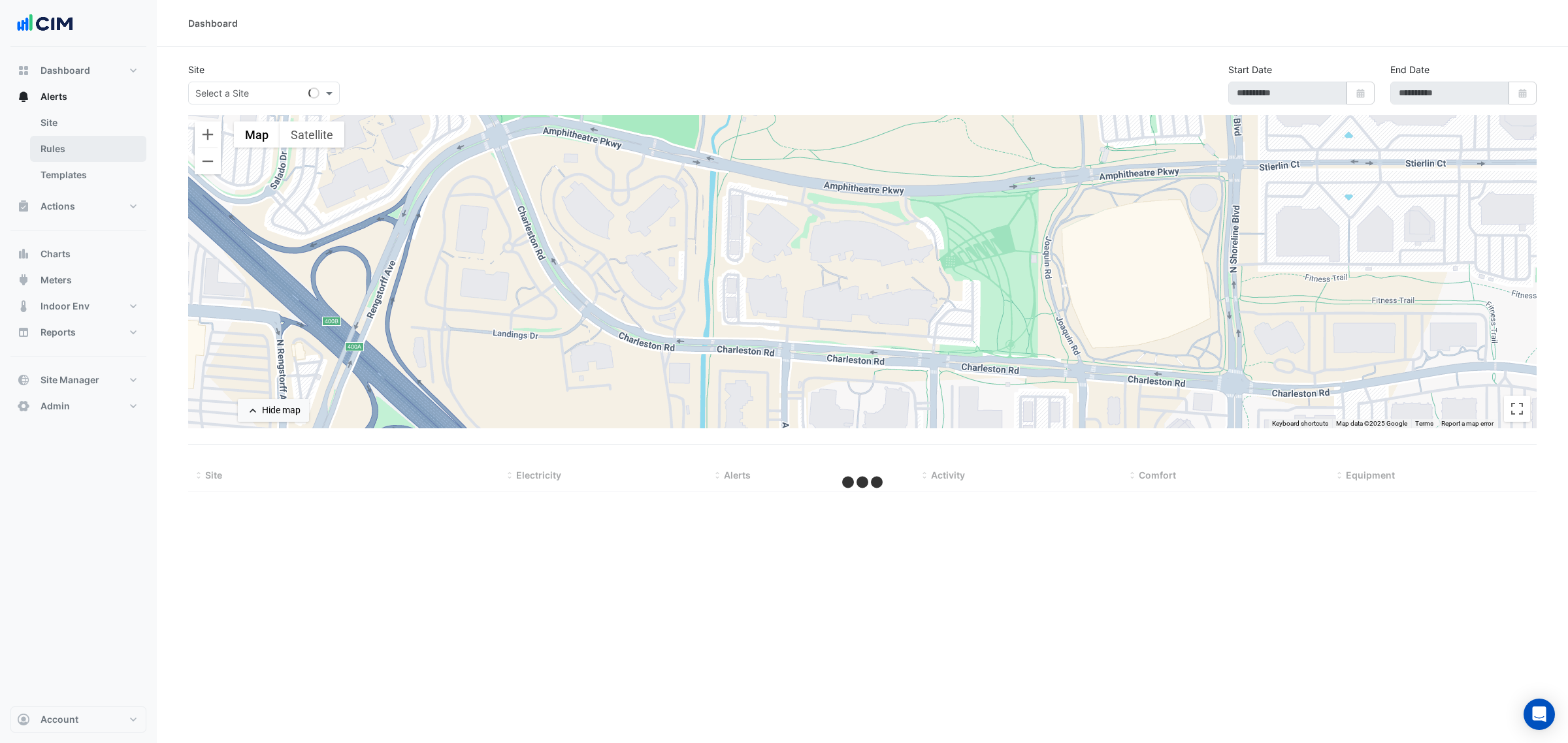
click at [99, 150] on link "Rules" at bounding box center [88, 149] width 116 height 26
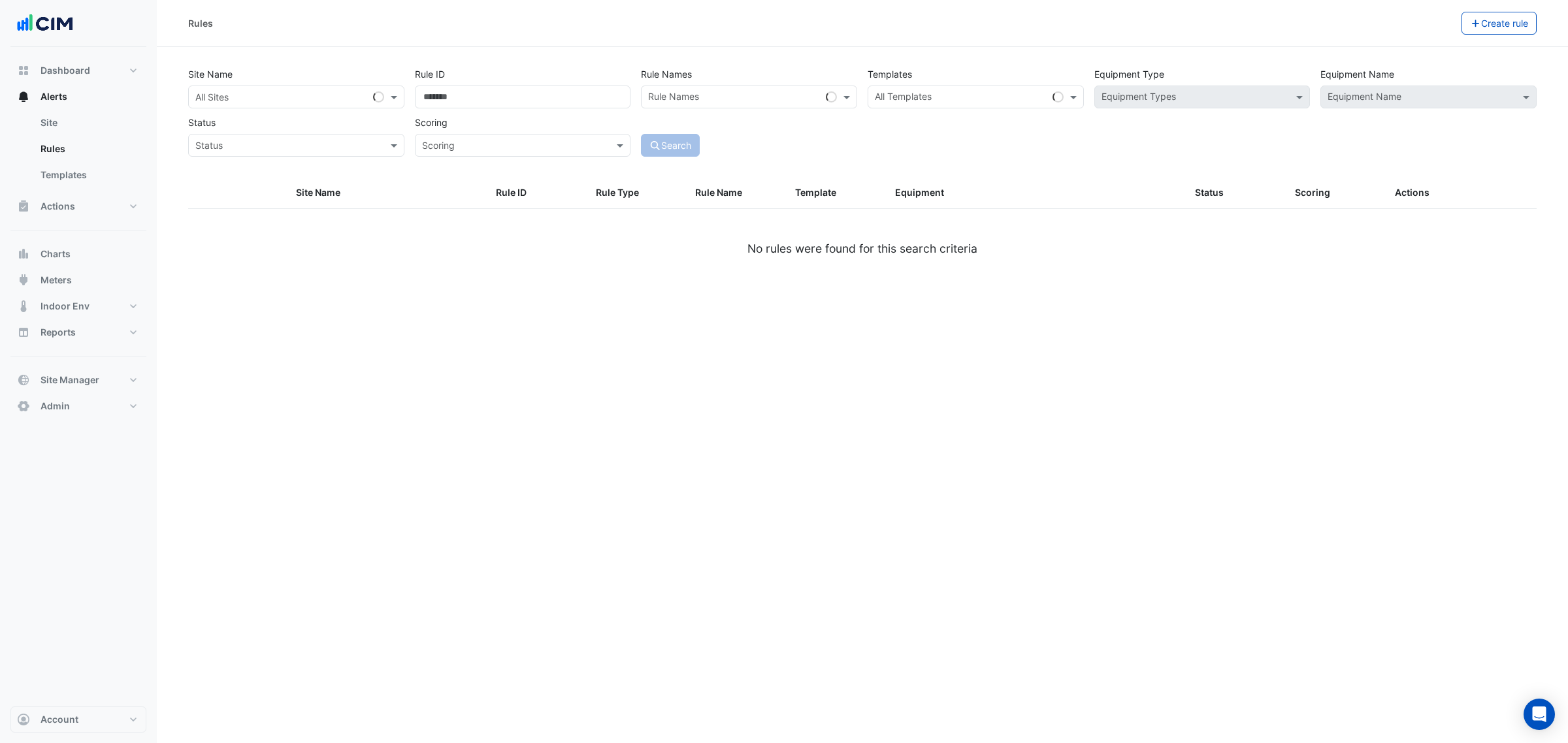
click at [259, 97] on input "text" at bounding box center [283, 97] width 176 height 14
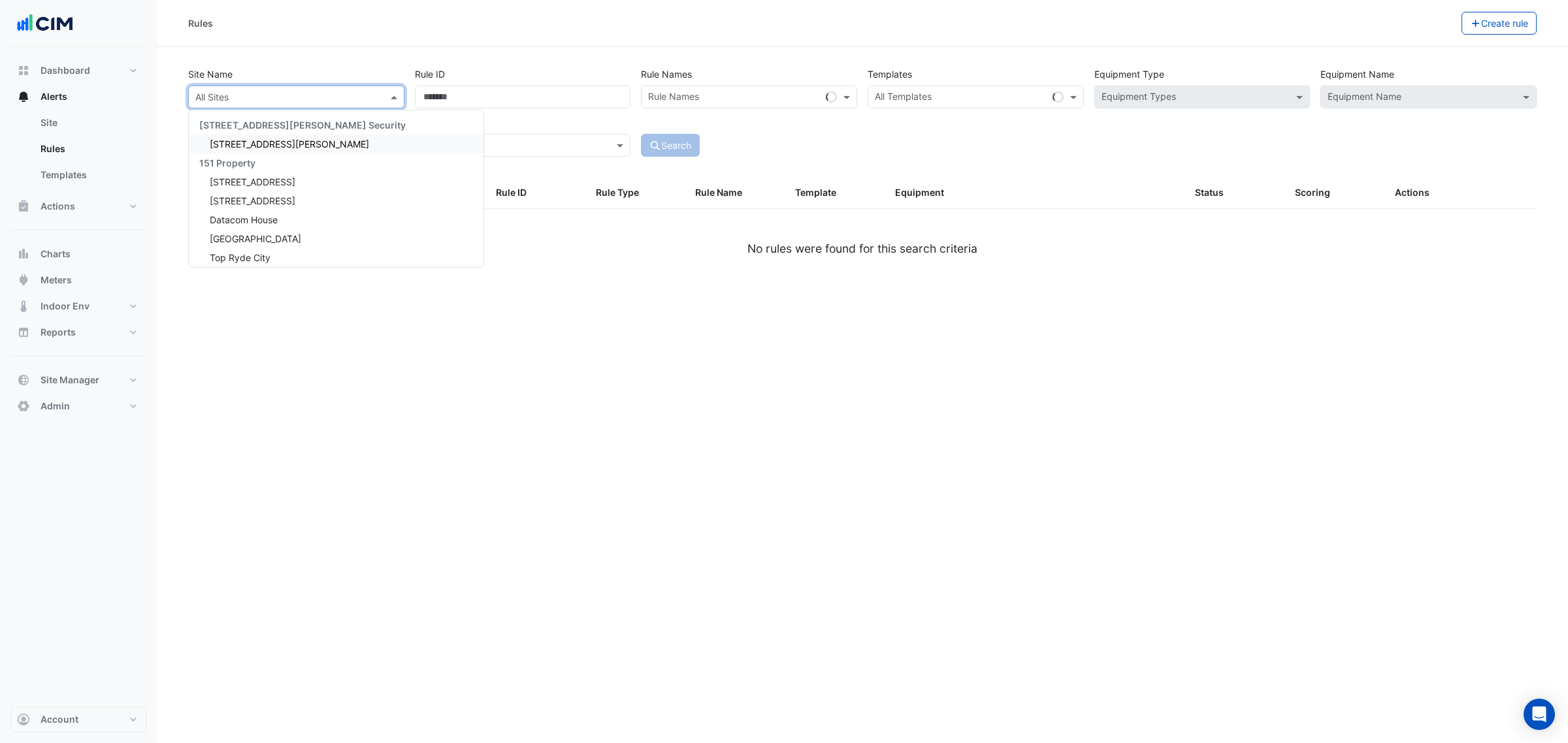
click at [1036, 83] on div "Templates All Templates" at bounding box center [975, 85] width 227 height 46
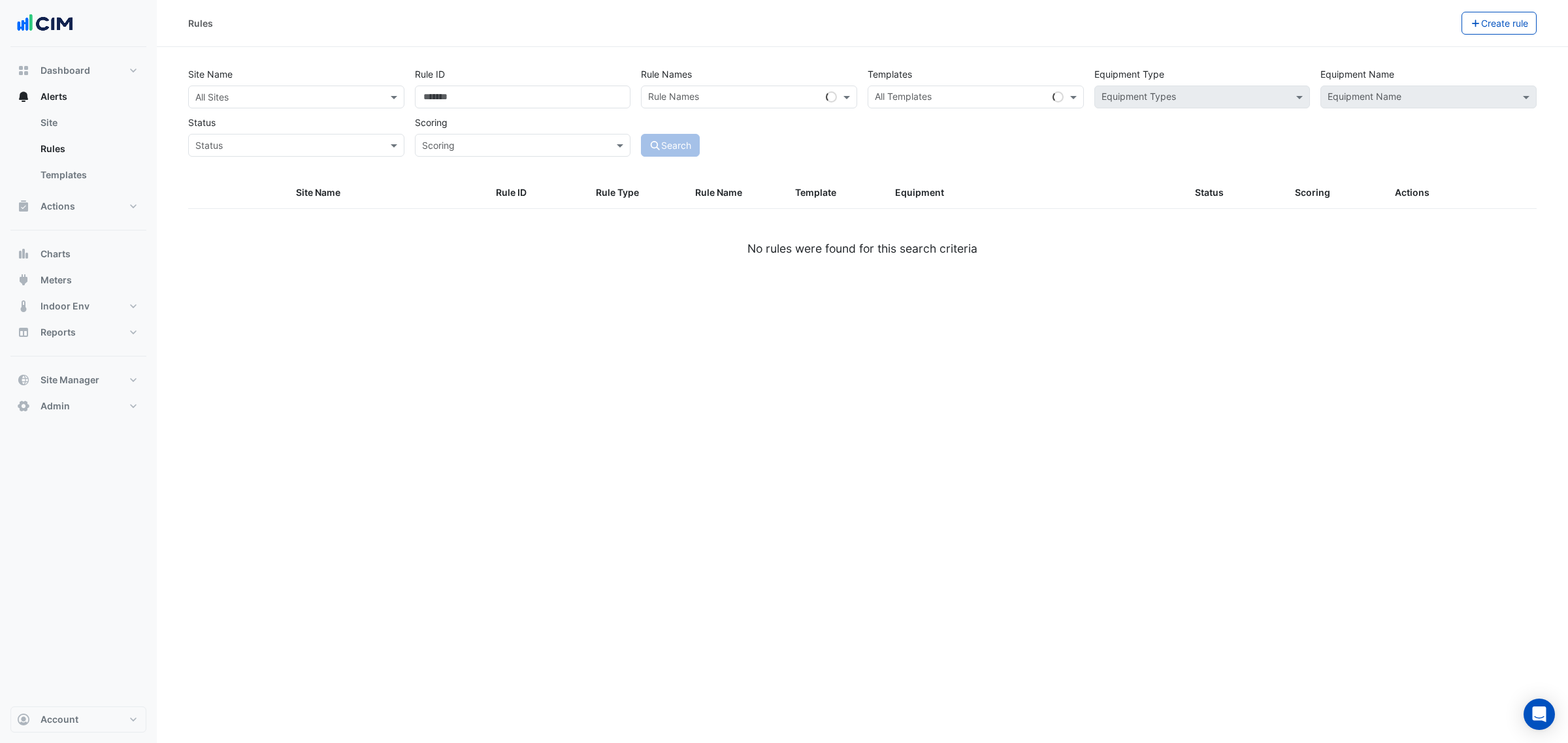
click at [980, 72] on div "Templates All Templates" at bounding box center [975, 85] width 227 height 46
click at [970, 98] on input "text" at bounding box center [961, 98] width 173 height 14
click at [310, 106] on div "All Sites" at bounding box center [296, 97] width 216 height 23
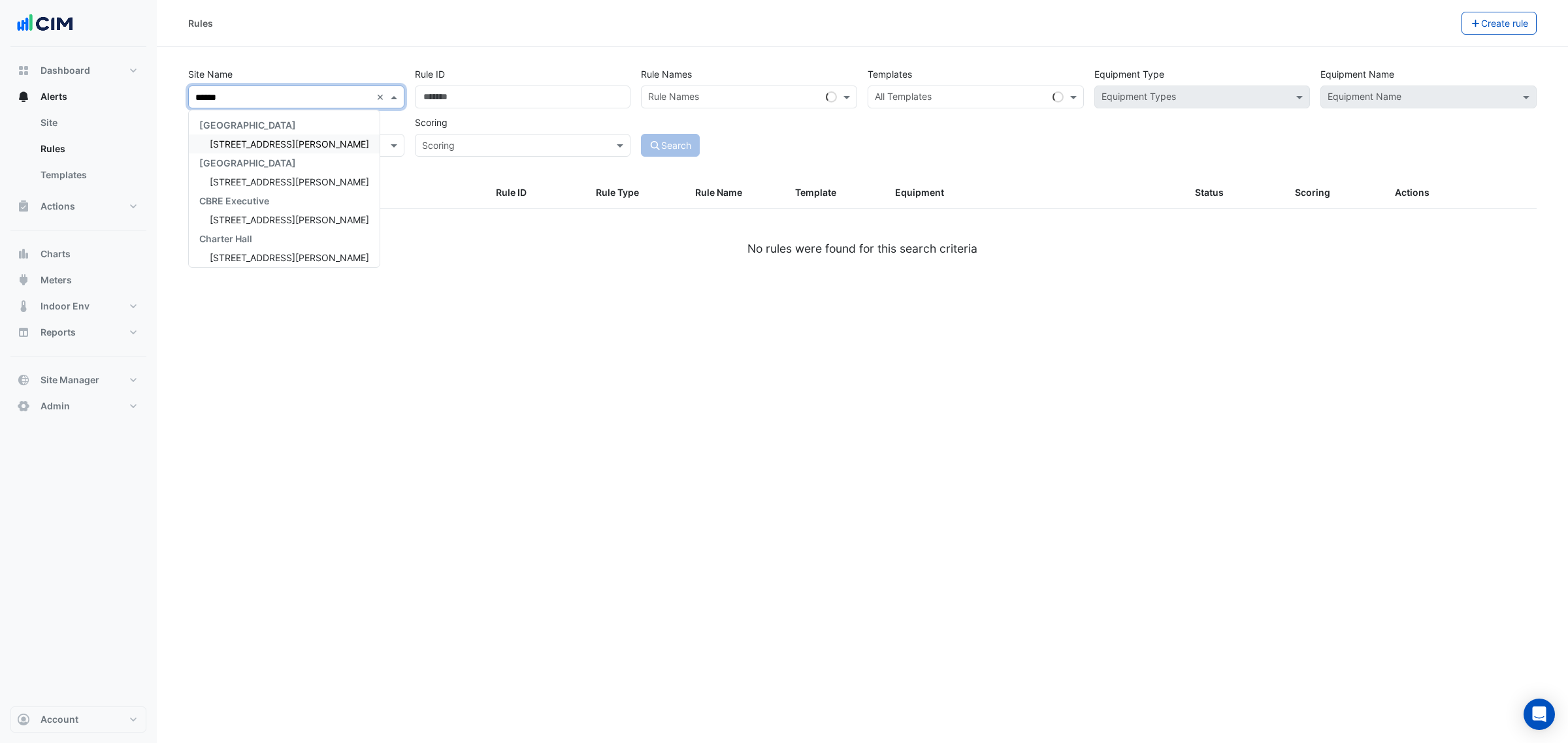
type input "*******"
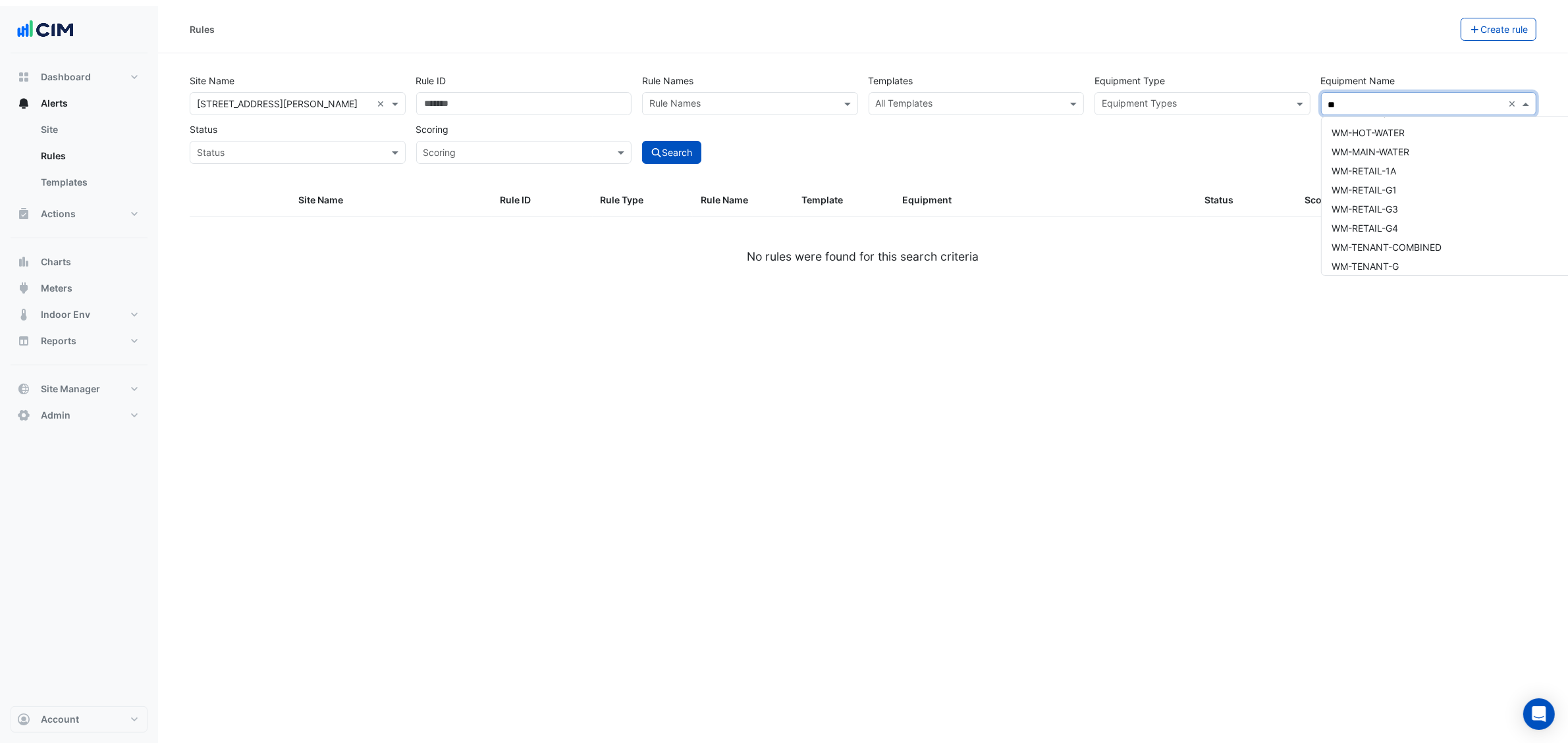
scroll to position [424, 0]
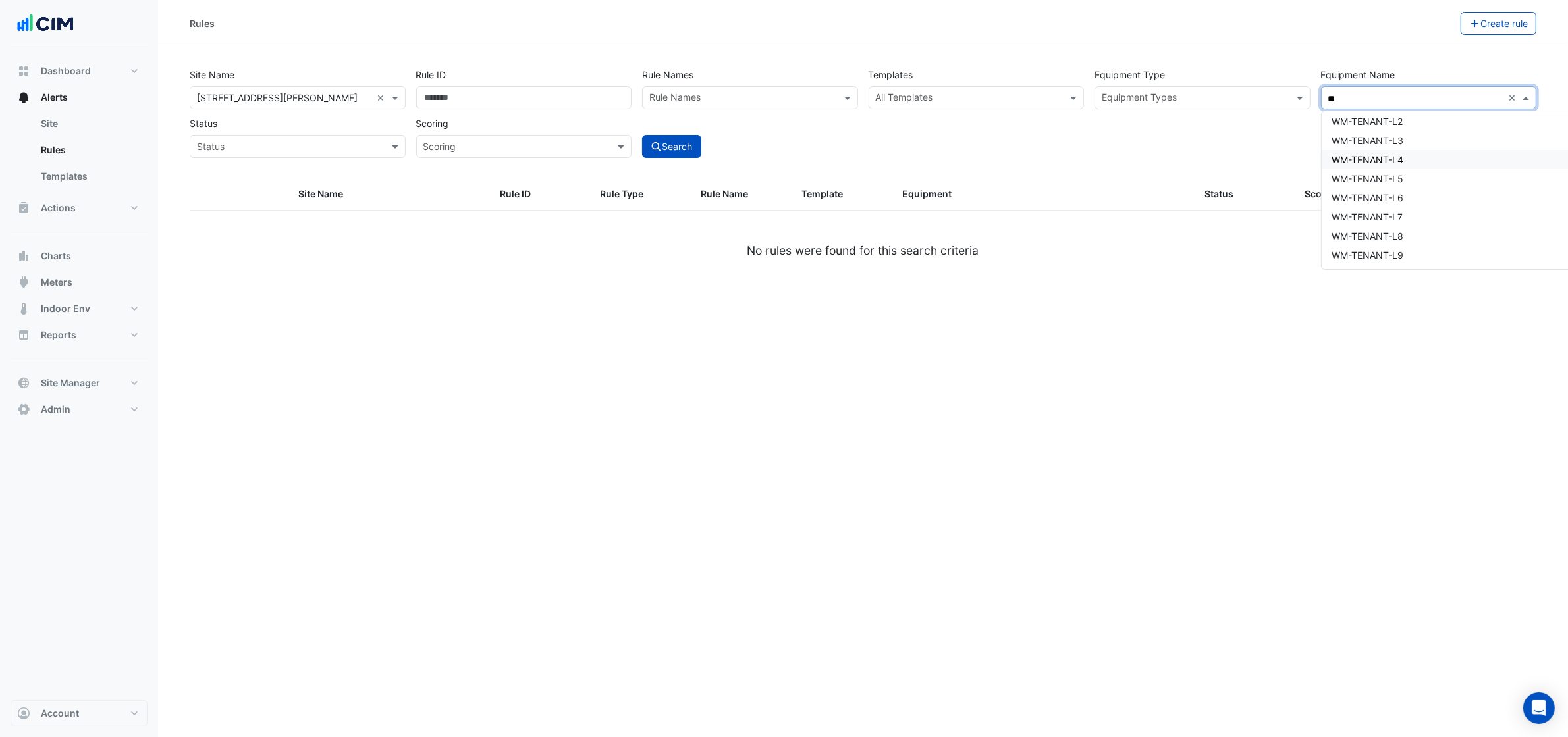
click at [1437, 158] on div "WM-TENANT-L4" at bounding box center [1481, 159] width 319 height 19
type input "**"
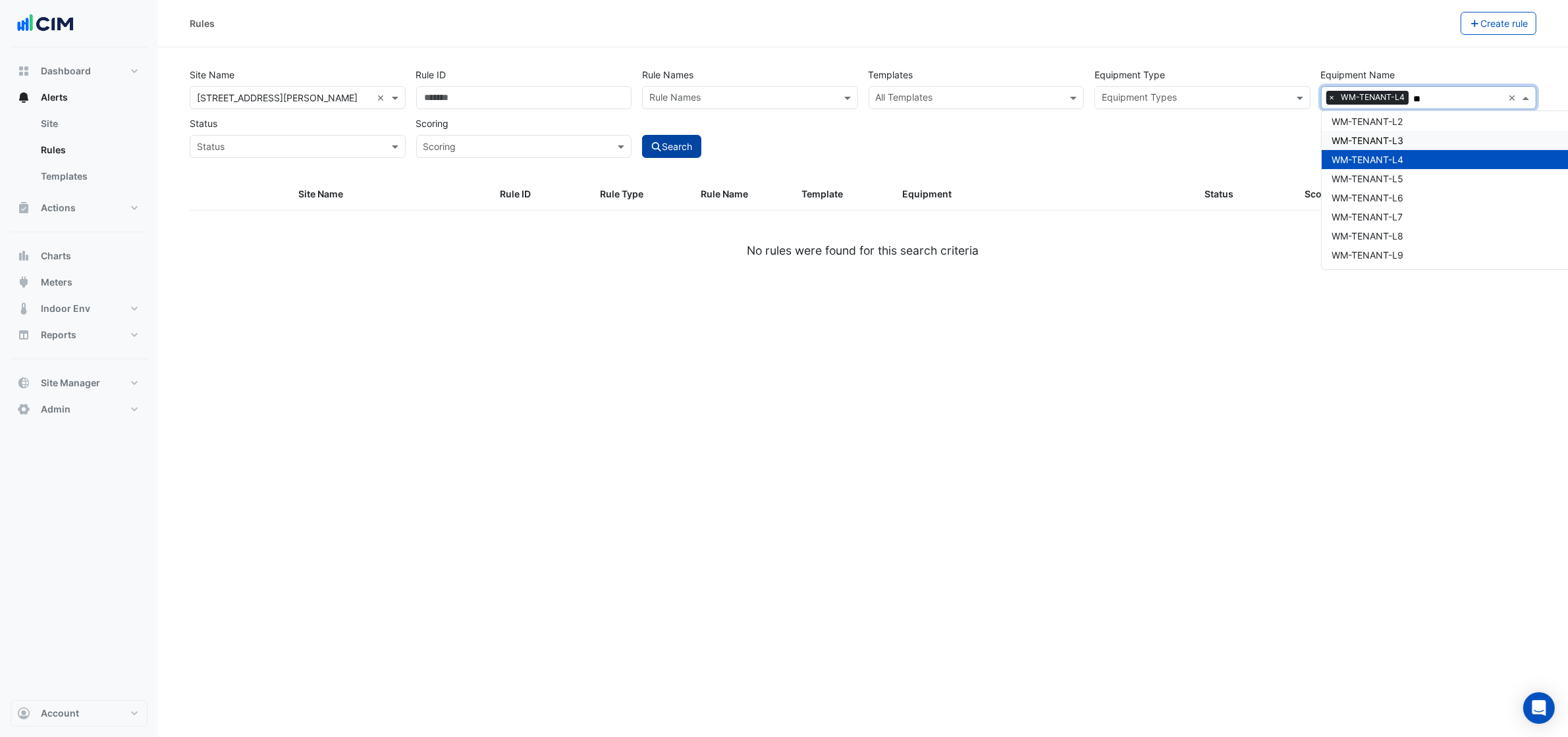
drag, startPoint x: 641, startPoint y: 139, endPoint x: 672, endPoint y: 139, distance: 31.0
click at [651, 139] on div "Search" at bounding box center [750, 135] width 227 height 46
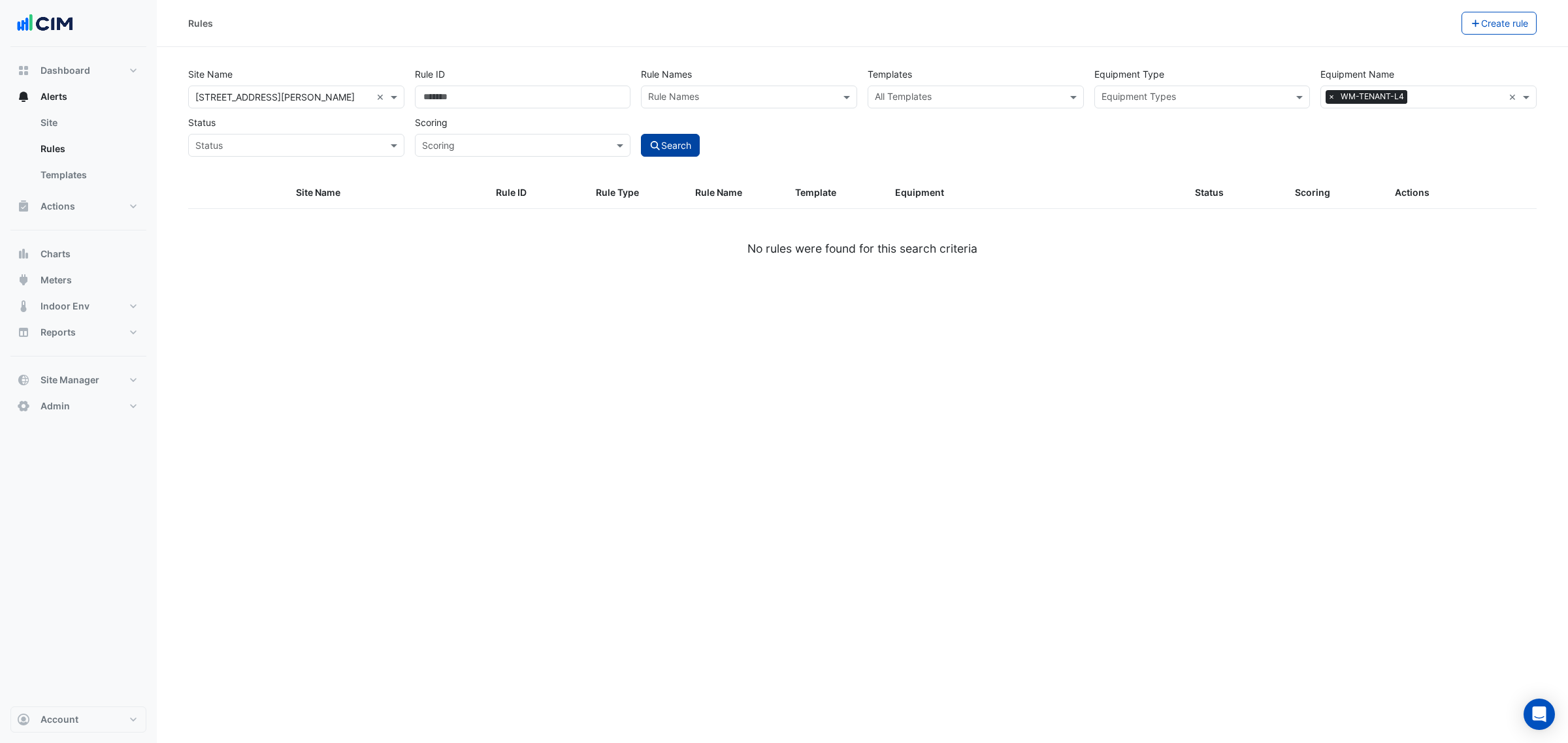
click at [675, 138] on button "Search" at bounding box center [670, 145] width 59 height 23
select select "***"
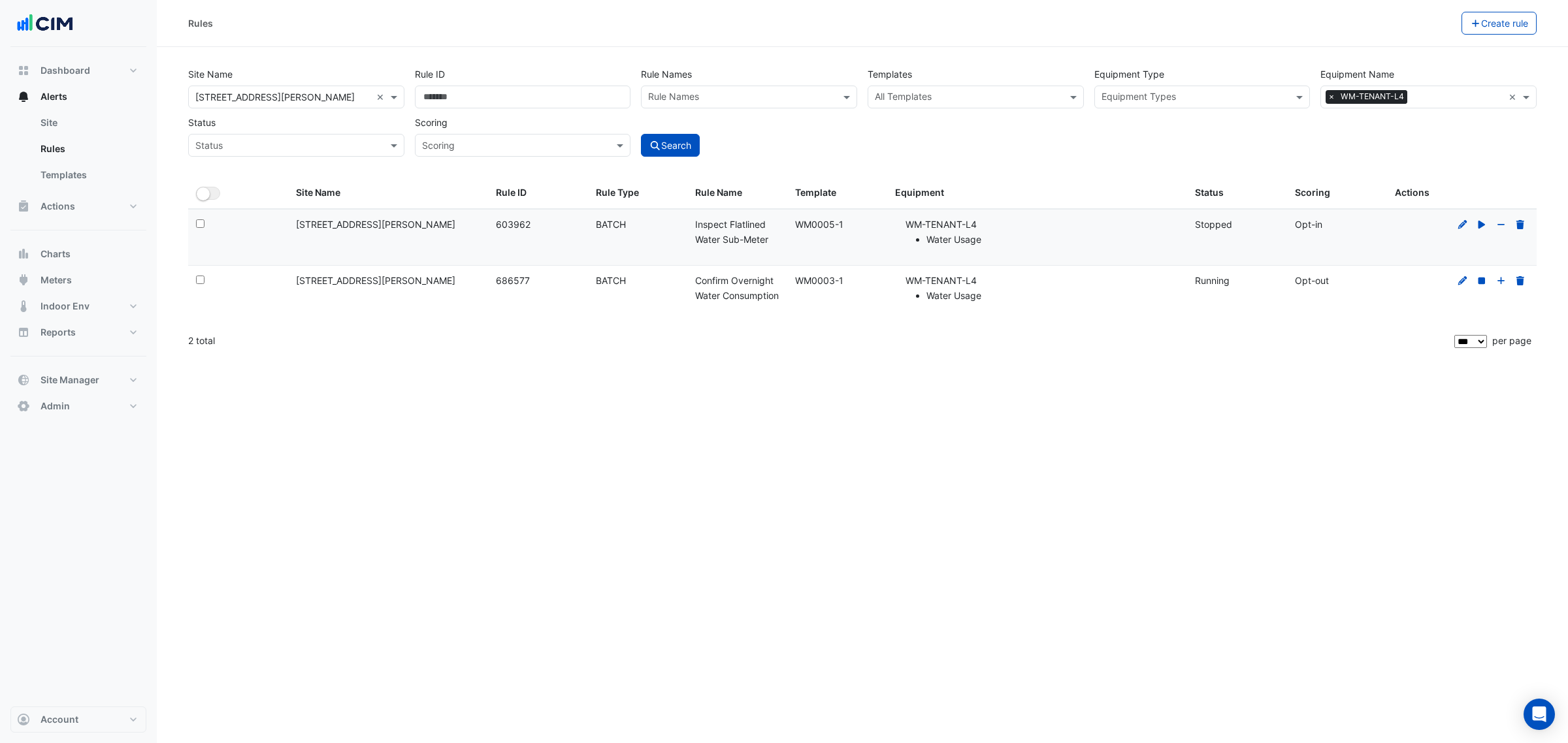
click at [1003, 216] on datatable-body-cell "Equipment: WM-TENANT-L4 Water Usage" at bounding box center [1036, 237] width 300 height 56
click at [1057, 230] on li "WM-TENANT-L4 Water Usage" at bounding box center [1042, 232] width 274 height 30
click at [1012, 229] on li "WM-TENANT-L4 Water Usage" at bounding box center [1042, 232] width 274 height 30
drag, startPoint x: 835, startPoint y: 229, endPoint x: 822, endPoint y: 229, distance: 13.0
click at [822, 229] on div "Template: WM0005-1" at bounding box center [837, 225] width 84 height 15
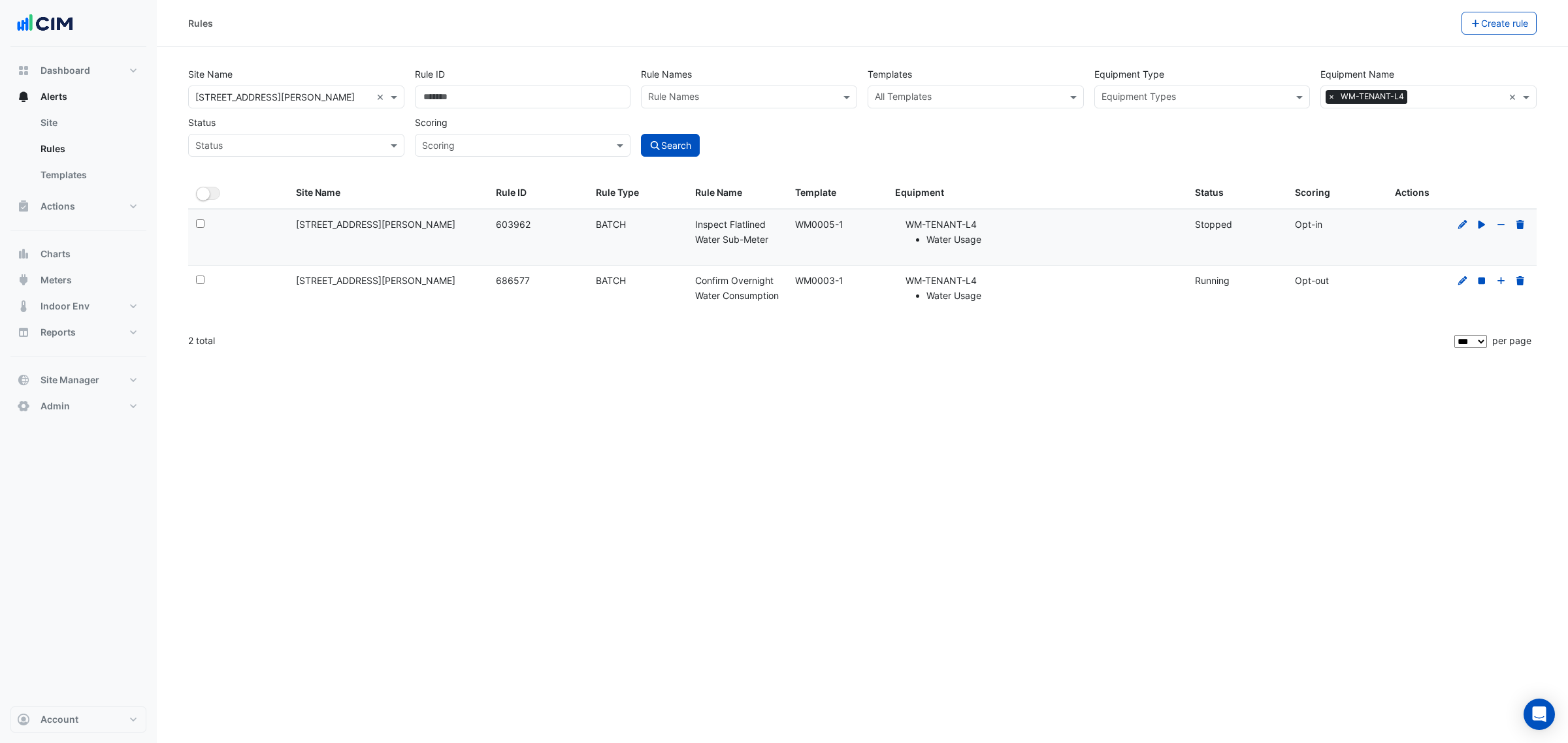
drag, startPoint x: 858, startPoint y: 223, endPoint x: 788, endPoint y: 229, distance: 70.3
click at [788, 229] on datatable-body-cell "Template: WM0005-1" at bounding box center [837, 237] width 100 height 56
copy div "WM0005-1"
click at [971, 95] on input "text" at bounding box center [968, 98] width 187 height 14
paste input "********"
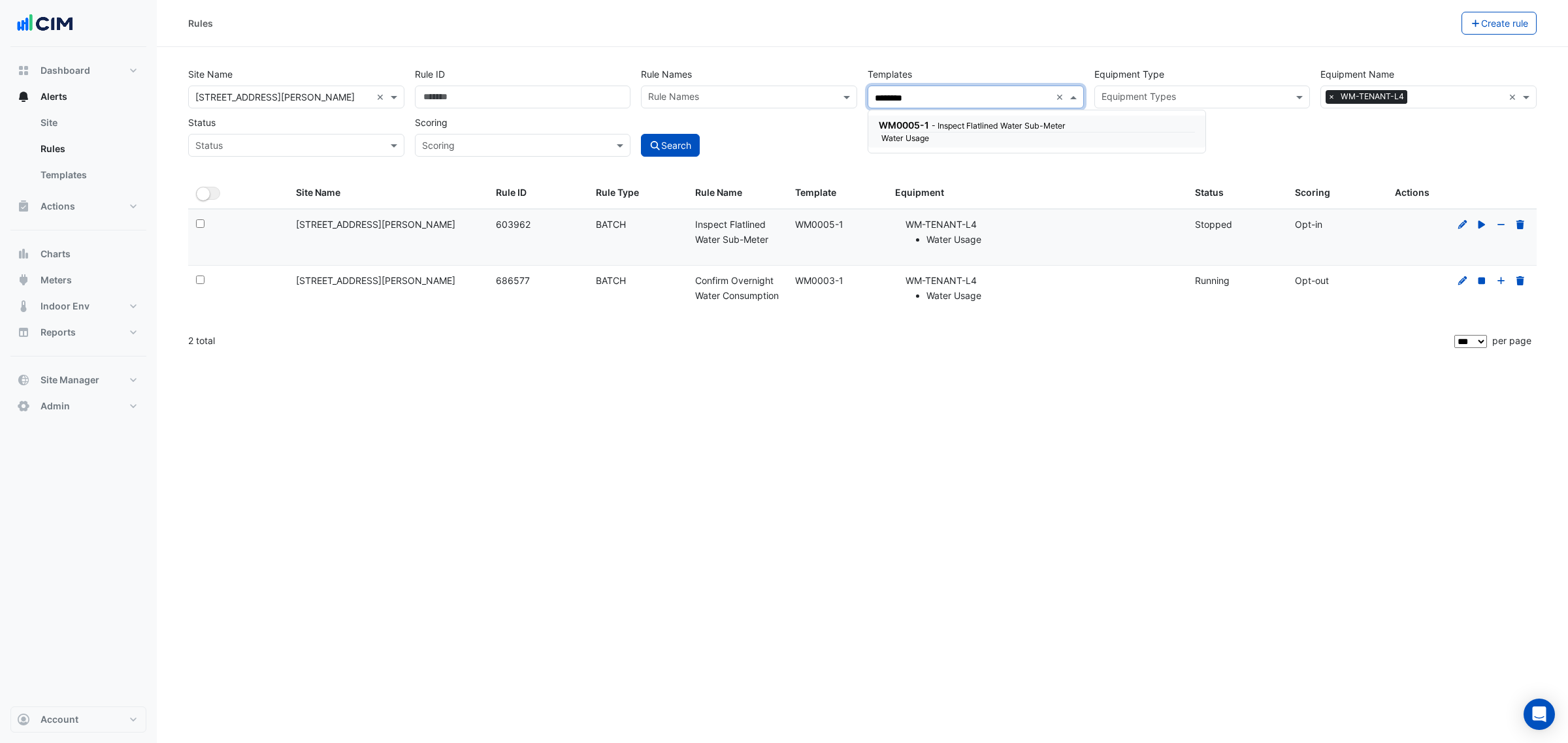
paste input "********"
click at [954, 102] on input "**********" at bounding box center [963, 98] width 176 height 14
click at [955, 102] on input "**********" at bounding box center [963, 98] width 176 height 14
paste input "text"
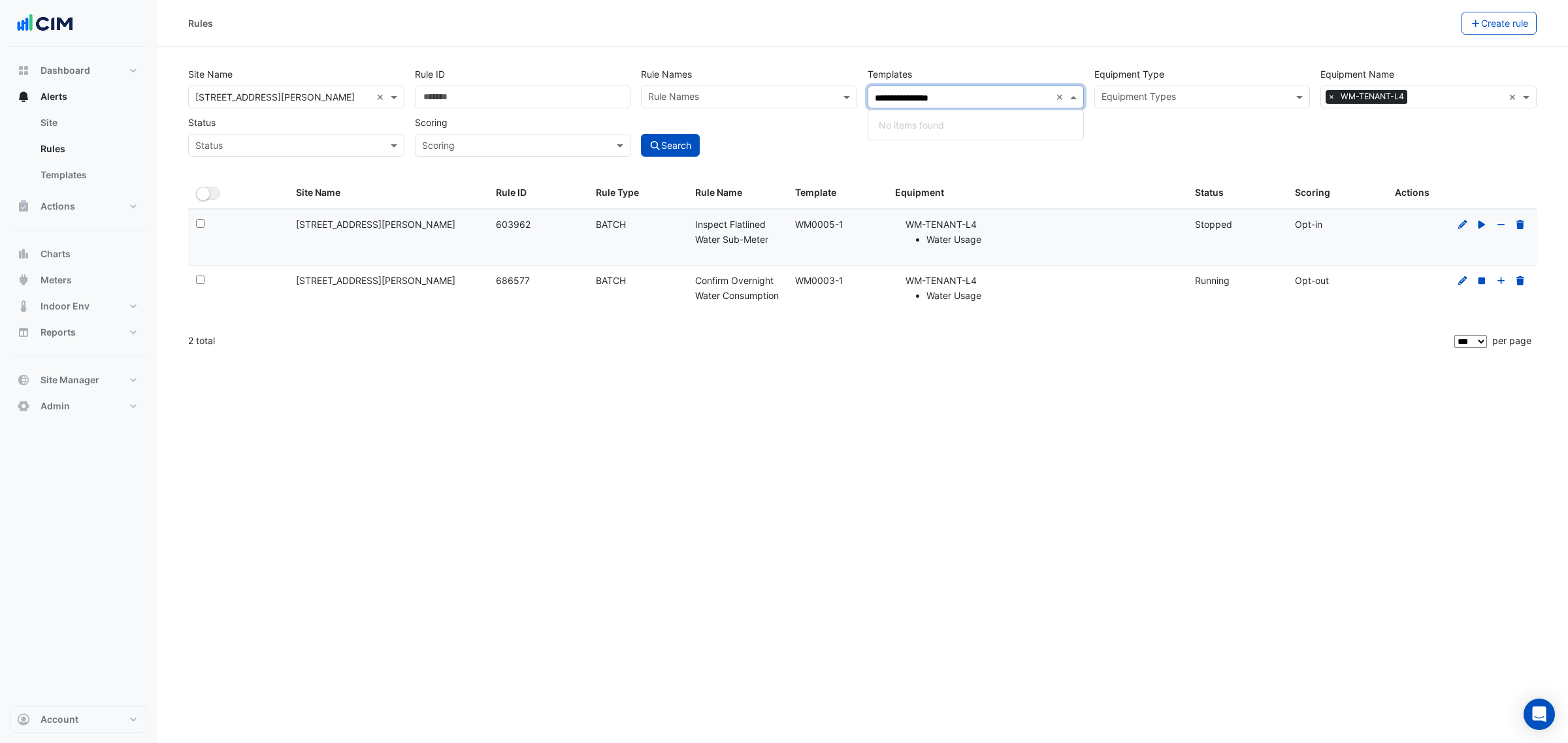
type input "********"
click at [948, 126] on small "- Inspect Flatlined Water Sub-Meter" at bounding box center [999, 126] width 134 height 10
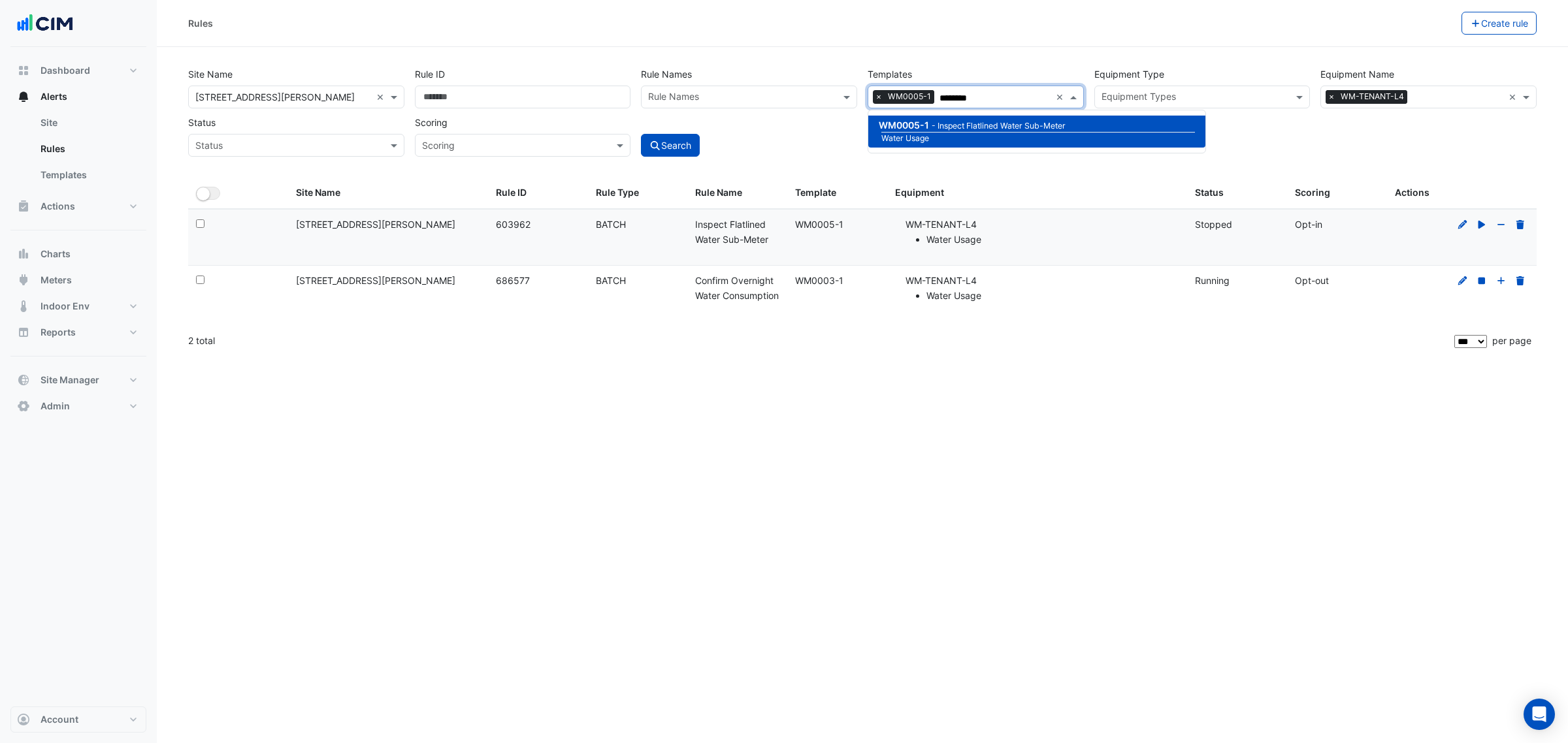
click at [1329, 96] on span "×" at bounding box center [1331, 97] width 12 height 13
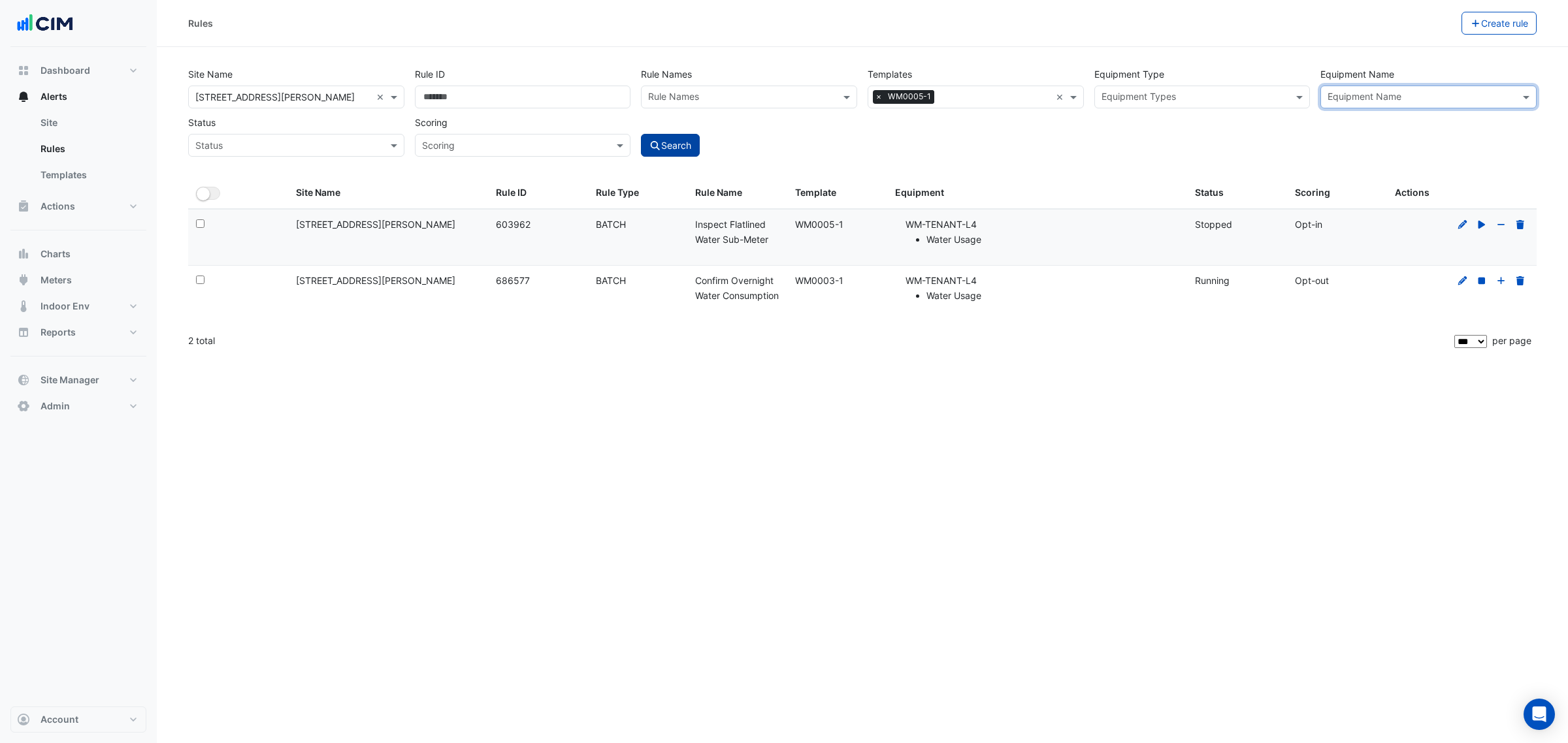
click at [652, 145] on icon "submit" at bounding box center [655, 145] width 9 height 9
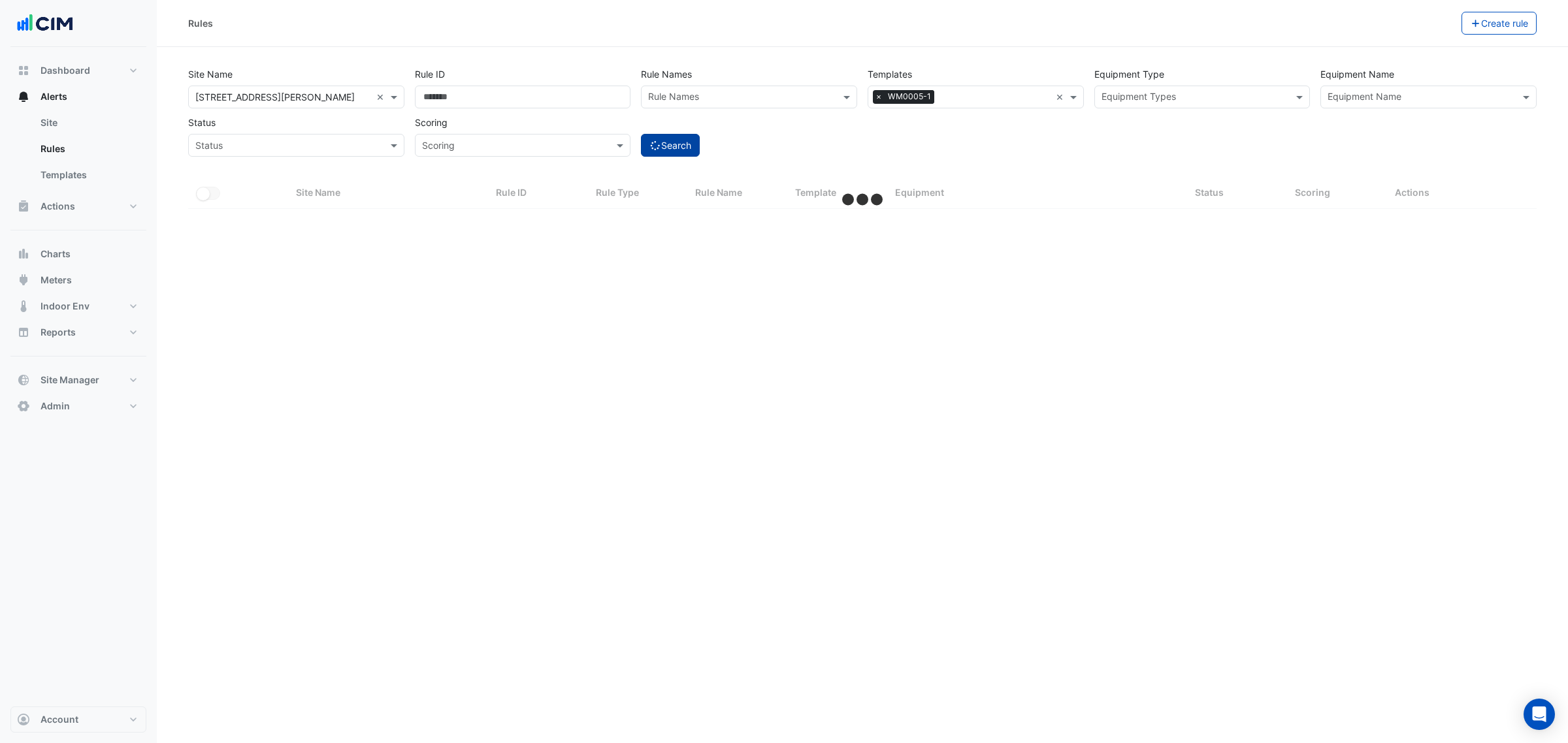
select select "***"
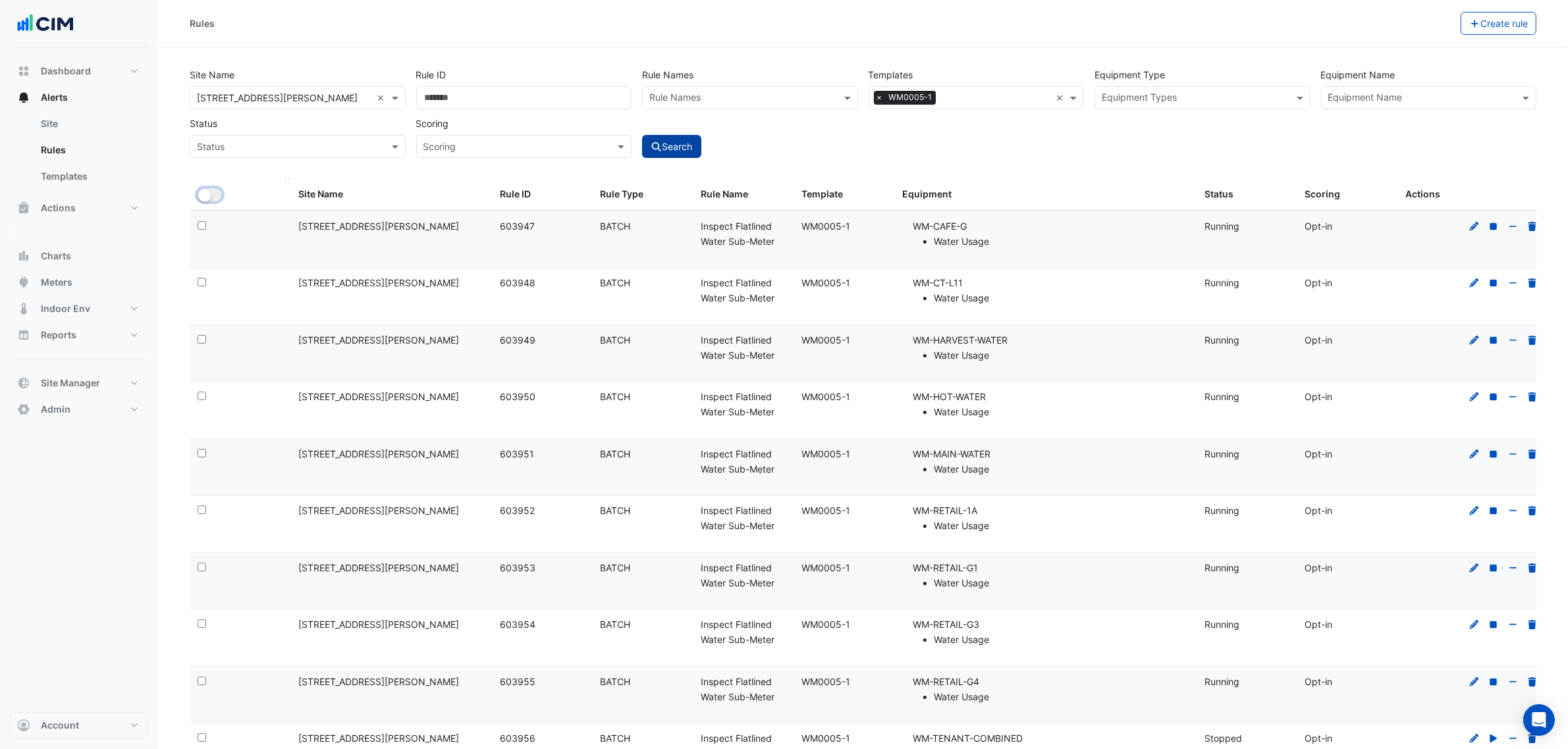
click at [209, 199] on small "button" at bounding box center [205, 196] width 13 height 13
click at [1380, 19] on button "Bulk Actions" at bounding box center [1419, 23] width 78 height 23
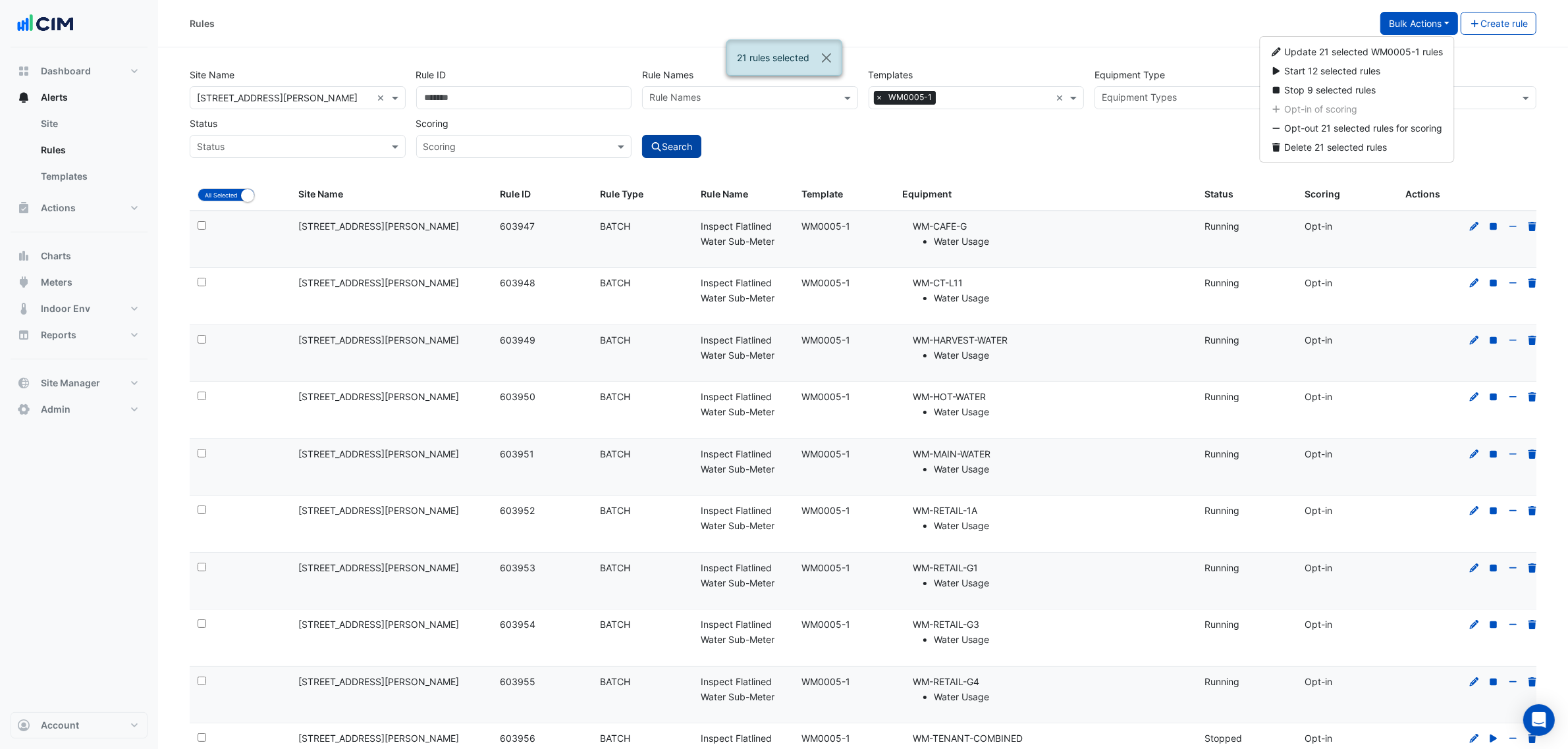
click at [1093, 175] on div "Site Name All Sites × 12 Shelley Street × Rule ID Rule Names Rule Names Templat…" at bounding box center [863, 121] width 1363 height 116
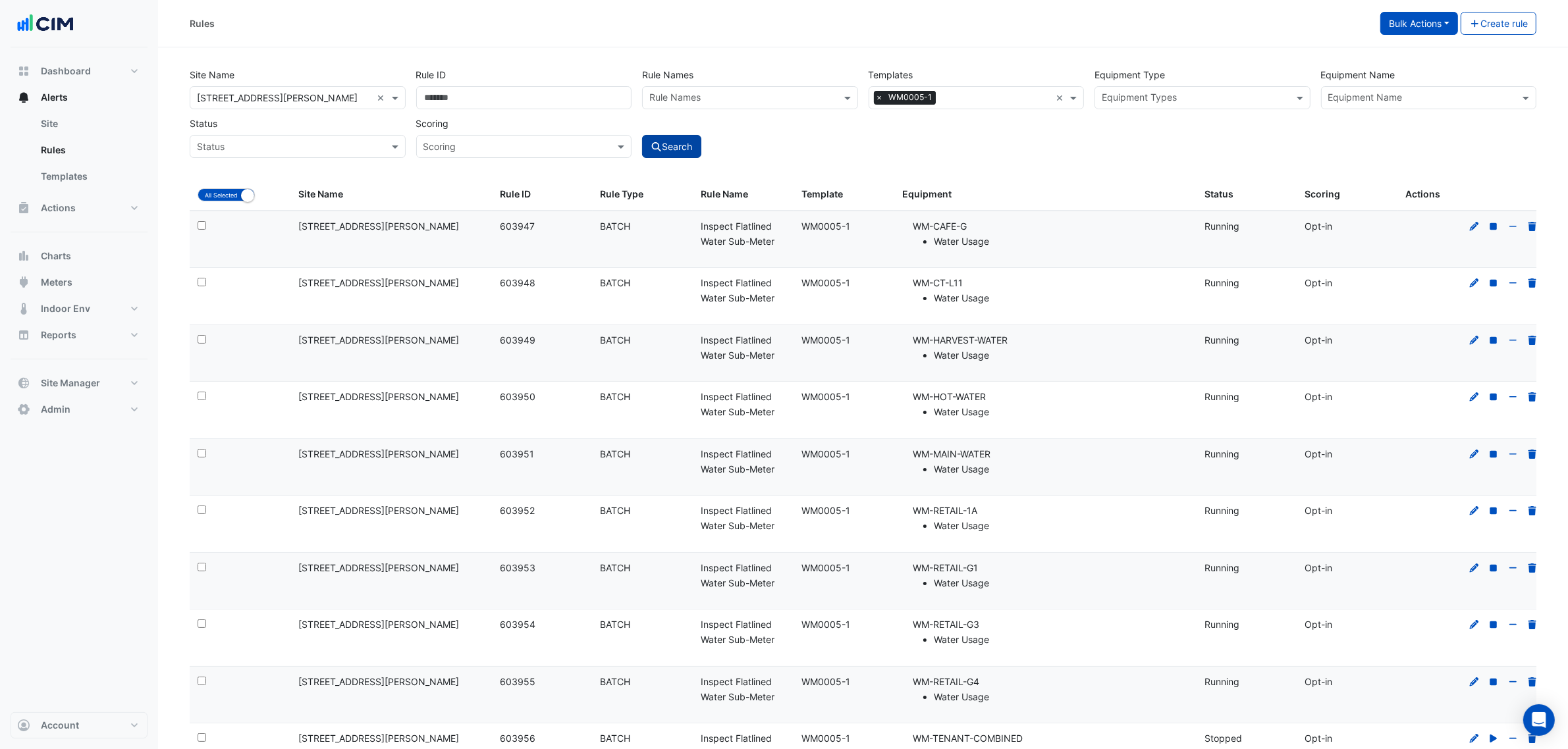
click at [1399, 23] on button "Bulk Actions" at bounding box center [1419, 23] width 78 height 23
click at [1375, 70] on span "Start 12 selected rules" at bounding box center [1333, 71] width 96 height 11
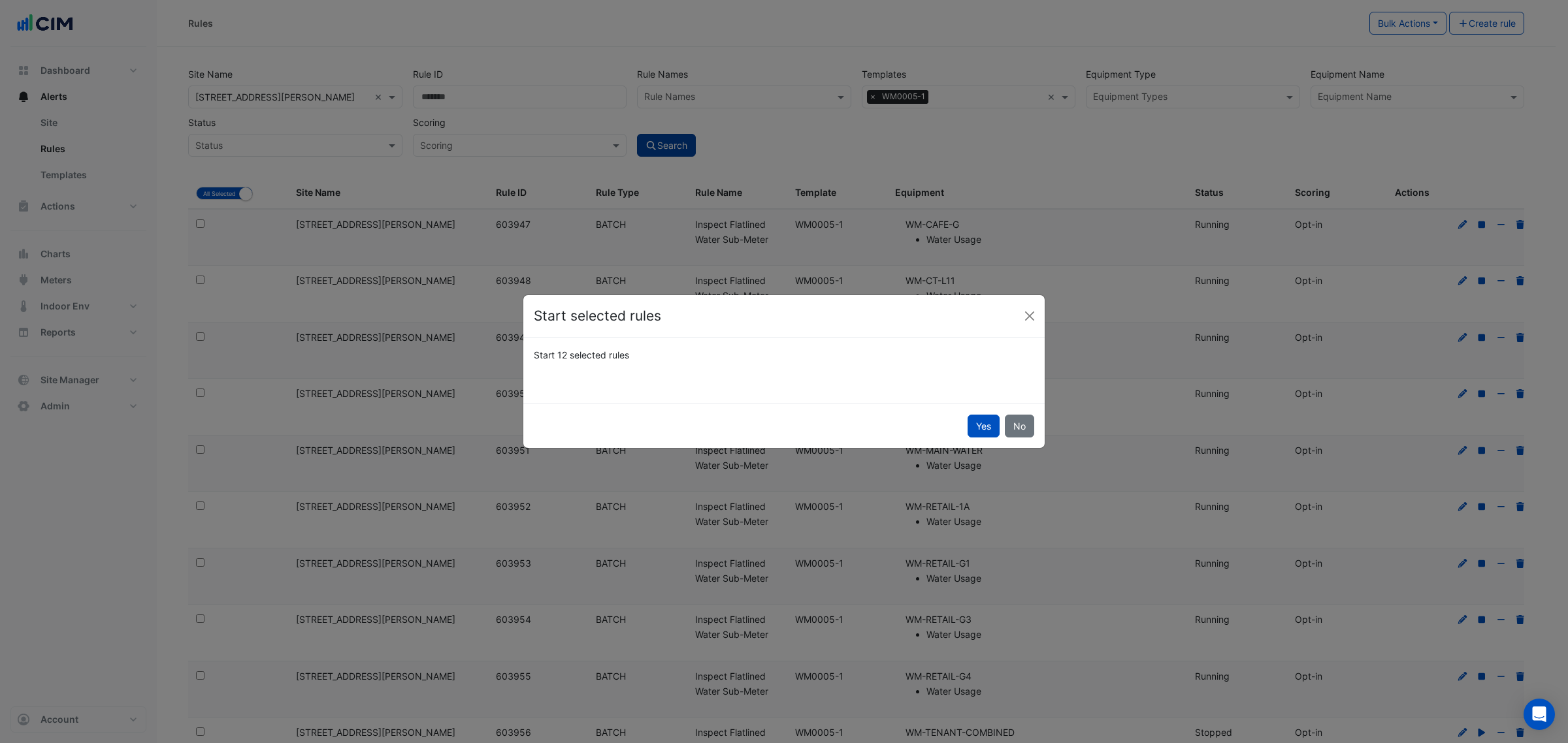
click at [977, 419] on button "Yes" at bounding box center [983, 426] width 32 height 23
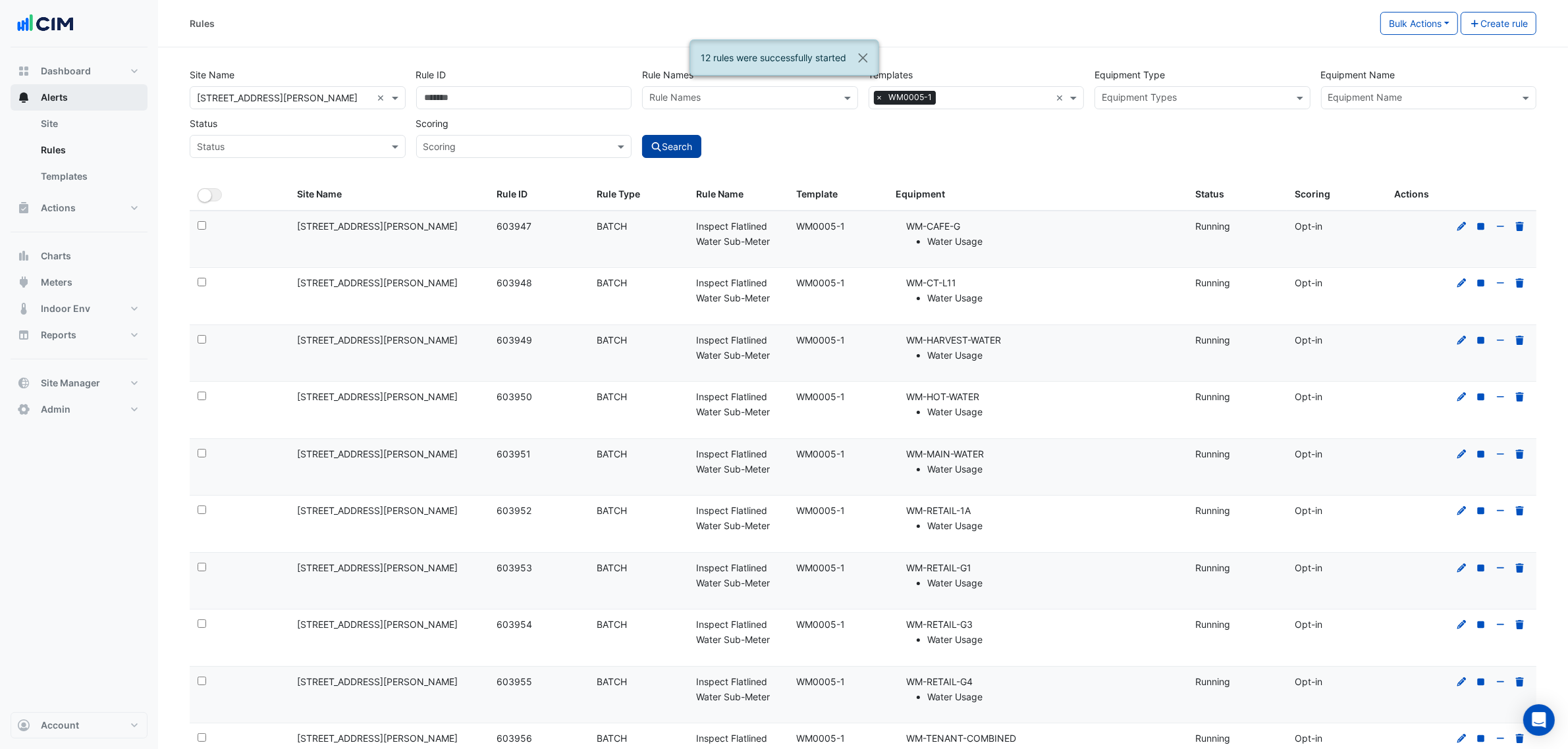
click at [78, 94] on button "Alerts" at bounding box center [79, 97] width 137 height 27
click at [74, 137] on link "Rules" at bounding box center [89, 150] width 117 height 27
click at [79, 124] on link "Site" at bounding box center [89, 124] width 117 height 27
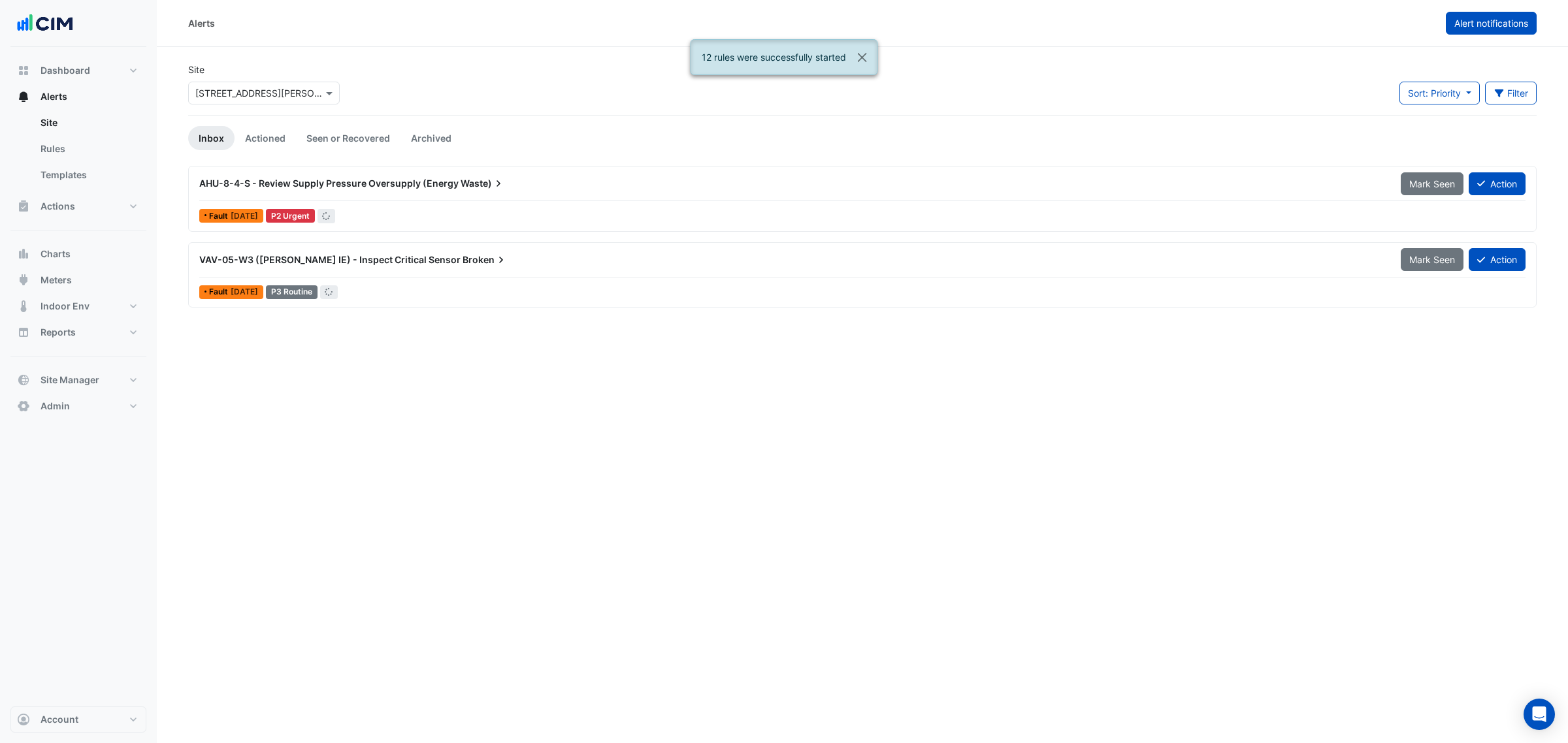
click at [1483, 24] on span "Alert notifications" at bounding box center [1491, 23] width 74 height 11
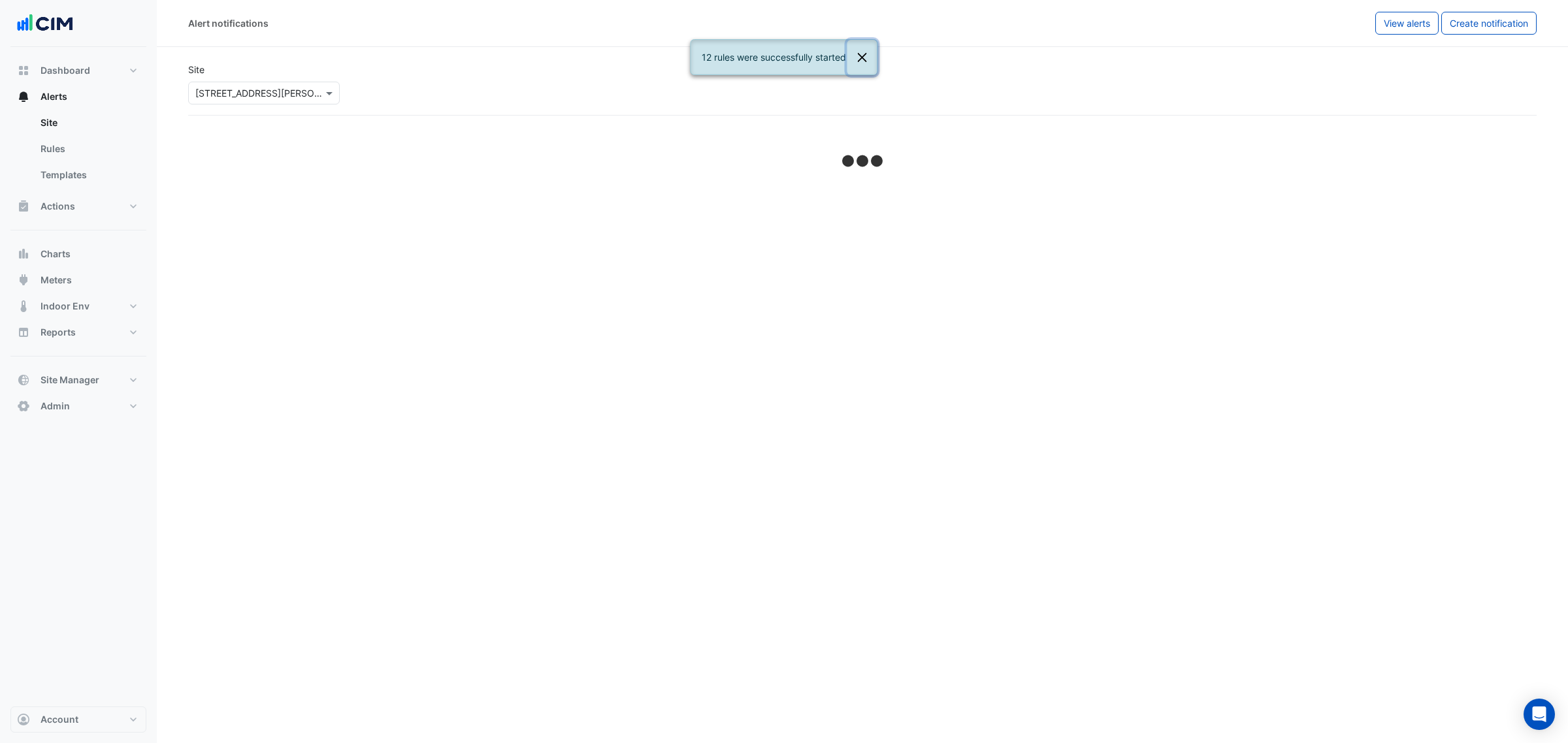
click at [876, 47] on button "Close" at bounding box center [862, 57] width 30 height 35
select select "******"
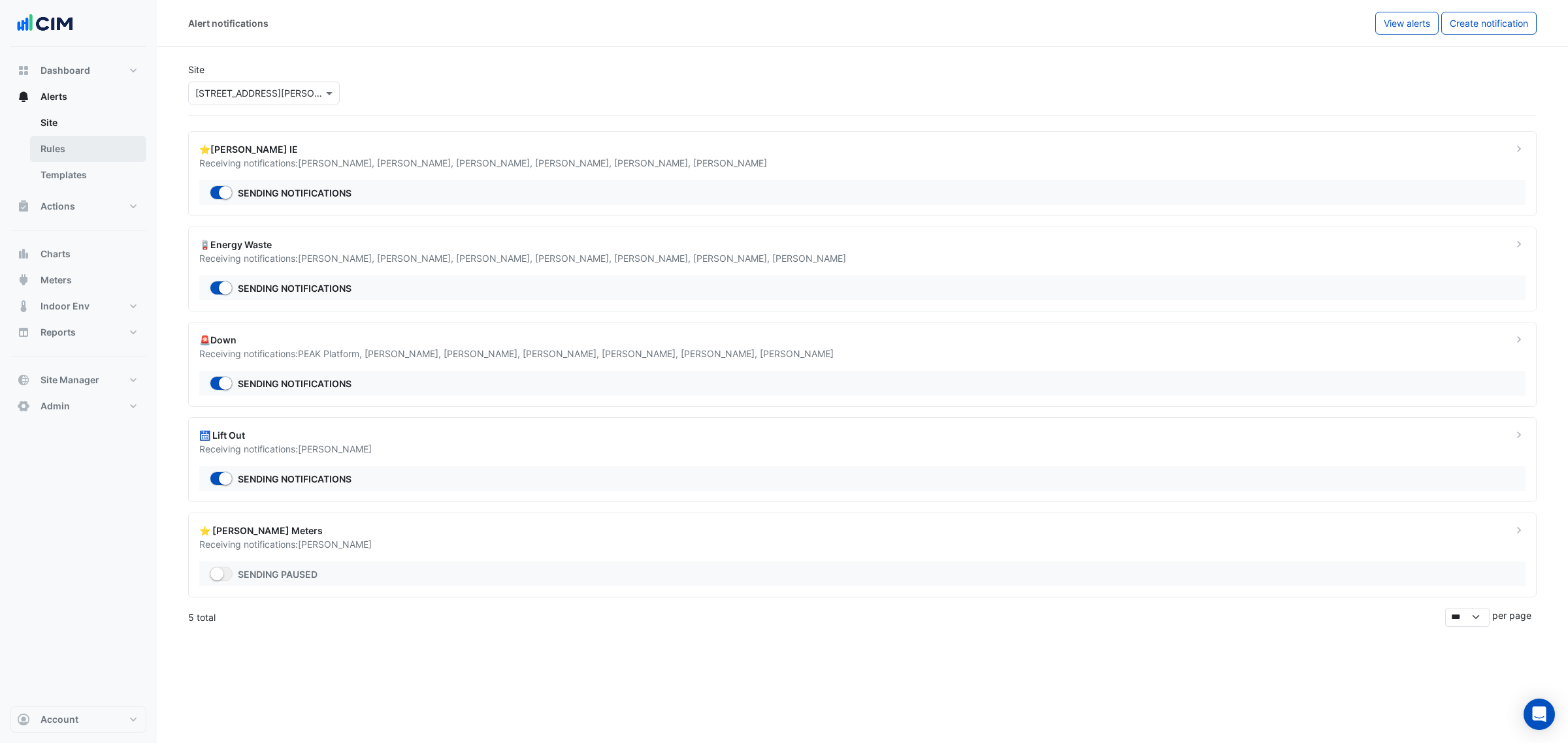
click at [99, 142] on link "Rules" at bounding box center [88, 149] width 116 height 26
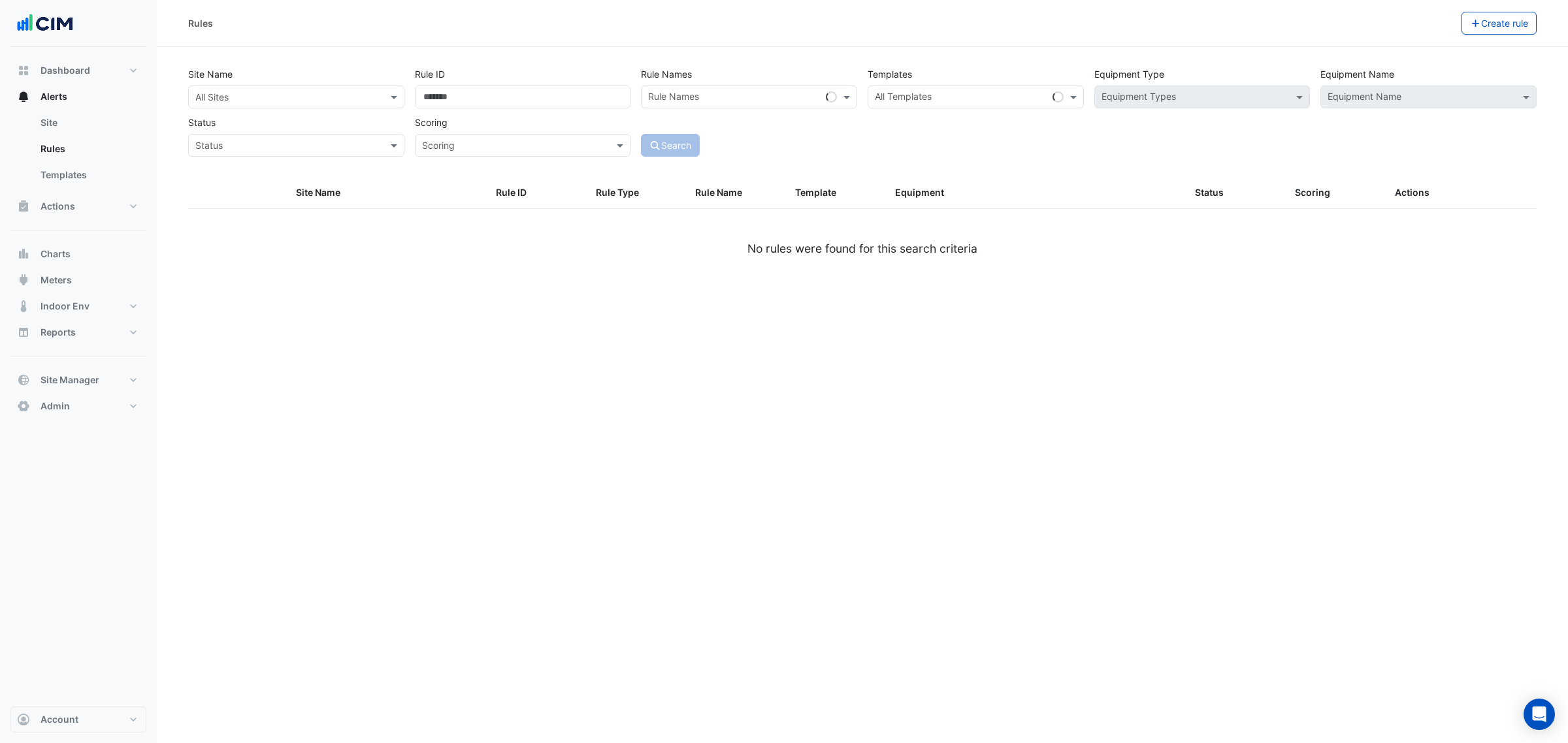
click at [279, 97] on input "text" at bounding box center [283, 97] width 176 height 14
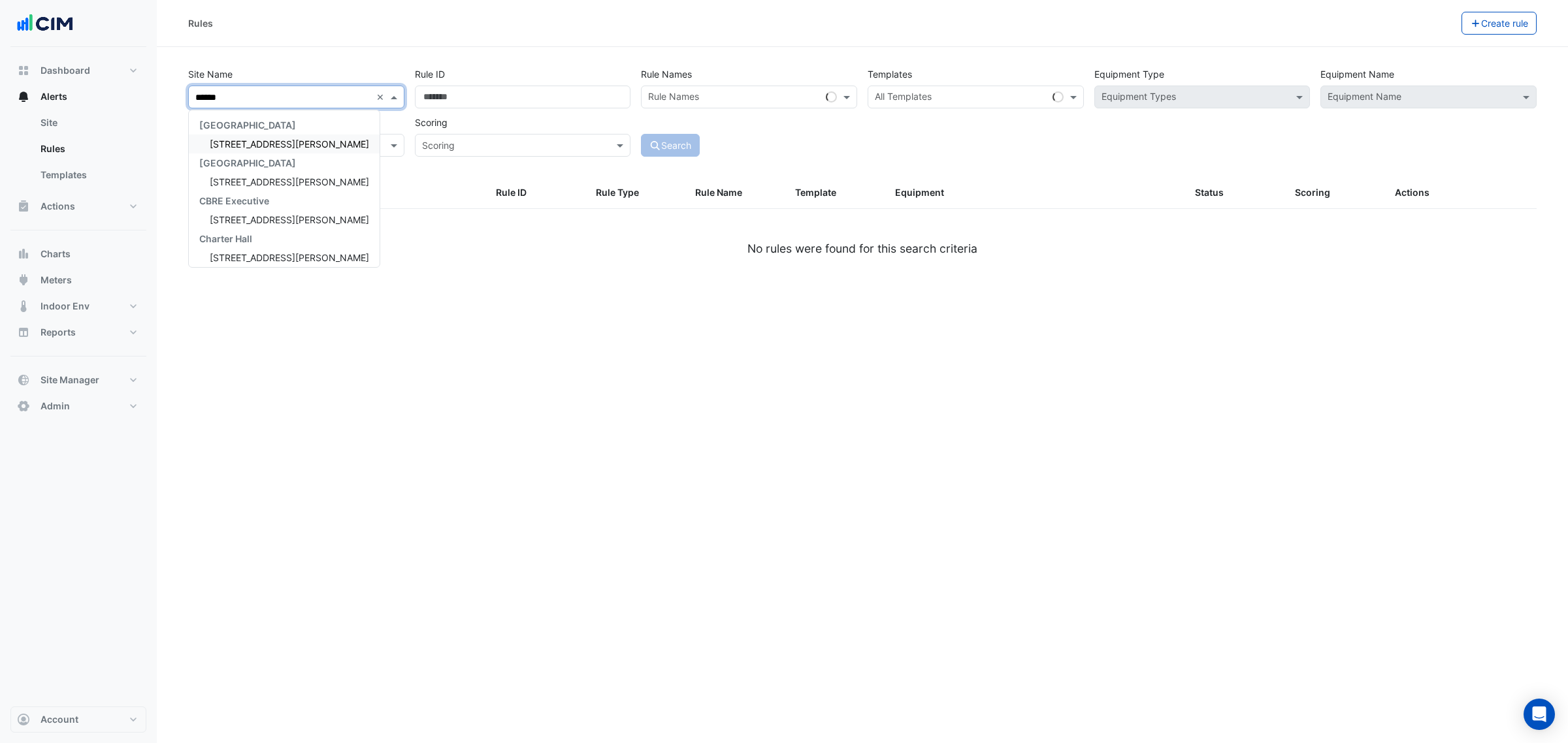
type input "*******"
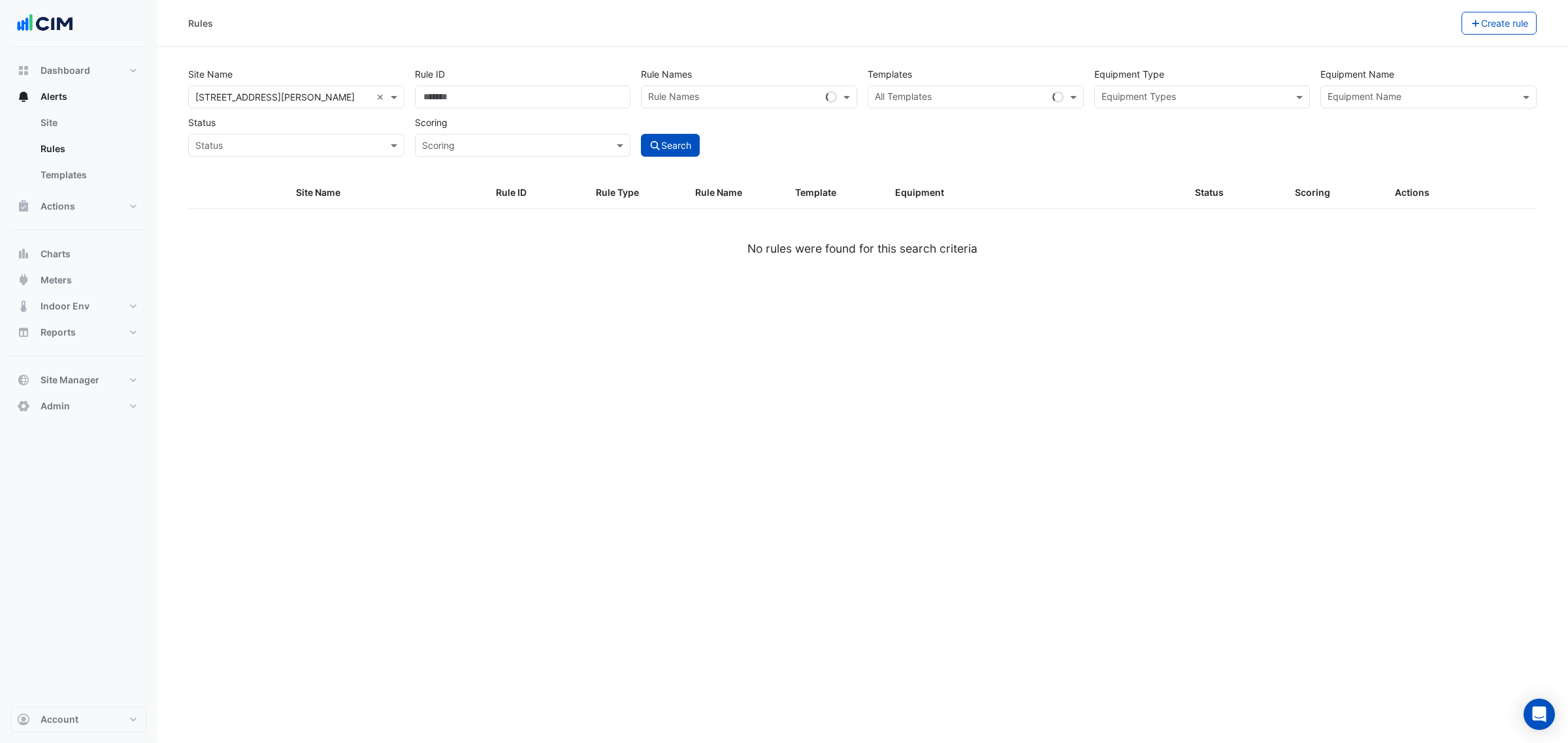
drag, startPoint x: 302, startPoint y: 89, endPoint x: 289, endPoint y: 89, distance: 13.0
drag, startPoint x: 289, startPoint y: 89, endPoint x: 1082, endPoint y: 100, distance: 793.1
click at [1082, 100] on span at bounding box center [1075, 97] width 17 height 14
click at [1196, 72] on div "Equipment Type Equipment Types" at bounding box center [1202, 85] width 227 height 46
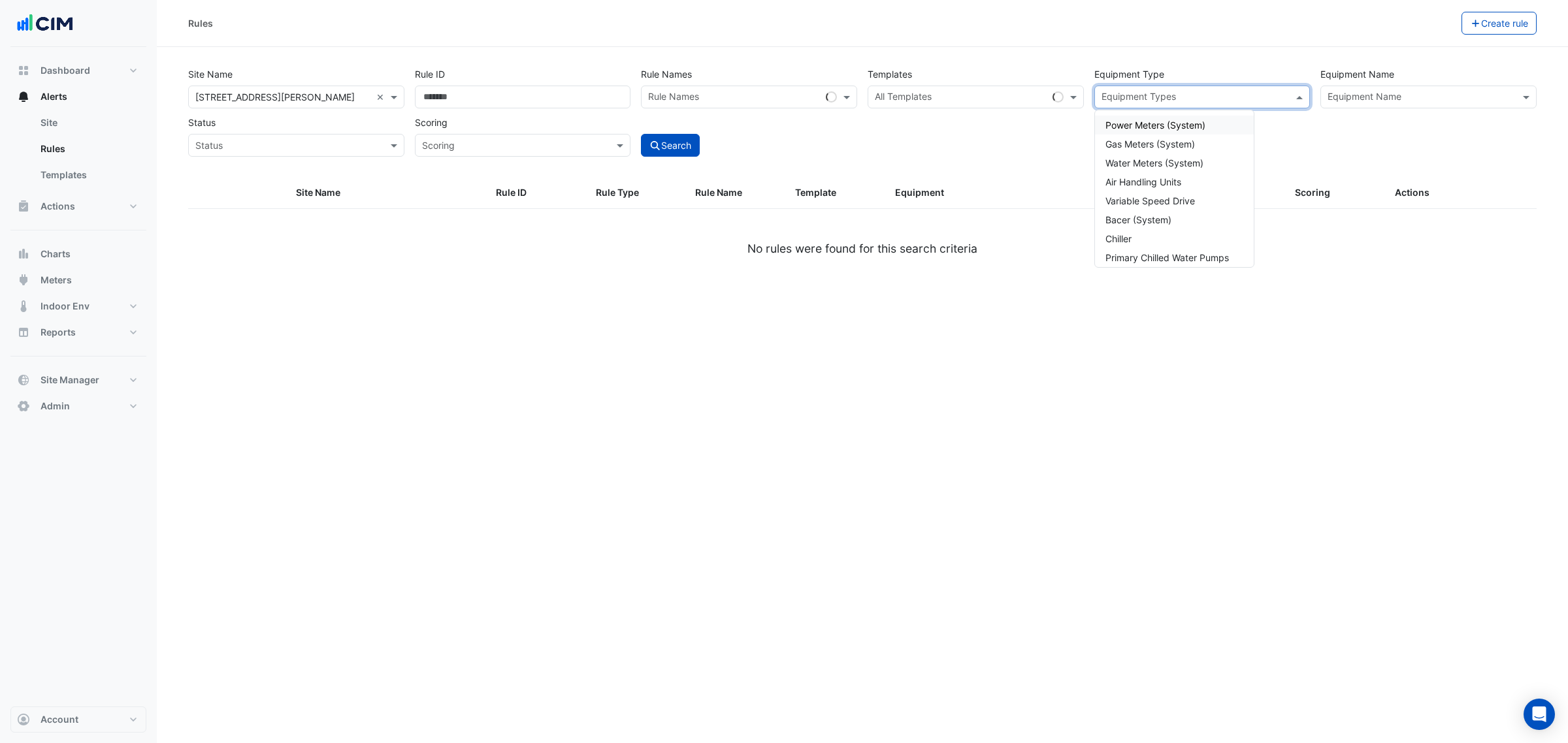
click at [1274, 88] on div "Equipment Types" at bounding box center [1192, 97] width 193 height 20
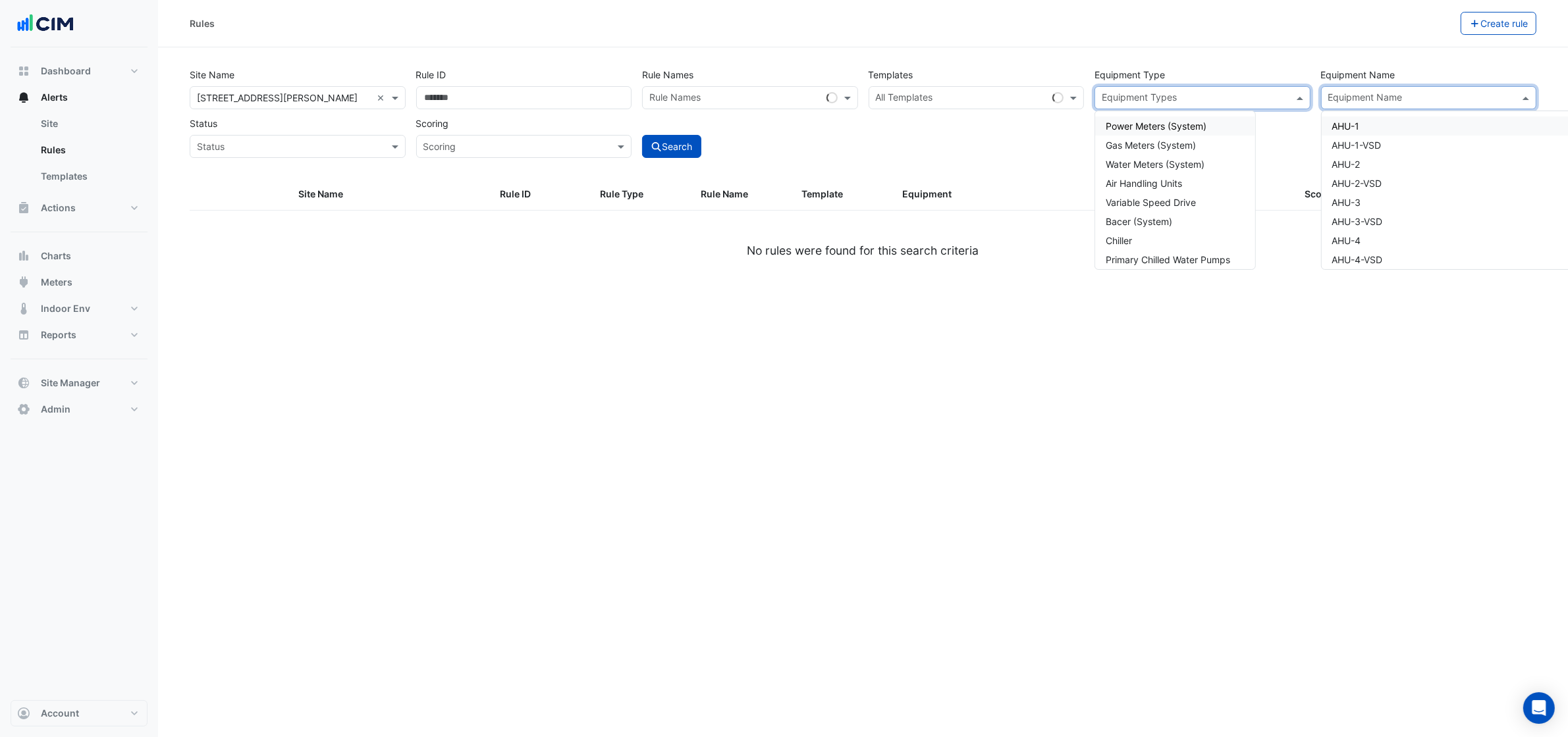
click at [1397, 101] on input "text" at bounding box center [1421, 99] width 187 height 14
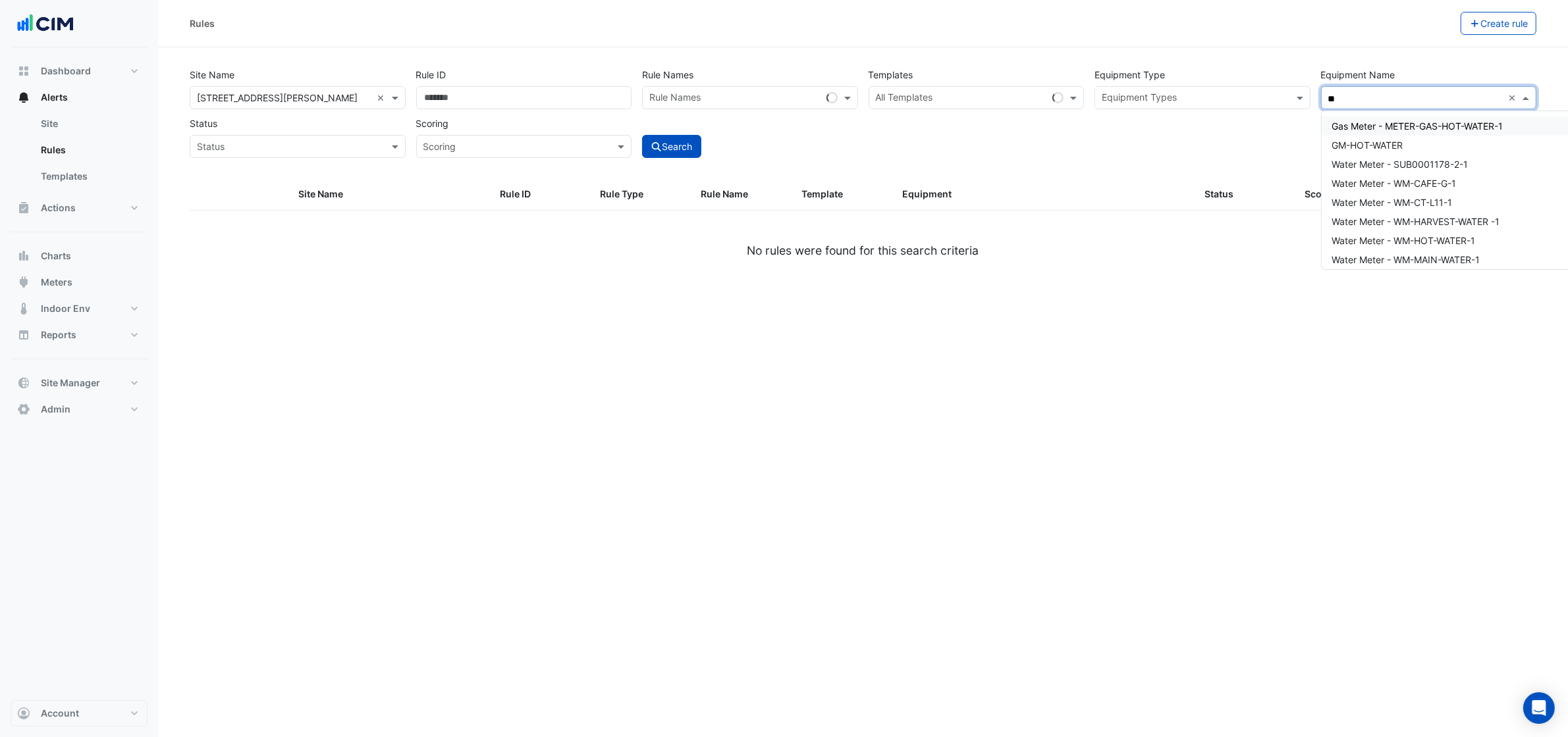
type input "**"
click at [1251, 115] on div "Site Name All Sites × 12 Shelley Street × Rule ID Rule Names Rule Names Templat…" at bounding box center [863, 109] width 1357 height 97
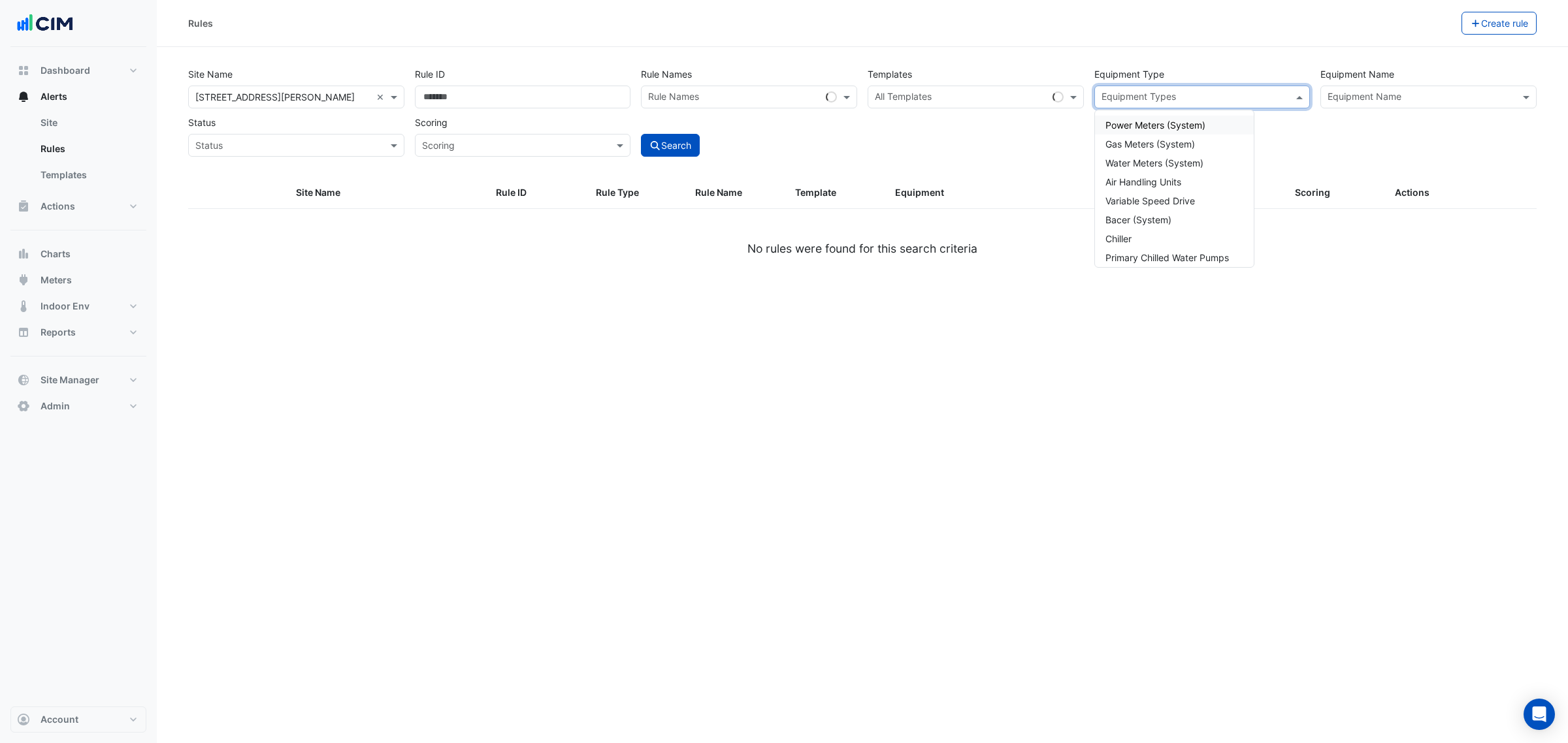
click at [1233, 106] on div at bounding box center [1194, 98] width 188 height 17
drag, startPoint x: 1156, startPoint y: 248, endPoint x: 1128, endPoint y: 250, distance: 28.1
click at [1155, 249] on span "Water Meters" at bounding box center [1134, 253] width 57 height 11
type input "*****"
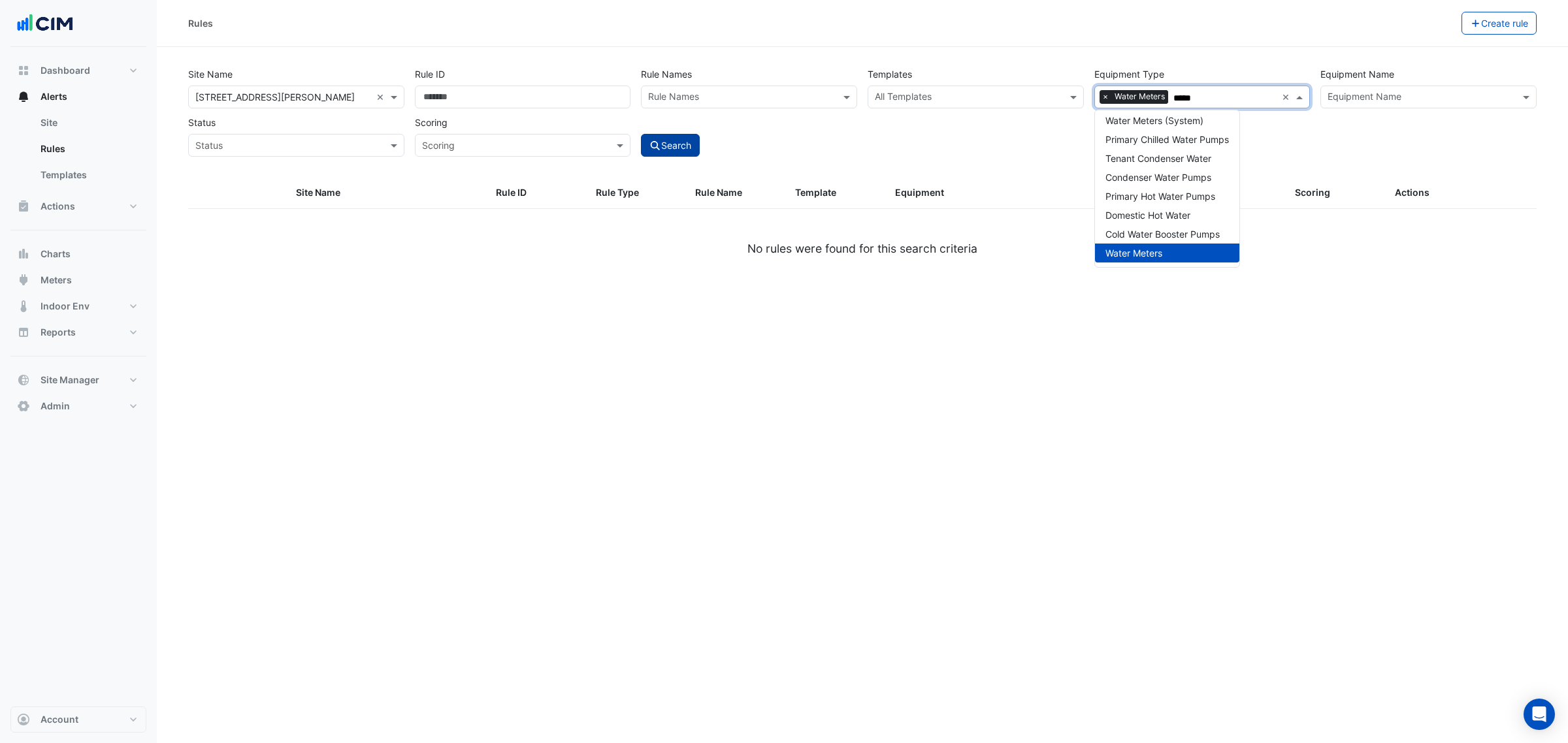
click at [698, 151] on button "Search" at bounding box center [670, 145] width 59 height 23
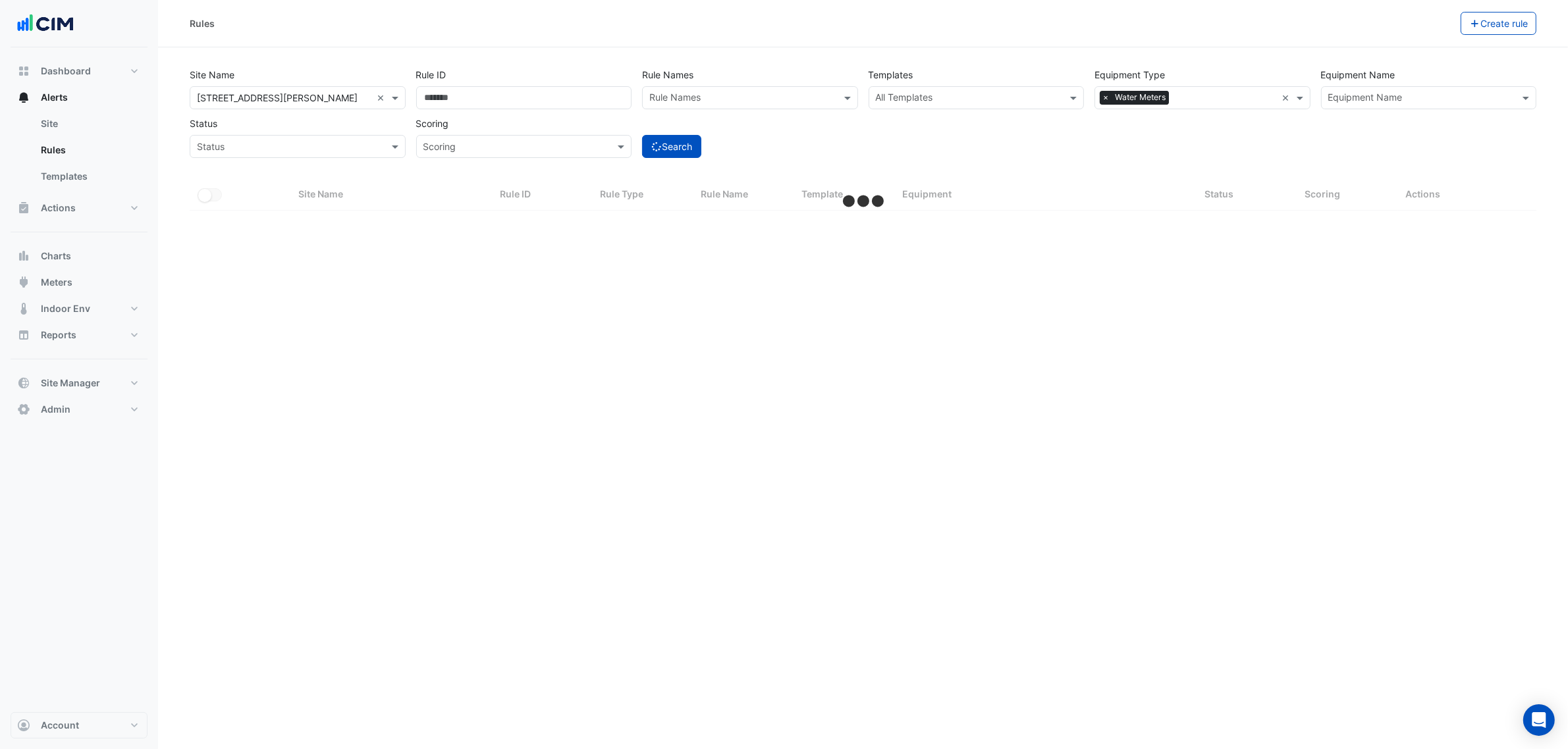
select select "***"
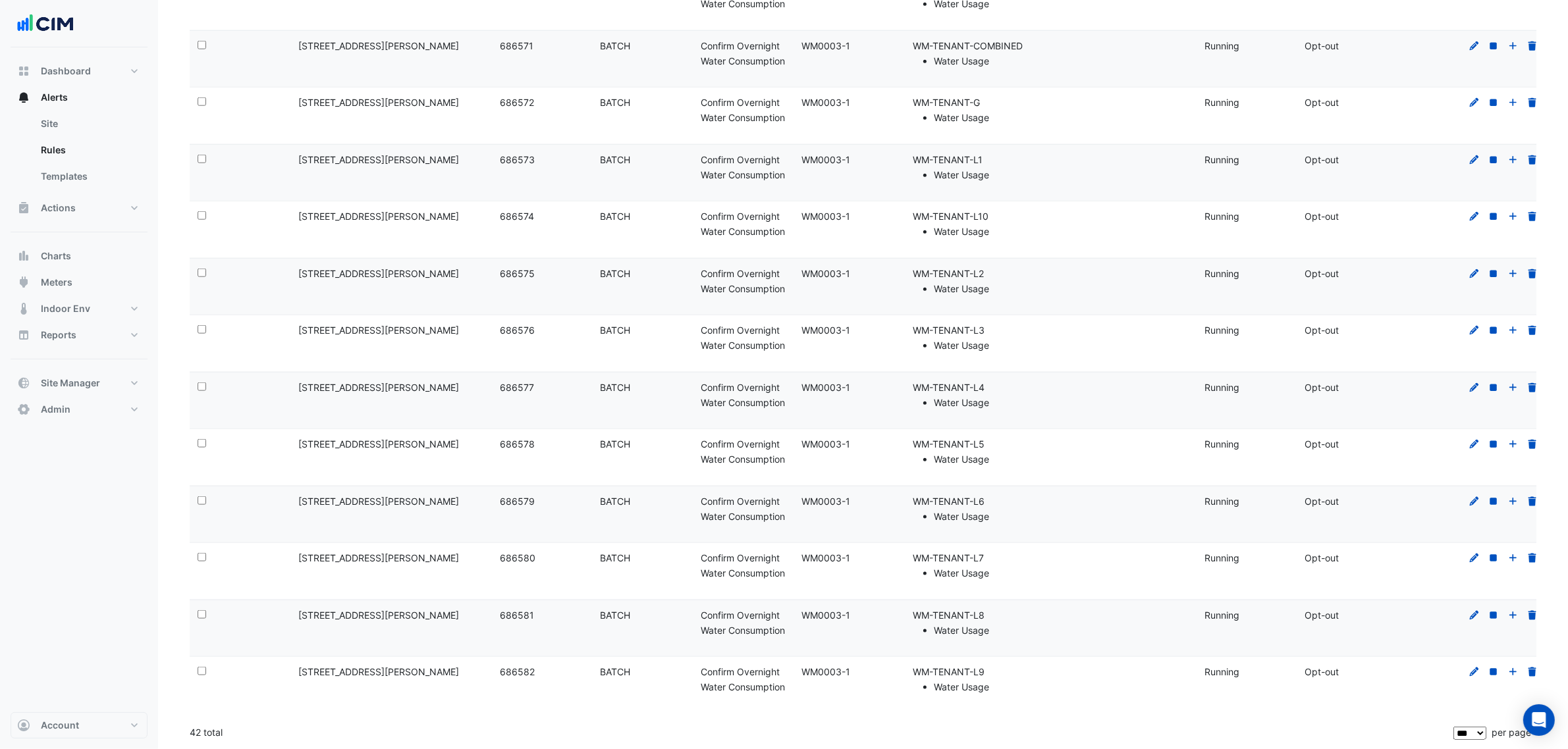
scroll to position [1988, 0]
click at [95, 93] on button "Alerts" at bounding box center [79, 97] width 137 height 27
click at [83, 127] on link "Site" at bounding box center [89, 124] width 117 height 27
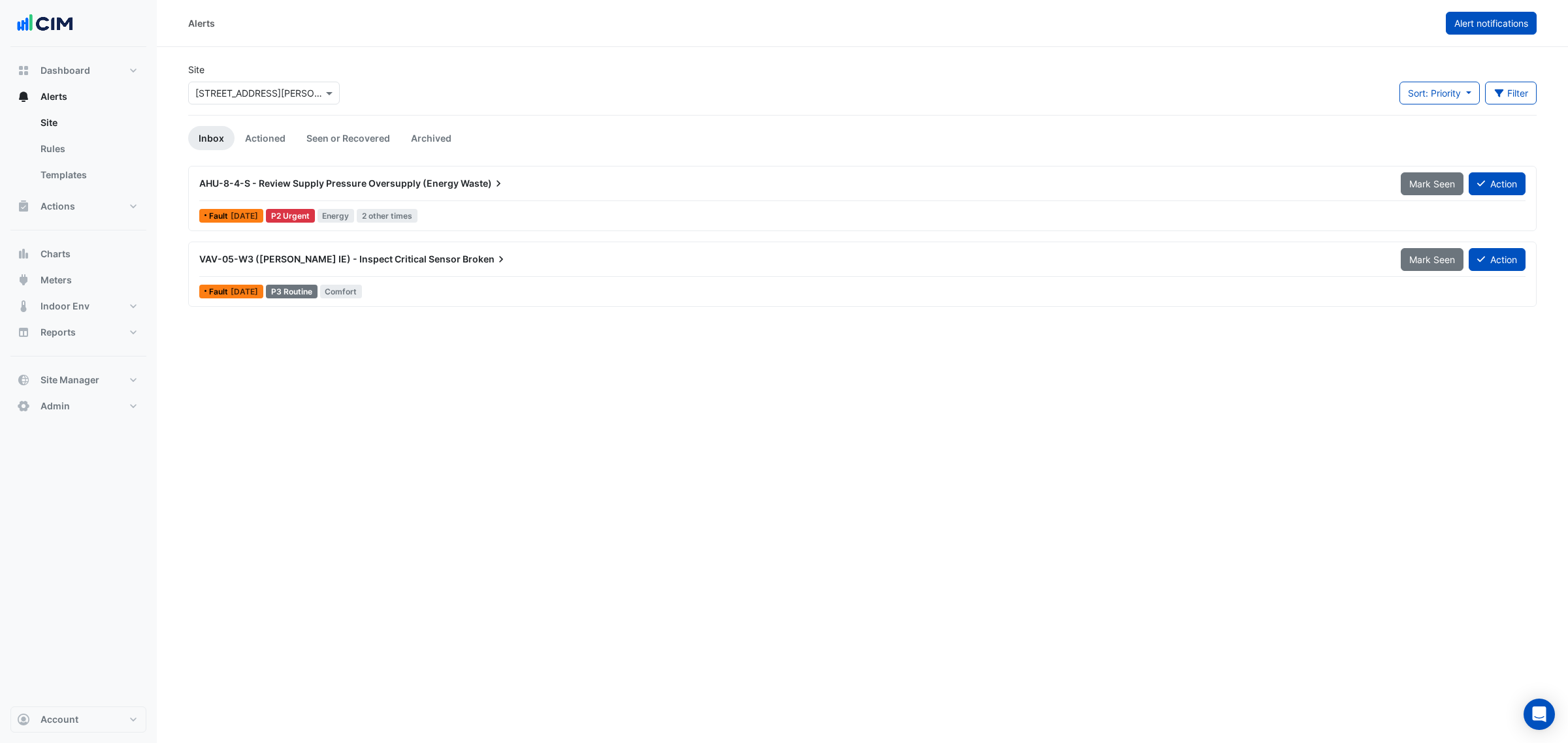
click at [1484, 24] on span "Alert notifications" at bounding box center [1491, 23] width 74 height 11
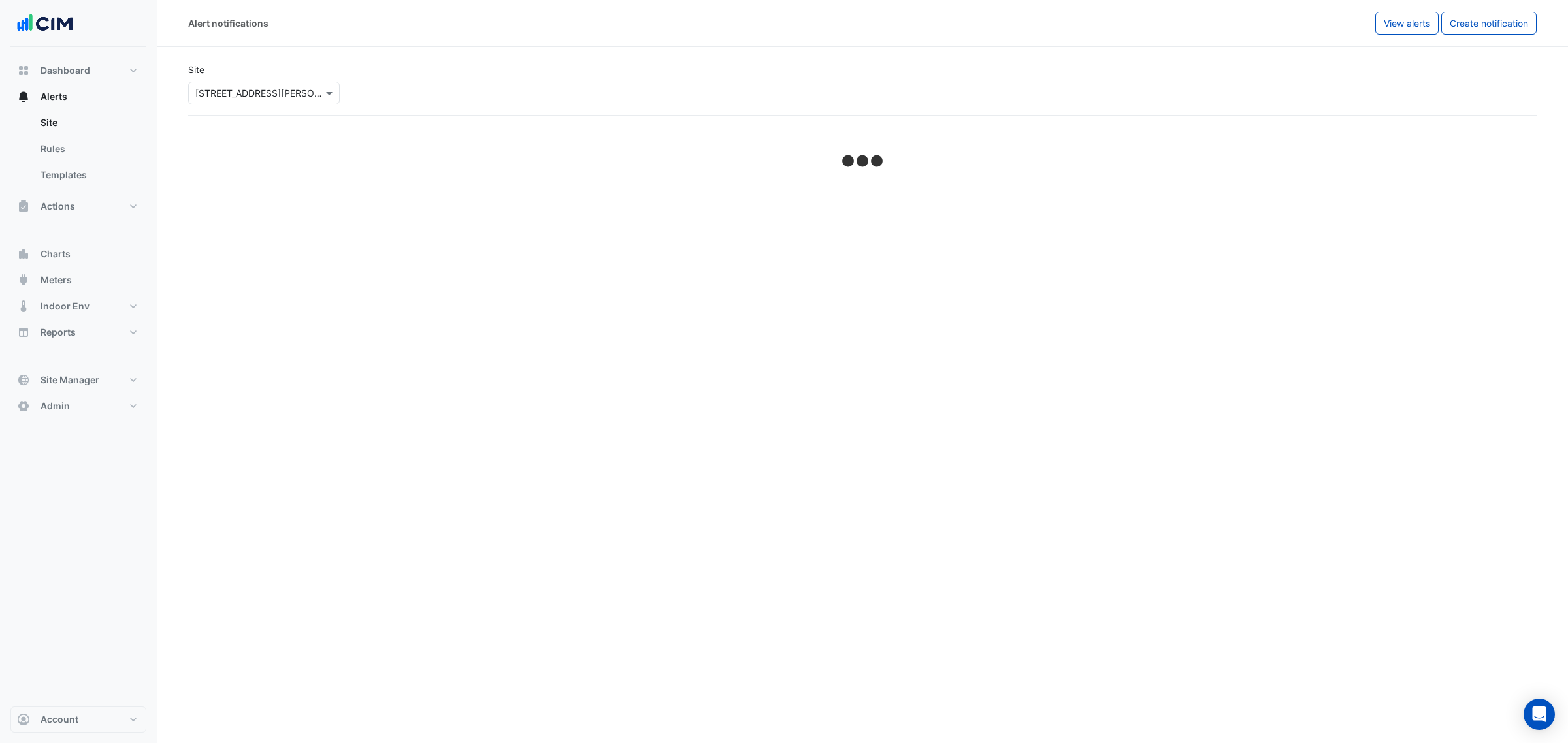
select select "******"
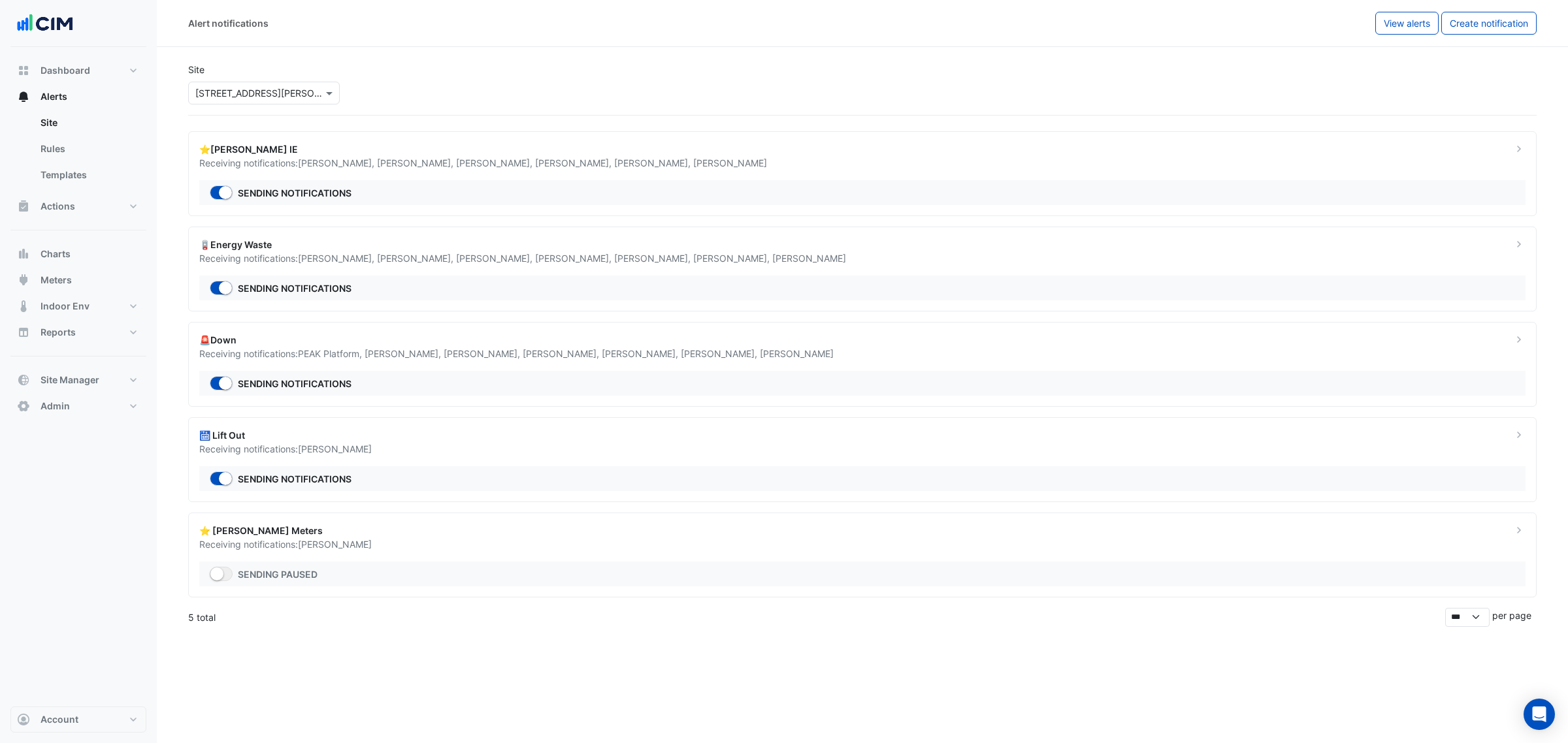
click at [255, 90] on input "text" at bounding box center [251, 93] width 111 height 14
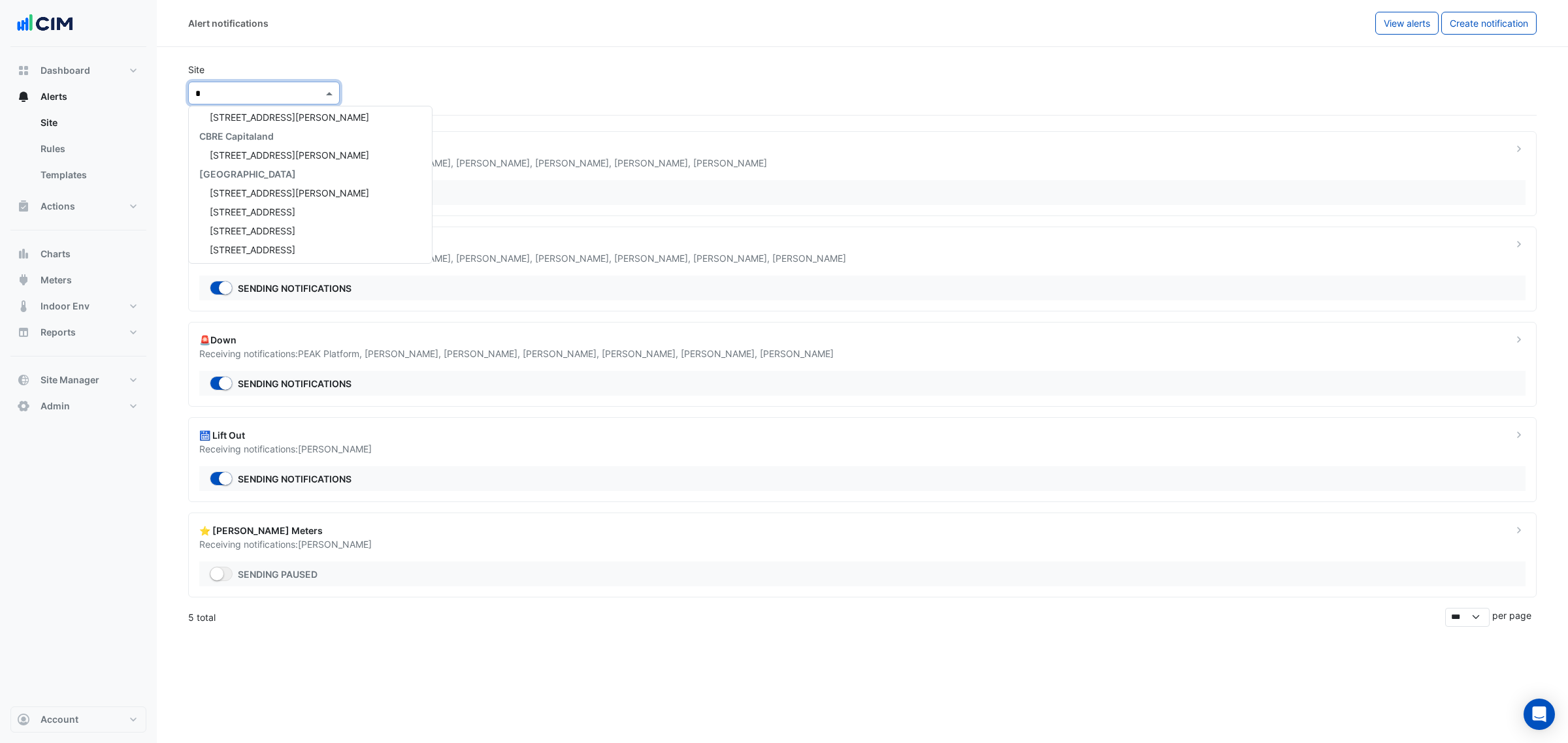
click at [274, 103] on div "Select a Site × 10 Shelley Street *" at bounding box center [263, 93] width 151 height 23
click at [263, 93] on input "*" at bounding box center [251, 93] width 111 height 14
type input "**"
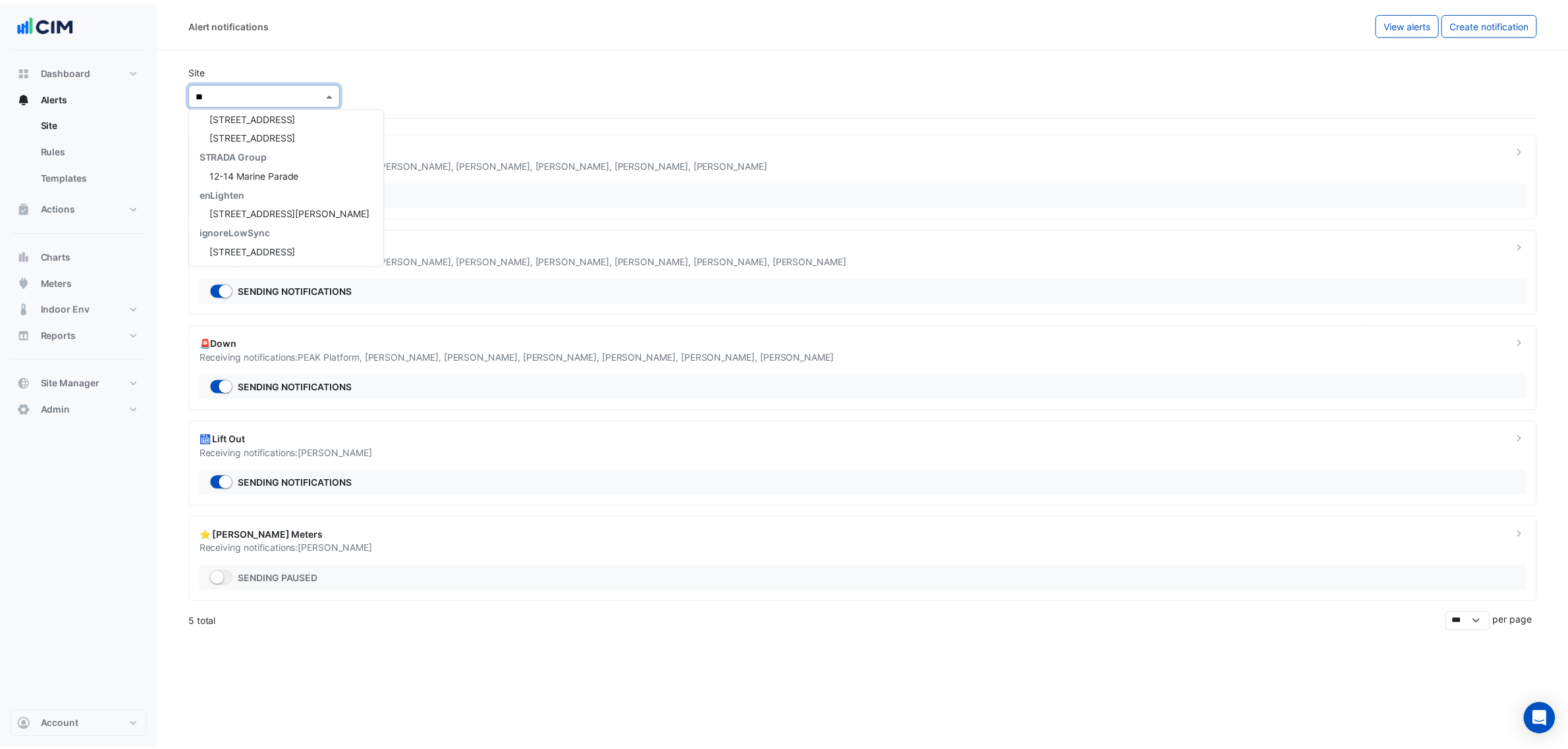
scroll to position [24, 0]
click at [265, 191] on span "[STREET_ADDRESS][PERSON_NAME]" at bounding box center [291, 194] width 161 height 11
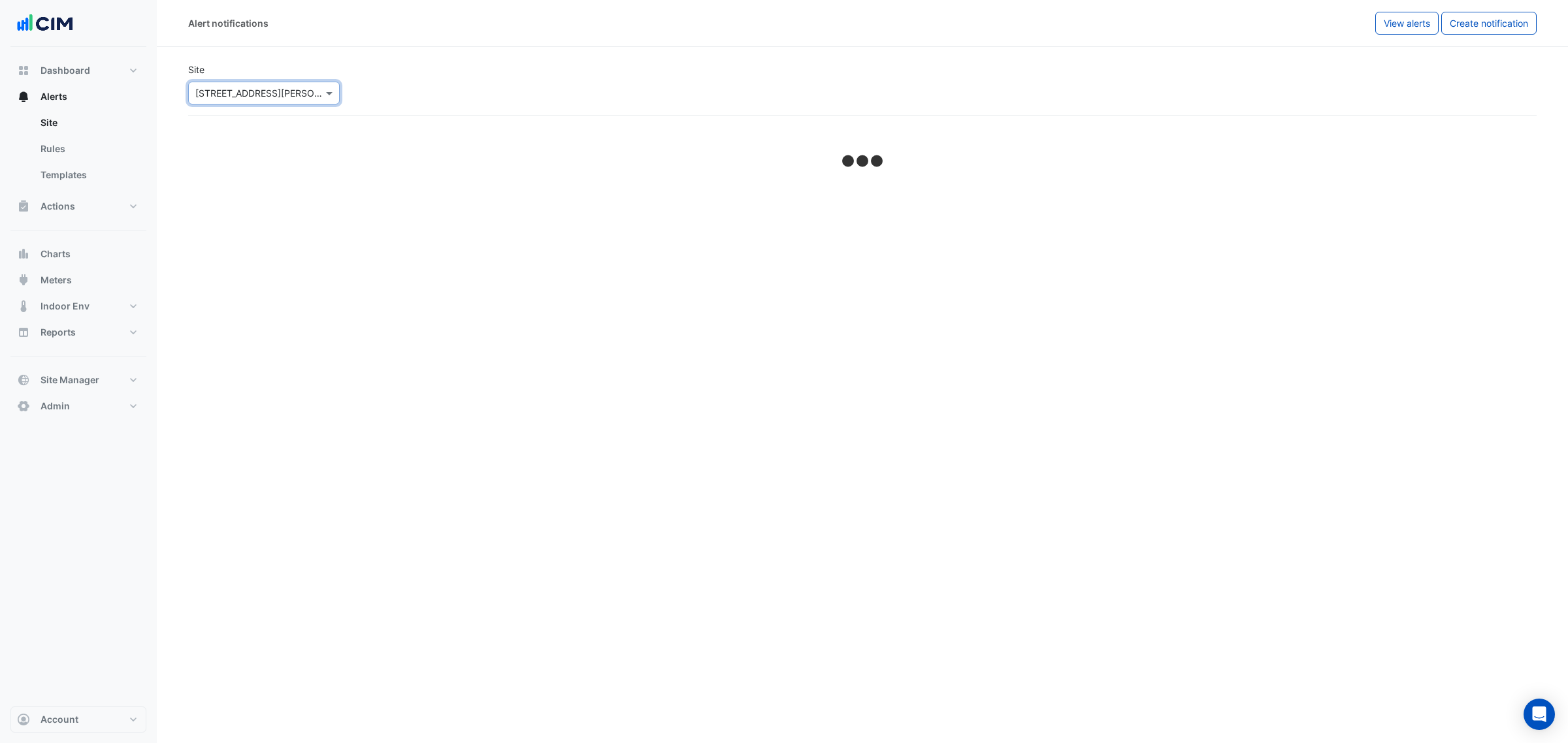
select select "******"
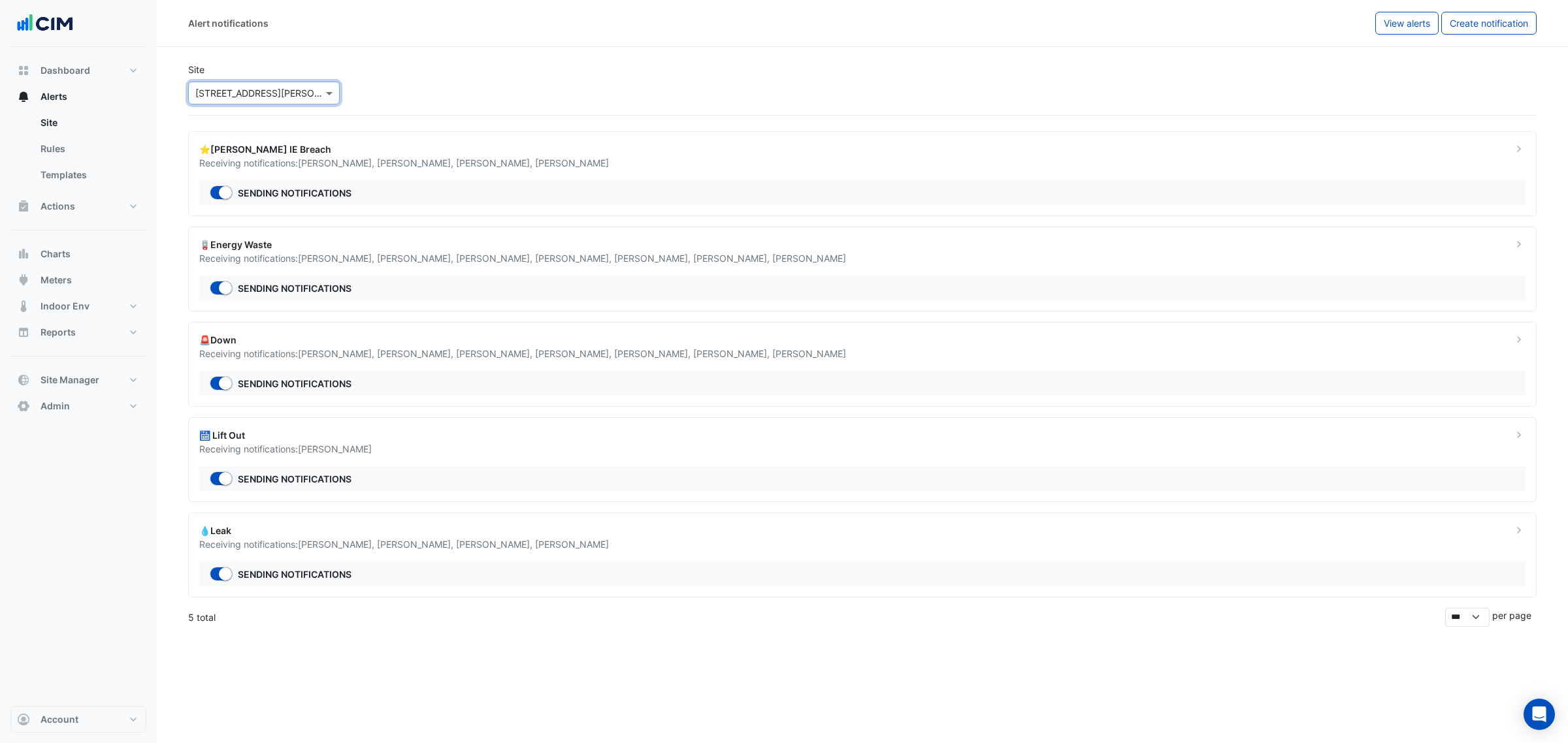
click at [704, 543] on div "Receiving notifications: Brian Nguyen , Todd Meade , Martin Cheu , Josh Beaman" at bounding box center [848, 544] width 1298 height 14
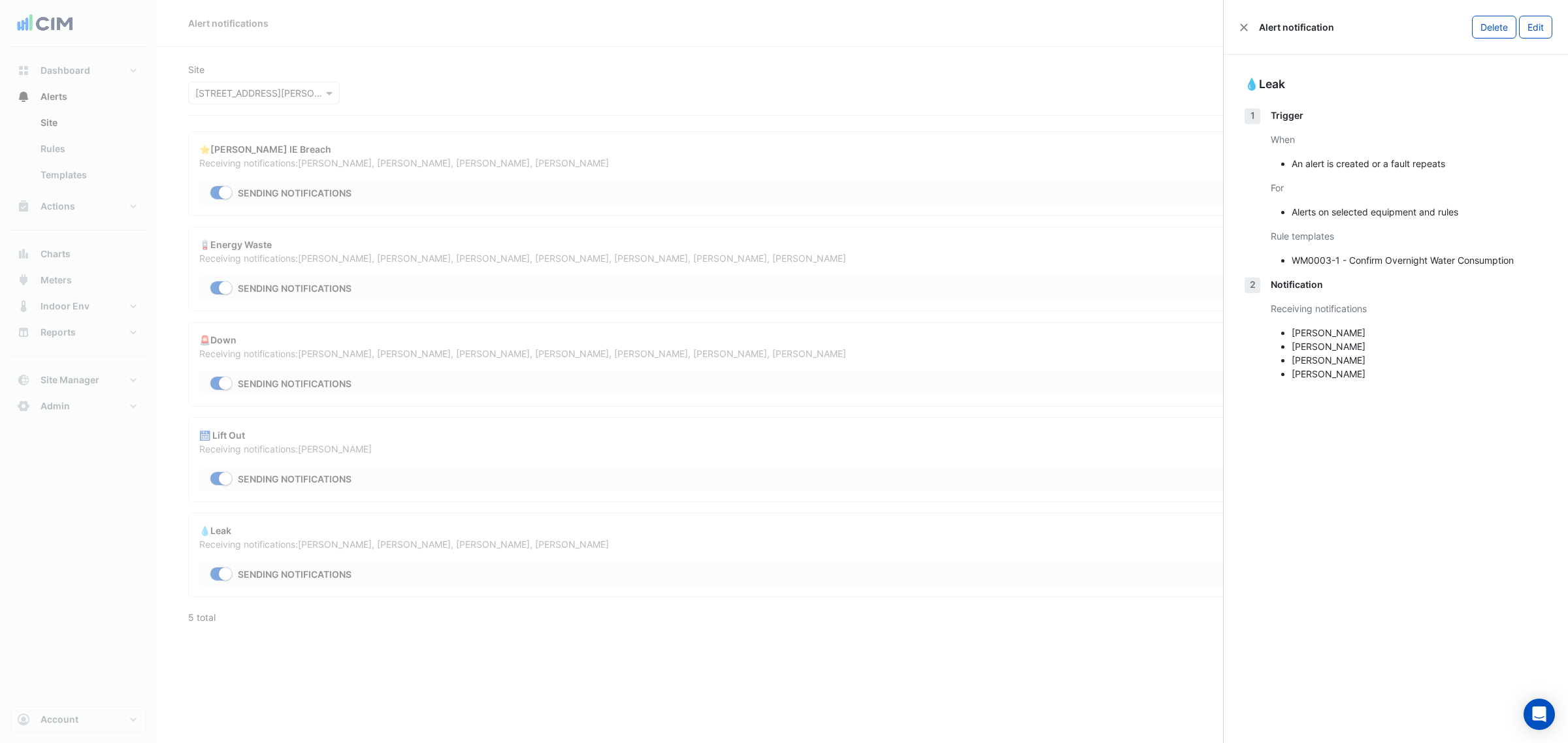
click at [912, 86] on ngb-offcanvas-backdrop at bounding box center [784, 372] width 1568 height 743
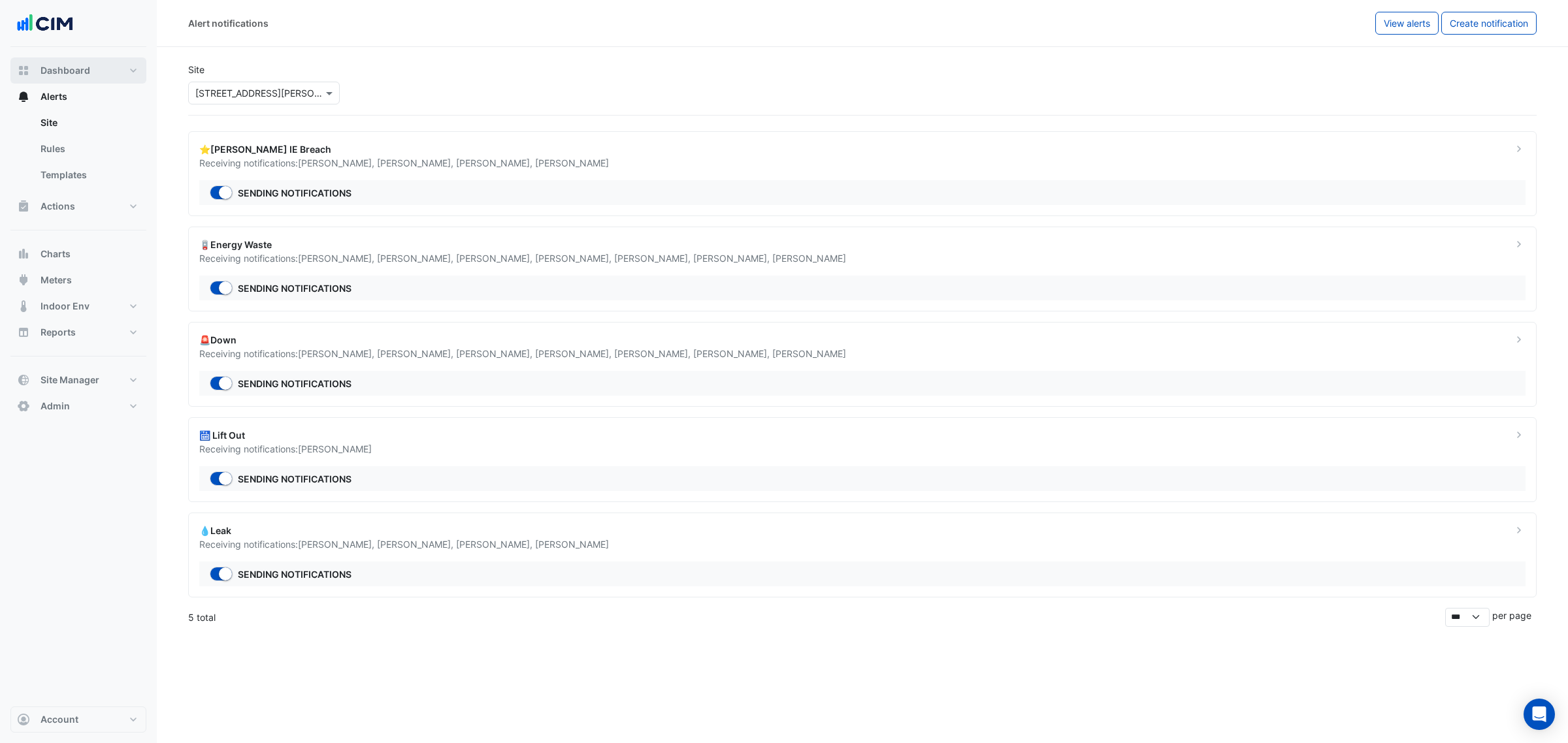
click at [71, 75] on span "Dashboard" at bounding box center [65, 71] width 50 height 13
select select "***"
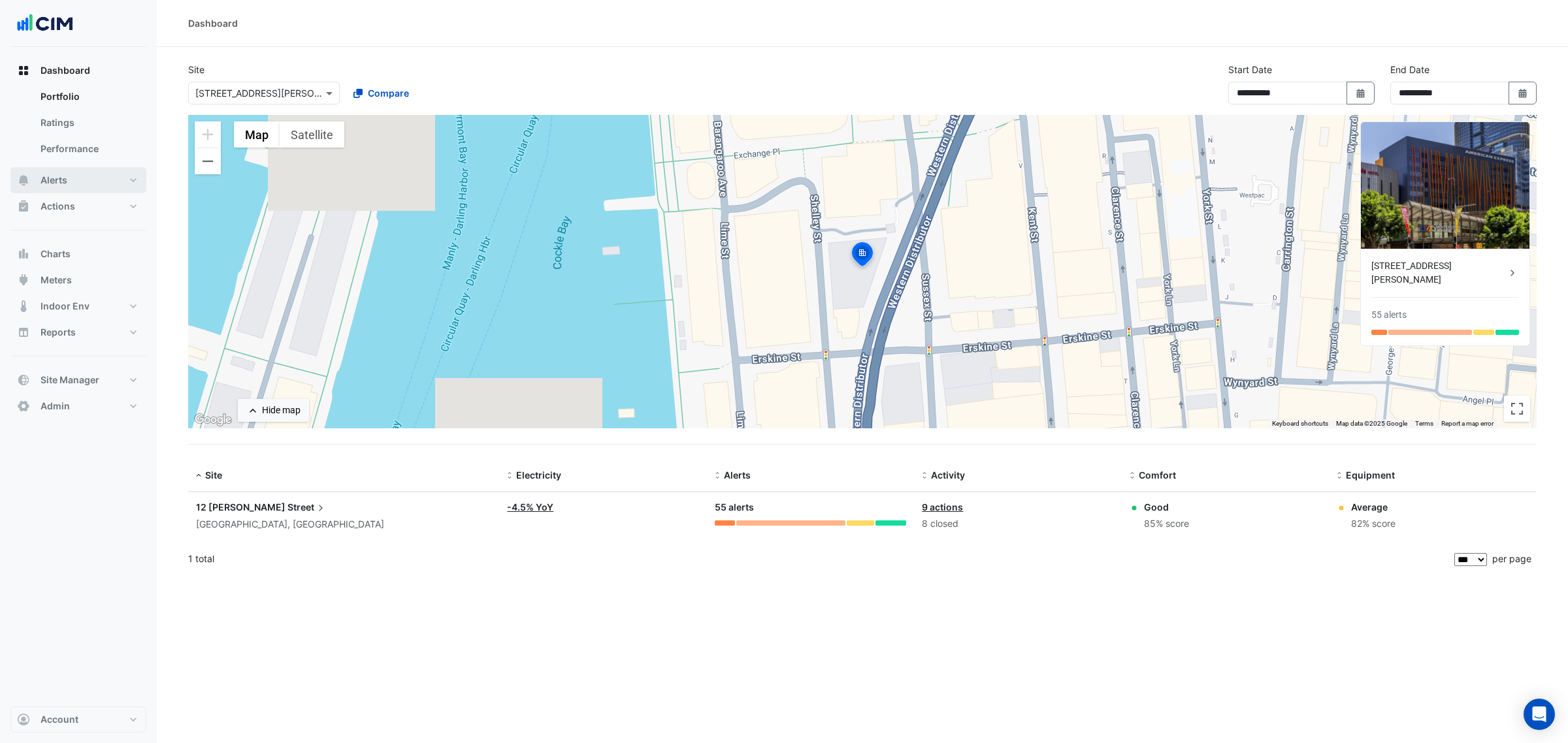
click at [57, 186] on span "Alerts" at bounding box center [54, 180] width 27 height 13
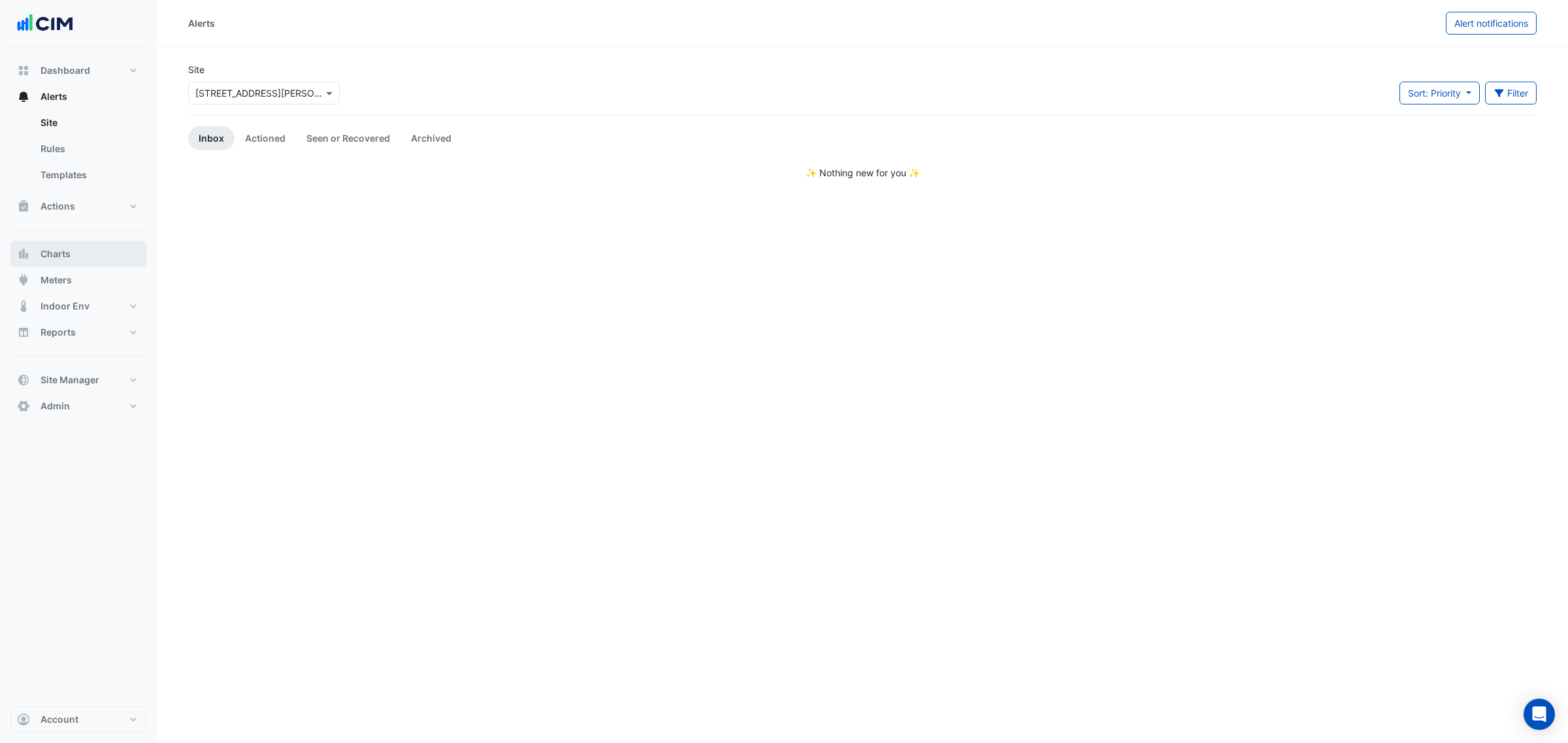
click at [64, 246] on button "Charts" at bounding box center [78, 254] width 136 height 26
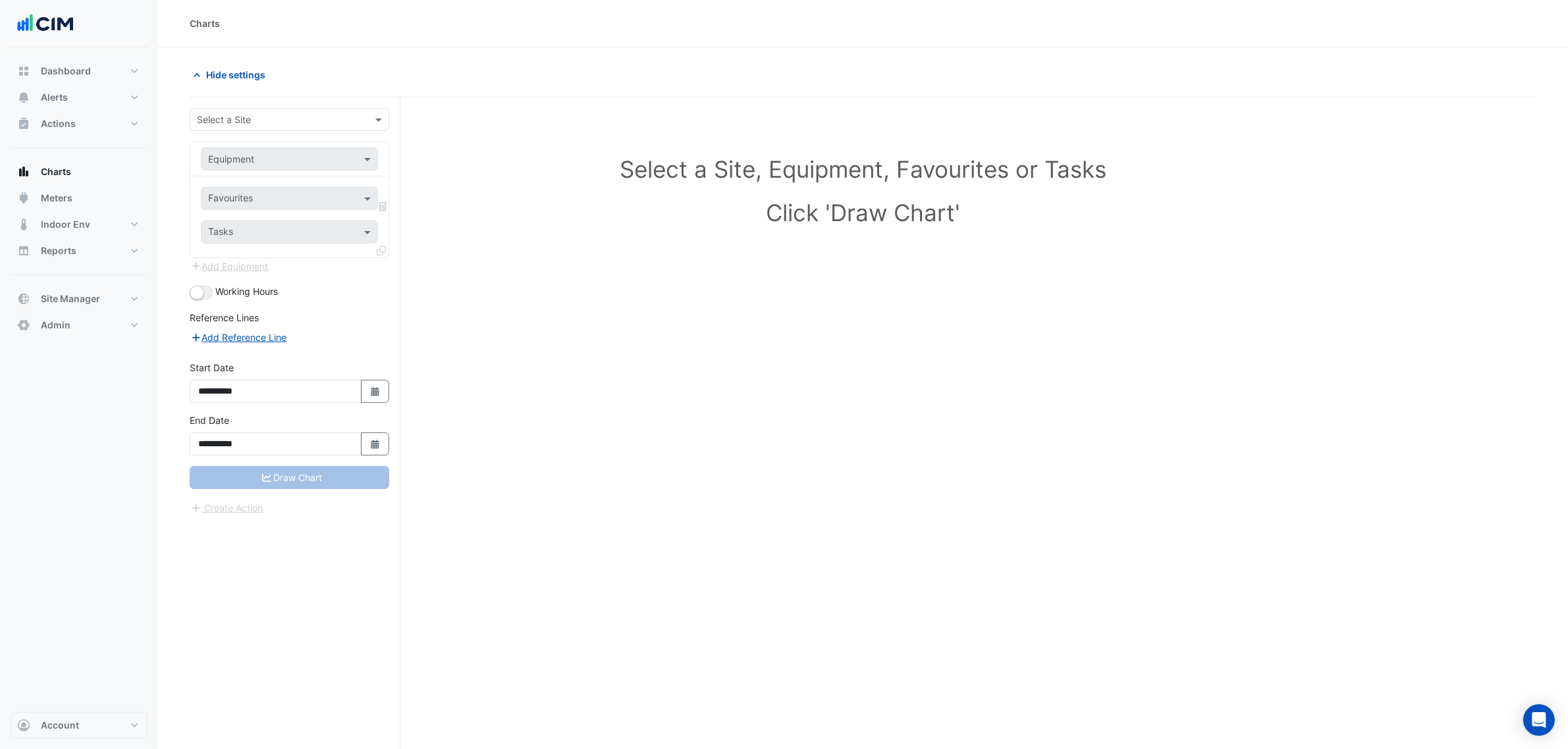
click at [287, 113] on input "text" at bounding box center [276, 120] width 159 height 14
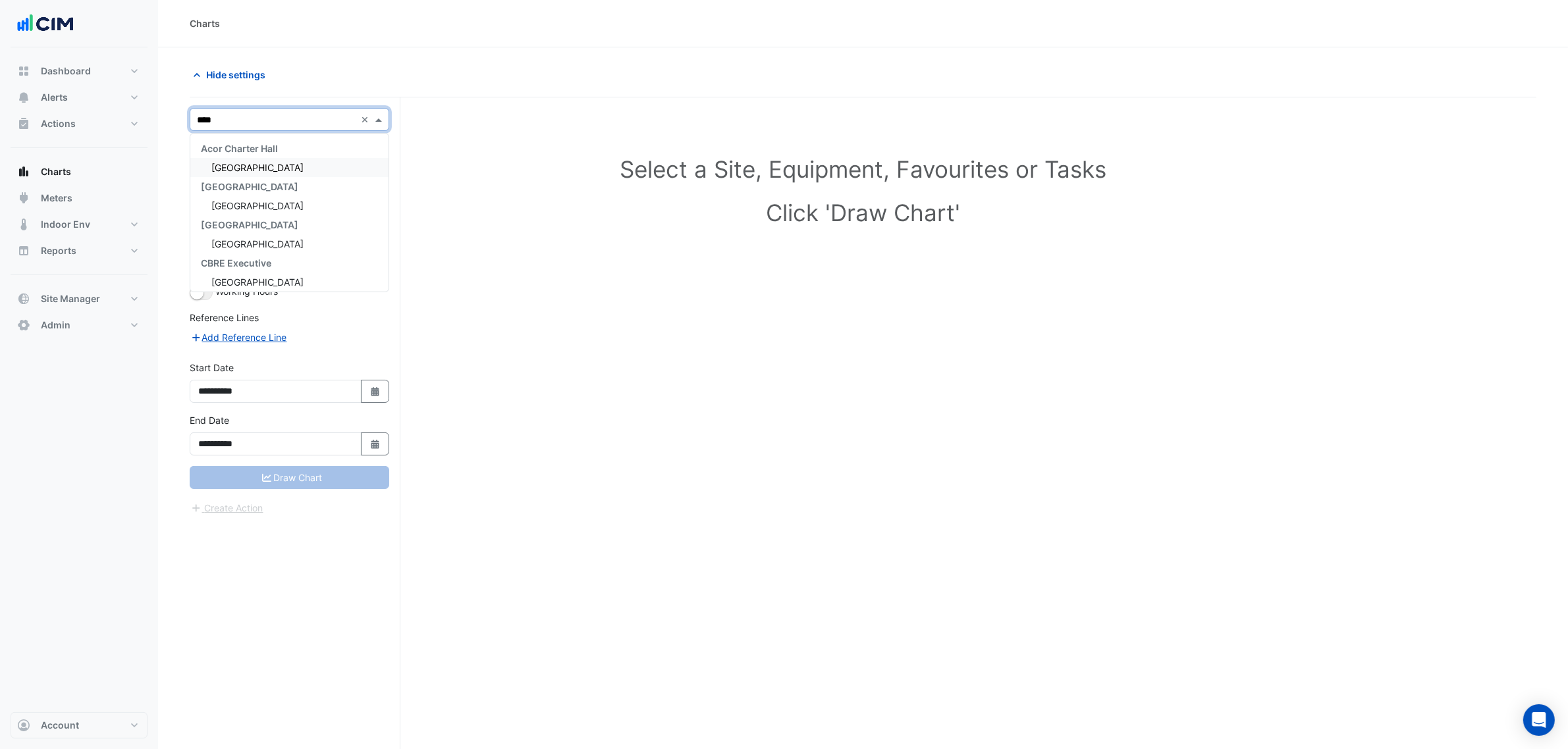
type input "*****"
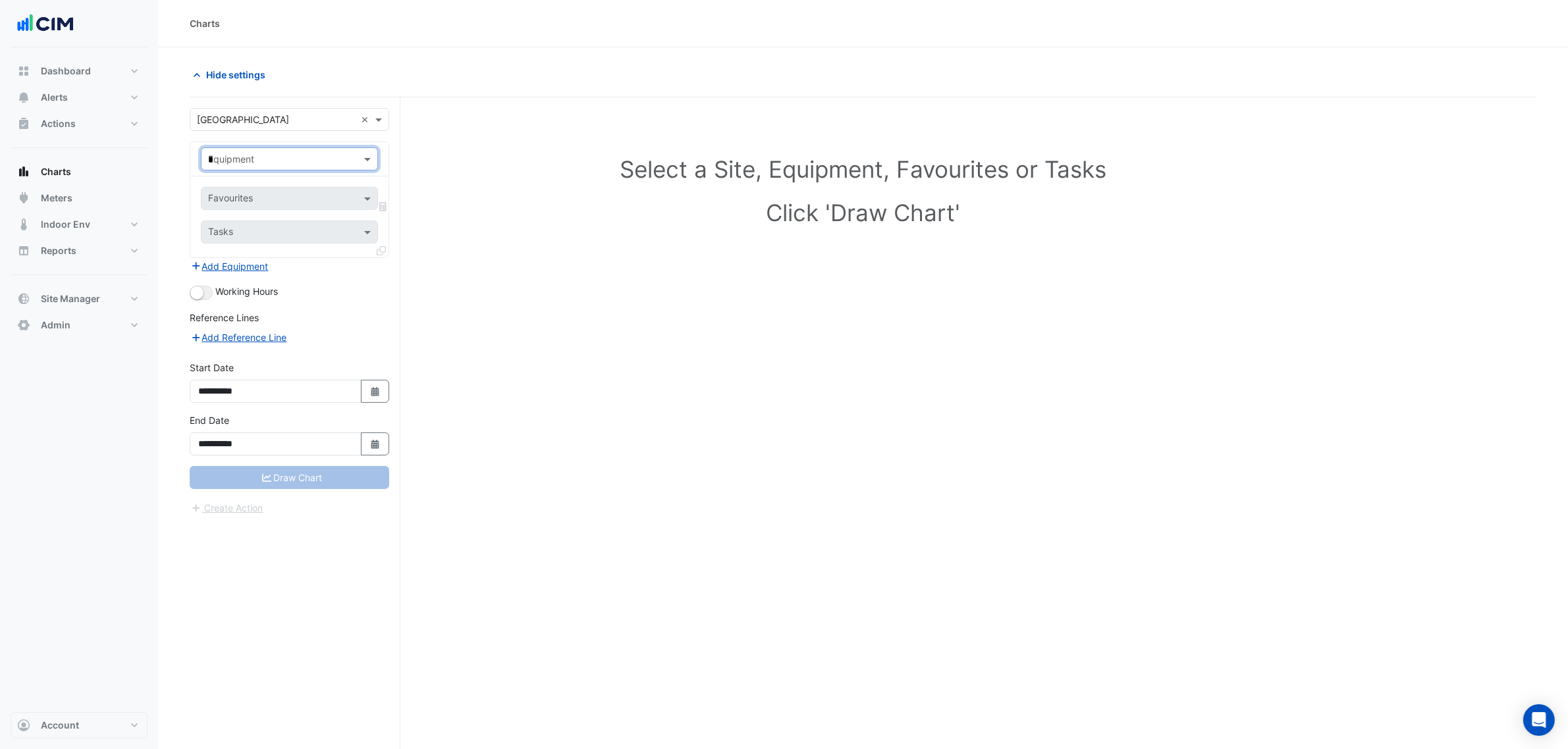
type input "**"
click at [223, 189] on span "CH-1A" at bounding box center [225, 188] width 27 height 11
click at [236, 206] on input "text" at bounding box center [275, 199] width 133 height 14
type input "****"
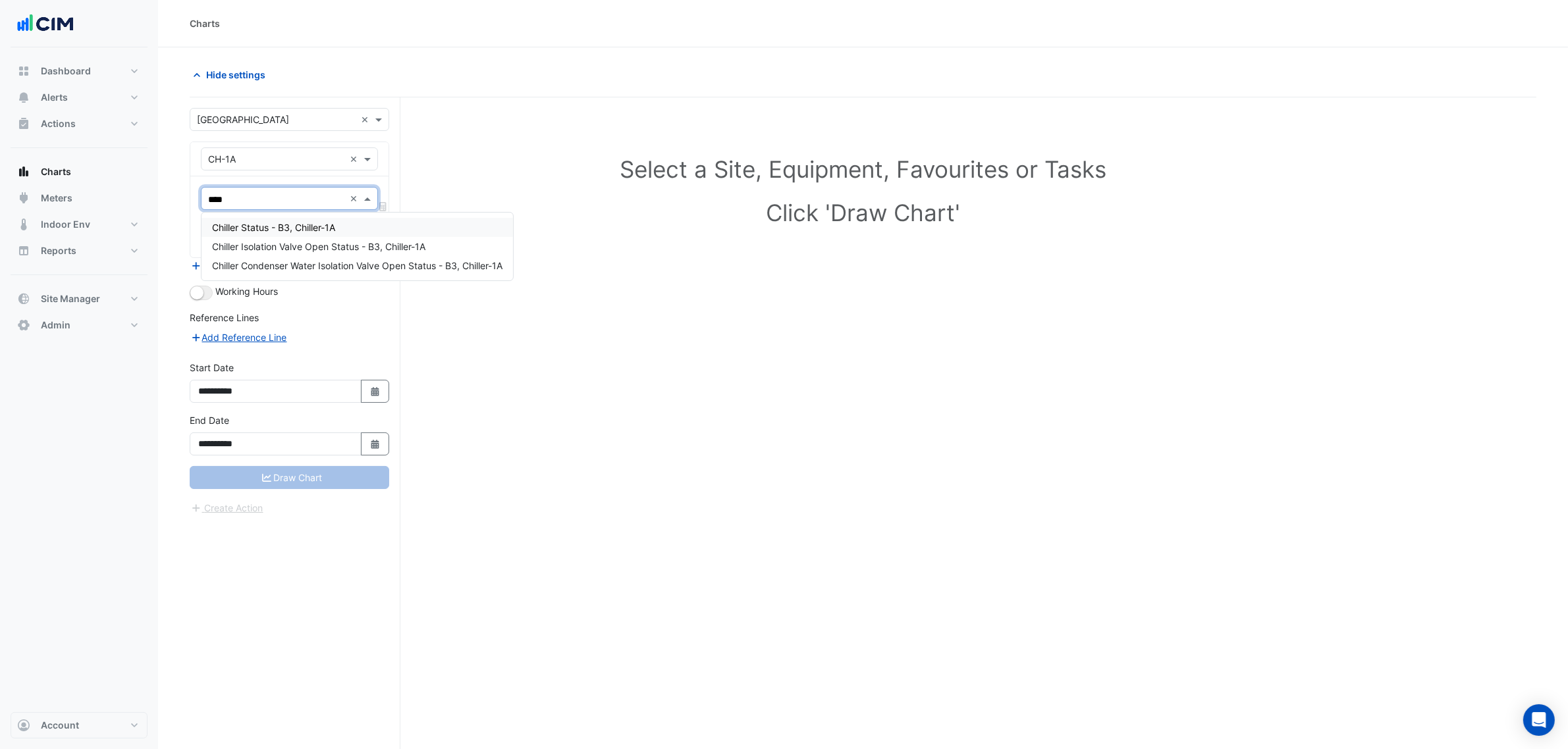
click at [245, 234] on div "Chiller Status - B3, Chiller-1A" at bounding box center [357, 227] width 311 height 19
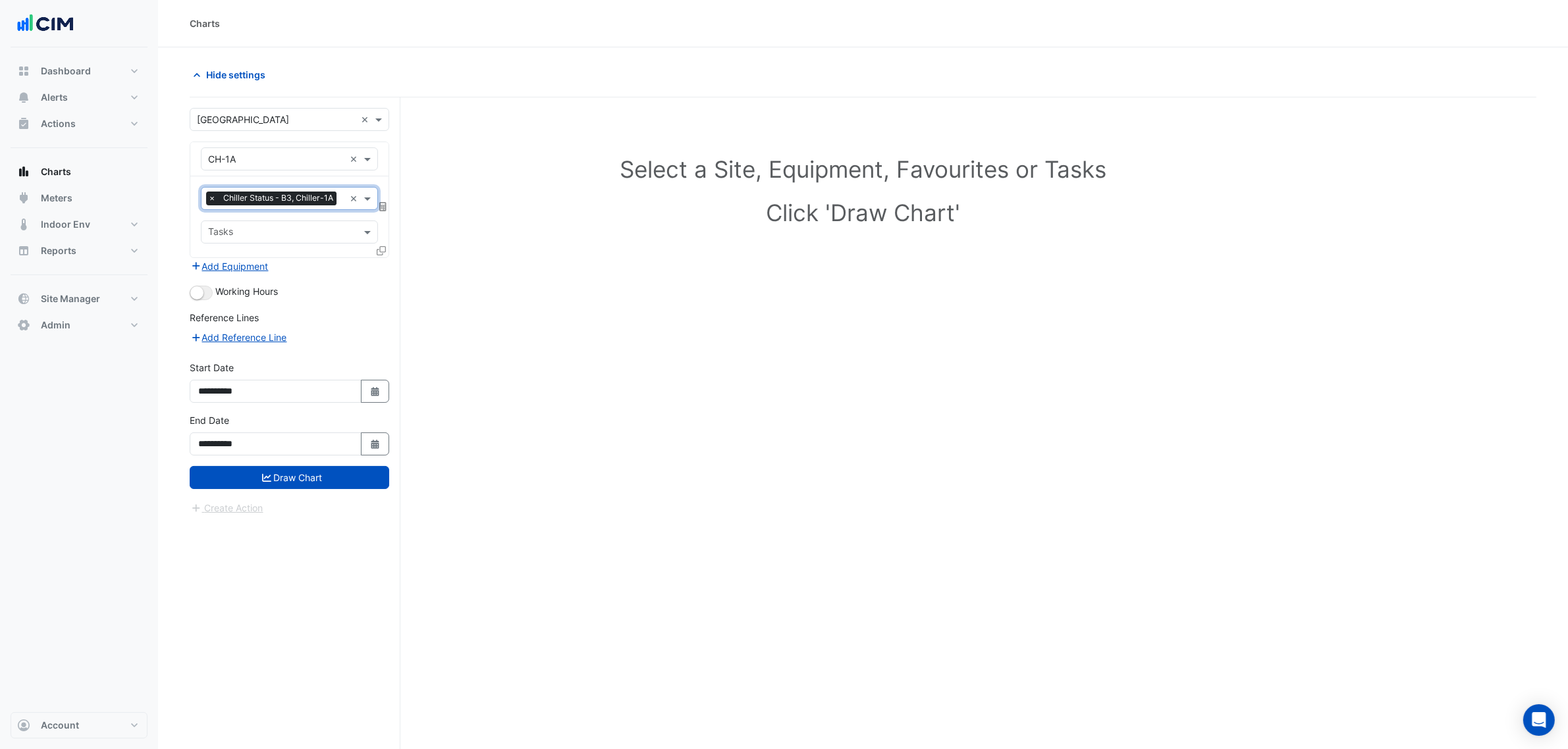
click at [377, 251] on icon at bounding box center [381, 251] width 9 height 9
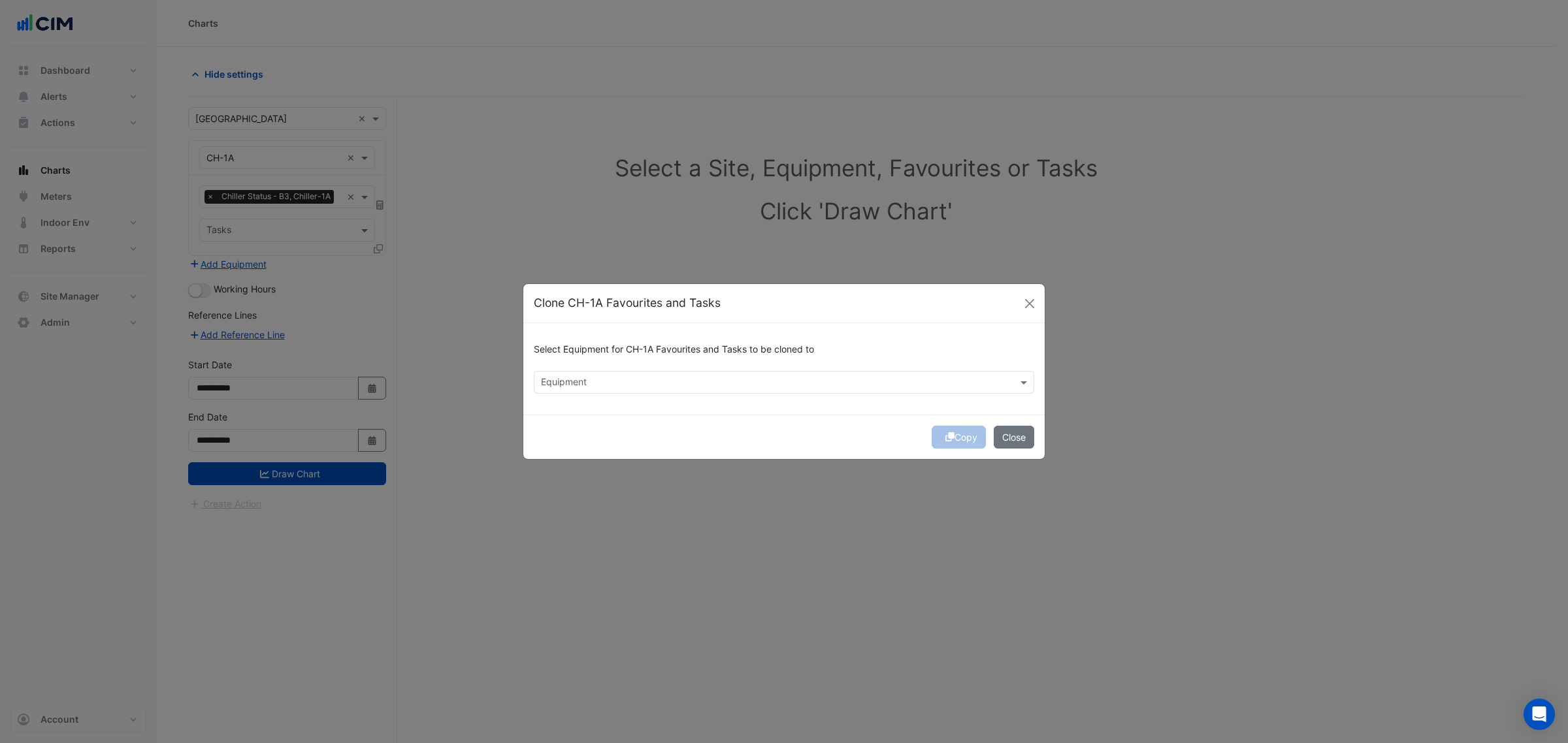
click at [610, 373] on div "Equipment" at bounding box center [773, 382] width 477 height 20
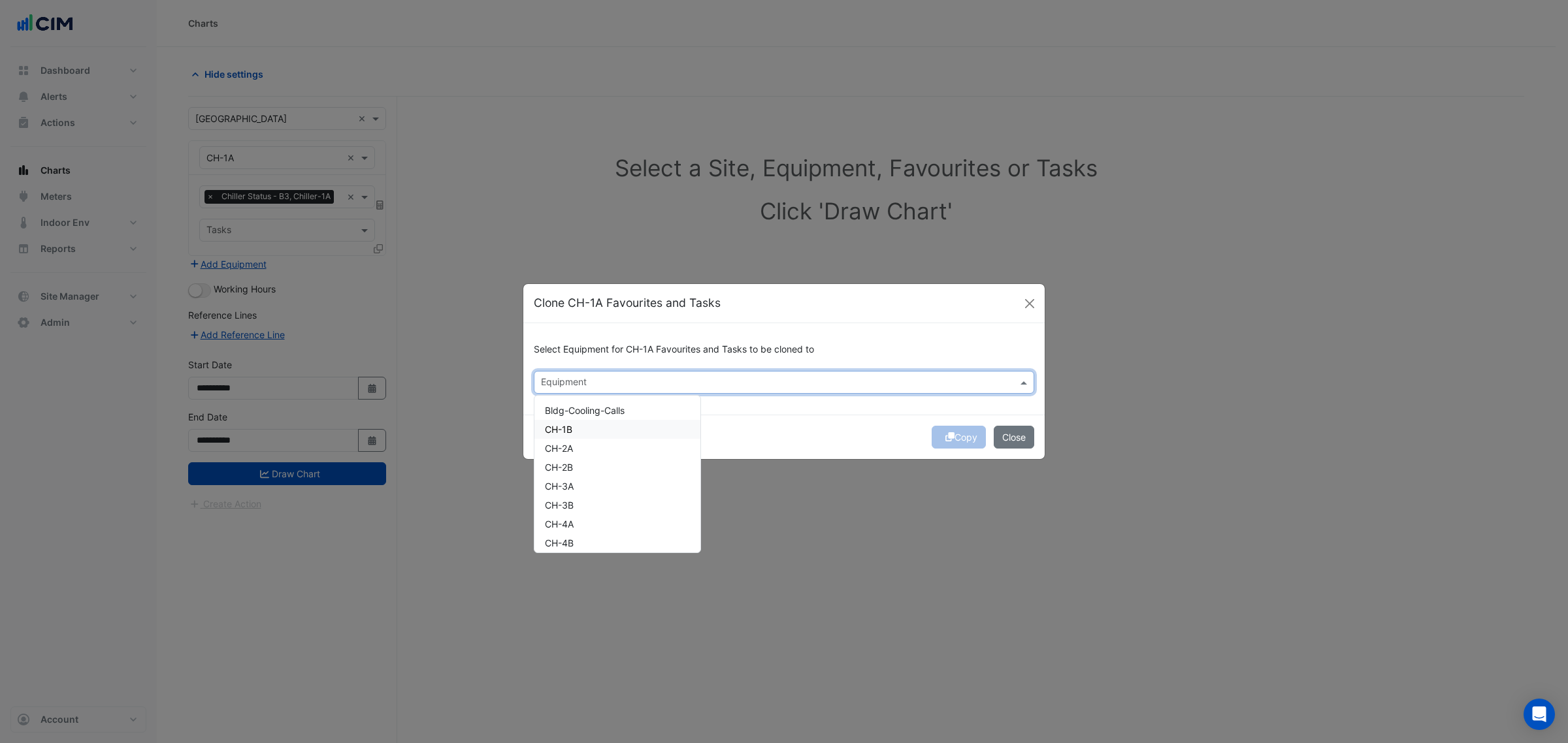
click at [593, 431] on div "CH-1B" at bounding box center [617, 429] width 166 height 19
click at [825, 431] on div "Copy Close" at bounding box center [784, 436] width 521 height 44
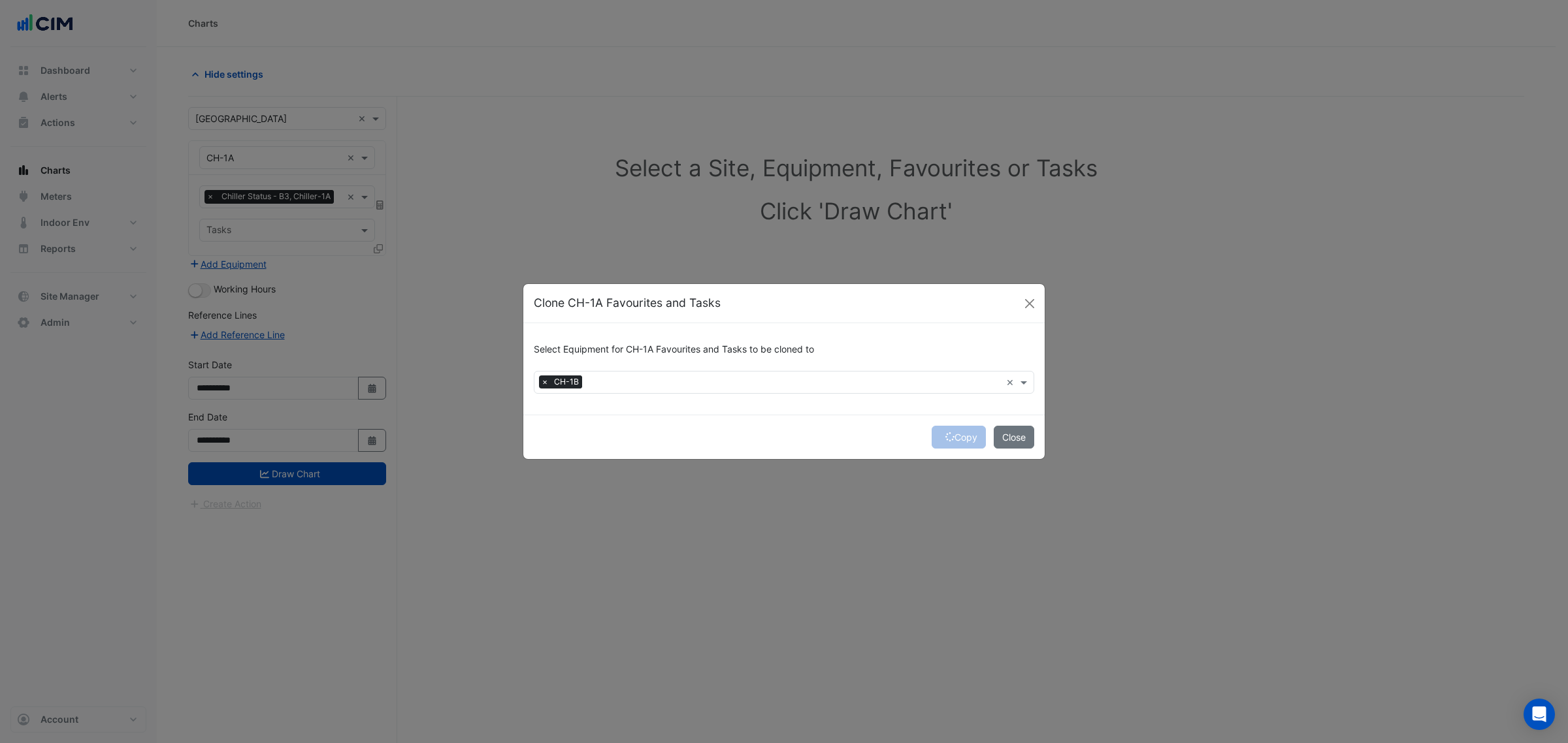
click at [949, 439] on div "Copy Close" at bounding box center [784, 436] width 521 height 44
click at [948, 436] on icon "submit" at bounding box center [950, 437] width 9 height 9
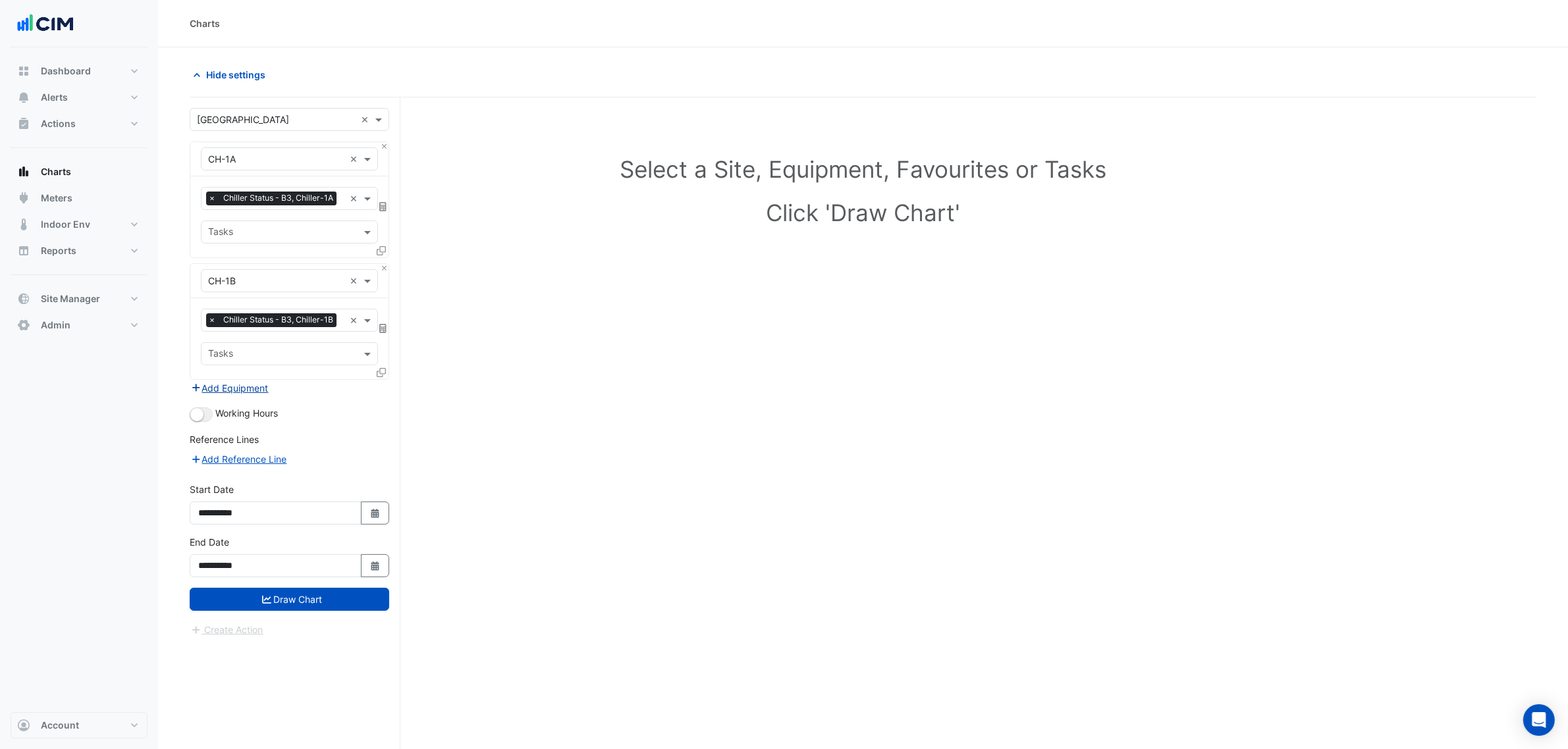
click at [245, 386] on button "Add Equipment" at bounding box center [229, 388] width 80 height 15
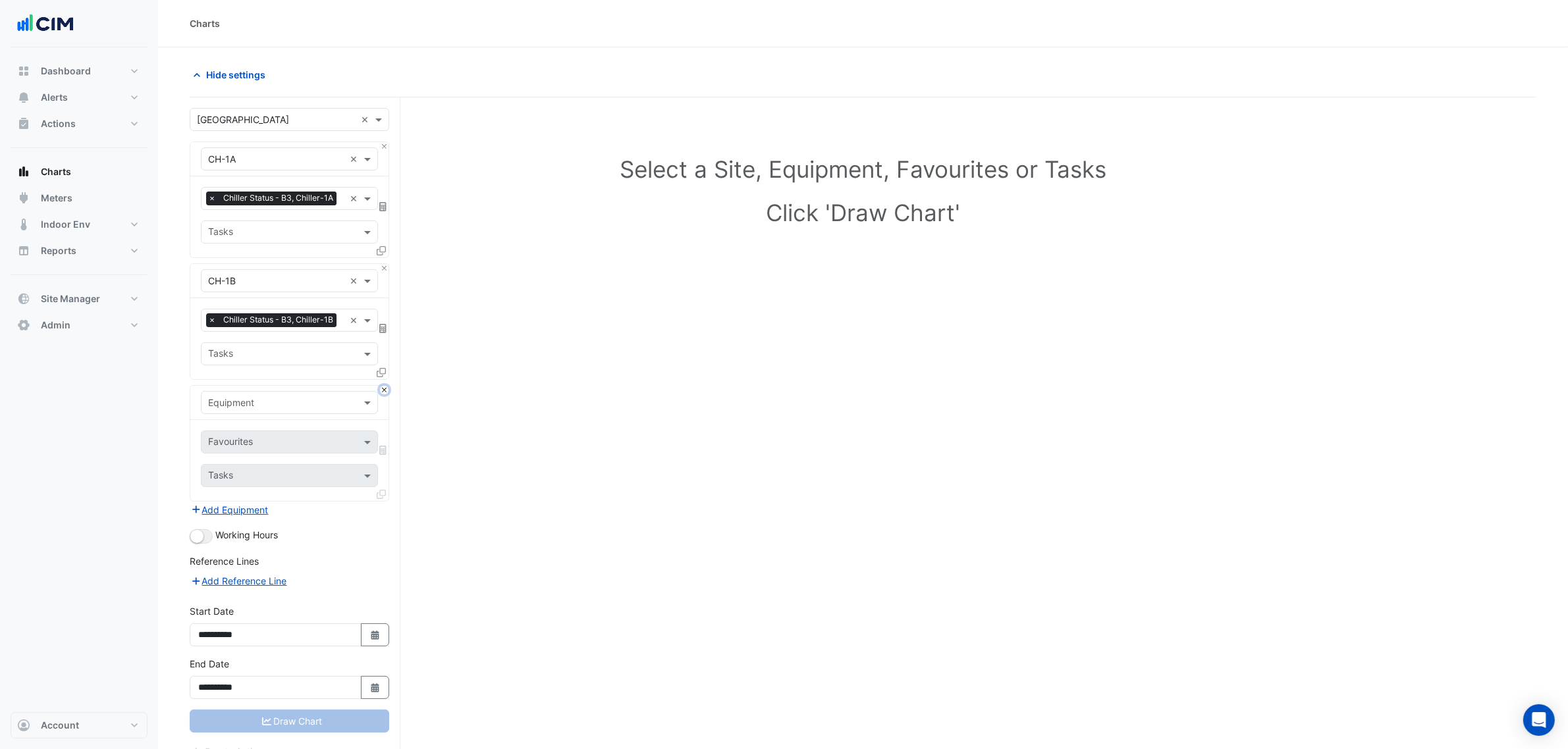
click at [380, 390] on button "Close" at bounding box center [384, 390] width 9 height 9
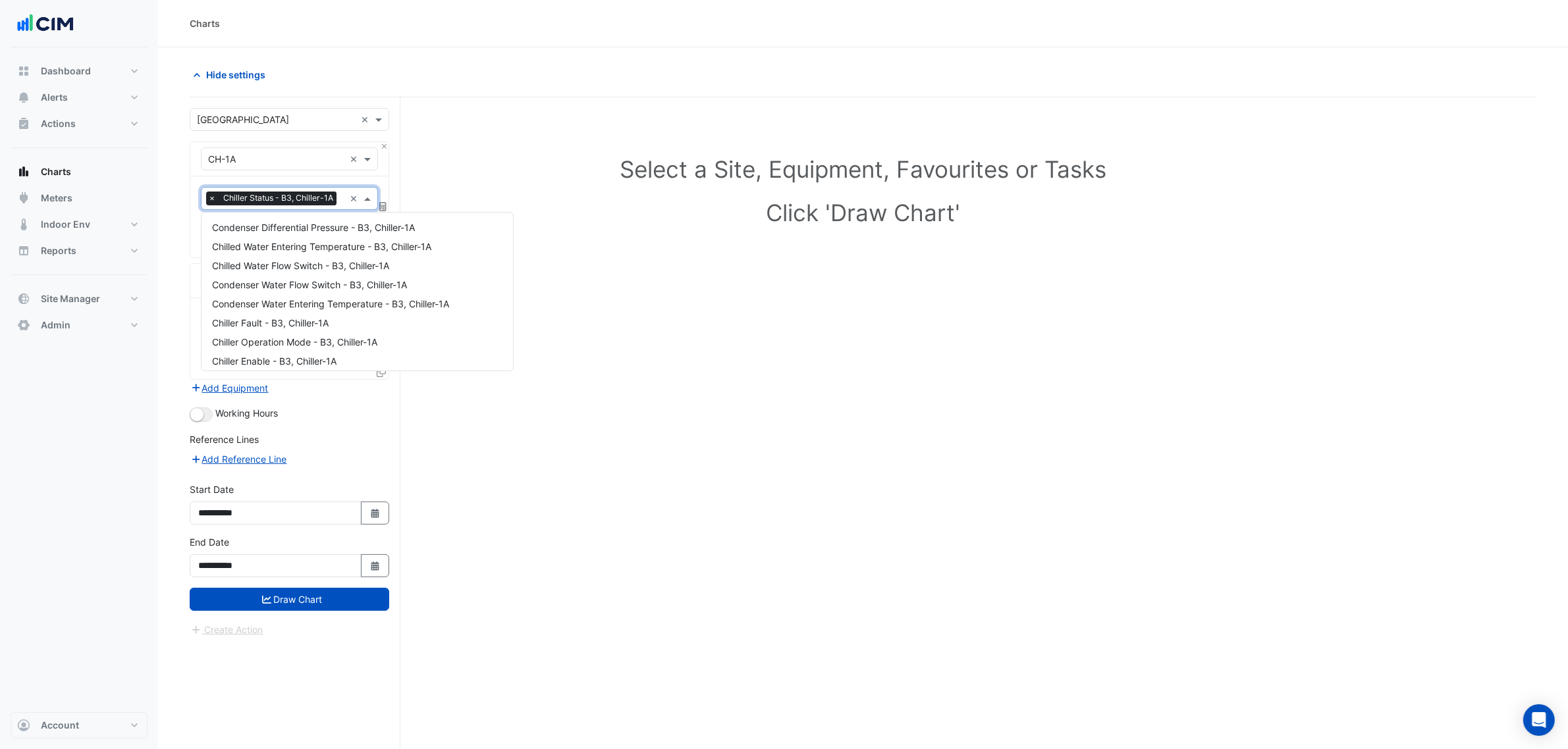
click at [295, 207] on div "× Chiller Status - B3, Chiller-1A" at bounding box center [273, 199] width 134 height 17
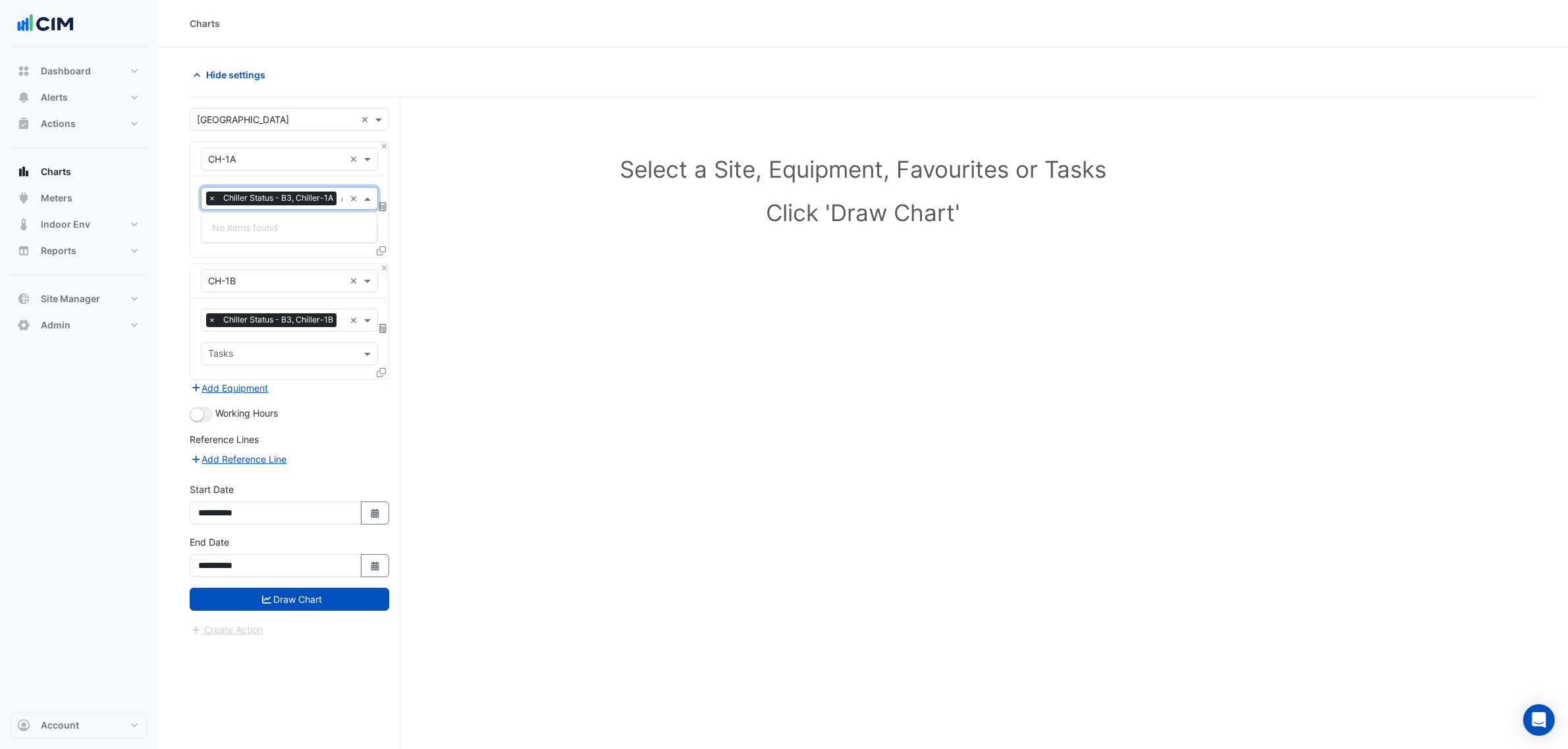
type input "*"
type input "****"
click at [238, 239] on div "Chilled Water System Cooling Call Count - L44, Plantroom" at bounding box center [336, 247] width 269 height 19
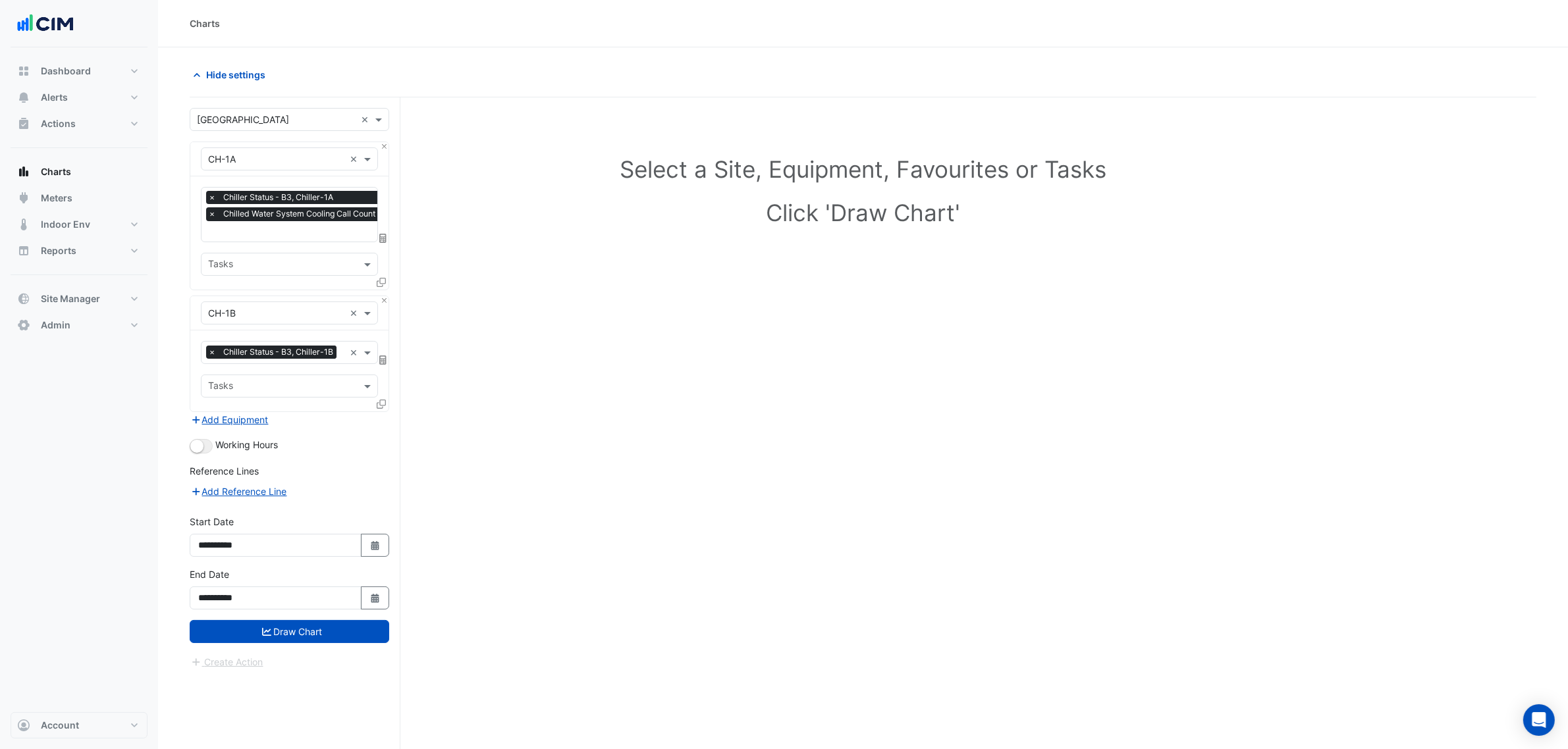
click at [325, 612] on div "**********" at bounding box center [289, 594] width 215 height 53
click at [325, 617] on div "**********" at bounding box center [289, 594] width 215 height 53
click at [211, 448] on button "button" at bounding box center [201, 446] width 23 height 15
drag, startPoint x: 301, startPoint y: 662, endPoint x: 308, endPoint y: 635, distance: 27.9
click at [305, 648] on form "Select a Site × Chifley Tower × Equipment × CH-1A × Favourites × Chiller Status…" at bounding box center [289, 388] width 199 height 562
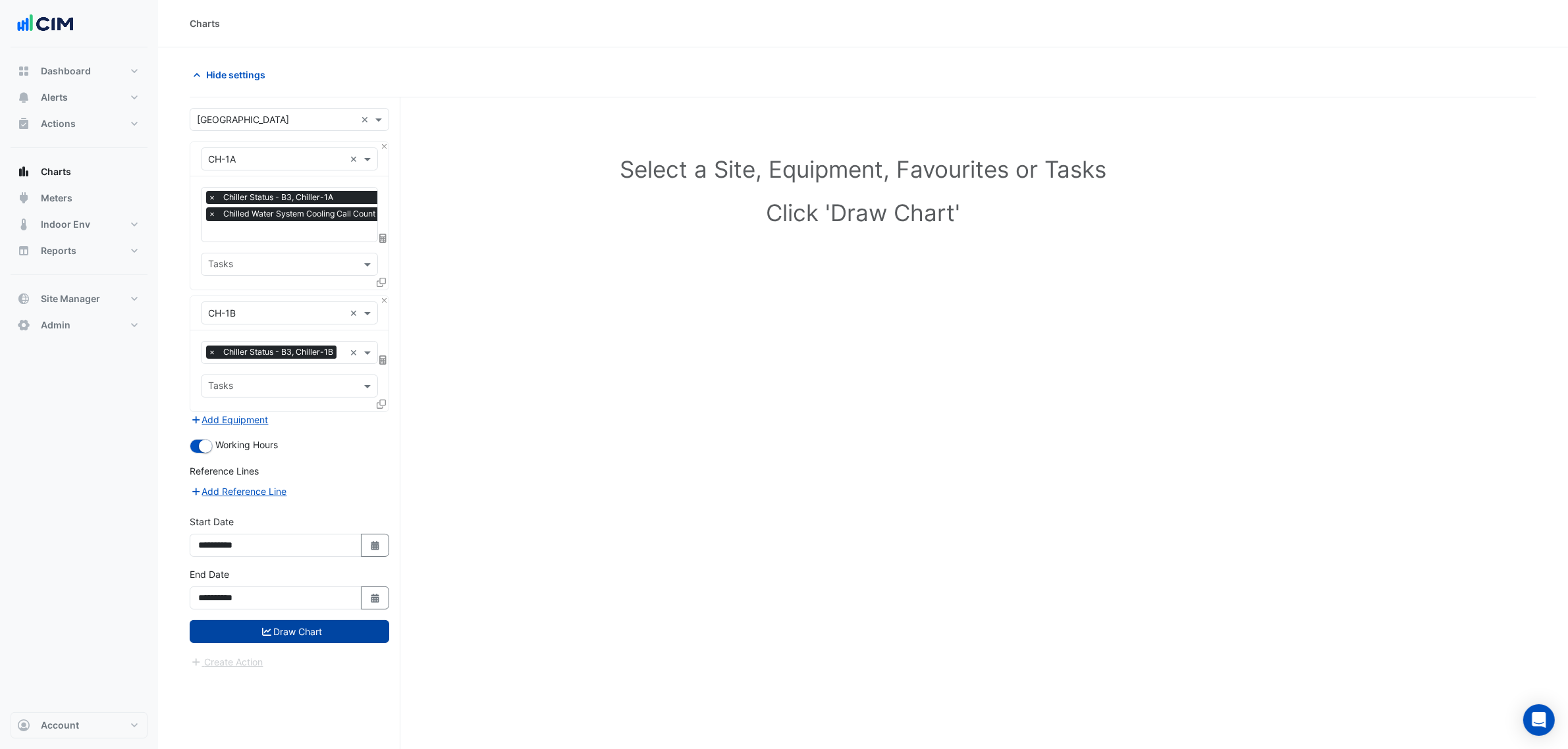
click at [309, 630] on button "Draw Chart" at bounding box center [289, 632] width 199 height 23
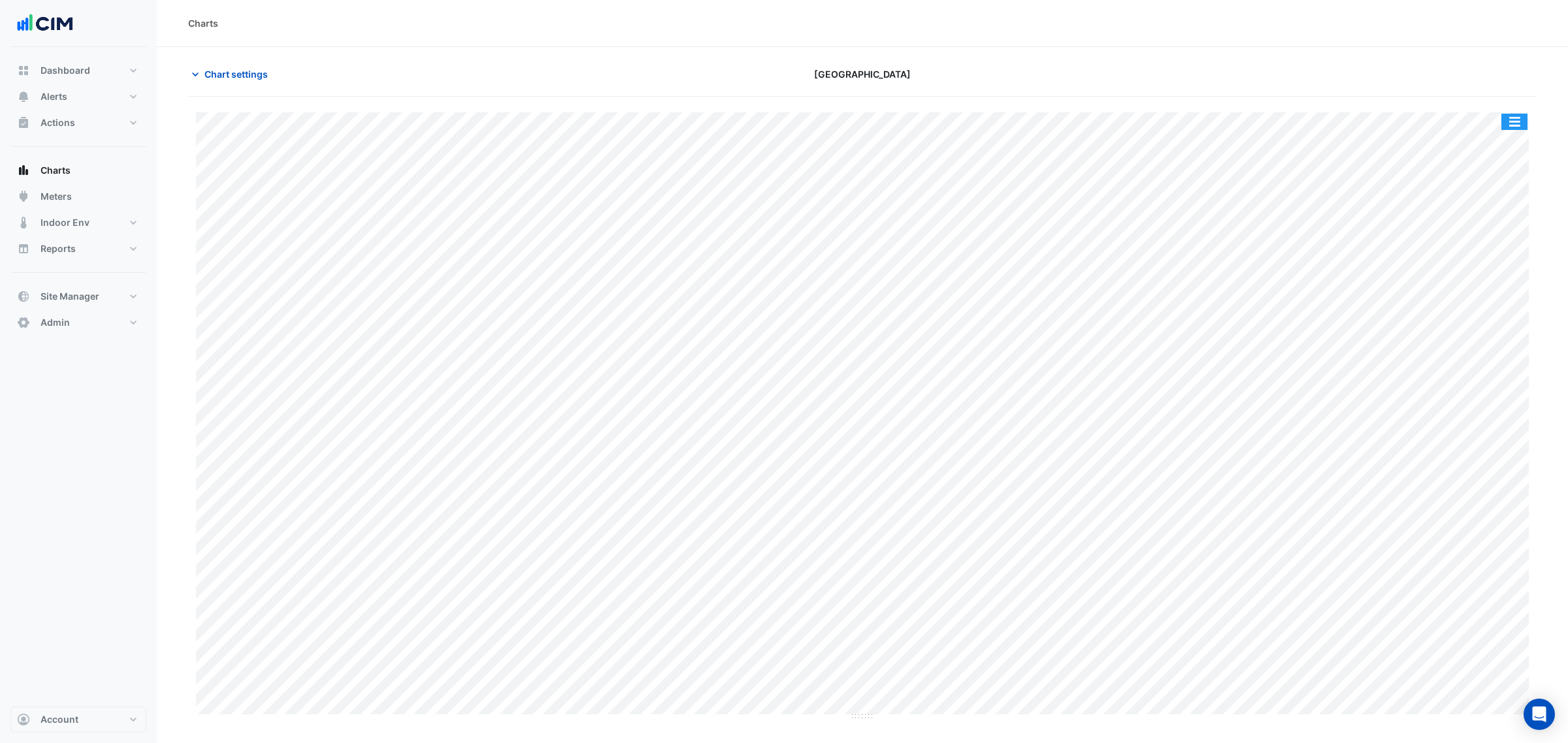
click at [1520, 118] on button "button" at bounding box center [1514, 122] width 26 height 17
click at [1512, 137] on div "Split by Equip" at bounding box center [1488, 145] width 79 height 24
click at [229, 63] on button "Chart settings" at bounding box center [231, 74] width 88 height 23
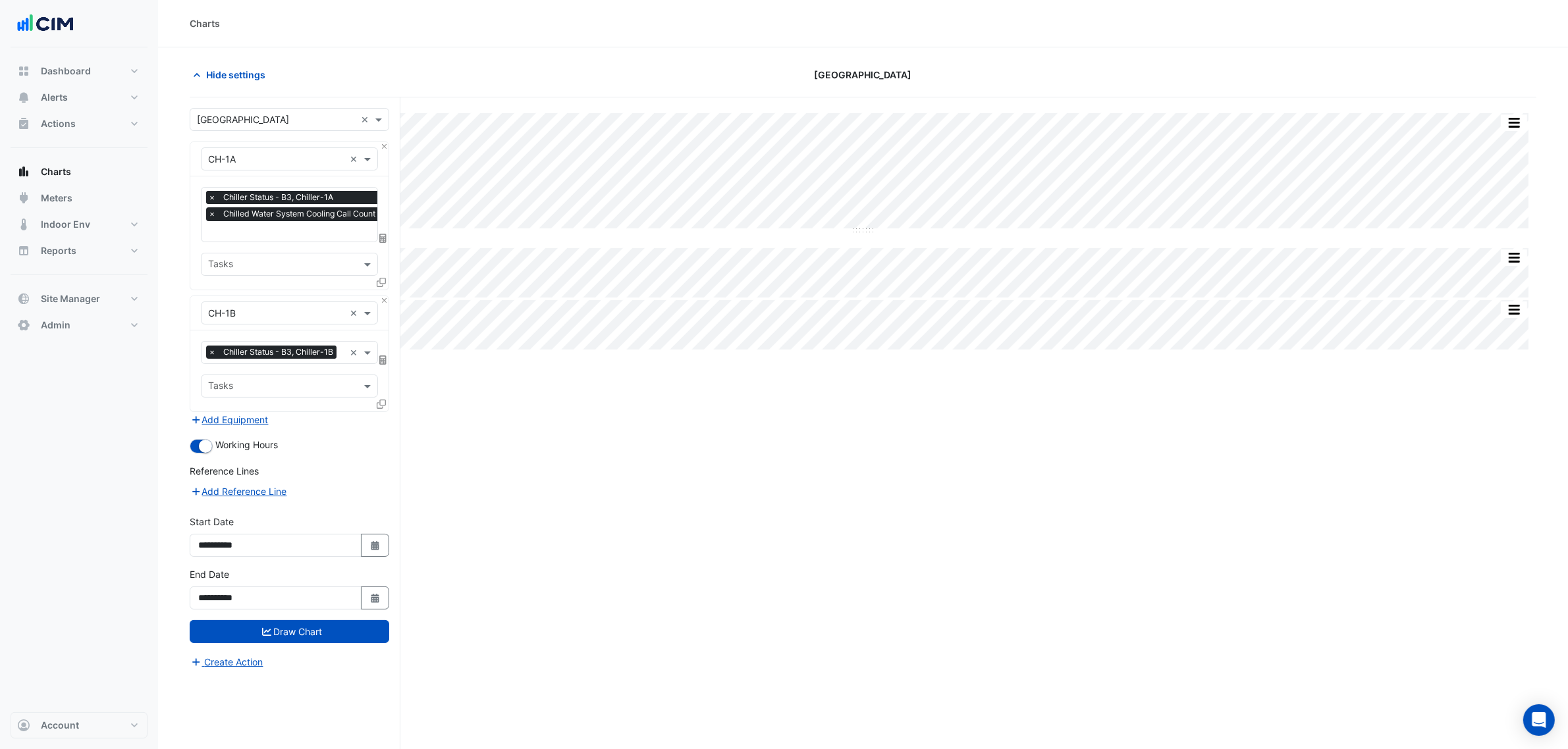
click at [215, 197] on span "×" at bounding box center [212, 197] width 12 height 13
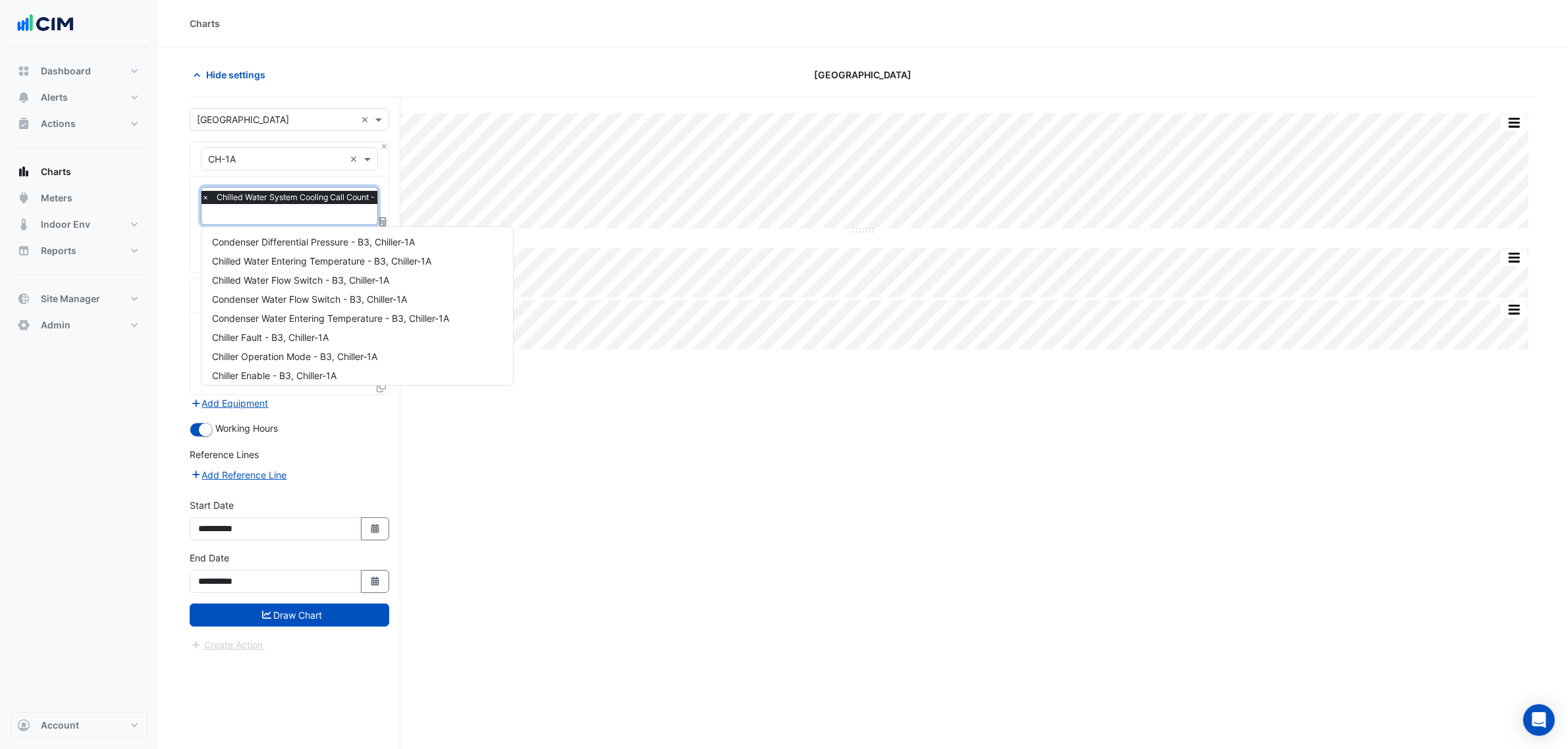
scroll to position [405, 0]
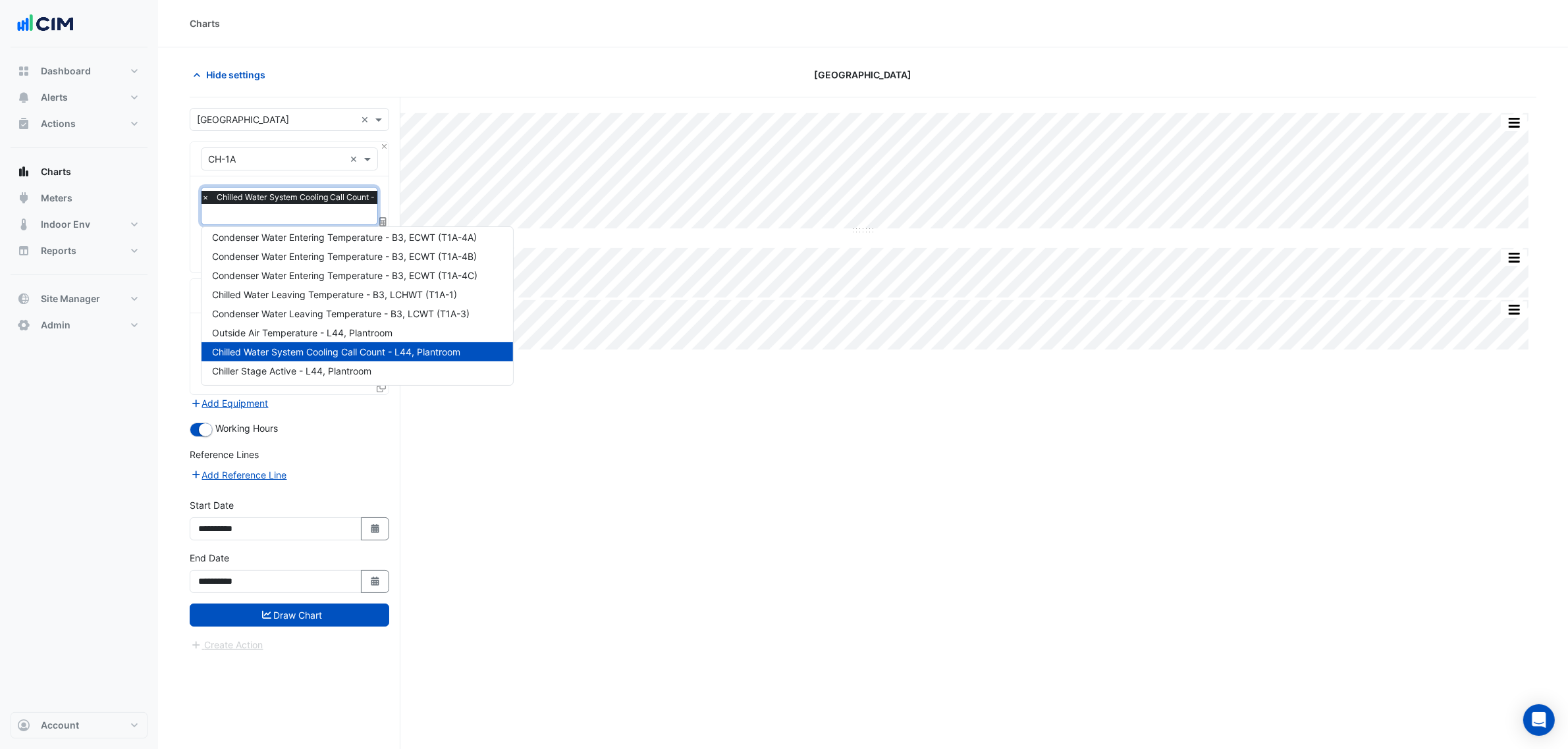
drag, startPoint x: 211, startPoint y: 196, endPoint x: 223, endPoint y: 214, distance: 21.6
click at [223, 214] on div "Favourites × Chilled Water System Cooling Call Count - L44, Plantroom" at bounding box center [319, 206] width 249 height 37
click at [209, 199] on span "×" at bounding box center [205, 197] width 12 height 13
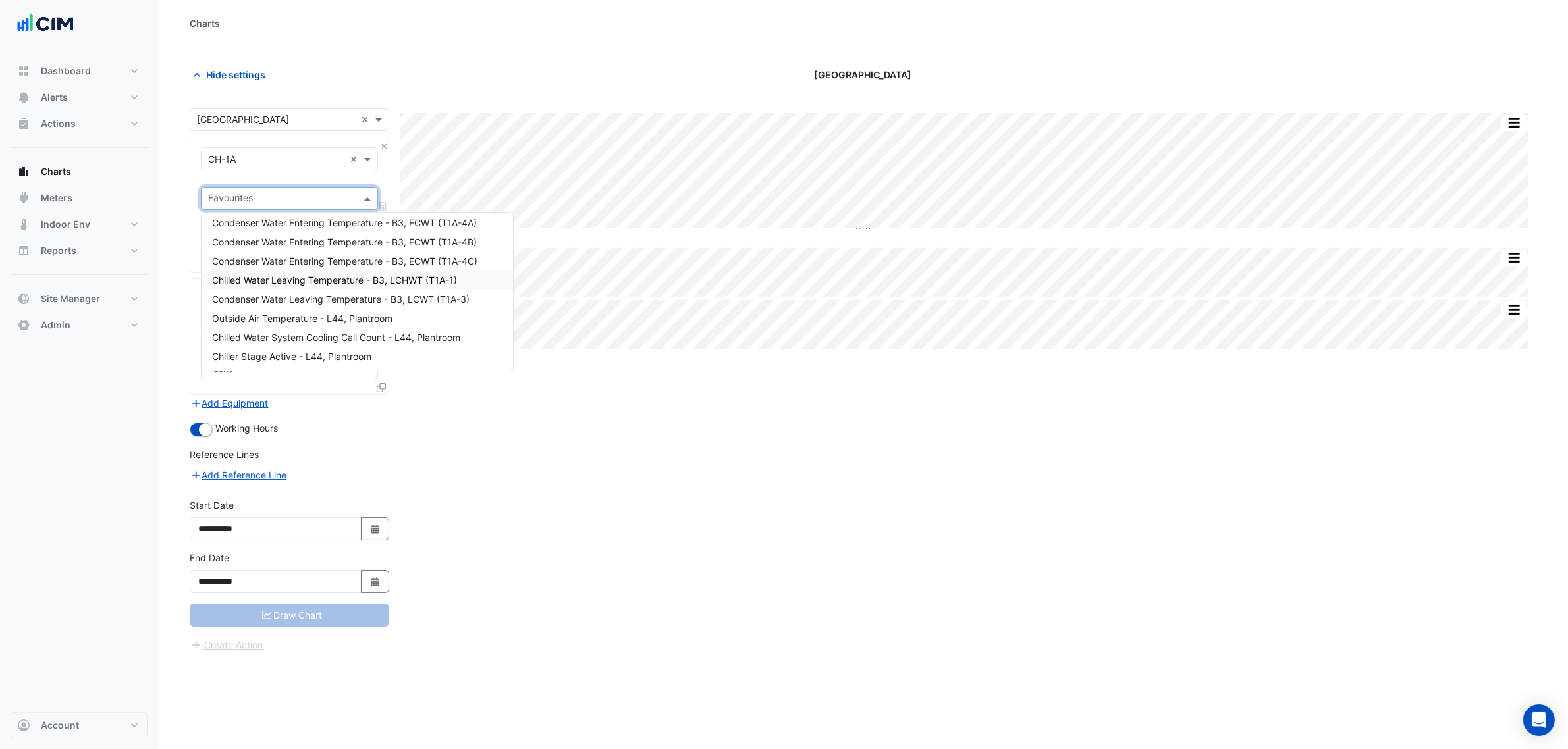
click at [183, 261] on section "Hide settings Chifley Tower Split by Unit Split All Split None Print Save as JP…" at bounding box center [863, 423] width 1410 height 752
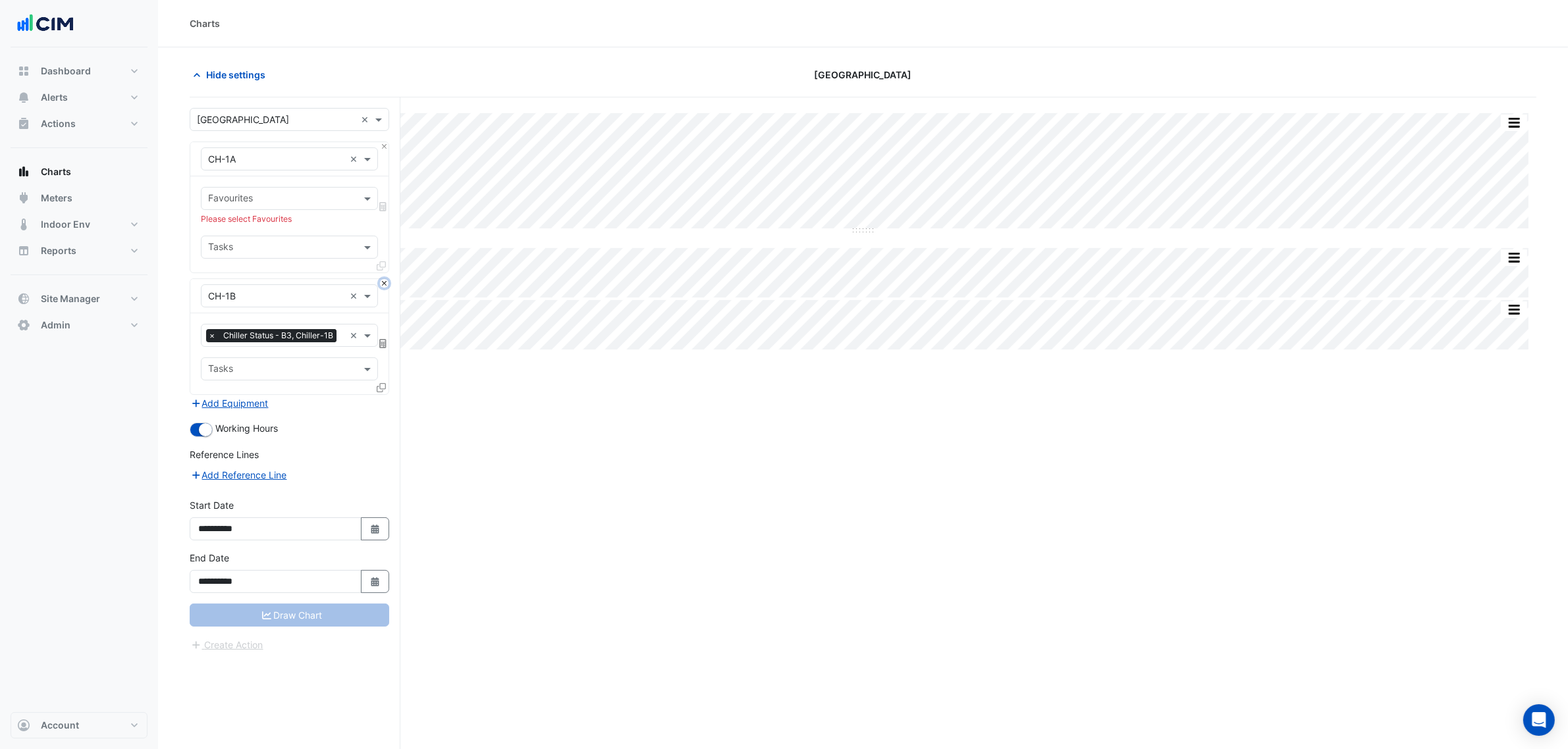
click at [382, 284] on button "Close" at bounding box center [384, 283] width 9 height 9
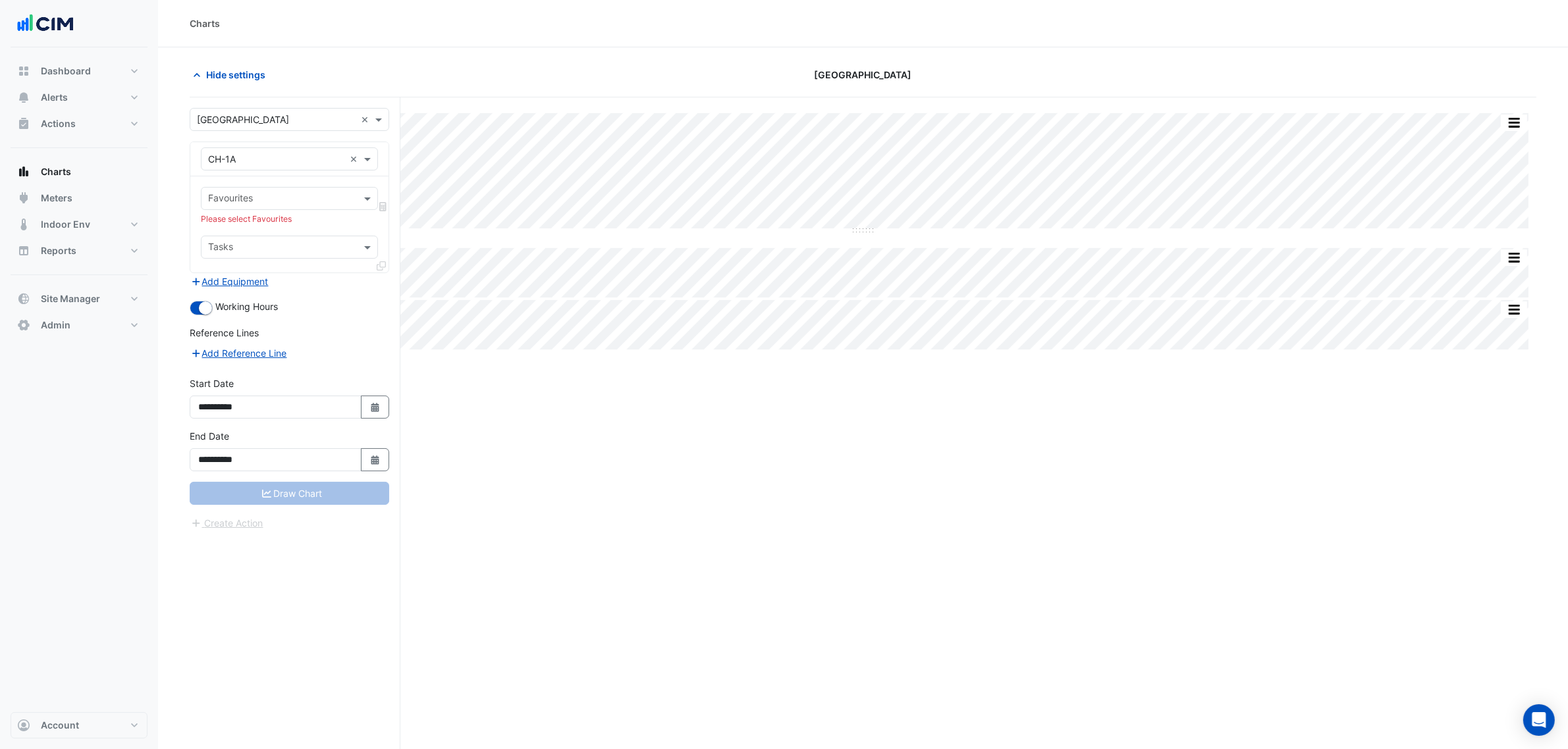
click at [248, 155] on input "text" at bounding box center [276, 159] width 136 height 14
type input "*"
type input "****"
click at [298, 185] on div "CHWP-B3-1A" at bounding box center [289, 188] width 175 height 19
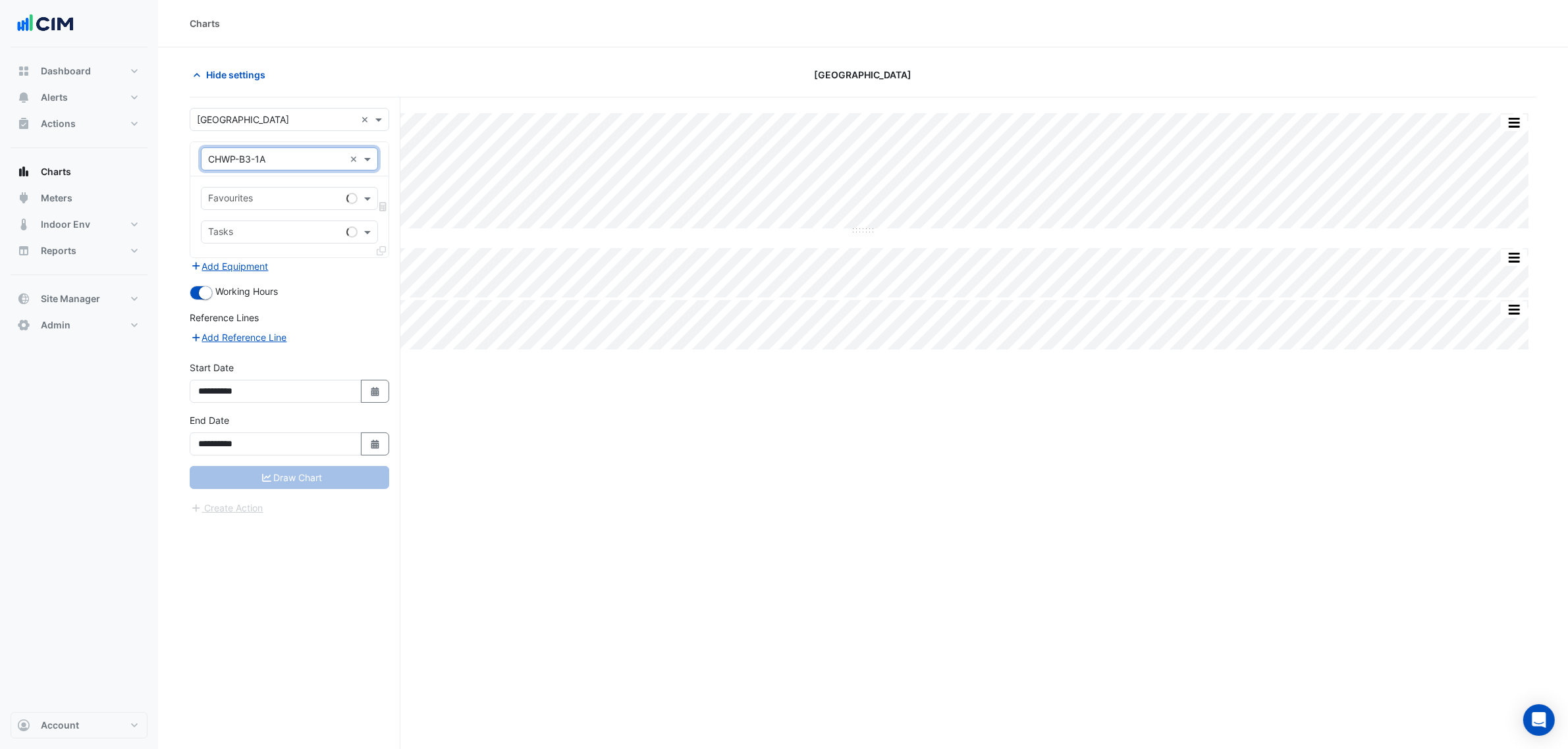
click at [293, 191] on div "Favourites" at bounding box center [271, 199] width 139 height 21
type input "****"
click at [307, 226] on span "Primary Chilled Water Pump Status - B3, CHWP-B3-1A" at bounding box center [329, 227] width 234 height 11
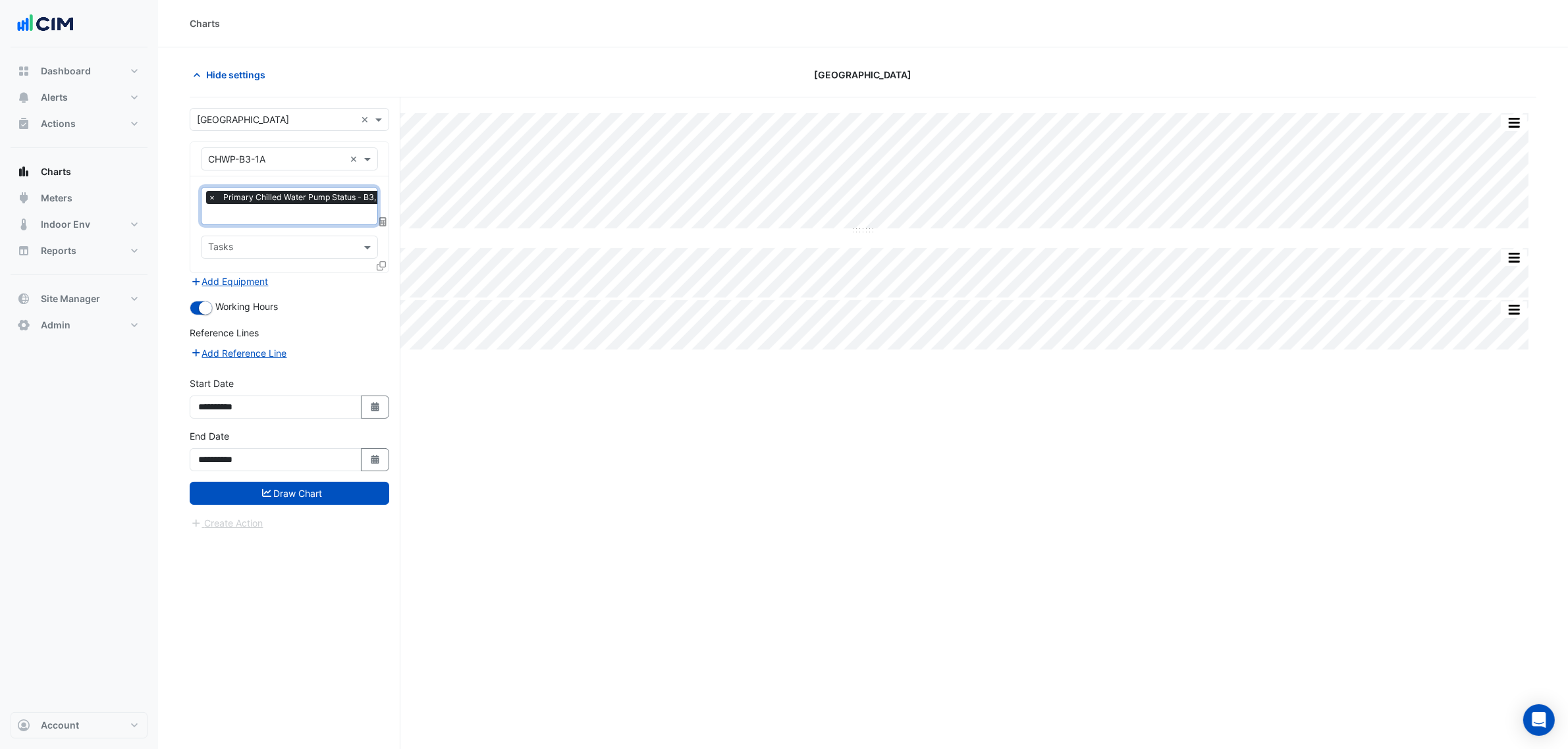
click at [343, 284] on div "Add Equipment" at bounding box center [289, 281] width 199 height 16
click at [328, 219] on input "text" at bounding box center [323, 215] width 229 height 14
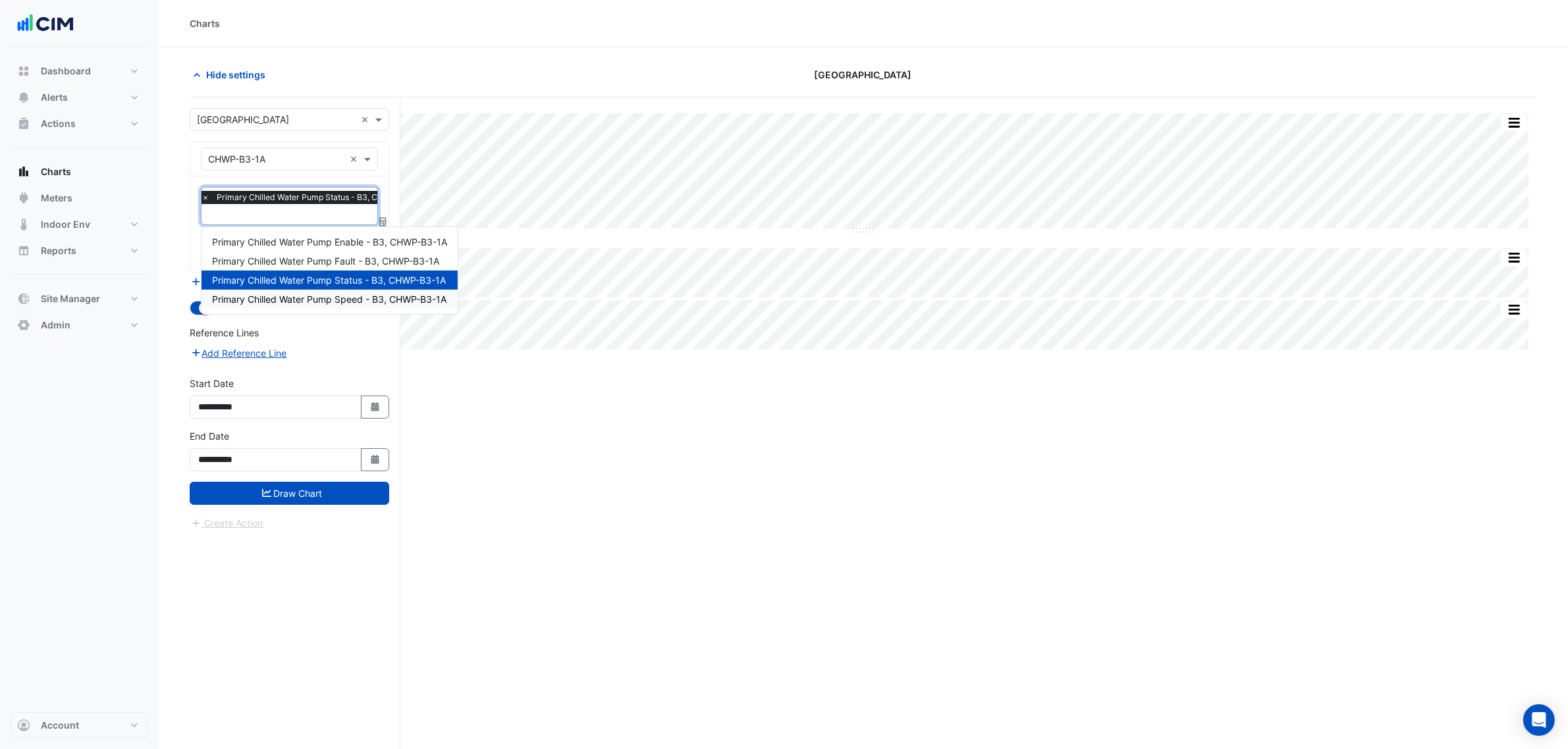
click at [337, 337] on div "Reference Lines" at bounding box center [289, 335] width 199 height 19
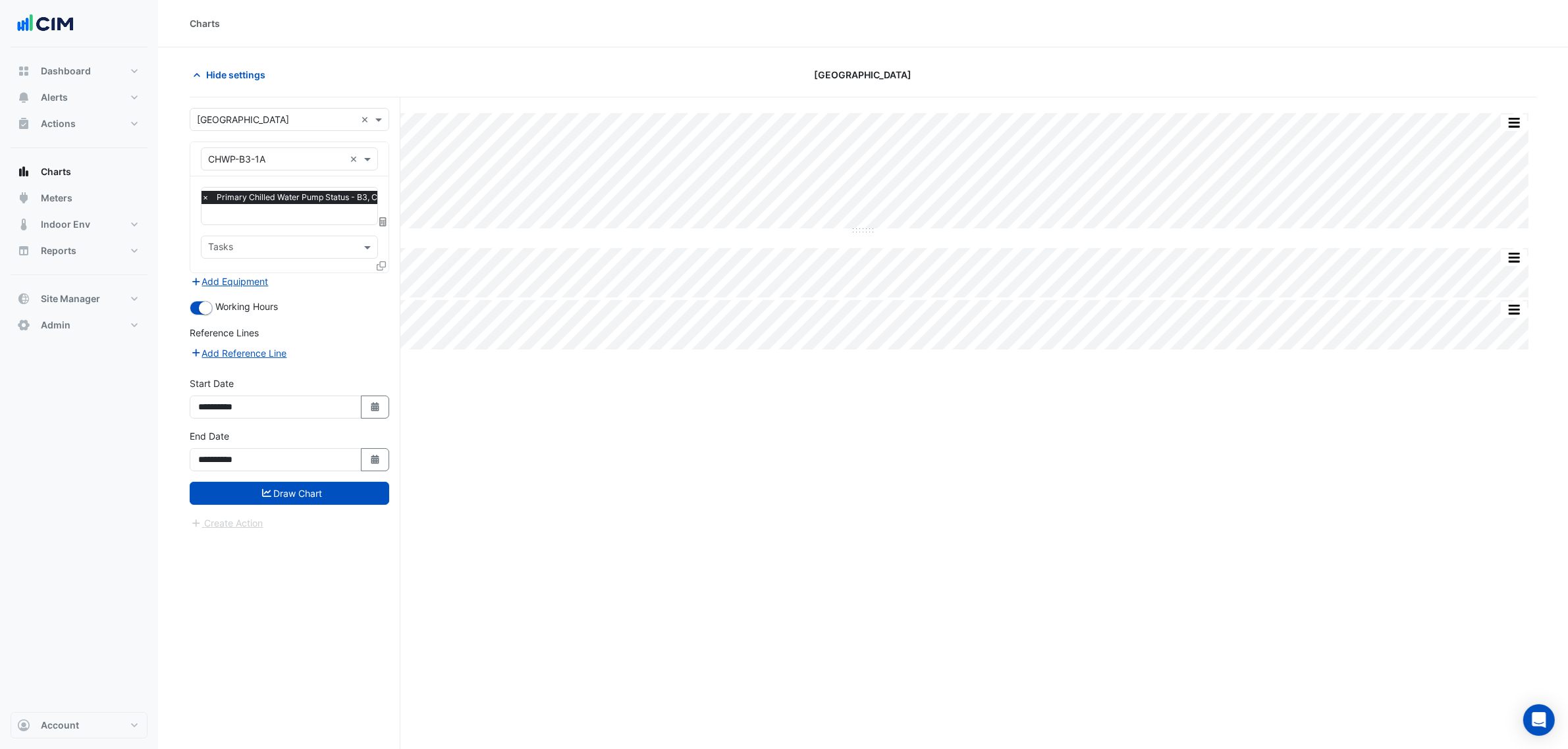
click at [382, 268] on icon at bounding box center [381, 266] width 9 height 9
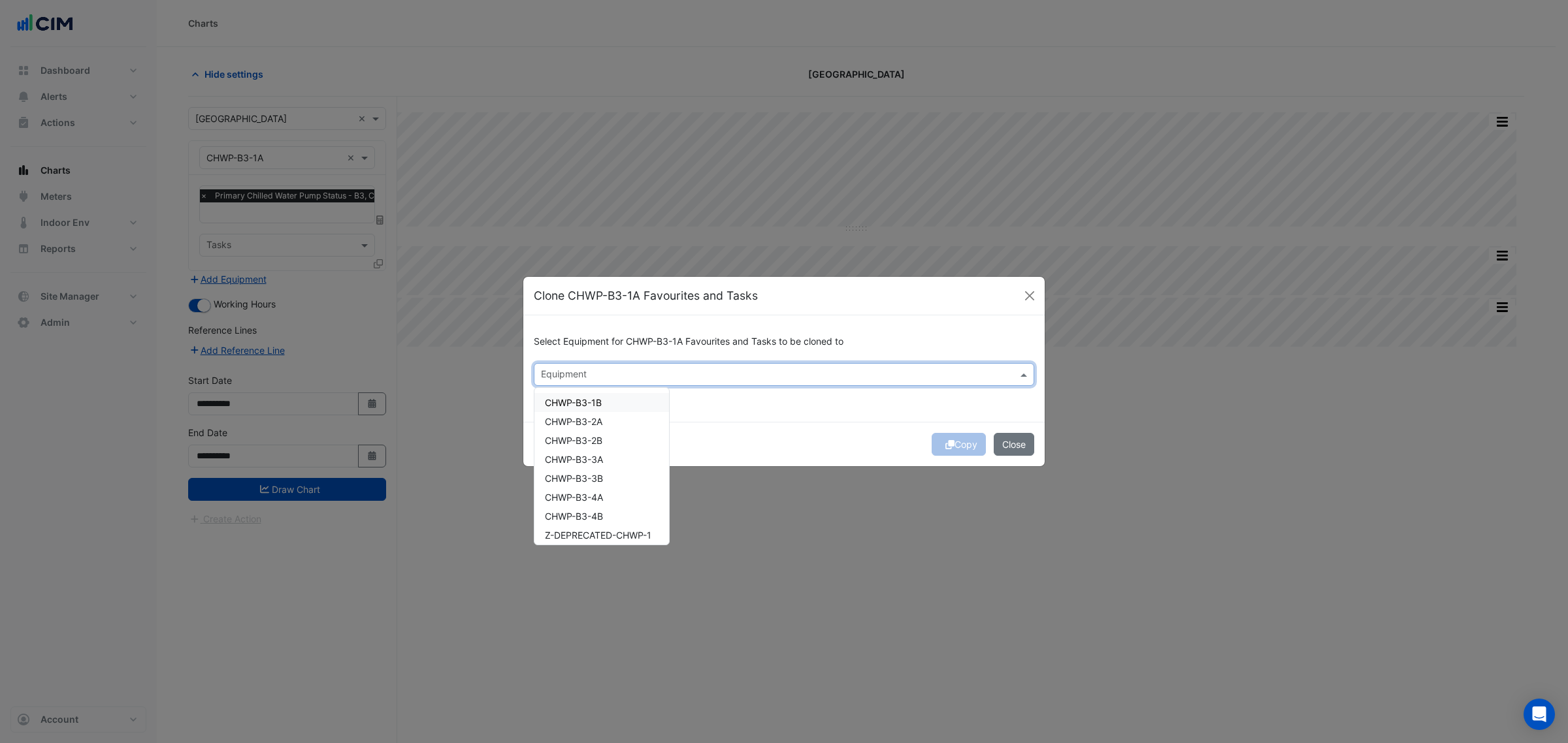
drag, startPoint x: 585, startPoint y: 366, endPoint x: 582, endPoint y: 386, distance: 20.2
click at [585, 367] on div "Equipment" at bounding box center [563, 375] width 48 height 17
click at [582, 394] on div "CHWP-B3-1B" at bounding box center [601, 403] width 134 height 19
click at [830, 426] on div "Copy Close" at bounding box center [784, 444] width 521 height 44
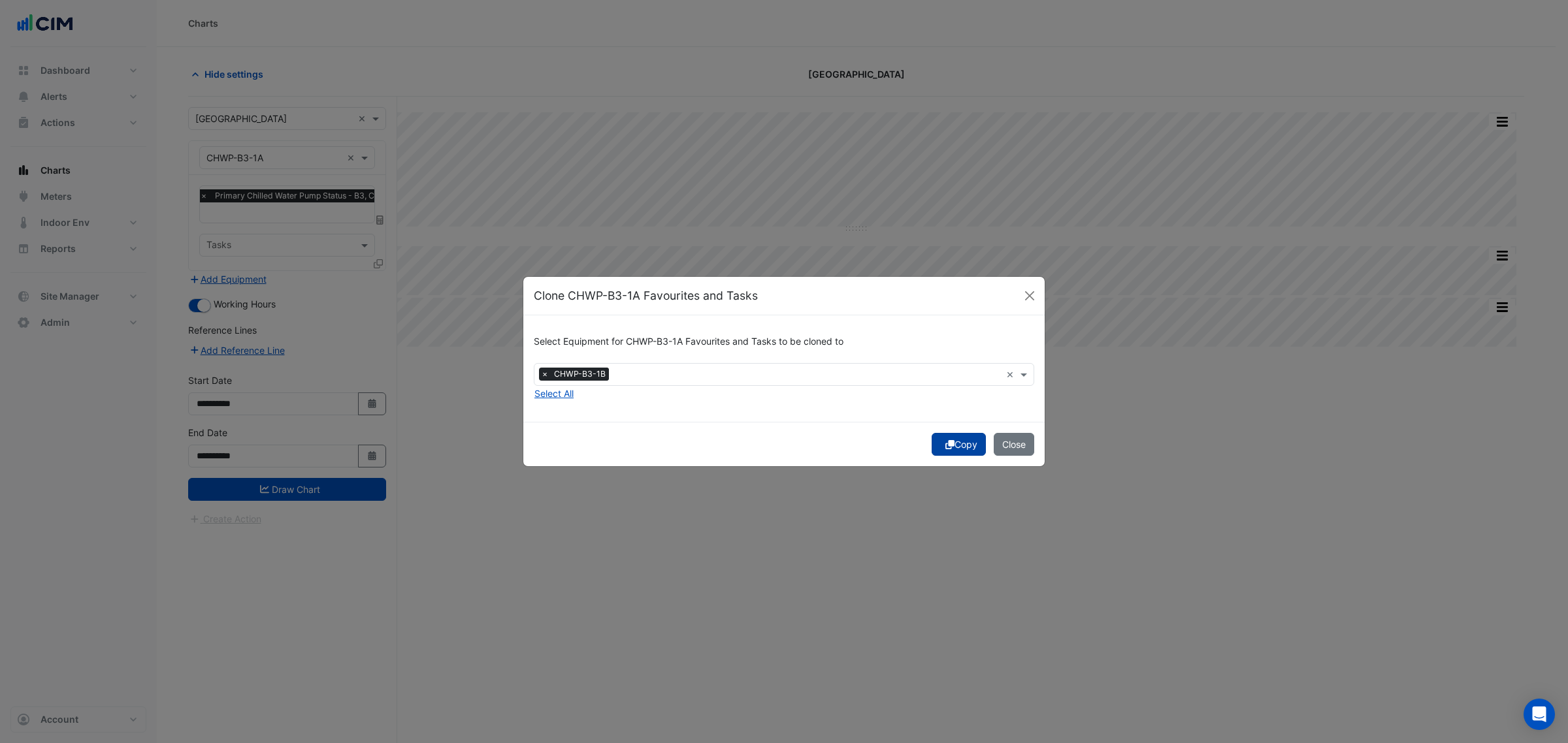
click at [945, 444] on icon "submit" at bounding box center [950, 445] width 9 height 9
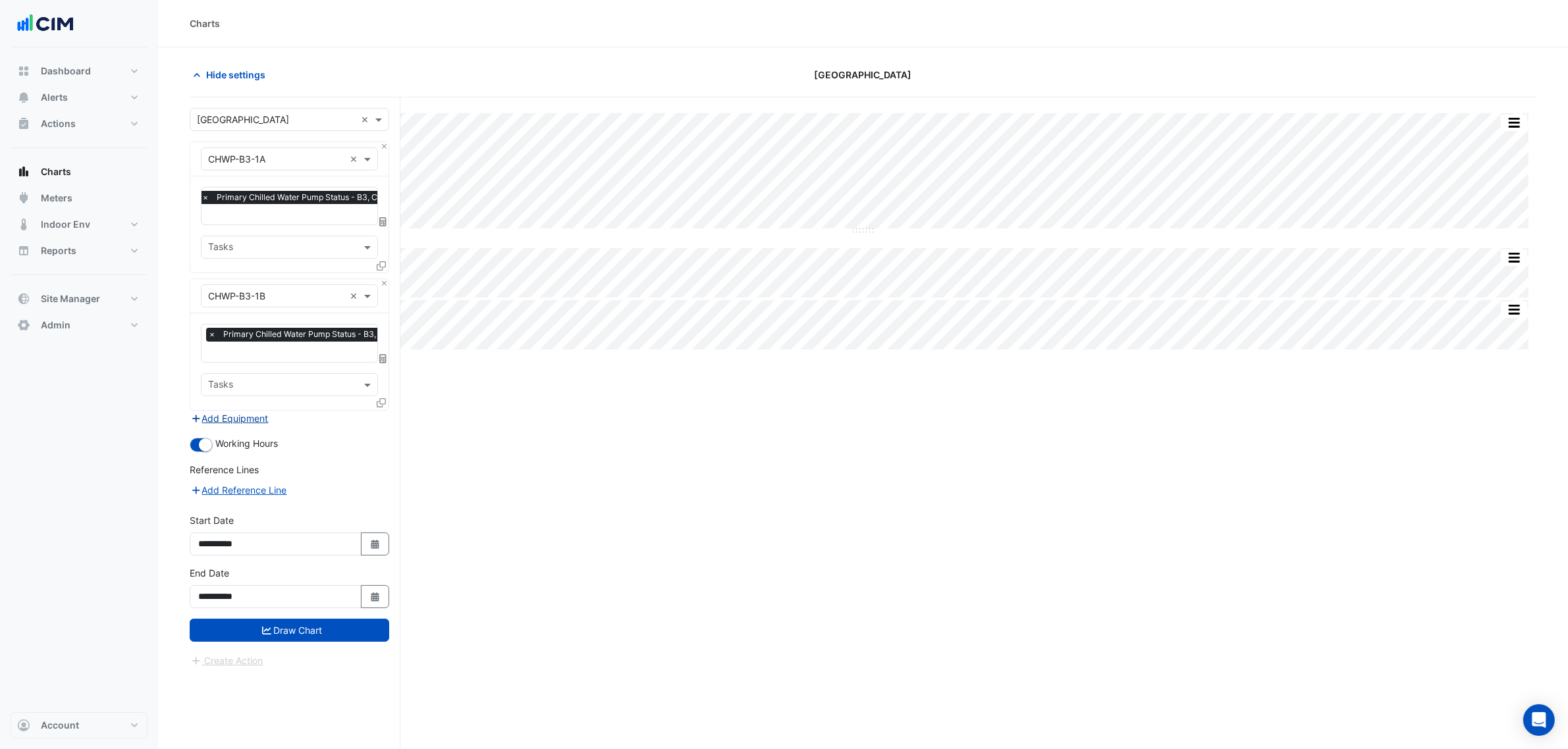
click at [250, 414] on button "Add Equipment" at bounding box center [229, 418] width 80 height 15
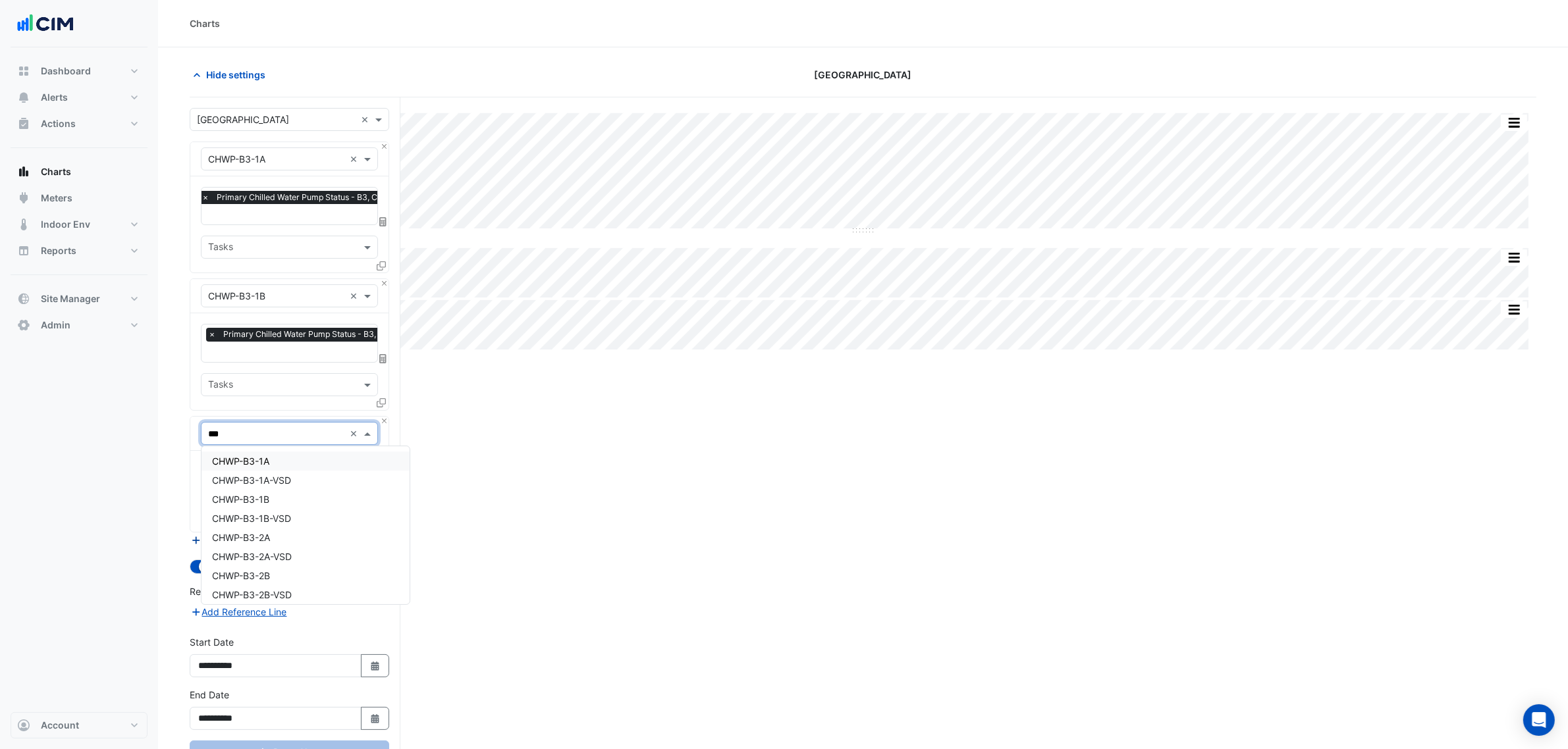
type input "****"
click at [257, 478] on span "CHWP-B3-1A-VSD" at bounding box center [251, 480] width 79 height 11
click at [262, 470] on input "text" at bounding box center [275, 474] width 133 height 14
type input "*****"
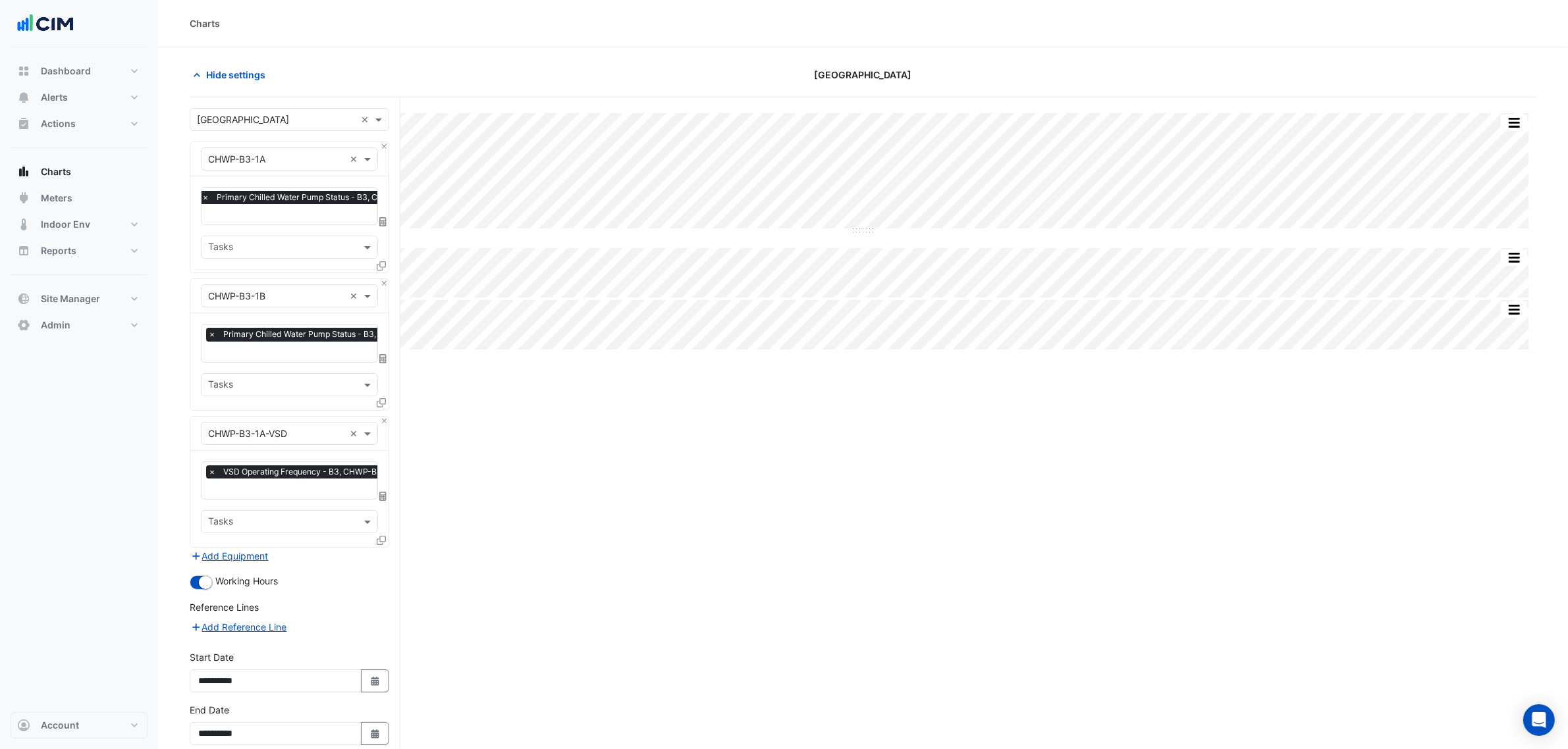
click at [379, 537] on icon at bounding box center [381, 540] width 9 height 9
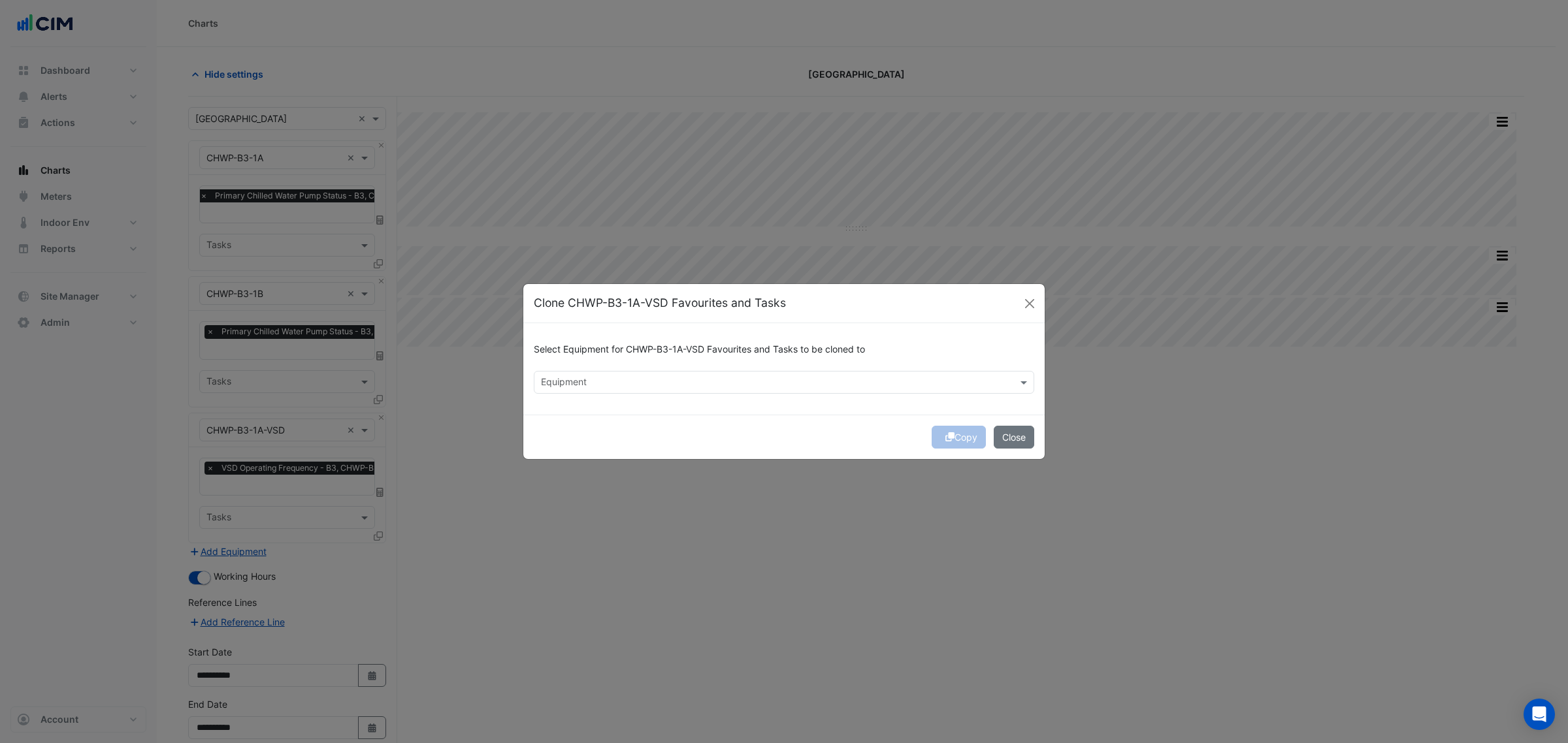
click at [639, 379] on input "text" at bounding box center [776, 383] width 471 height 14
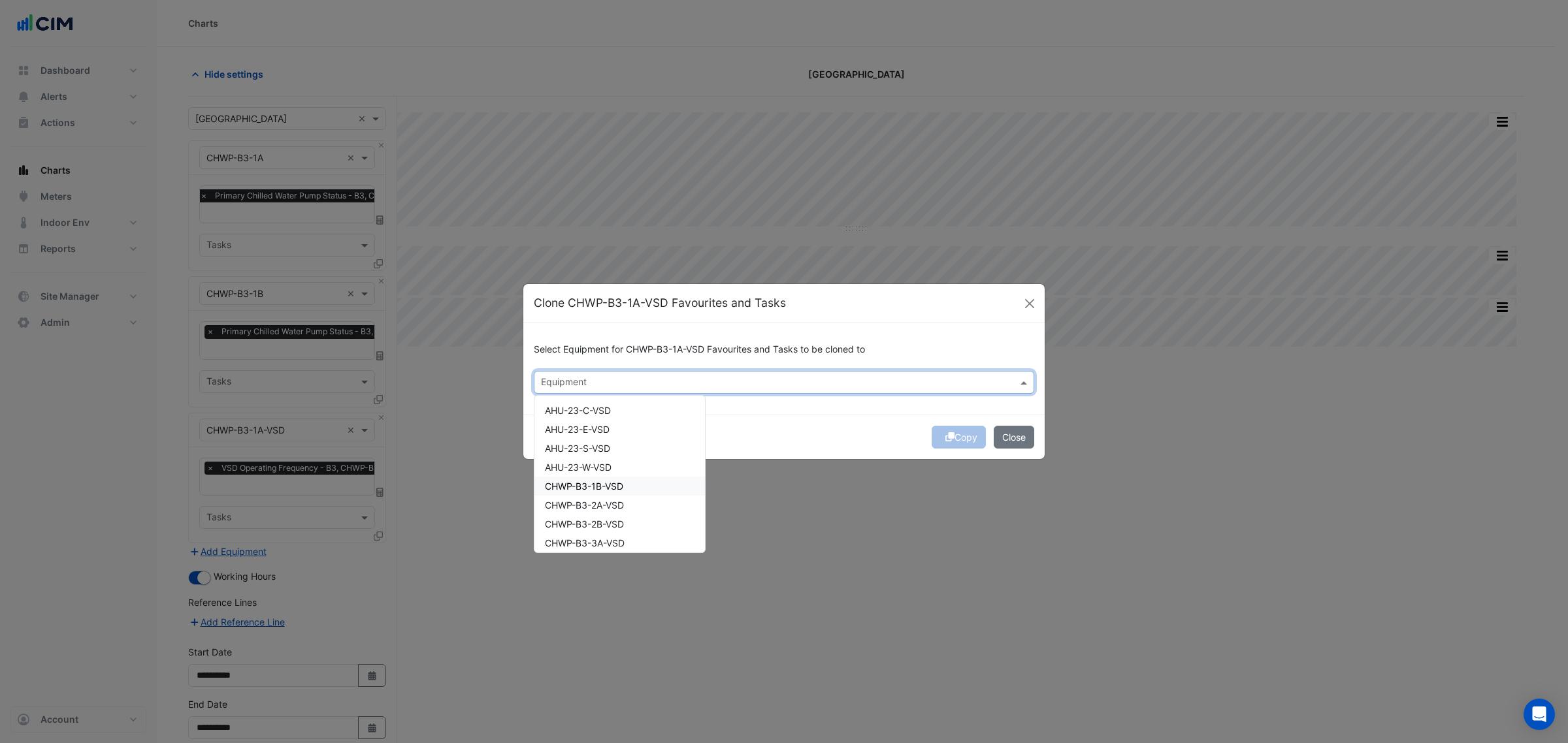
click at [671, 479] on div "CHWP-B3-1B-VSD" at bounding box center [620, 486] width 171 height 19
click at [801, 453] on div "Copy Close" at bounding box center [784, 436] width 521 height 44
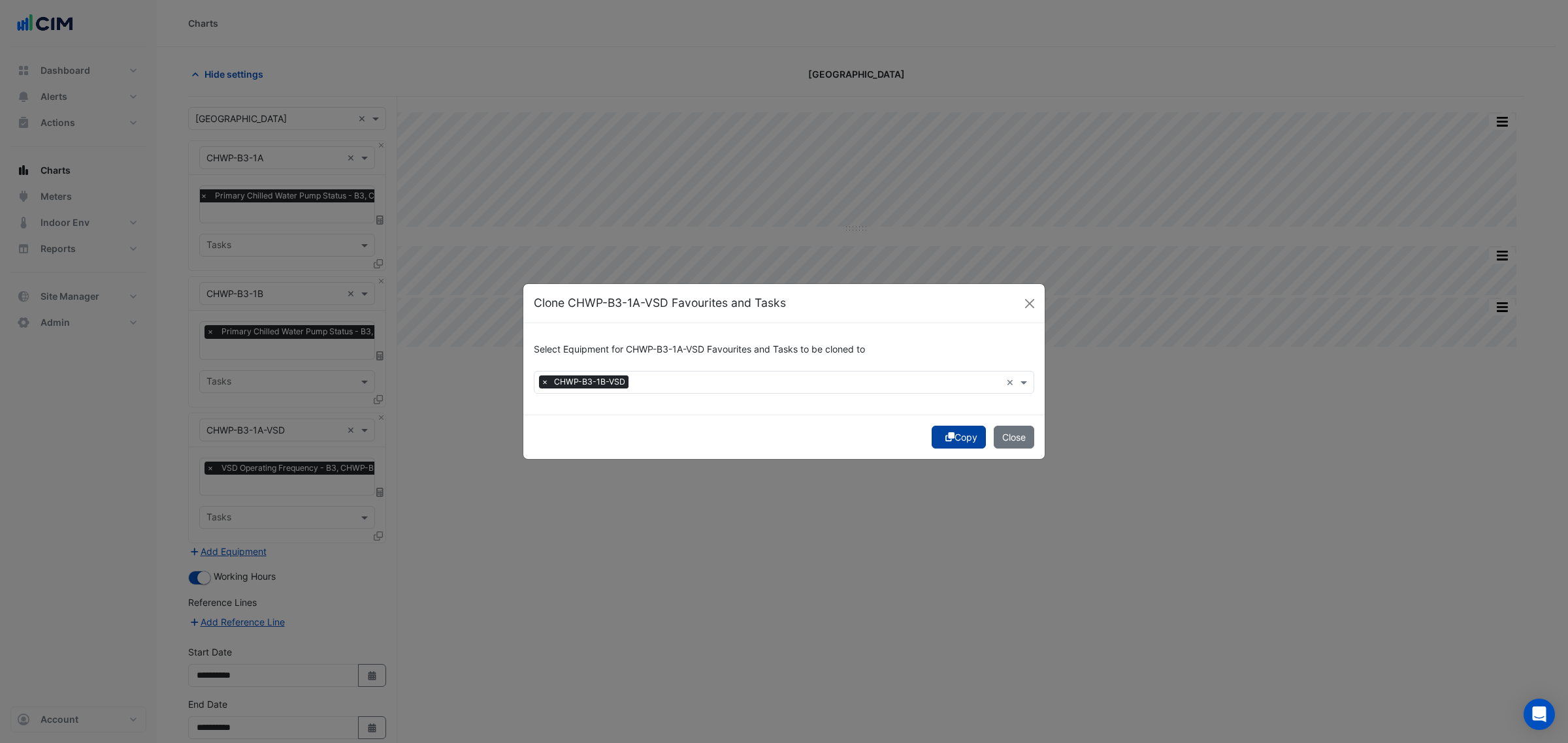
click at [952, 435] on button "Copy" at bounding box center [959, 437] width 54 height 23
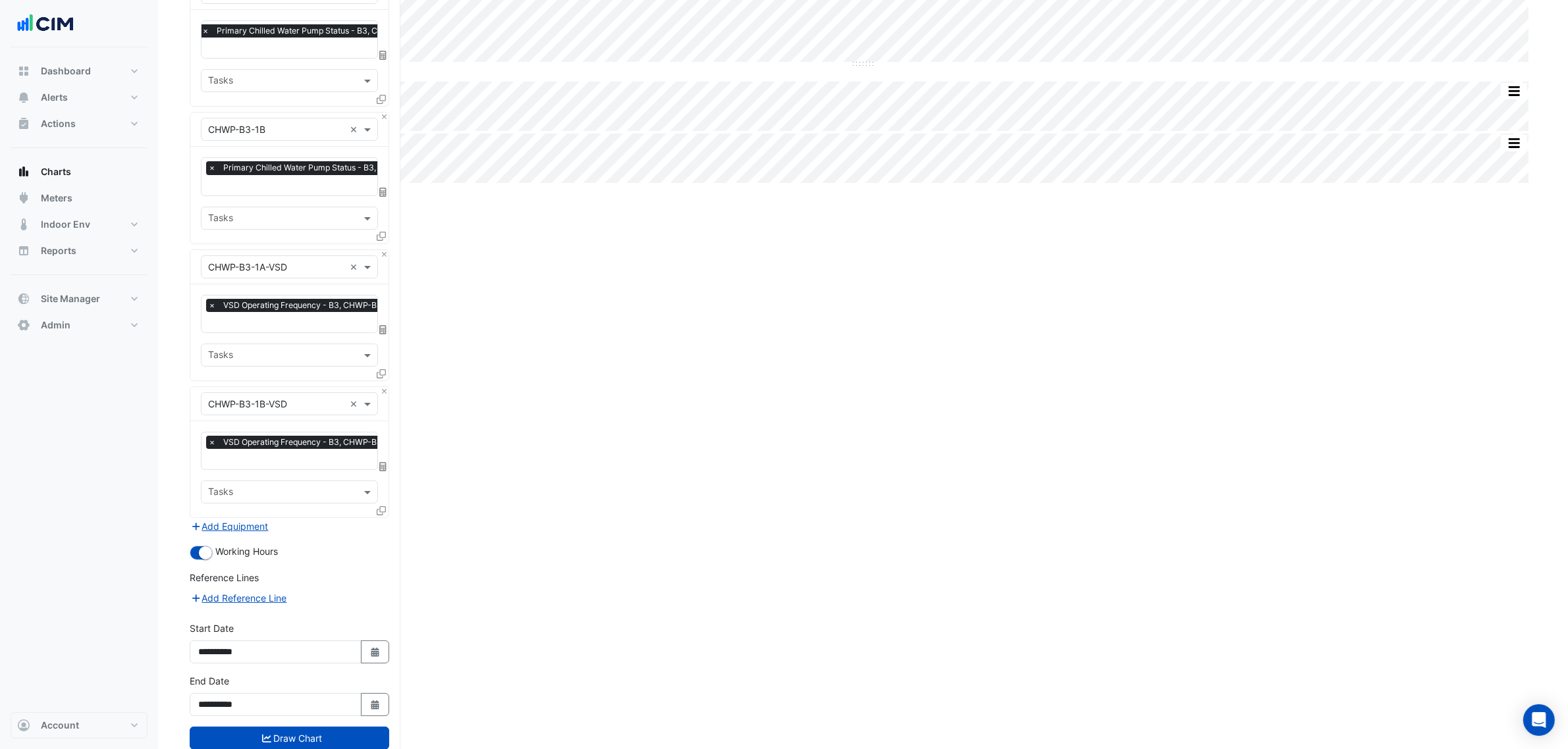
scroll to position [201, 0]
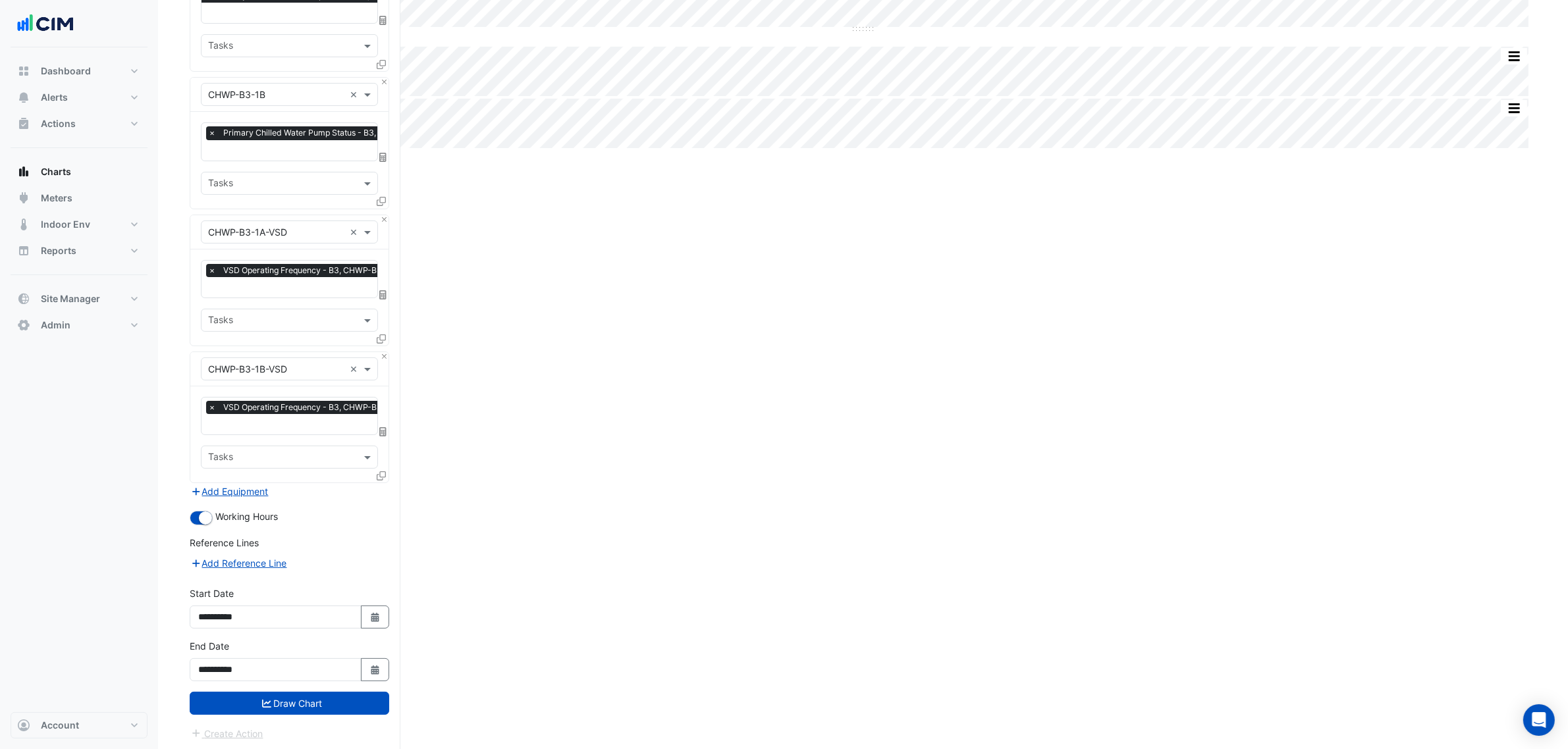
click at [362, 621] on button "Select Date" at bounding box center [375, 617] width 29 height 23
select select "*"
select select "****"
click at [211, 517] on div "11" at bounding box center [212, 525] width 21 height 21
type input "**********"
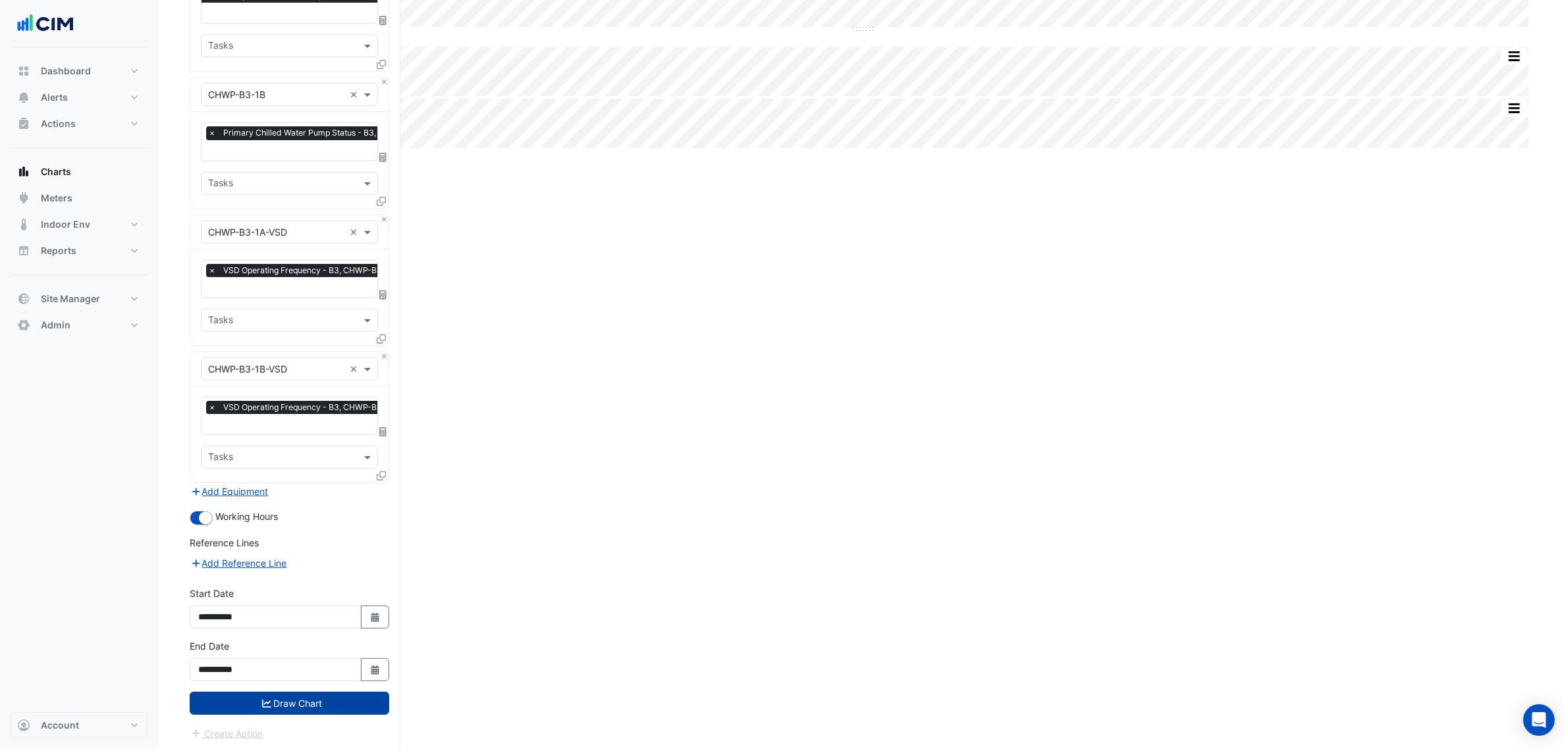
click at [328, 700] on button "Draw Chart" at bounding box center [289, 703] width 199 height 23
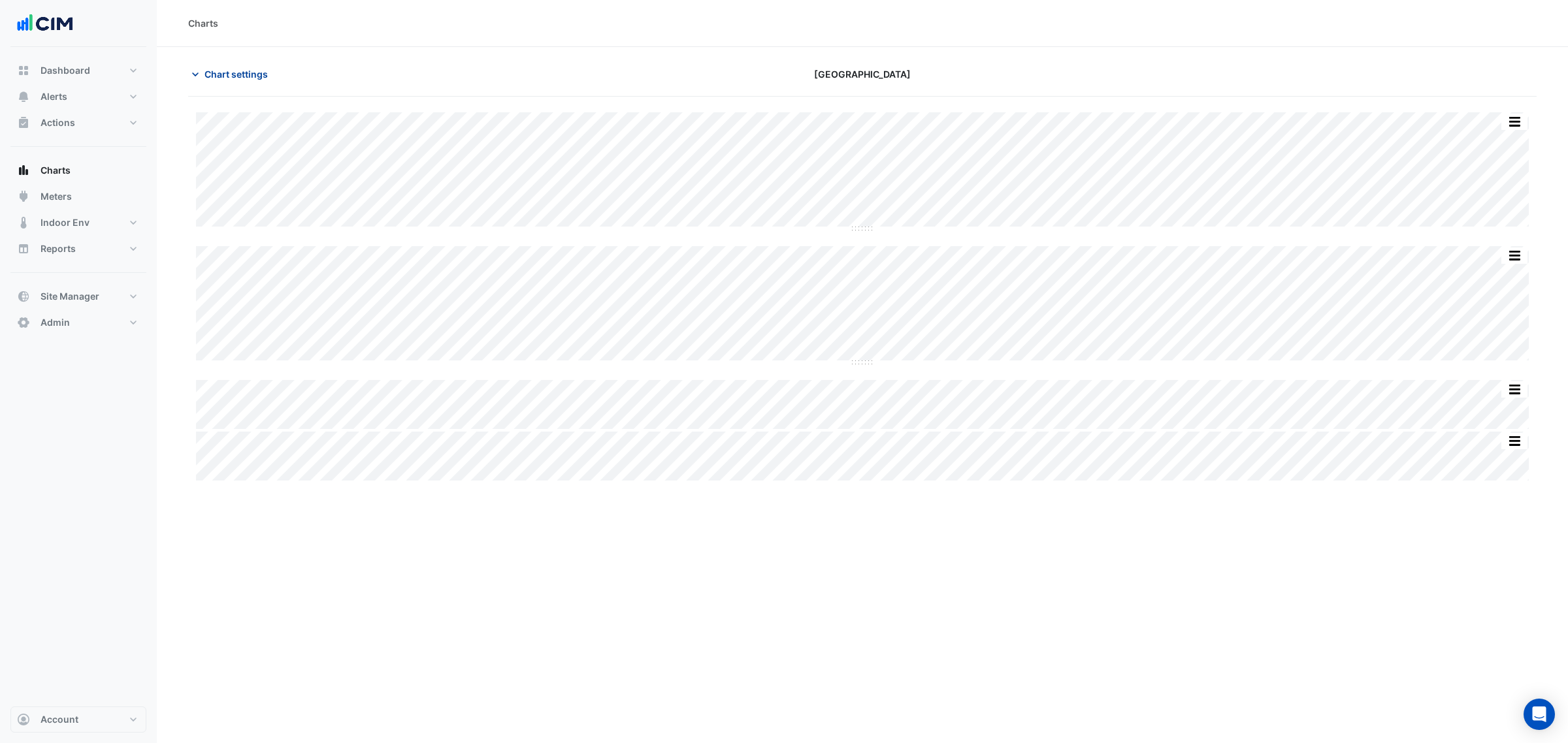
click at [242, 69] on span "Chart settings" at bounding box center [236, 74] width 63 height 14
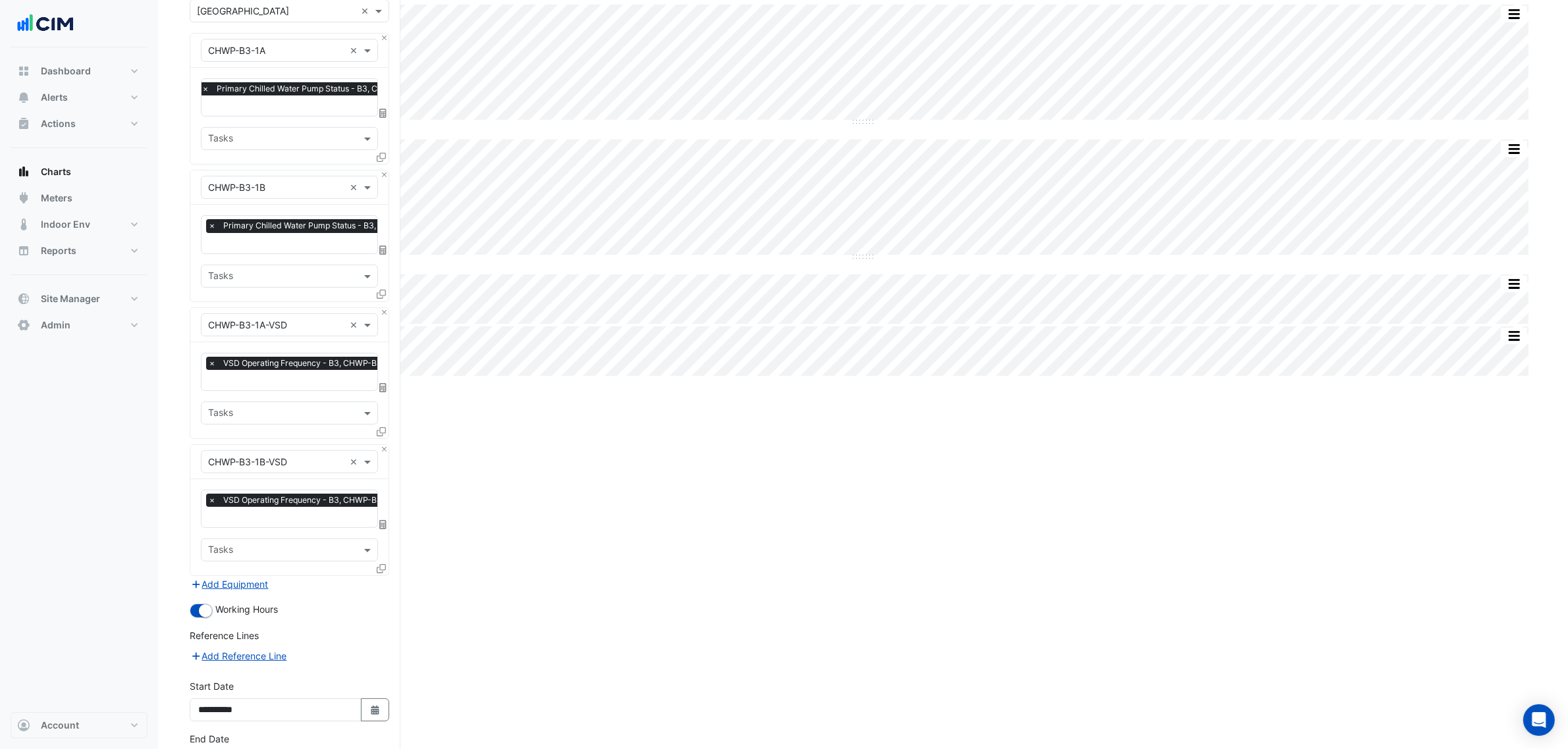
scroll to position [201, 0]
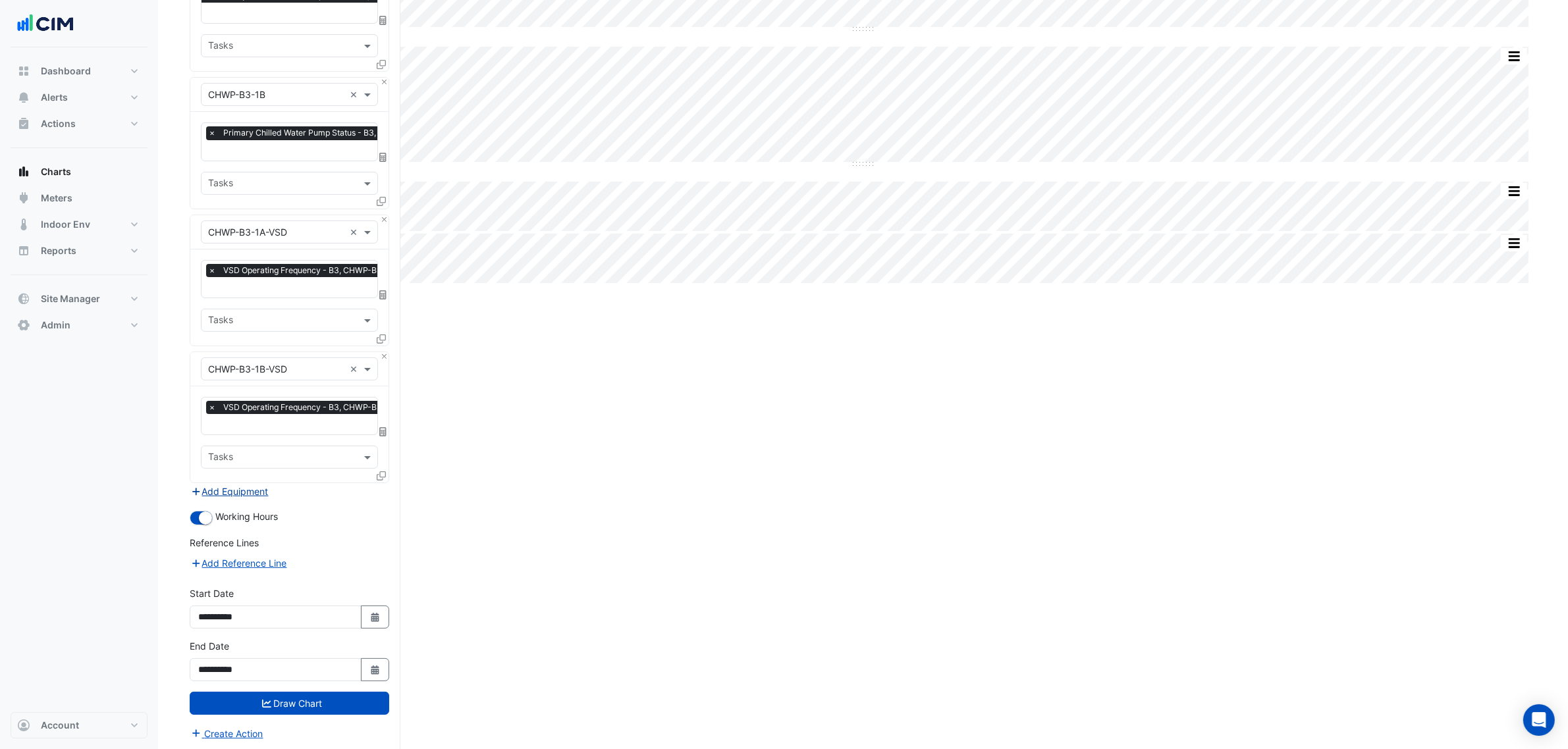
click at [239, 482] on form "Select a Site × Chifley Tower × Equipment × CHWP-B3-1A × Favourites × Primary C…" at bounding box center [289, 324] width 199 height 835
click at [239, 488] on button "Add Equipment" at bounding box center [229, 491] width 80 height 15
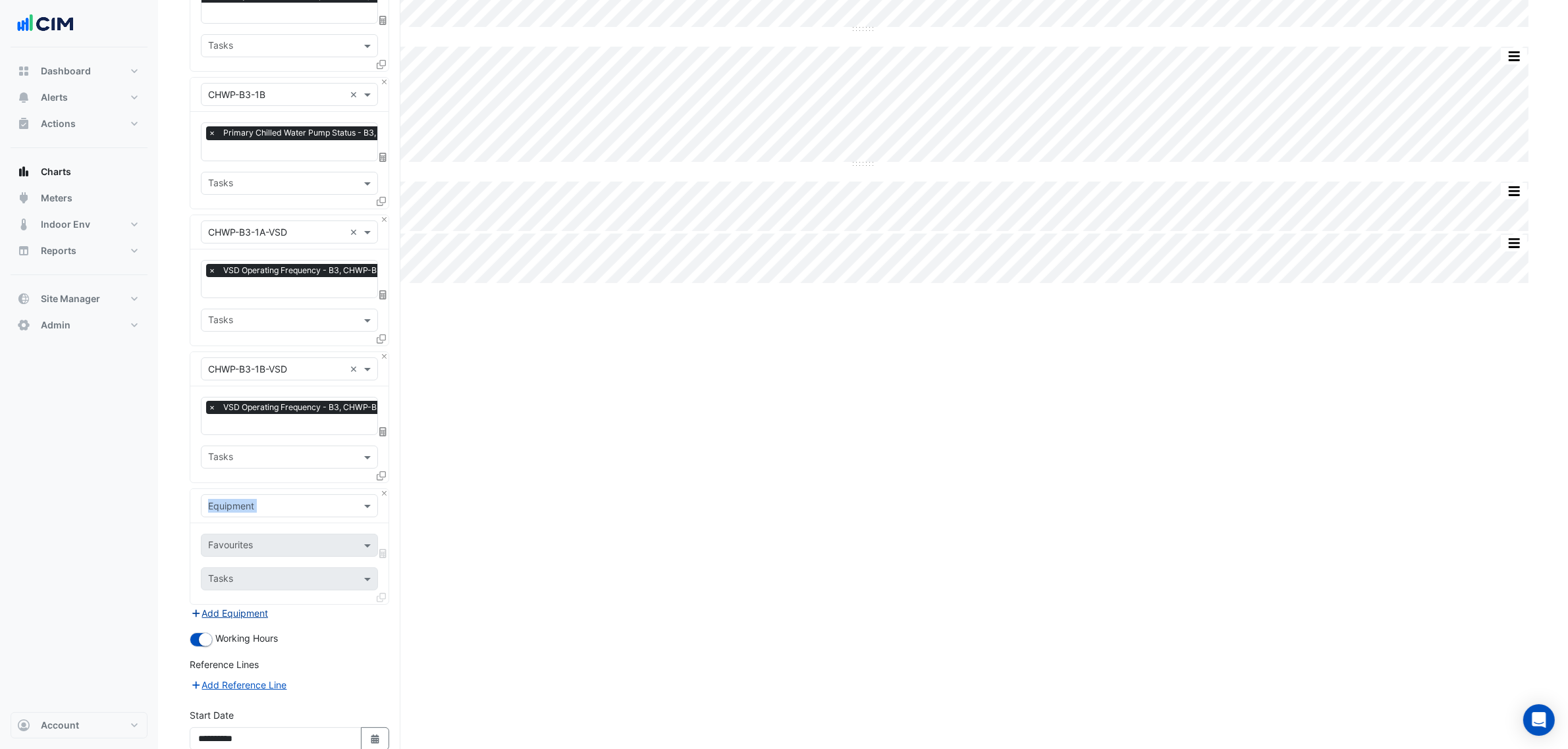
click at [243, 505] on input "text" at bounding box center [276, 506] width 136 height 14
type input "**"
click at [265, 532] on div "CH-1A" at bounding box center [305, 532] width 208 height 19
click at [265, 542] on input "text" at bounding box center [275, 546] width 133 height 14
type input "****"
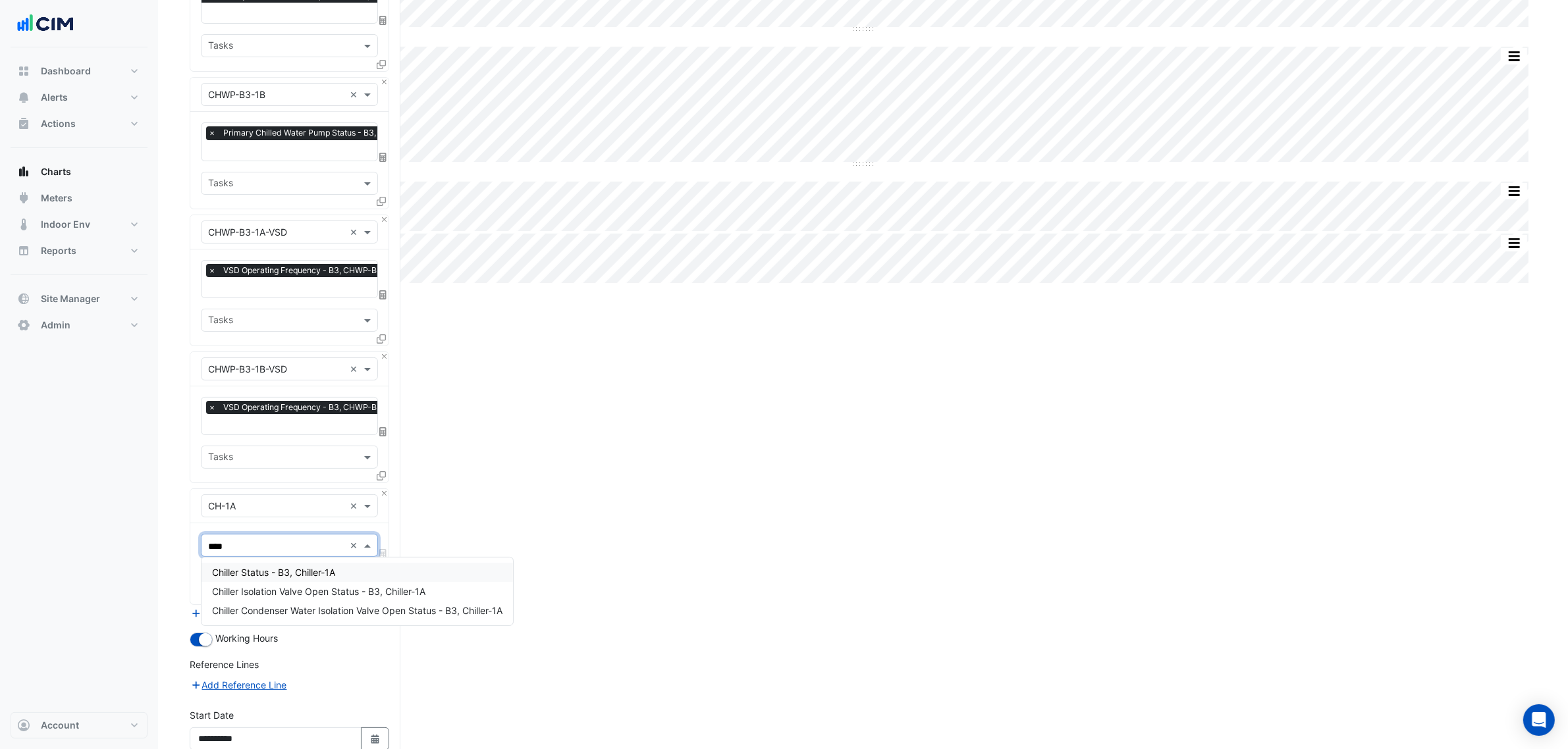
click at [280, 572] on span "Chiller Status - B3, Chiller-1A" at bounding box center [273, 572] width 123 height 11
click at [377, 594] on icon at bounding box center [381, 598] width 9 height 9
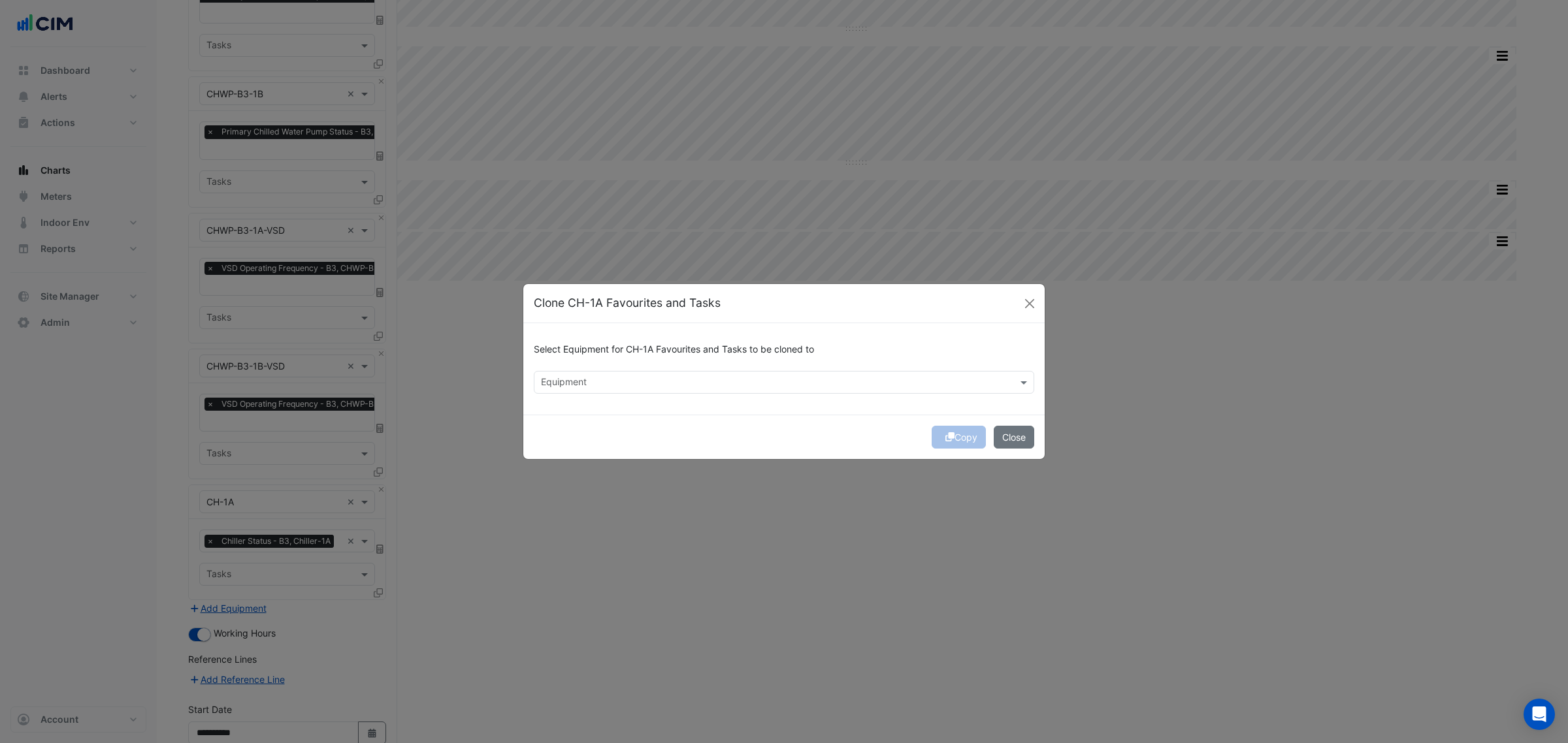
click at [617, 374] on div "Equipment" at bounding box center [773, 382] width 477 height 20
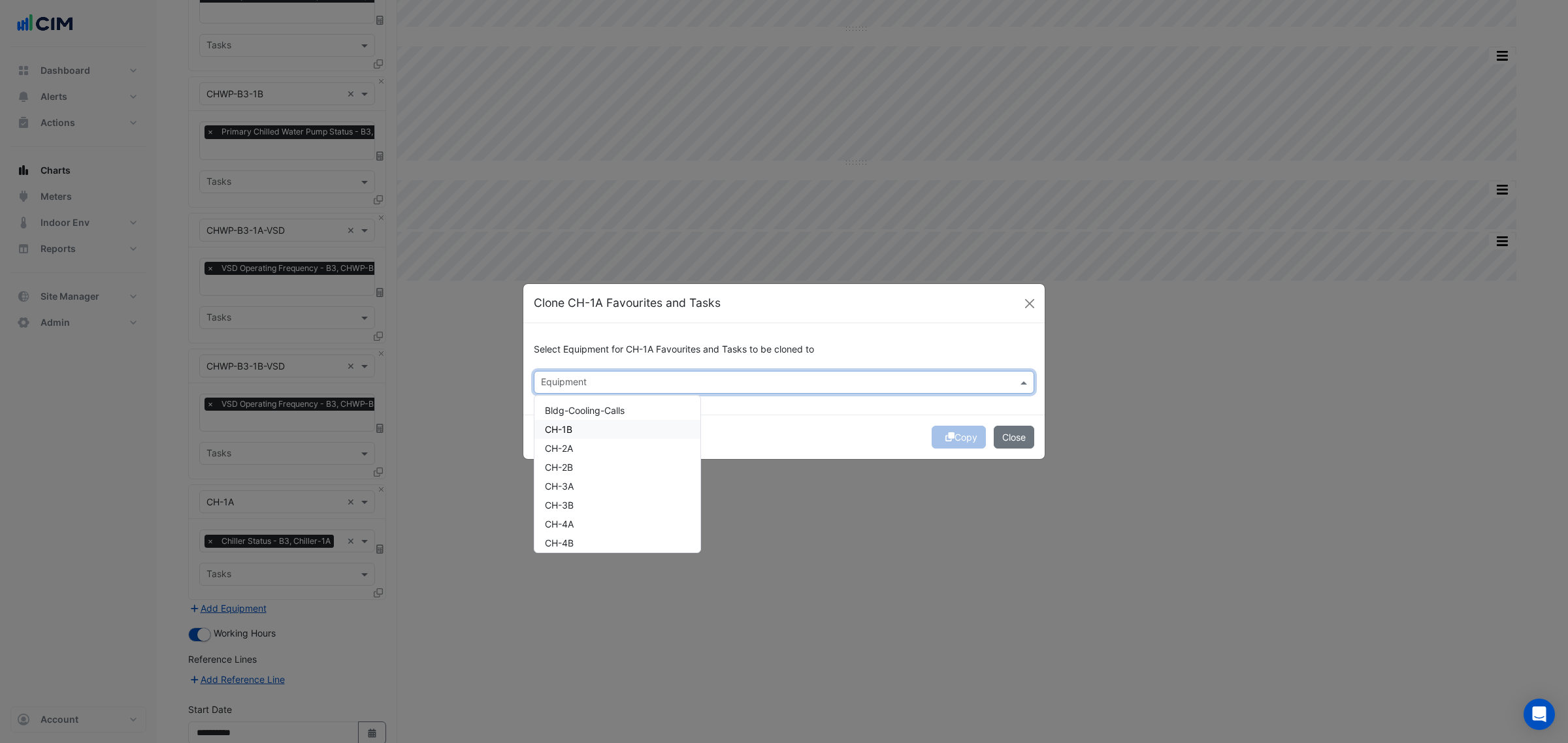
click at [591, 432] on div "CH-1B" at bounding box center [617, 429] width 166 height 19
click at [878, 429] on div "Copy Close" at bounding box center [784, 436] width 521 height 44
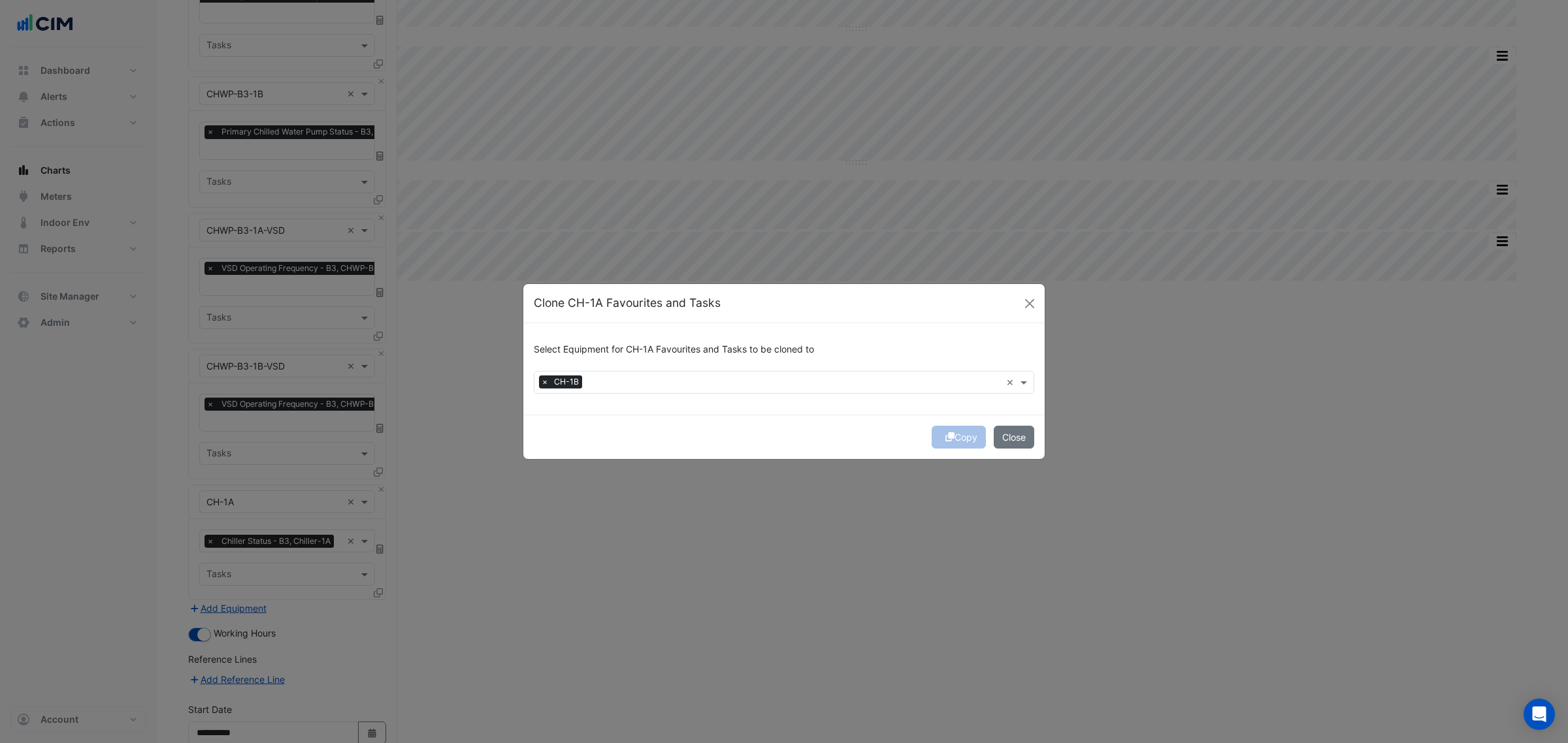
click at [649, 377] on input "text" at bounding box center [794, 383] width 413 height 14
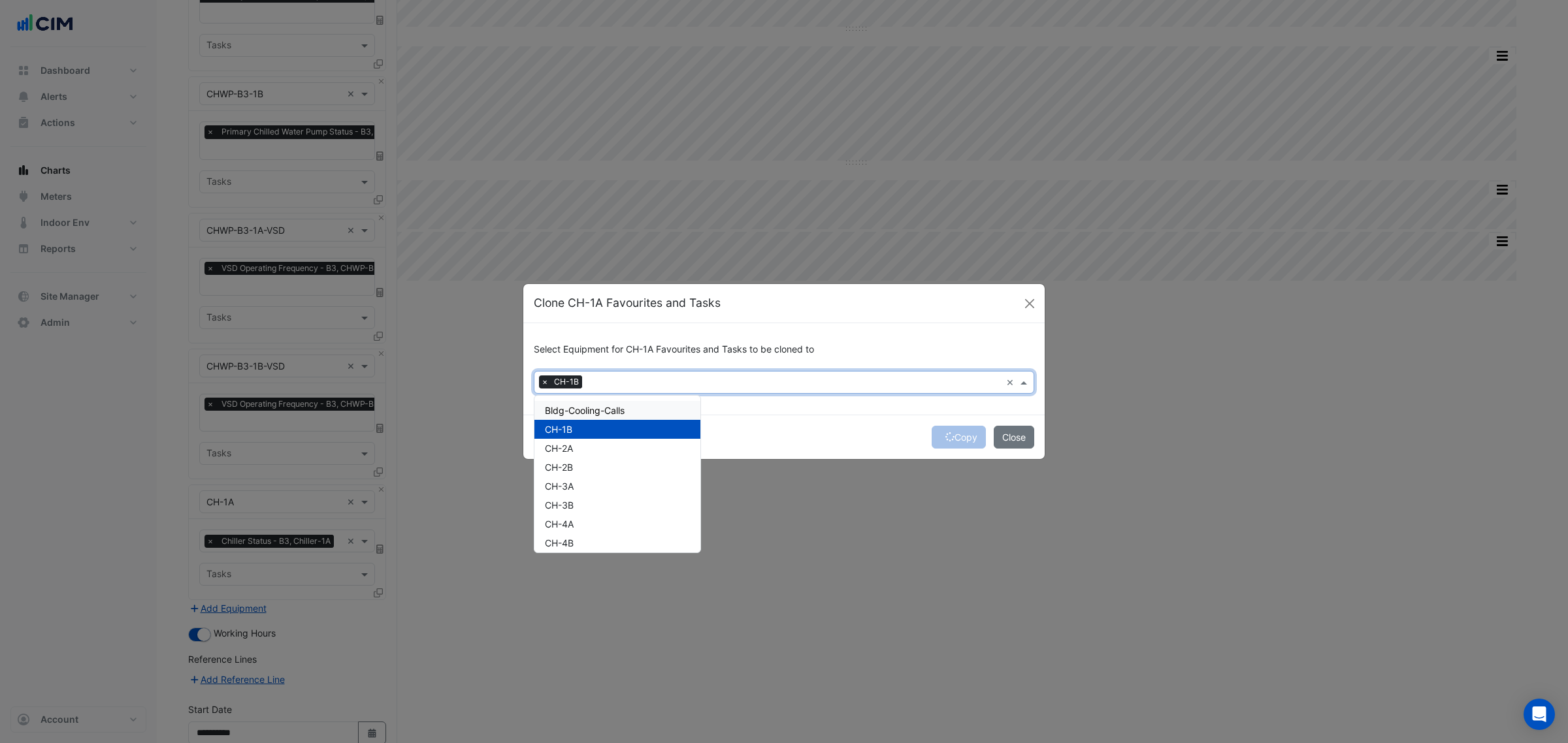
click at [621, 411] on span "Bldg-Cooling-Calls" at bounding box center [585, 410] width 80 height 11
click at [813, 425] on div "Copy Close" at bounding box center [784, 436] width 521 height 44
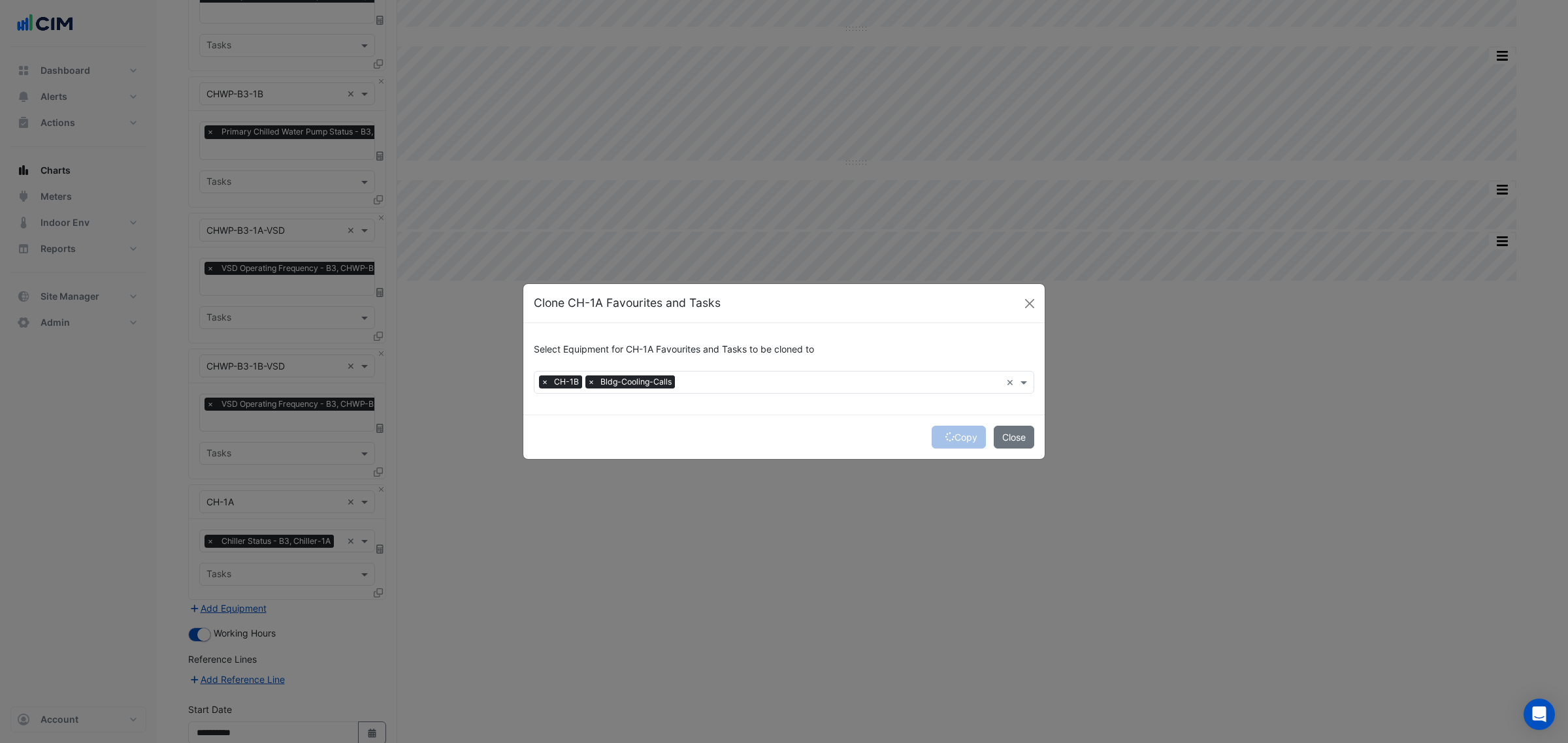
click at [964, 436] on form "Select Equipment for CH-1A Favourites and Tasks to be cloned to Equipment × CH-…" at bounding box center [784, 391] width 521 height 136
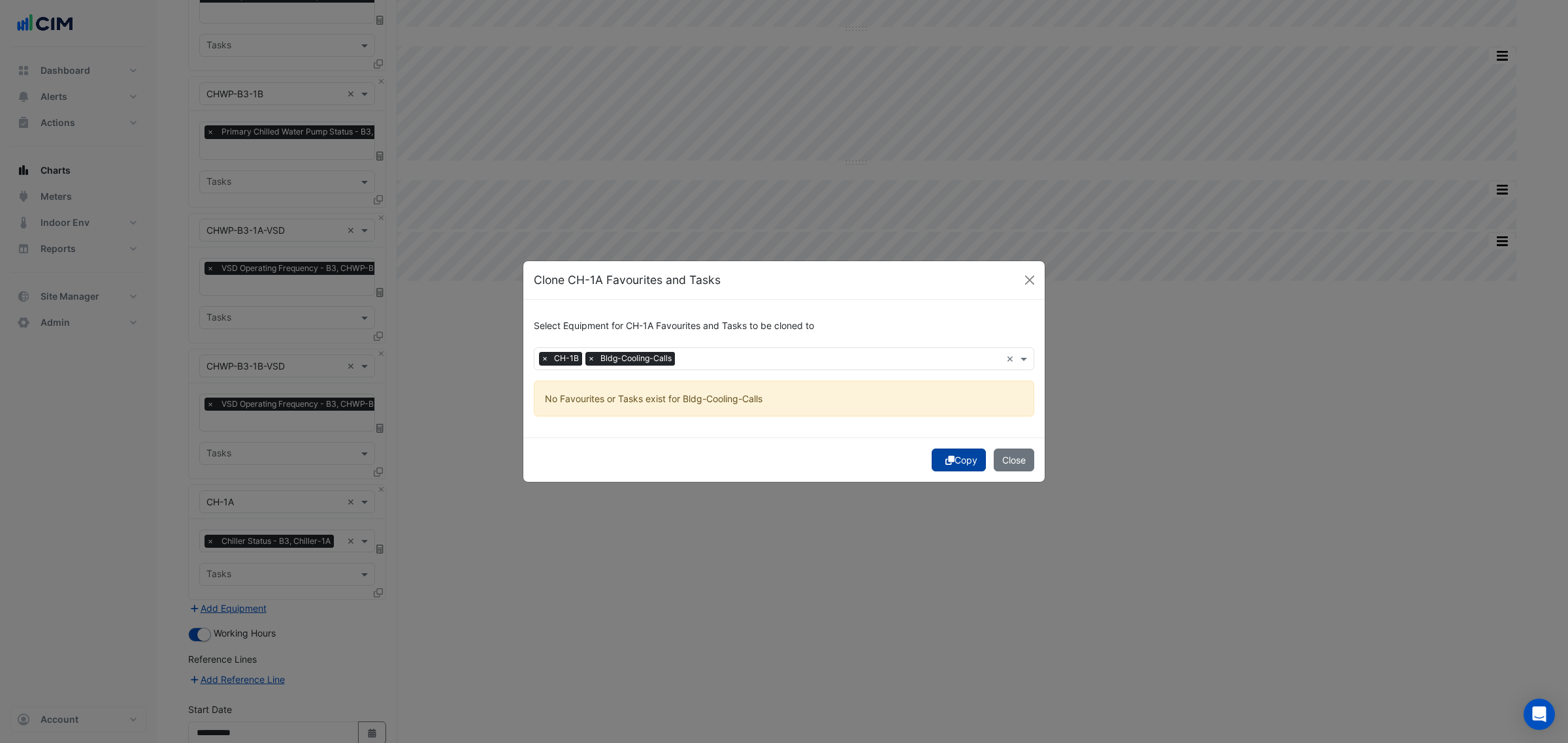
click at [959, 455] on button "Copy" at bounding box center [959, 460] width 54 height 23
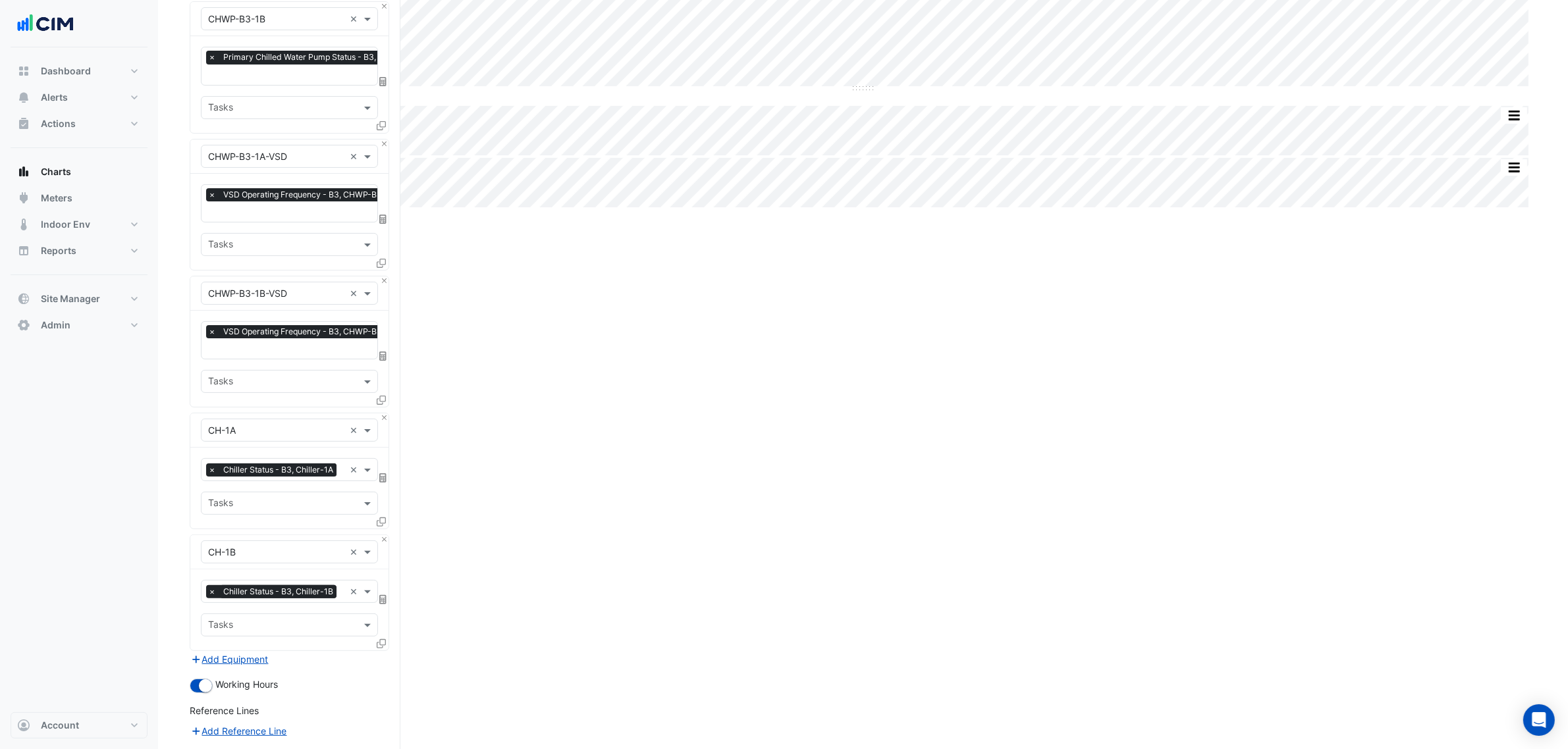
scroll to position [446, 0]
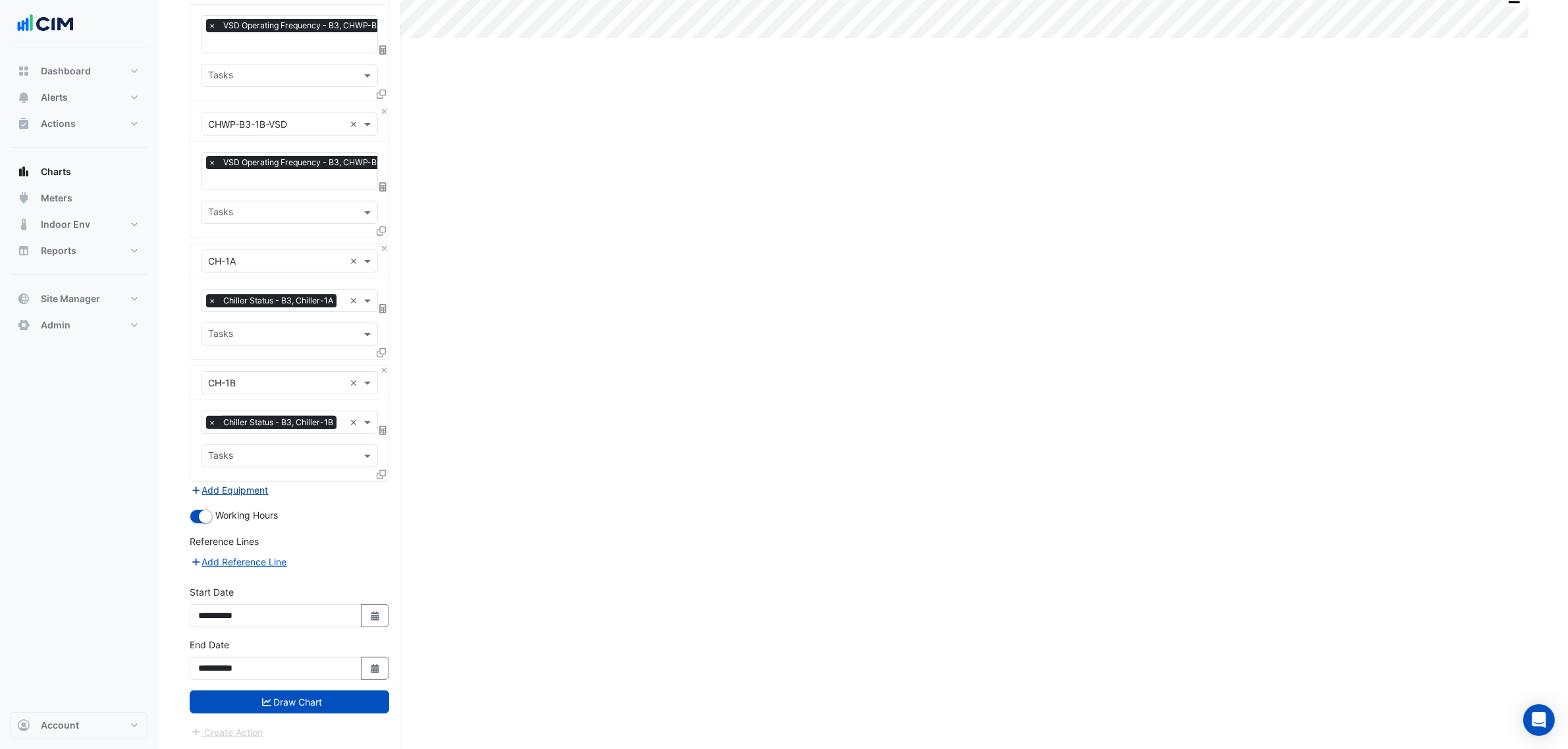
click at [247, 488] on button "Add Equipment" at bounding box center [229, 490] width 80 height 15
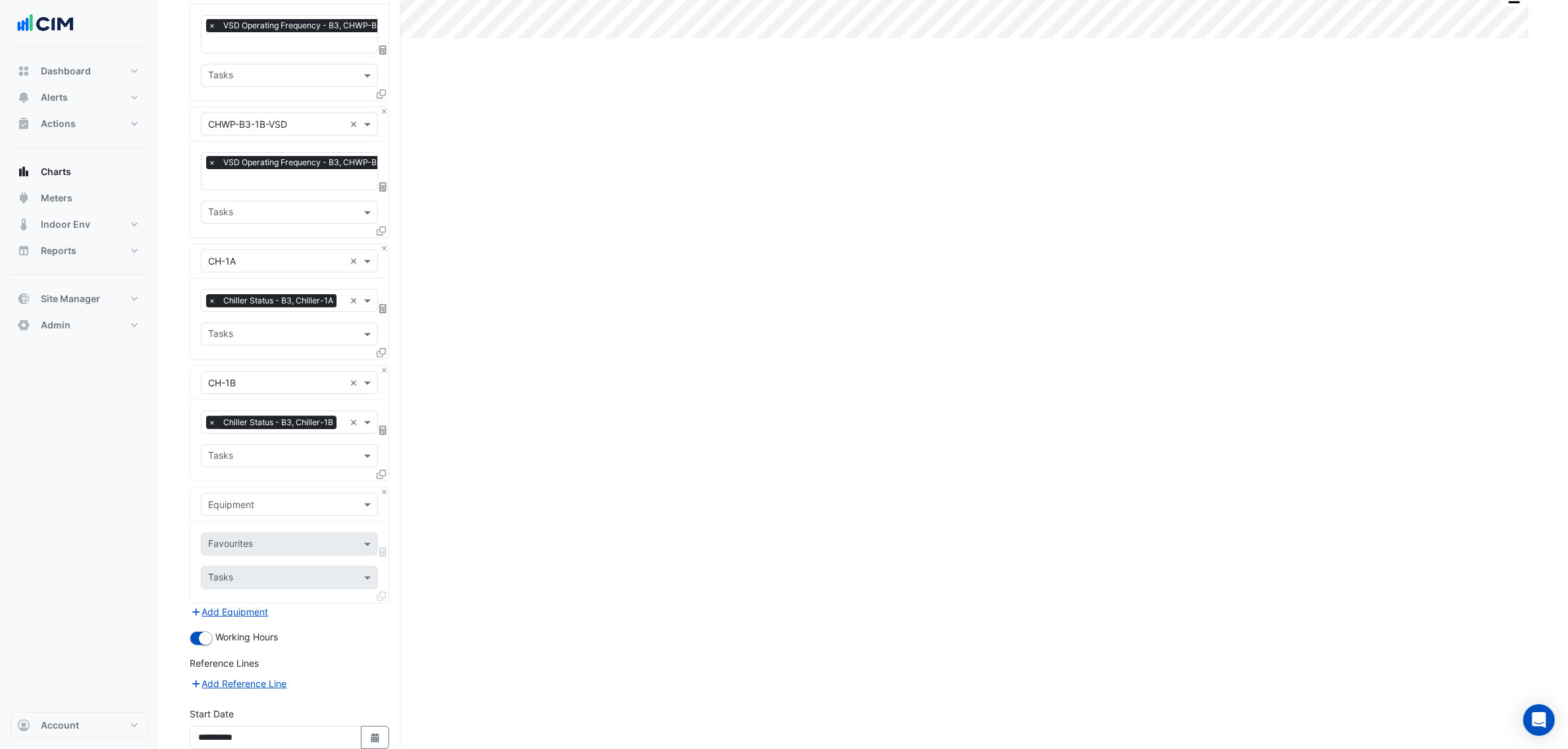
click at [250, 498] on input "text" at bounding box center [276, 505] width 136 height 14
type input "*"
type input "***"
click at [247, 534] on div "Favourites" at bounding box center [271, 544] width 139 height 21
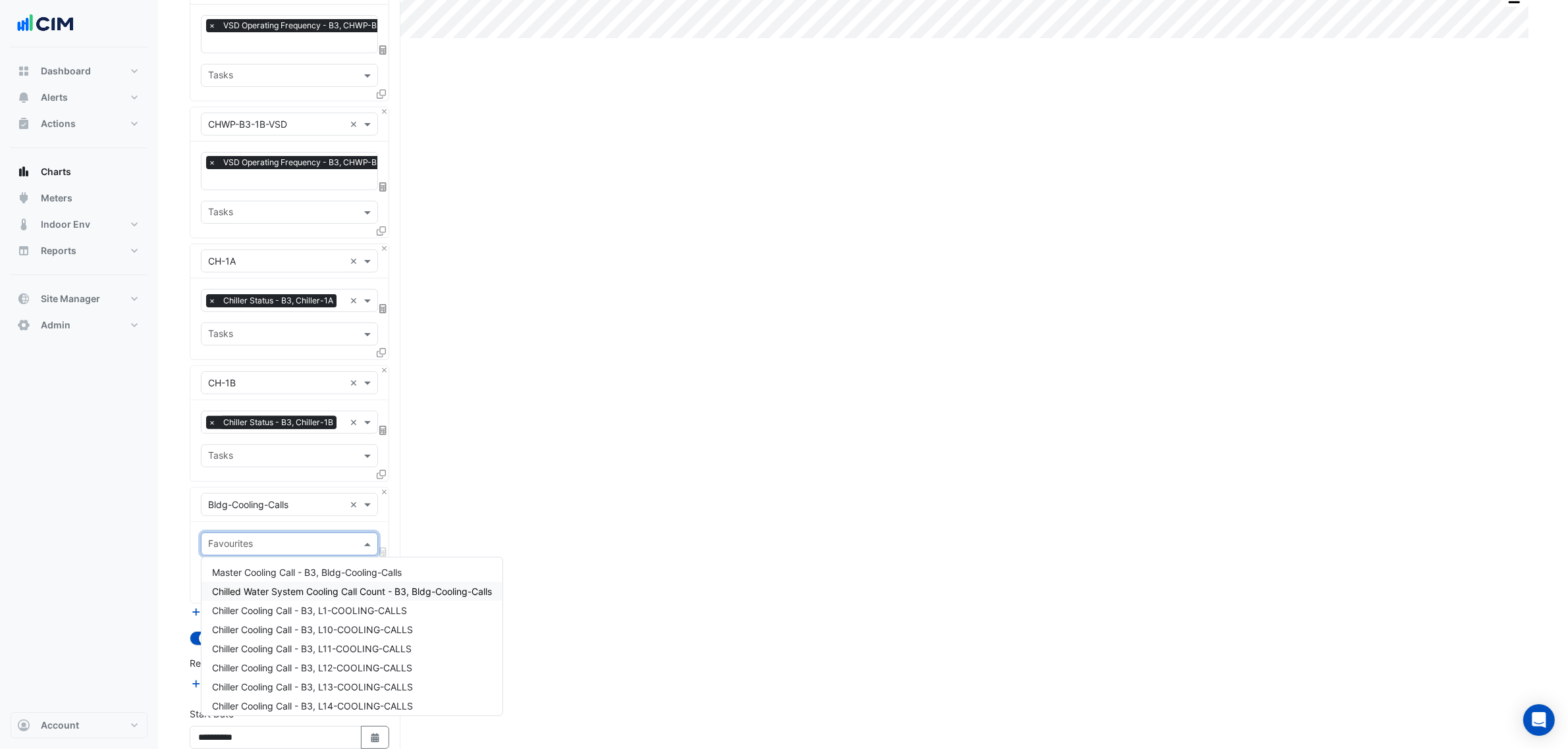
click at [406, 593] on span "Chilled Water System Cooling Call Count - B3, Bldg-Cooling-Calls" at bounding box center [352, 591] width 280 height 11
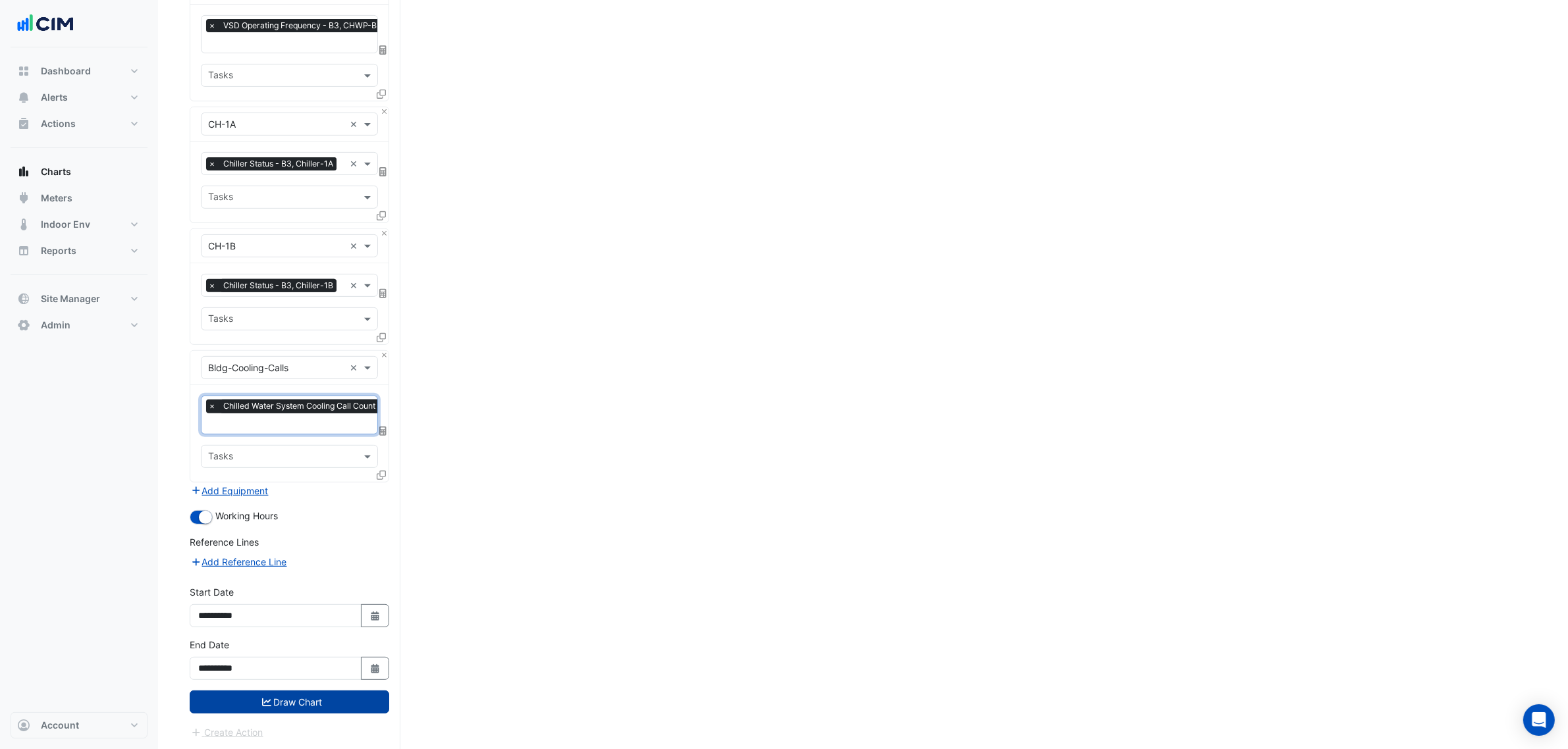
click at [328, 710] on button "Draw Chart" at bounding box center [289, 702] width 199 height 23
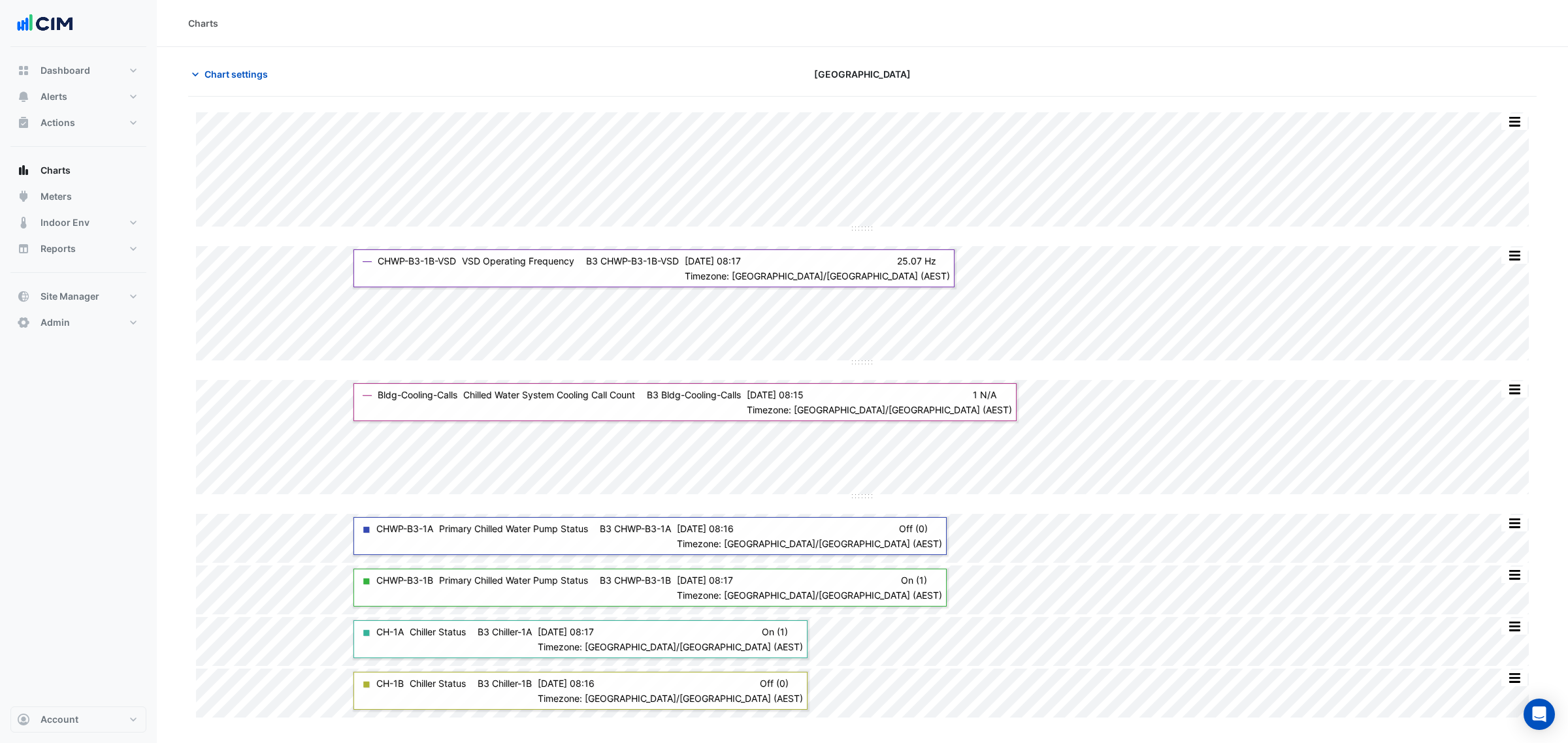
click at [247, 59] on section "Chart settings Chifley Tower Split by Unit Split All Split None Print Save as J…" at bounding box center [862, 383] width 1411 height 673
click at [248, 87] on div "Chart settings Chifley Tower" at bounding box center [862, 79] width 1348 height 34
click at [248, 72] on span "Chart settings" at bounding box center [236, 74] width 63 height 14
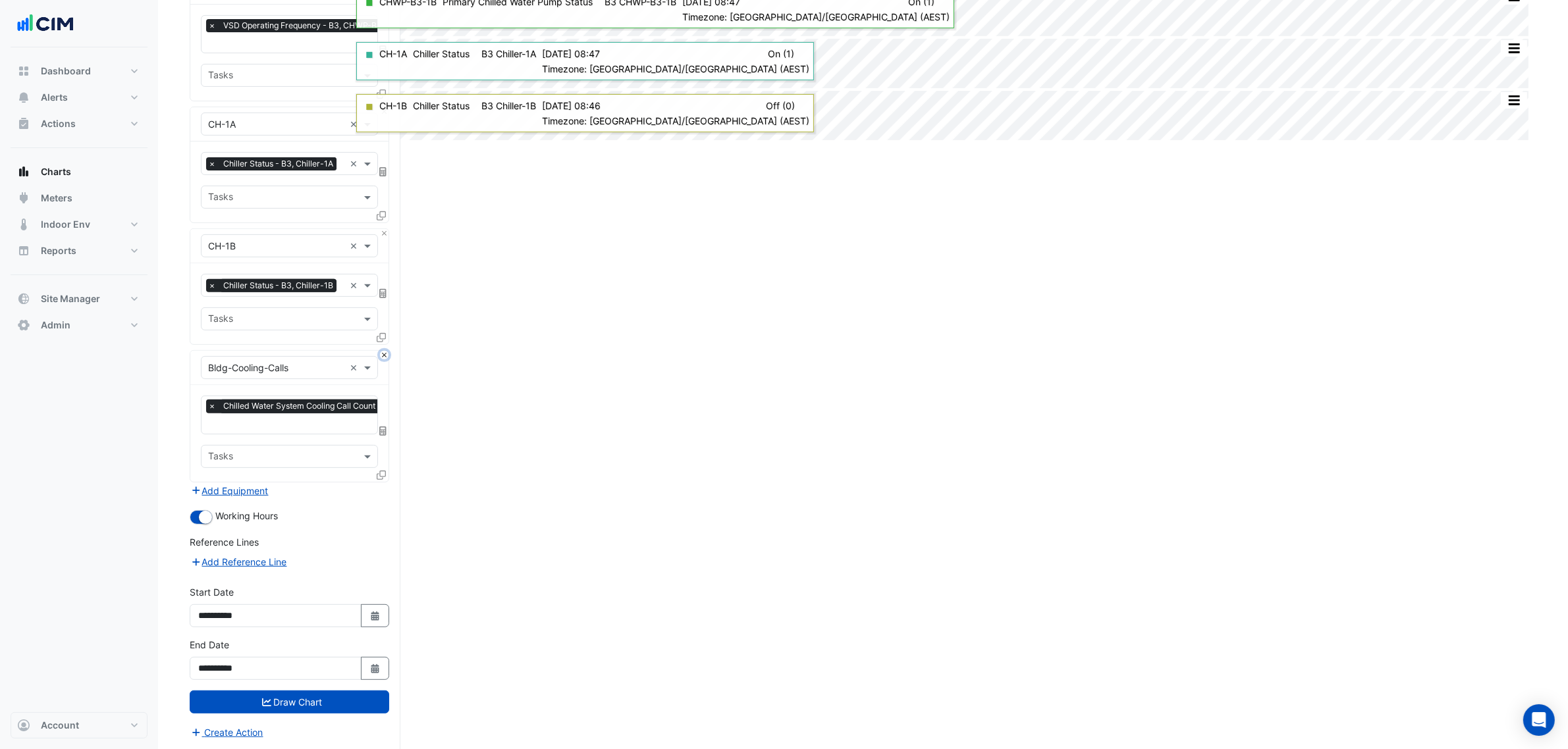
click at [382, 357] on button "Close" at bounding box center [384, 355] width 9 height 9
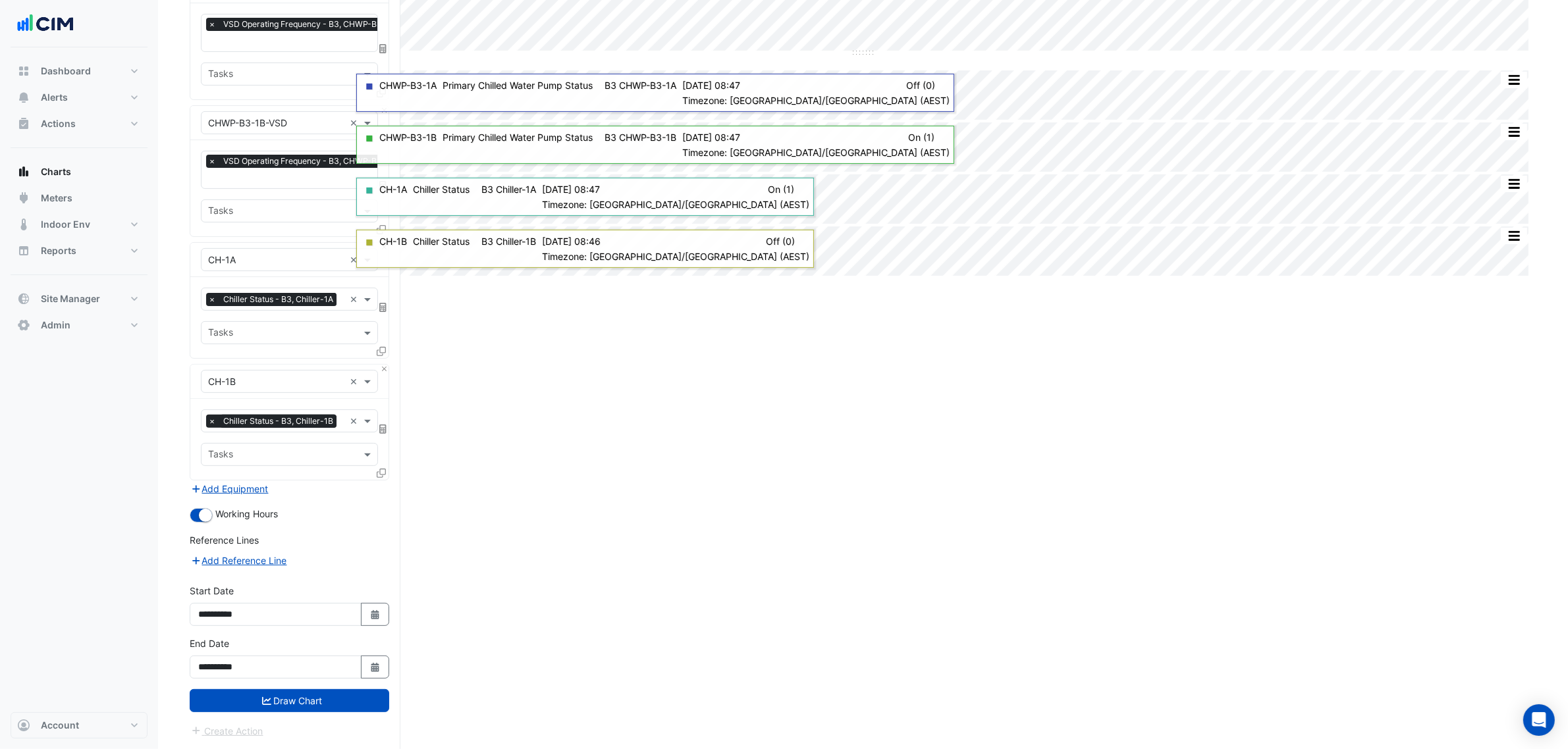
scroll to position [446, 0]
click at [317, 695] on button "Draw Chart" at bounding box center [289, 702] width 199 height 23
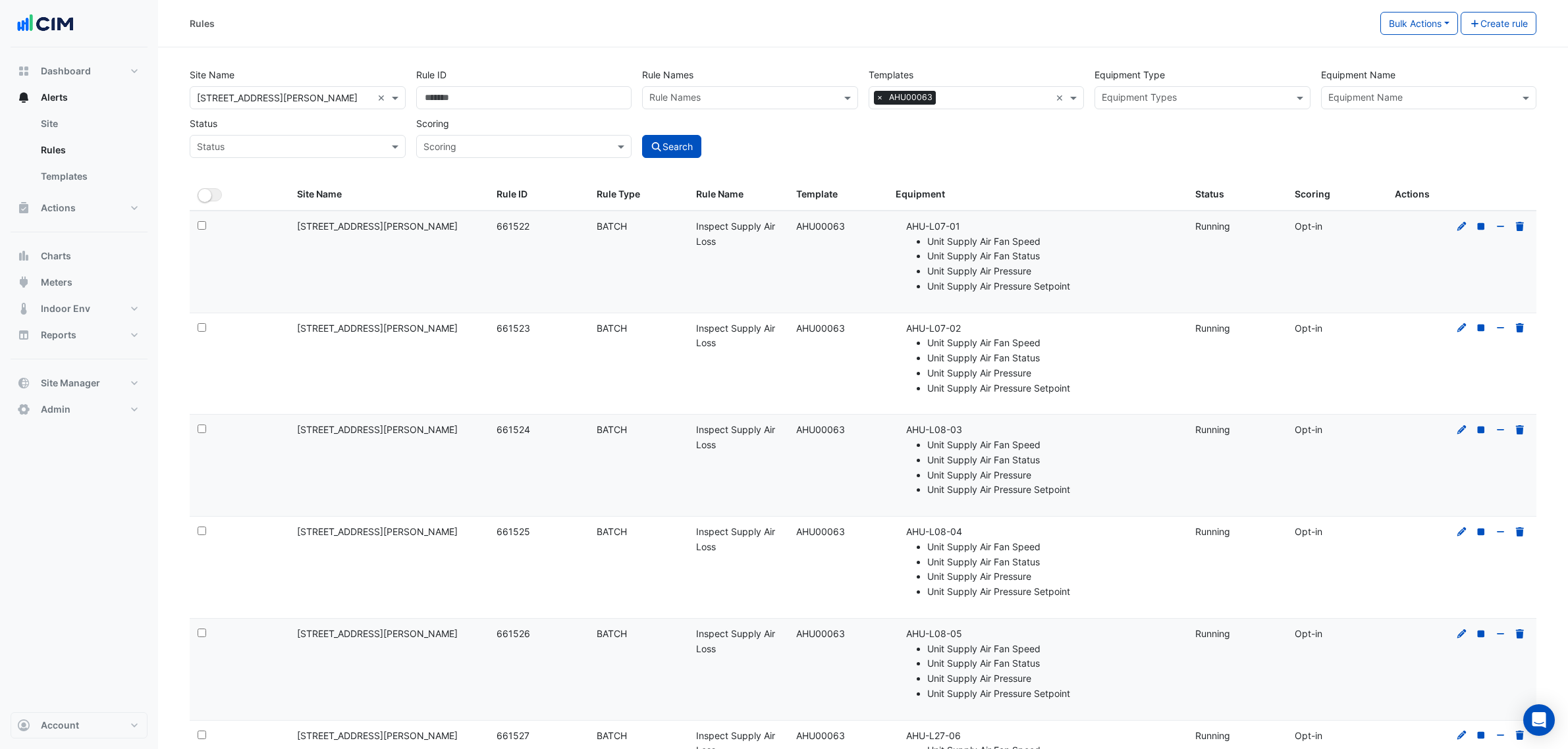
select select "***"
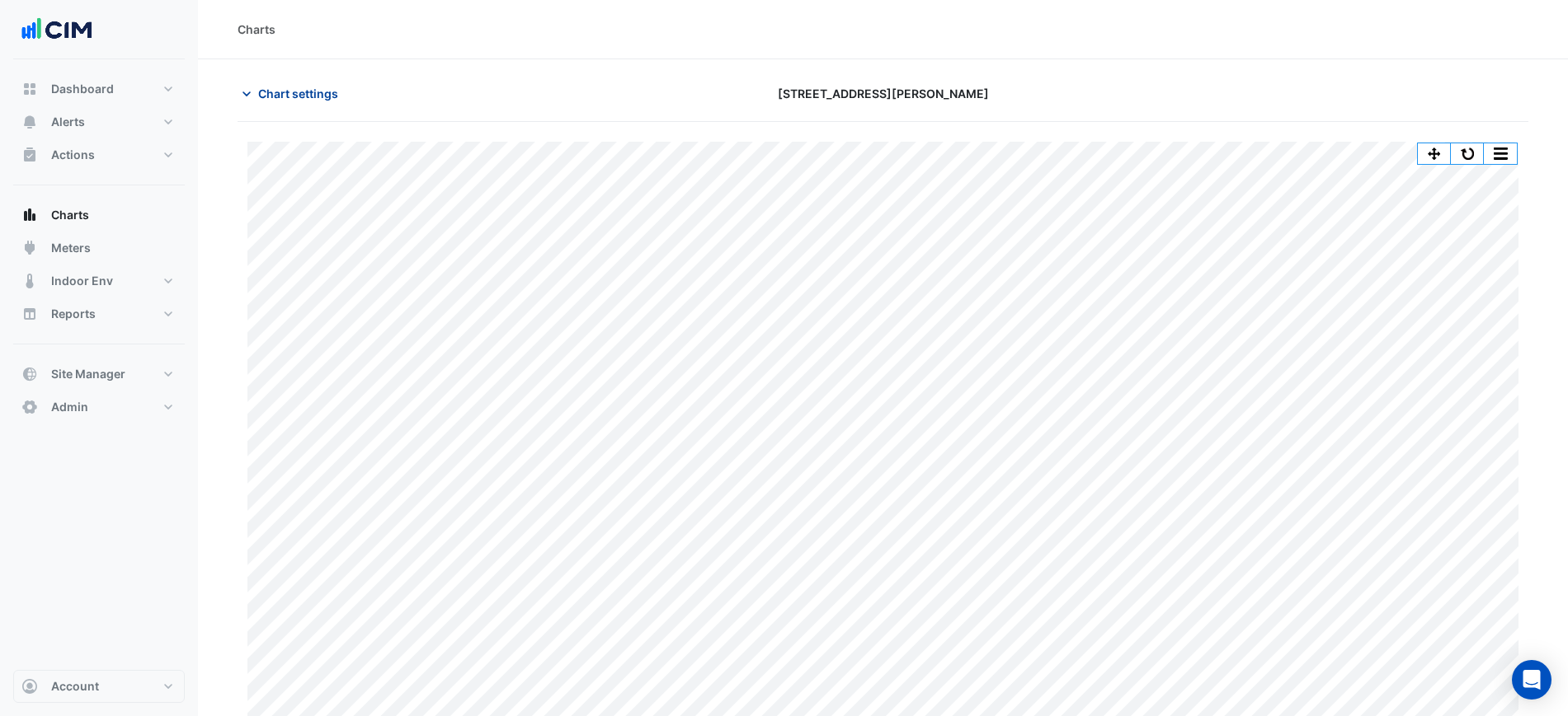
click at [285, 102] on span "Chart settings" at bounding box center [298, 93] width 80 height 18
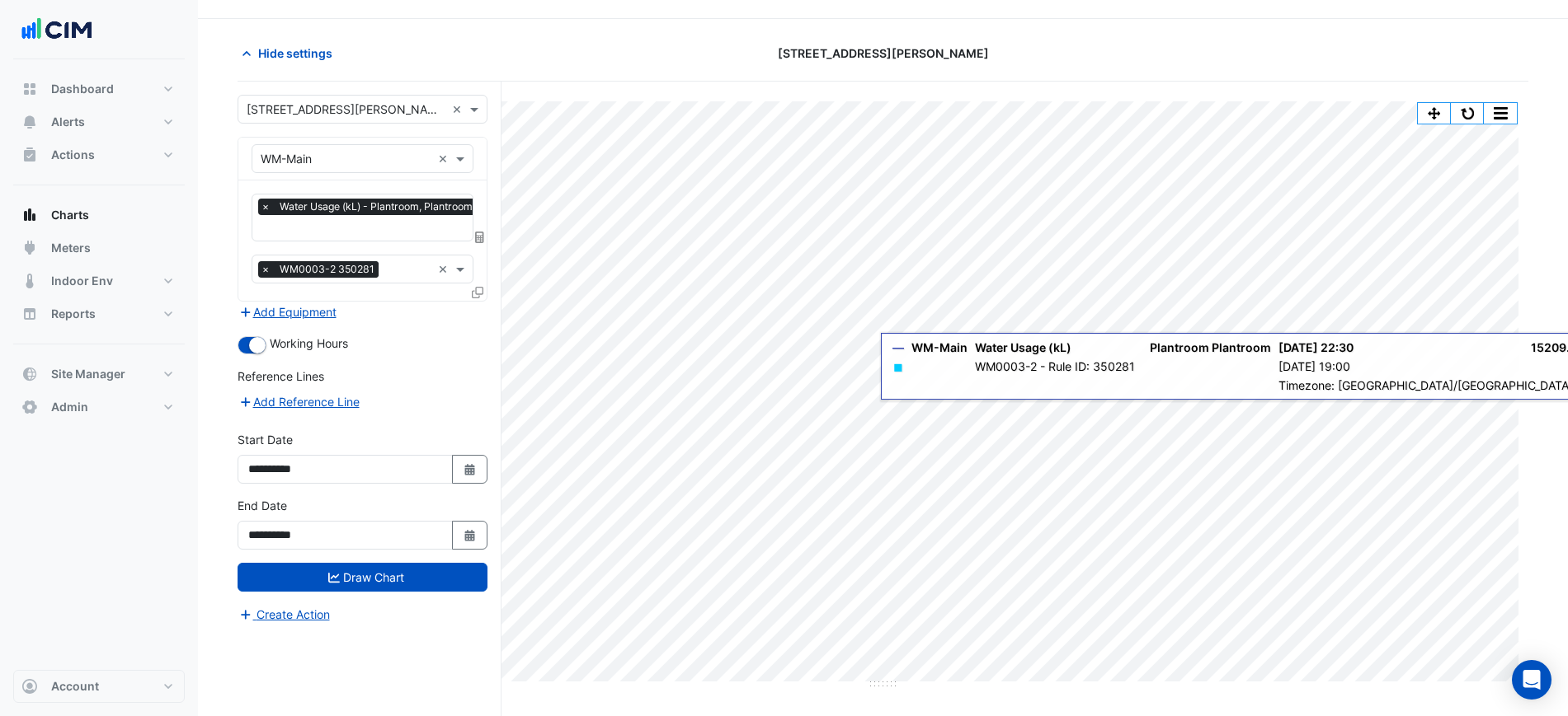
scroll to position [63, 0]
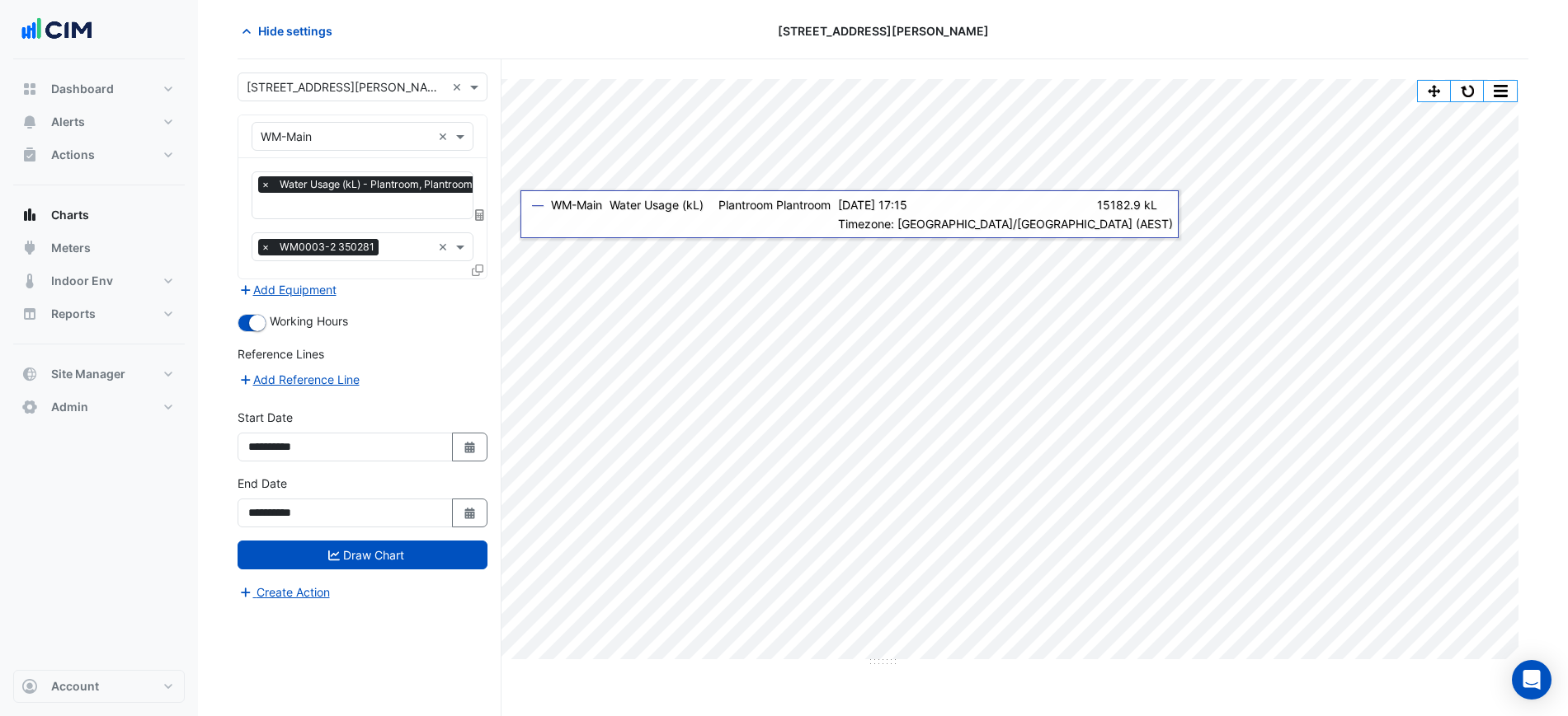
drag, startPoint x: 488, startPoint y: 202, endPoint x: 480, endPoint y: 214, distance: 14.4
click at [488, 204] on div "**********" at bounding box center [369, 387] width 264 height 657
click at [480, 214] on icon at bounding box center [479, 215] width 9 height 12
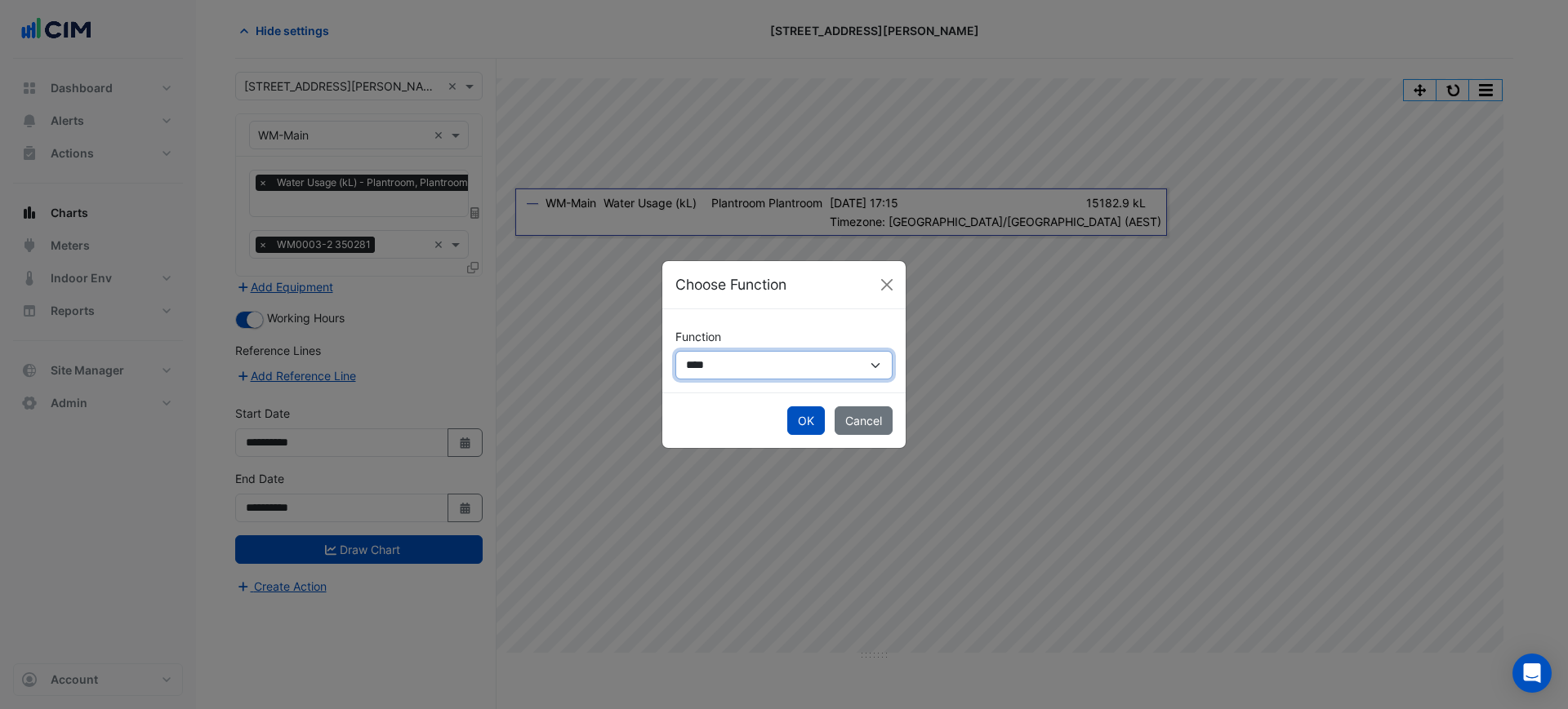
click at [808, 368] on select "**********" at bounding box center [784, 365] width 217 height 29
select select "******"
click at [675, 351] on select "**********" at bounding box center [784, 365] width 217 height 29
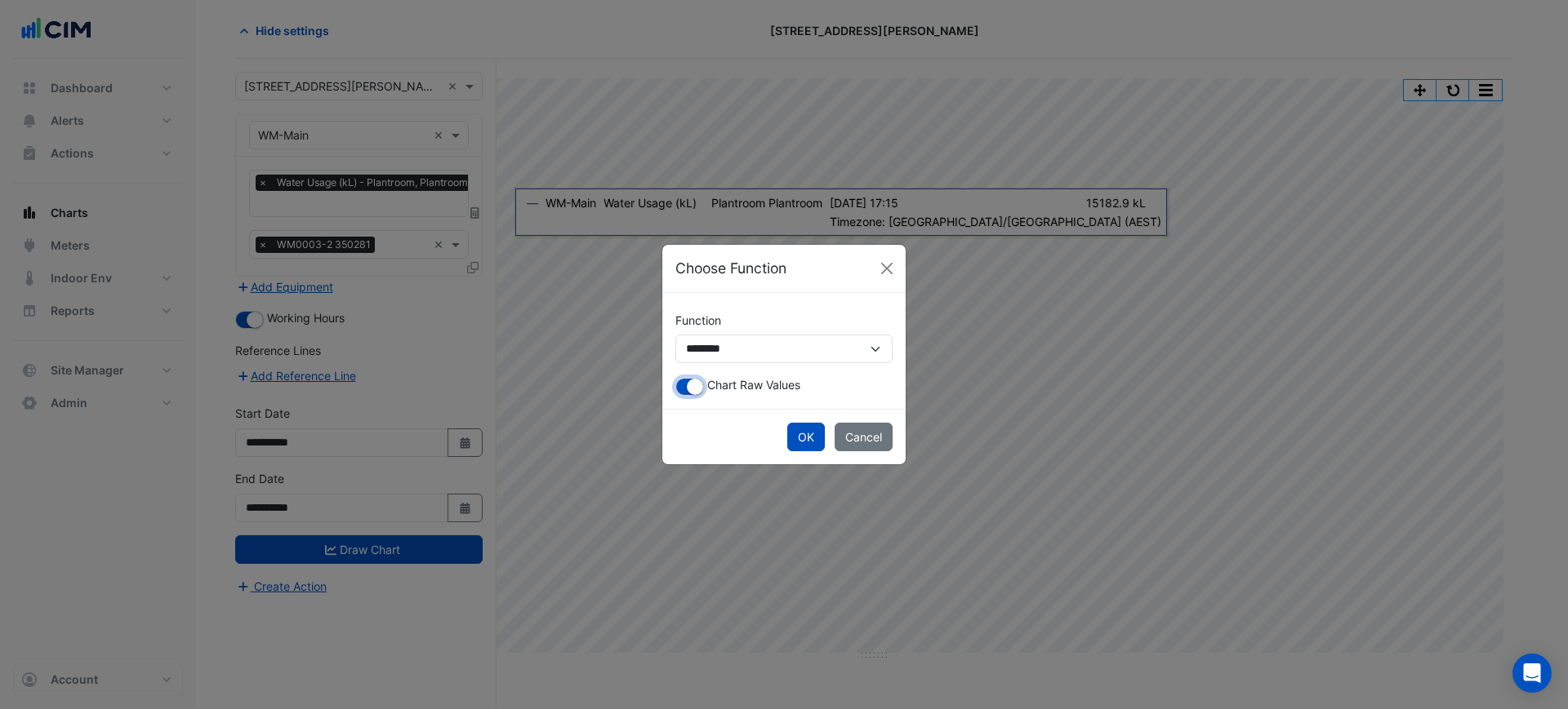
click at [677, 384] on button "button" at bounding box center [689, 387] width 29 height 18
click at [799, 435] on button "OK" at bounding box center [805, 437] width 37 height 29
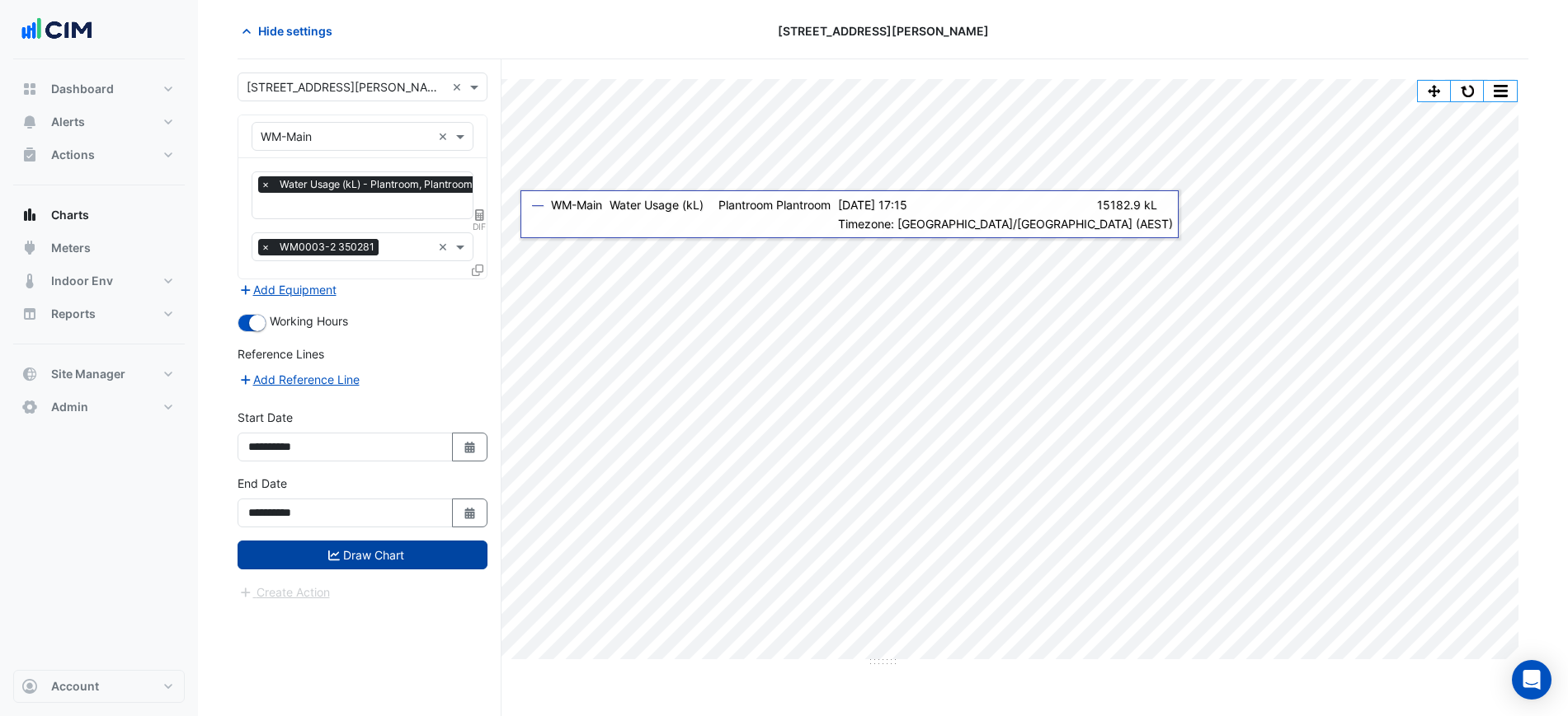
drag, startPoint x: 372, startPoint y: 563, endPoint x: 392, endPoint y: 549, distance: 24.4
click at [389, 552] on button "Draw Chart" at bounding box center [362, 555] width 250 height 29
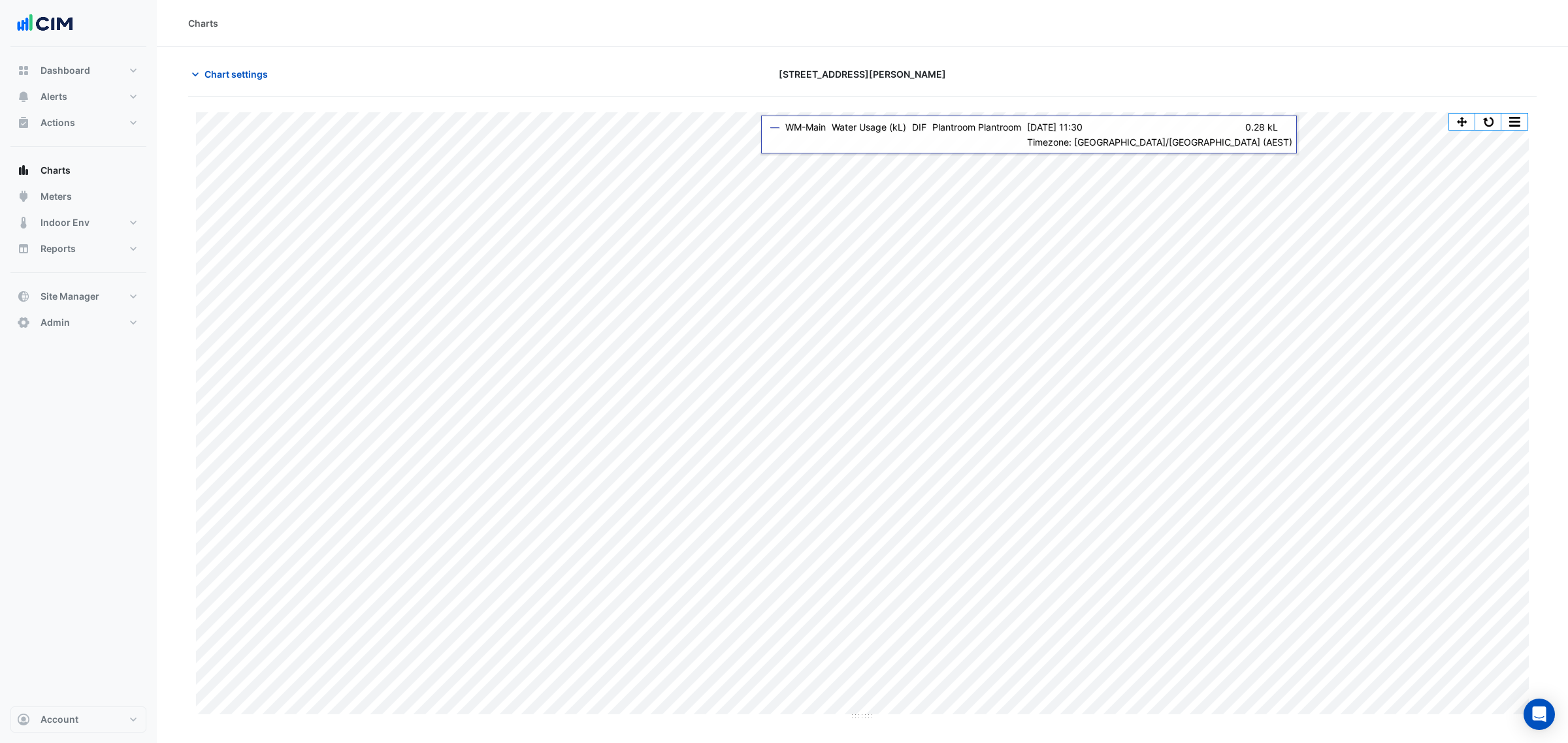
click at [1254, 128] on button "button" at bounding box center [1488, 122] width 26 height 17
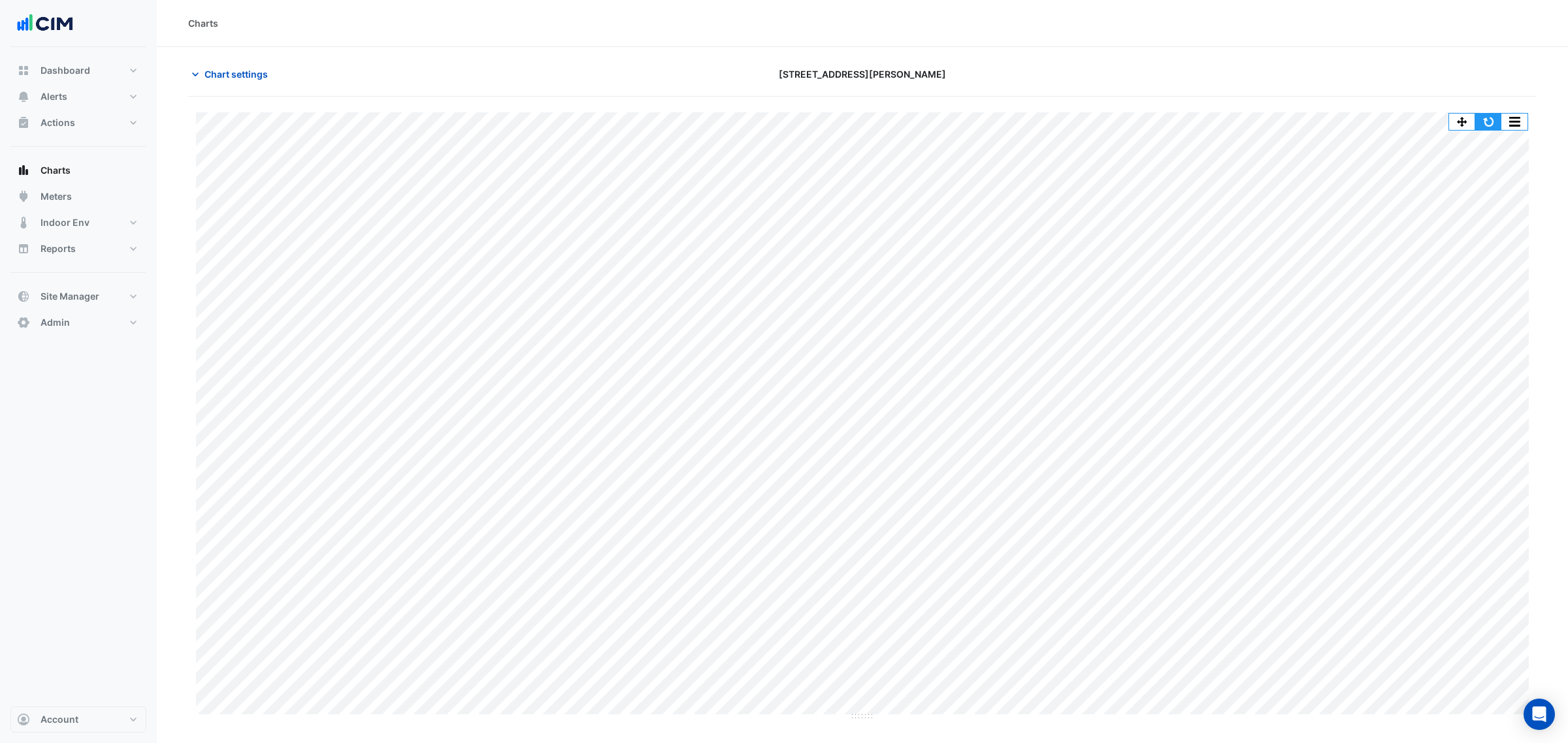
click at [1254, 116] on button "button" at bounding box center [1488, 122] width 26 height 17
click at [1254, 118] on button "button" at bounding box center [1514, 122] width 26 height 17
click at [1254, 335] on div "Select Timezone" at bounding box center [1488, 340] width 79 height 31
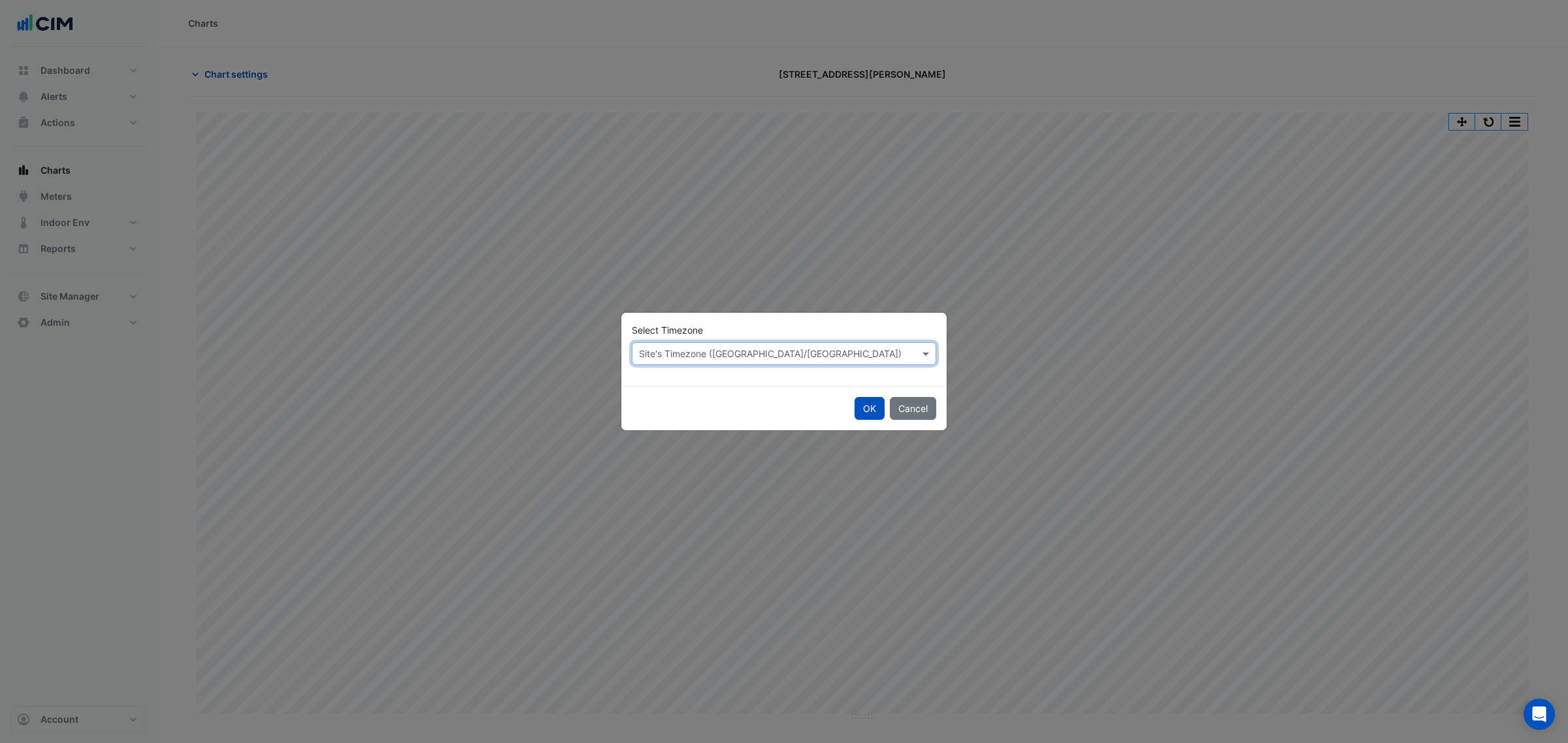
drag, startPoint x: 918, startPoint y: 409, endPoint x: 1085, endPoint y: 308, distance: 195.2
click at [917, 410] on button "Cancel" at bounding box center [913, 409] width 46 height 23
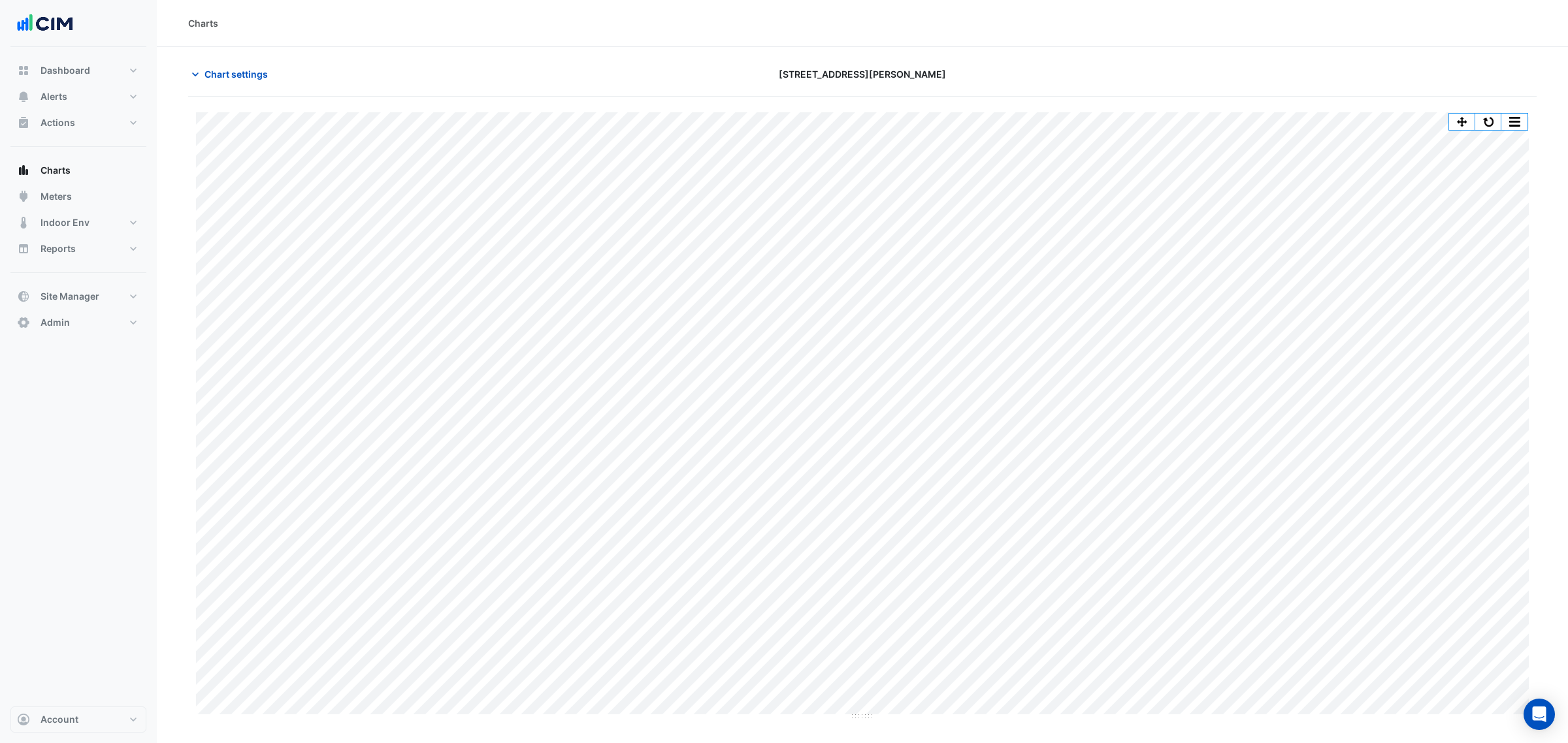
click at [1254, 119] on button "button" at bounding box center [1514, 122] width 26 height 17
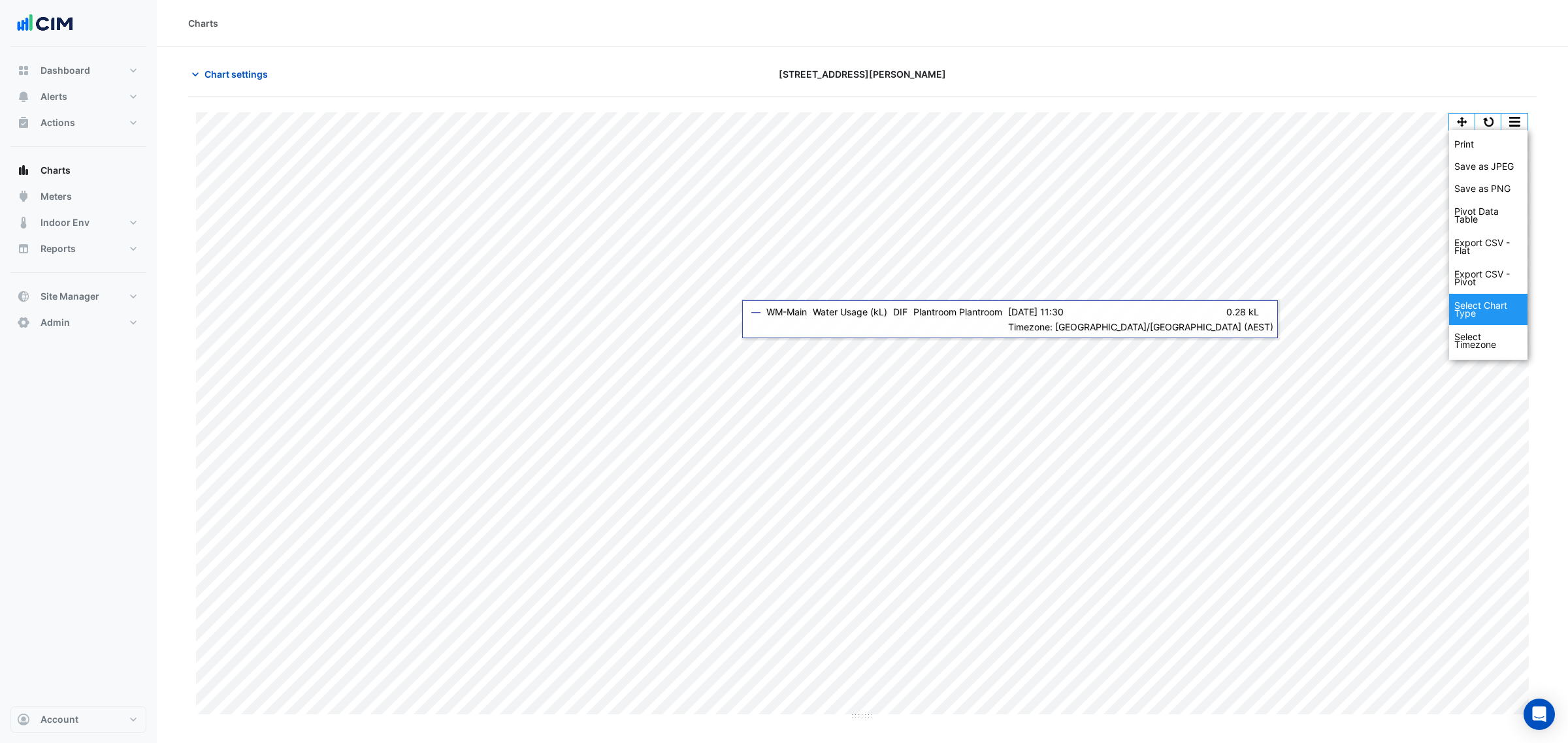
click at [1254, 312] on div "Select Chart Type" at bounding box center [1488, 309] width 79 height 31
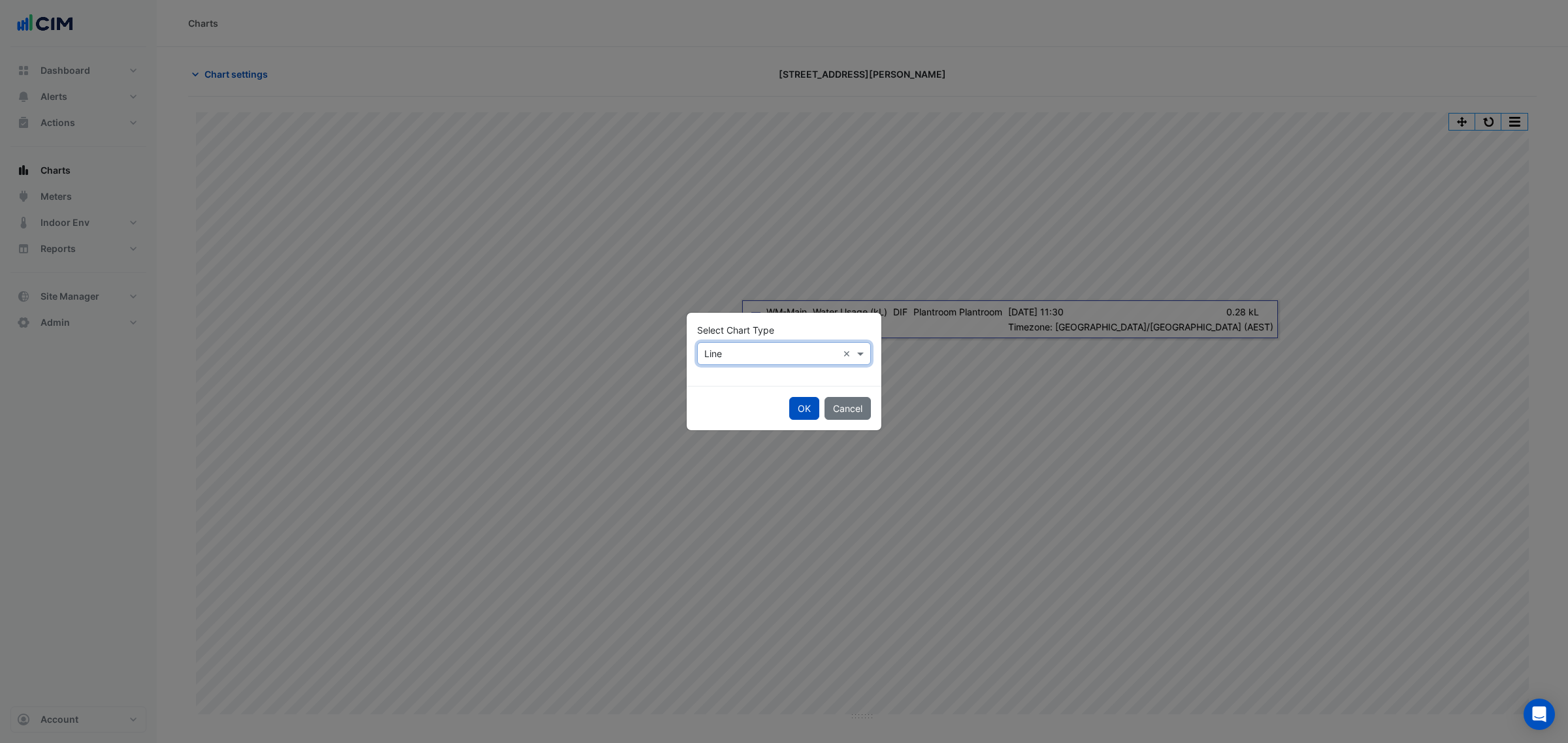
click at [747, 354] on input "text" at bounding box center [771, 354] width 134 height 14
click at [735, 399] on span "Column" at bounding box center [724, 401] width 32 height 11
click at [801, 406] on button "OK" at bounding box center [804, 409] width 30 height 23
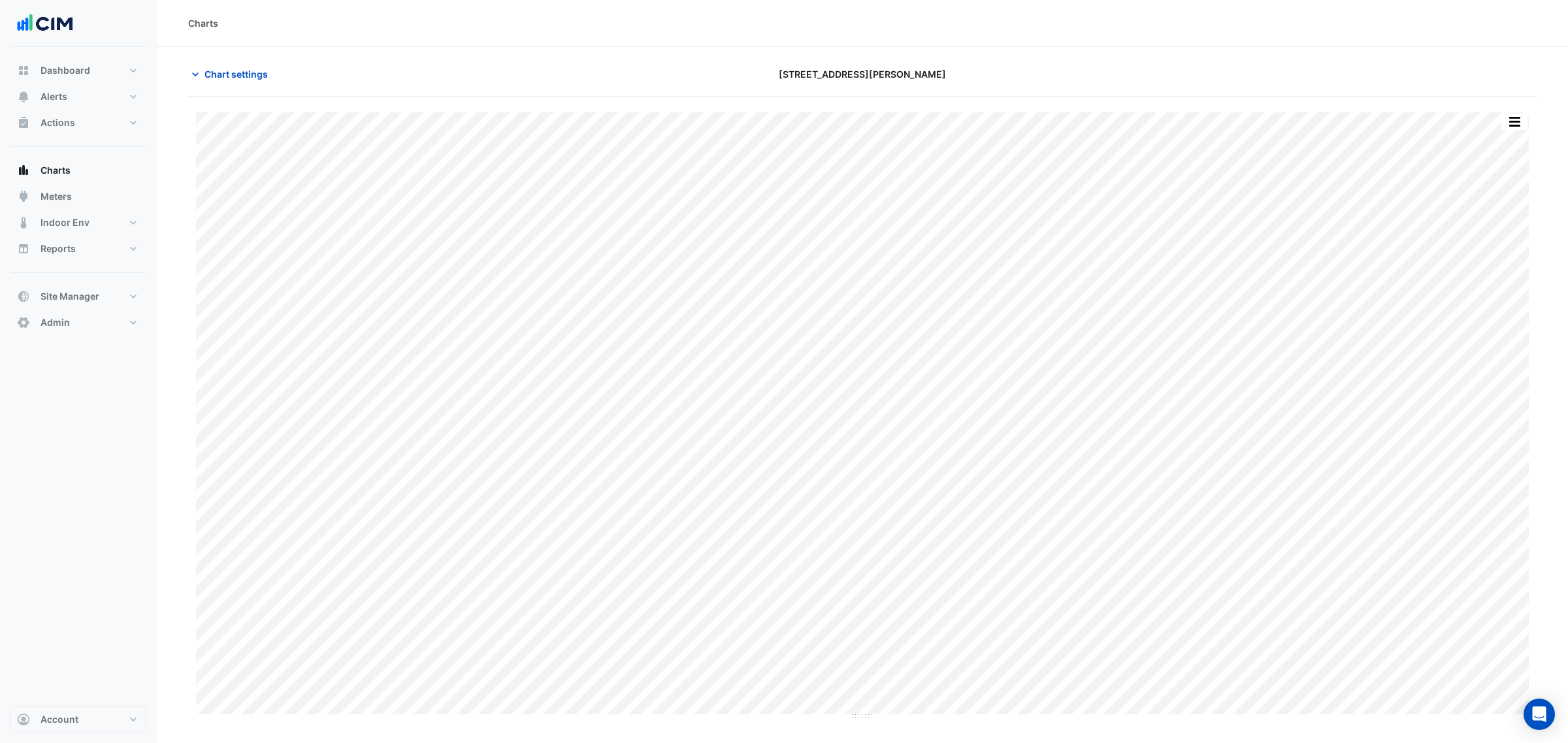
click at [1145, 49] on section "Chart settings 201 Miller Street Print Save as JPEG Save as PNG Pivot Data Tabl…" at bounding box center [862, 383] width 1411 height 674
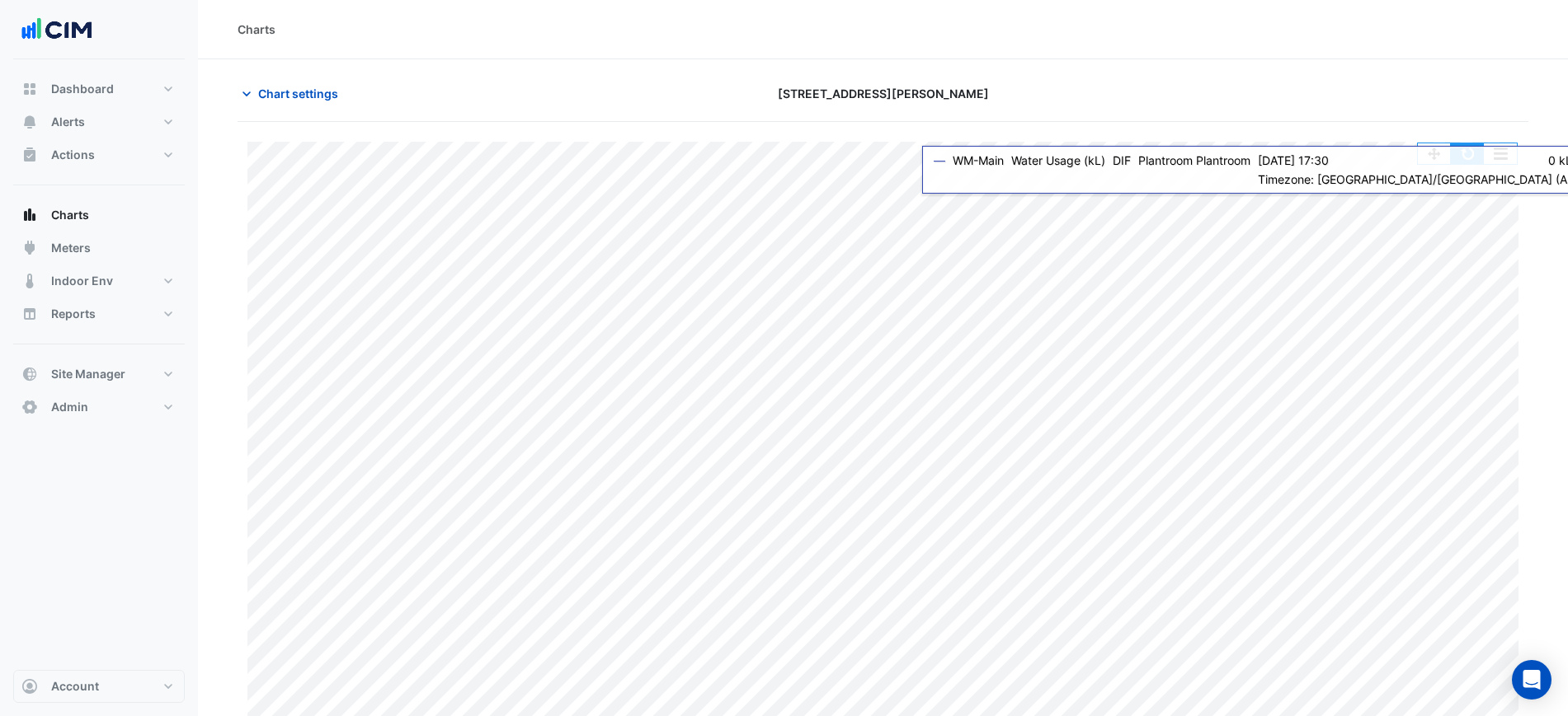
click at [1476, 156] on button "button" at bounding box center [1468, 154] width 33 height 21
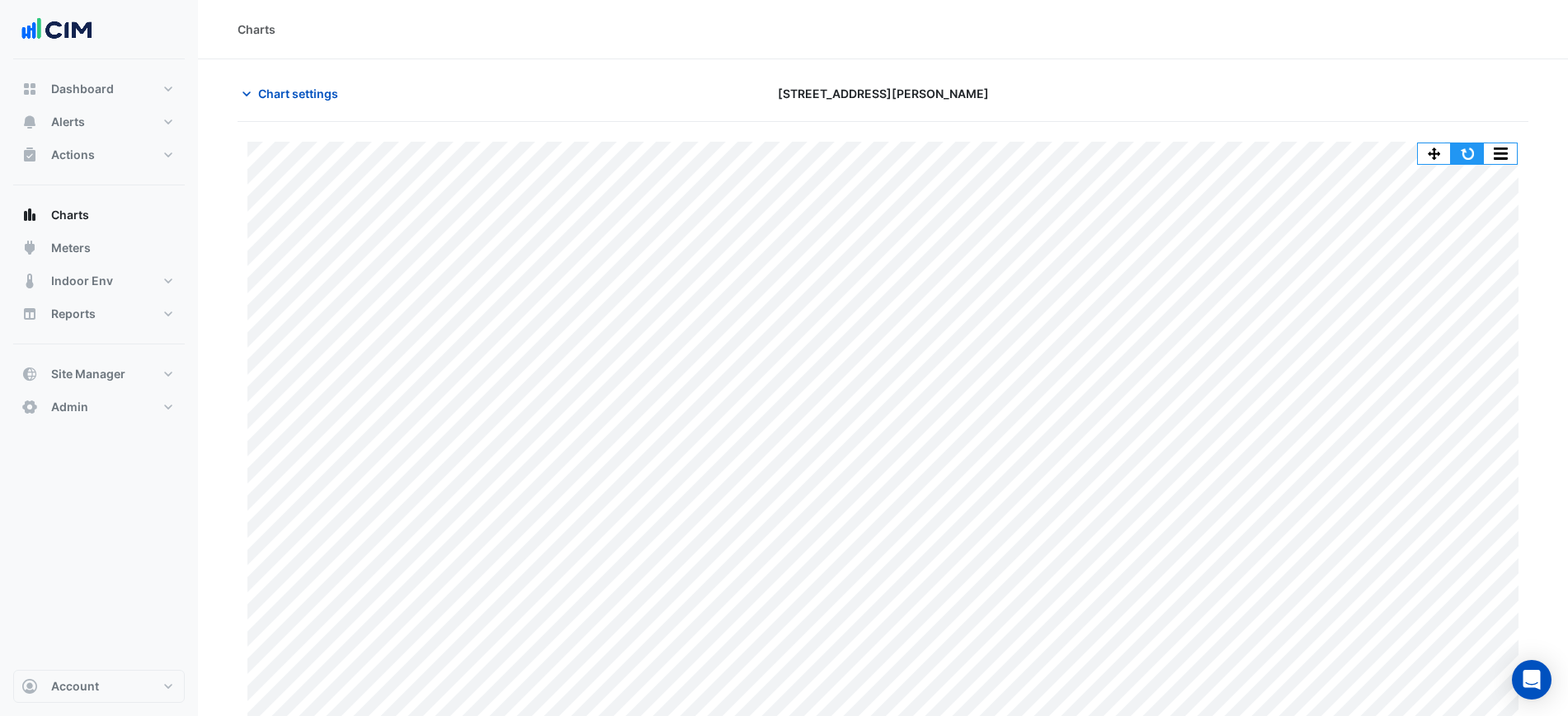
click at [1457, 144] on button "button" at bounding box center [1468, 154] width 33 height 21
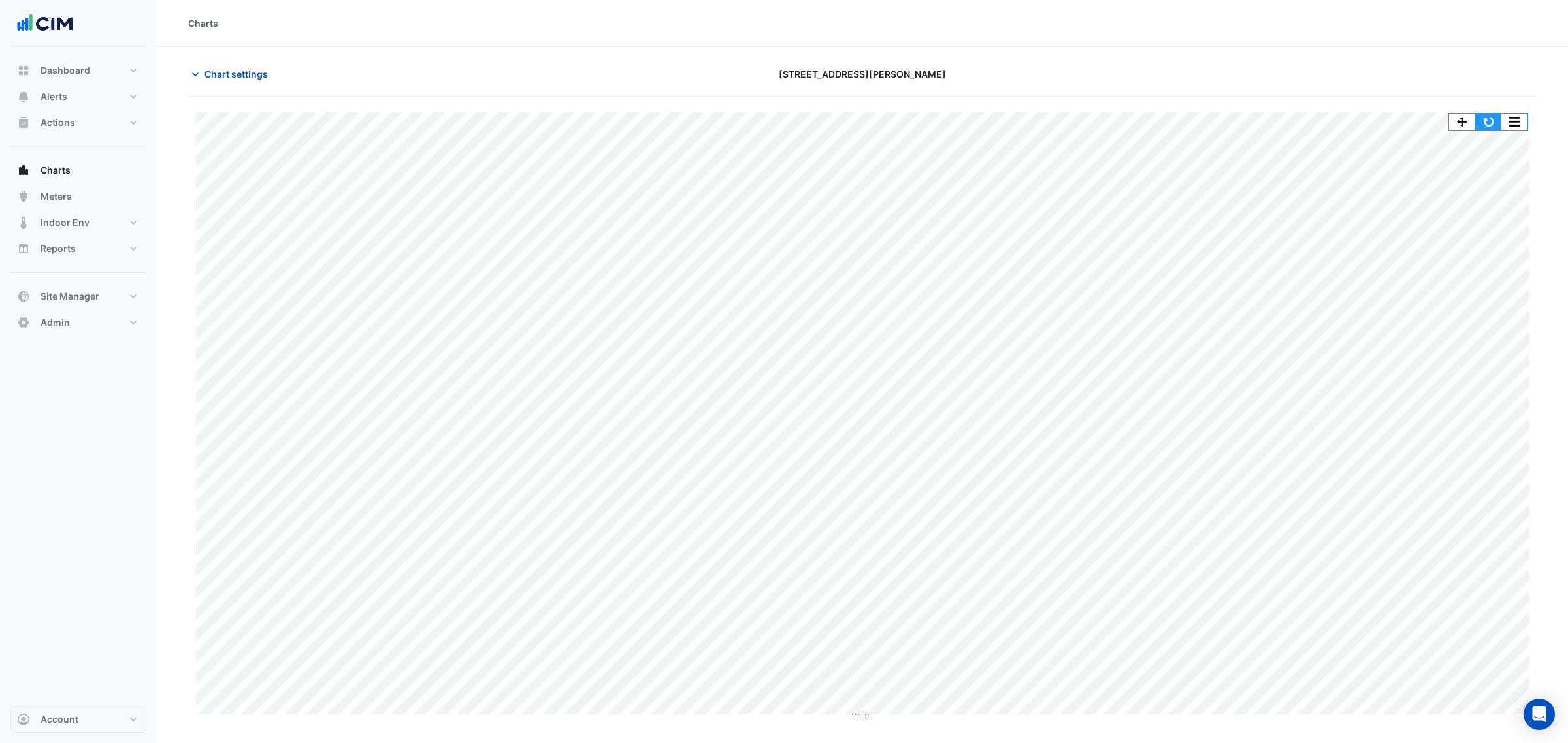
click at [1254, 124] on button "button" at bounding box center [1488, 122] width 26 height 17
click at [1254, 118] on button "button" at bounding box center [1488, 122] width 26 height 17
click at [255, 73] on span "Chart settings" at bounding box center [236, 74] width 63 height 14
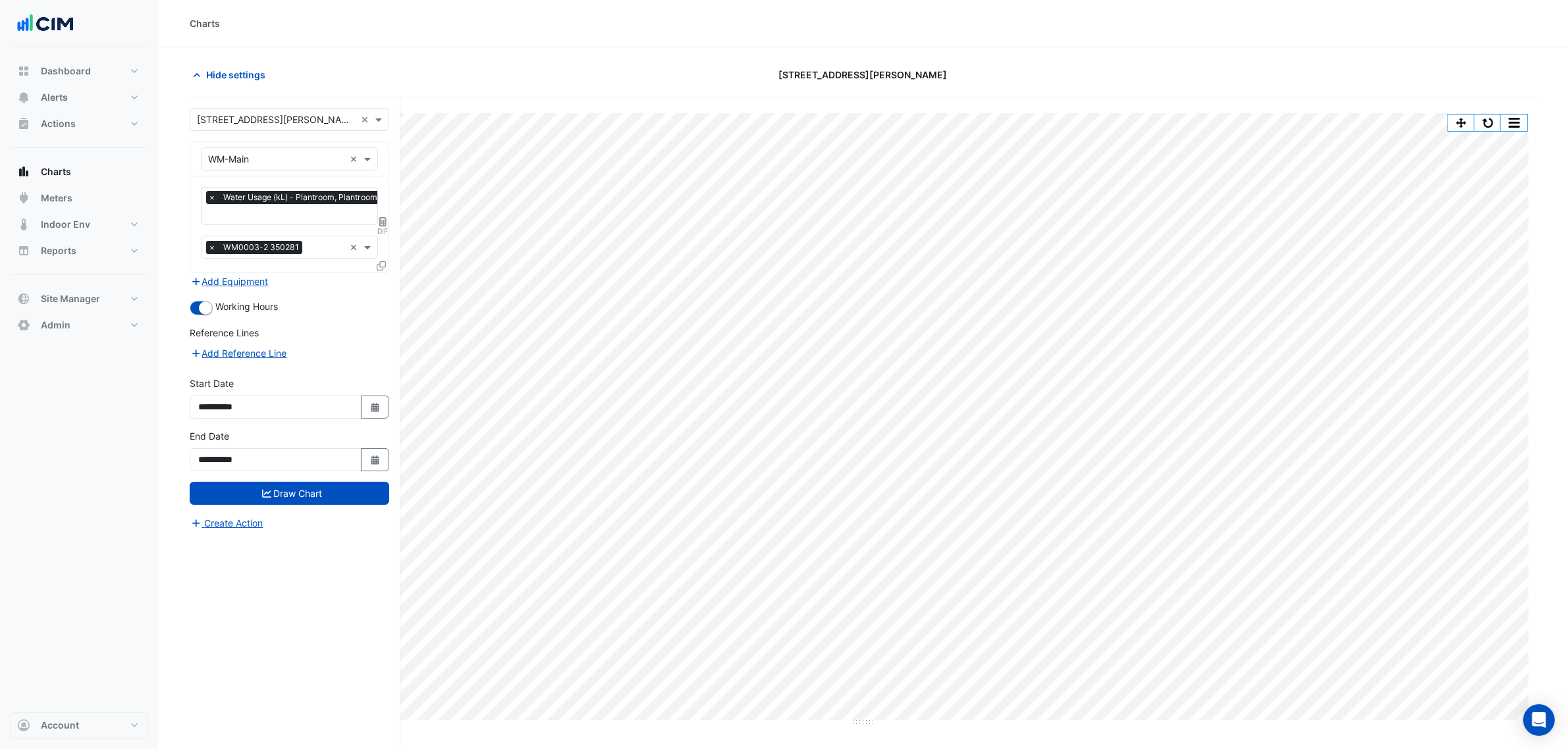
click at [213, 244] on span "×" at bounding box center [212, 248] width 12 height 13
click at [341, 498] on button "Draw Chart" at bounding box center [289, 493] width 199 height 23
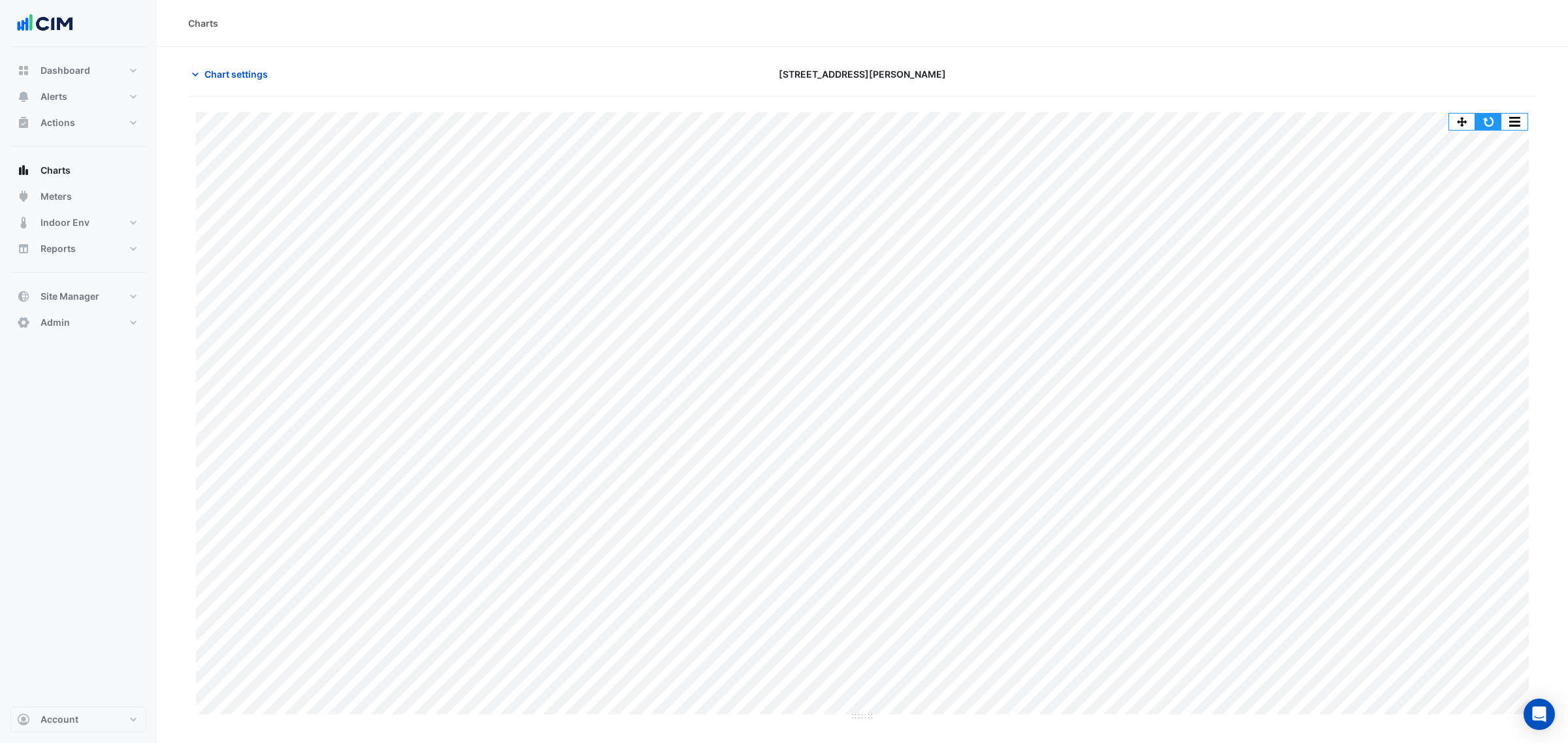
click at [1254, 118] on button "button" at bounding box center [1488, 122] width 26 height 17
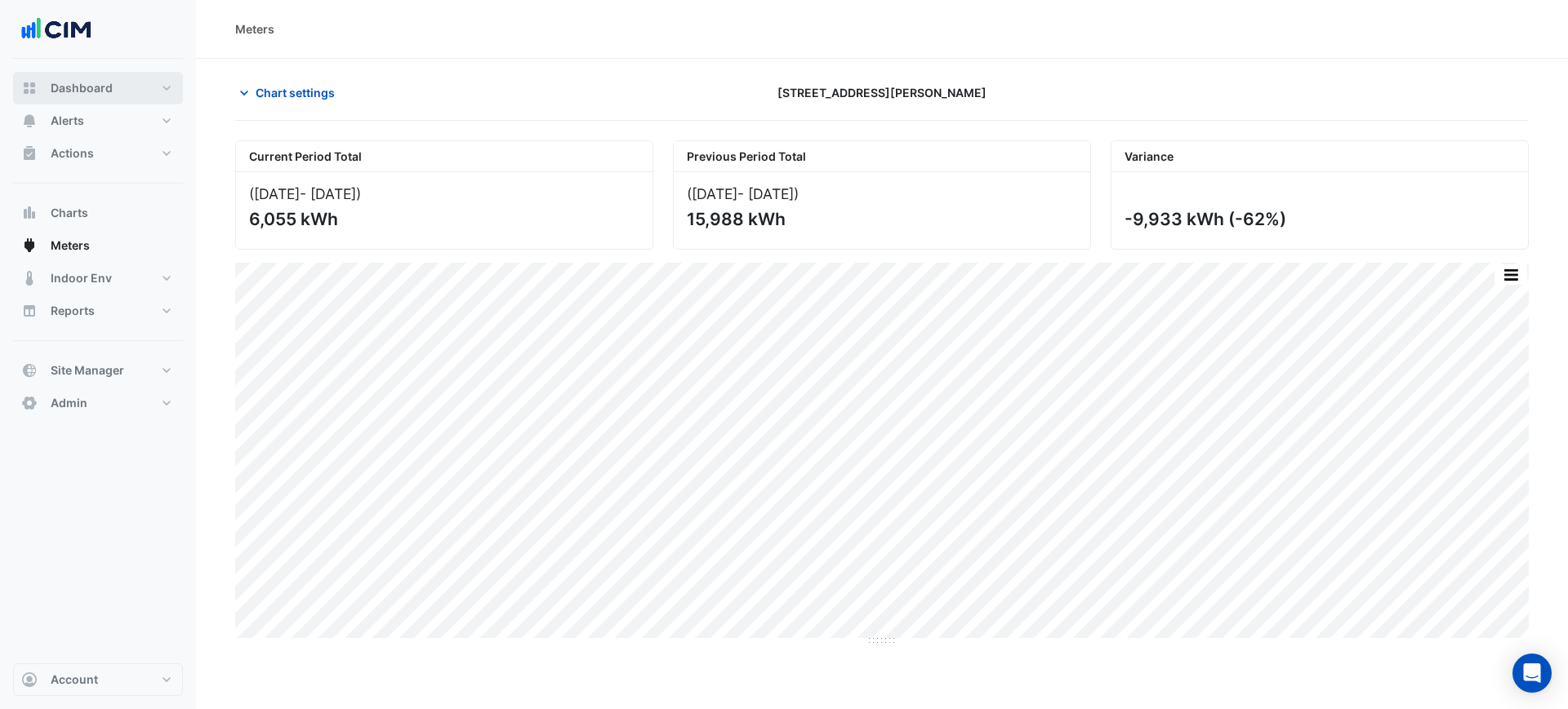
click at [139, 75] on button "Dashboard" at bounding box center [98, 88] width 169 height 33
select select "***"
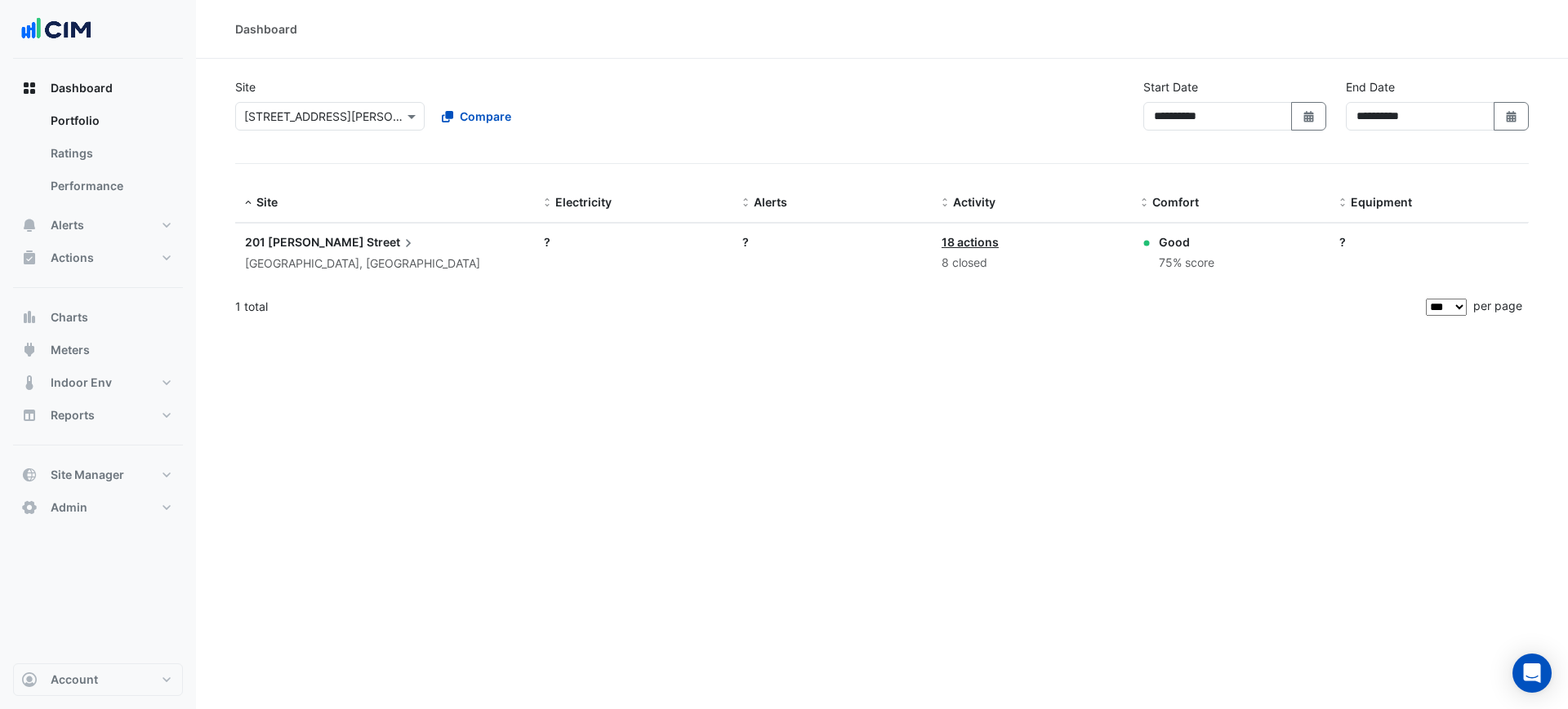
click at [298, 117] on input "text" at bounding box center [313, 117] width 139 height 17
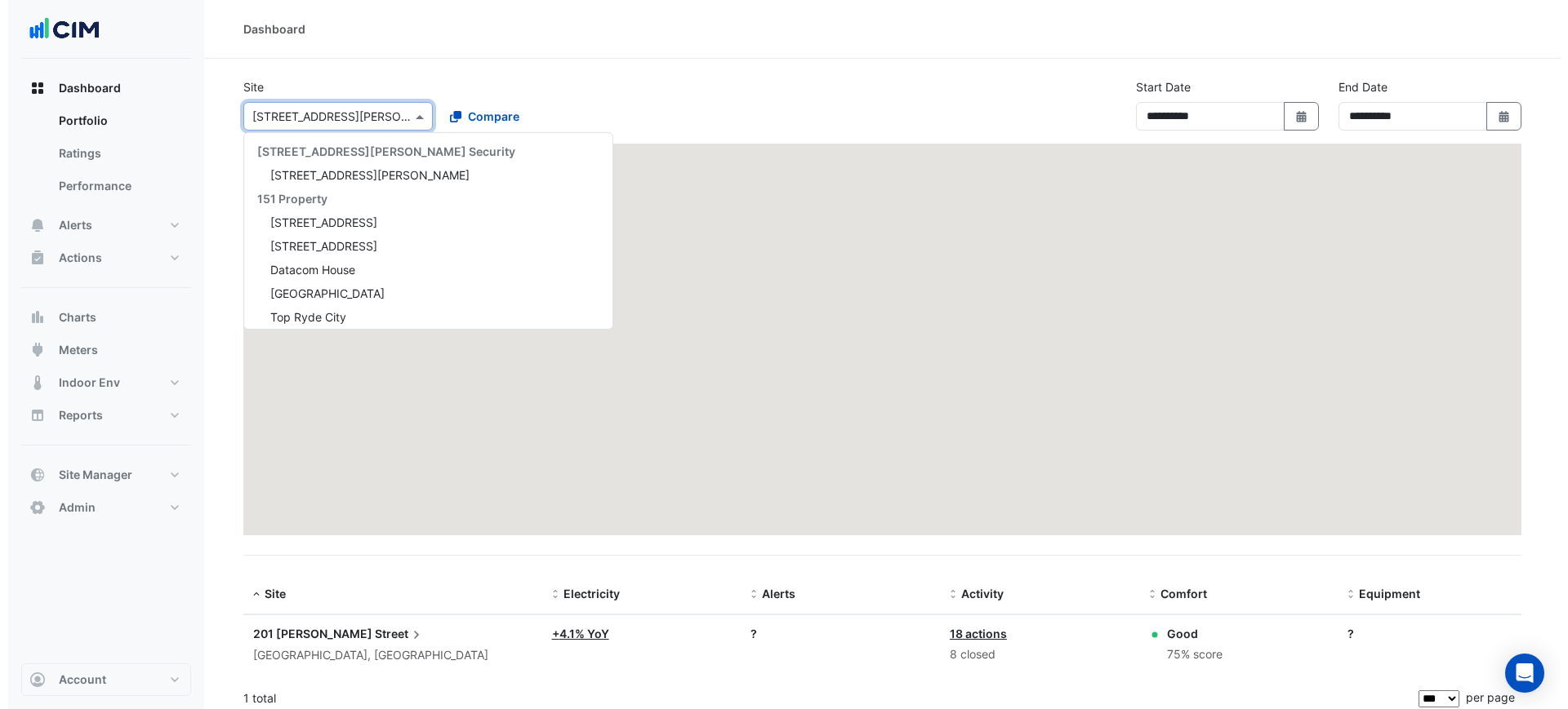
scroll to position [14210, 0]
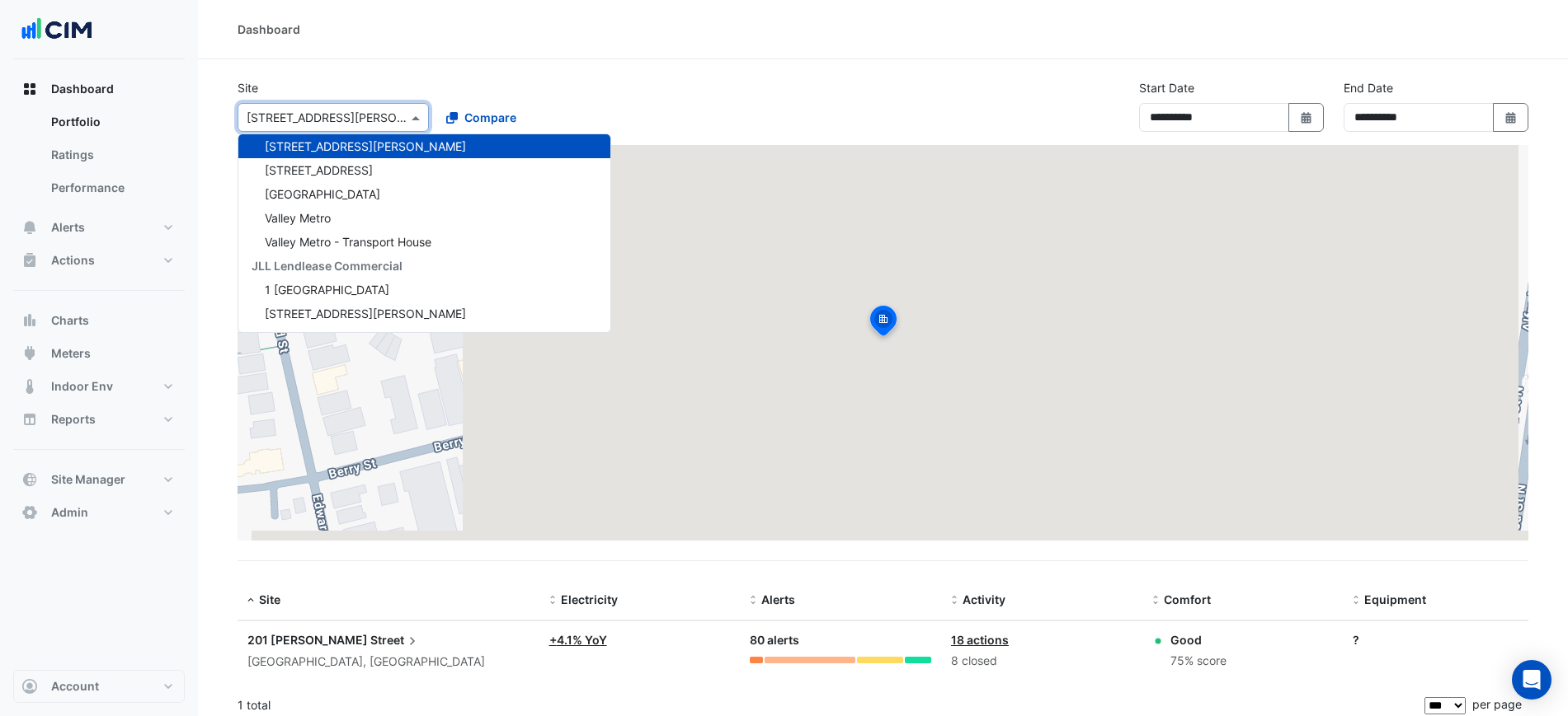
drag, startPoint x: 588, startPoint y: 0, endPoint x: 498, endPoint y: 83, distance: 122.4
click at [498, 83] on div "Site Select a Site × [STREET_ADDRESS][PERSON_NAME] [STREET_ADDRESS][PERSON_NAME…" at bounding box center [432, 105] width 409 height 53
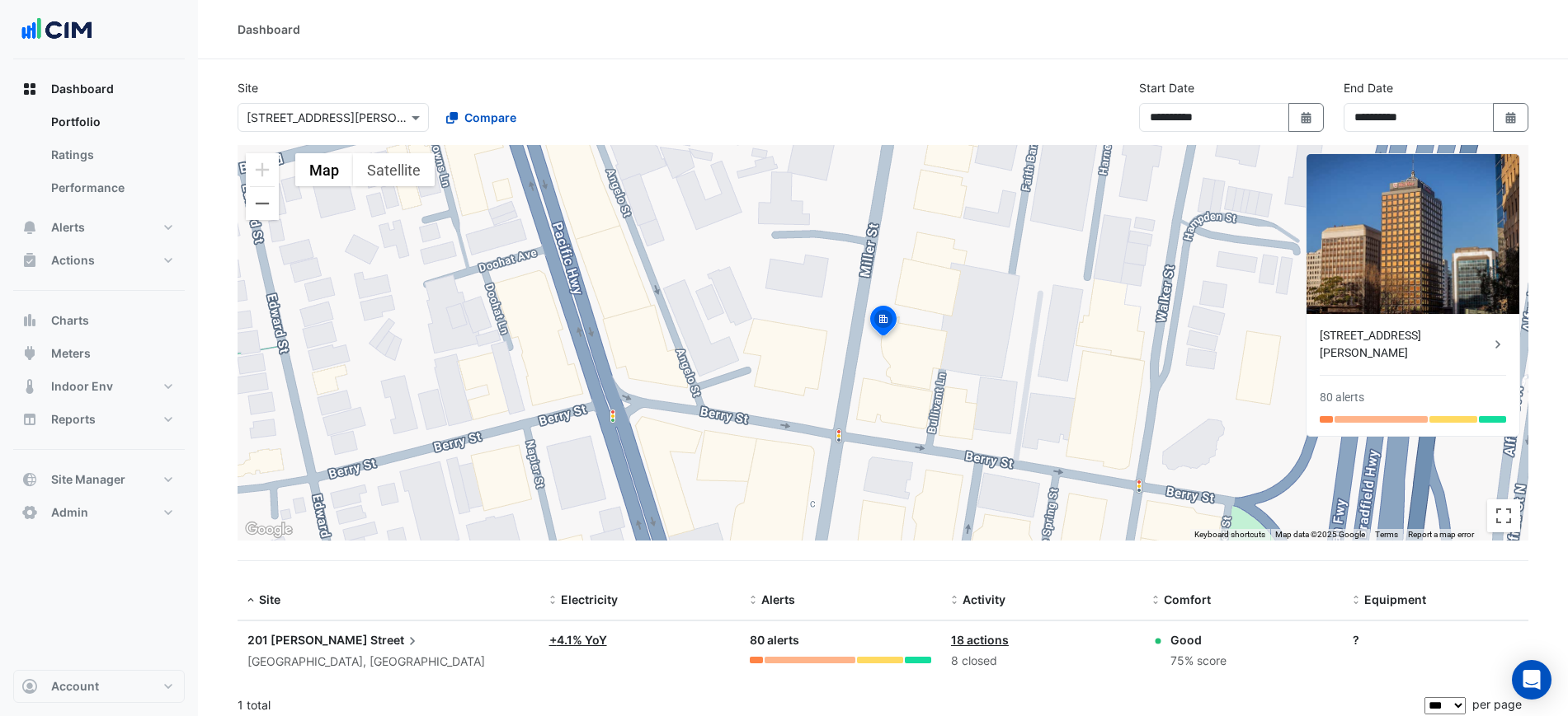
click at [297, 653] on div "North Sydney, New South Wales" at bounding box center [388, 662] width 282 height 19
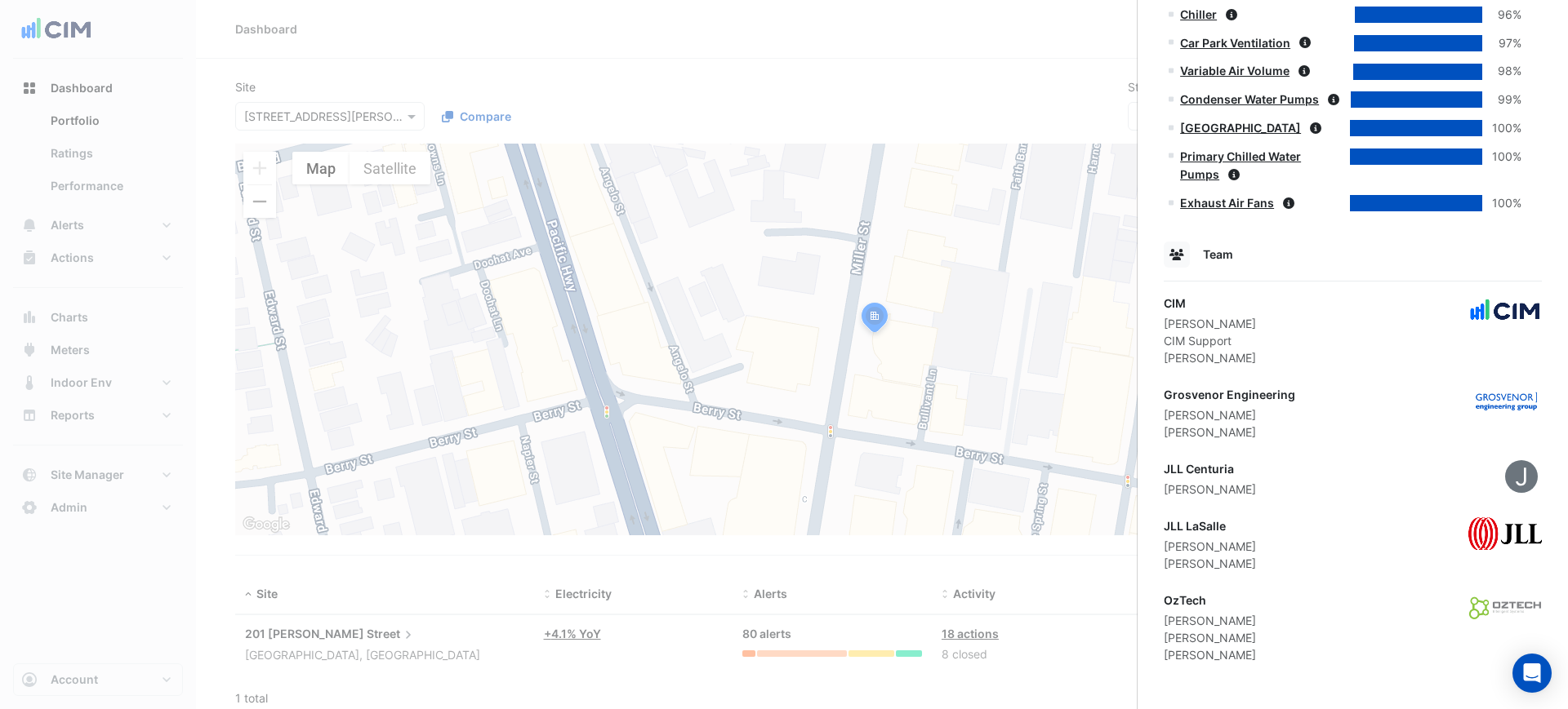
scroll to position [1368, 0]
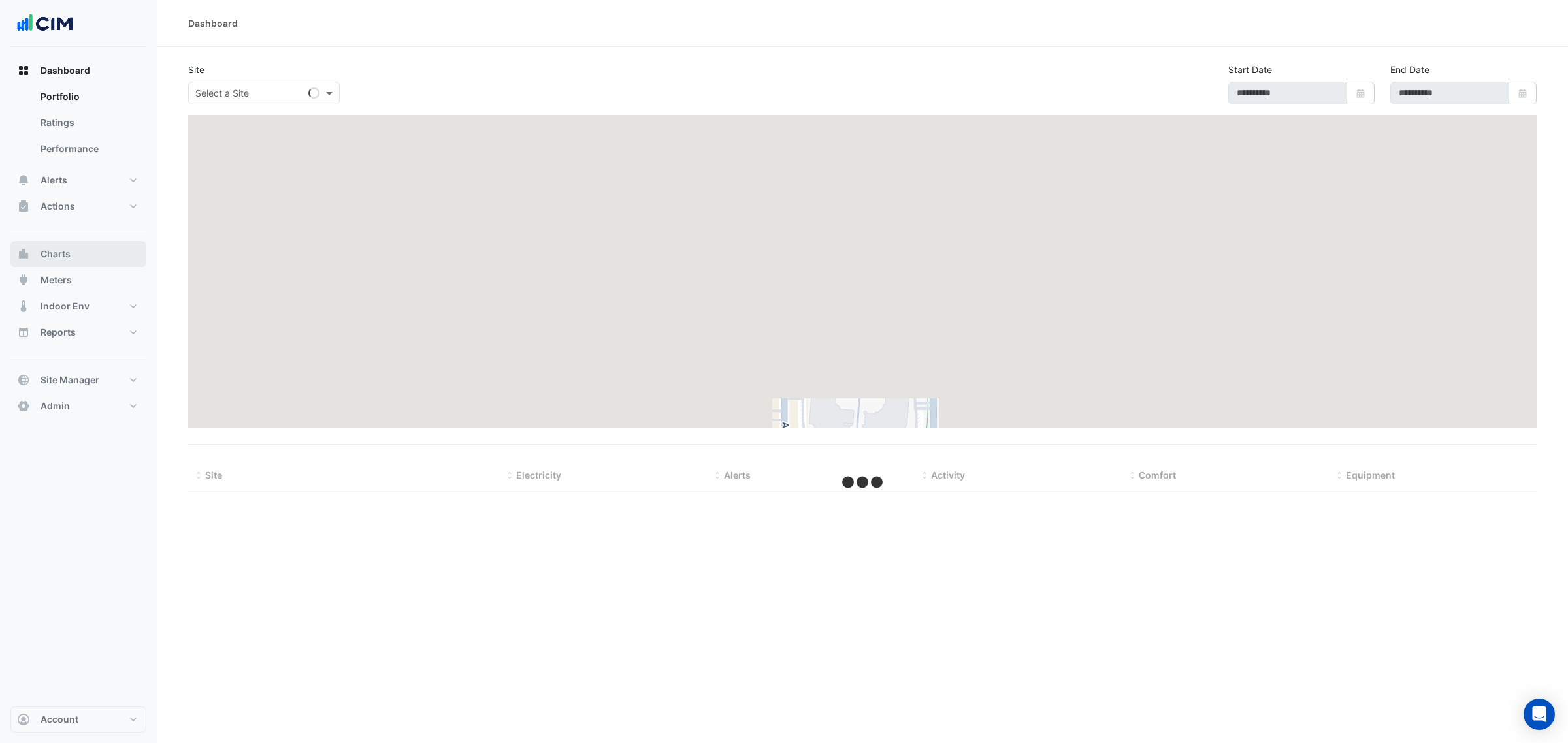
click at [90, 245] on button "Charts" at bounding box center [78, 254] width 136 height 26
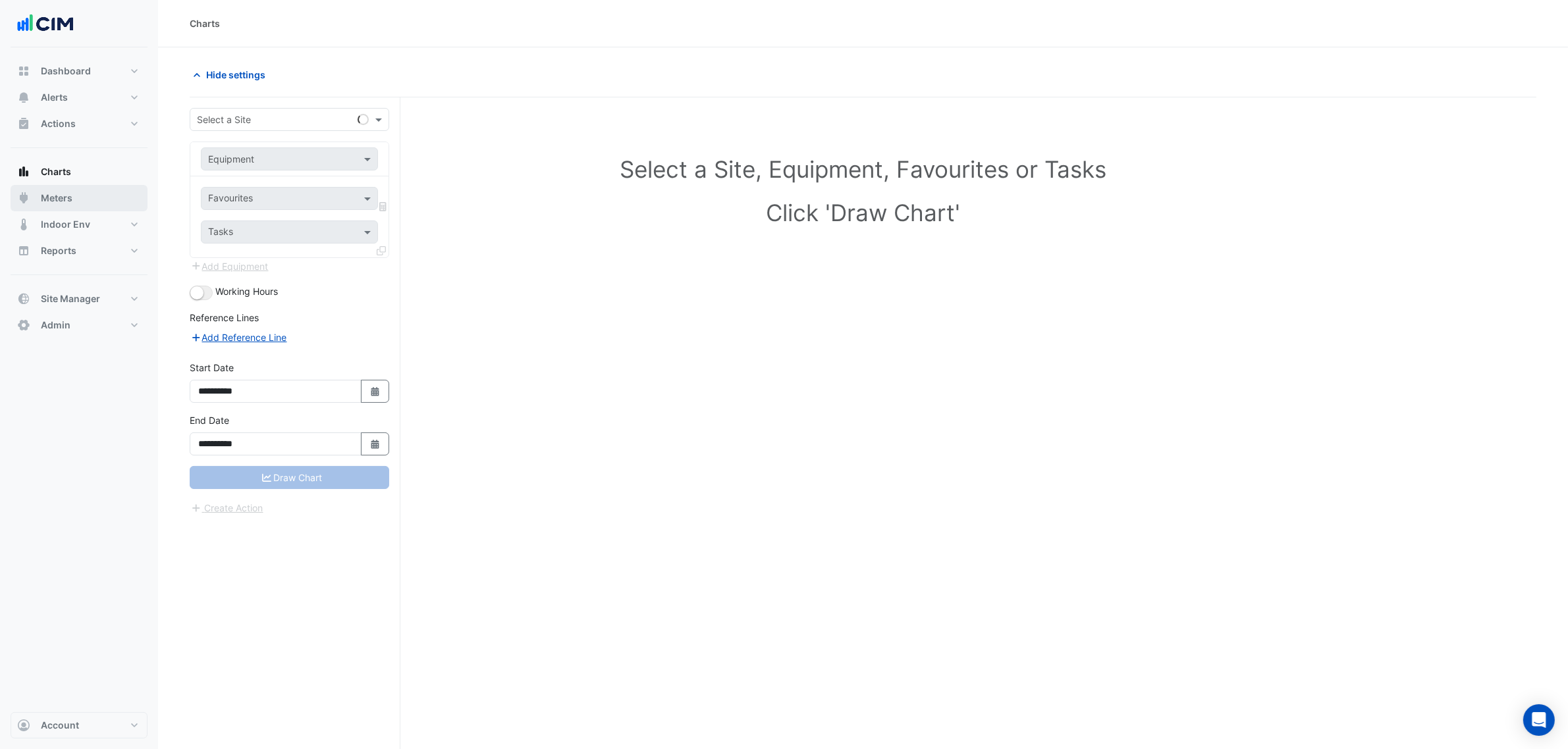
click at [82, 201] on button "Meters" at bounding box center [79, 199] width 137 height 27
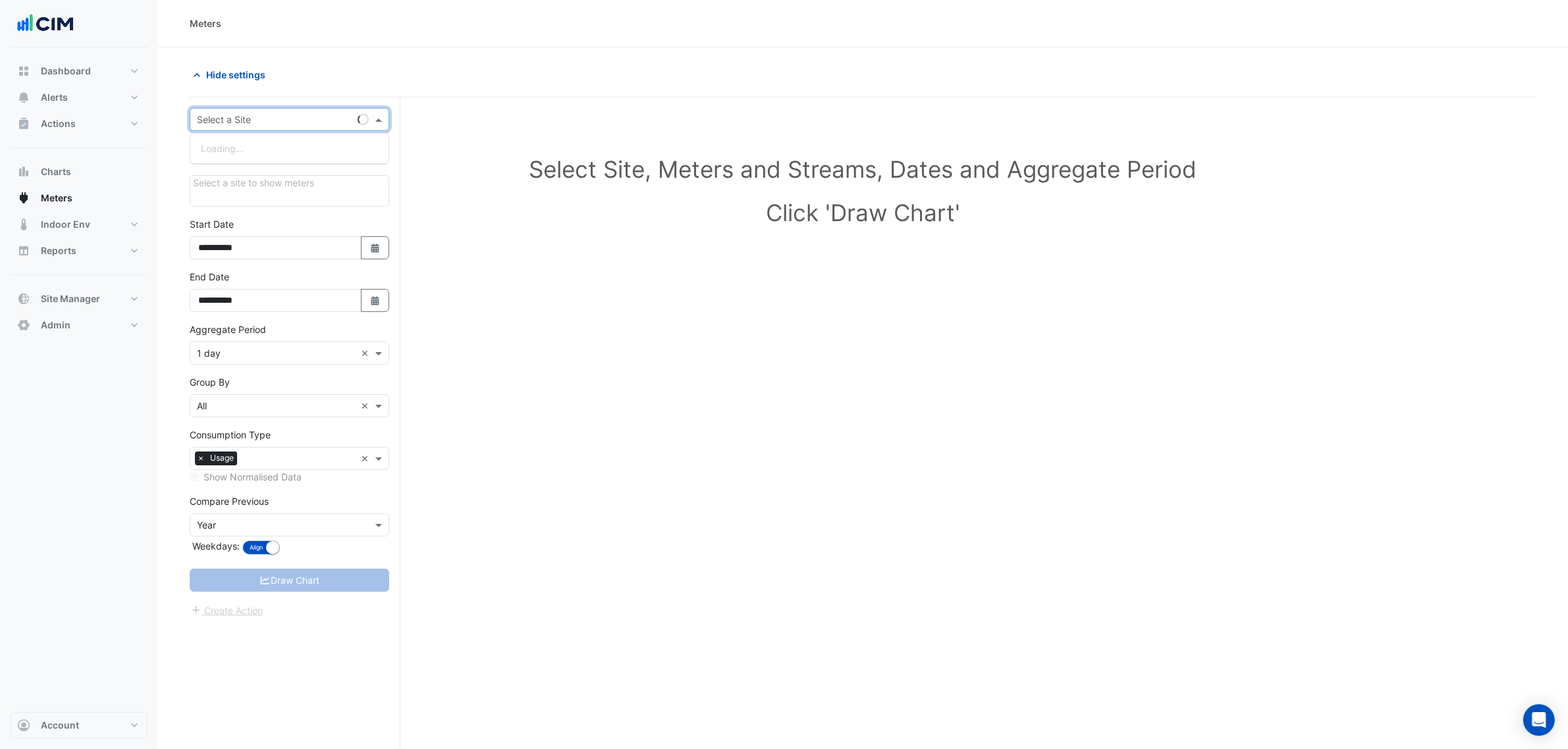
click at [206, 127] on div "Select a Site" at bounding box center [289, 119] width 199 height 23
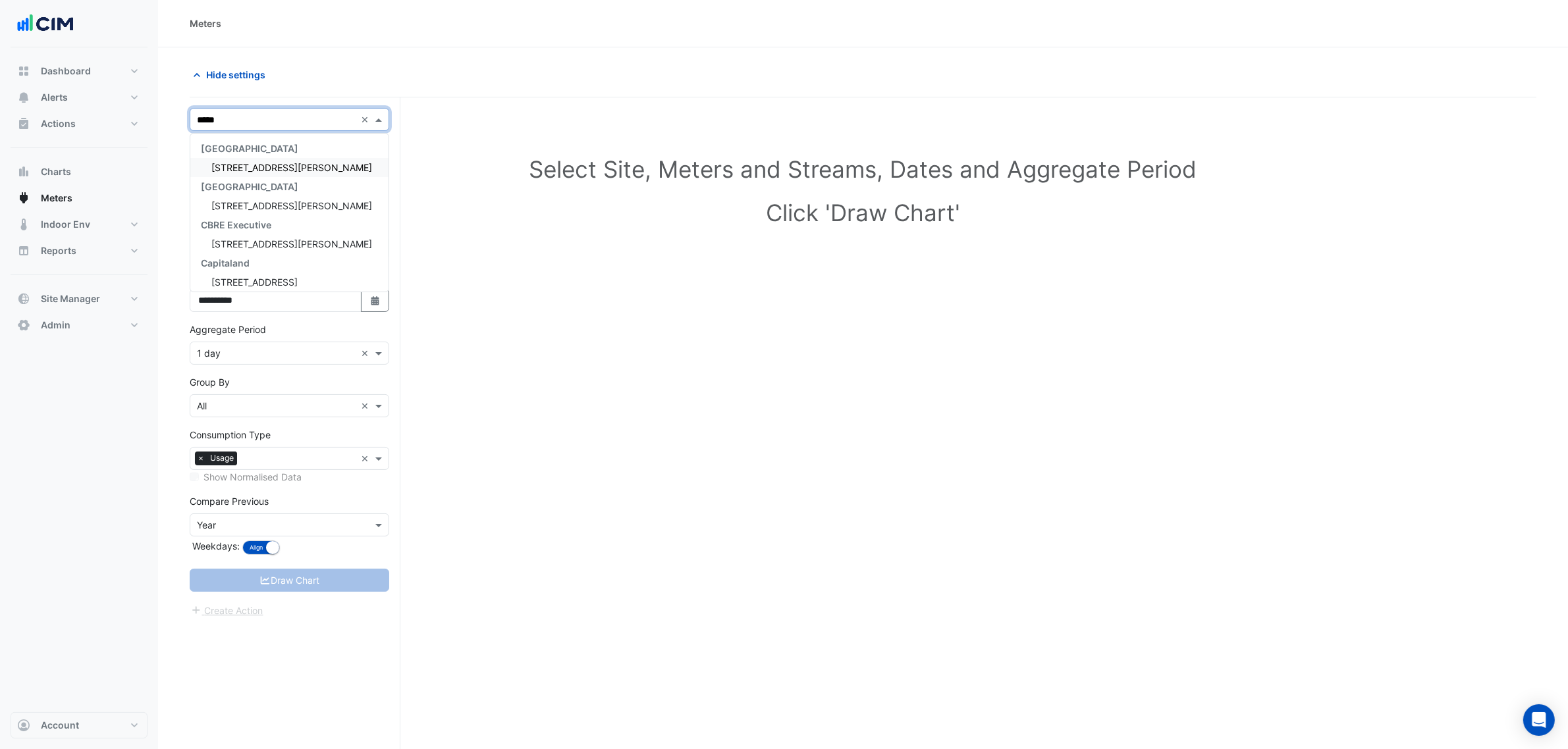
type input "******"
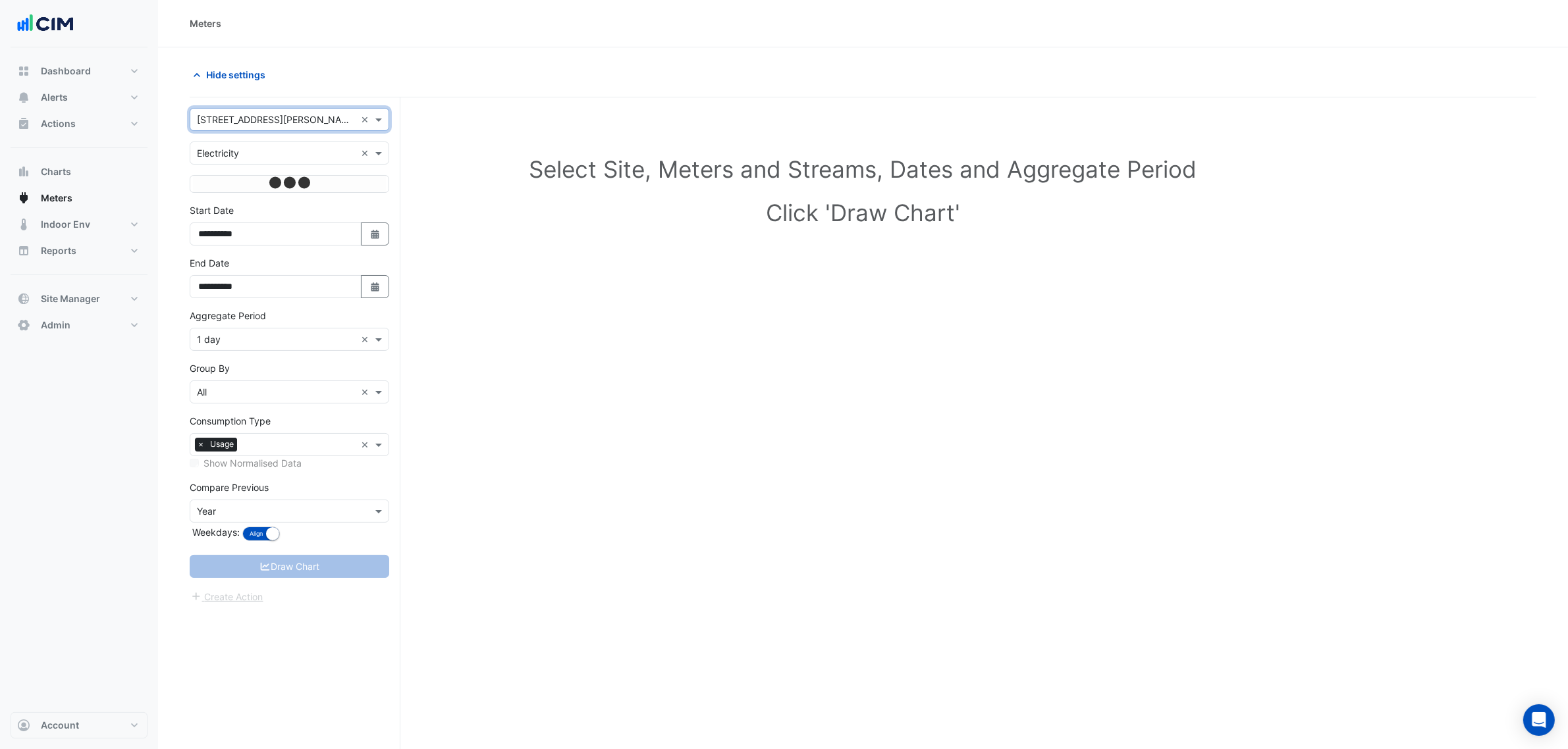
click at [307, 147] on input "text" at bounding box center [276, 153] width 159 height 14
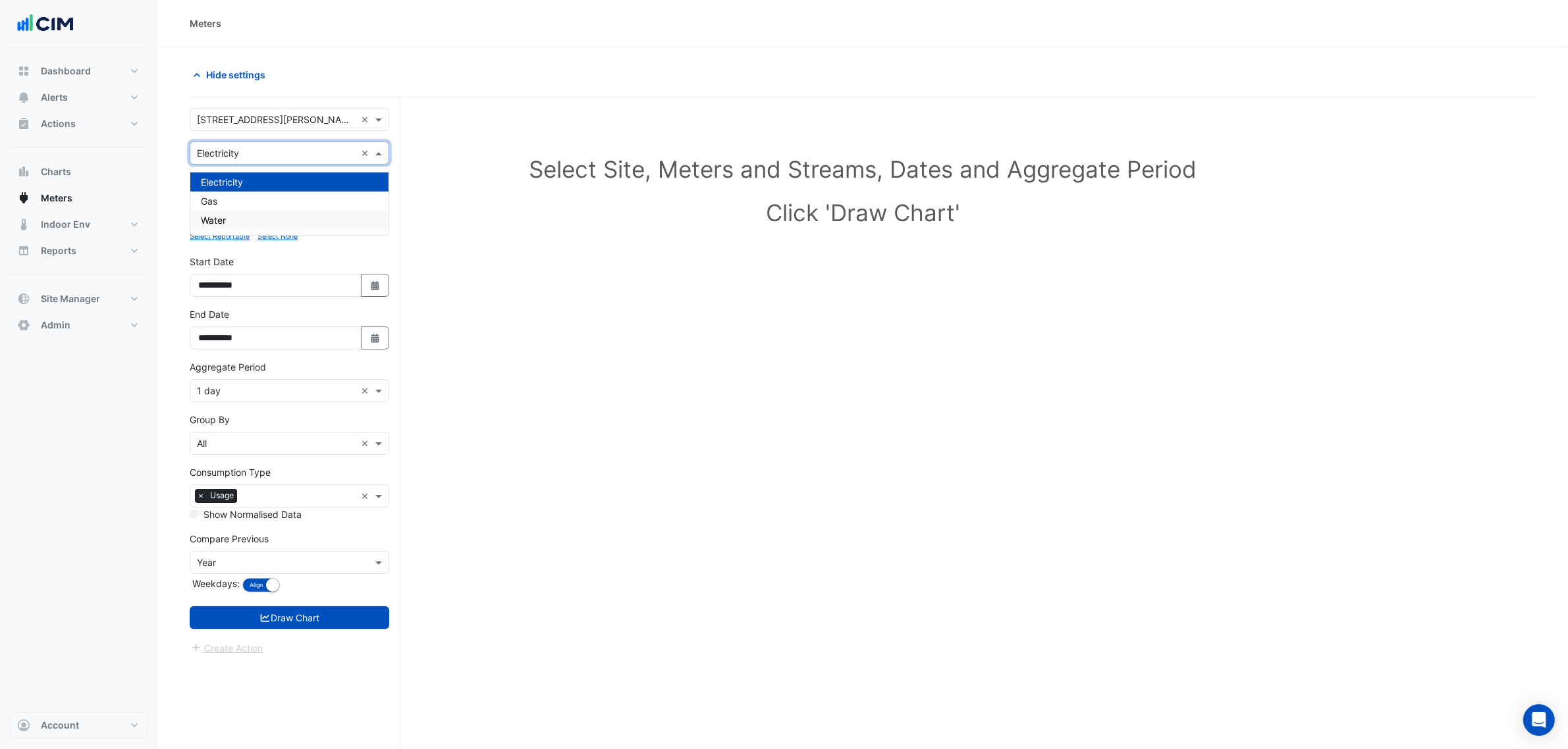
click at [257, 211] on div "Water" at bounding box center [289, 220] width 198 height 19
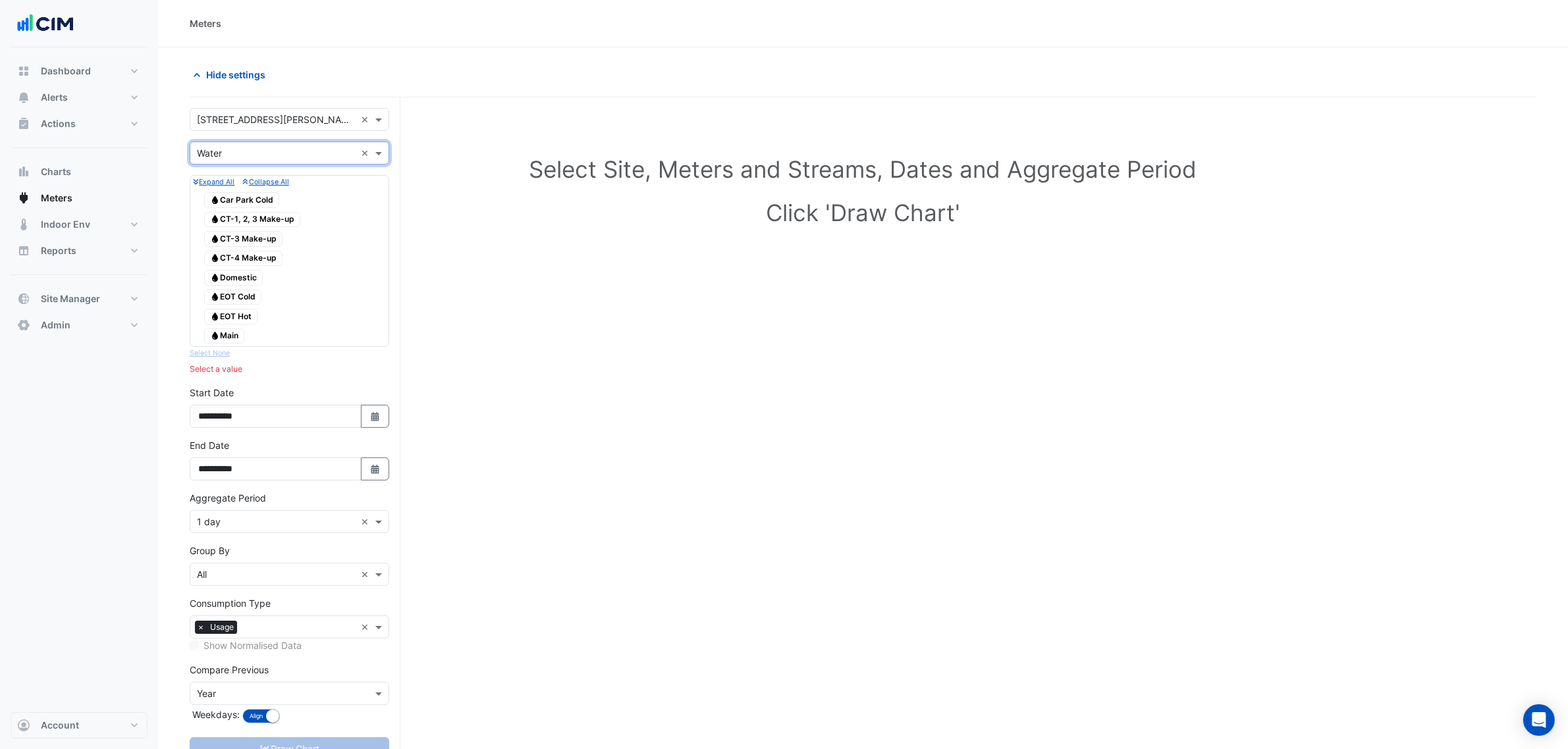
click at [233, 333] on span "Water Main" at bounding box center [224, 337] width 40 height 16
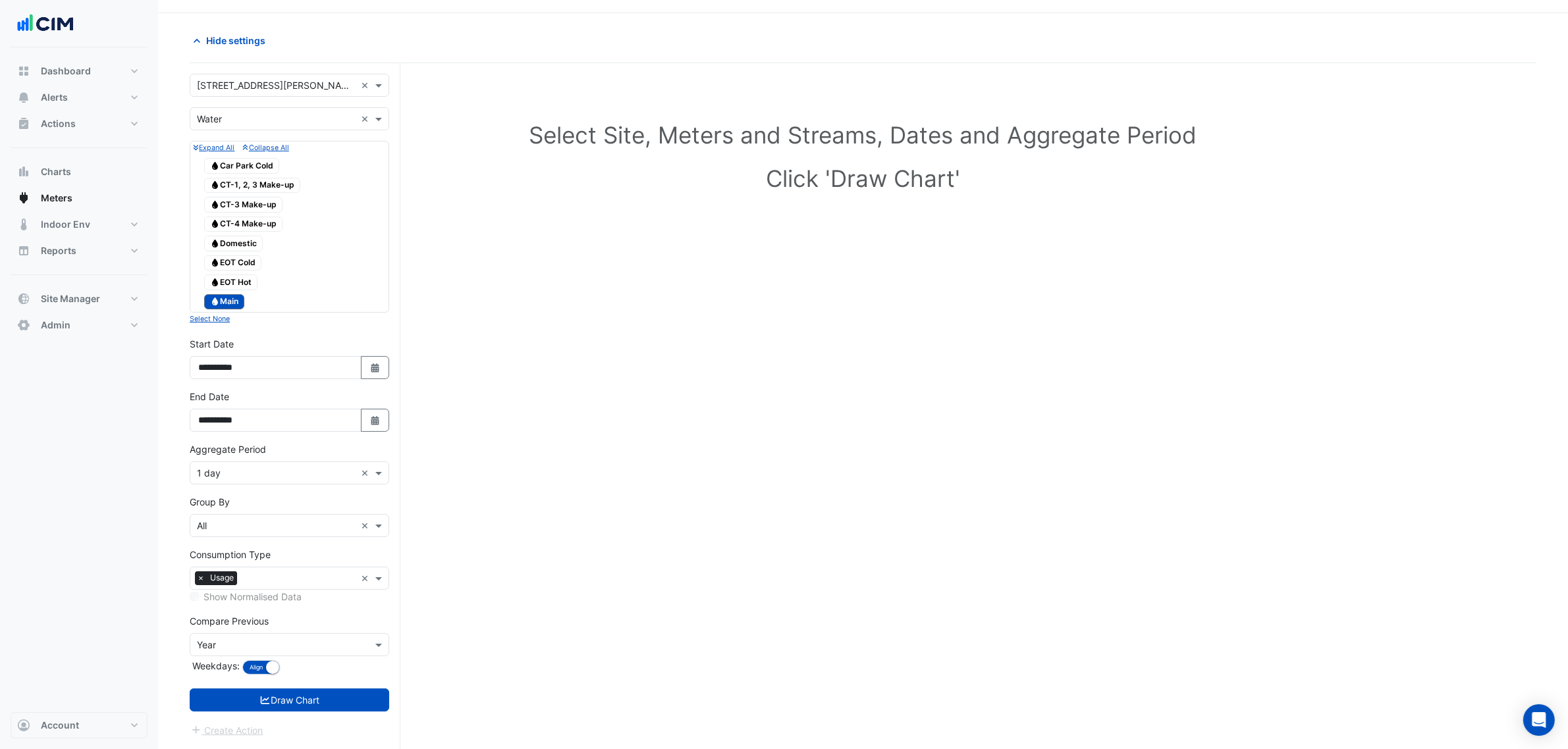
scroll to position [50, 0]
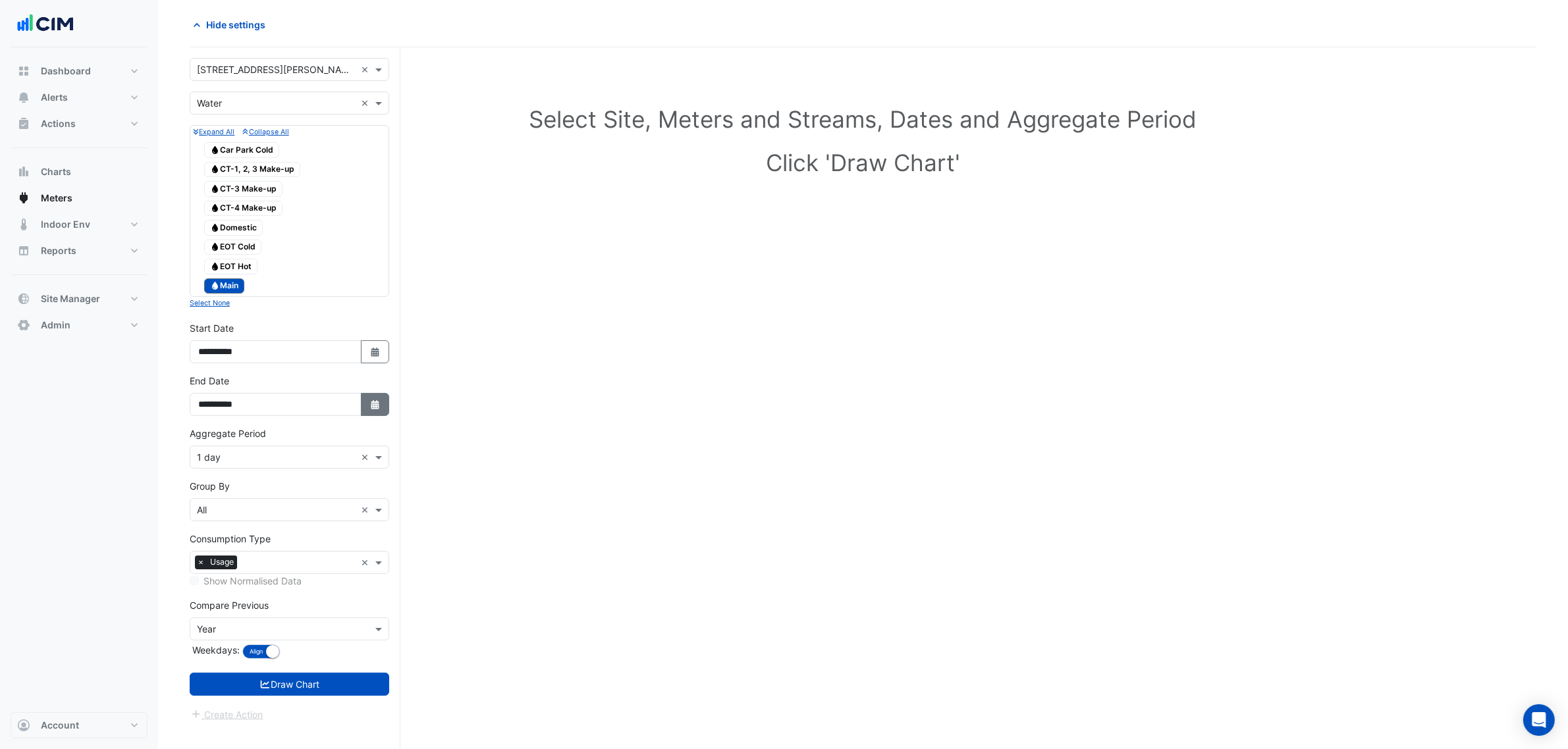
click at [373, 402] on button "Select Date" at bounding box center [375, 404] width 29 height 23
click at [337, 223] on button "Next month" at bounding box center [339, 234] width 16 height 21
select select "*"
click at [268, 277] on div "4" at bounding box center [275, 277] width 21 height 21
type input "**********"
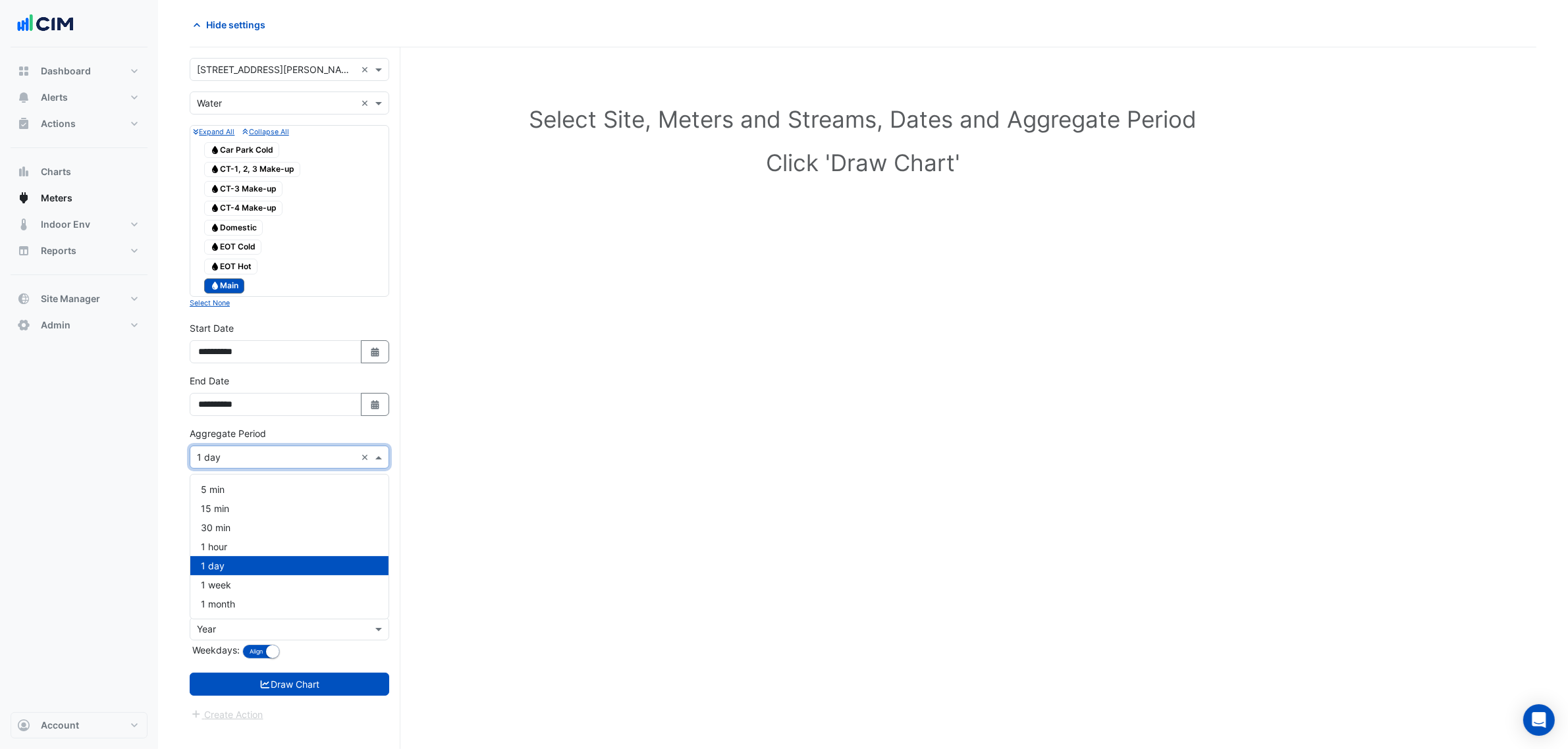
click at [288, 468] on div "Aggregate Period × 1 day ×" at bounding box center [289, 457] width 199 height 23
click at [239, 546] on div "1 hour" at bounding box center [289, 546] width 198 height 19
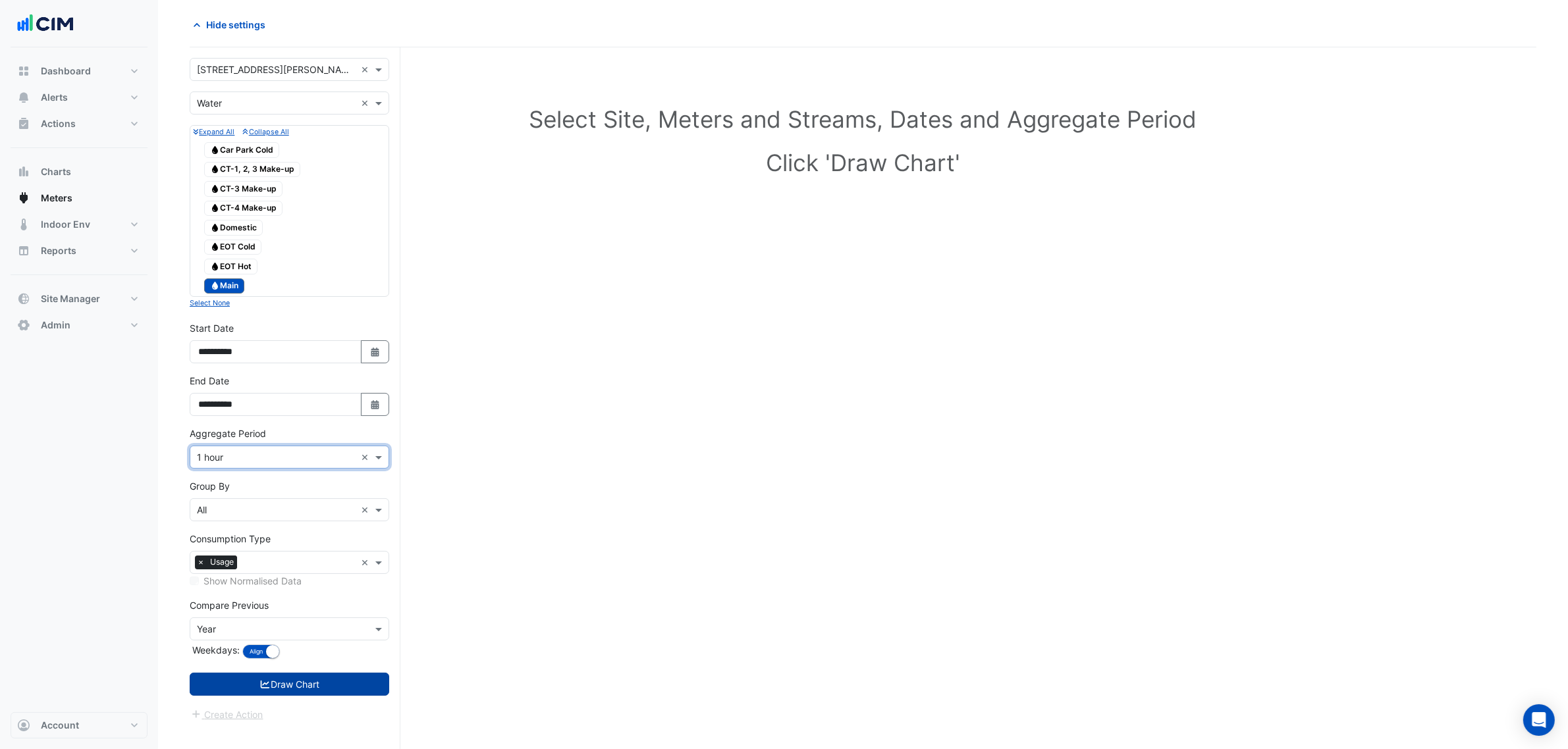
click at [279, 691] on button "Draw Chart" at bounding box center [289, 684] width 199 height 23
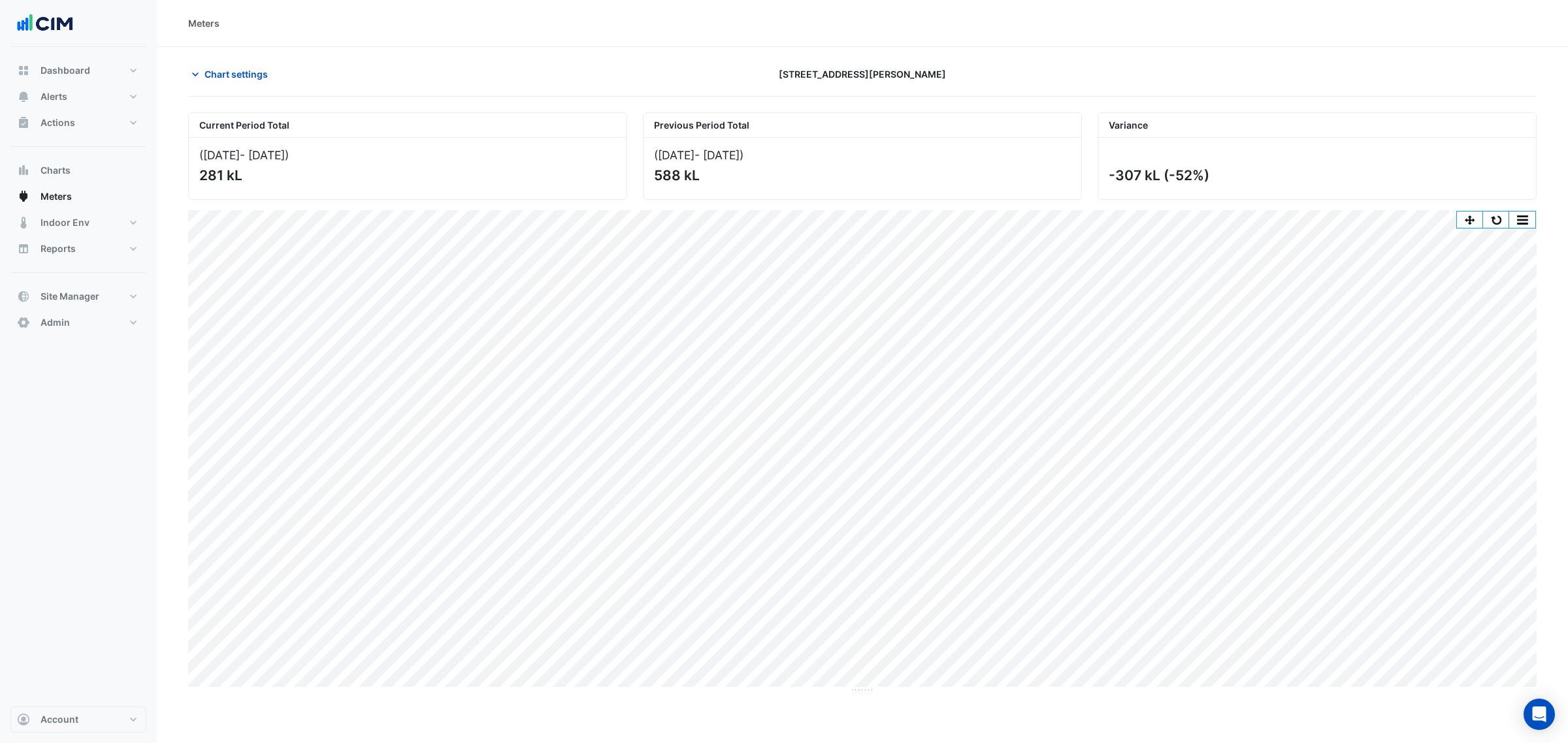
click at [1493, 217] on button "button" at bounding box center [1496, 219] width 26 height 17
click at [1499, 220] on button "button" at bounding box center [1496, 219] width 26 height 17
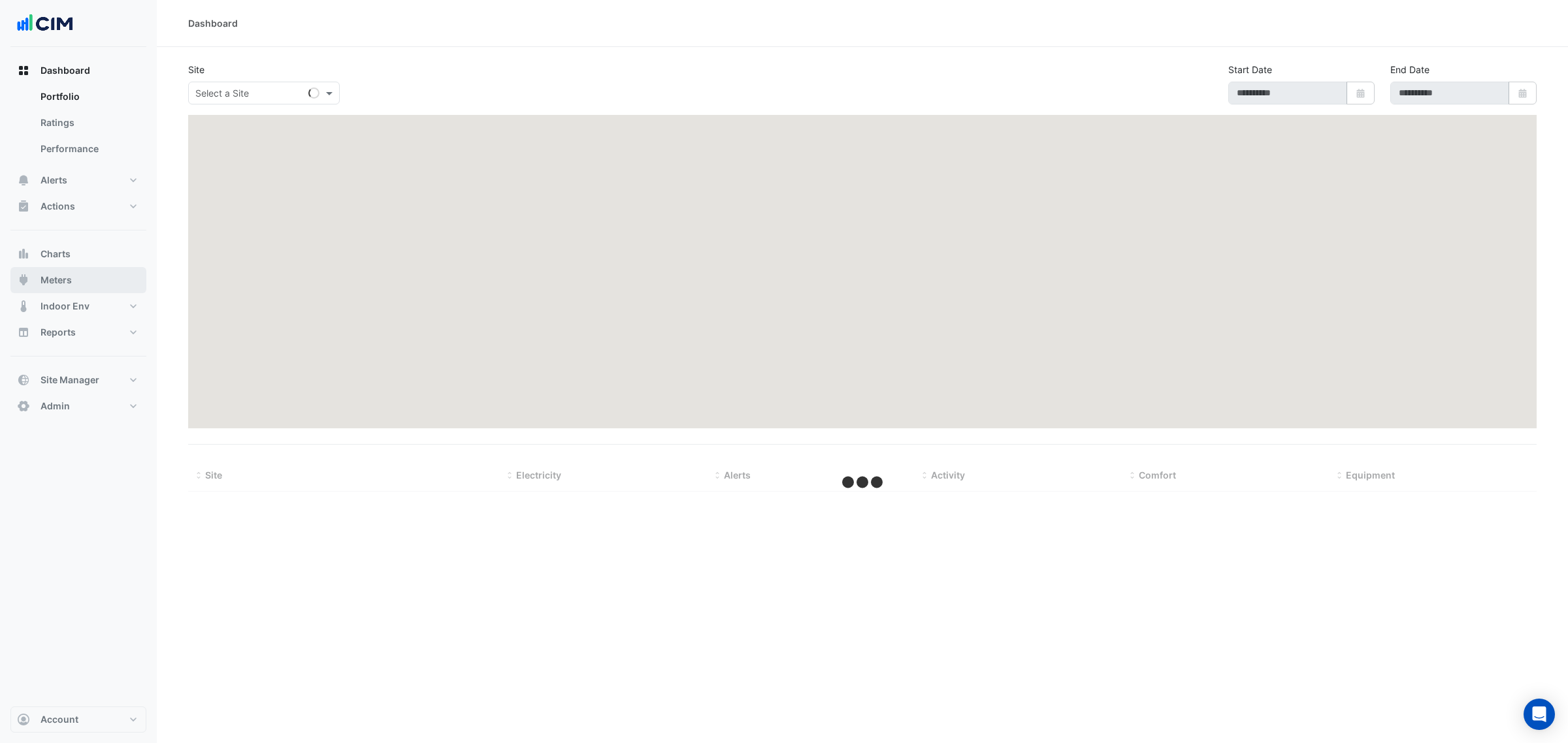
click at [77, 270] on button "Meters" at bounding box center [78, 280] width 136 height 26
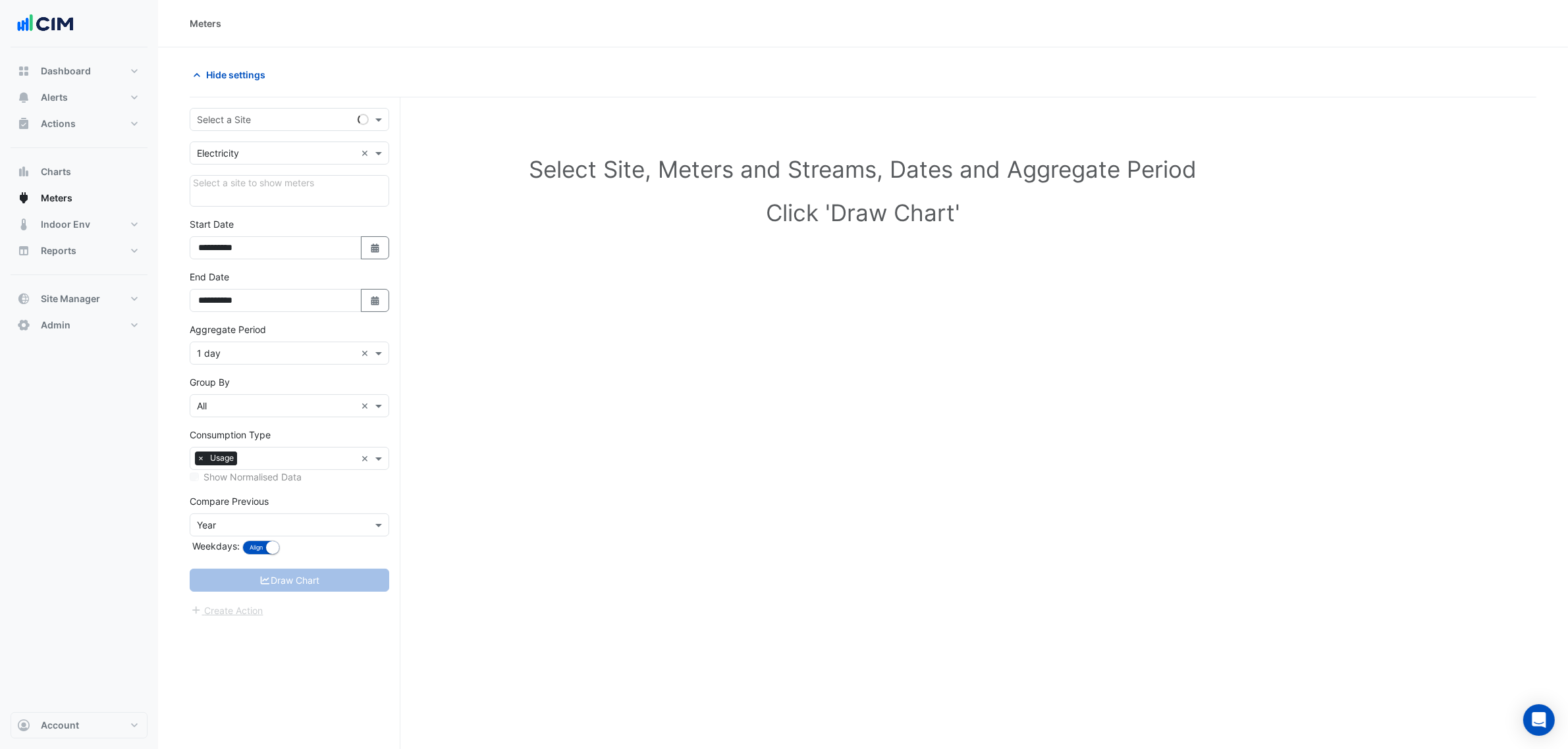
click at [260, 134] on form "**********" at bounding box center [289, 363] width 199 height 510
click at [265, 127] on div "Select a Site" at bounding box center [289, 119] width 199 height 23
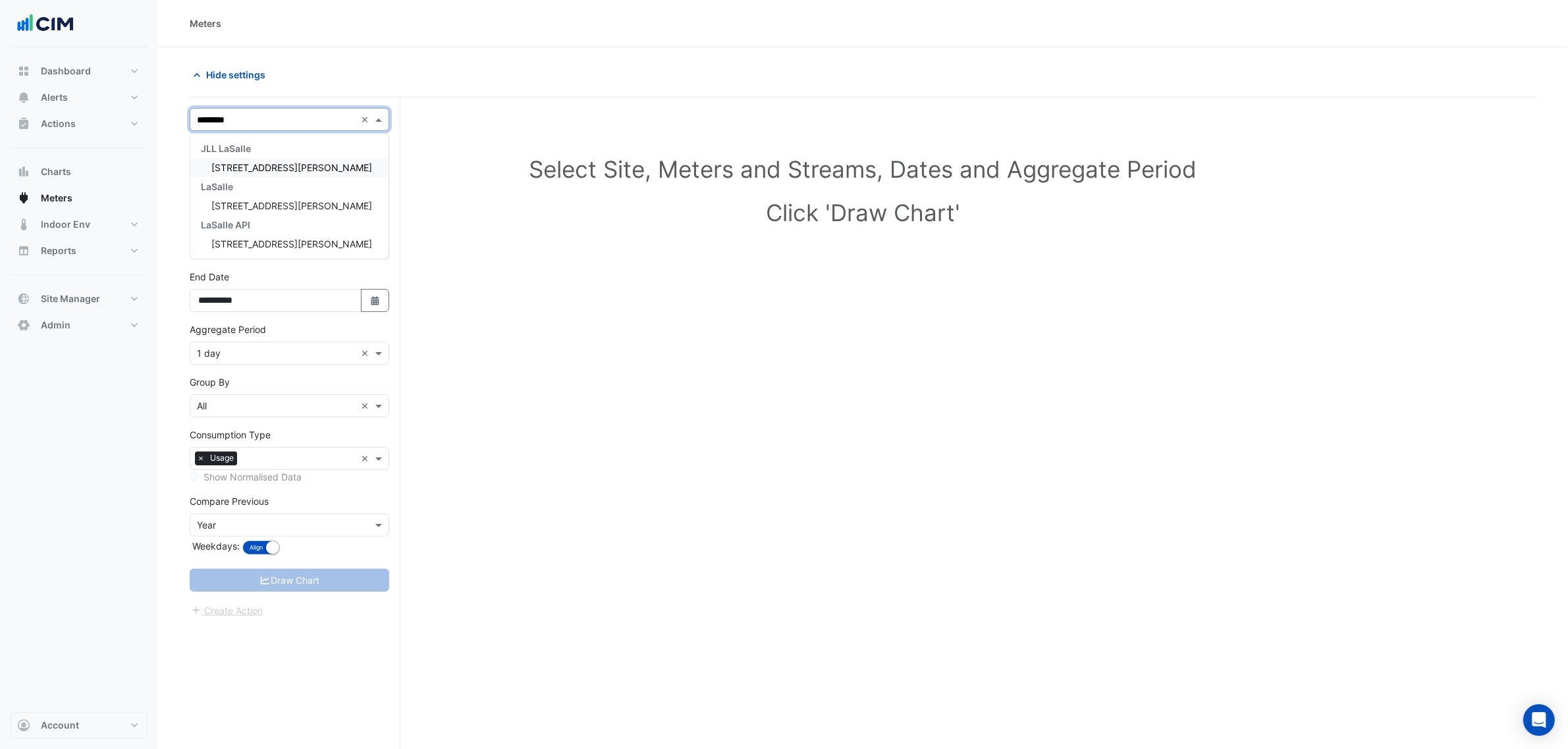
type input "*********"
type input "*"
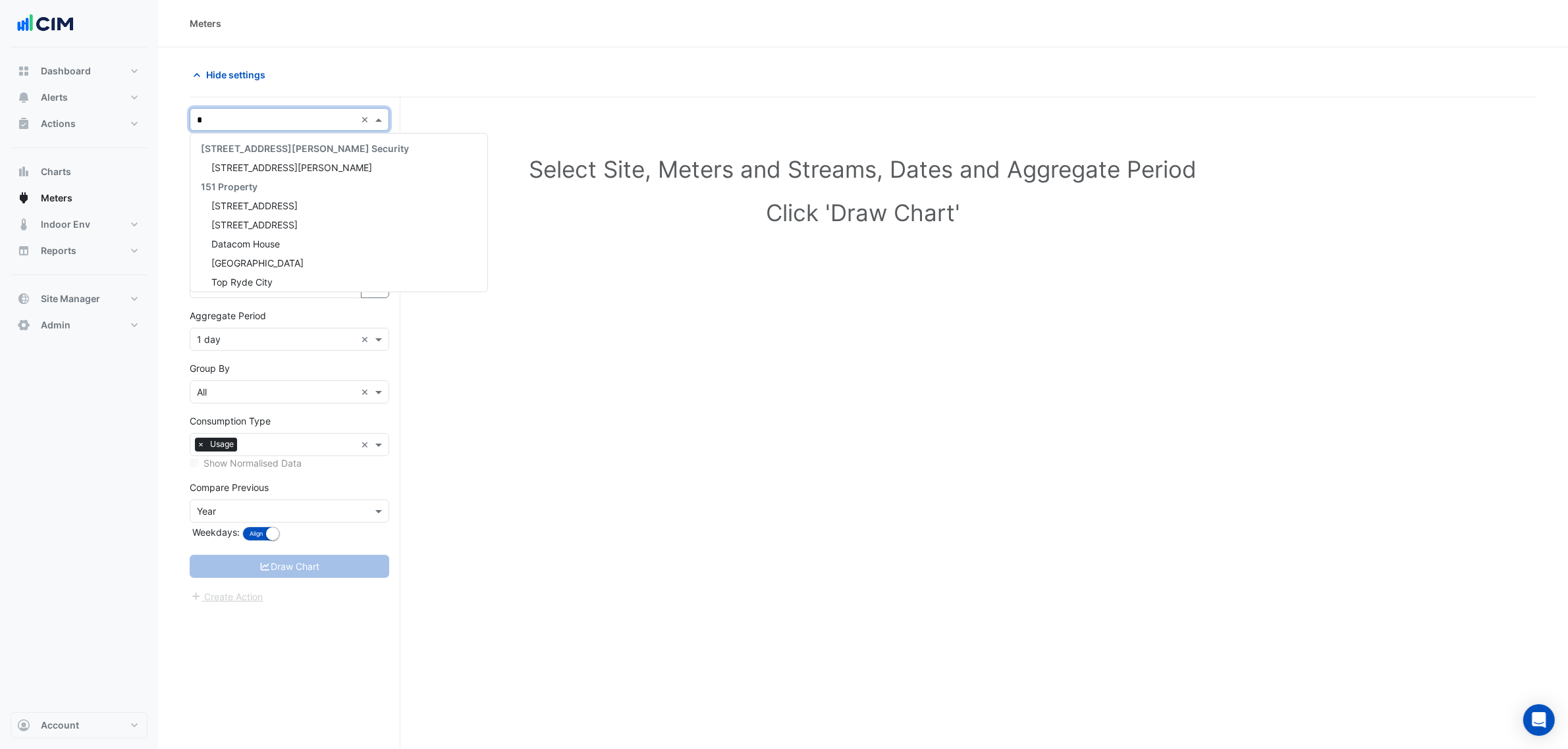
scroll to position [11044, 0]
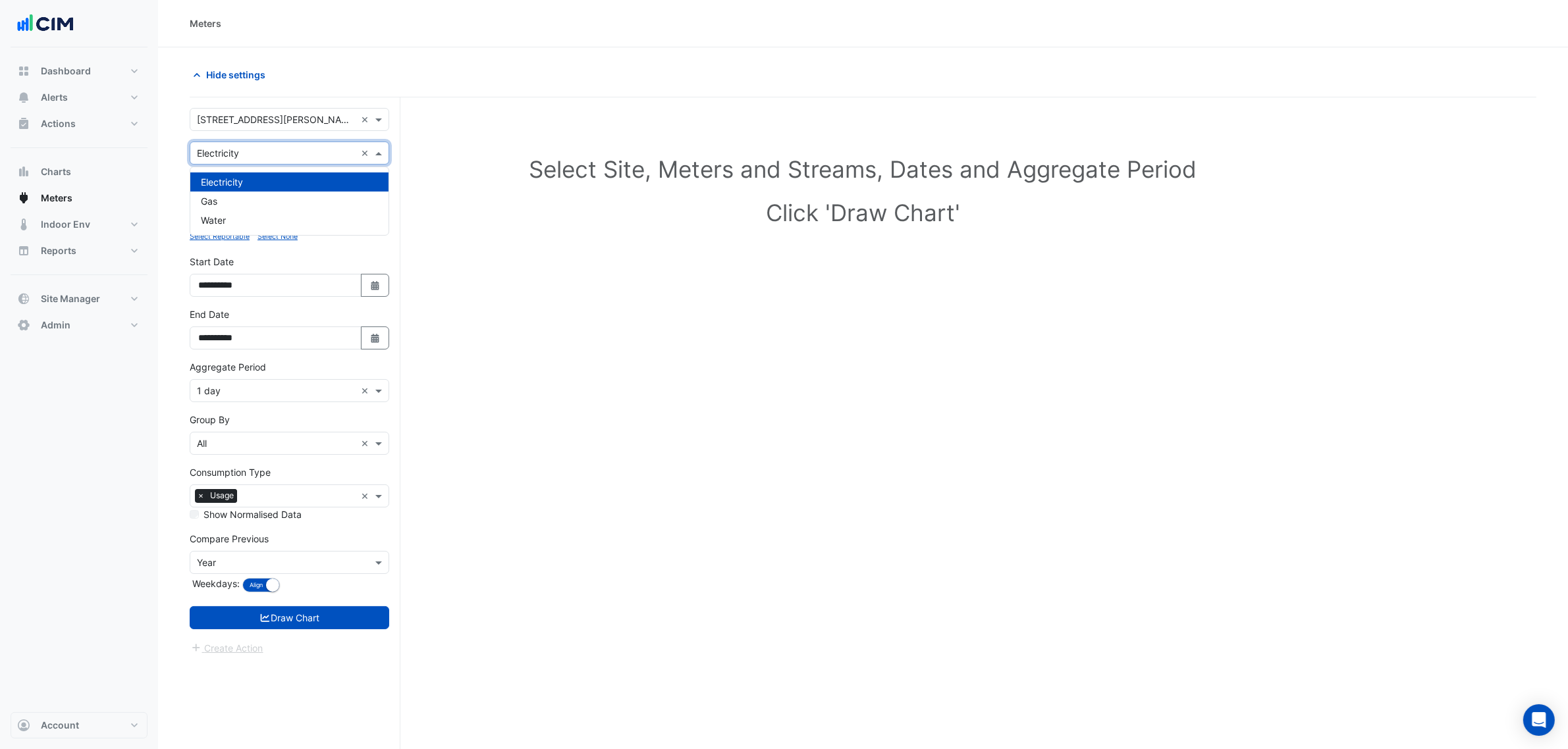
click at [263, 151] on input "text" at bounding box center [276, 153] width 159 height 14
click at [253, 215] on div "Water" at bounding box center [289, 220] width 198 height 19
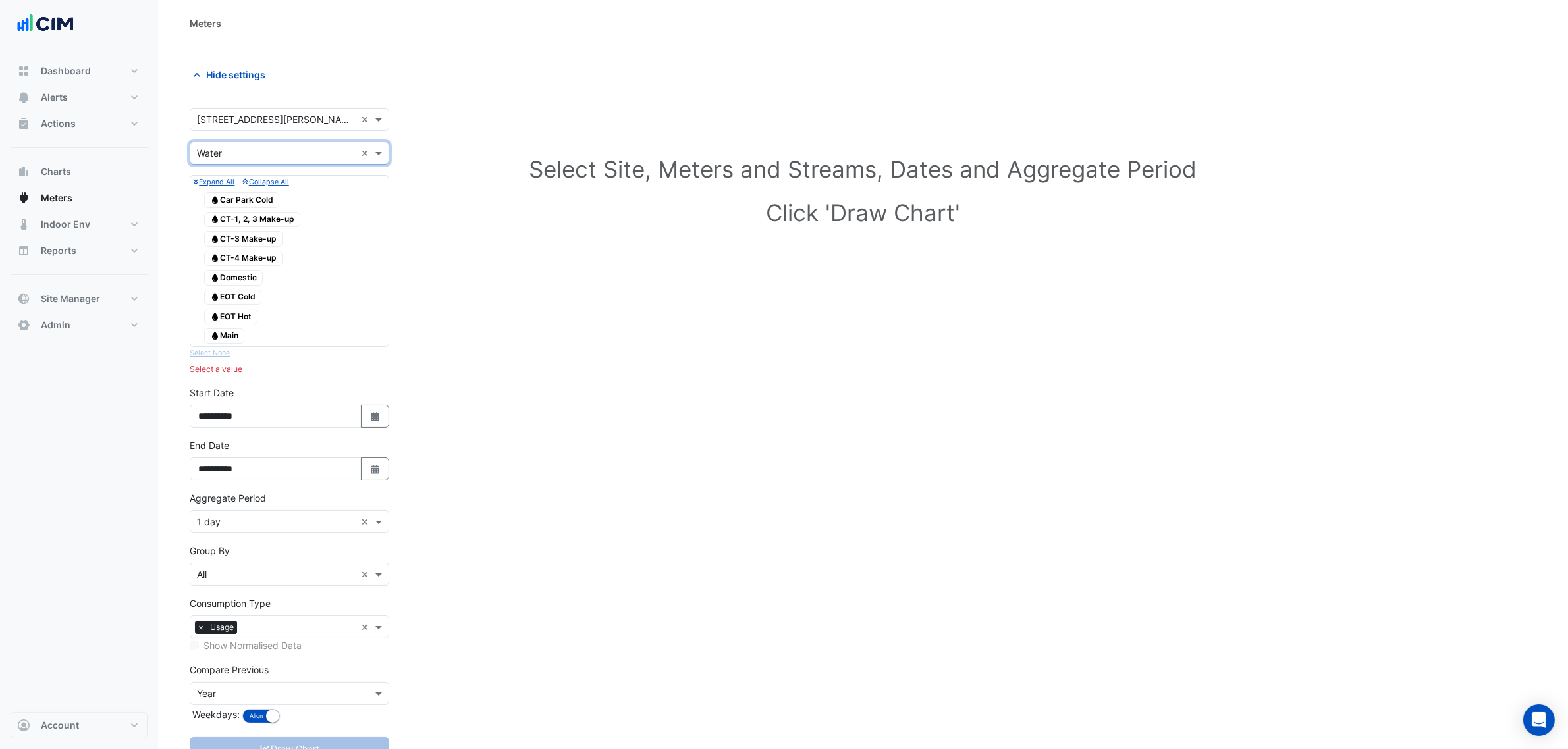
click at [228, 341] on span "Water Main" at bounding box center [224, 337] width 40 height 16
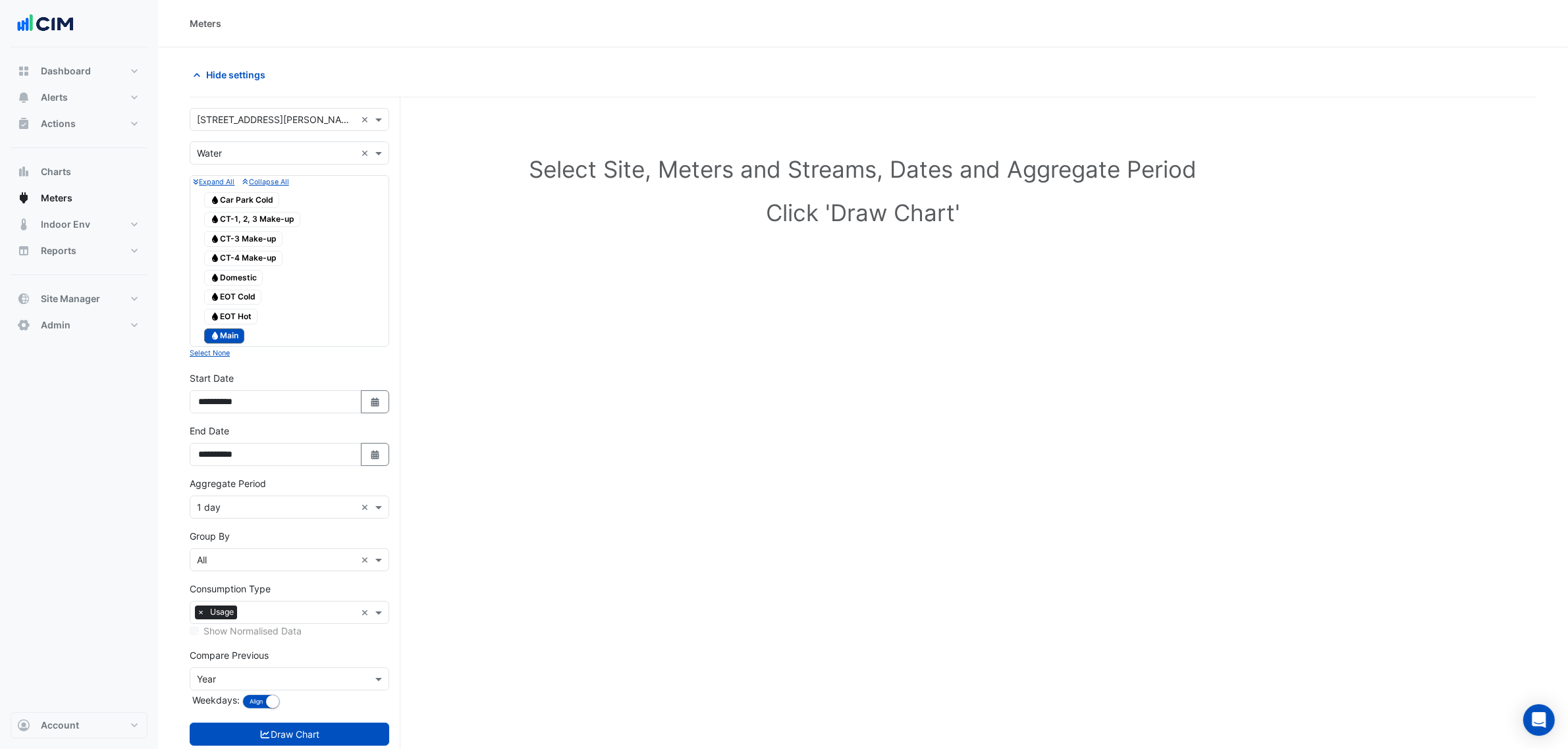
drag, startPoint x: 373, startPoint y: 458, endPoint x: 367, endPoint y: 435, distance: 23.8
click at [375, 459] on icon "button" at bounding box center [375, 455] width 8 height 9
click at [340, 293] on button "Next month" at bounding box center [339, 284] width 16 height 21
select select "*"
drag, startPoint x: 277, startPoint y: 327, endPoint x: 320, endPoint y: 366, distance: 58.1
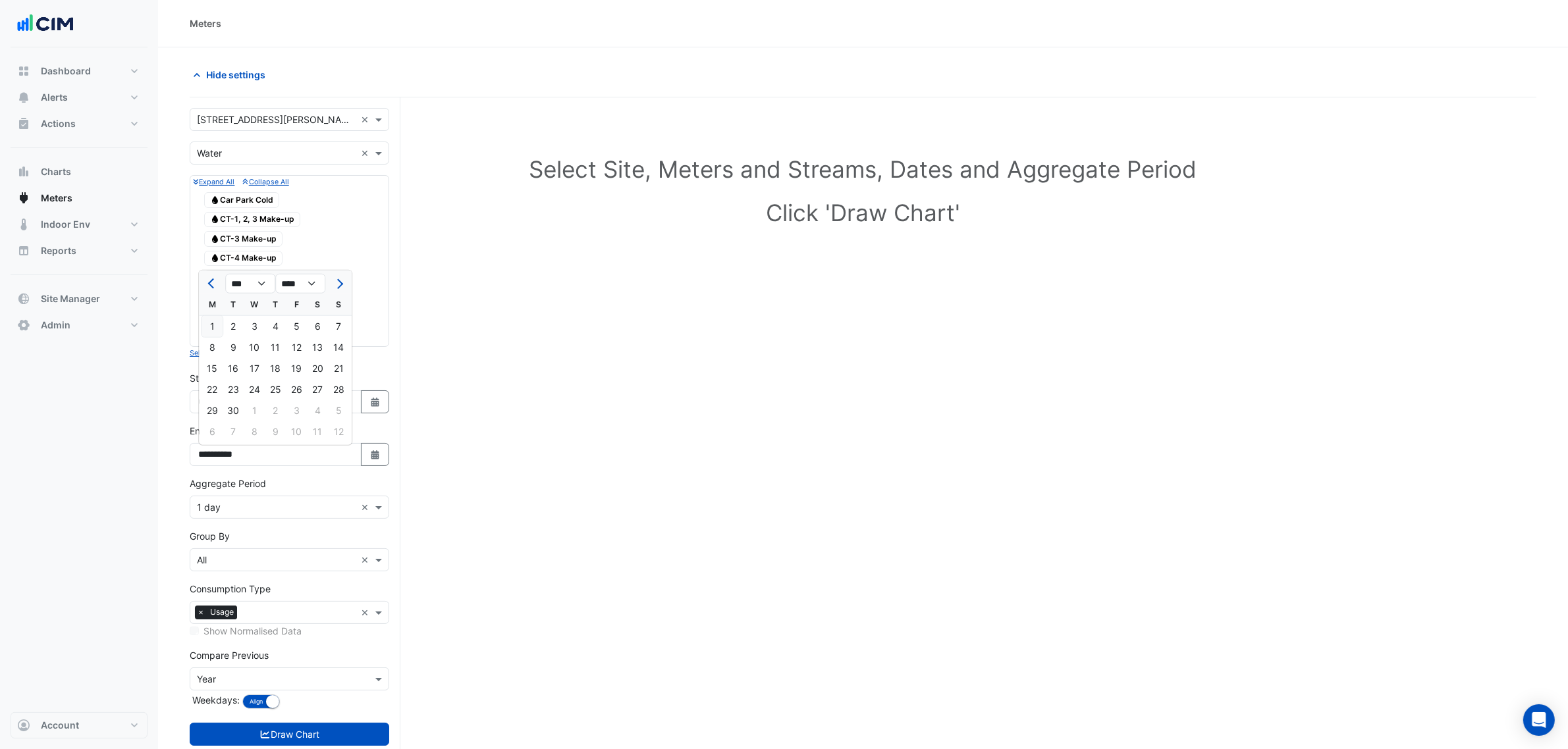
click at [277, 327] on div "4" at bounding box center [275, 327] width 21 height 21
type input "**********"
click at [385, 396] on button "Select Date" at bounding box center [375, 402] width 29 height 23
select select "*"
select select "****"
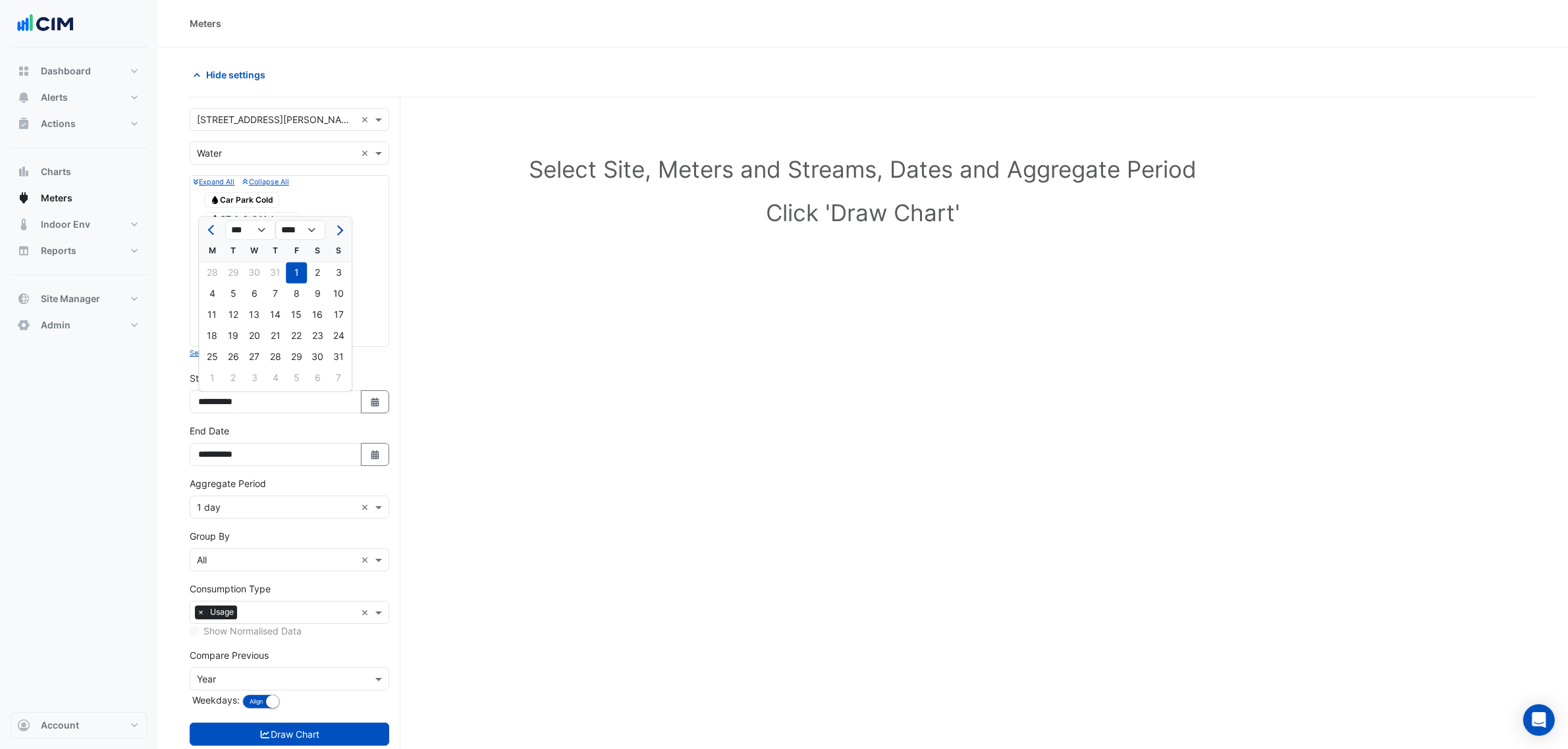
click at [340, 232] on span "Next month" at bounding box center [338, 230] width 10 height 10
click at [213, 228] on span "Previous month" at bounding box center [213, 230] width 10 height 10
select select "*"
click at [213, 369] on div "1" at bounding box center [212, 378] width 21 height 21
type input "**********"
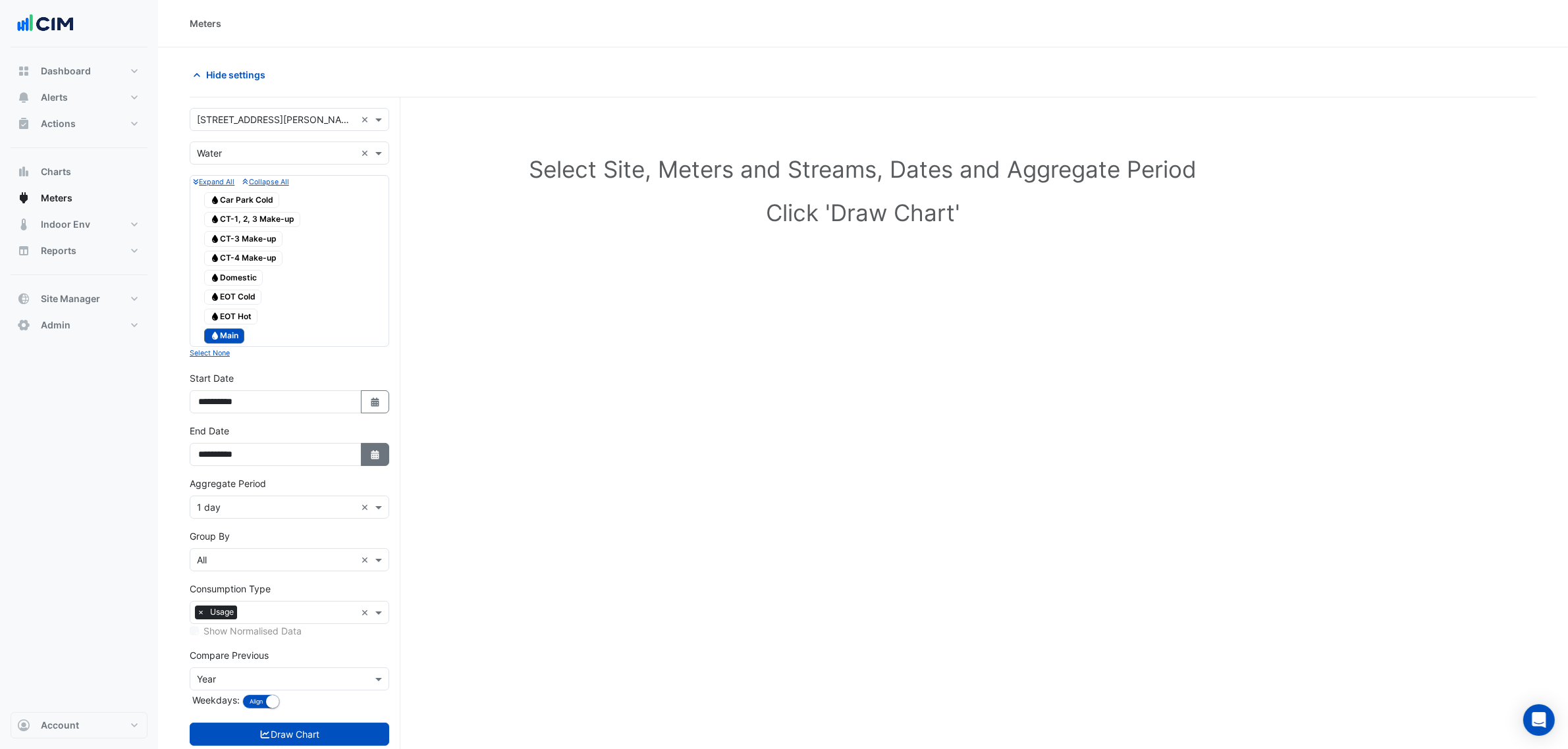
click at [369, 456] on icon "Select Date" at bounding box center [375, 455] width 12 height 9
click at [334, 327] on div "7" at bounding box center [339, 327] width 21 height 21
type input "**********"
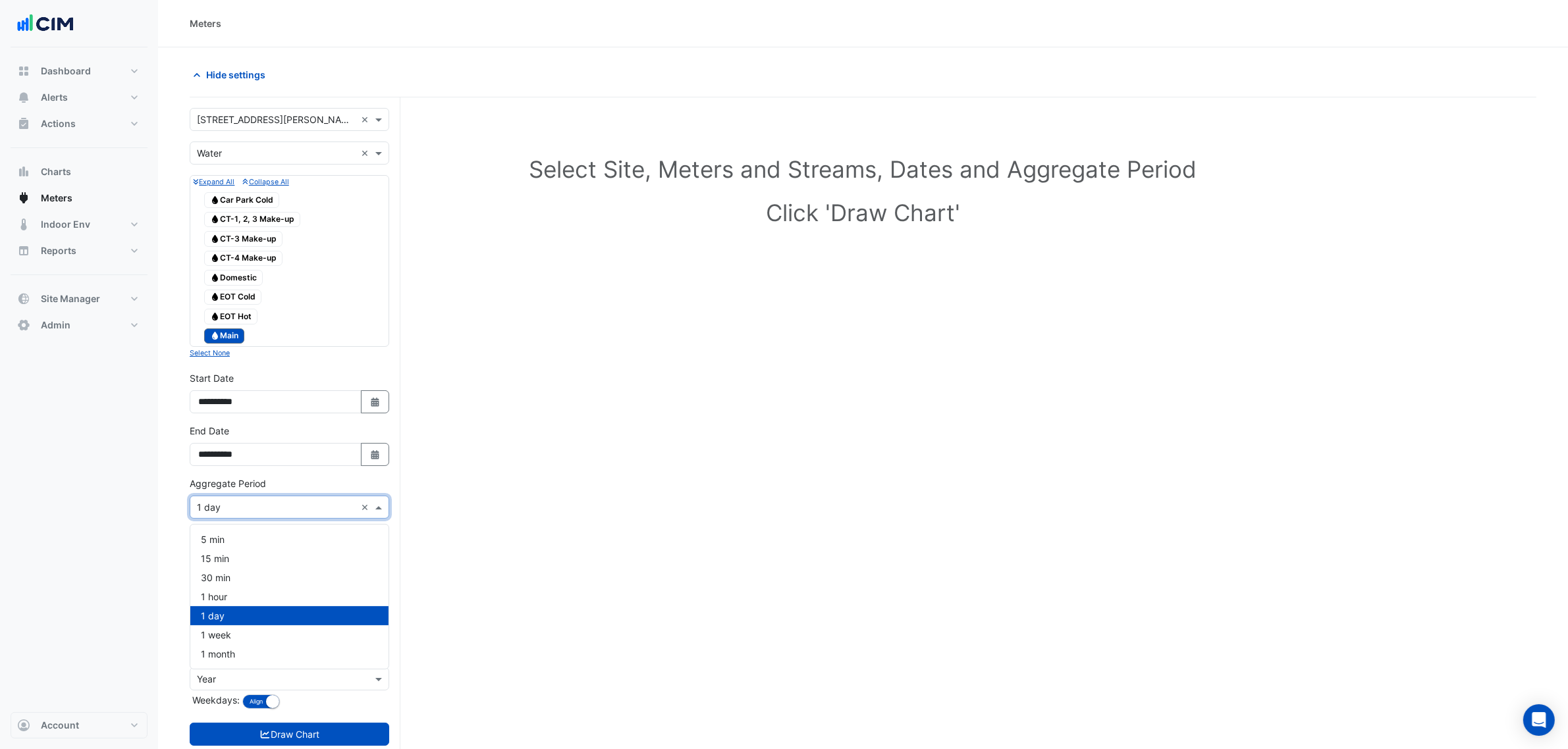
drag, startPoint x: 247, startPoint y: 506, endPoint x: 231, endPoint y: 542, distance: 39.4
click at [247, 505] on input "text" at bounding box center [276, 508] width 159 height 14
click at [223, 600] on span "1 hour" at bounding box center [214, 596] width 27 height 11
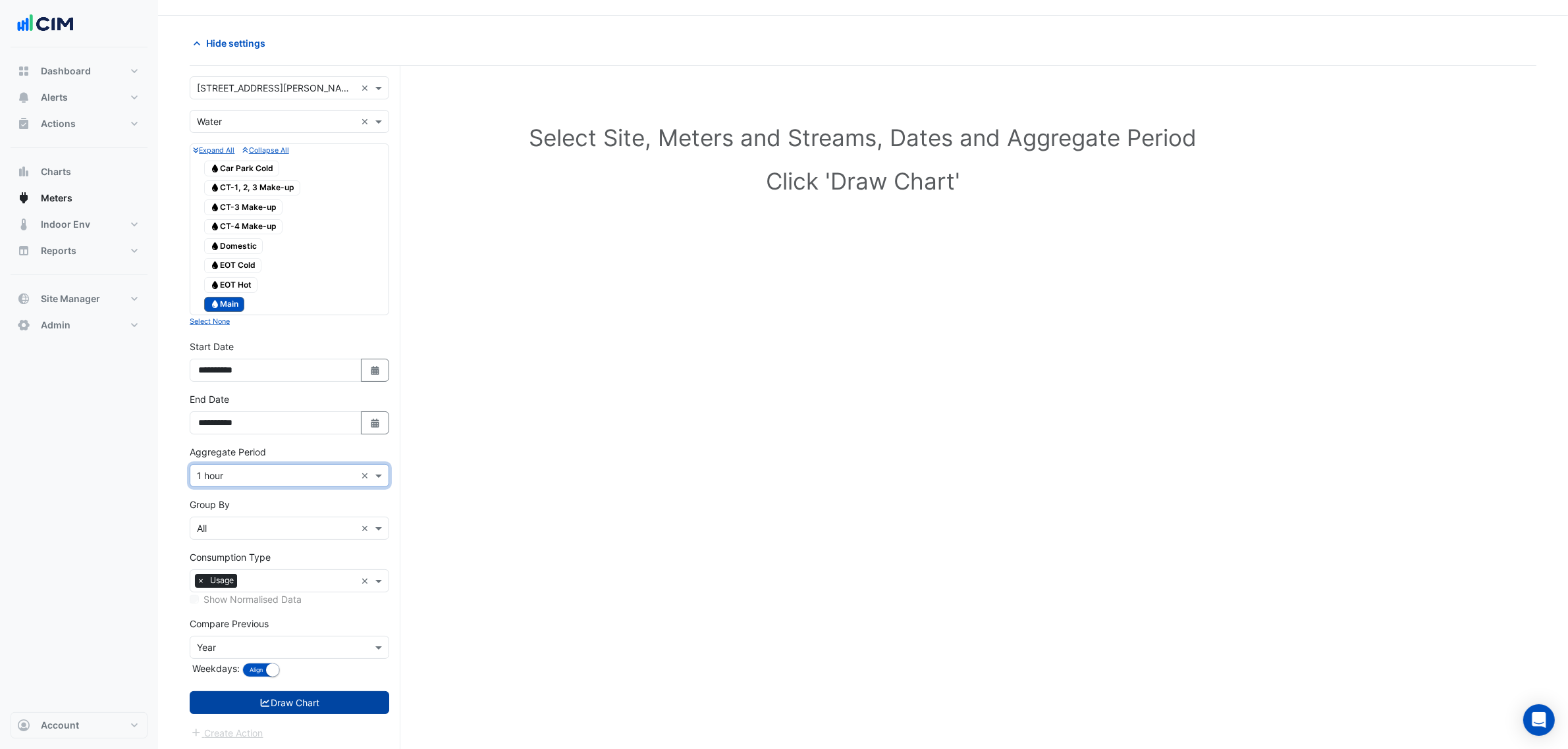
scroll to position [50, 0]
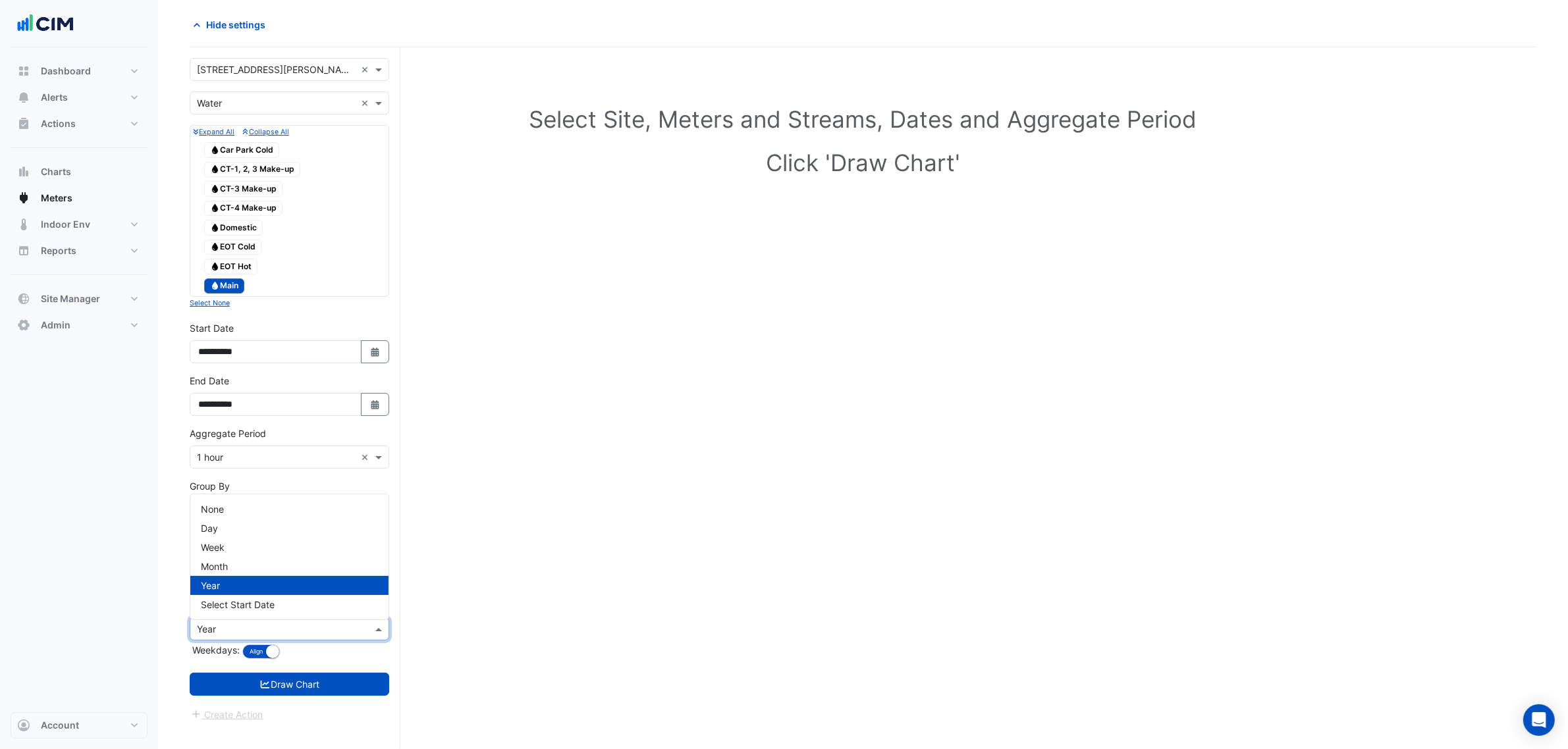
click at [271, 636] on div "Compare Previous × Year" at bounding box center [281, 628] width 182 height 14
click at [244, 509] on div "None" at bounding box center [289, 509] width 198 height 19
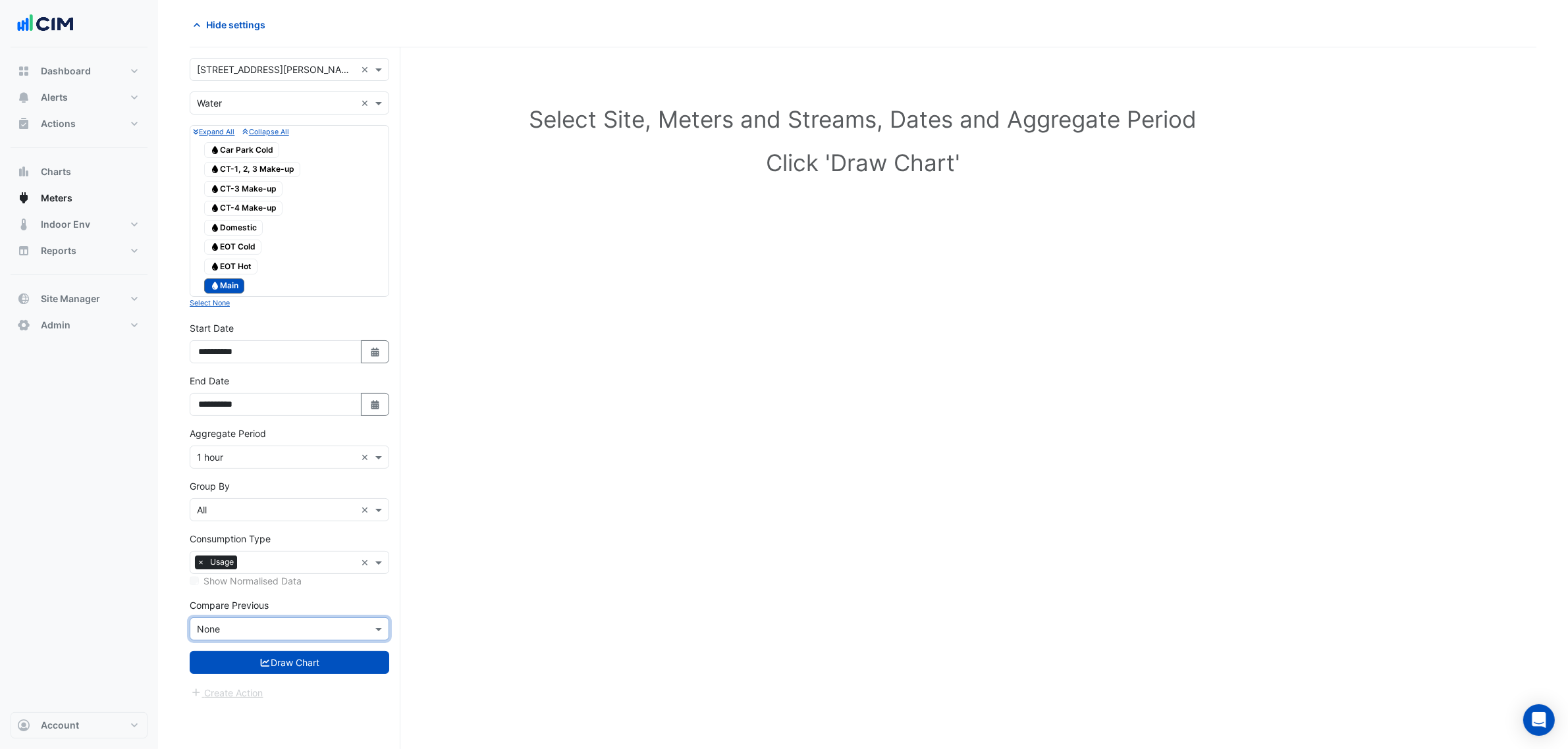
click at [291, 683] on form "Select a Site × [STREET_ADDRESS][PERSON_NAME] × Utility Type × Water × Expand A…" at bounding box center [289, 379] width 199 height 642
click at [300, 670] on button "Draw Chart" at bounding box center [289, 662] width 199 height 23
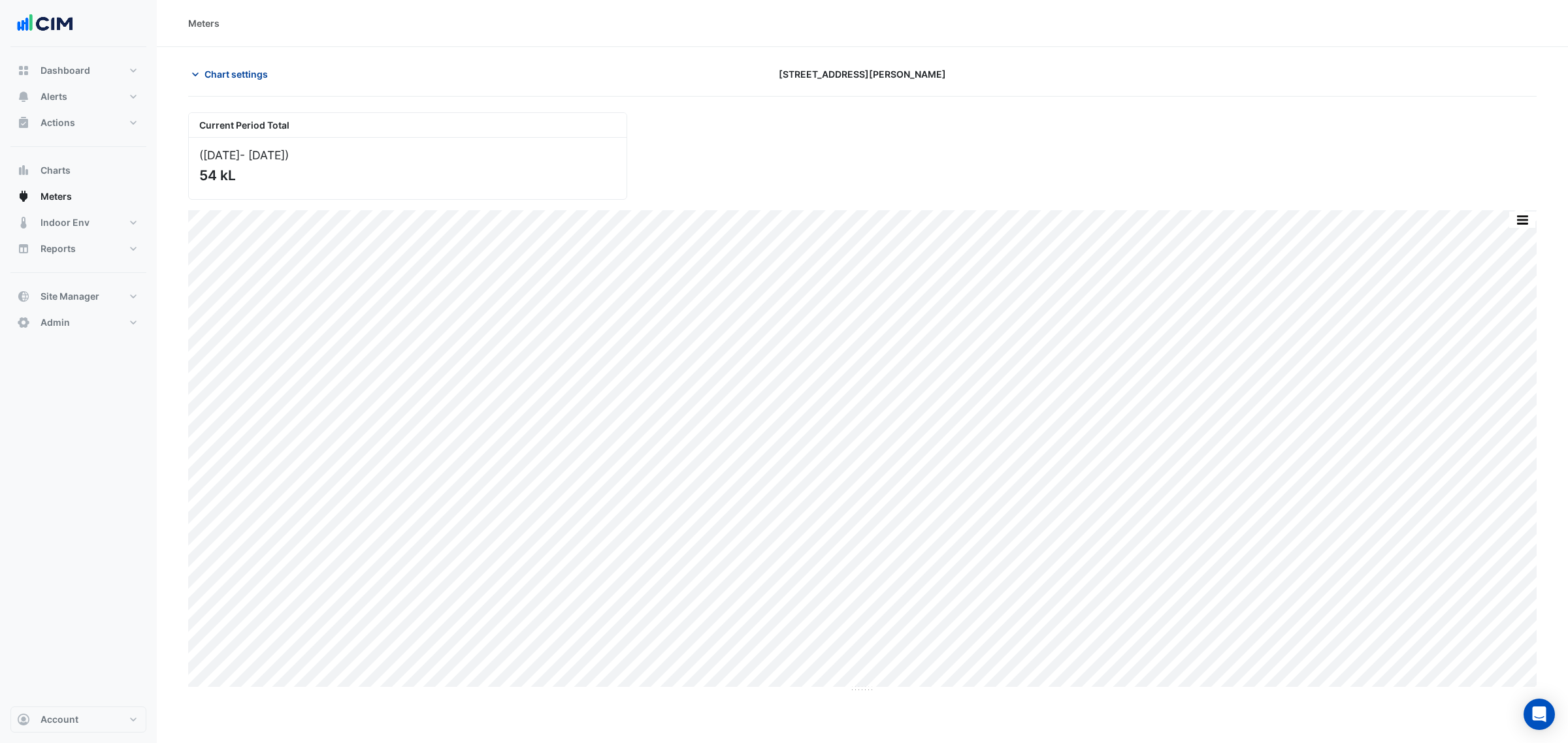
click at [216, 75] on span "Chart settings" at bounding box center [236, 74] width 63 height 14
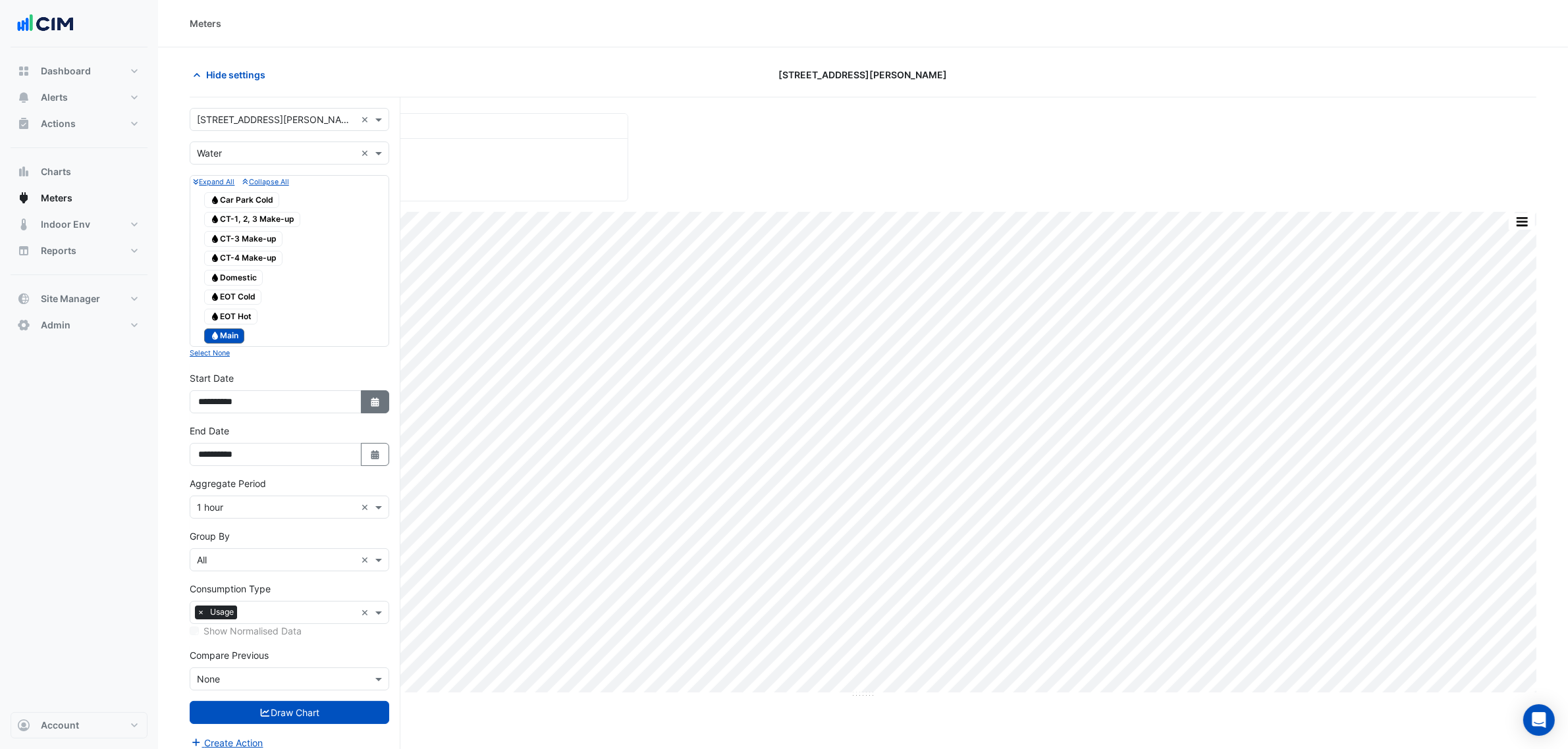
click at [374, 413] on button "Select Date" at bounding box center [375, 402] width 29 height 23
select select "*"
select select "****"
click at [211, 233] on span "Previous month" at bounding box center [213, 230] width 10 height 10
select select "*"
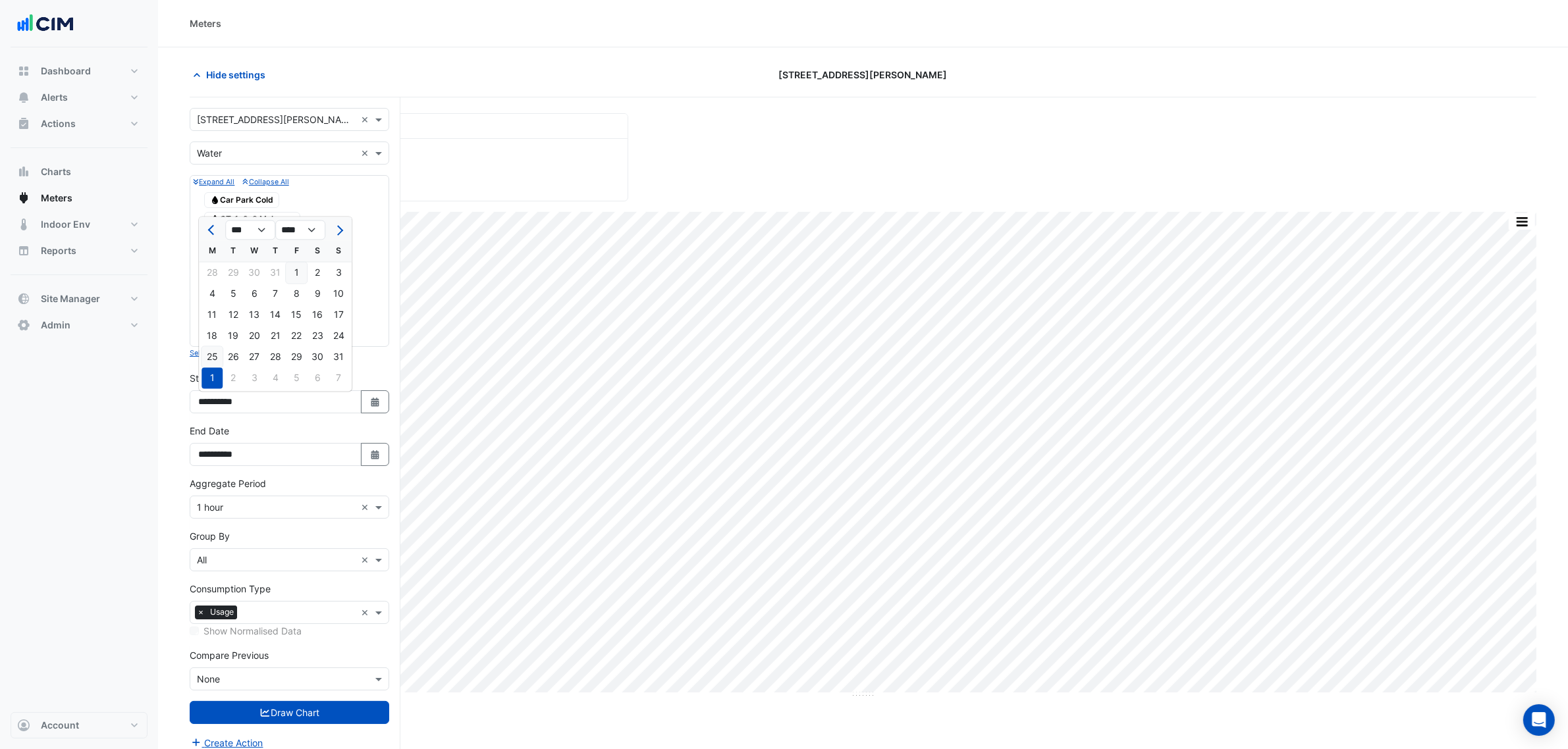
click at [212, 349] on div "25" at bounding box center [212, 358] width 21 height 21
type input "**********"
click at [297, 701] on form "Select a Site × [STREET_ADDRESS][PERSON_NAME] × Utility Type × Water × Expand A…" at bounding box center [289, 429] width 199 height 642
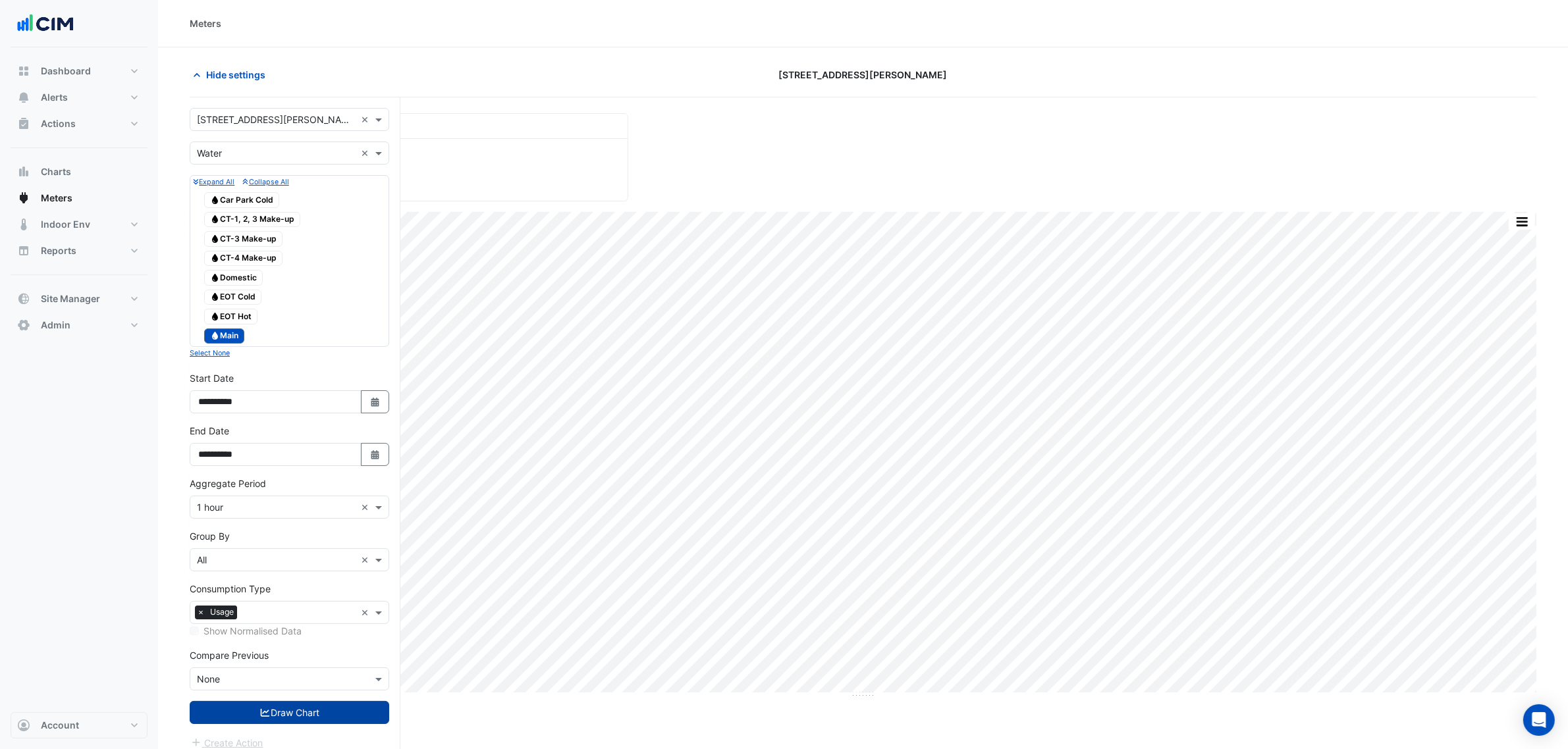
click at [303, 713] on button "Draw Chart" at bounding box center [289, 712] width 199 height 23
